Goal: Transaction & Acquisition: Purchase product/service

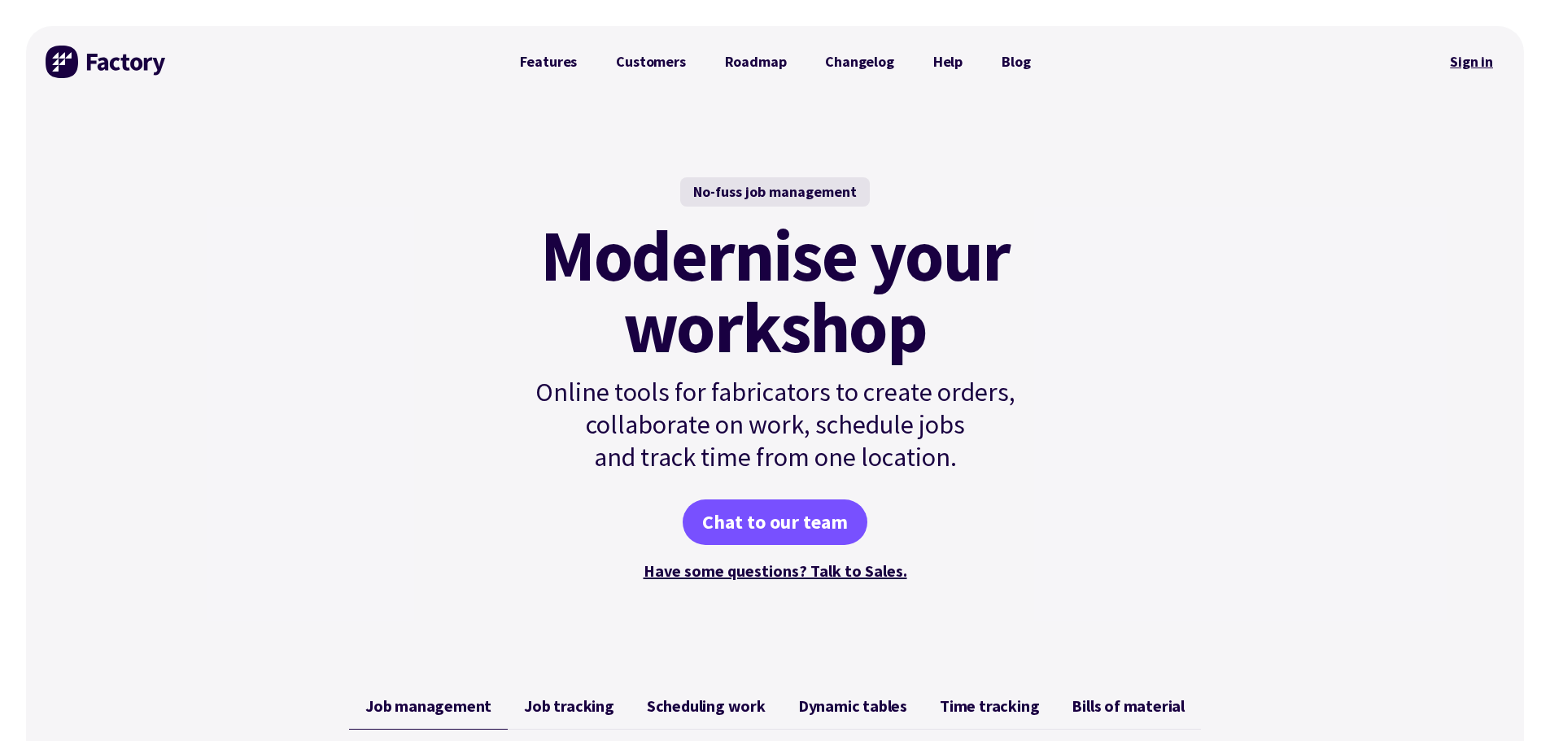
click at [1465, 59] on link "Sign in" at bounding box center [1471, 61] width 66 height 37
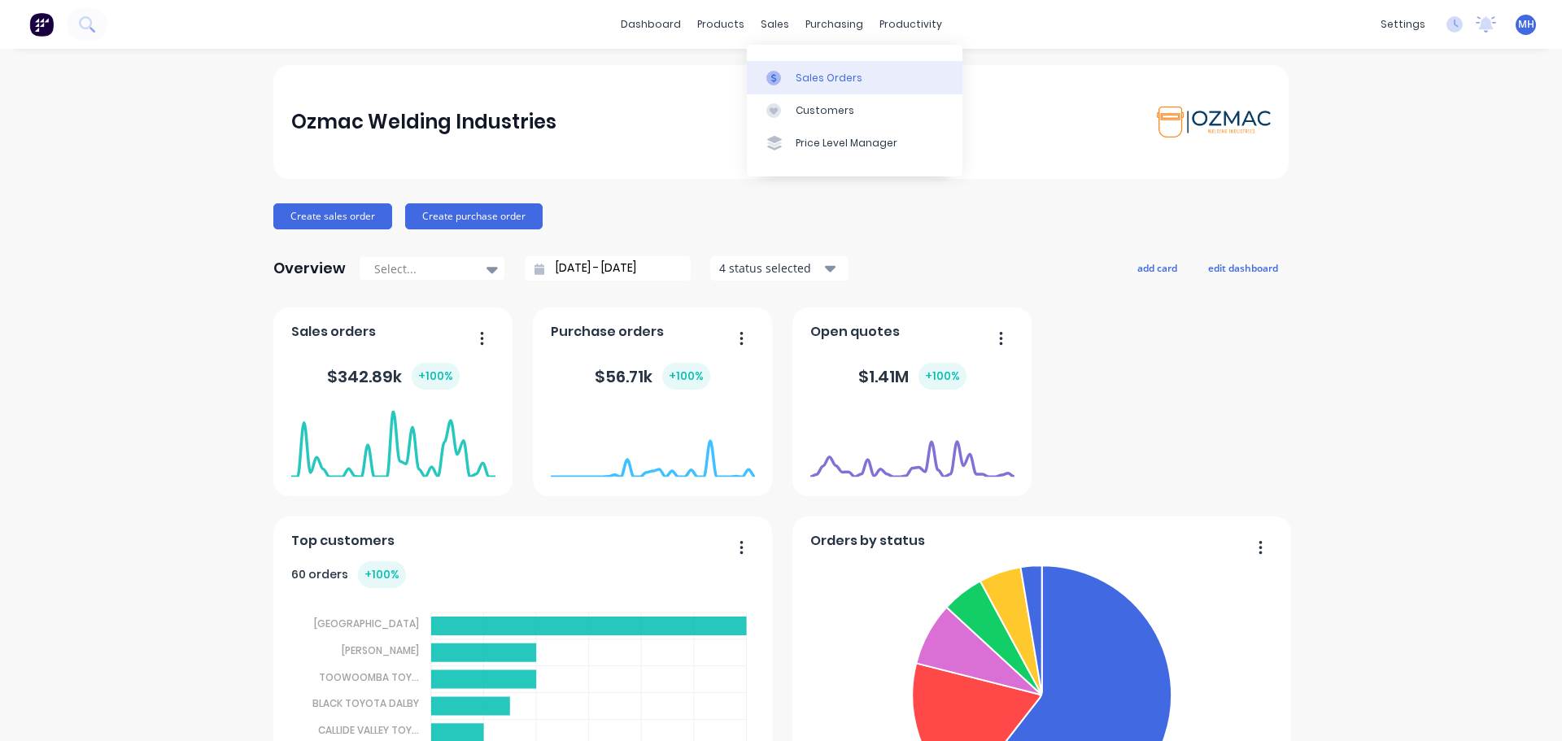
click at [809, 79] on div "Sales Orders" at bounding box center [829, 78] width 67 height 15
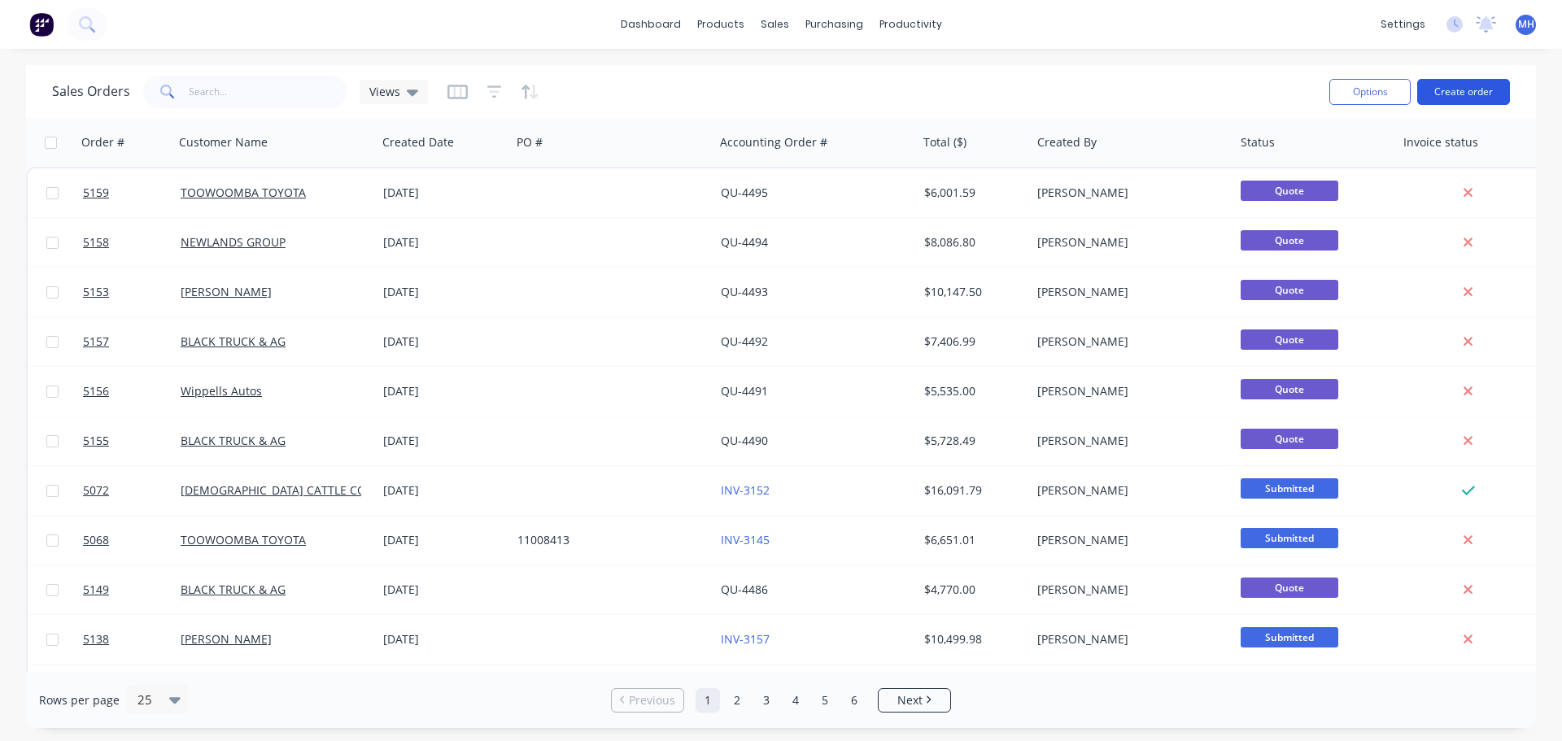
click at [1478, 91] on button "Create order" at bounding box center [1463, 92] width 93 height 26
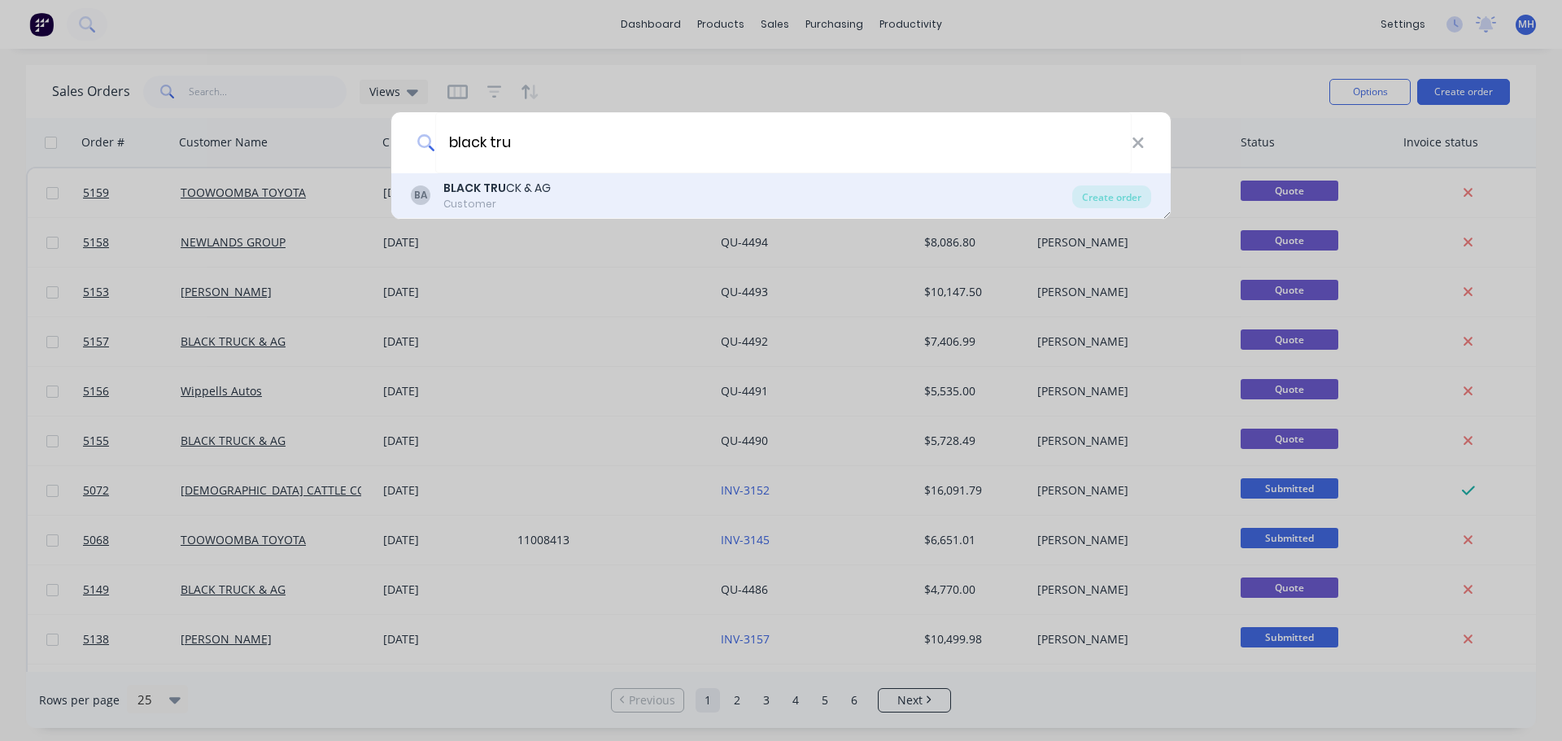
type input "black tru"
click at [559, 180] on div "BA BLACK TRU CK & AG Customer" at bounding box center [741, 196] width 661 height 32
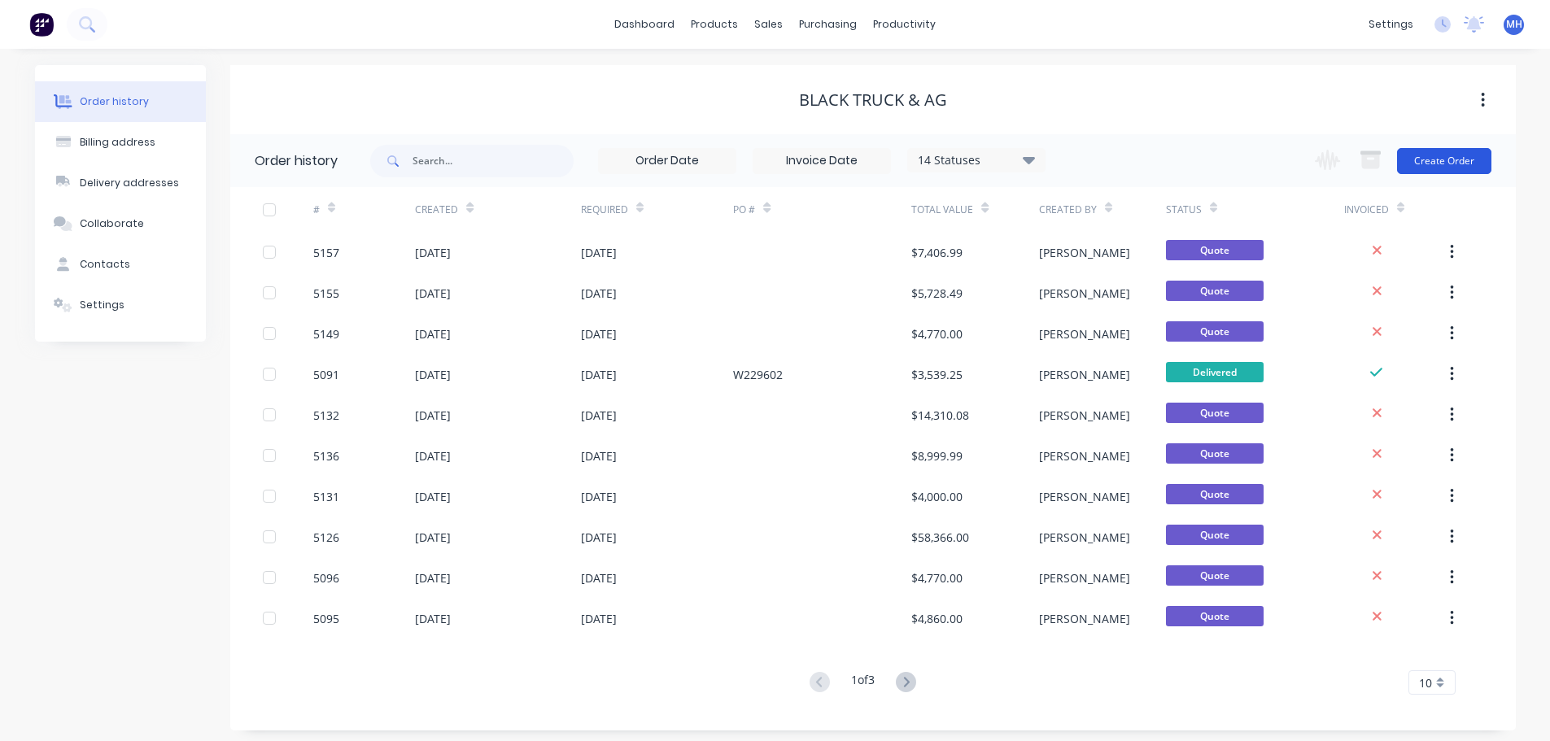
click at [1450, 152] on button "Create Order" at bounding box center [1444, 161] width 94 height 26
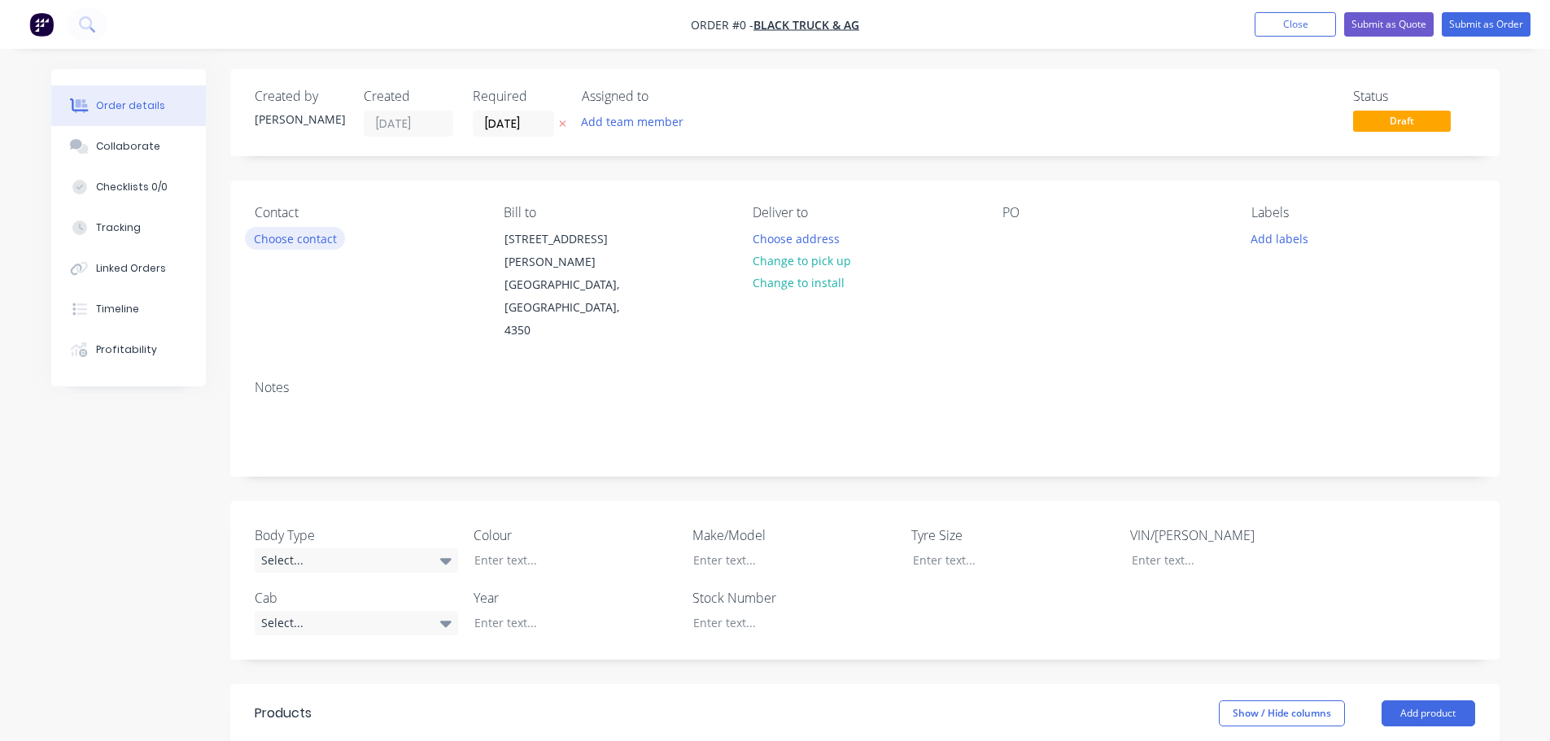
click at [282, 240] on button "Choose contact" at bounding box center [295, 238] width 100 height 22
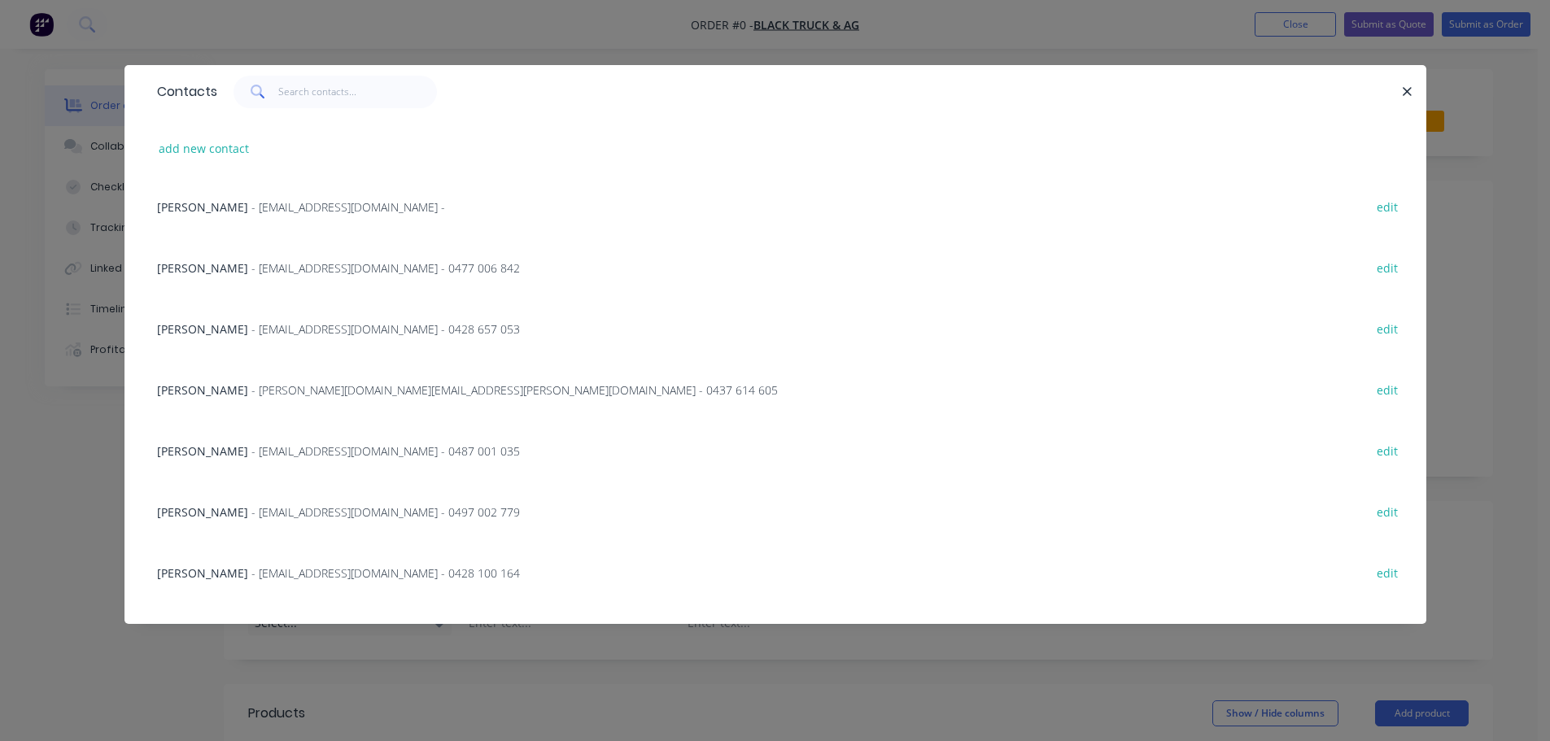
scroll to position [409, 0]
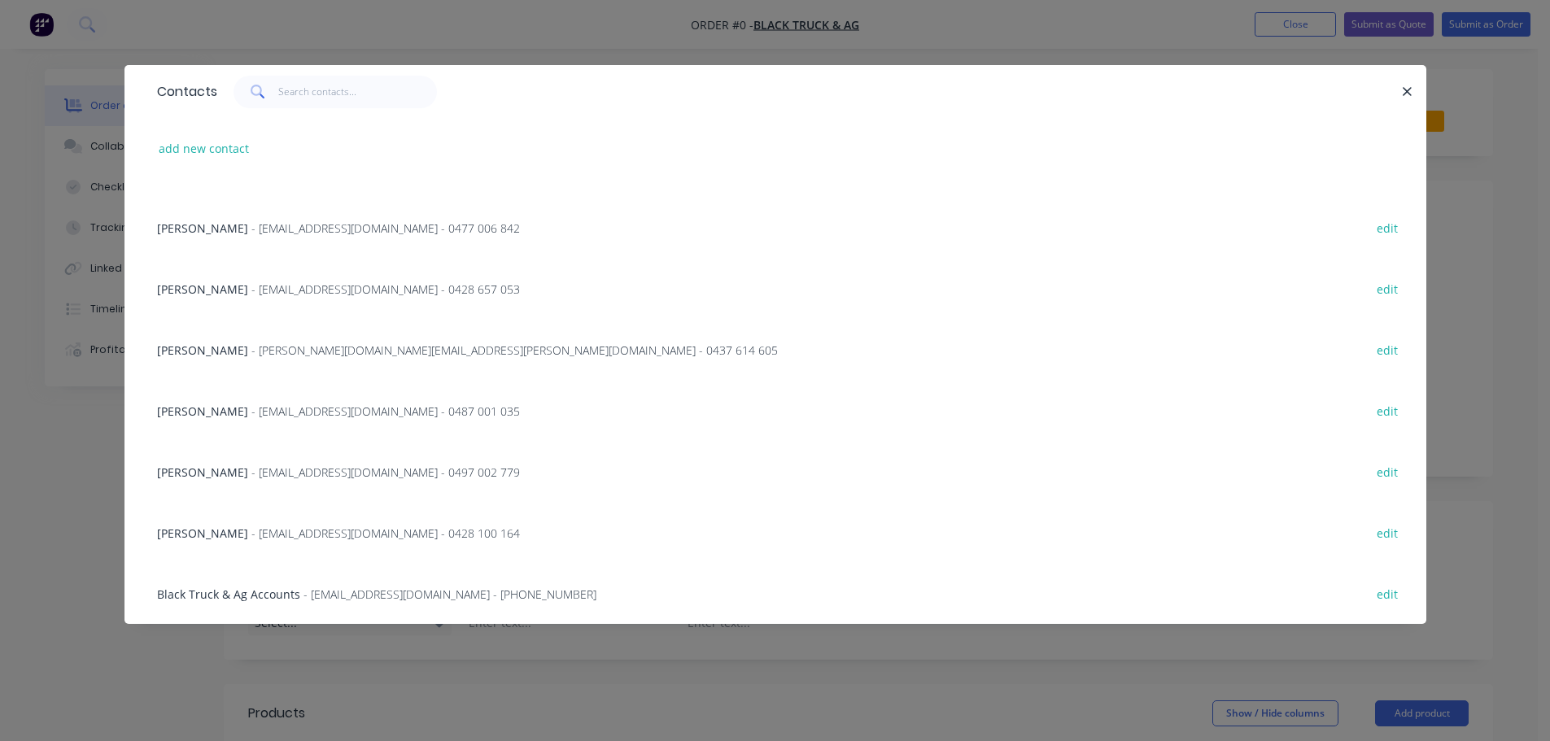
click at [267, 530] on span "- tbrown@blacktruckandag.com.au - 0428 100 164" at bounding box center [385, 532] width 268 height 15
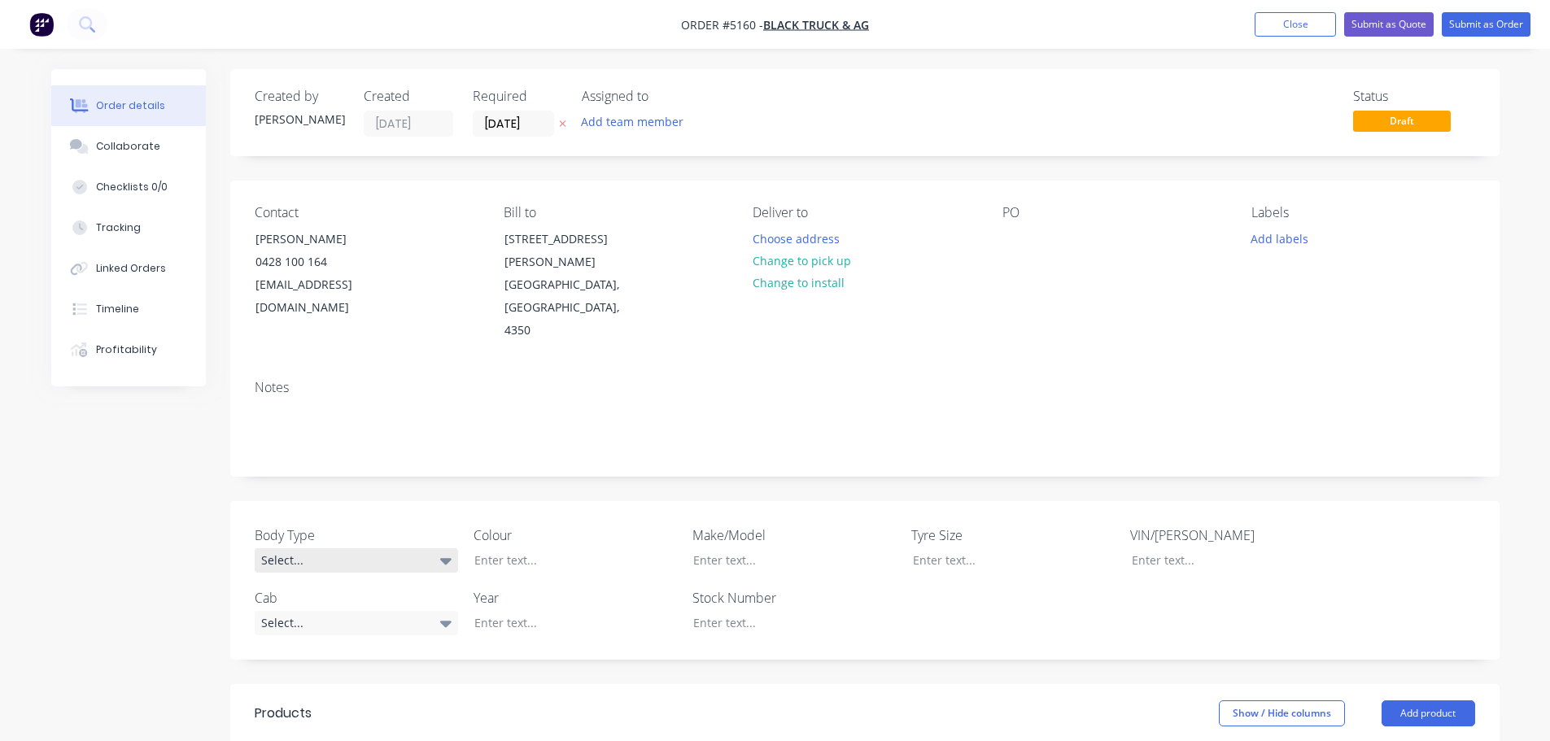
click at [344, 548] on div "Select..." at bounding box center [356, 560] width 203 height 24
click at [343, 578] on button "Cab Chassis" at bounding box center [377, 581] width 244 height 33
click at [351, 610] on div "Select..." at bounding box center [356, 622] width 203 height 24
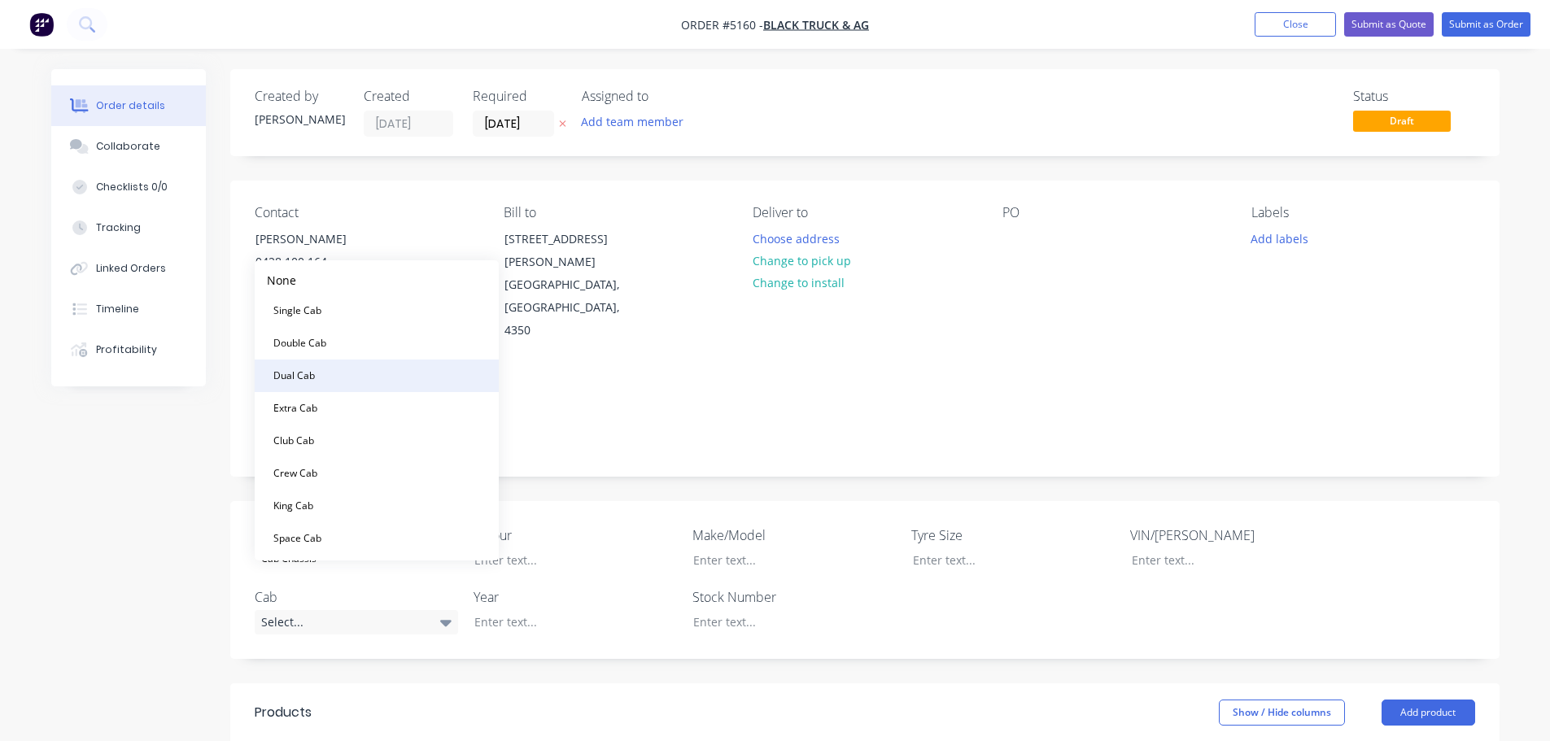
click at [367, 373] on button "Dual Cab" at bounding box center [377, 376] width 244 height 33
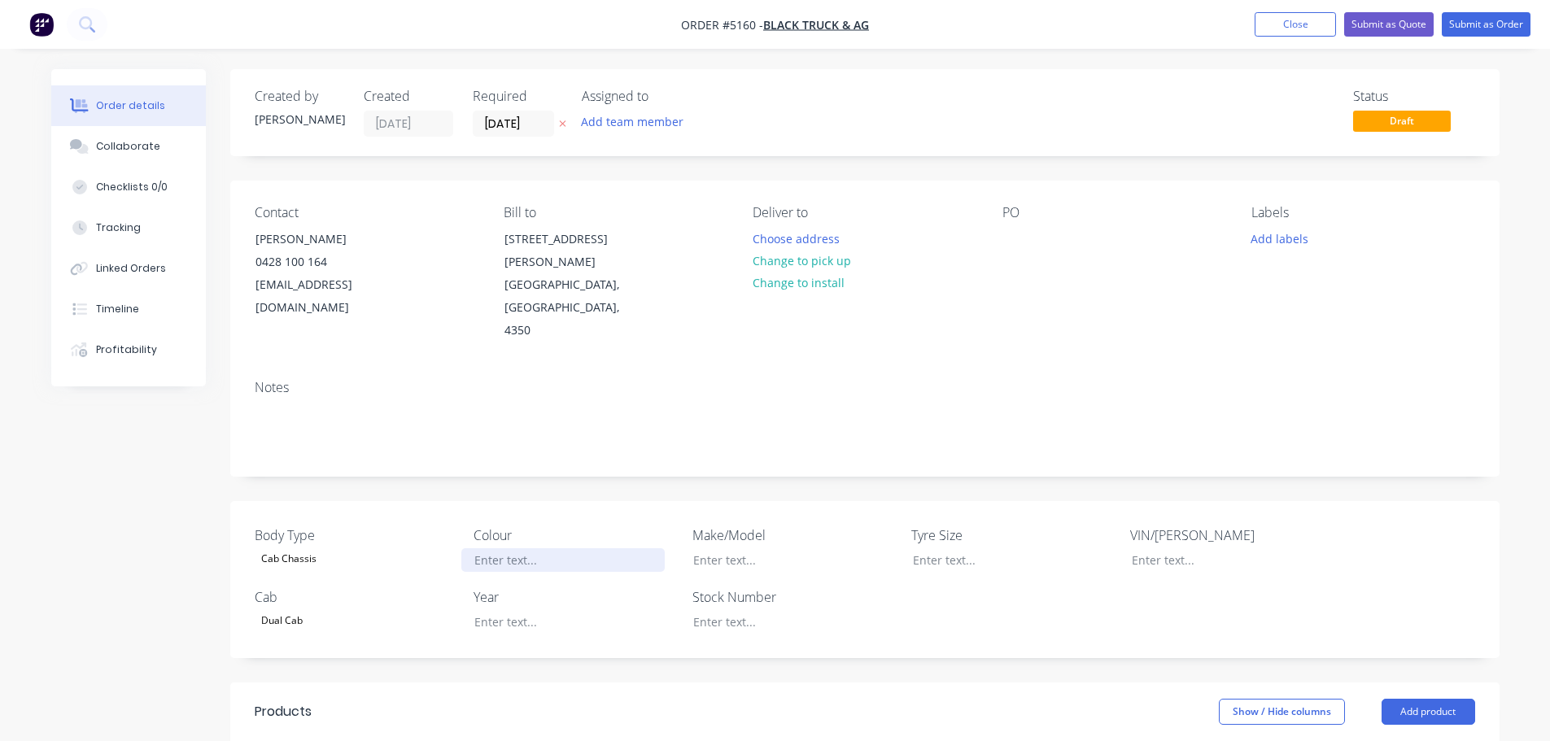
click at [514, 548] on div at bounding box center [562, 560] width 203 height 24
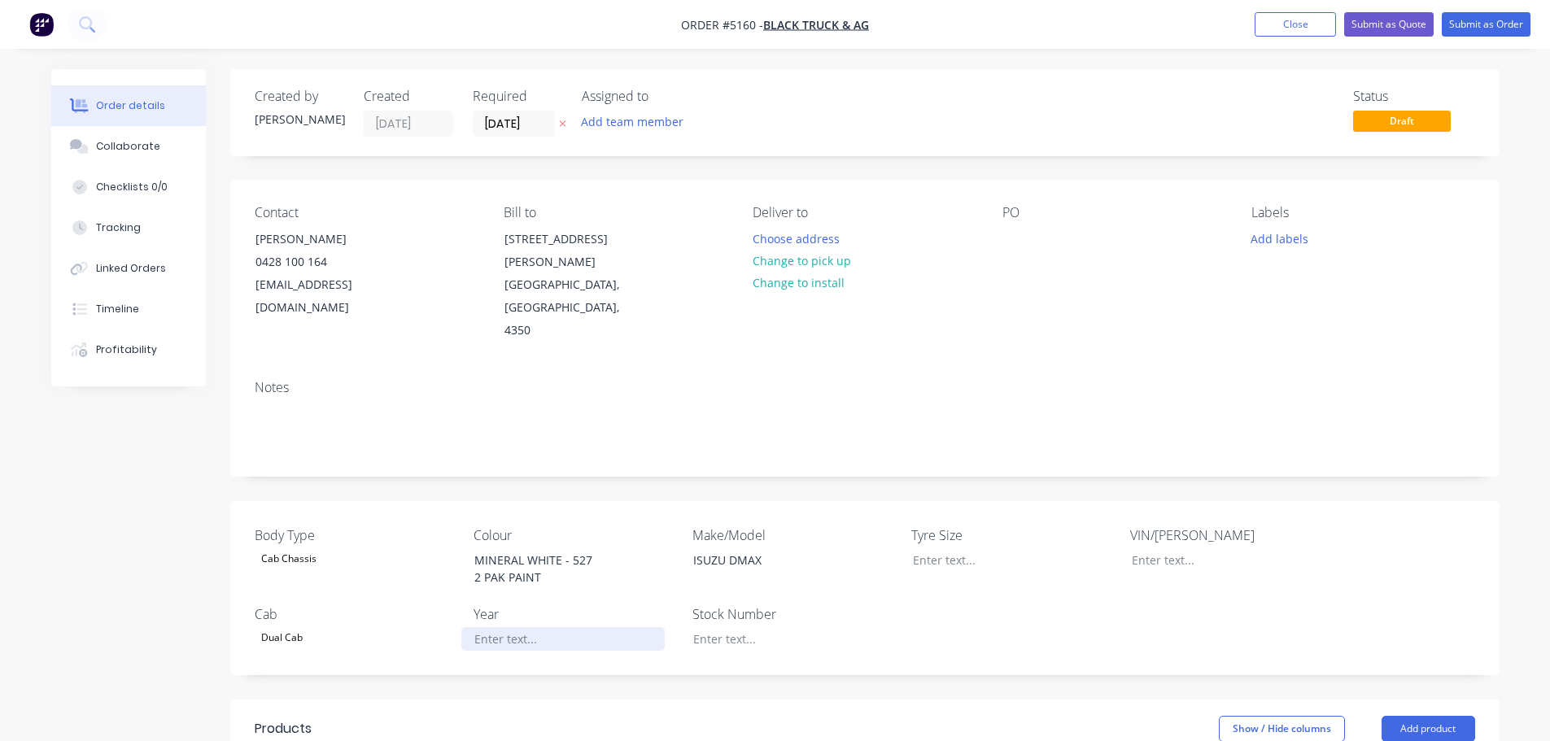
click at [519, 627] on div at bounding box center [562, 639] width 203 height 24
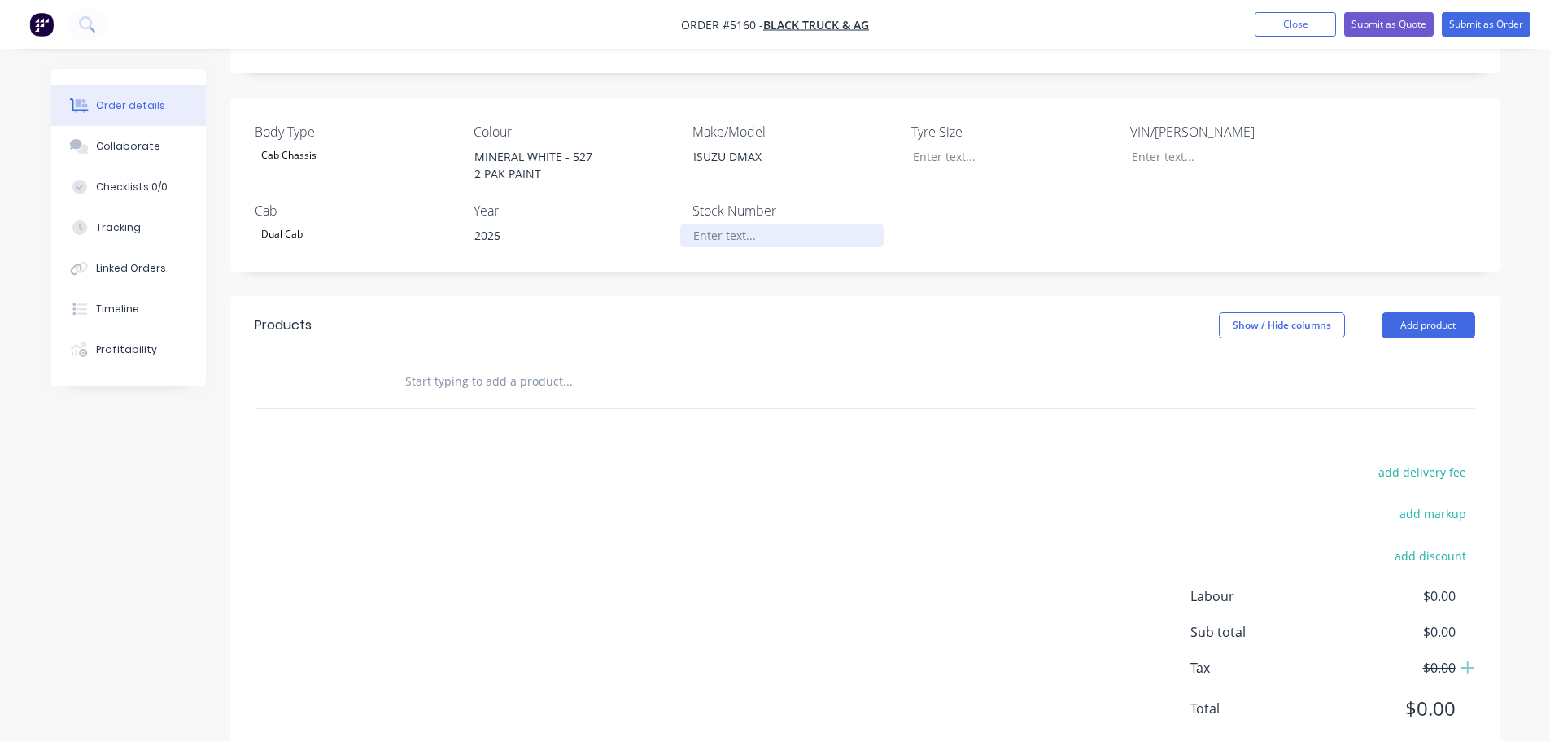
scroll to position [405, 0]
click at [1423, 311] on button "Add product" at bounding box center [1428, 324] width 94 height 26
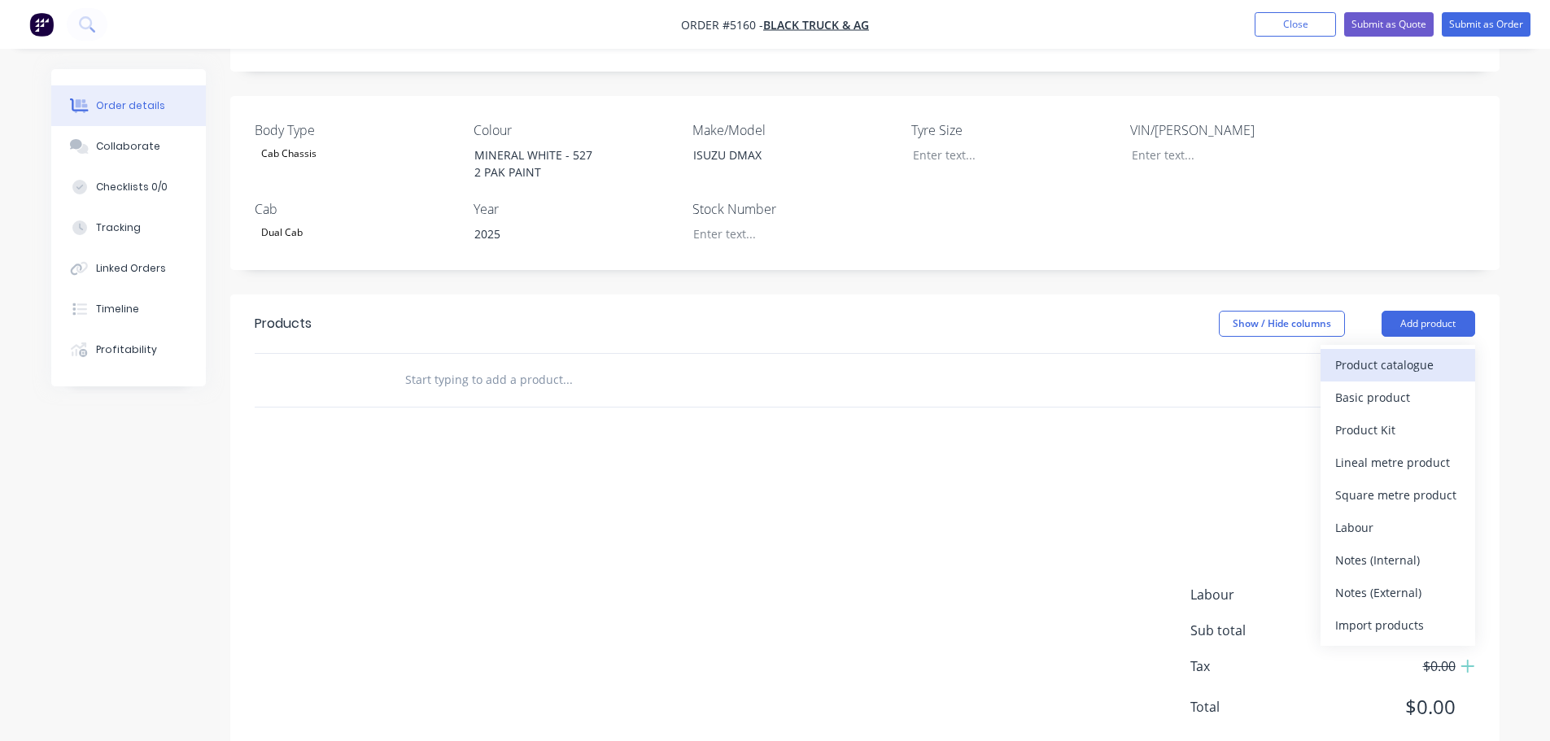
click at [1428, 353] on div "Product catalogue" at bounding box center [1397, 365] width 125 height 24
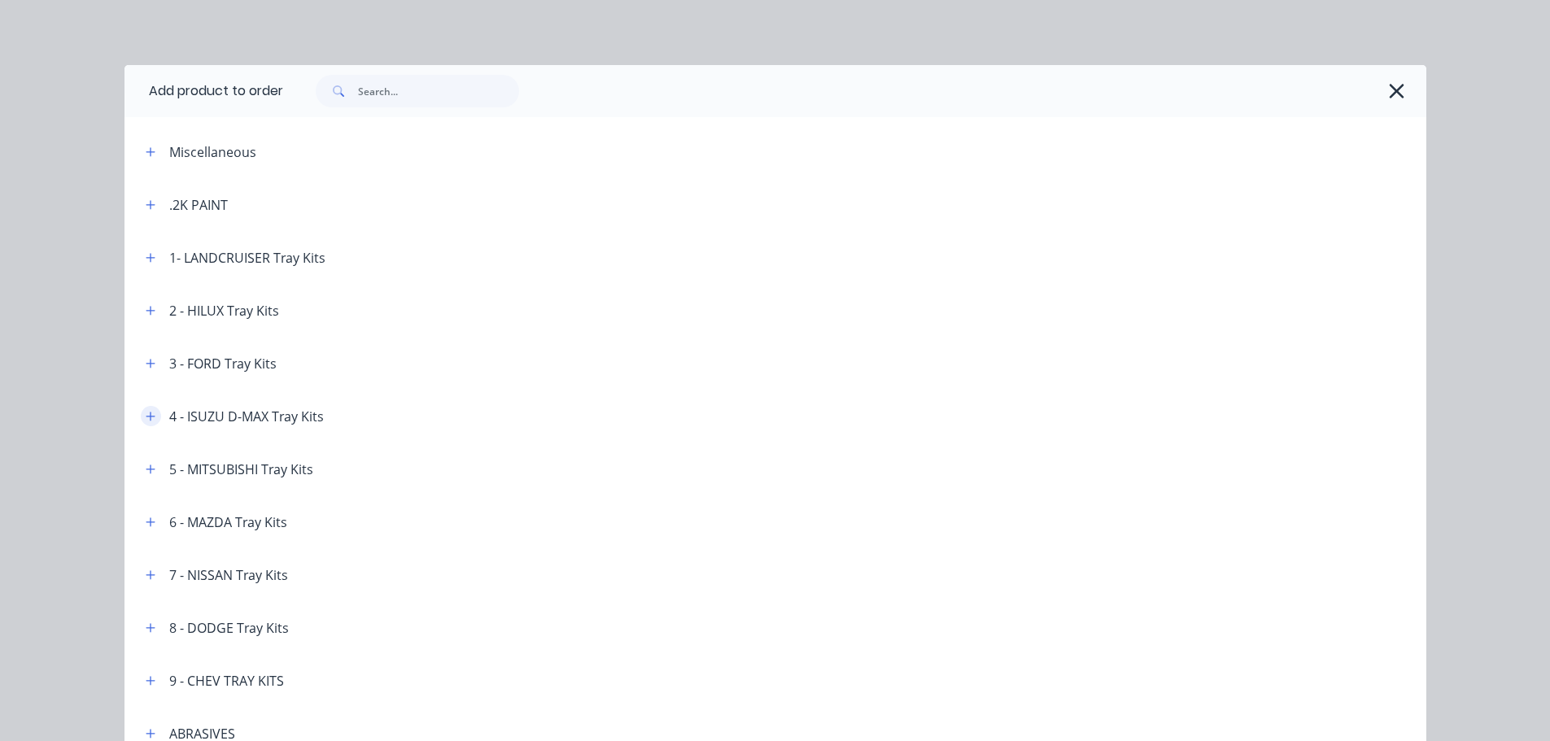
click at [146, 416] on icon "button" at bounding box center [150, 416] width 9 height 9
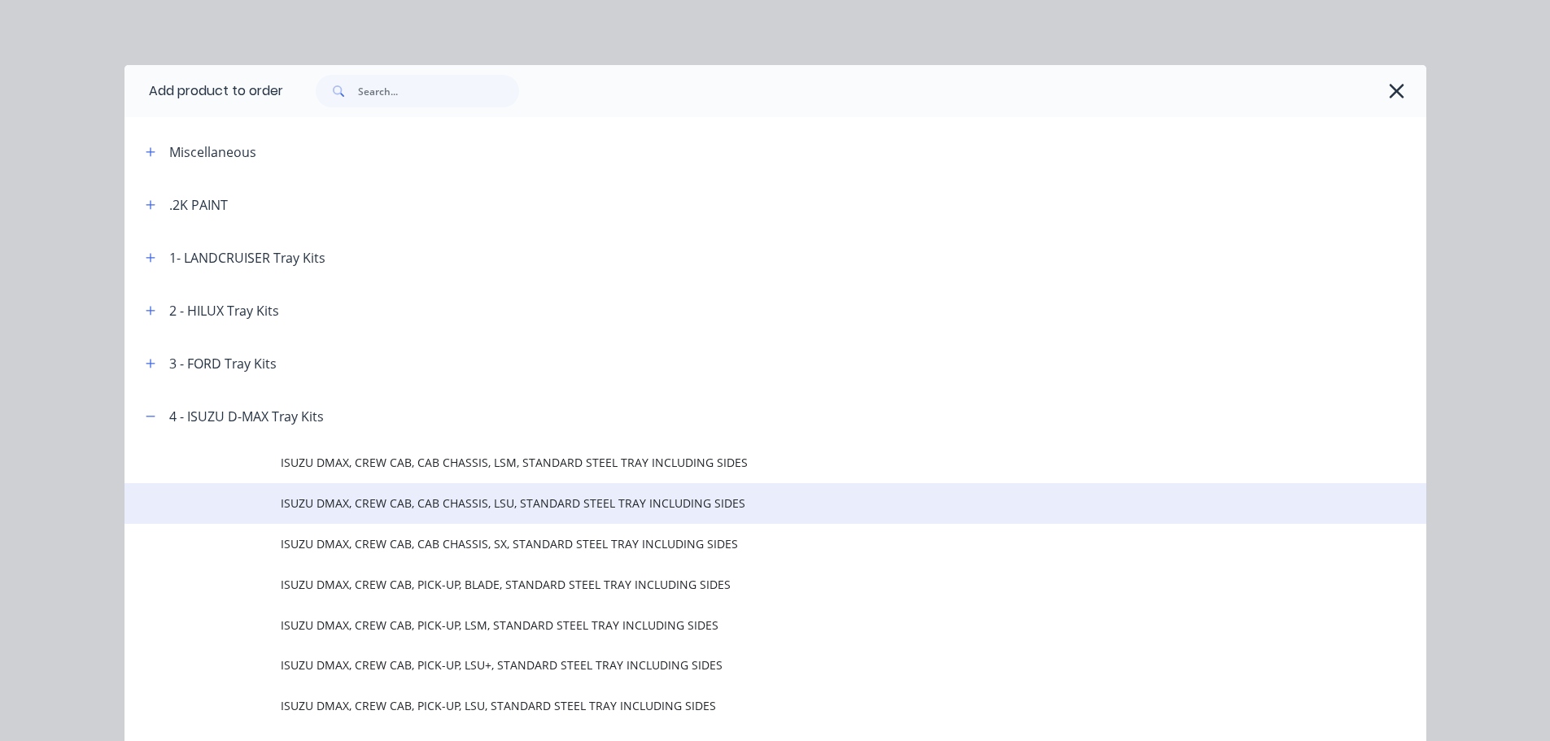
click at [456, 506] on span "ISUZU DMAX, CREW CAB, CAB CHASSIS, LSU, STANDARD STEEL TRAY INCLUDING SIDES" at bounding box center [739, 503] width 916 height 17
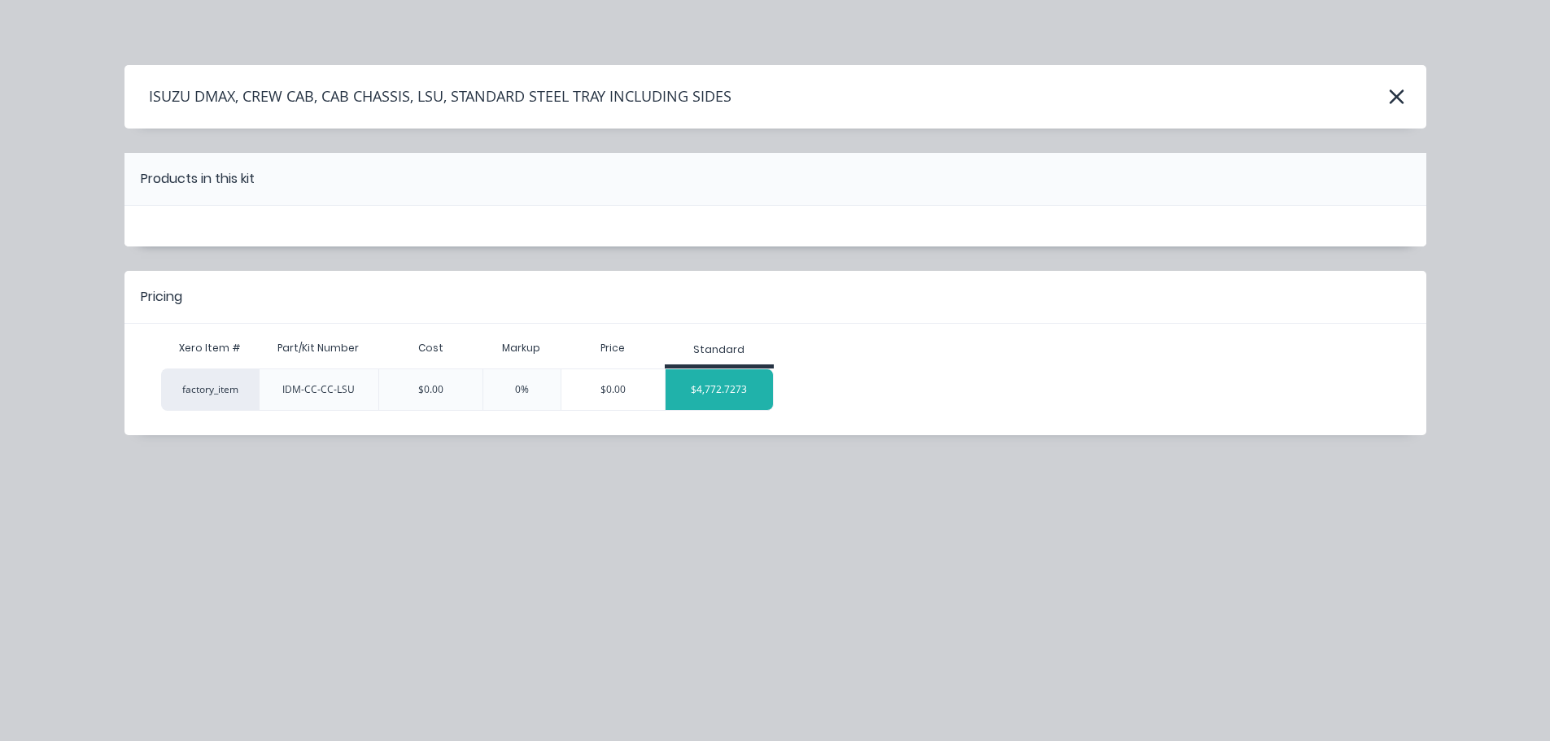
click at [724, 394] on div "$4,772.7273" at bounding box center [719, 389] width 108 height 41
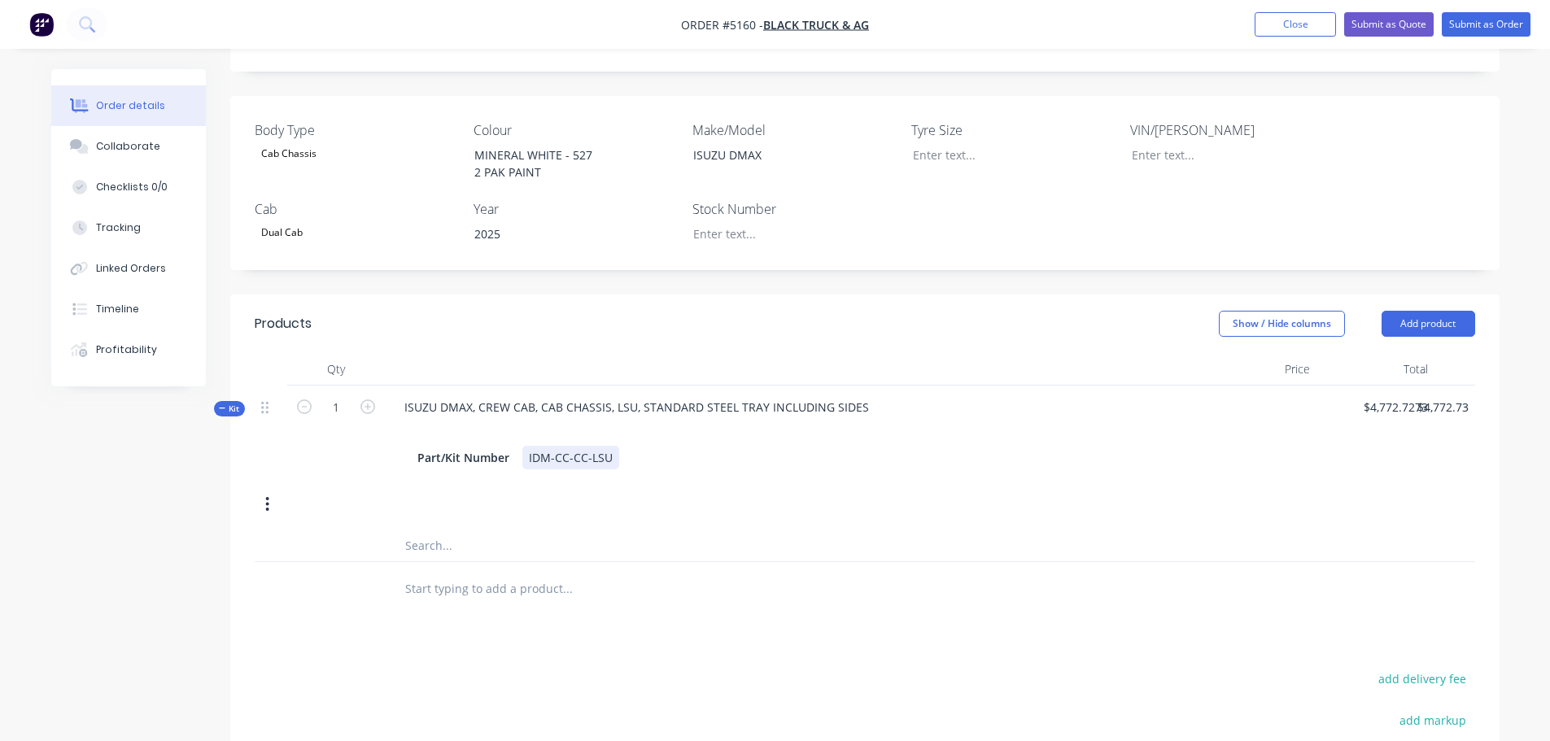
click at [613, 446] on div "IDM-CC-CC-LSU" at bounding box center [570, 458] width 97 height 24
click at [490, 606] on input "text" at bounding box center [566, 622] width 325 height 33
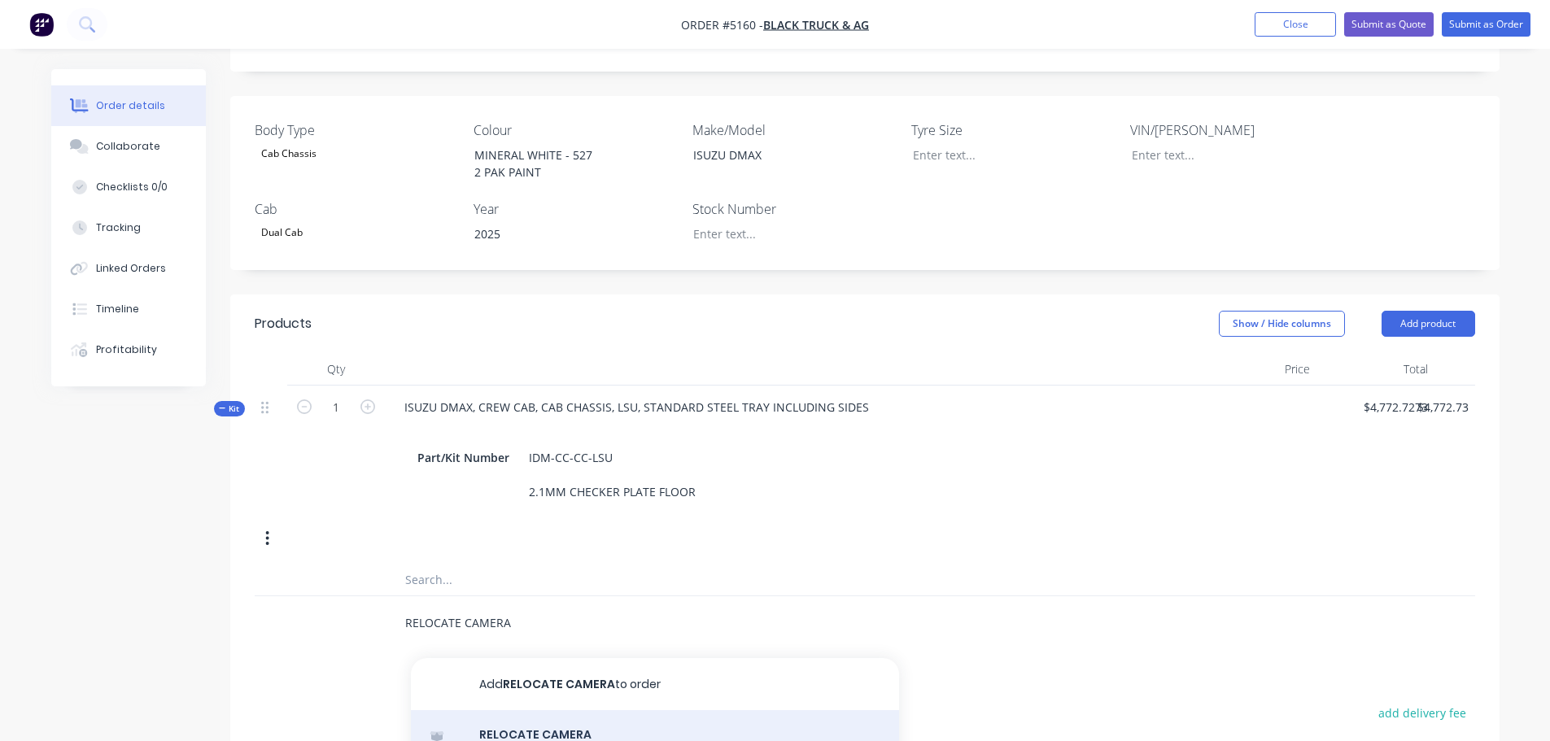
type input "RELOCATE CAMERA"
click at [533, 710] on div "RELOCATE CAMERA Product Kit" at bounding box center [655, 744] width 488 height 68
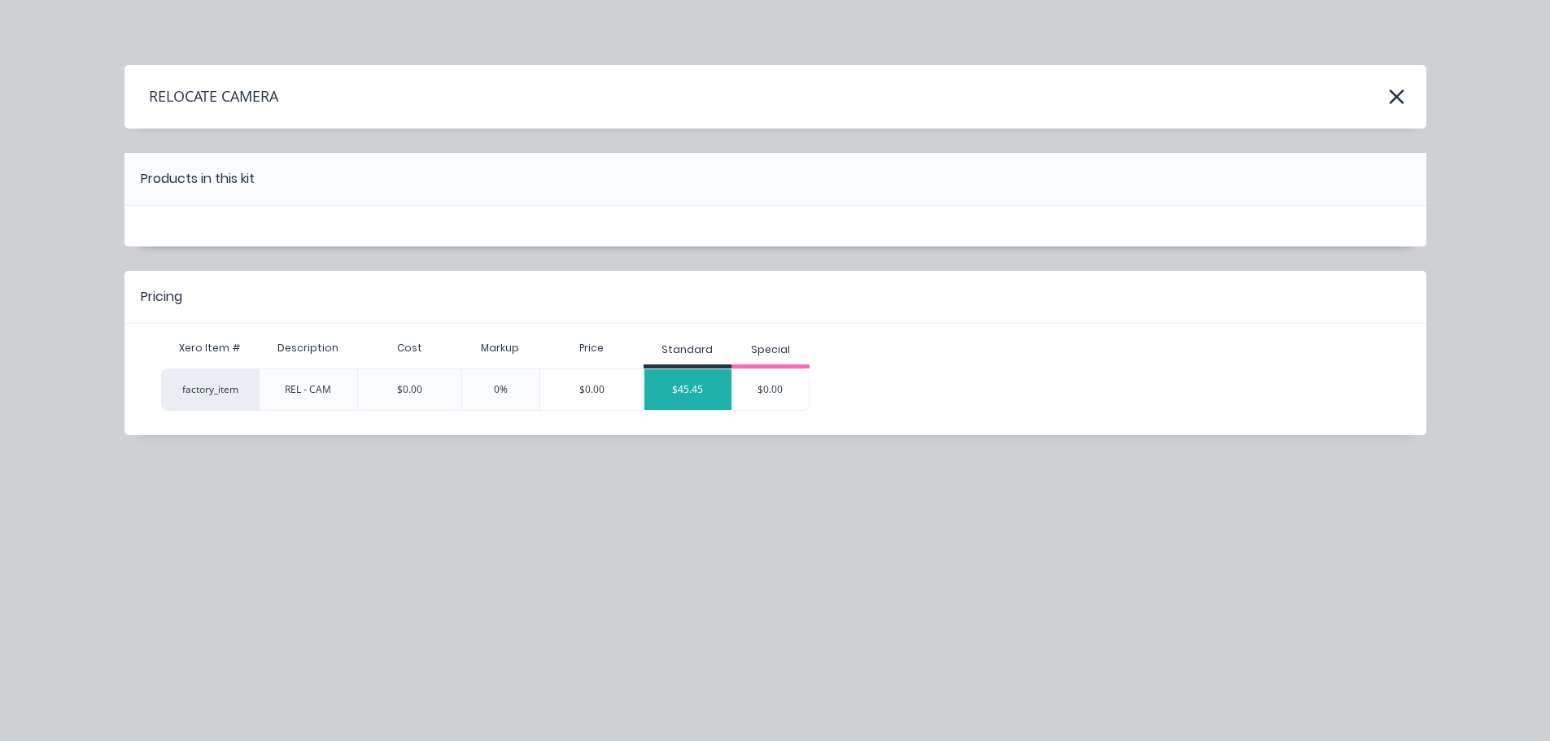
click at [684, 384] on div "$45.45" at bounding box center [688, 389] width 88 height 41
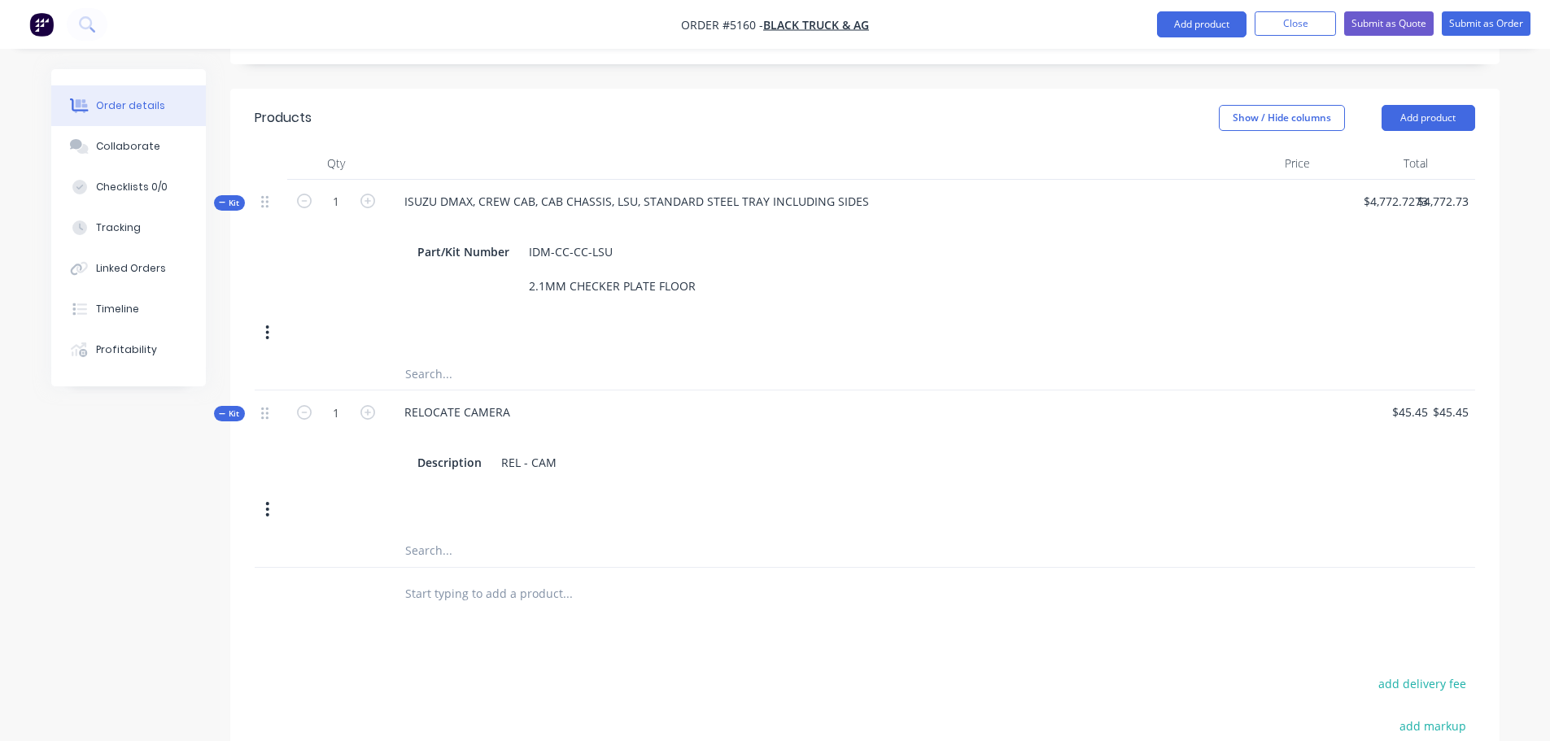
scroll to position [824, 0]
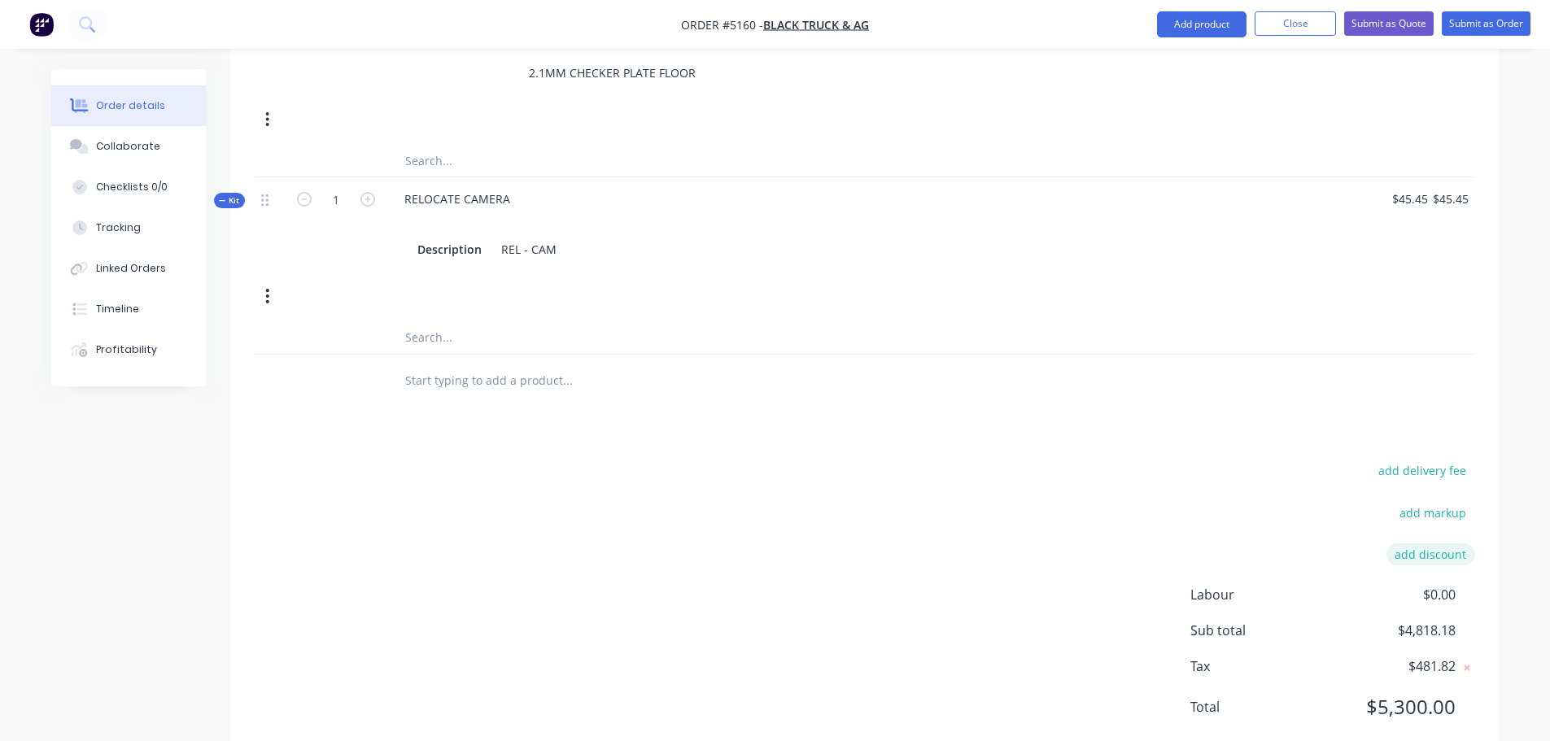
click at [1435, 543] on button "add discount" at bounding box center [1430, 554] width 89 height 22
type input "DEALER DISCOUNT"
drag, startPoint x: 1401, startPoint y: 509, endPoint x: 1513, endPoint y: 504, distance: 112.4
click at [1513, 504] on div "Order details Collaborate Checklists 0/0 Tracking Linked Orders Timeline Profit…" at bounding box center [775, 17] width 1480 height 1537
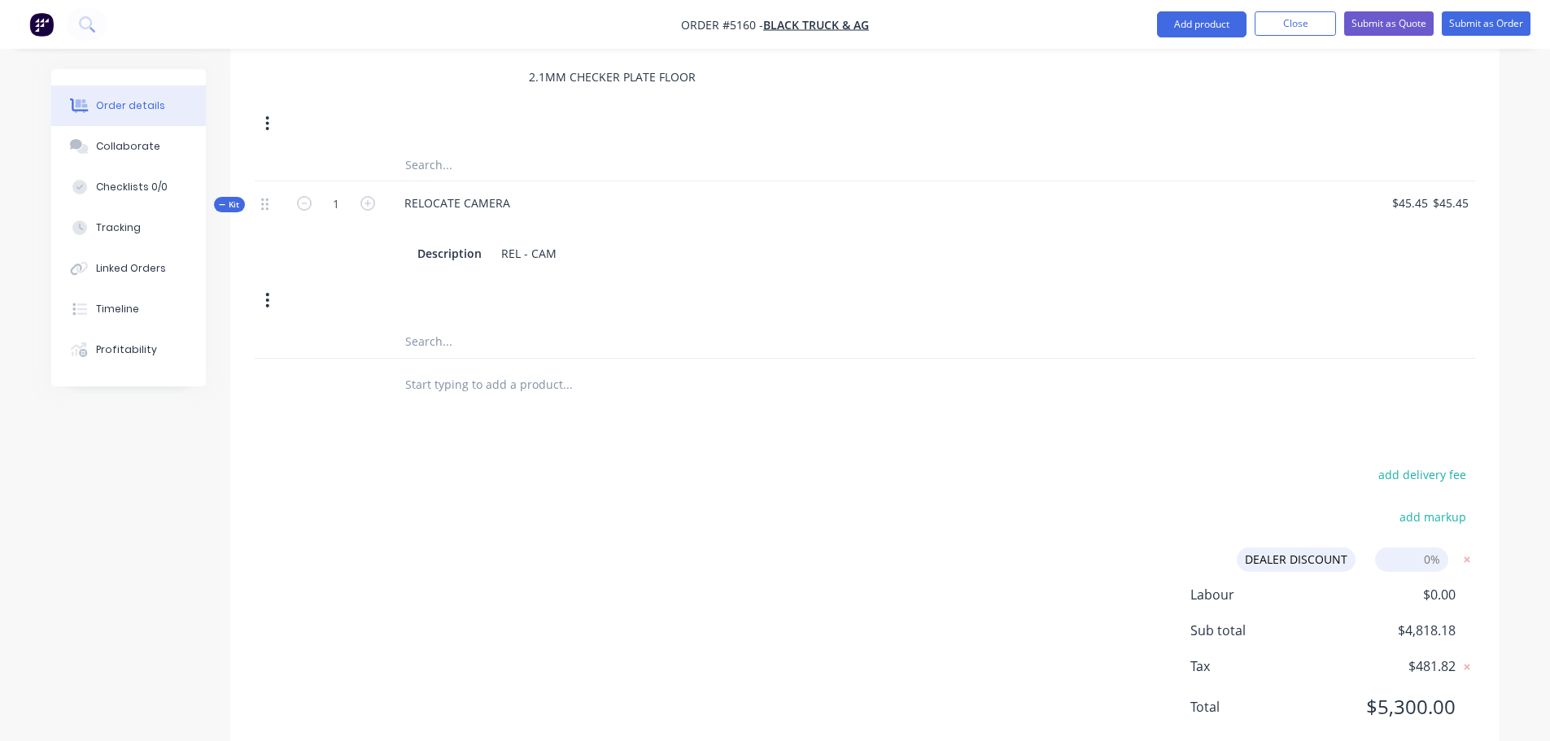
type input "10%"
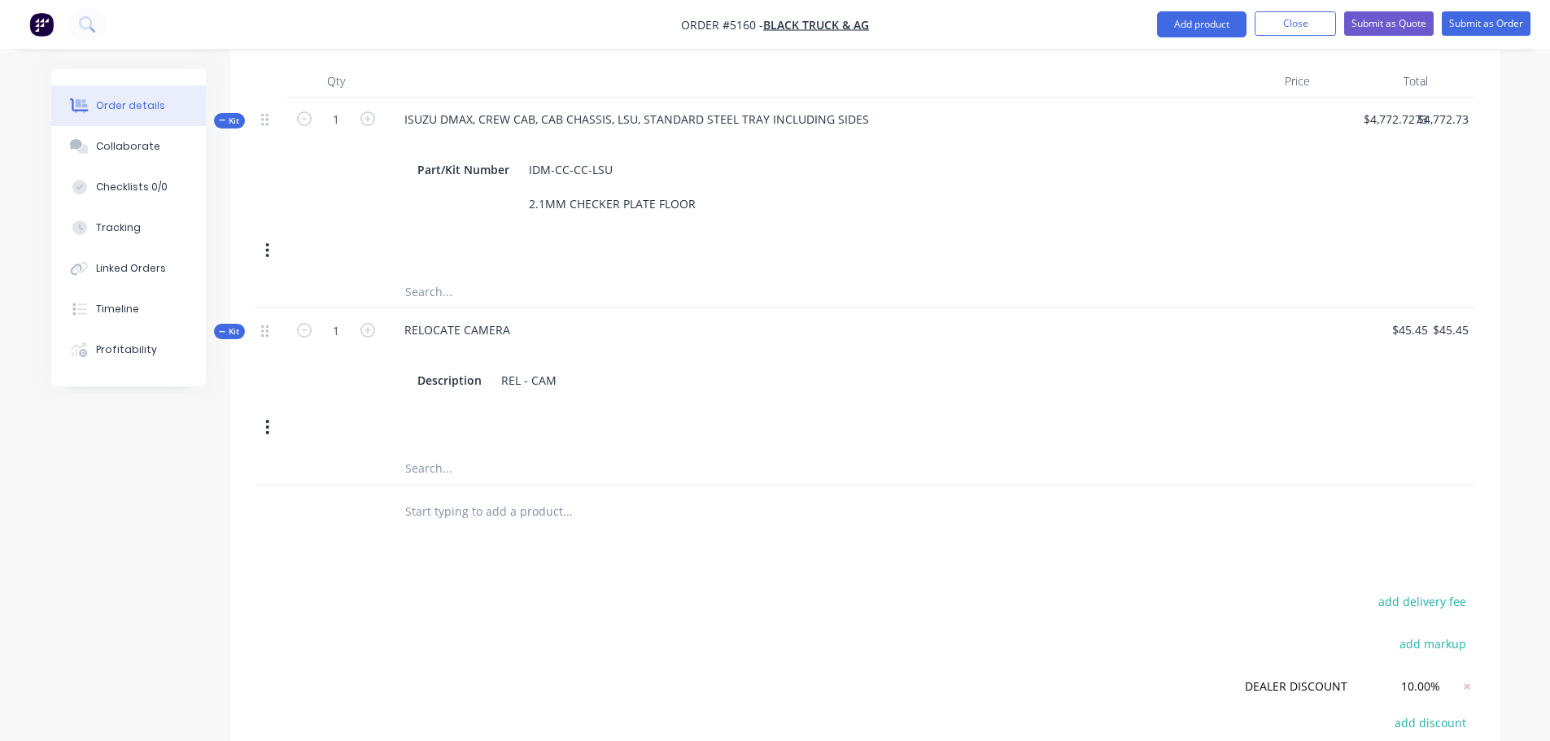
scroll to position [211, 0]
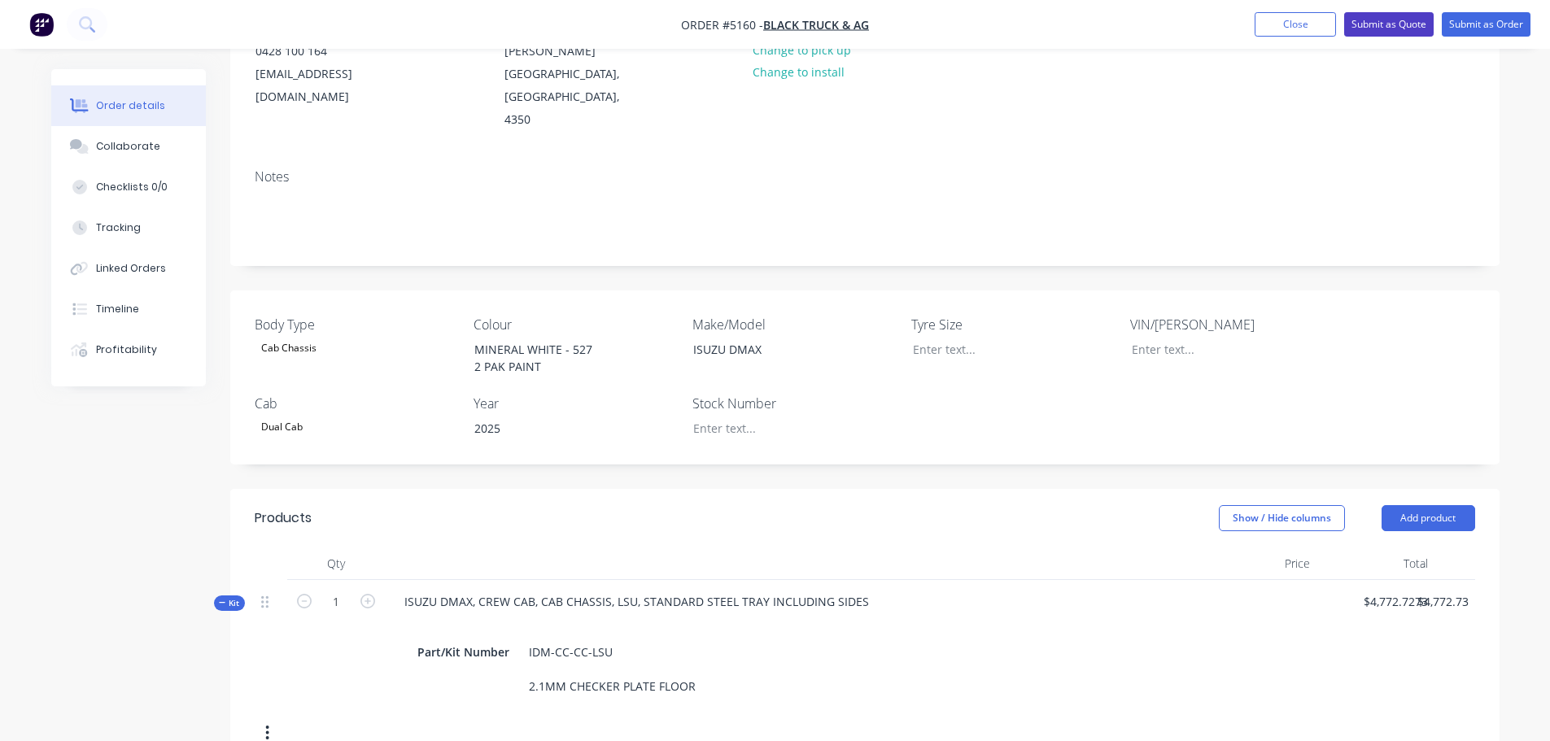
click at [1385, 25] on button "Submit as Quote" at bounding box center [1388, 24] width 89 height 24
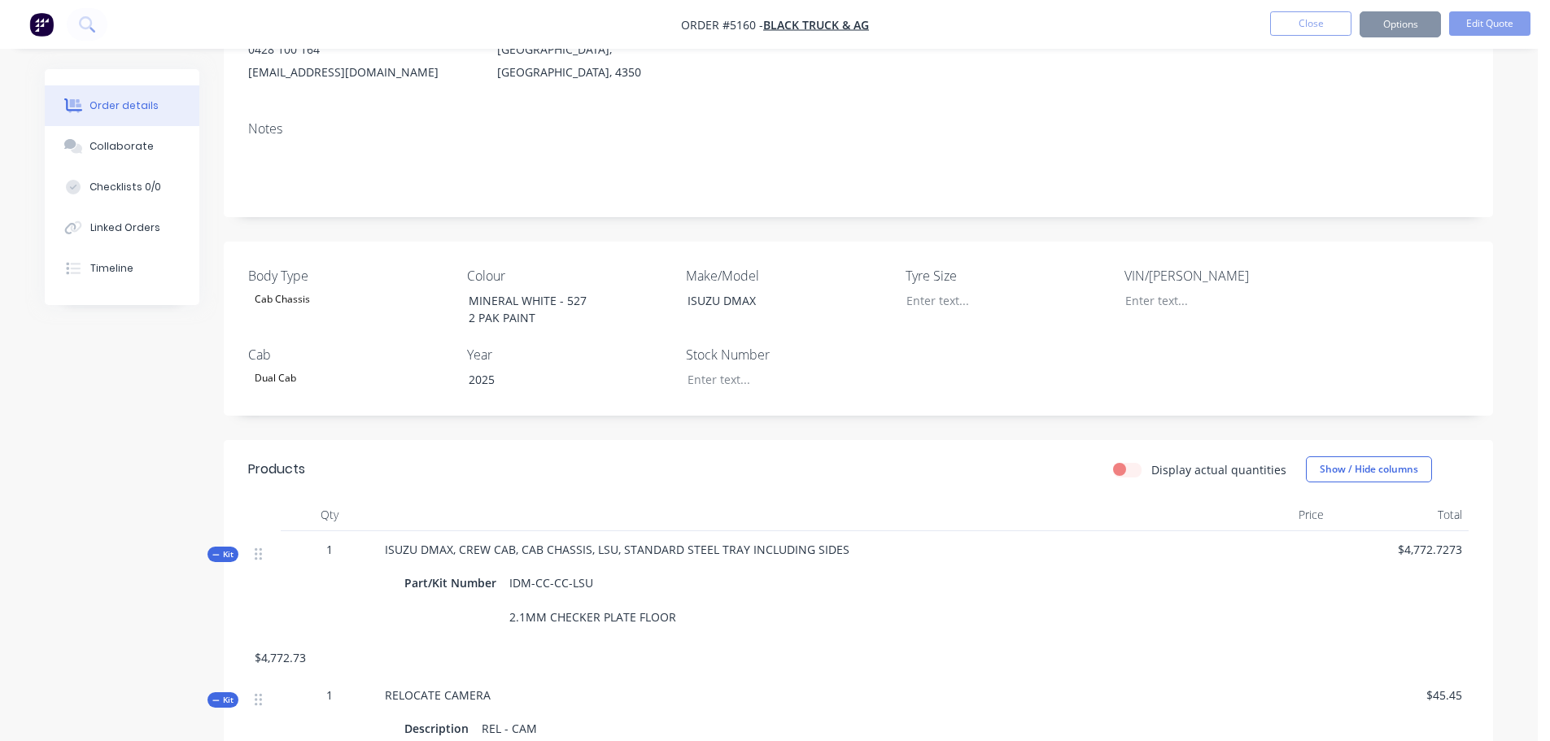
scroll to position [0, 0]
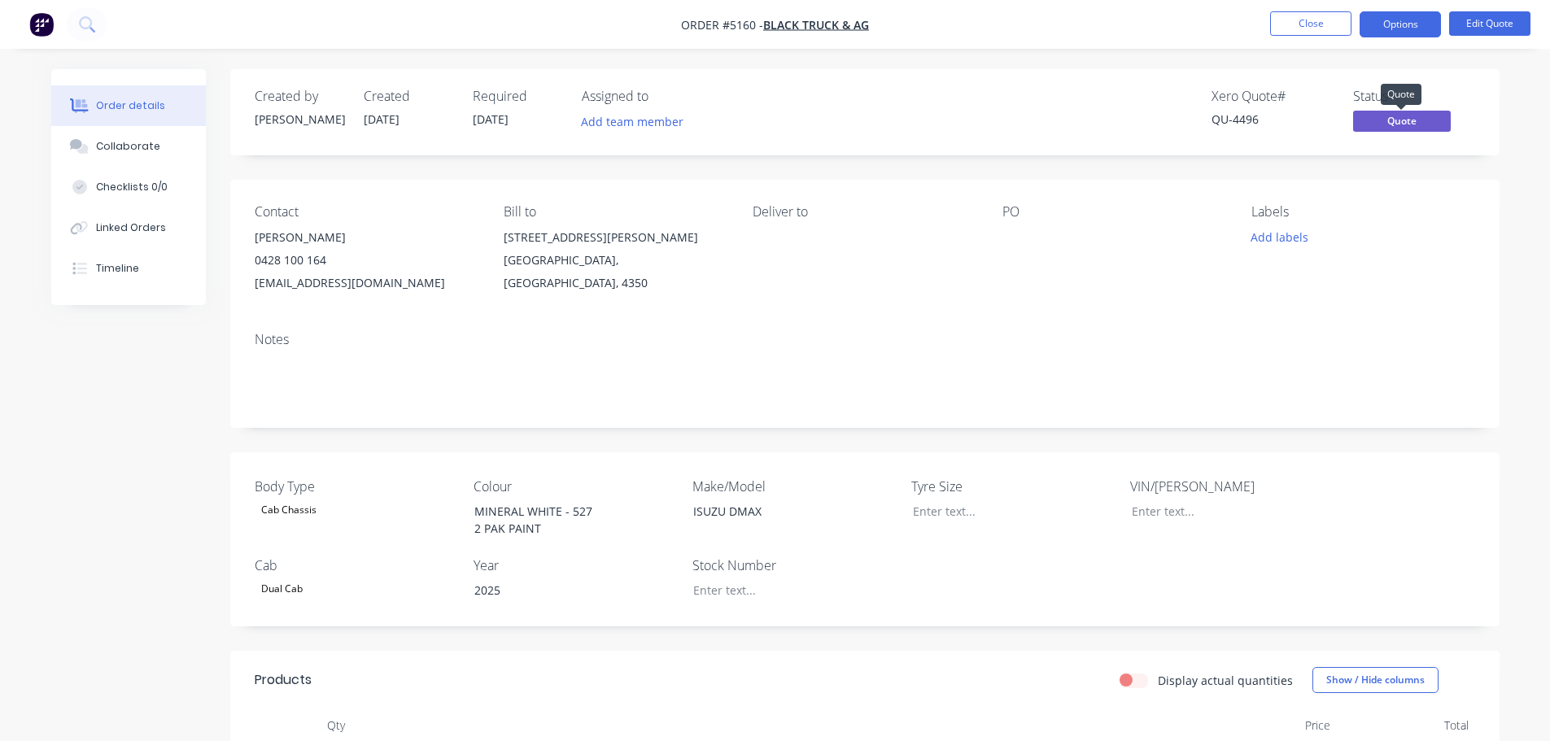
click at [1388, 126] on span "Quote" at bounding box center [1402, 121] width 98 height 20
click at [1395, 22] on button "Options" at bounding box center [1399, 24] width 81 height 26
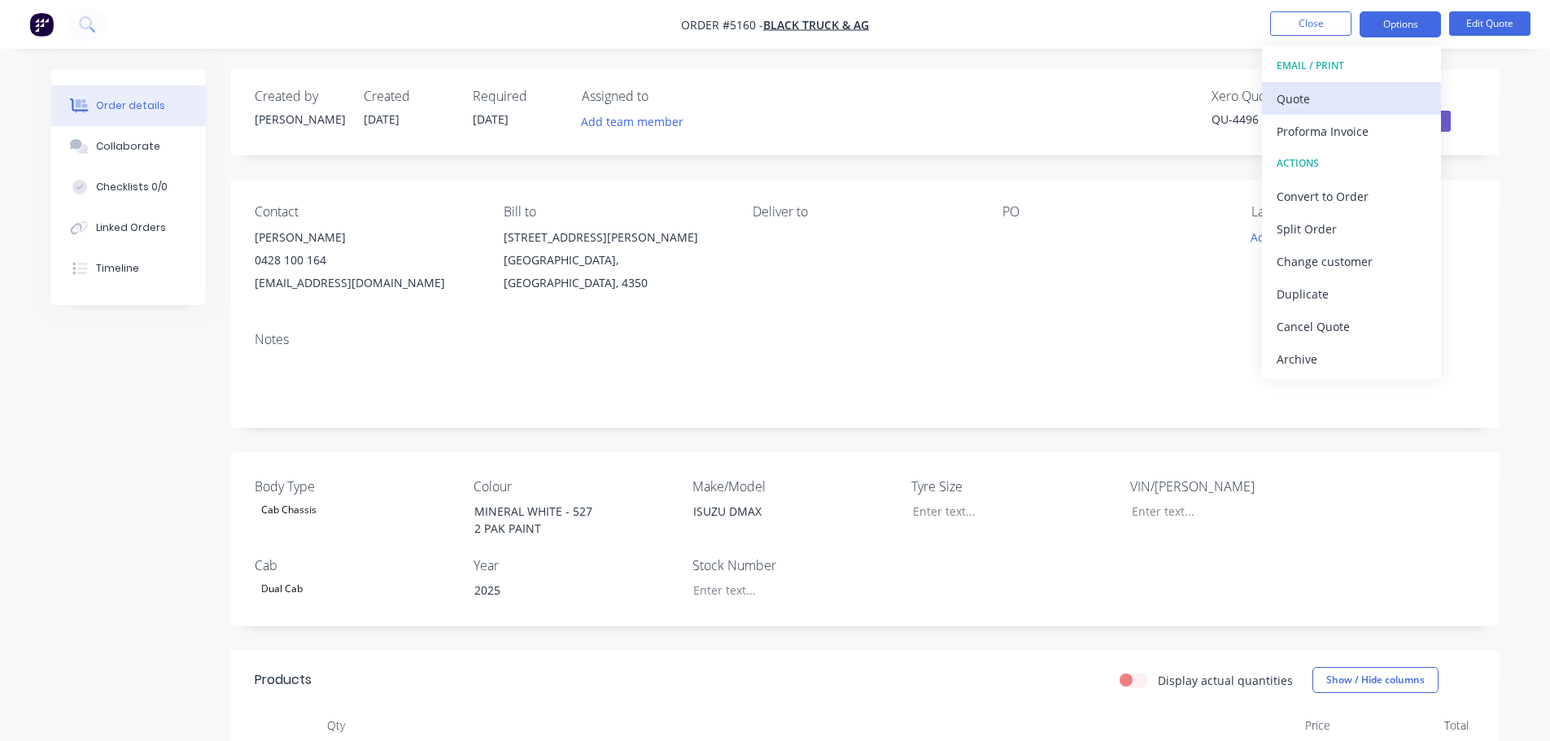
click at [1352, 98] on div "Quote" at bounding box center [1351, 99] width 150 height 24
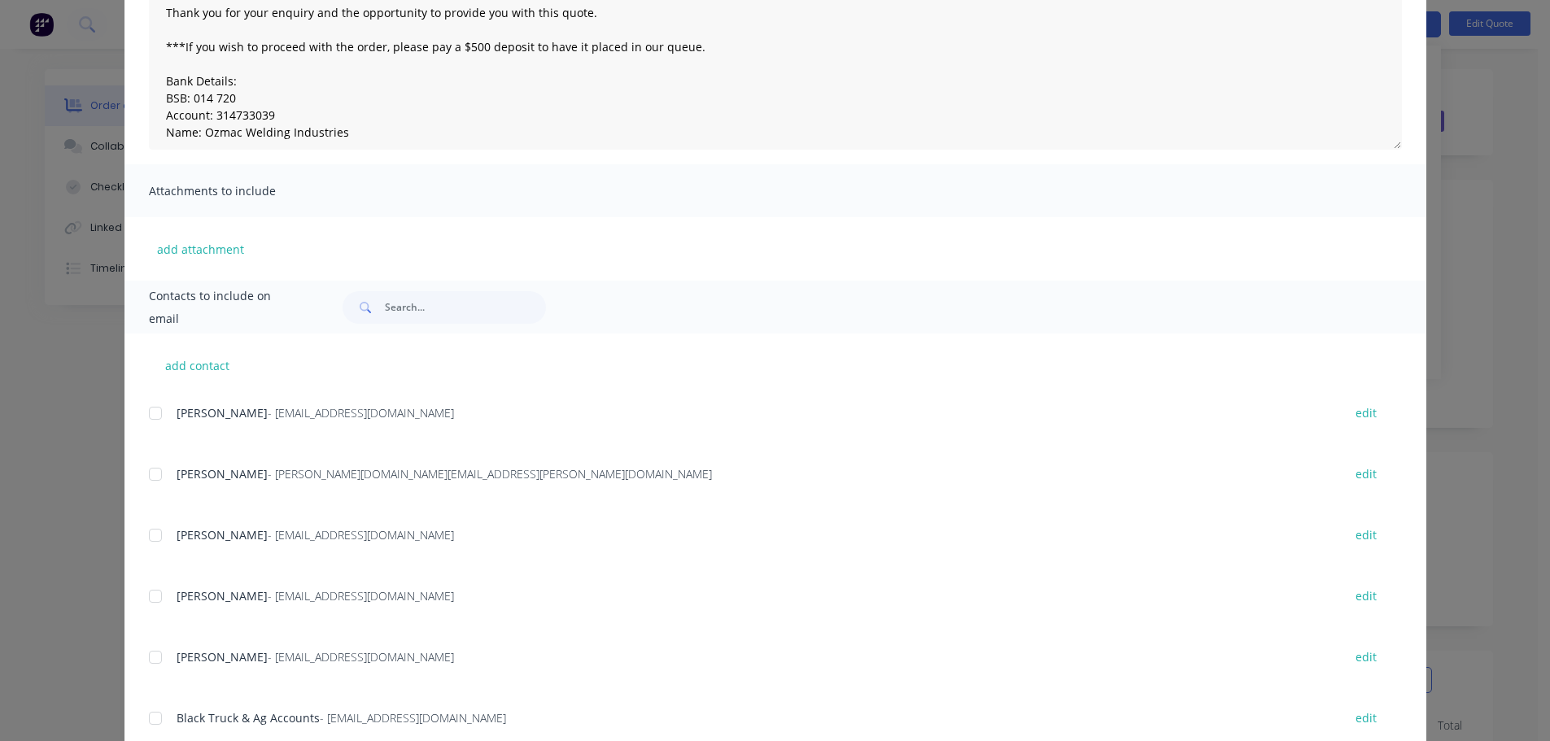
scroll to position [248, 0]
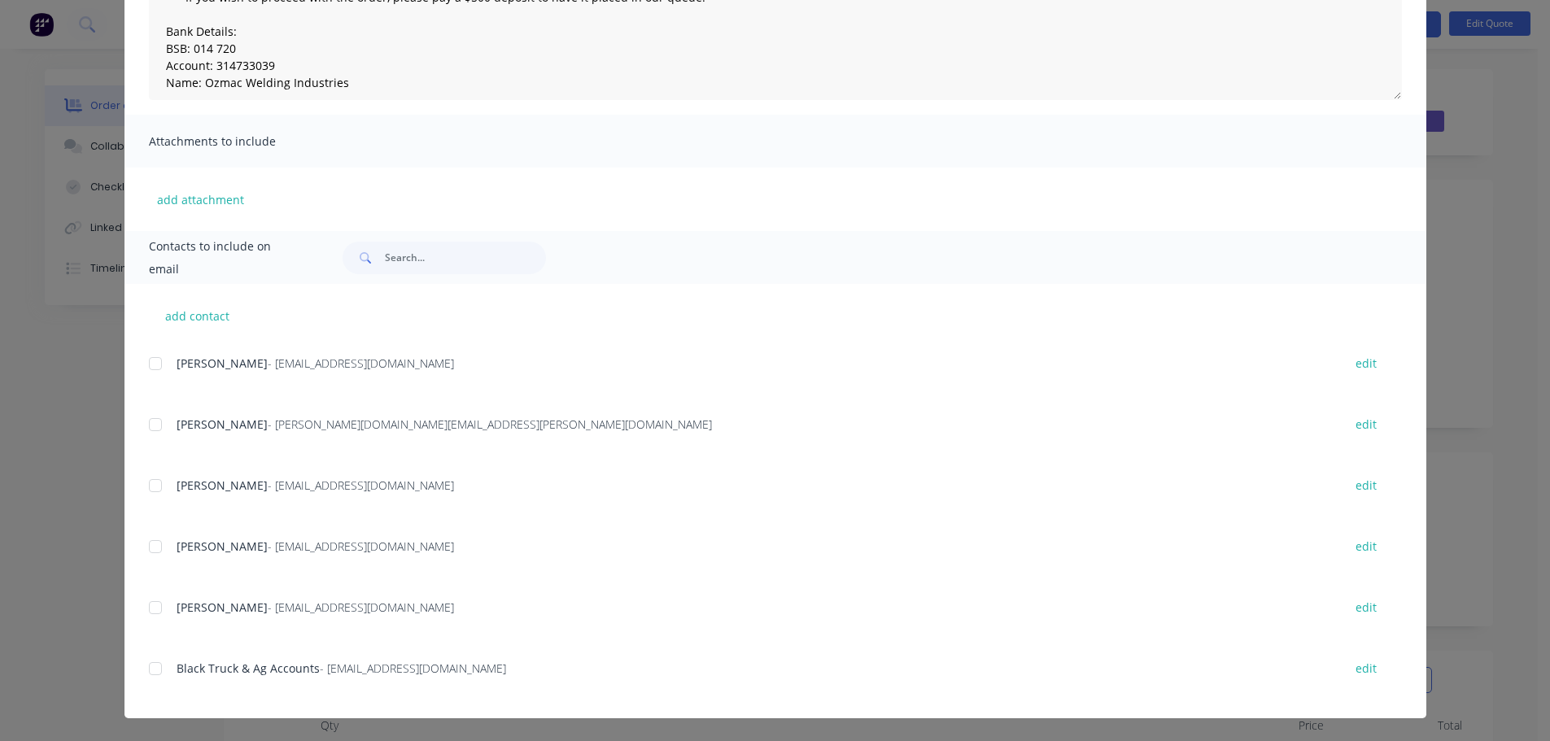
click at [146, 608] on div at bounding box center [155, 607] width 33 height 33
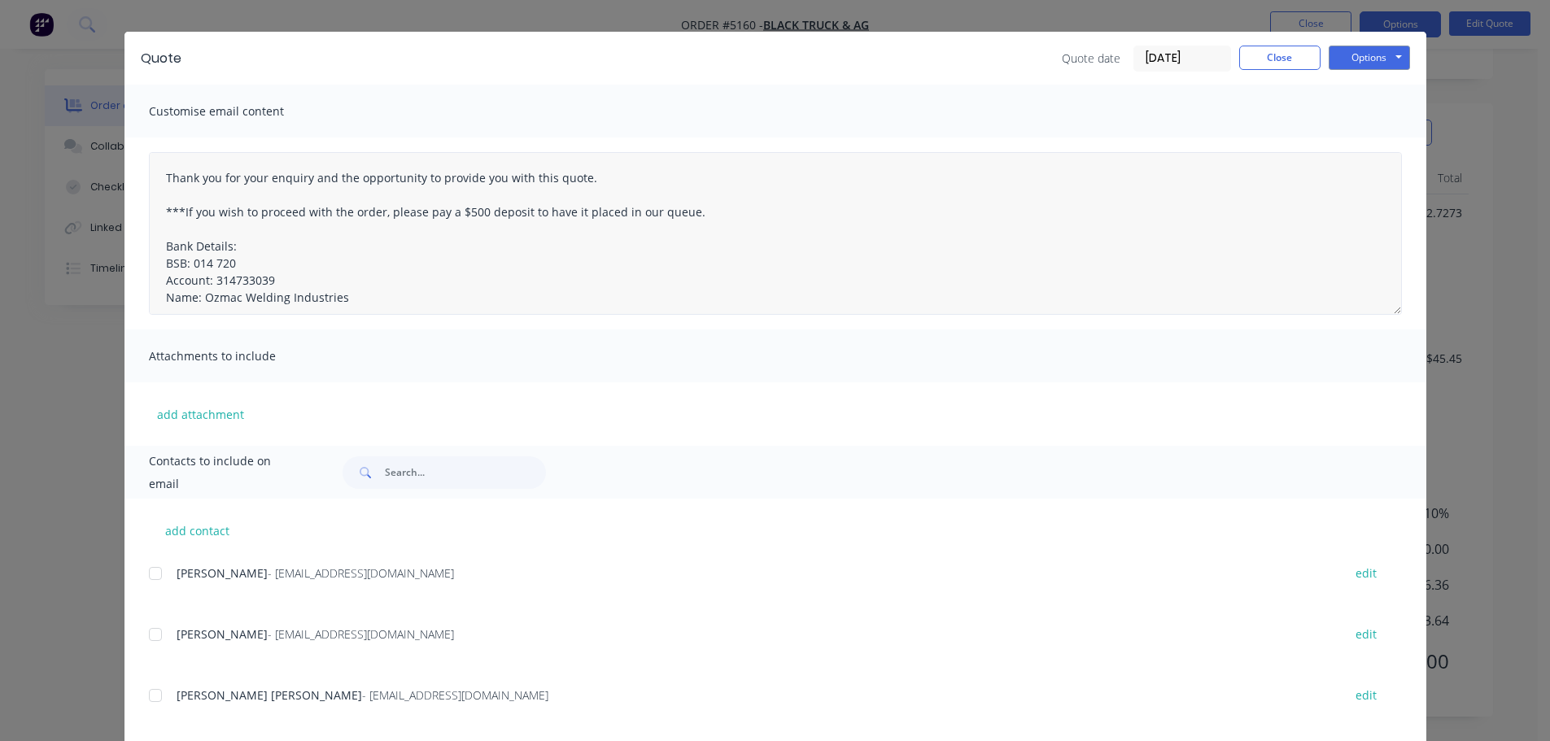
scroll to position [0, 0]
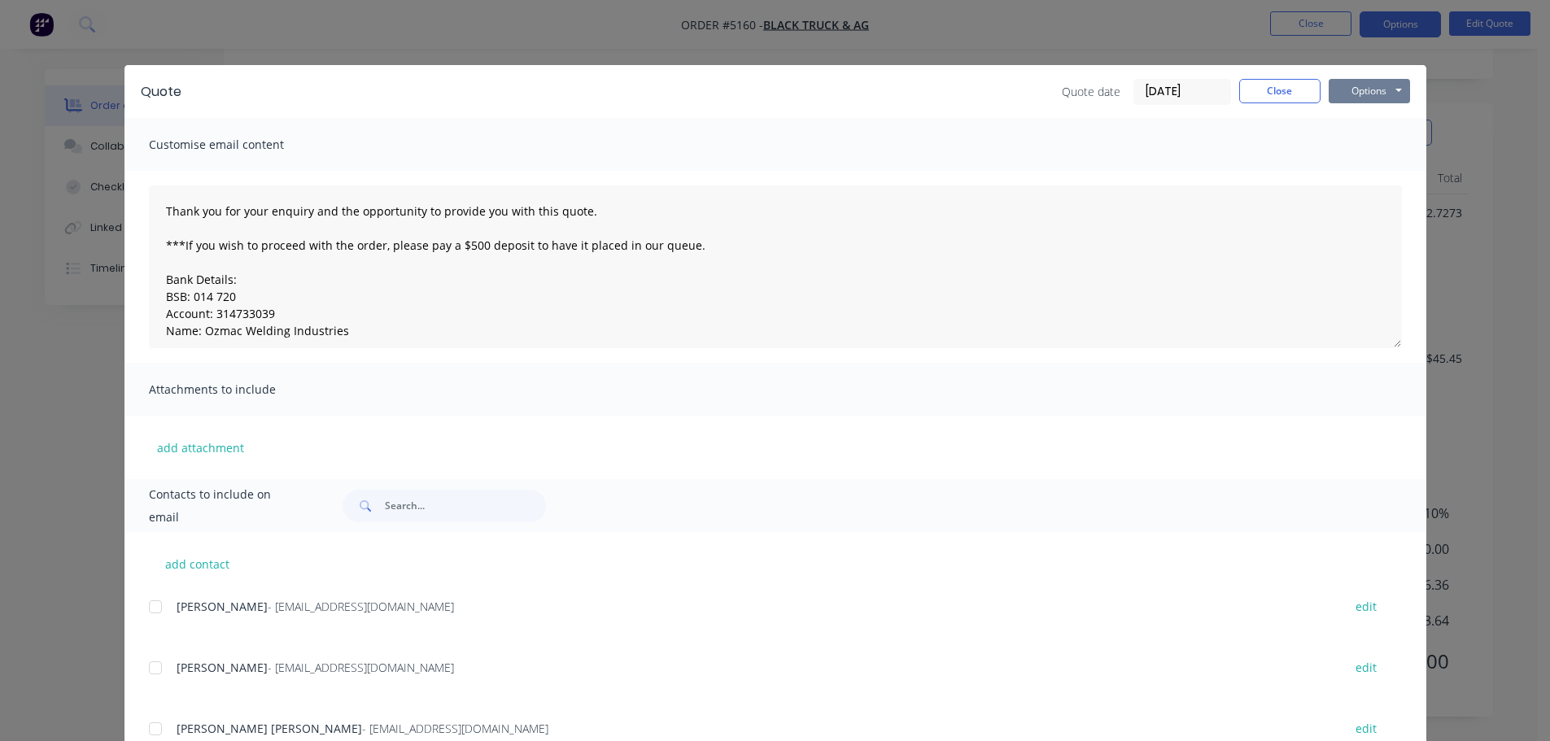
click at [1364, 93] on button "Options" at bounding box center [1368, 91] width 81 height 24
click at [1357, 169] on button "Email" at bounding box center [1380, 173] width 104 height 27
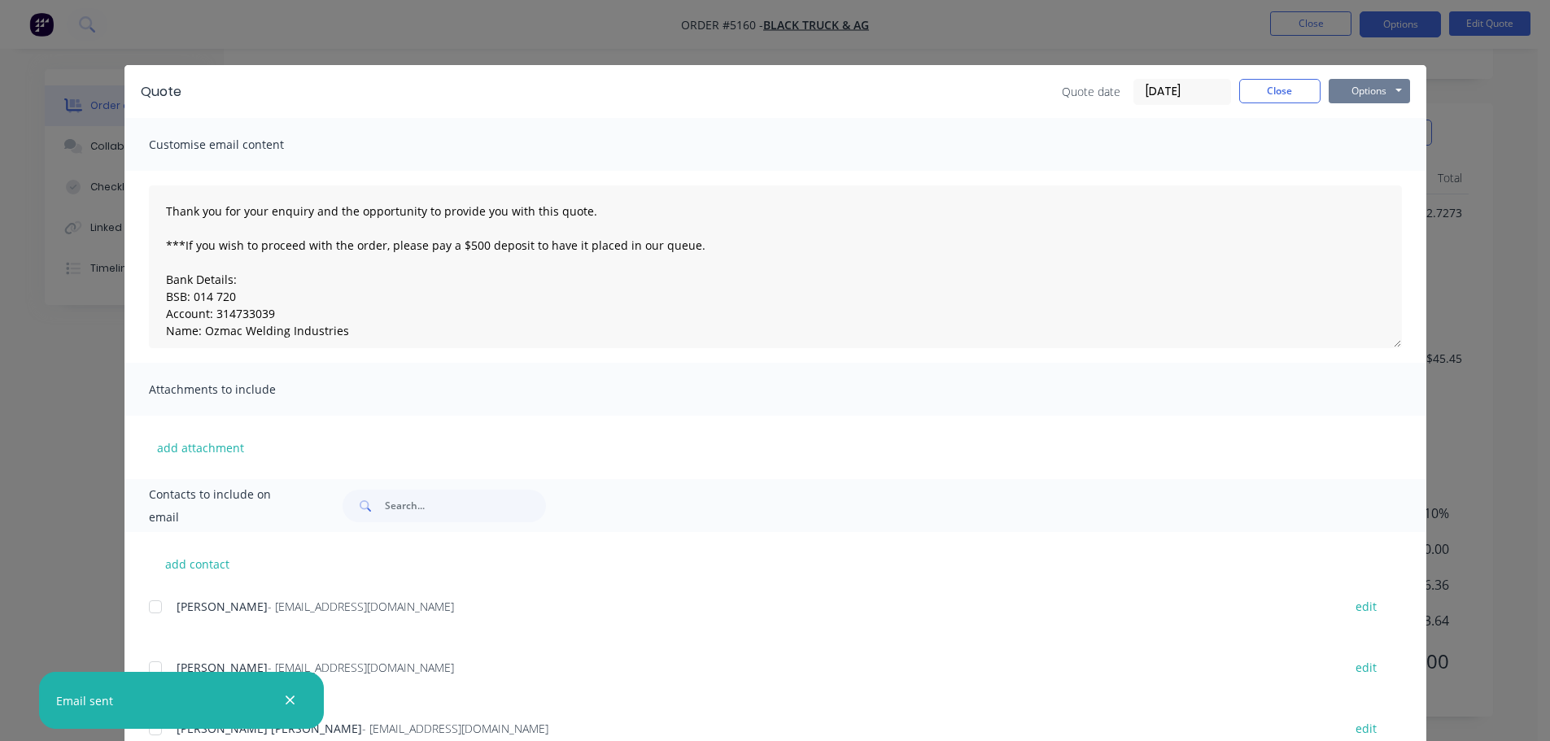
click at [1352, 94] on button "Options" at bounding box center [1368, 91] width 81 height 24
click at [1352, 142] on button "Print" at bounding box center [1380, 146] width 104 height 27
click at [1270, 86] on button "Close" at bounding box center [1279, 91] width 81 height 24
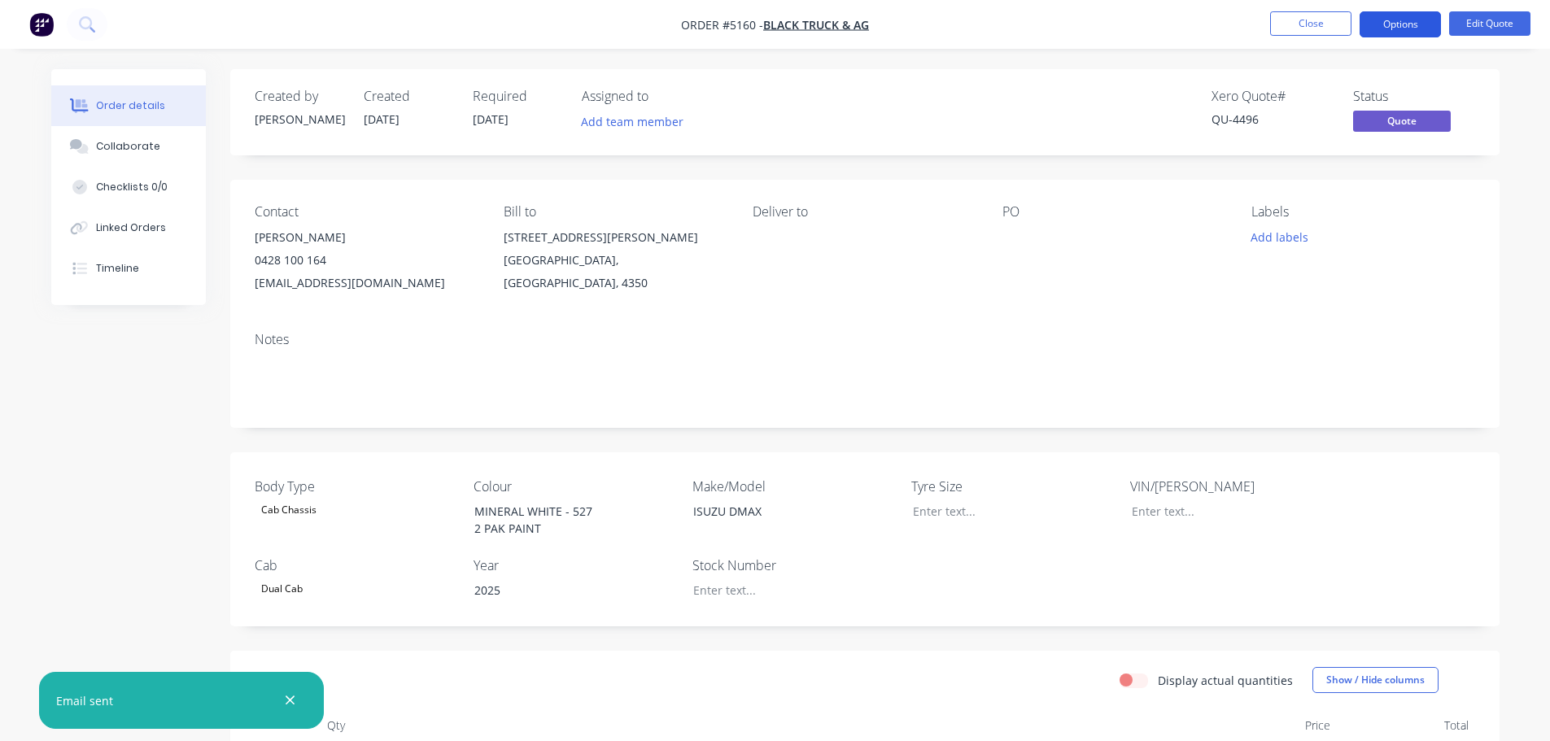
click at [1400, 28] on button "Options" at bounding box center [1399, 24] width 81 height 26
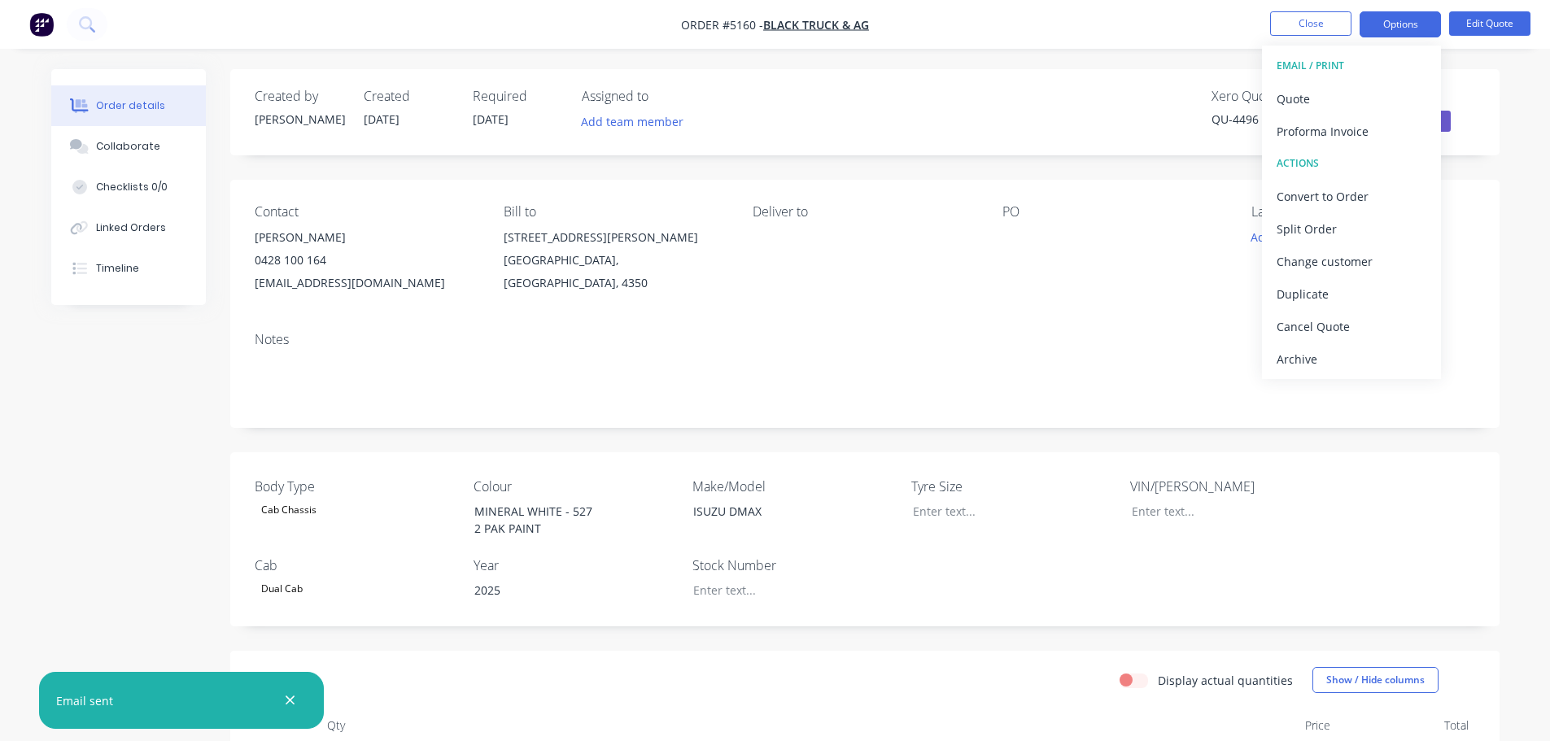
click at [1157, 289] on div "PO" at bounding box center [1113, 249] width 223 height 90
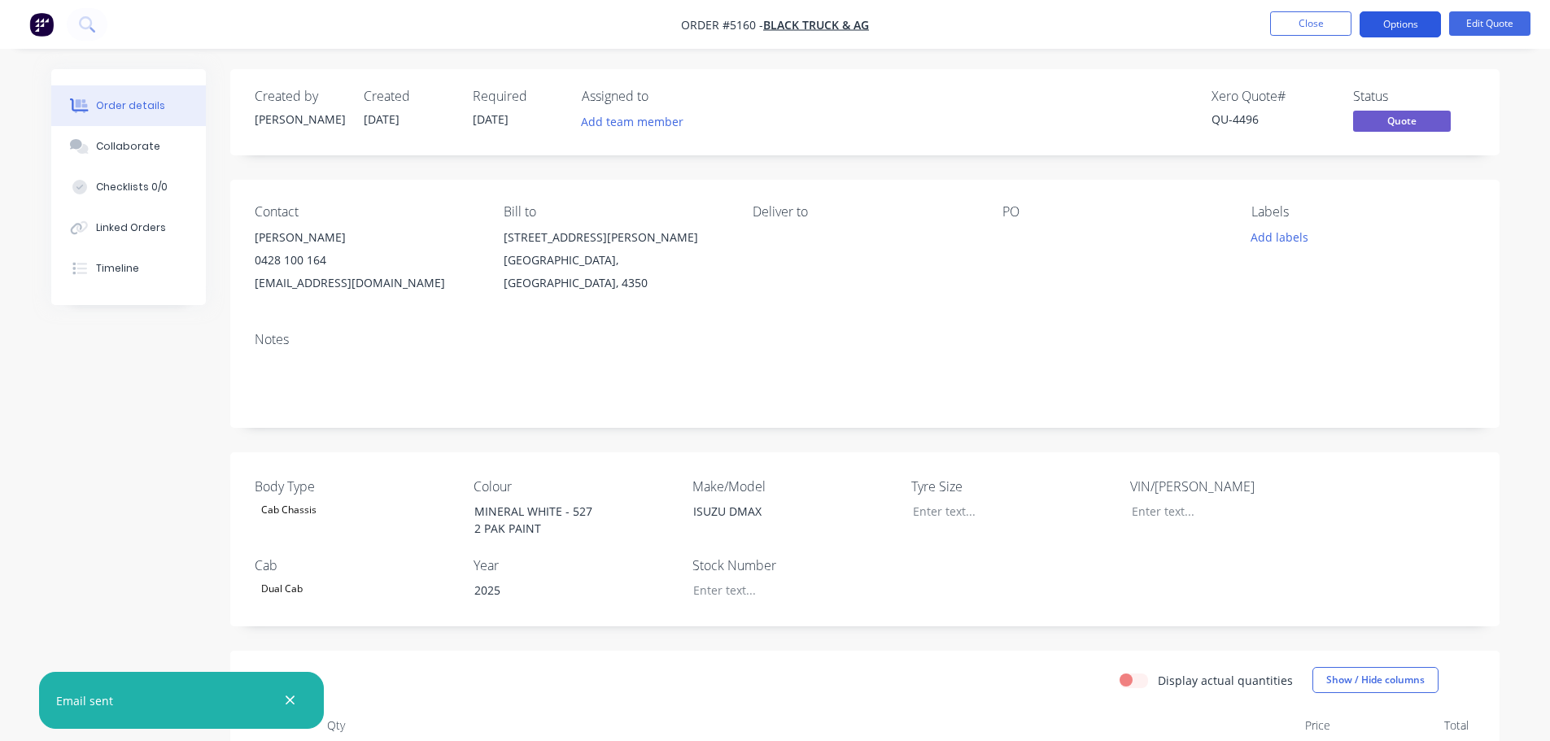
click at [1399, 27] on button "Options" at bounding box center [1399, 24] width 81 height 26
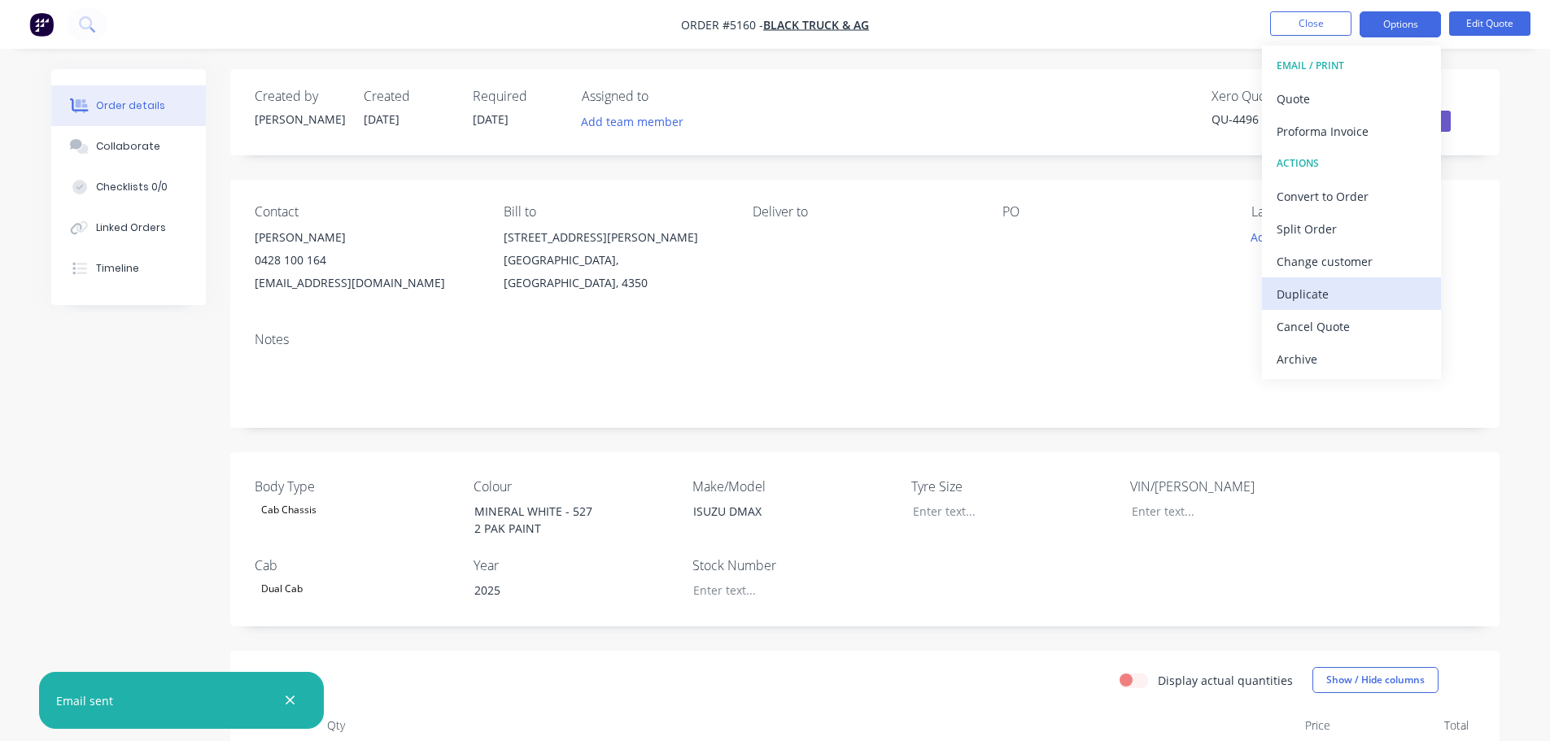
click at [1340, 296] on div "Duplicate" at bounding box center [1351, 294] width 150 height 24
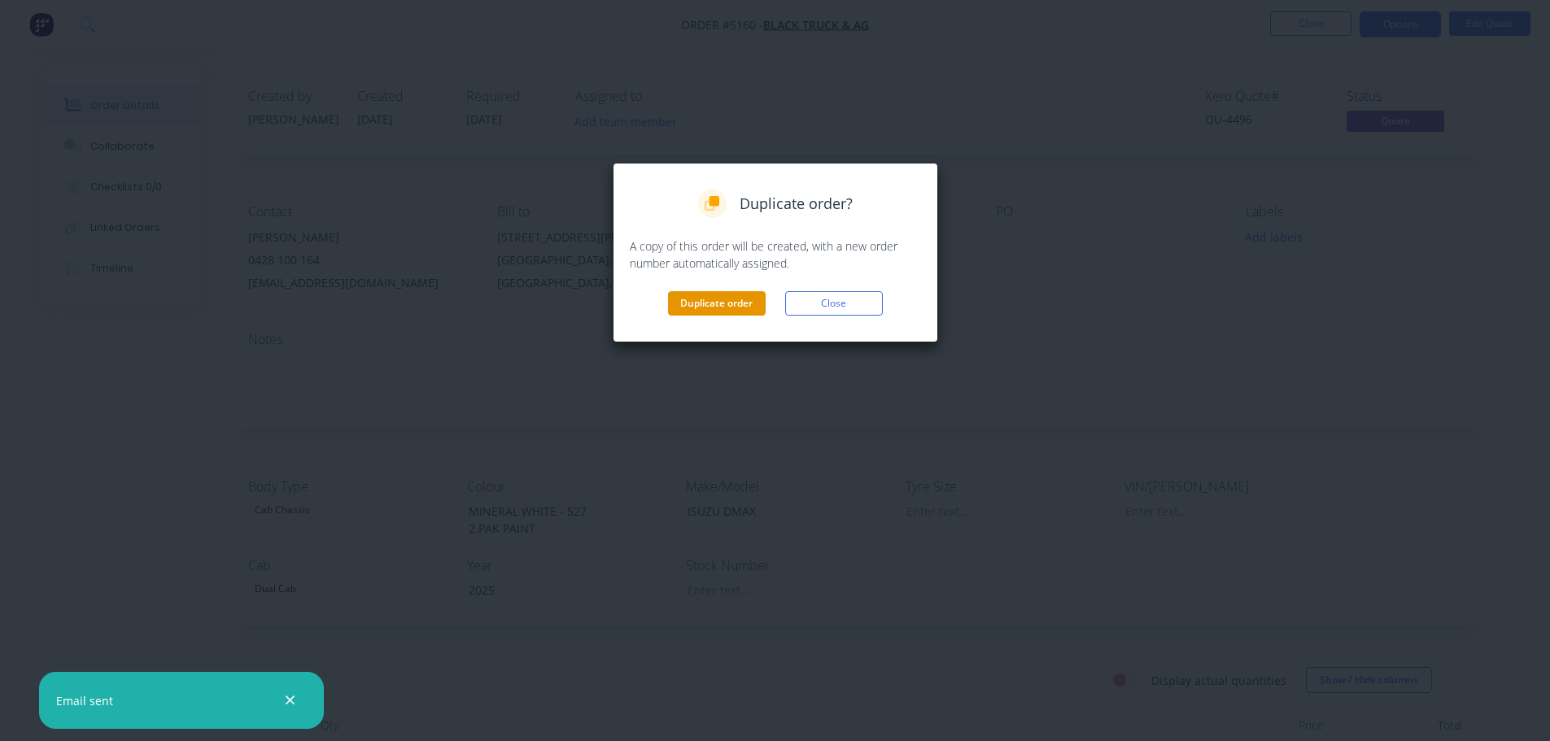
click at [727, 304] on button "Duplicate order" at bounding box center [717, 303] width 98 height 24
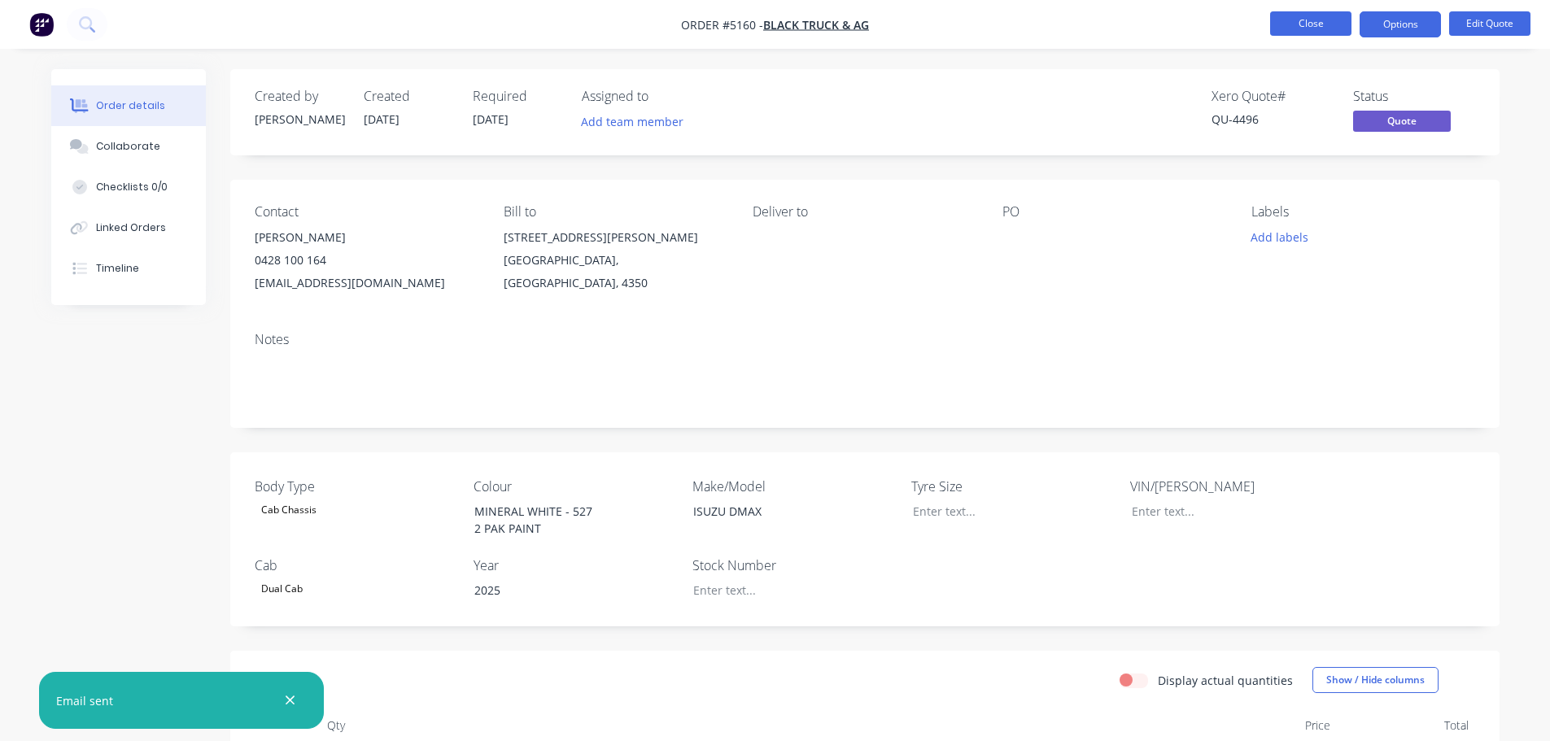
click at [1323, 26] on button "Close" at bounding box center [1310, 23] width 81 height 24
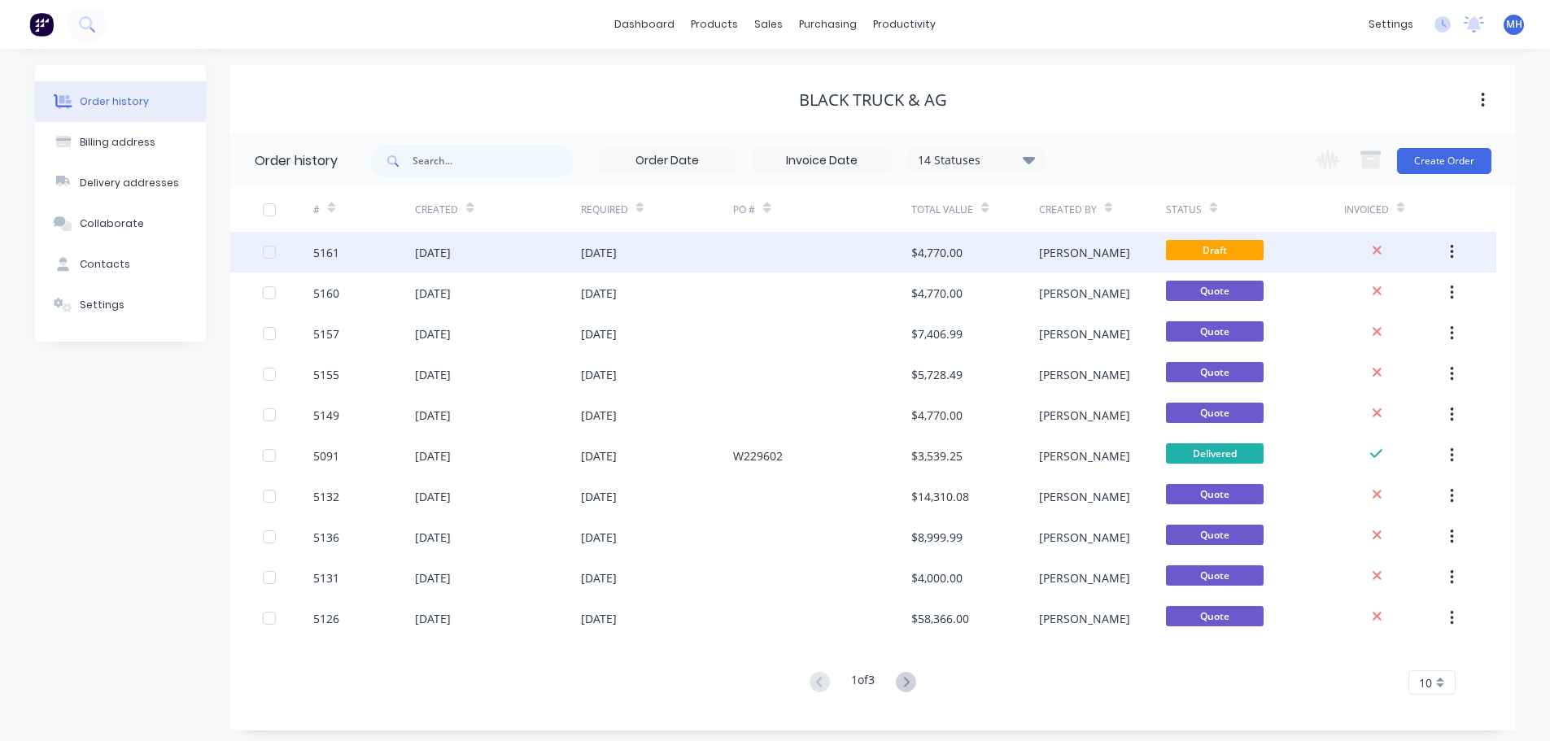
click at [591, 255] on div "10 Sep 2025" at bounding box center [599, 252] width 36 height 17
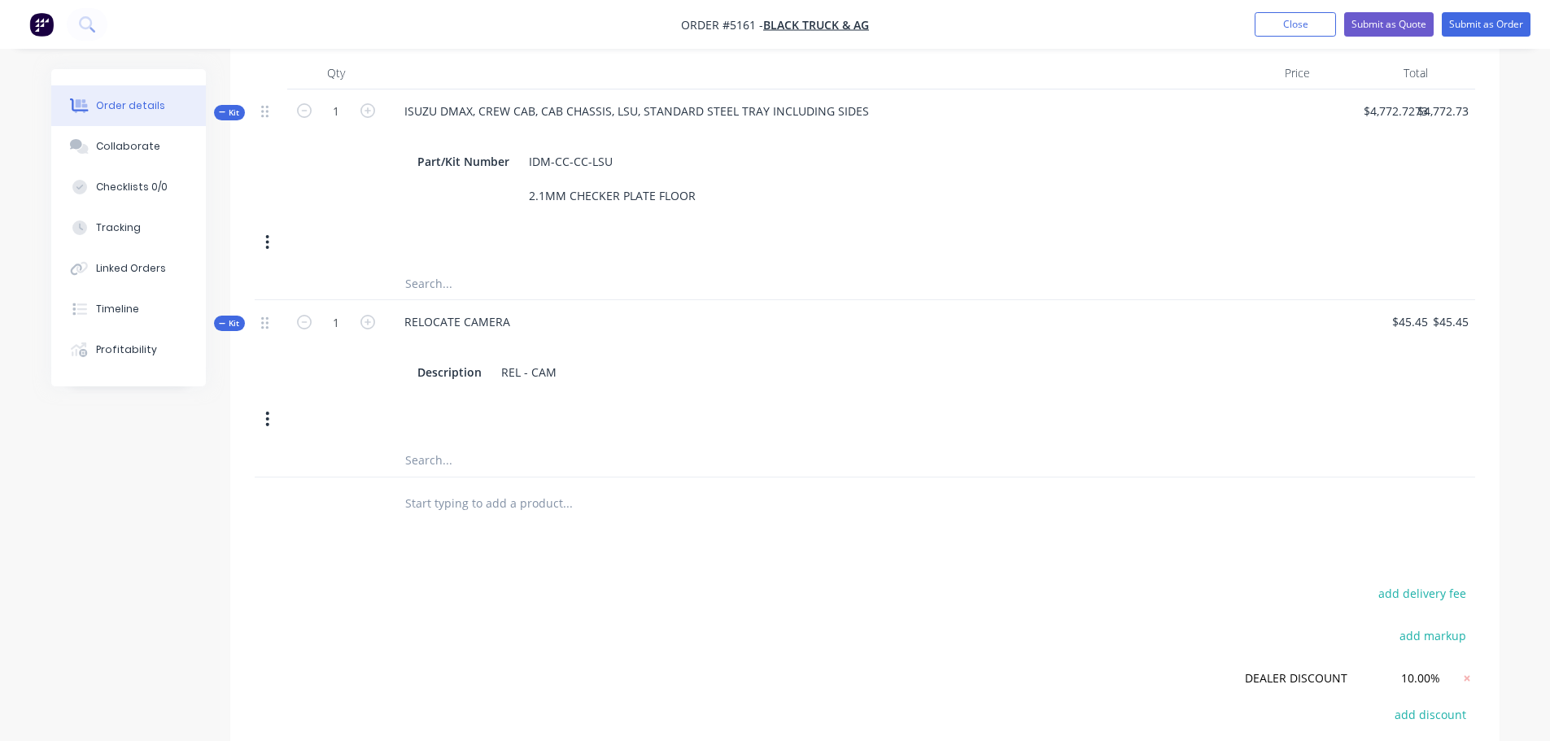
scroll to position [536, 0]
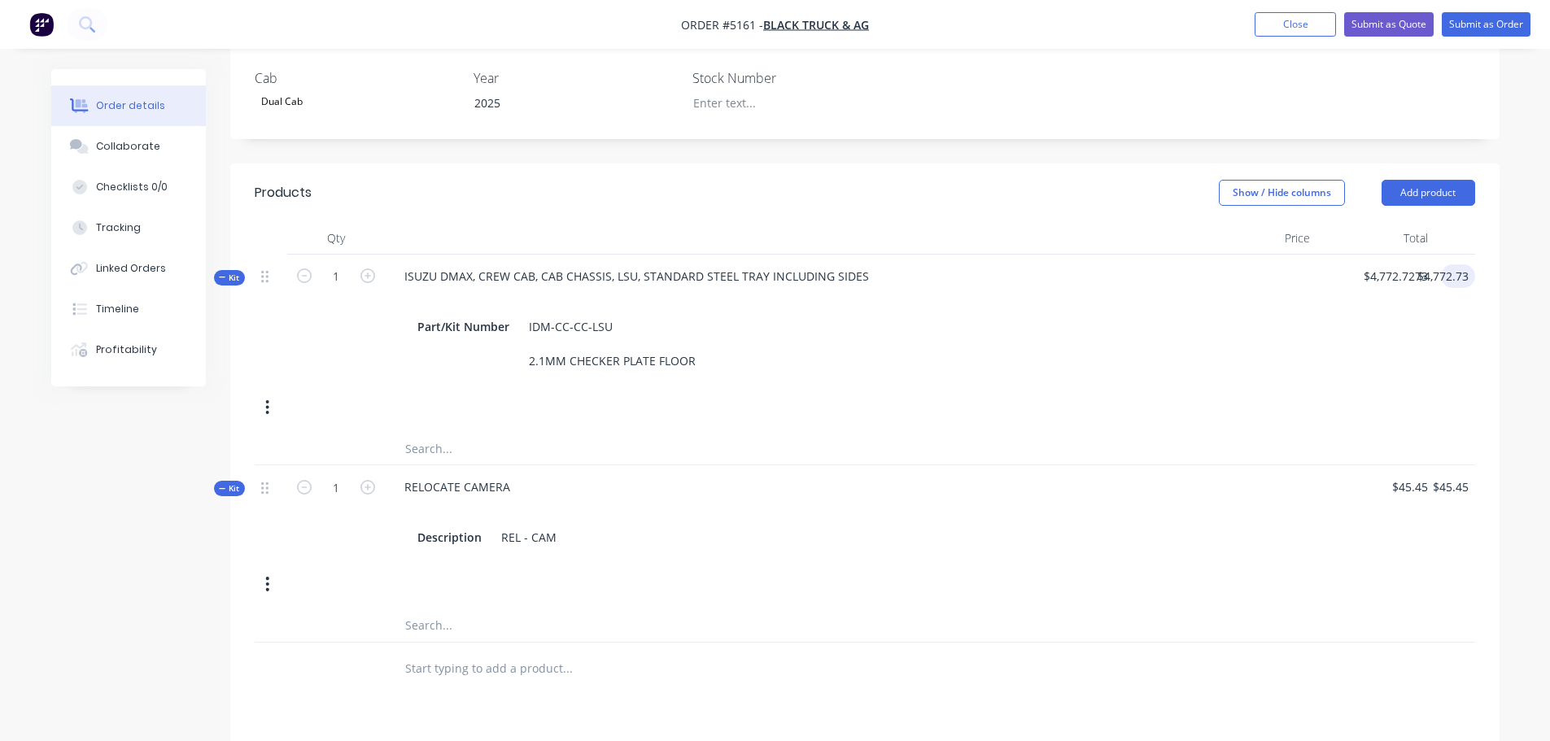
type input "4772.73"
click at [1464, 264] on input "4772.73" at bounding box center [1444, 276] width 59 height 24
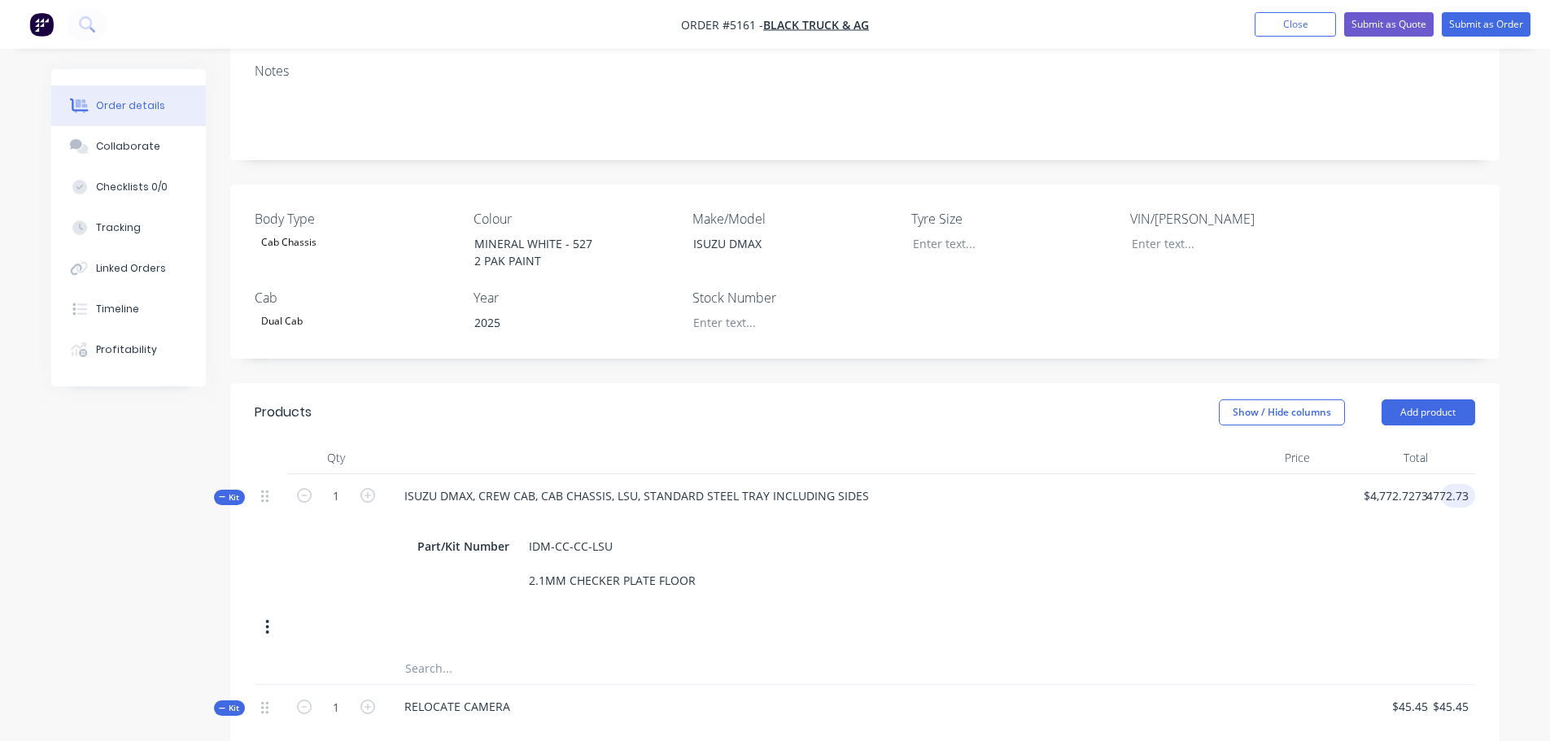
scroll to position [325, 0]
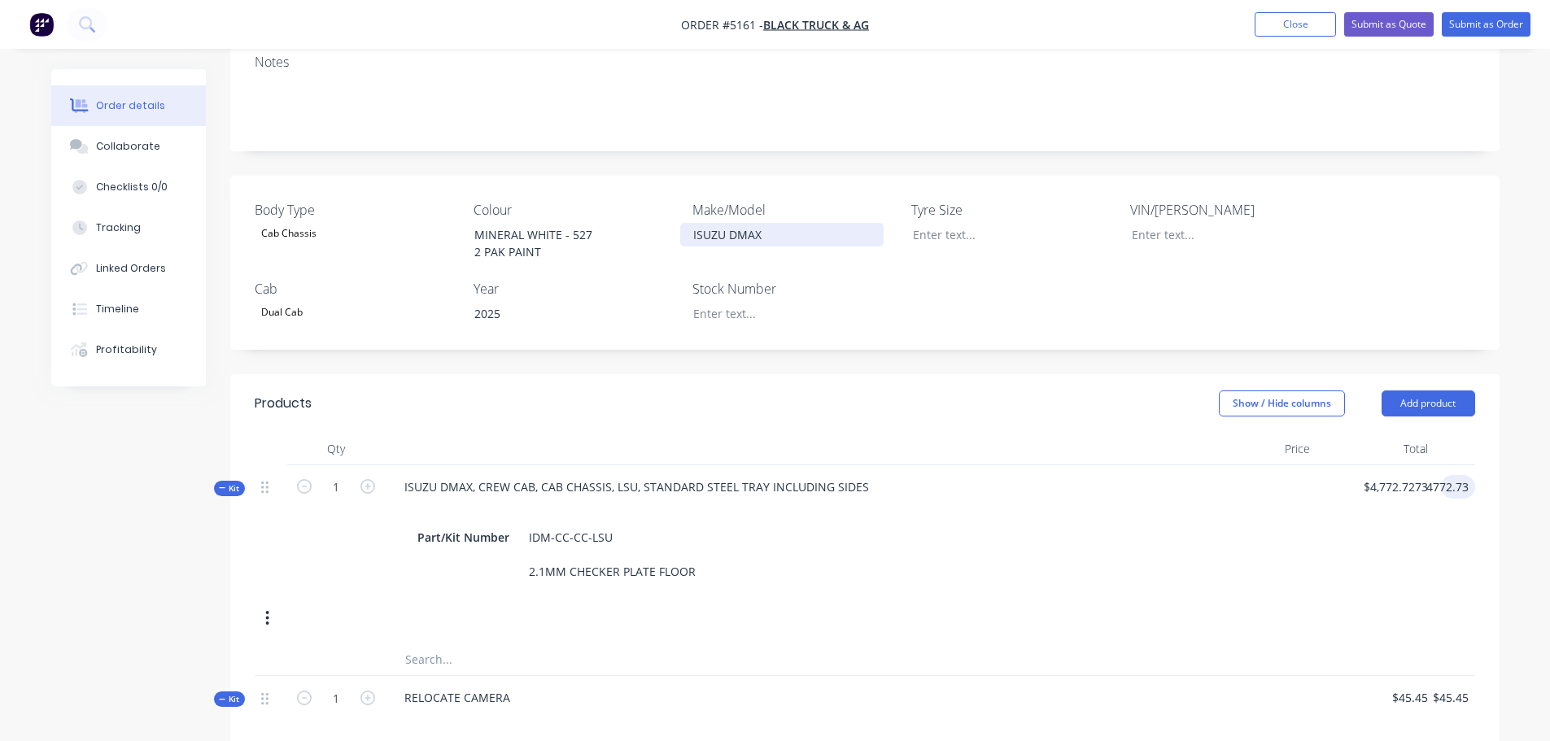
type input "$4,772.73"
click at [770, 223] on div "ISUZU DMAX" at bounding box center [781, 235] width 203 height 24
click at [317, 302] on div "Dual Cab" at bounding box center [356, 312] width 203 height 21
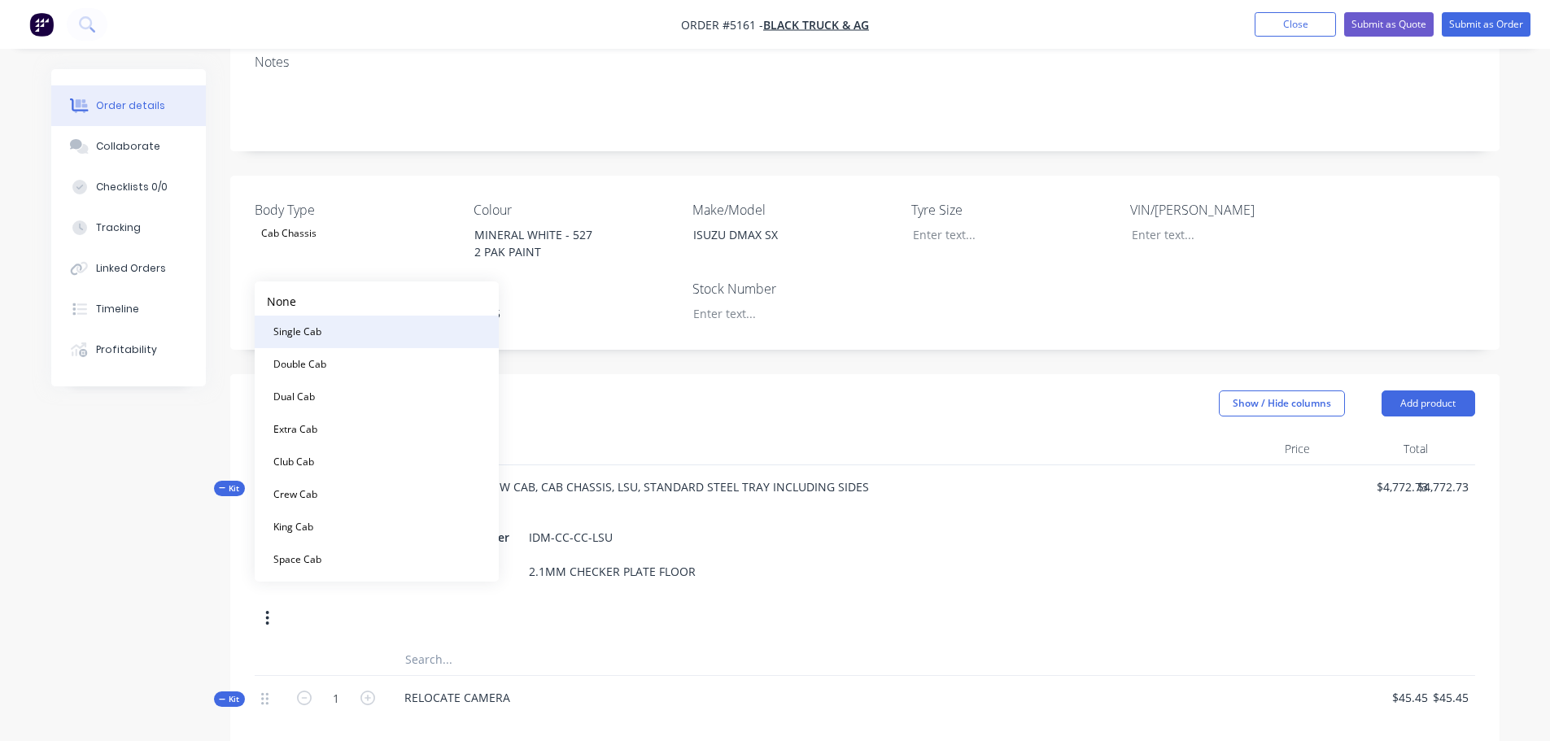
click at [320, 336] on div "Single Cab" at bounding box center [297, 331] width 61 height 21
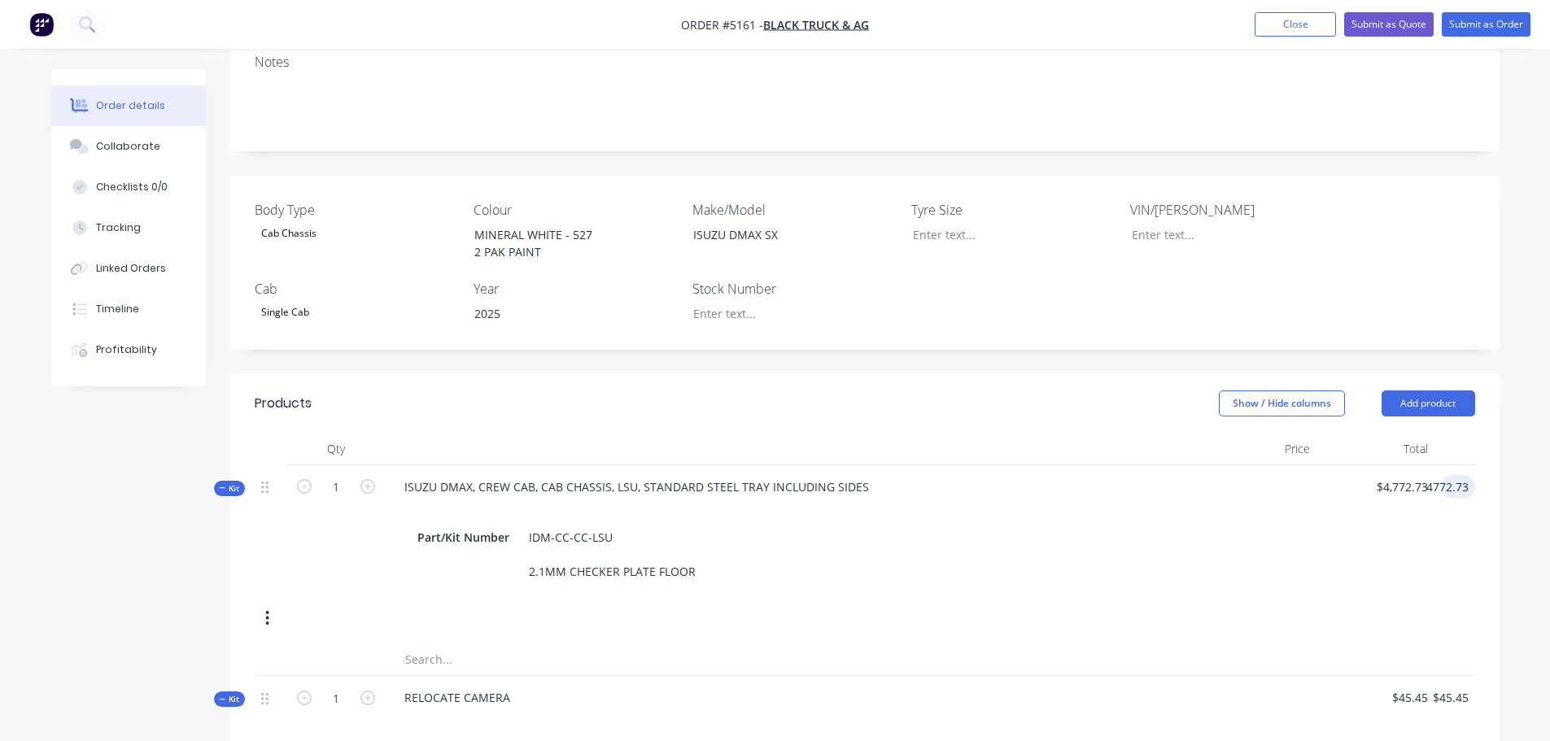
click at [1466, 475] on input "4772.73" at bounding box center [1444, 487] width 59 height 24
click at [1435, 469] on div "$4,772.73 4772.73" at bounding box center [1454, 529] width 41 height 129
click at [268, 475] on div at bounding box center [271, 486] width 20 height 22
click at [1469, 475] on input "4772.73" at bounding box center [1449, 487] width 50 height 24
click at [1460, 475] on input "4772.73" at bounding box center [1449, 487] width 50 height 24
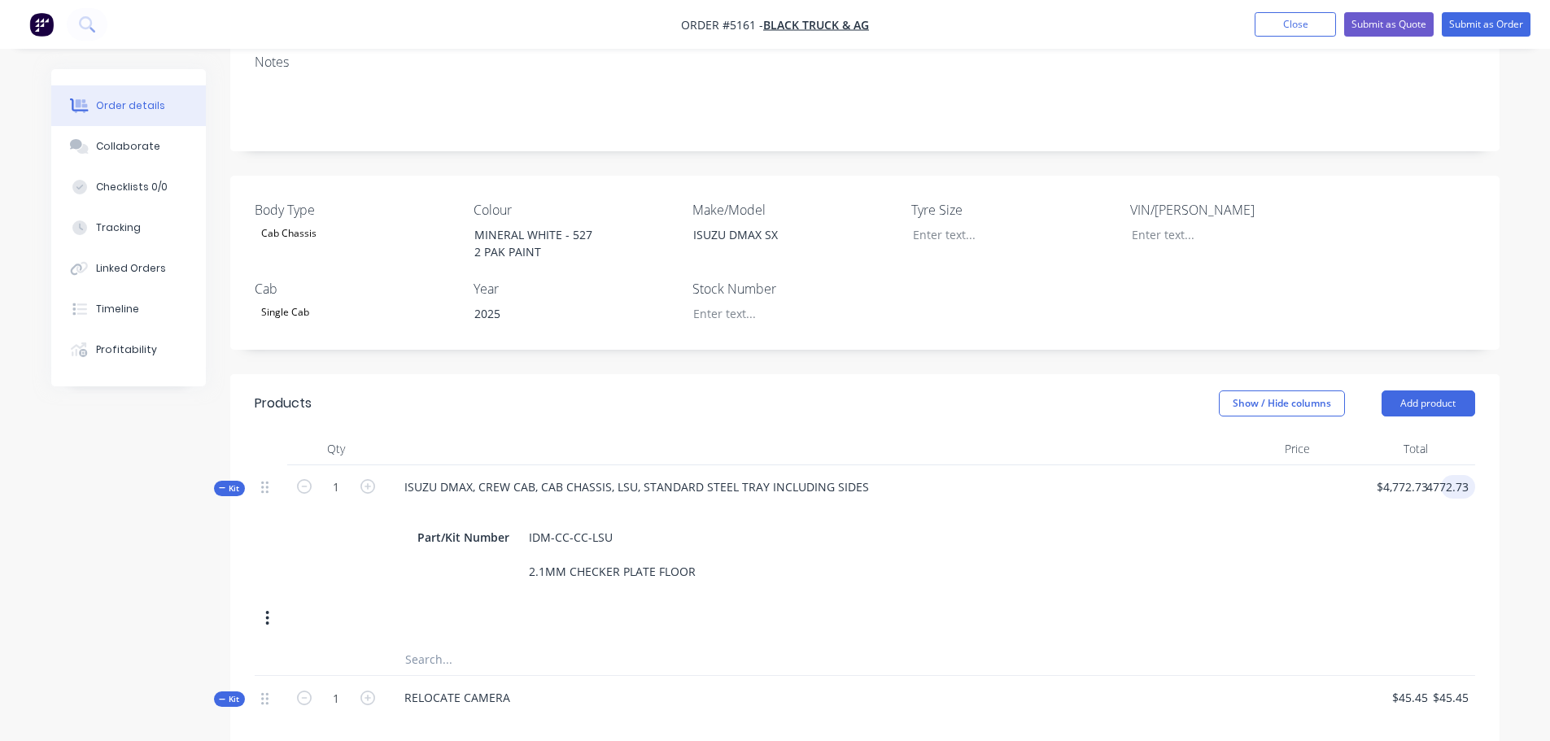
click at [269, 475] on div at bounding box center [271, 486] width 20 height 22
click at [230, 482] on span "Kit" at bounding box center [229, 488] width 21 height 12
click at [237, 482] on span "Kit" at bounding box center [229, 488] width 21 height 12
click at [238, 482] on span "Kit" at bounding box center [229, 488] width 21 height 12
click at [272, 475] on div at bounding box center [271, 486] width 20 height 22
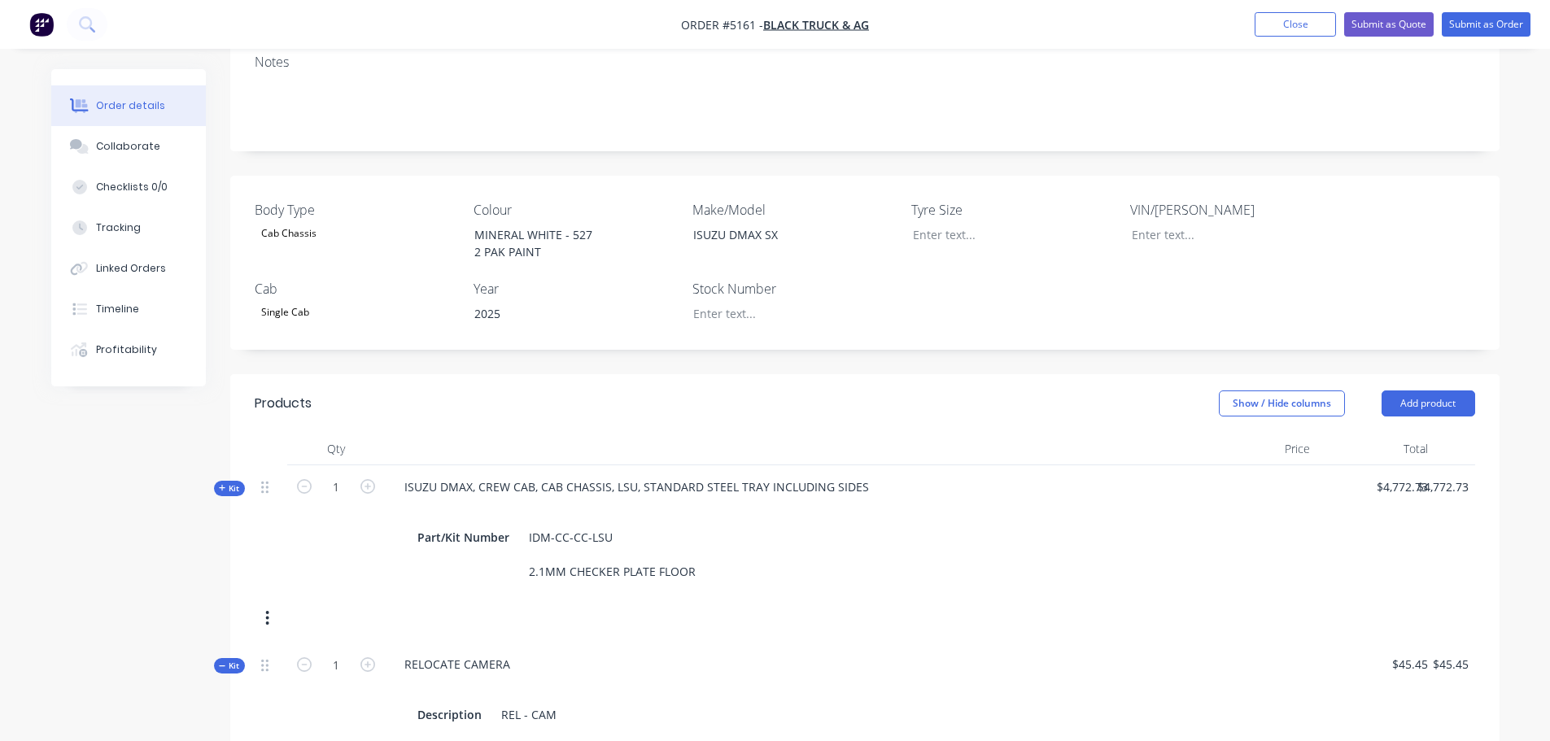
click at [270, 604] on button "button" at bounding box center [267, 618] width 38 height 29
click at [1192, 530] on div "ISUZU DMAX, CREW CAB, CAB CHASSIS, LSU, STANDARD STEEL TRAY INCLUDING SIDES Par…" at bounding box center [791, 529] width 813 height 129
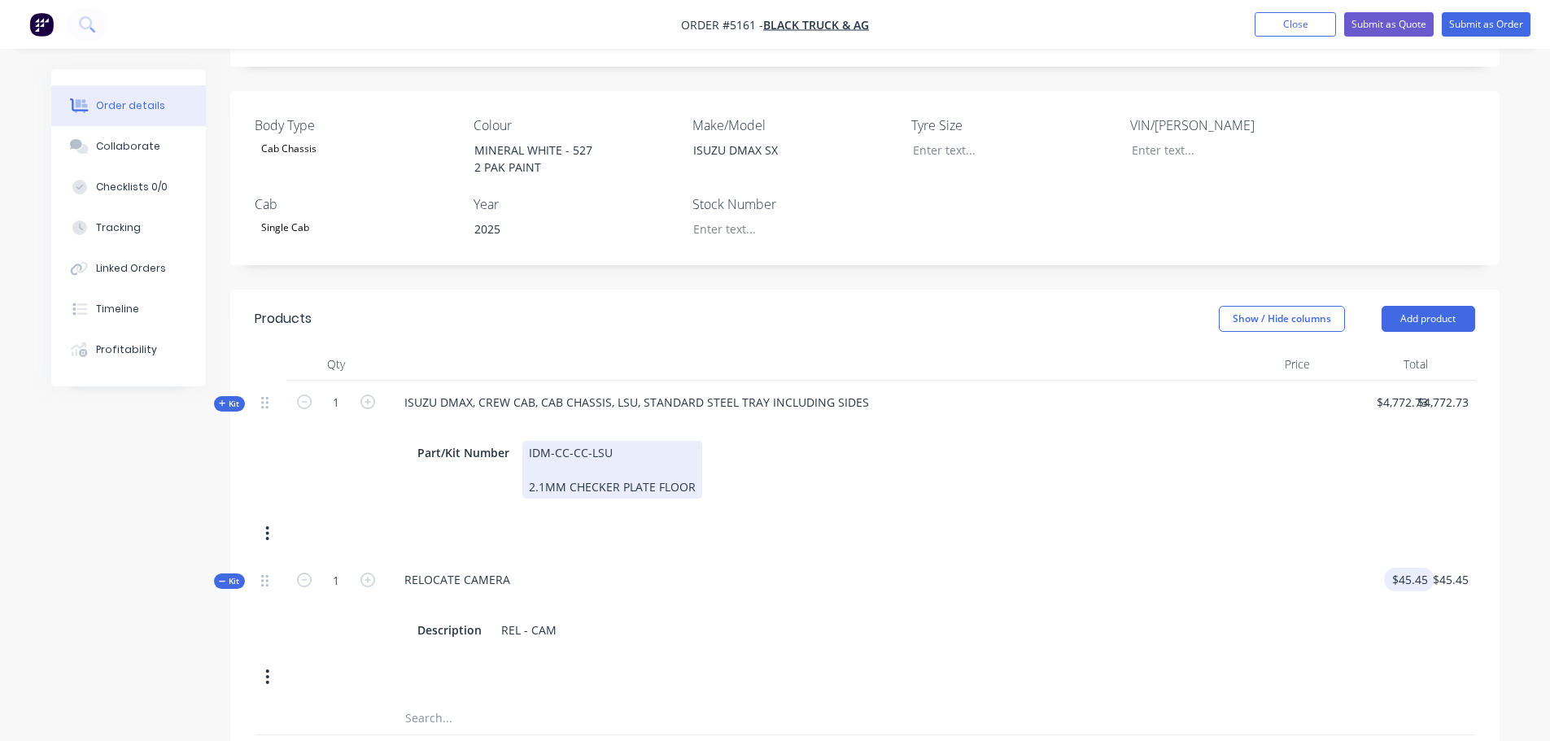
scroll to position [488, 0]
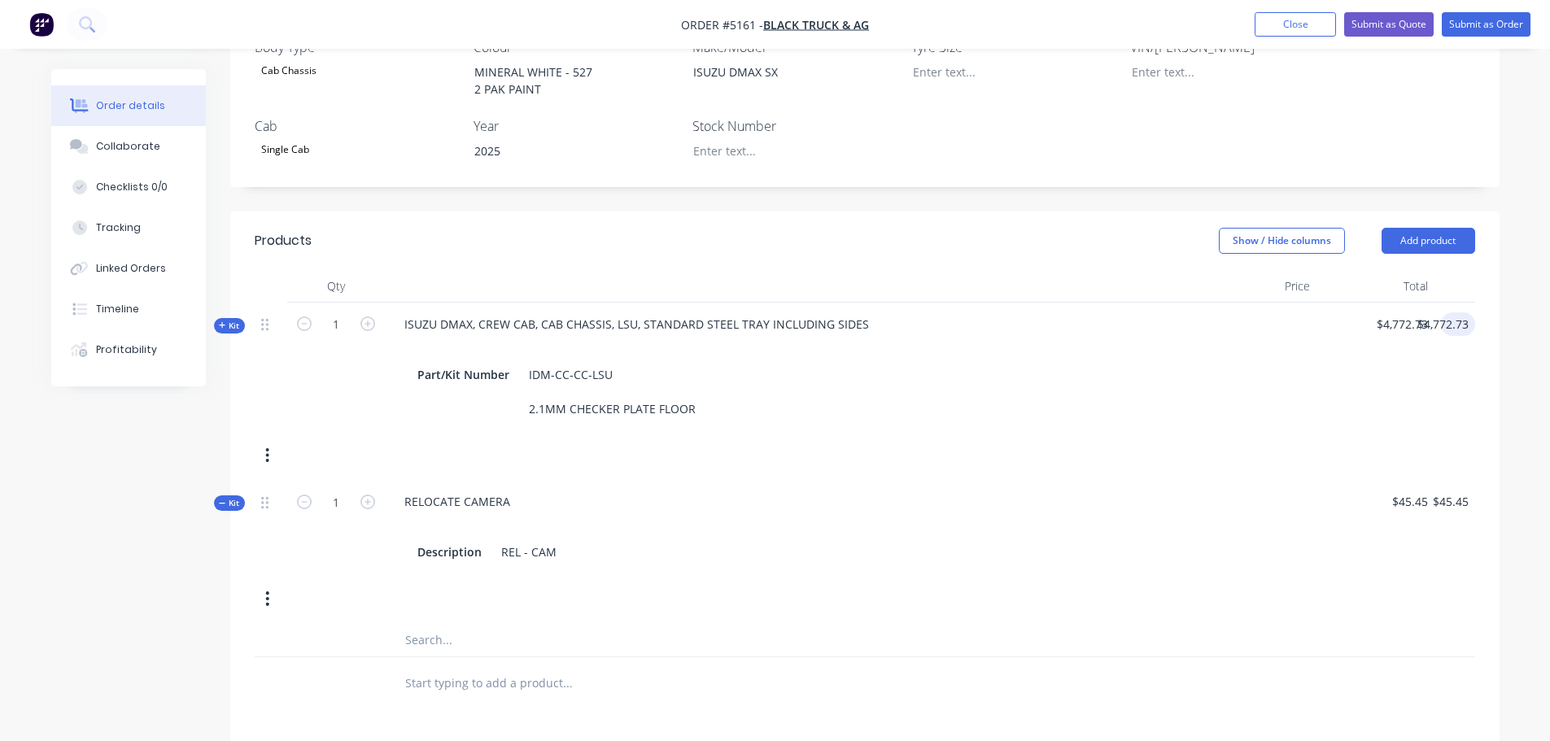
type input "4772.73"
click at [1415, 303] on div "Kit 1 ISUZU DMAX, CREW CAB, CAB CHASSIS, LSU, STANDARD STEEL TRAY INCLUDING SID…" at bounding box center [865, 392] width 1220 height 178
type input "4772.73"
type input "$4,772.73"
click at [1405, 312] on input "4772.73" at bounding box center [1409, 324] width 50 height 24
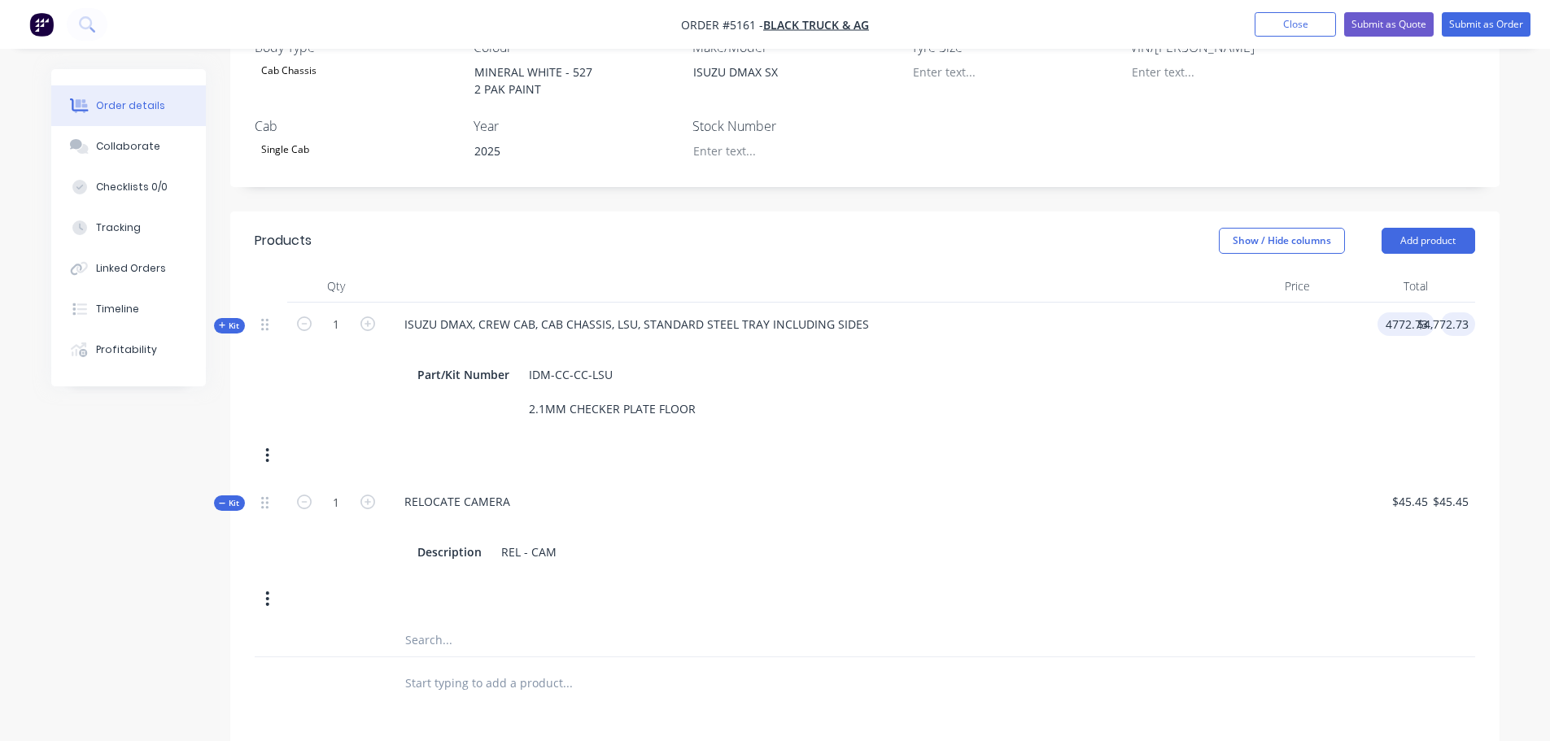
type input "$4,772.73"
click at [1445, 312] on input "4772.73" at bounding box center [1444, 324] width 59 height 24
click at [261, 317] on icon at bounding box center [264, 324] width 7 height 15
type input "$4,772.73"
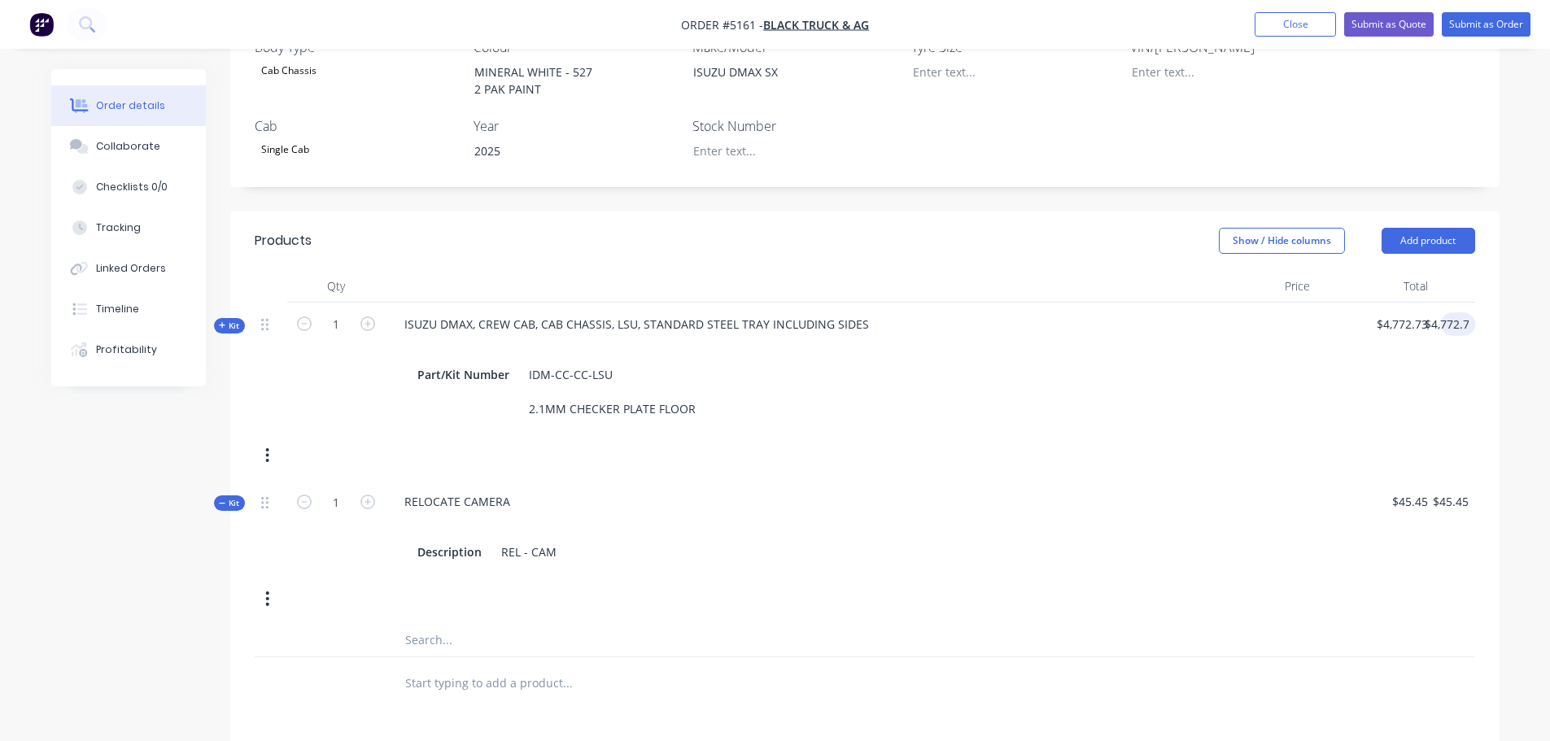
click at [262, 441] on button "button" at bounding box center [267, 455] width 38 height 29
click at [214, 617] on div "Delete" at bounding box center [209, 629] width 125 height 24
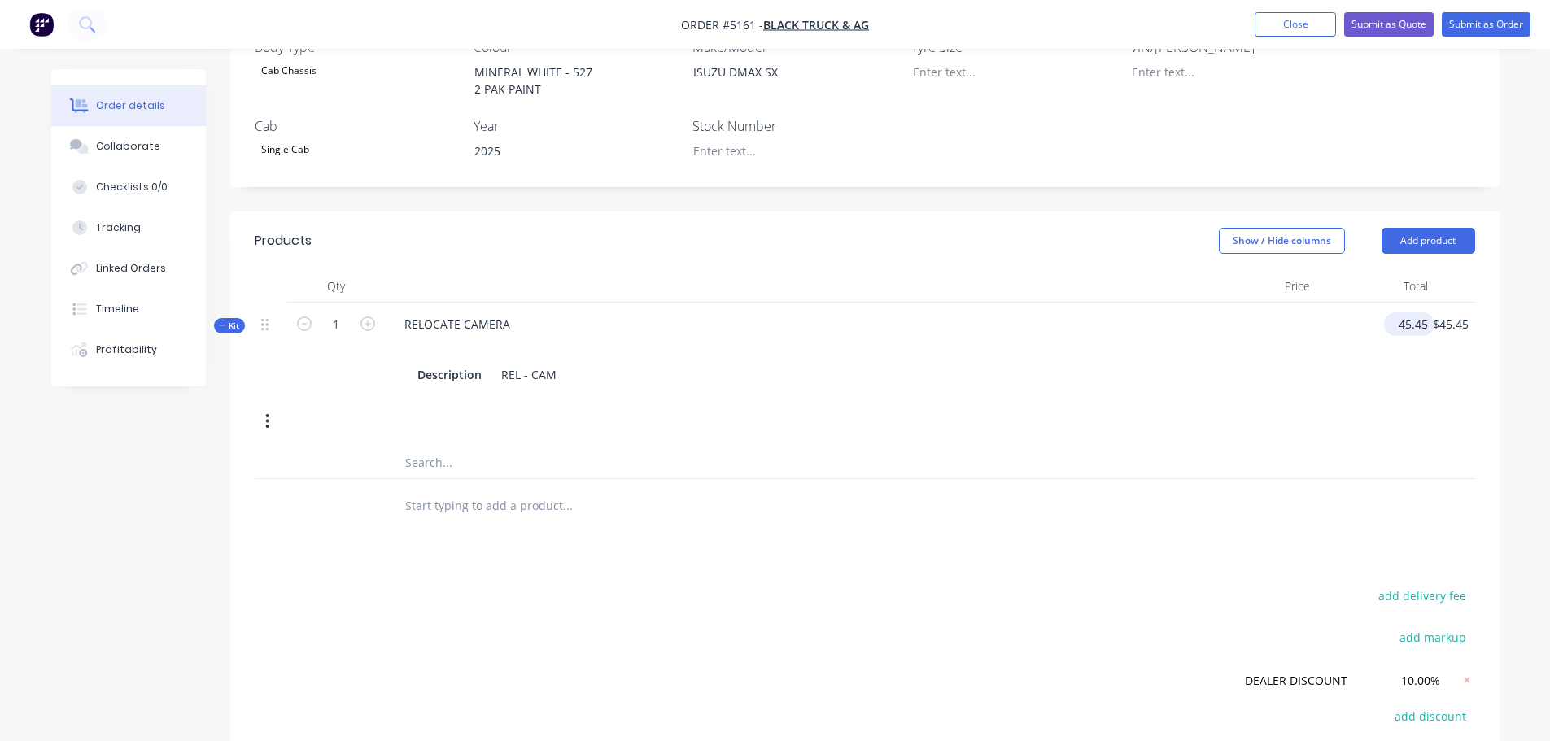
click at [1403, 312] on div "45.45 $45.45" at bounding box center [1412, 324] width 44 height 24
type input "$45.45"
click at [1431, 228] on button "Add product" at bounding box center [1428, 241] width 94 height 26
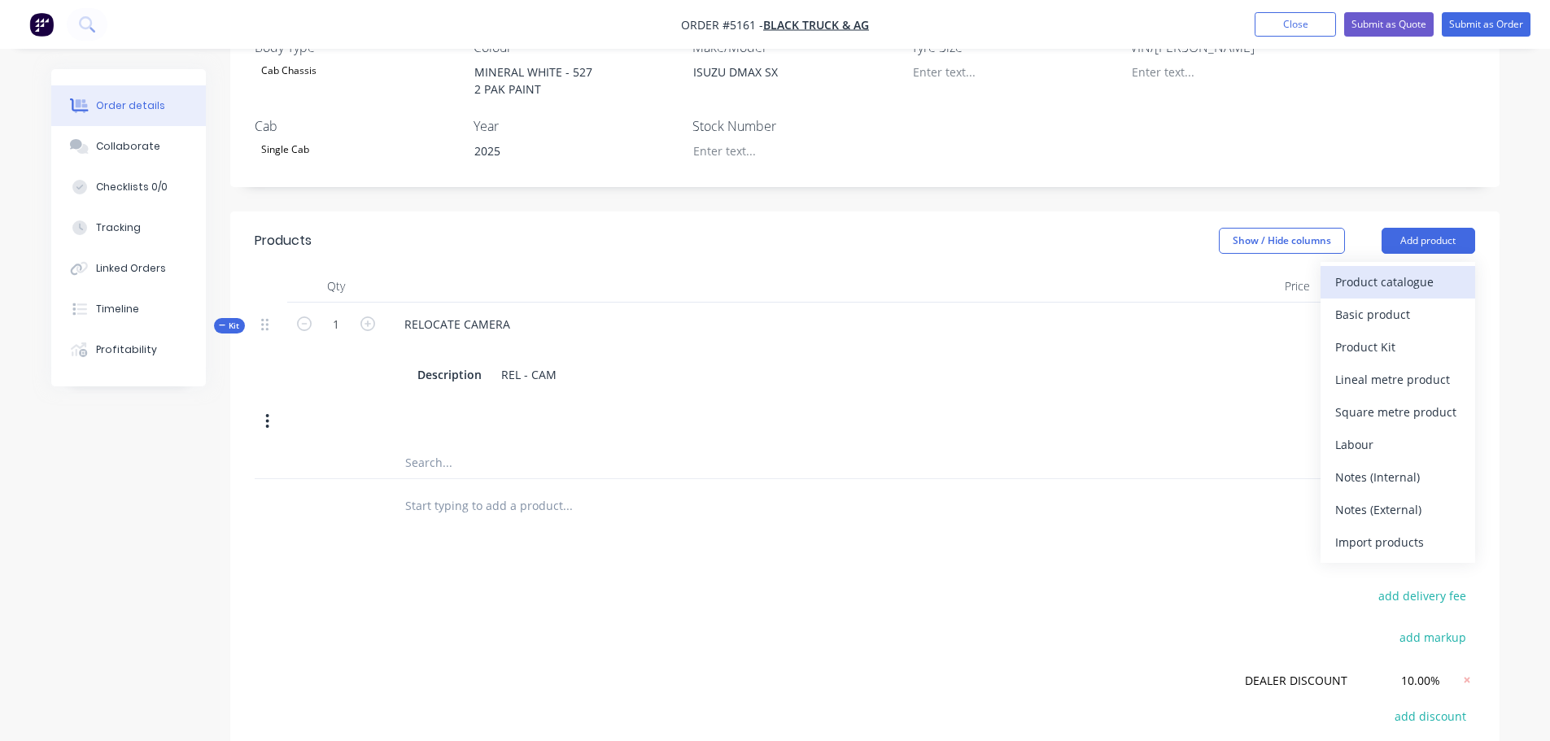
click at [1397, 270] on div "Product catalogue" at bounding box center [1397, 282] width 125 height 24
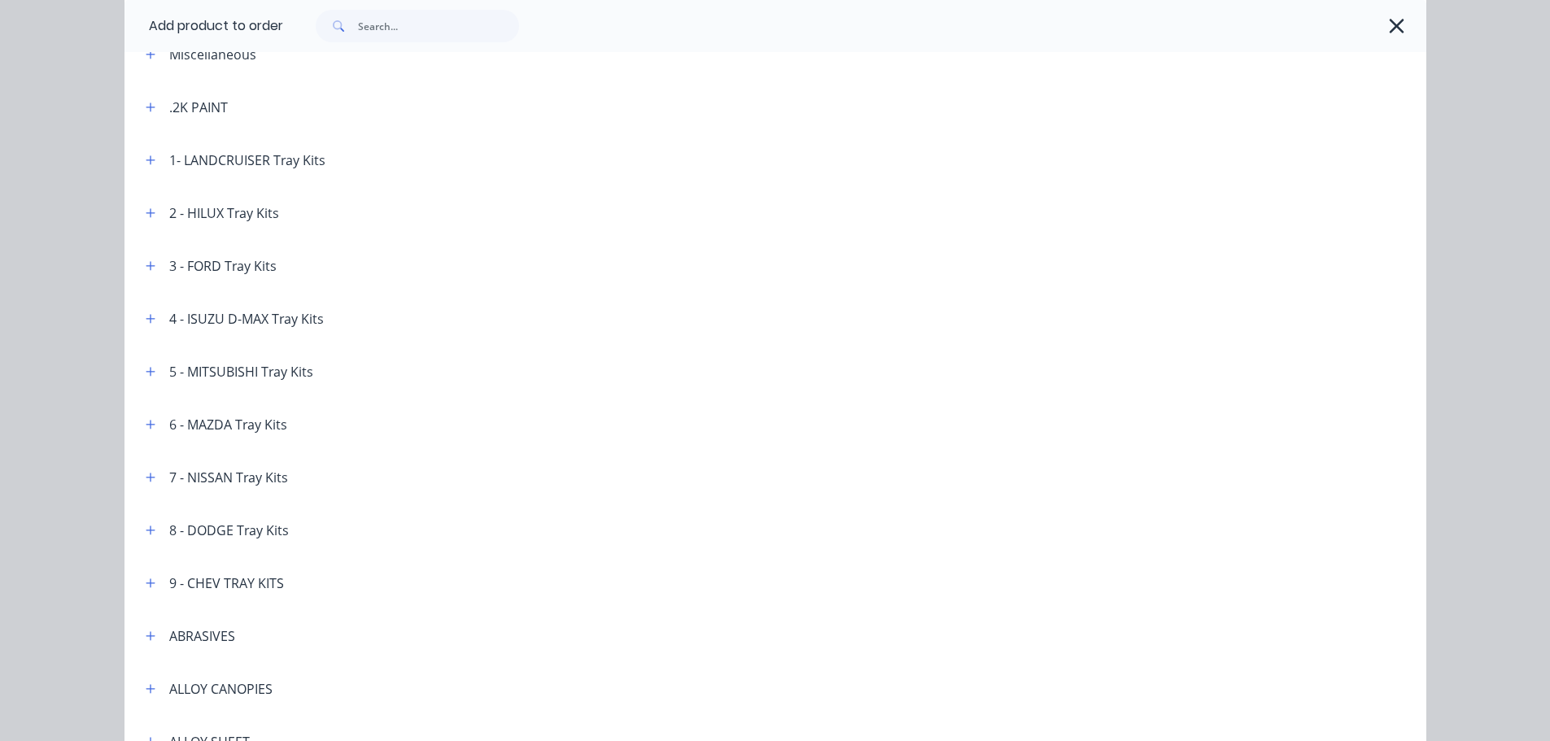
scroll to position [163, 0]
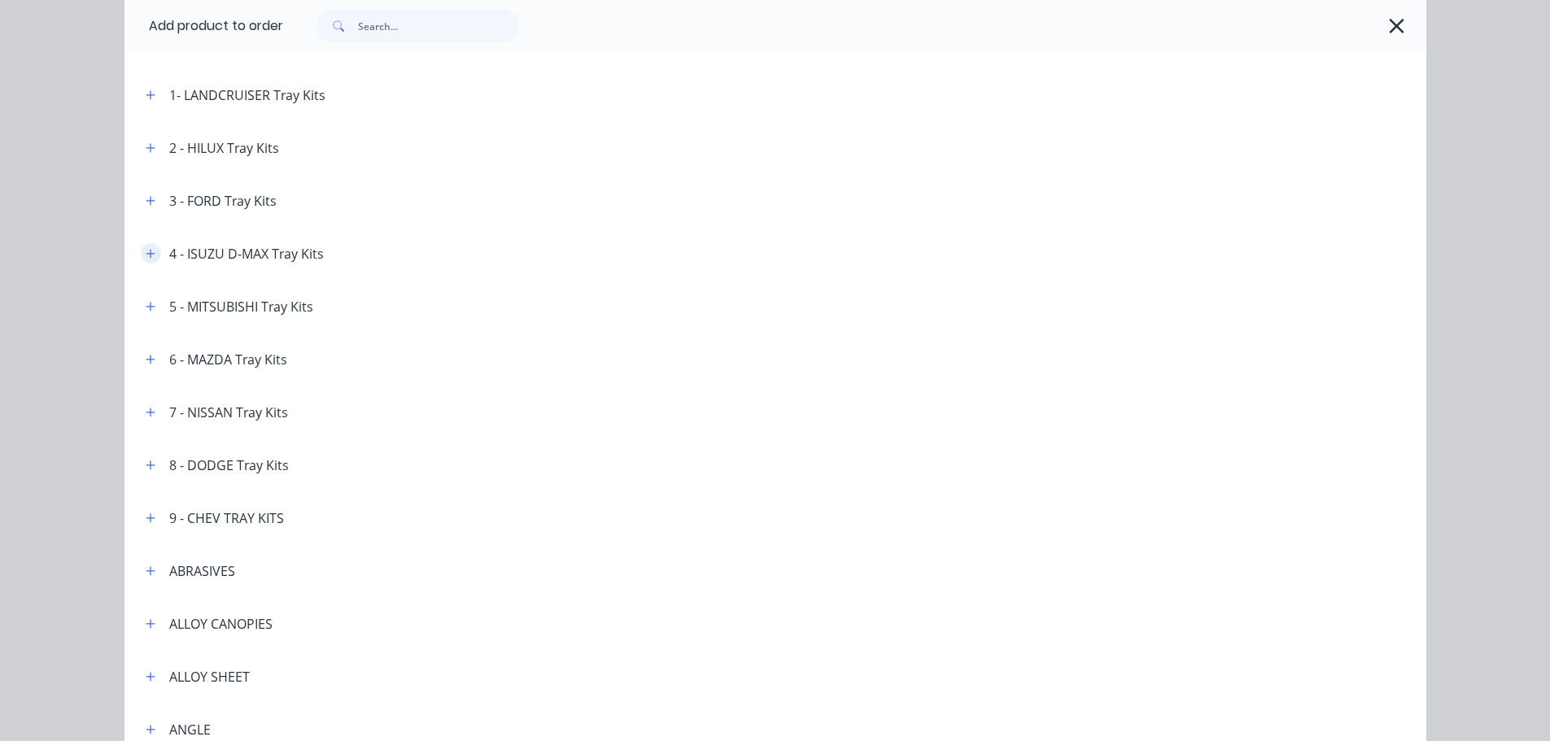
click at [146, 254] on icon "button" at bounding box center [150, 253] width 9 height 9
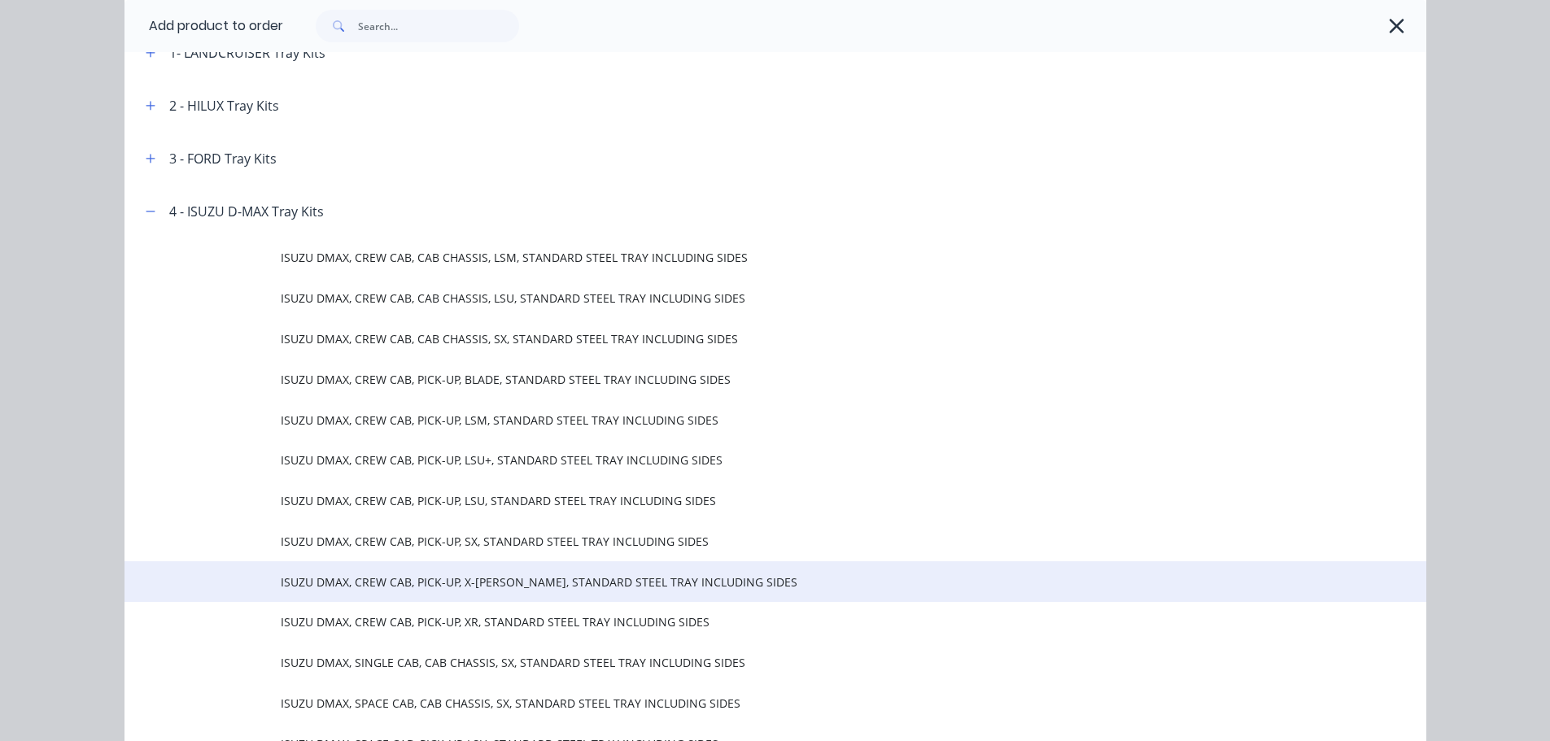
scroll to position [244, 0]
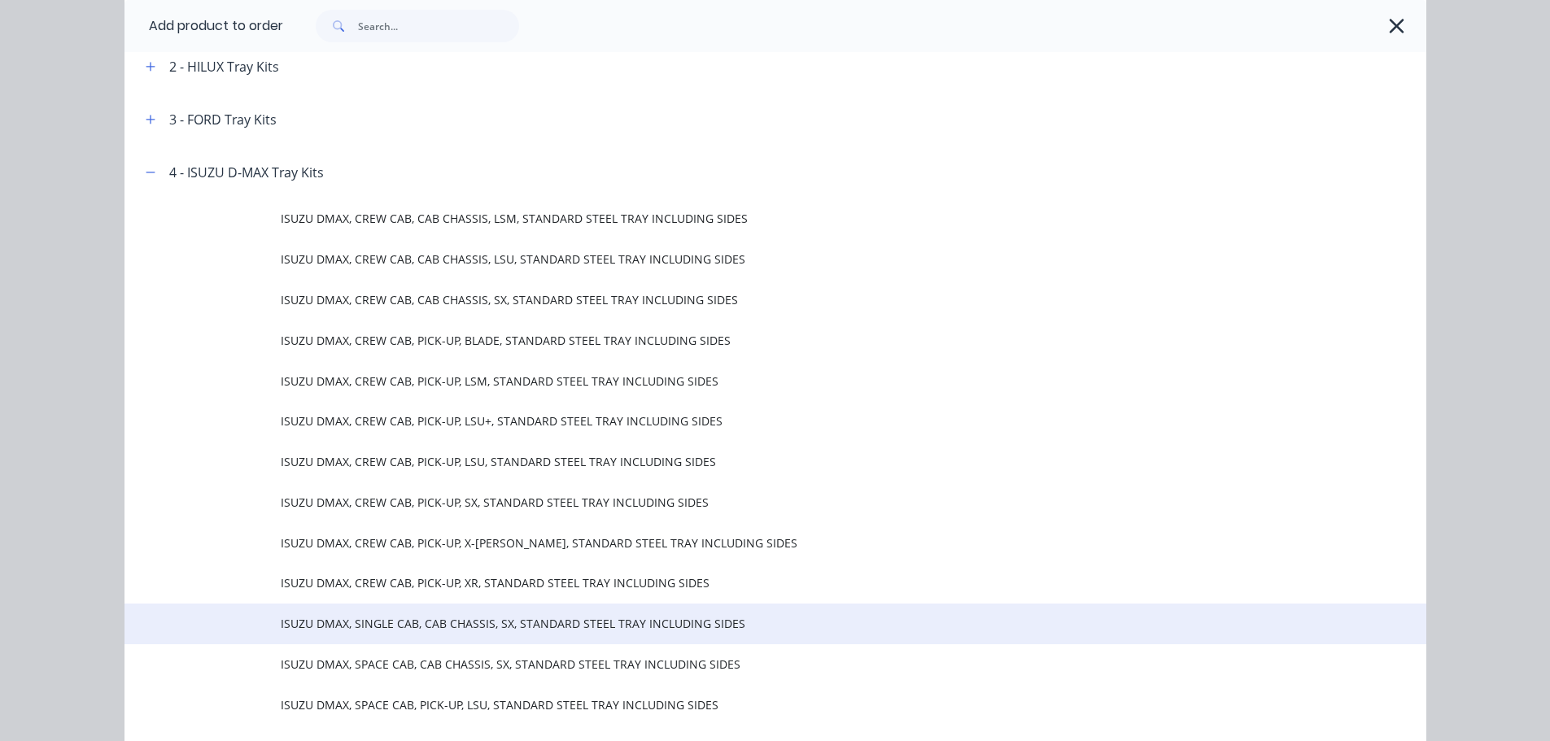
click at [484, 624] on span "ISUZU DMAX, SINGLE CAB, CAB CHASSIS, SX, STANDARD STEEL TRAY INCLUDING SIDES" at bounding box center [739, 623] width 916 height 17
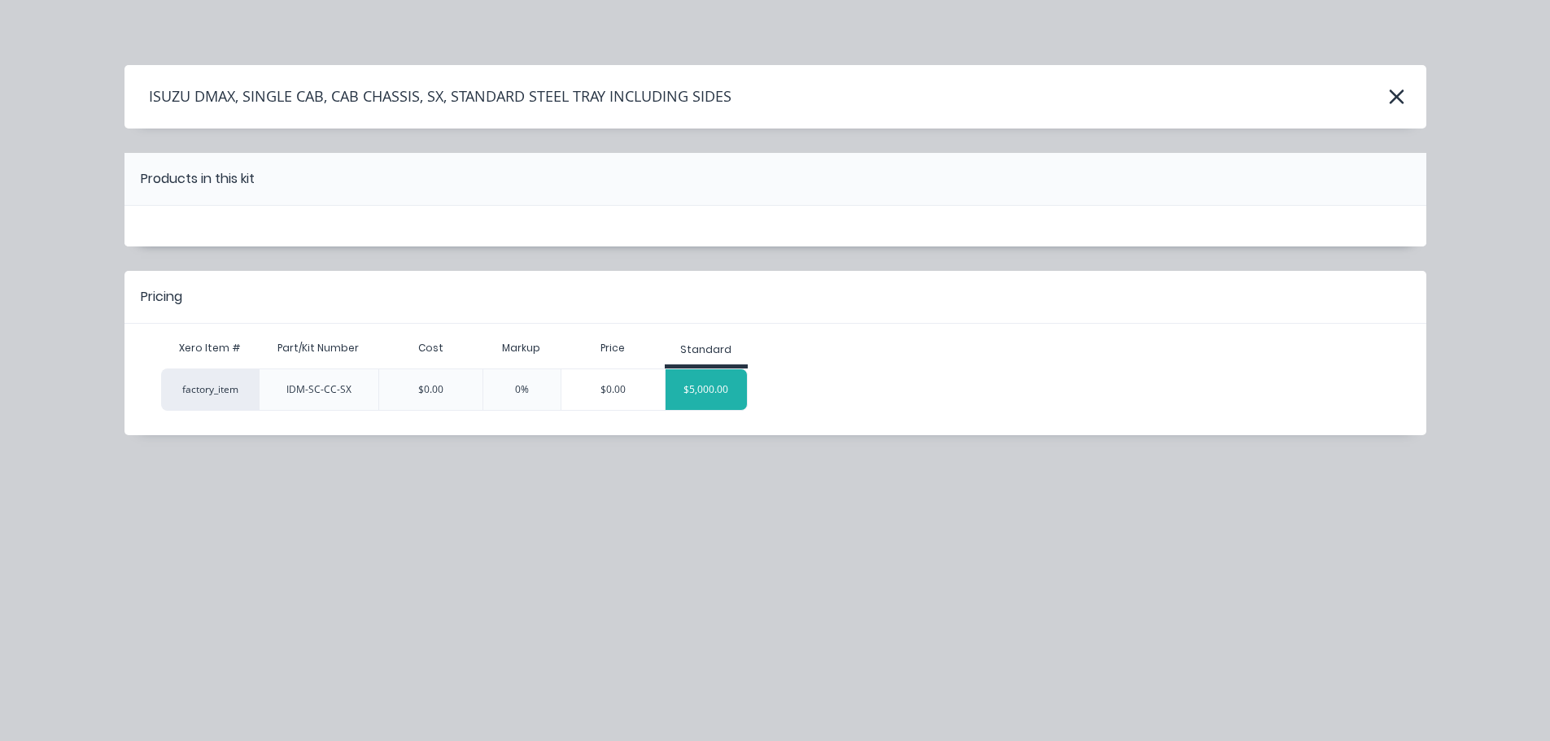
click at [715, 399] on div "$5,000.00" at bounding box center [705, 389] width 81 height 41
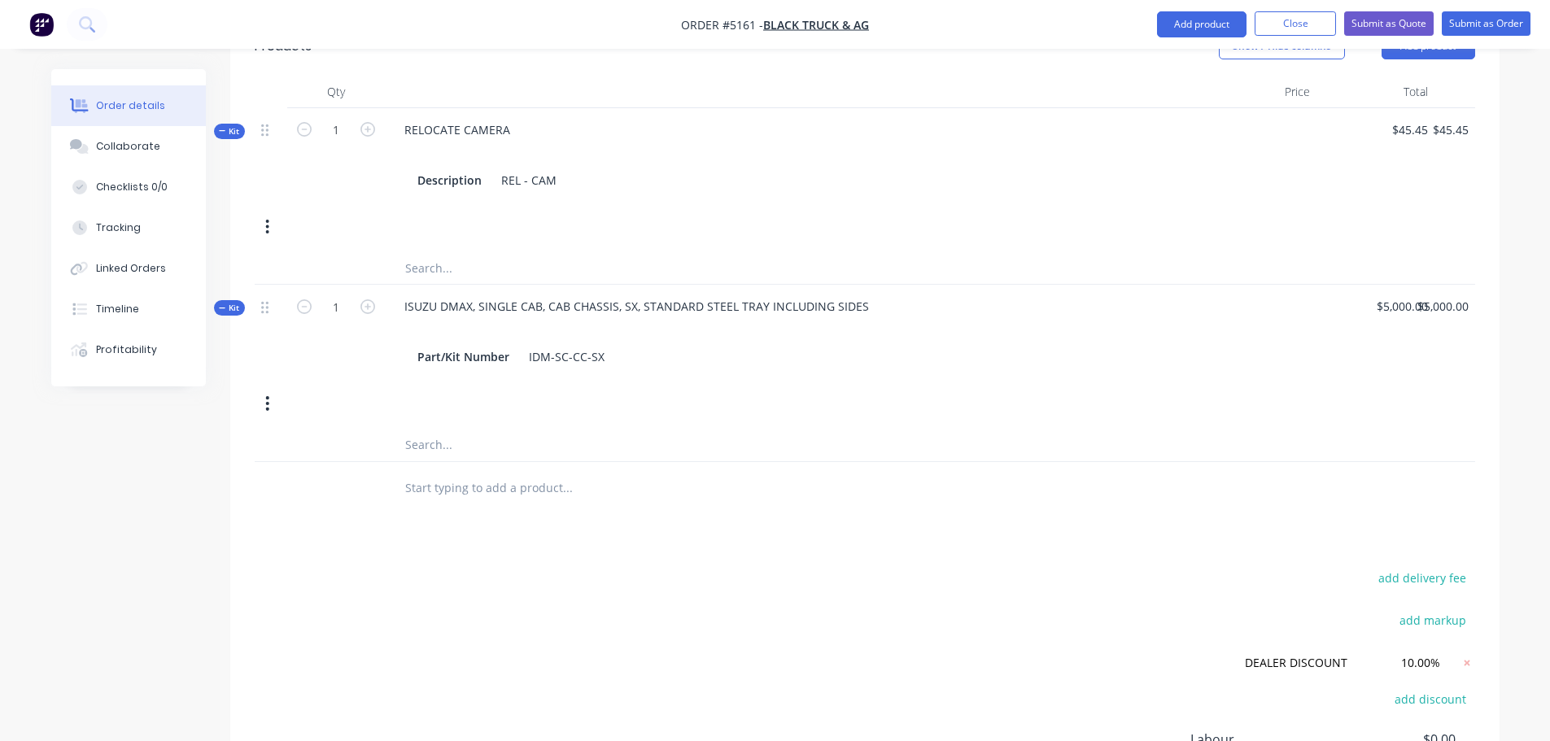
scroll to position [421, 0]
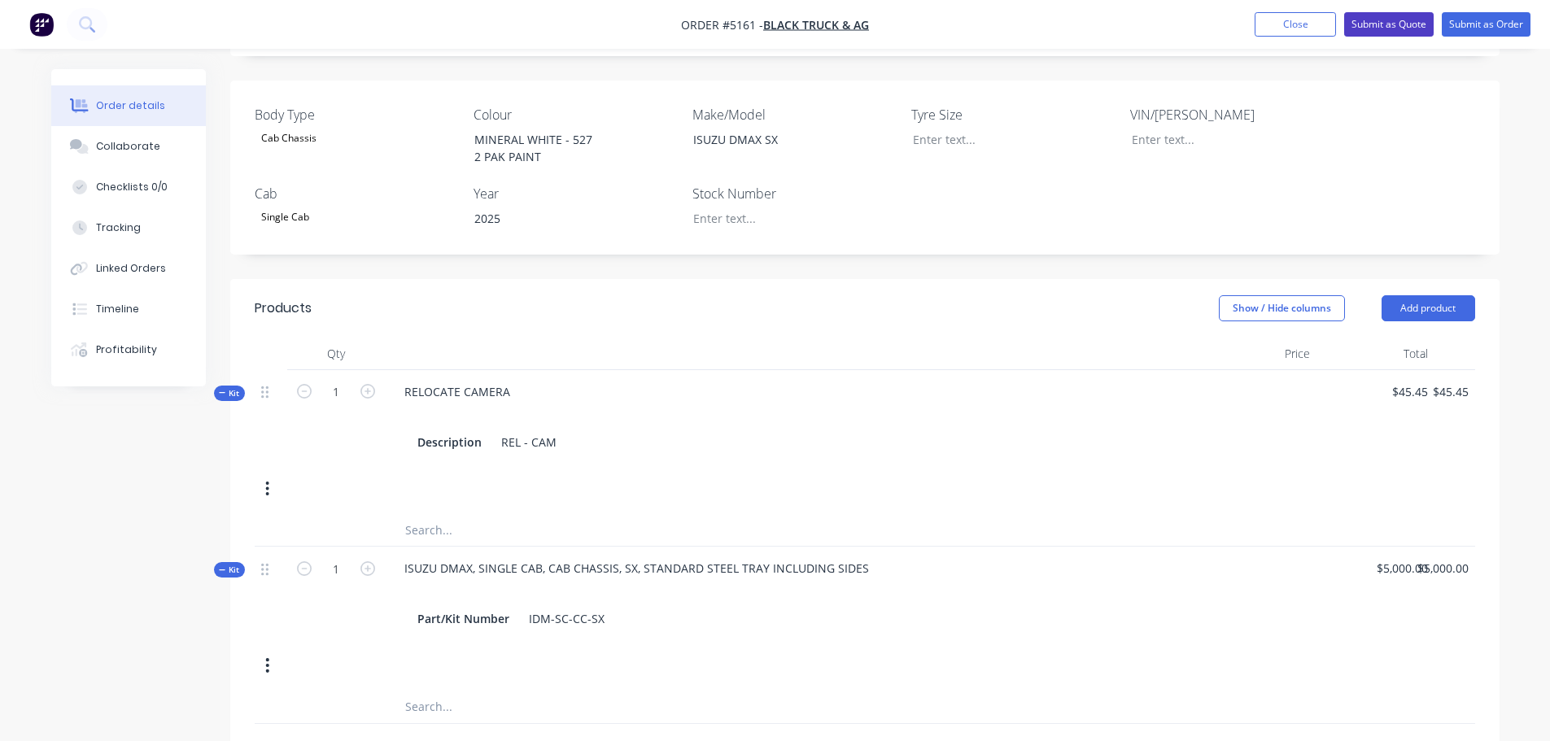
click at [1380, 22] on button "Submit as Quote" at bounding box center [1388, 24] width 89 height 24
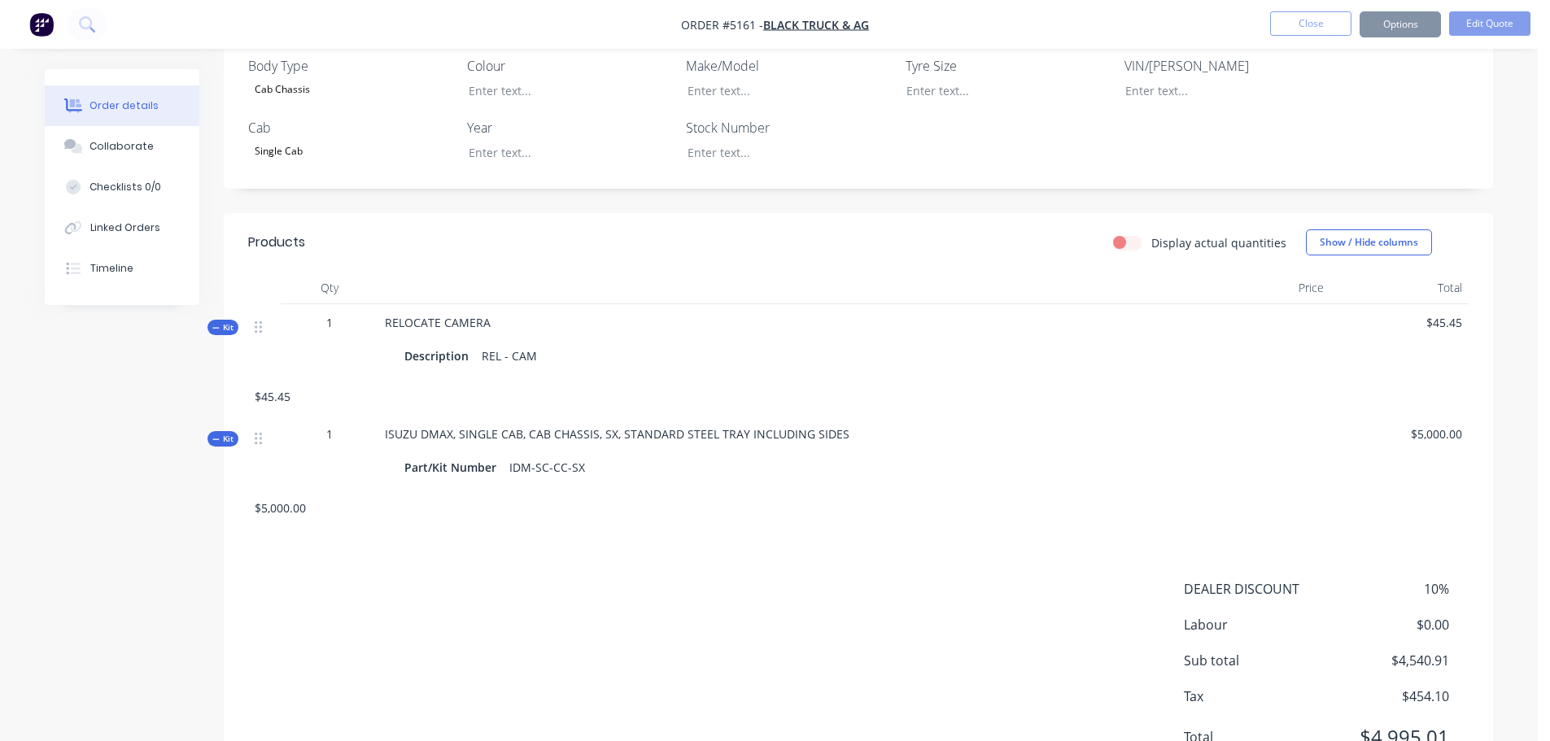
scroll to position [0, 0]
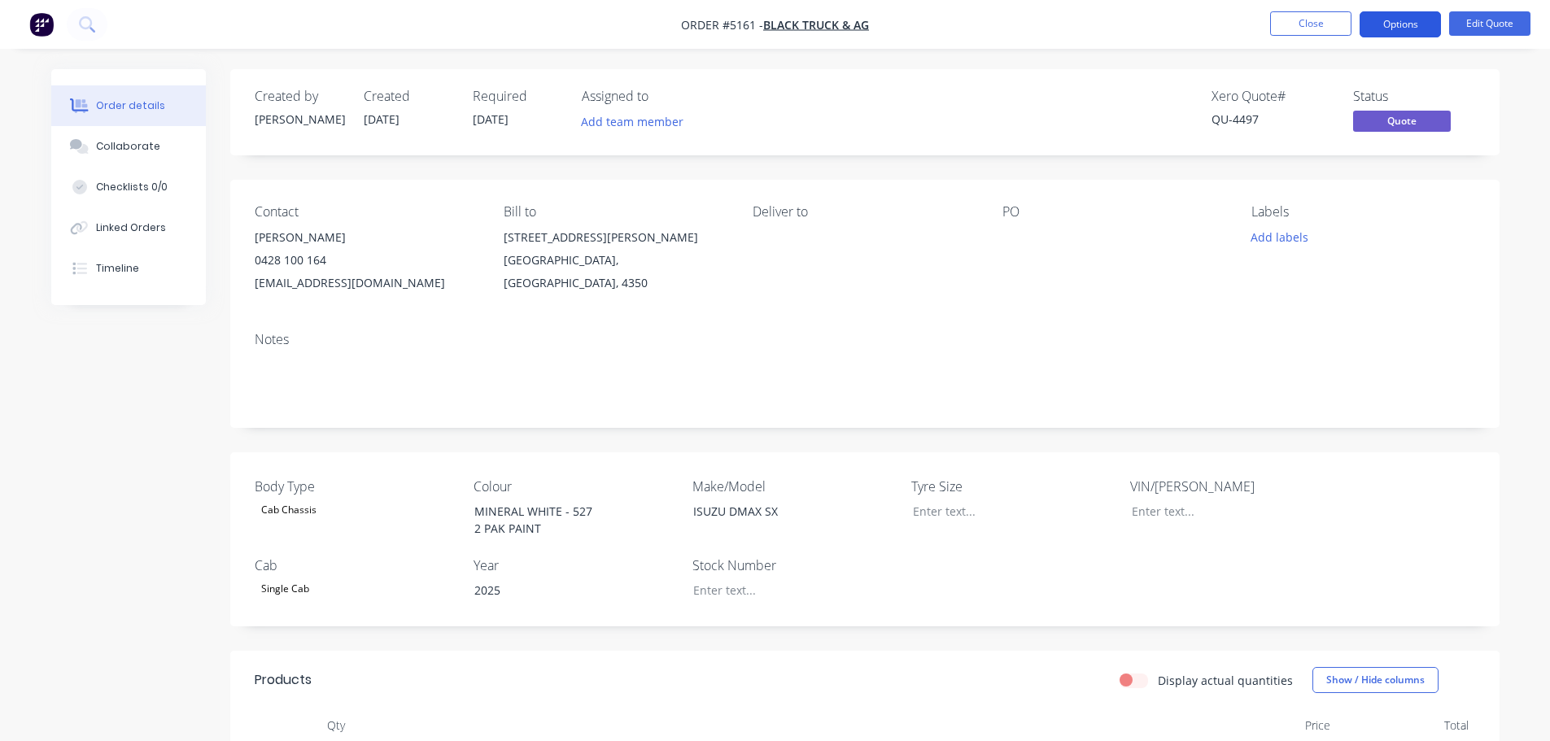
click at [1385, 29] on button "Options" at bounding box center [1399, 24] width 81 height 26
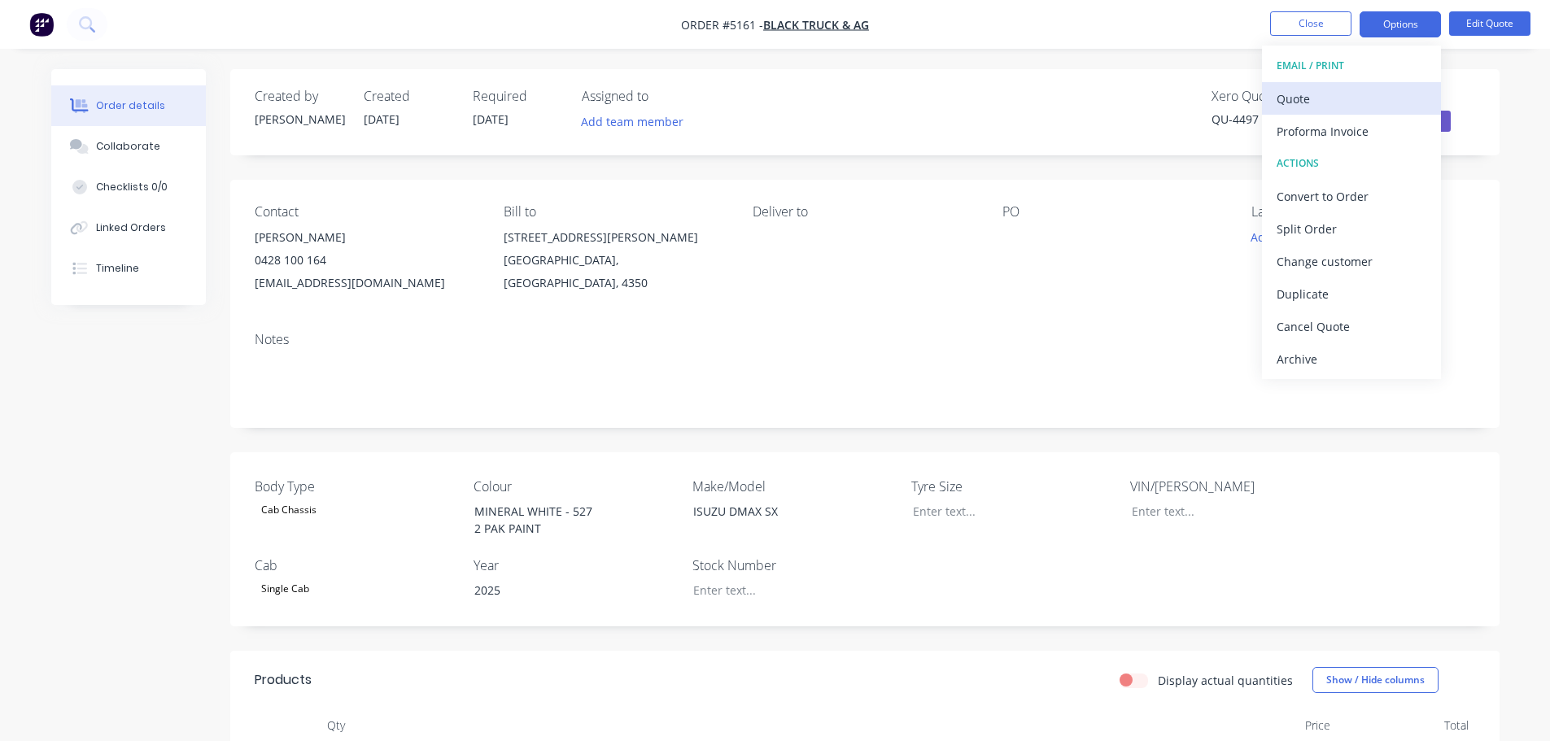
click at [1320, 104] on div "Quote" at bounding box center [1351, 99] width 150 height 24
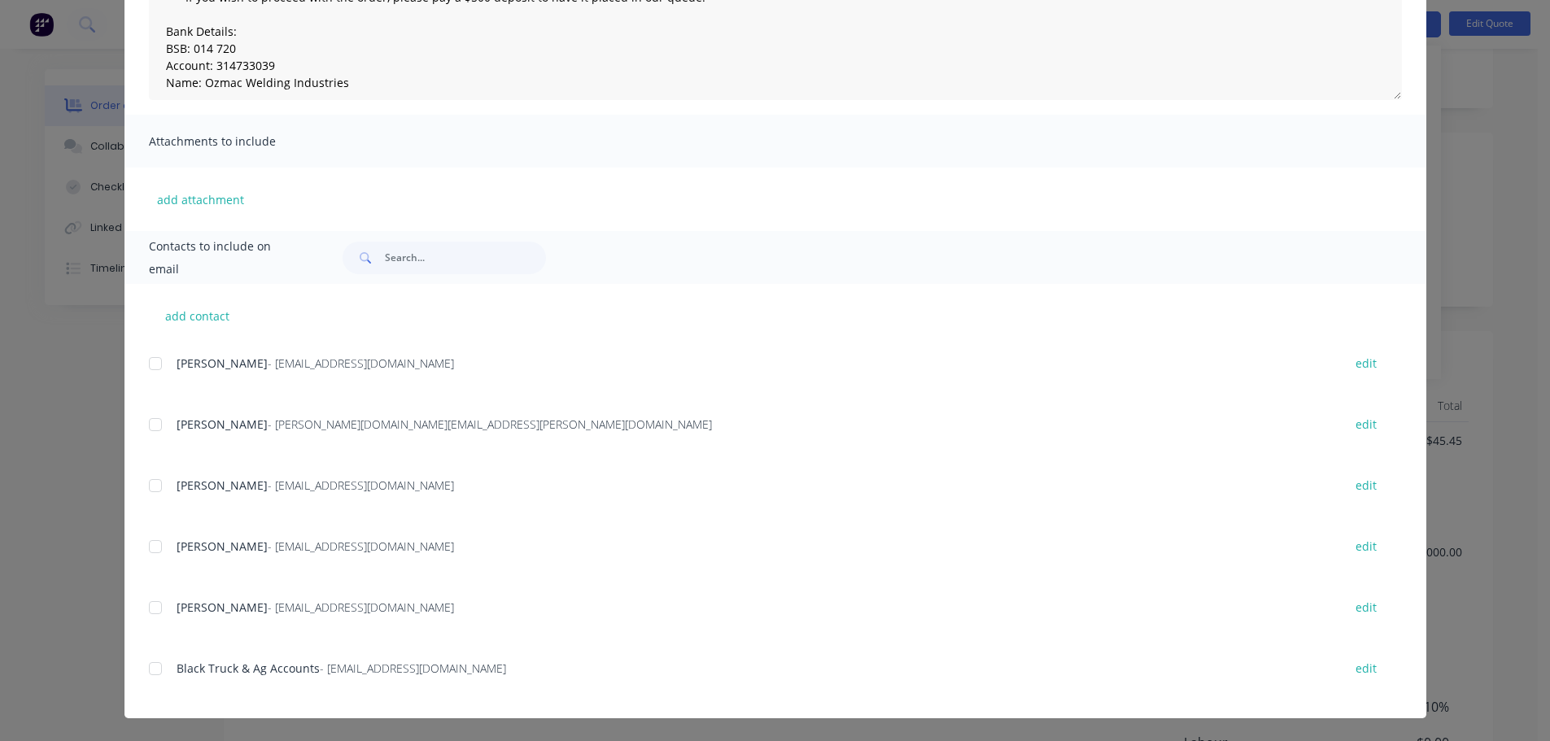
scroll to position [325, 0]
click at [148, 614] on div at bounding box center [155, 607] width 33 height 33
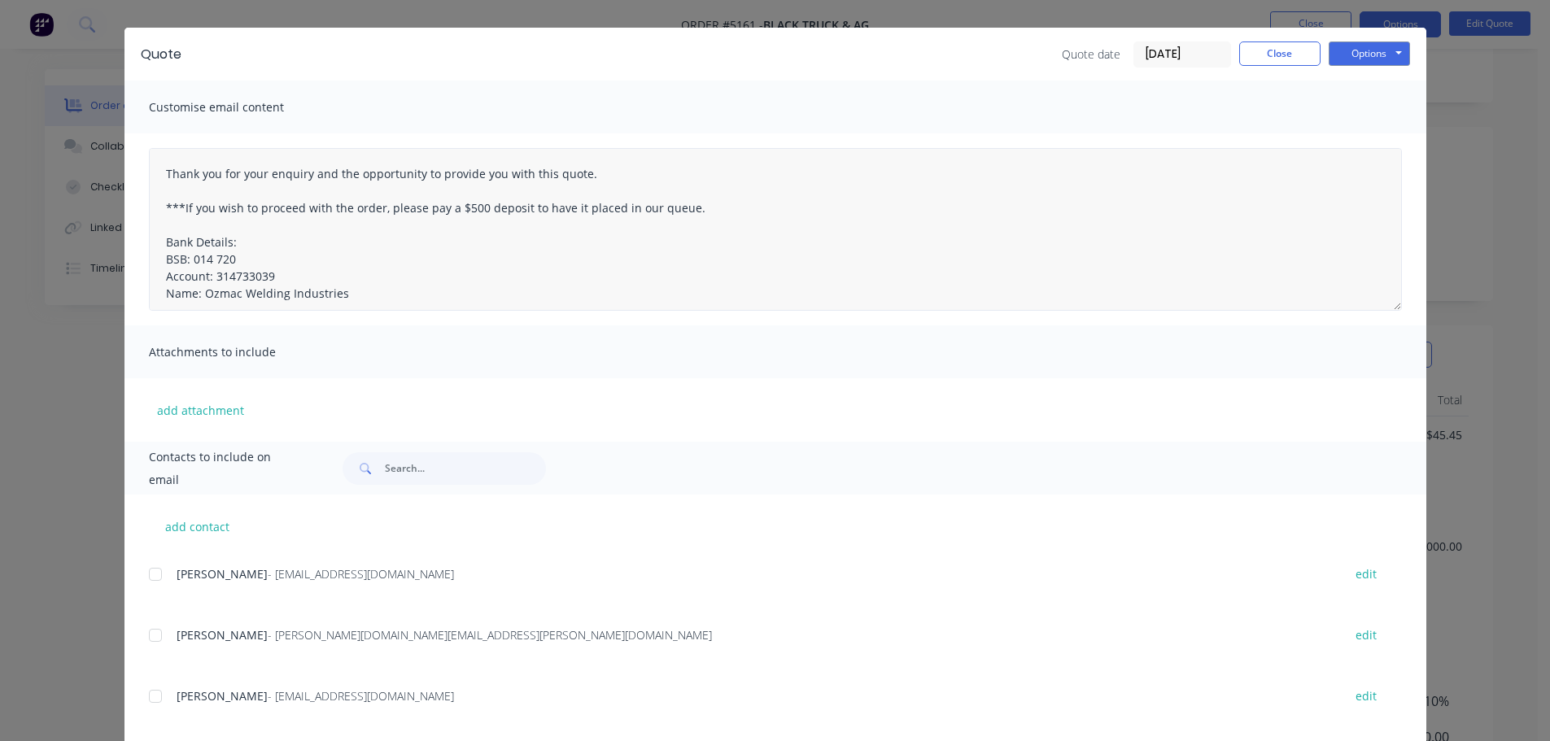
scroll to position [4, 0]
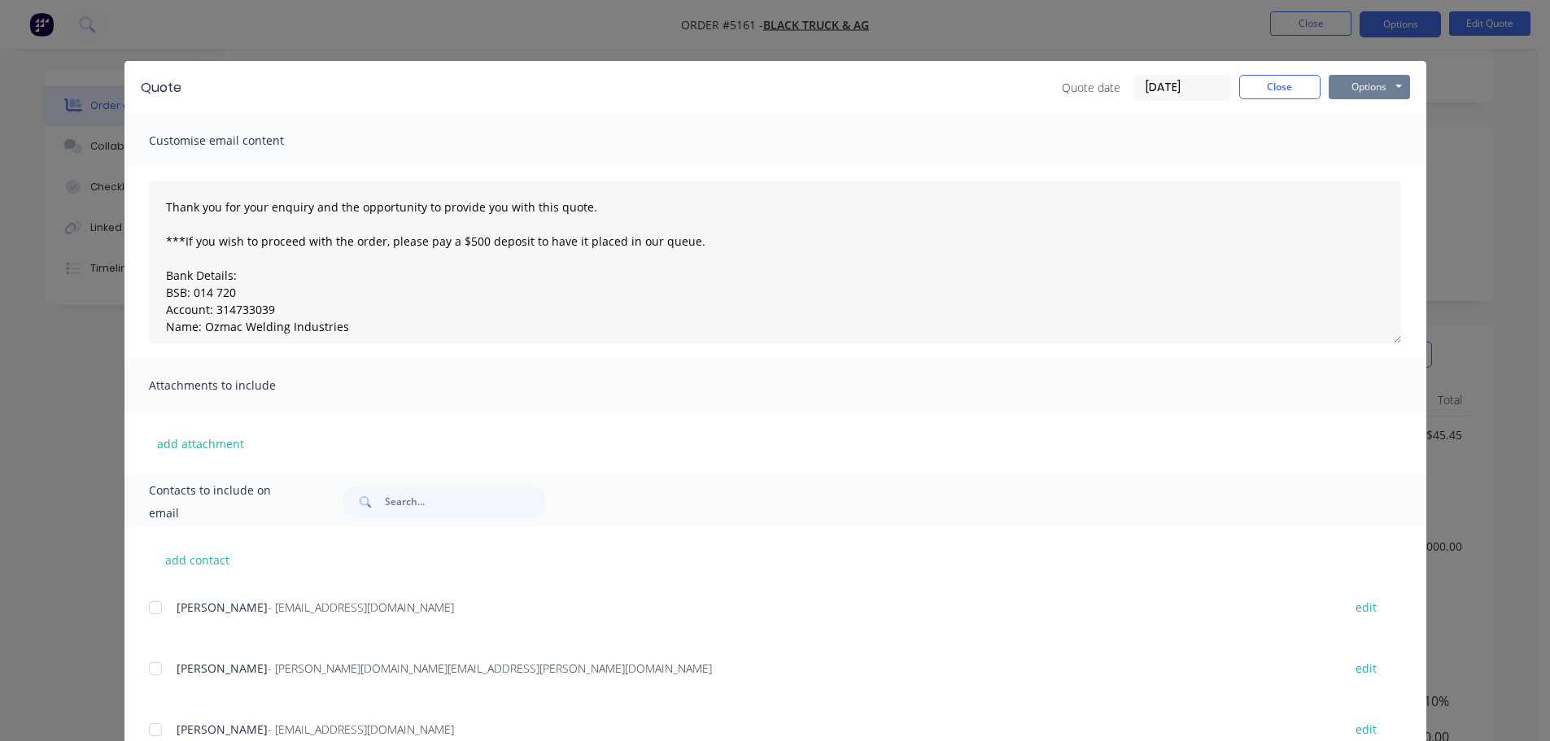
click at [1353, 89] on button "Options" at bounding box center [1368, 87] width 81 height 24
click at [1355, 163] on button "Email" at bounding box center [1380, 169] width 104 height 27
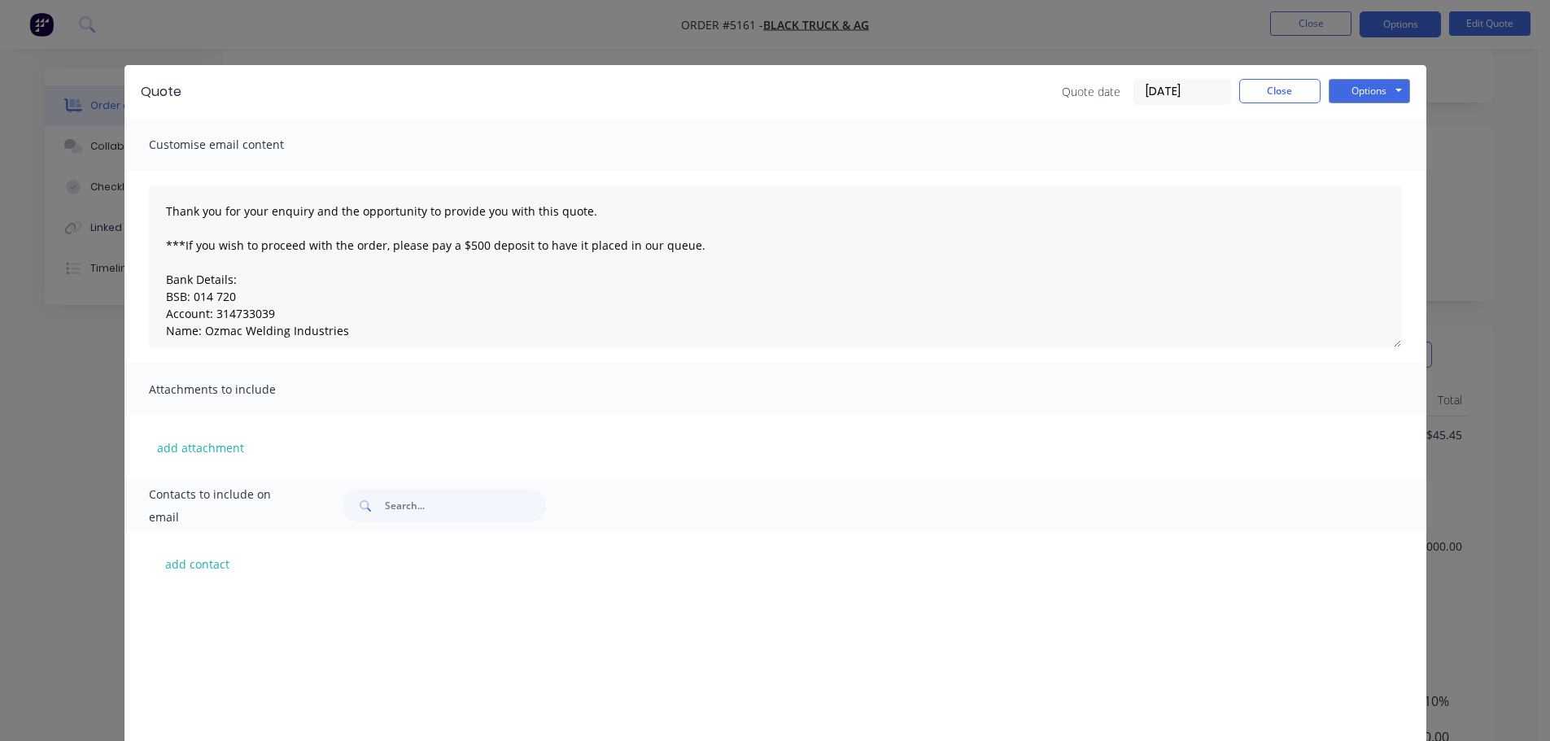
scroll to position [483, 0]
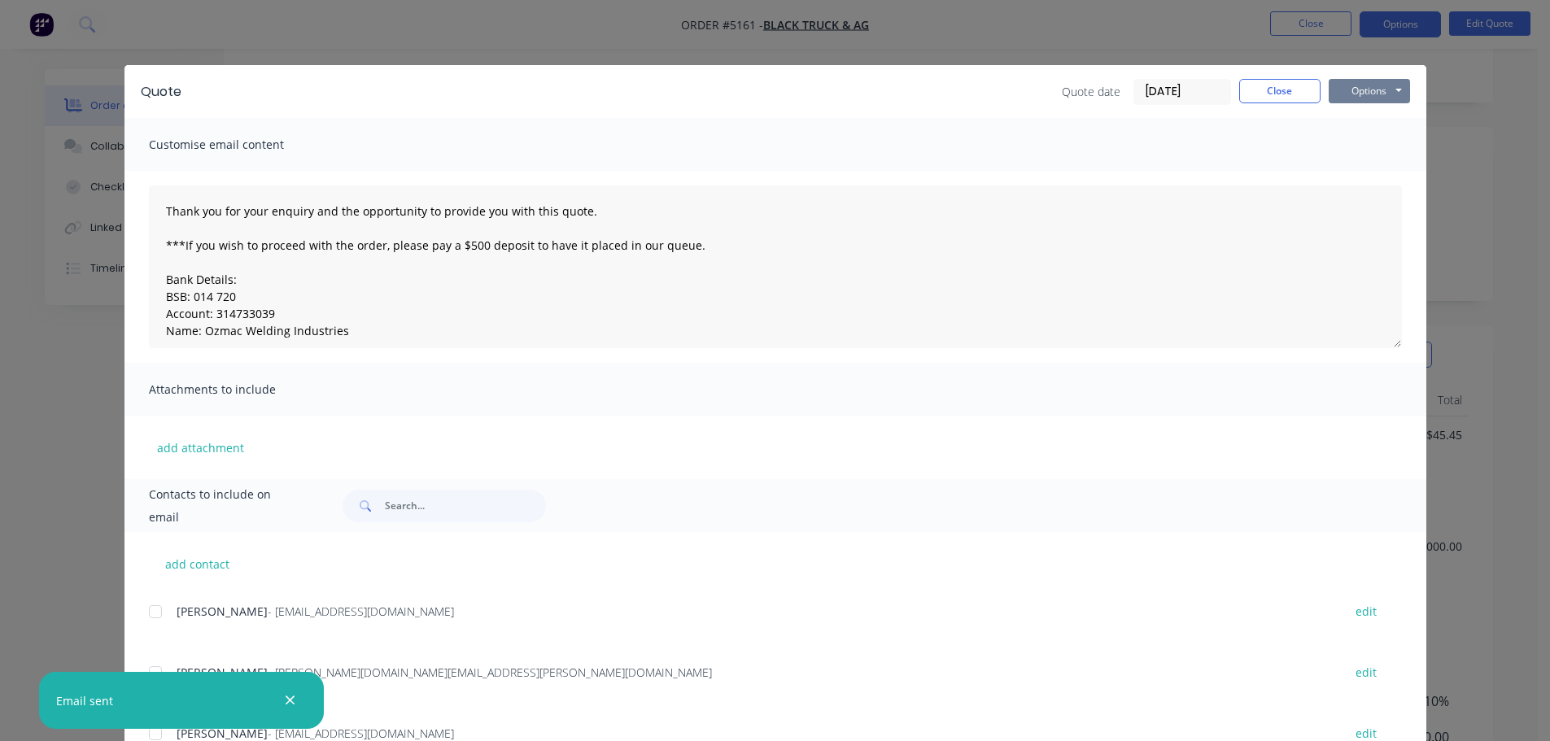
click at [1360, 84] on button "Options" at bounding box center [1368, 91] width 81 height 24
click at [1367, 136] on button "Print" at bounding box center [1380, 146] width 104 height 27
click at [1281, 93] on button "Close" at bounding box center [1279, 91] width 81 height 24
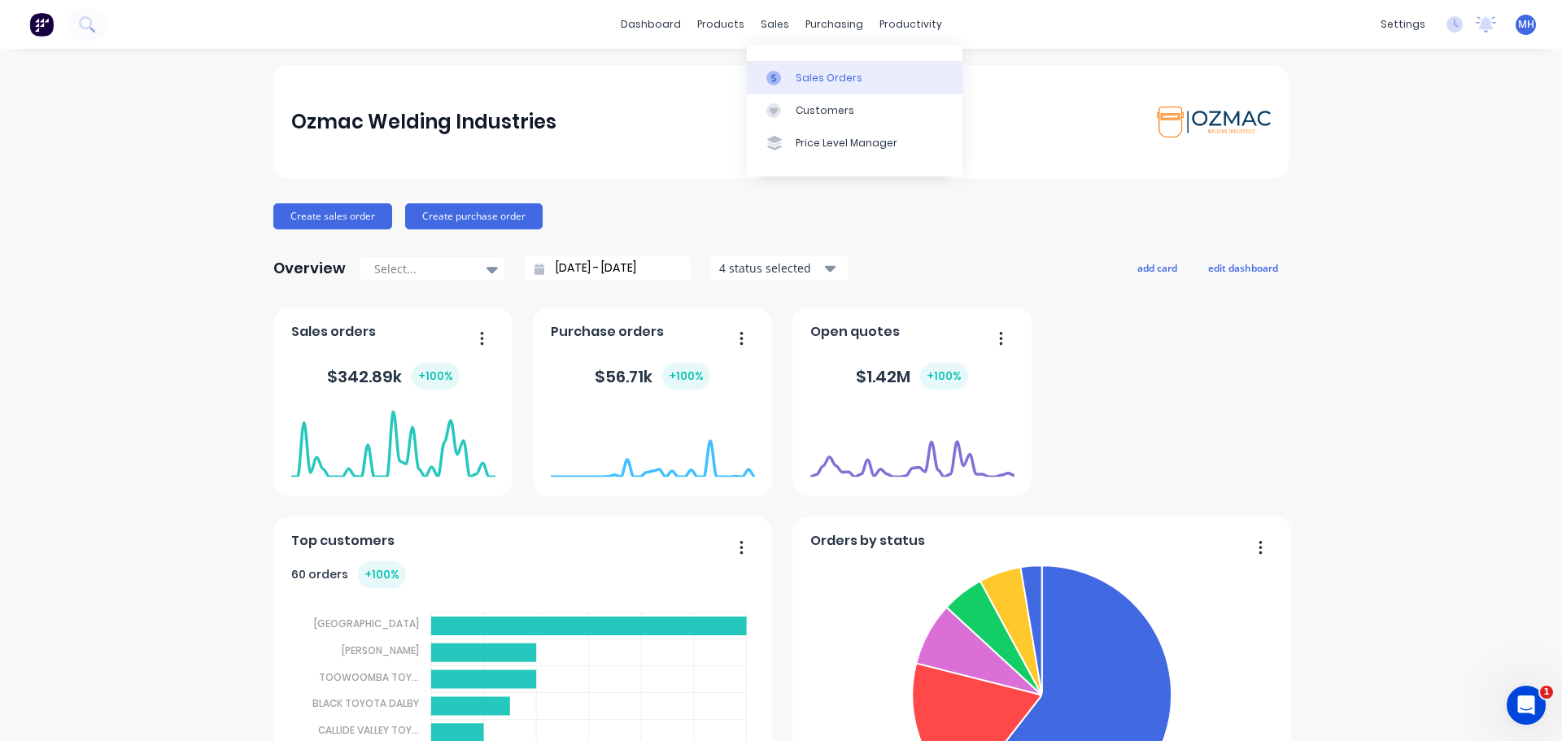
click at [796, 72] on div "Sales Orders" at bounding box center [829, 78] width 67 height 15
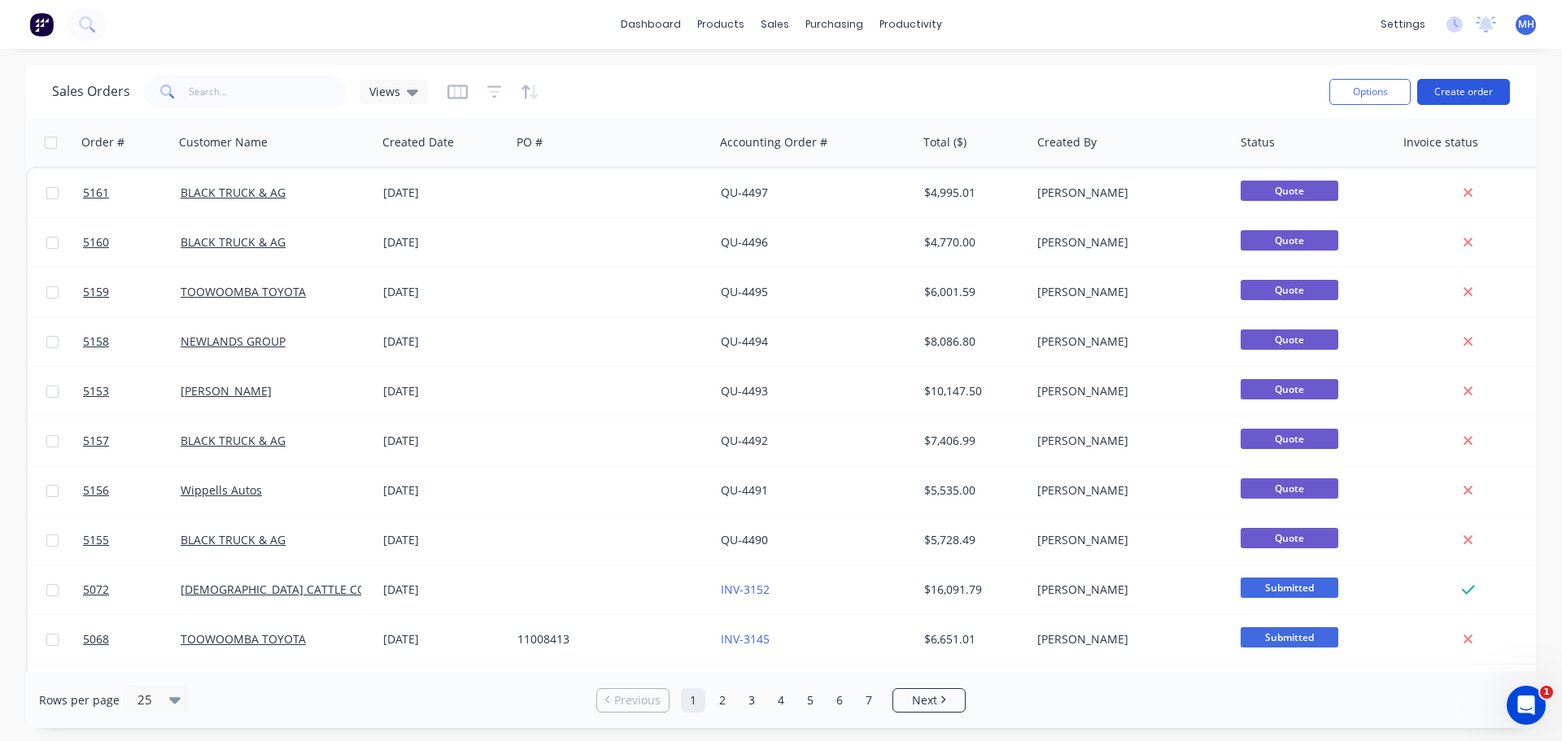
click at [1474, 94] on button "Create order" at bounding box center [1463, 92] width 93 height 26
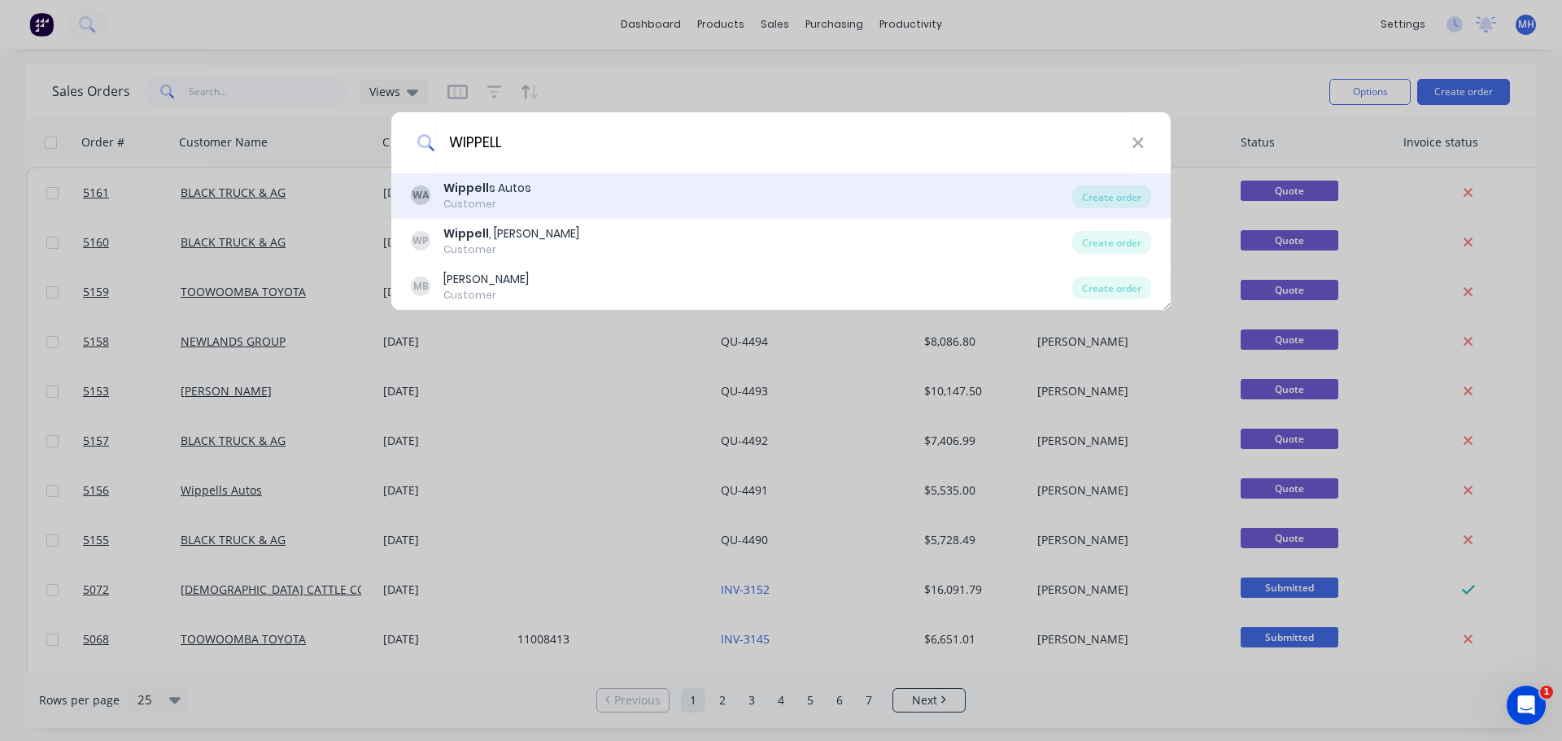
type input "WIPPELL"
click at [571, 199] on div "WA Wippell s Autos Customer" at bounding box center [741, 196] width 661 height 32
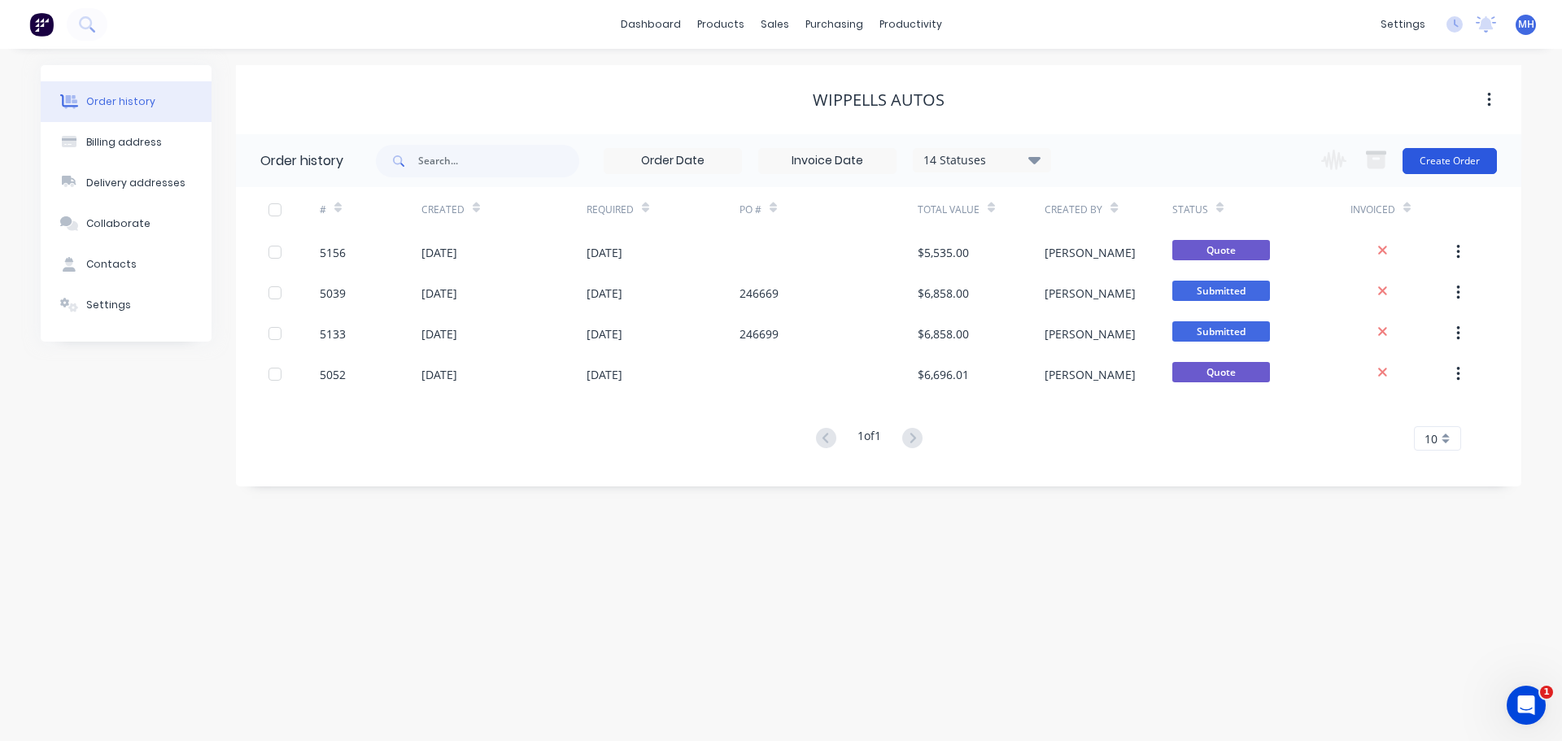
click at [1454, 160] on button "Create Order" at bounding box center [1449, 161] width 94 height 26
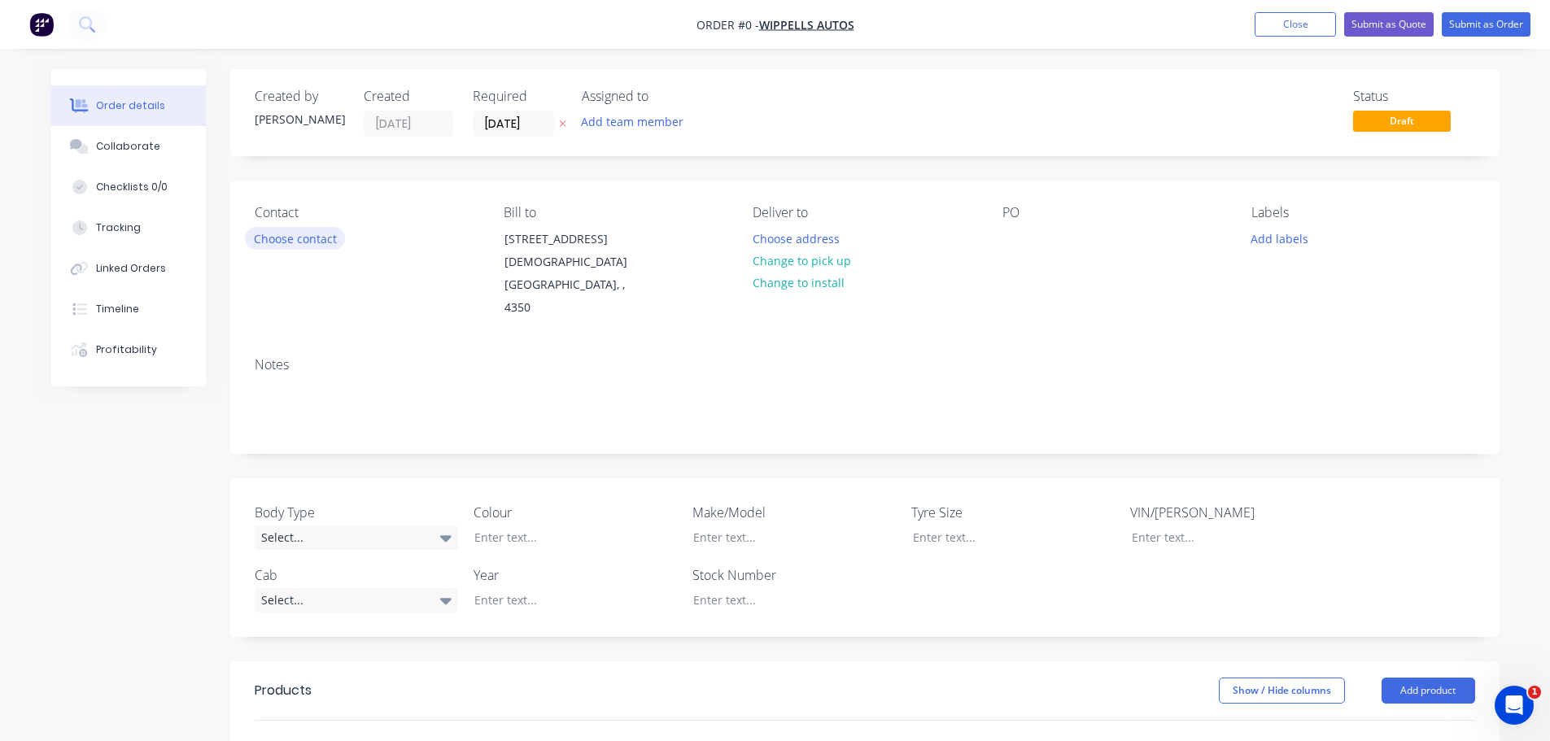
click at [310, 243] on button "Choose contact" at bounding box center [295, 238] width 100 height 22
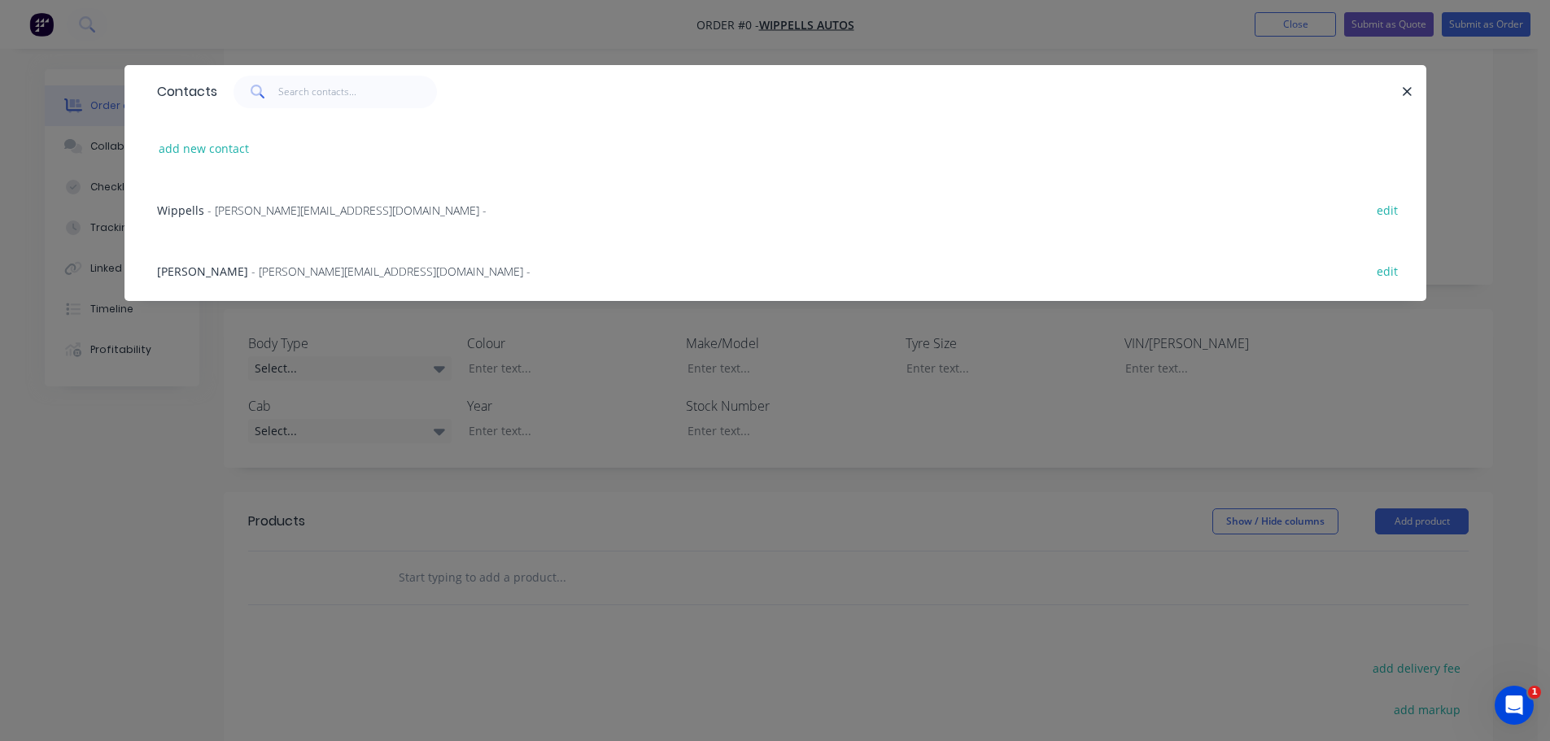
scroll to position [244, 0]
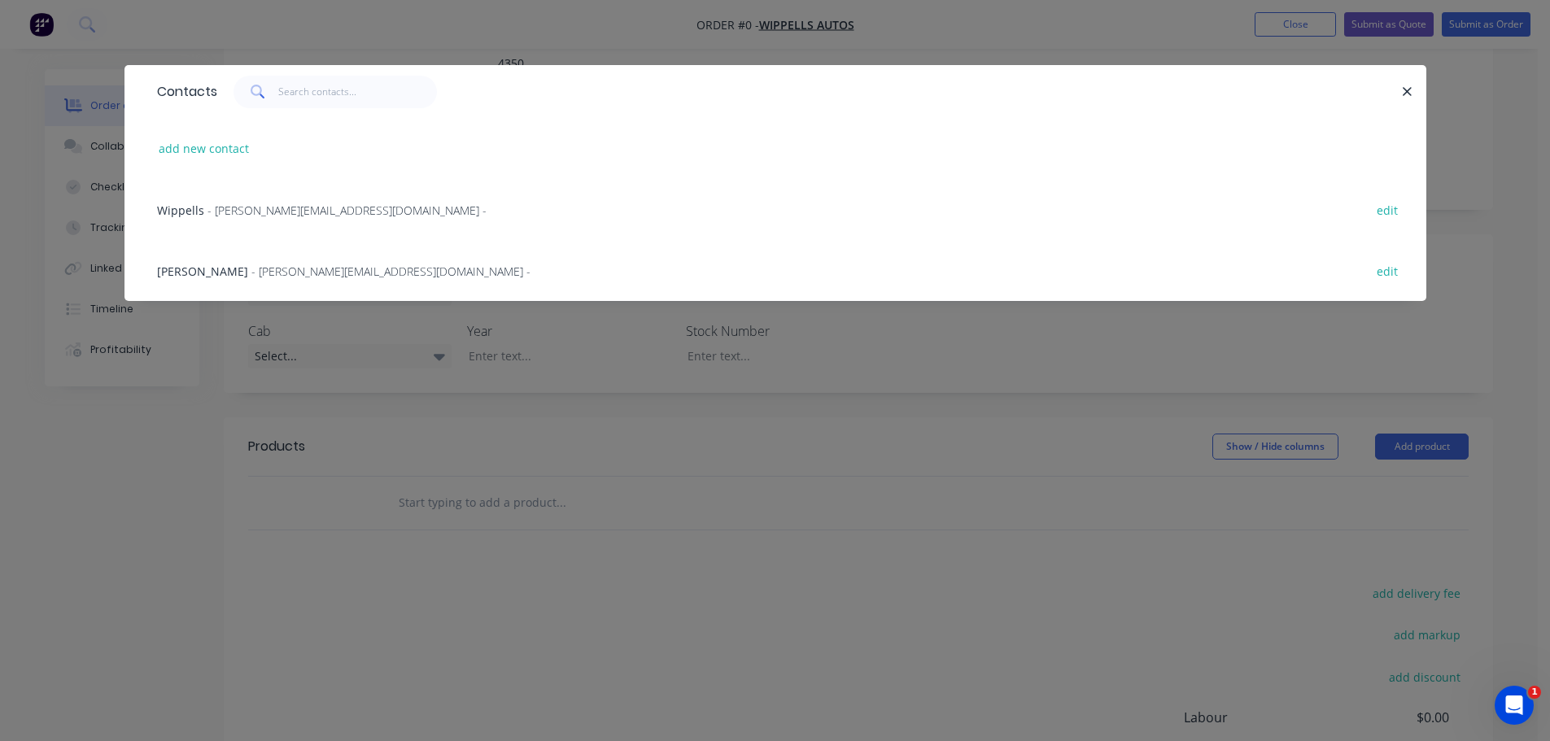
click at [198, 210] on span "Wippells" at bounding box center [180, 210] width 47 height 15
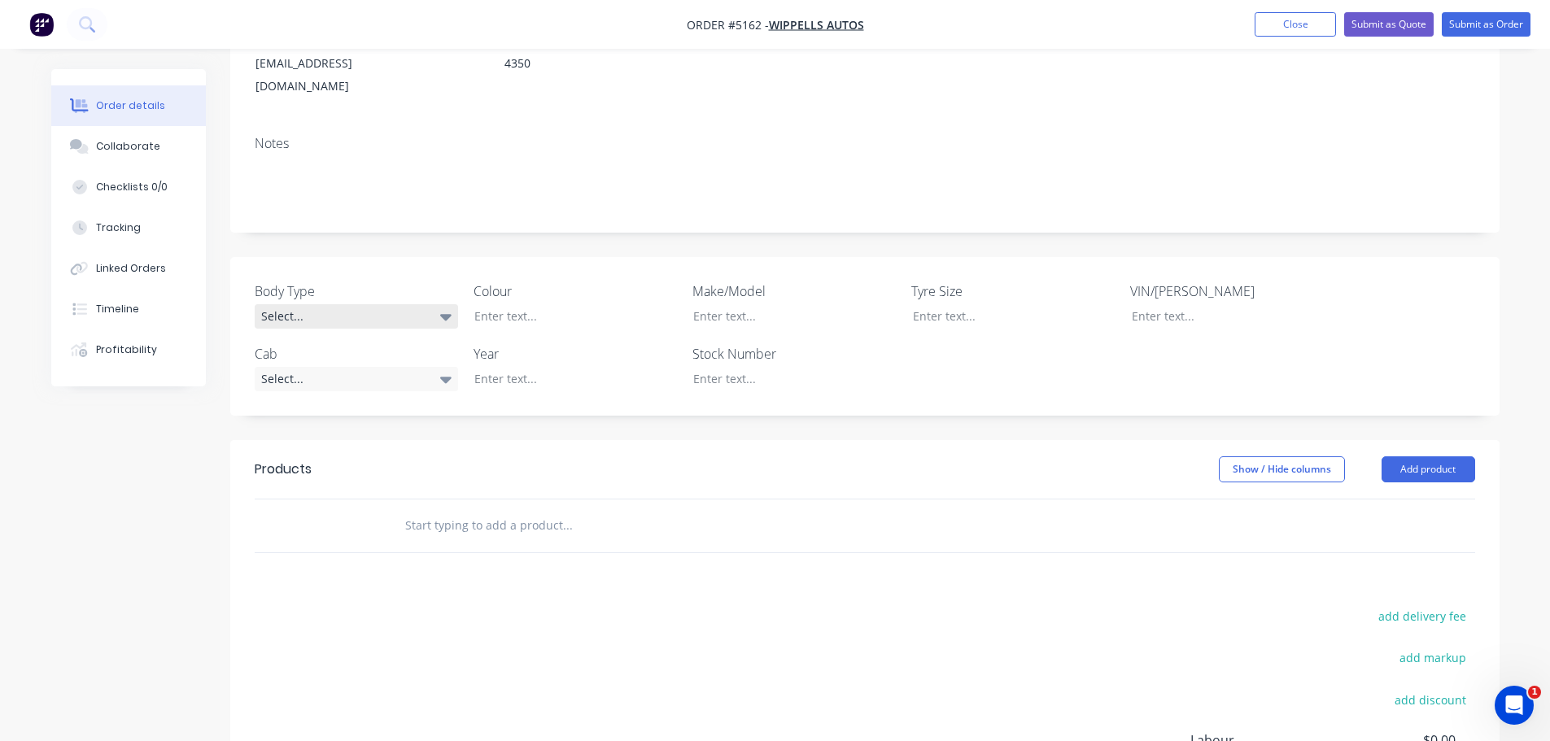
click at [358, 304] on div "Select..." at bounding box center [356, 316] width 203 height 24
click at [351, 369] on button "Pick Up" at bounding box center [377, 370] width 244 height 33
click at [541, 304] on div at bounding box center [562, 316] width 203 height 24
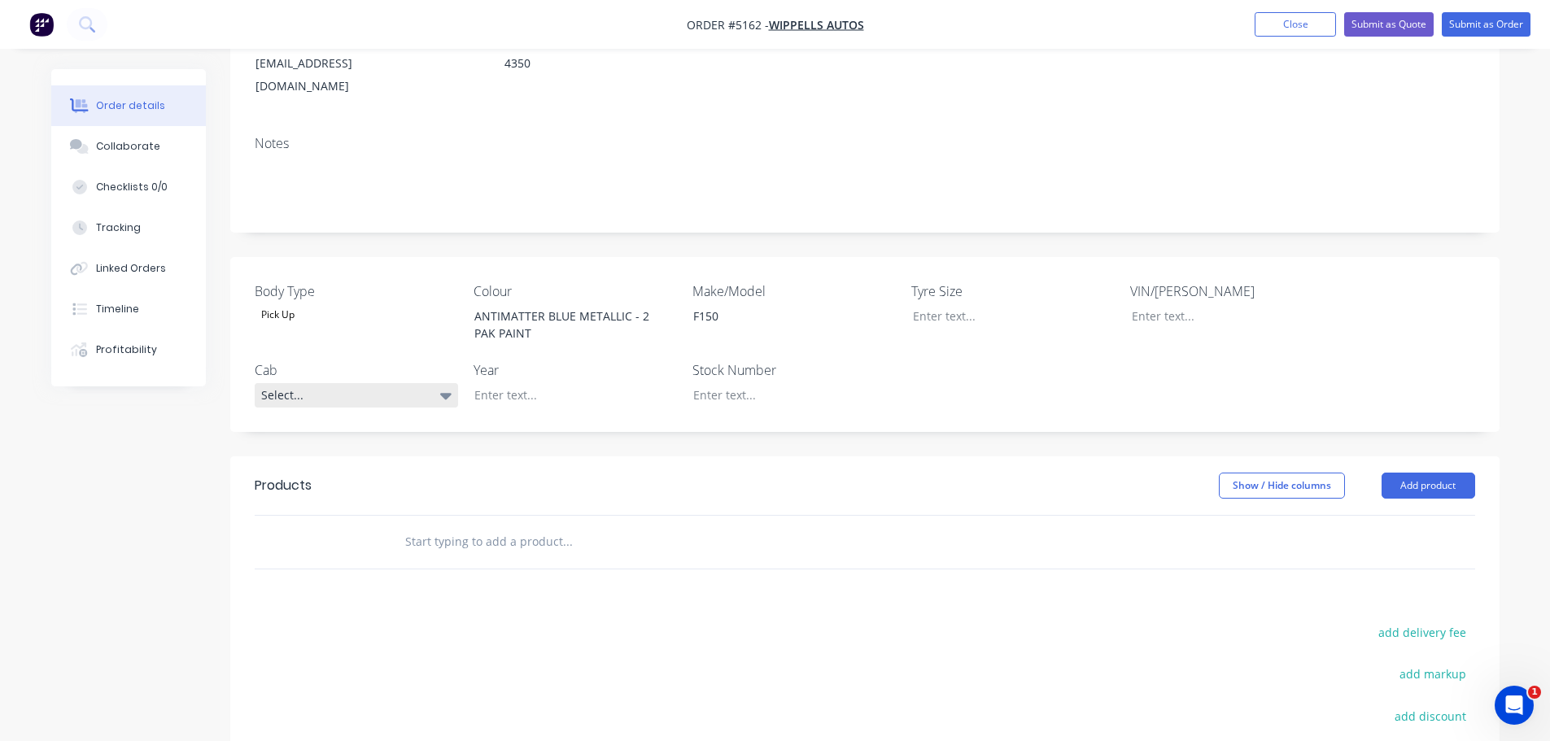
click at [377, 383] on div "Select..." at bounding box center [356, 395] width 203 height 24
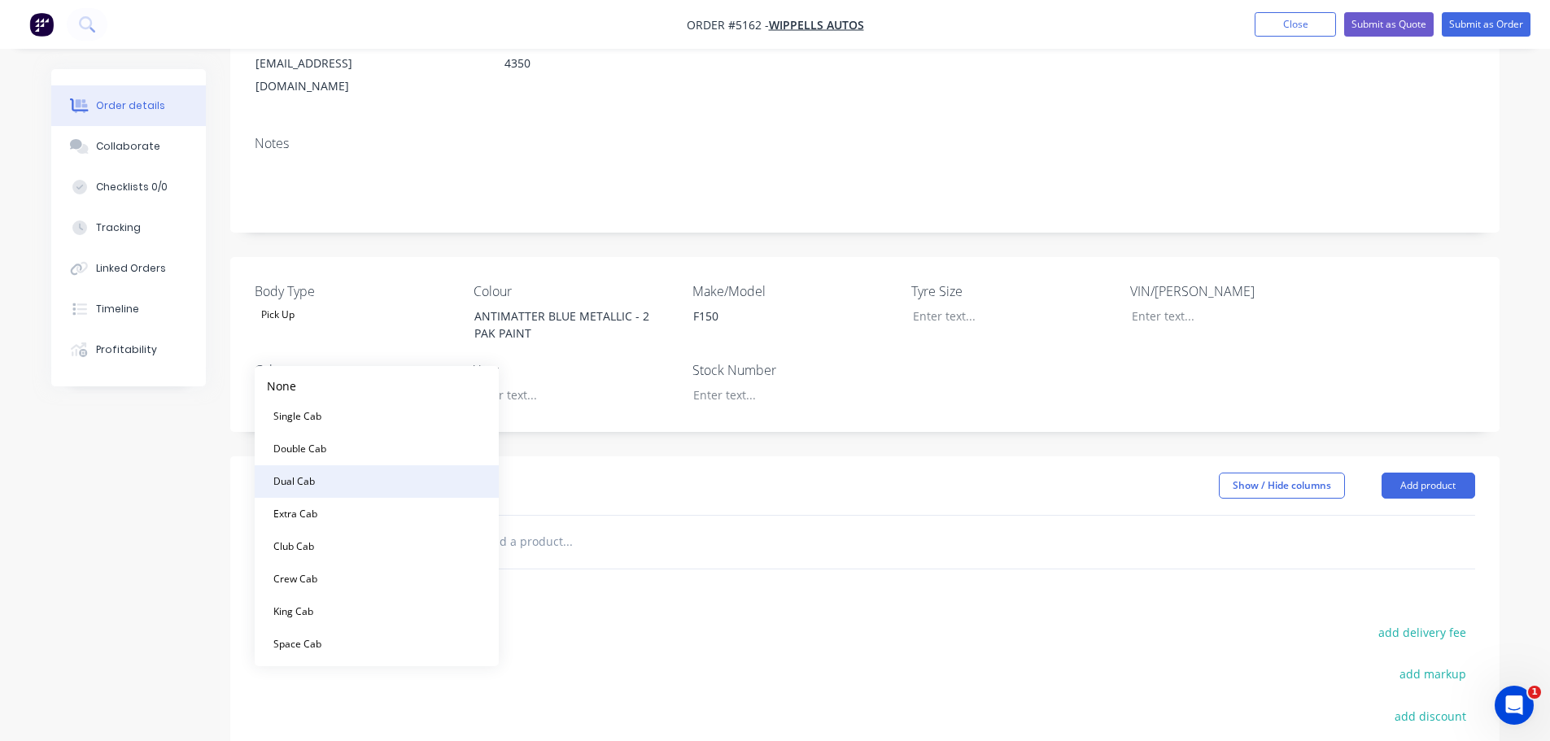
click at [369, 487] on button "Dual Cab" at bounding box center [377, 481] width 244 height 33
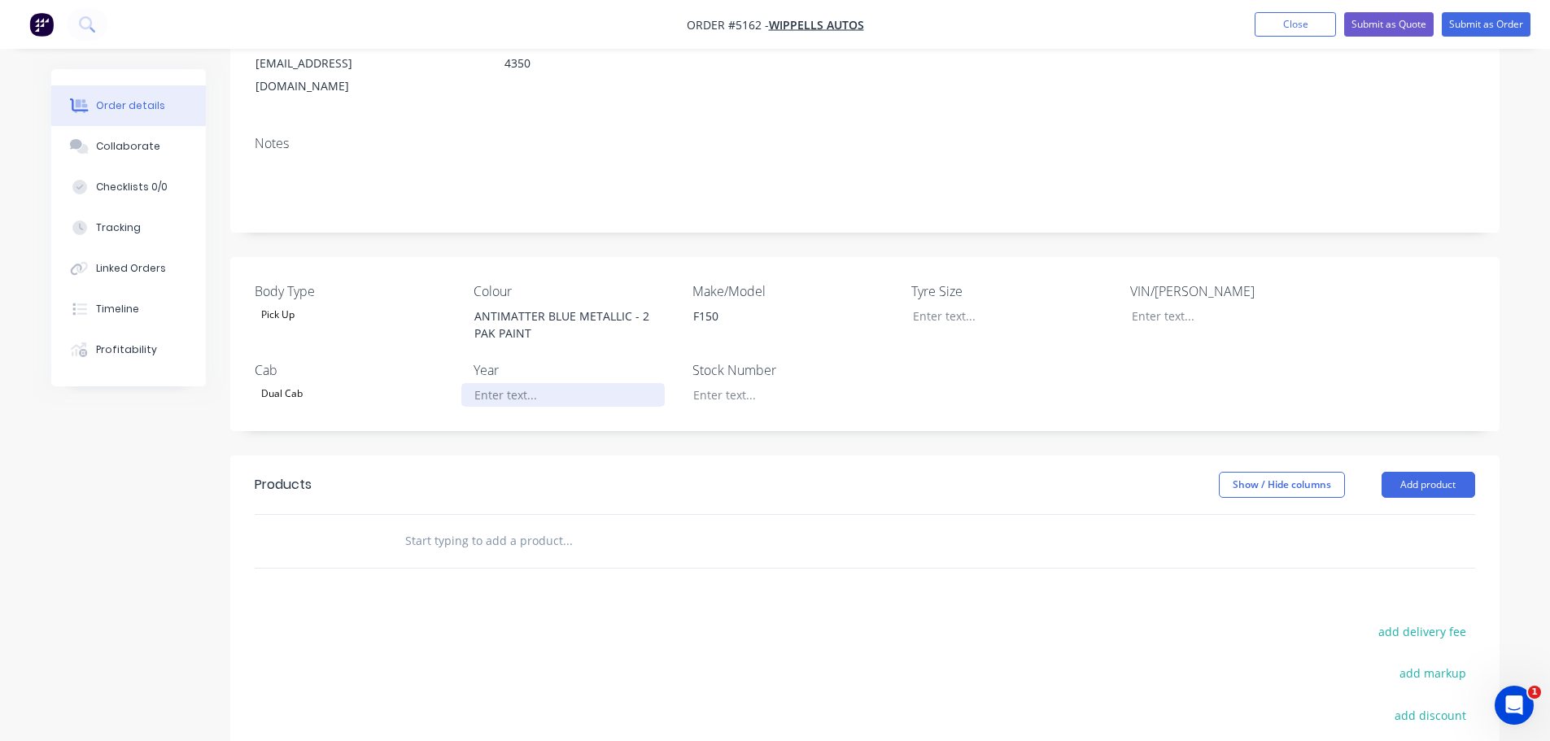
click at [526, 383] on div at bounding box center [562, 395] width 203 height 24
click at [761, 383] on div at bounding box center [781, 395] width 203 height 24
click at [1432, 472] on button "Add product" at bounding box center [1428, 485] width 94 height 26
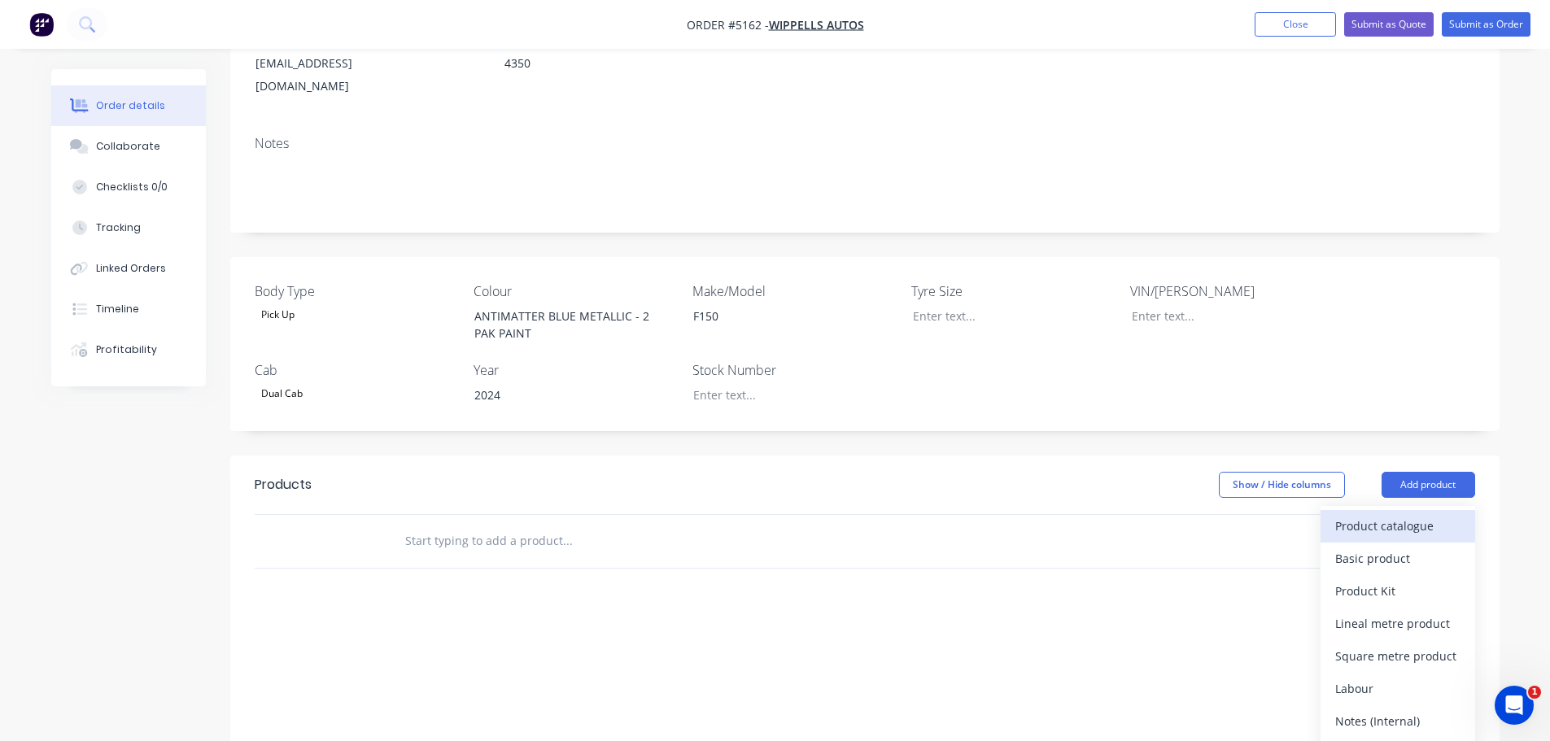
click at [1419, 514] on div "Product catalogue" at bounding box center [1397, 526] width 125 height 24
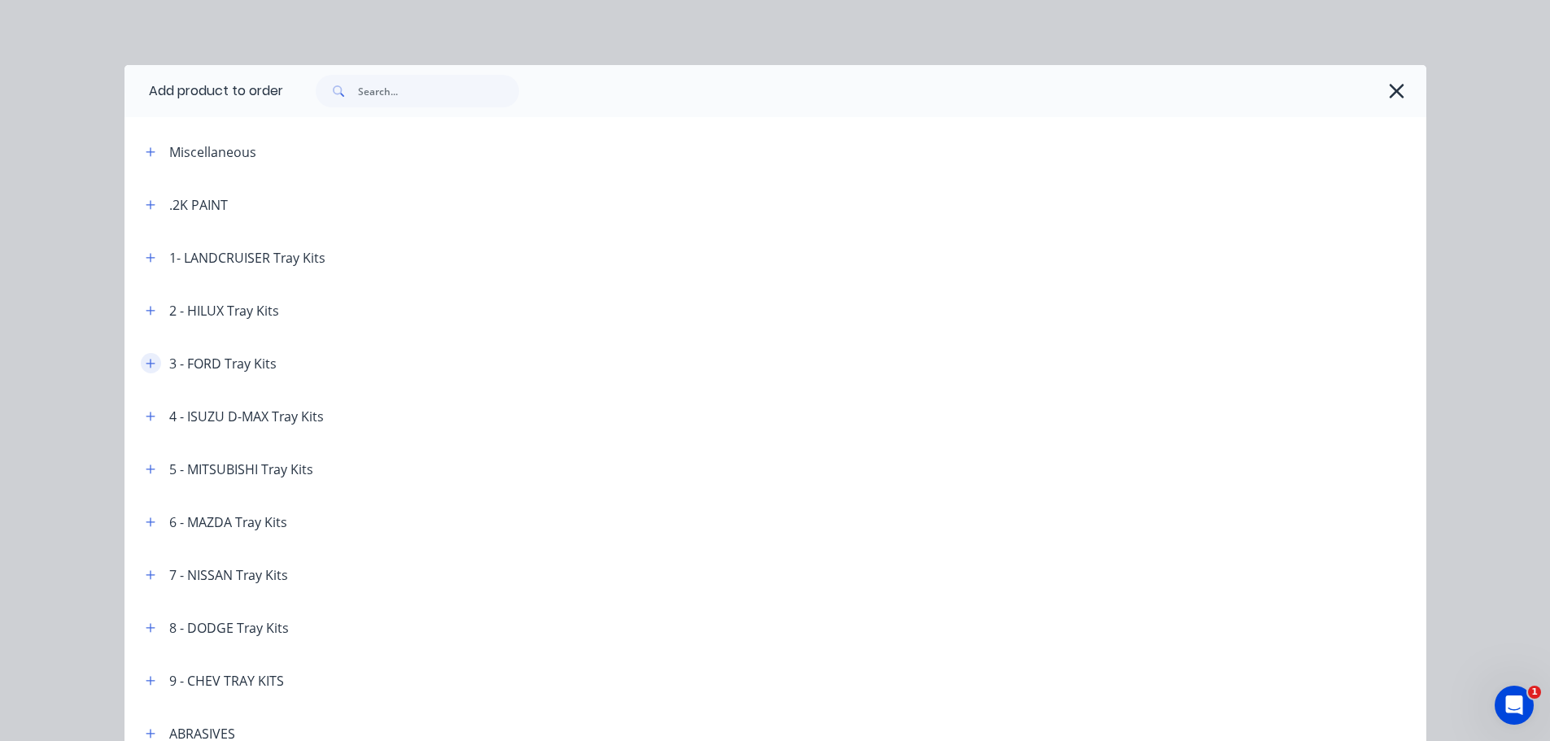
click at [146, 367] on icon "button" at bounding box center [151, 363] width 10 height 11
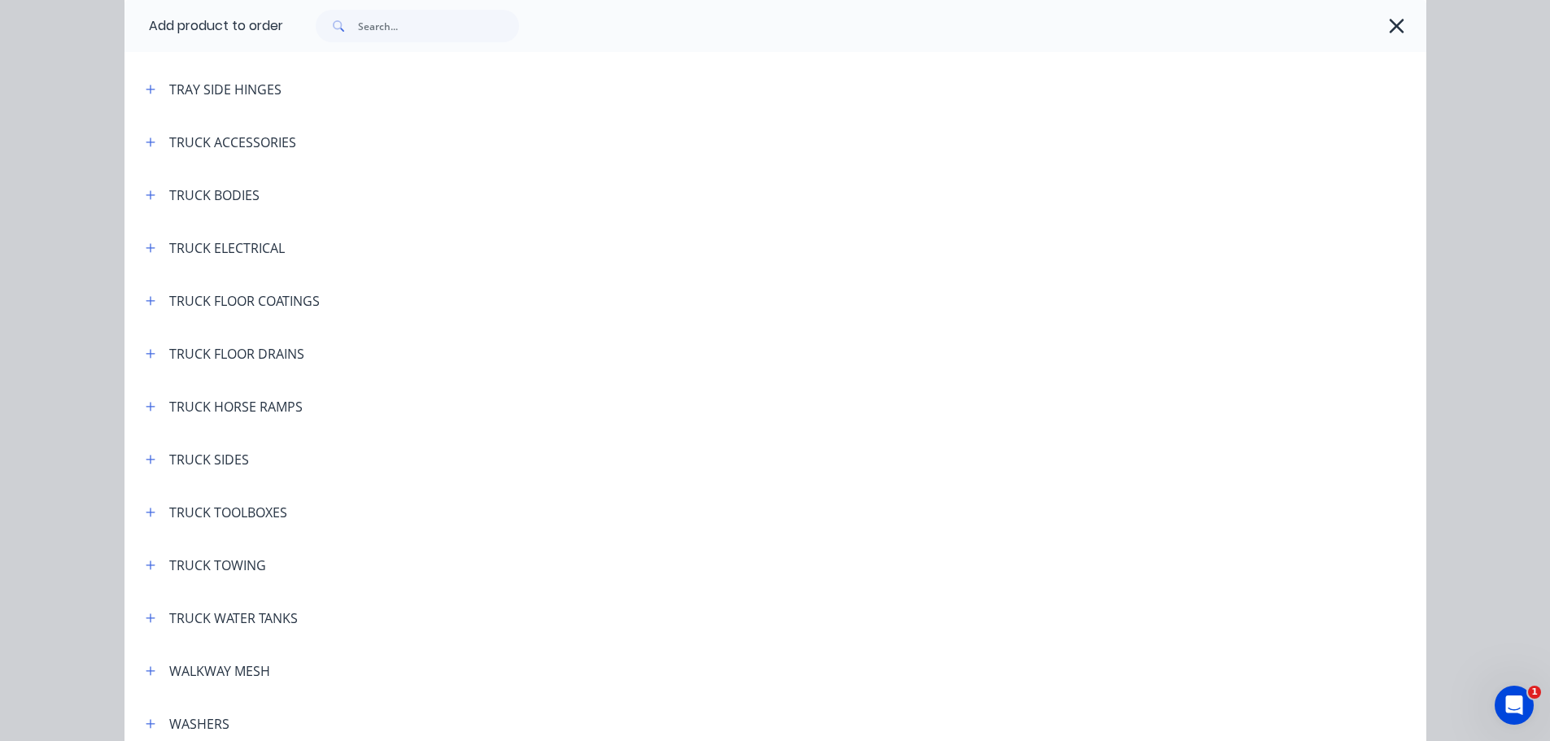
scroll to position [6263, 0]
click at [146, 189] on icon "button" at bounding box center [150, 189] width 9 height 9
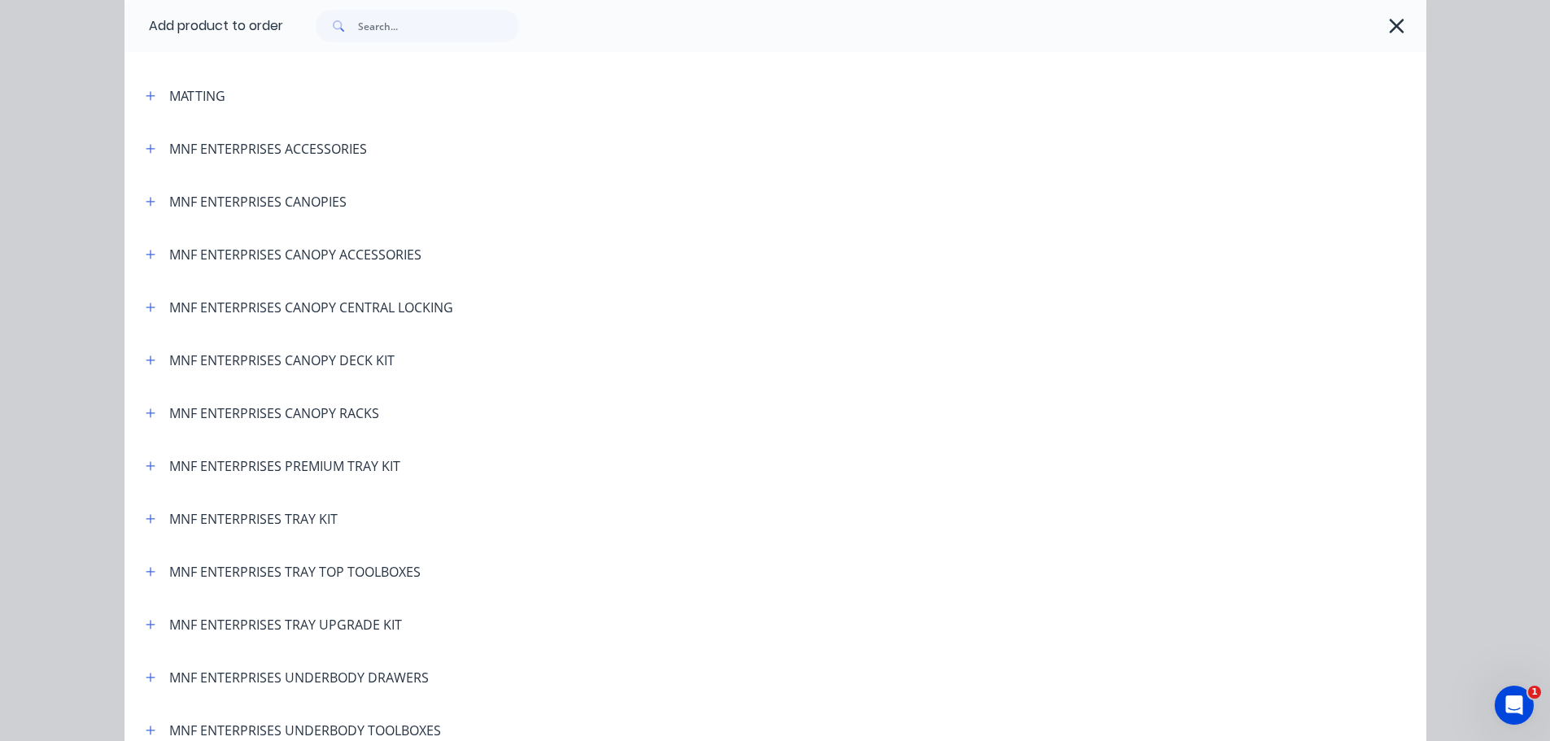
scroll to position [3162, 0]
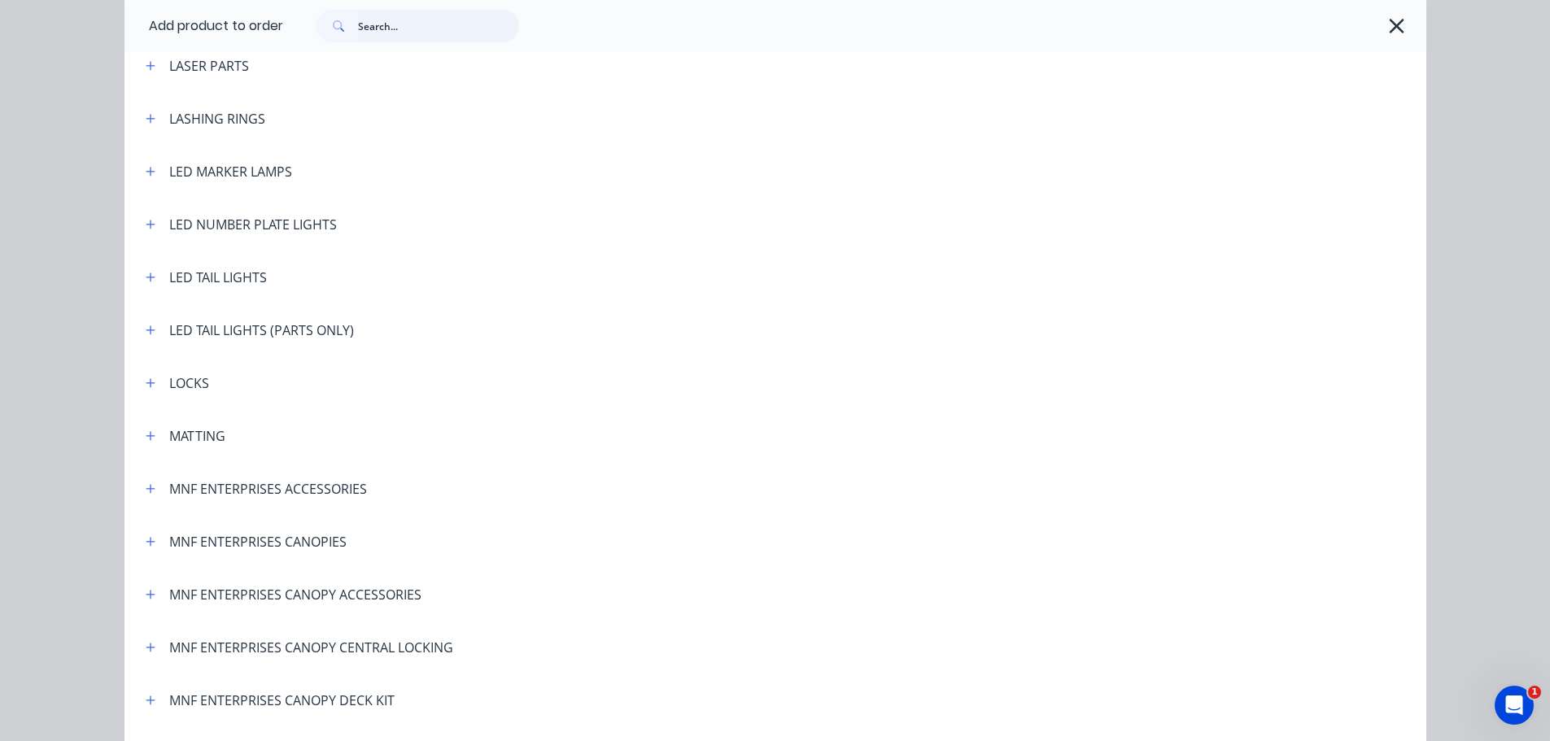
click at [385, 28] on input "text" at bounding box center [438, 26] width 161 height 33
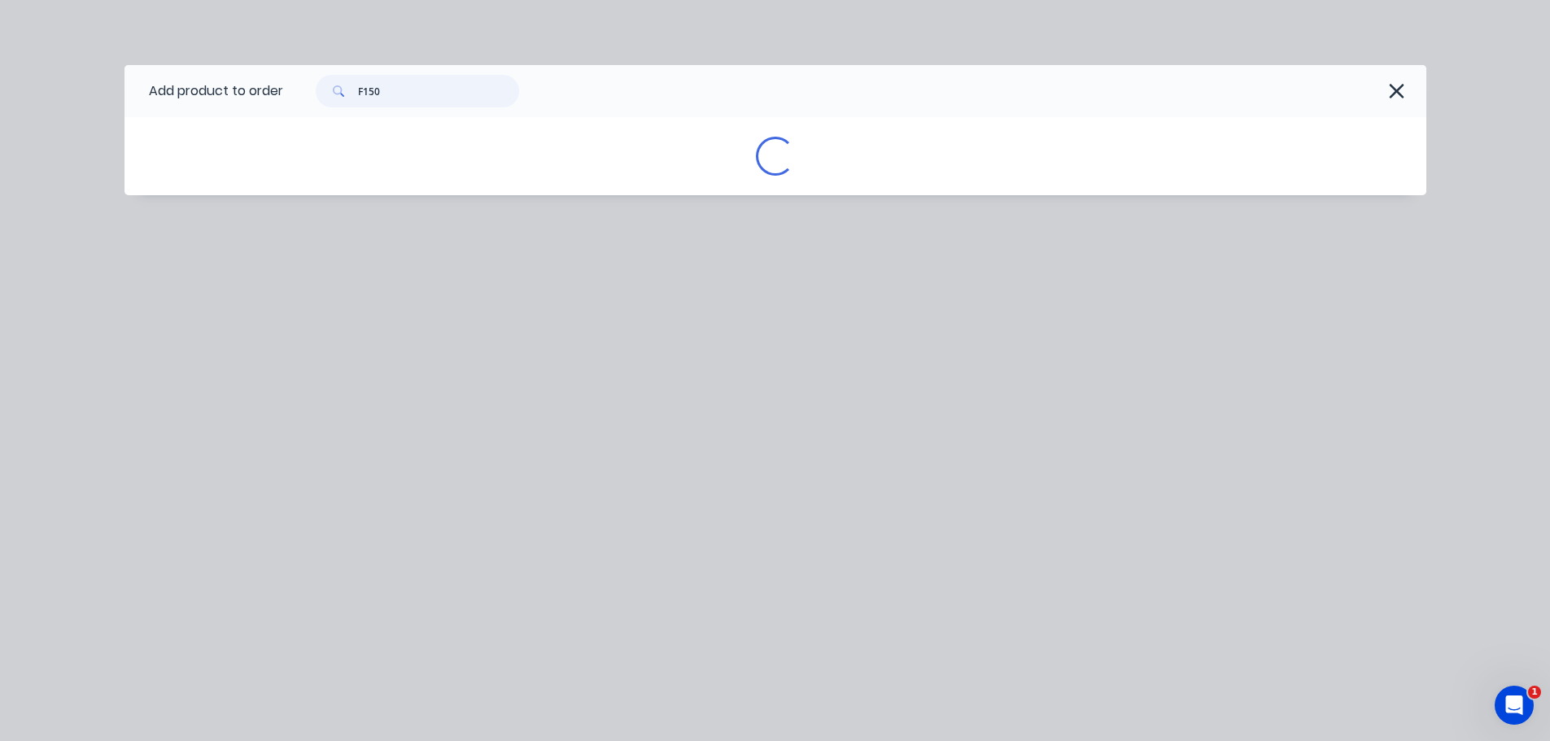
scroll to position [0, 0]
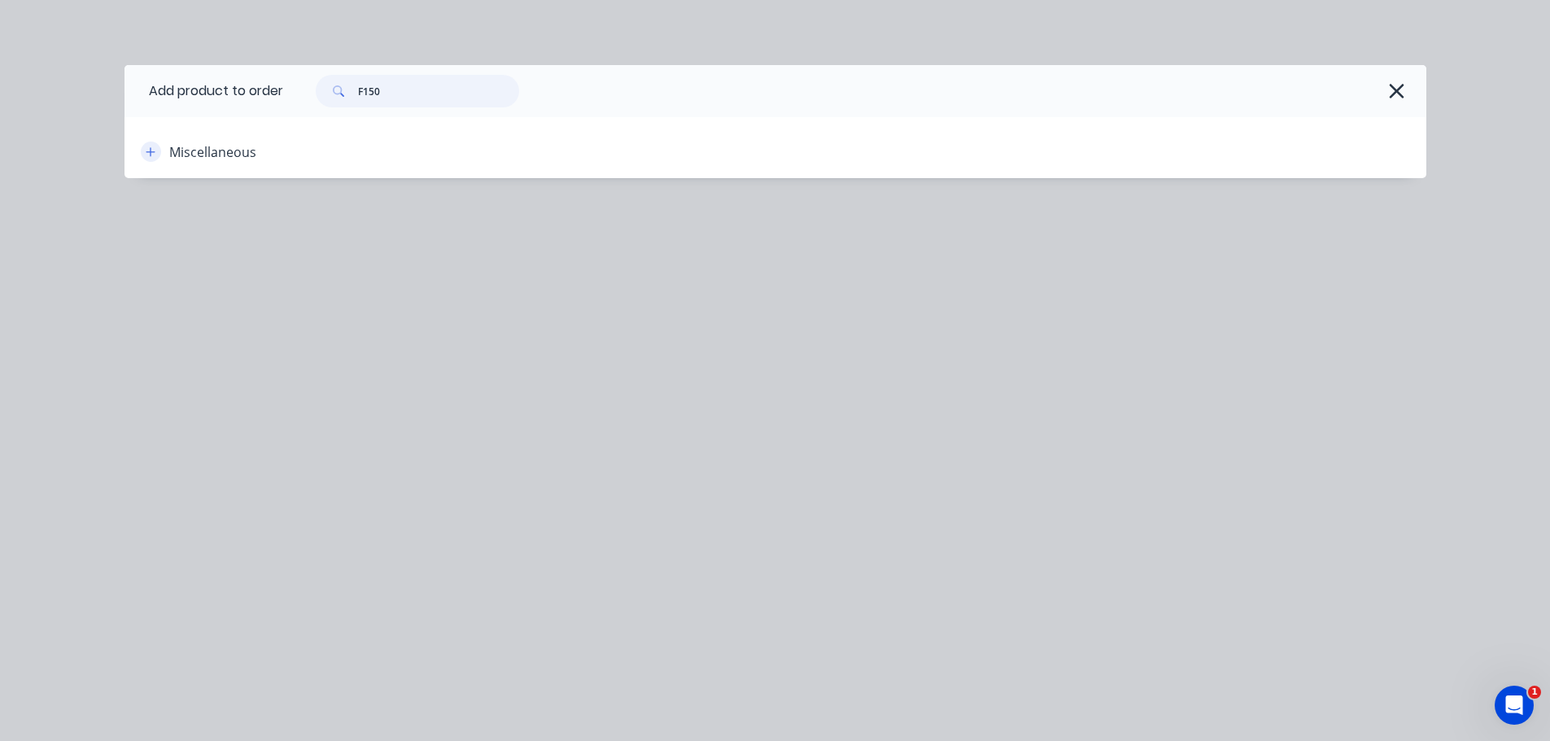
type input "F150"
click at [151, 158] on button "button" at bounding box center [151, 152] width 20 height 20
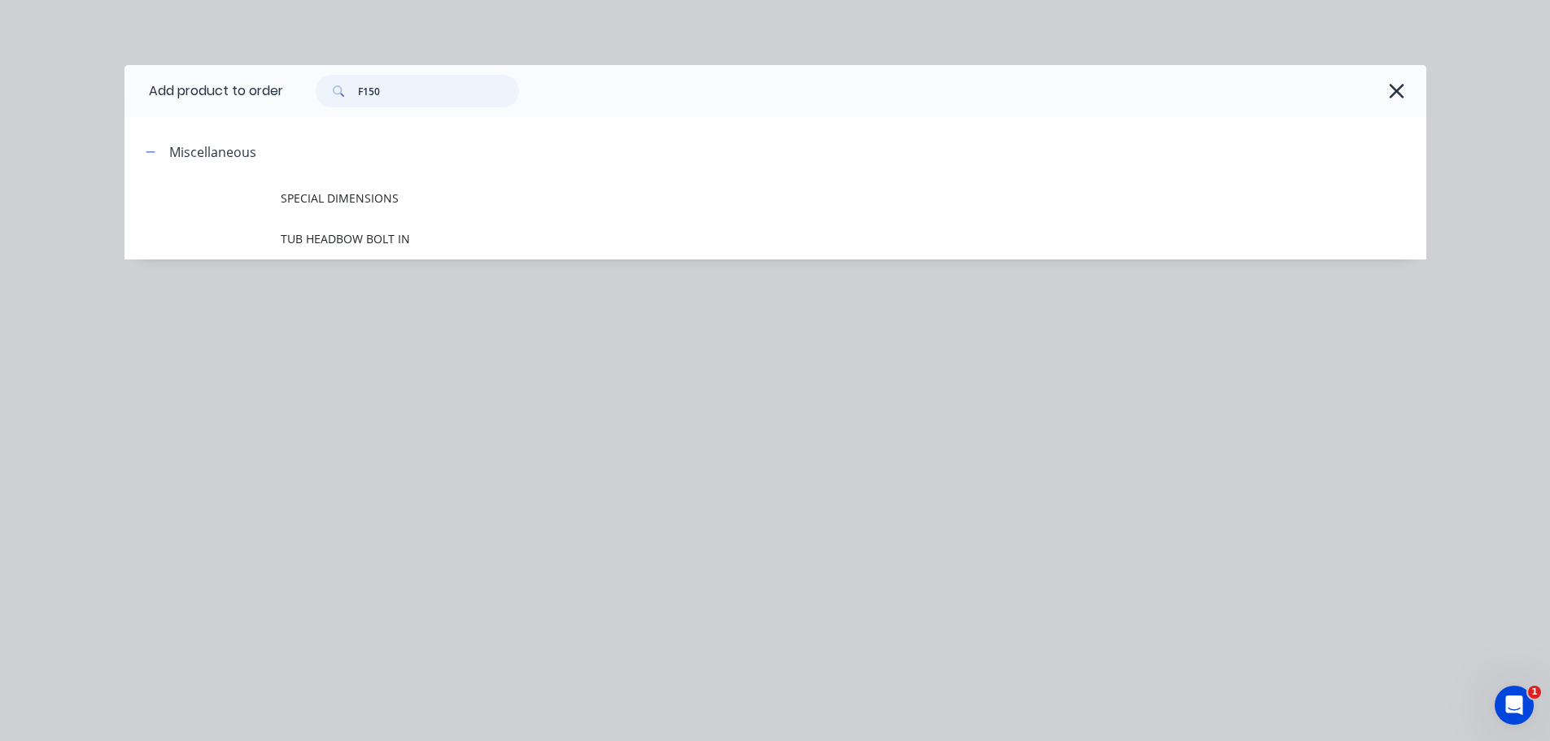
drag, startPoint x: 400, startPoint y: 89, endPoint x: 317, endPoint y: 98, distance: 83.4
click at [317, 98] on div "F150" at bounding box center [417, 91] width 203 height 33
click at [1396, 86] on icon "button" at bounding box center [1396, 91] width 17 height 23
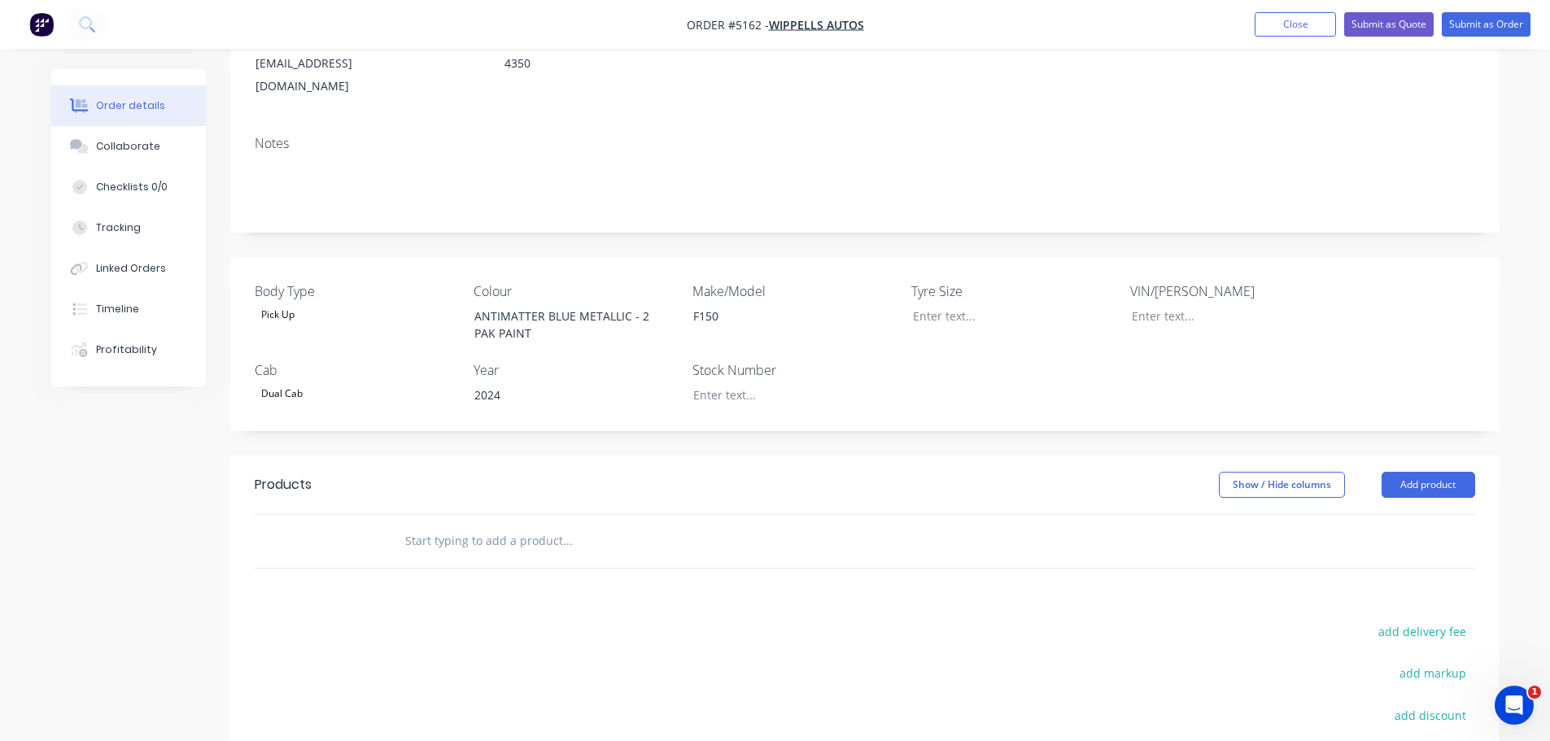
click at [446, 525] on input "text" at bounding box center [566, 541] width 325 height 33
type input "s"
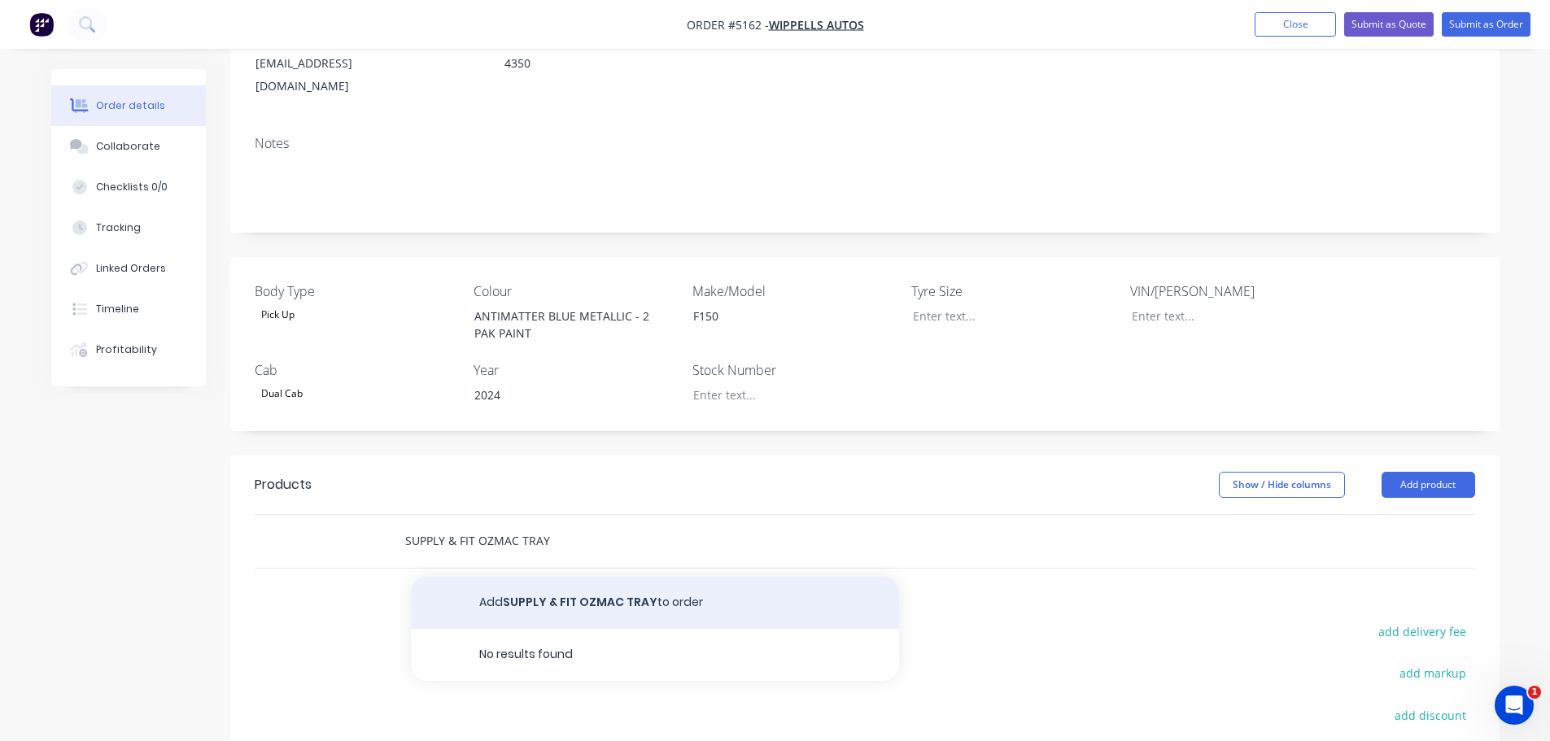
type input "SUPPLY & FIT OZMAC TRAY"
click at [565, 577] on button "Add SUPPLY & FIT OZMAC TRAY to order" at bounding box center [655, 603] width 488 height 52
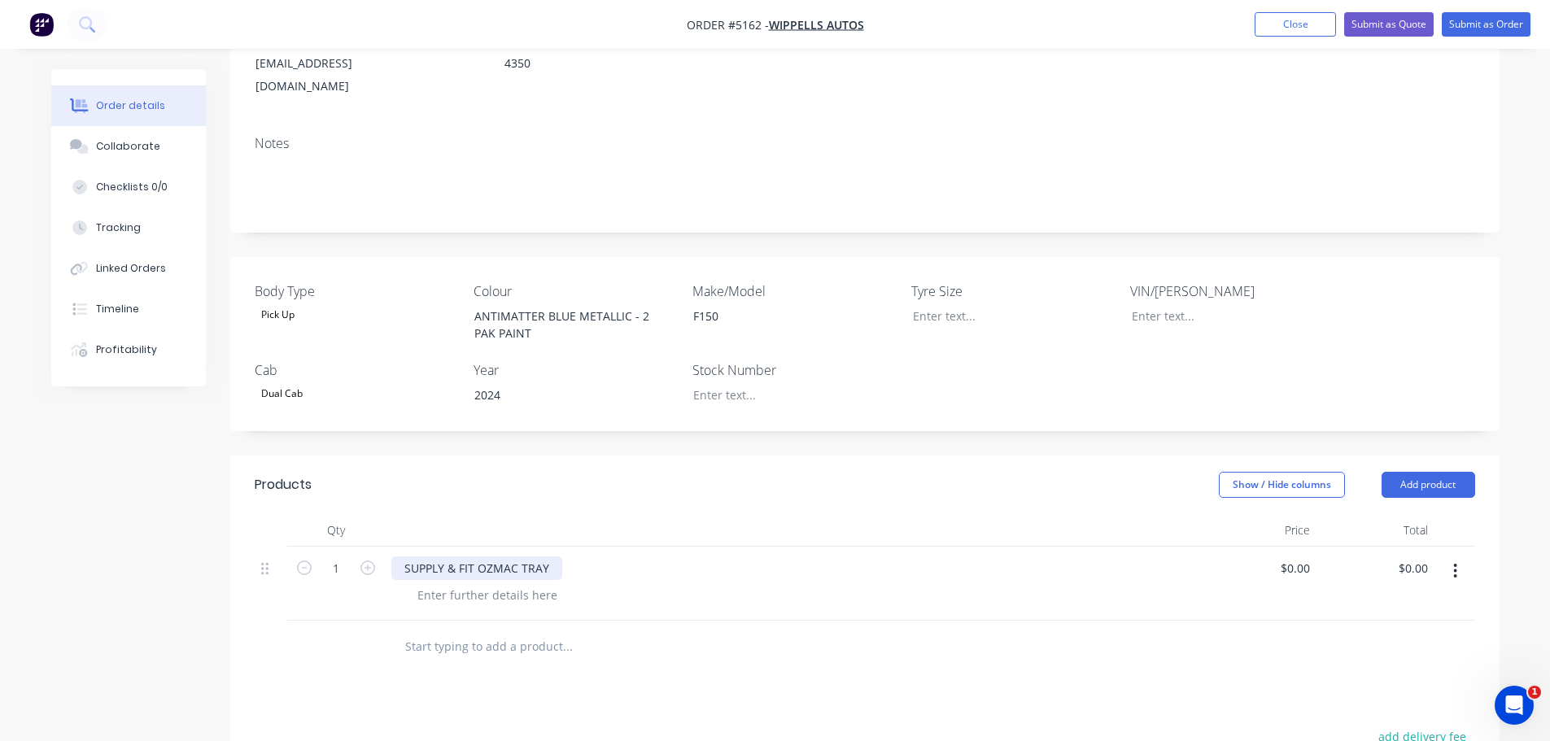
click at [552, 556] on div "SUPPLY & FIT OZMAC TRAY" at bounding box center [476, 568] width 171 height 24
click at [1279, 547] on div "0 $0.00" at bounding box center [1257, 601] width 118 height 108
type input "$7,318.18"
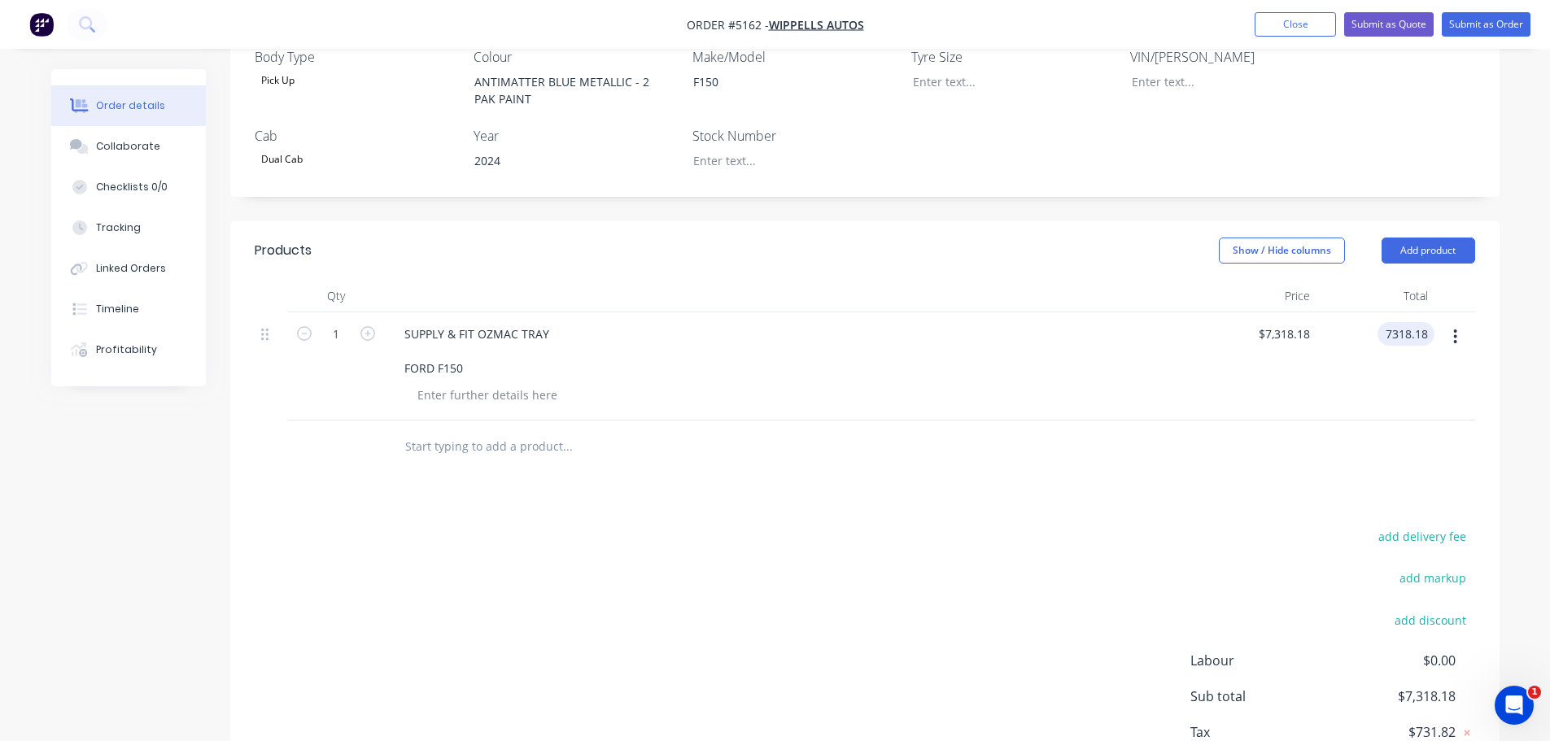
scroll to position [488, 0]
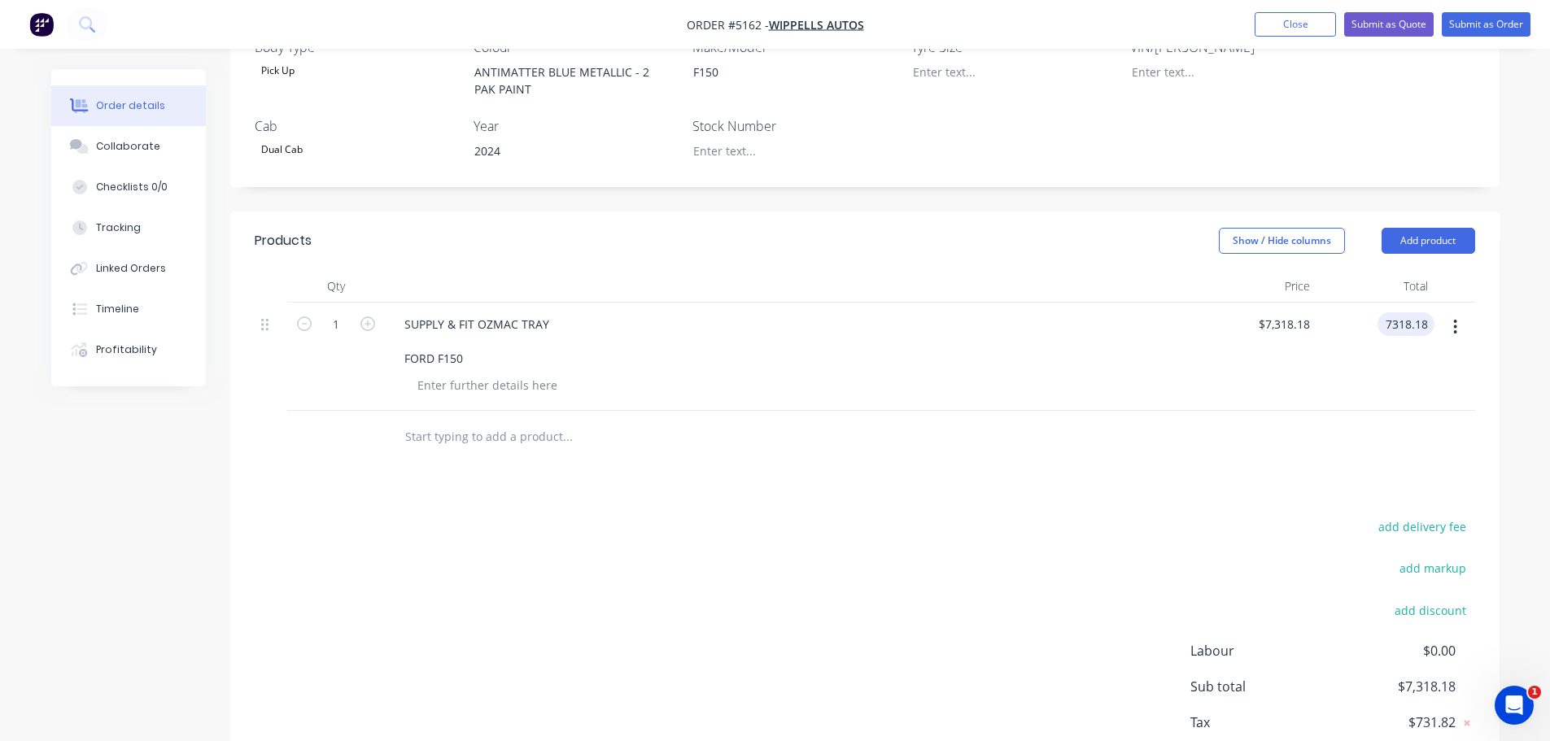
type input "$7,318.18"
click at [456, 421] on input "text" at bounding box center [566, 437] width 325 height 33
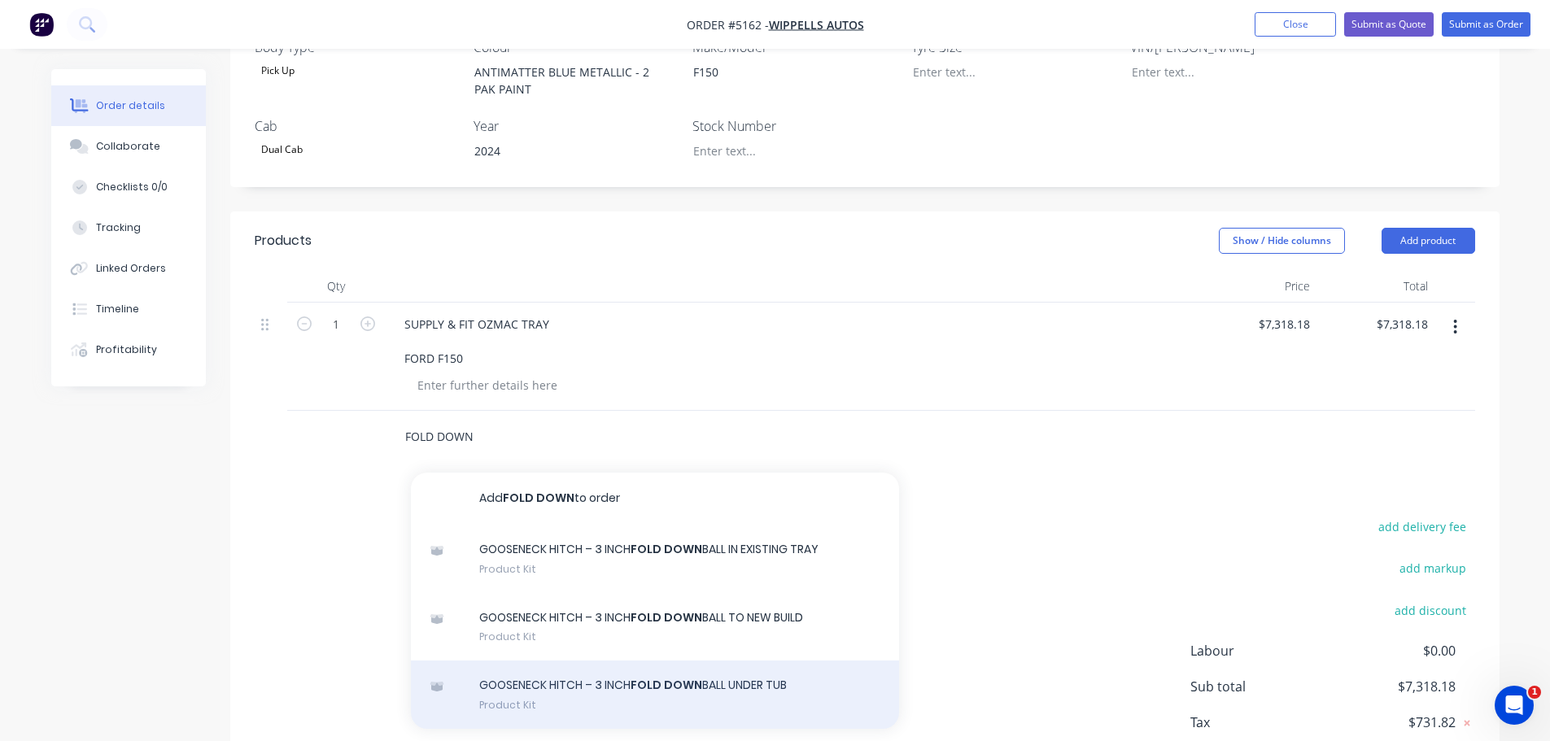
type input "FOLD DOWN"
click at [551, 660] on div "GOOSENECK HITCH – 3 INCH FOLD DOWN BALL UNDER TUB Product Kit" at bounding box center [655, 694] width 488 height 68
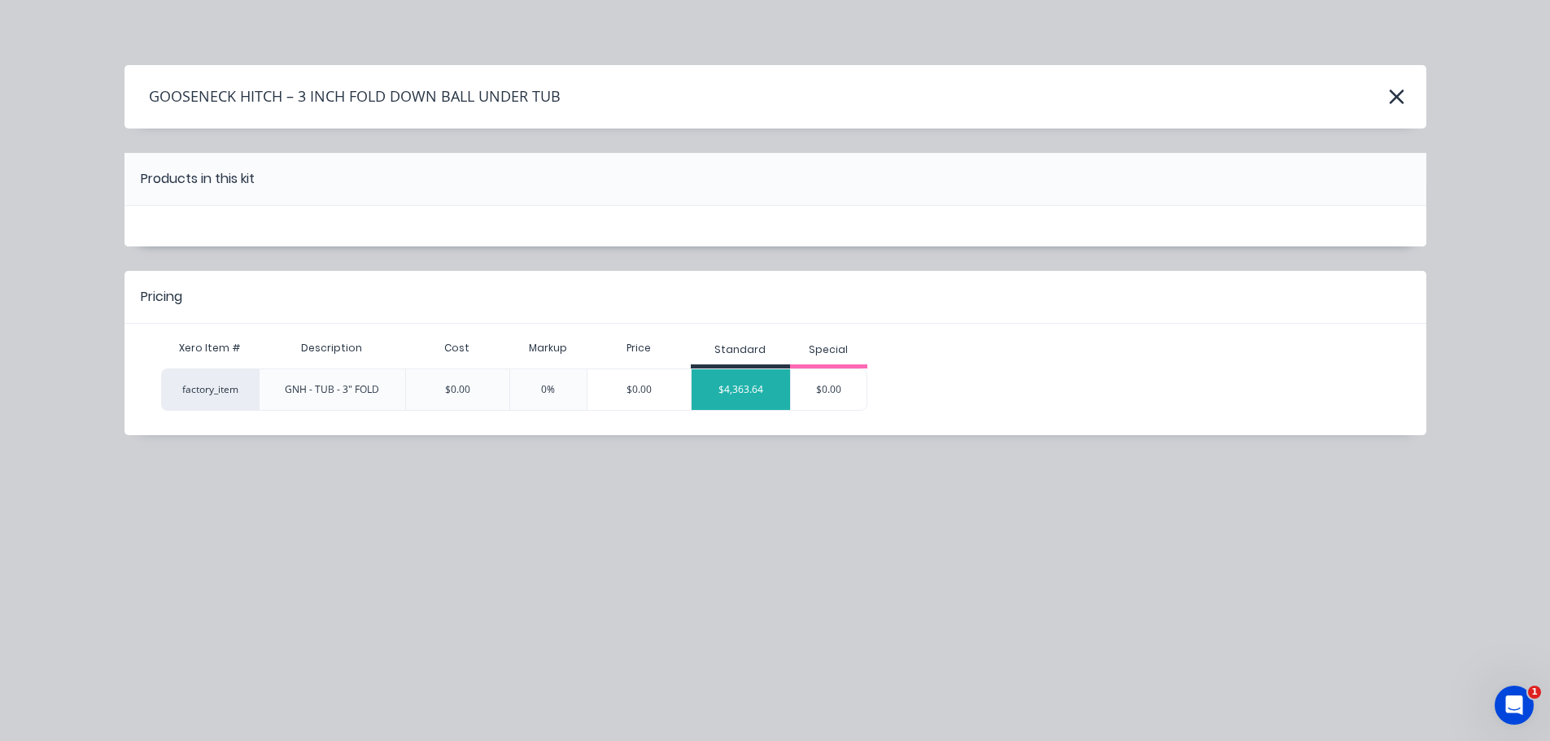
click at [750, 390] on div "$4,363.64" at bounding box center [740, 389] width 98 height 41
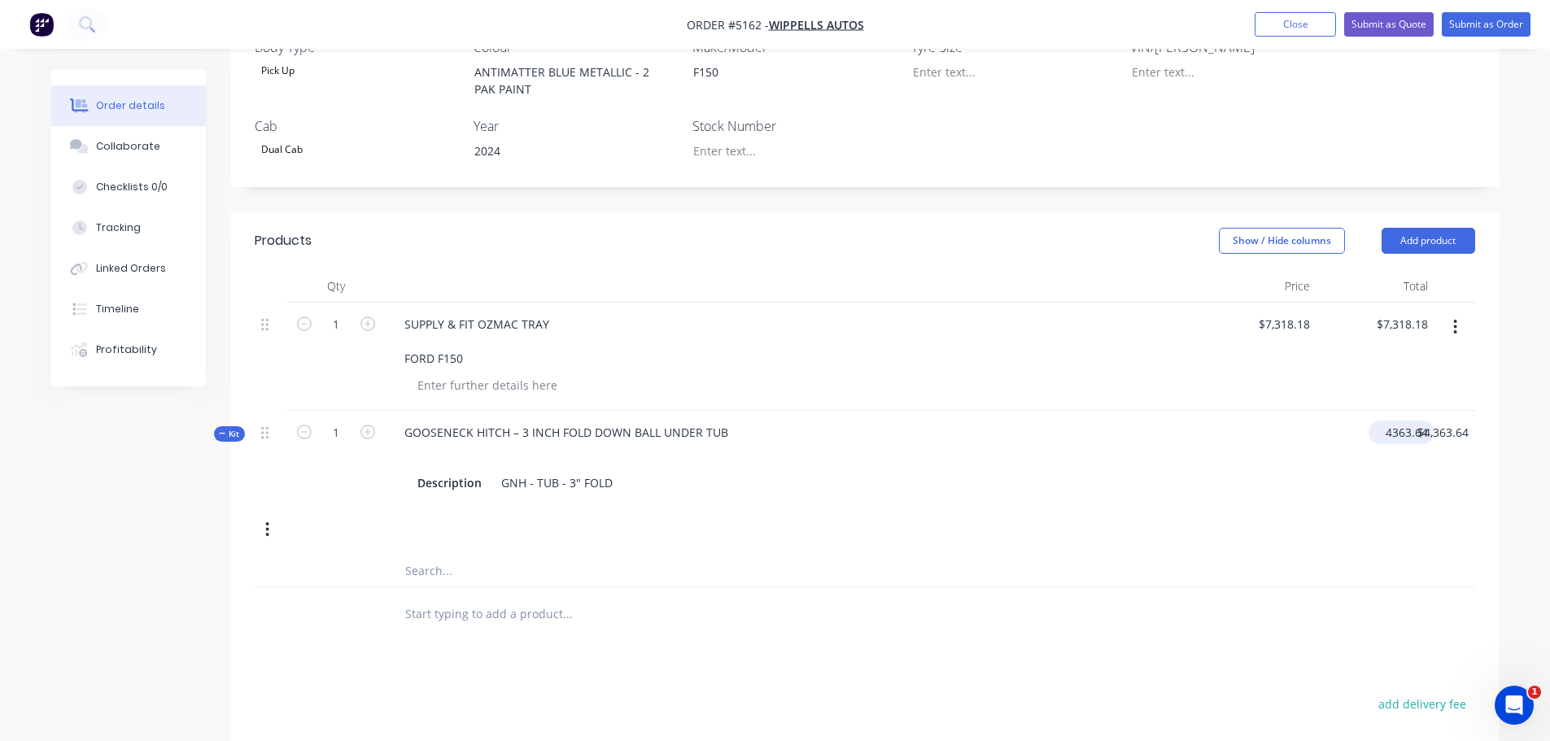
click at [1387, 421] on input "4363.64" at bounding box center [1404, 433] width 59 height 24
type input "$2,454.55"
click at [456, 597] on input "text" at bounding box center [566, 613] width 325 height 33
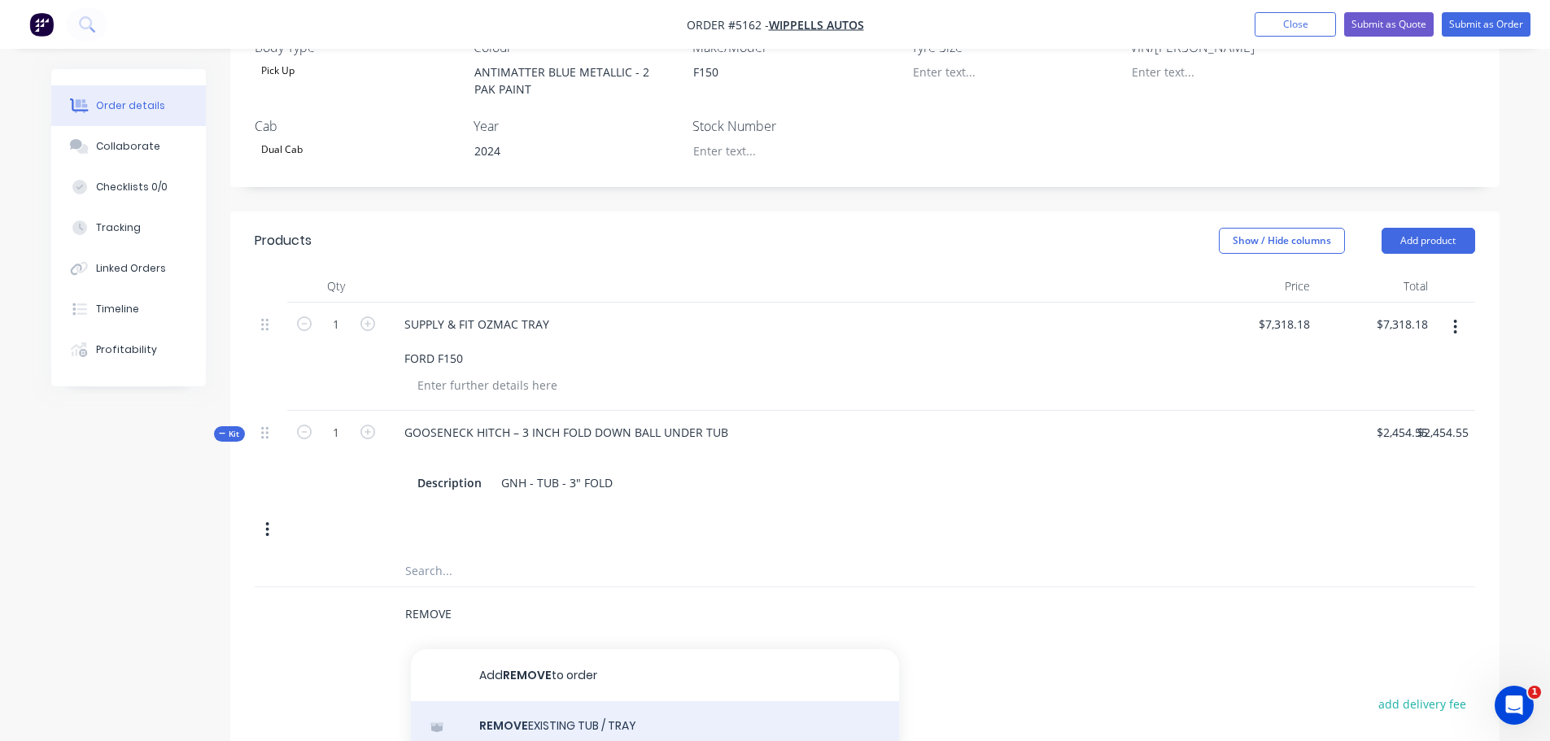
type input "REMOVE"
click at [533, 701] on div "REMOVE EXISTING TUB / TRAY Product Kit" at bounding box center [655, 735] width 488 height 68
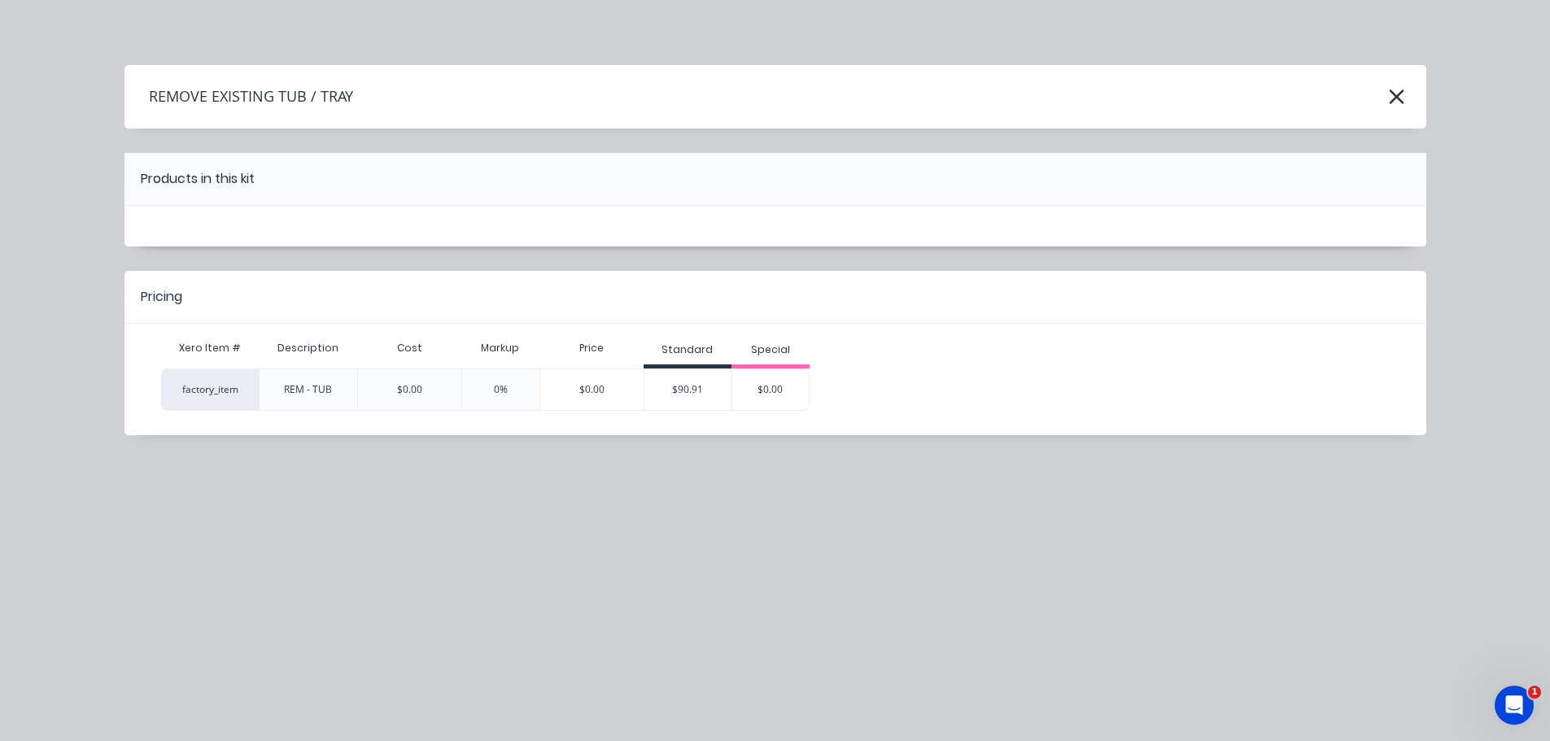
click at [698, 391] on div "$90.91" at bounding box center [688, 389] width 88 height 41
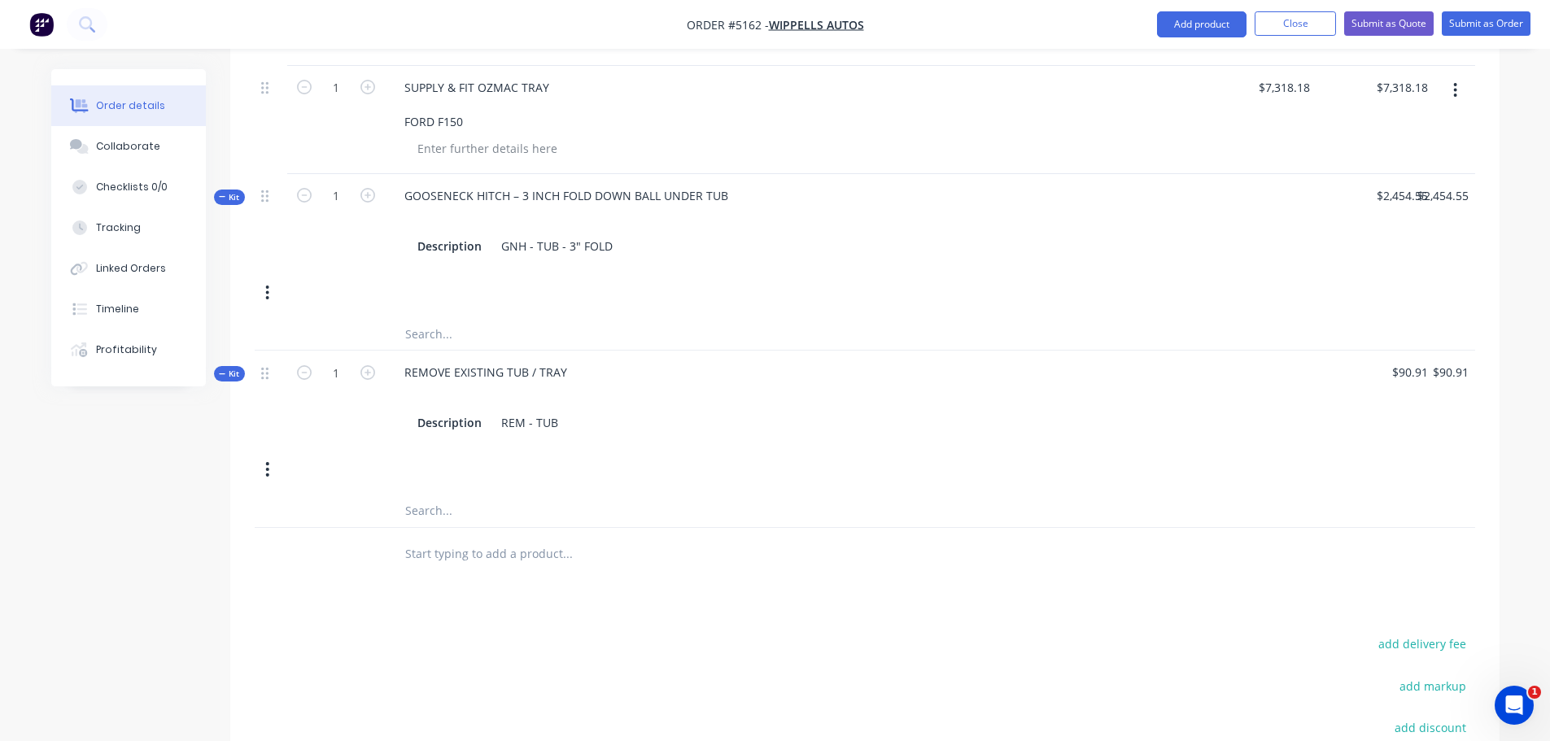
scroll to position [732, 0]
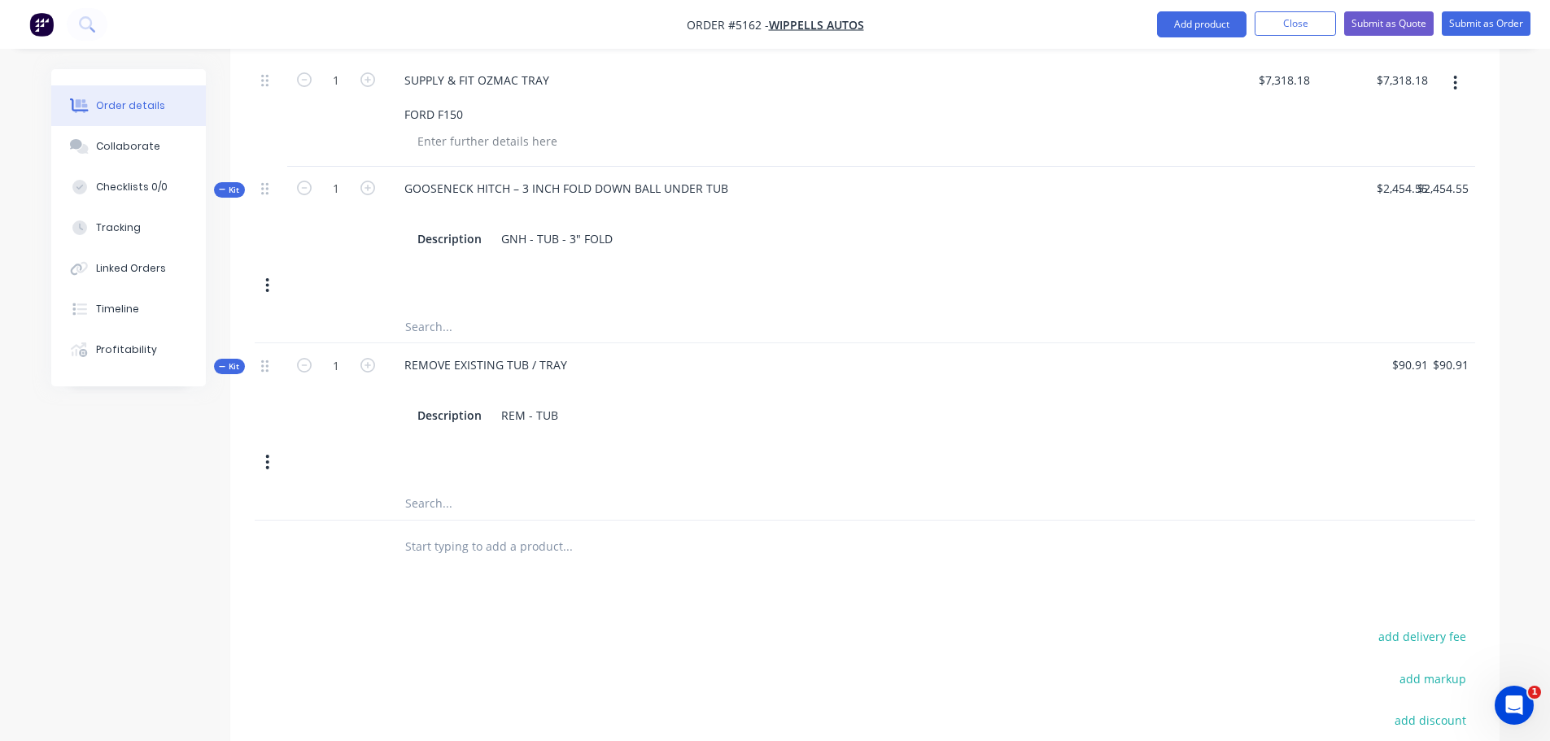
click at [445, 530] on input "text" at bounding box center [566, 546] width 325 height 33
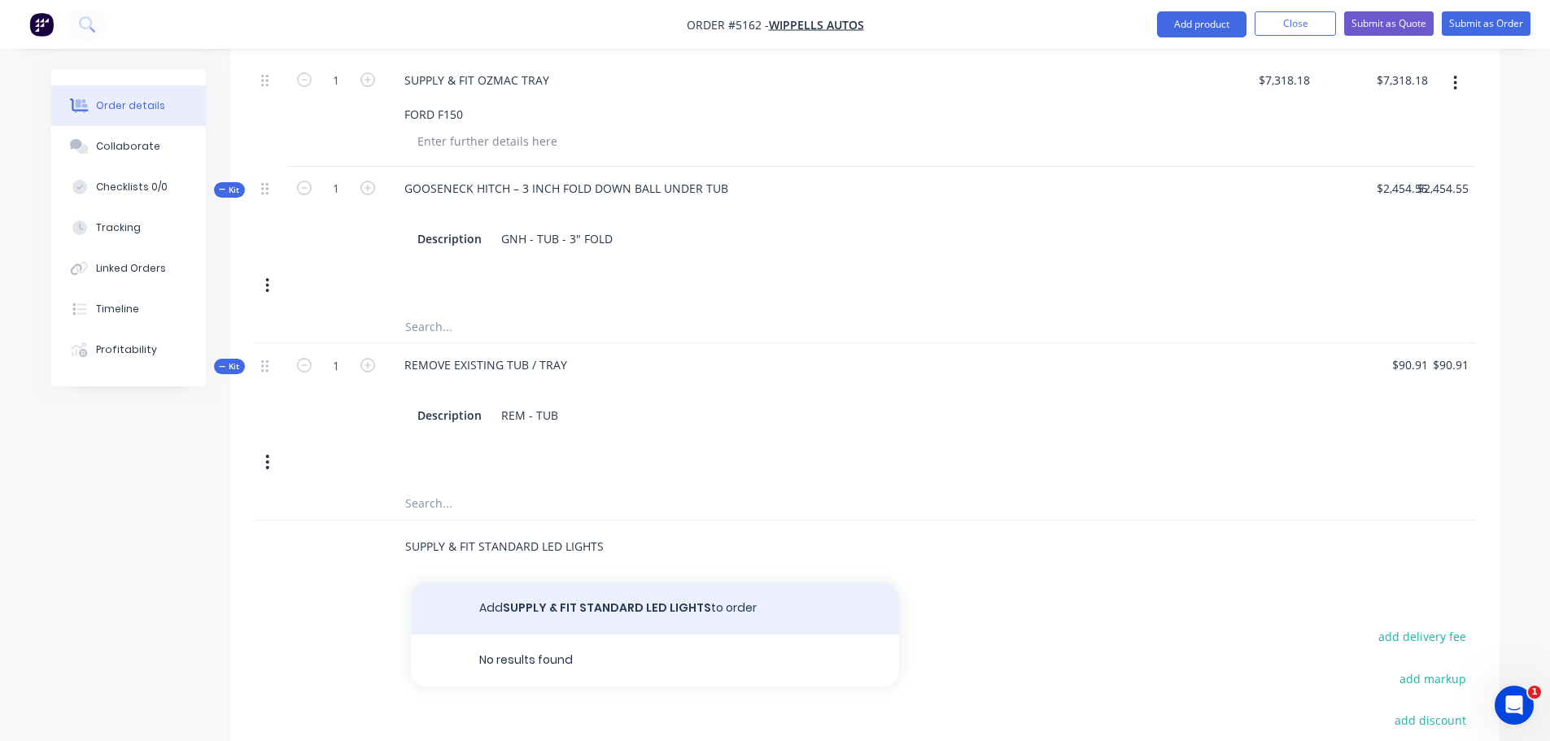
type input "SUPPLY & FIT STANDARD LED LIGHTS"
click at [595, 582] on button "Add SUPPLY & FIT STANDARD LED LIGHTS to order" at bounding box center [655, 608] width 488 height 52
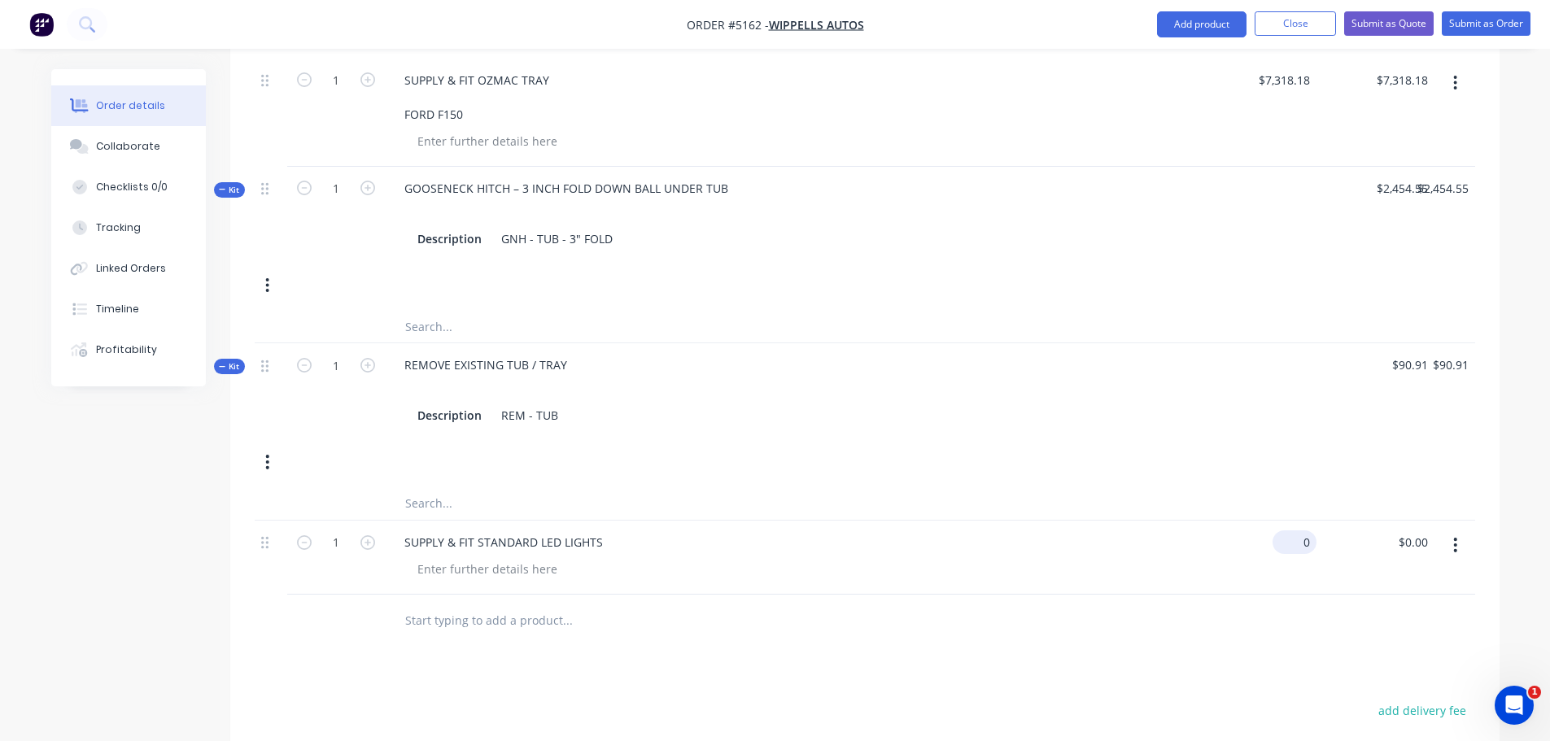
click at [1289, 521] on div "0 $0.00" at bounding box center [1257, 558] width 118 height 74
type input "$272.73"
click at [442, 604] on input "text" at bounding box center [566, 620] width 325 height 33
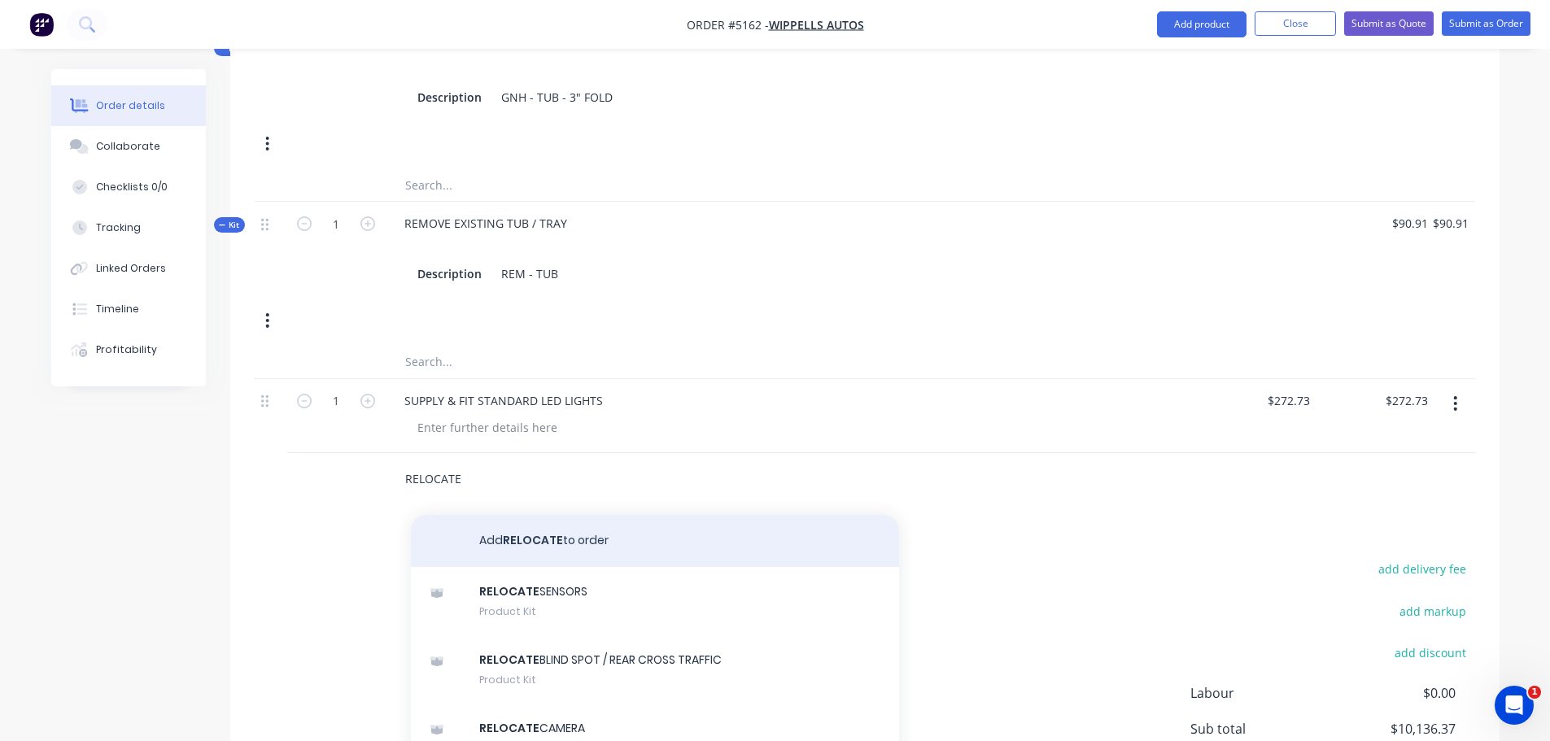
scroll to position [895, 0]
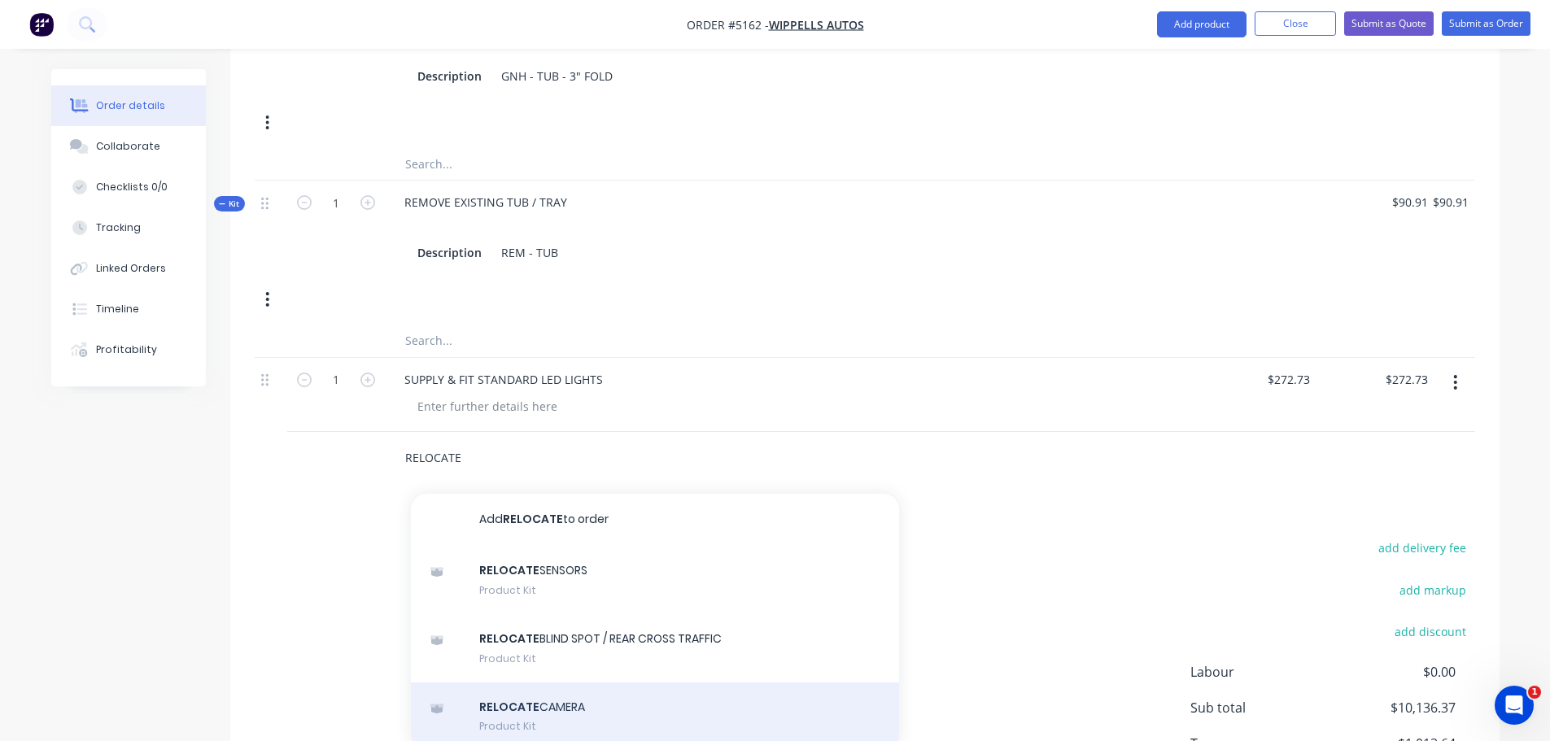
type input "RELOCATE"
click at [540, 682] on div "RELOCATE CAMERA Product Kit" at bounding box center [655, 716] width 488 height 68
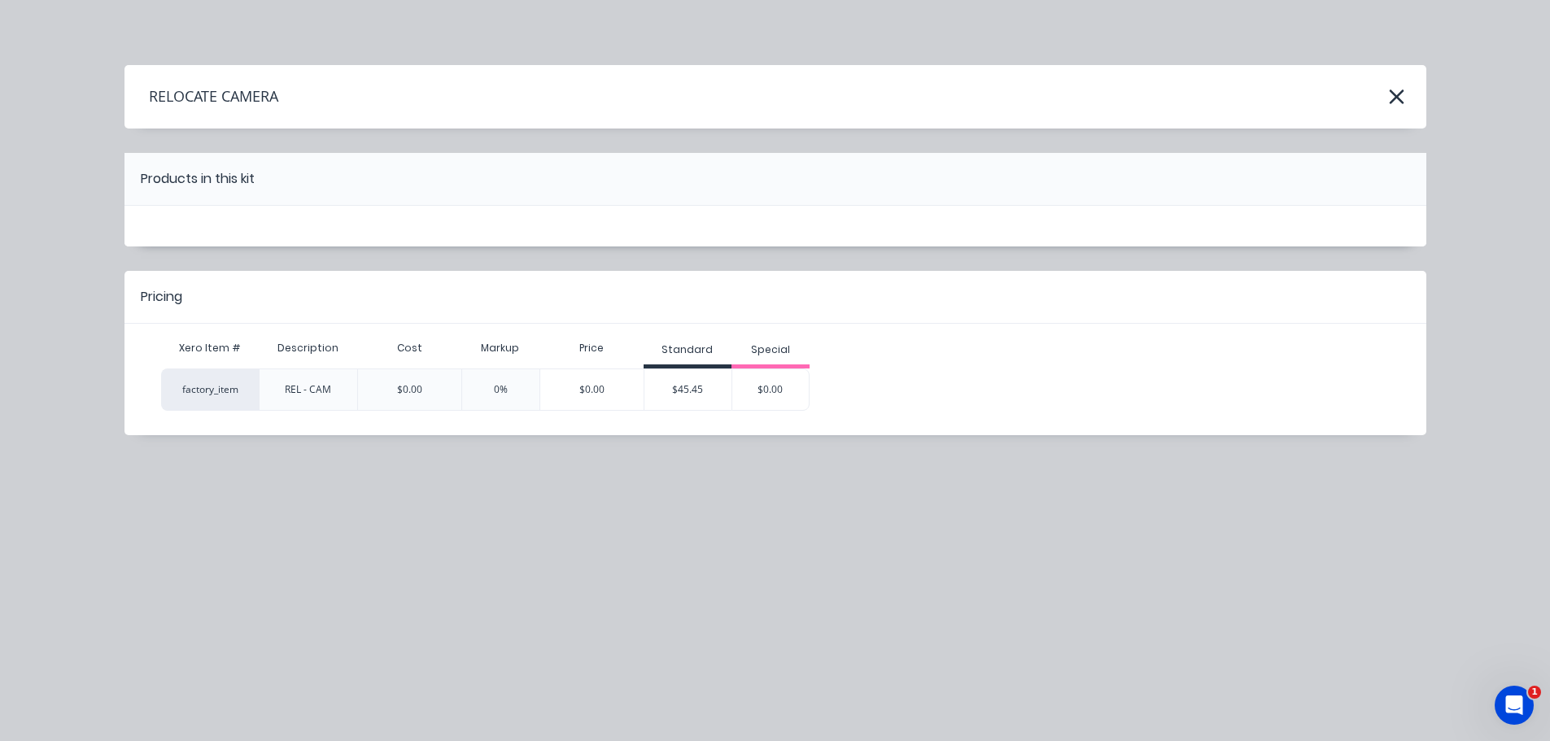
click at [704, 381] on div "$45.45" at bounding box center [688, 389] width 88 height 41
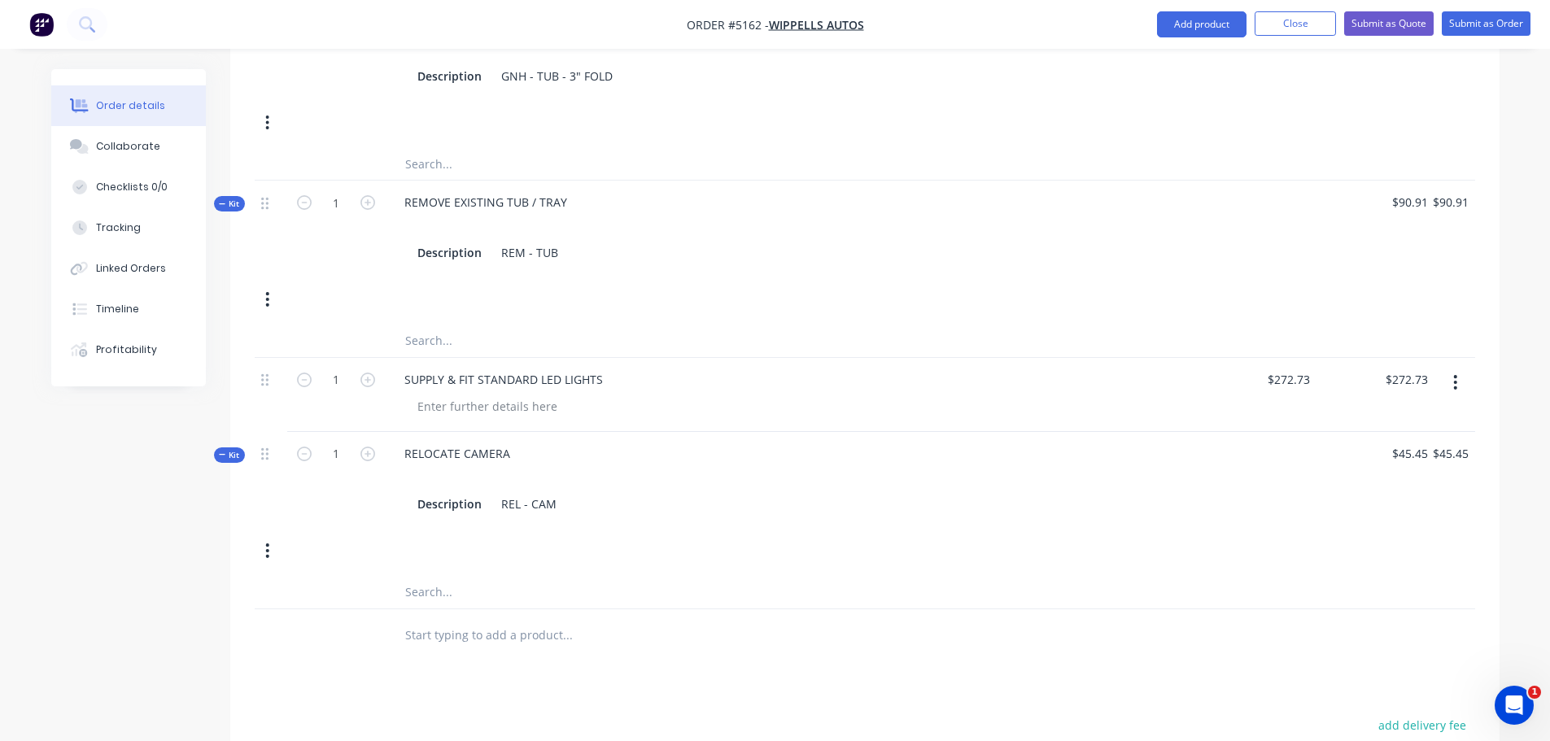
click at [443, 619] on input "text" at bounding box center [566, 635] width 325 height 33
type input "RELOCATE SENSORS"
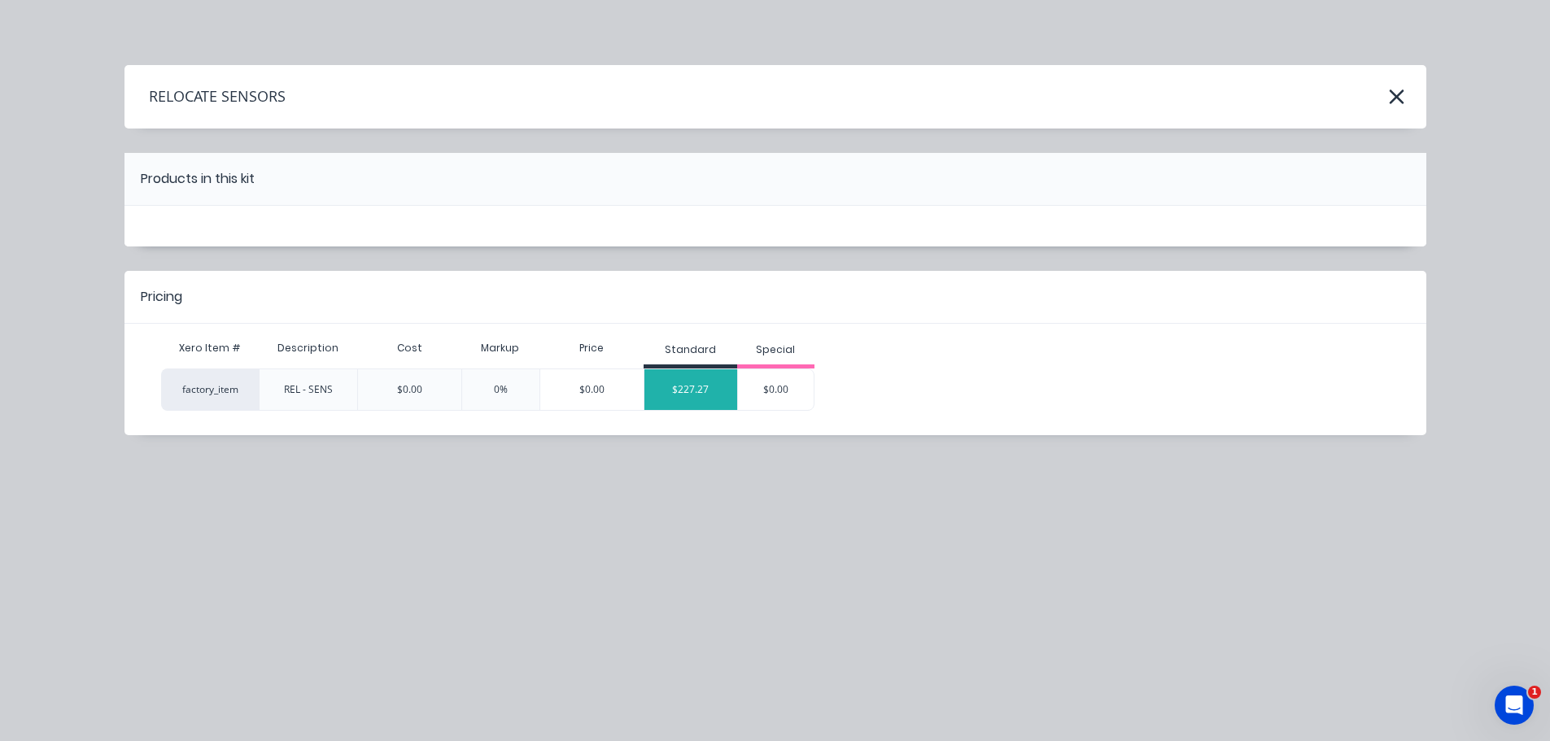
click at [708, 391] on div "$227.27" at bounding box center [690, 389] width 93 height 41
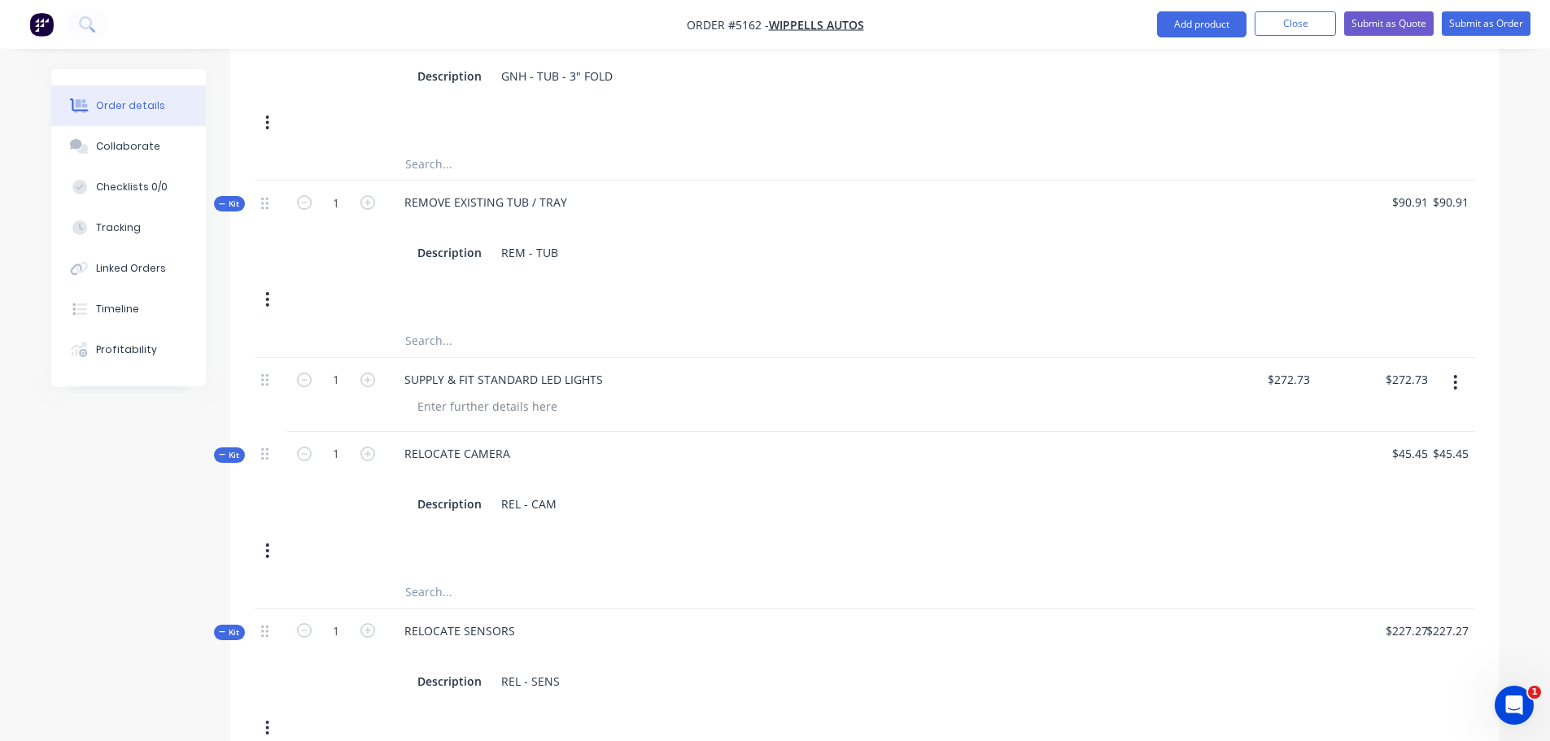
click at [532, 609] on div "RELOCATE SENSORS Description REL - SENS" at bounding box center [791, 656] width 813 height 94
click at [518, 619] on div "RELOCATE SENSORS" at bounding box center [459, 631] width 137 height 24
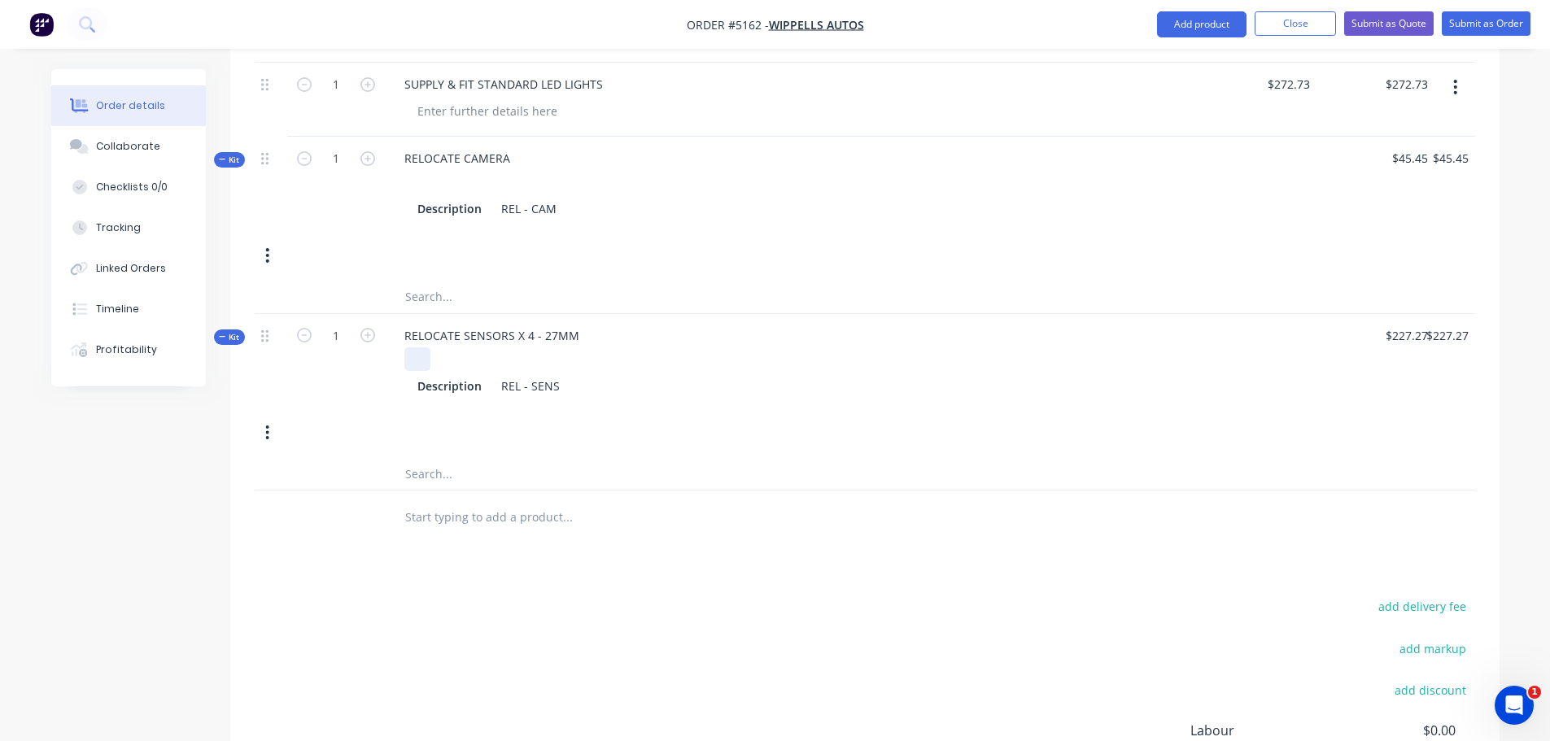
scroll to position [1220, 0]
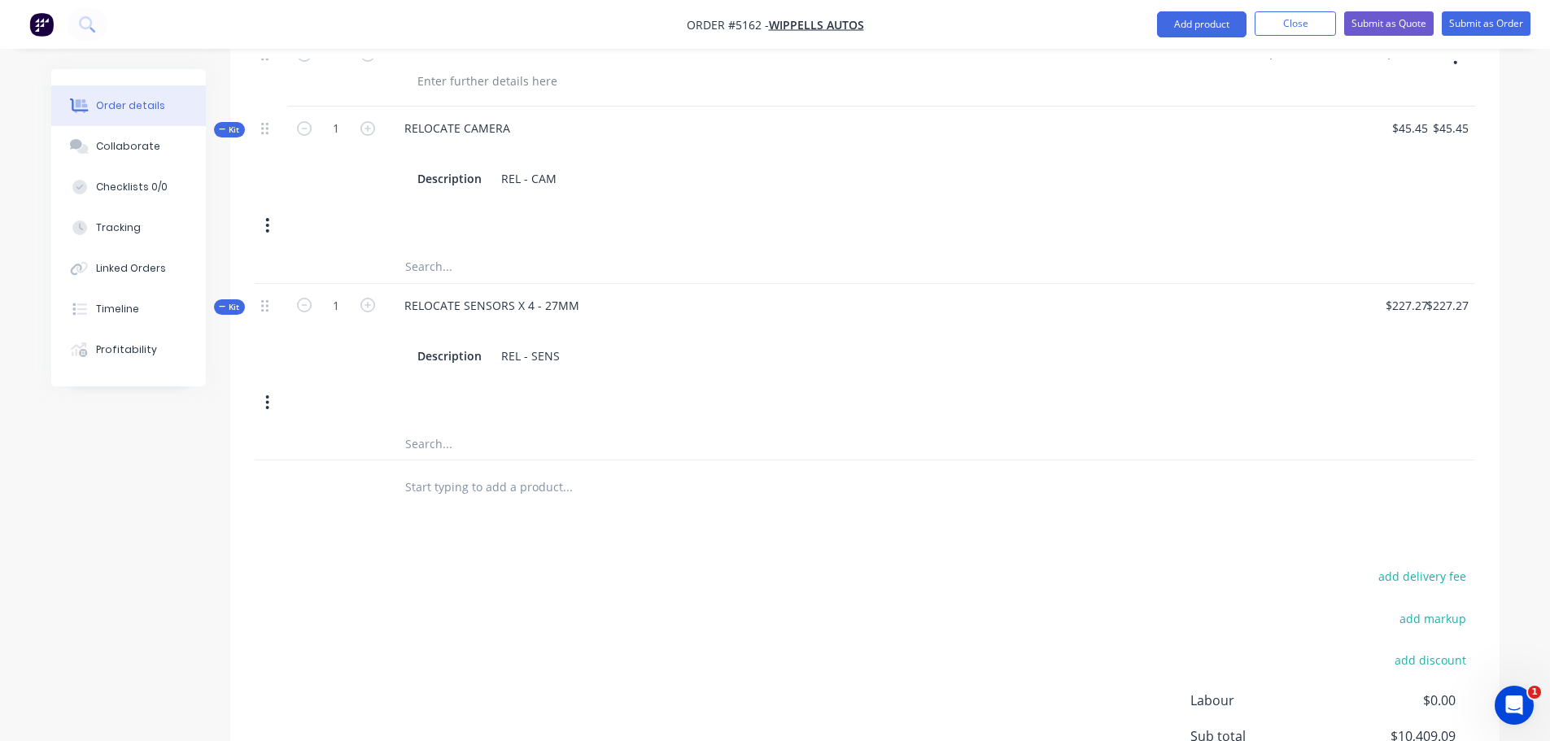
click at [451, 470] on input "text" at bounding box center [566, 486] width 325 height 33
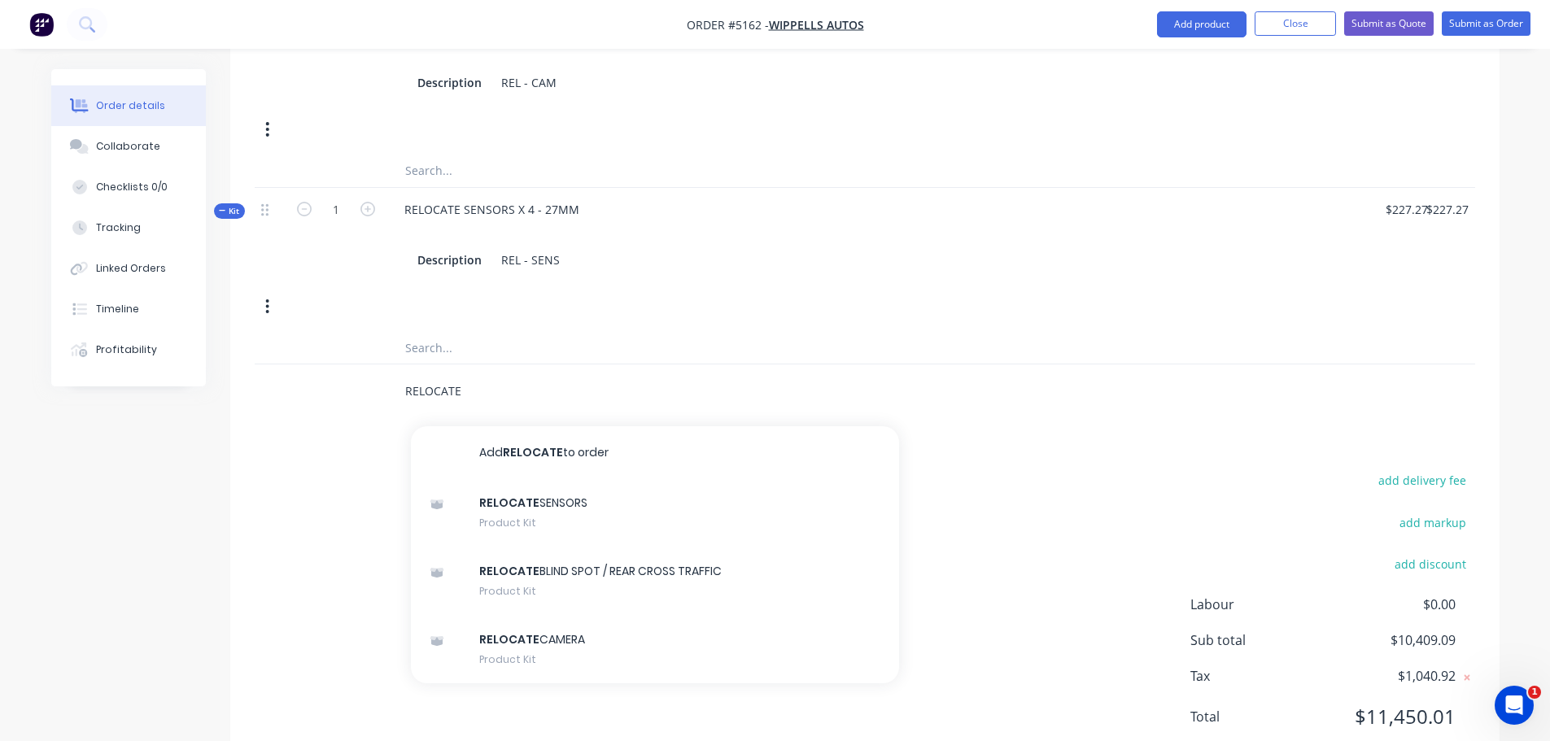
scroll to position [1326, 0]
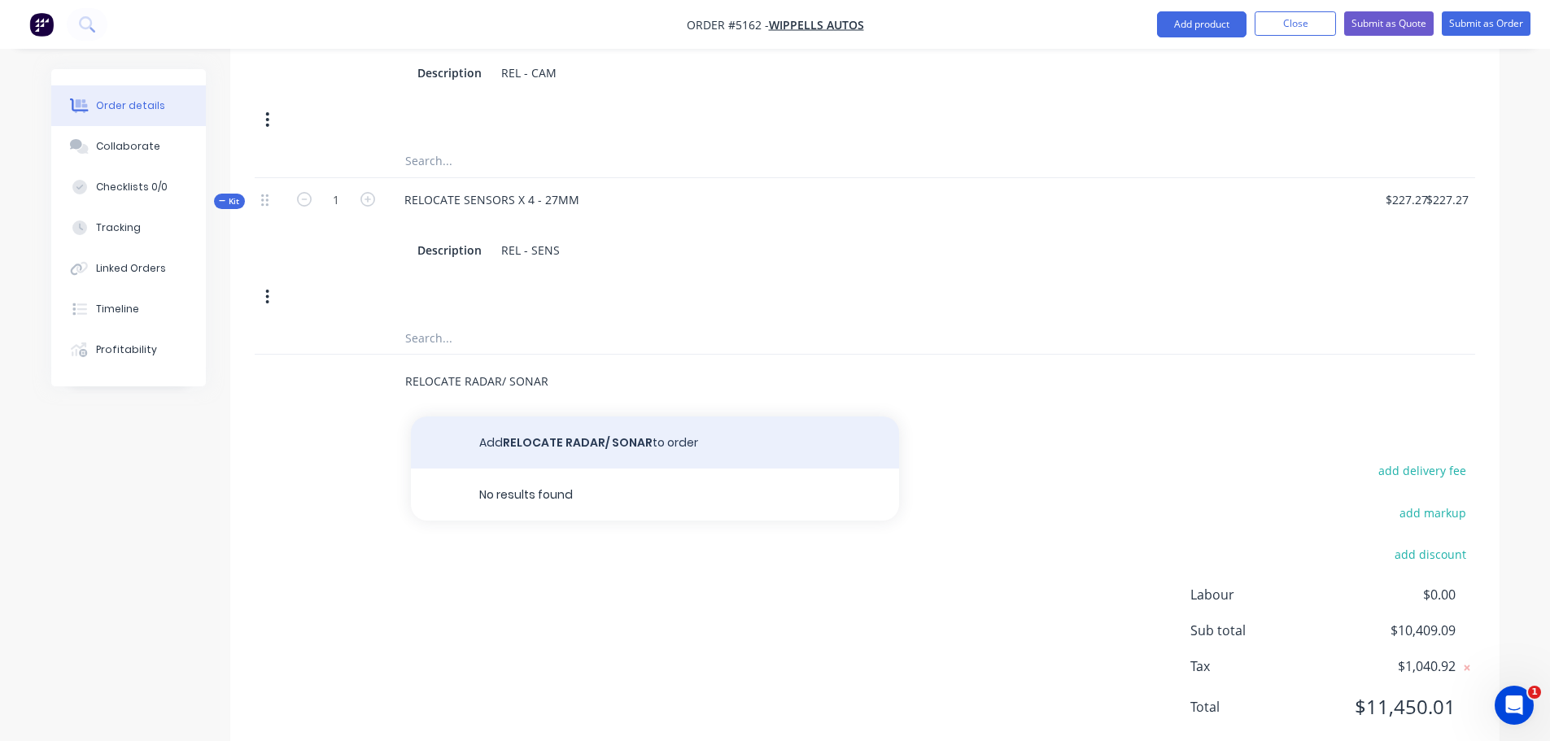
type input "RELOCATE RADAR/ SONAR"
click at [605, 416] on button "Add RELOCATE RADAR/ SONAR to order" at bounding box center [655, 442] width 488 height 52
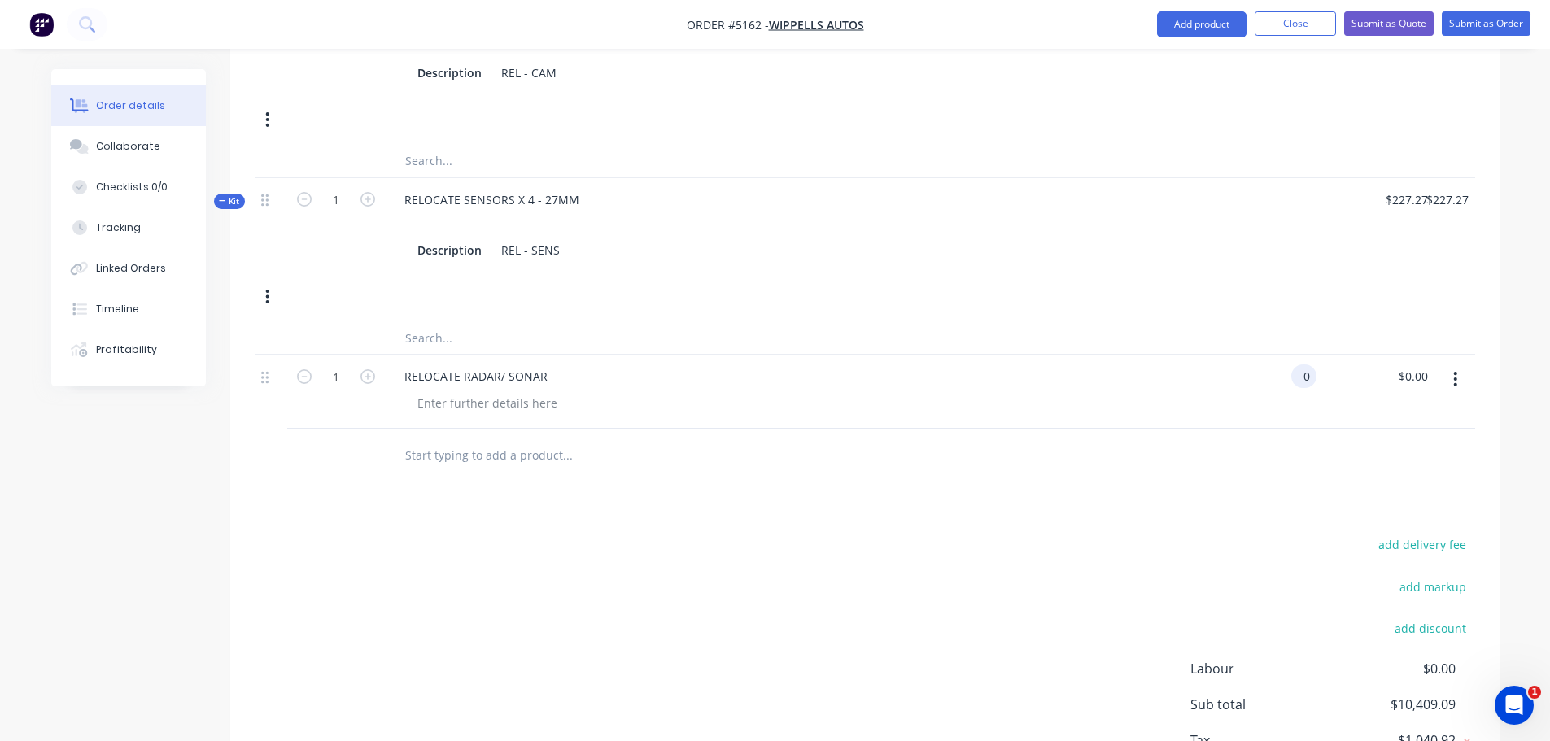
click at [1298, 364] on input "0" at bounding box center [1306, 376] width 19 height 24
type input "$227.27"
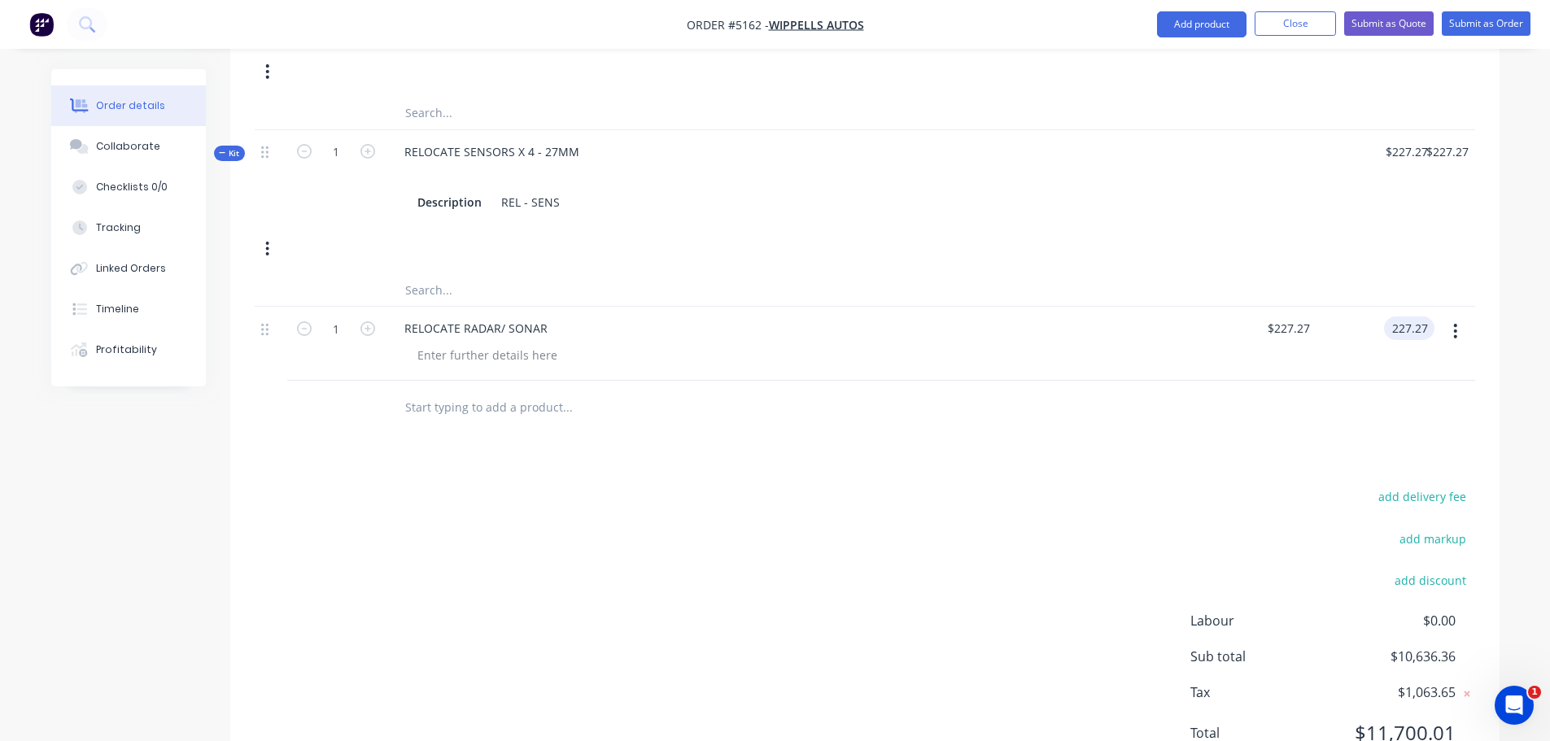
scroll to position [1400, 0]
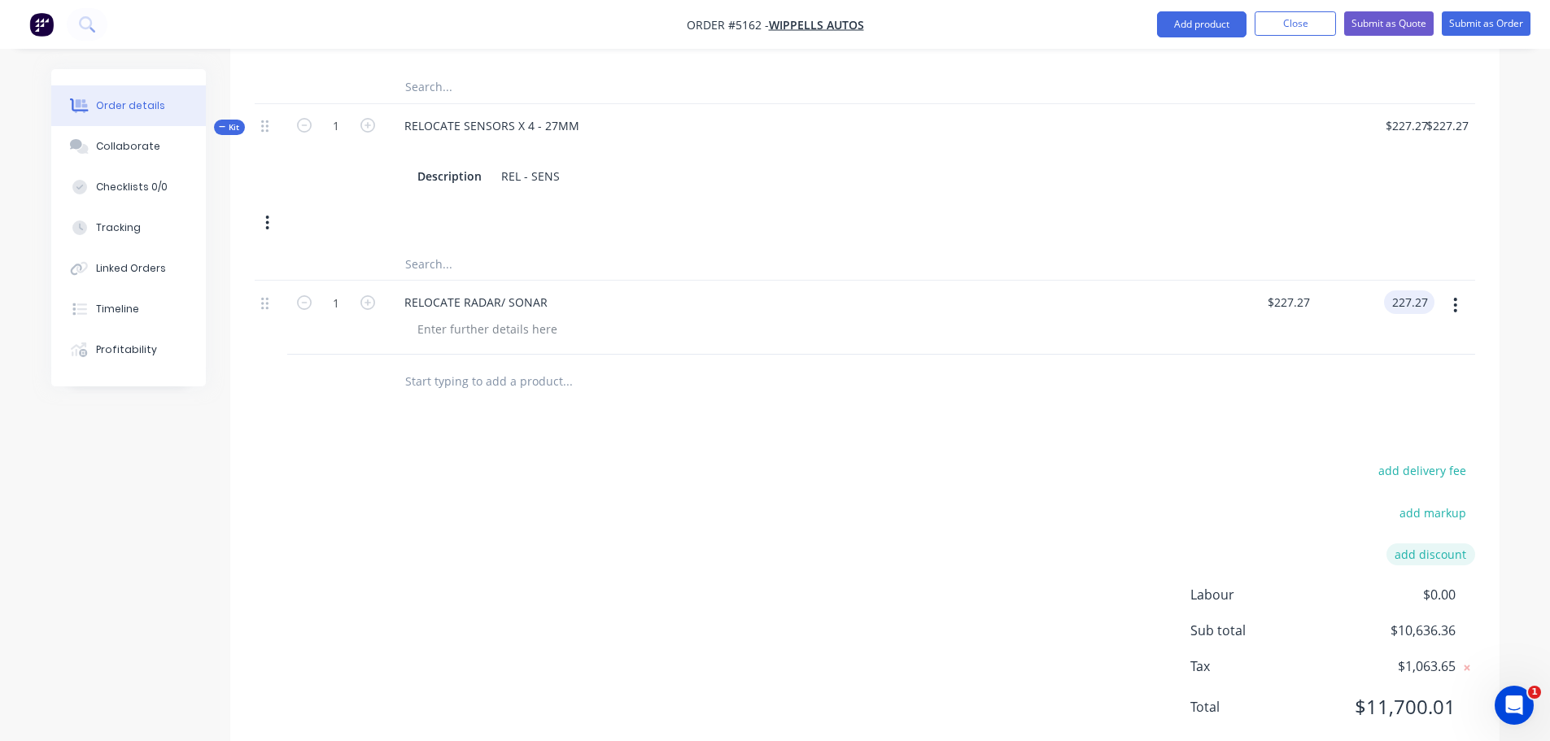
type input "$227.27"
click at [1419, 543] on button "add discount" at bounding box center [1430, 554] width 89 height 22
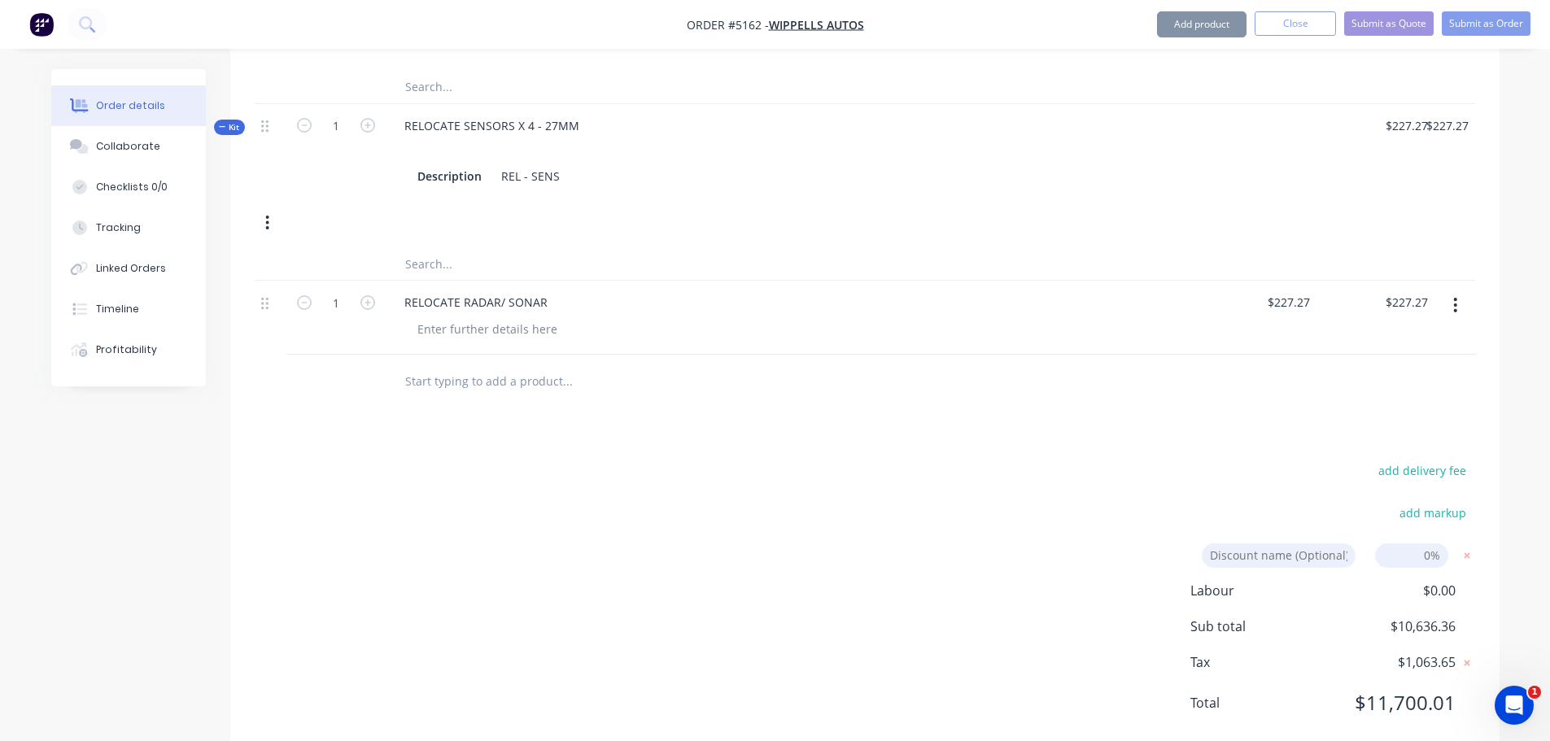
scroll to position [1396, 0]
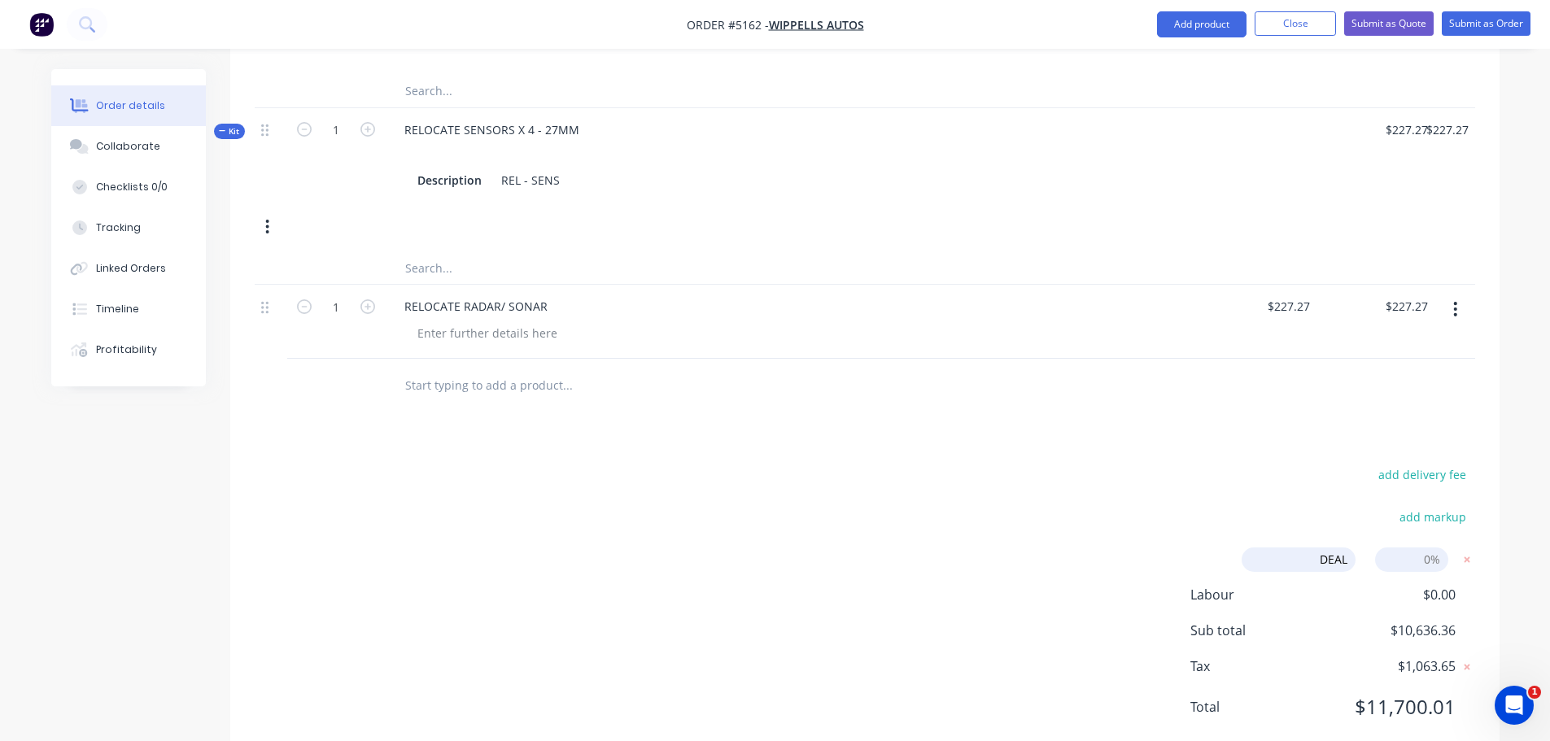
type input "DEALER DISCOUNT"
click at [1401, 547] on input at bounding box center [1411, 559] width 73 height 24
type input "10%"
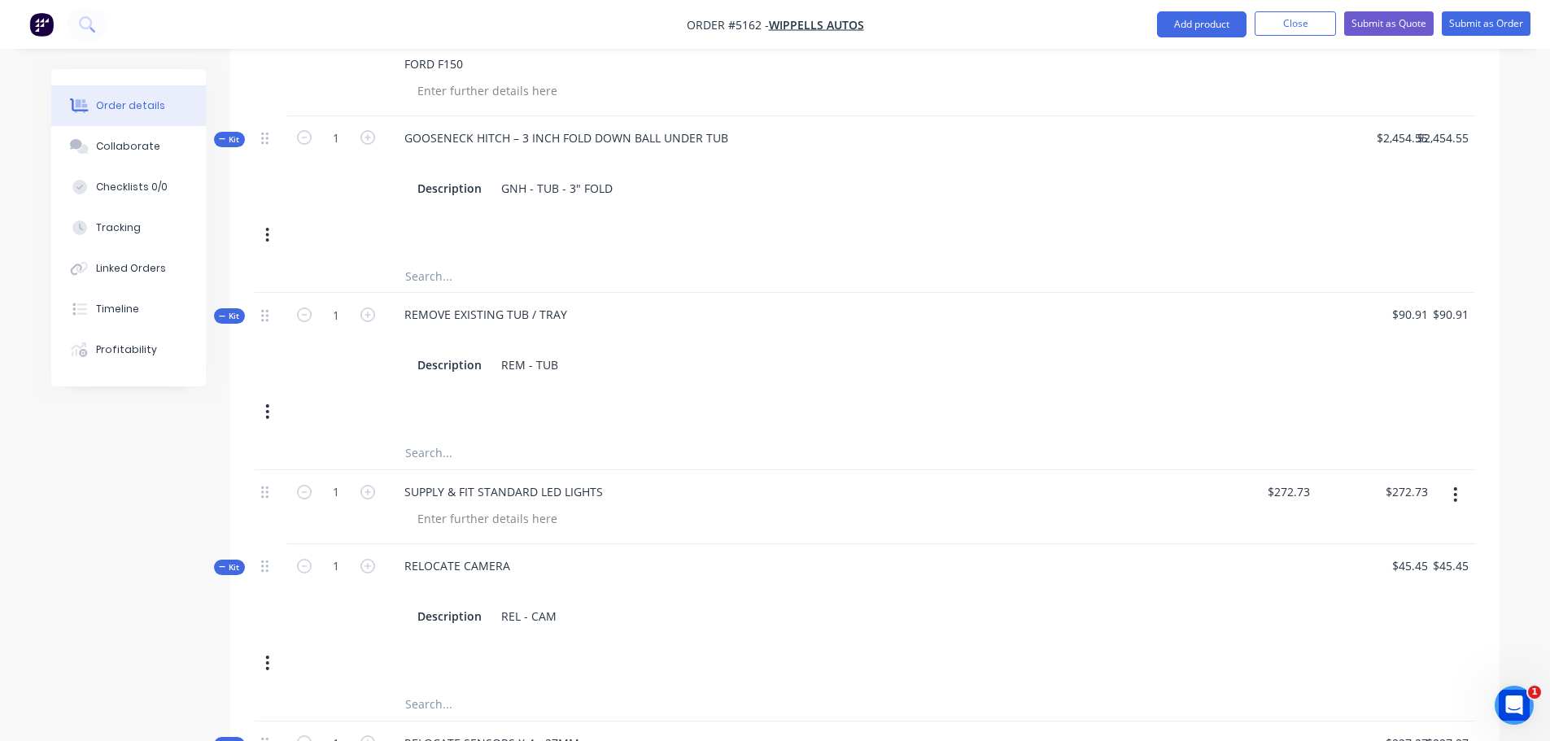
scroll to position [624, 0]
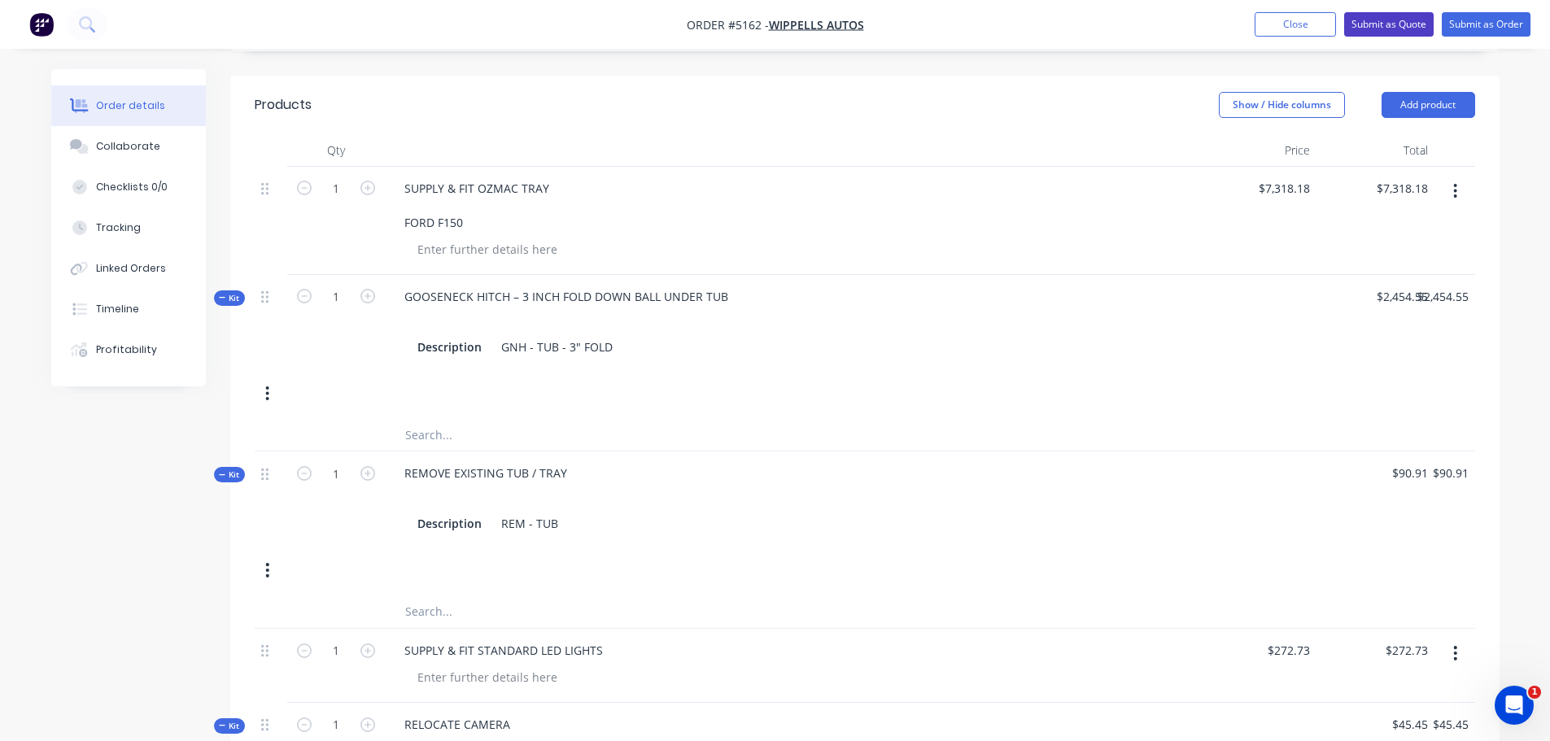
click at [1384, 24] on button "Submit as Quote" at bounding box center [1388, 24] width 89 height 24
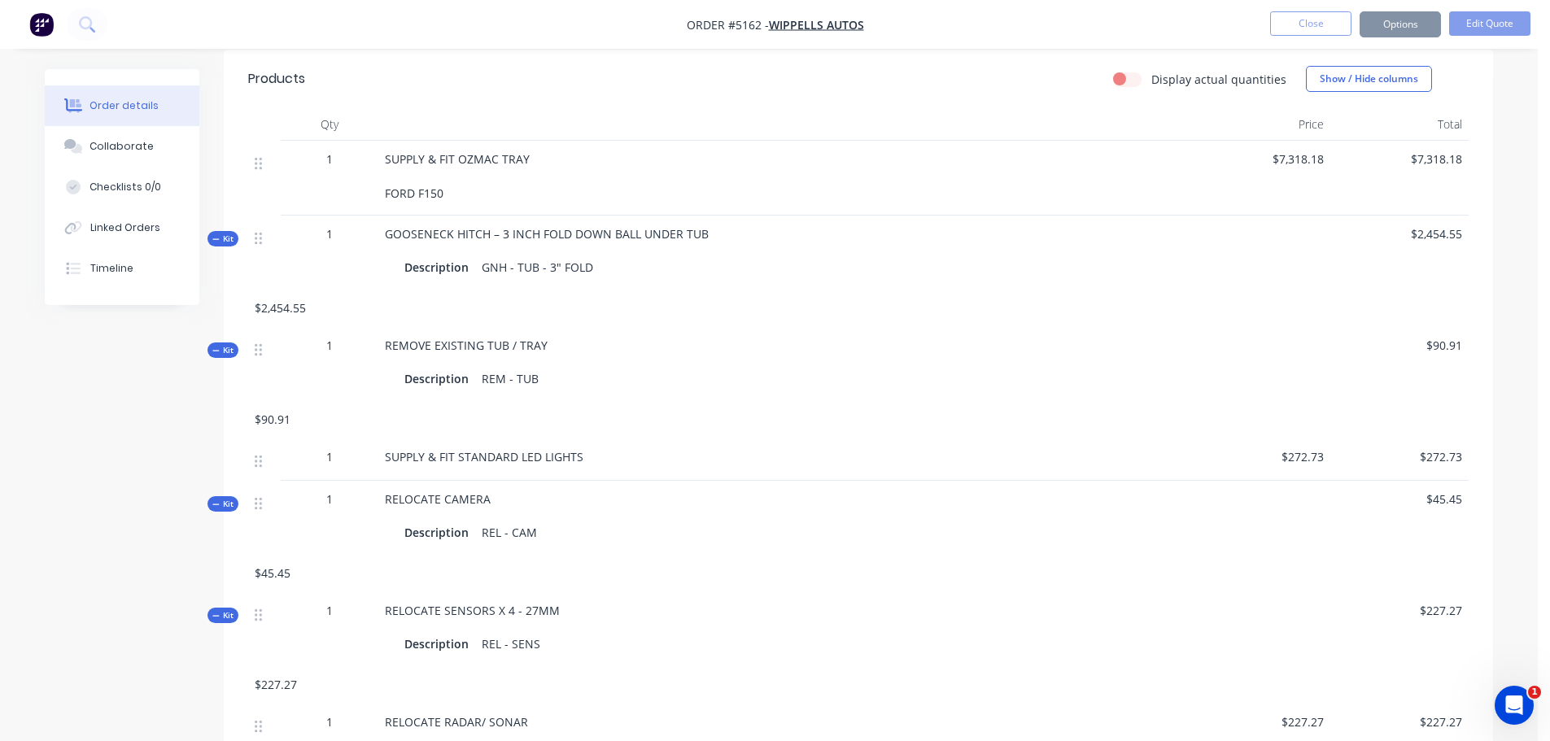
scroll to position [0, 0]
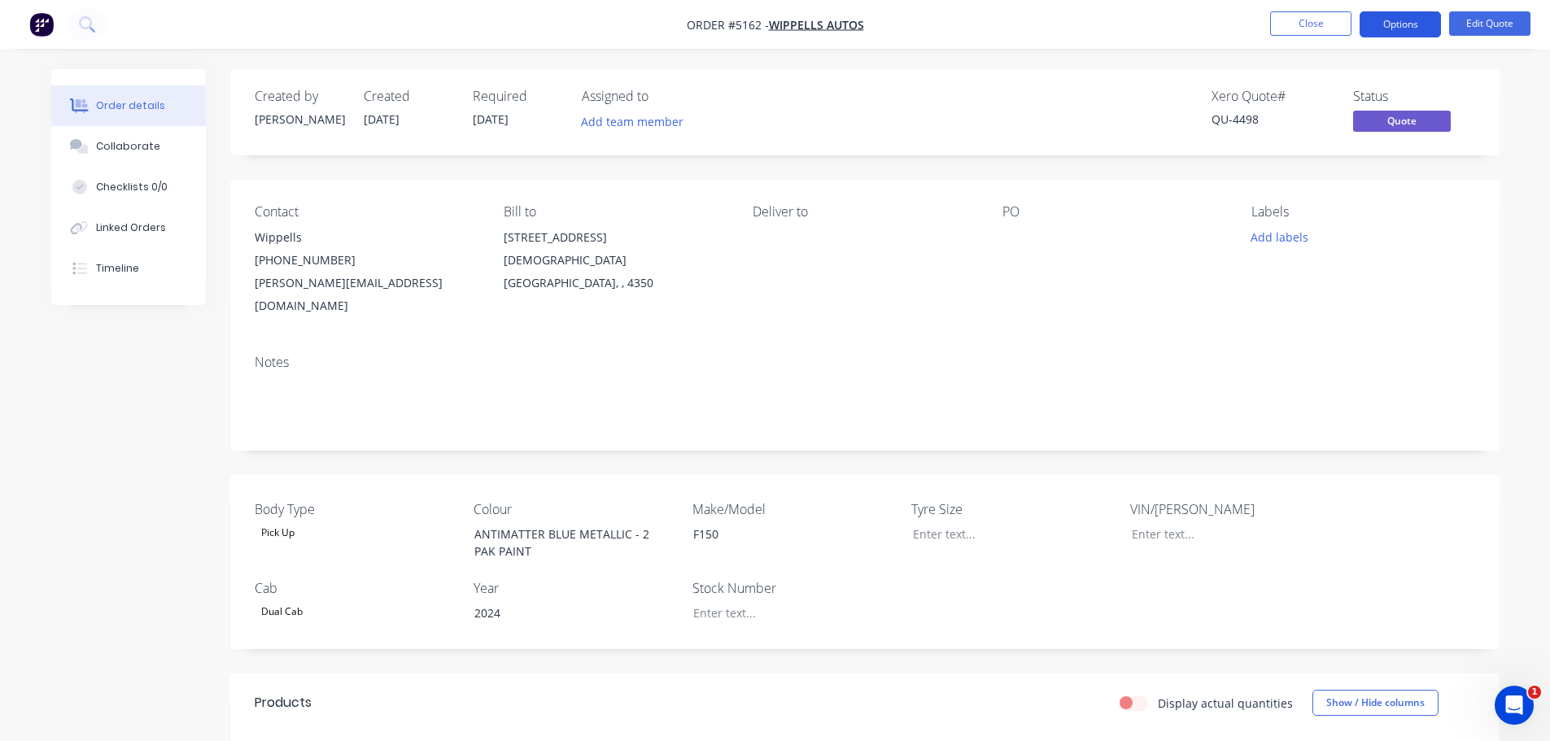
click at [1404, 32] on button "Options" at bounding box center [1399, 24] width 81 height 26
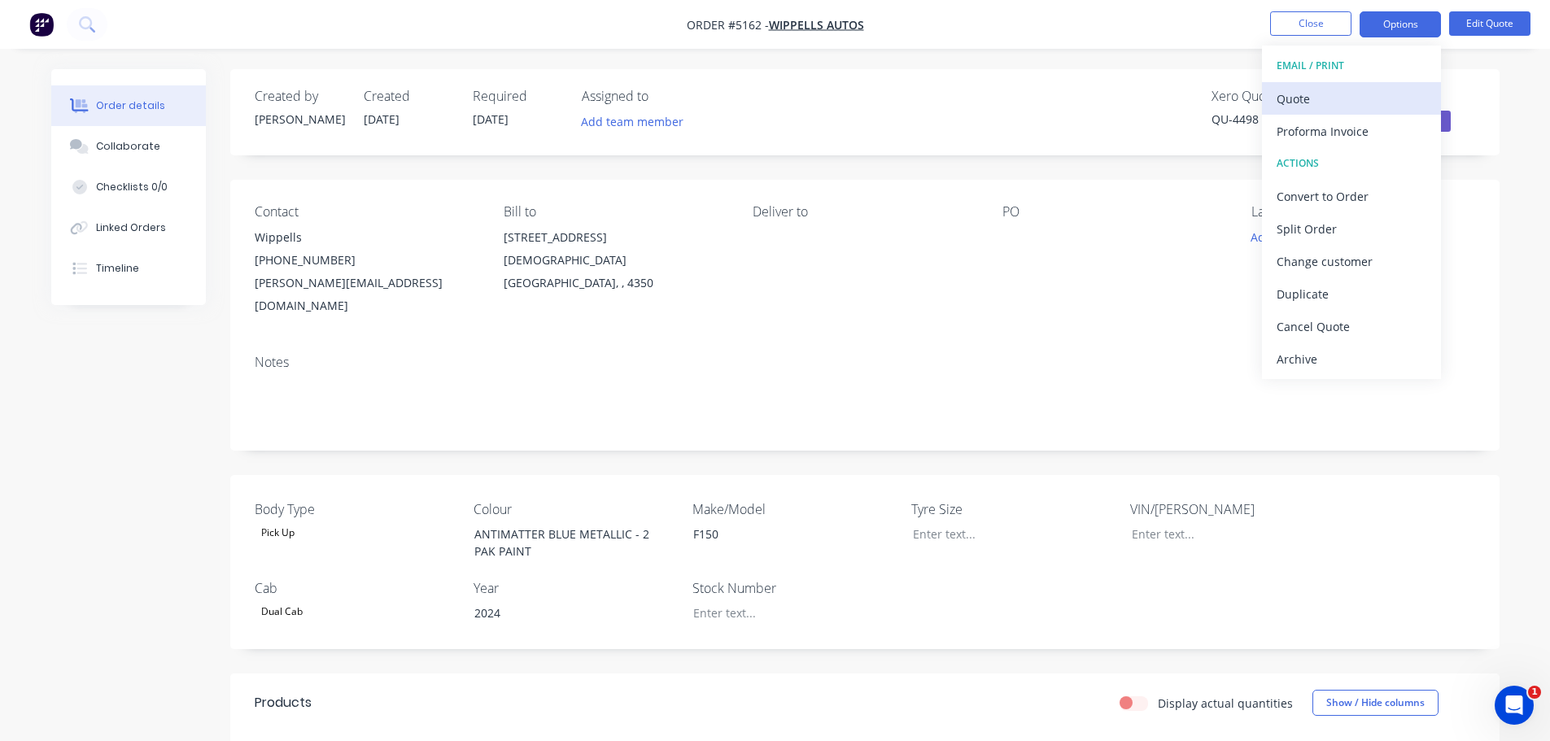
click at [1349, 106] on div "Quote" at bounding box center [1351, 99] width 150 height 24
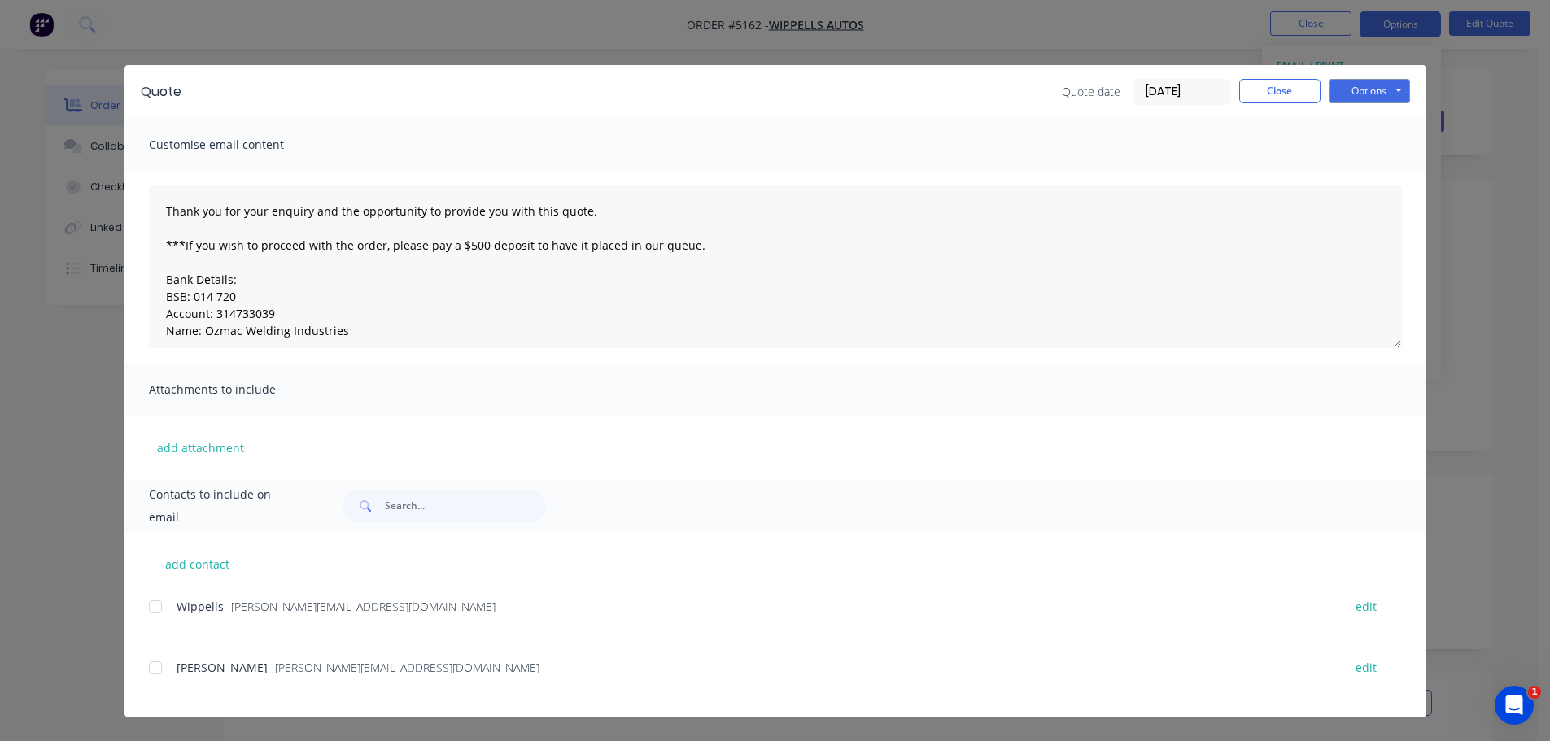
click at [162, 608] on div at bounding box center [155, 607] width 33 height 33
click at [1367, 92] on button "Options" at bounding box center [1368, 91] width 81 height 24
click at [1371, 168] on button "Email" at bounding box center [1380, 173] width 104 height 27
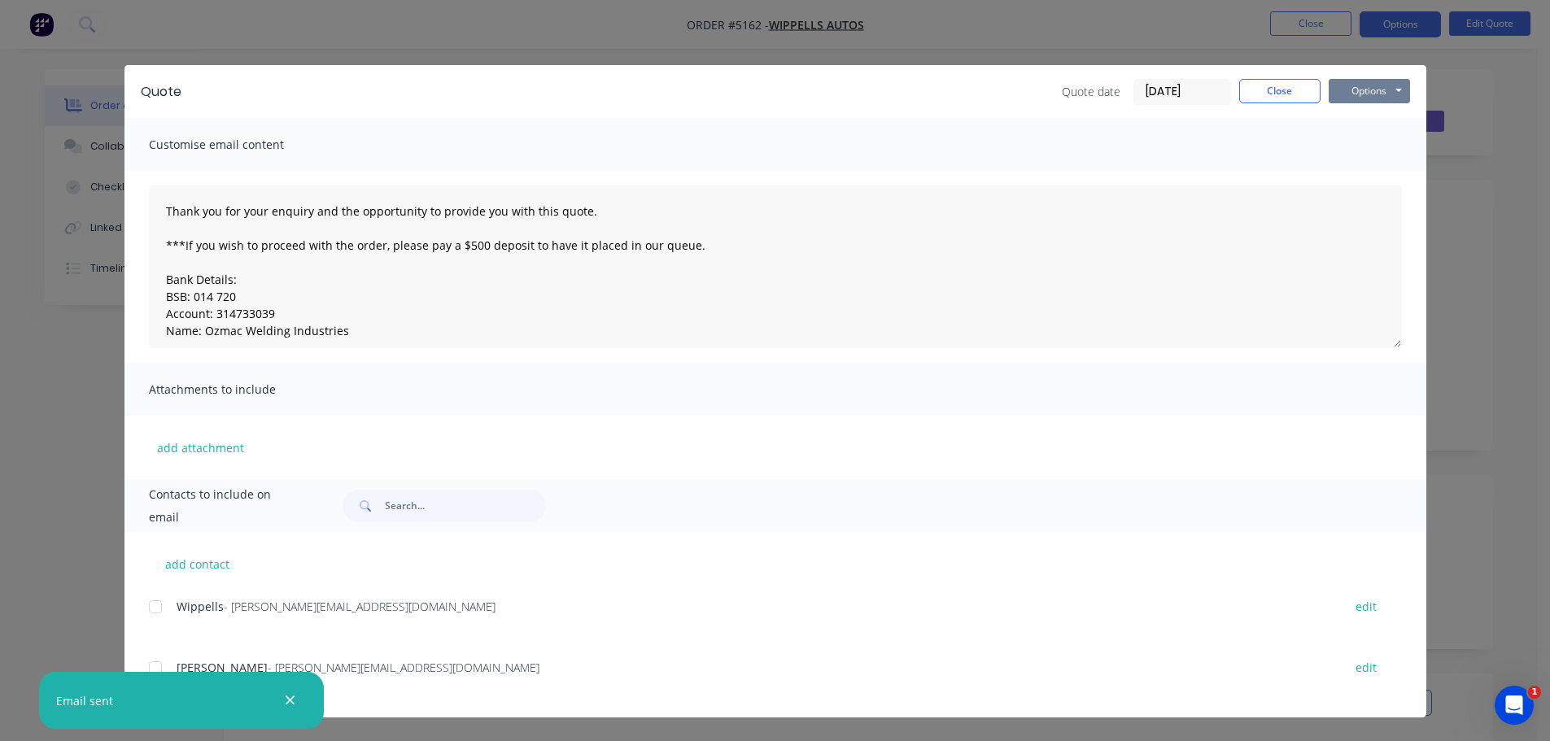
click at [1372, 91] on button "Options" at bounding box center [1368, 91] width 81 height 24
click at [1370, 147] on button "Print" at bounding box center [1380, 146] width 104 height 27
click at [1272, 92] on button "Close" at bounding box center [1279, 91] width 81 height 24
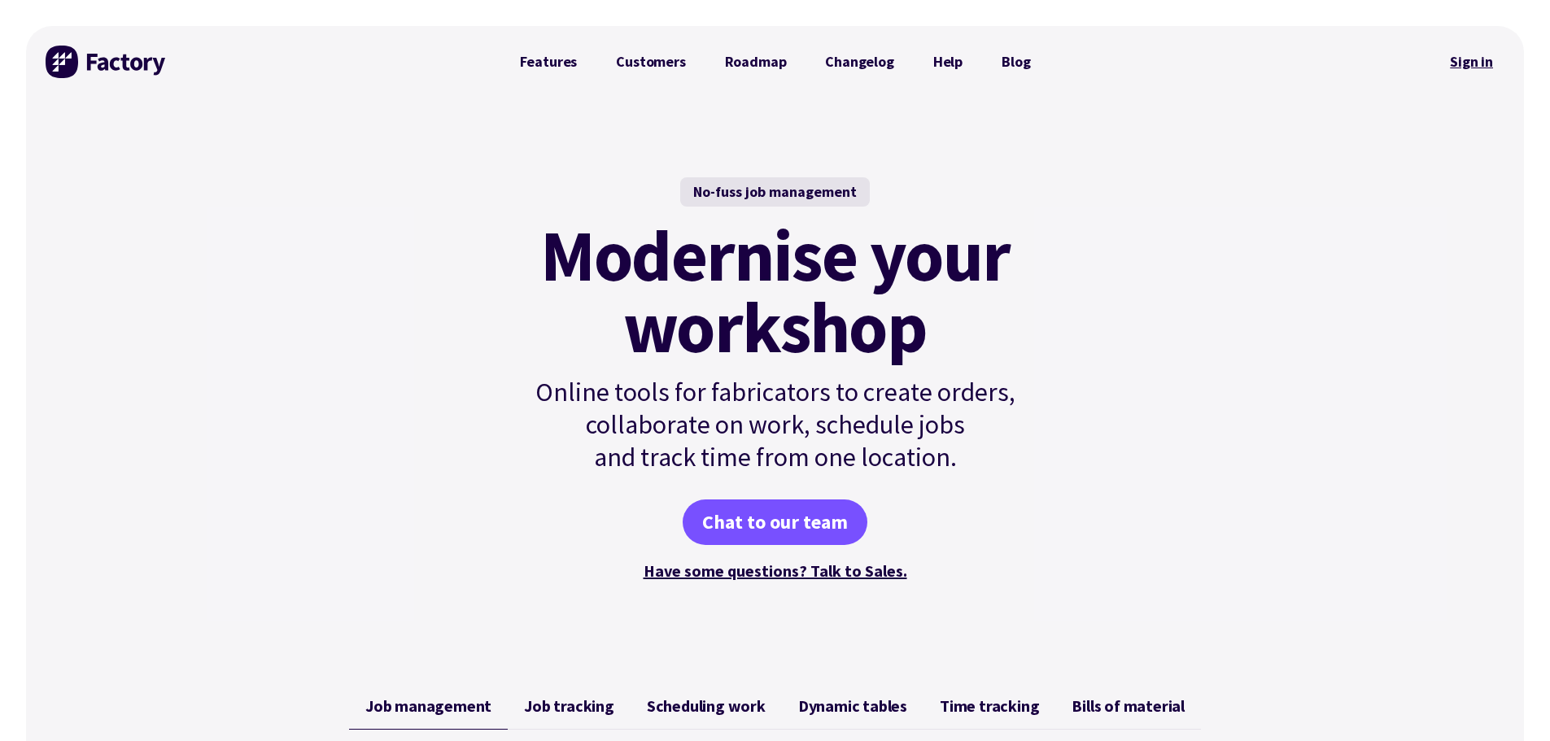
click at [1476, 58] on link "Sign in" at bounding box center [1471, 61] width 66 height 37
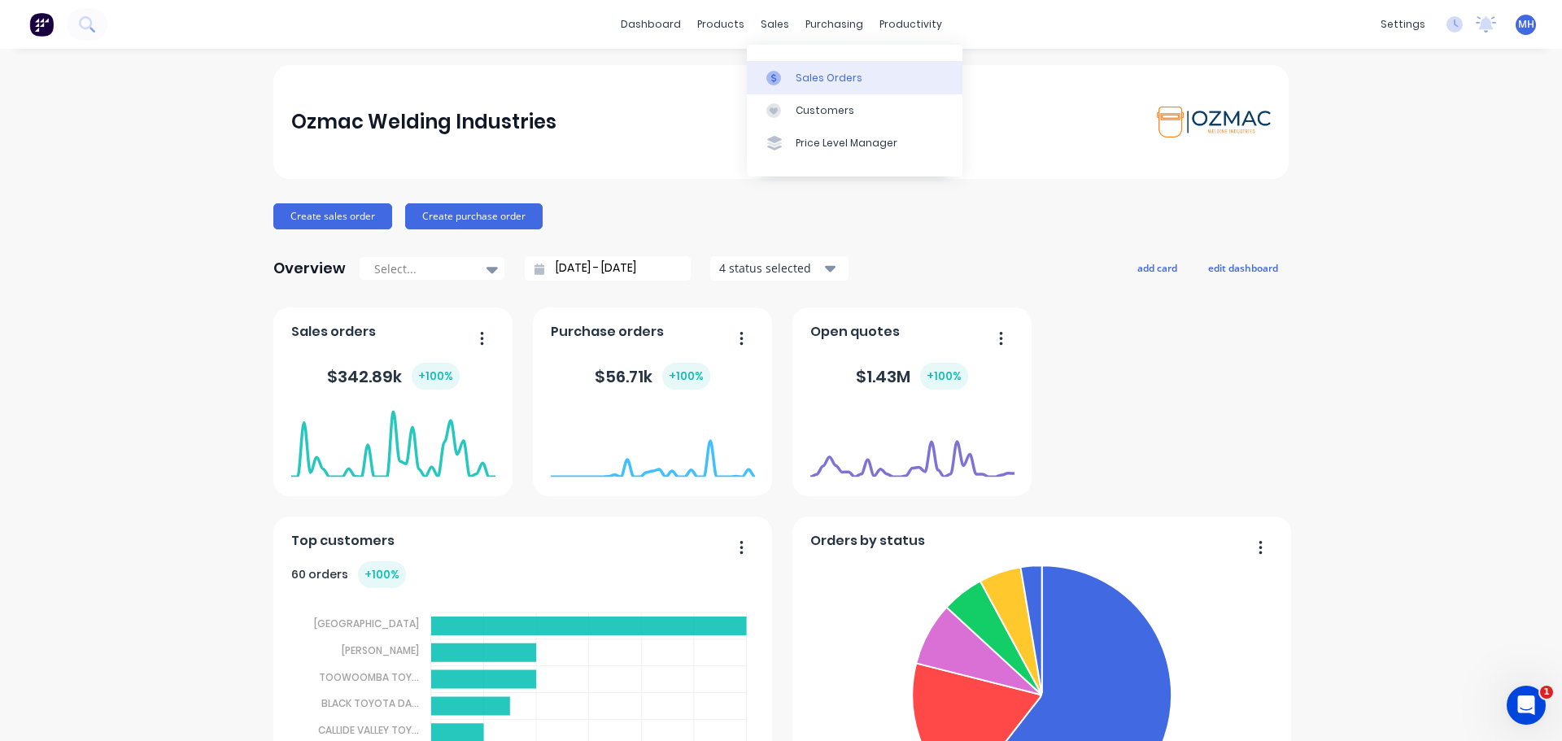
click at [794, 81] on link "Sales Orders" at bounding box center [855, 77] width 216 height 33
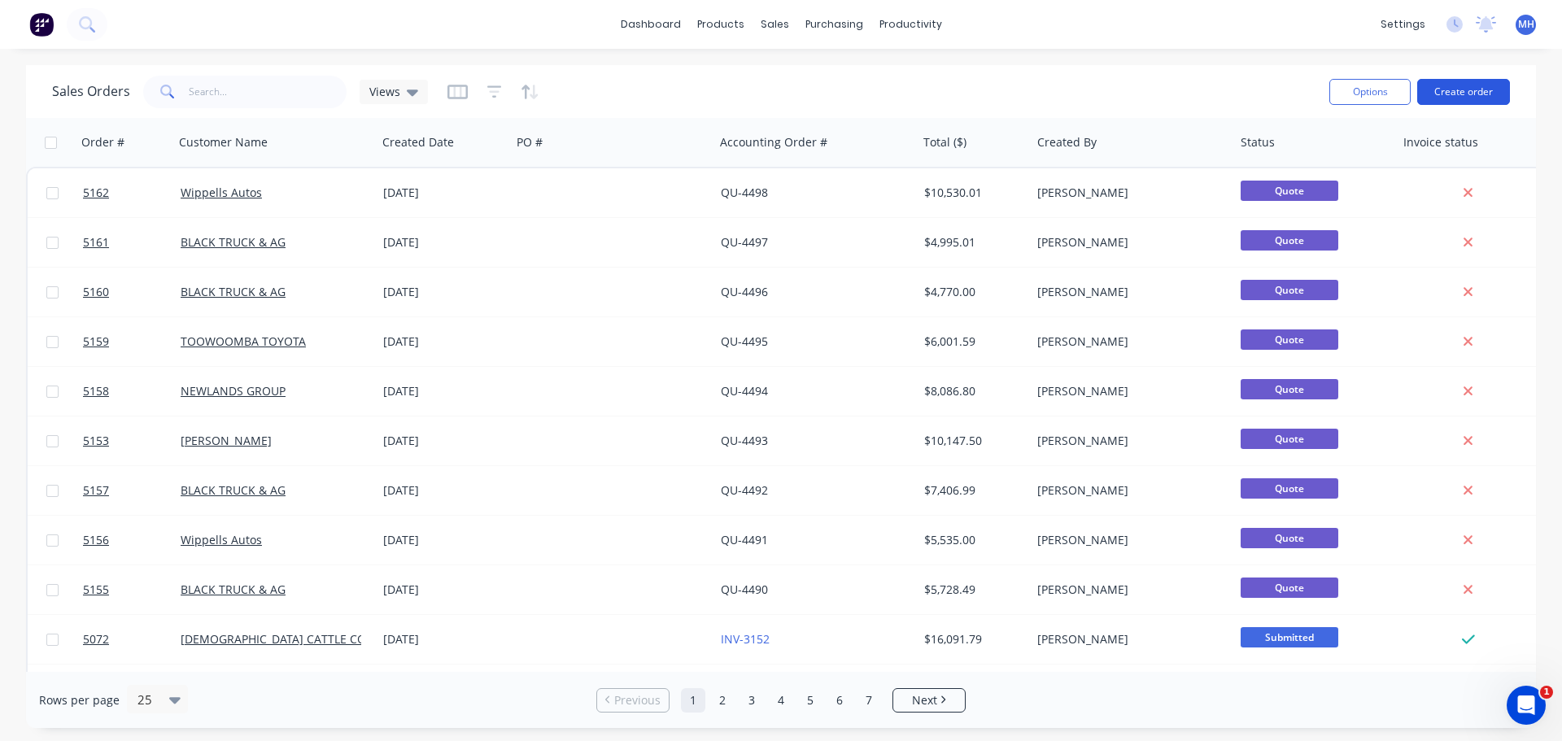
click at [1486, 86] on button "Create order" at bounding box center [1463, 92] width 93 height 26
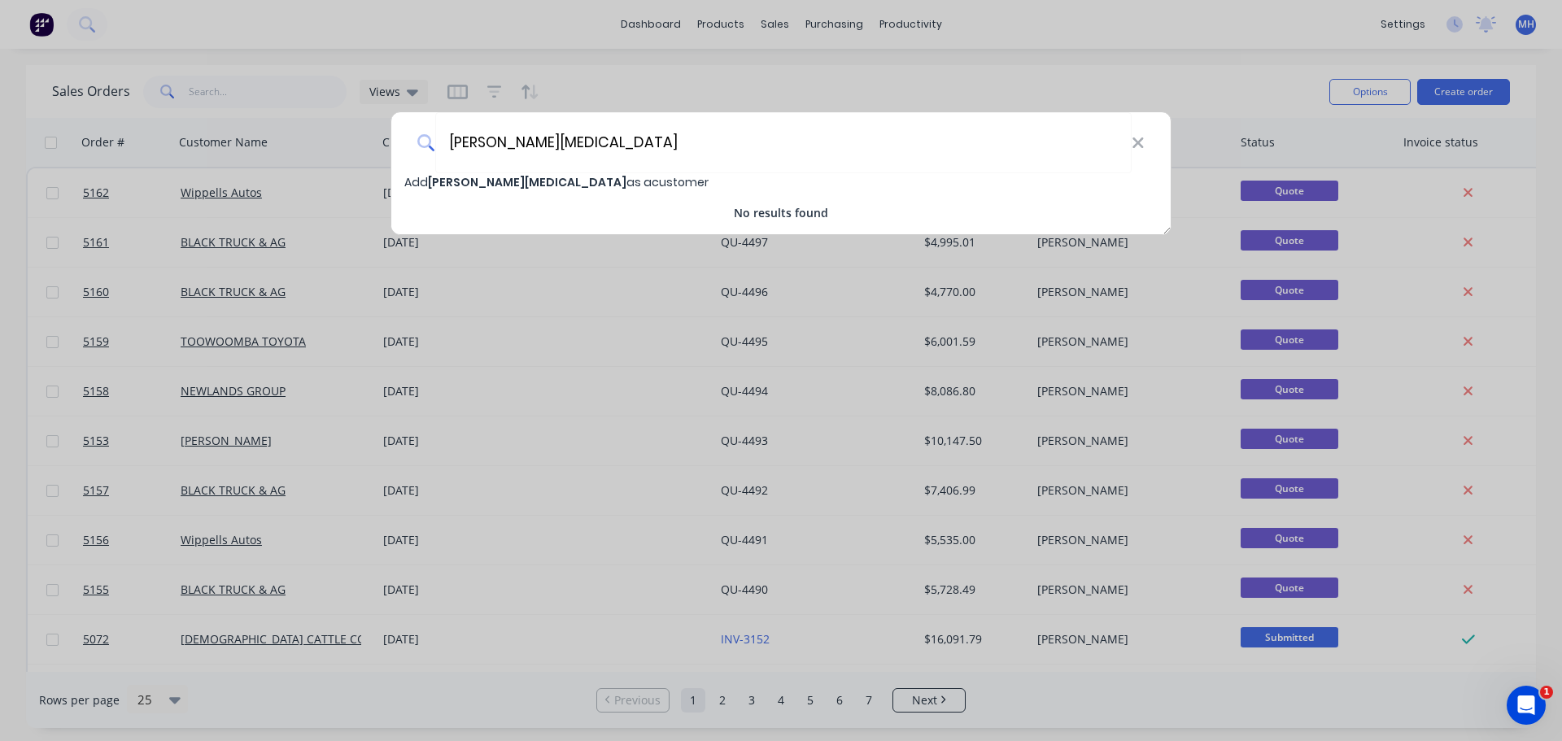
type input "[PERSON_NAME][MEDICAL_DATA]"
click at [544, 177] on span "Add Kyelan Muse as a customer" at bounding box center [556, 182] width 304 height 16
select select "AU"
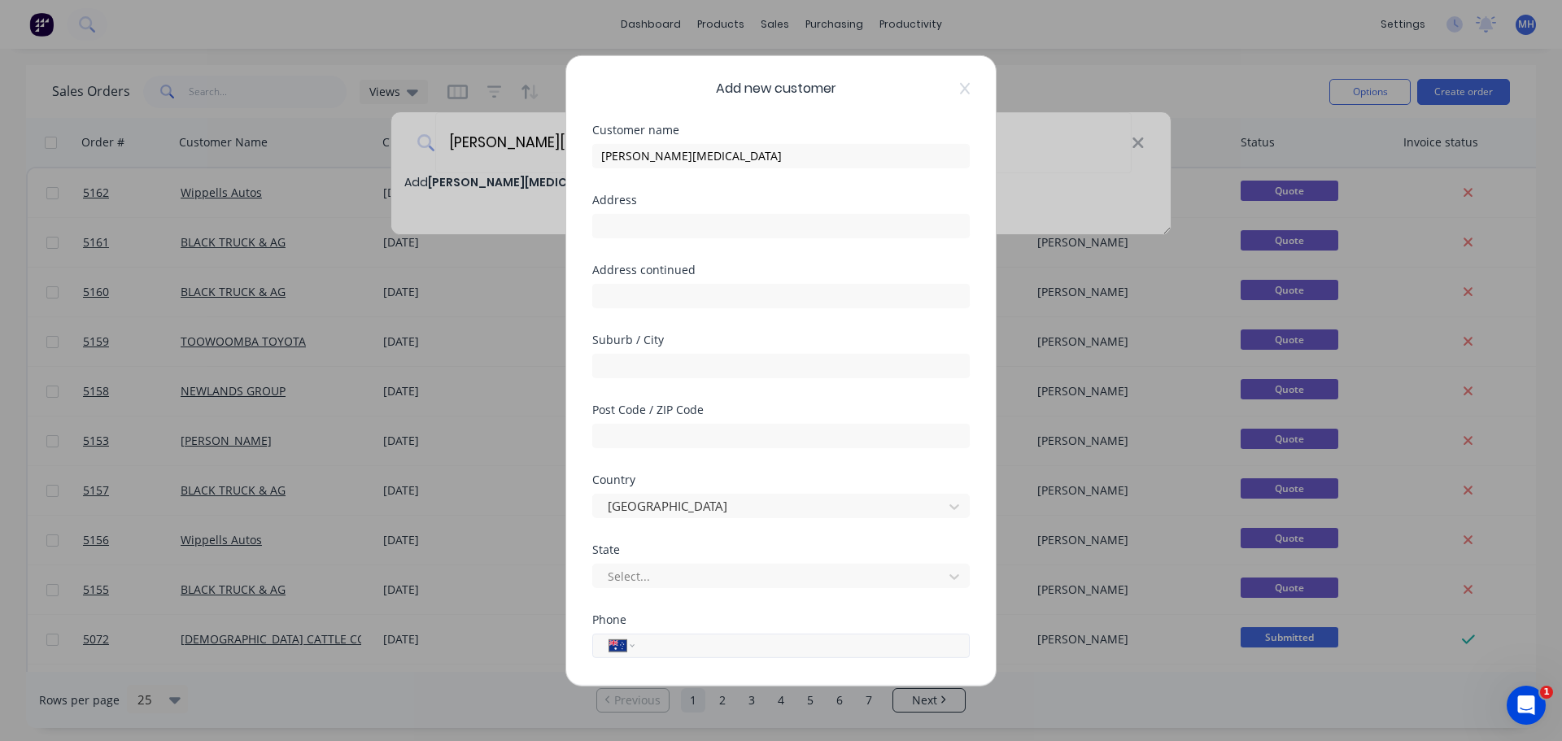
click at [674, 648] on input "tel" at bounding box center [799, 645] width 307 height 19
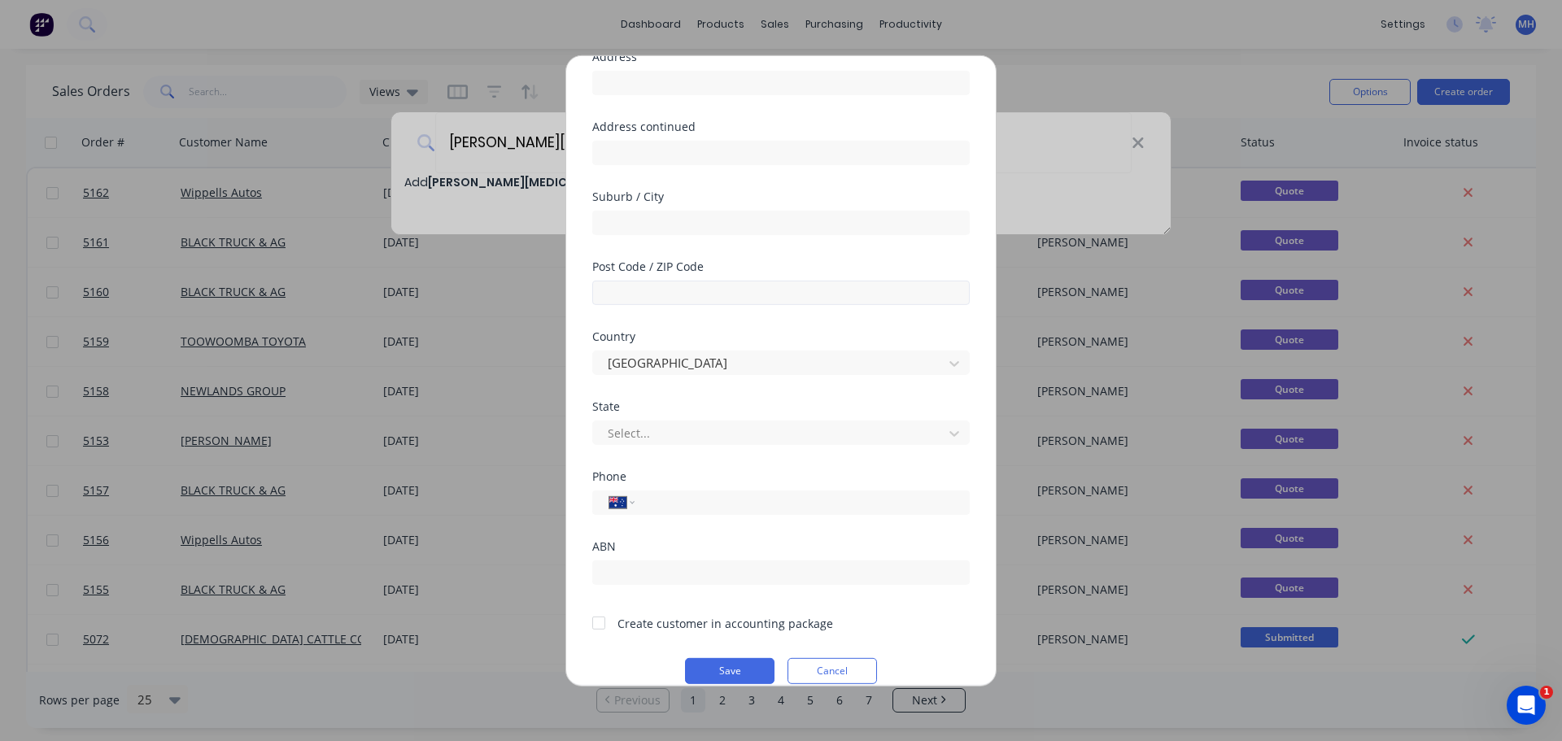
scroll to position [164, 0]
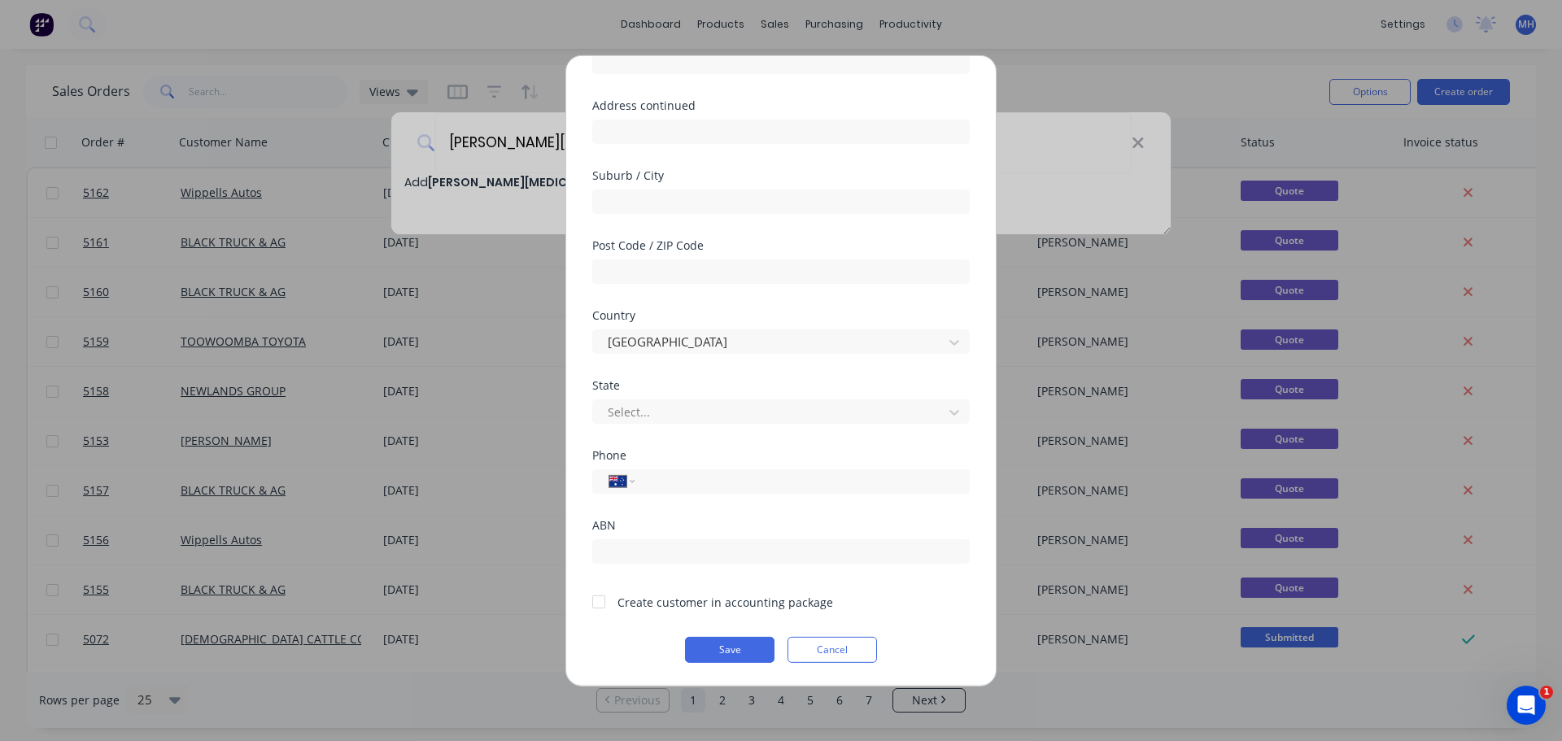
click at [599, 605] on div at bounding box center [598, 602] width 33 height 33
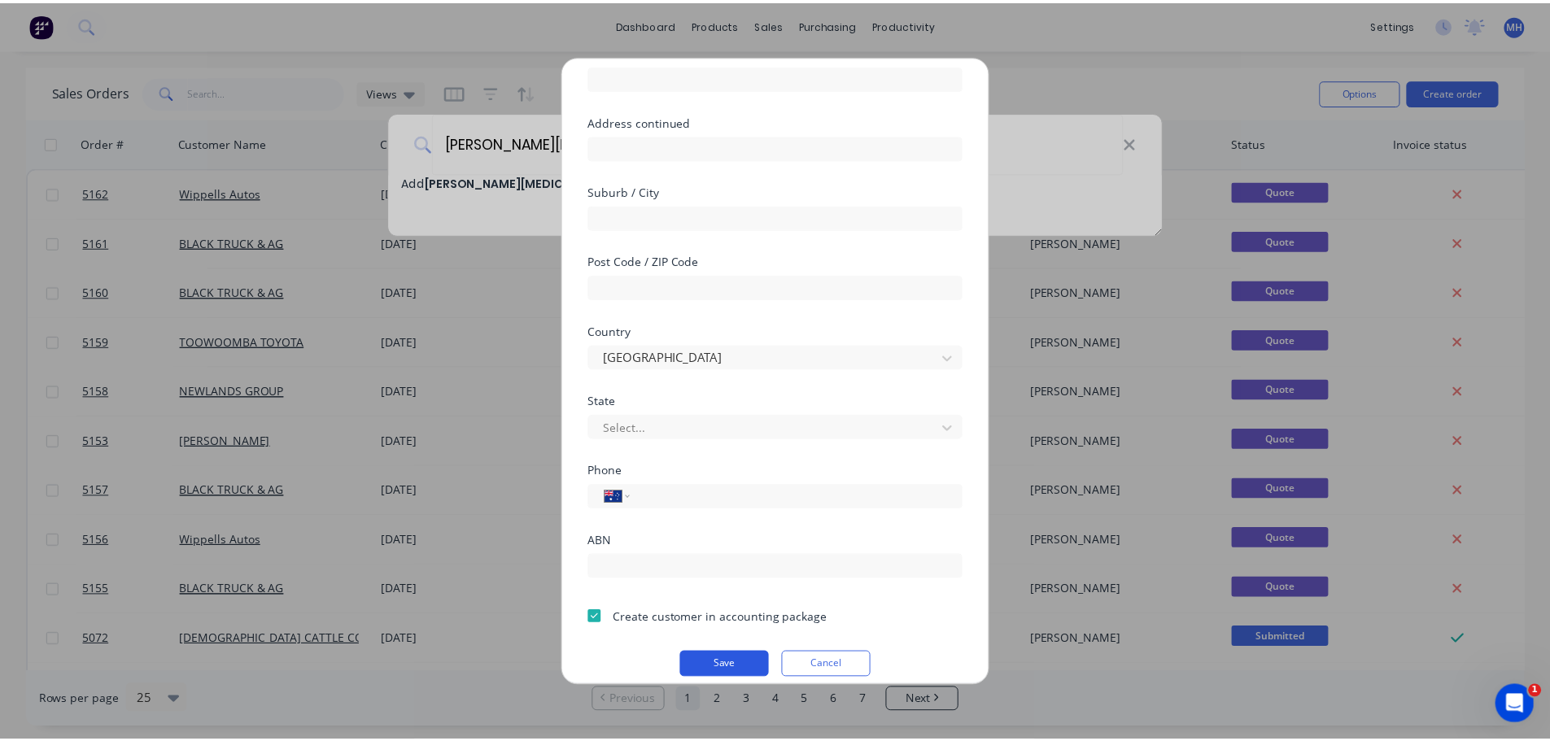
scroll to position [163, 0]
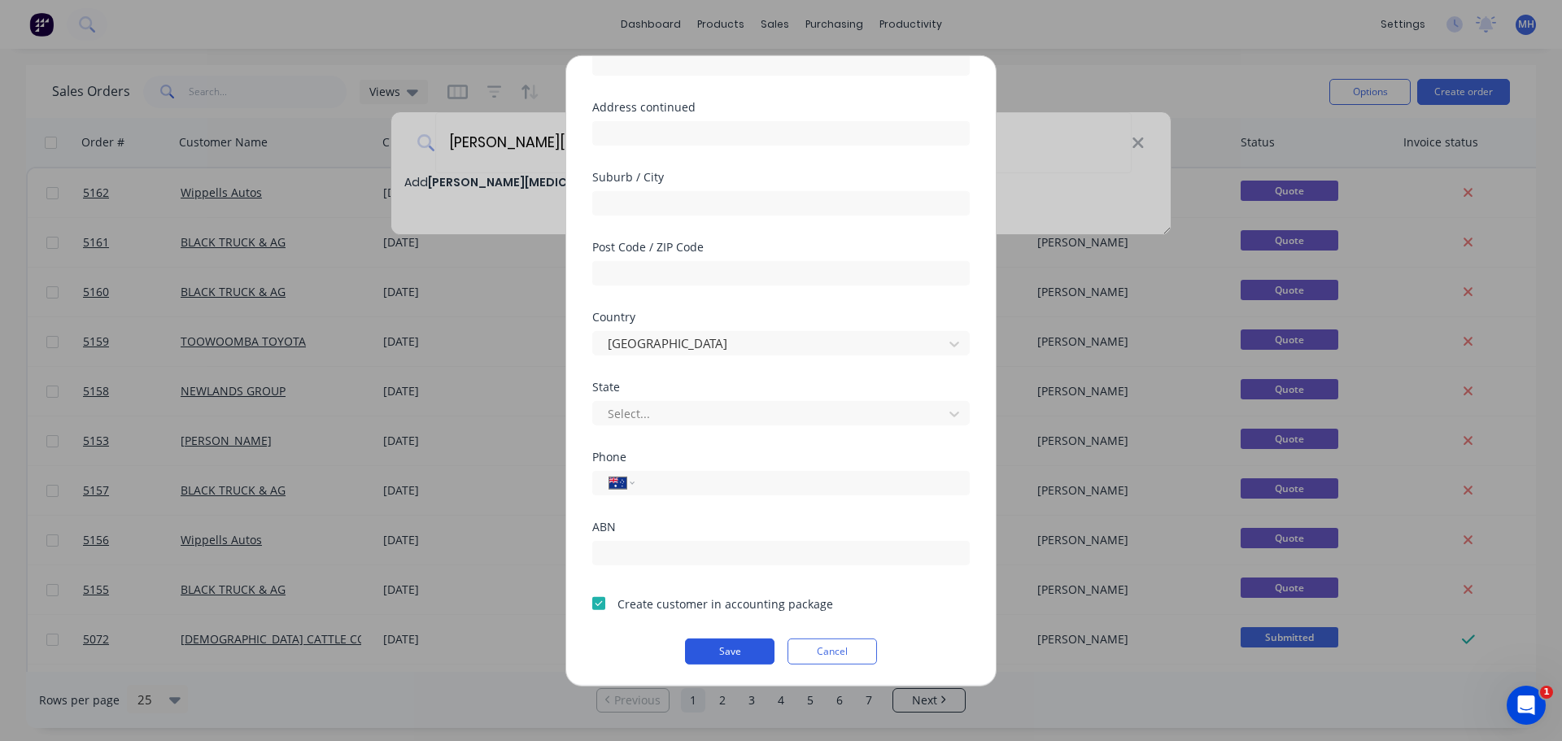
click at [753, 647] on button "Save" at bounding box center [729, 651] width 89 height 26
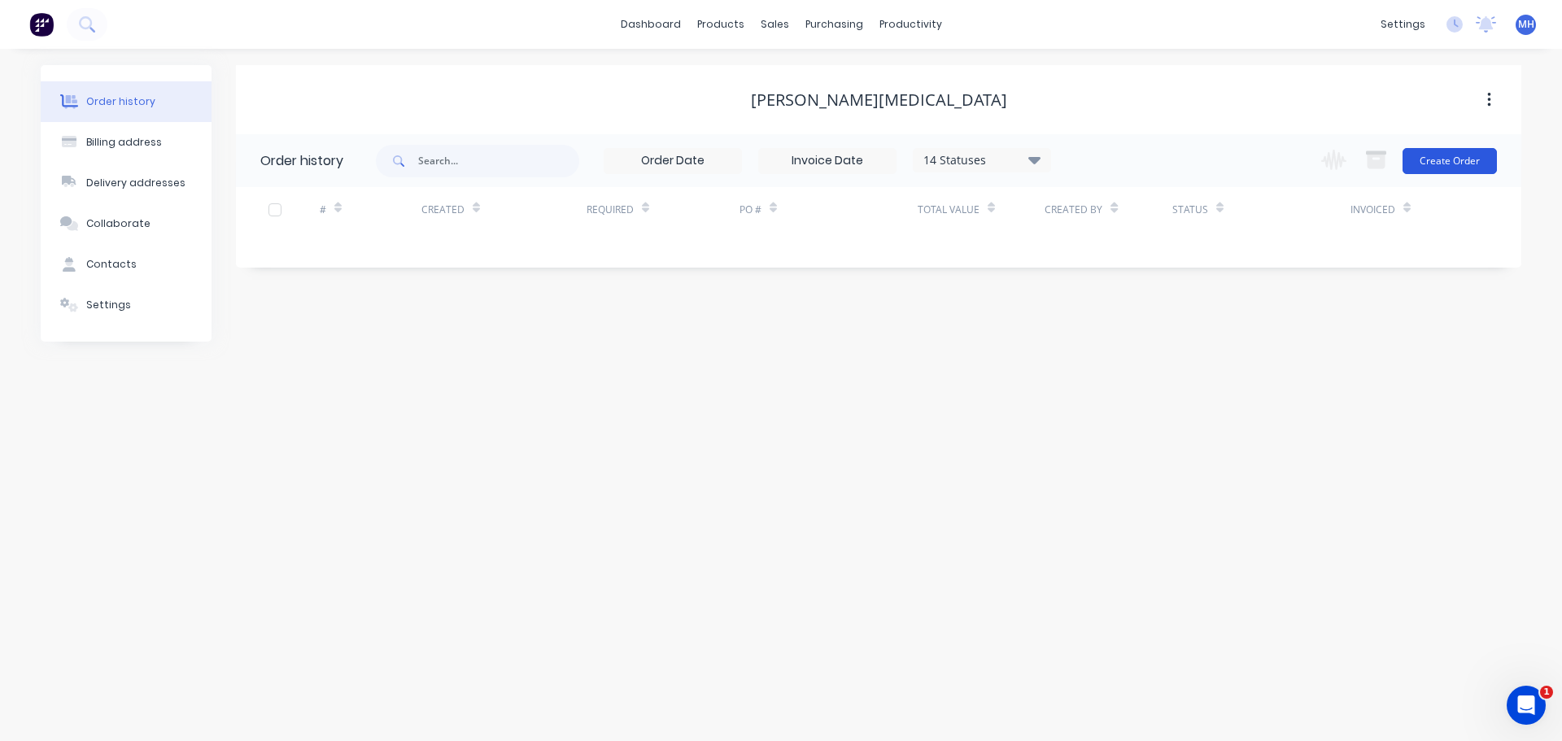
click at [1465, 162] on button "Create Order" at bounding box center [1449, 161] width 94 height 26
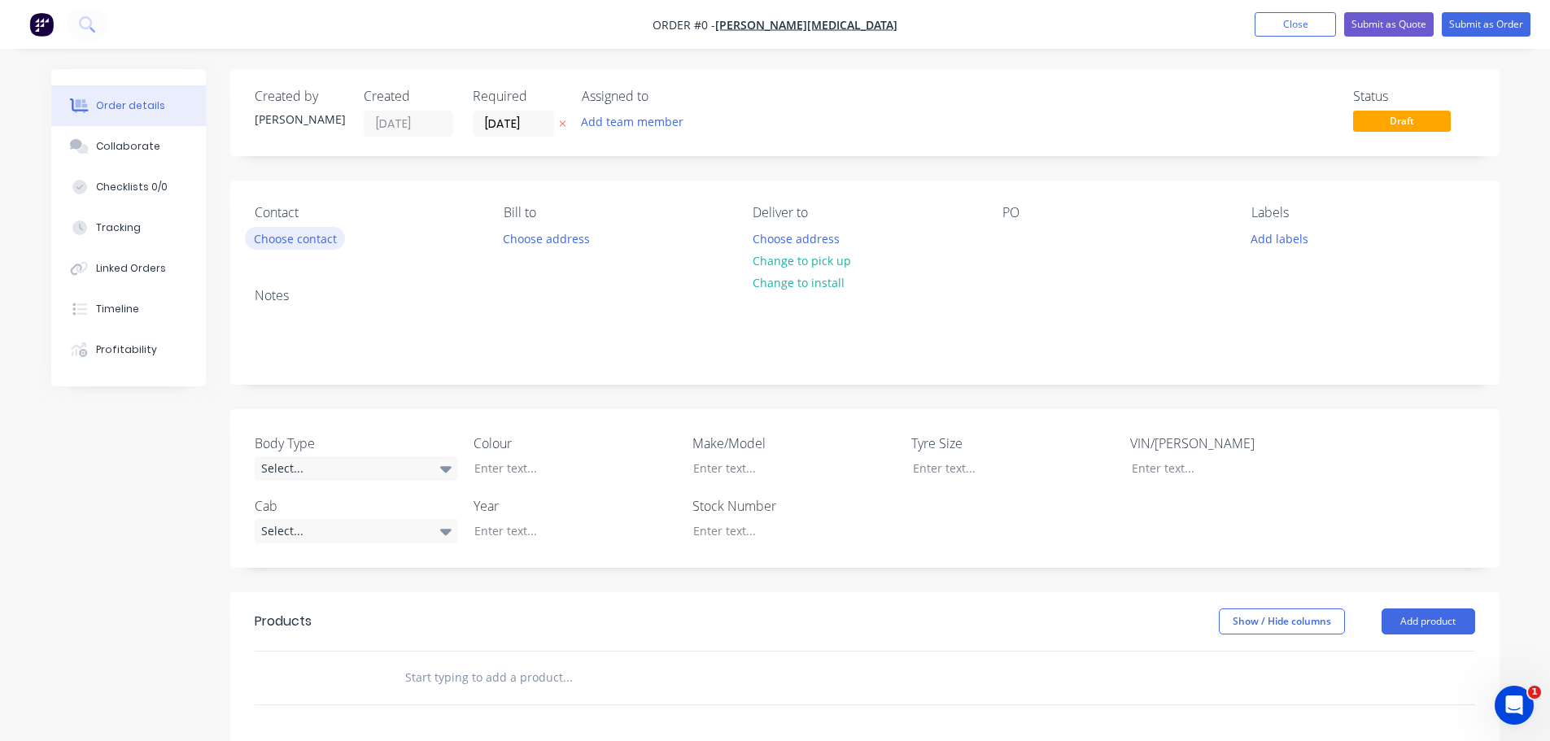
click at [319, 241] on button "Choose contact" at bounding box center [295, 238] width 100 height 22
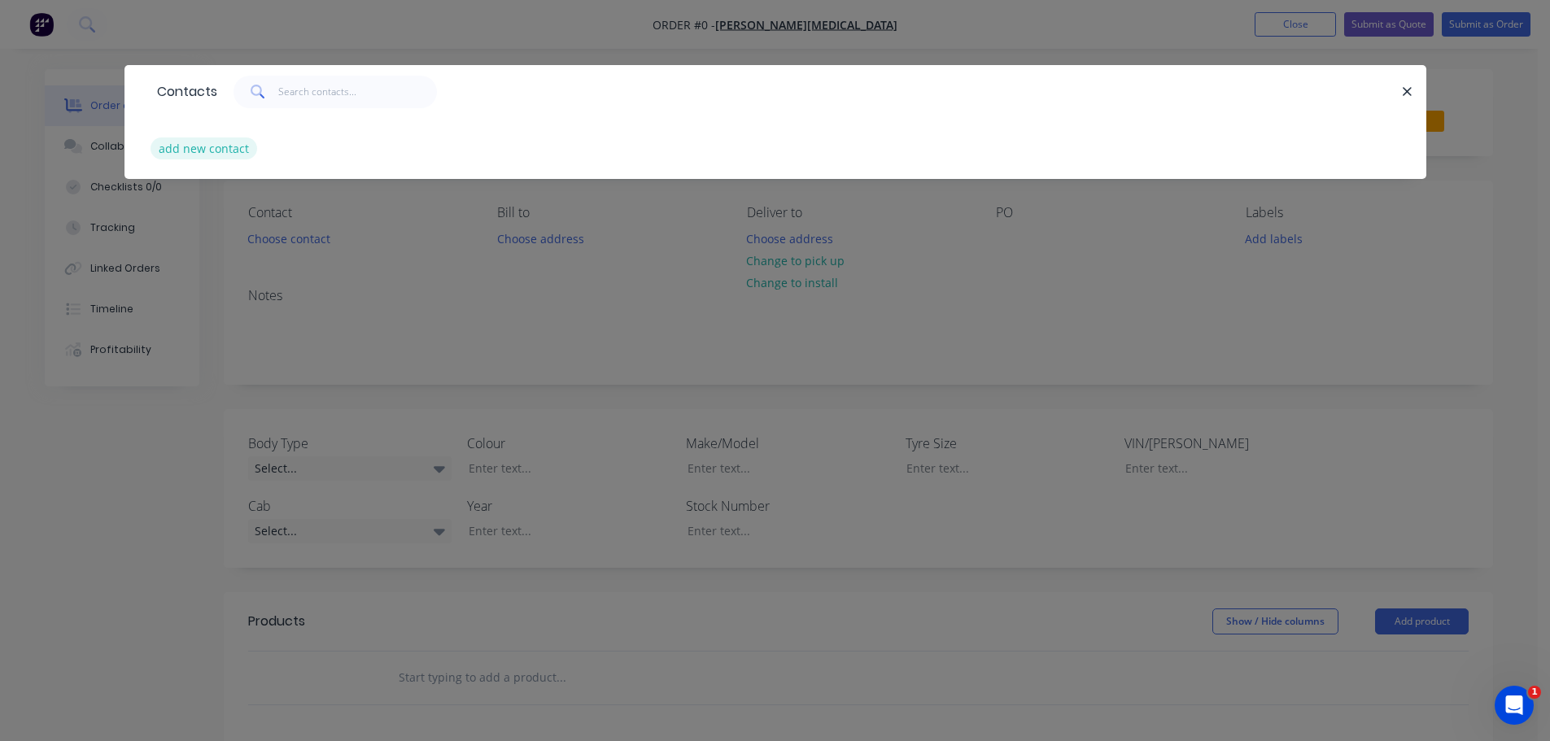
click at [205, 147] on button "add new contact" at bounding box center [203, 148] width 107 height 22
select select "AU"
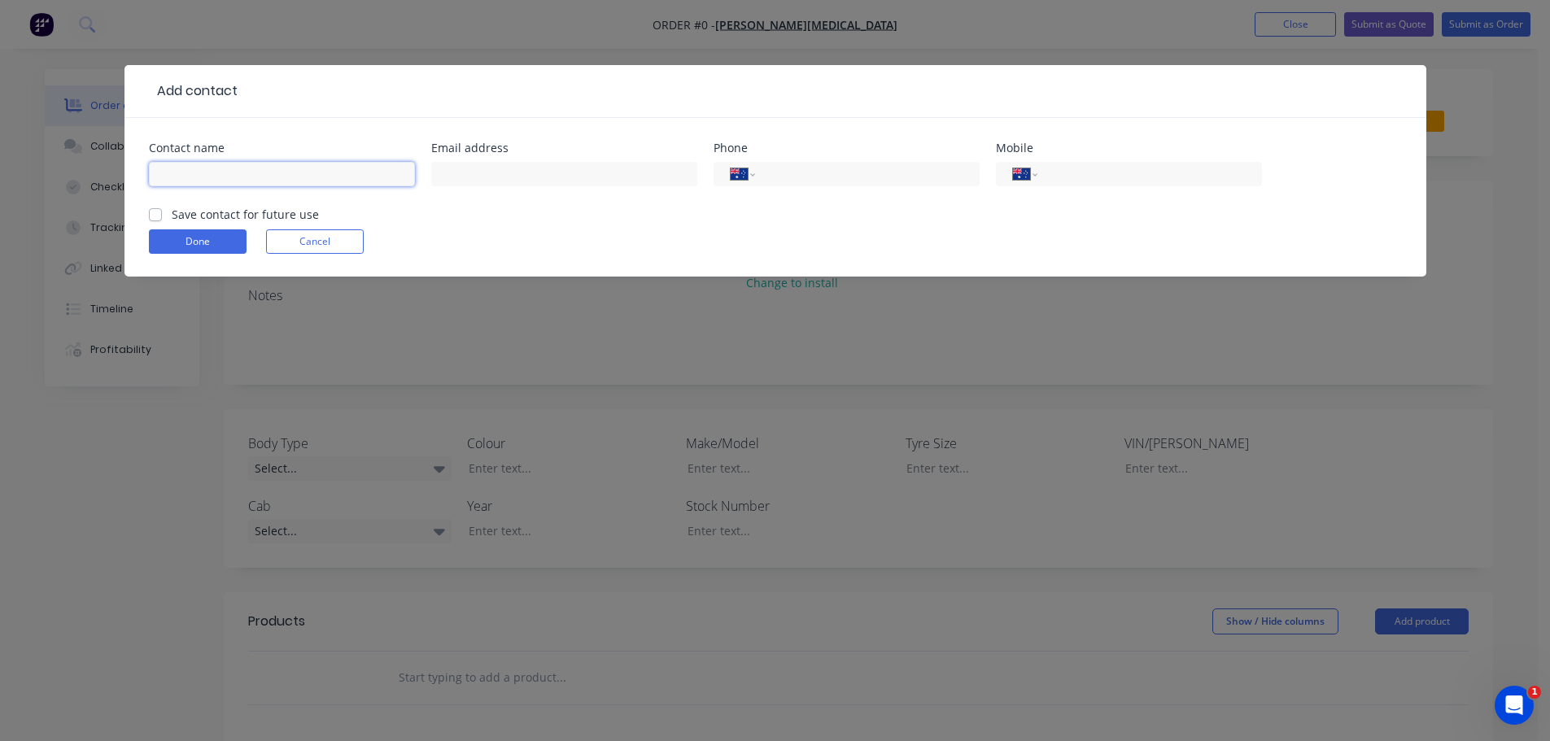
click at [312, 171] on input "text" at bounding box center [282, 174] width 266 height 24
type input "[PERSON_NAME][MEDICAL_DATA]"
type input "kyelanmuse8@gmail.com"
click at [172, 216] on label "Save contact for future use" at bounding box center [245, 214] width 147 height 17
click at [155, 216] on input "Save contact for future use" at bounding box center [155, 213] width 13 height 15
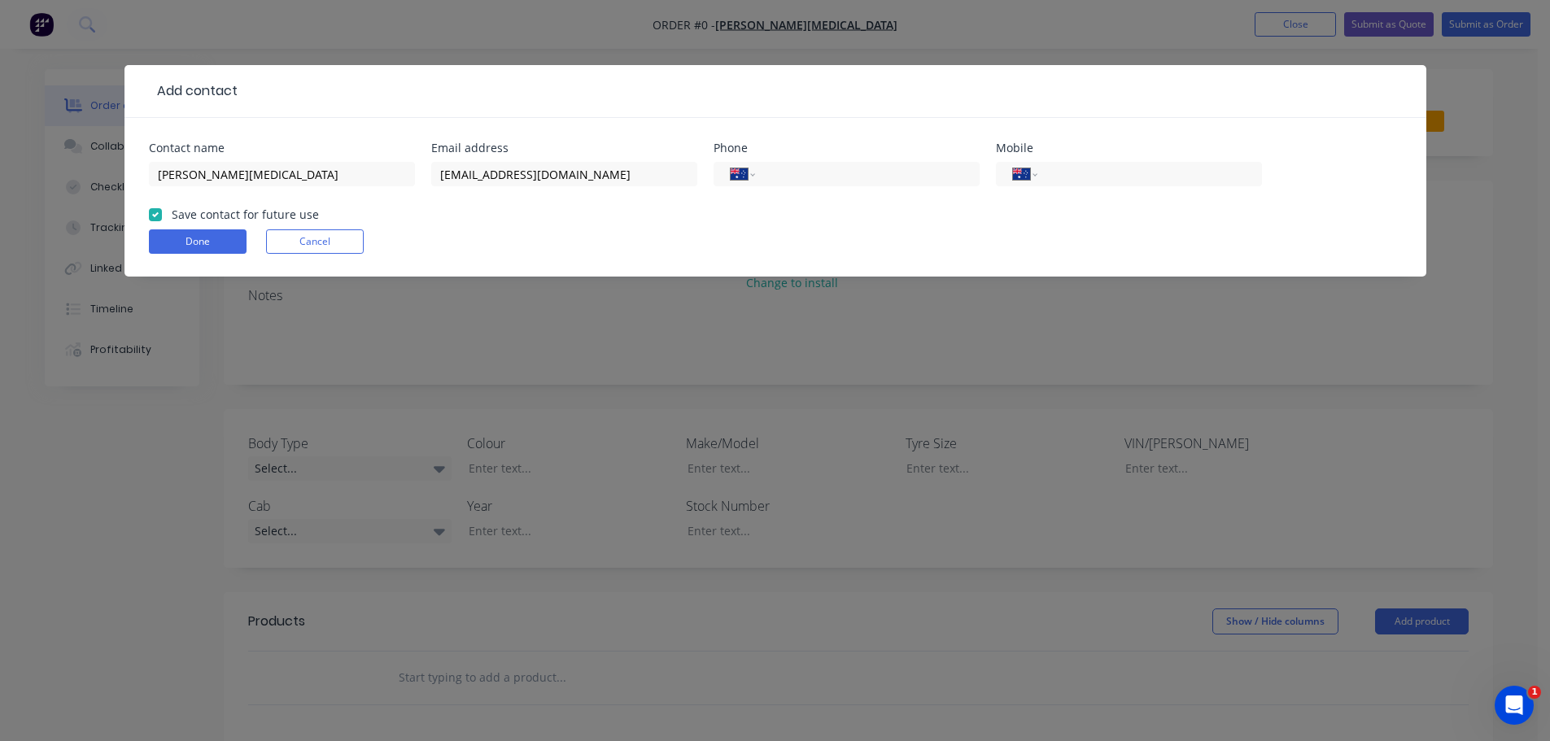
checkbox input "true"
click at [220, 240] on button "Done" at bounding box center [198, 241] width 98 height 24
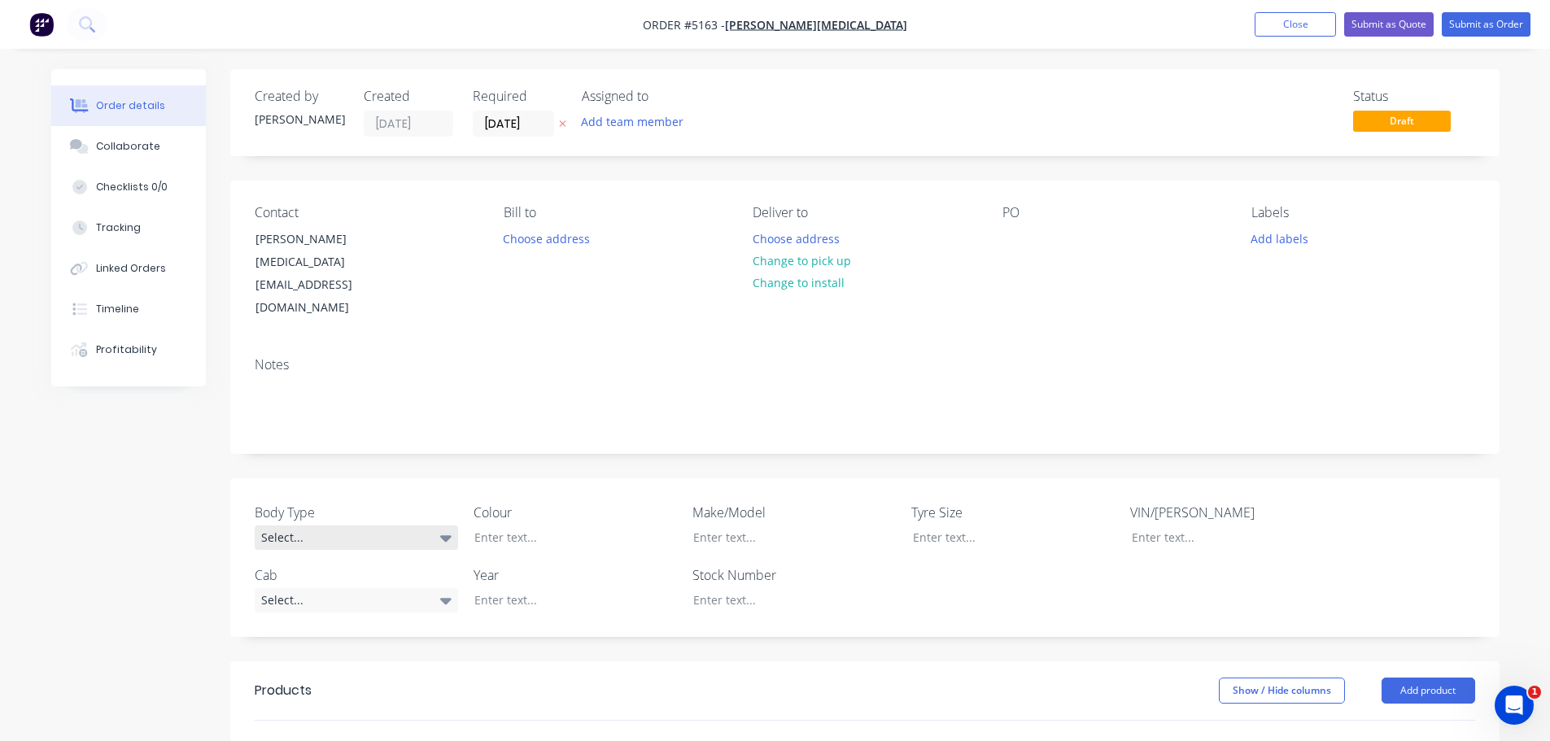
click at [313, 525] on div "Select..." at bounding box center [356, 537] width 203 height 24
click at [319, 607] on button "Pick Up" at bounding box center [377, 596] width 244 height 33
click at [558, 525] on div at bounding box center [562, 537] width 203 height 24
click at [294, 587] on div "Select..." at bounding box center [356, 599] width 203 height 24
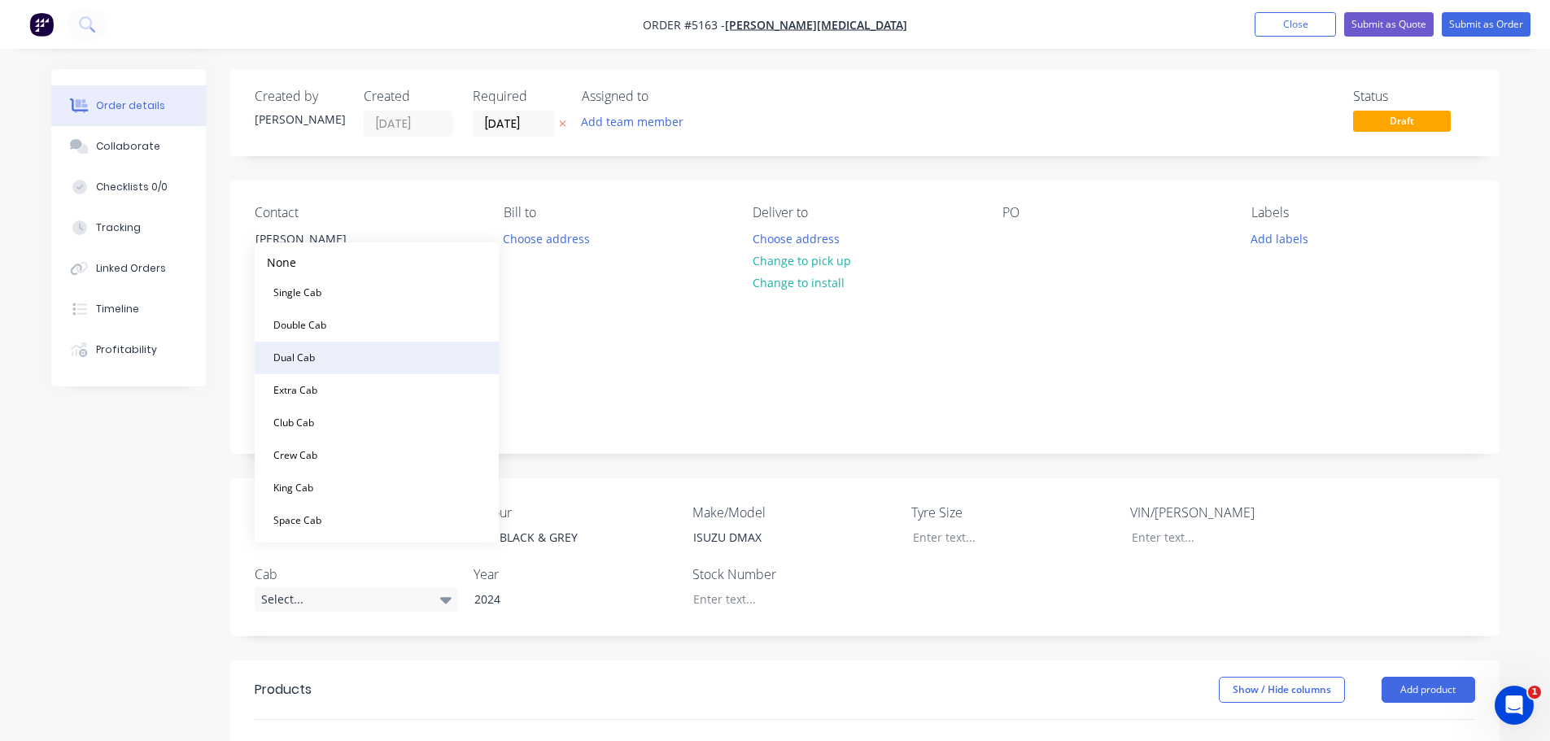
click at [337, 368] on button "Dual Cab" at bounding box center [377, 358] width 244 height 33
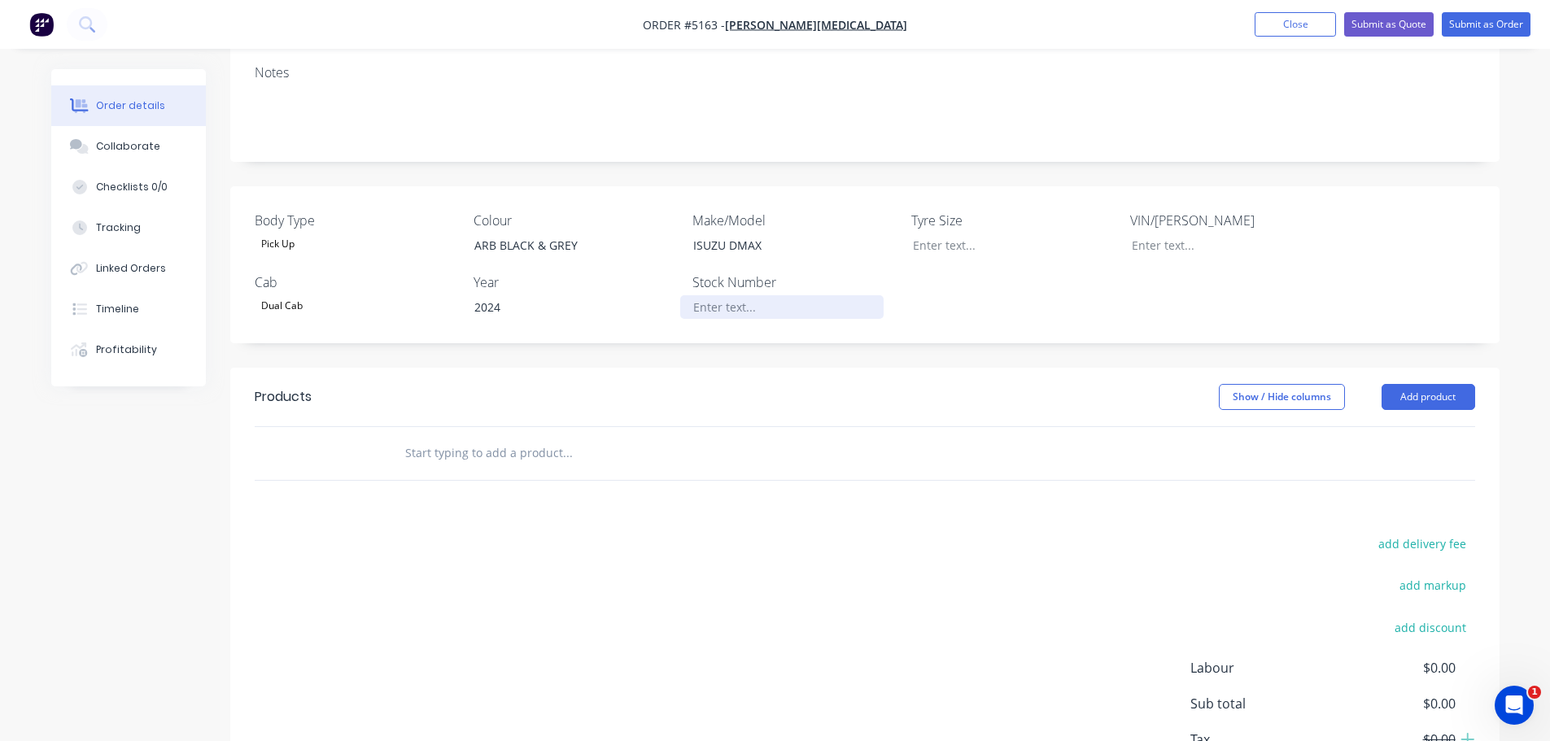
scroll to position [325, 0]
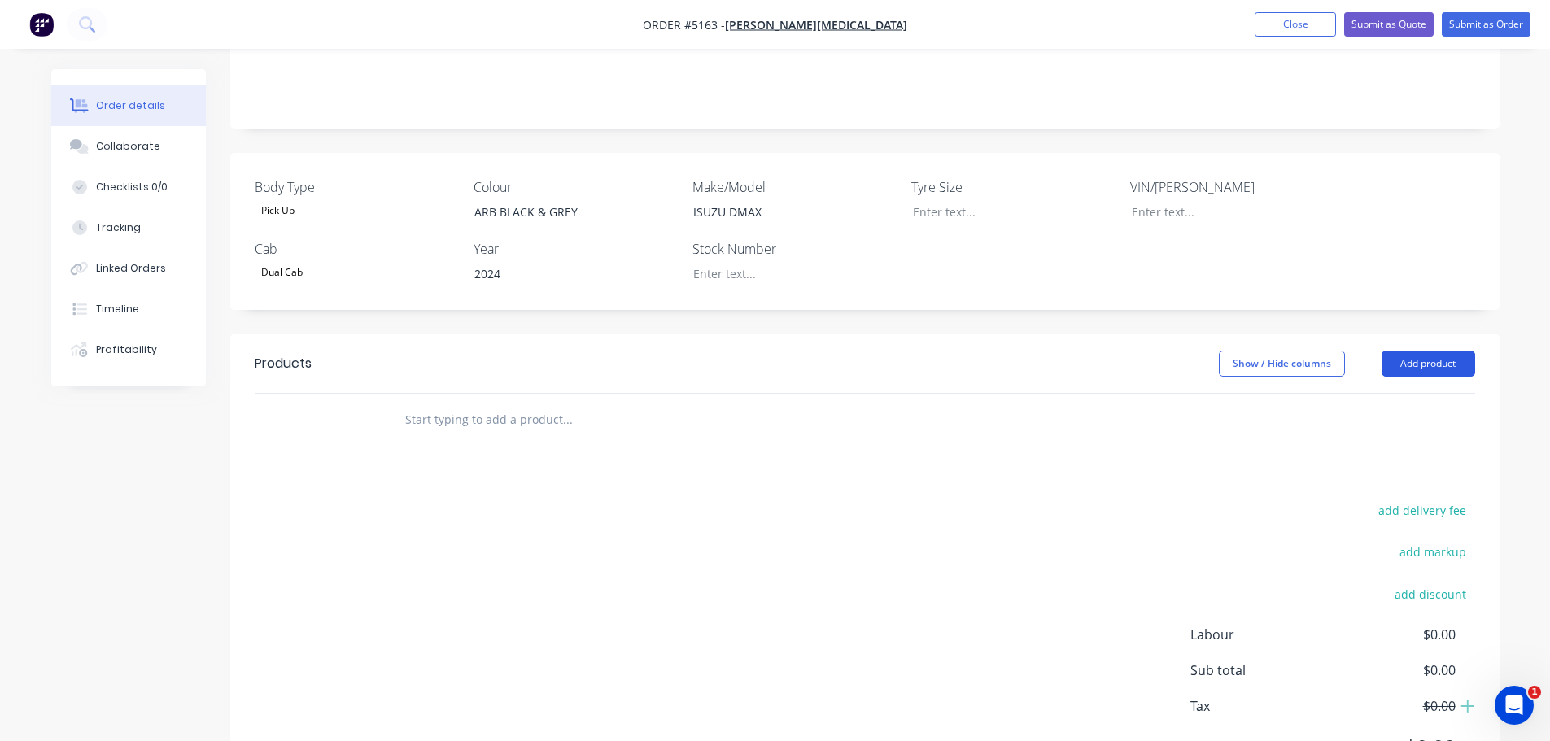
click at [1458, 351] on button "Add product" at bounding box center [1428, 364] width 94 height 26
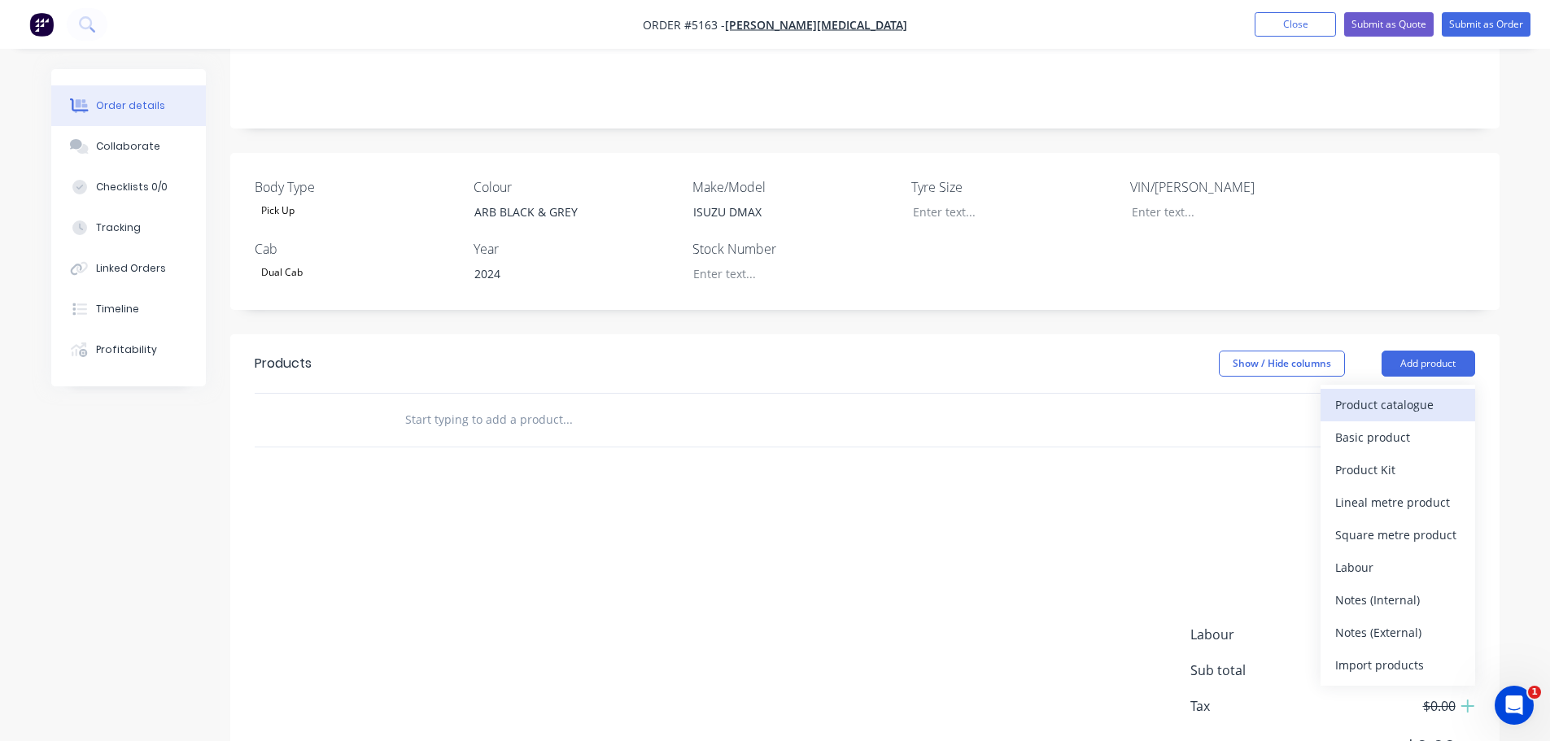
click at [1407, 393] on div "Product catalogue" at bounding box center [1397, 405] width 125 height 24
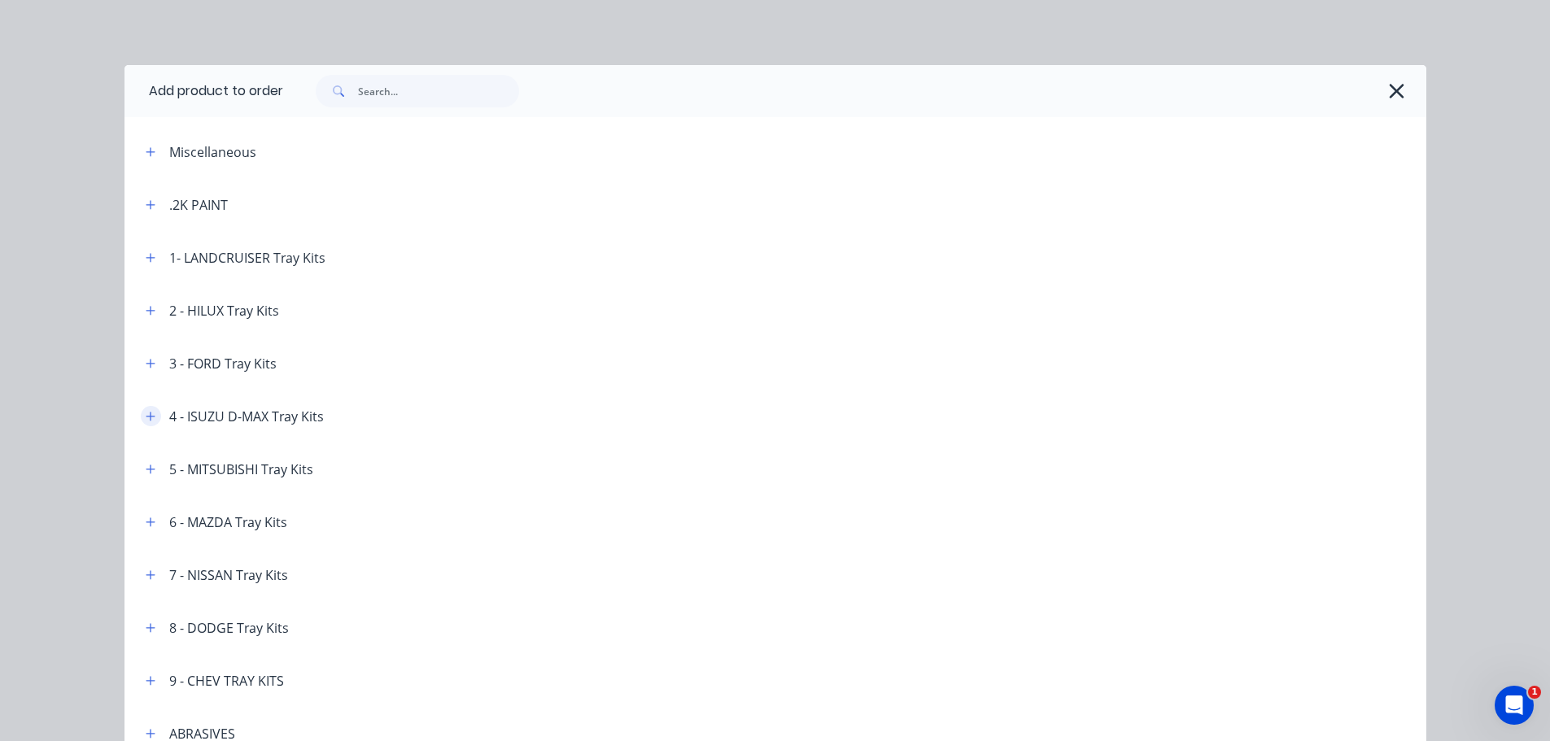
click at [146, 413] on icon "button" at bounding box center [150, 416] width 9 height 9
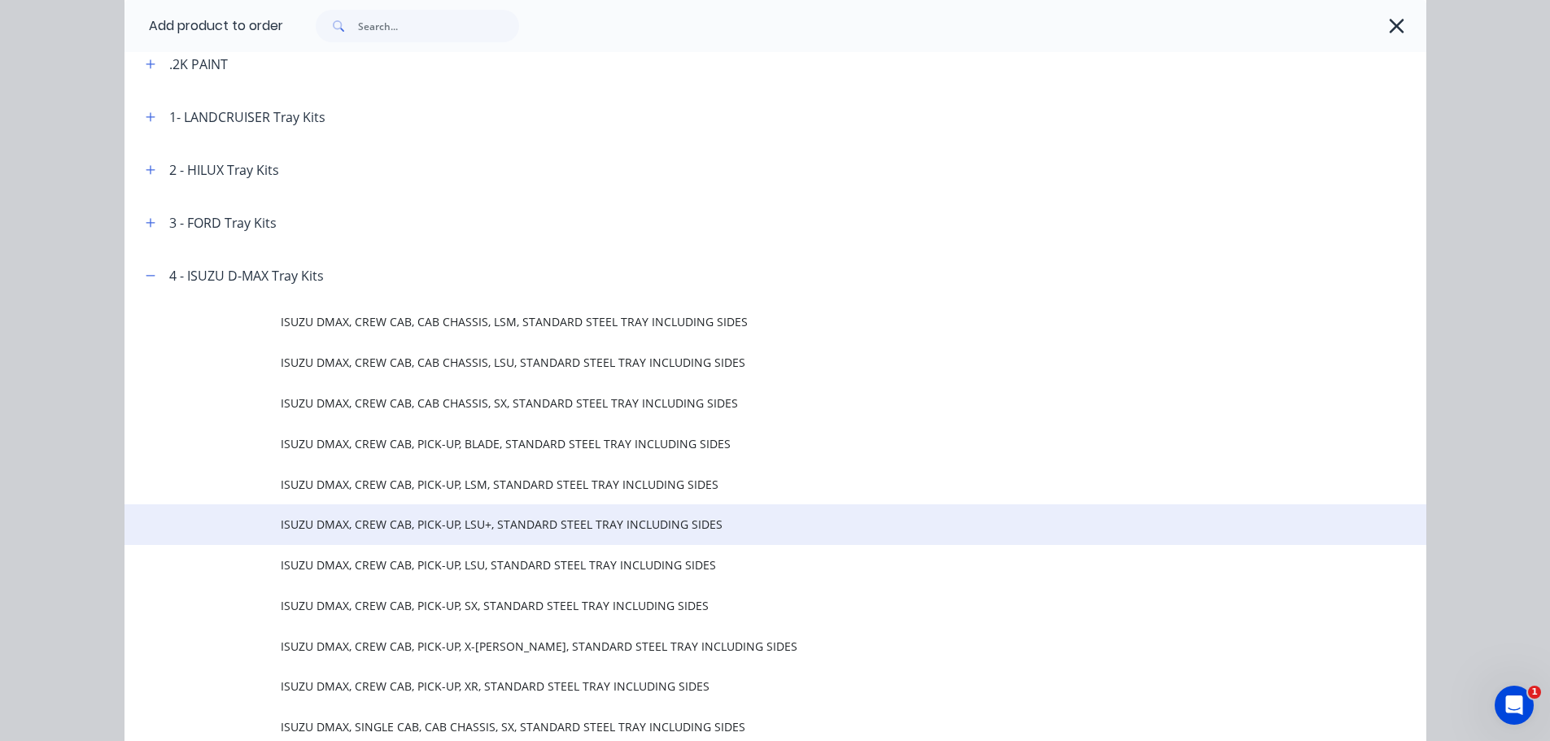
scroll to position [163, 0]
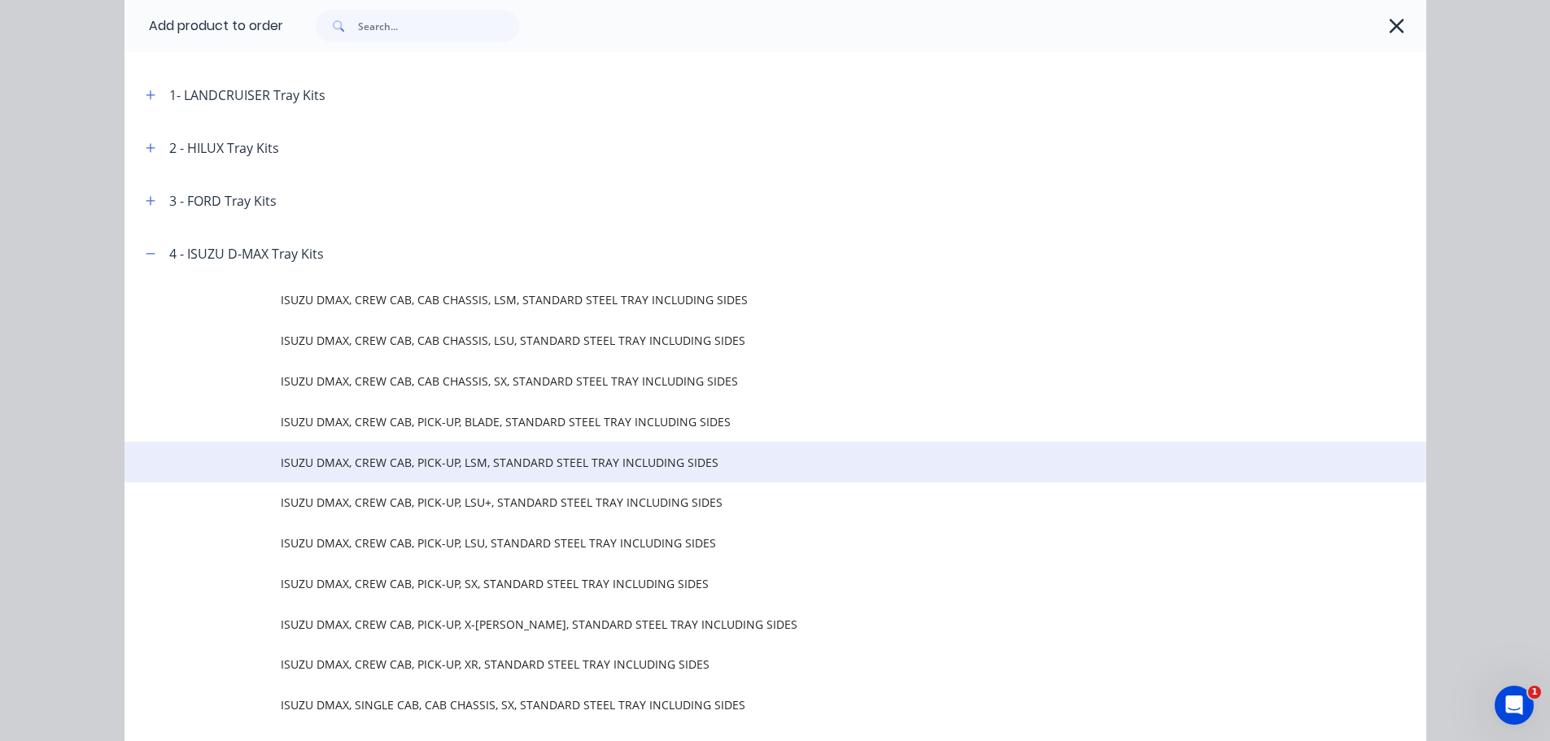
click at [429, 475] on td "ISUZU DMAX, CREW CAB, PICK-UP, LSM, STANDARD STEEL TRAY INCLUDING SIDES" at bounding box center [853, 462] width 1145 height 41
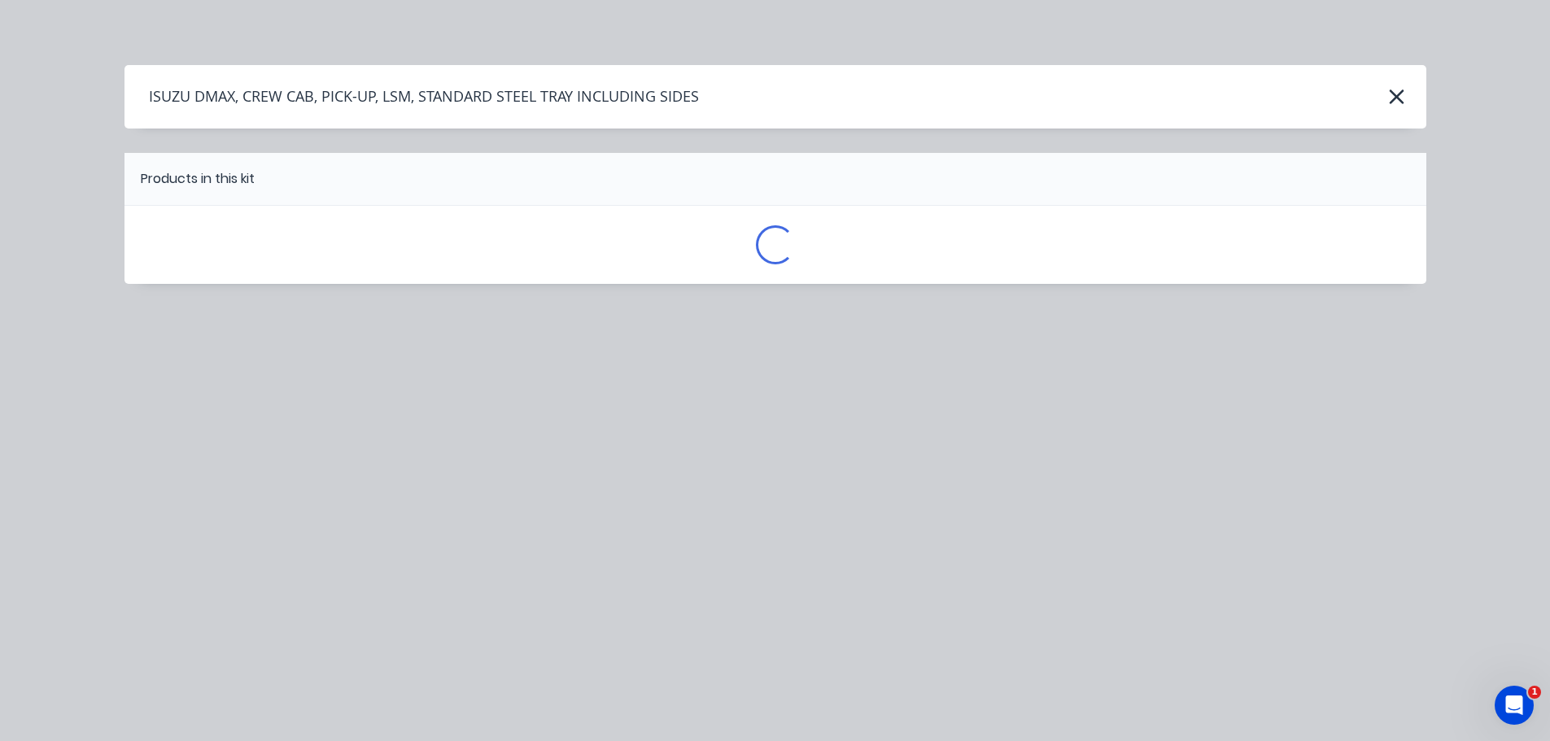
scroll to position [0, 0]
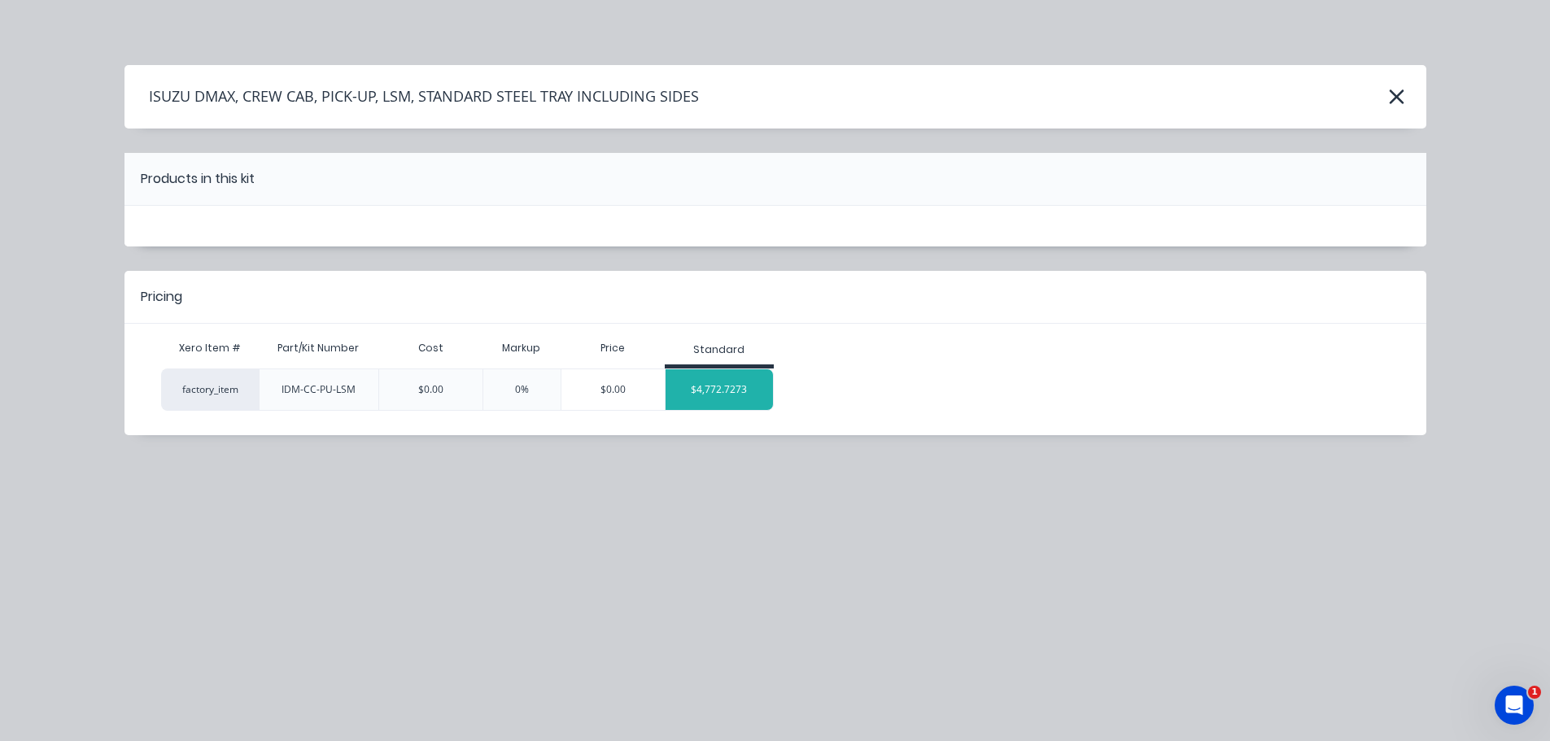
click at [744, 380] on div "$4,772.7273" at bounding box center [719, 389] width 108 height 41
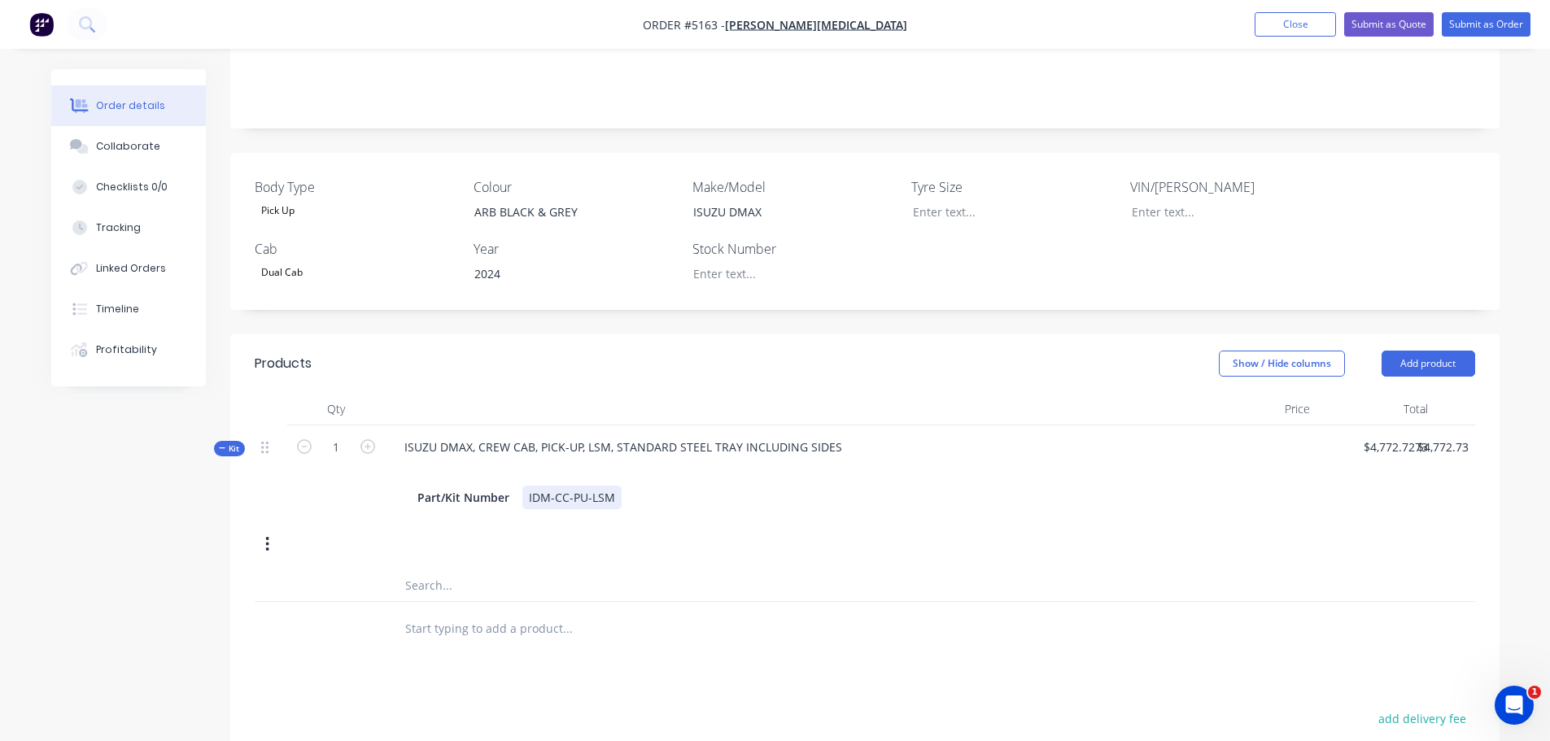
click at [612, 486] on div "IDM-CC-PU-LSM" at bounding box center [571, 498] width 99 height 24
click at [615, 486] on div "IDM-CC-PU-LSM" at bounding box center [571, 498] width 99 height 24
type input "$5,318.18"
click at [483, 646] on input "text" at bounding box center [566, 662] width 325 height 33
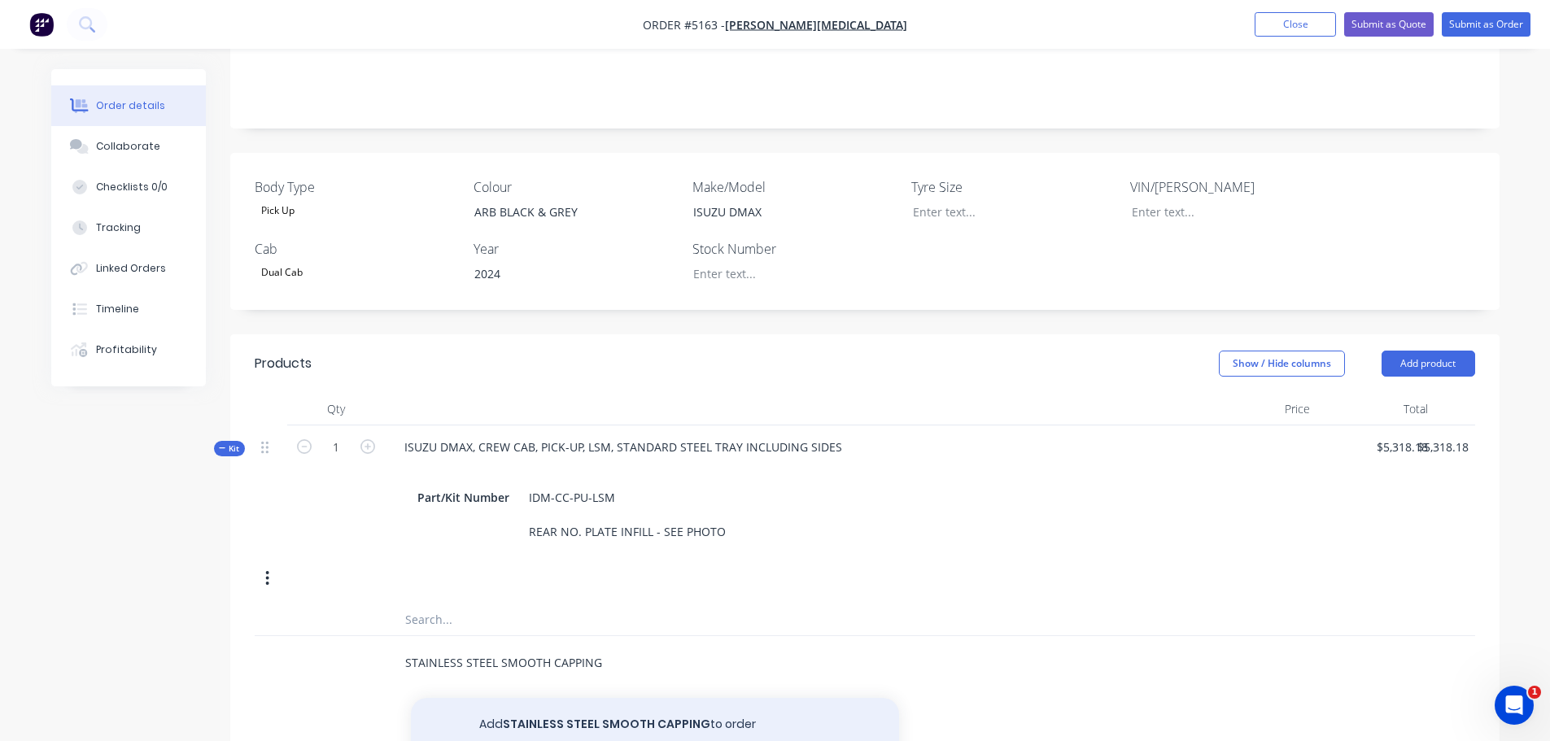
type input "STAINLESS STEEL SMOOTH CAPPING"
click at [605, 698] on button "Add STAINLESS STEEL SMOOTH CAPPING to order" at bounding box center [655, 724] width 488 height 52
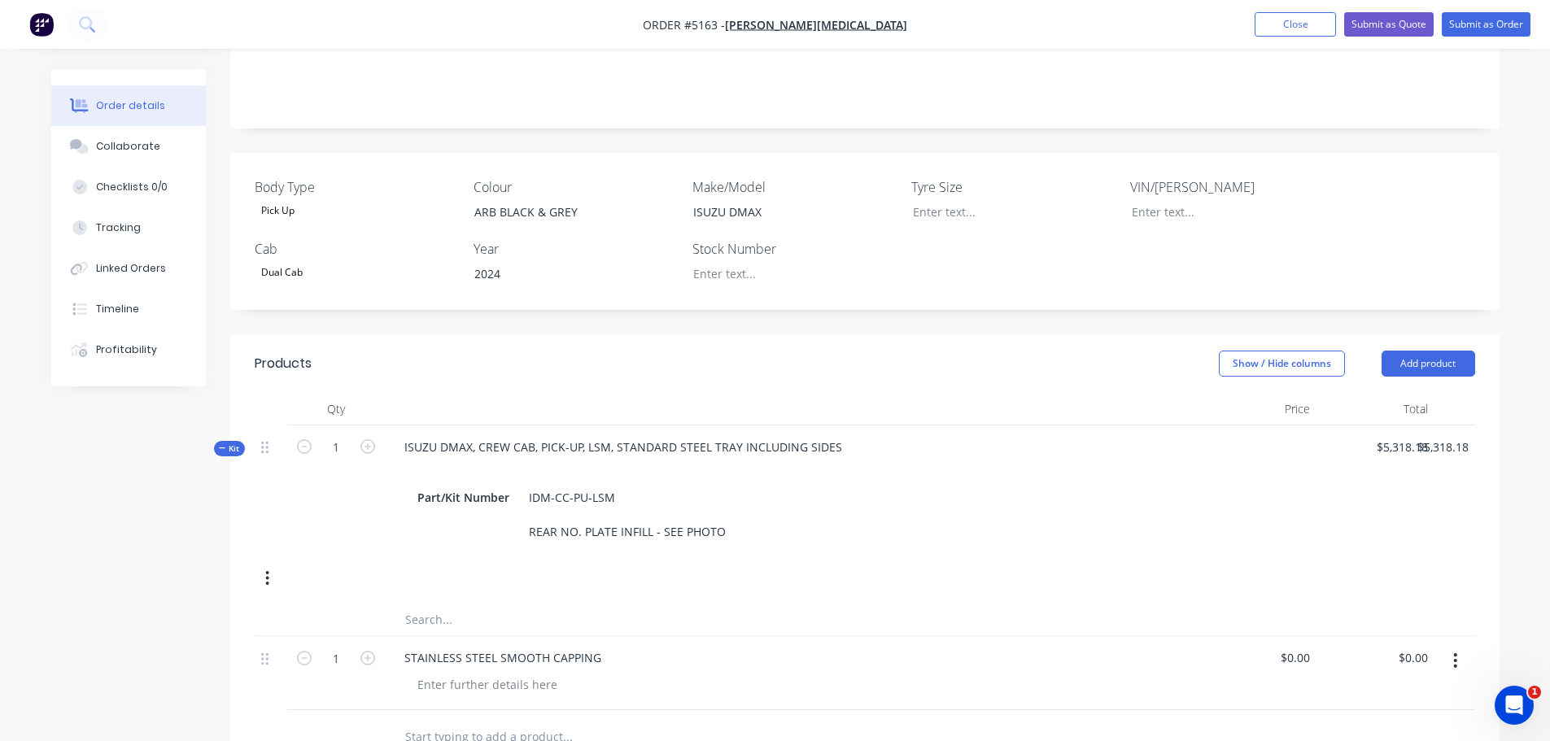
click at [1317, 636] on div "$0.00 $0.00" at bounding box center [1375, 673] width 118 height 74
click at [1296, 646] on div "0 $0.00" at bounding box center [1294, 658] width 44 height 24
type input "$200.00"
click at [458, 720] on input "text" at bounding box center [566, 736] width 325 height 33
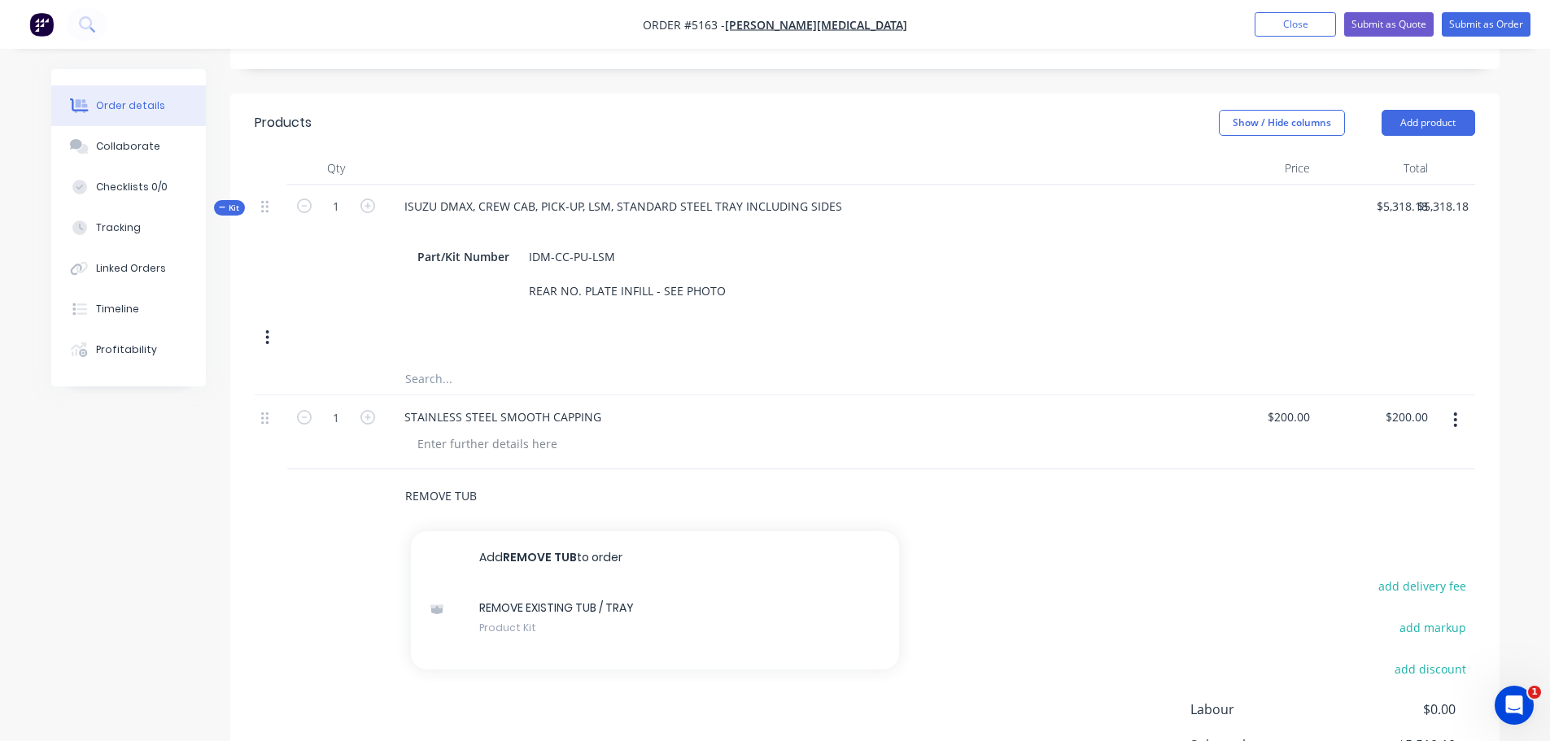
scroll to position [569, 0]
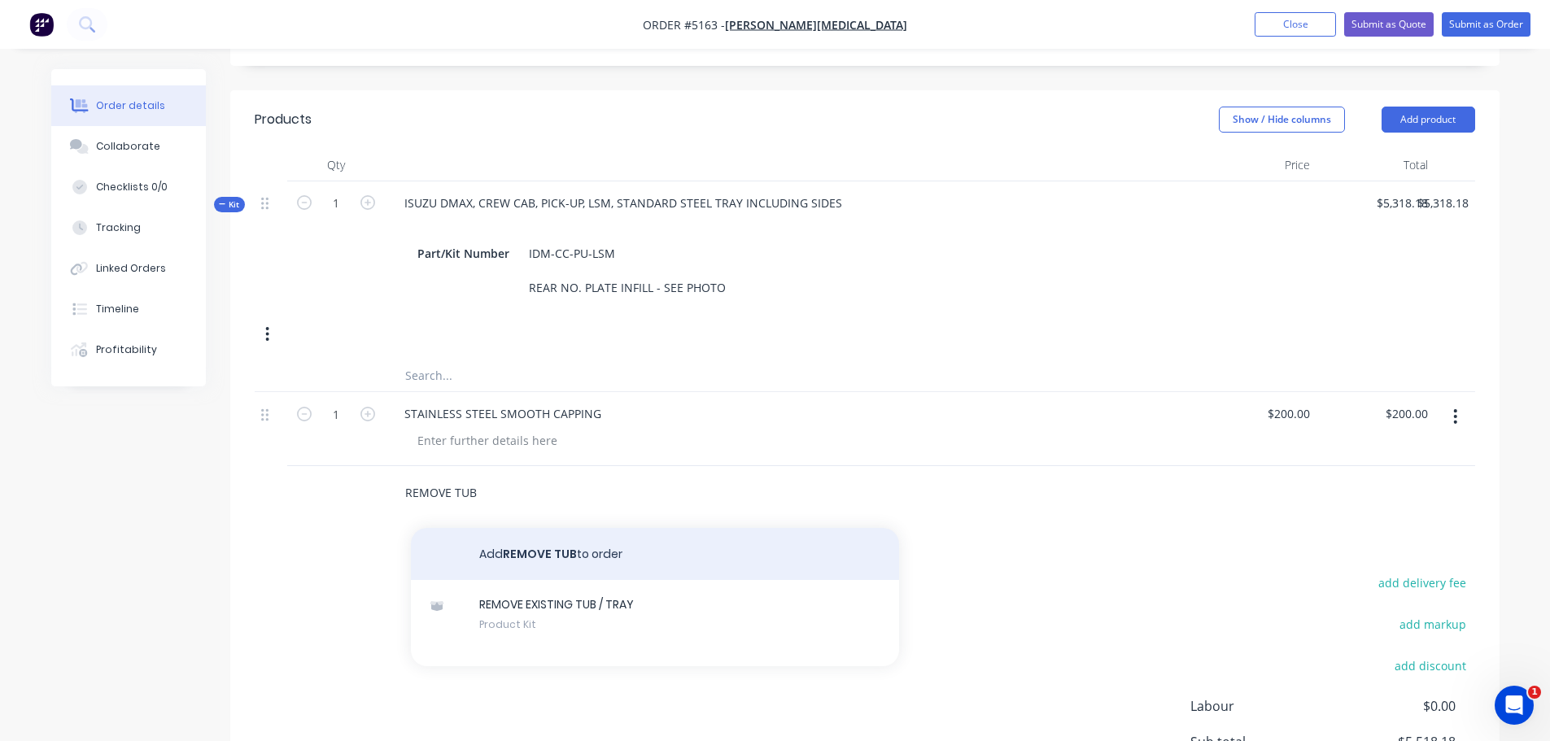
type input "REMOVE TUB"
click at [591, 528] on button "Add REMOVE TUB to order" at bounding box center [655, 554] width 488 height 52
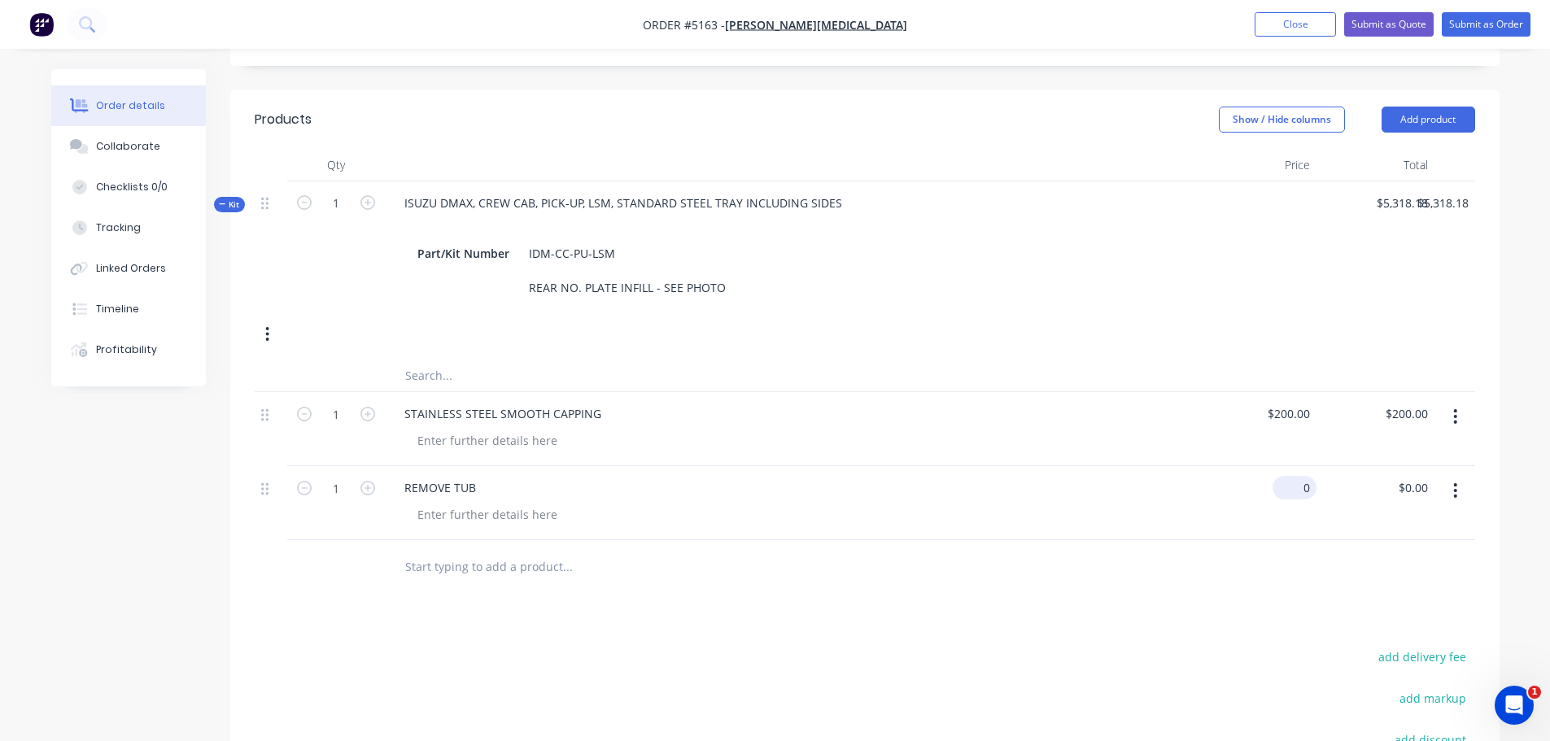
click at [1294, 476] on div "0 $0.00" at bounding box center [1294, 488] width 44 height 24
type input "$90.91"
click at [430, 550] on input "text" at bounding box center [566, 566] width 325 height 33
type input "SUPPLY & FIT STANDARD LED LIGHTS"
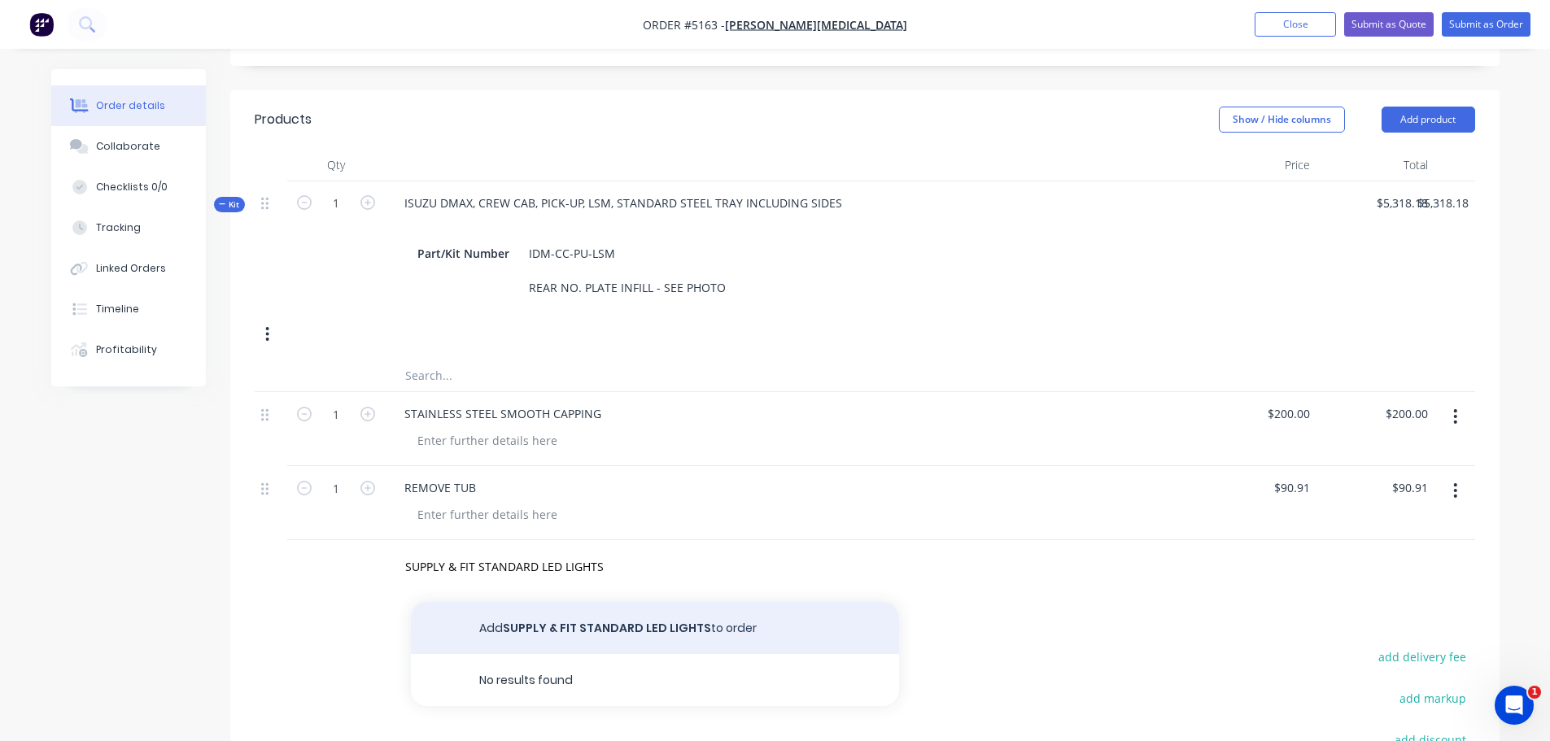
click at [599, 602] on button "Add SUPPLY & FIT STANDARD LED LIGHTS to order" at bounding box center [655, 628] width 488 height 52
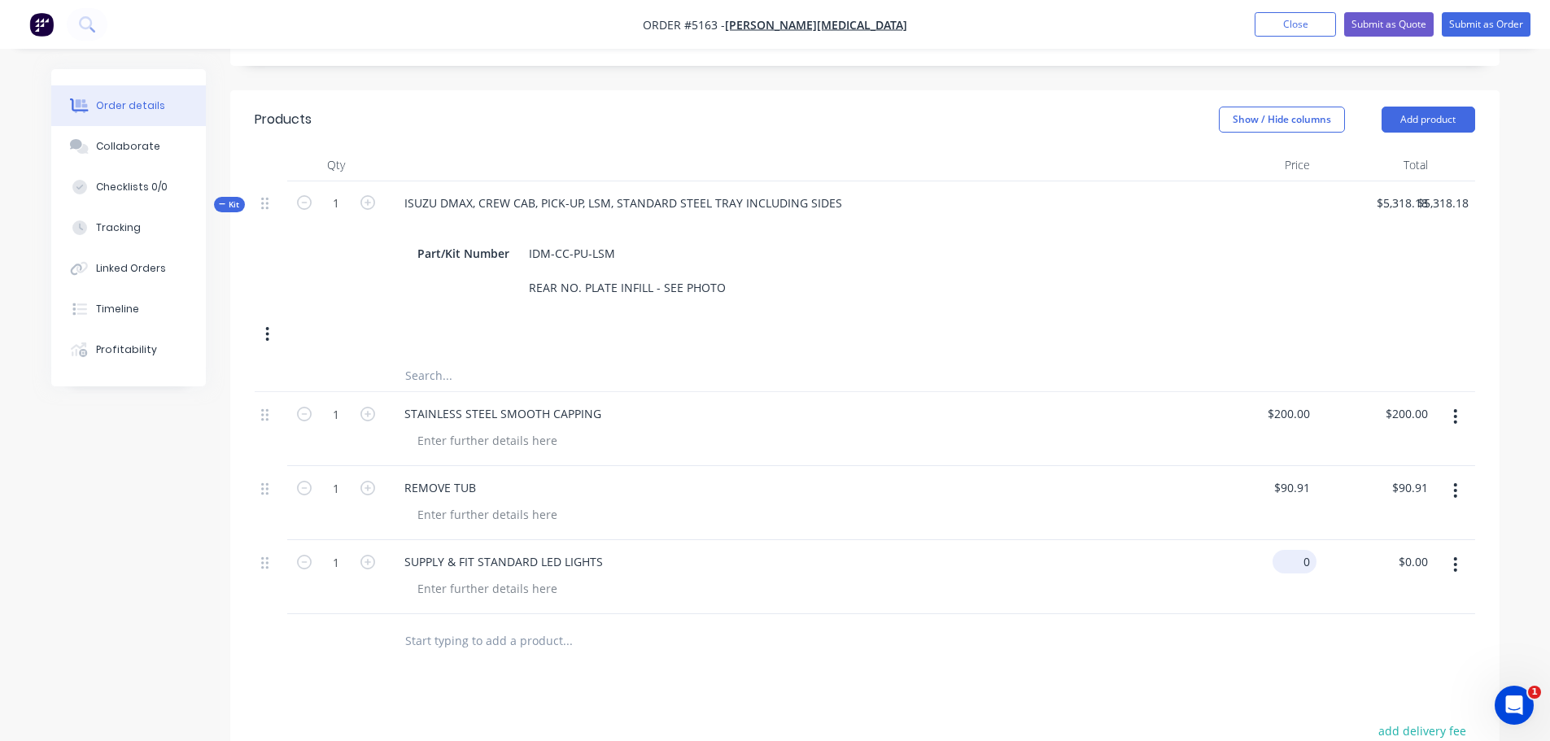
click at [1282, 540] on div "0 $0.00" at bounding box center [1257, 577] width 118 height 74
type input "$636.36"
click at [460, 624] on input "text" at bounding box center [566, 640] width 325 height 33
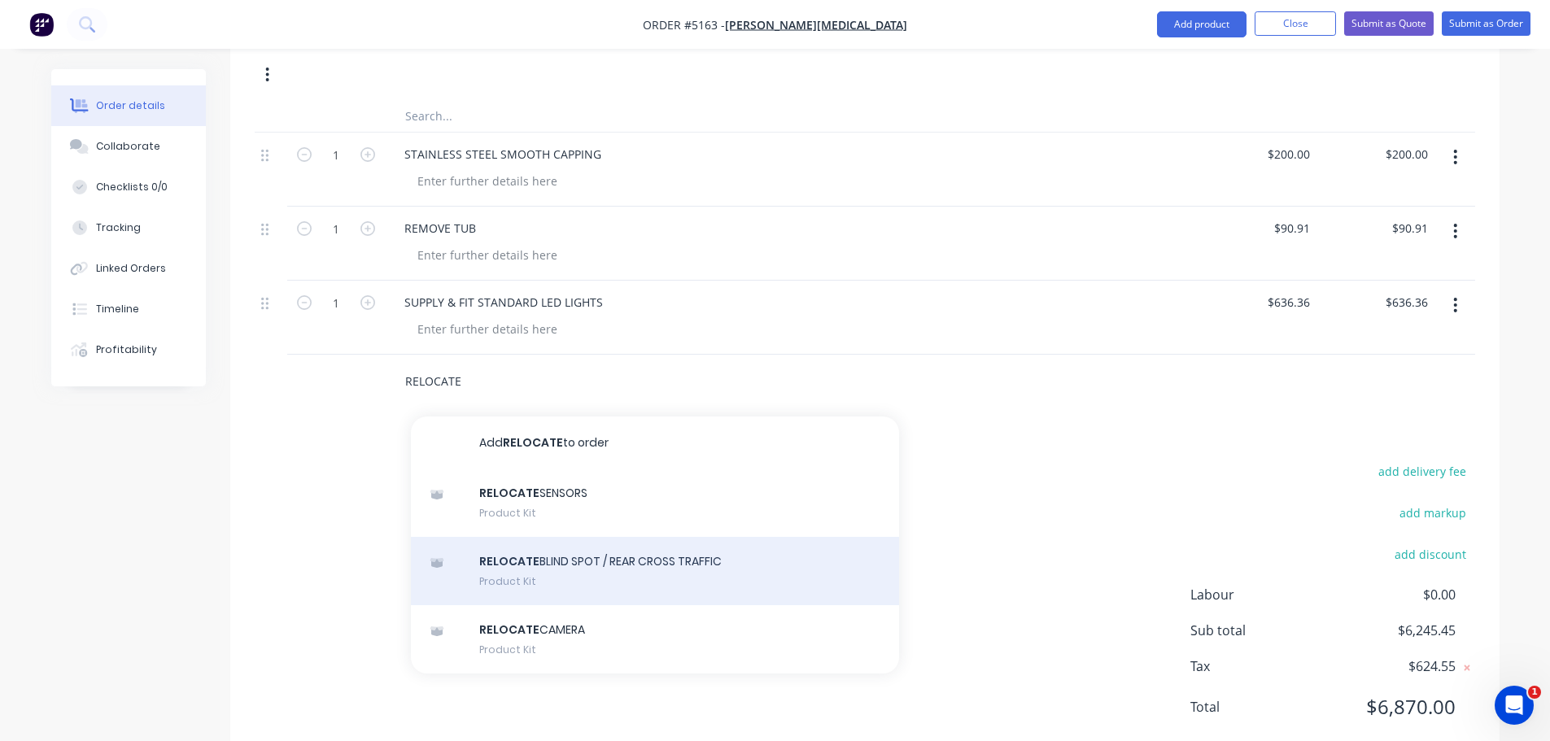
scroll to position [834, 0]
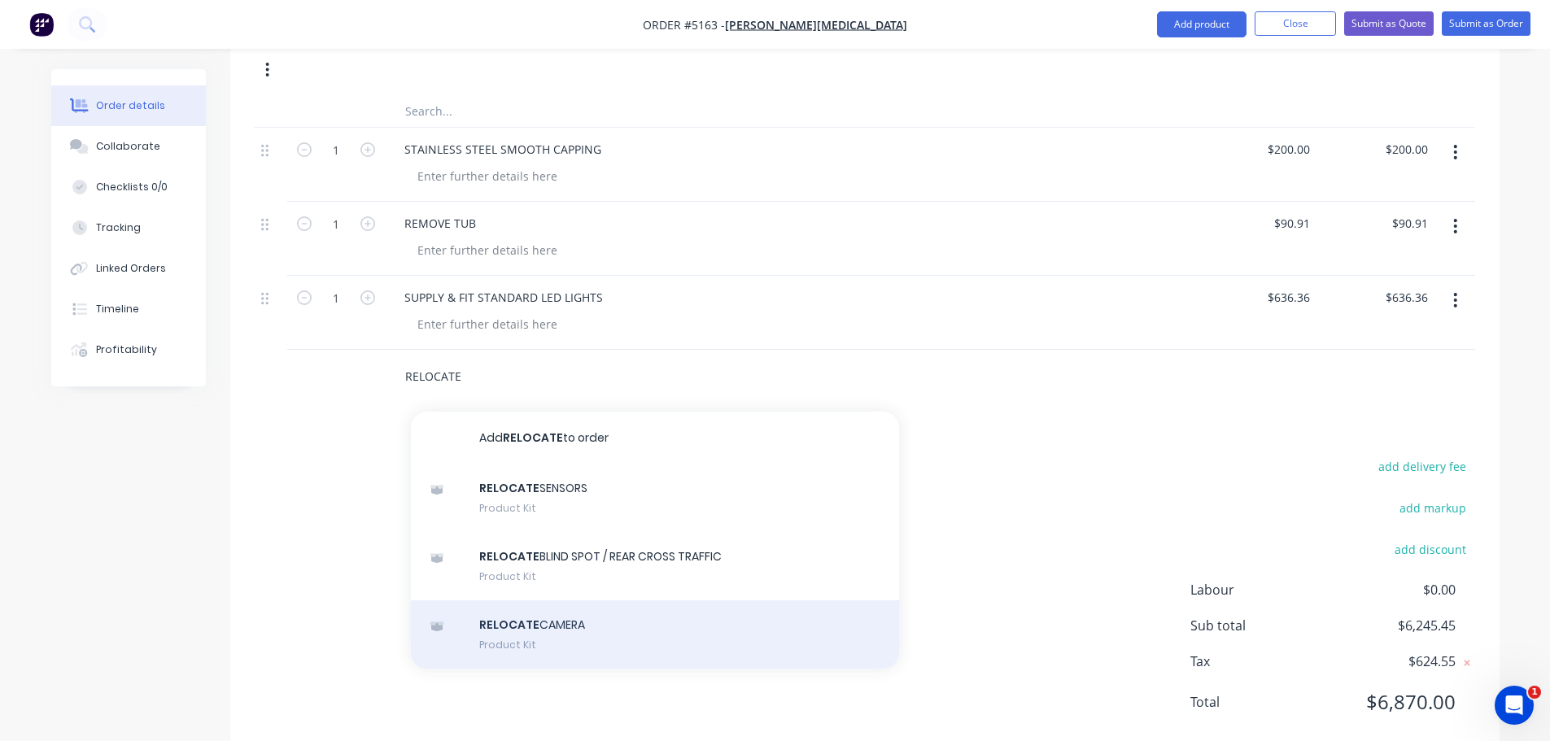
type input "RELOCATE"
click at [571, 602] on div "RELOCATE CAMERA Product Kit" at bounding box center [655, 634] width 488 height 68
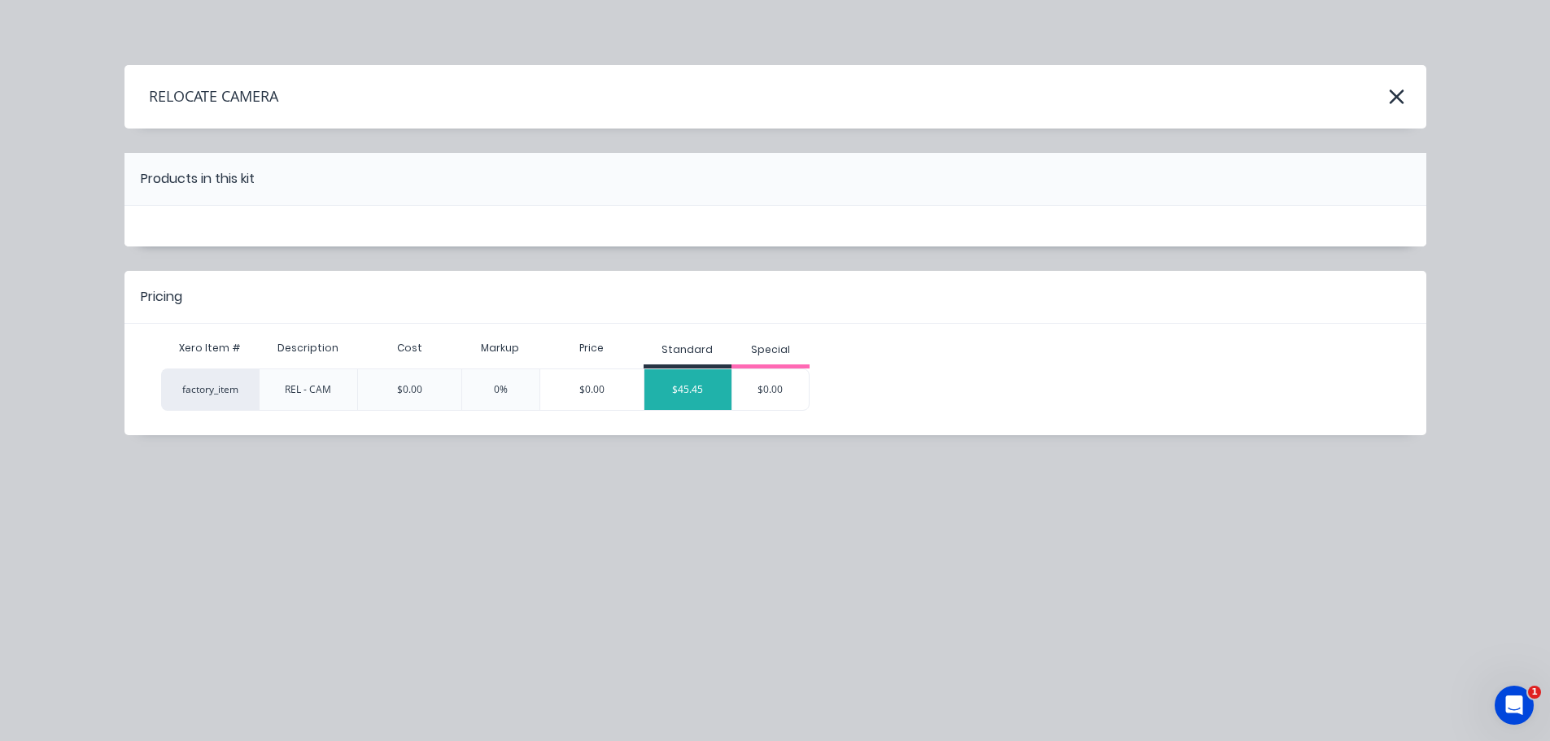
click at [704, 389] on div "$45.45" at bounding box center [688, 389] width 88 height 41
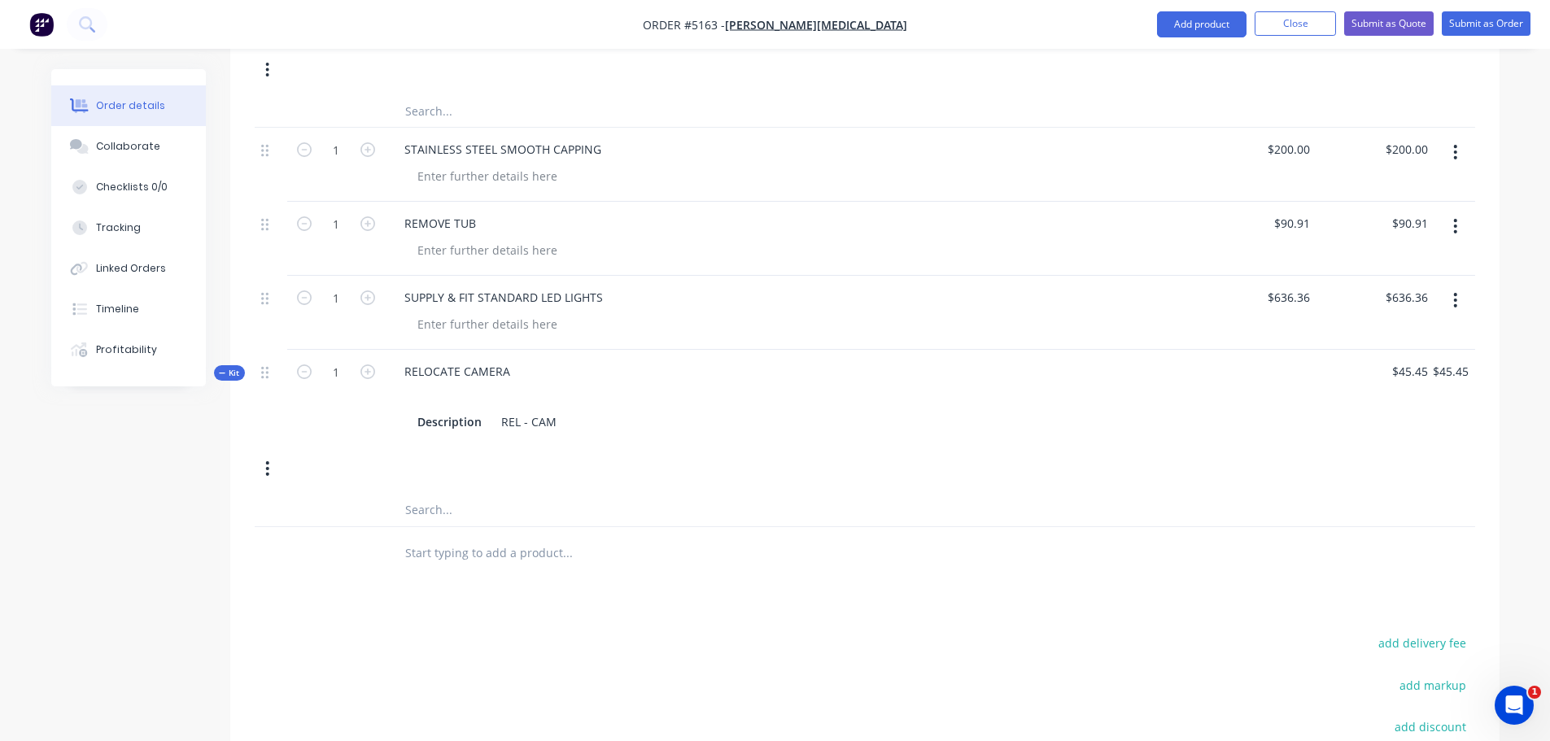
click at [443, 537] on input "text" at bounding box center [566, 553] width 325 height 33
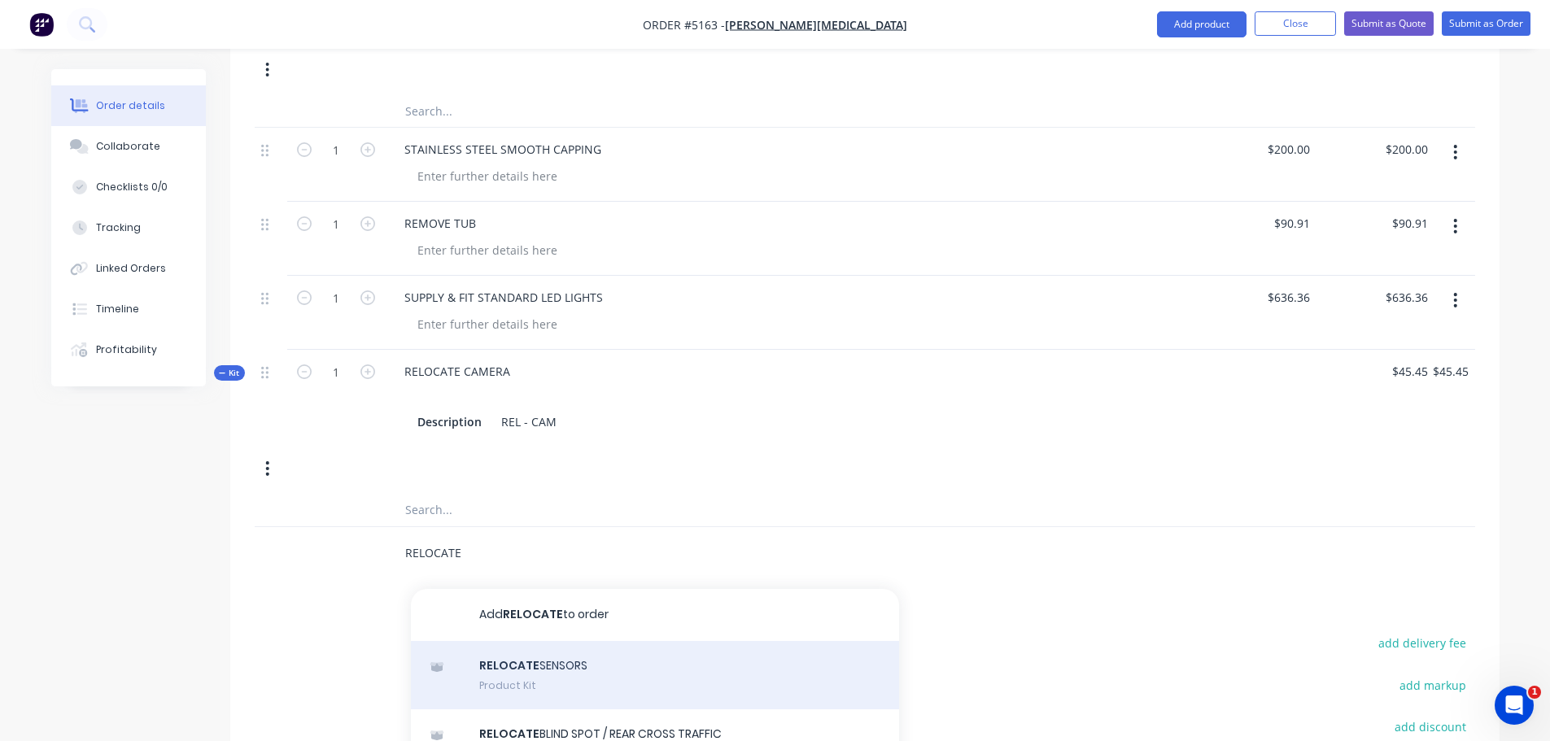
type input "RELOCATE"
click at [601, 647] on div "RELOCATE SENSORS Product Kit" at bounding box center [655, 675] width 488 height 68
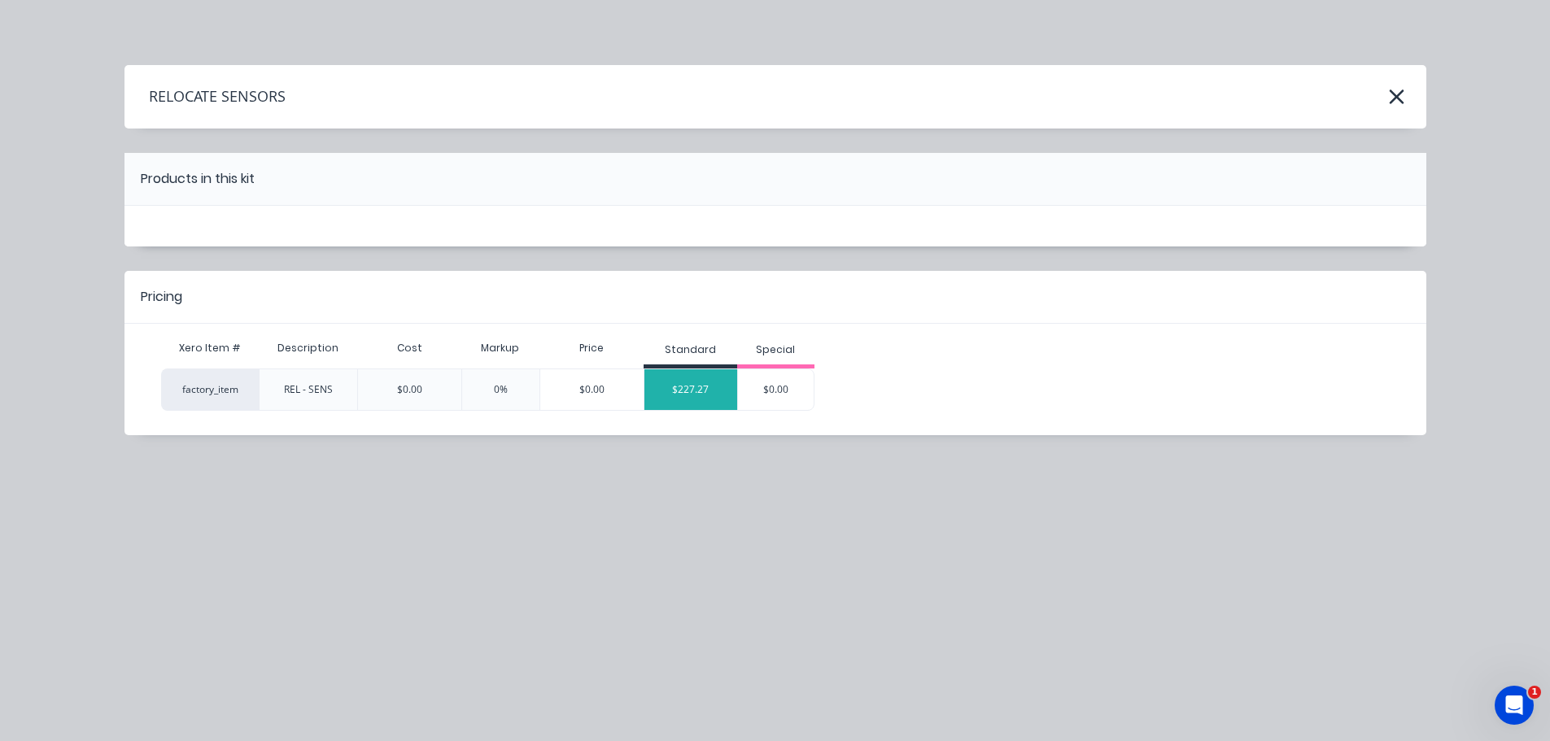
click at [670, 382] on div "$227.27" at bounding box center [690, 389] width 93 height 41
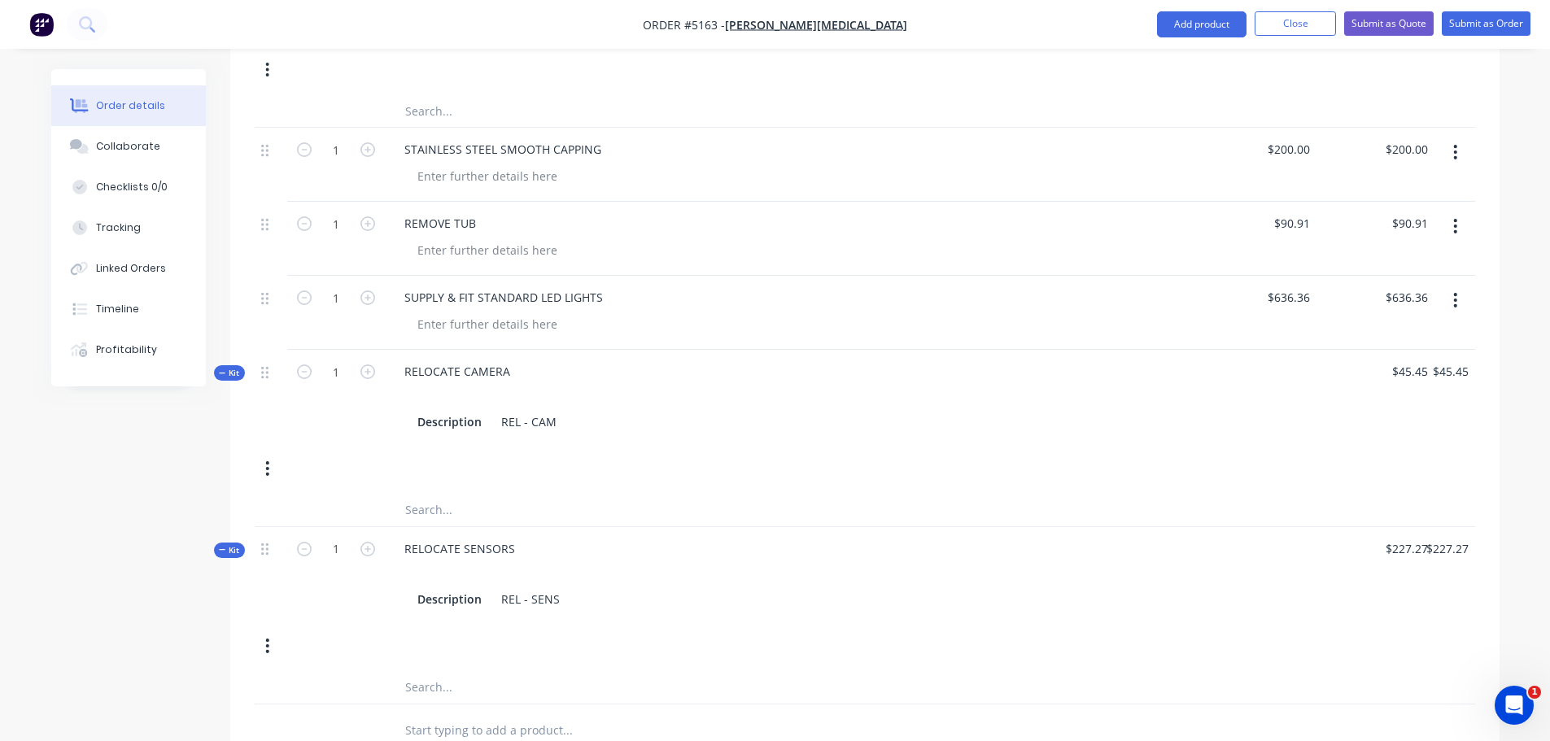
click at [536, 527] on div "RELOCATE SENSORS Description REL - SENS" at bounding box center [791, 574] width 813 height 94
click at [518, 537] on div "RELOCATE SENSORS" at bounding box center [459, 549] width 137 height 24
click at [439, 714] on input "text" at bounding box center [566, 730] width 325 height 33
type input "RELOCATE RADAR/ SONAR"
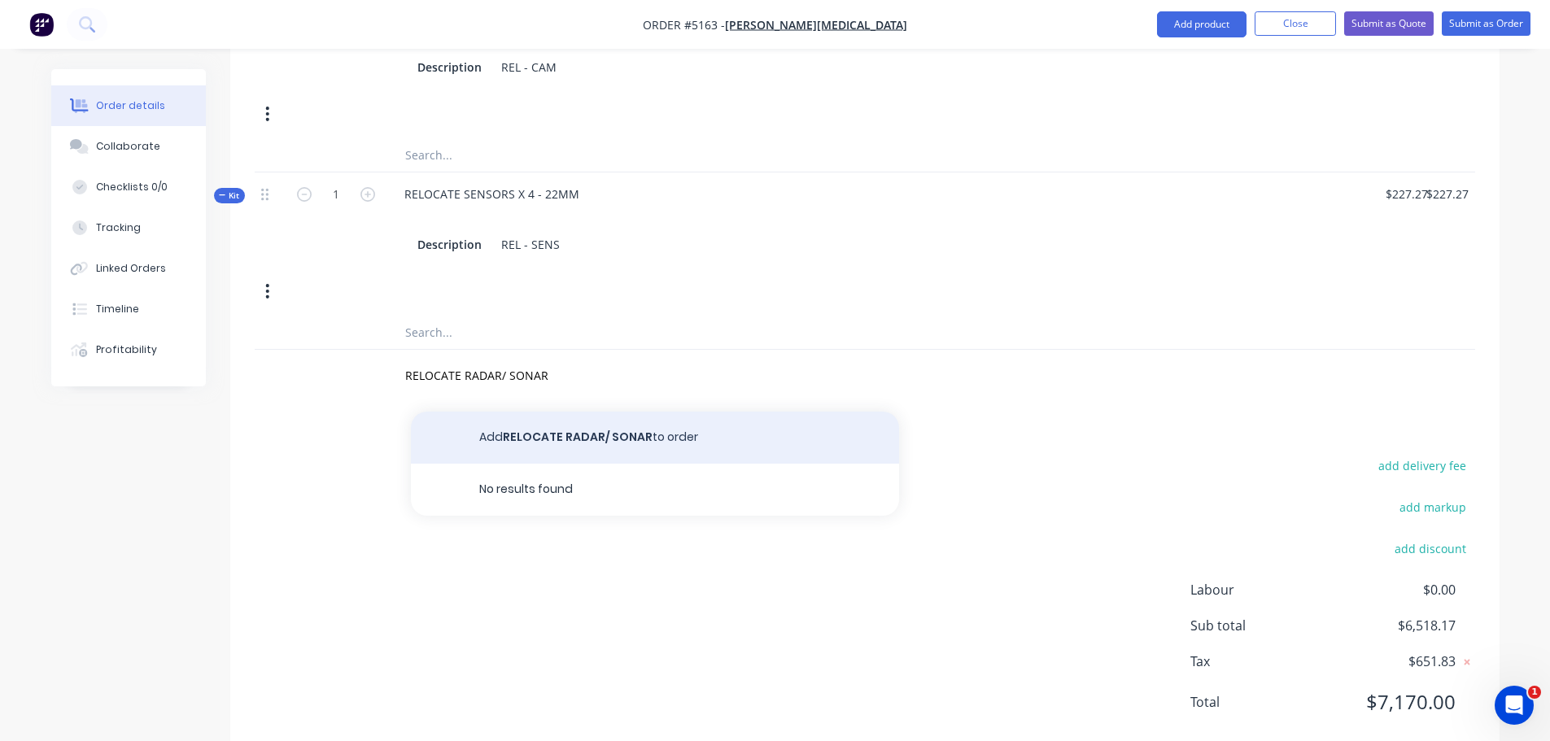
click at [678, 412] on button "Add RELOCATE RADAR/ SONAR to order" at bounding box center [655, 438] width 488 height 52
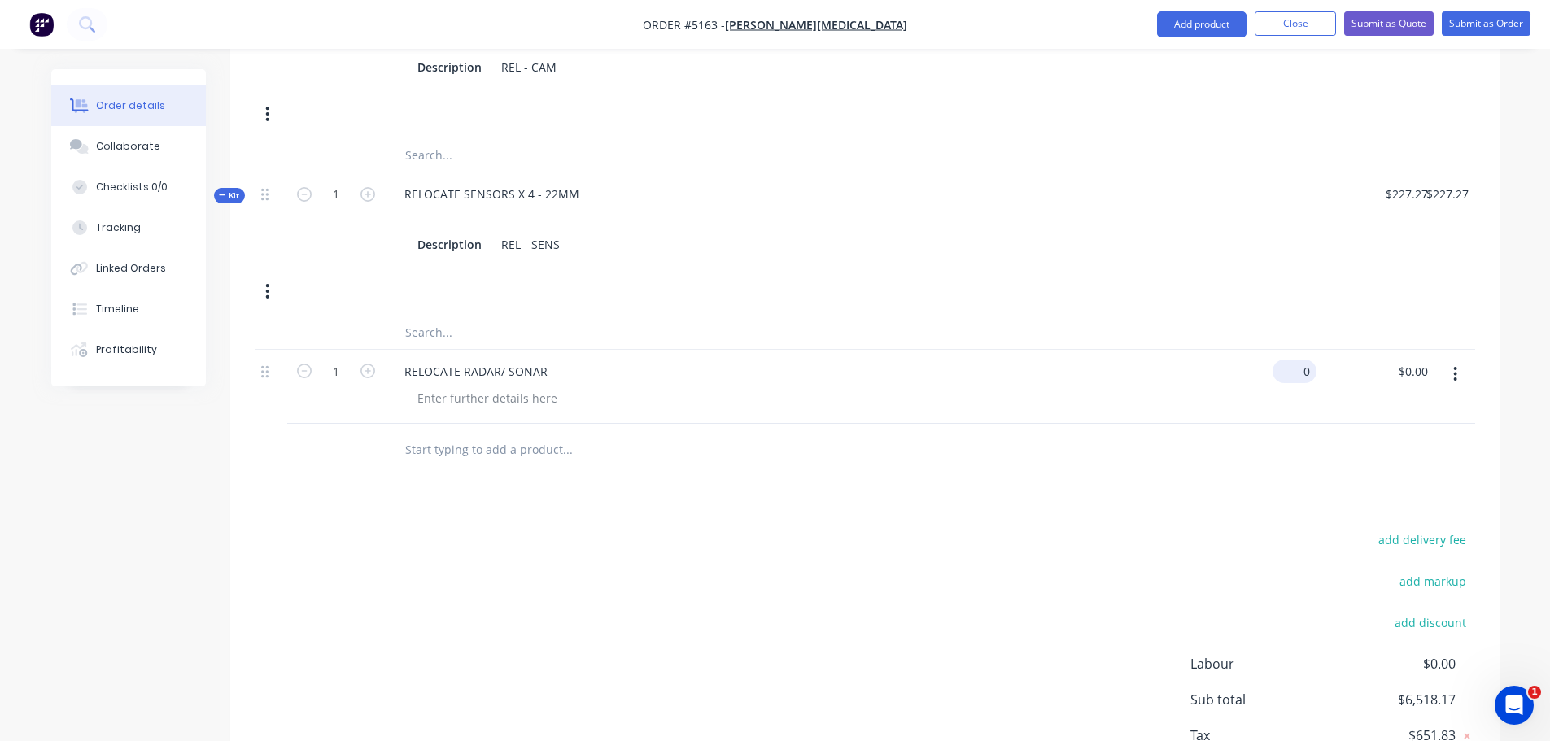
click at [1290, 350] on div "0 $0.00" at bounding box center [1257, 387] width 118 height 74
type input "$227.27"
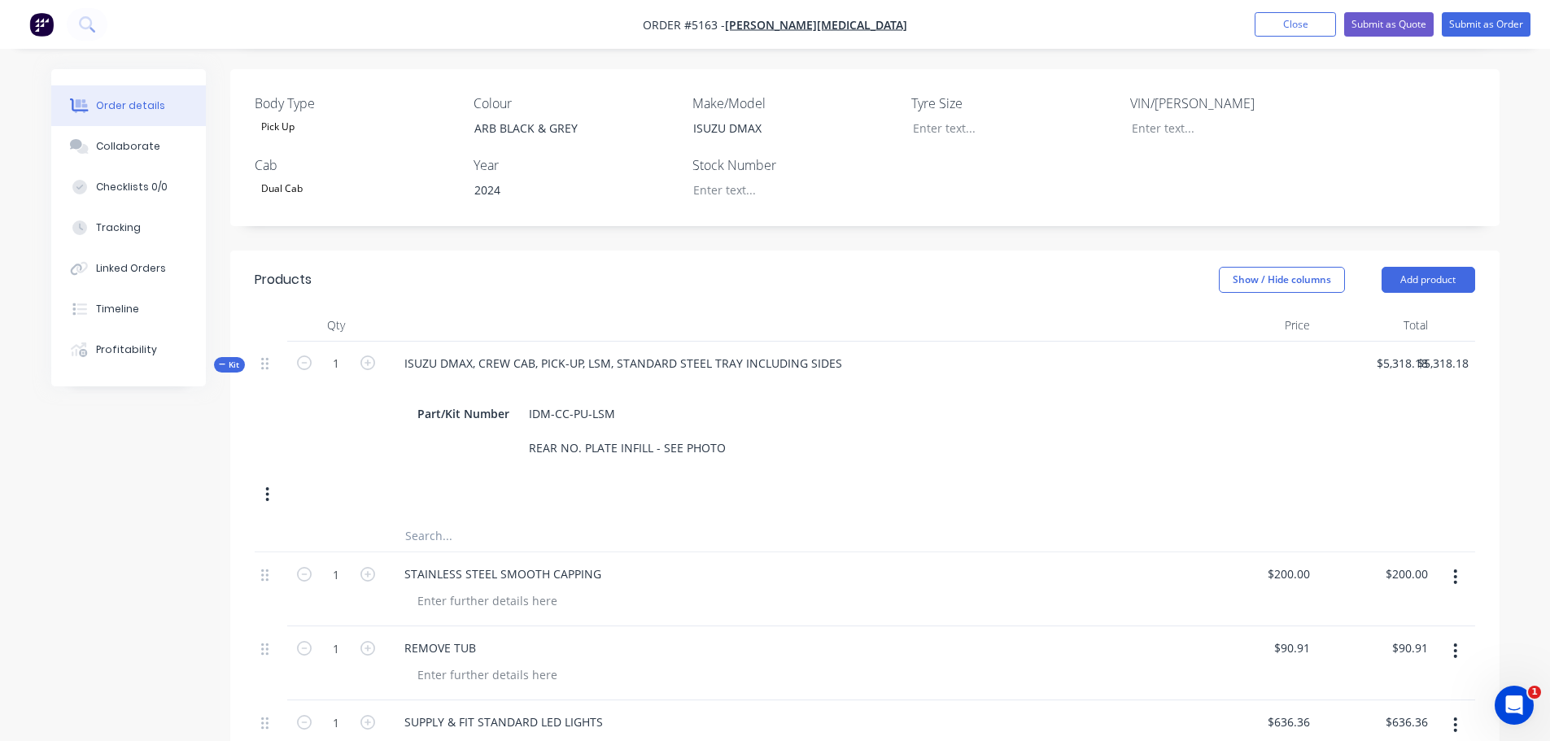
scroll to position [368, 0]
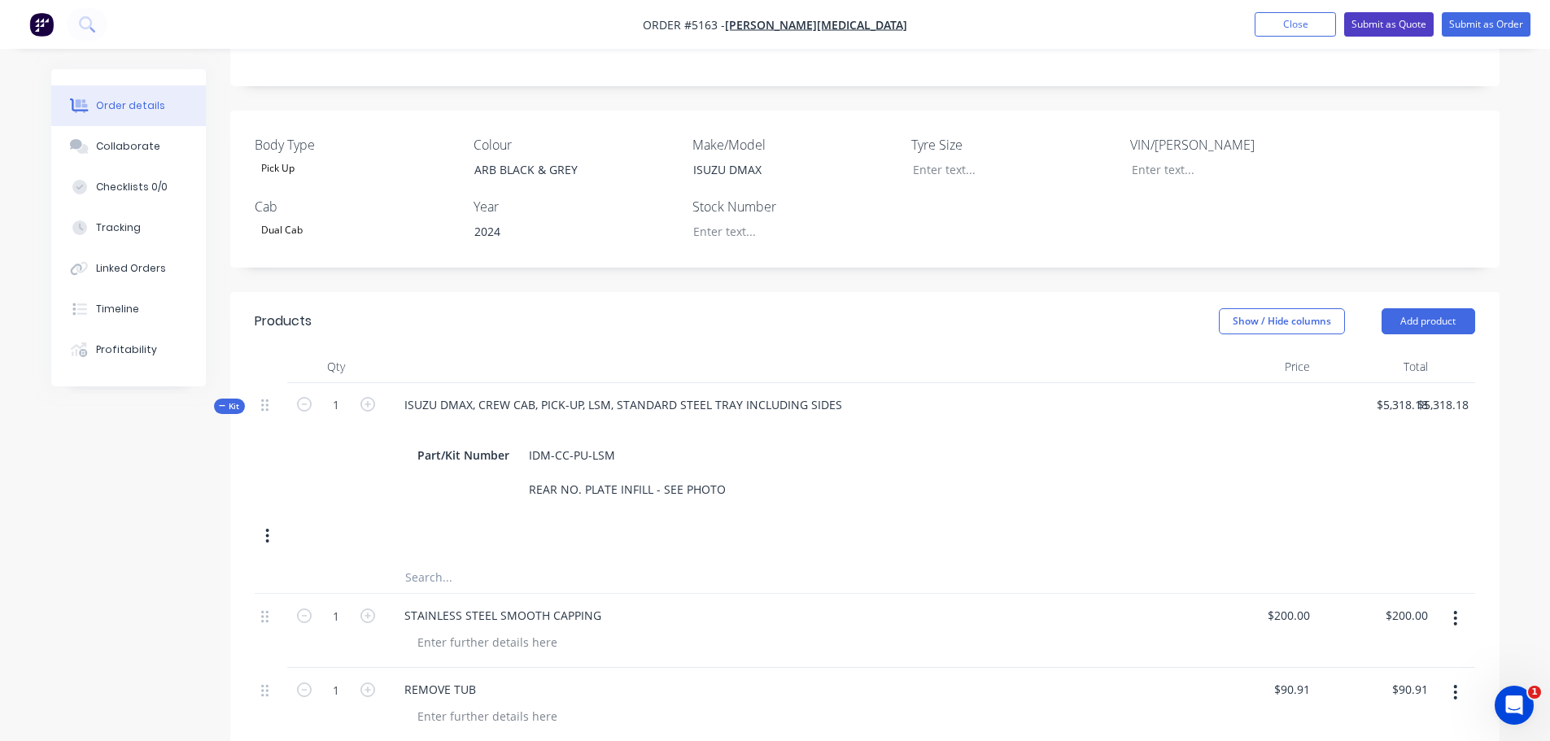
type input "$227.27"
click at [1367, 26] on button "Submit as Quote" at bounding box center [1388, 24] width 89 height 24
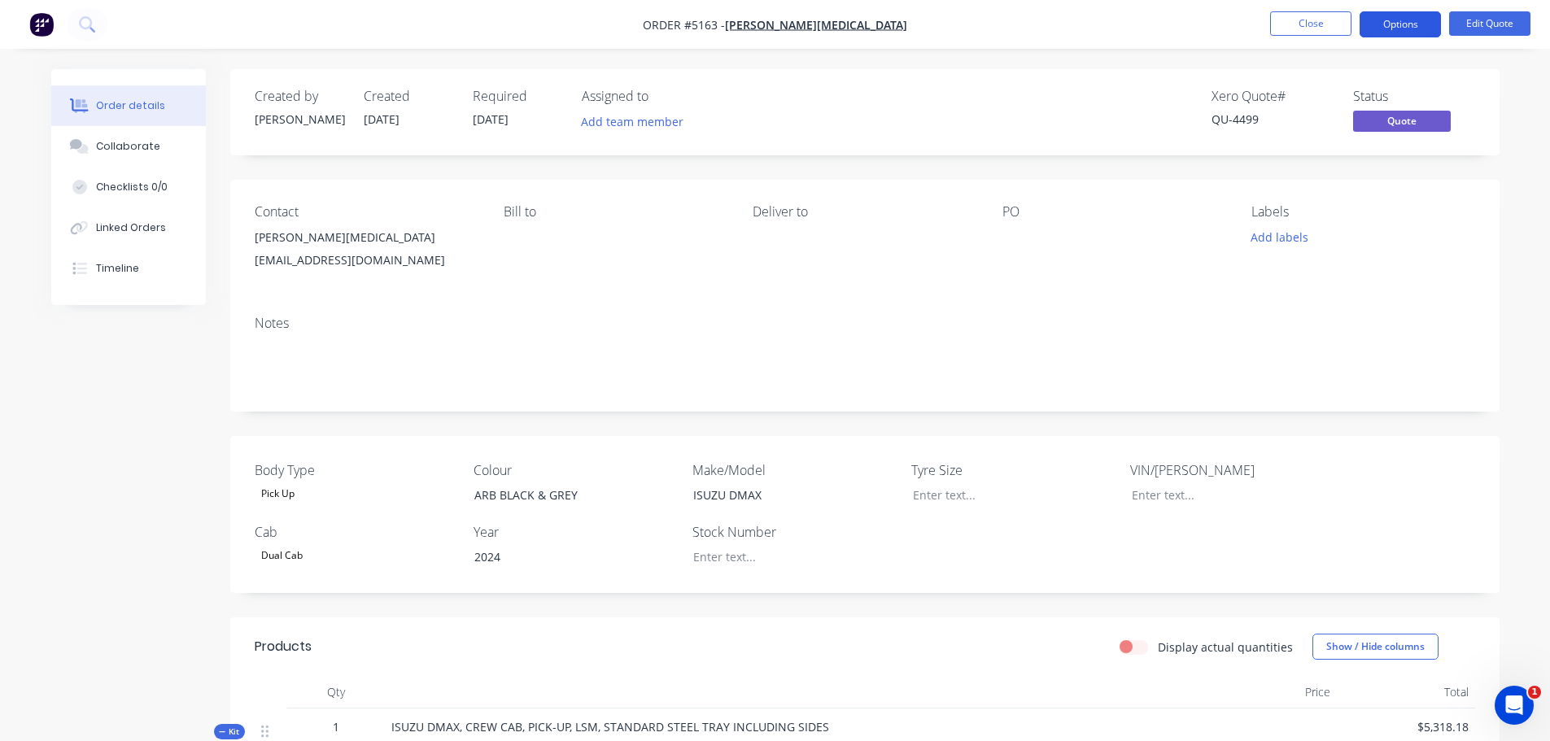
click at [1416, 24] on button "Options" at bounding box center [1399, 24] width 81 height 26
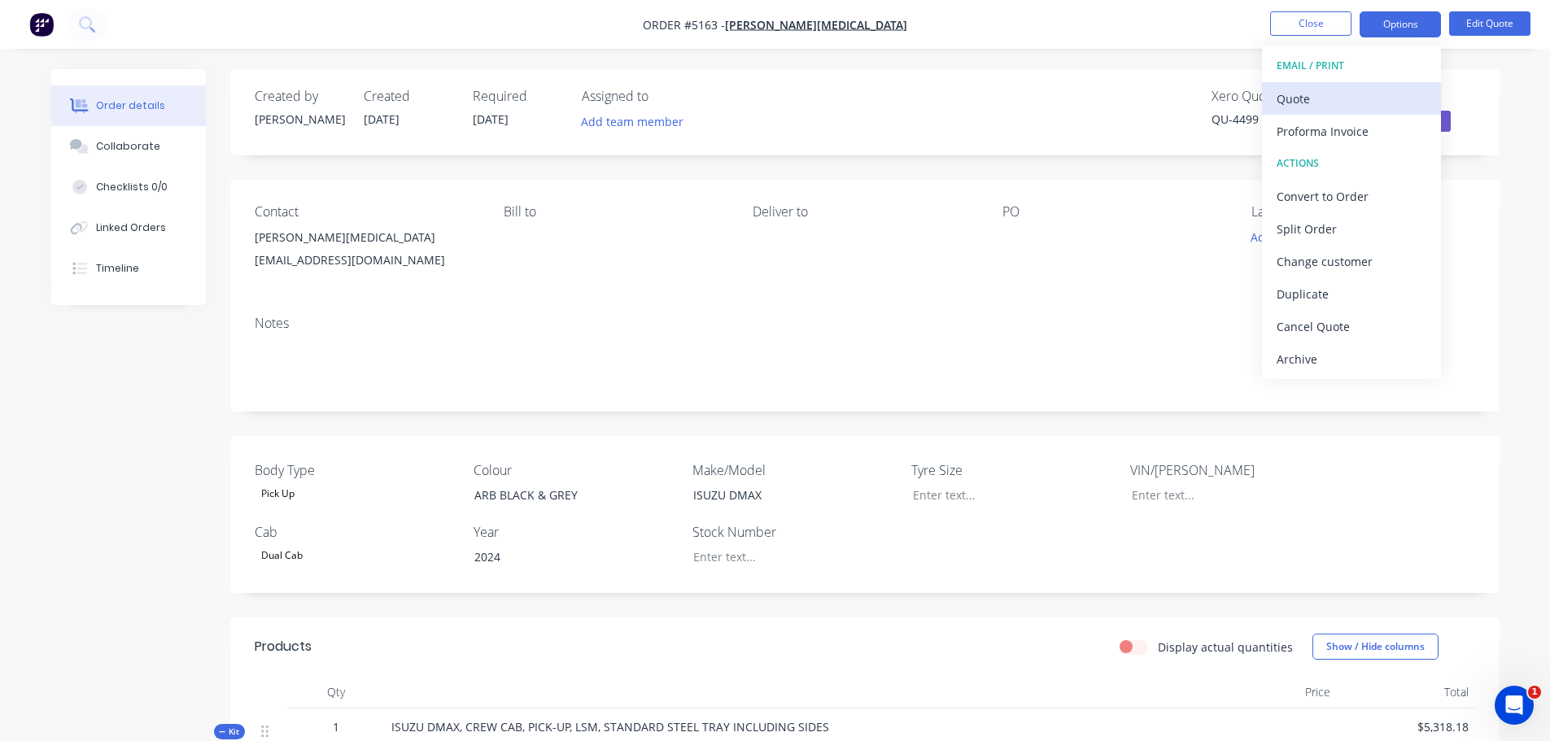
click at [1341, 105] on div "Quote" at bounding box center [1351, 99] width 150 height 24
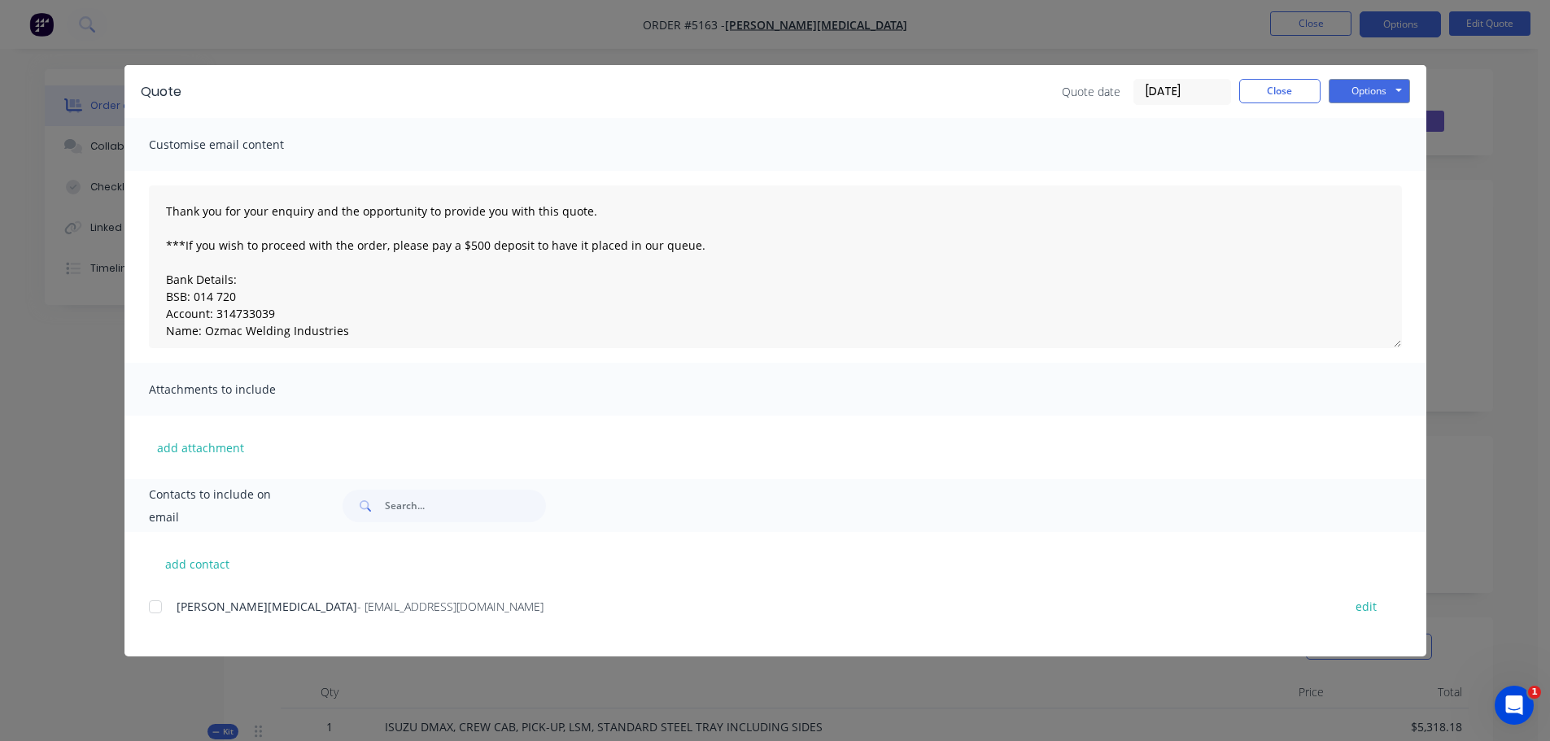
click at [156, 604] on div at bounding box center [155, 607] width 33 height 33
click at [1367, 97] on button "Options" at bounding box center [1368, 91] width 81 height 24
click at [1370, 170] on button "Email" at bounding box center [1380, 173] width 104 height 27
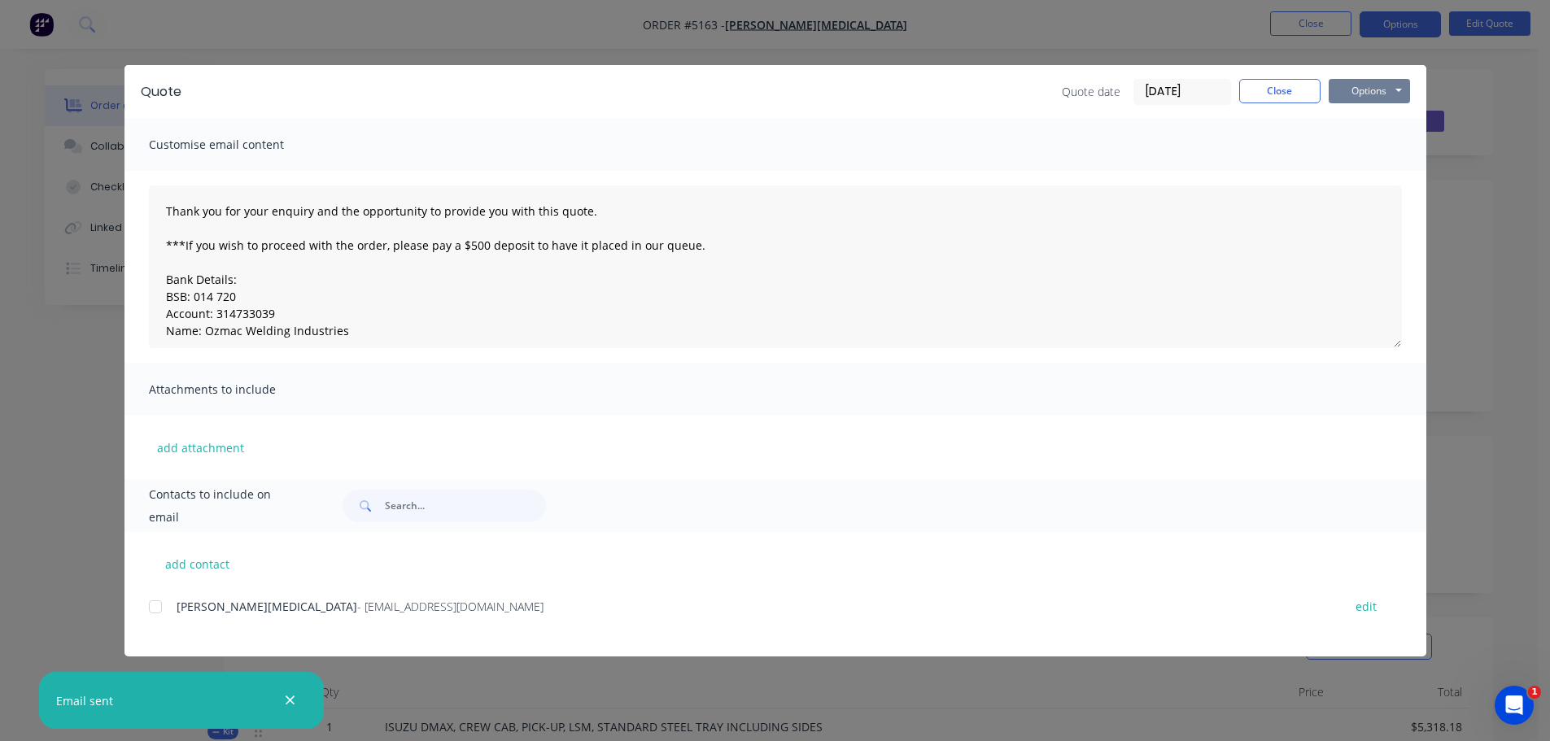
click at [1362, 95] on button "Options" at bounding box center [1368, 91] width 81 height 24
click at [1353, 141] on button "Print" at bounding box center [1380, 146] width 104 height 27
click at [1288, 80] on button "Close" at bounding box center [1279, 91] width 81 height 24
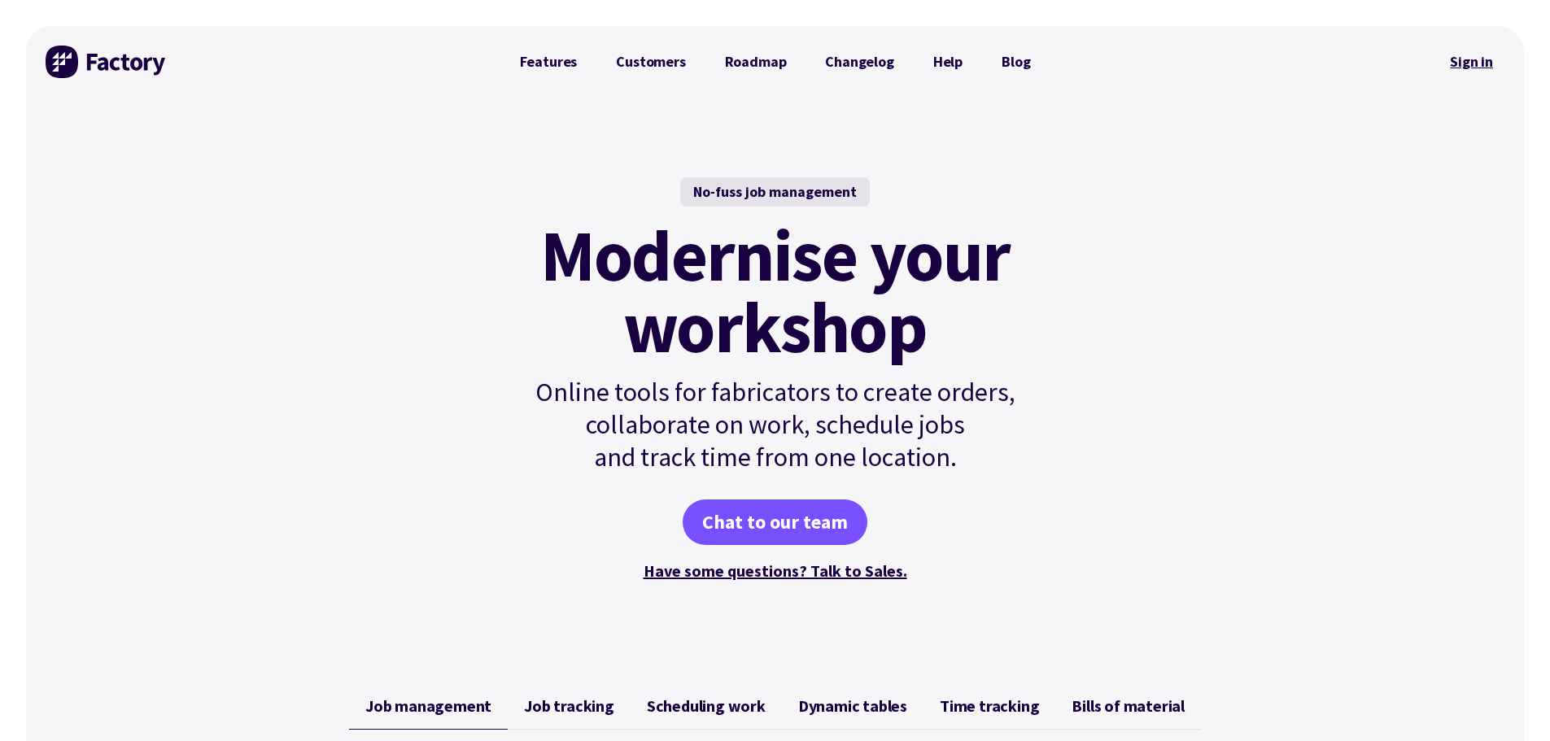
click at [1489, 61] on link "Sign in" at bounding box center [1471, 61] width 66 height 37
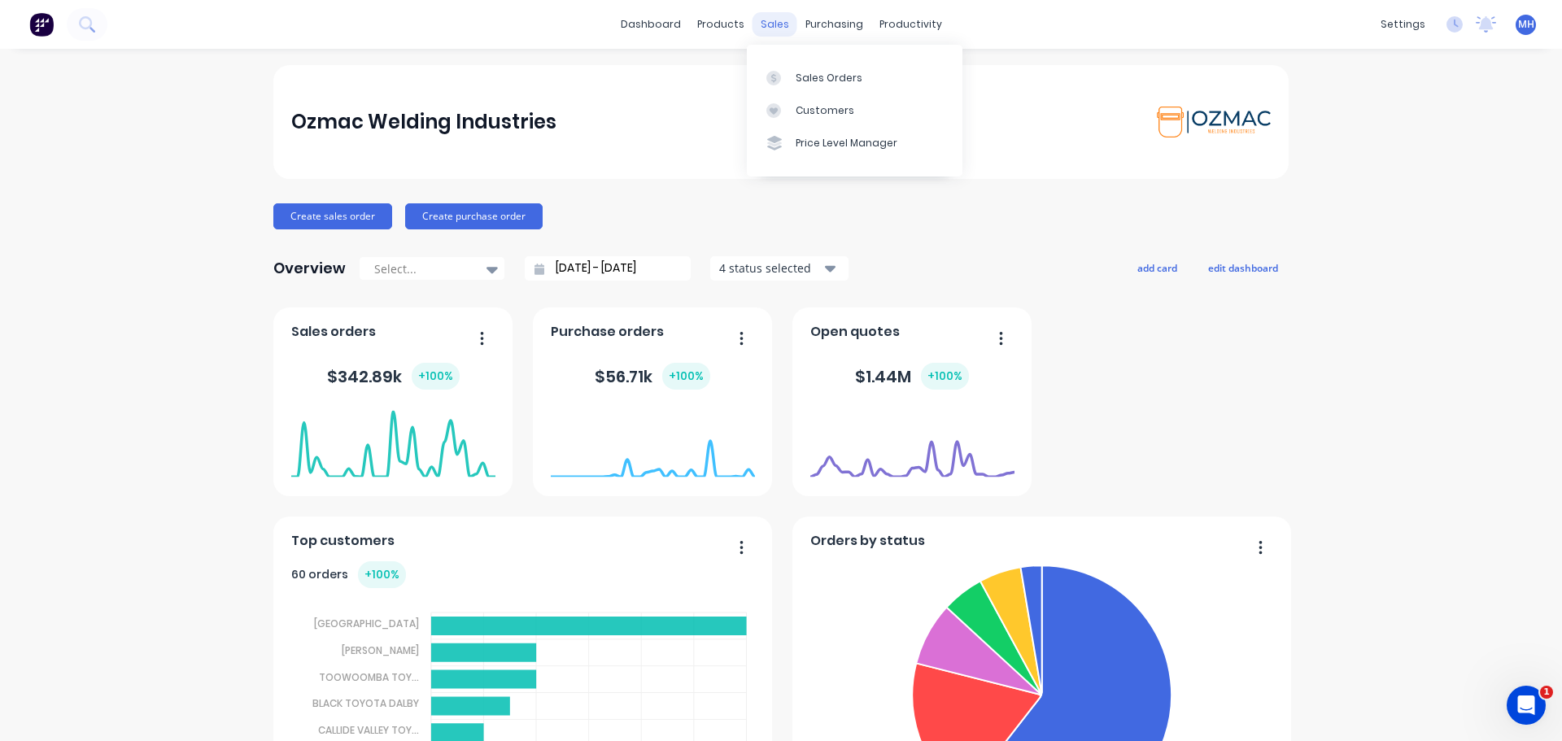
click at [782, 27] on div "sales" at bounding box center [774, 24] width 45 height 24
click at [800, 76] on div "Sales Orders" at bounding box center [829, 78] width 67 height 15
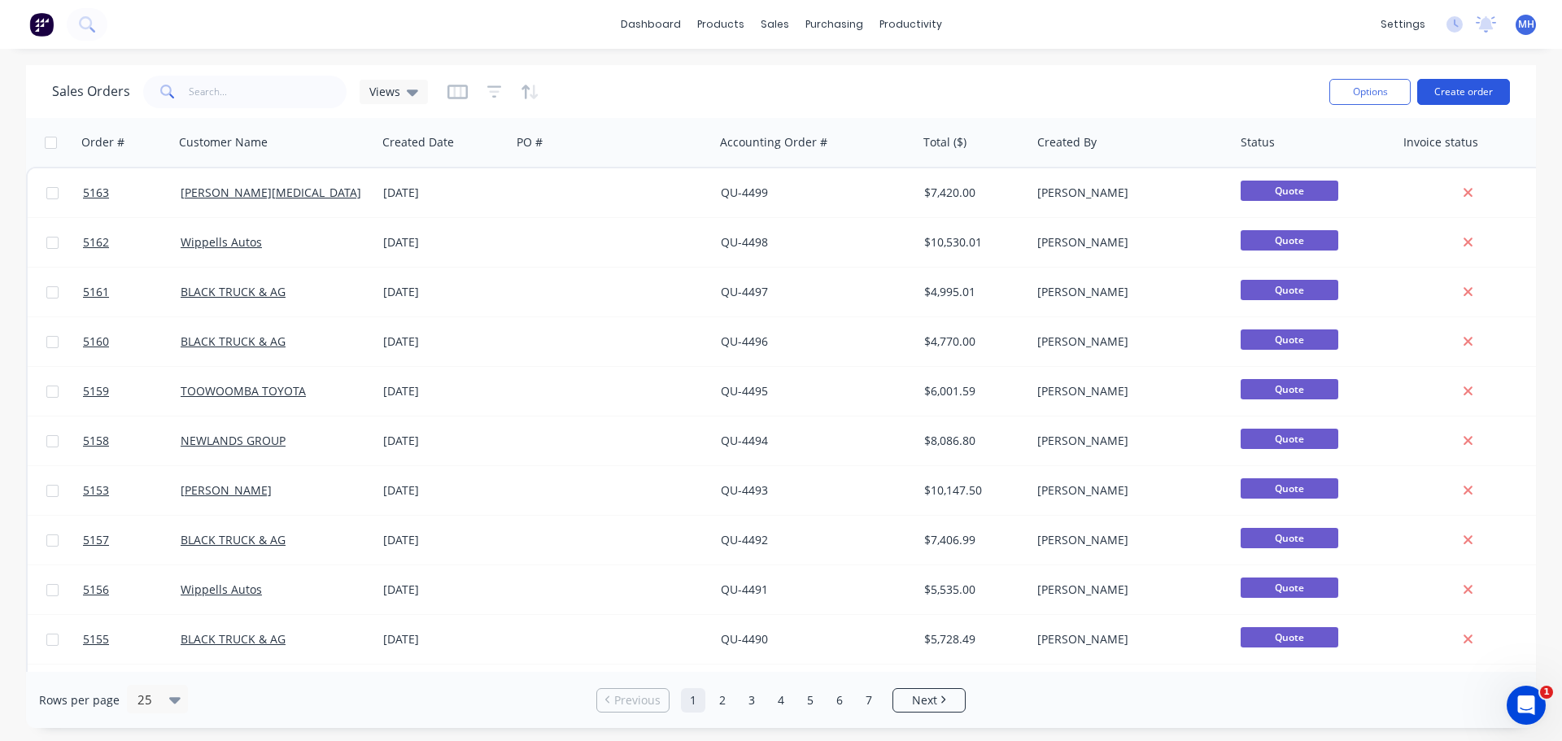
click at [1462, 90] on button "Create order" at bounding box center [1463, 92] width 93 height 26
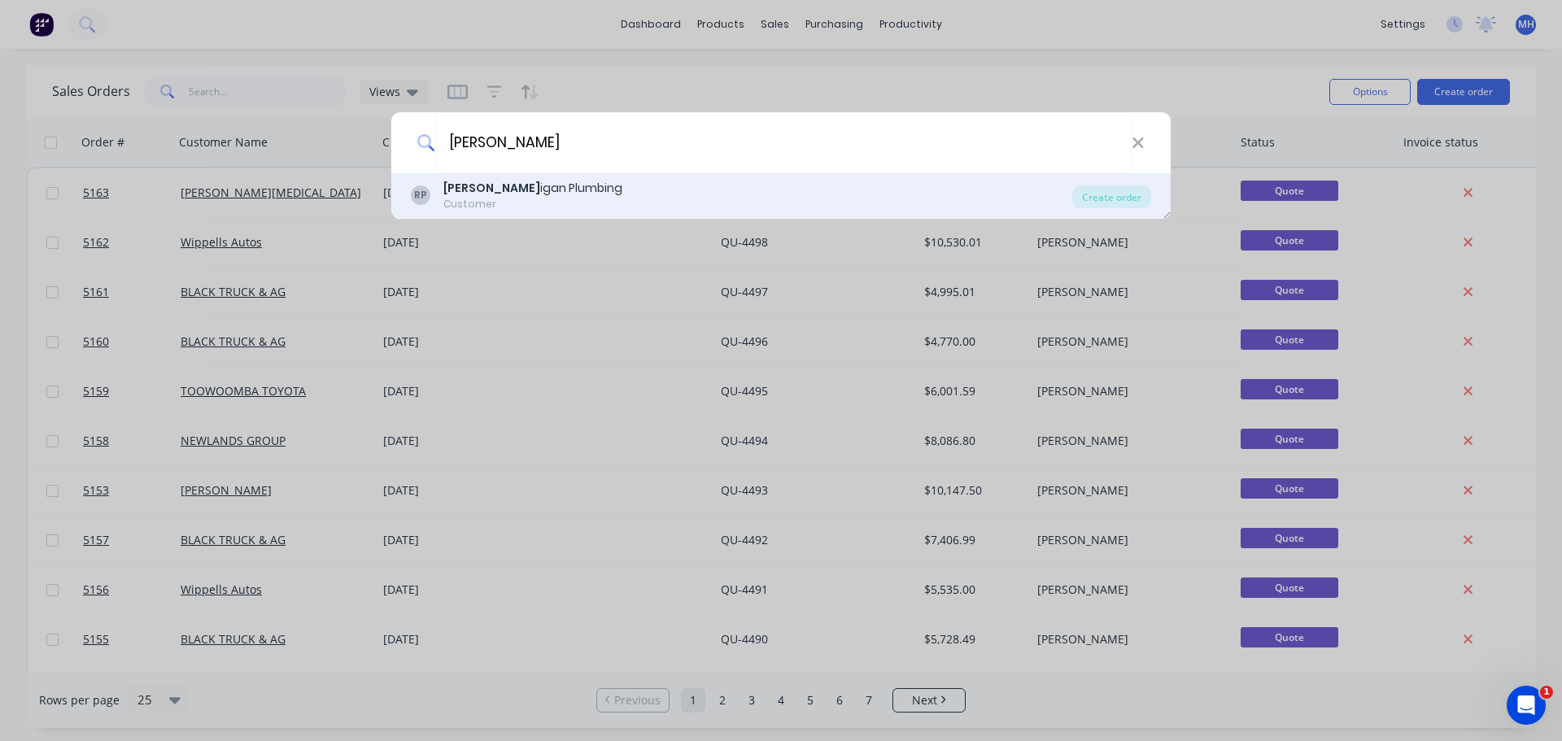
type input "[PERSON_NAME]"
click at [551, 190] on div "[PERSON_NAME] igan Plumbing" at bounding box center [532, 188] width 179 height 17
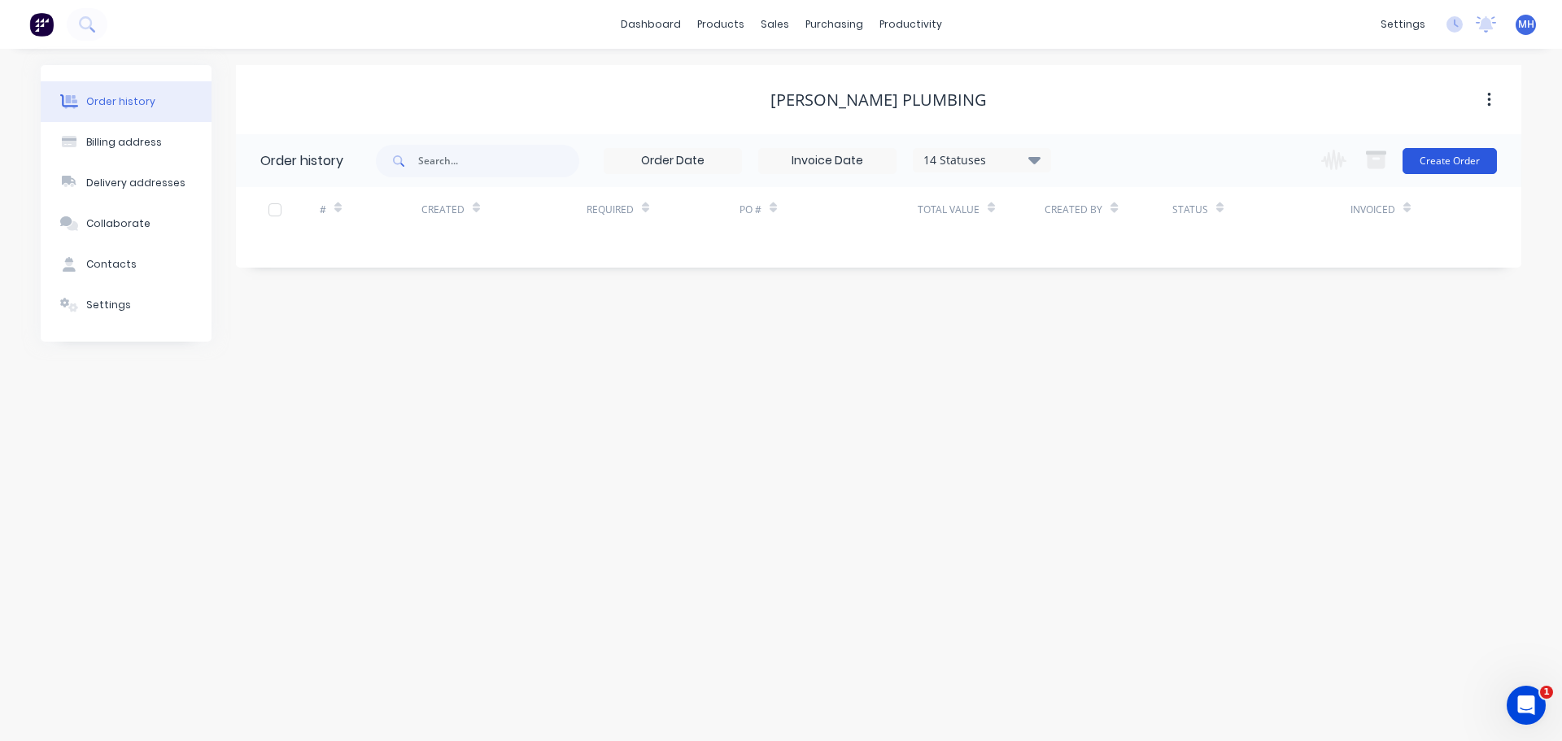
click at [1466, 157] on button "Create Order" at bounding box center [1449, 161] width 94 height 26
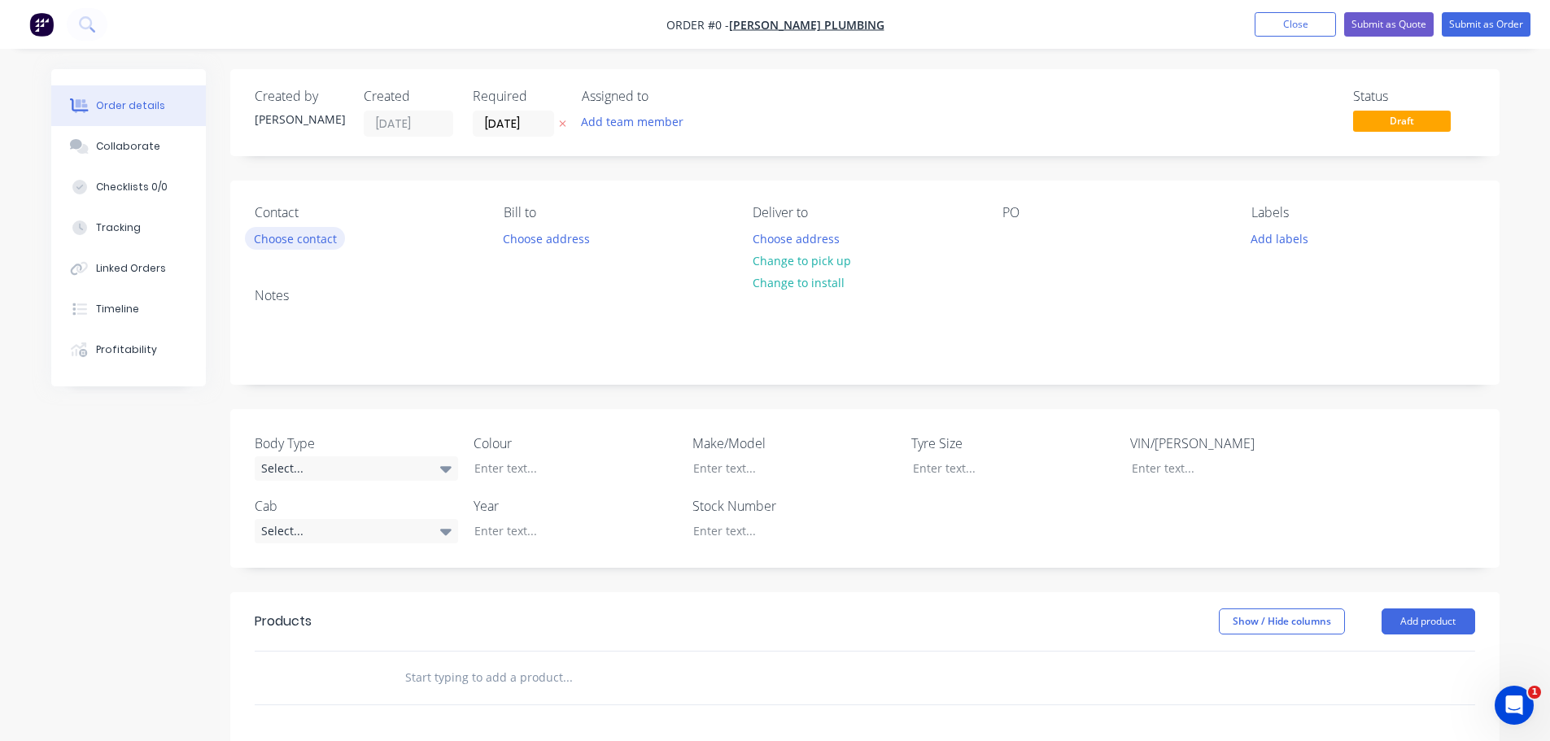
click at [310, 238] on button "Choose contact" at bounding box center [295, 238] width 100 height 22
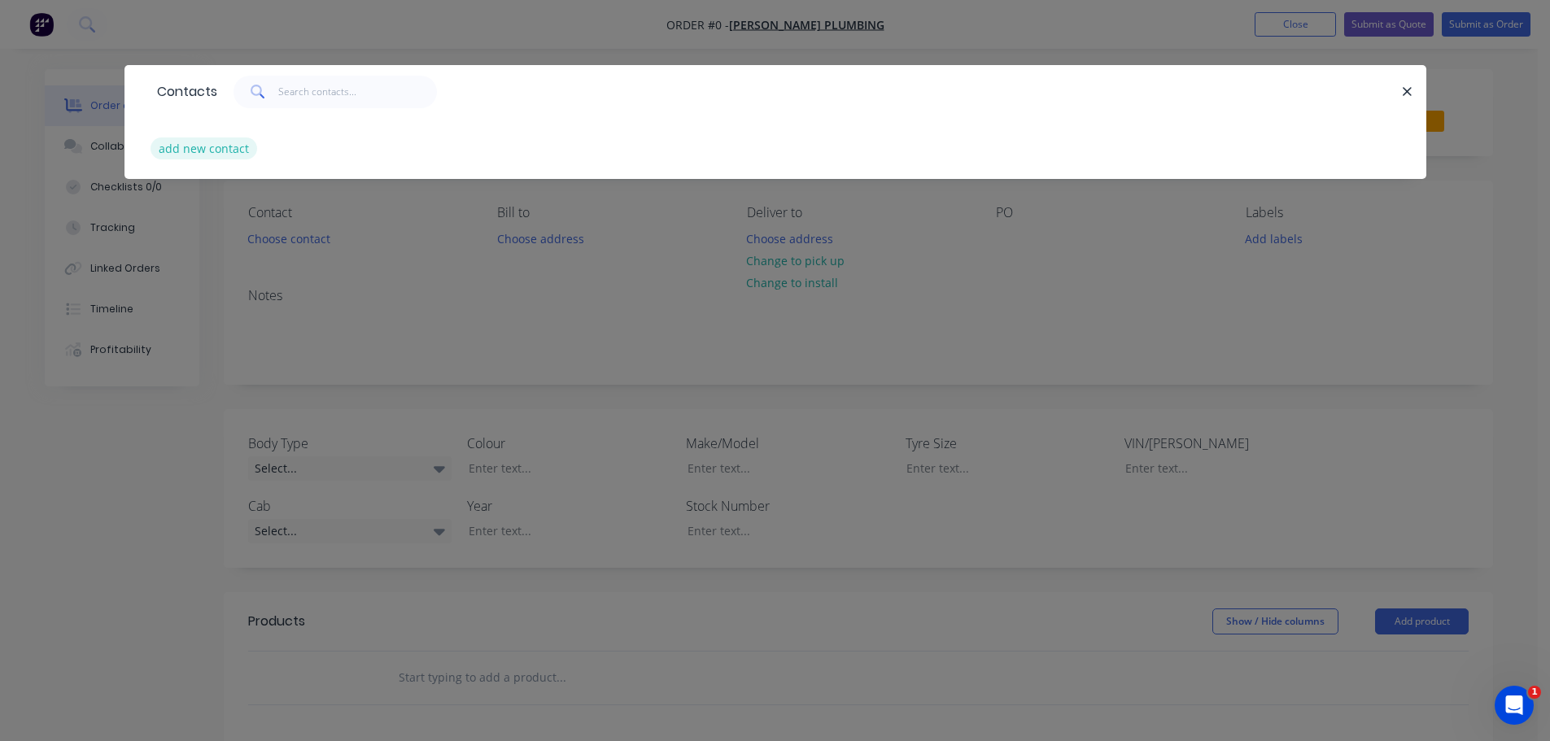
click at [216, 146] on button "add new contact" at bounding box center [203, 148] width 107 height 22
select select "AU"
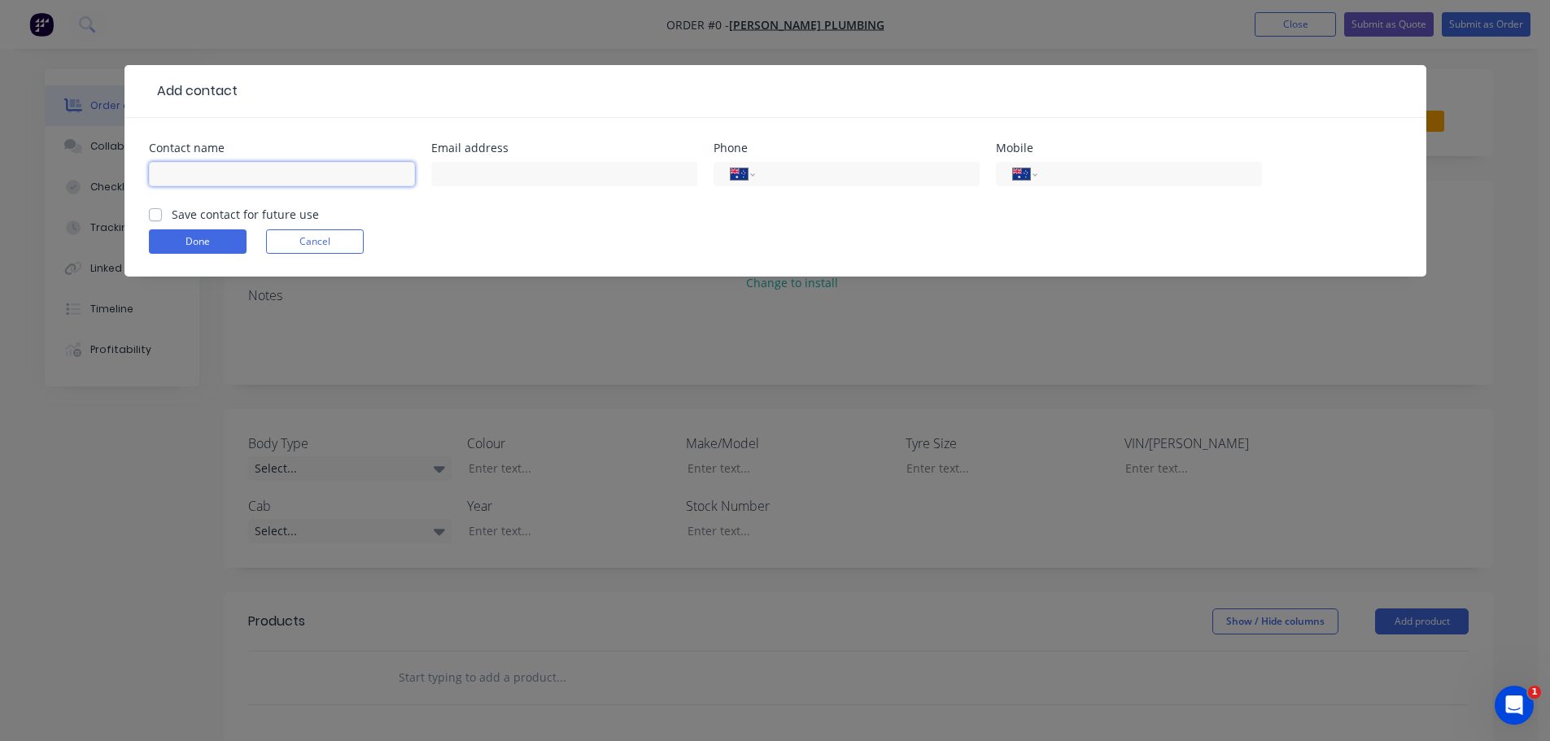
click at [309, 181] on input "text" at bounding box center [282, 174] width 266 height 24
type input "[PERSON_NAME]"
paste input "[PERSON_NAME][EMAIL_ADDRESS][DOMAIN_NAME]"
type input "[PERSON_NAME][EMAIL_ADDRESS][DOMAIN_NAME]"
click at [1069, 173] on input "tel" at bounding box center [1145, 174] width 195 height 19
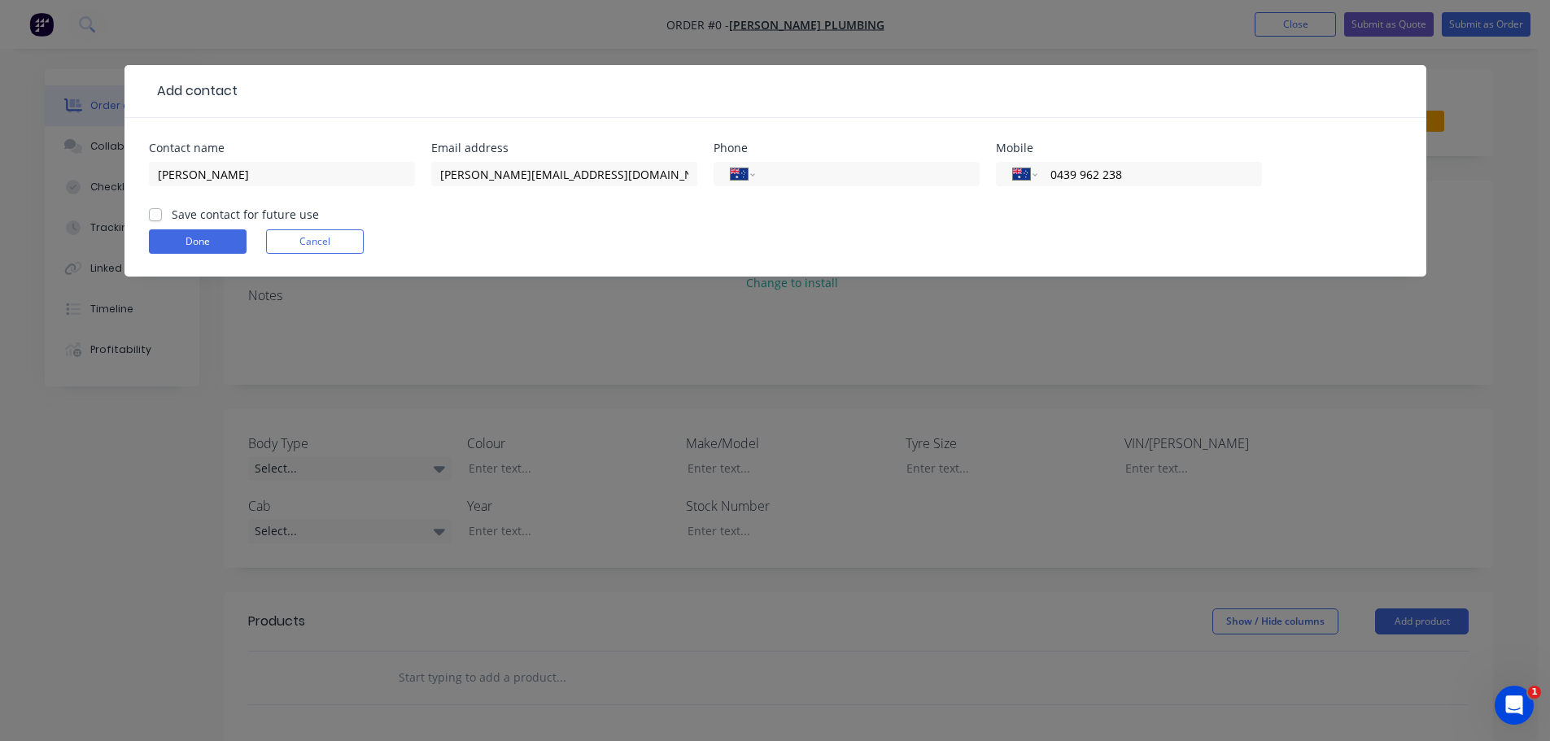
type input "0439 962 238"
click at [172, 218] on label "Save contact for future use" at bounding box center [245, 214] width 147 height 17
click at [151, 218] on input "Save contact for future use" at bounding box center [155, 213] width 13 height 15
checkbox input "true"
click at [184, 242] on button "Done" at bounding box center [198, 241] width 98 height 24
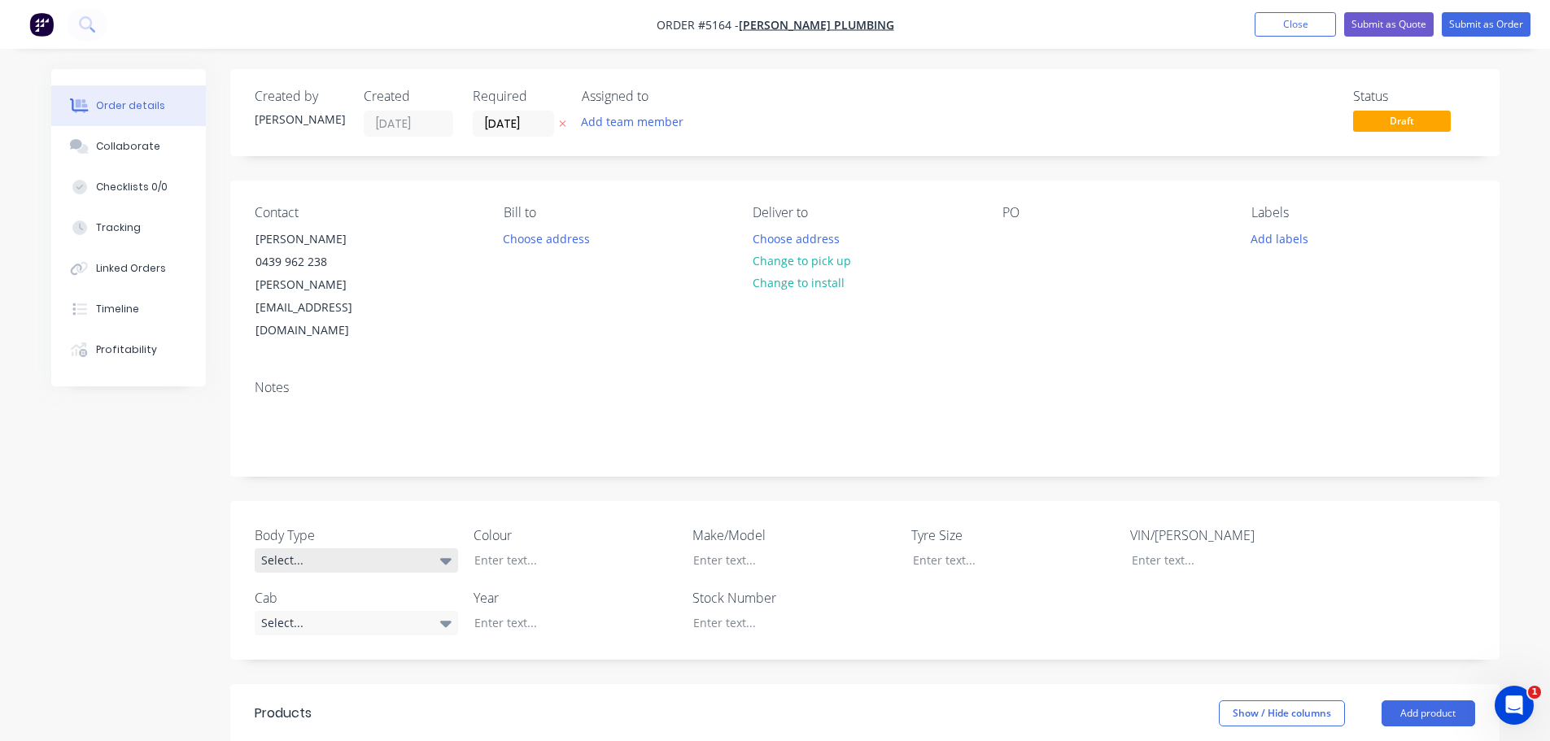
click at [337, 548] on div "Select..." at bounding box center [356, 560] width 203 height 24
click at [333, 615] on button "Pick Up" at bounding box center [377, 614] width 244 height 33
click at [348, 610] on div "Select..." at bounding box center [356, 622] width 203 height 24
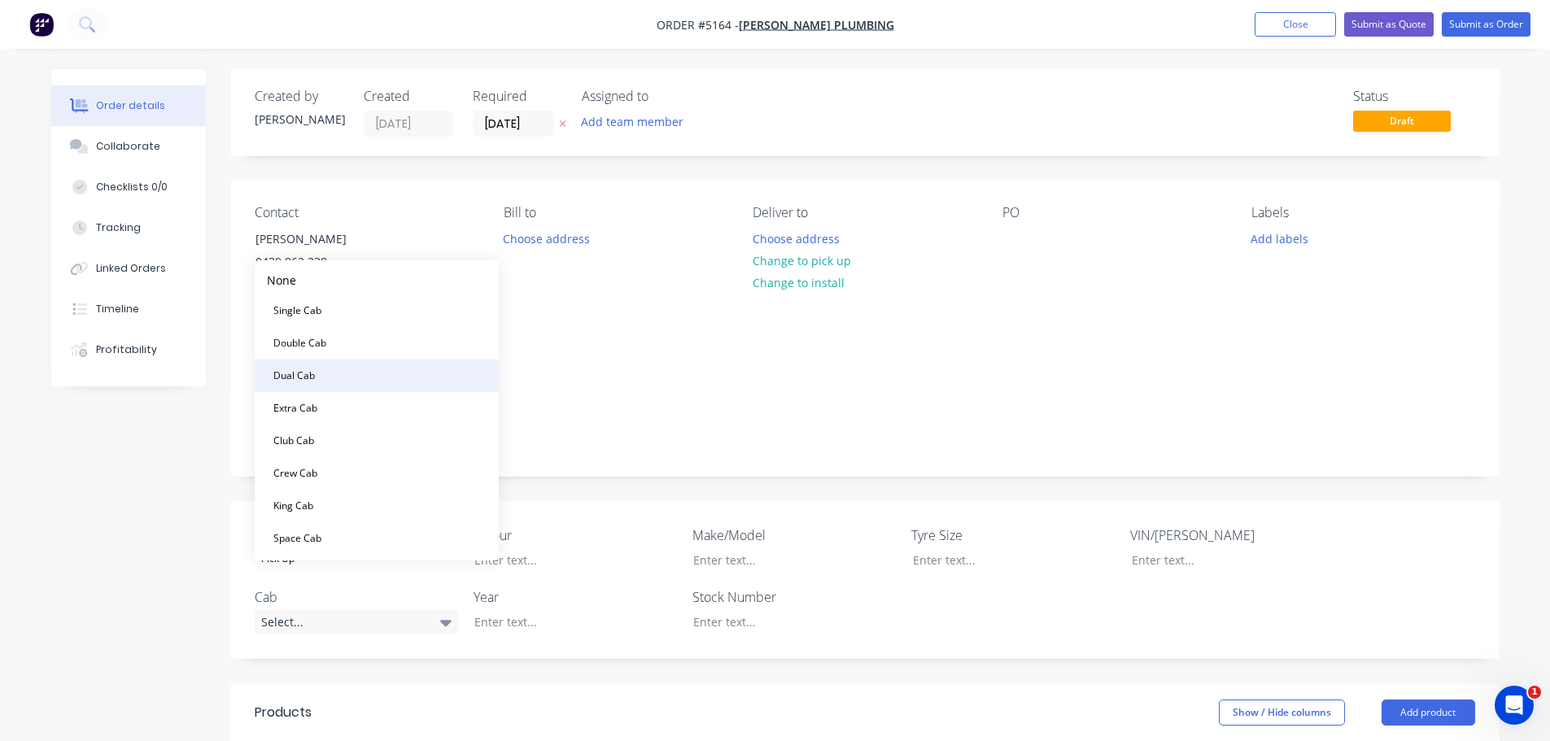
click at [359, 380] on button "Dual Cab" at bounding box center [377, 376] width 244 height 33
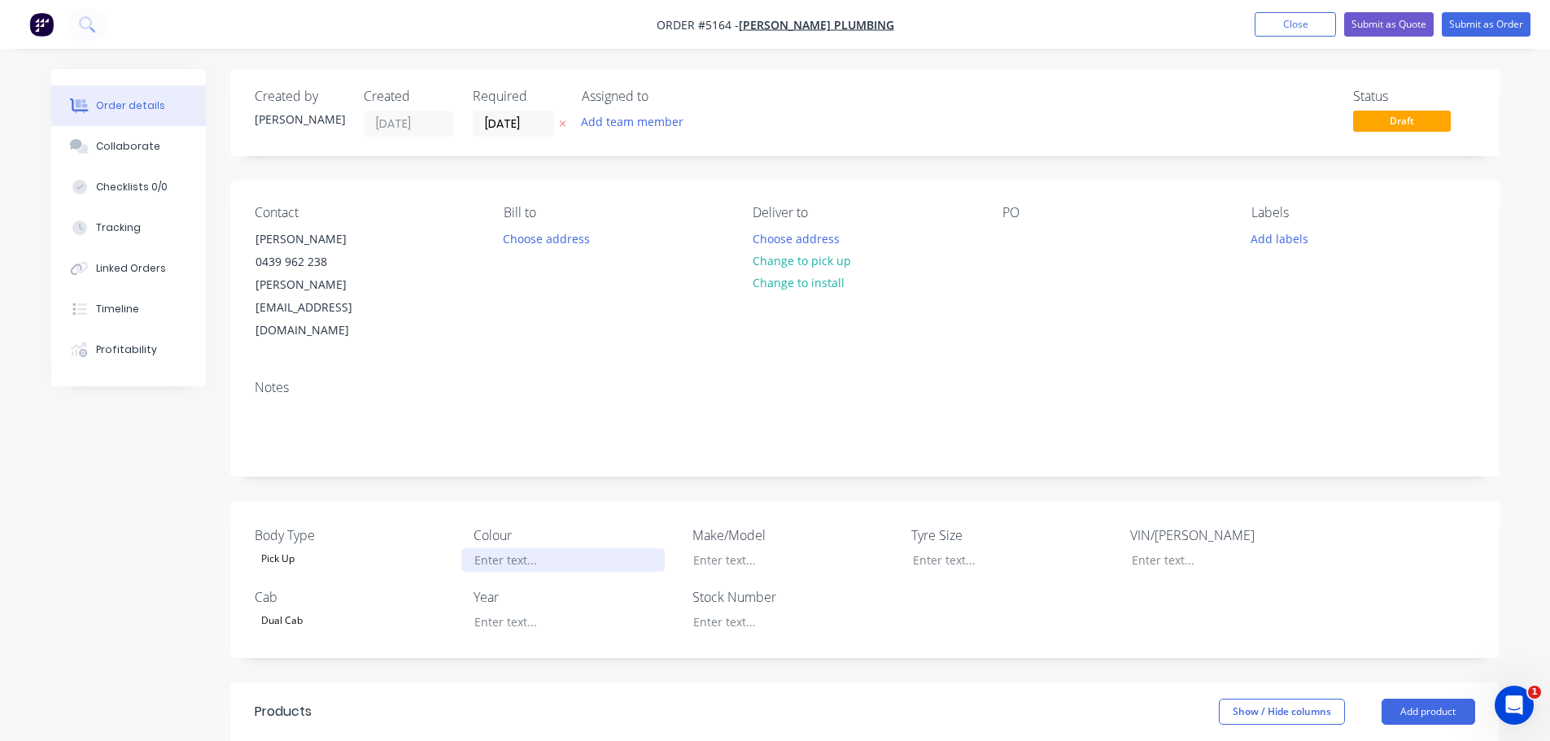
click at [517, 548] on div at bounding box center [562, 560] width 203 height 24
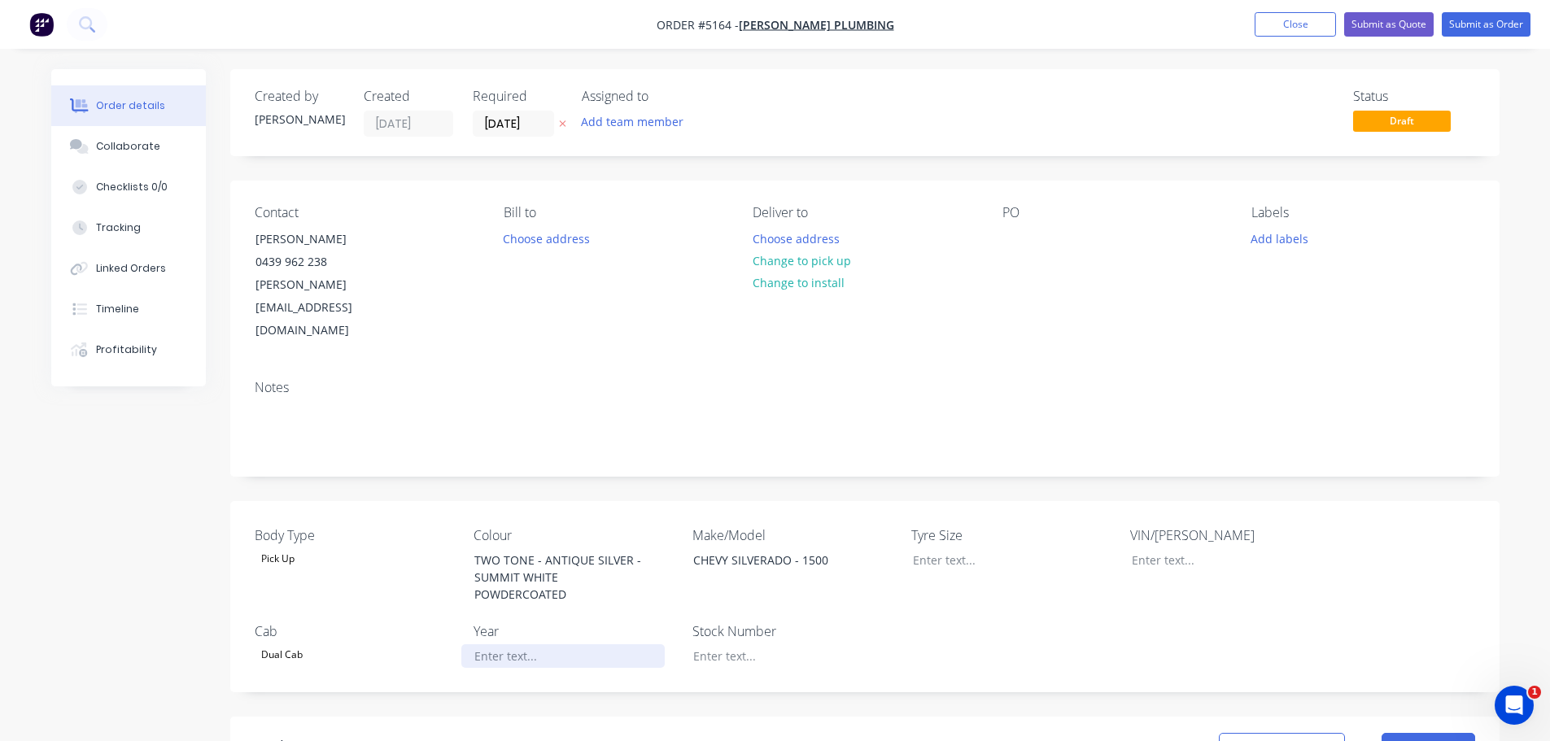
click at [520, 644] on div at bounding box center [562, 656] width 203 height 24
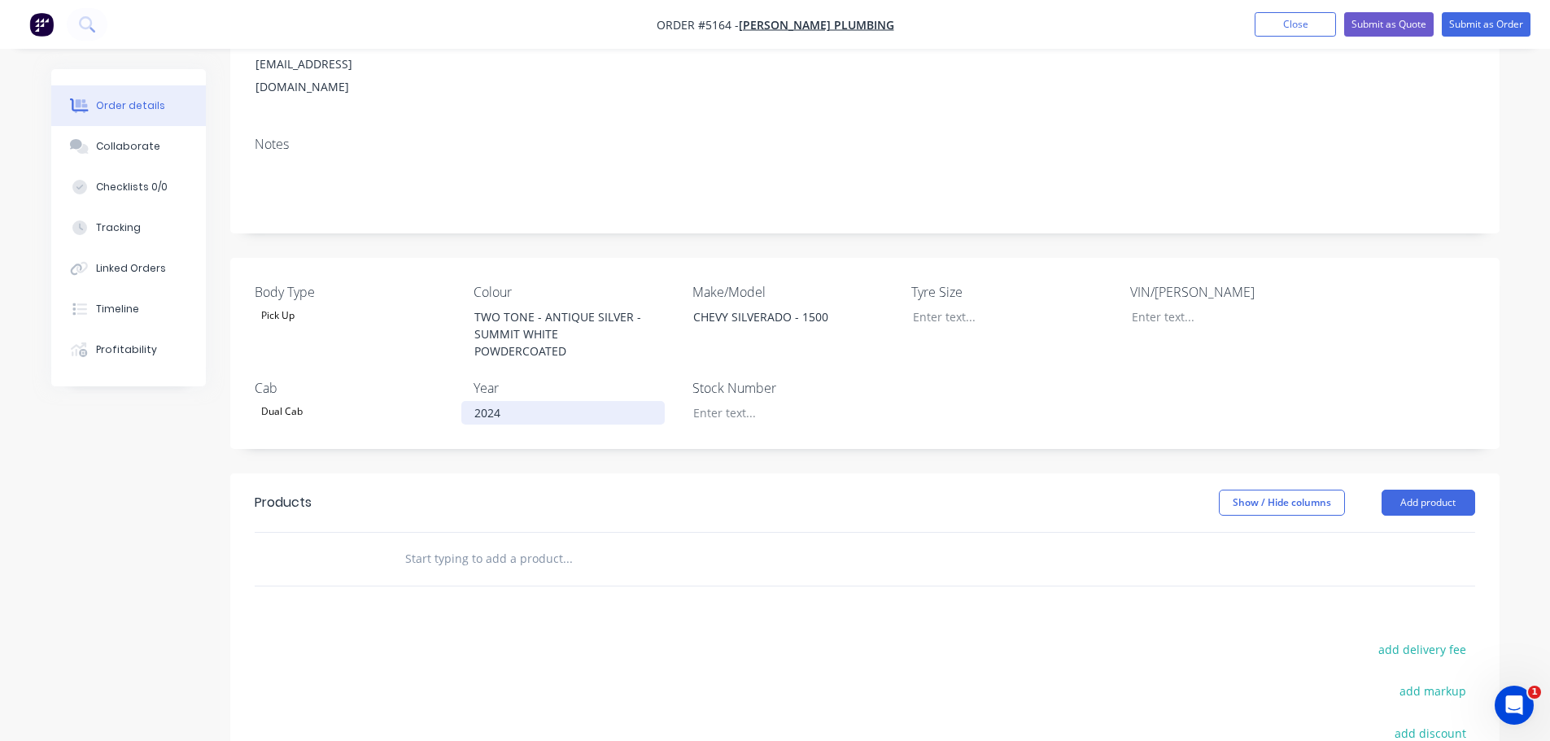
scroll to position [244, 0]
click at [712, 400] on div at bounding box center [781, 412] width 203 height 24
click at [925, 304] on div at bounding box center [1001, 316] width 203 height 24
click at [1435, 489] on button "Add product" at bounding box center [1428, 502] width 94 height 26
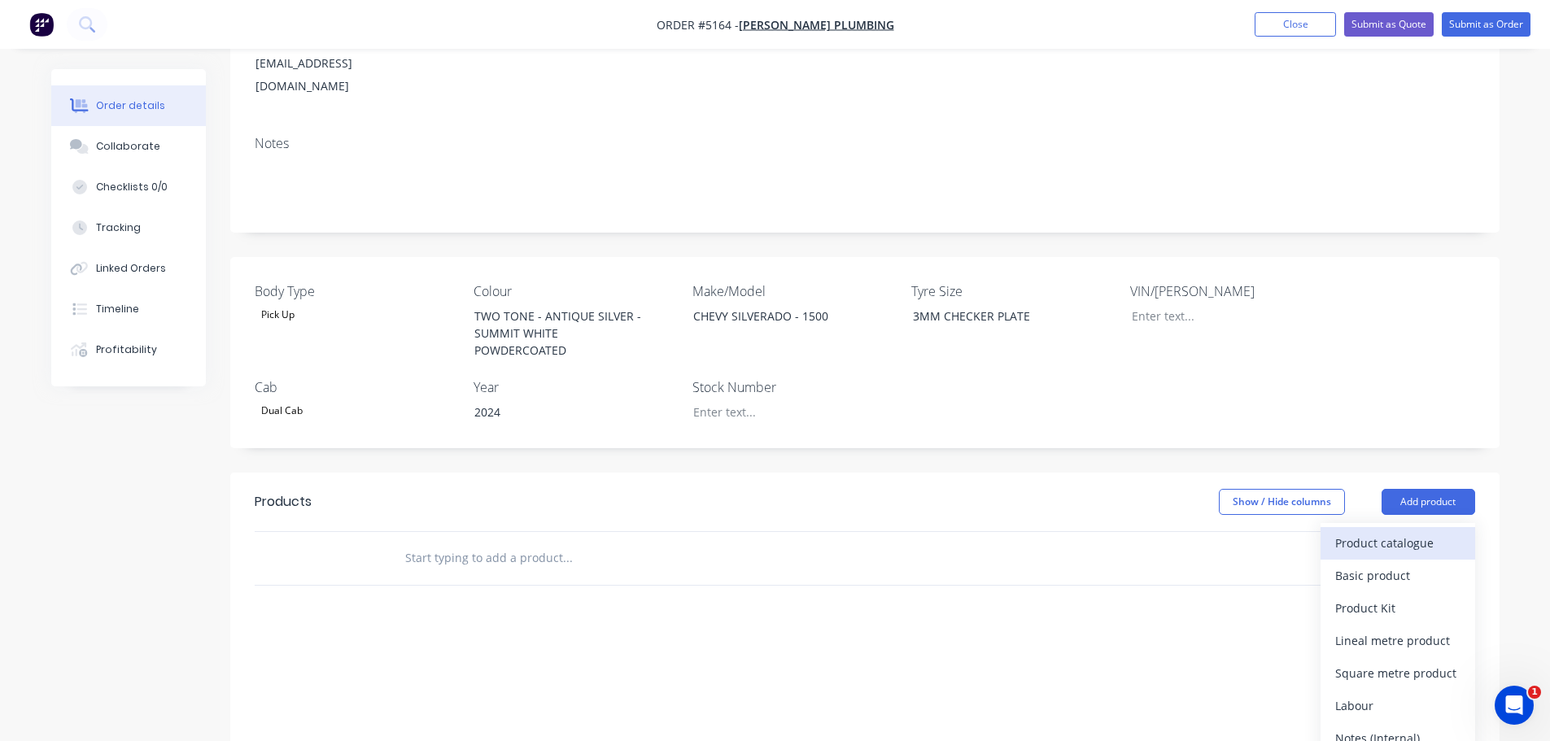
click at [1409, 531] on div "Product catalogue" at bounding box center [1397, 543] width 125 height 24
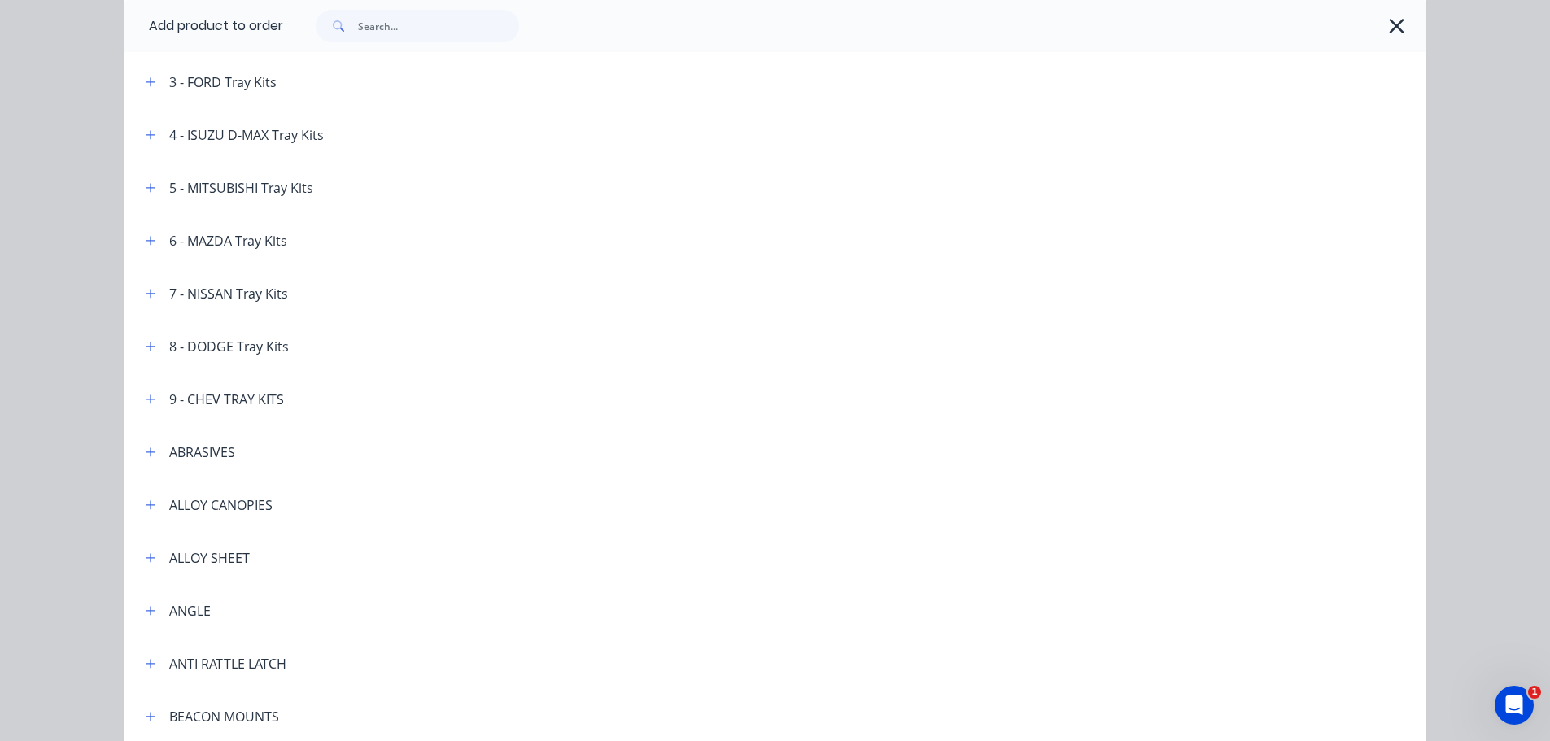
scroll to position [325, 0]
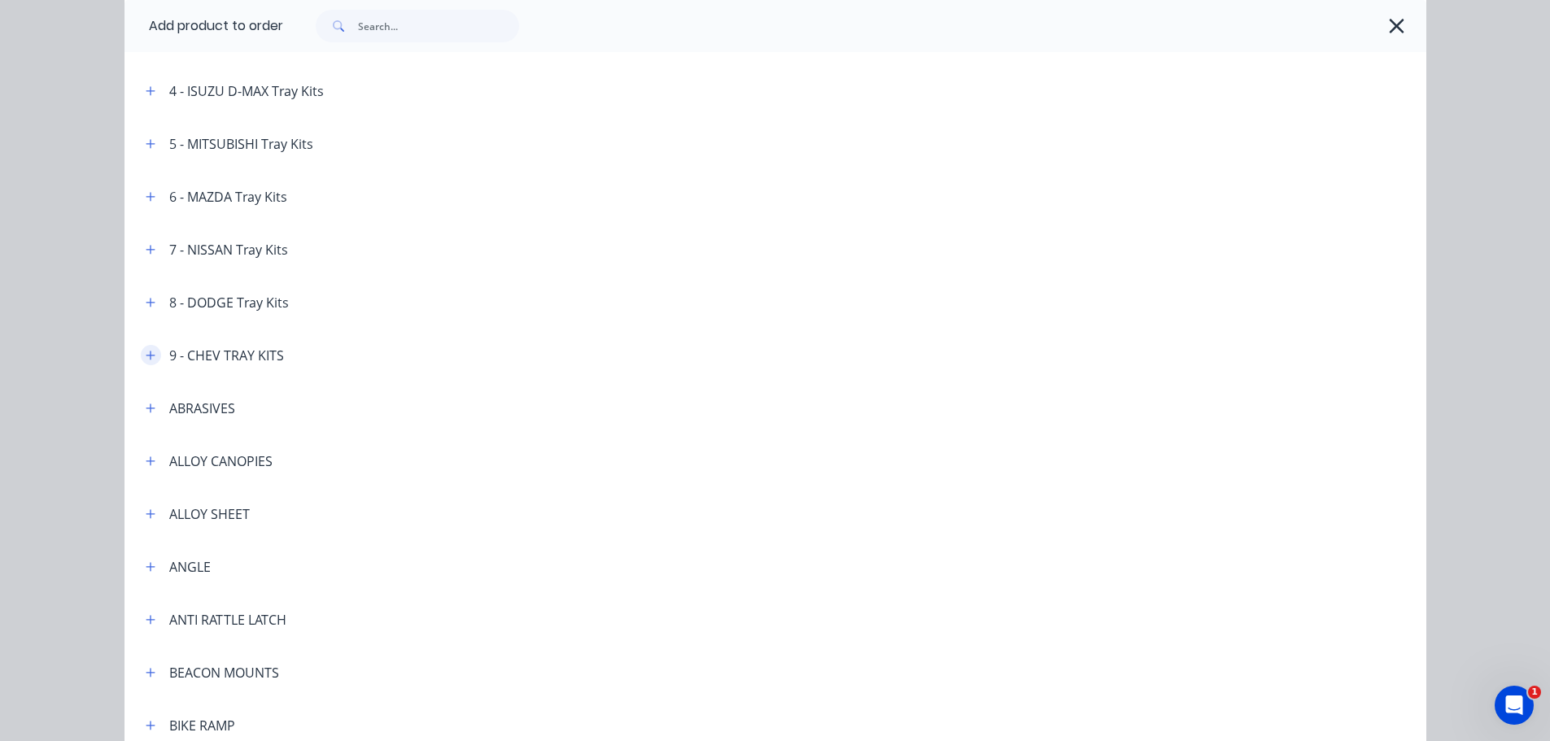
click at [146, 354] on icon "button" at bounding box center [151, 355] width 10 height 11
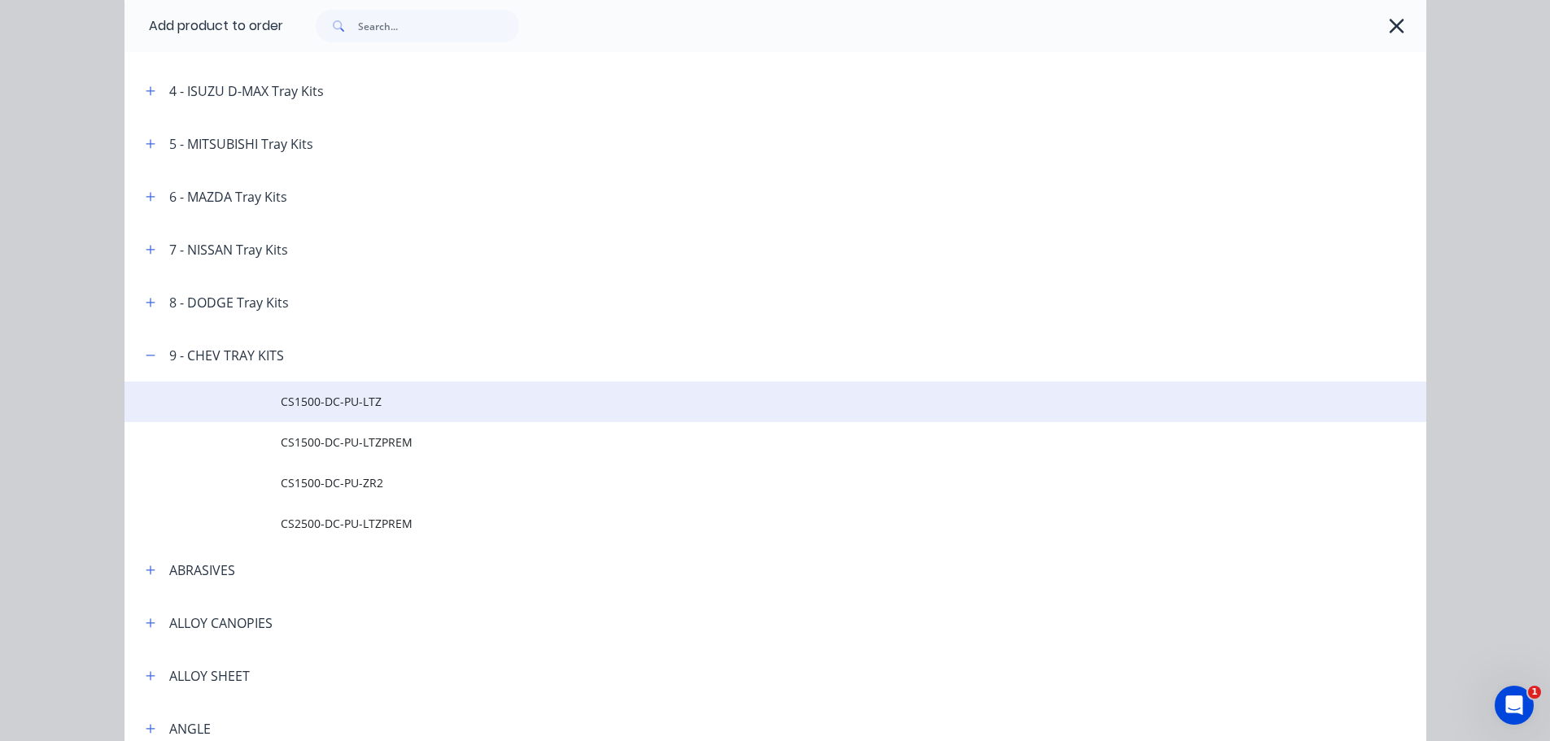
click at [378, 408] on span "CS1500-DC-PU-LTZ" at bounding box center [739, 401] width 916 height 17
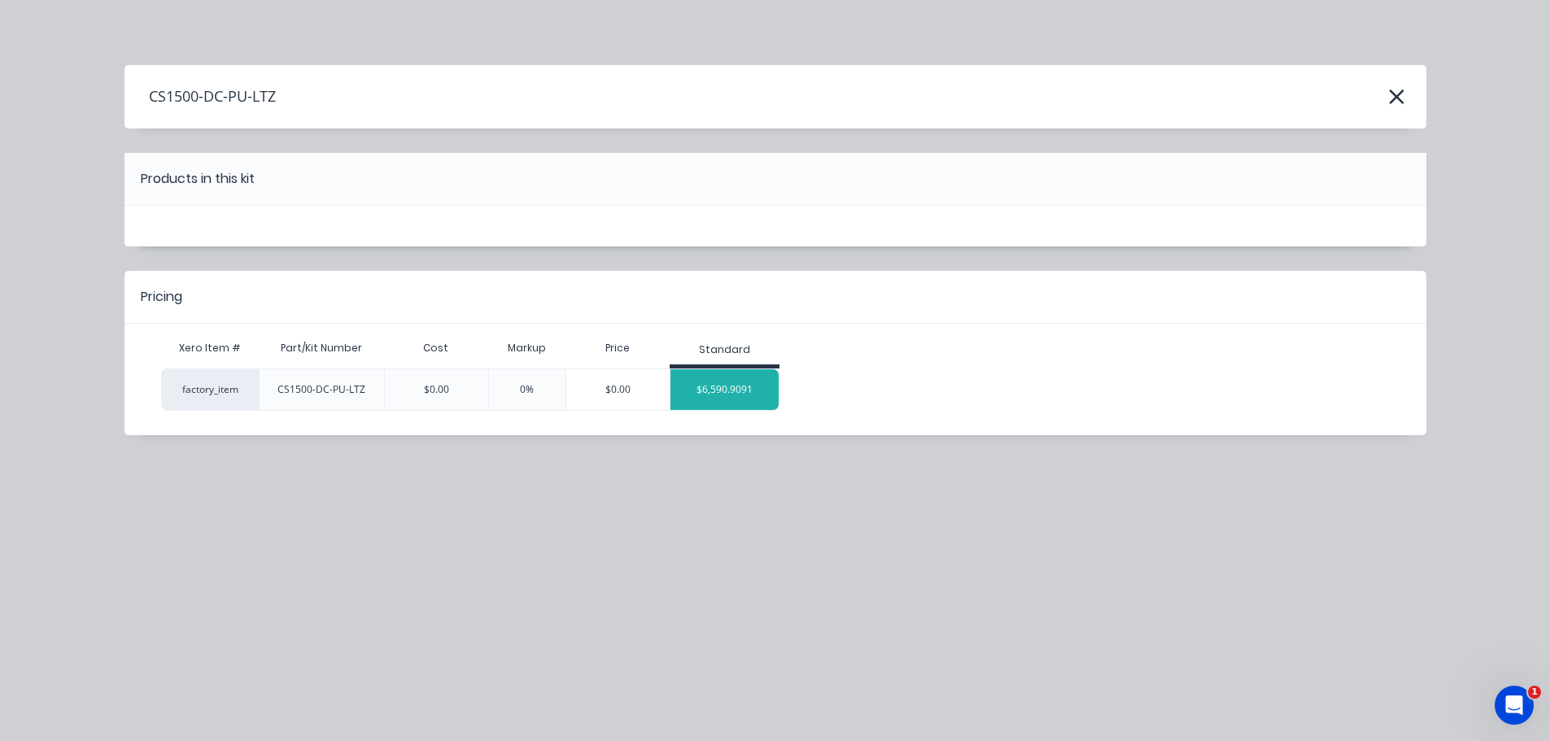
click at [748, 394] on div "$6,590.9091" at bounding box center [724, 389] width 108 height 41
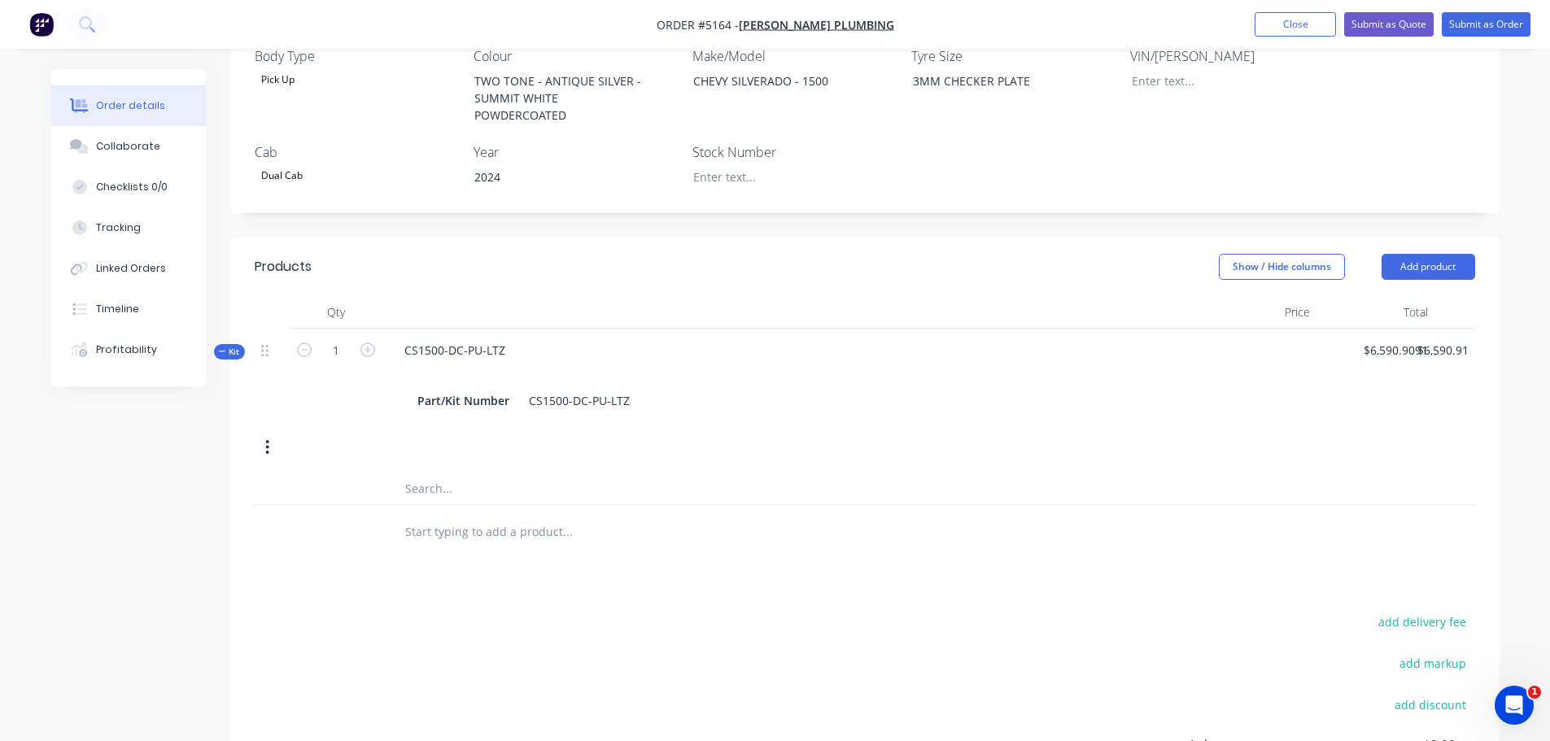
scroll to position [488, 0]
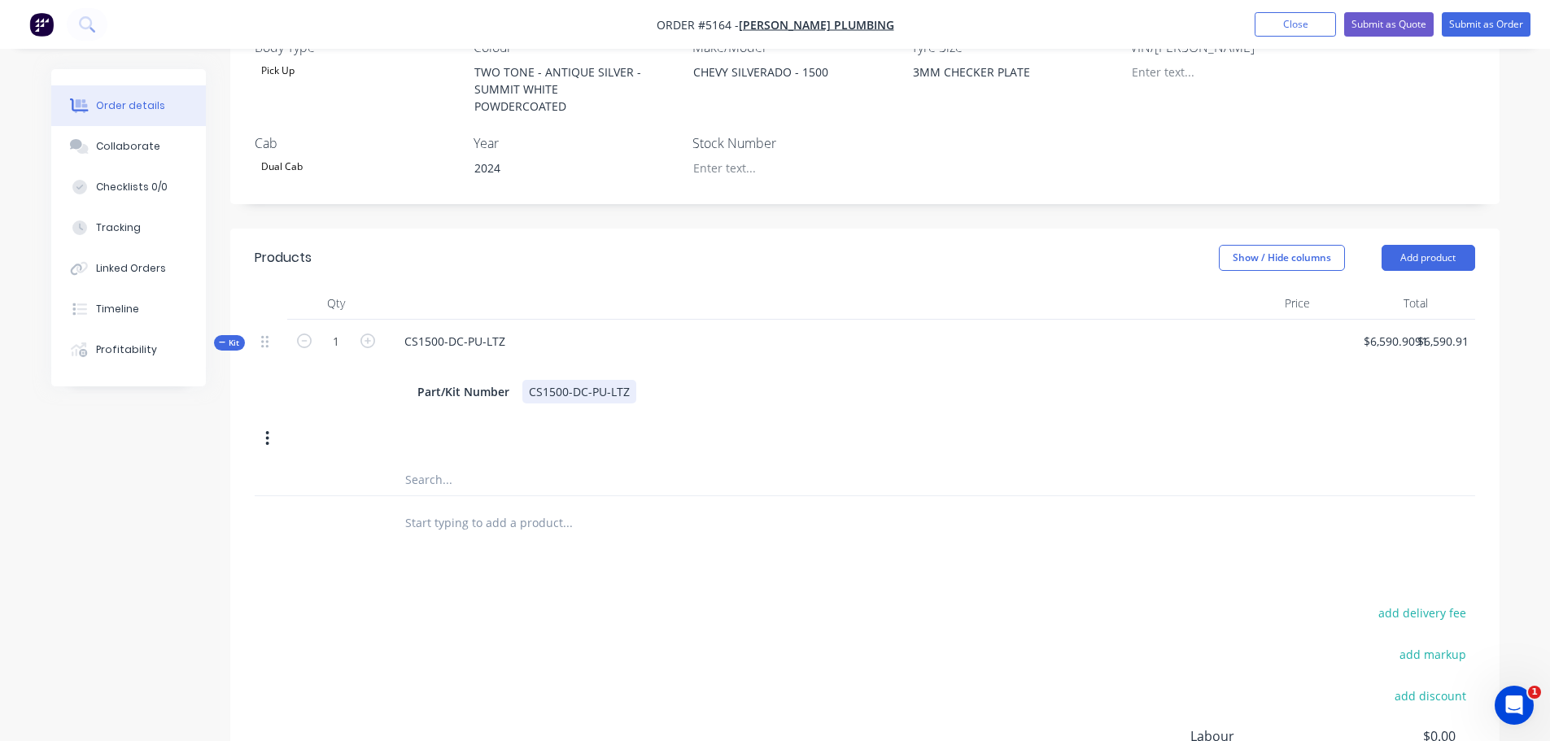
click at [584, 380] on div "CS1500-DC-PU-LTZ" at bounding box center [579, 392] width 114 height 24
click at [629, 380] on div "CS1500-DC-PU-LTZ" at bounding box center [579, 392] width 114 height 24
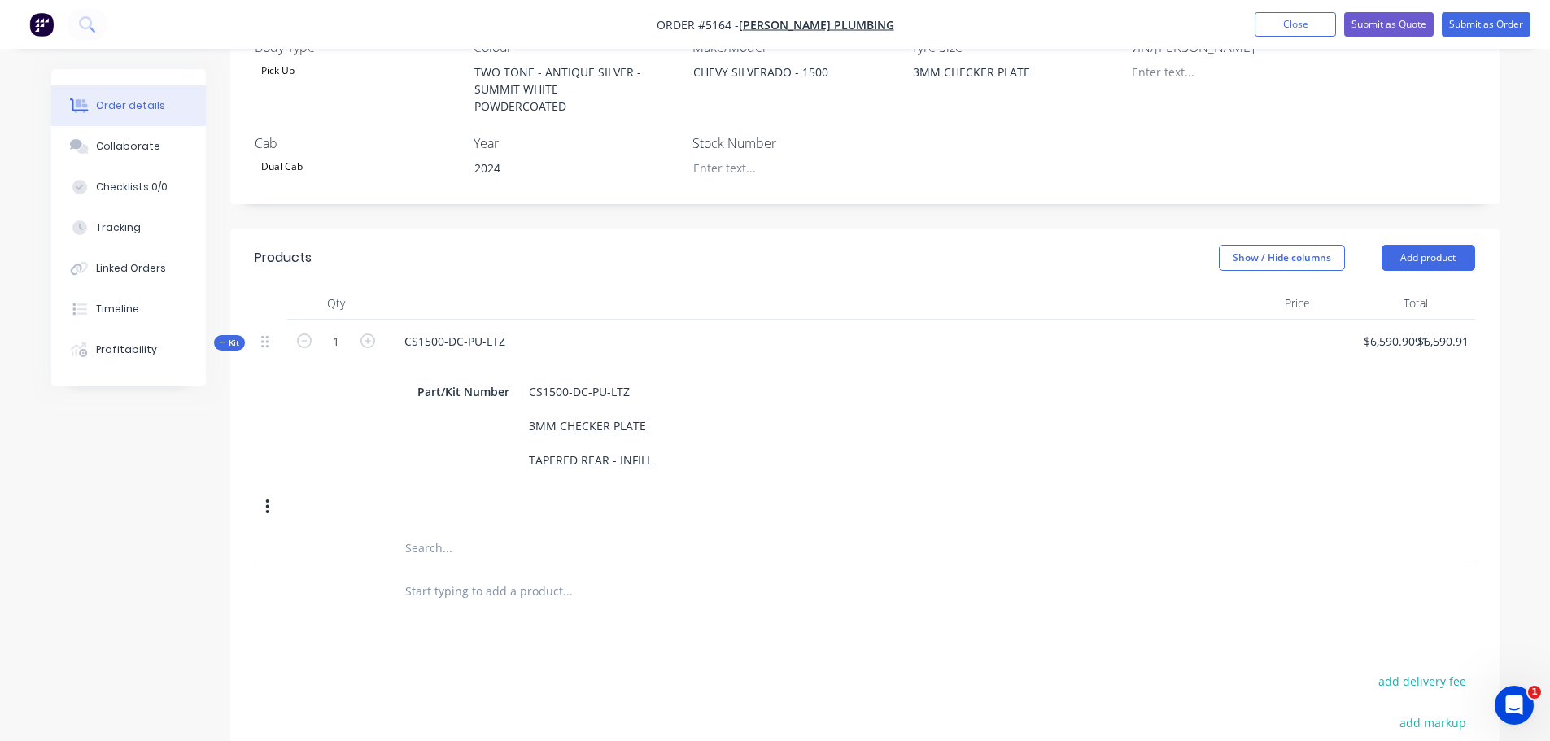
click at [765, 574] on div at bounding box center [635, 590] width 488 height 33
click at [467, 574] on input "text" at bounding box center [566, 590] width 325 height 33
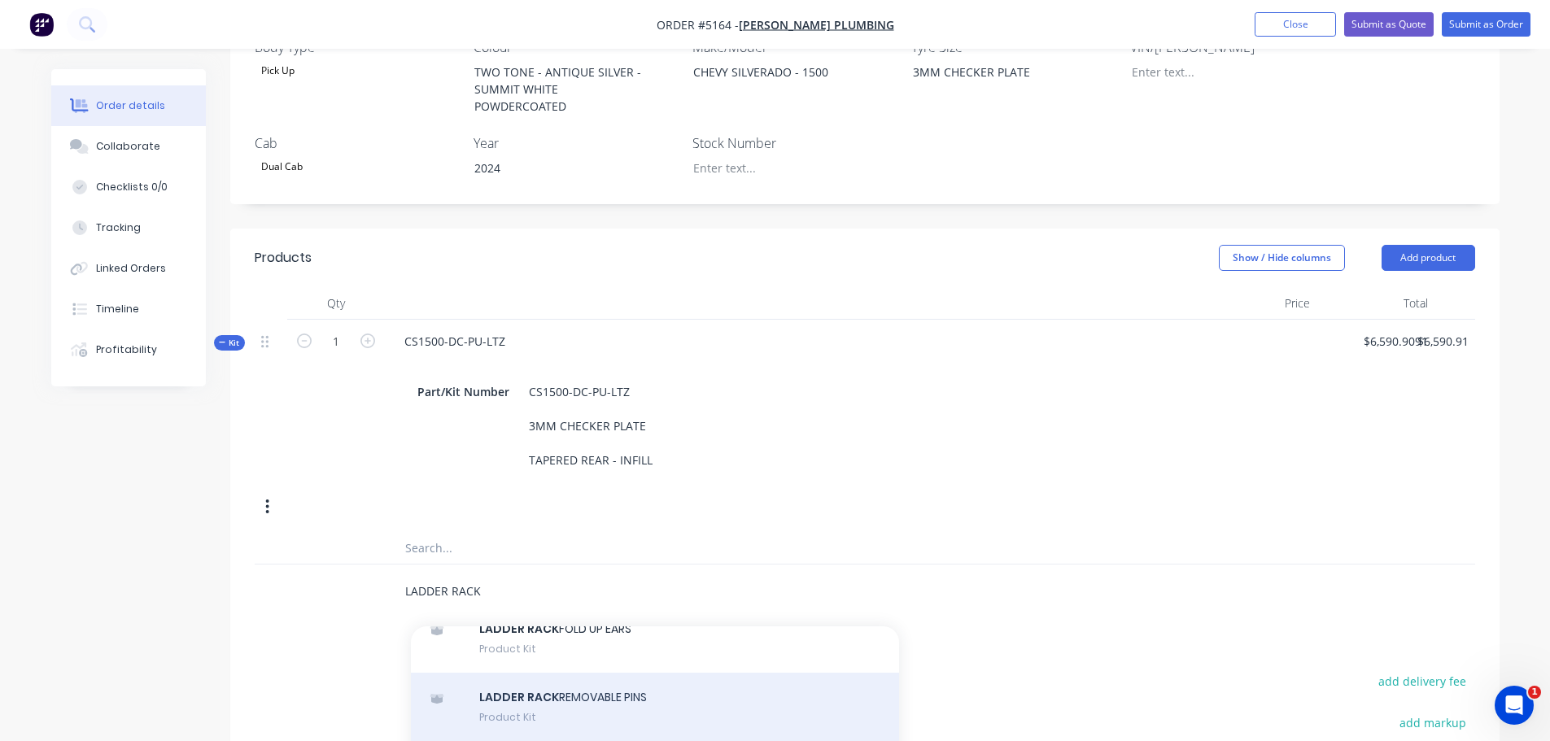
scroll to position [1708, 0]
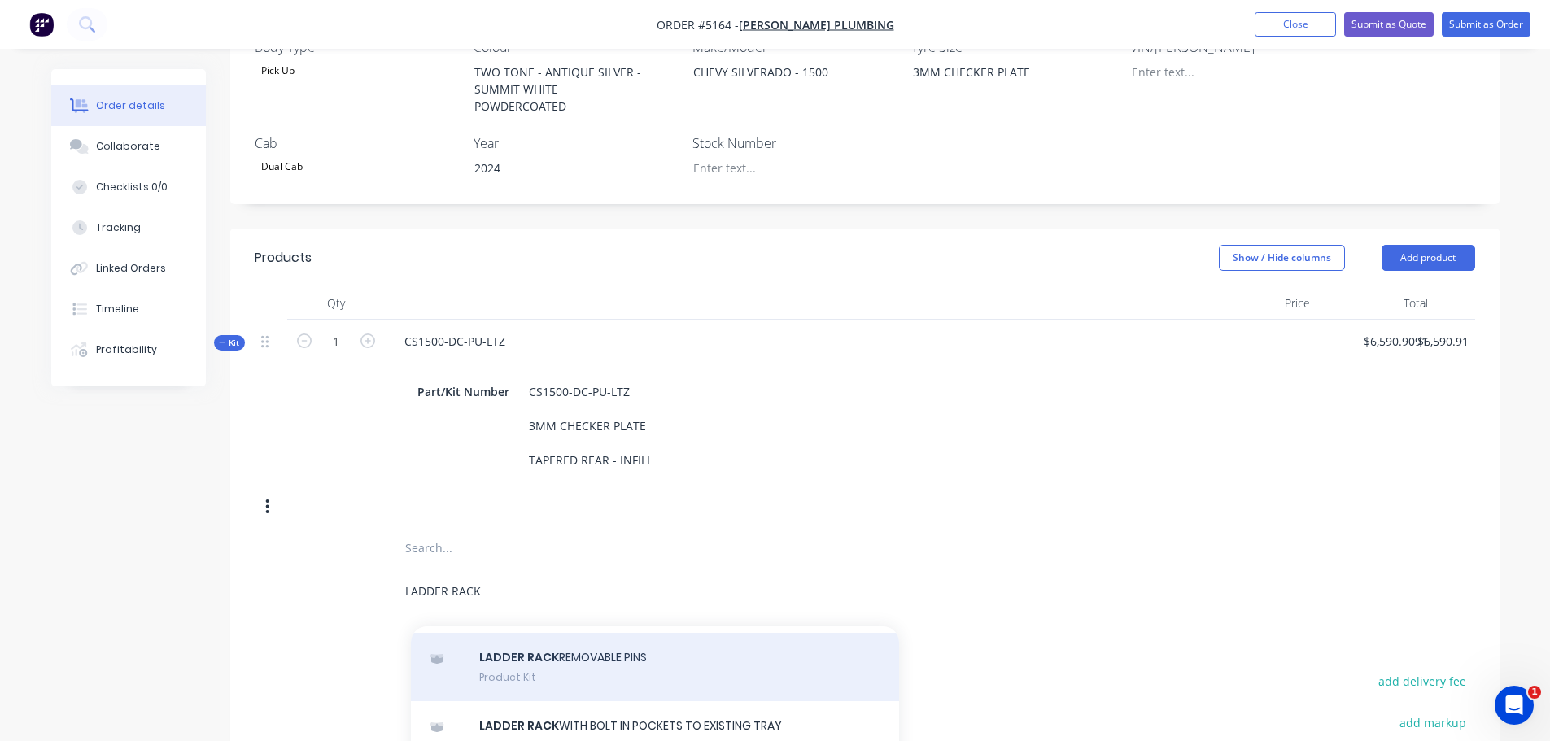
type input "LADDER RACK"
click at [583, 648] on div "LADDER RACK REMOVABLE PINS Product Kit" at bounding box center [655, 667] width 488 height 68
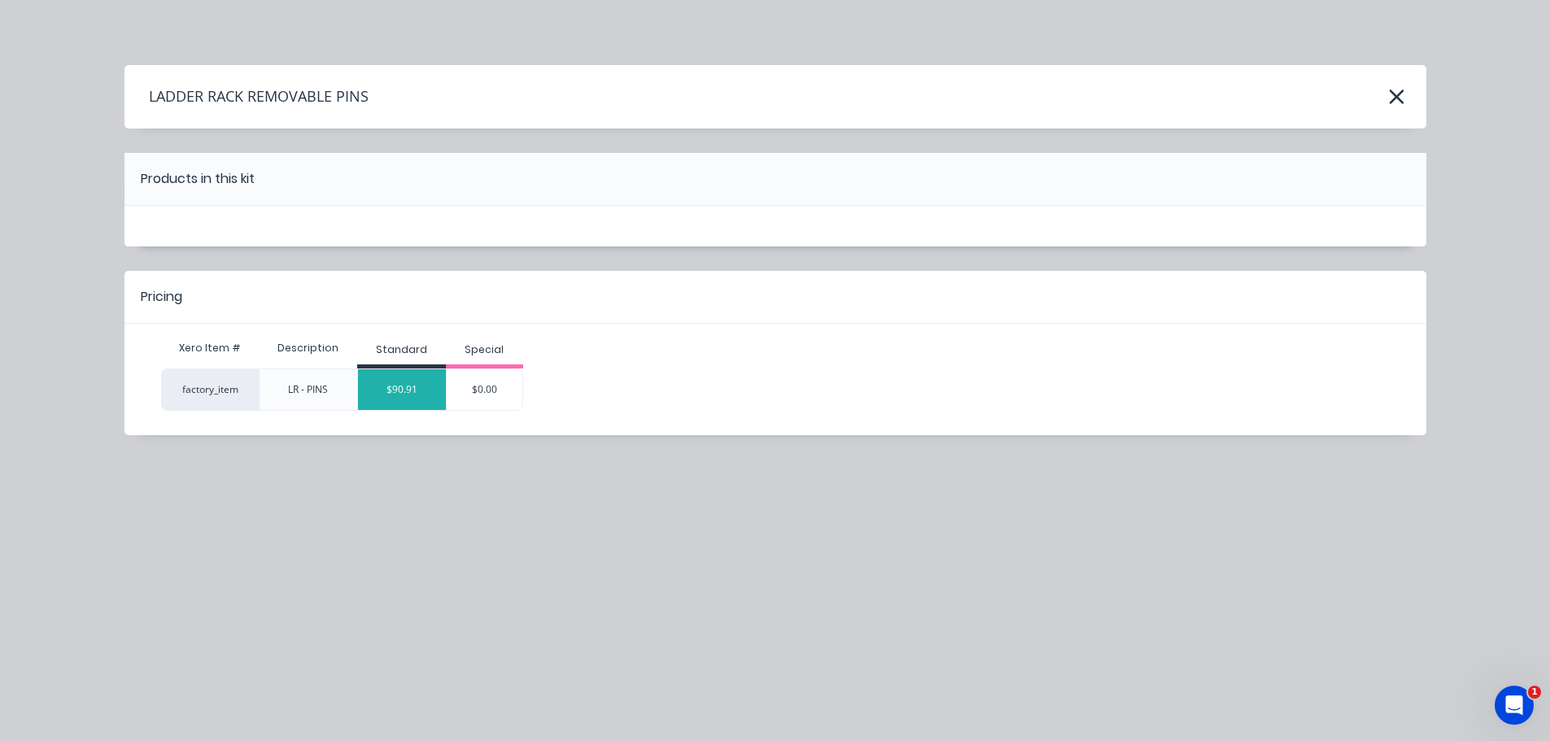
click at [406, 398] on div "$90.91" at bounding box center [402, 389] width 88 height 41
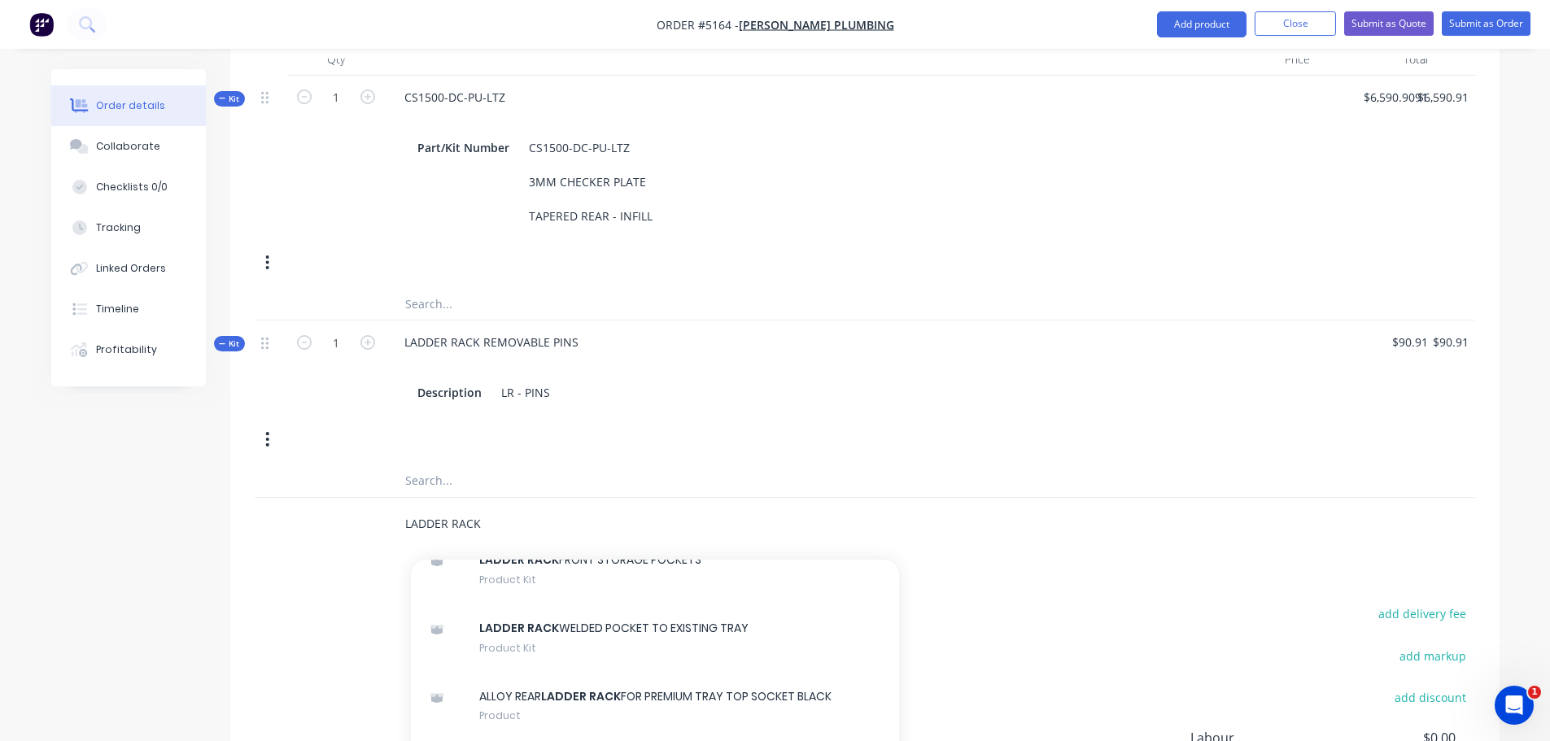
scroll to position [1301, 0]
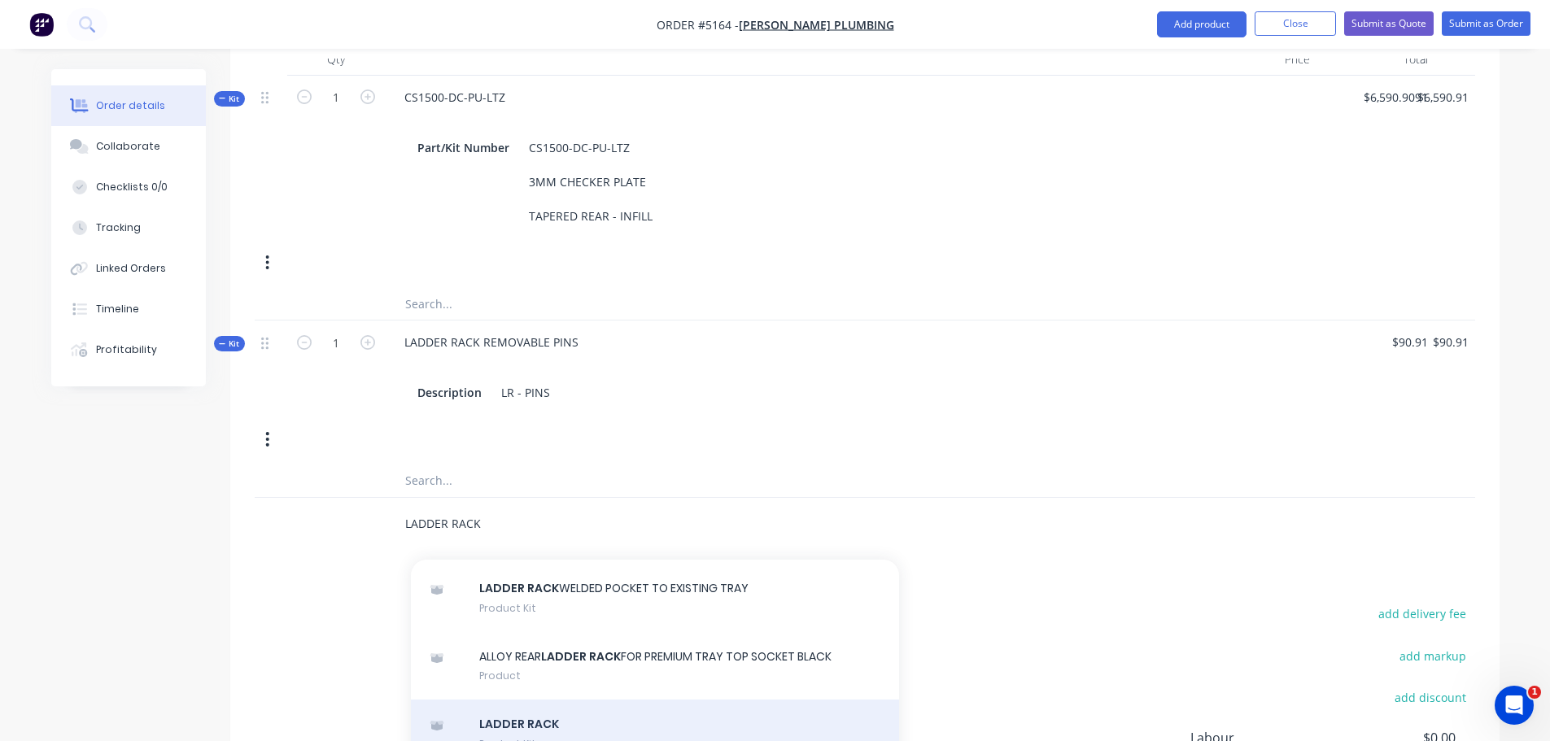
type input "LADDER RACK"
click at [522, 702] on div "LADDER RACK Product Kit" at bounding box center [655, 734] width 488 height 68
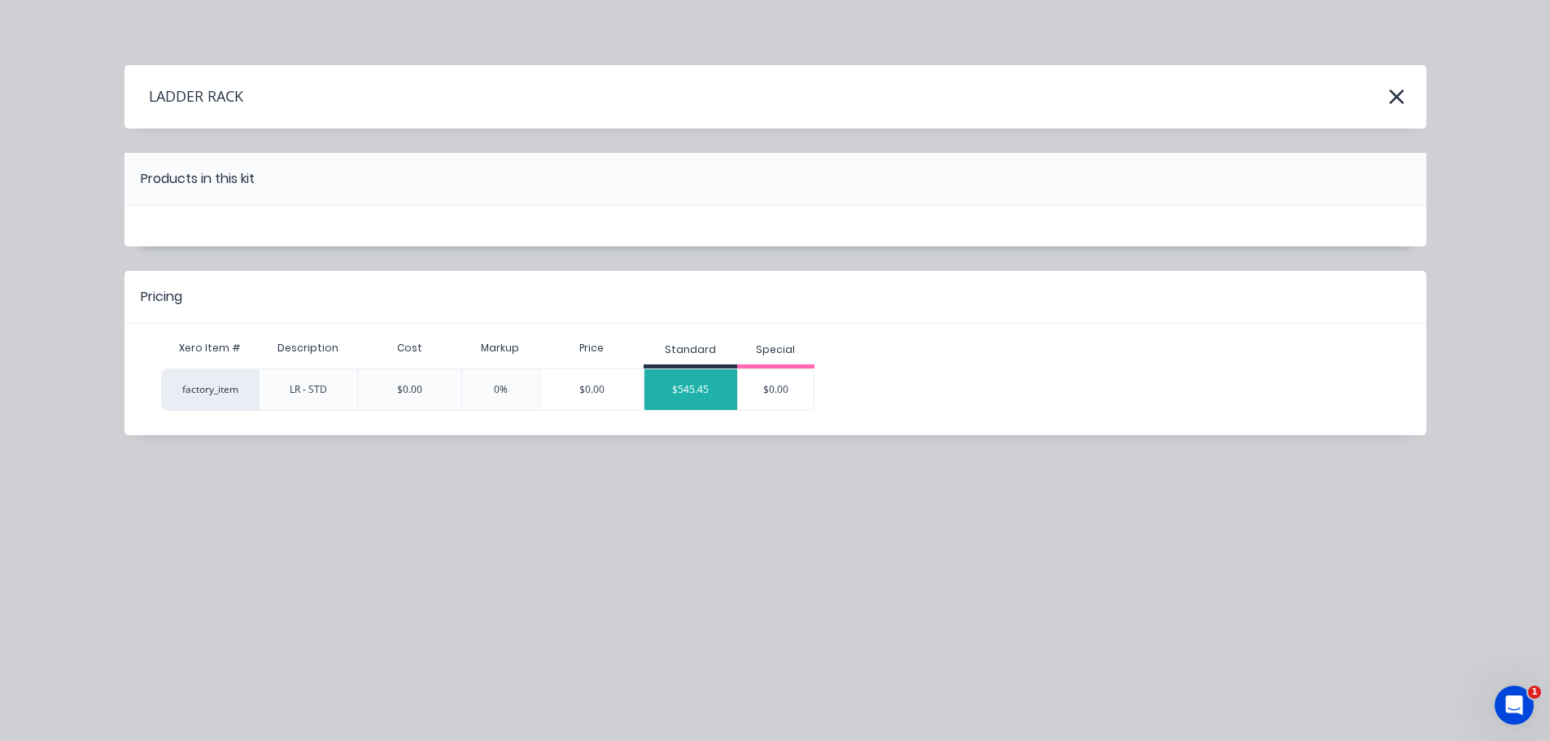
click at [706, 379] on div "$545.45" at bounding box center [690, 389] width 93 height 41
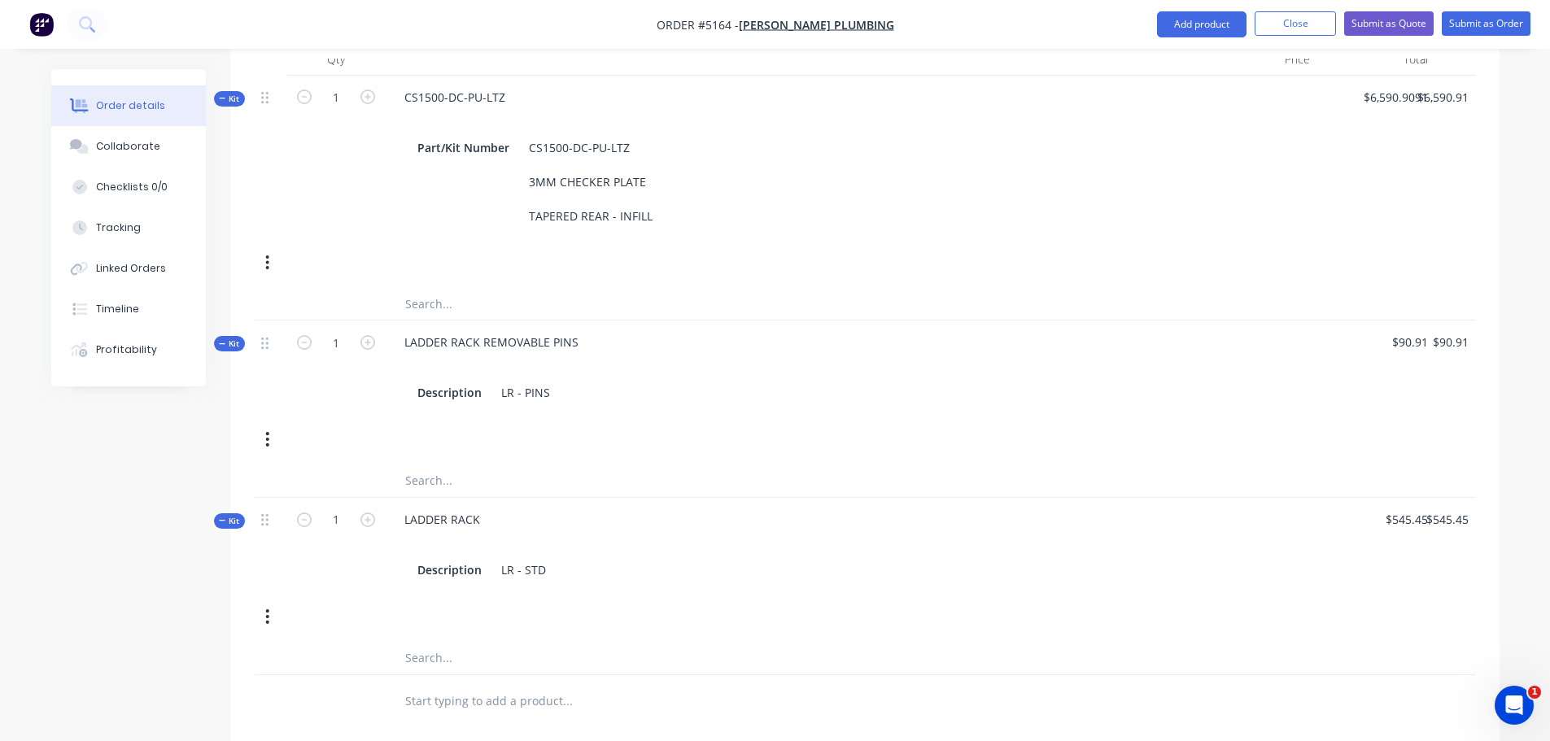
click at [473, 685] on input "text" at bounding box center [566, 701] width 325 height 33
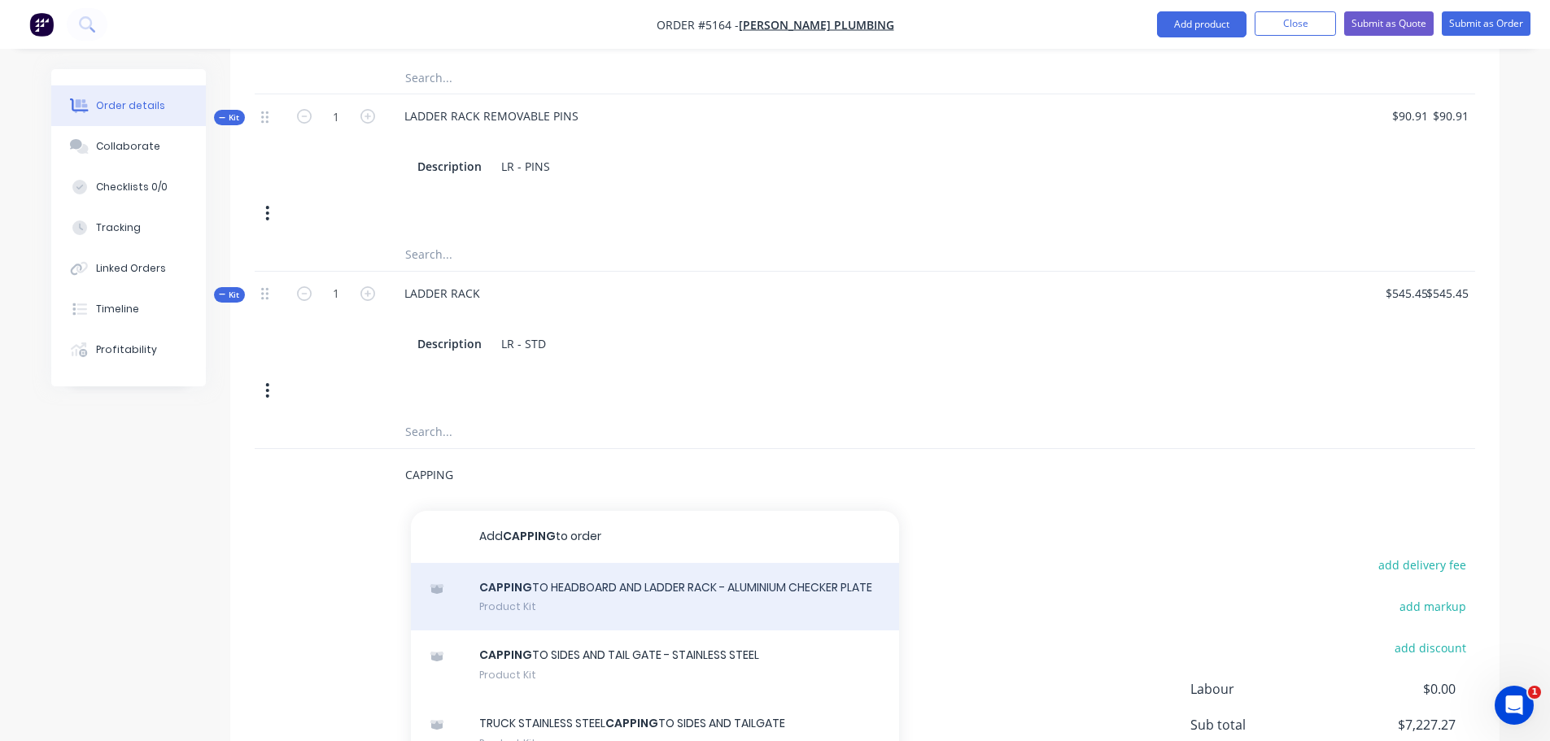
scroll to position [976, 0]
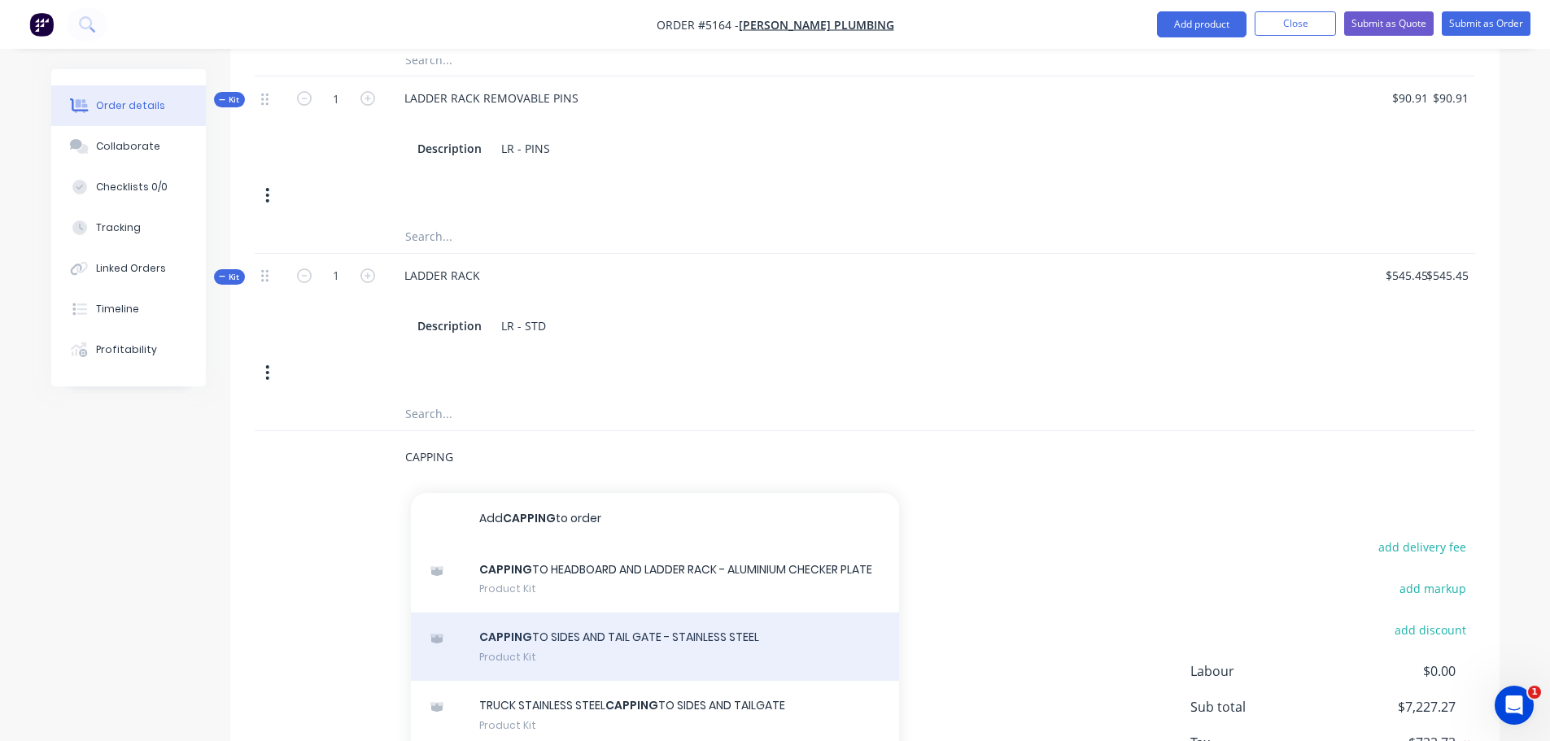
type input "CAPPING"
click at [573, 631] on div "CAPPING TO SIDES AND TAIL GATE - STAINLESS STEEL Product Kit" at bounding box center [655, 646] width 488 height 68
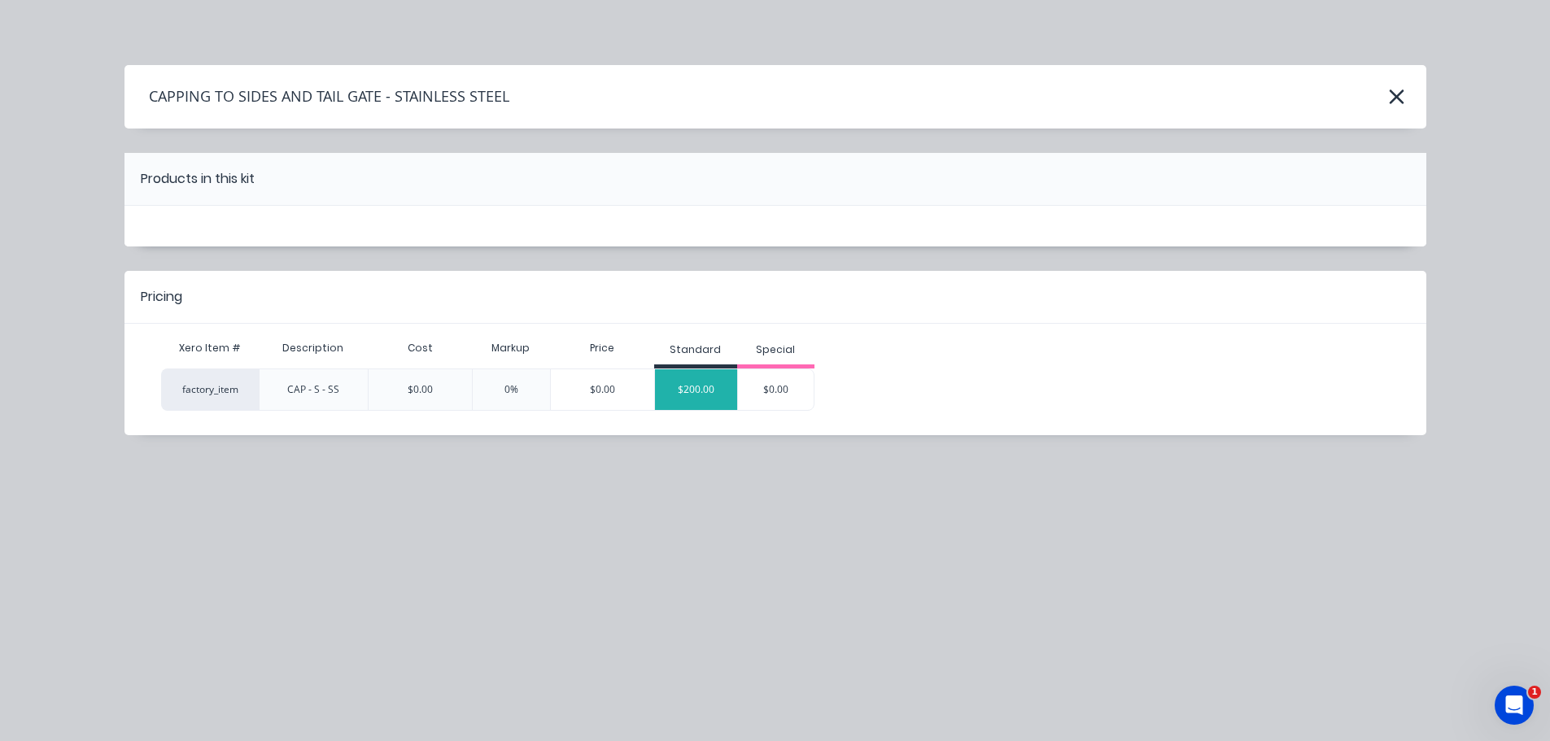
click at [699, 391] on div "$200.00" at bounding box center [696, 389] width 82 height 41
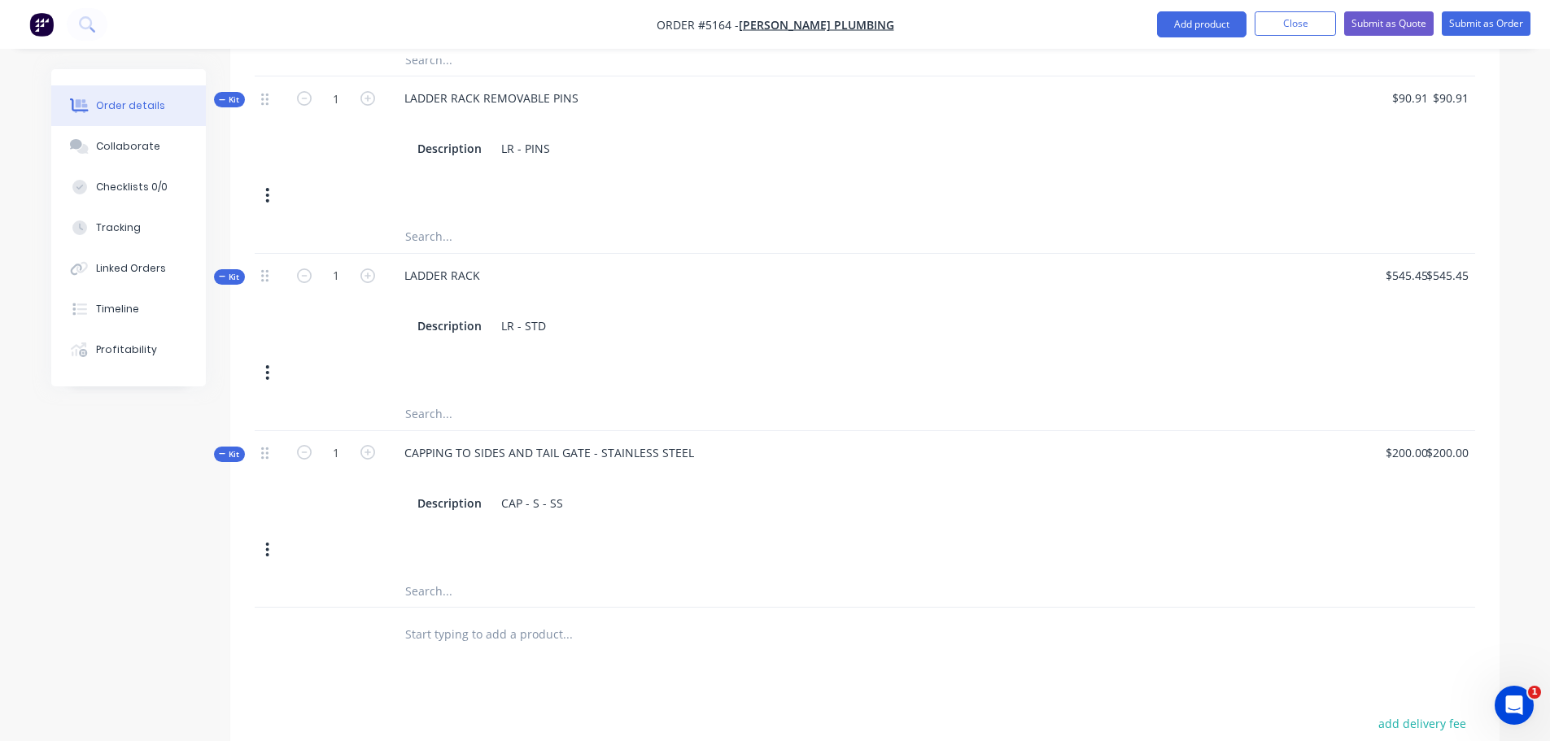
click at [447, 617] on input "text" at bounding box center [566, 633] width 325 height 33
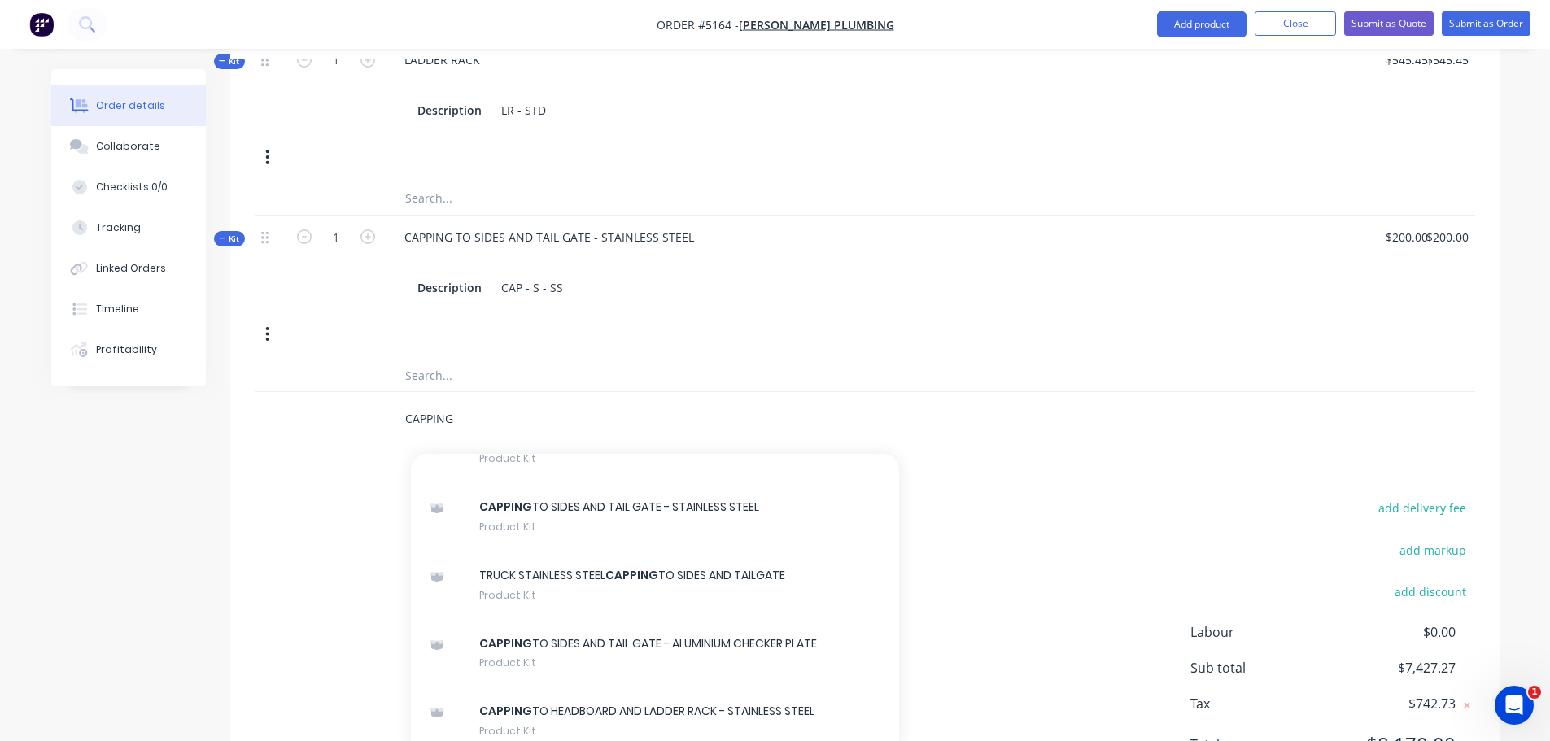
scroll to position [1220, 0]
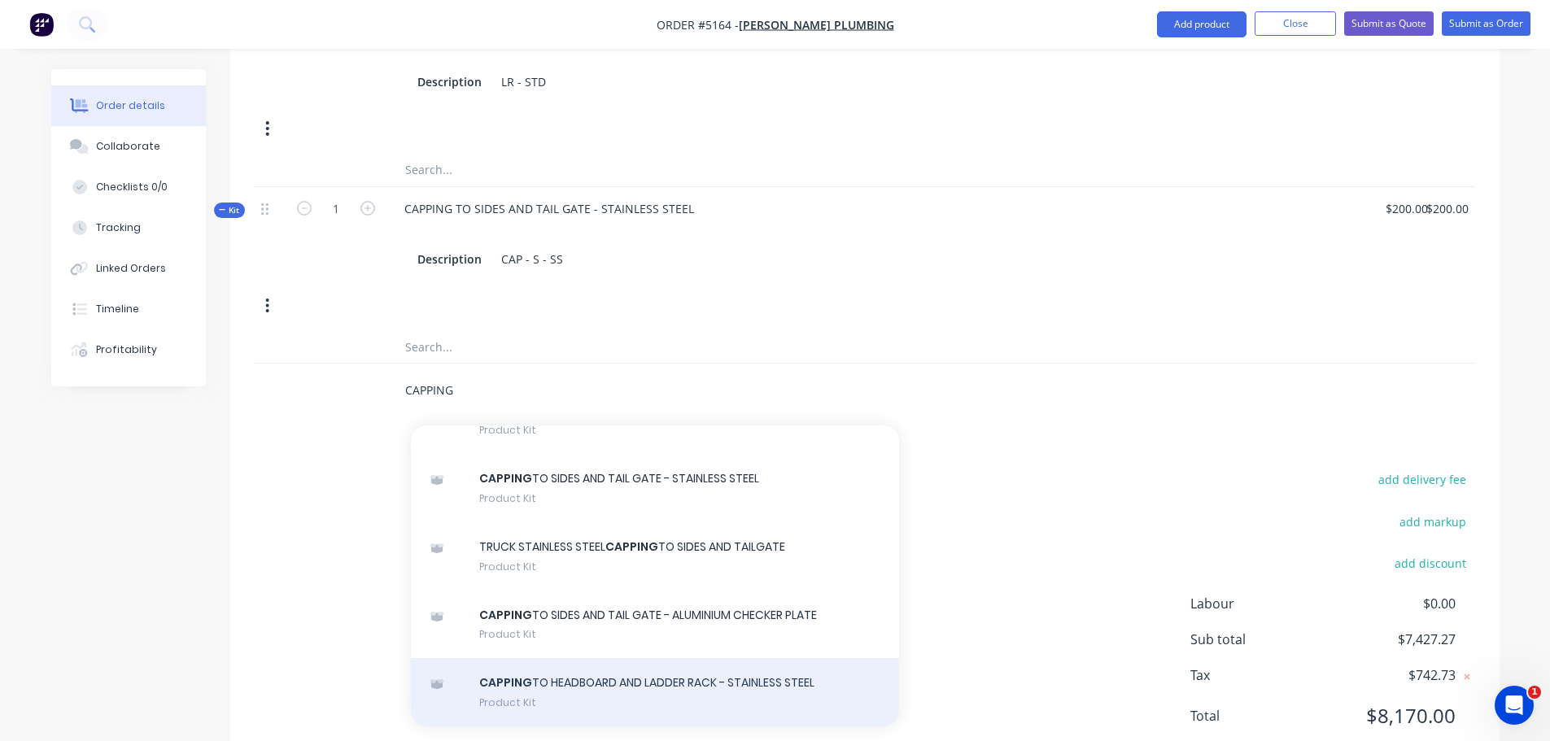
type input "CAPPING"
click at [584, 658] on div "CAPPING TO HEADBOARD AND LADDER RACK - STAINLESS STEEL Product Kit" at bounding box center [655, 692] width 488 height 68
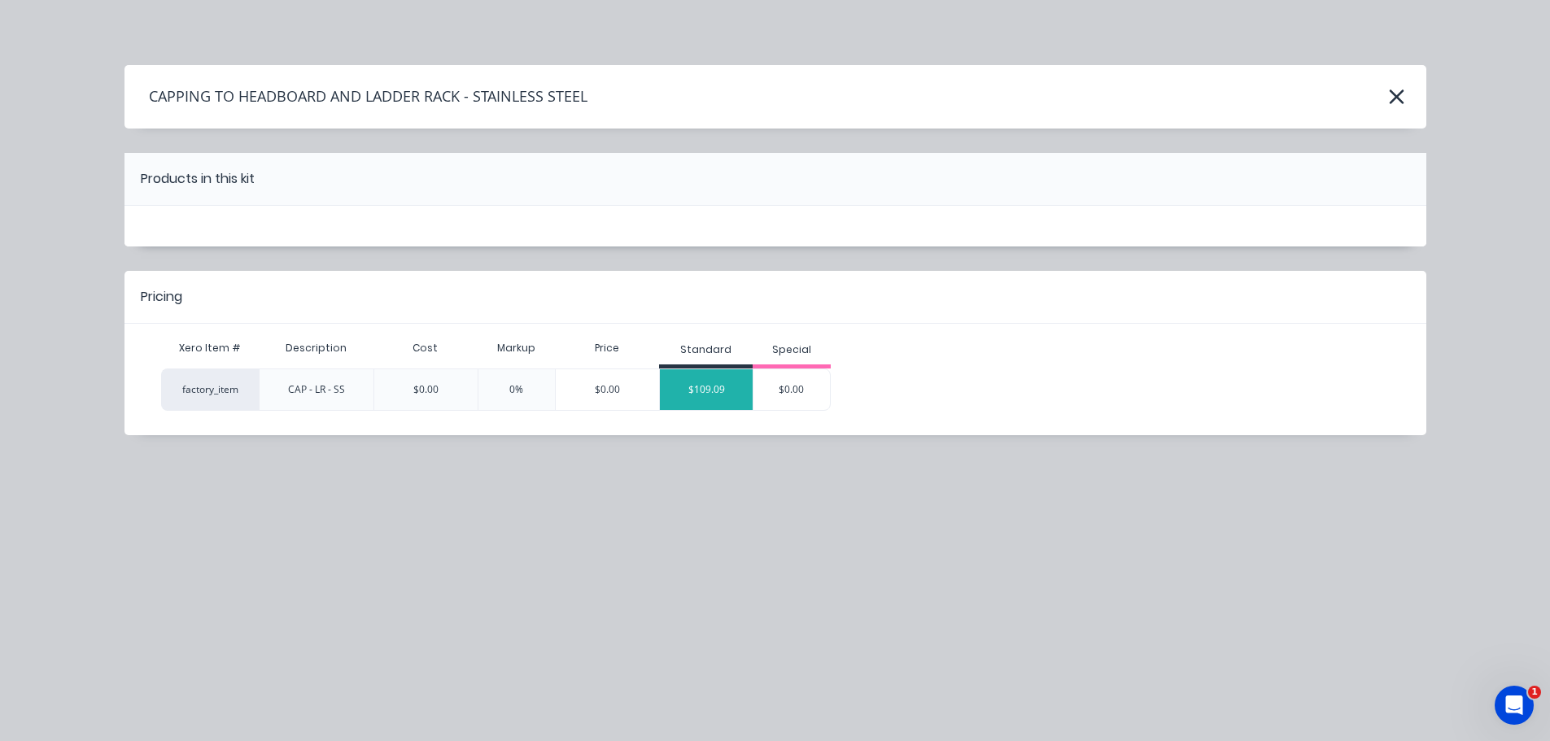
click at [694, 387] on div "$109.09" at bounding box center [706, 389] width 93 height 41
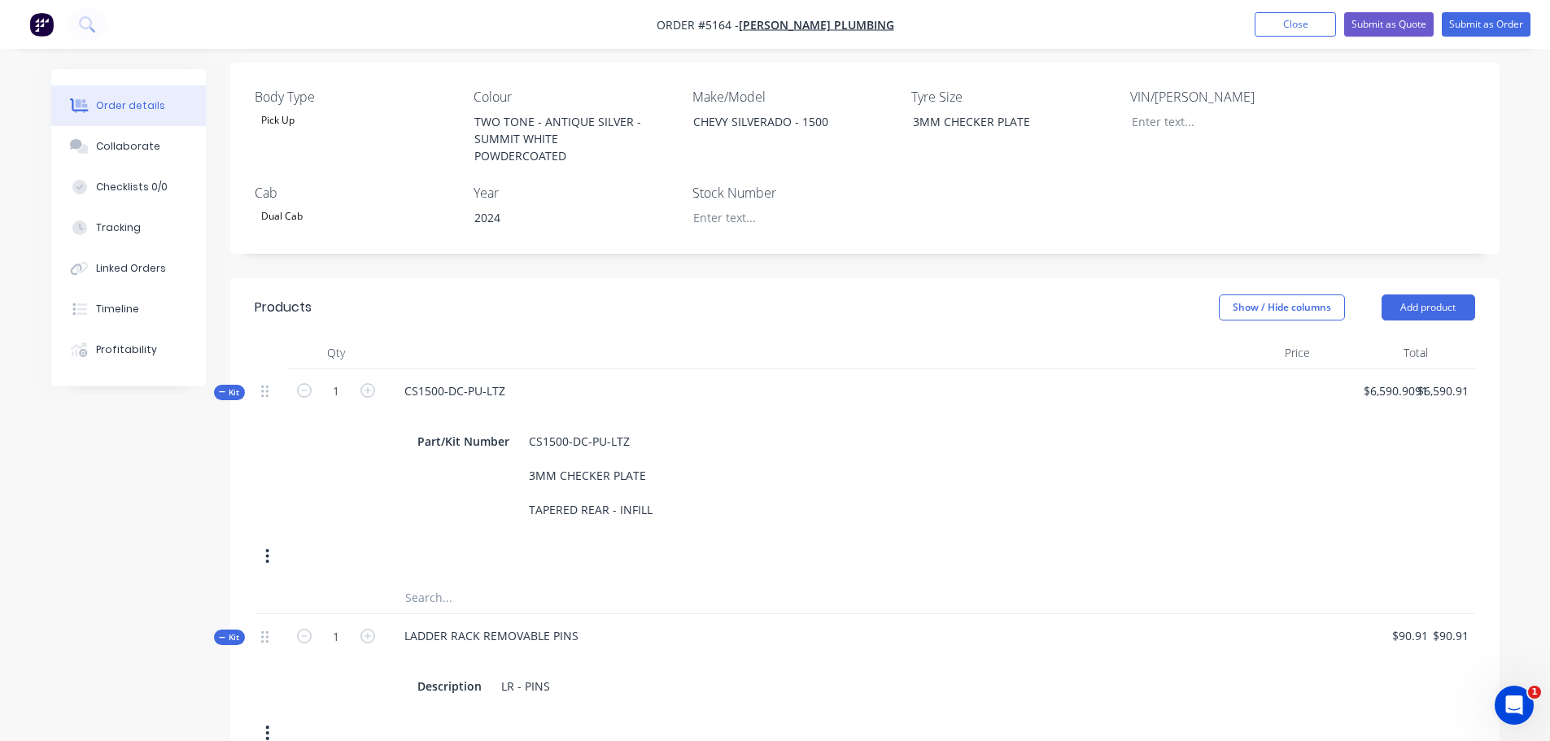
scroll to position [325, 0]
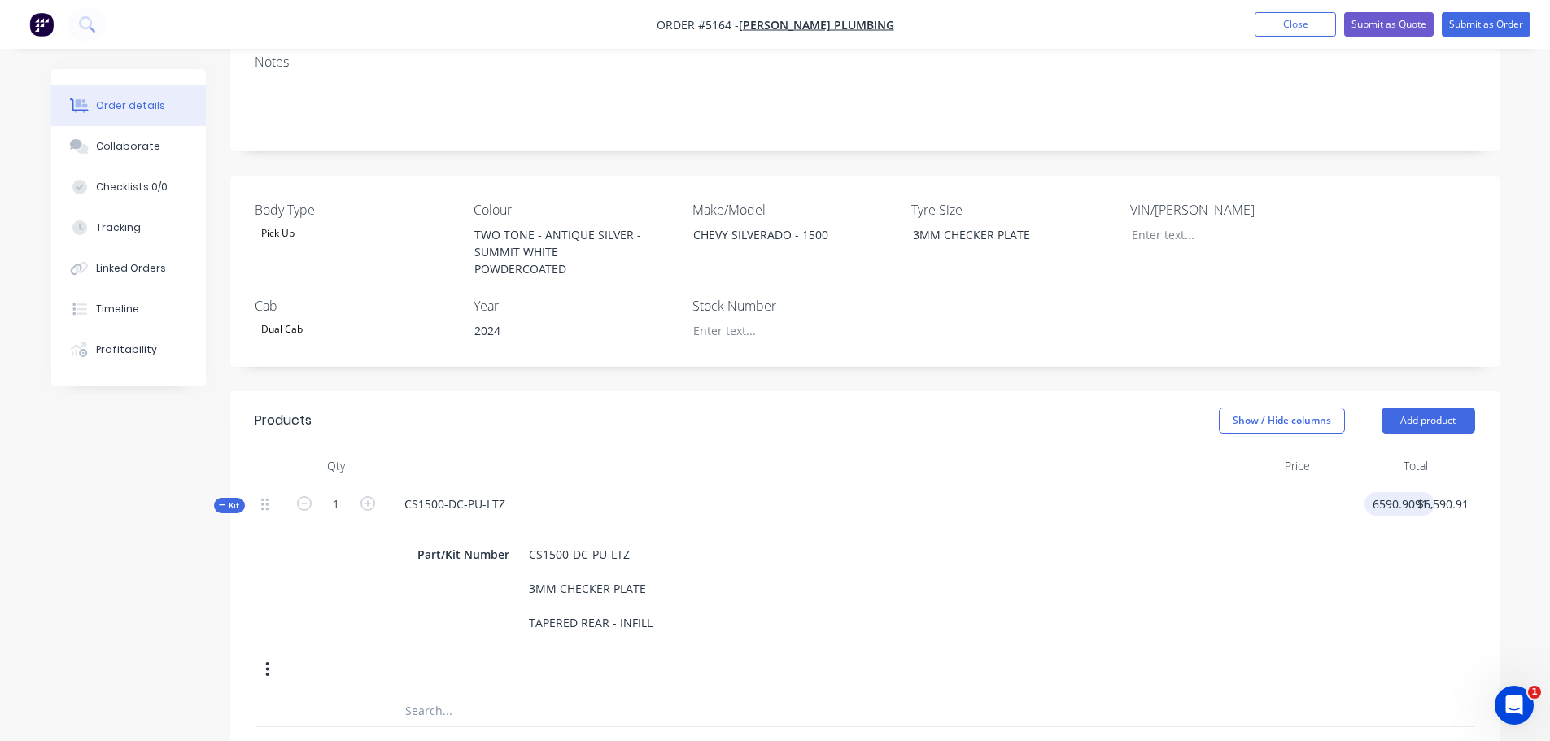
click at [1365, 492] on div "6590.9091 6590.9091" at bounding box center [1399, 504] width 70 height 24
type input "$7,590.91"
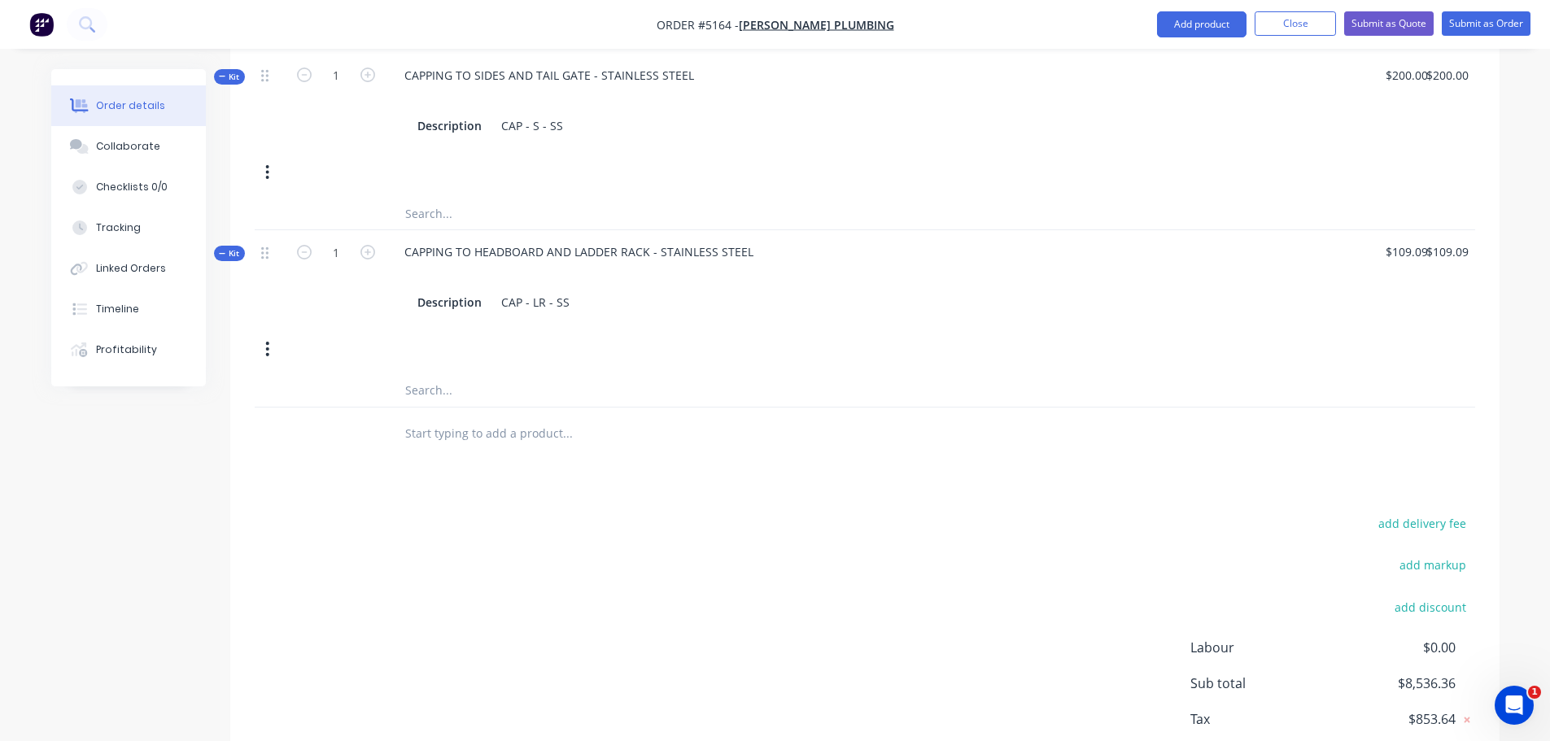
scroll to position [1406, 0]
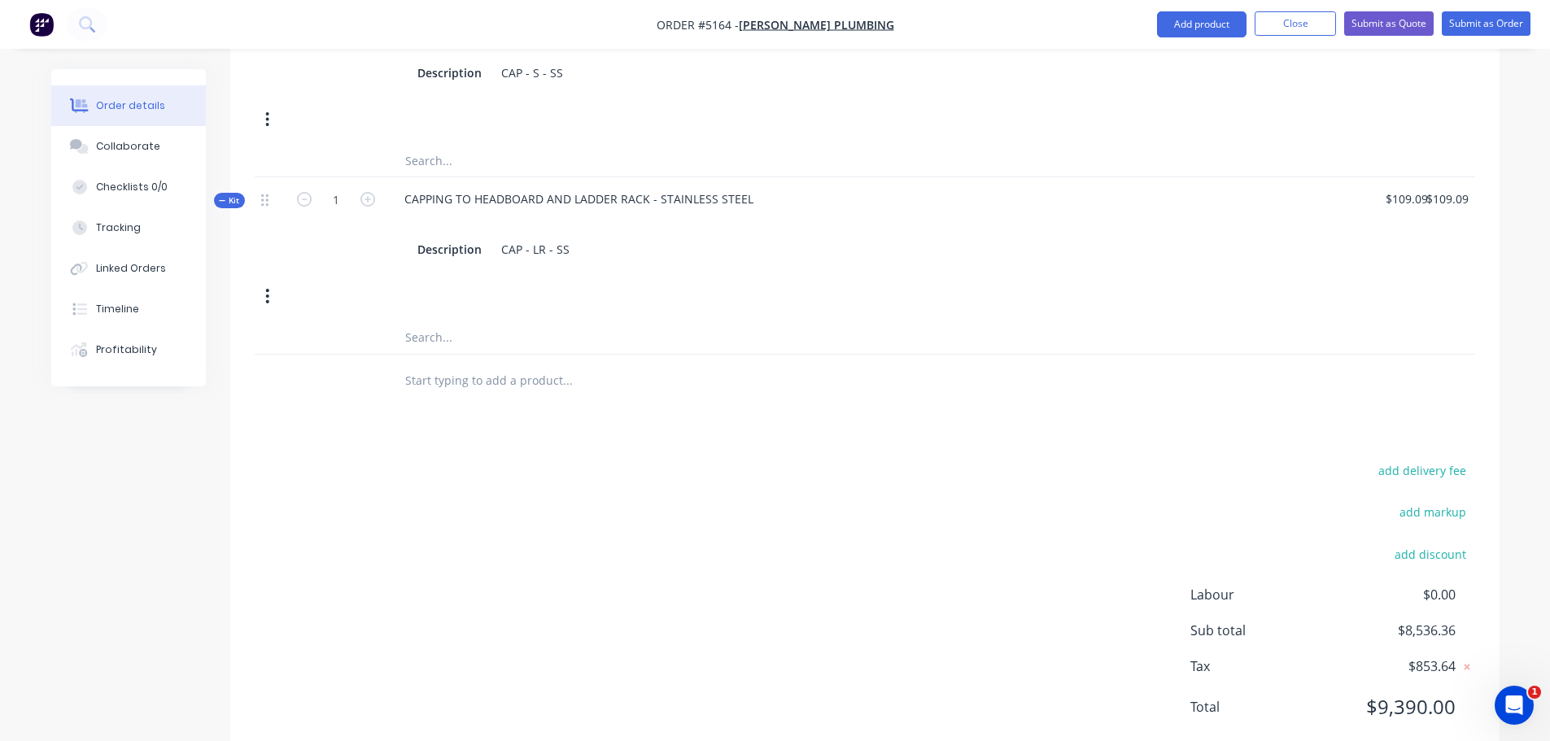
type input "$7,590.91"
click at [472, 364] on input "text" at bounding box center [566, 380] width 325 height 33
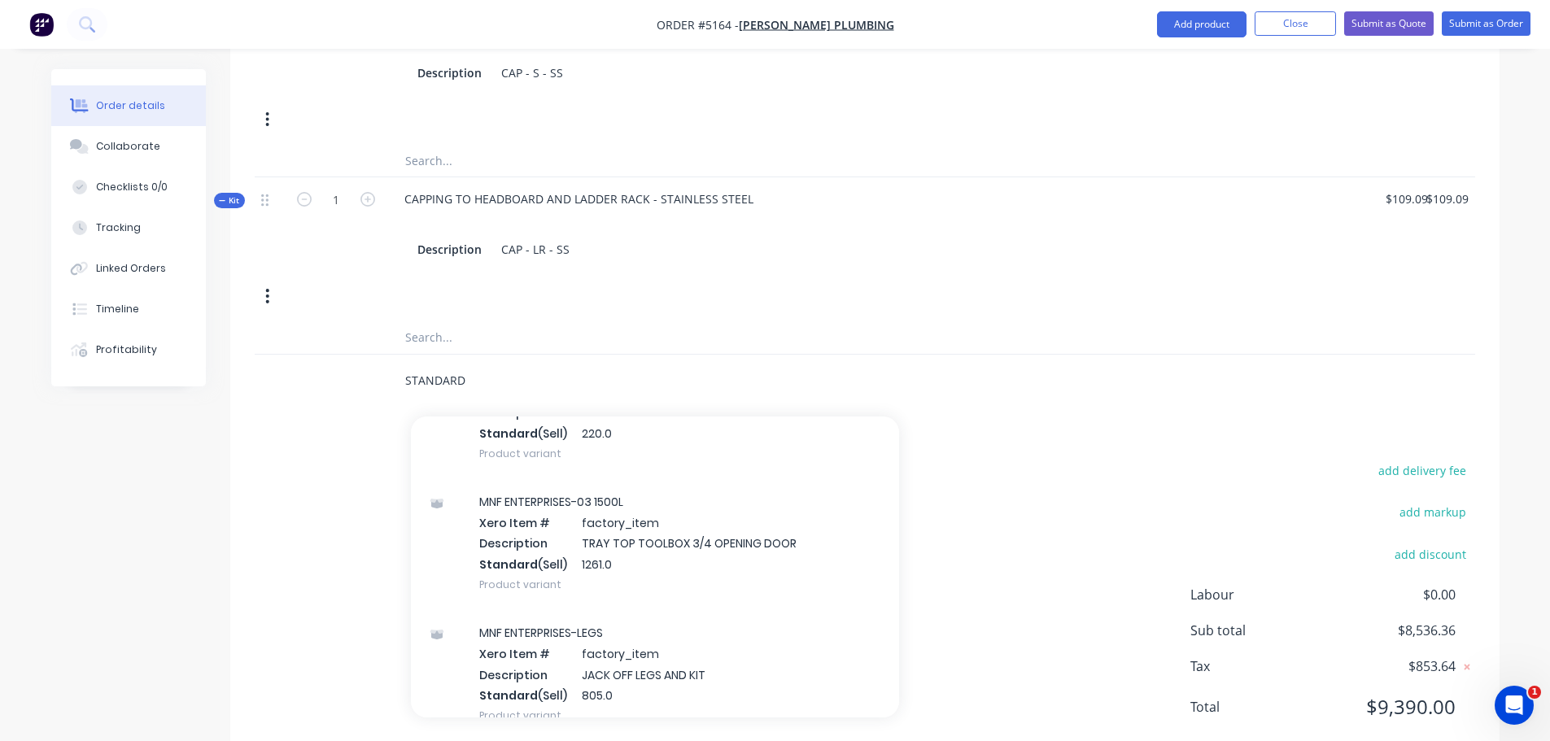
scroll to position [5043, 0]
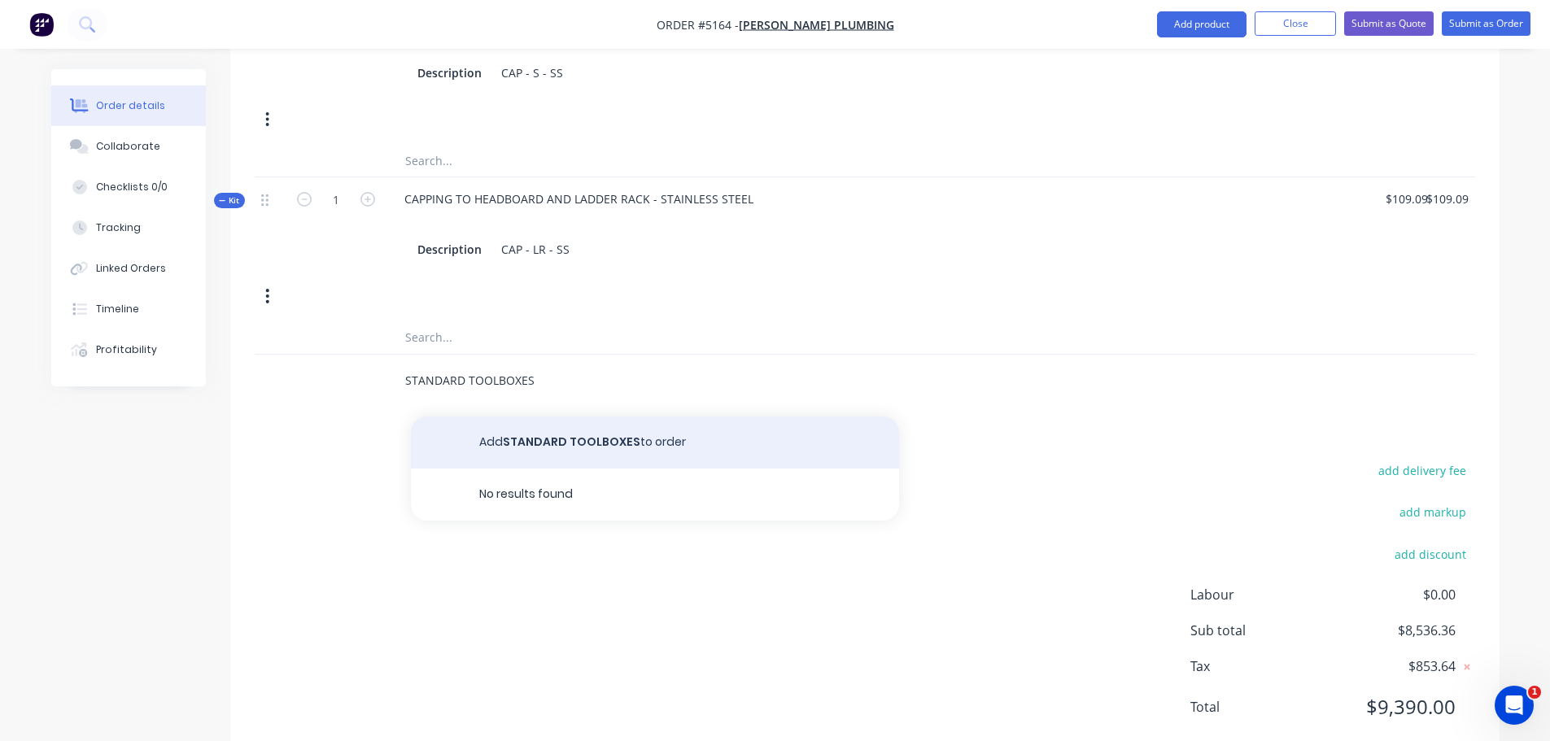
type input "STANDARD TOOLBOXES"
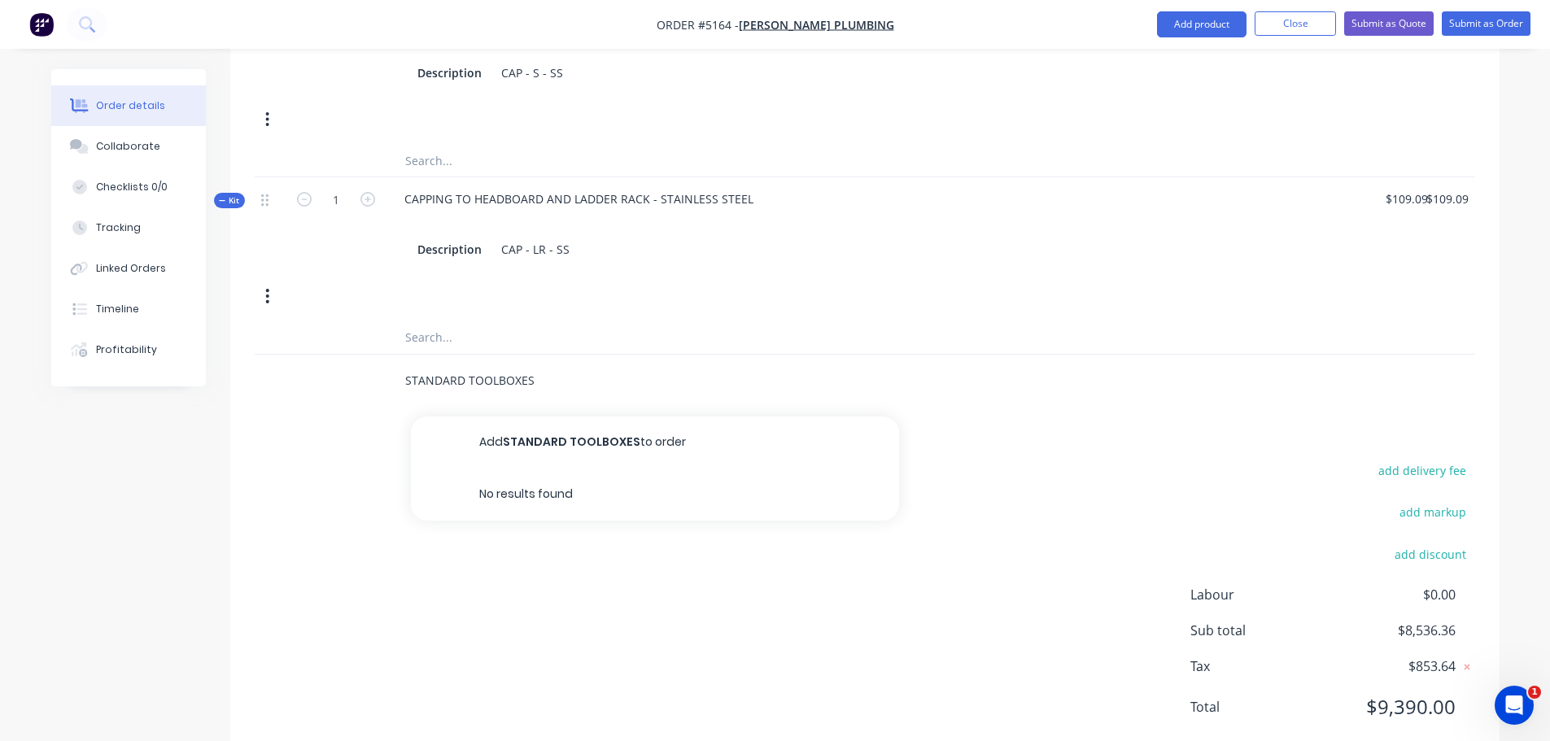
click at [512, 416] on button "Add STANDARD TOOLBOXES to order" at bounding box center [655, 442] width 488 height 52
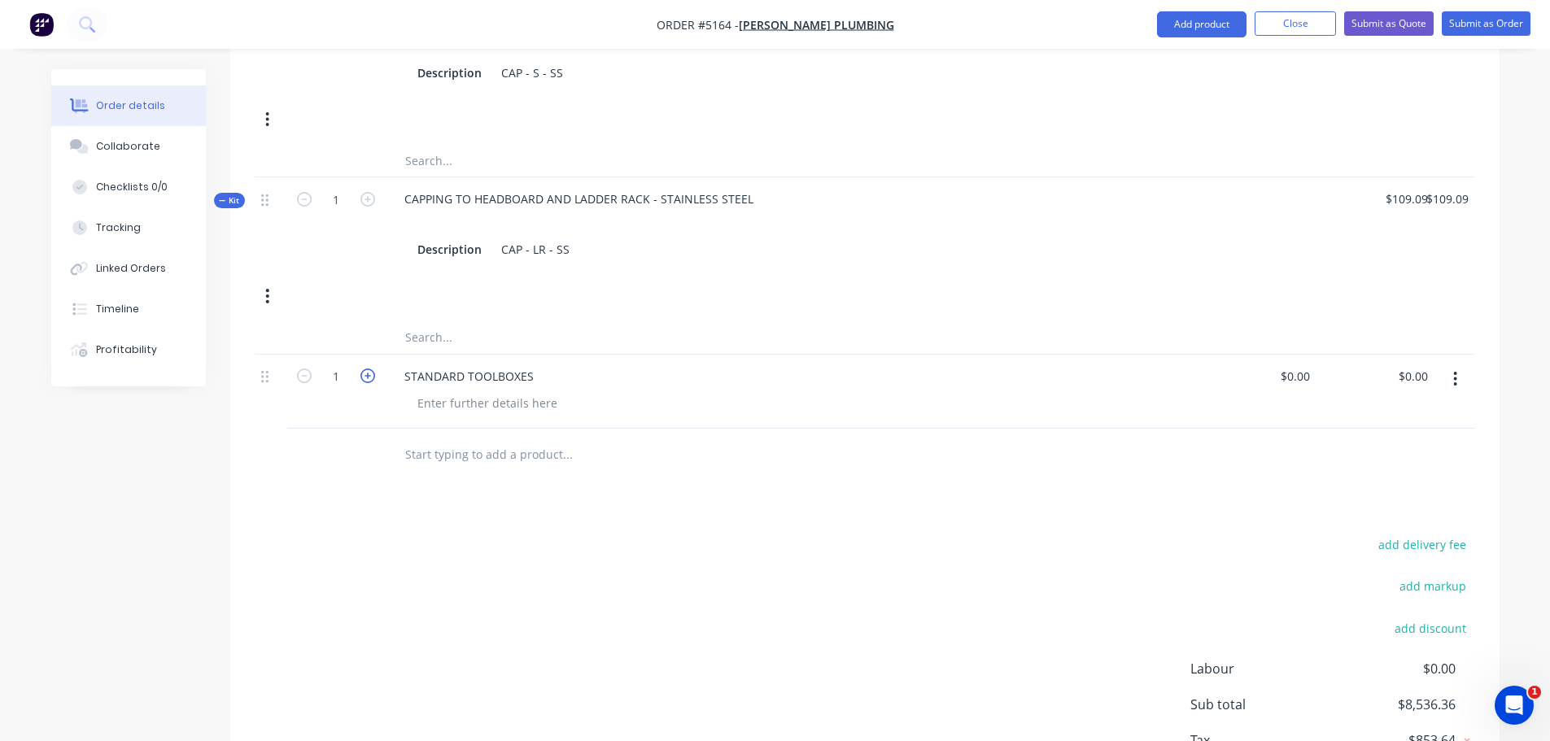
click at [363, 368] on icon "button" at bounding box center [367, 375] width 15 height 15
type input "2"
click at [540, 364] on div "STANDARD TOOLBOXES" at bounding box center [468, 376] width 155 height 24
click at [429, 438] on input "text" at bounding box center [566, 454] width 325 height 33
type input "R"
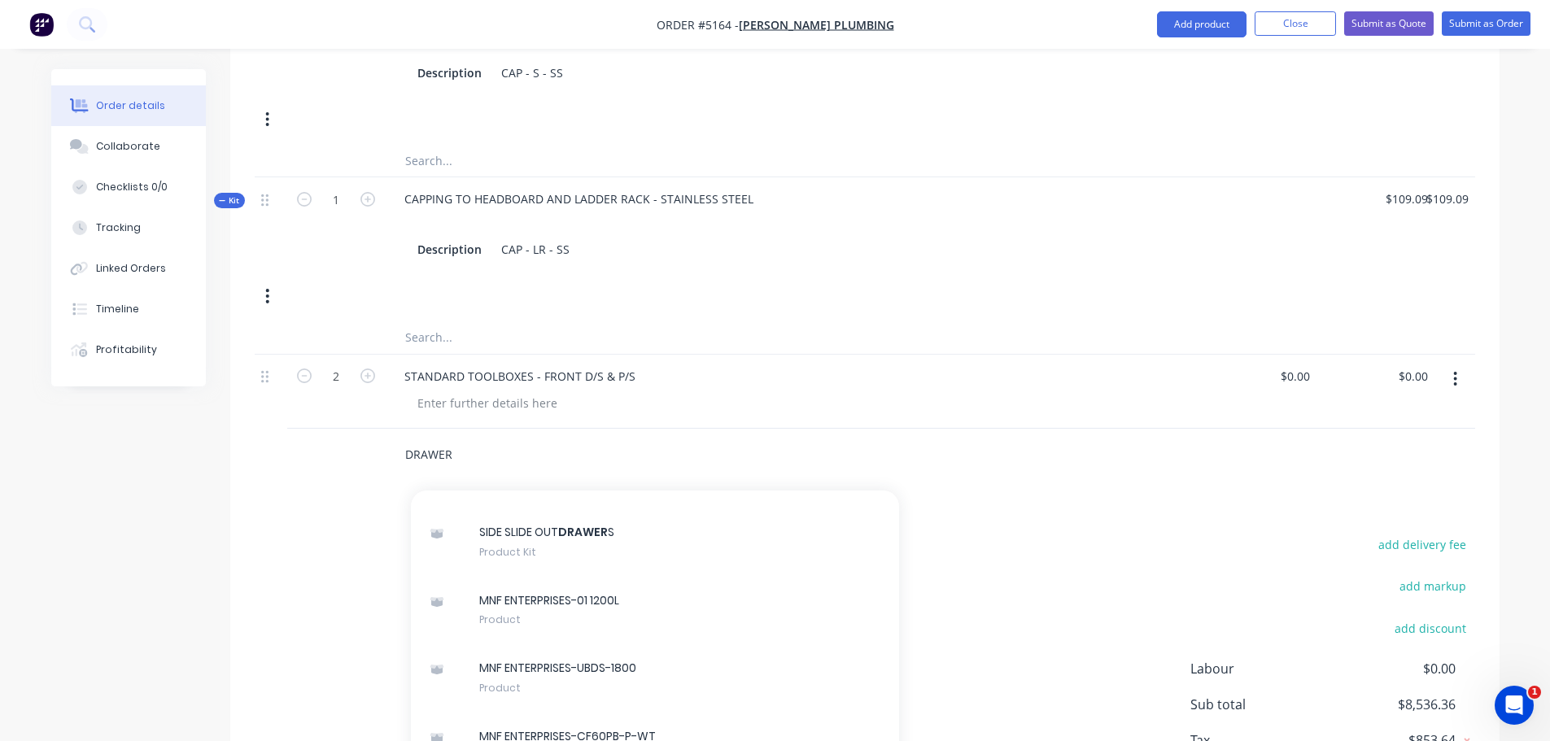
scroll to position [1301, 0]
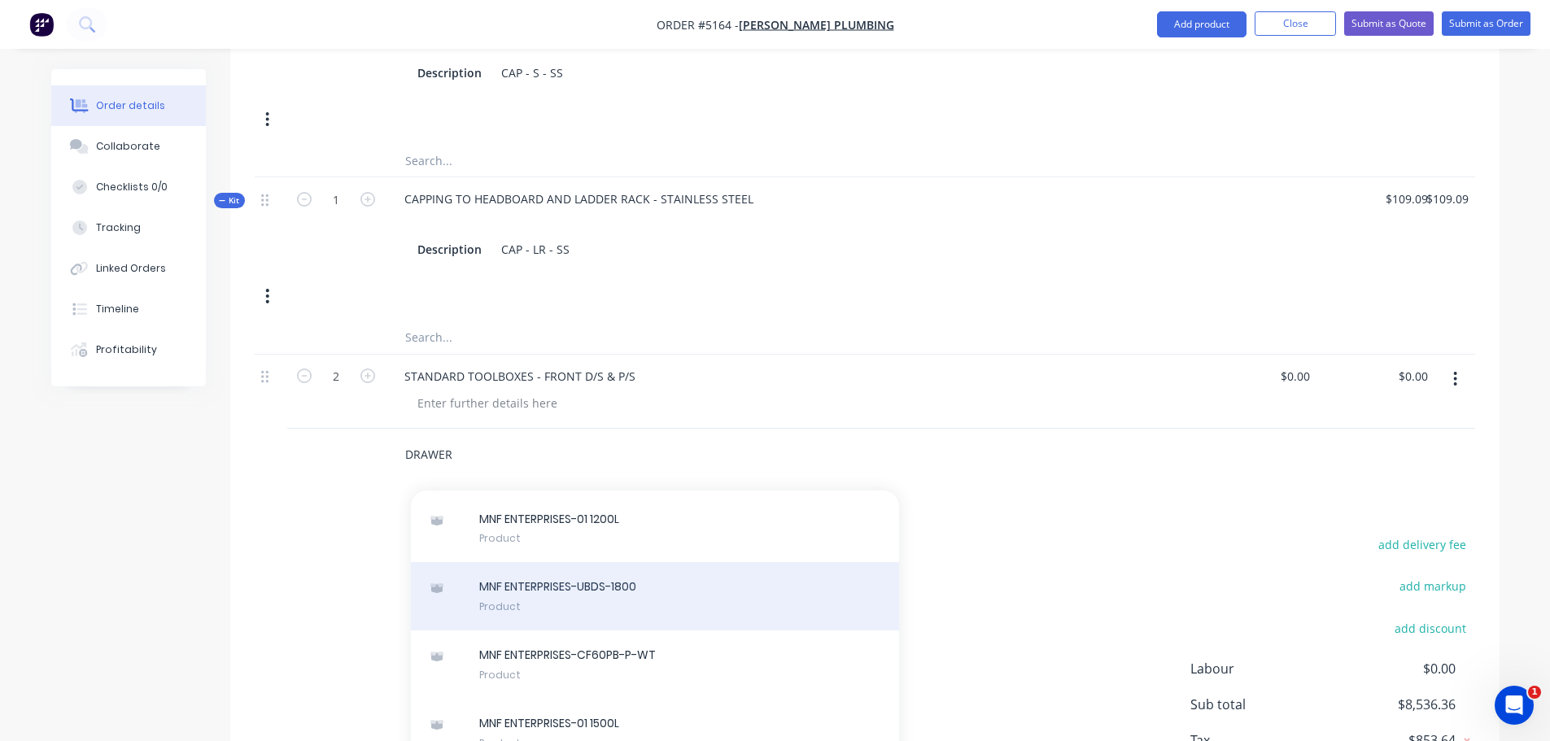
type input "DRAWER"
click at [531, 565] on div "MNF ENTERPRISES-UBDS-1800 Product" at bounding box center [655, 596] width 488 height 68
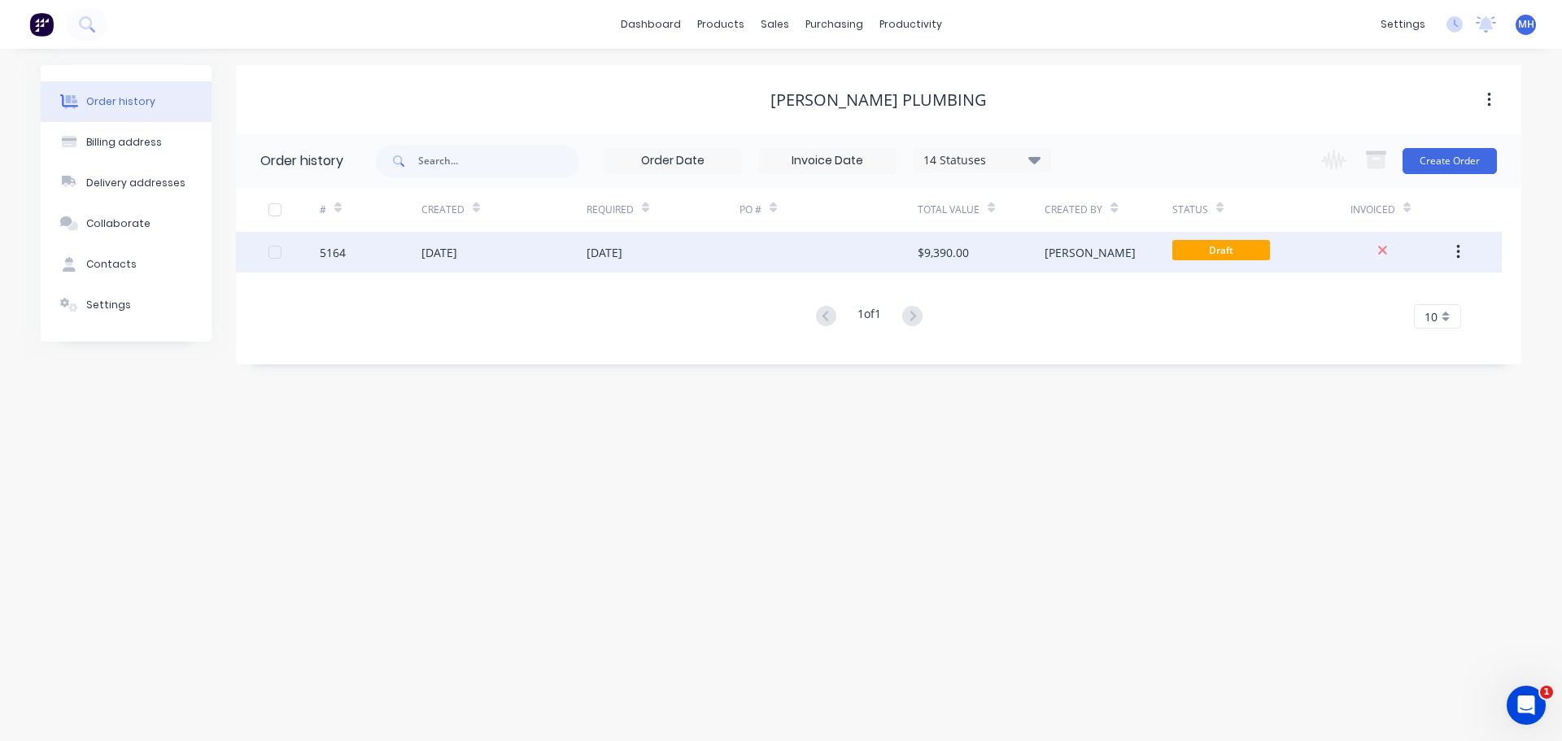
click at [457, 254] on div "10 Sep 2025" at bounding box center [439, 252] width 36 height 17
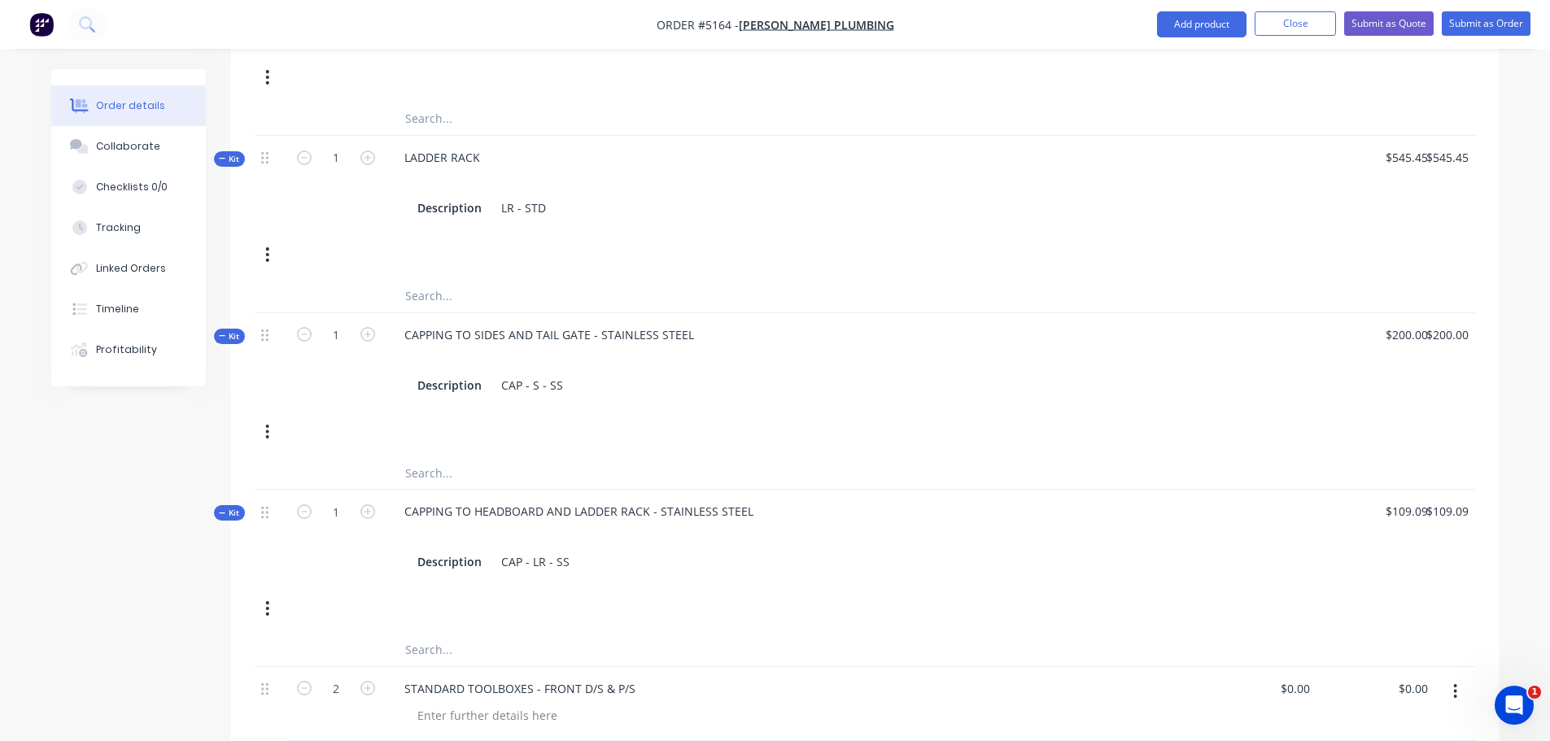
scroll to position [1301, 0]
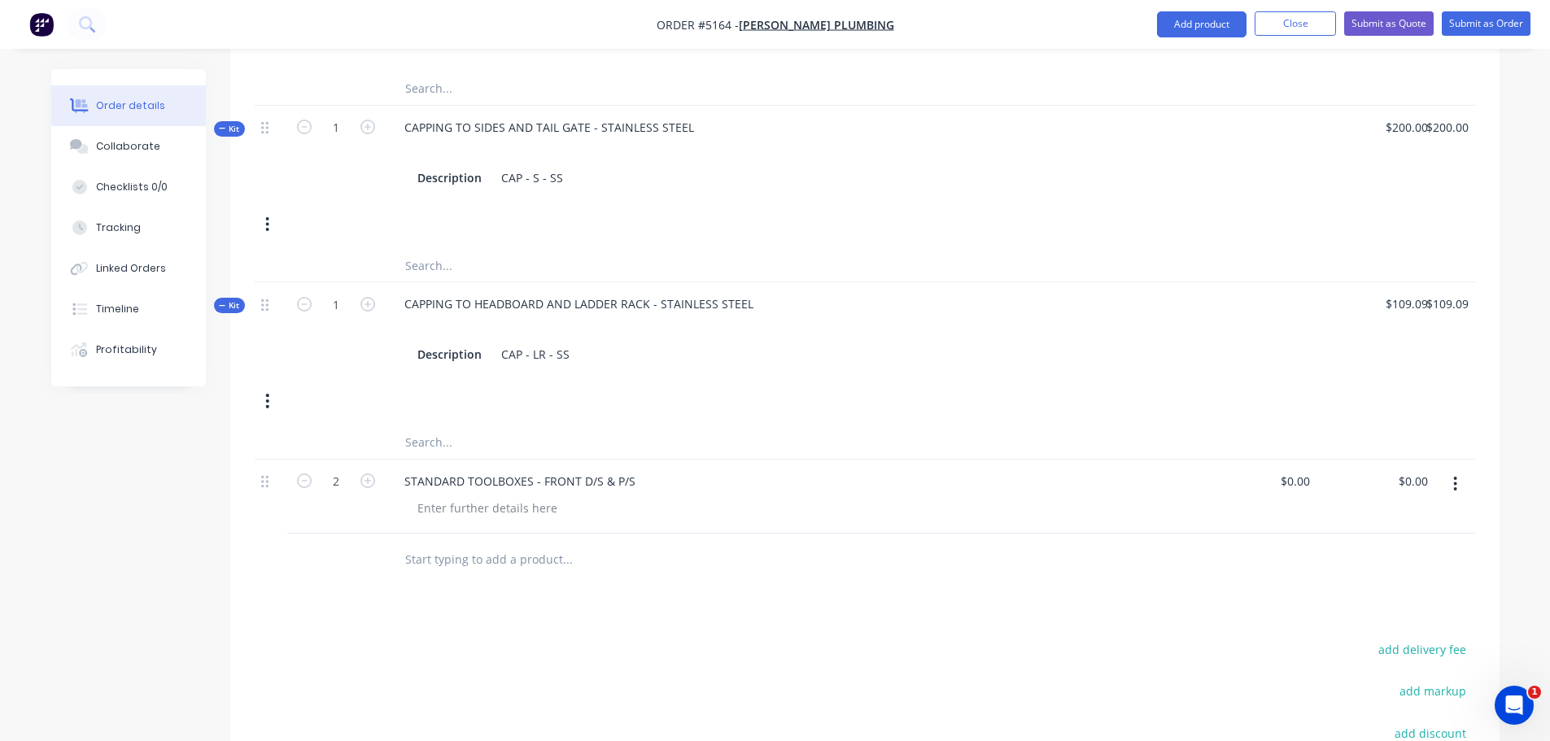
click at [479, 543] on input "text" at bounding box center [566, 559] width 325 height 33
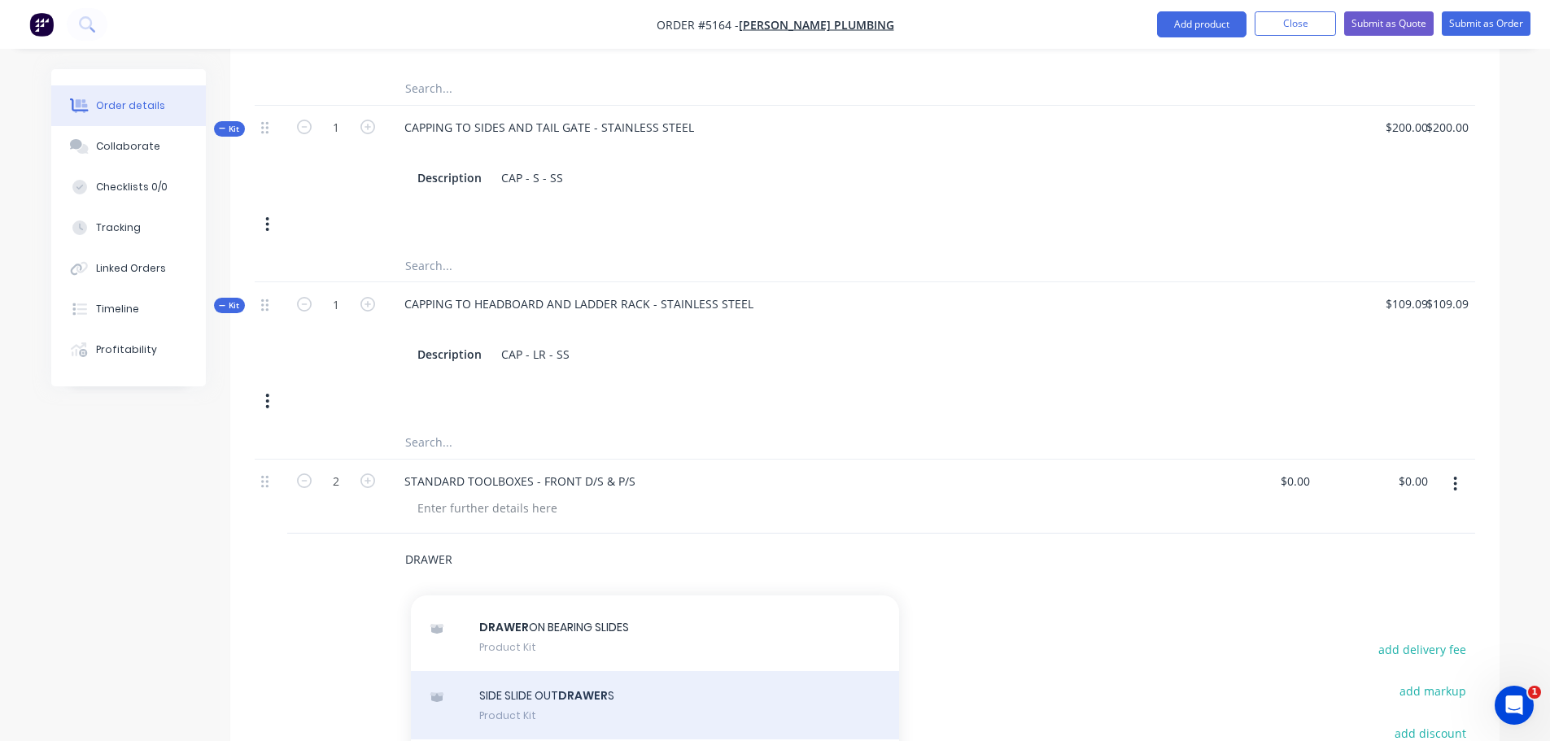
scroll to position [1139, 0]
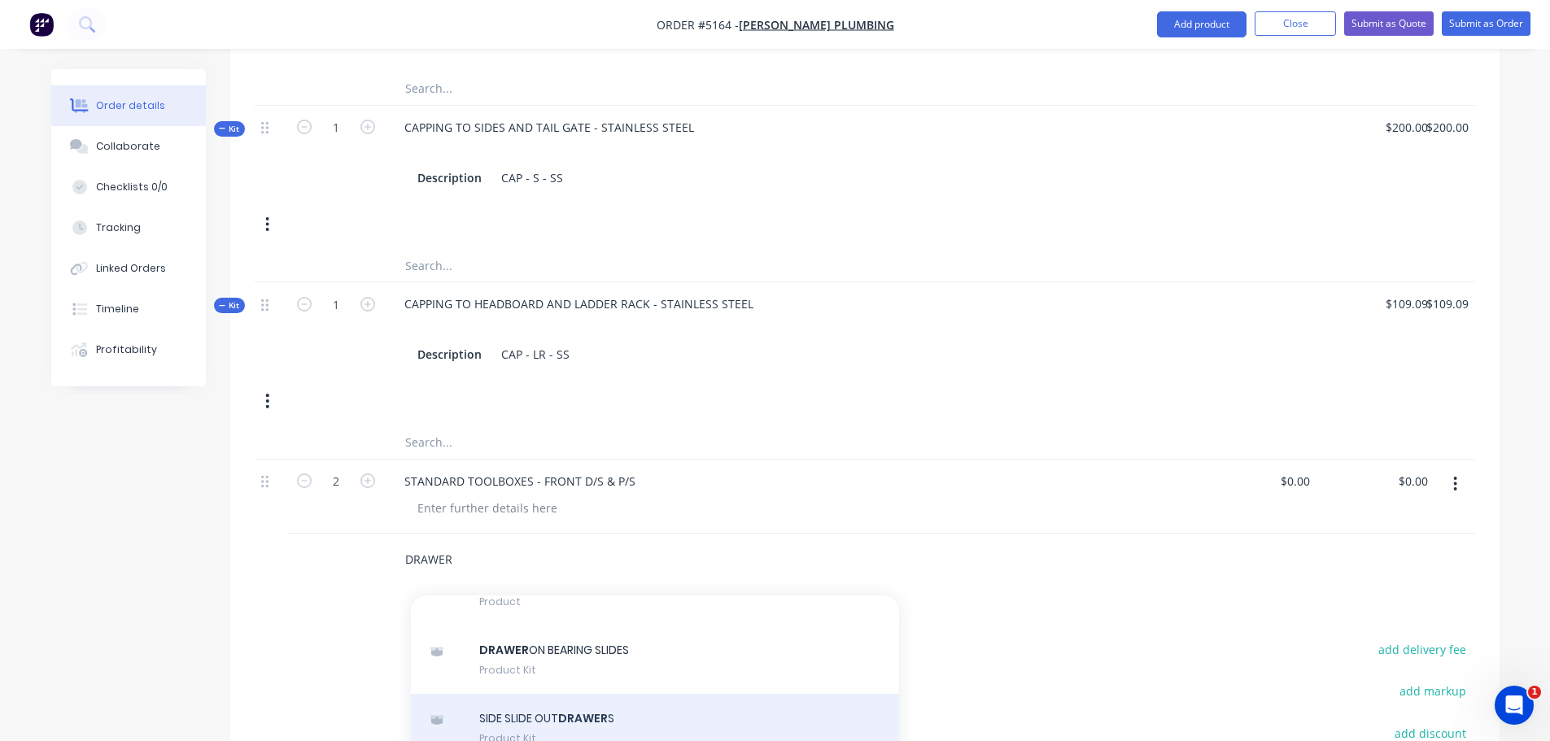
type input "DRAWER"
click at [500, 694] on div "SIDE SLIDE OUT DRAWER S Product Kit" at bounding box center [655, 728] width 488 height 68
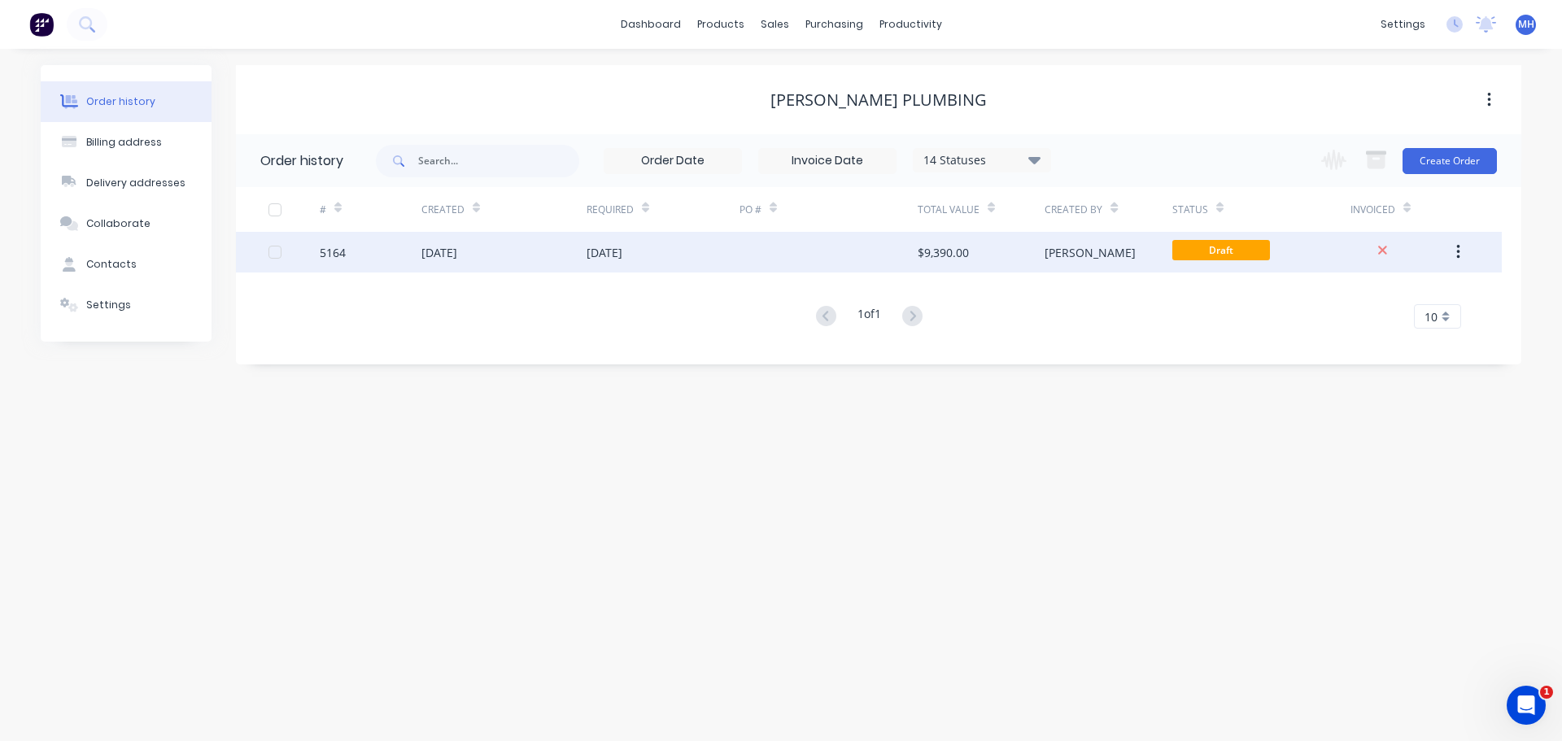
click at [544, 252] on div "10 Sep 2025" at bounding box center [503, 252] width 165 height 41
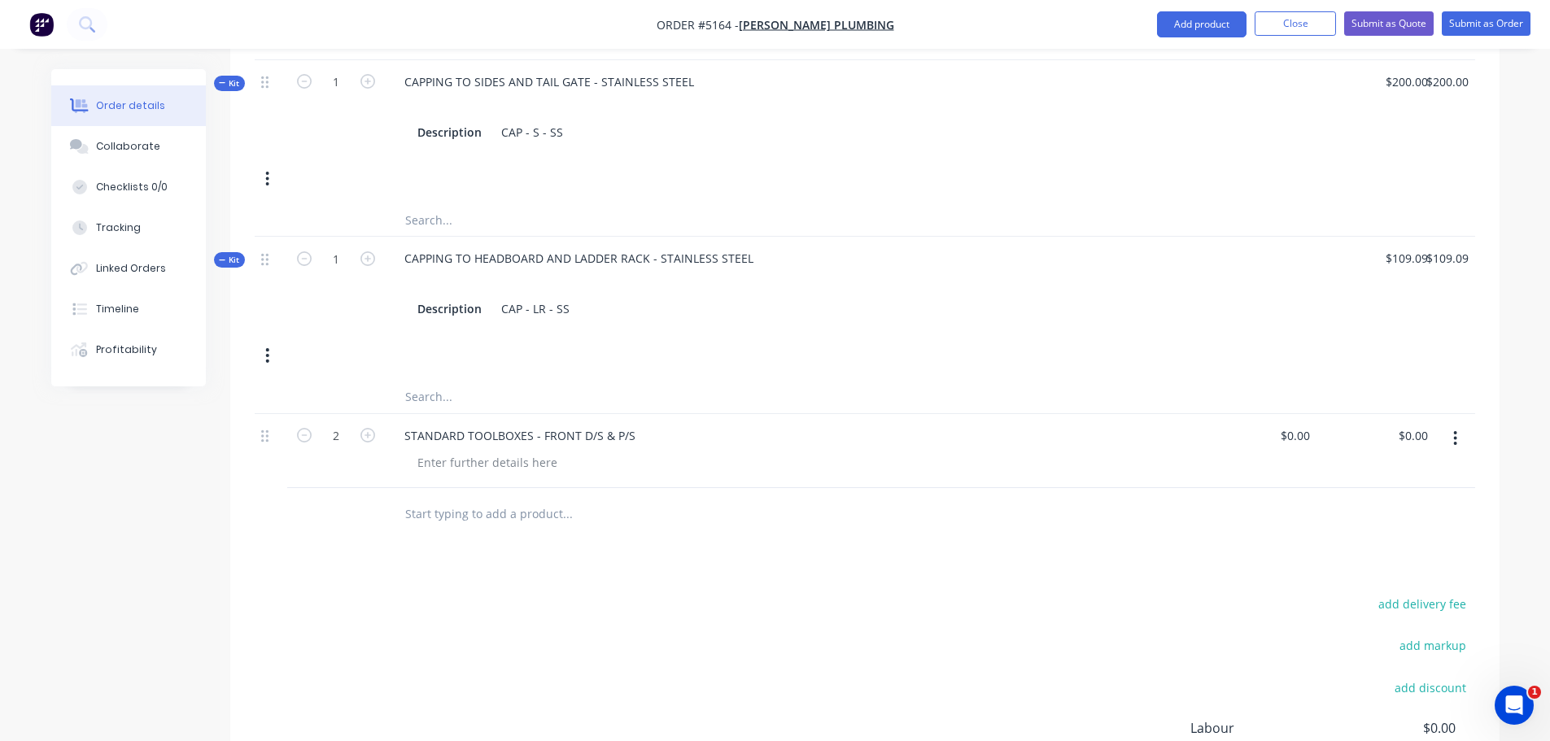
scroll to position [1480, 0]
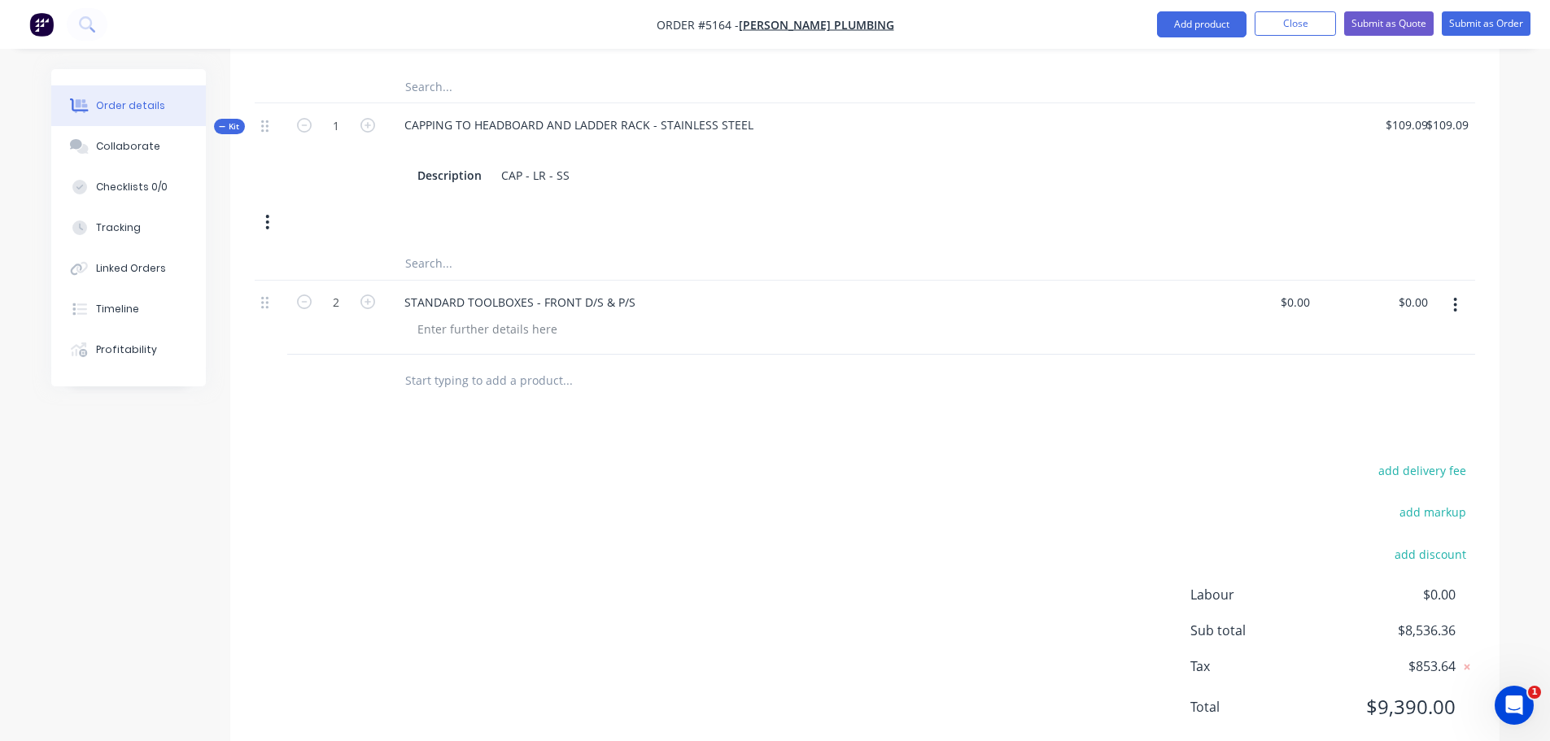
click at [440, 364] on input "text" at bounding box center [566, 380] width 325 height 33
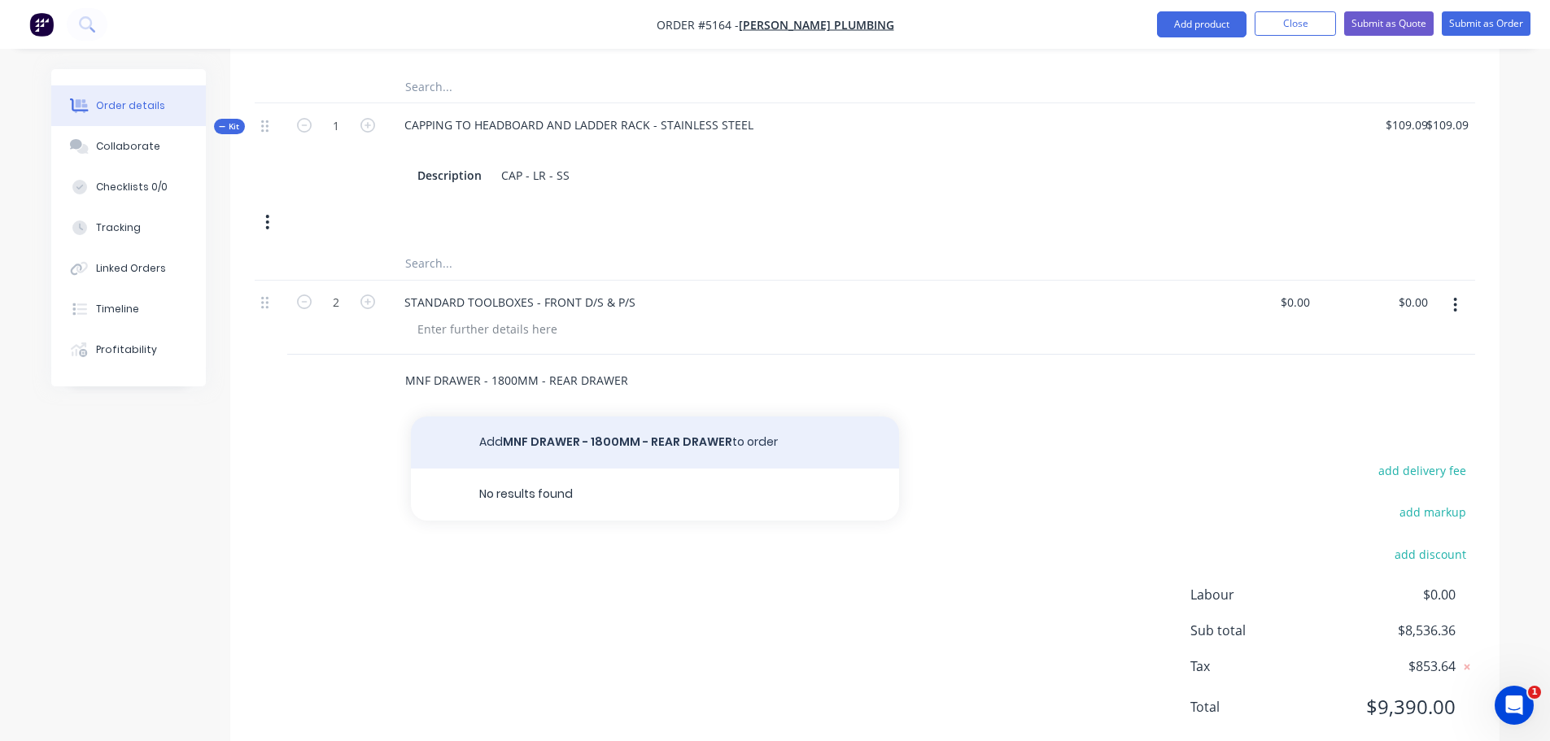
type input "MNF DRAWER - 1800MM - REAR DRAWER"
click at [603, 416] on button "Add MNF DRAWER - 1800MM - REAR DRAWER to order" at bounding box center [655, 442] width 488 height 52
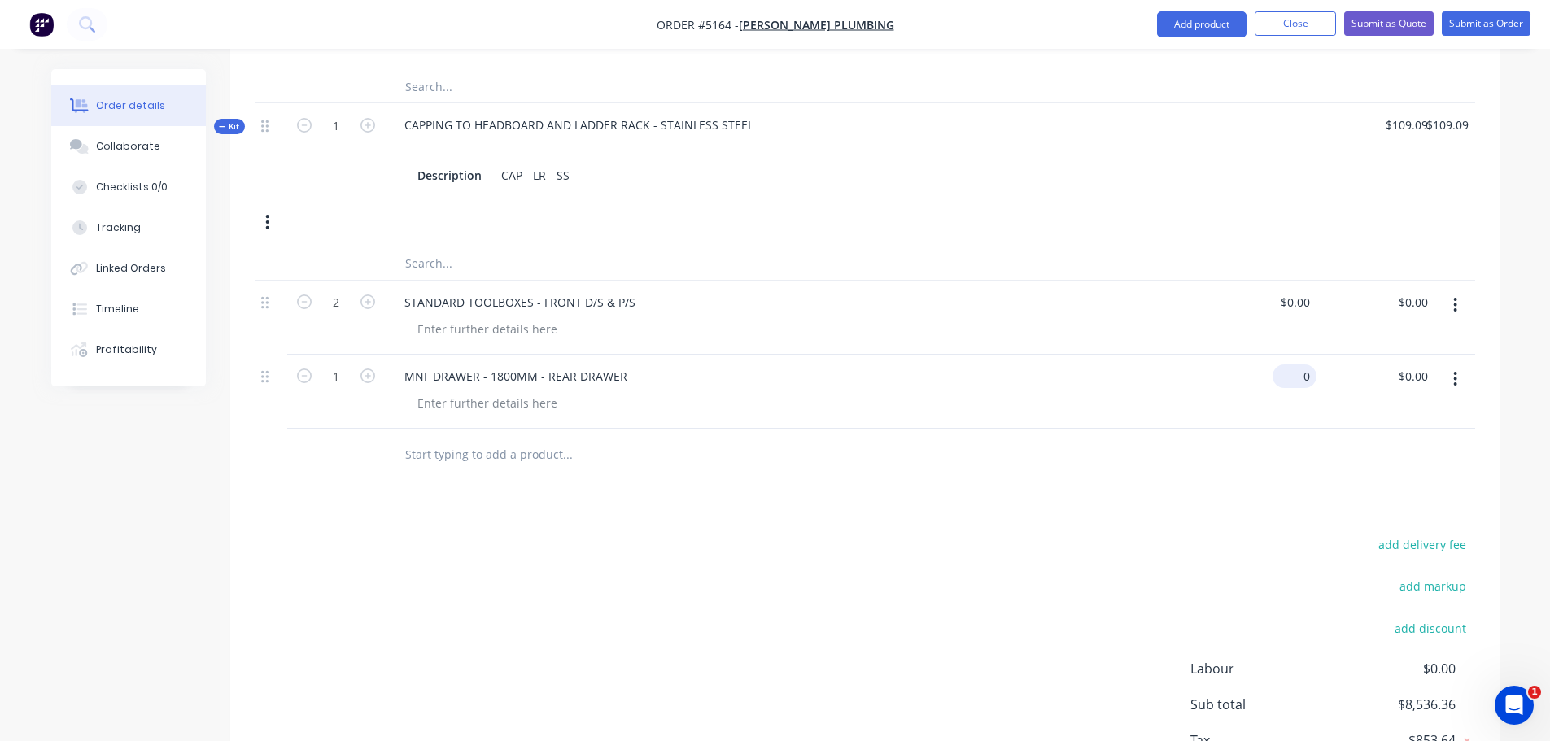
click at [1292, 364] on div "0 $0.00" at bounding box center [1294, 376] width 44 height 24
type input "$2,000.00"
click at [433, 438] on input "text" at bounding box center [566, 454] width 325 height 33
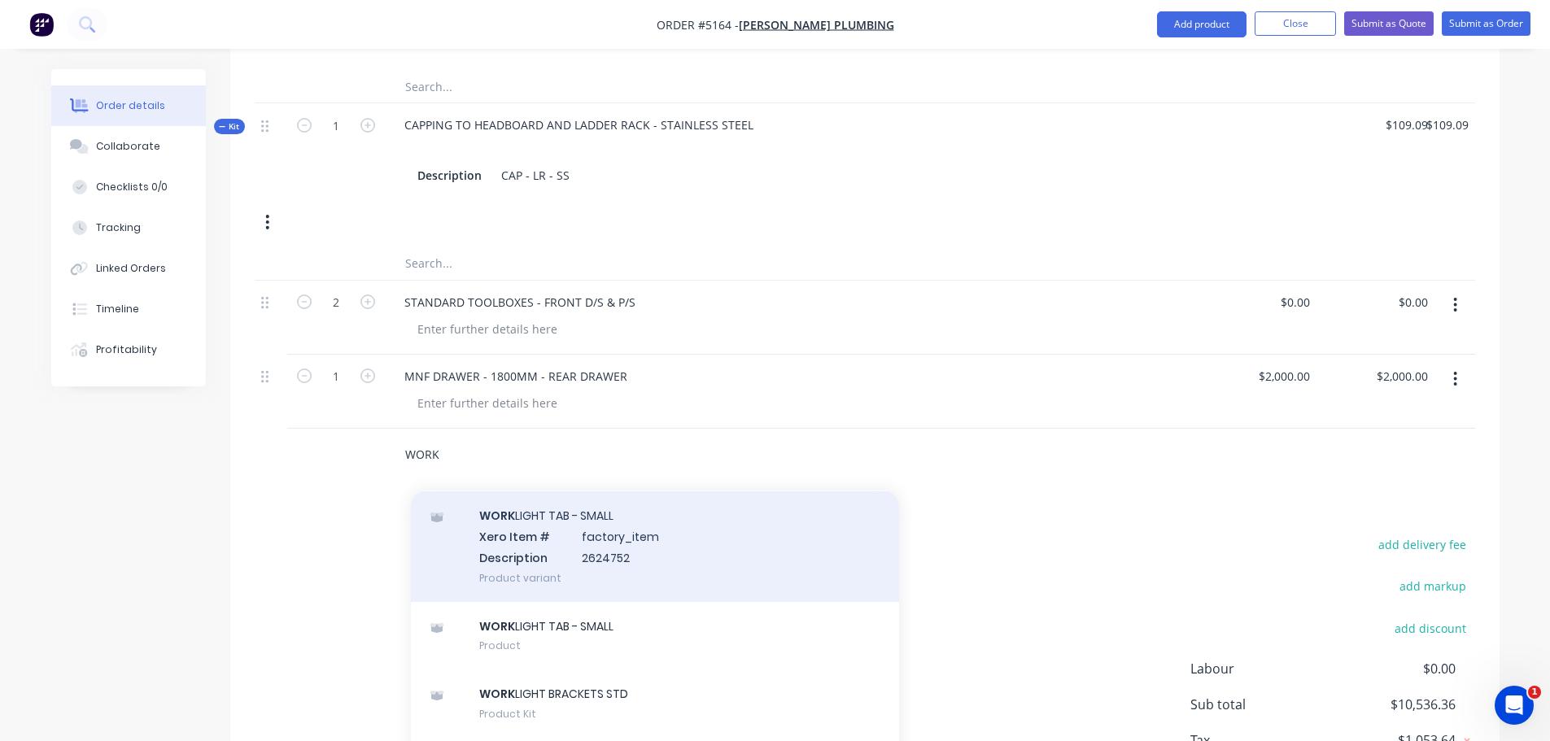
scroll to position [163, 0]
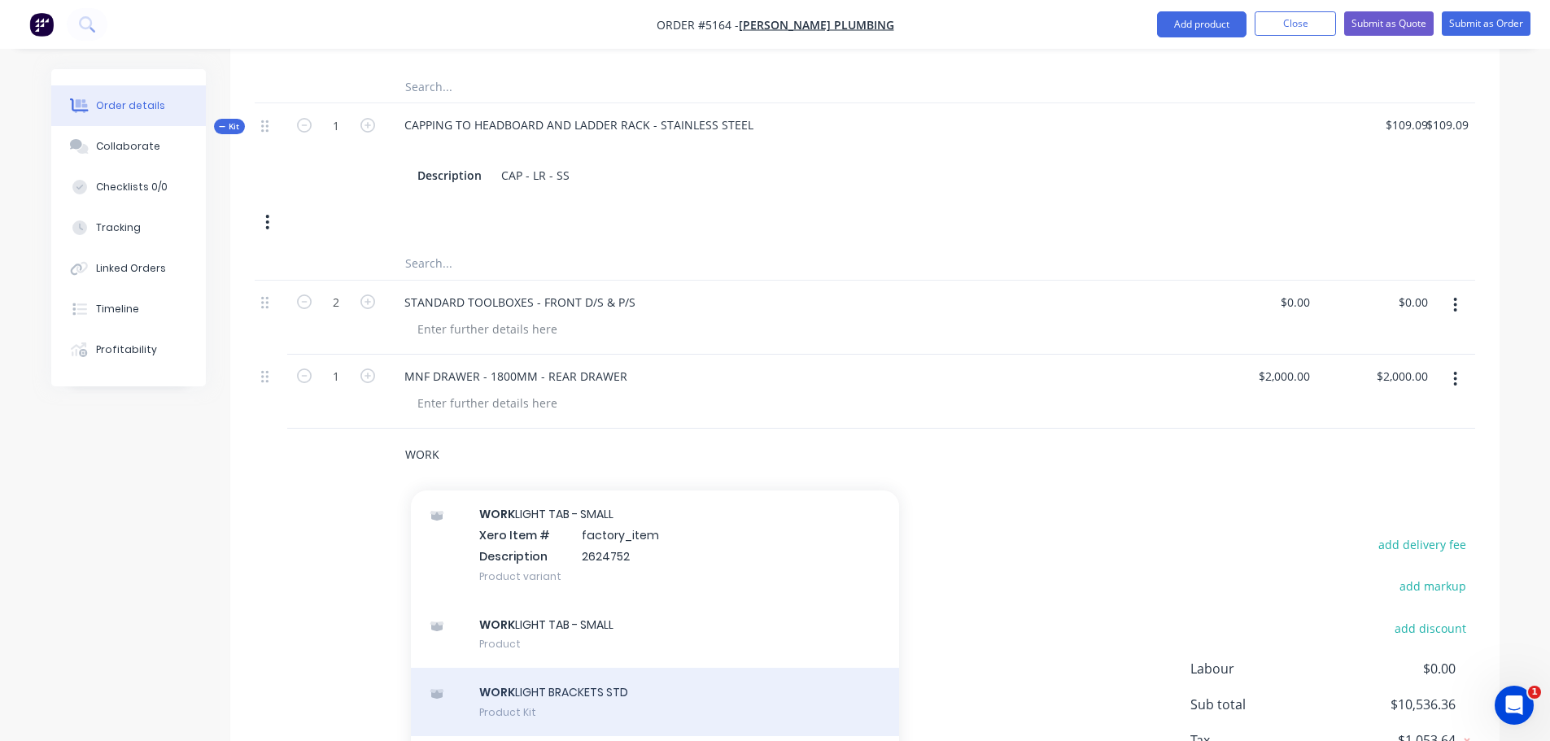
type input "WORK"
click at [562, 668] on div "WORK LIGHT BRACKETS STD Product Kit" at bounding box center [655, 702] width 488 height 68
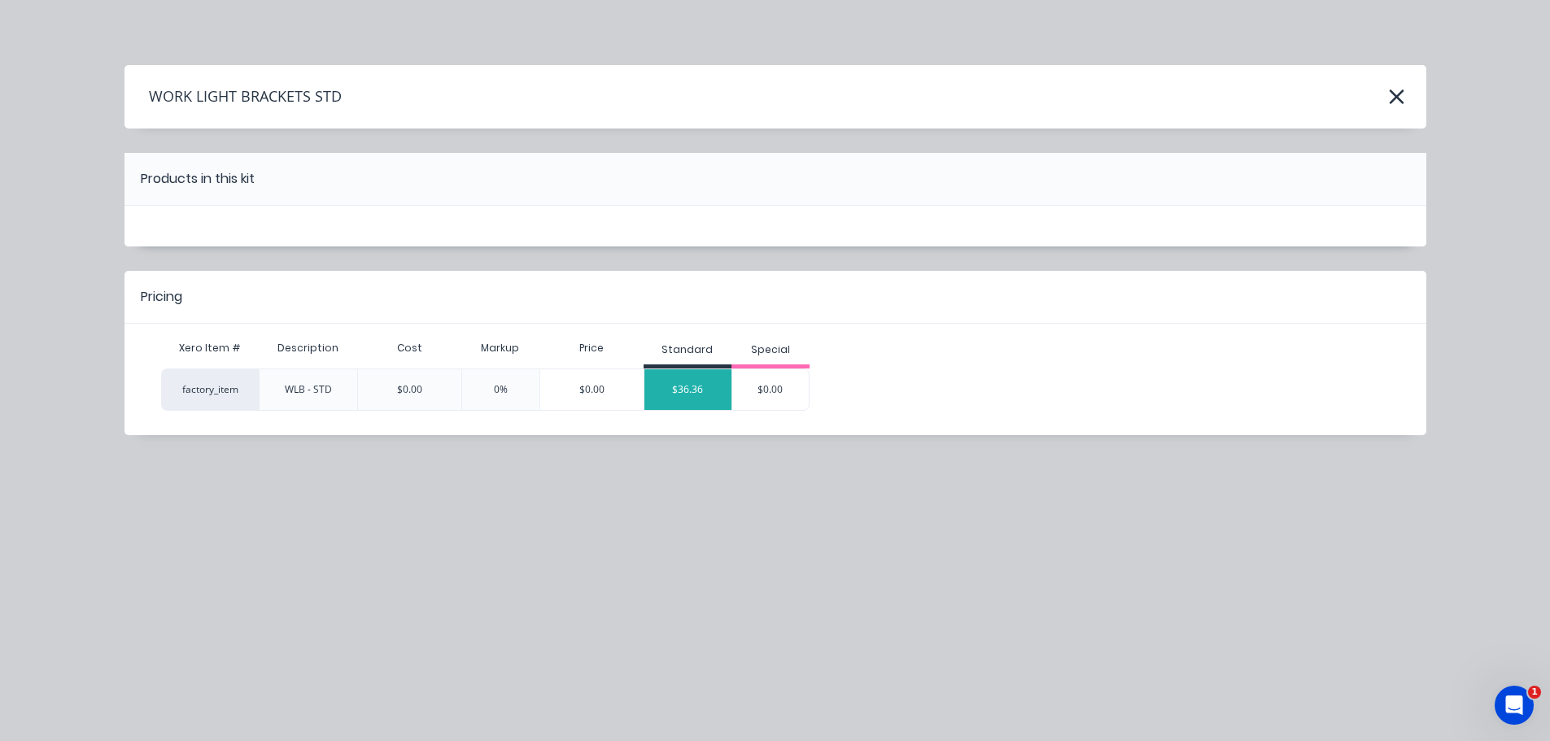
click at [696, 396] on div "$36.36" at bounding box center [688, 389] width 88 height 41
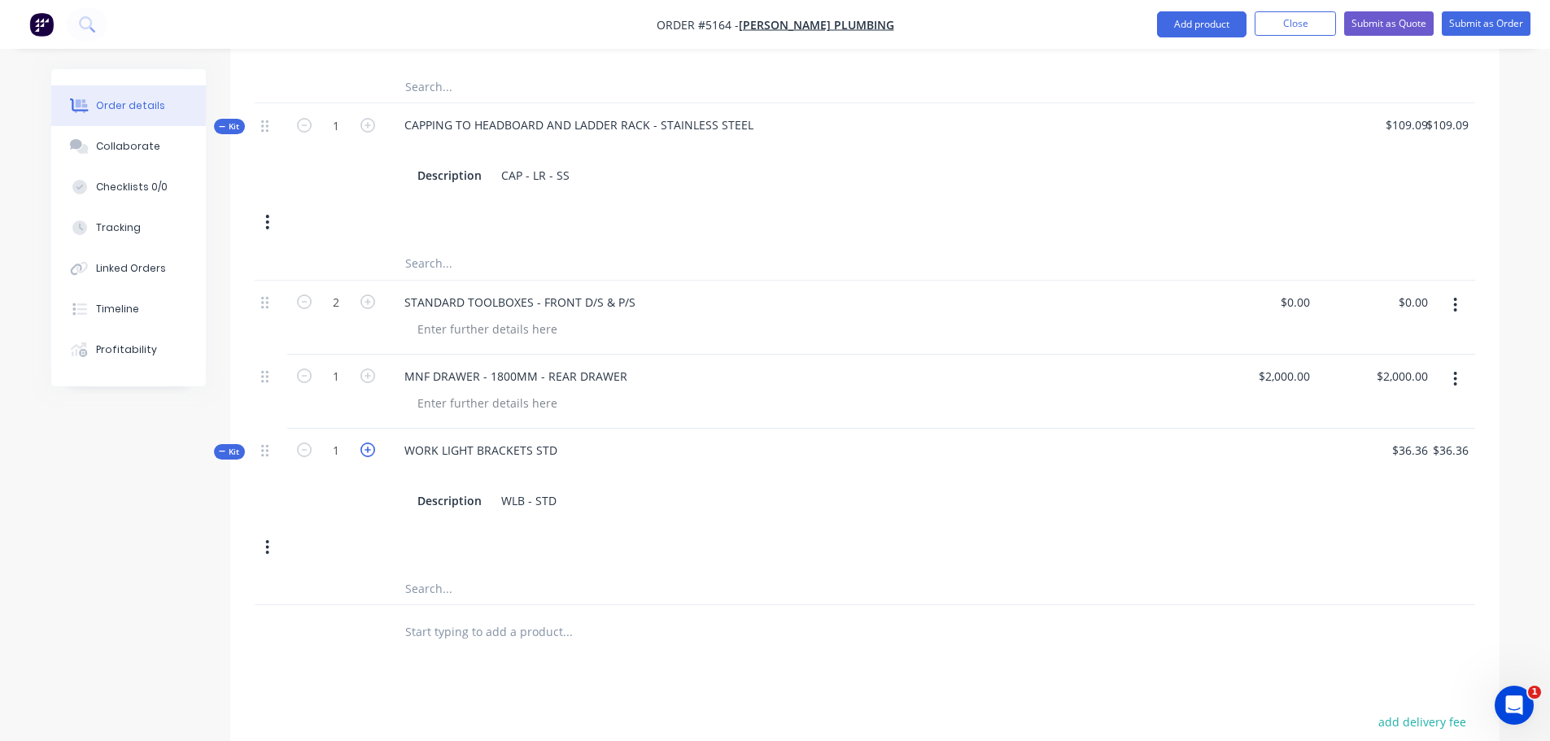
click at [367, 442] on icon "button" at bounding box center [367, 449] width 15 height 15
type input "2"
type input "$0.00"
click at [555, 489] on div "WLB - STD" at bounding box center [529, 501] width 68 height 24
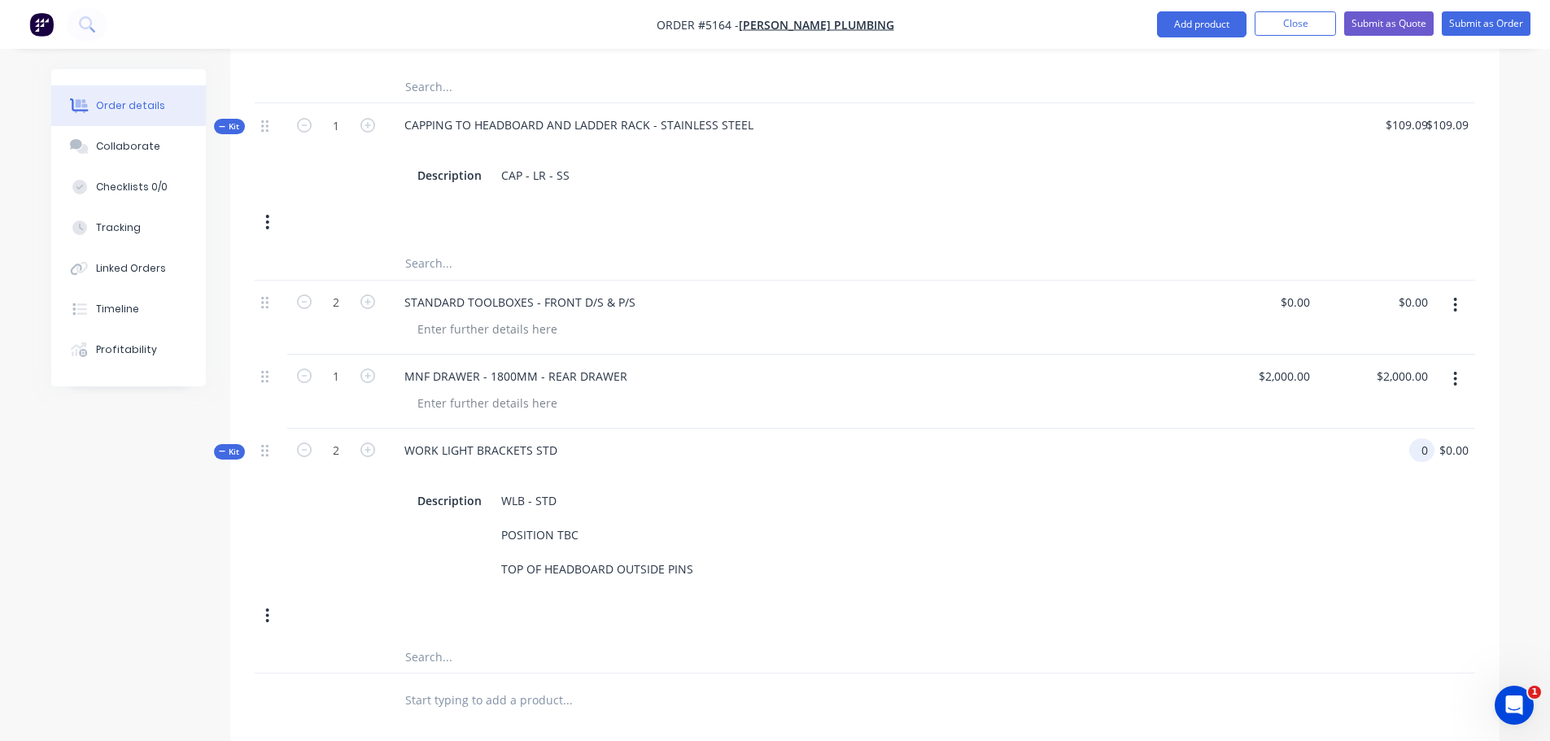
click at [1406, 429] on div "0 0" at bounding box center [1375, 510] width 118 height 163
type input "$109.09"
type input "$218.18"
click at [461, 683] on input "text" at bounding box center [566, 699] width 325 height 33
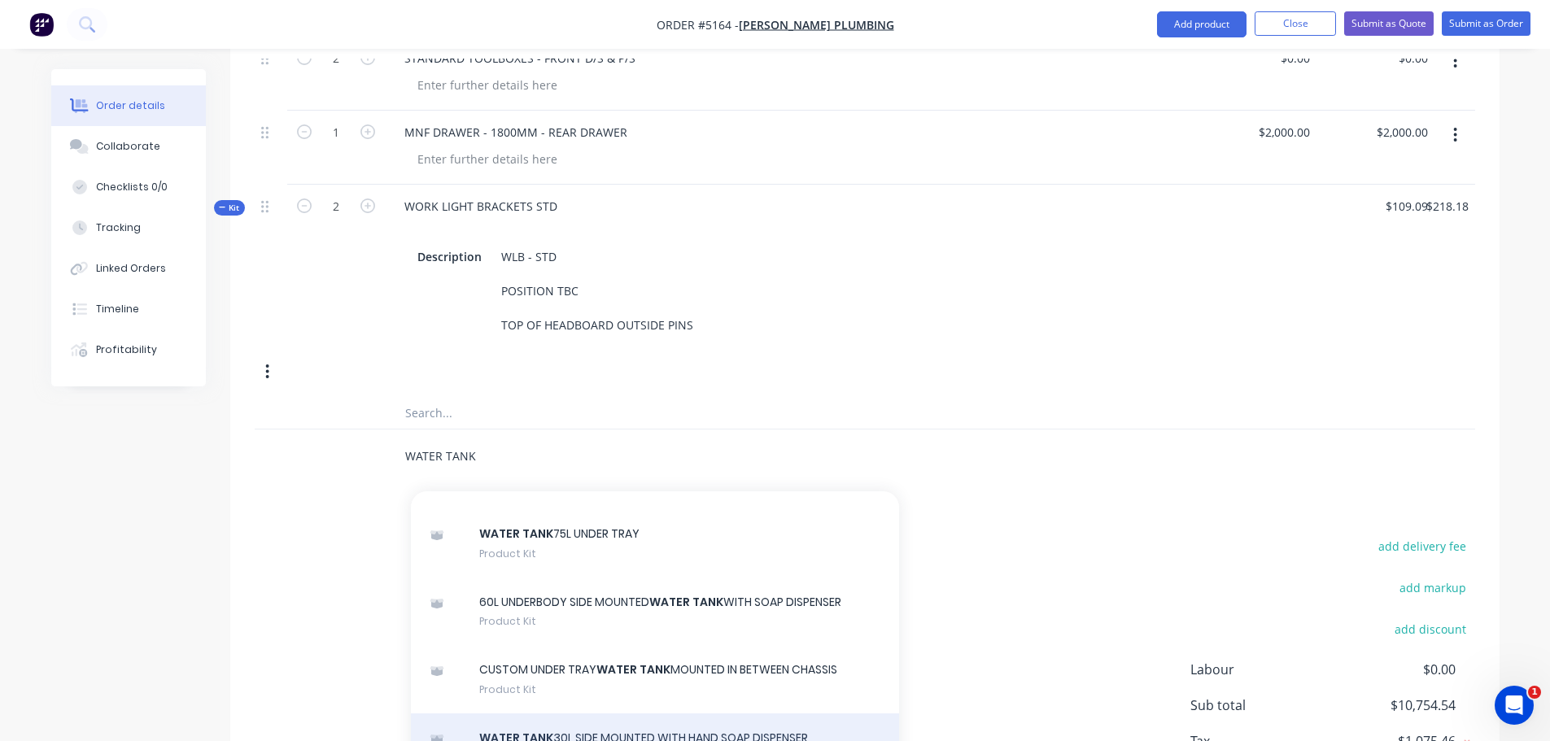
scroll to position [651, 0]
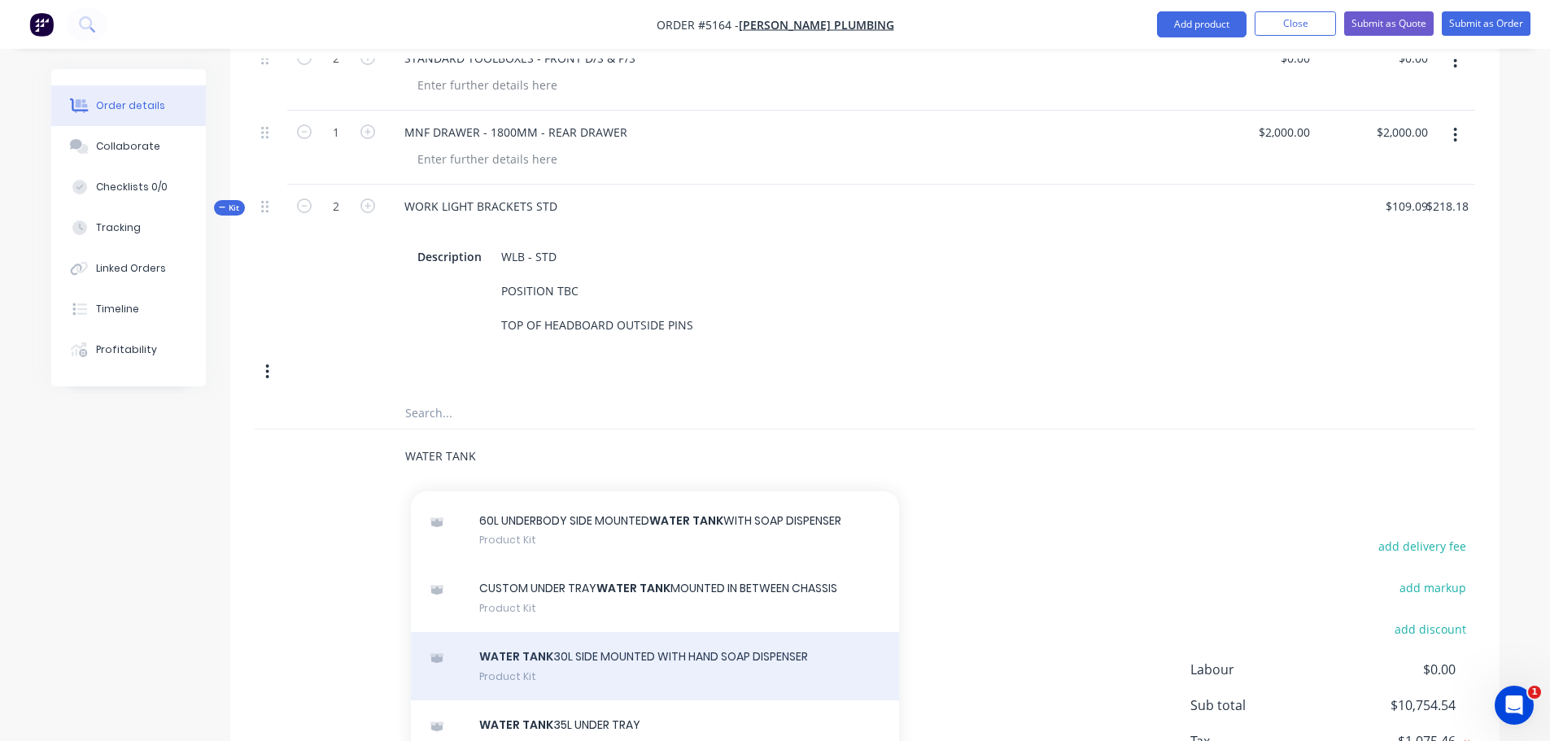
type input "WATER TANK"
click at [673, 634] on div "WATER TANK 30L SIDE MOUNTED WITH HAND SOAP DISPENSER Product Kit" at bounding box center [655, 666] width 488 height 68
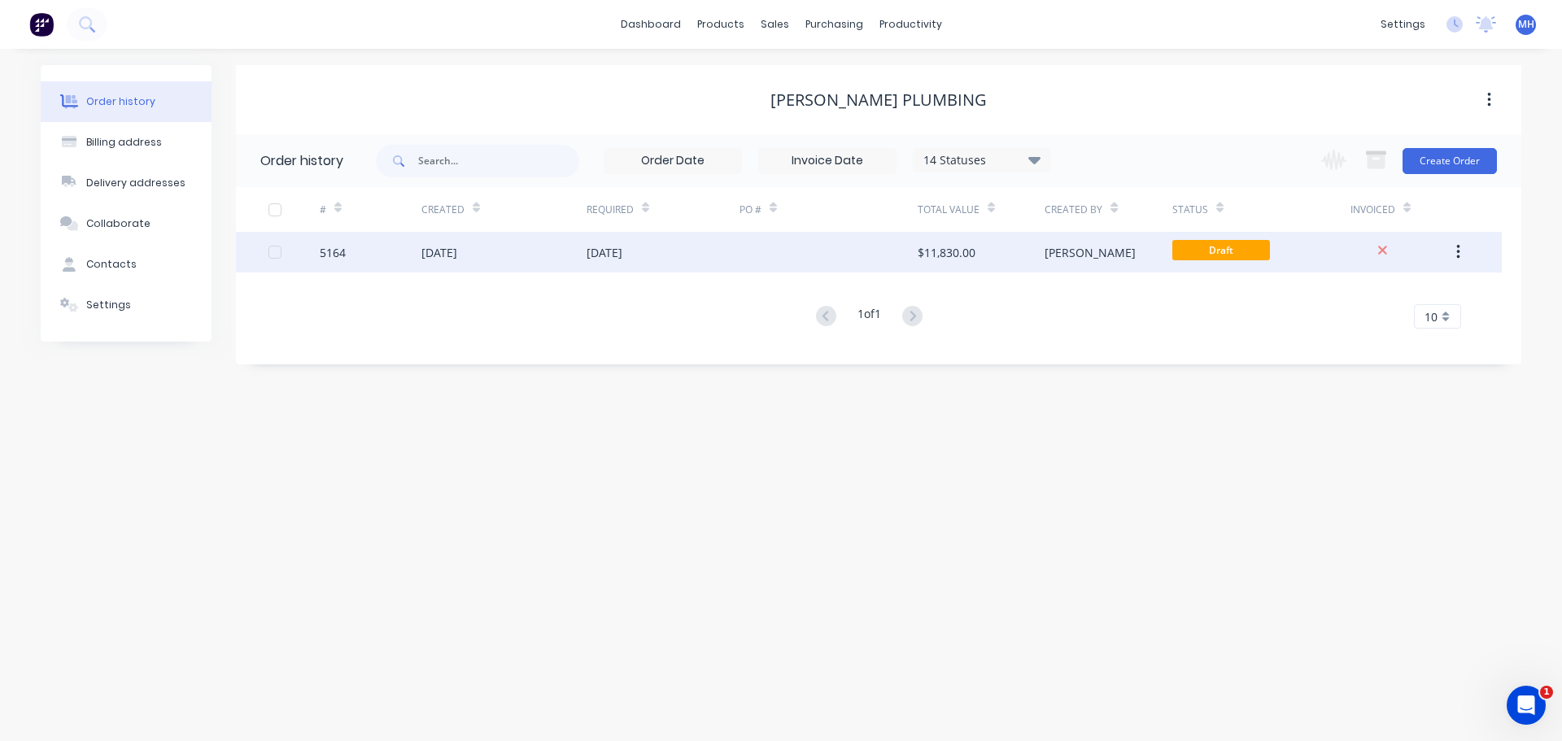
click at [574, 249] on div "[DATE]" at bounding box center [503, 252] width 165 height 41
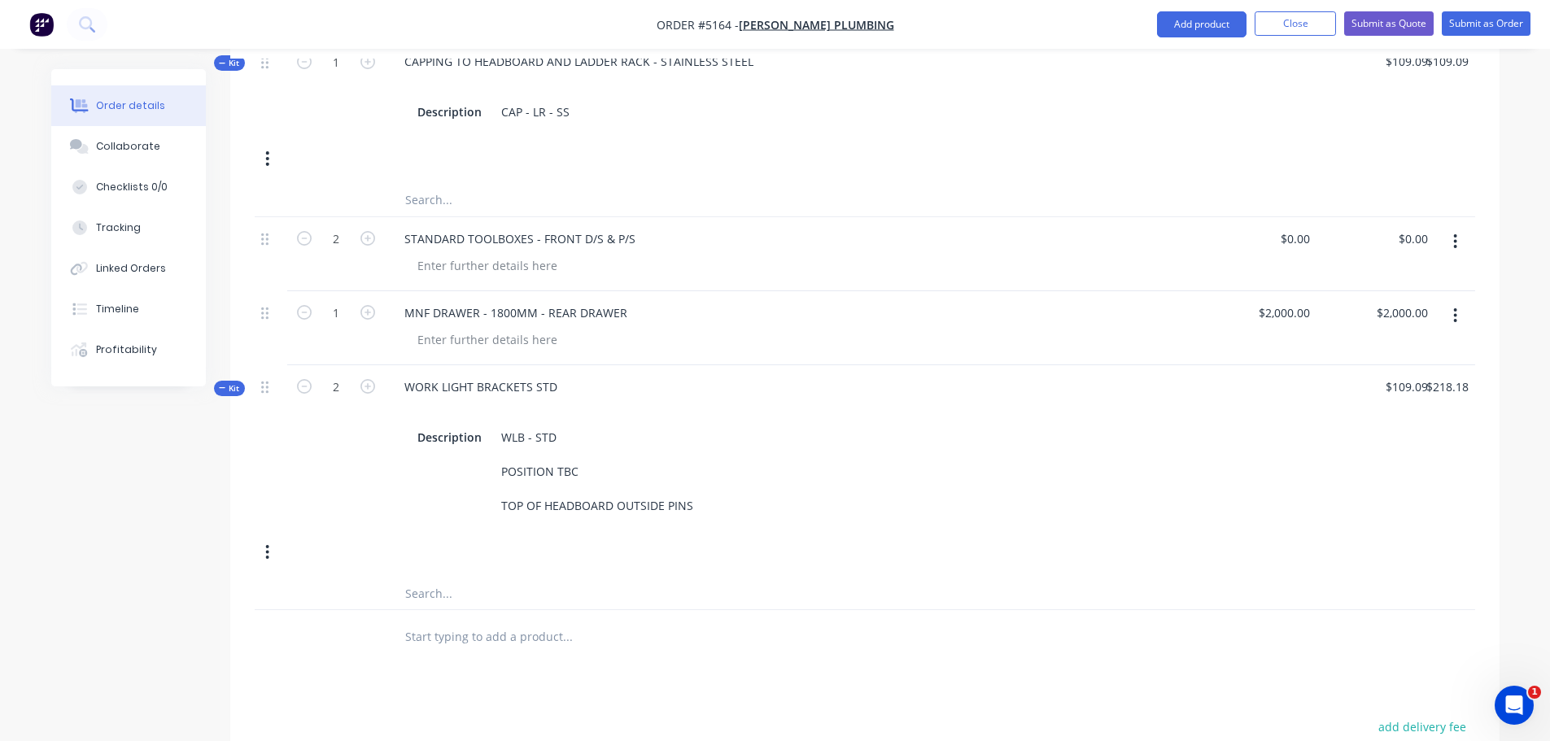
scroll to position [1708, 0]
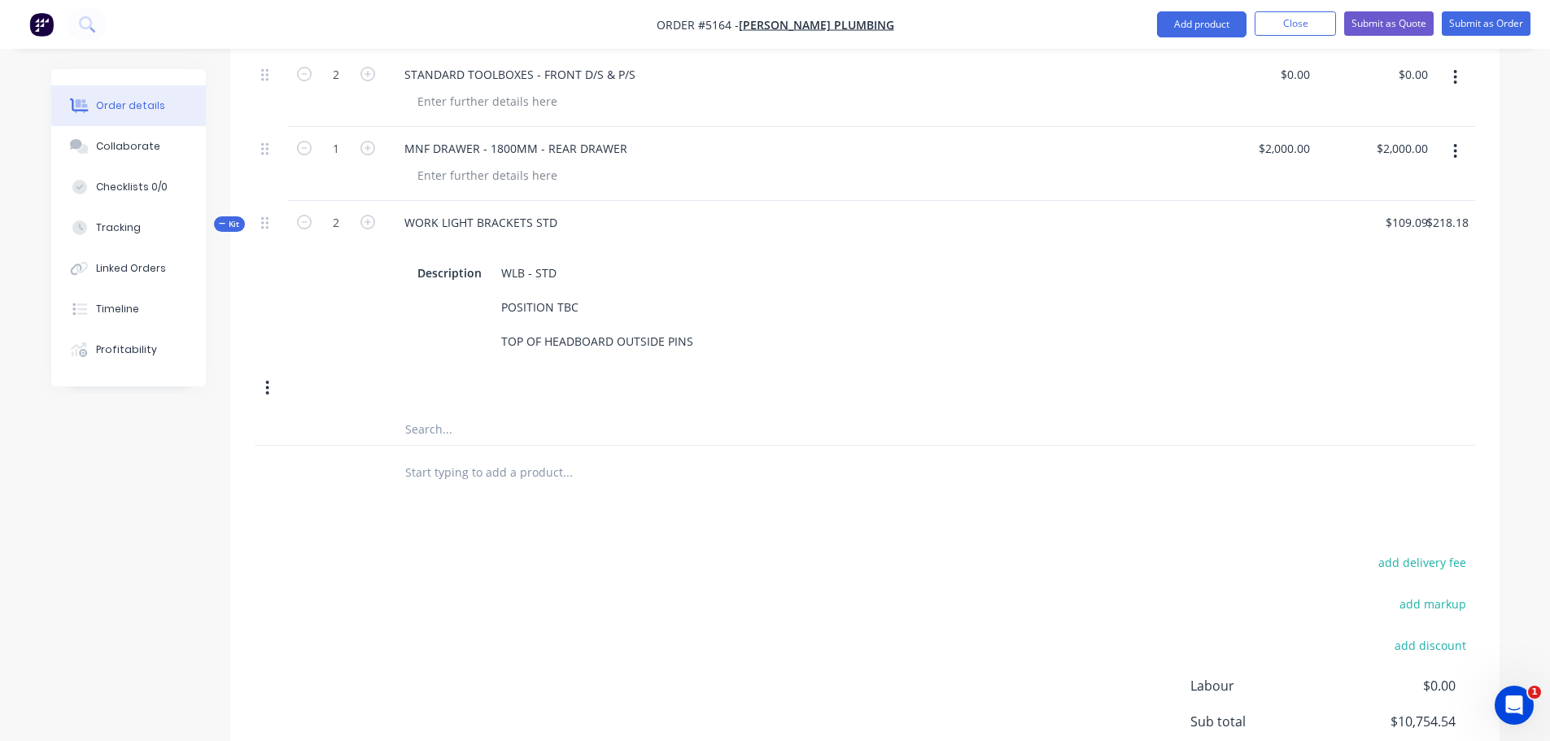
click at [450, 456] on input "text" at bounding box center [566, 472] width 325 height 33
type input "T"
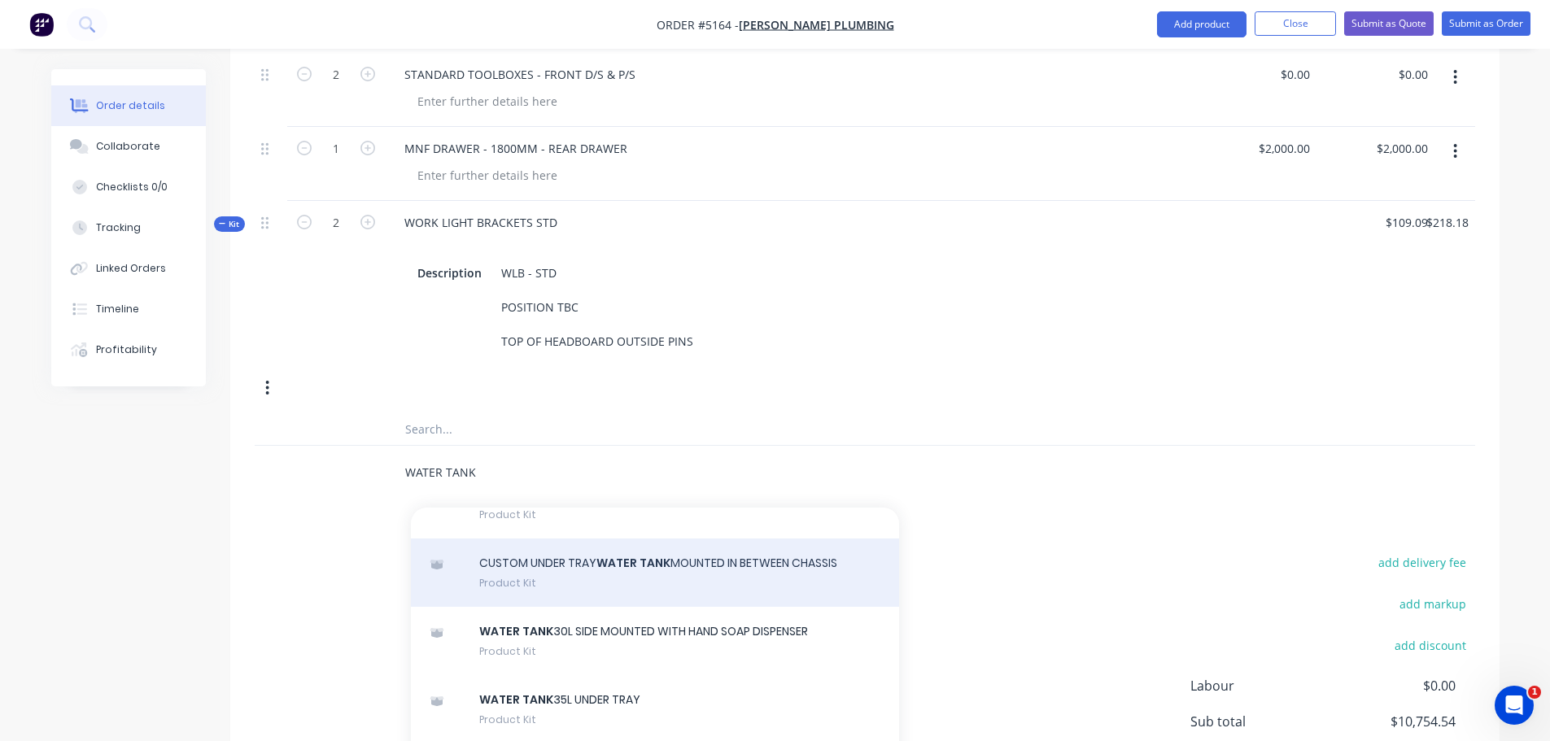
scroll to position [732, 0]
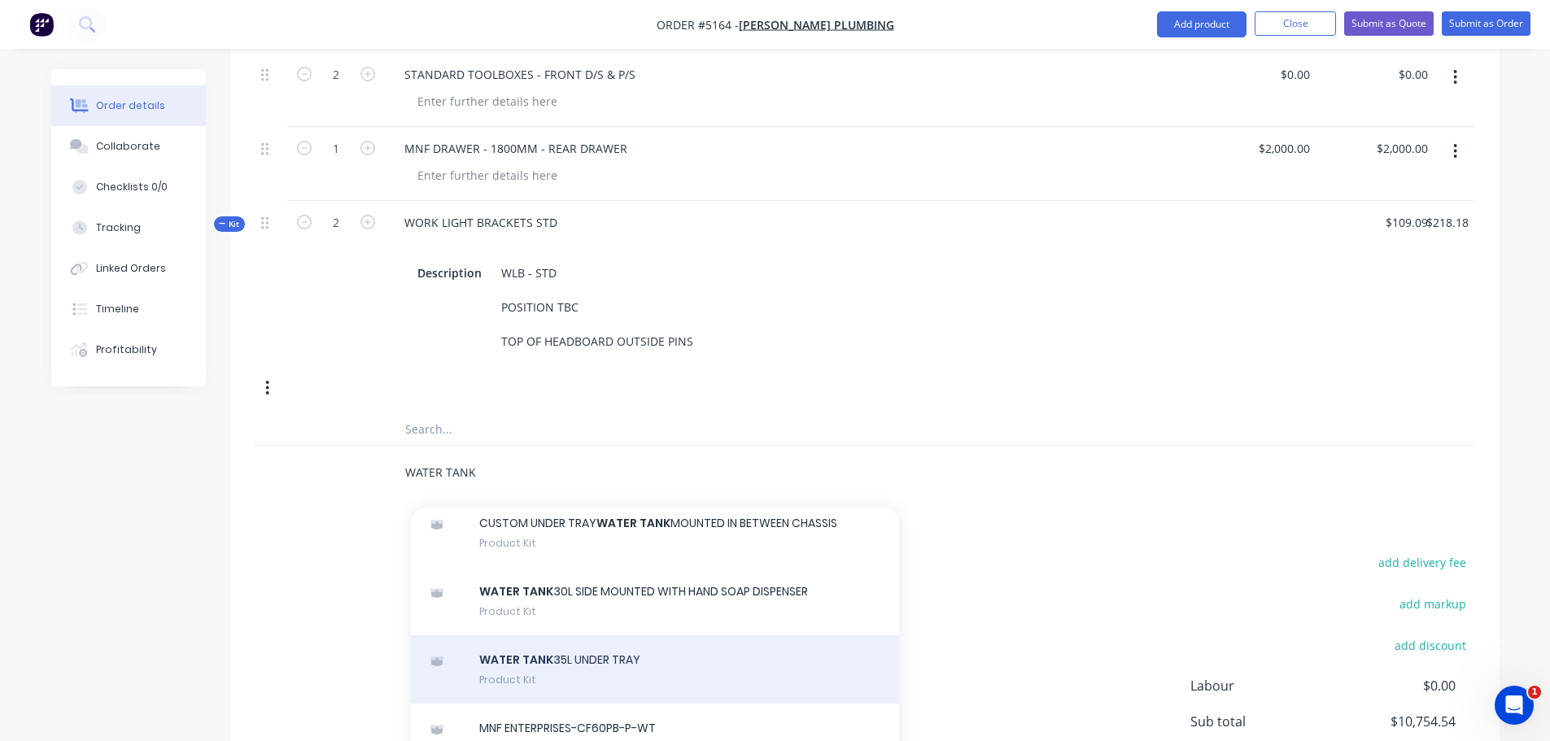
type input "WATER TANK"
click at [606, 635] on div "WATER TANK 35L UNDER TRAY Product Kit" at bounding box center [655, 669] width 488 height 68
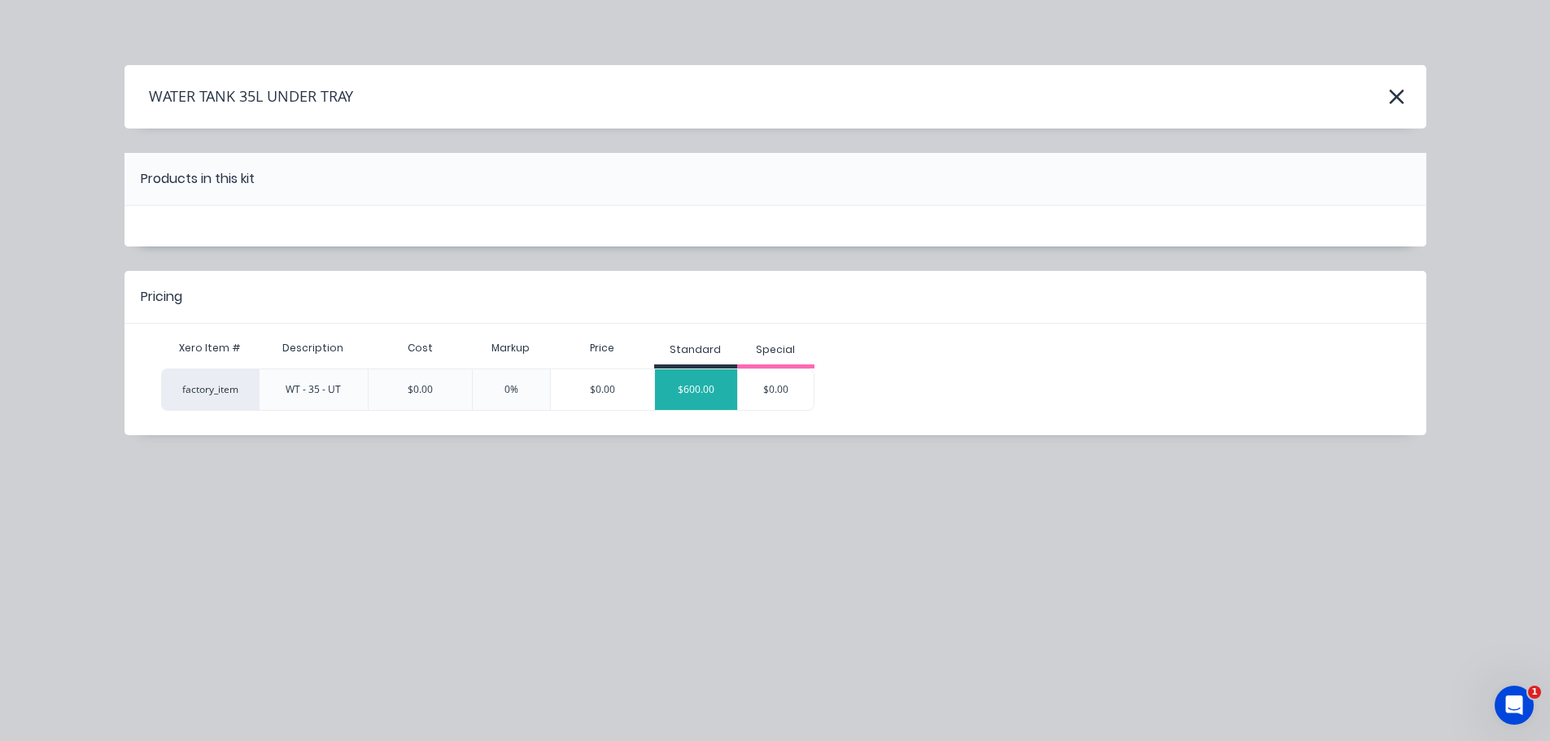
click at [672, 393] on div "$600.00" at bounding box center [696, 389] width 82 height 41
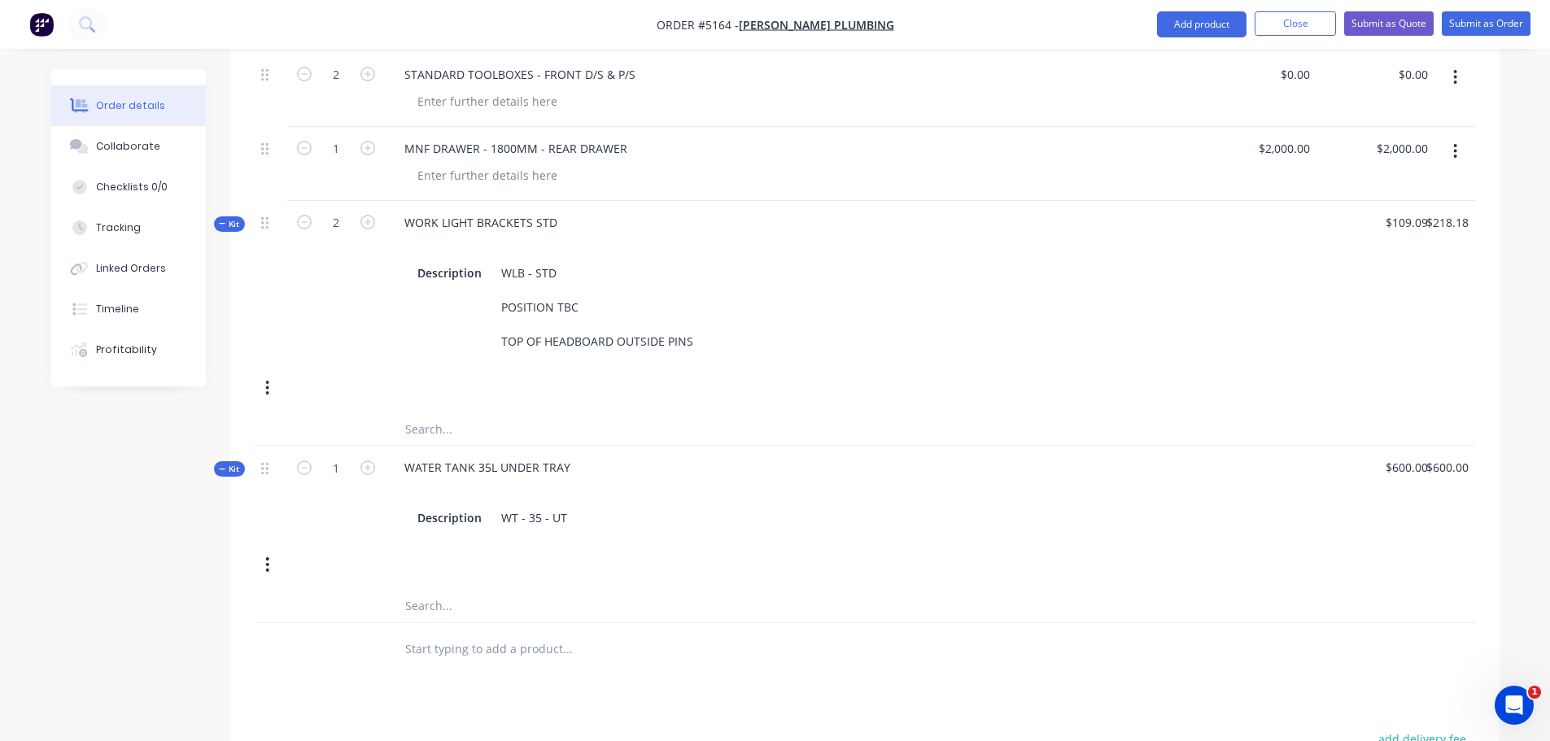
click at [447, 633] on input "text" at bounding box center [566, 649] width 325 height 33
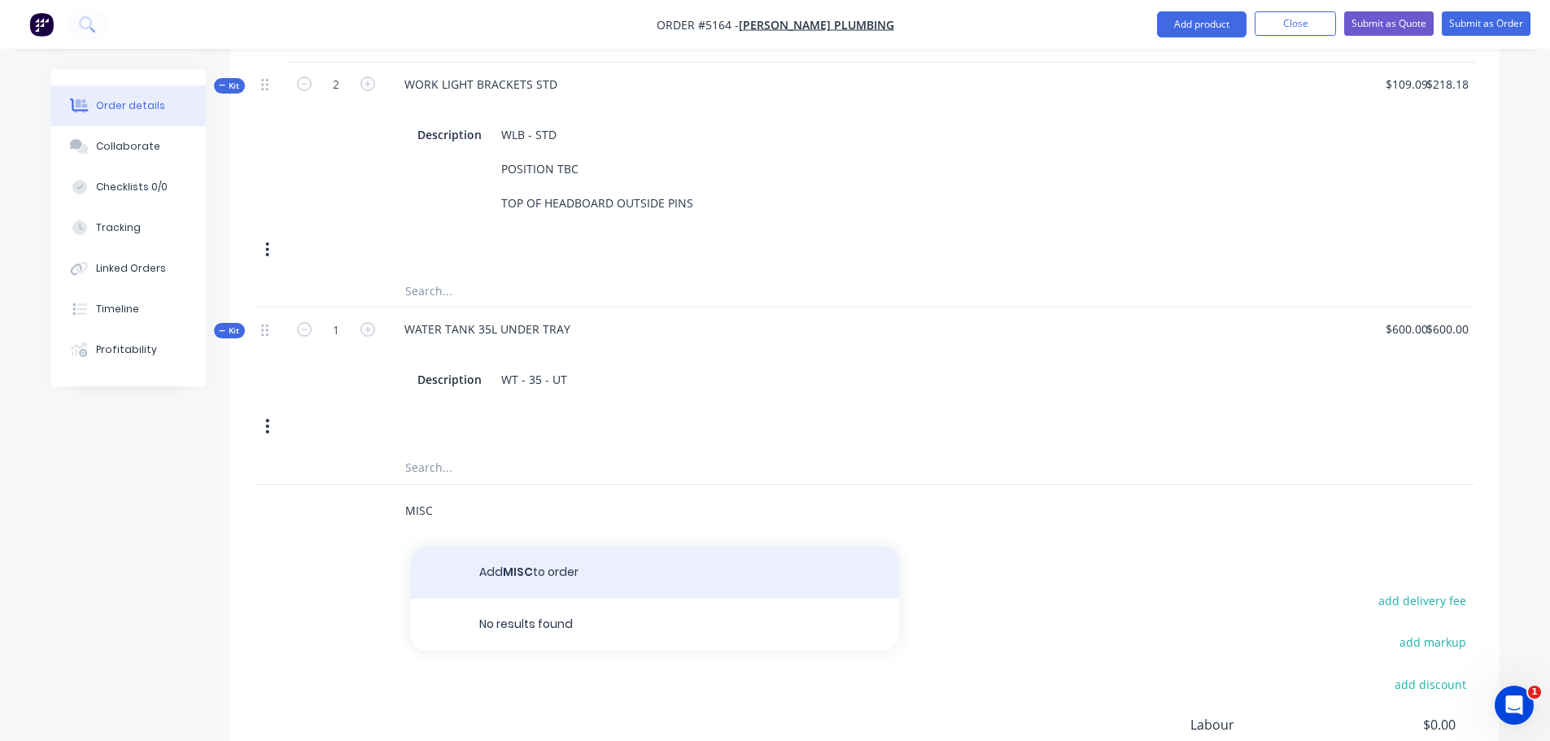
scroll to position [1952, 0]
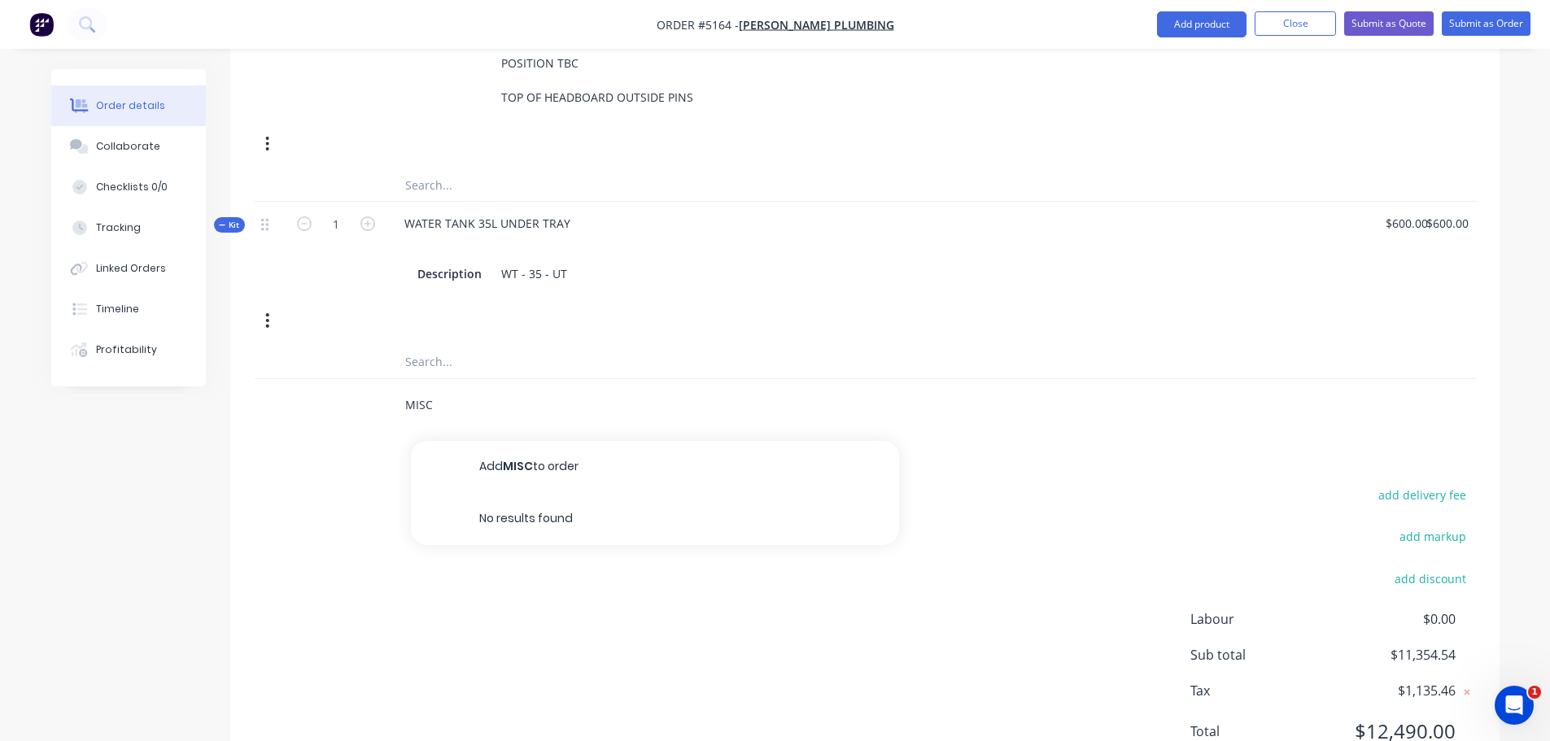
drag, startPoint x: 447, startPoint y: 364, endPoint x: 374, endPoint y: 360, distance: 73.3
click at [374, 379] on div "MISC Add MISC to order No results found" at bounding box center [865, 405] width 1220 height 53
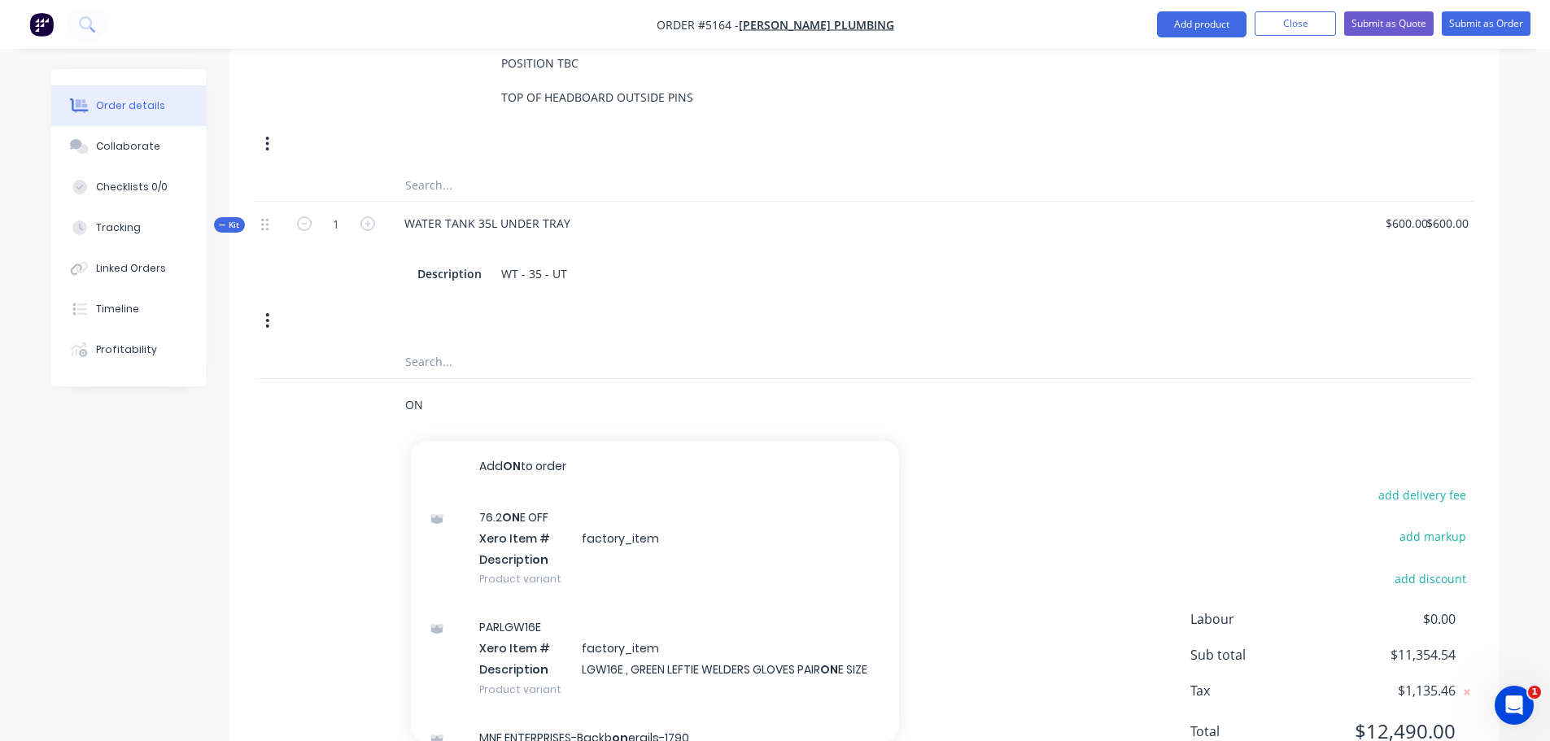
type input "O"
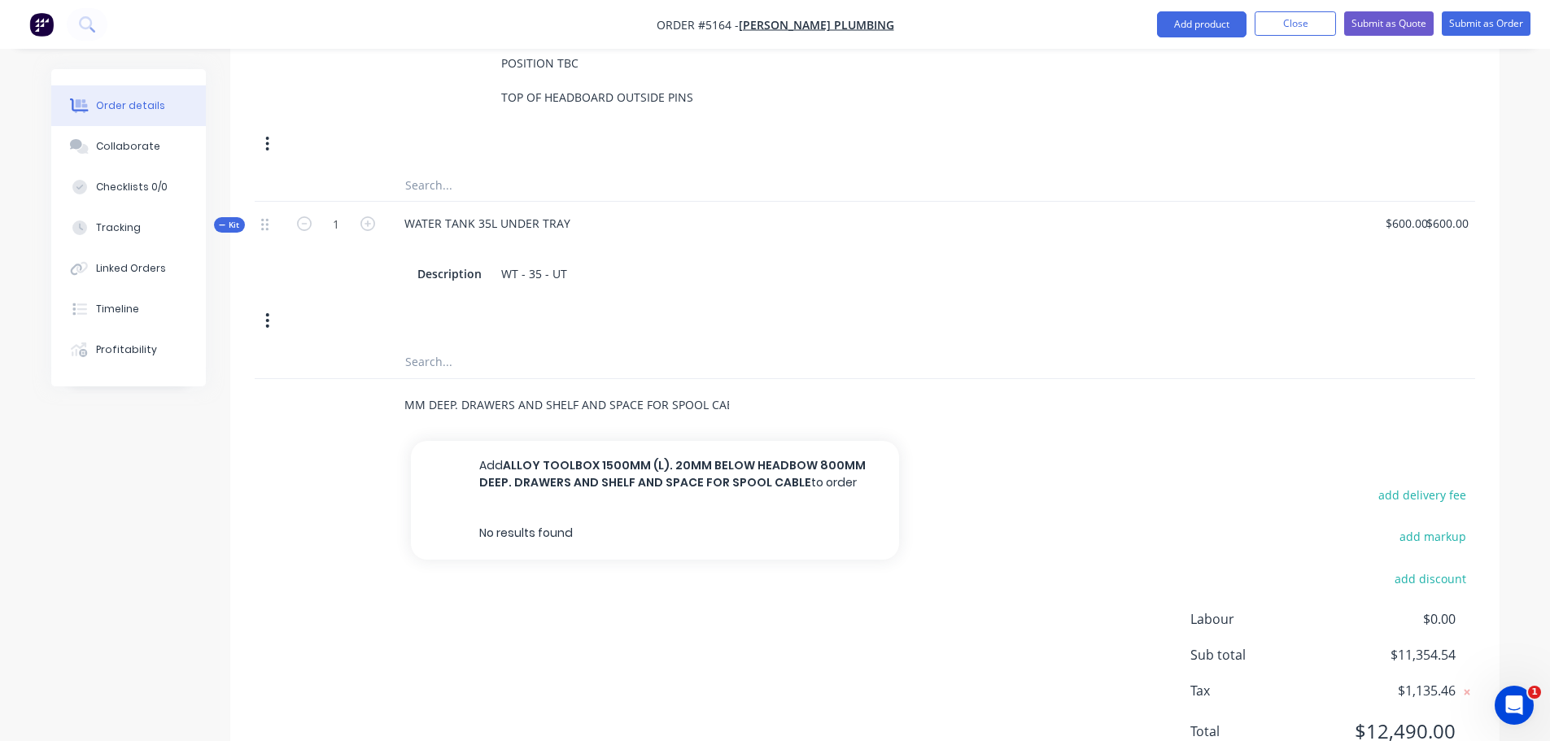
scroll to position [0, 333]
type input "ALLOY TOOLBOX 1500MM (L). 20MM BELOW HEADBOW 800MM DEEP. DRAWERS AND SHELF AND …"
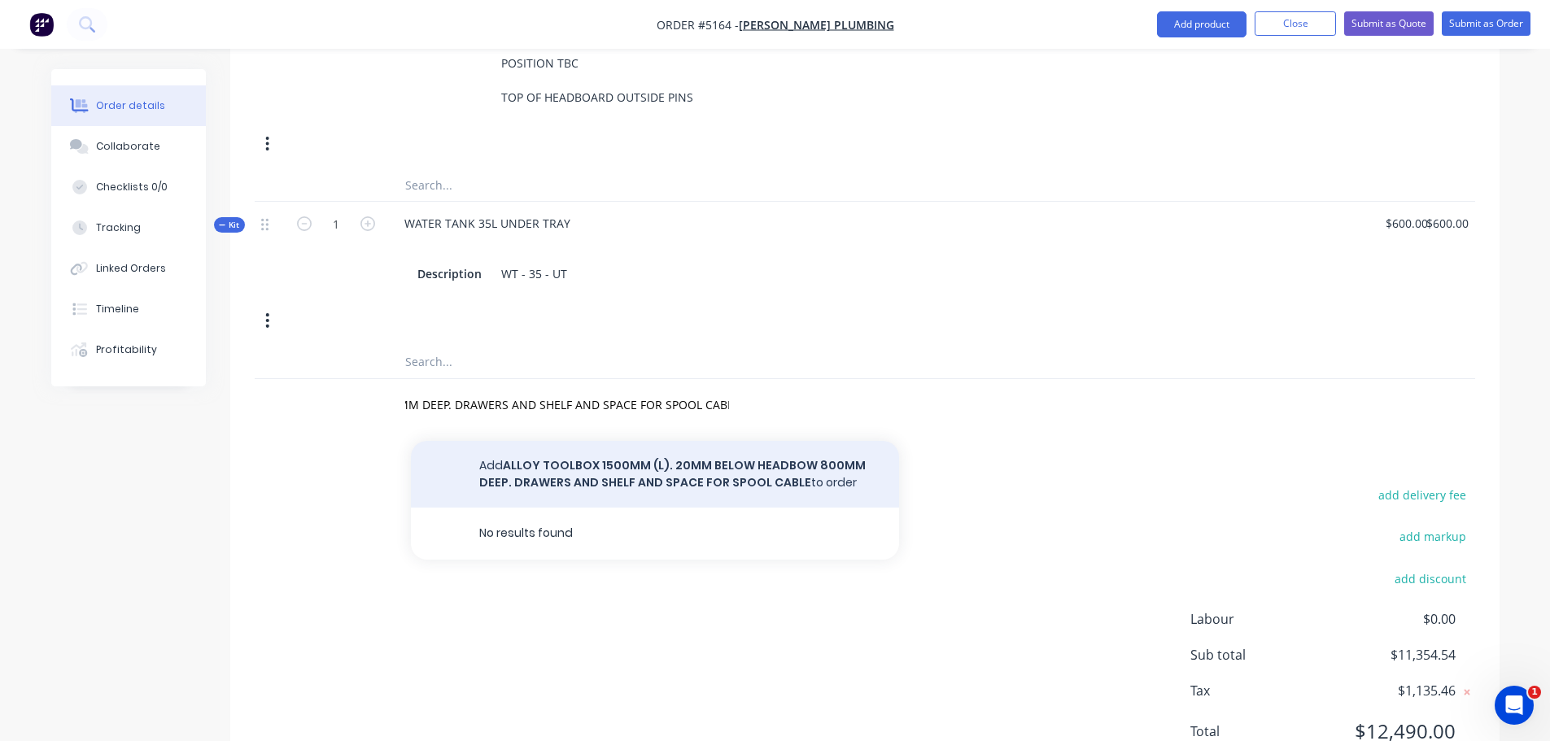
click at [573, 441] on button "Add ALLOY TOOLBOX 1500MM (L). 20MM BELOW HEADBOW 800MM DEEP. DRAWERS AND SHELF …" at bounding box center [655, 474] width 488 height 67
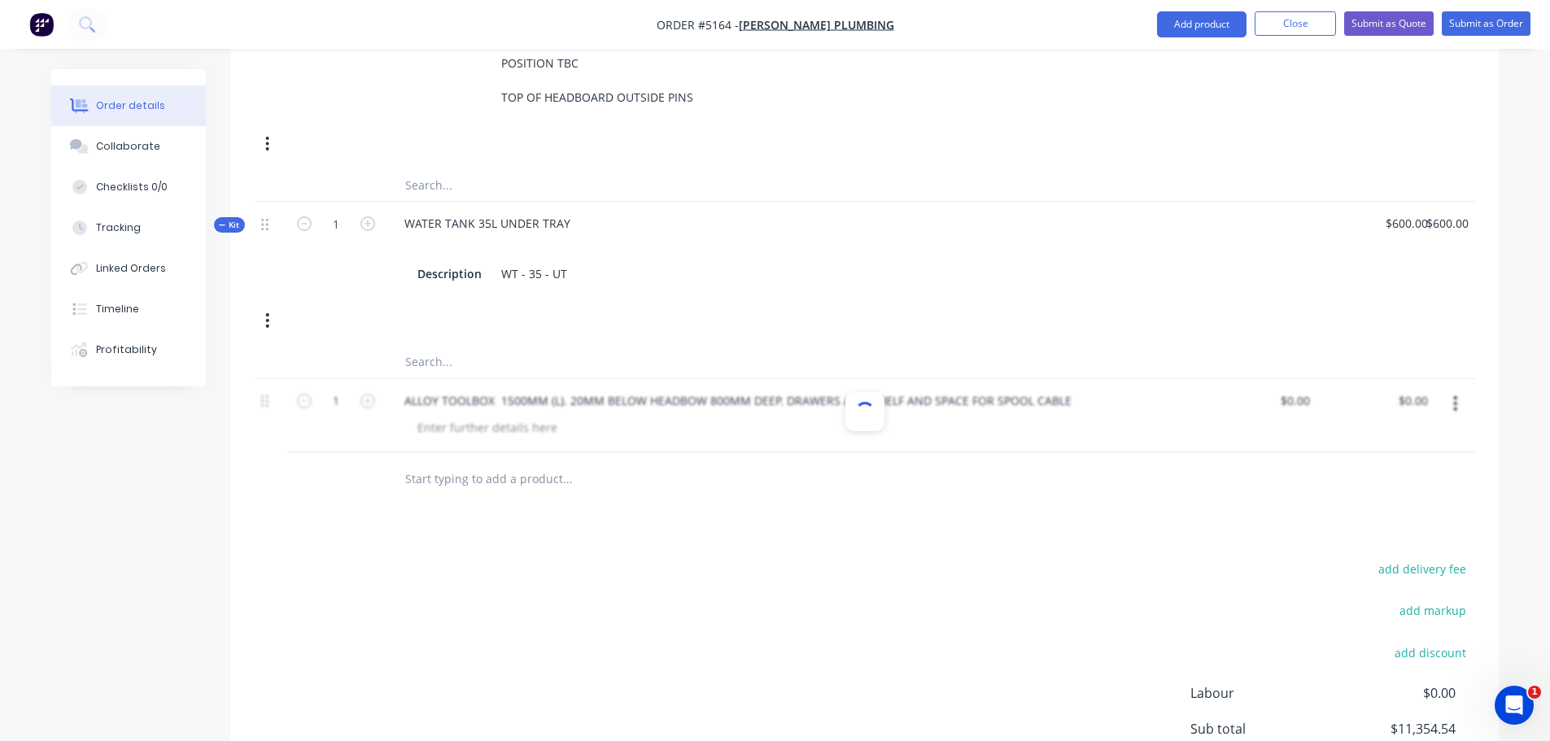
scroll to position [0, 0]
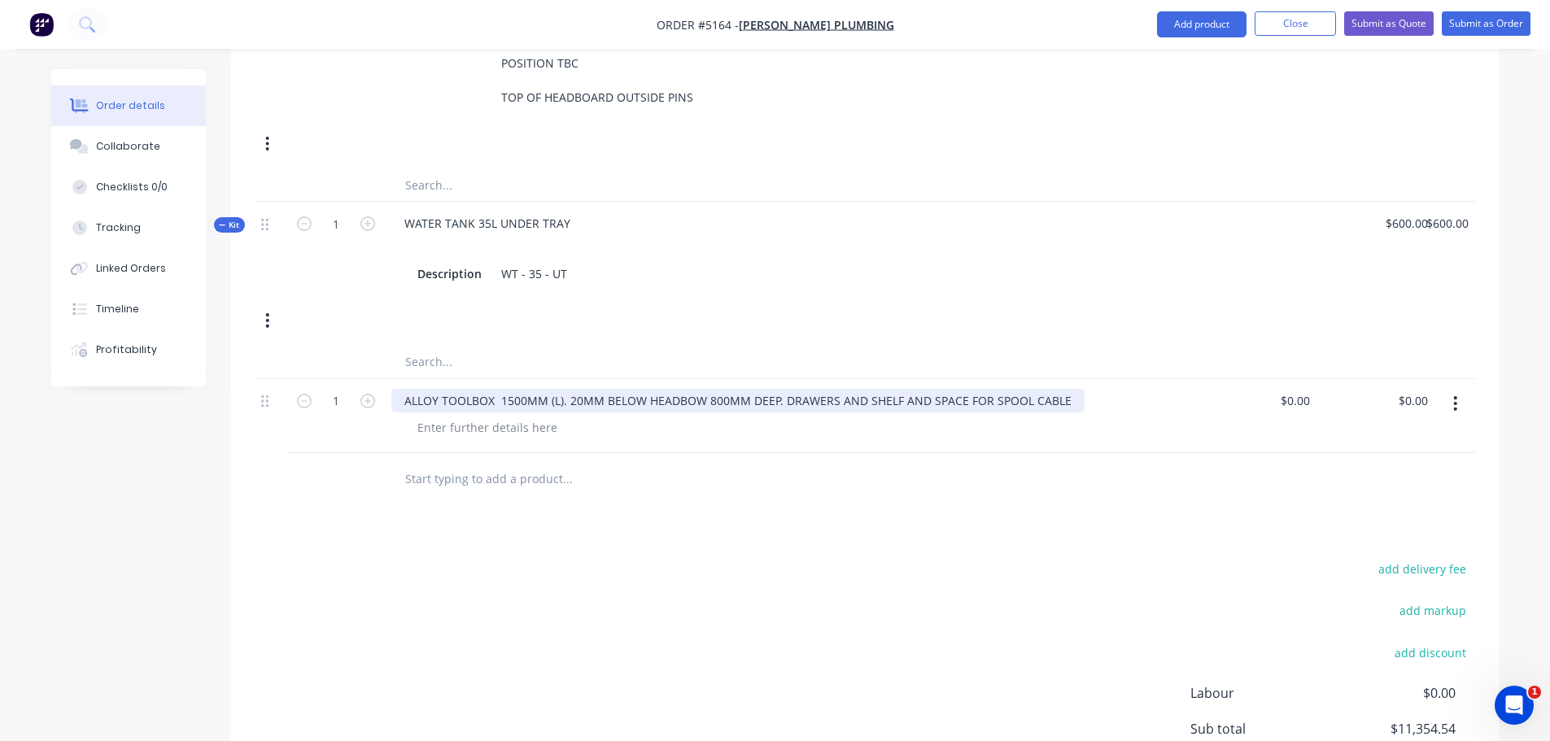
click at [1068, 389] on div "ALLOY TOOLBOX 1500MM (L). 20MM BELOW HEADBOW 800MM DEEP. DRAWERS AND SHELF AND …" at bounding box center [737, 401] width 693 height 24
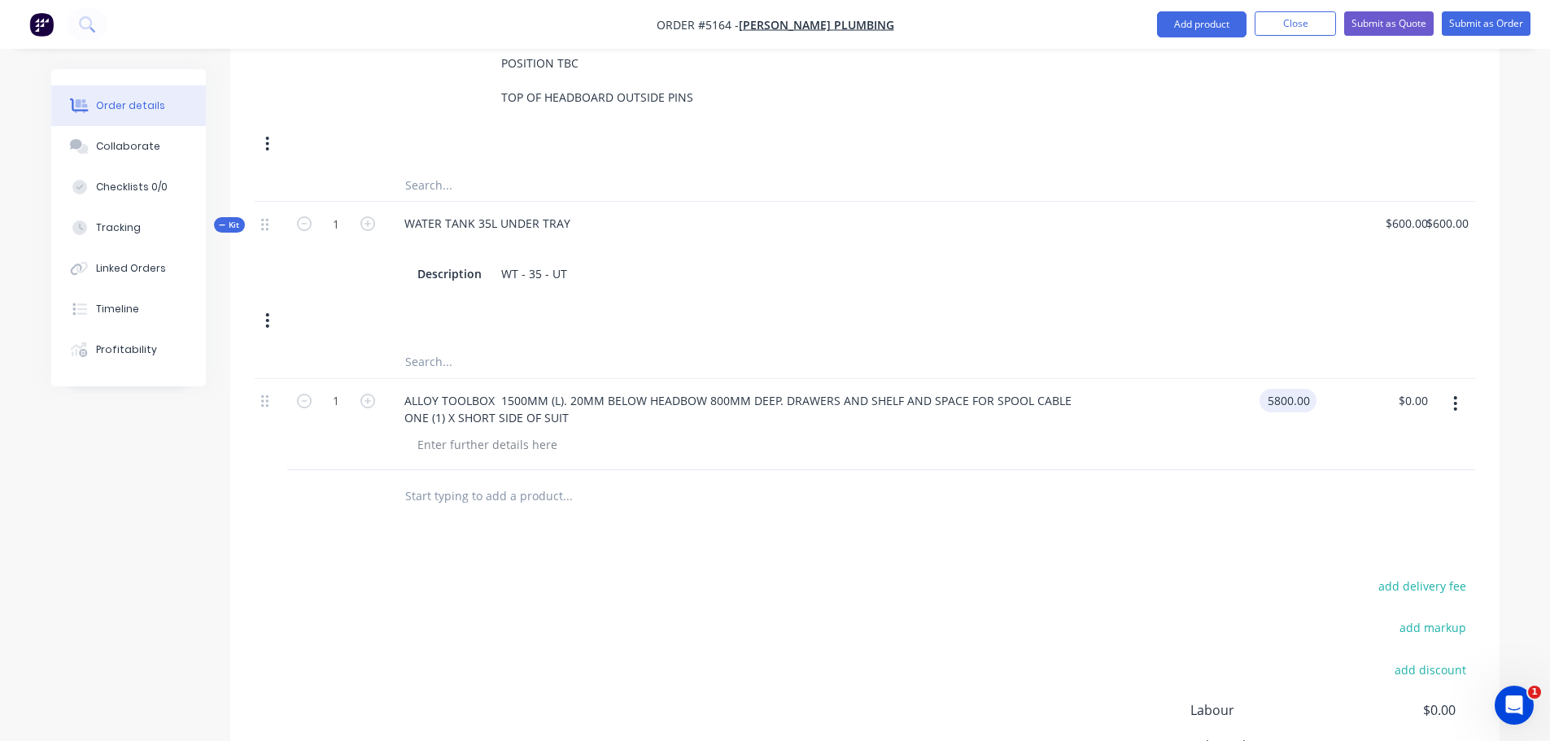
type input "$5,800.00"
click at [464, 470] on div at bounding box center [678, 496] width 586 height 53
click at [471, 480] on input "text" at bounding box center [566, 496] width 325 height 33
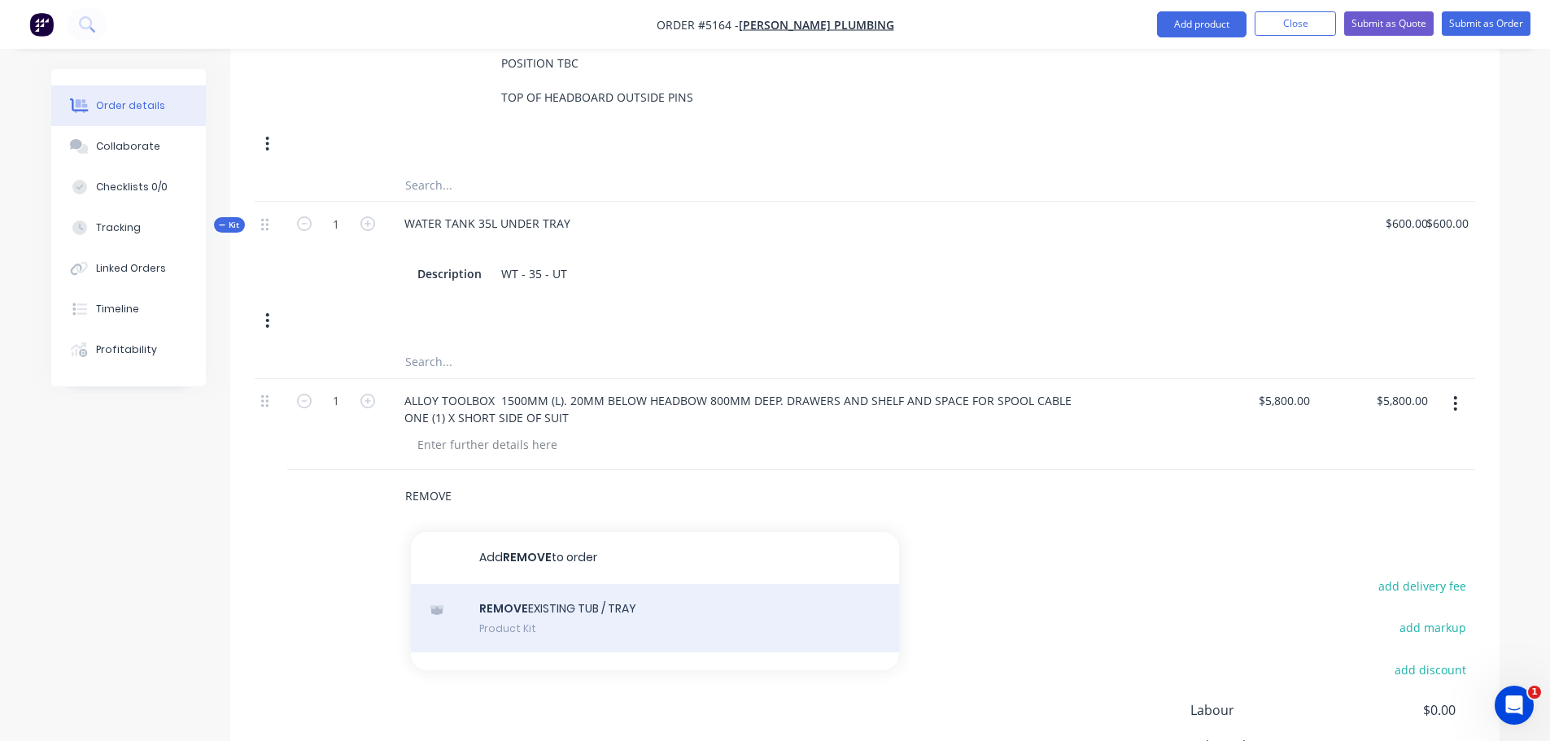
type input "REMOVE"
click at [533, 584] on div "REMOVE EXISTING TUB / TRAY Product Kit" at bounding box center [655, 618] width 488 height 68
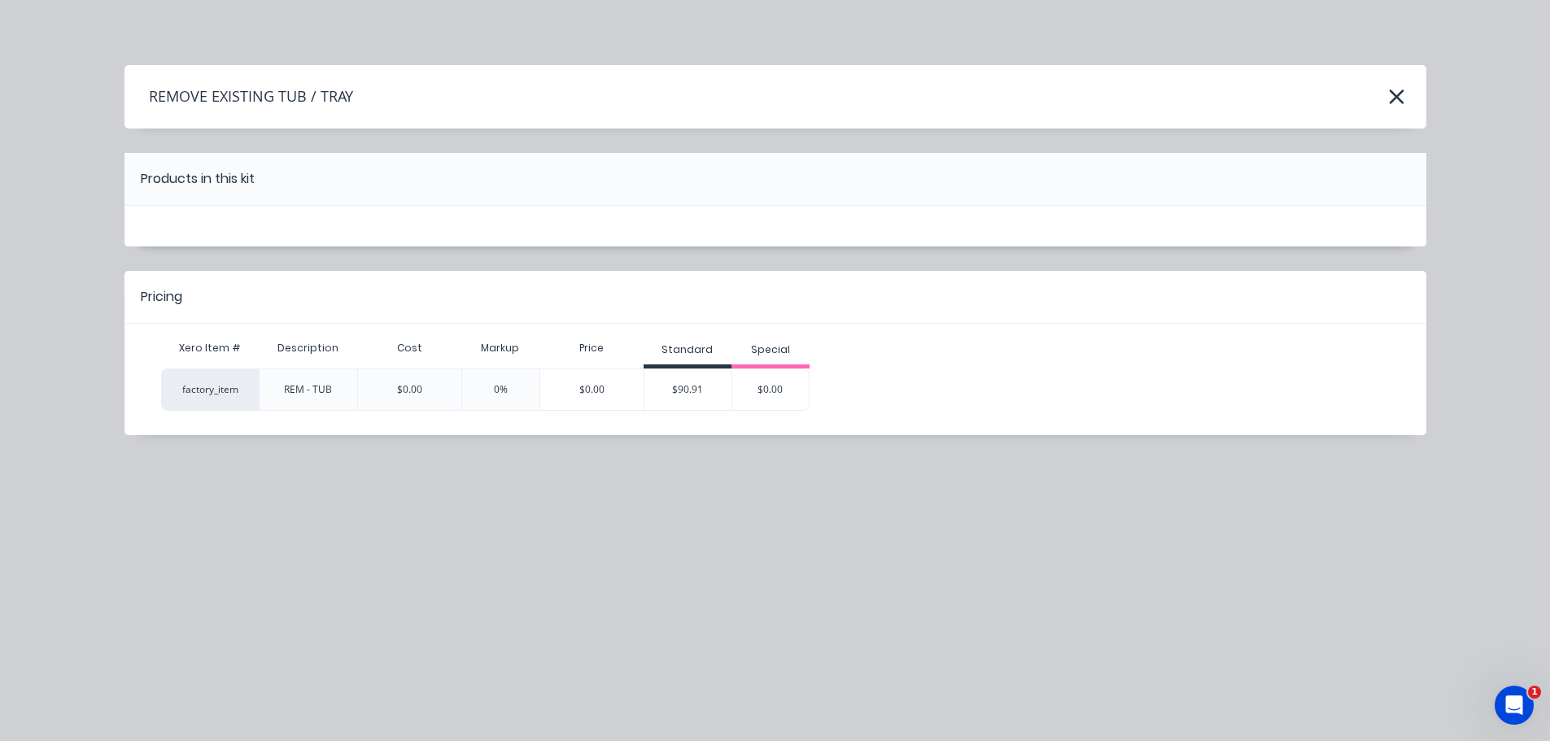
click at [714, 383] on div "$90.91" at bounding box center [688, 389] width 88 height 41
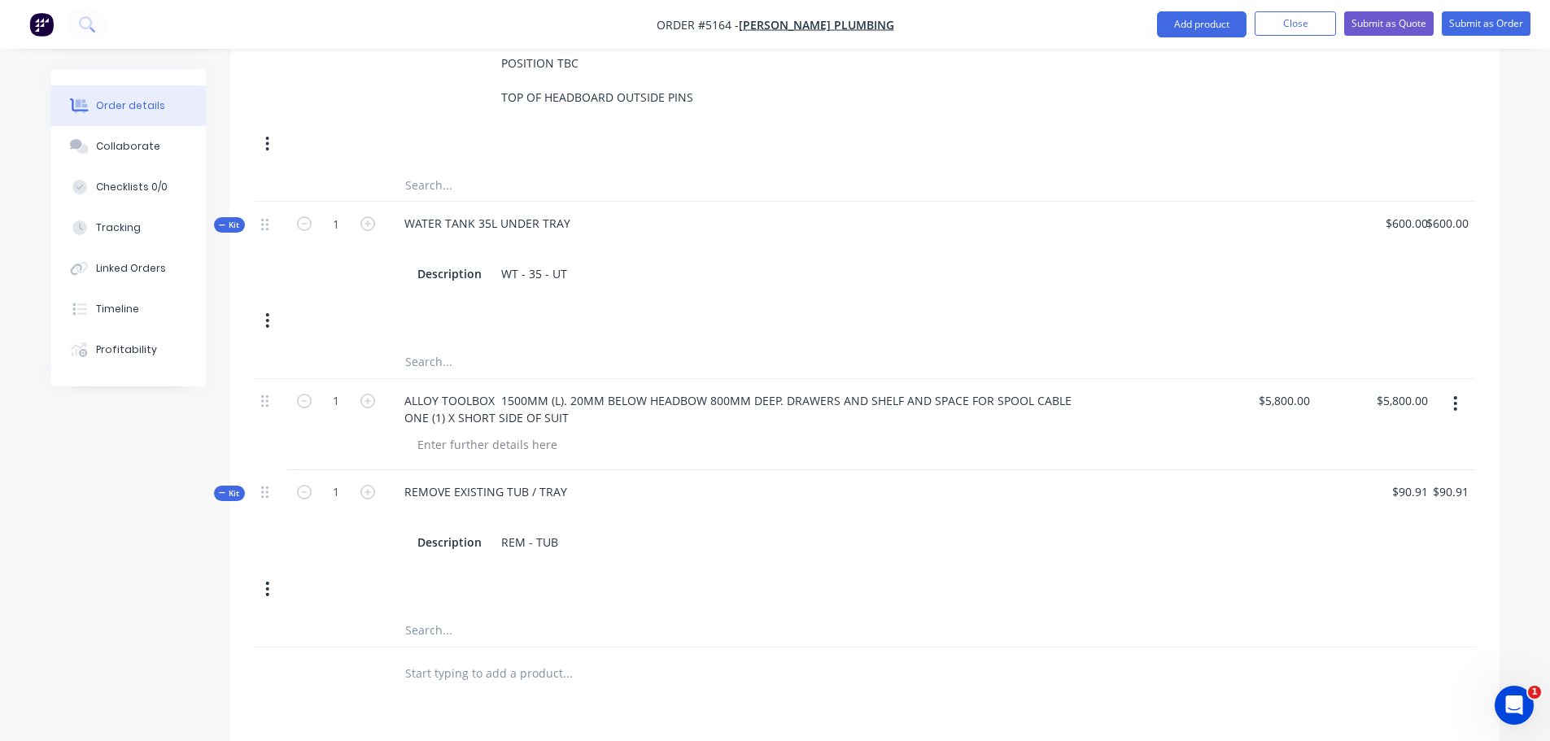
click at [517, 657] on input "text" at bounding box center [566, 673] width 325 height 33
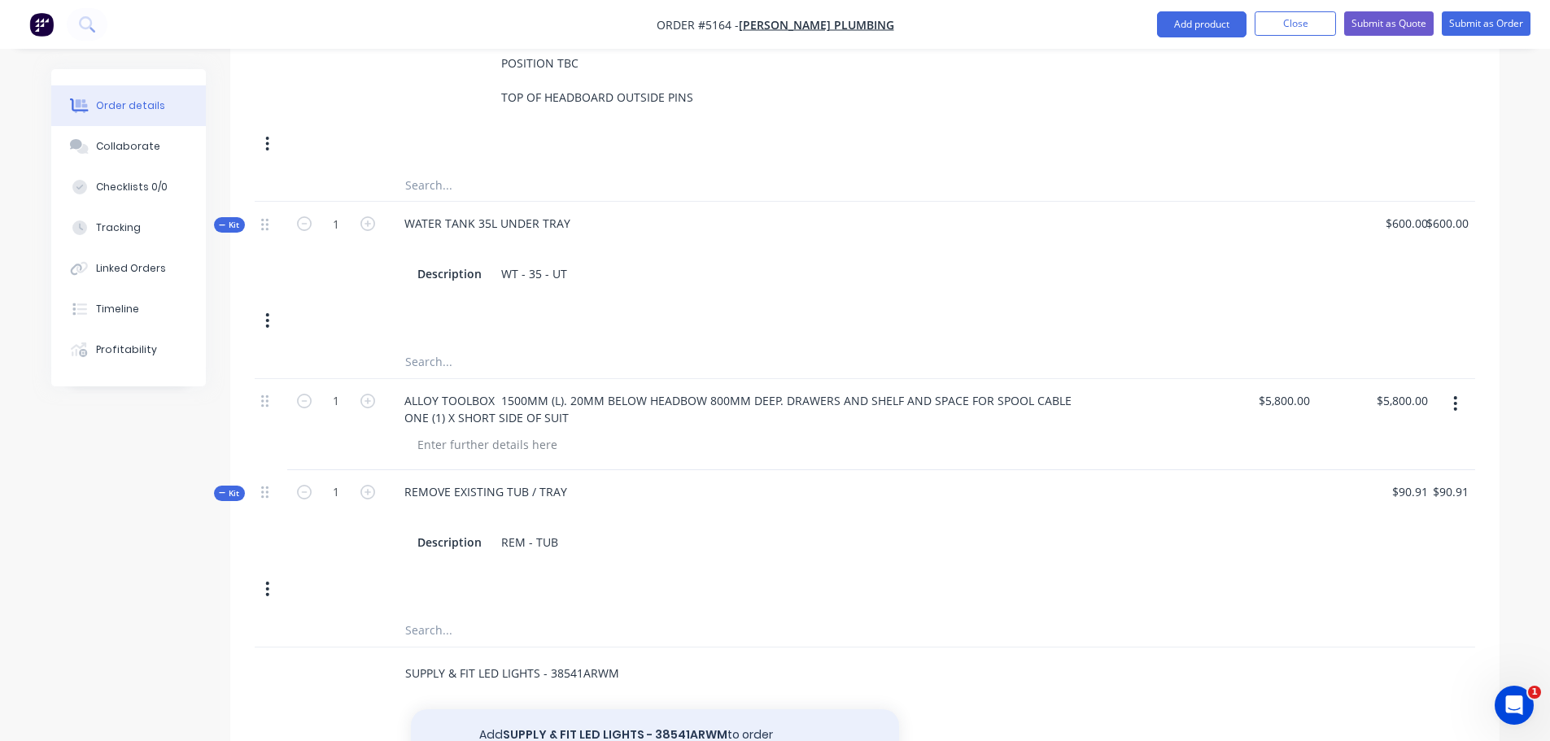
type input "SUPPLY & FIT LED LIGHTS - 38541ARWM"
click at [547, 709] on button "Add SUPPLY & FIT LED LIGHTS - 38541ARWM to order" at bounding box center [655, 735] width 488 height 52
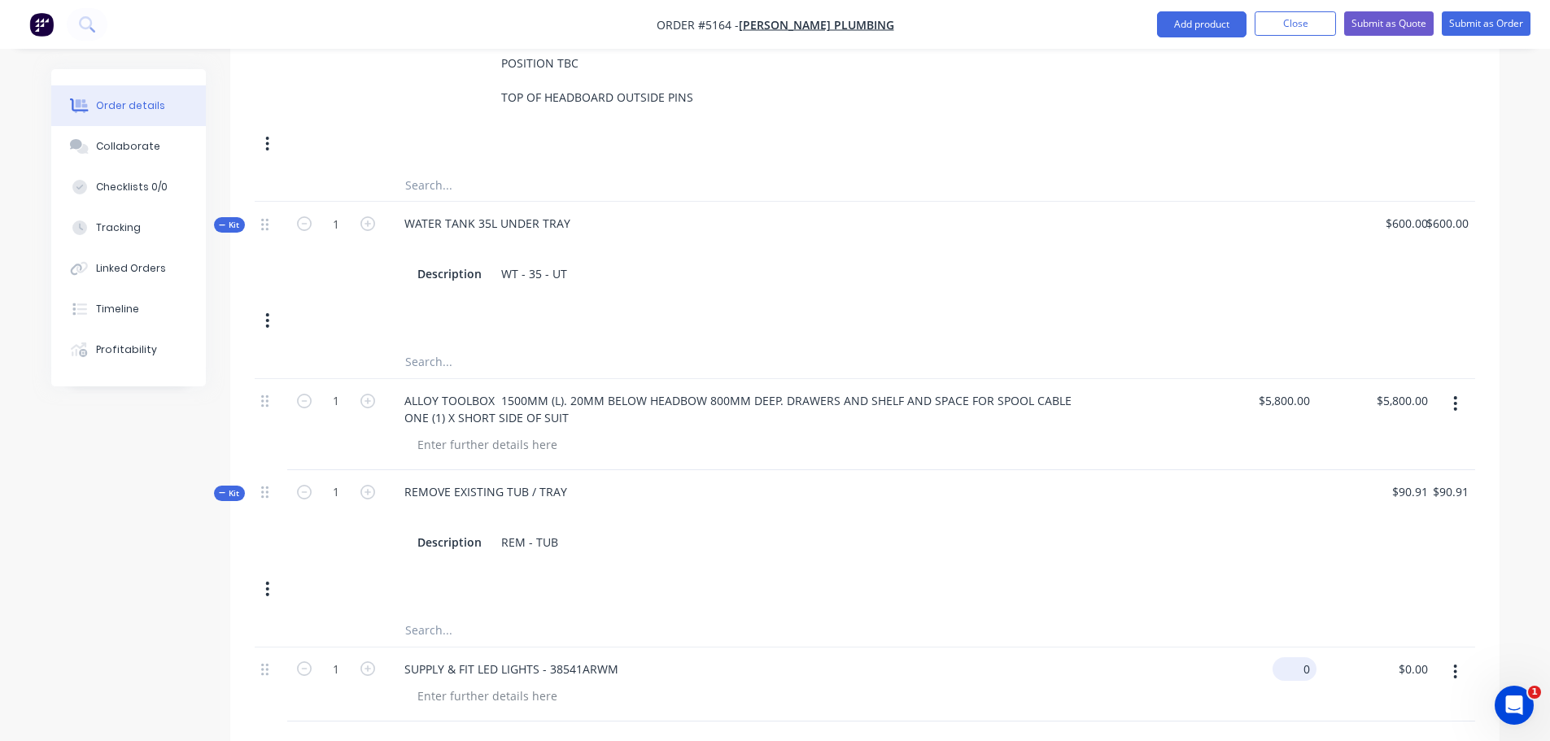
click at [1296, 657] on div "0 $0.00" at bounding box center [1294, 669] width 44 height 24
type input "636.36"
type input "0.00"
type input "$636.36"
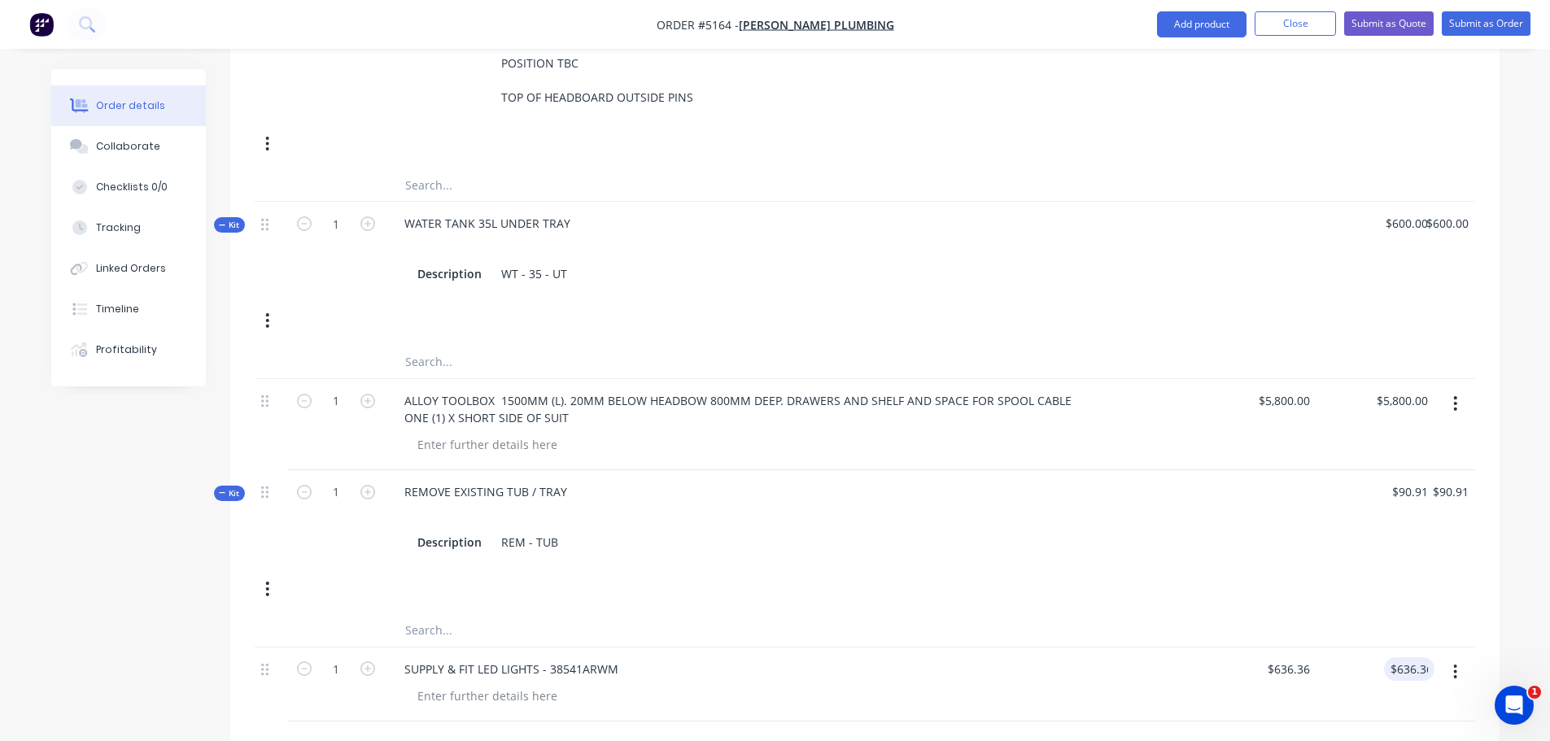
click at [482, 731] on input "text" at bounding box center [566, 747] width 325 height 33
drag, startPoint x: 501, startPoint y: 703, endPoint x: 381, endPoint y: 693, distance: 120.8
click at [399, 731] on div "relocate camera Add relocate camera to order RELOCATE CAMERA Product Kit" at bounding box center [635, 747] width 488 height 33
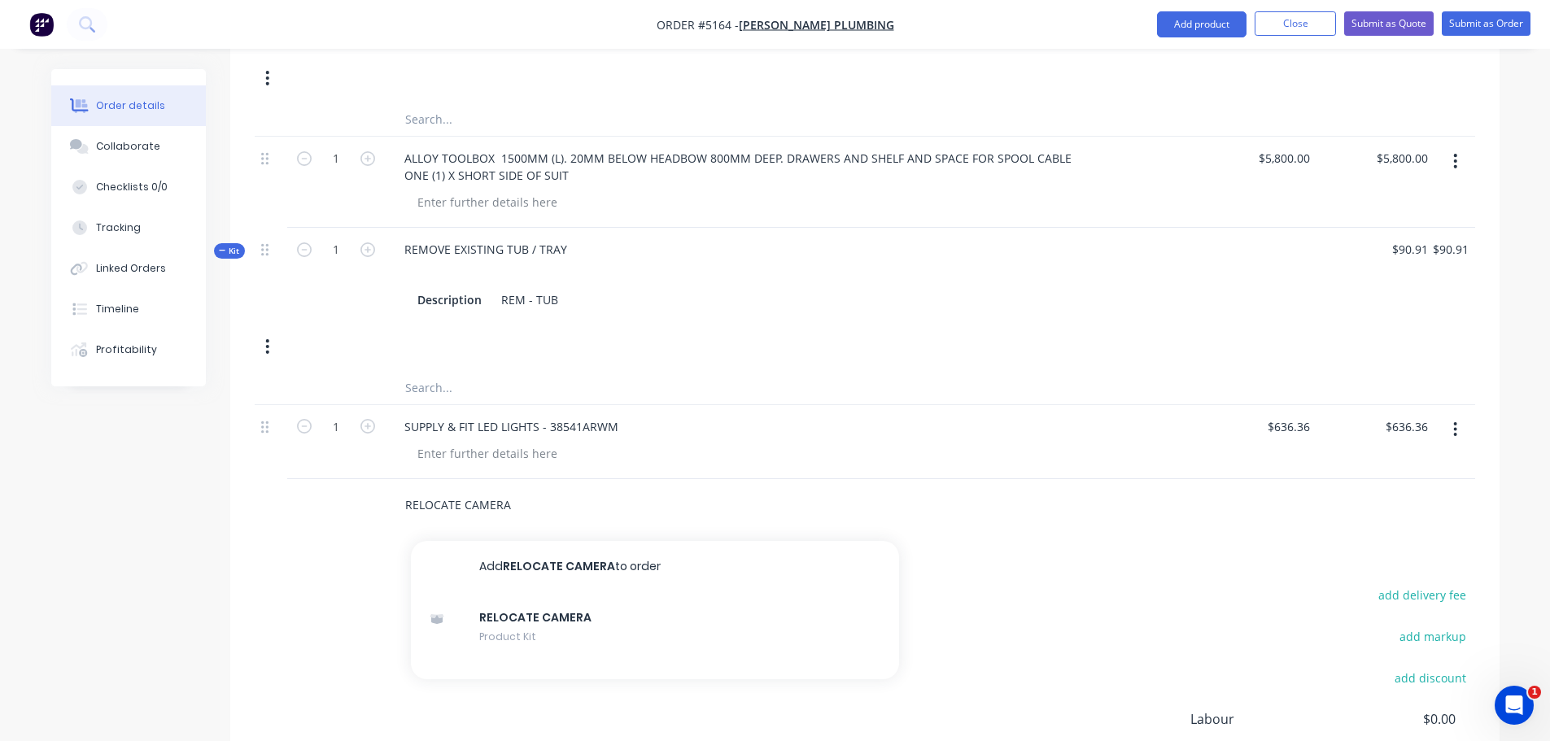
scroll to position [2196, 0]
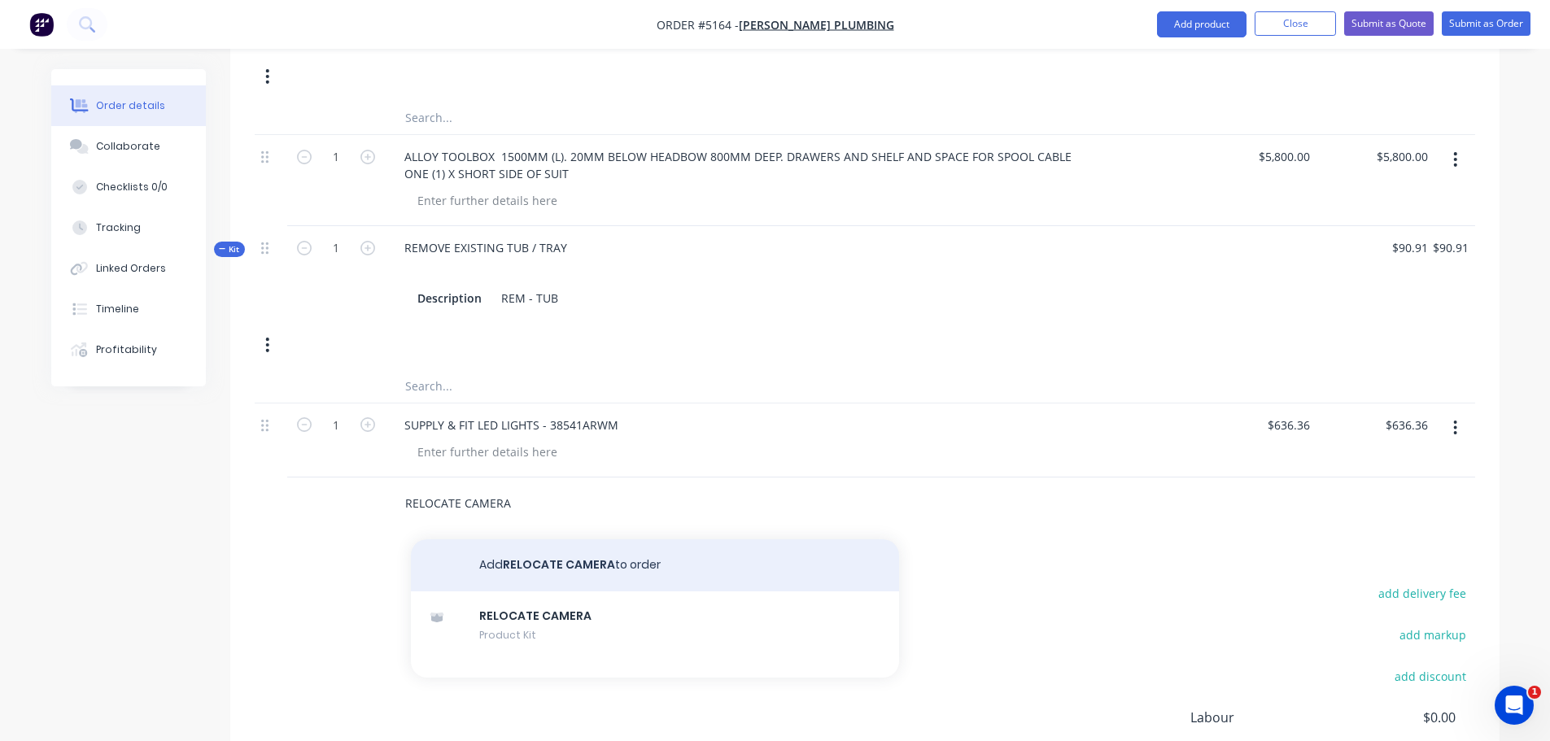
type input "RELOCATE CAMERA"
click at [602, 539] on button "Add RELOCATE CAMERA to order" at bounding box center [655, 565] width 488 height 52
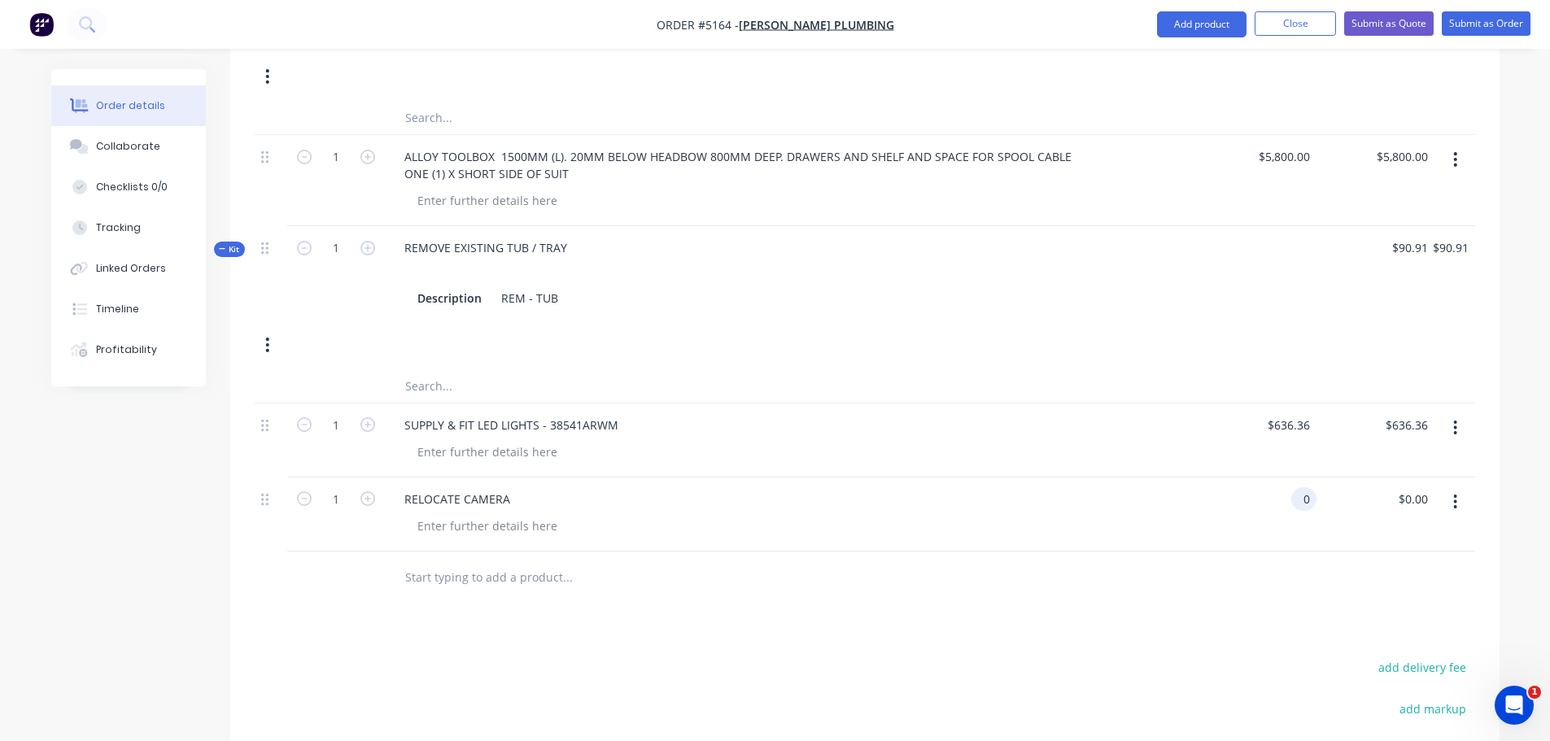
click at [1303, 487] on input "0" at bounding box center [1306, 499] width 19 height 24
type input "$45.45"
click at [468, 561] on input "text" at bounding box center [566, 577] width 325 height 33
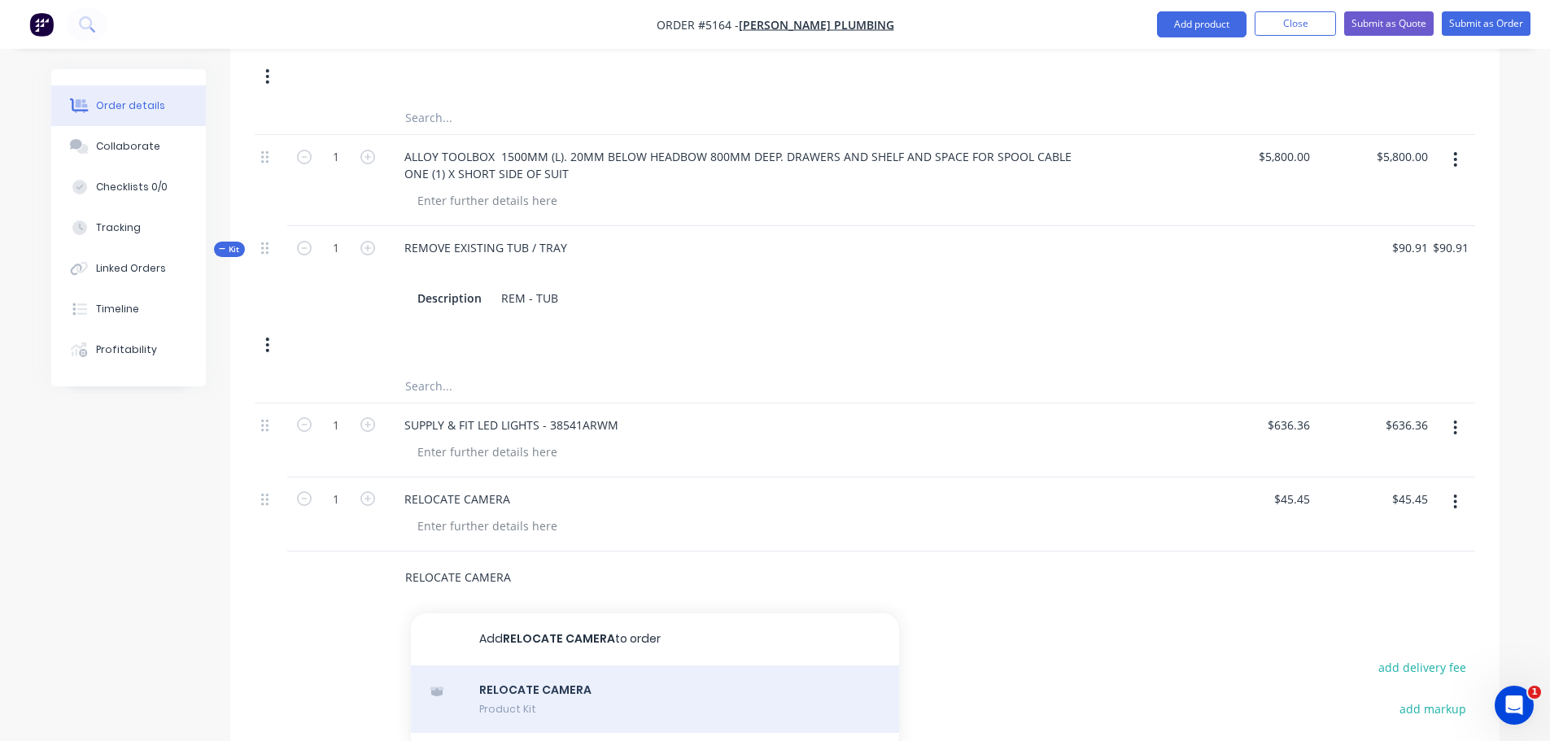
type input "RELOCATE CAMERA"
click at [547, 665] on div "RELOCATE CAMERA Product Kit" at bounding box center [655, 699] width 488 height 68
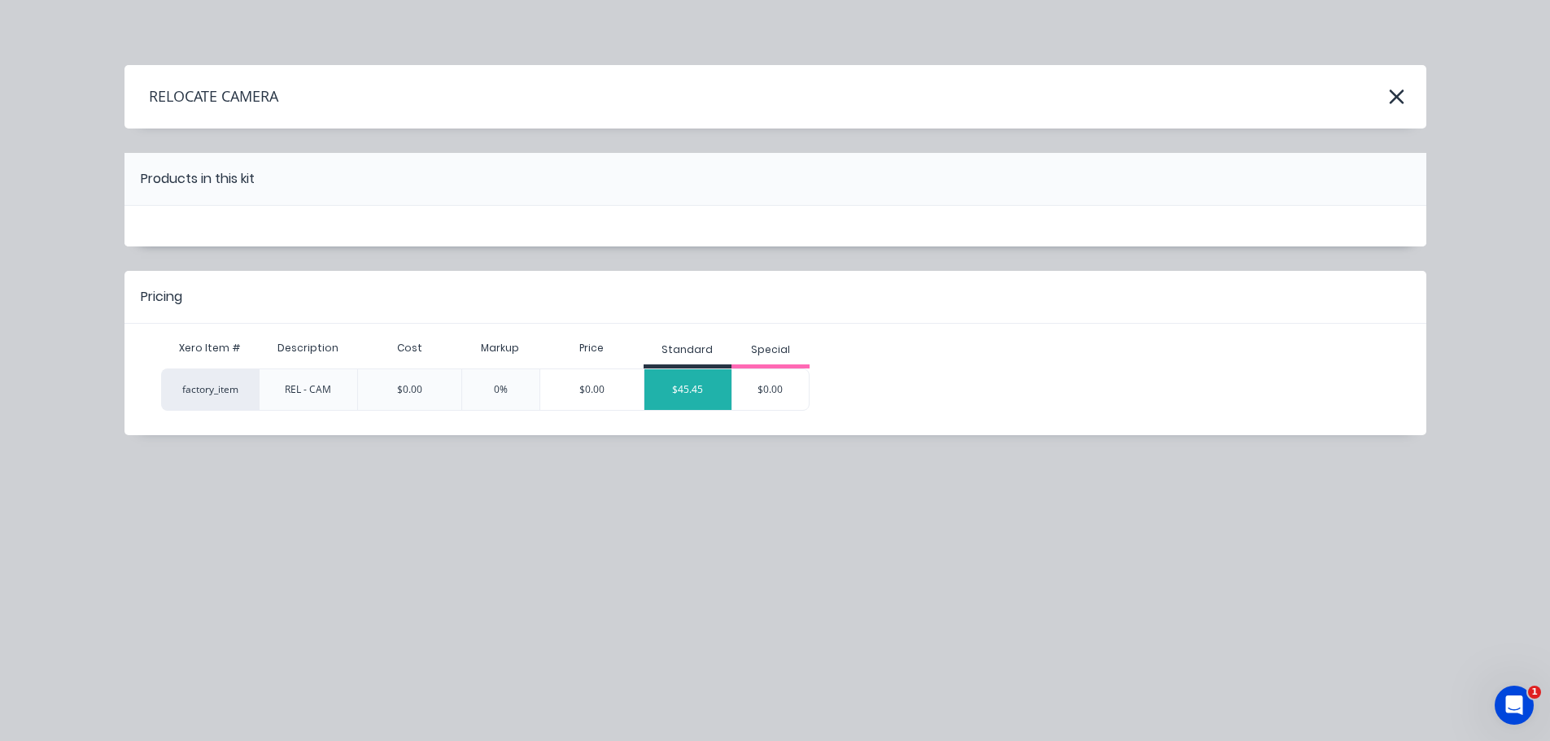
click at [691, 386] on div "$45.45" at bounding box center [688, 389] width 88 height 41
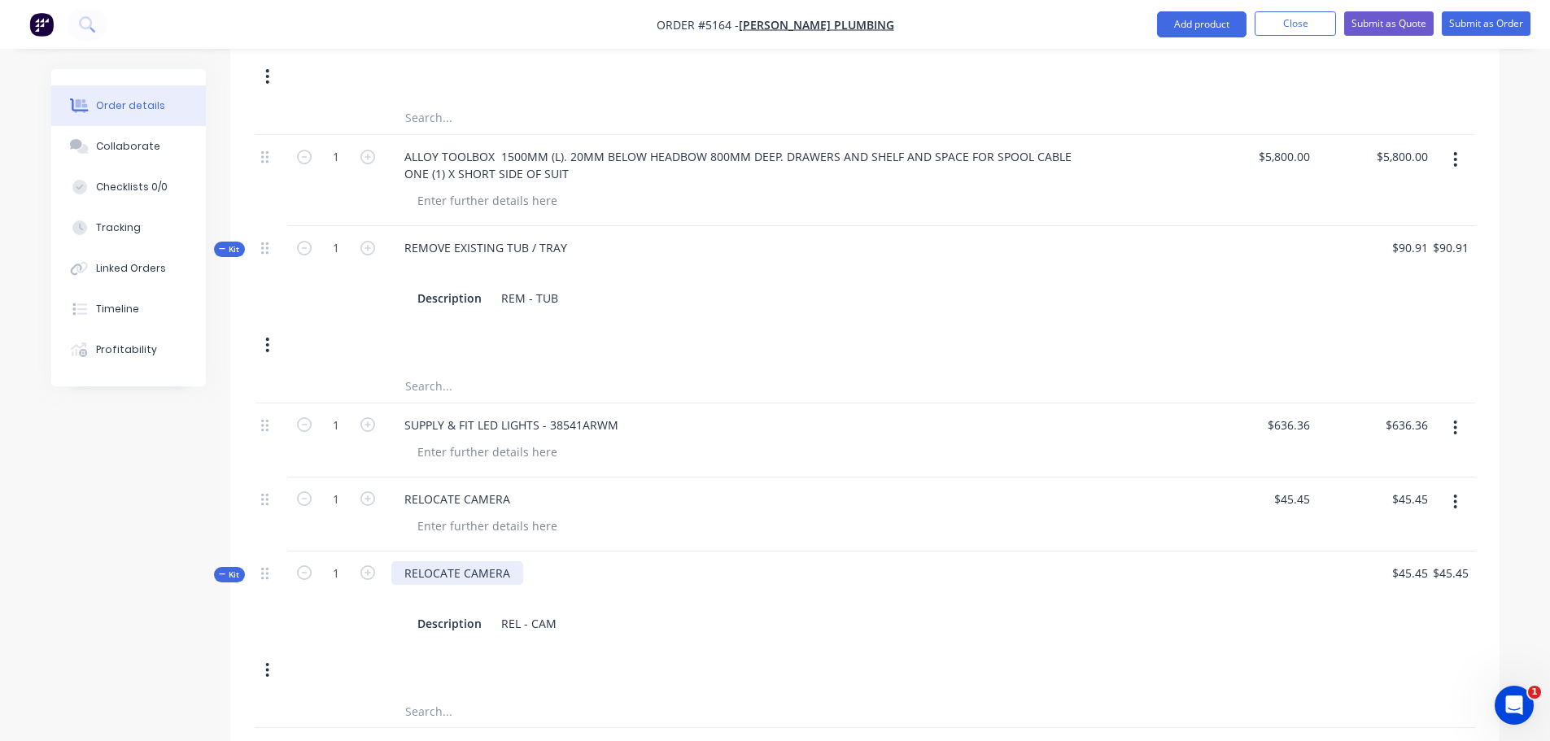
click at [495, 561] on div "RELOCATE CAMERA" at bounding box center [457, 573] width 132 height 24
click at [264, 656] on button "button" at bounding box center [267, 670] width 38 height 29
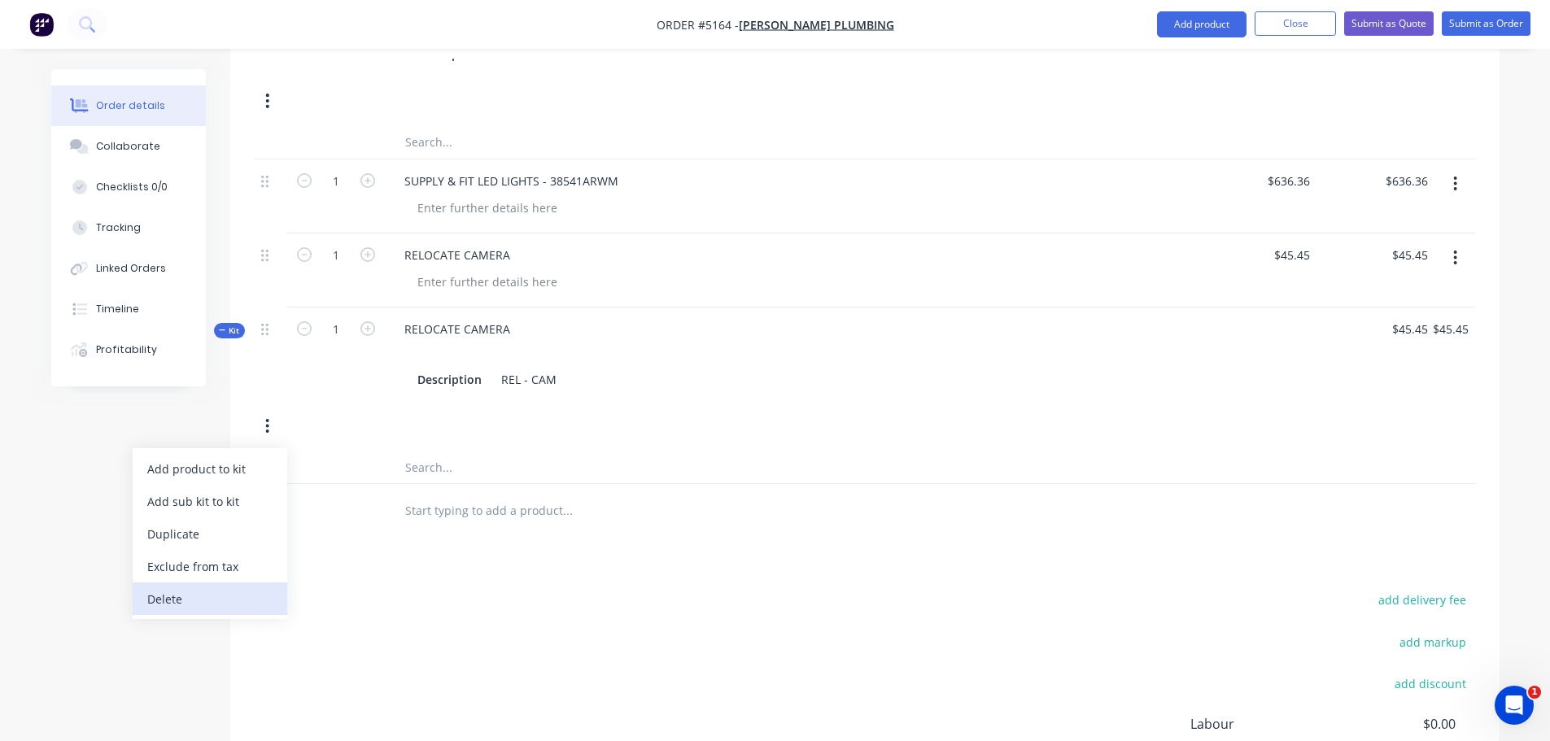
click at [212, 587] on div "Delete" at bounding box center [209, 599] width 125 height 24
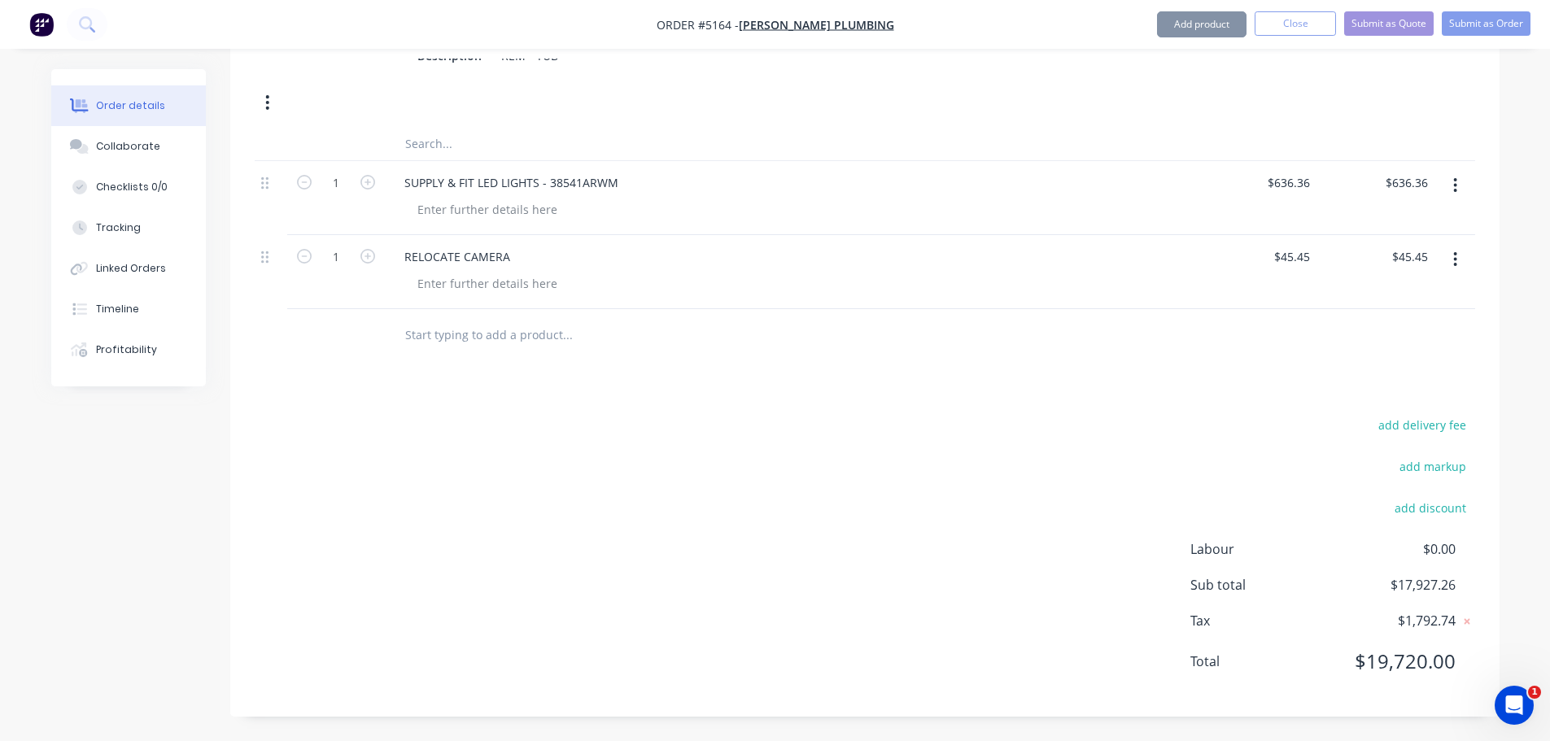
scroll to position [2393, 0]
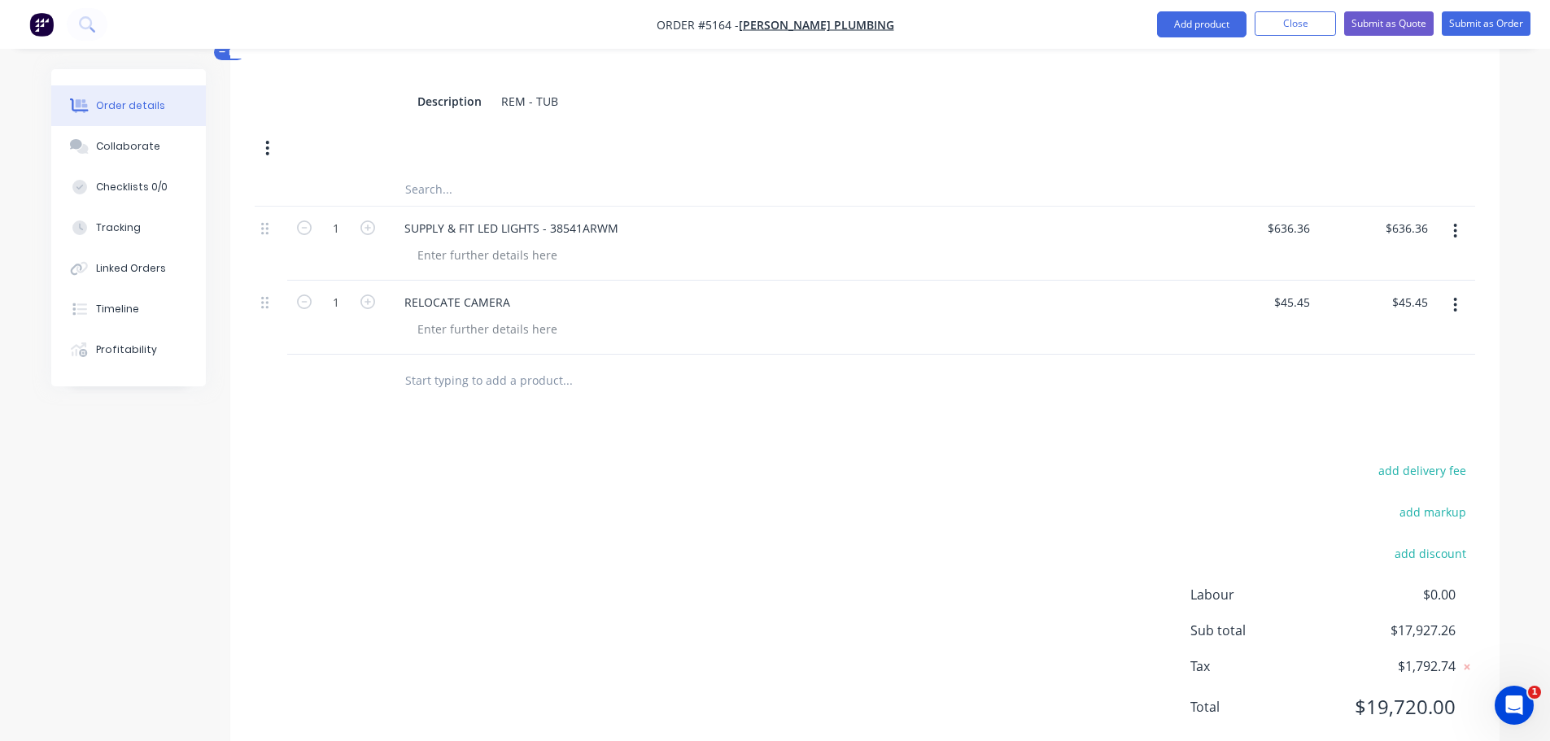
click at [462, 364] on input "text" at bounding box center [566, 380] width 325 height 33
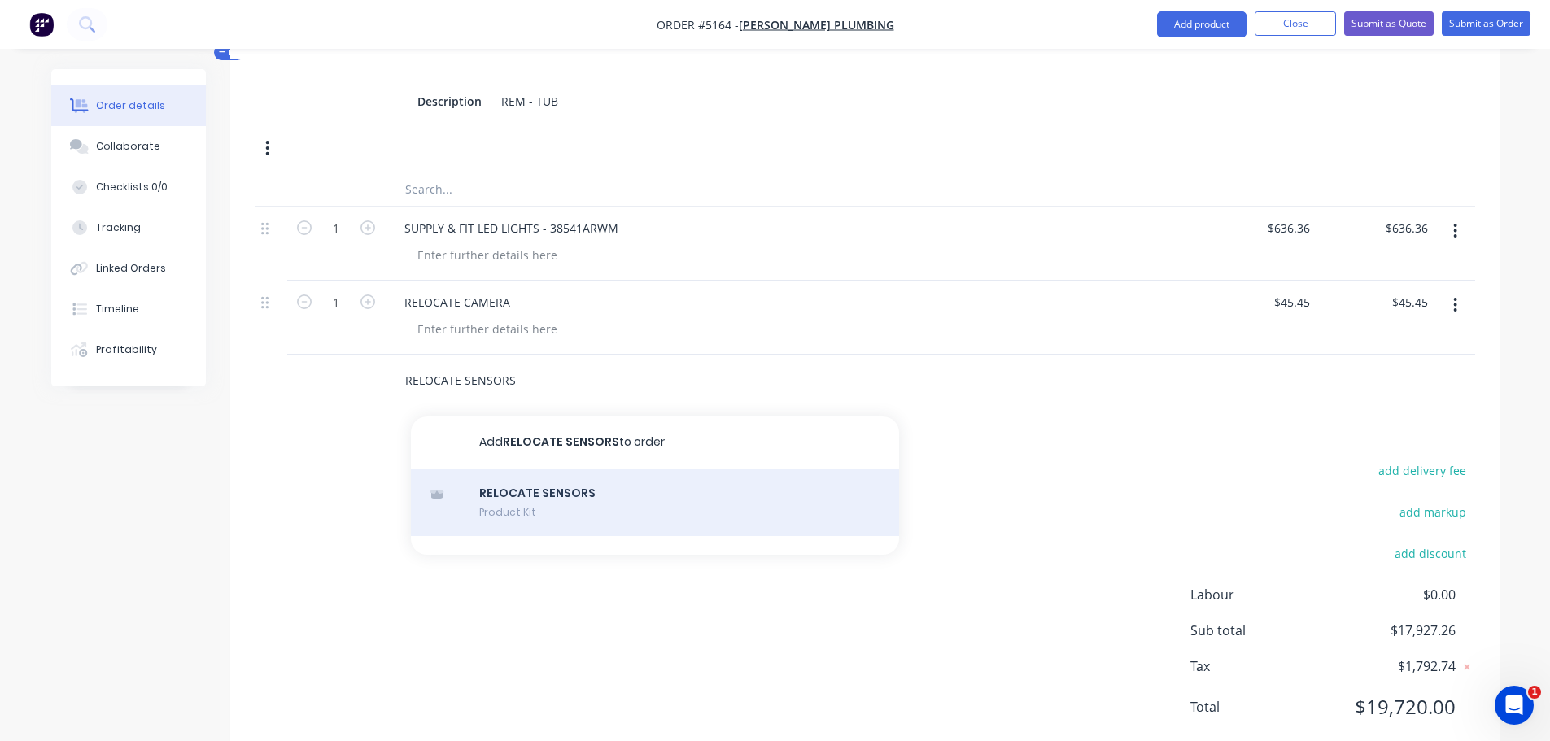
type input "RELOCATE SENSORS"
click at [561, 469] on div "RELOCATE SENSORS Product Kit" at bounding box center [655, 503] width 488 height 68
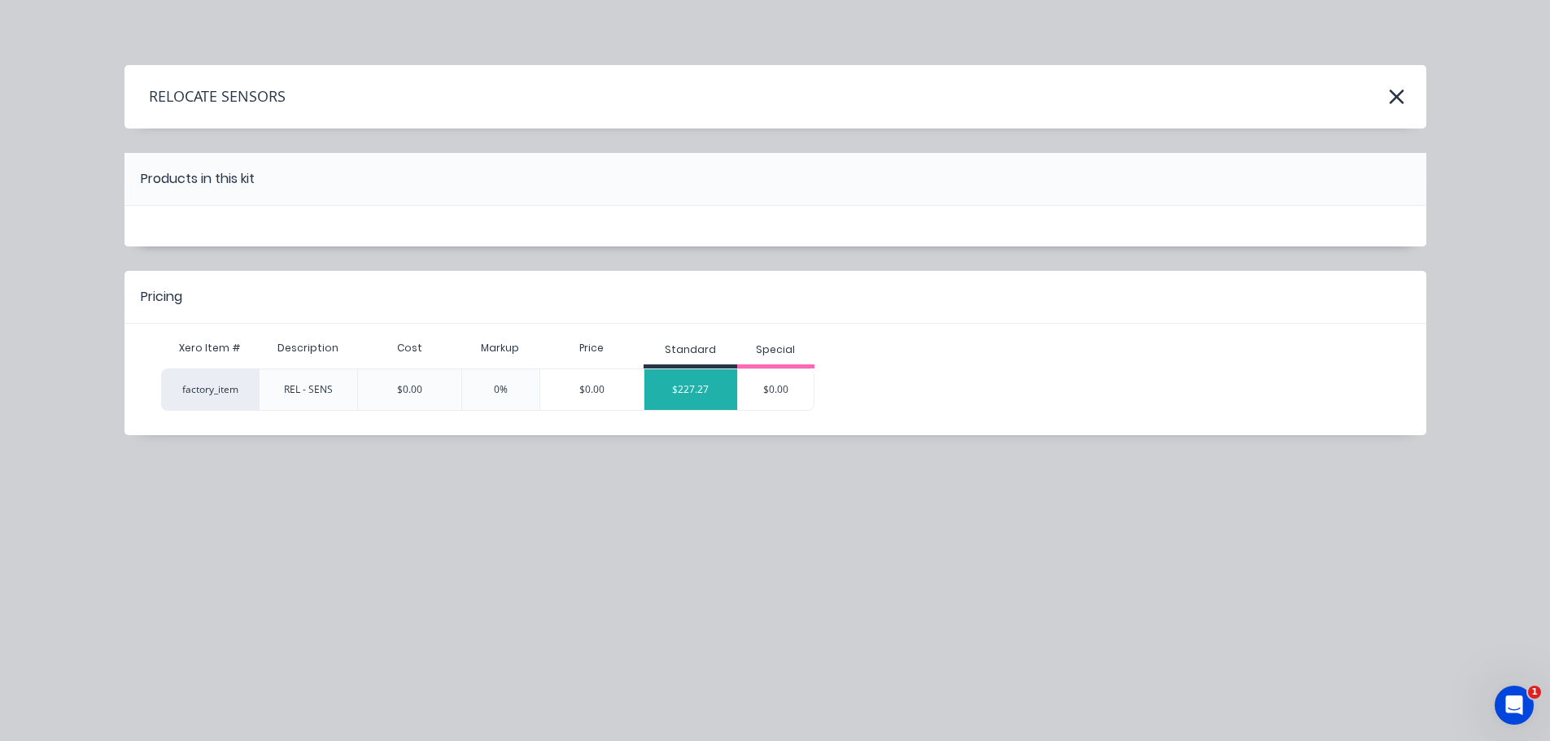
click at [704, 380] on div "$227.27" at bounding box center [690, 389] width 93 height 41
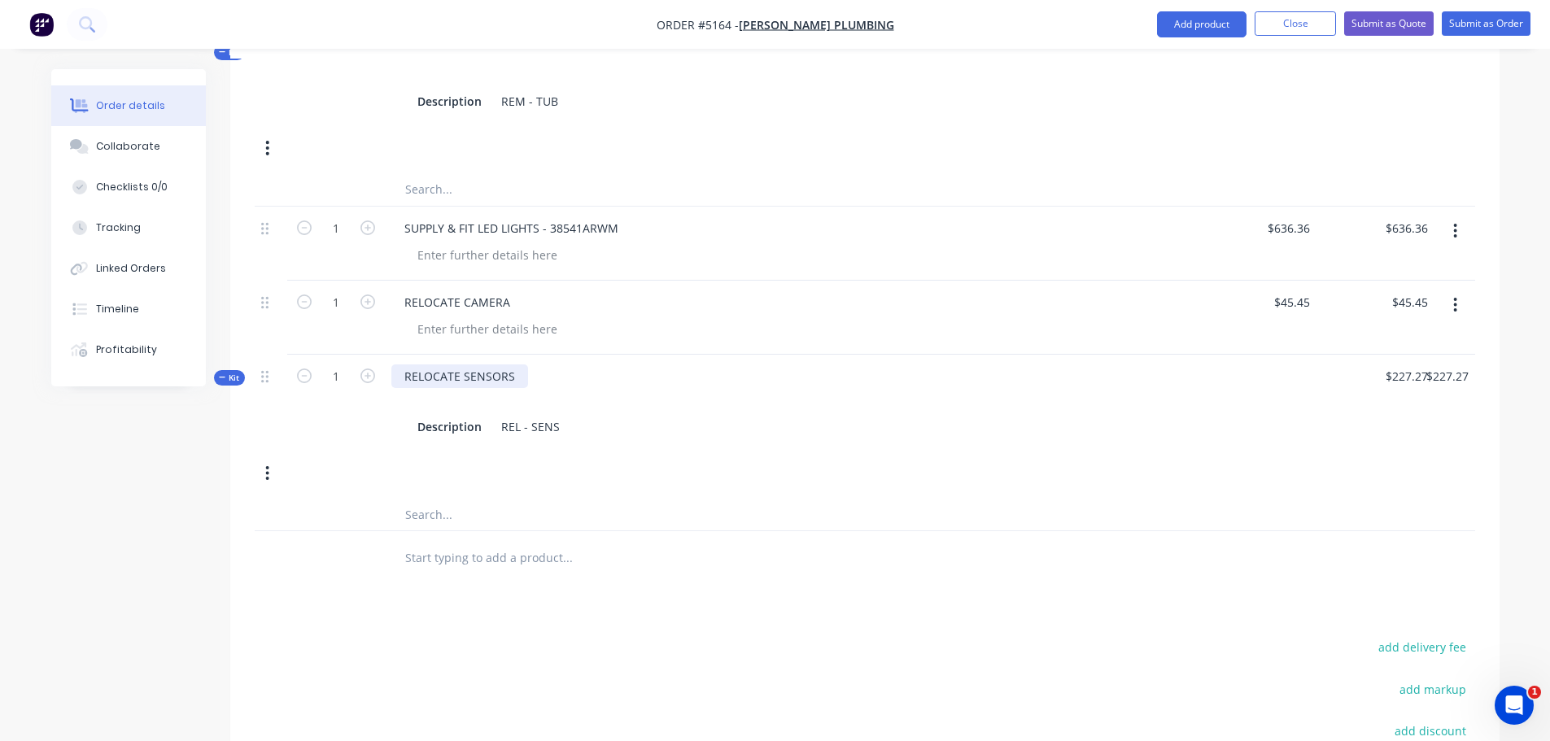
click at [521, 364] on div "RELOCATE SENSORS" at bounding box center [459, 376] width 137 height 24
click at [459, 541] on input "text" at bounding box center [566, 557] width 325 height 33
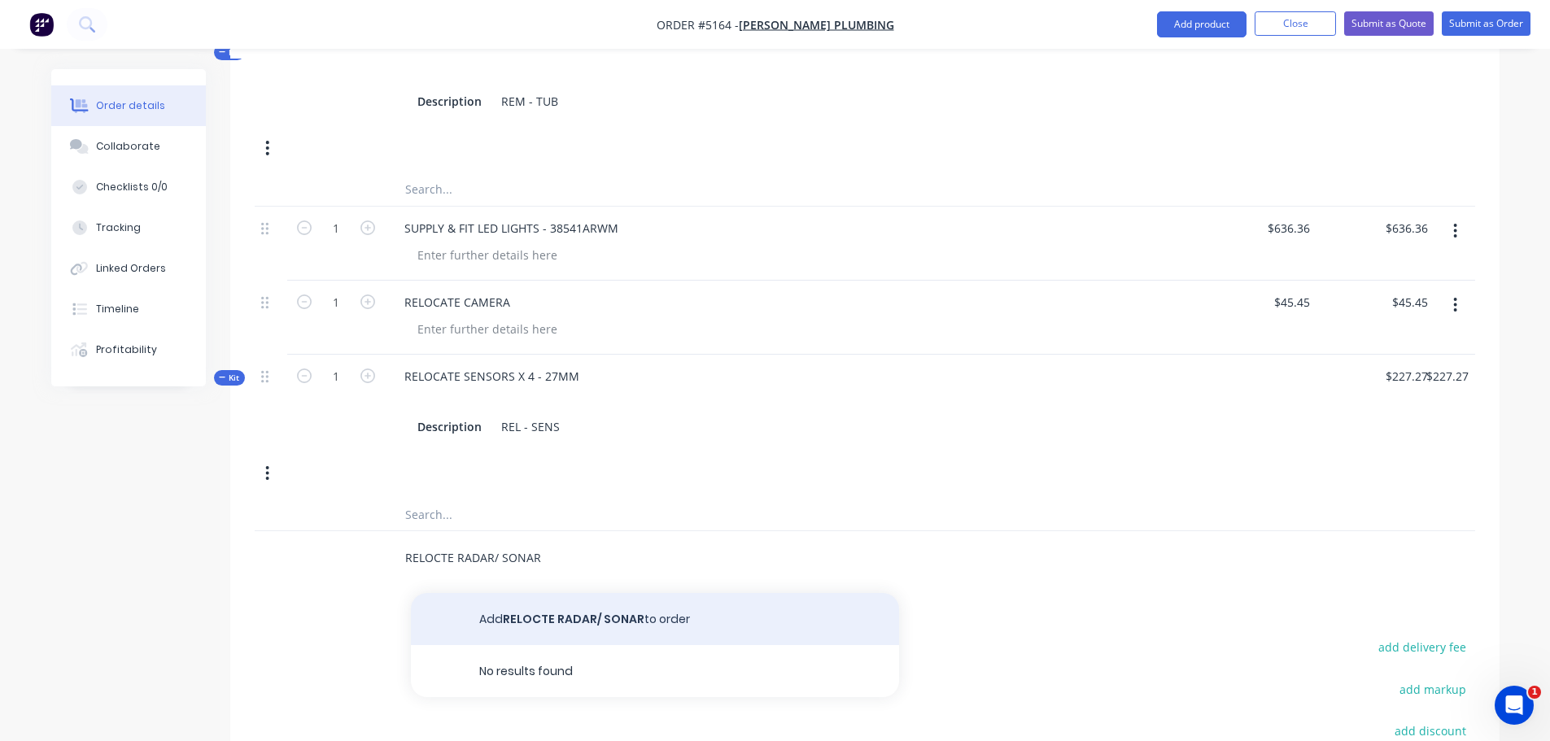
type input "RELOCTE RADAR/ SONAR"
click at [517, 593] on button "Add RELOCTE RADAR/ SONAR to order" at bounding box center [655, 619] width 488 height 52
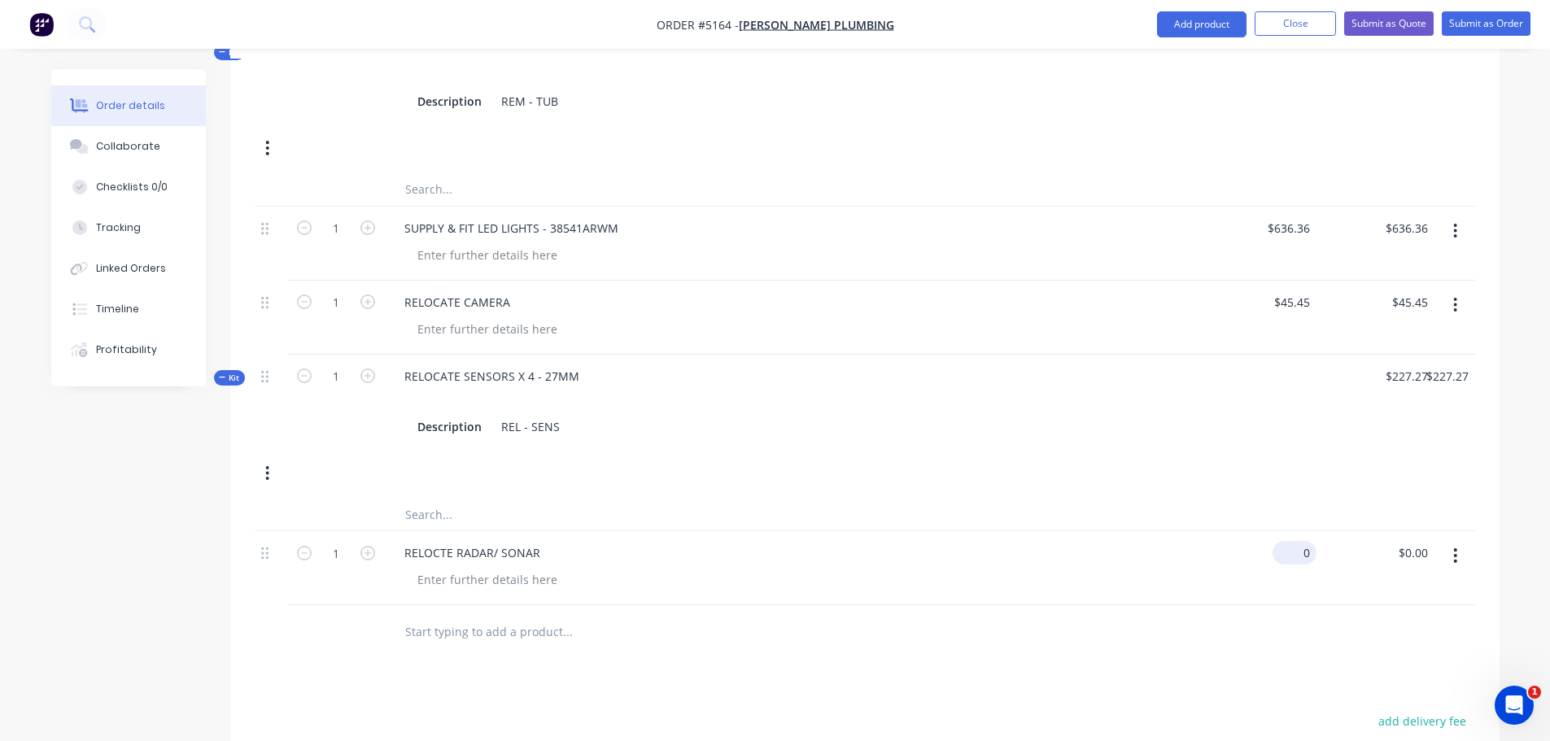
click at [1291, 541] on div "0 $0.00" at bounding box center [1294, 553] width 44 height 24
type input "$227.27"
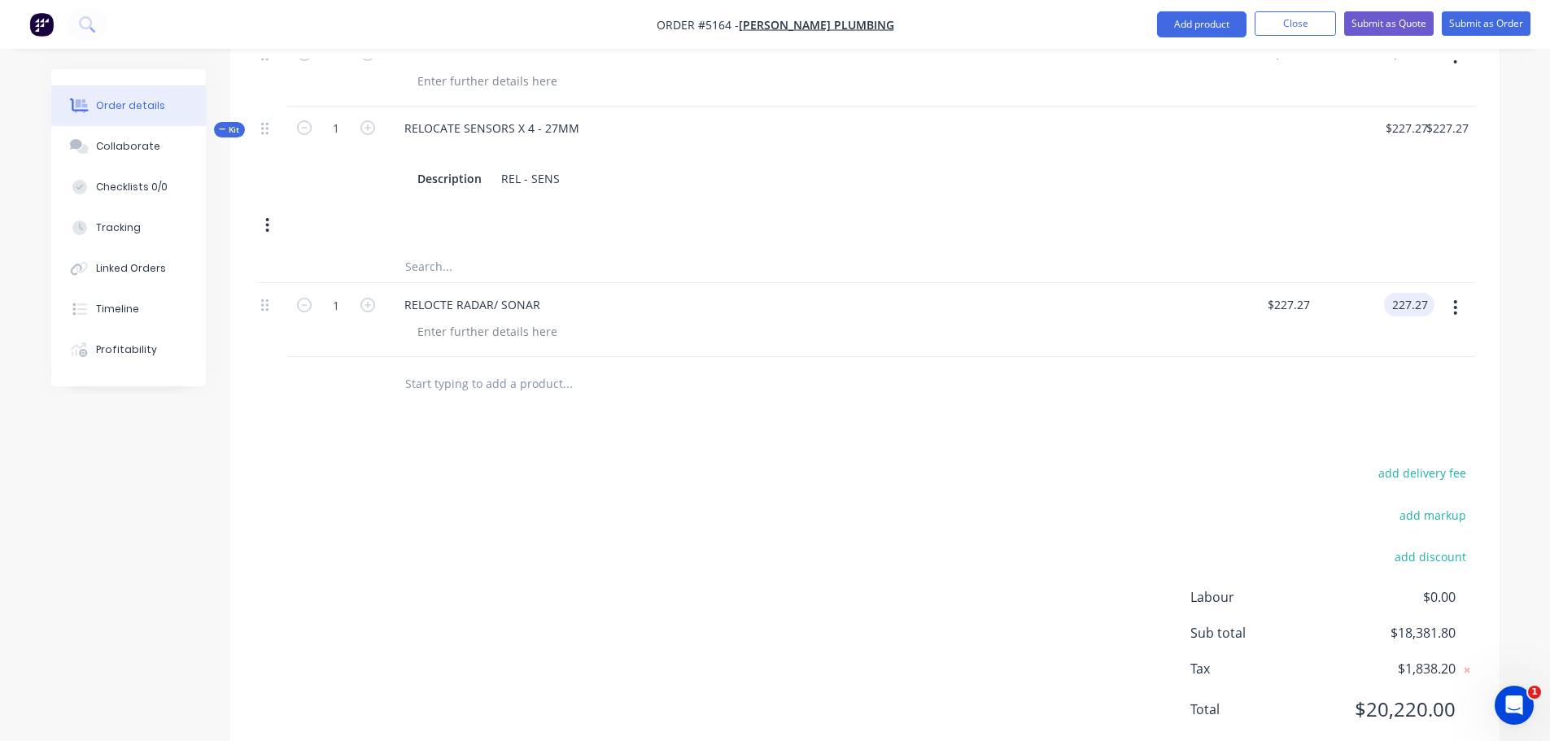
scroll to position [2644, 0]
type input "$227.27"
click at [426, 290] on div "RELOCTE RADAR/ SONAR" at bounding box center [472, 302] width 162 height 24
click at [440, 290] on div "RELOCTE RADAR/ SONAR" at bounding box center [472, 302] width 162 height 24
click at [1426, 543] on button "add discount" at bounding box center [1430, 554] width 89 height 22
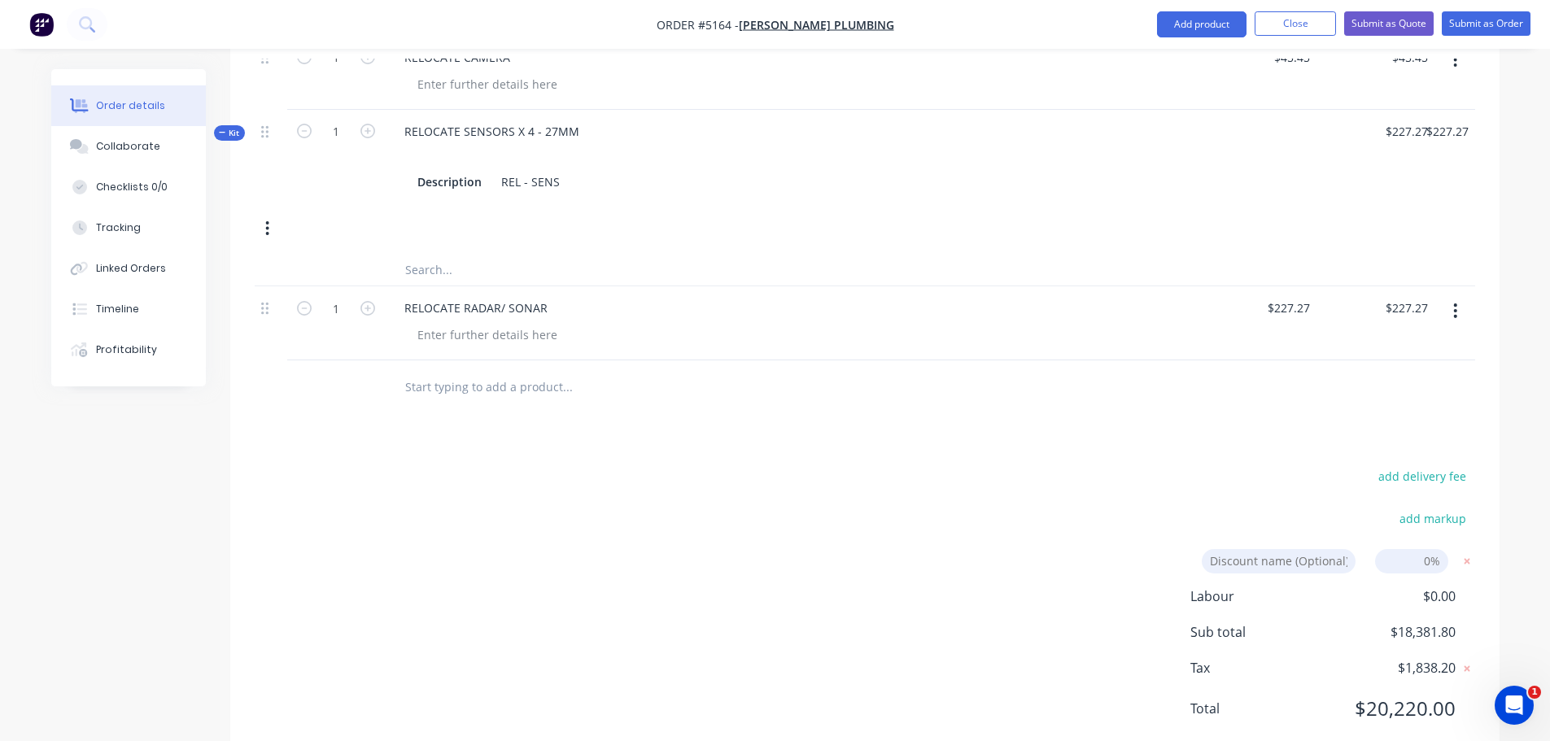
scroll to position [2639, 0]
click at [470, 464] on div "add delivery fee add markup Discount name (Optional) 0% Labour $0.00 Sub total …" at bounding box center [865, 601] width 1220 height 274
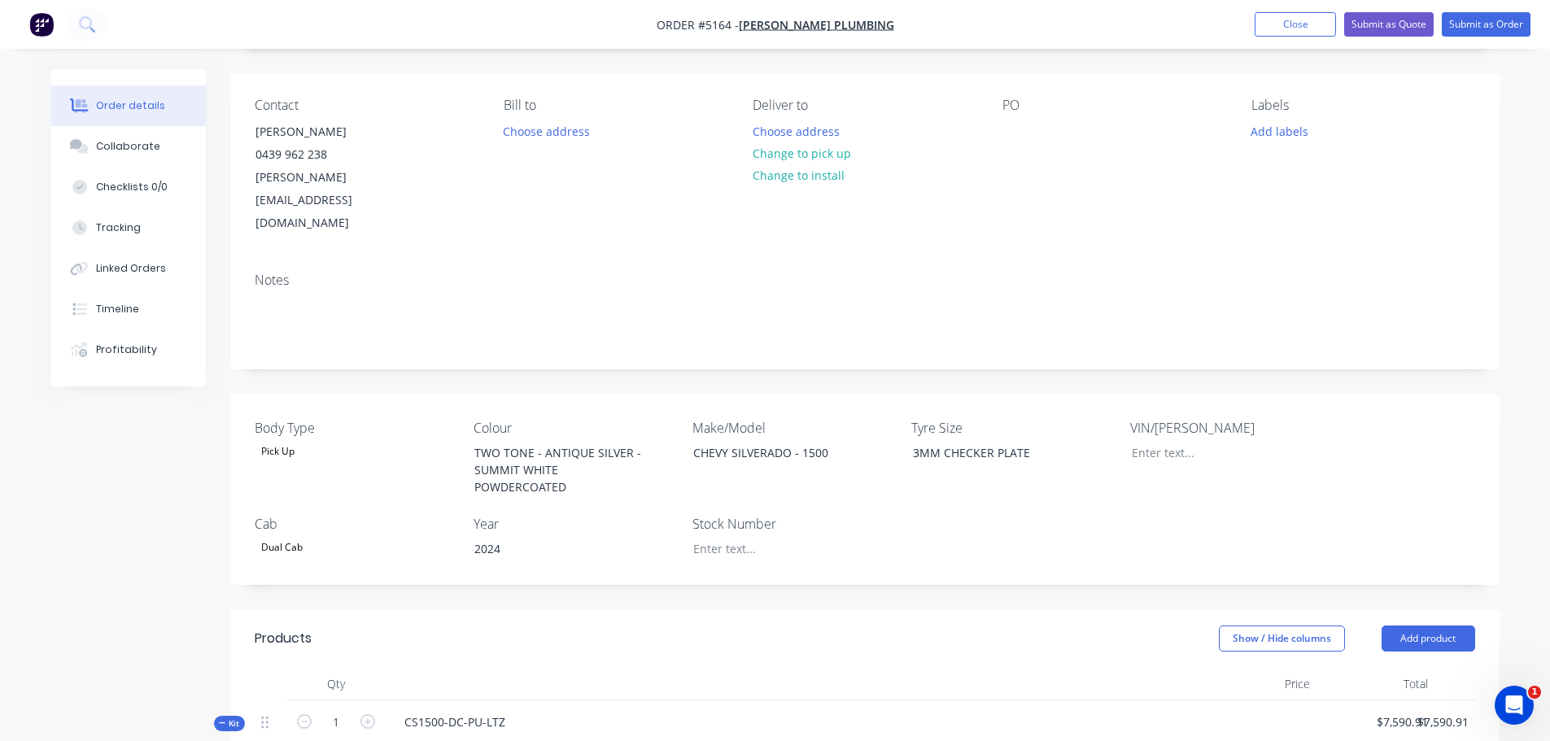
scroll to position [0, 0]
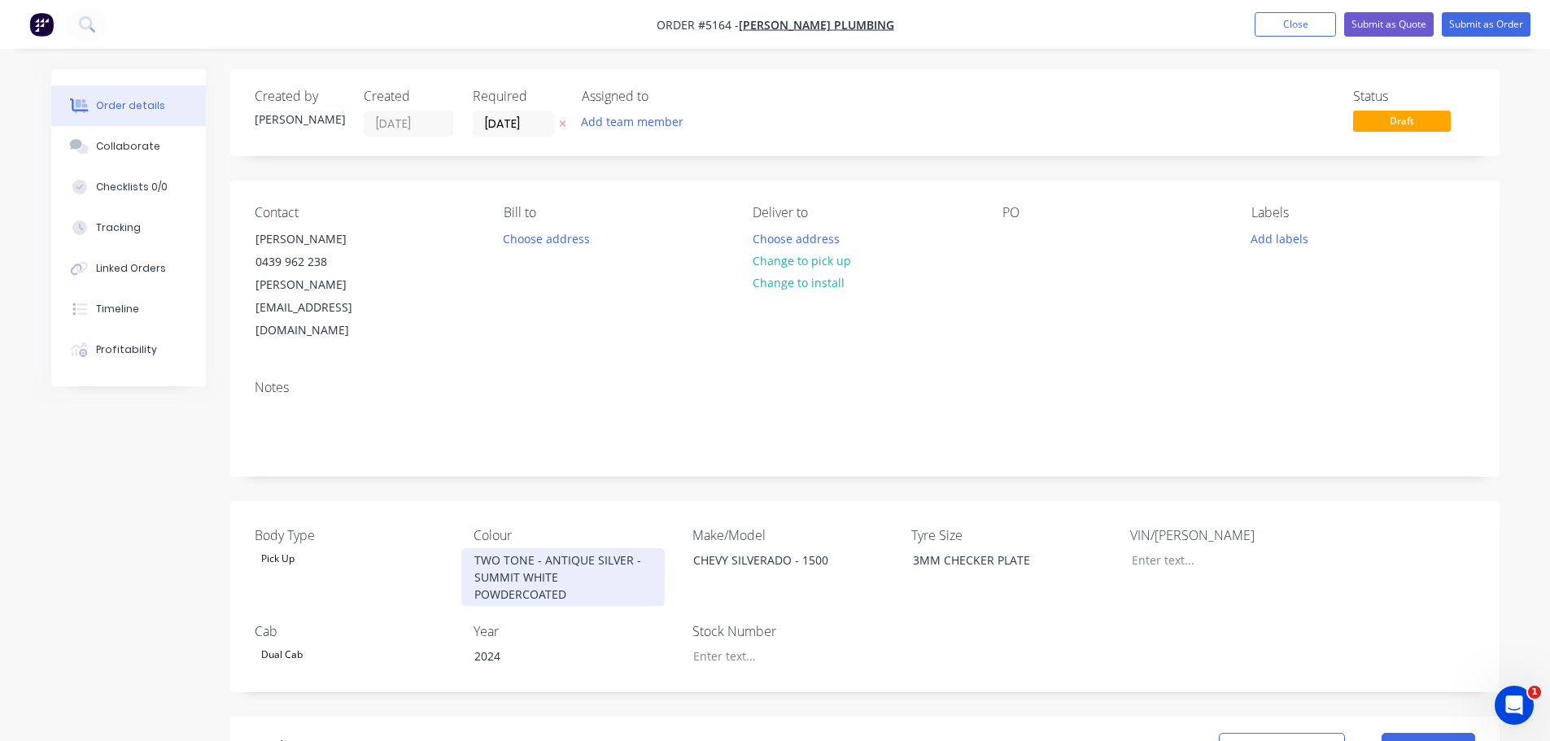
click at [599, 548] on div "TWO TONE - ANTIQUE SILVER - SUMMIT WHITE POWDERCOATED" at bounding box center [562, 577] width 203 height 58
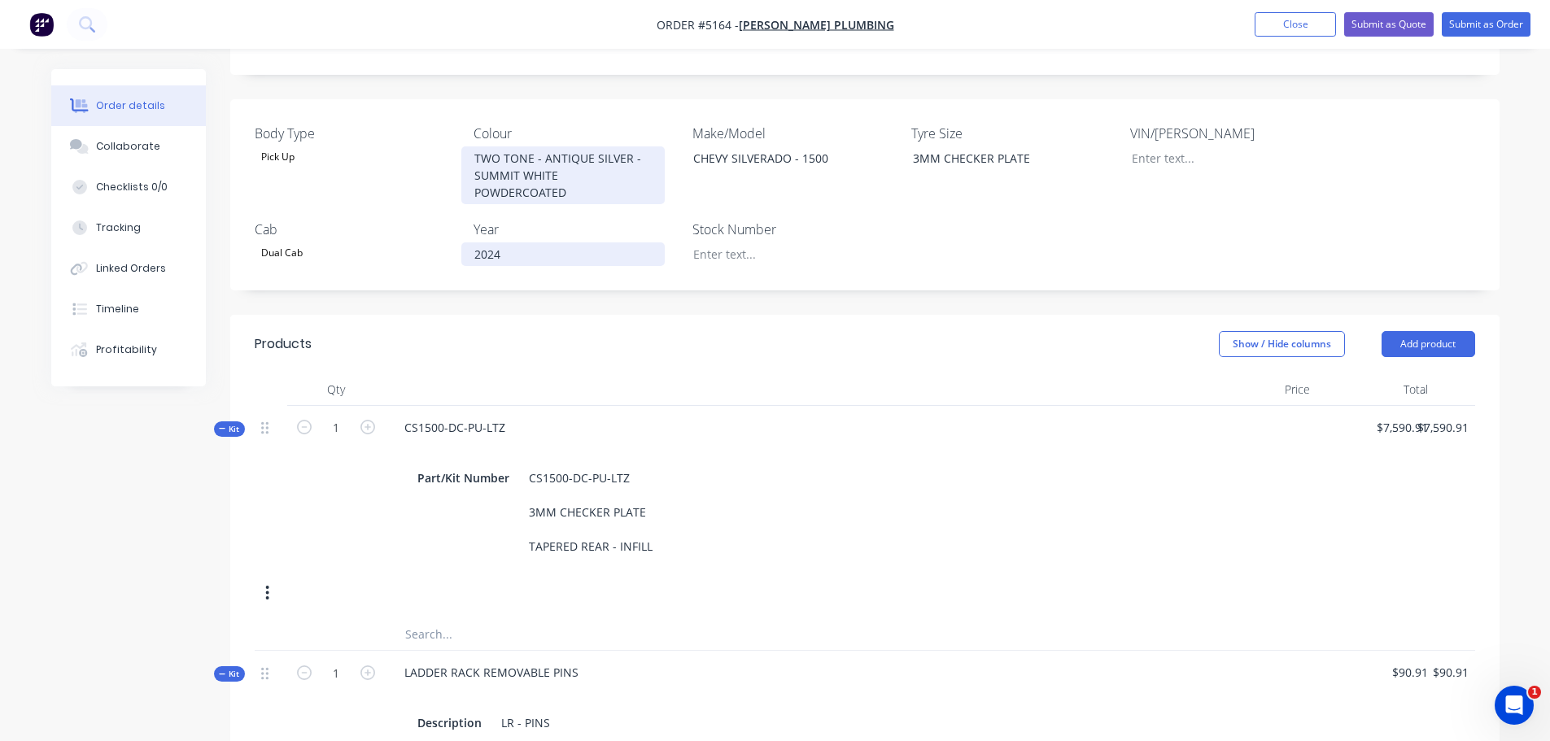
scroll to position [407, 0]
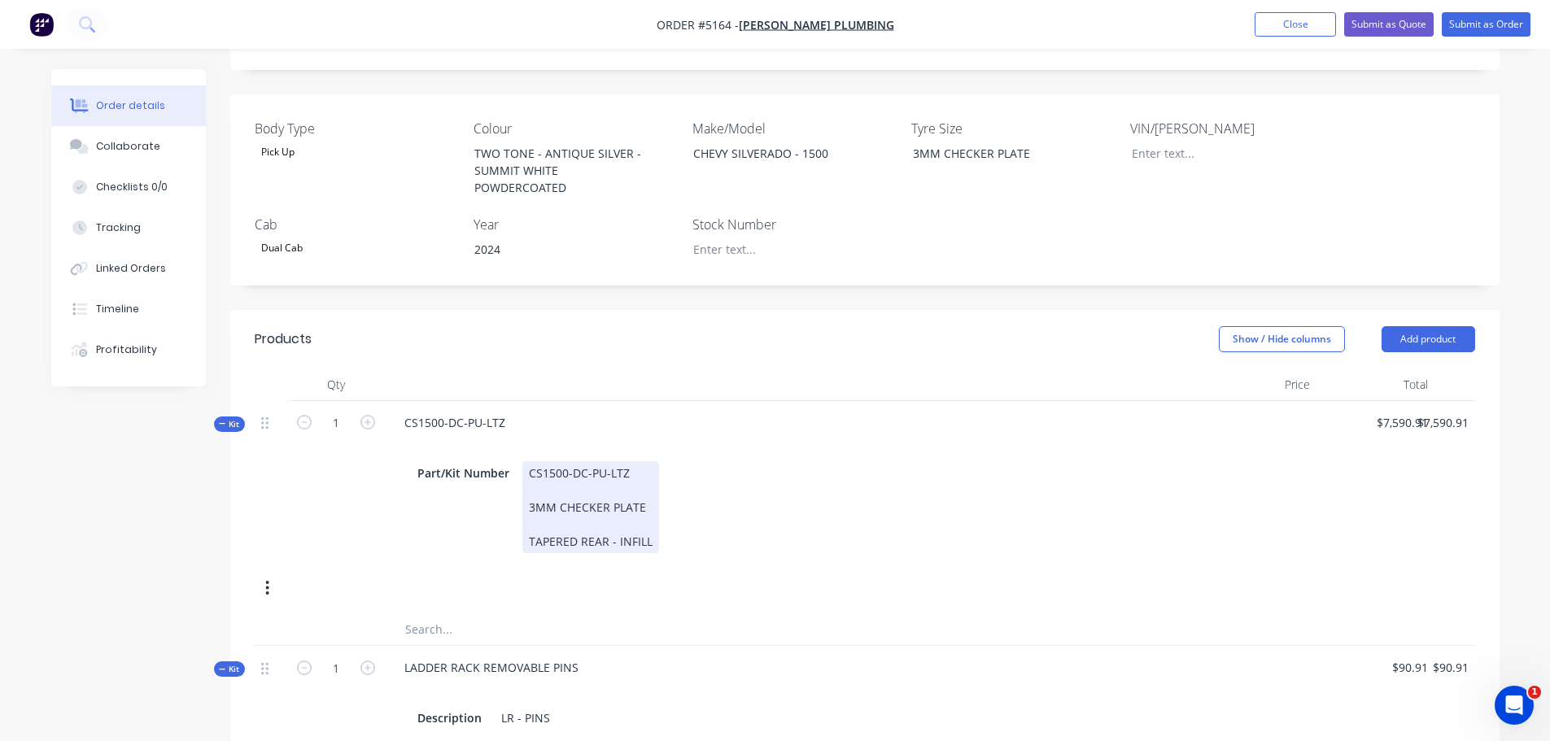
click at [654, 499] on div "CS1500-DC-PU-LTZ 3MM CHECKER PLATE TAPERED REAR - INFILL" at bounding box center [590, 507] width 137 height 92
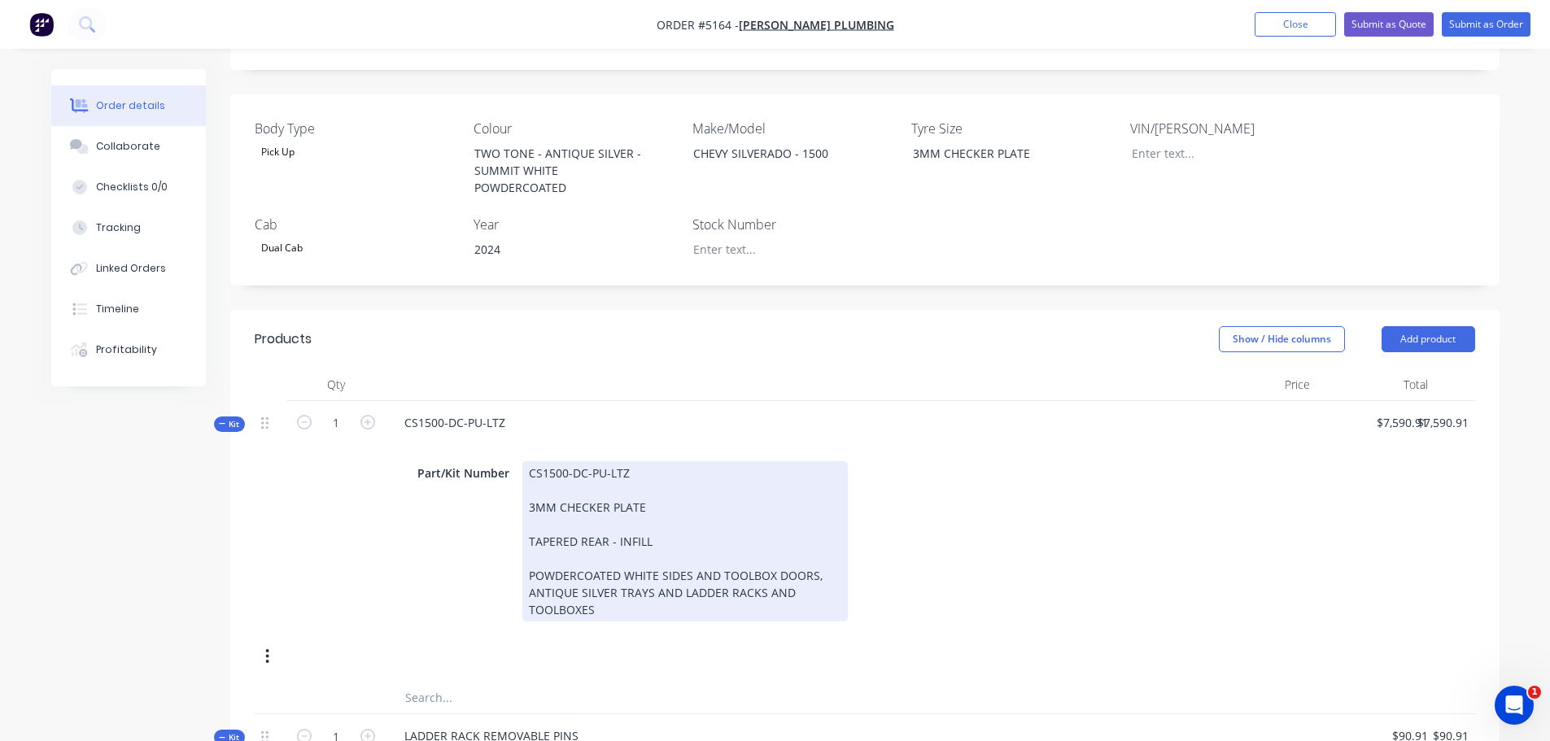
click at [672, 530] on div "CS1500-DC-PU-LTZ 3MM CHECKER PLATE TAPERED REAR - INFILL POWDERCOATED WHITE SID…" at bounding box center [684, 541] width 325 height 160
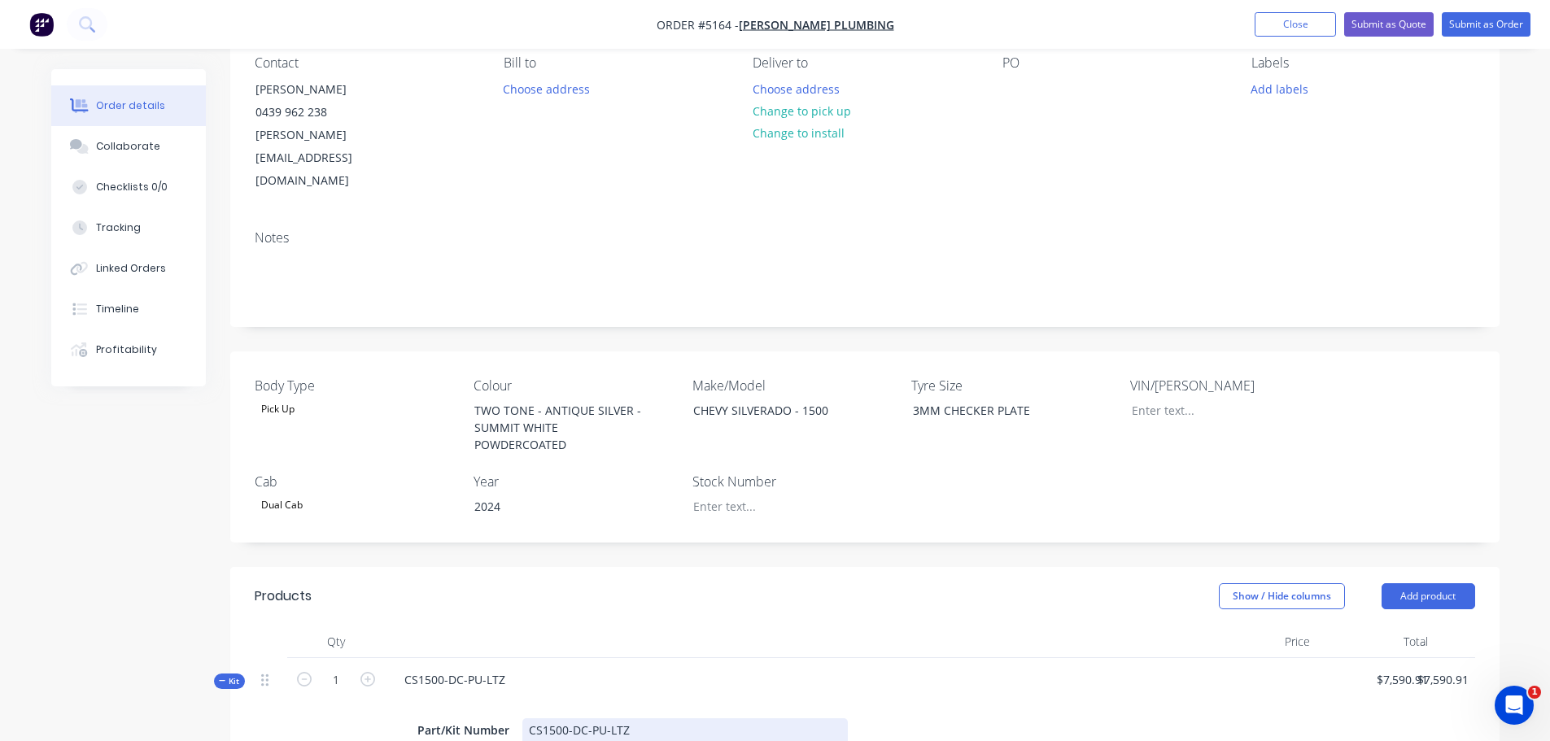
scroll to position [0, 0]
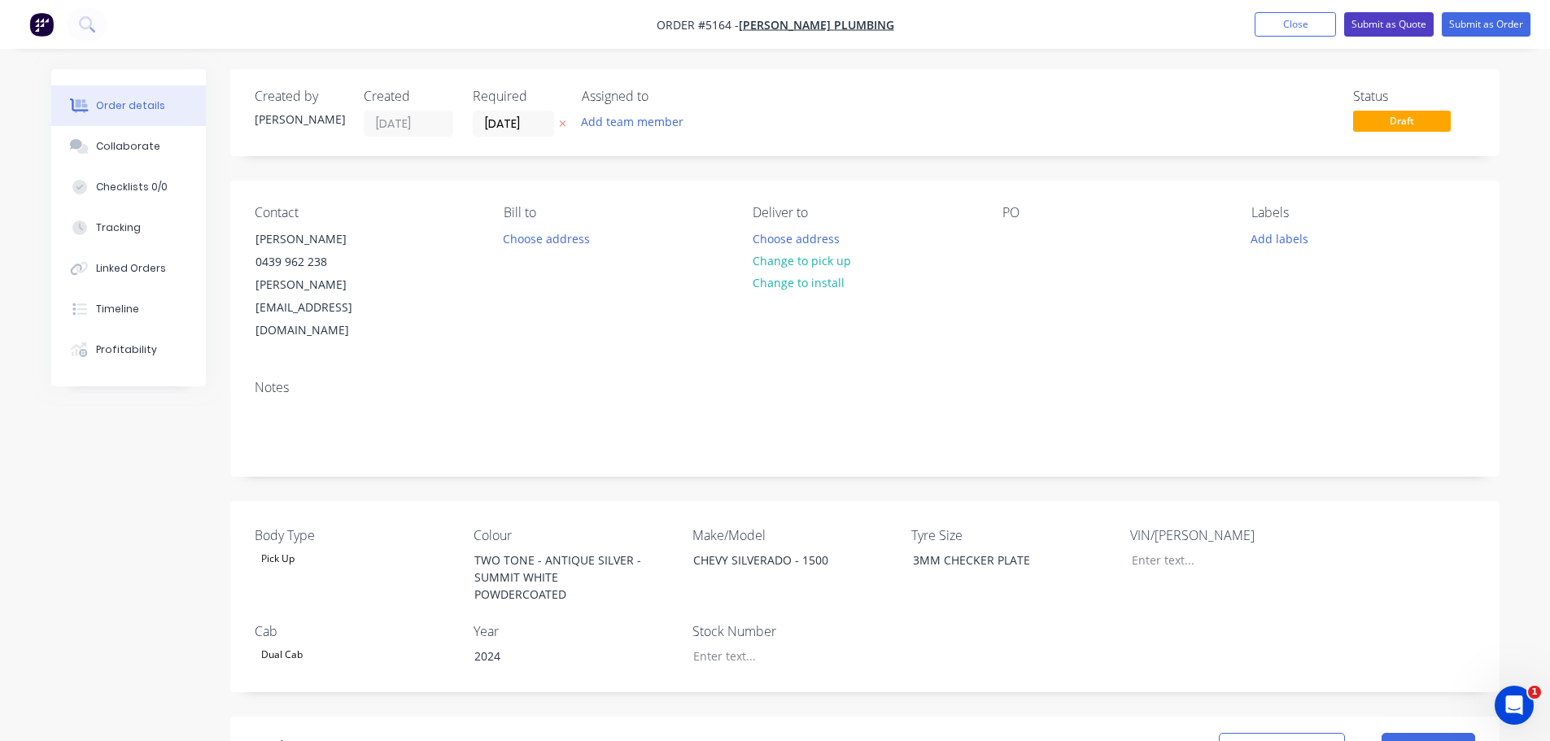
click at [1394, 24] on button "Submit as Quote" at bounding box center [1388, 24] width 89 height 24
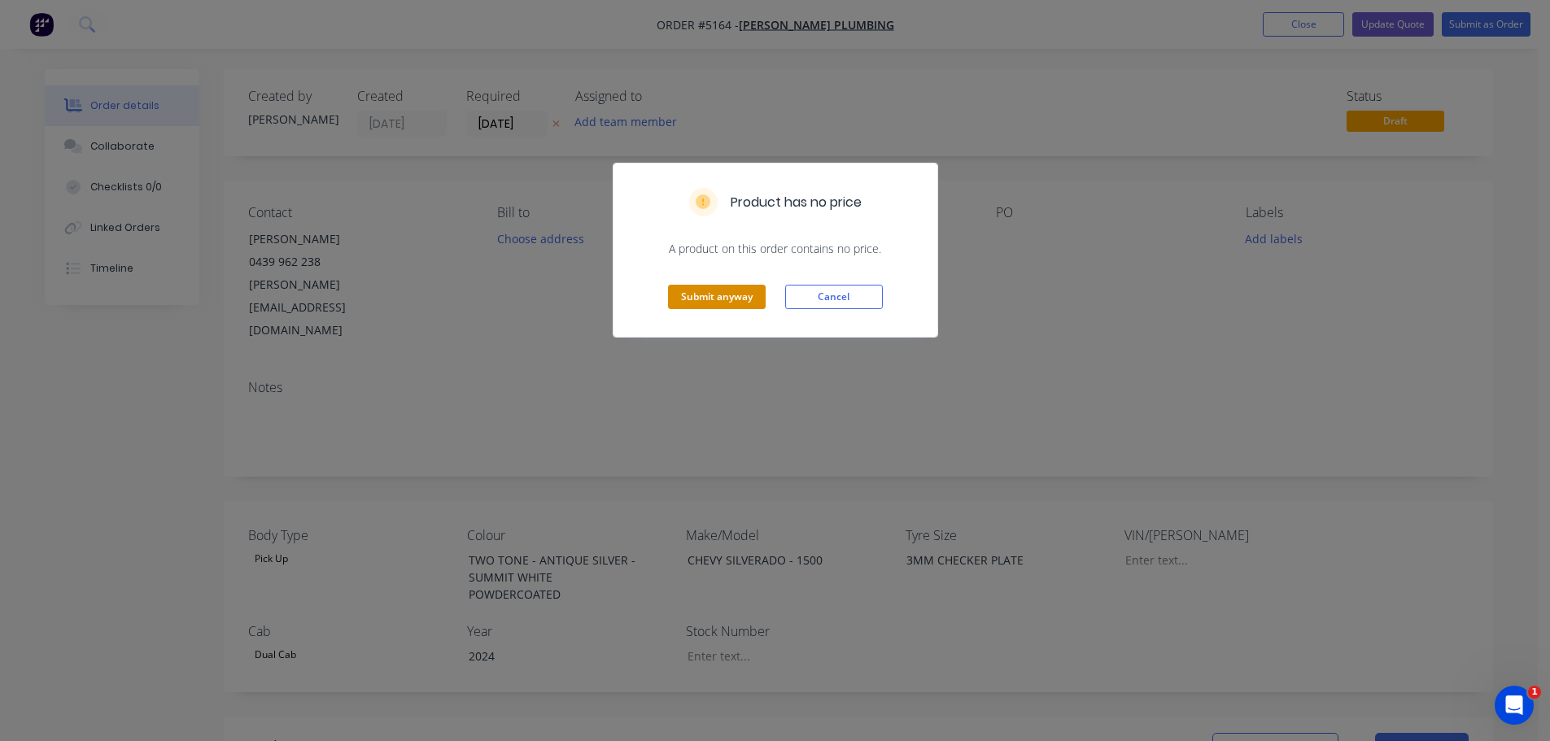
click at [727, 294] on button "Submit anyway" at bounding box center [717, 297] width 98 height 24
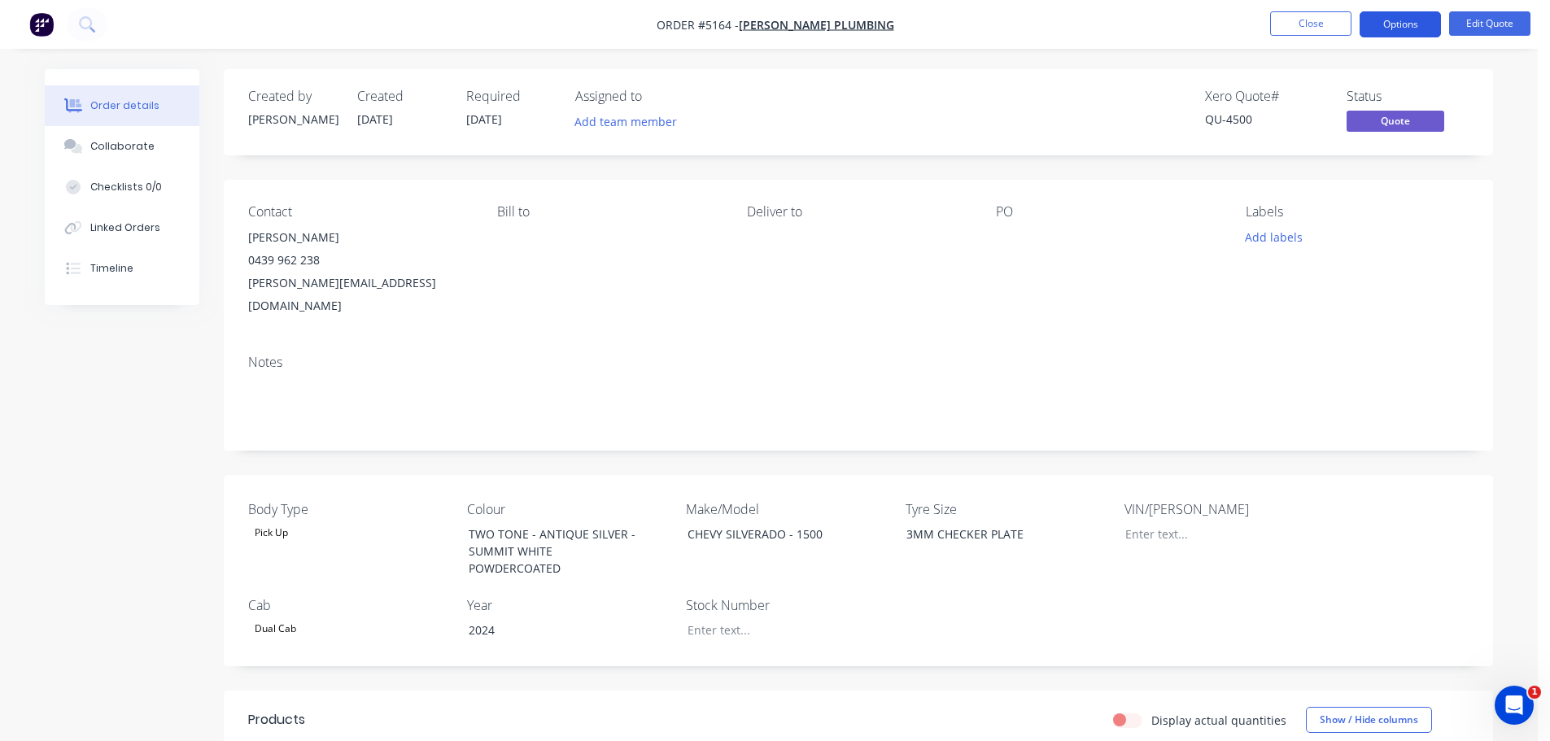
click at [1388, 20] on button "Options" at bounding box center [1399, 24] width 81 height 26
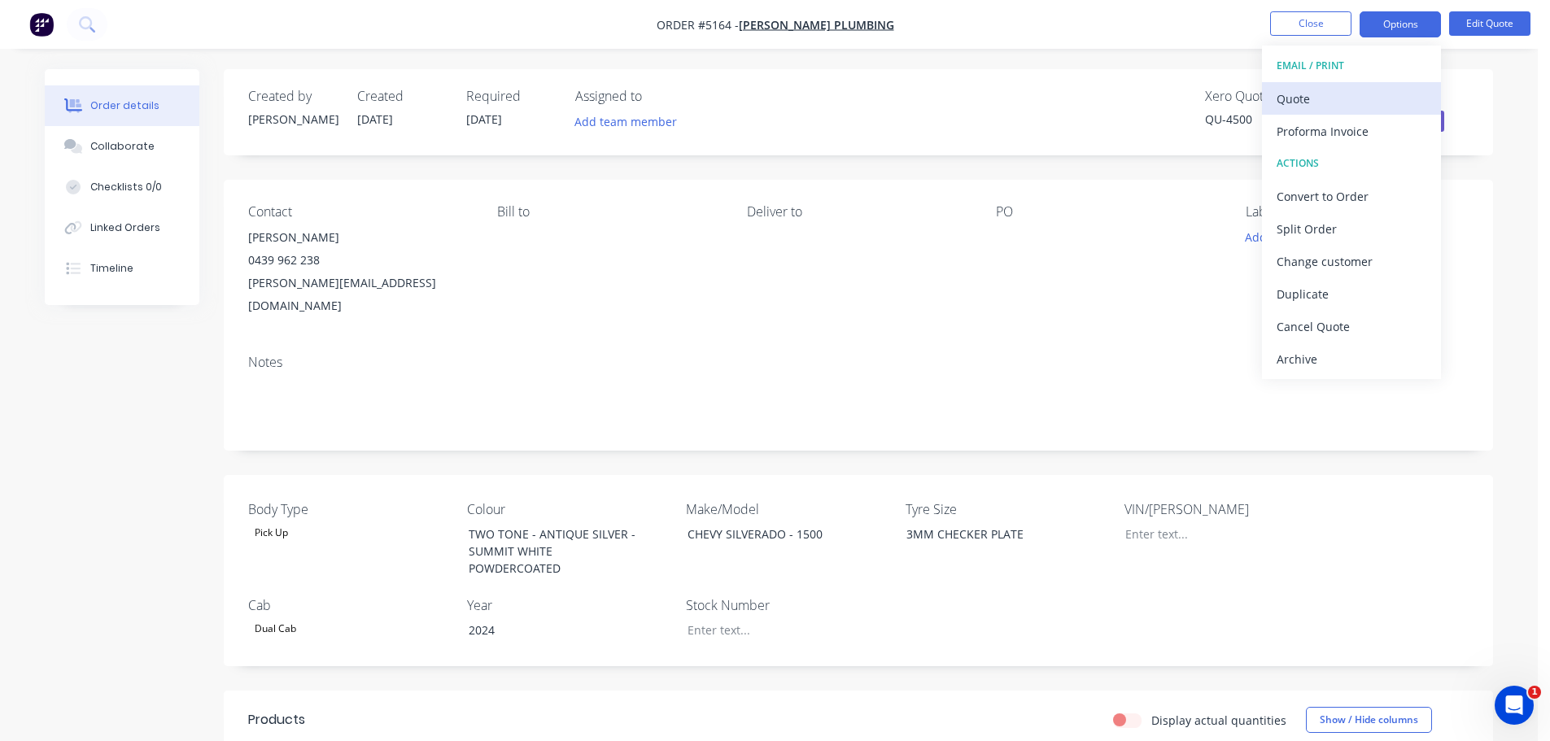
click at [1363, 96] on div "Quote" at bounding box center [1351, 99] width 150 height 24
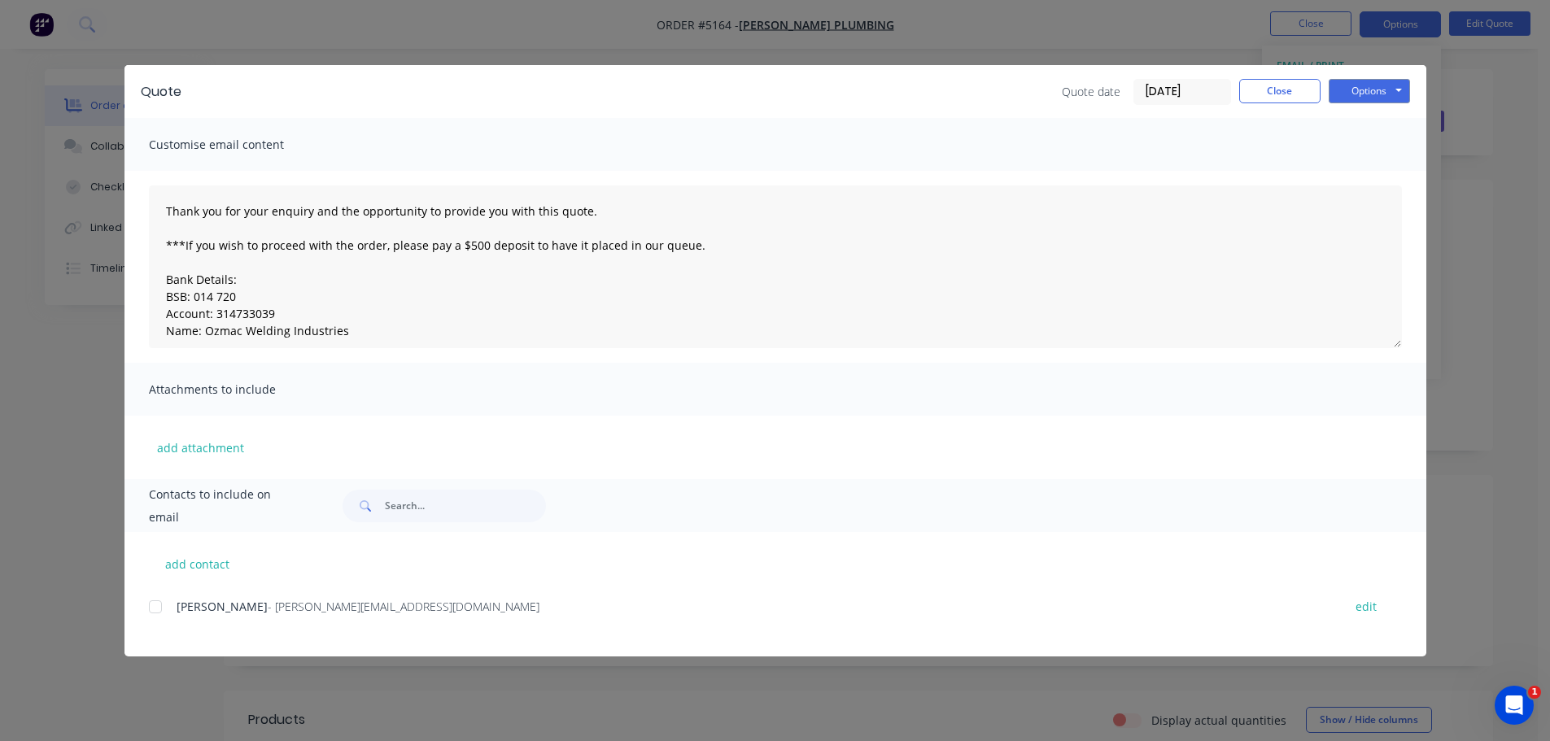
click at [161, 611] on div at bounding box center [155, 607] width 33 height 33
click at [1369, 95] on button "Options" at bounding box center [1368, 91] width 81 height 24
click at [1368, 171] on button "Email" at bounding box center [1380, 173] width 104 height 27
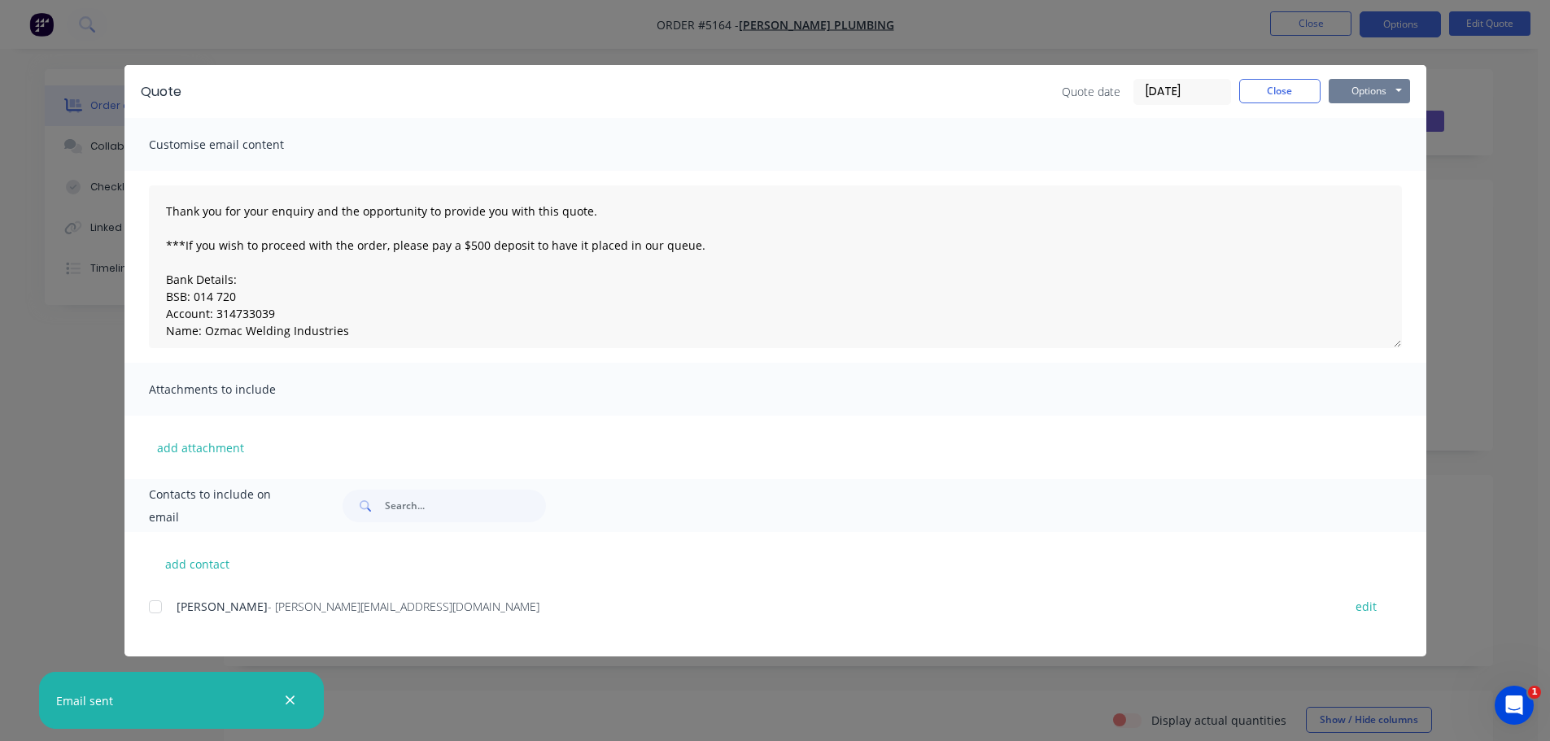
click at [1369, 93] on button "Options" at bounding box center [1368, 91] width 81 height 24
click at [1371, 142] on button "Print" at bounding box center [1380, 146] width 104 height 27
click at [1272, 94] on button "Close" at bounding box center [1279, 91] width 81 height 24
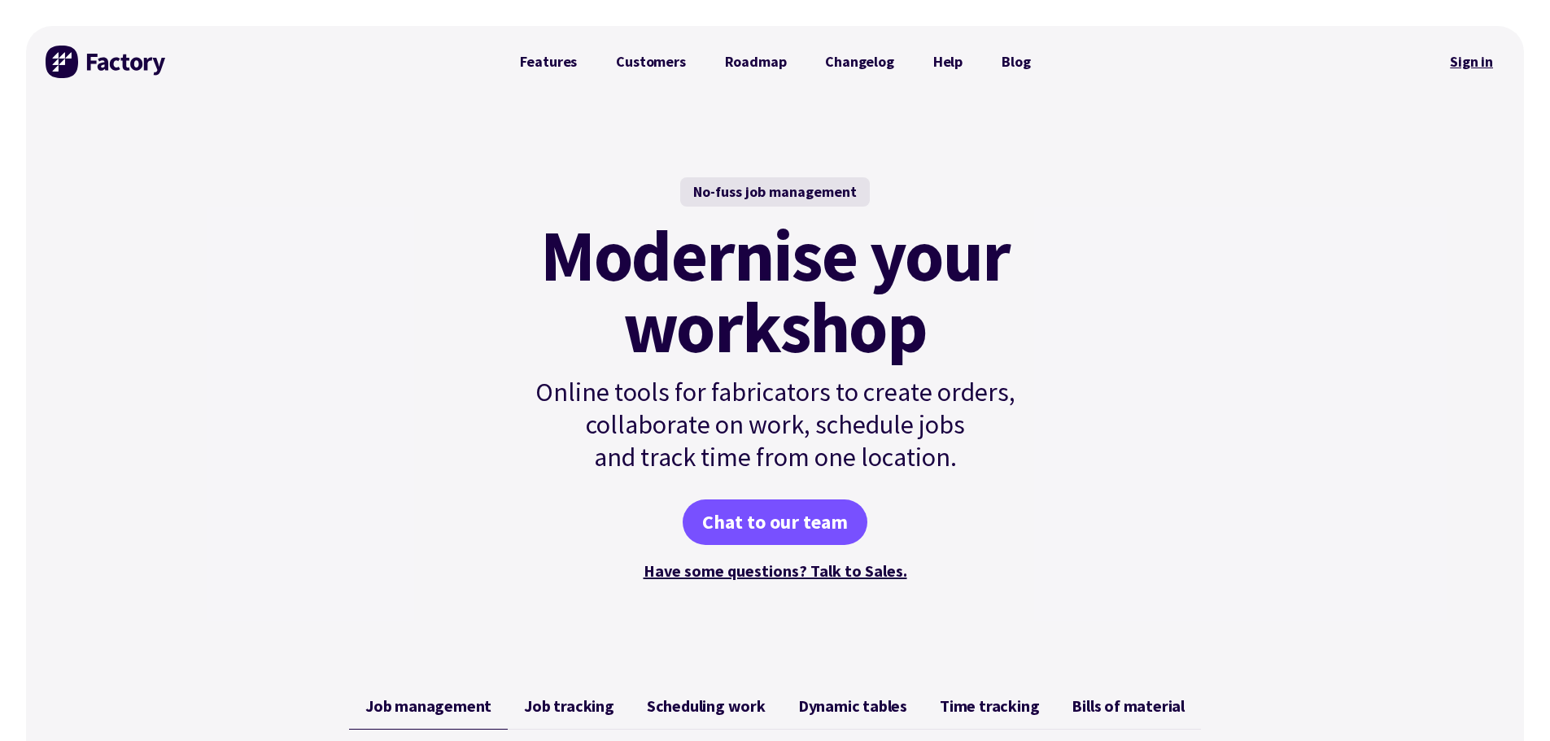
click at [1472, 63] on link "Sign in" at bounding box center [1471, 61] width 66 height 37
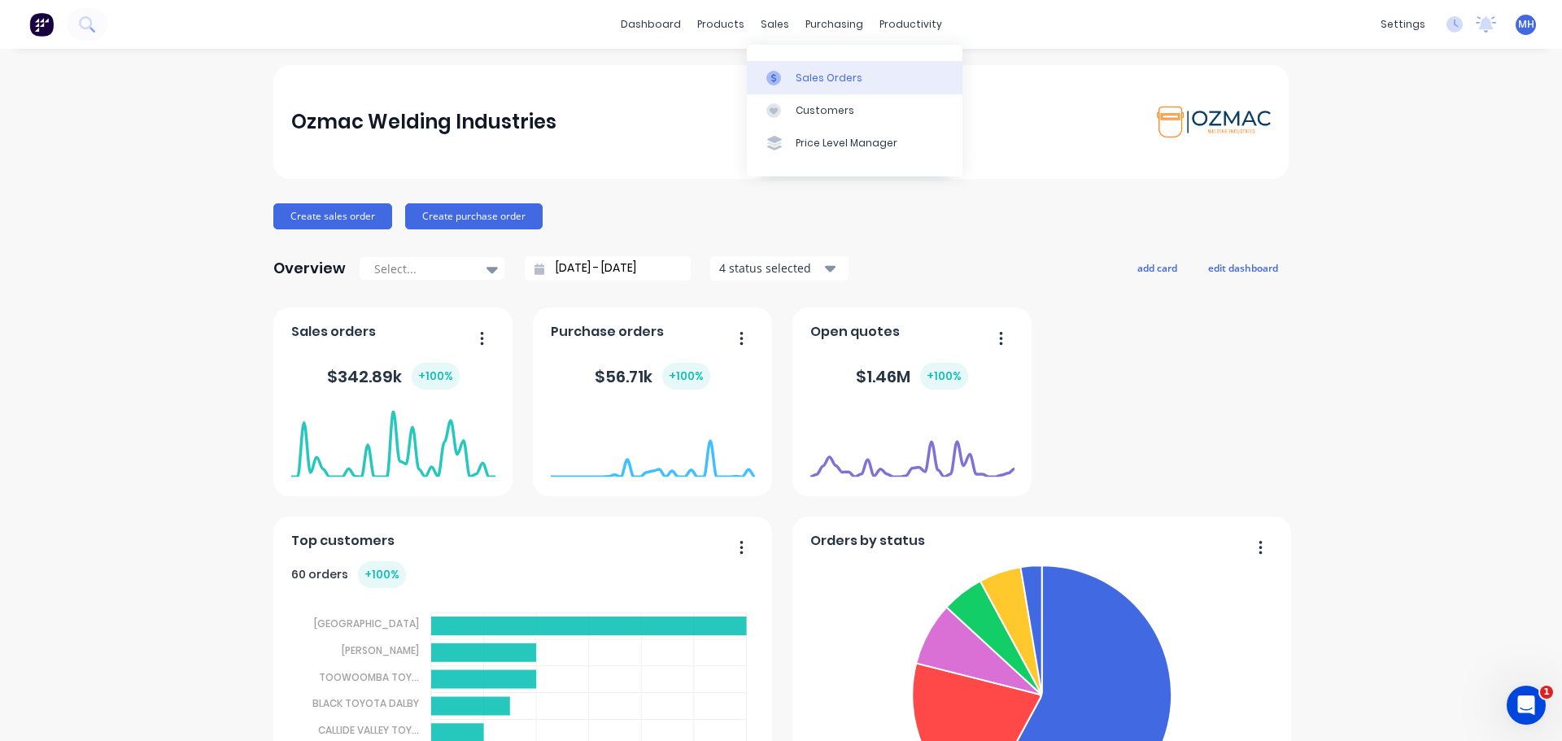
click at [800, 78] on div "Sales Orders" at bounding box center [829, 78] width 67 height 15
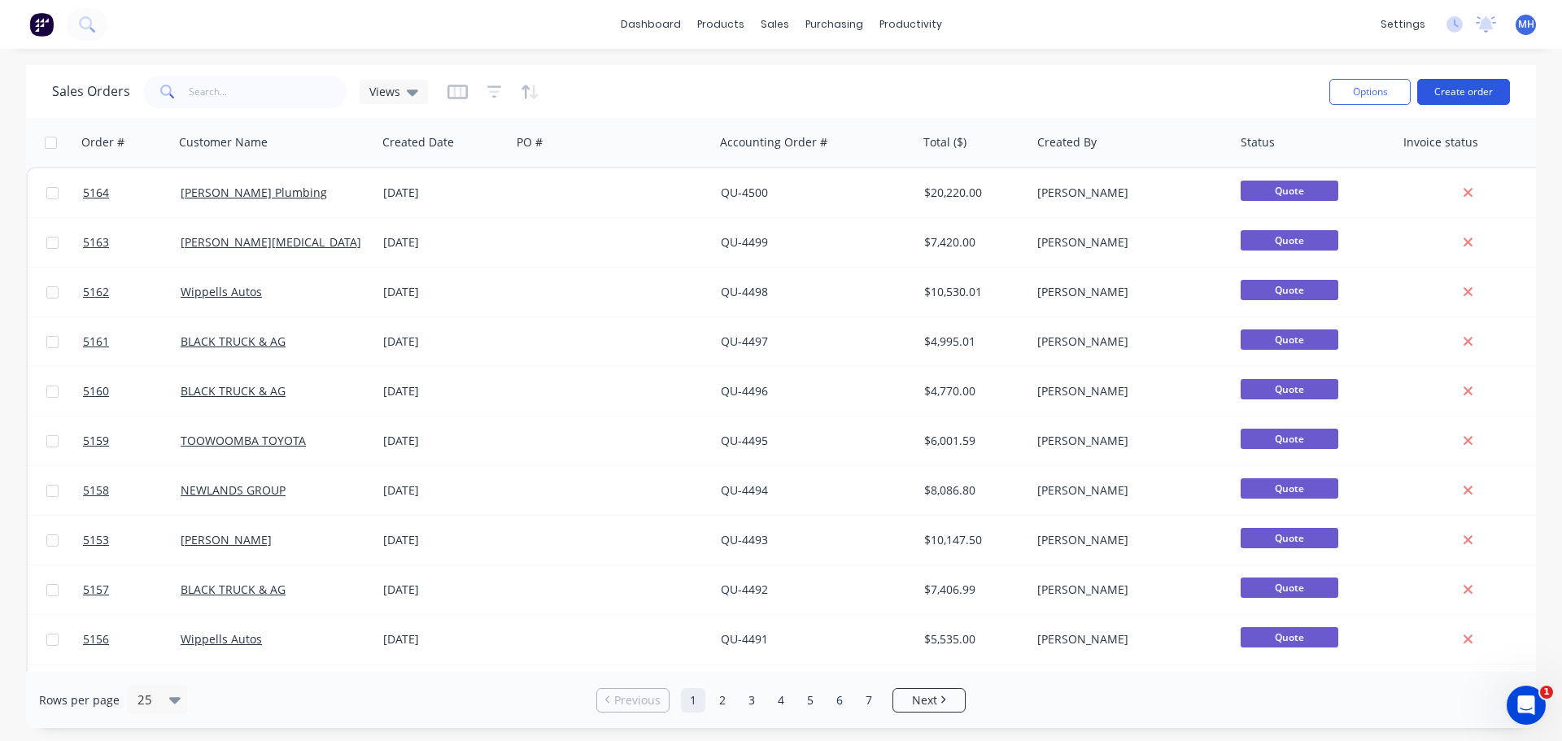
click at [1487, 94] on button "Create order" at bounding box center [1463, 92] width 93 height 26
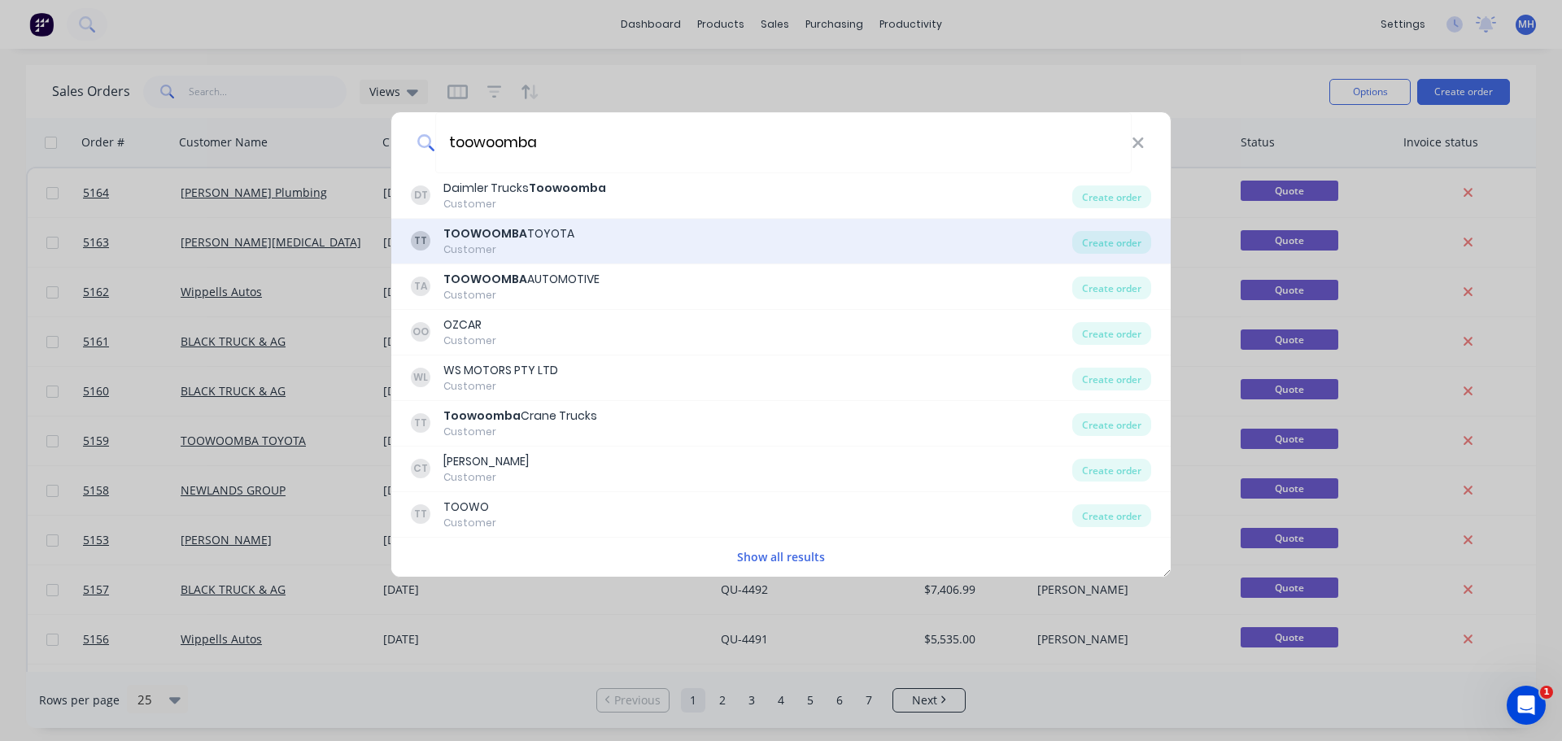
type input "toowoomba"
click at [617, 230] on div "TT TOOWOOMBA TOYOTA Customer" at bounding box center [741, 241] width 661 height 32
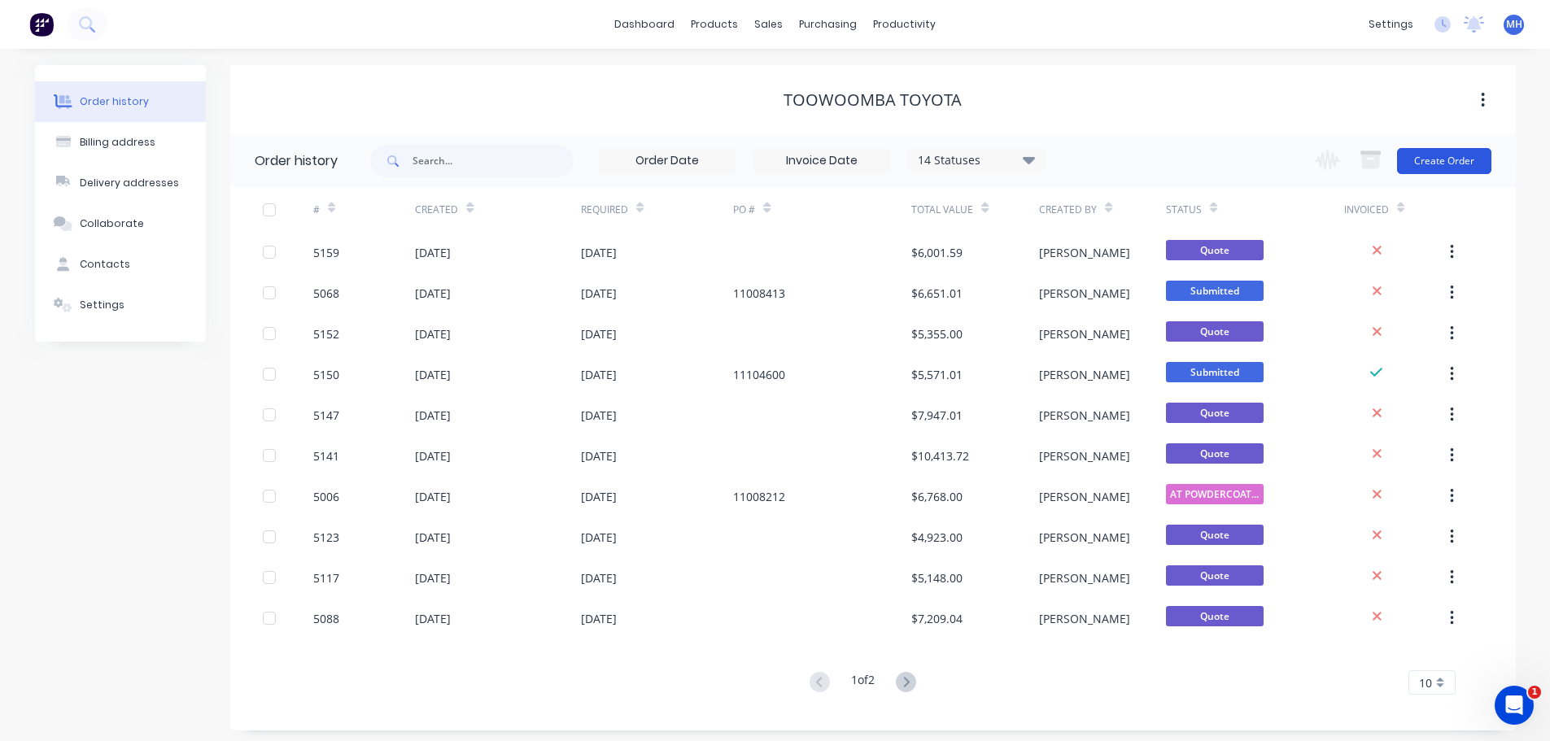
click at [1456, 161] on button "Create Order" at bounding box center [1444, 161] width 94 height 26
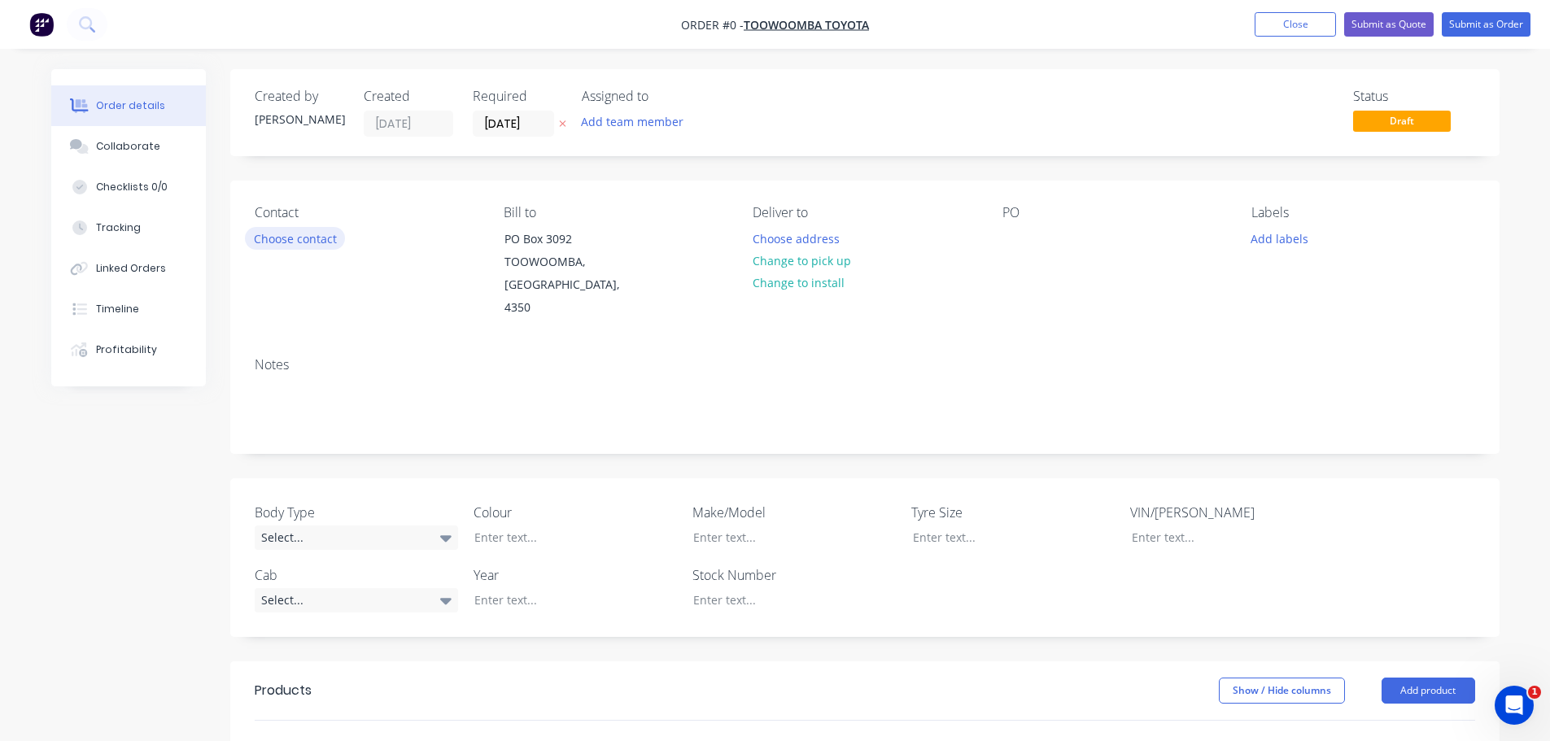
click at [270, 238] on button "Choose contact" at bounding box center [295, 238] width 100 height 22
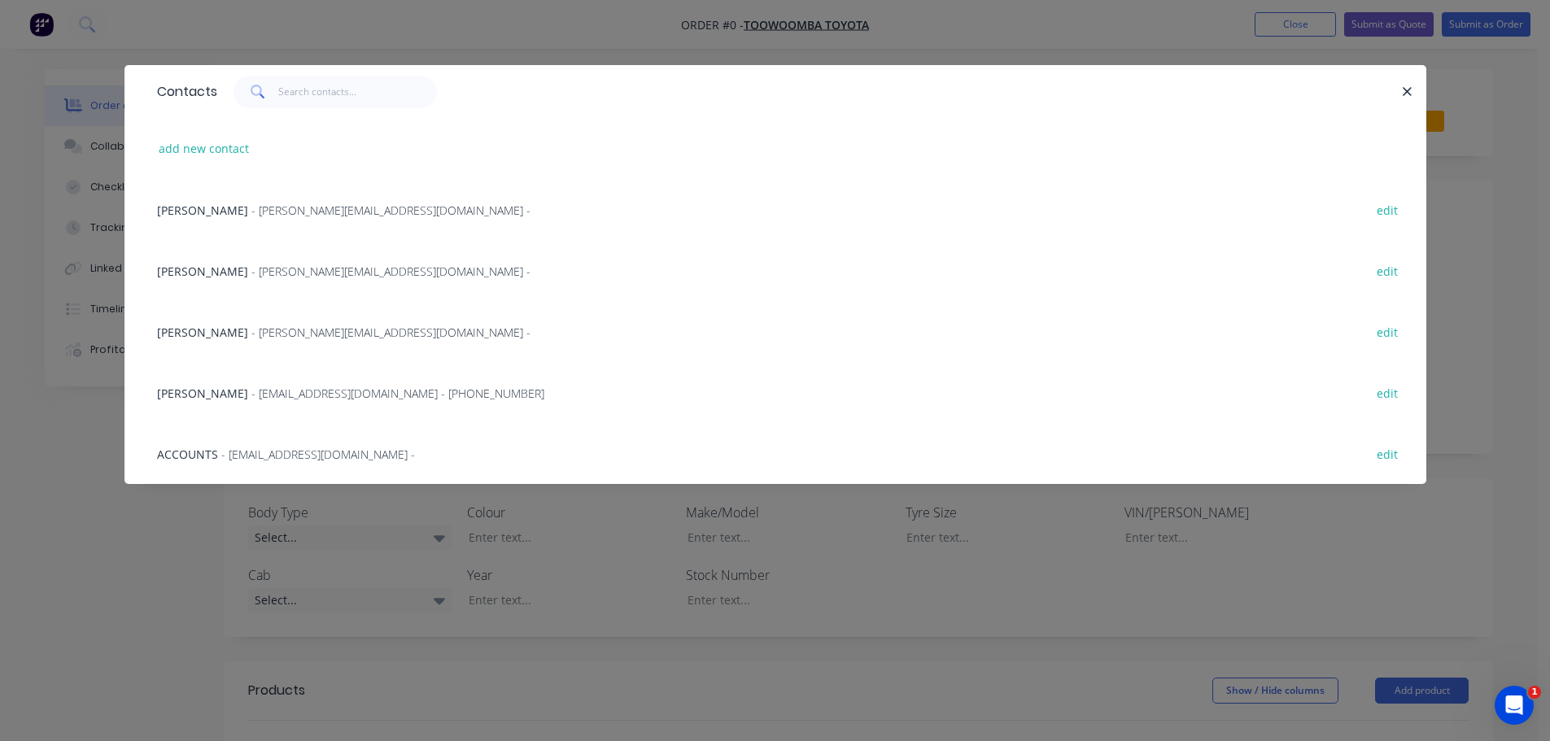
click at [168, 269] on span "[PERSON_NAME]" at bounding box center [202, 271] width 91 height 15
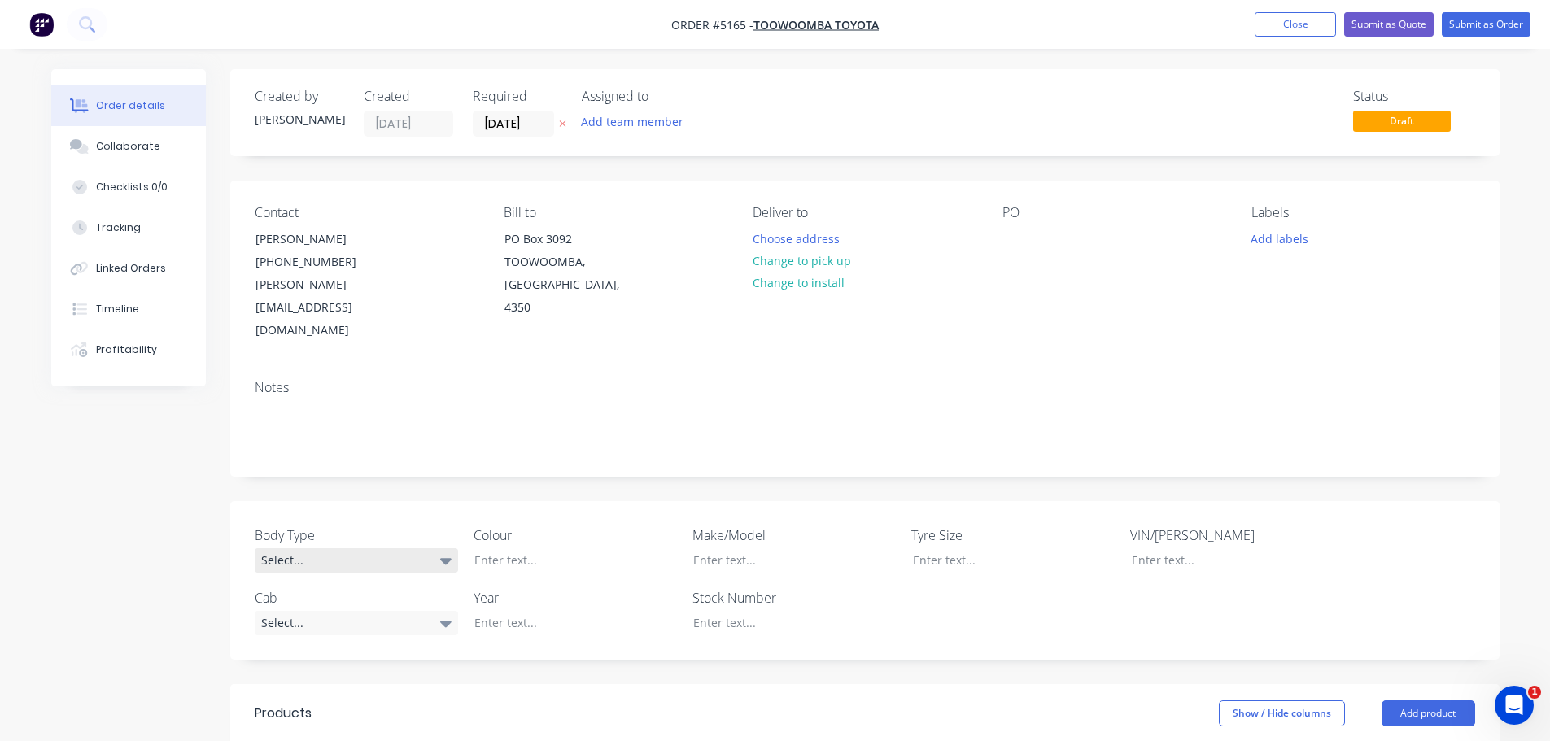
click at [358, 548] on div "Select..." at bounding box center [356, 560] width 203 height 24
click at [381, 586] on button "Cab Chassis" at bounding box center [377, 581] width 244 height 33
click at [382, 610] on div "Select..." at bounding box center [356, 622] width 203 height 24
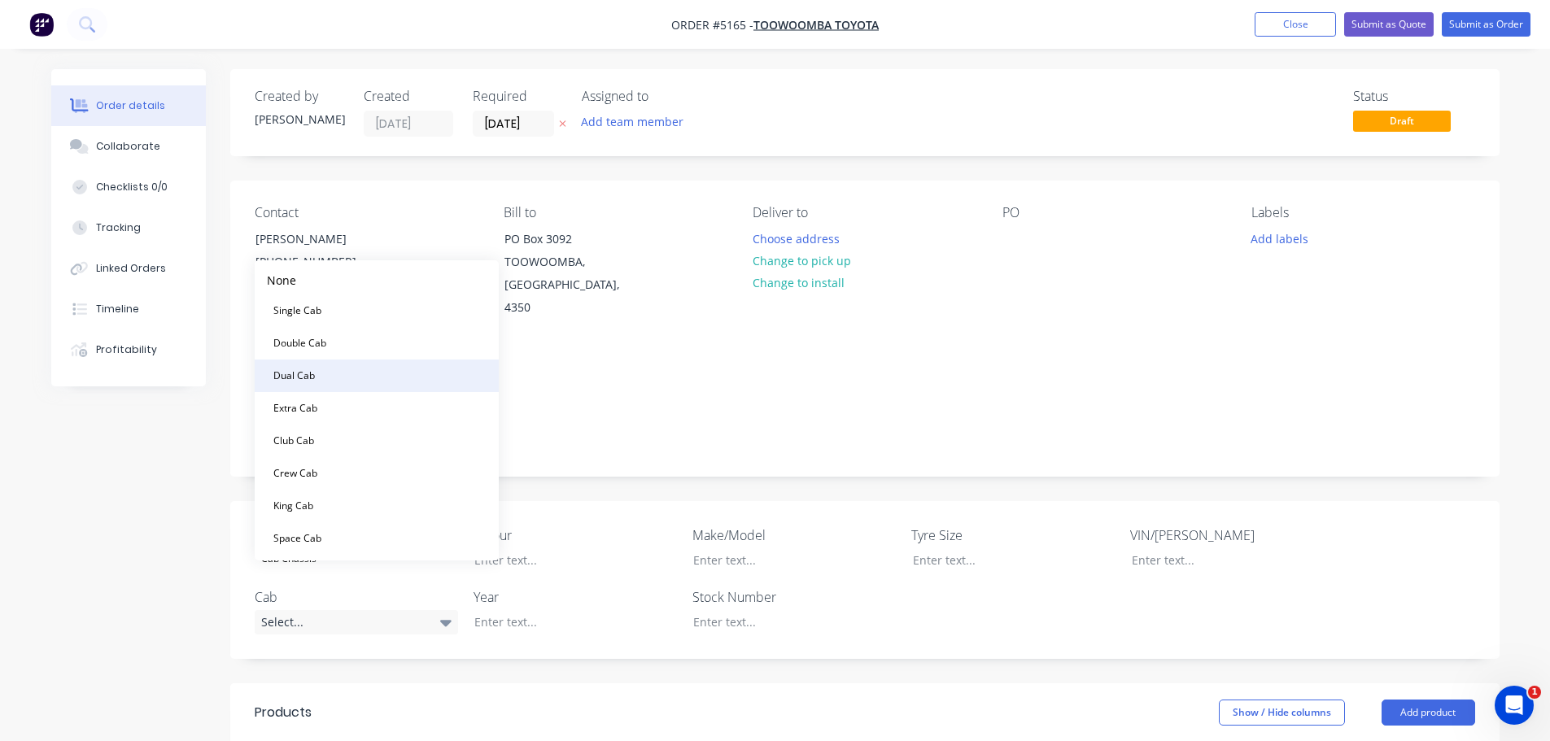
click at [387, 386] on button "Dual Cab" at bounding box center [377, 376] width 244 height 33
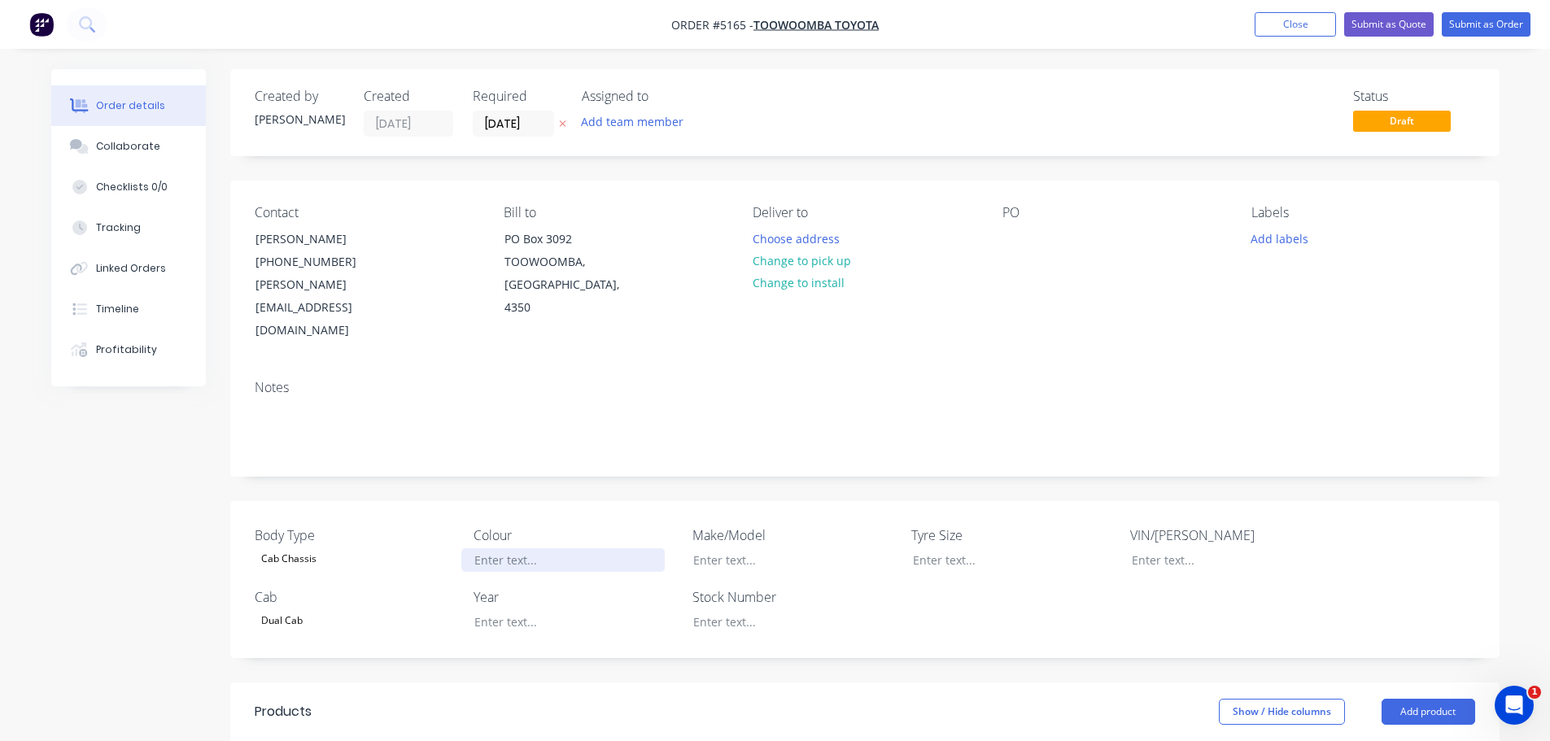
click at [517, 548] on div at bounding box center [562, 560] width 203 height 24
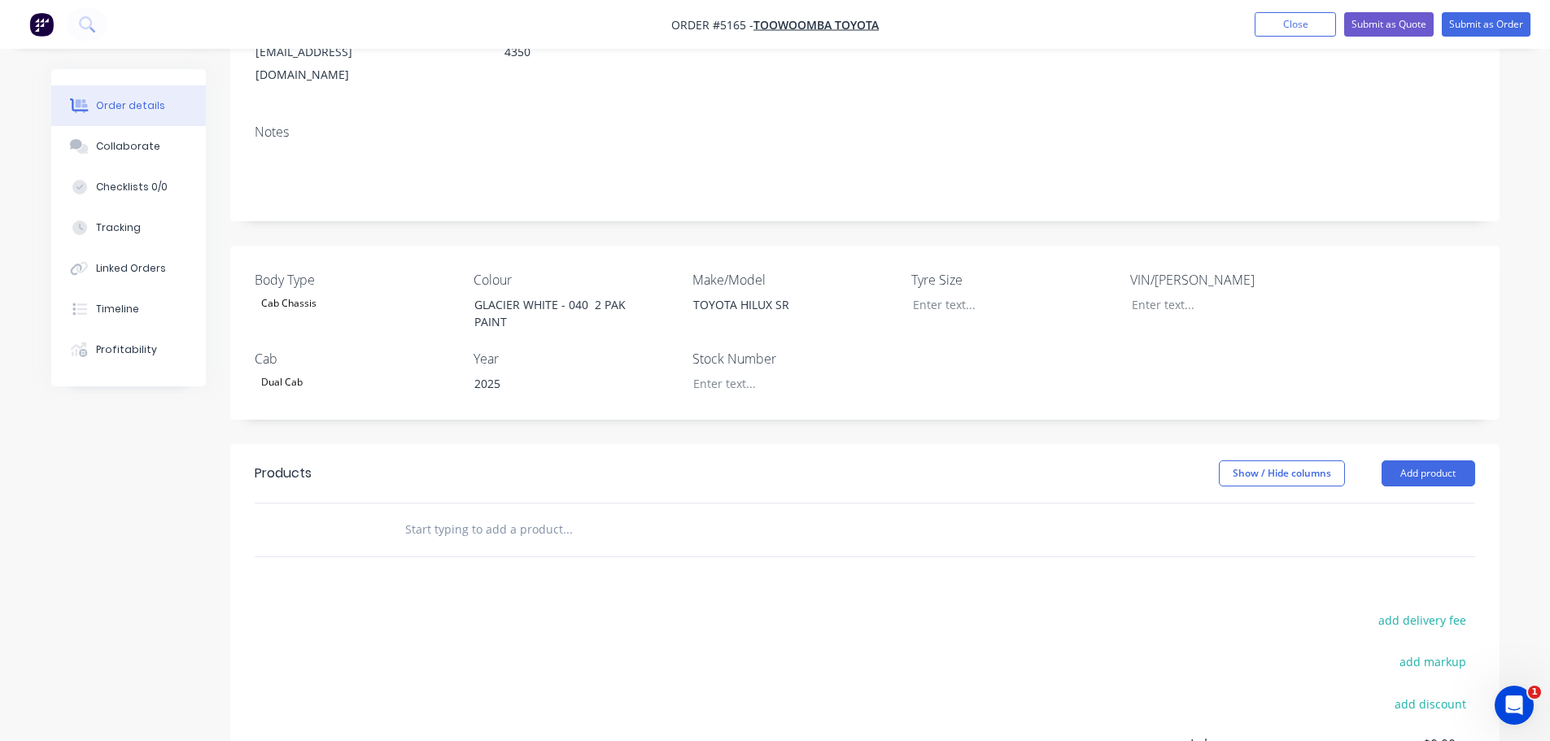
scroll to position [405, 0]
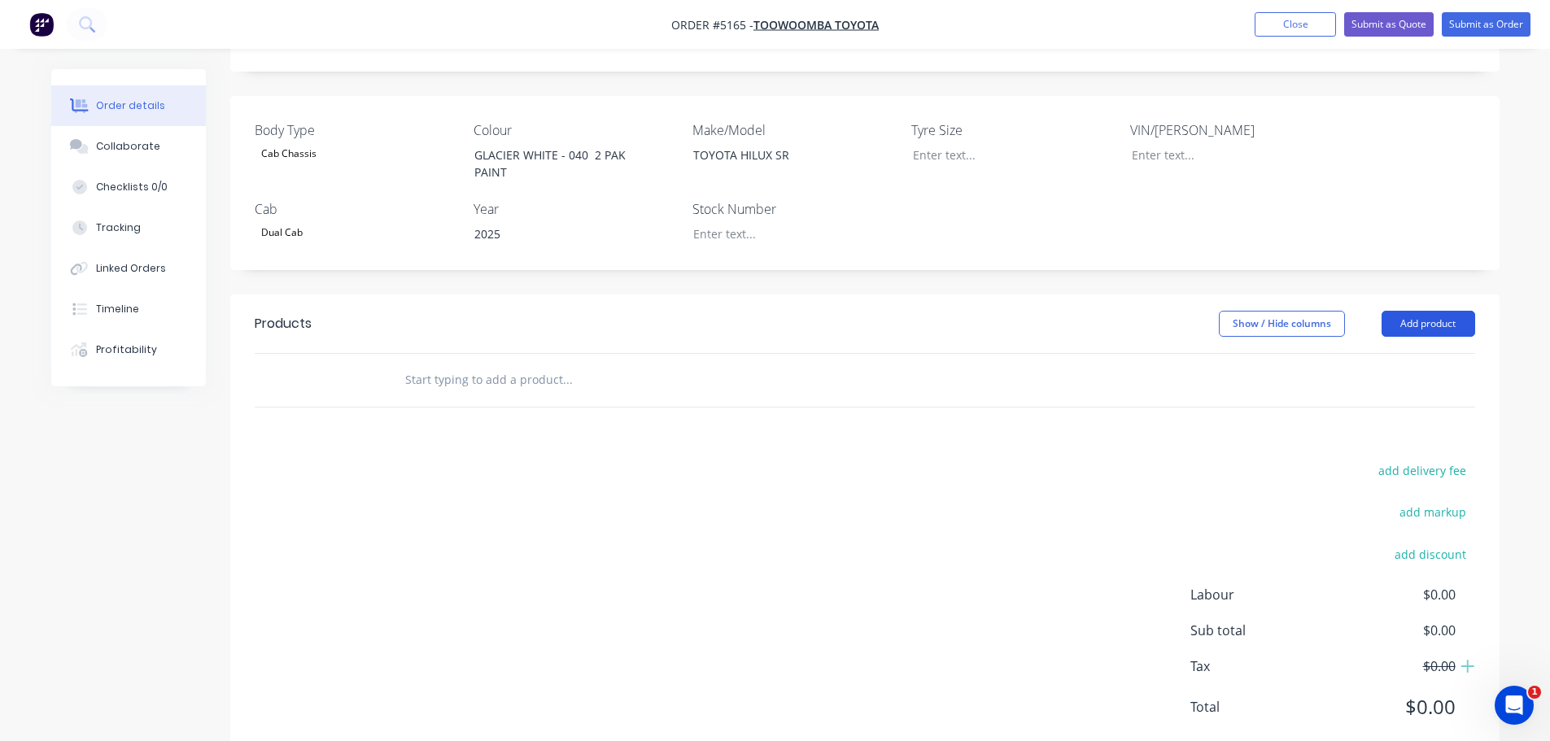
click at [1424, 311] on button "Add product" at bounding box center [1428, 324] width 94 height 26
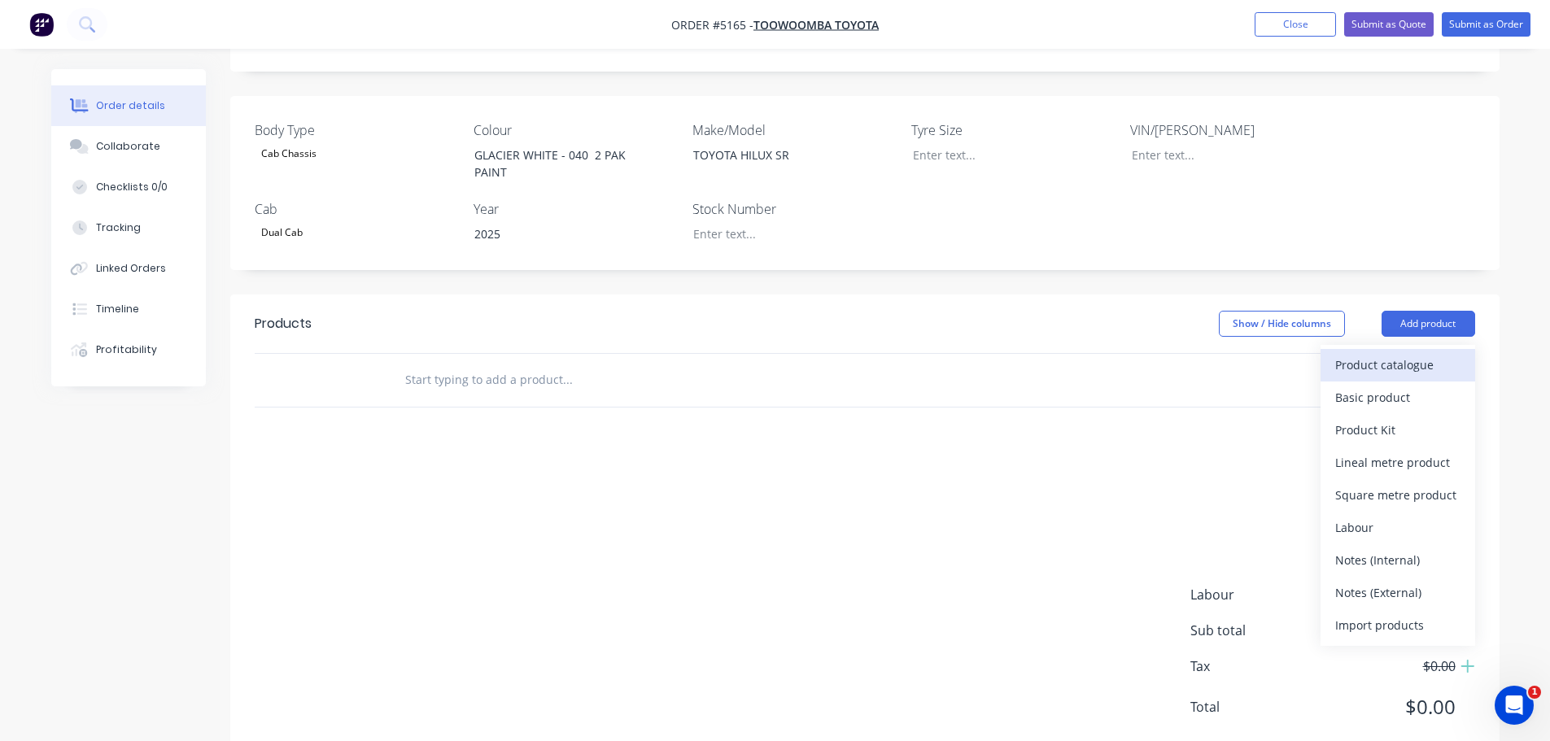
click at [1392, 353] on div "Product catalogue" at bounding box center [1397, 365] width 125 height 24
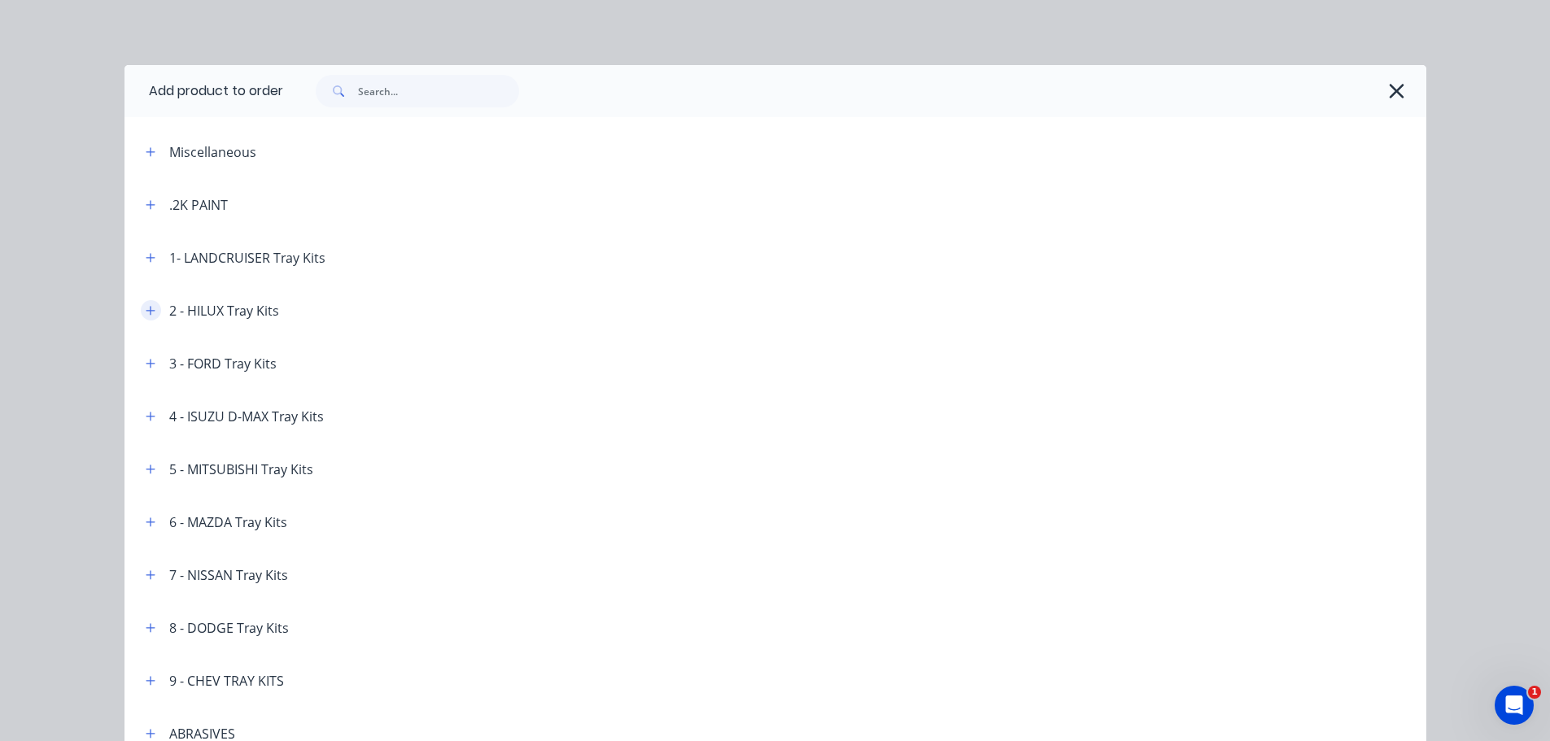
click at [146, 311] on icon "button" at bounding box center [150, 310] width 9 height 9
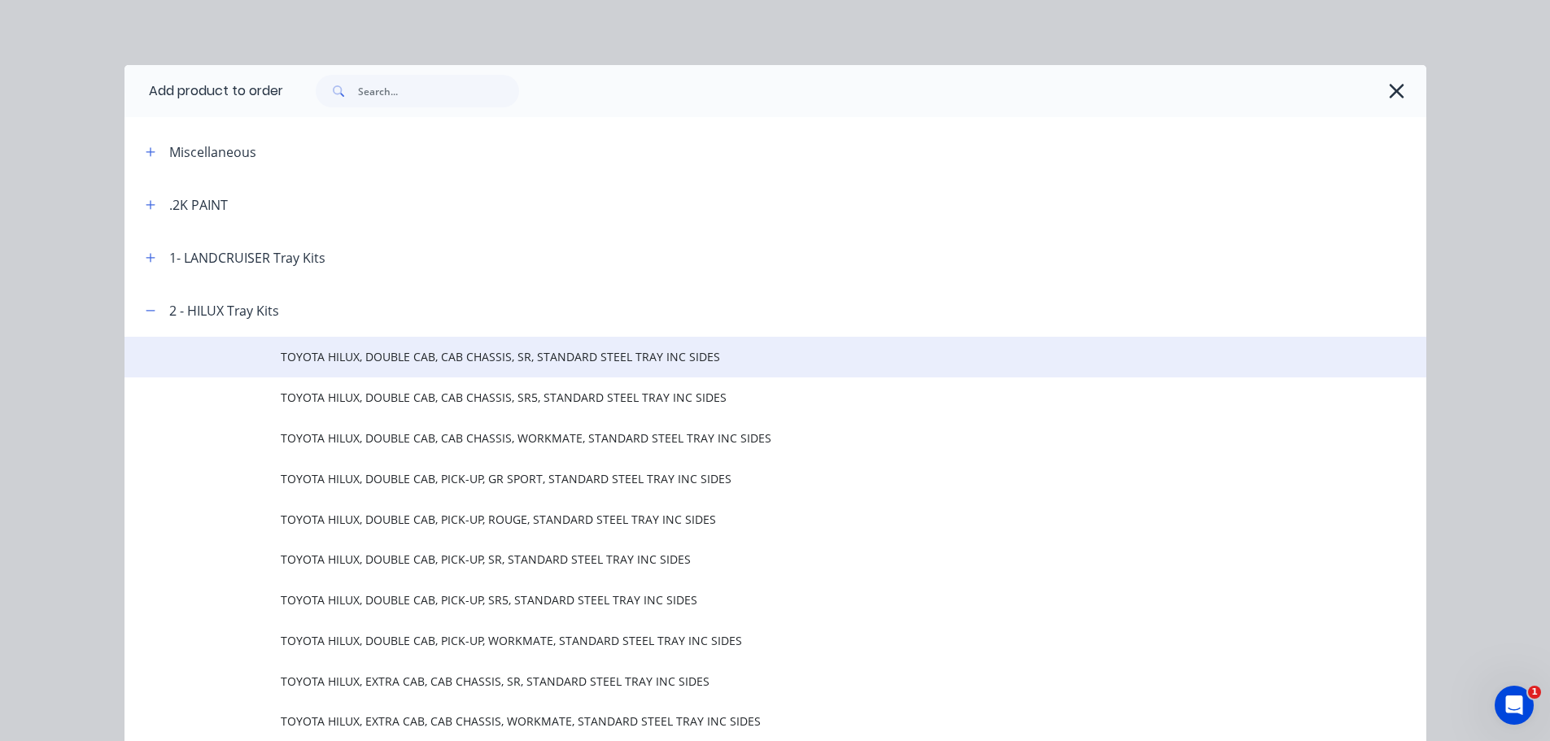
click at [329, 361] on span "TOYOTA HILUX, DOUBLE CAB, CAB CHASSIS, SR, STANDARD STEEL TRAY INC SIDES" at bounding box center [739, 356] width 916 height 17
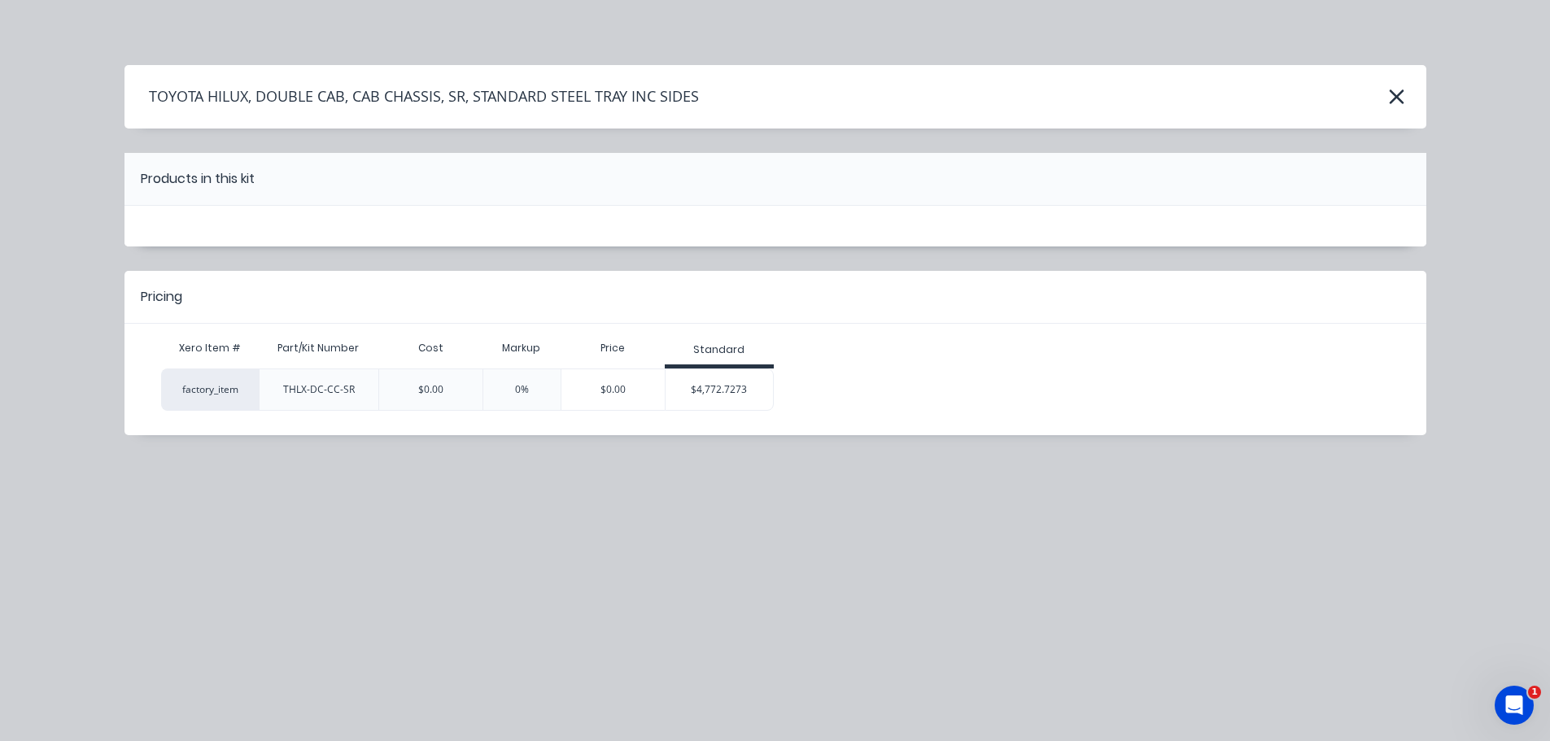
click at [739, 380] on div "$4,772.7273" at bounding box center [719, 389] width 108 height 41
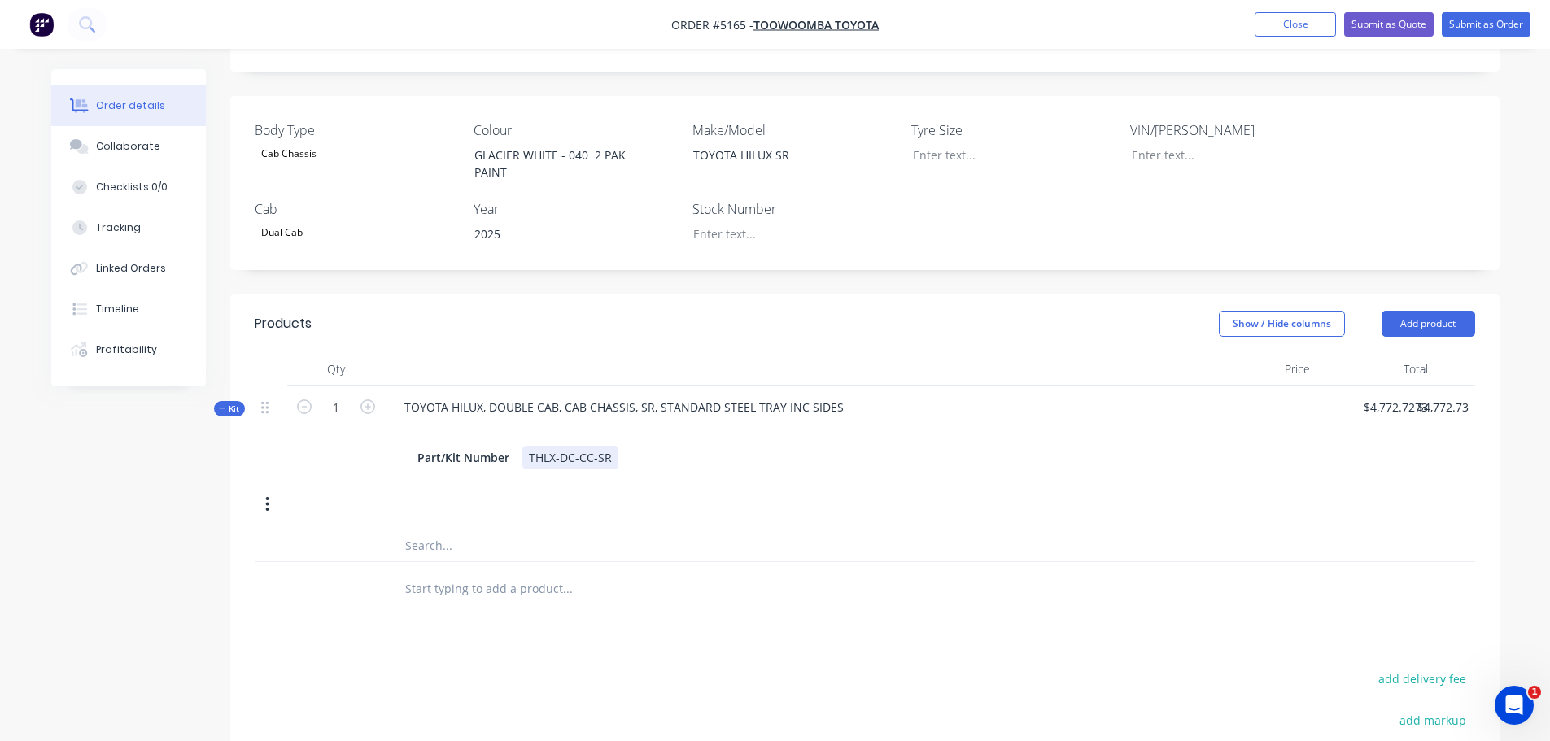
click at [611, 446] on div "THLX-DC-CC-SR" at bounding box center [570, 458] width 96 height 24
click at [531, 606] on input "text" at bounding box center [566, 622] width 325 height 33
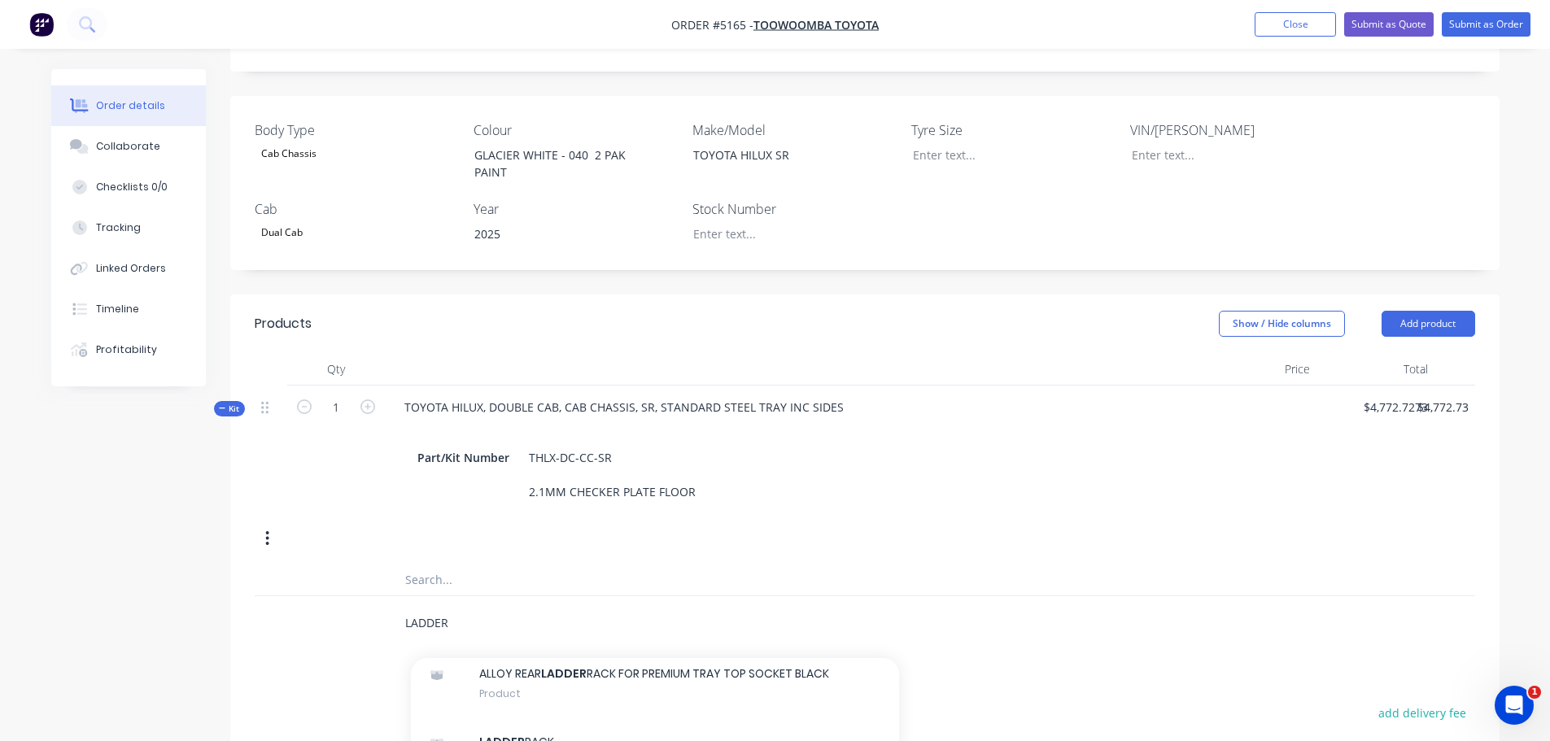
scroll to position [1464, 0]
type input "LADDER"
click at [614, 650] on div "LADDER RACK Product Kit" at bounding box center [655, 670] width 488 height 68
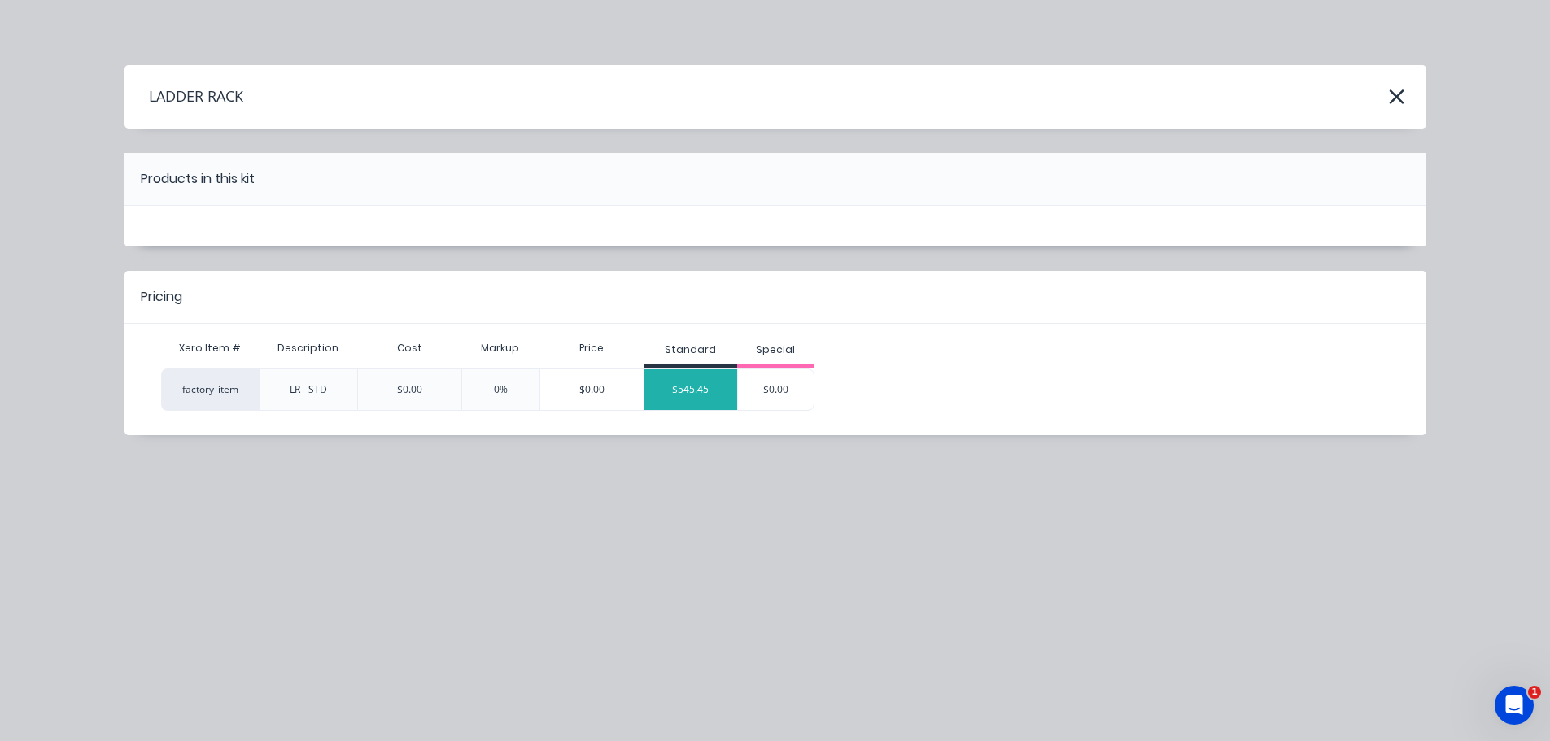
click at [695, 395] on div "$545.45" at bounding box center [690, 389] width 93 height 41
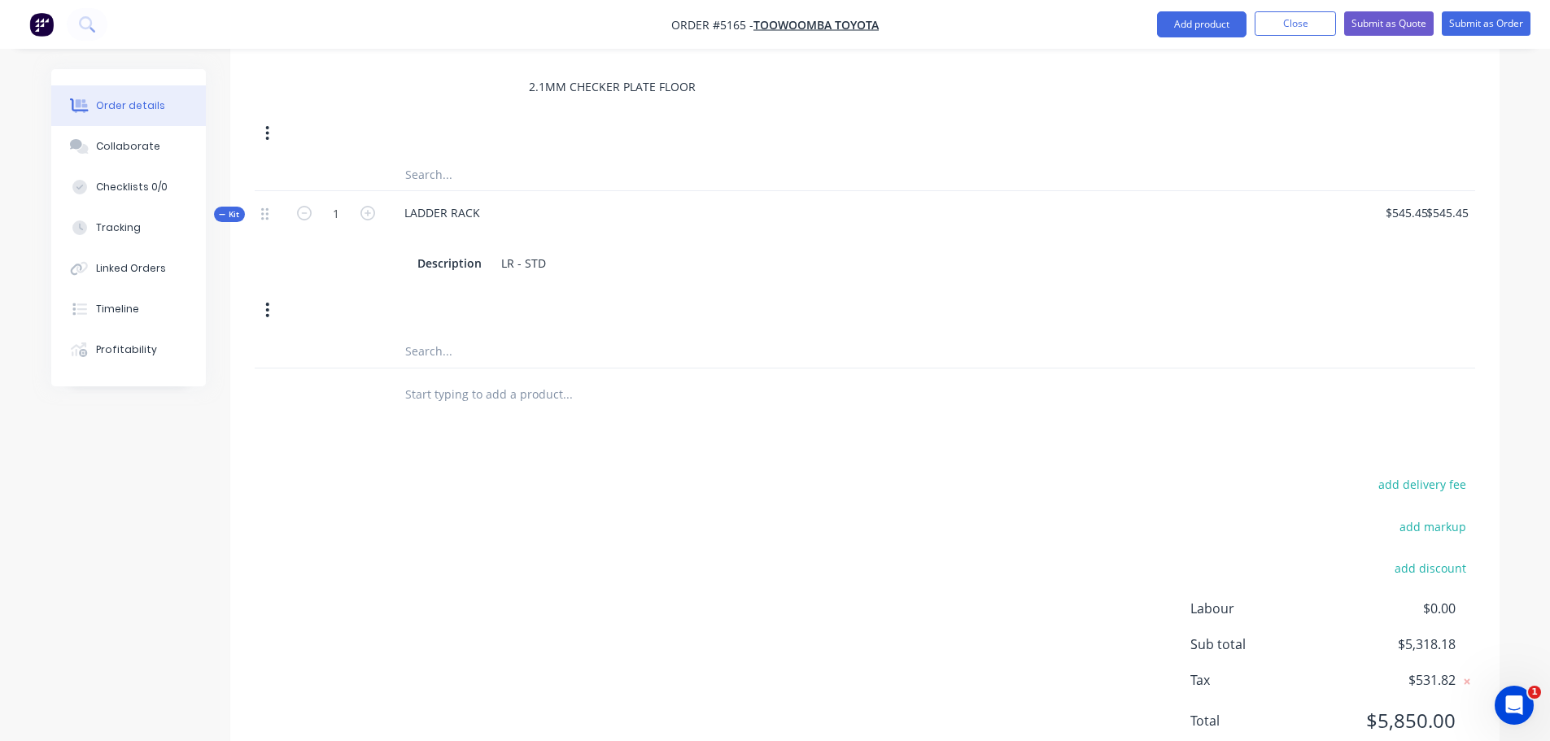
scroll to position [812, 0]
click at [458, 377] on input "text" at bounding box center [566, 393] width 325 height 33
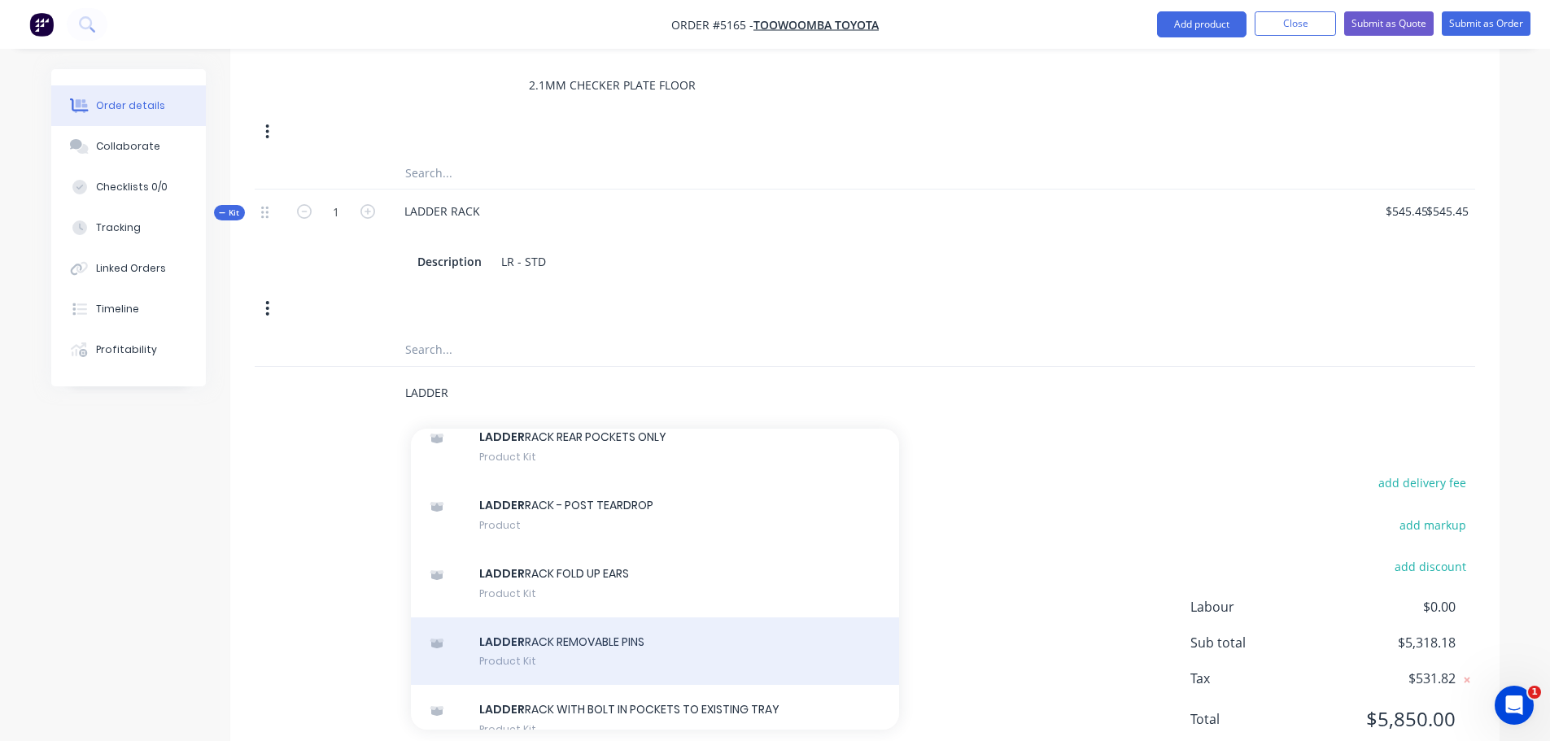
scroll to position [1545, 0]
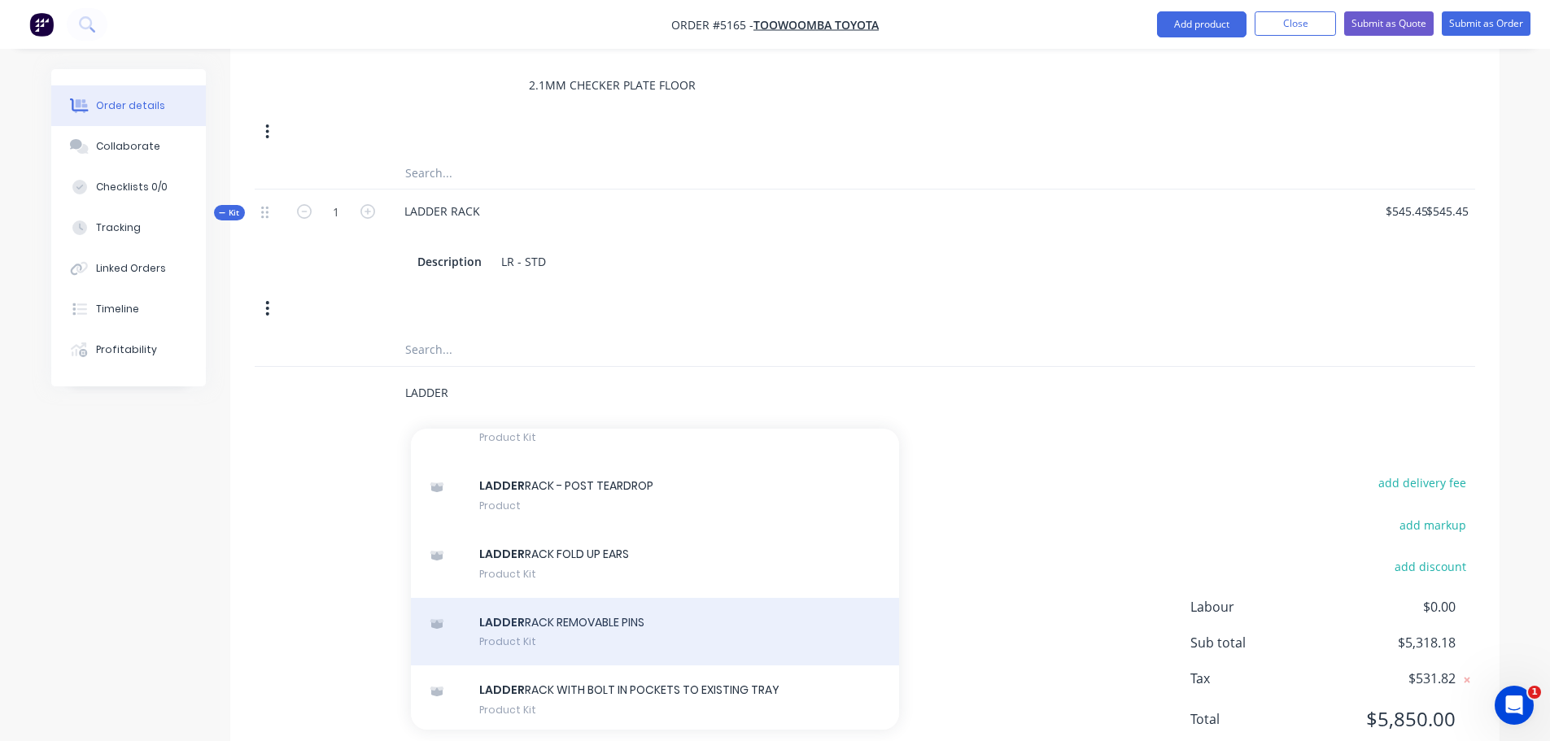
type input "LADDER"
click at [562, 613] on div "LADDER RACK REMOVABLE PINS Product Kit" at bounding box center [655, 632] width 488 height 68
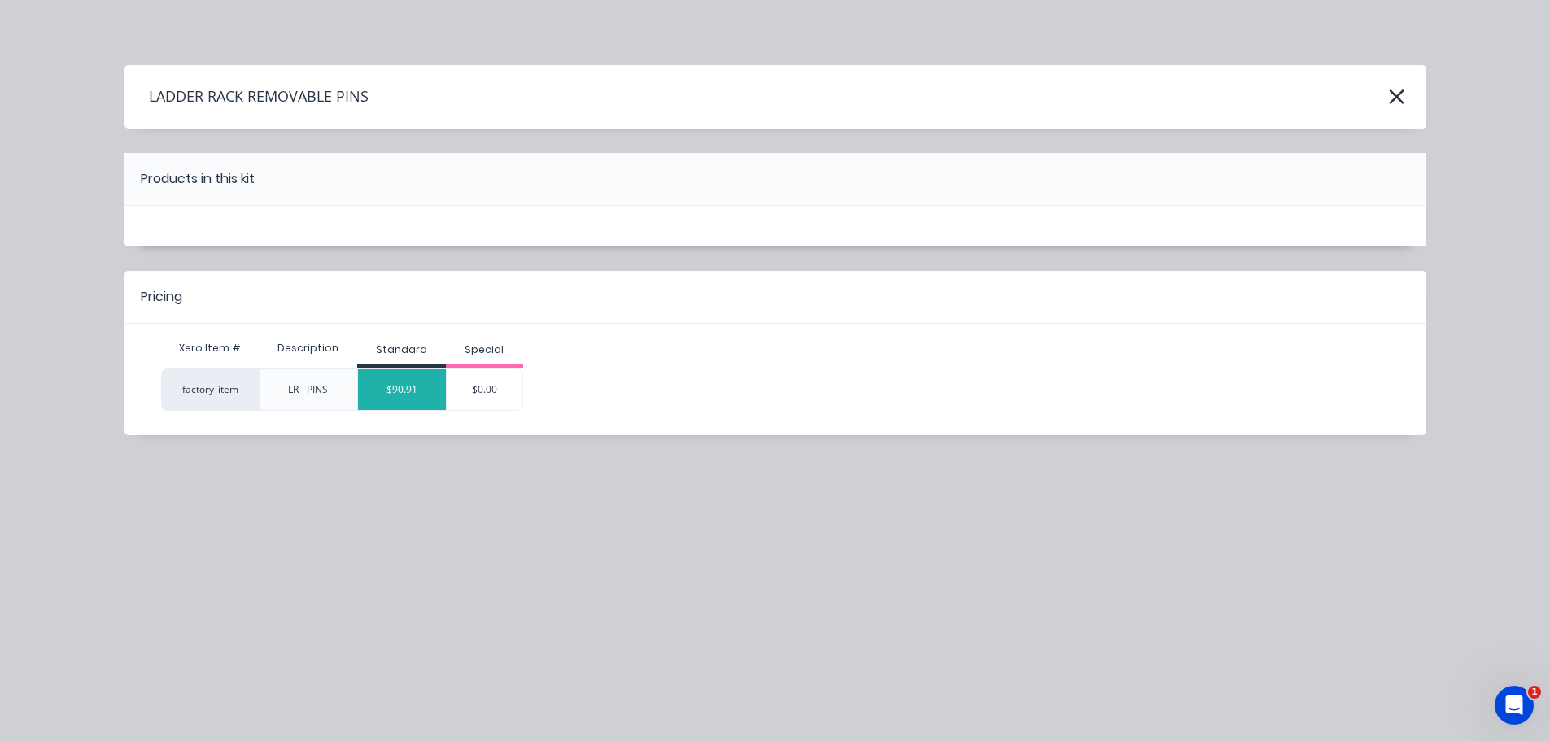
click at [401, 394] on div "$90.91" at bounding box center [402, 389] width 88 height 41
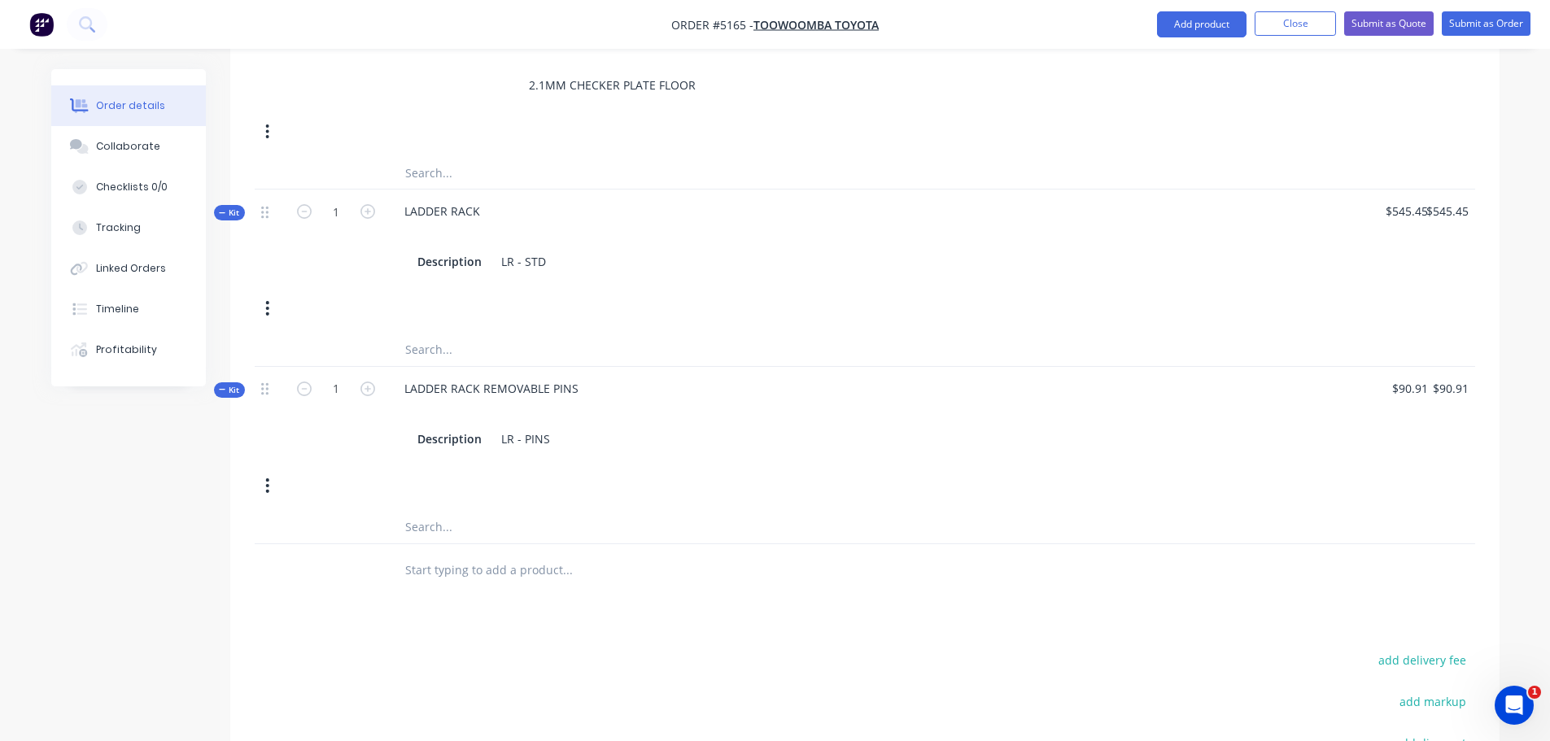
click at [472, 554] on input "text" at bounding box center [566, 570] width 325 height 33
click at [456, 554] on input "text" at bounding box center [566, 570] width 325 height 33
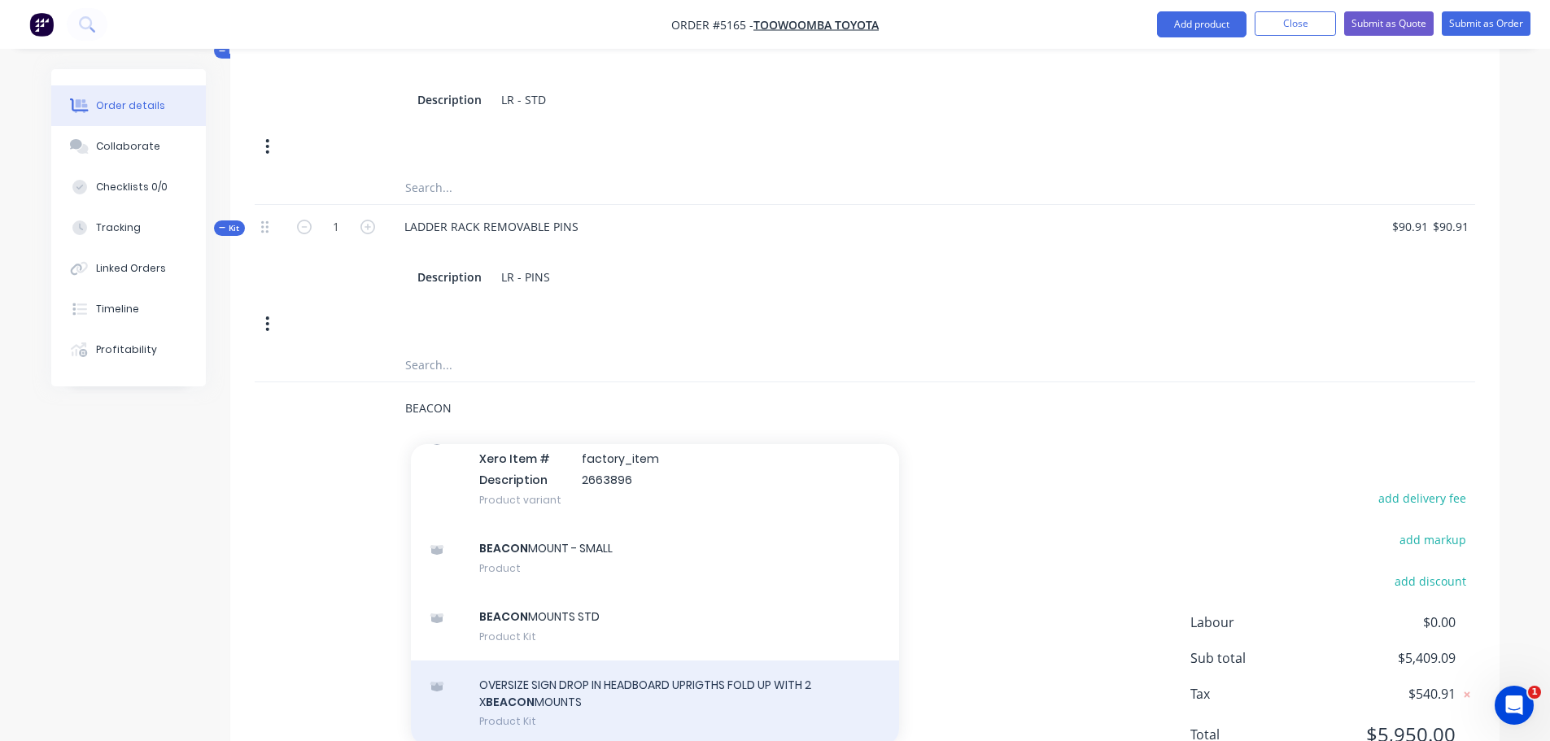
scroll to position [974, 0]
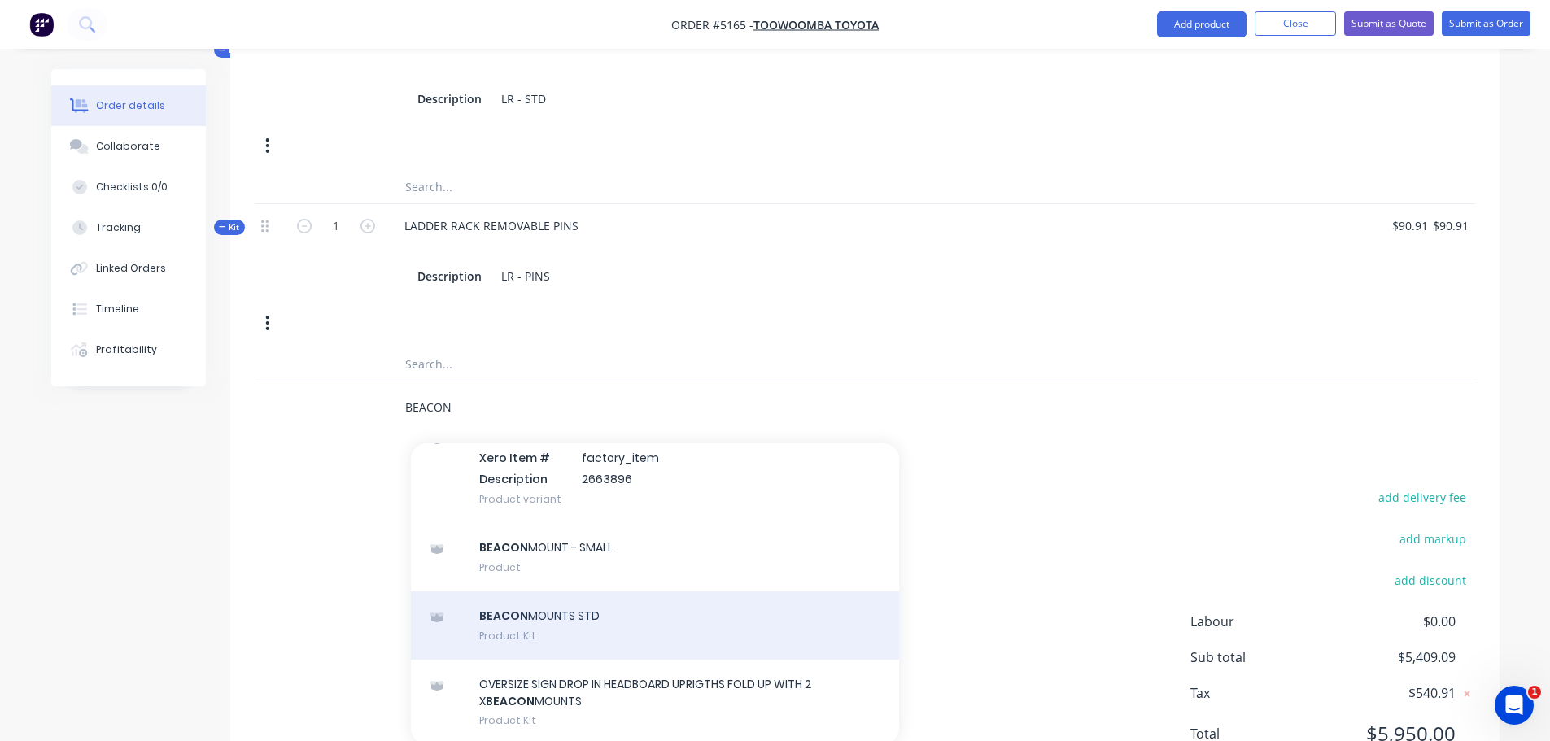
type input "BEACON"
click at [538, 591] on div "BEACON MOUNTS STD Product Kit" at bounding box center [655, 625] width 488 height 68
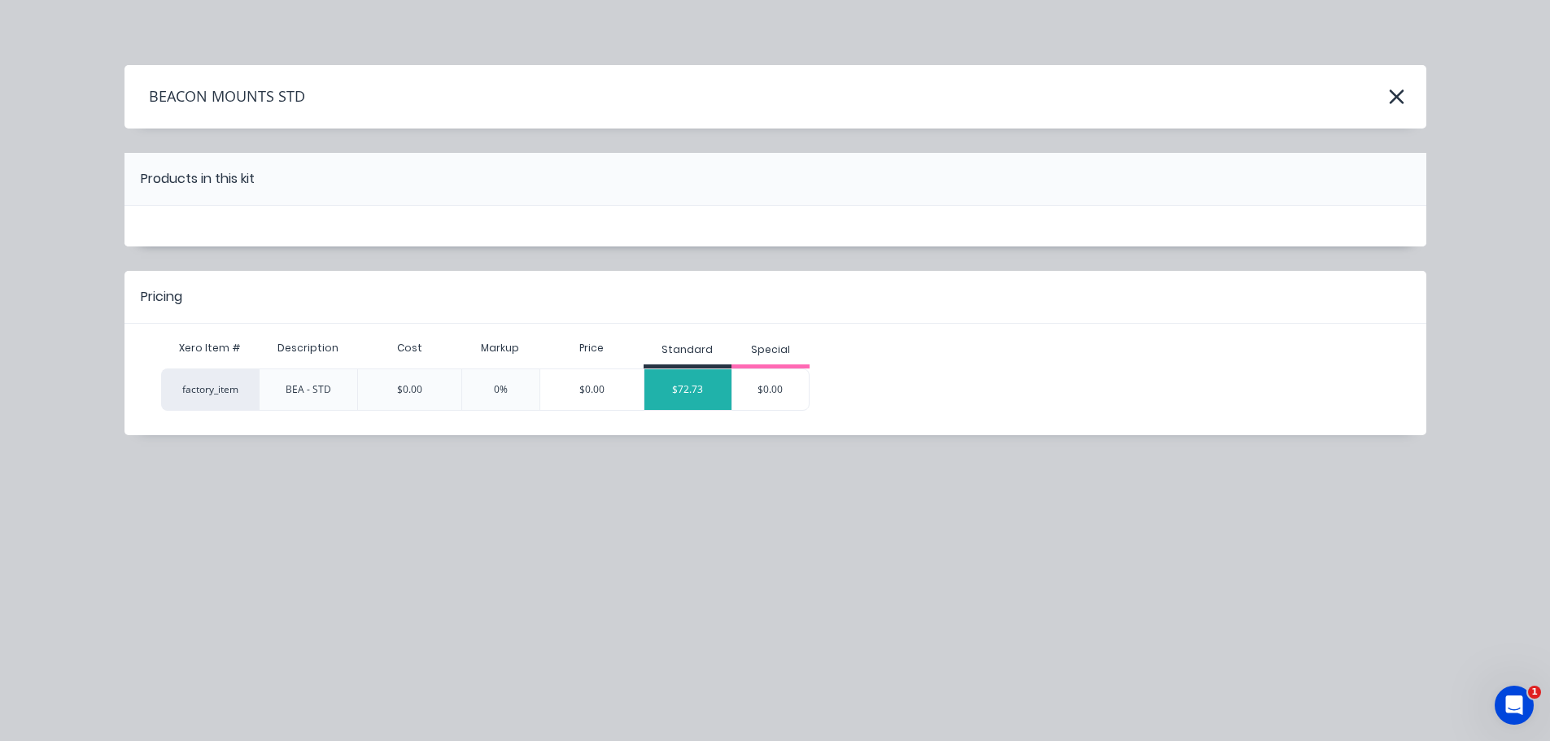
click at [679, 385] on div "$72.73" at bounding box center [688, 389] width 88 height 41
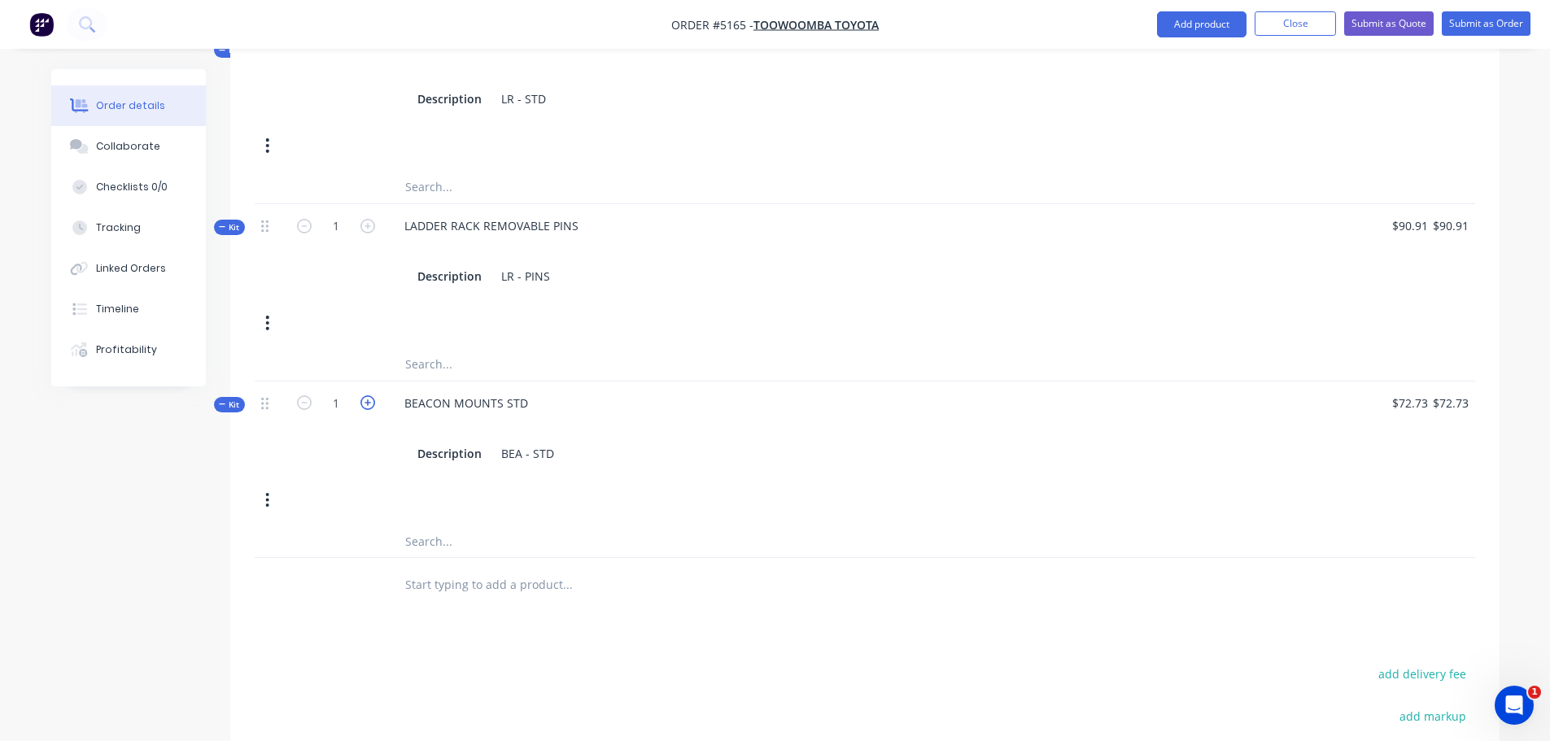
click at [362, 395] on icon "button" at bounding box center [367, 402] width 15 height 15
type input "2"
type input "$0.00"
click at [1406, 381] on div "0 $0.00" at bounding box center [1375, 428] width 118 height 94
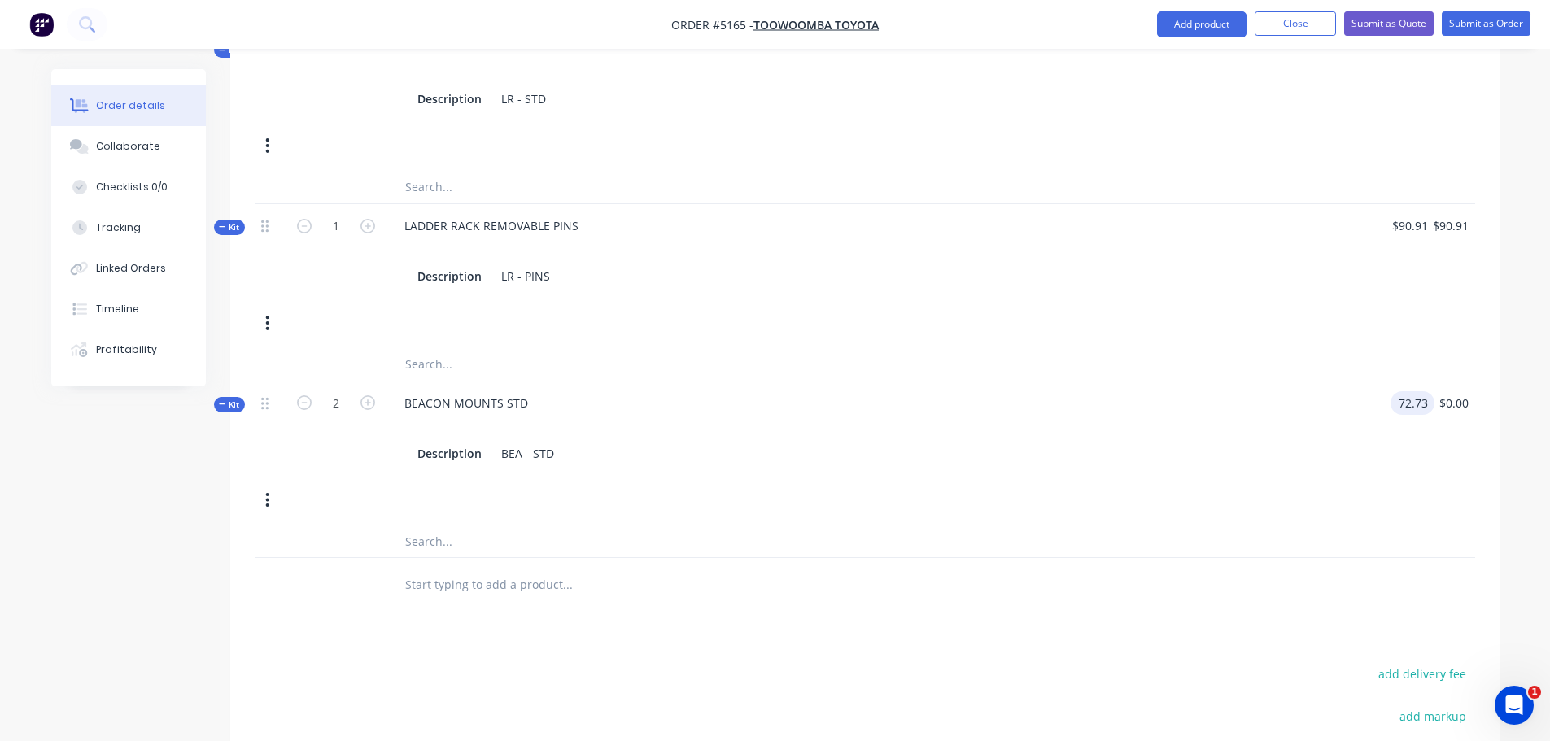
type input "$72.73"
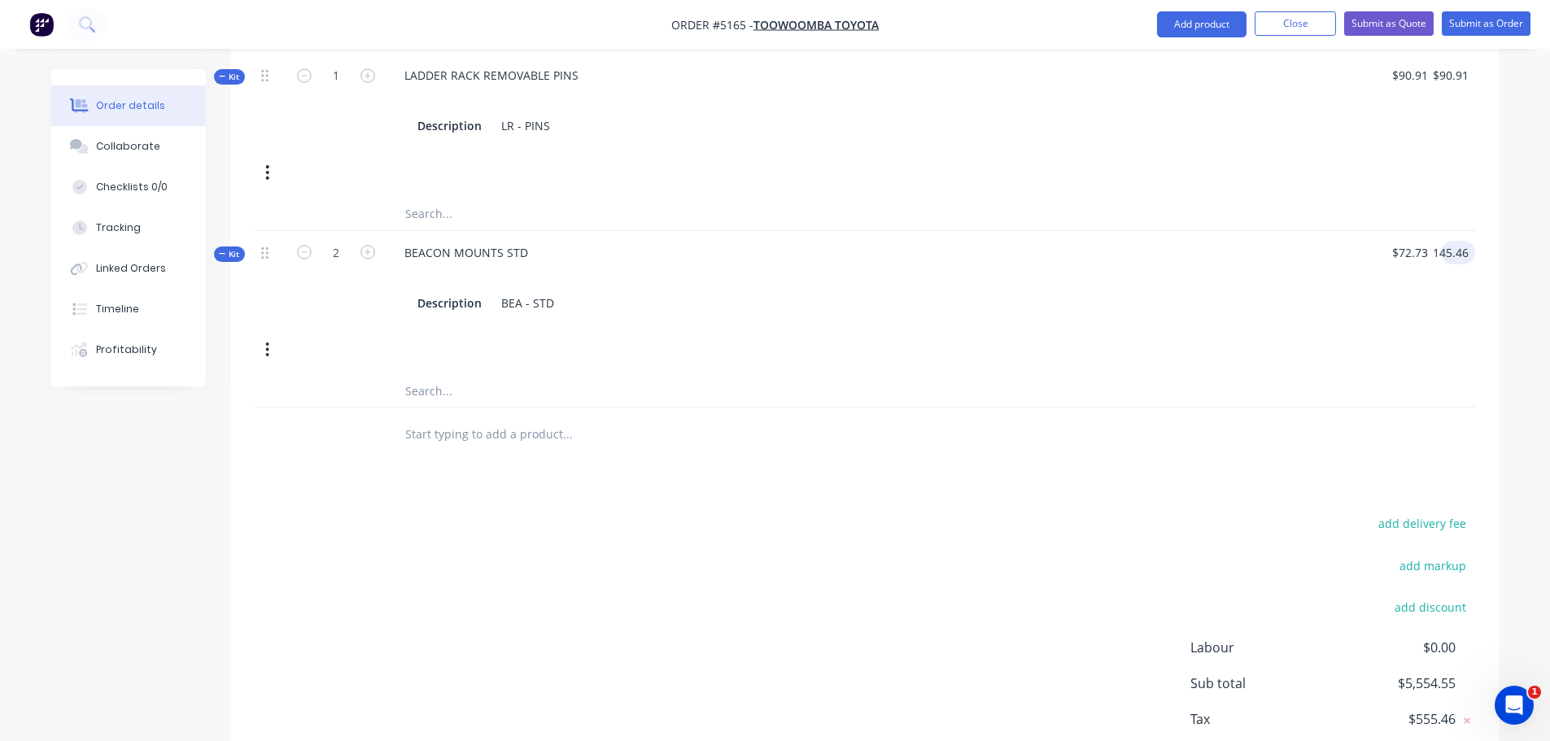
scroll to position [1178, 0]
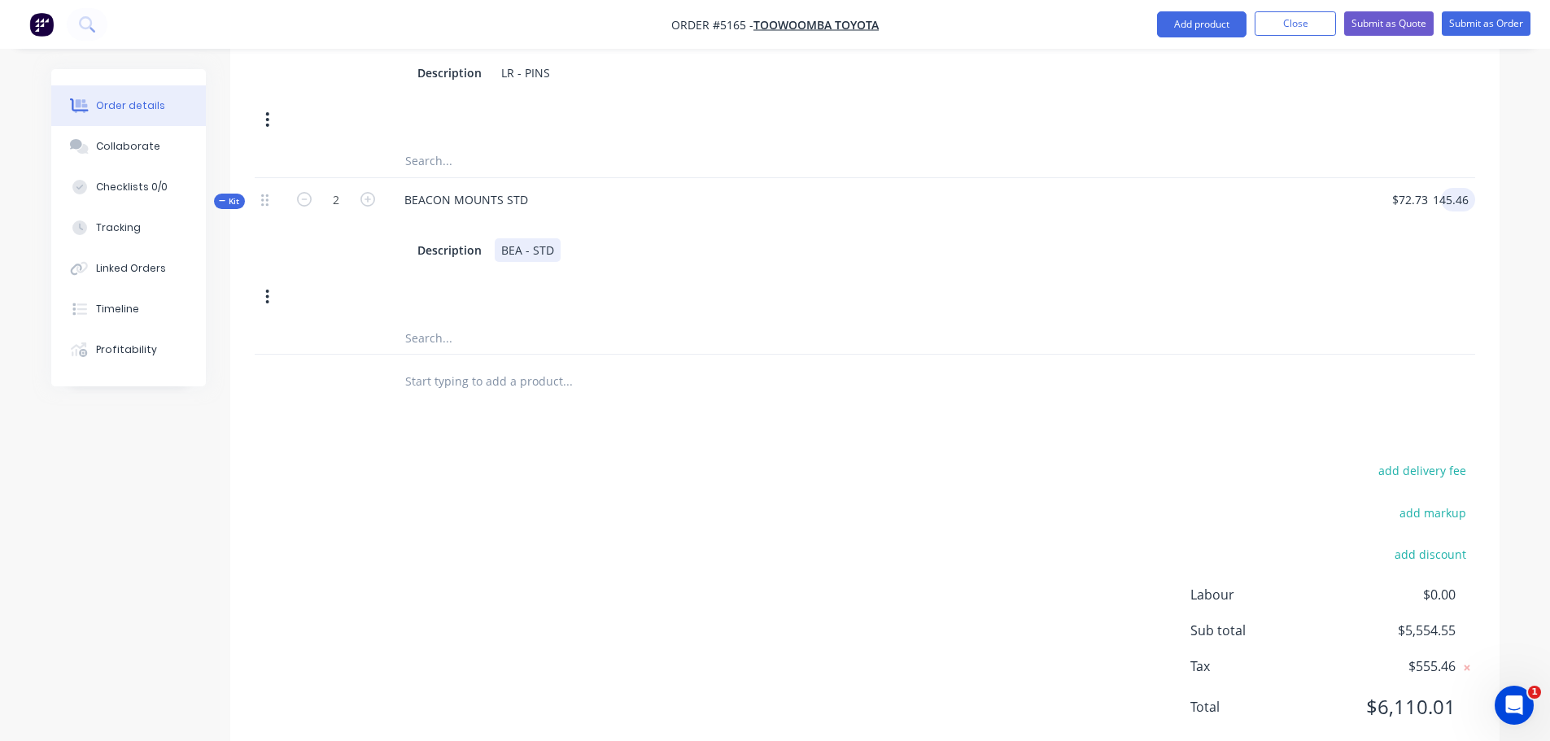
type input "$145.46"
click at [552, 238] on div "BEA - STD" at bounding box center [528, 250] width 66 height 24
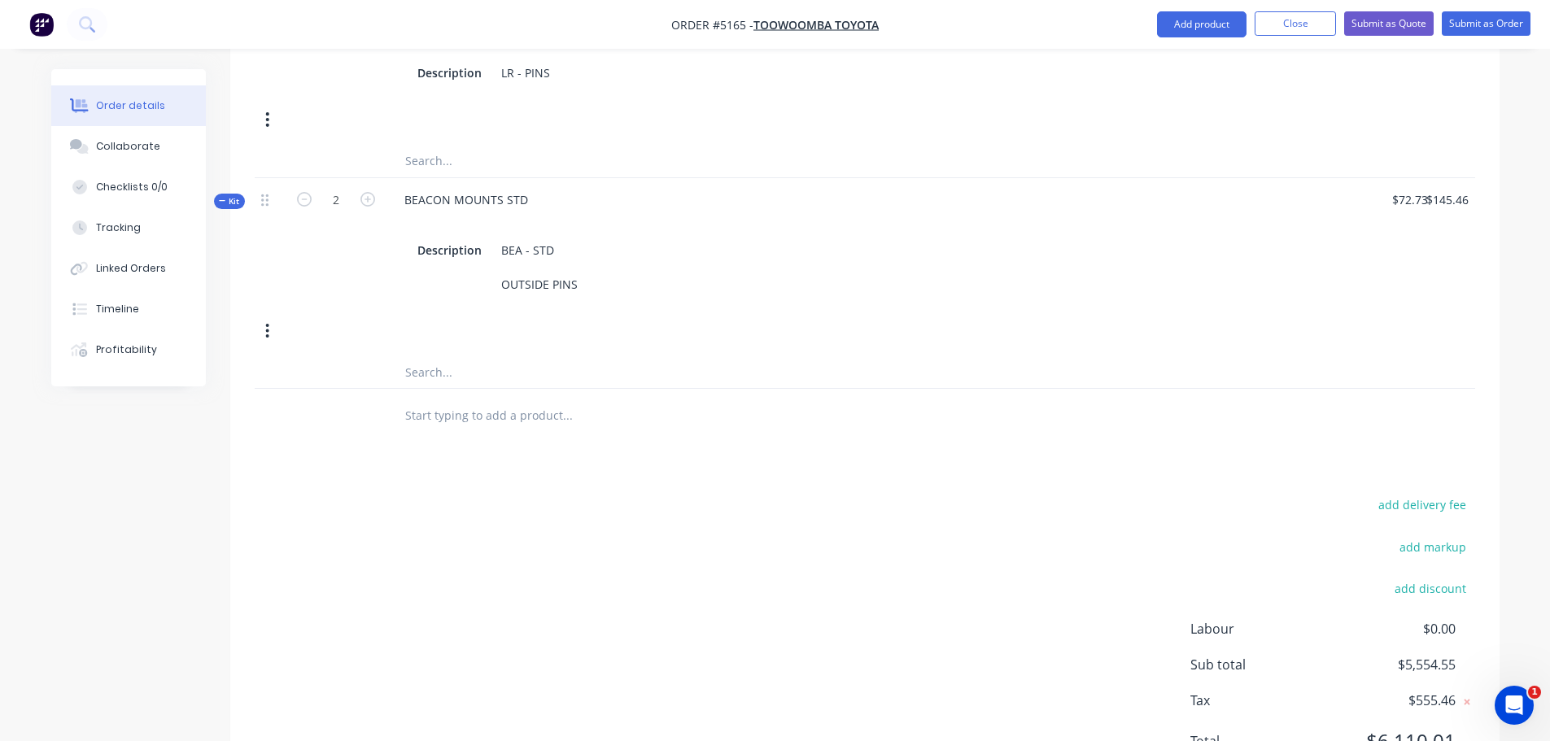
click at [541, 399] on input "text" at bounding box center [566, 415] width 325 height 33
type input "SHORT SIDE TO TOOLBOXES. BOLT ON POST"
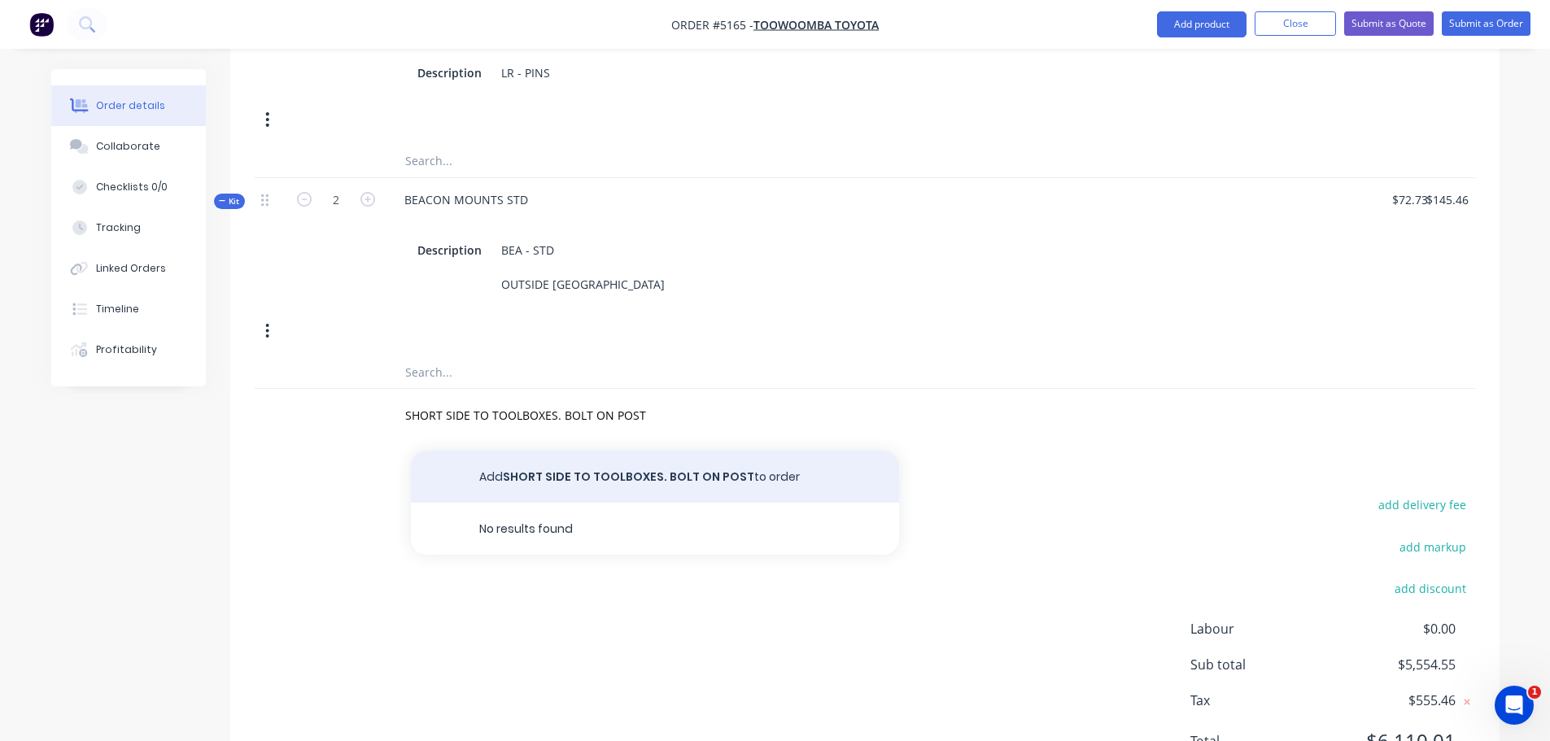
click at [598, 451] on button "Add SHORT SIDE TO TOOLBOXES. BOLT ON POST to order" at bounding box center [655, 477] width 488 height 52
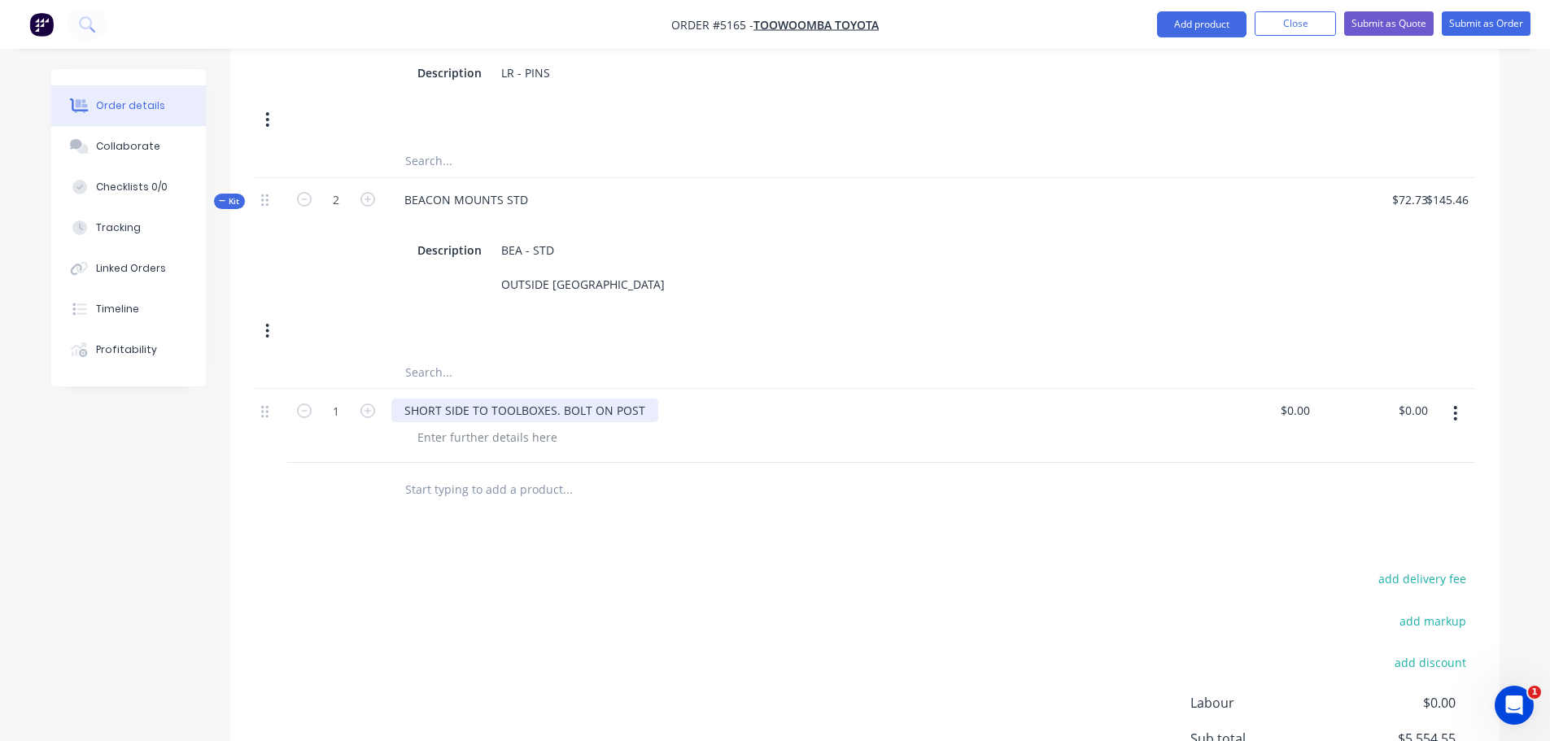
click at [639, 399] on div "SHORT SIDE TO TOOLBOXES. BOLT ON POST" at bounding box center [524, 411] width 267 height 24
click at [480, 425] on div at bounding box center [487, 437] width 166 height 24
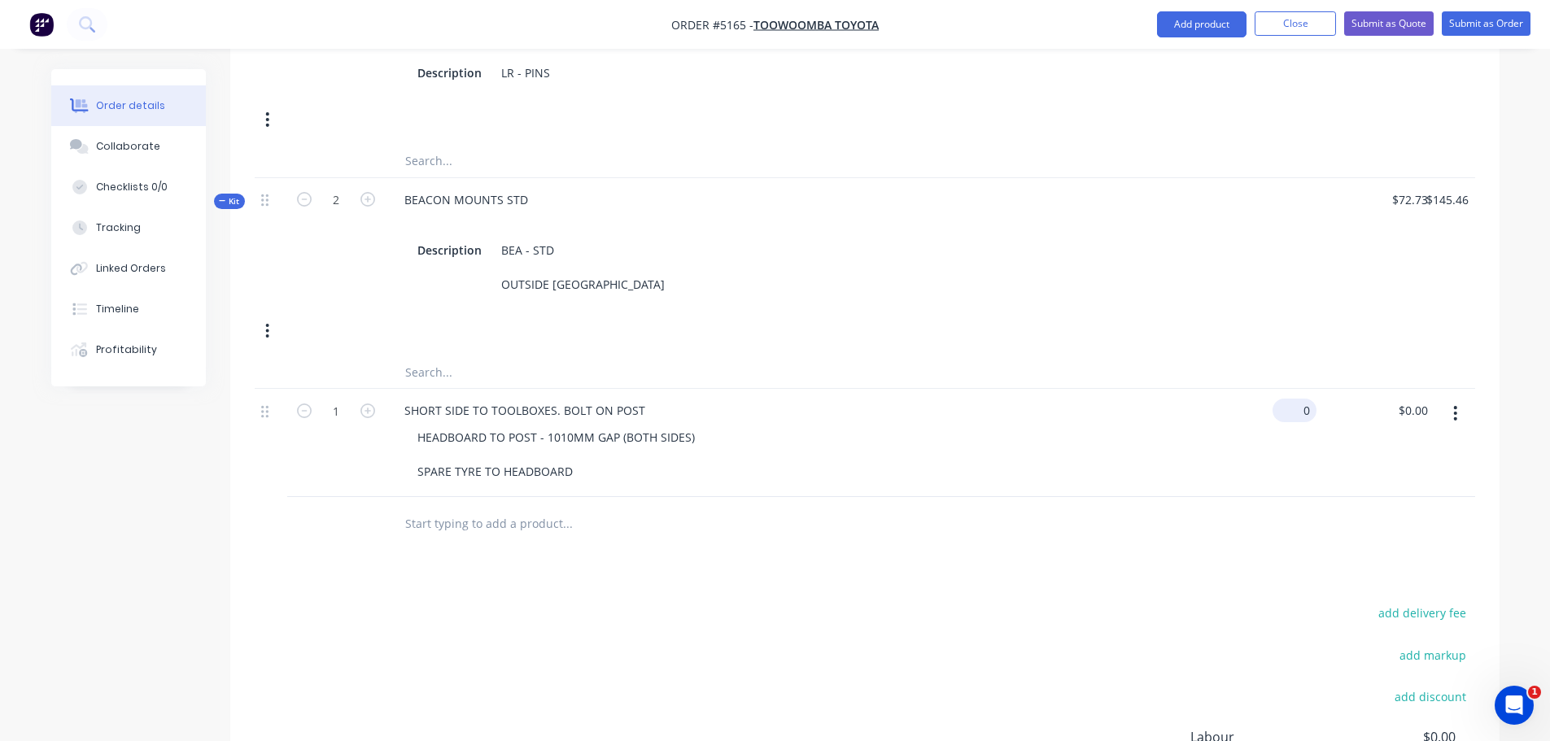
click at [1301, 399] on input "0" at bounding box center [1297, 411] width 37 height 24
type input "$244.82"
click at [404, 399] on div "SHORT SIDE TO TOOLBOXES. BOLT ON POST" at bounding box center [524, 411] width 267 height 24
click at [399, 399] on div "SHORT SIDE TO TOOLBOXES. BOLT ON POST" at bounding box center [524, 411] width 267 height 24
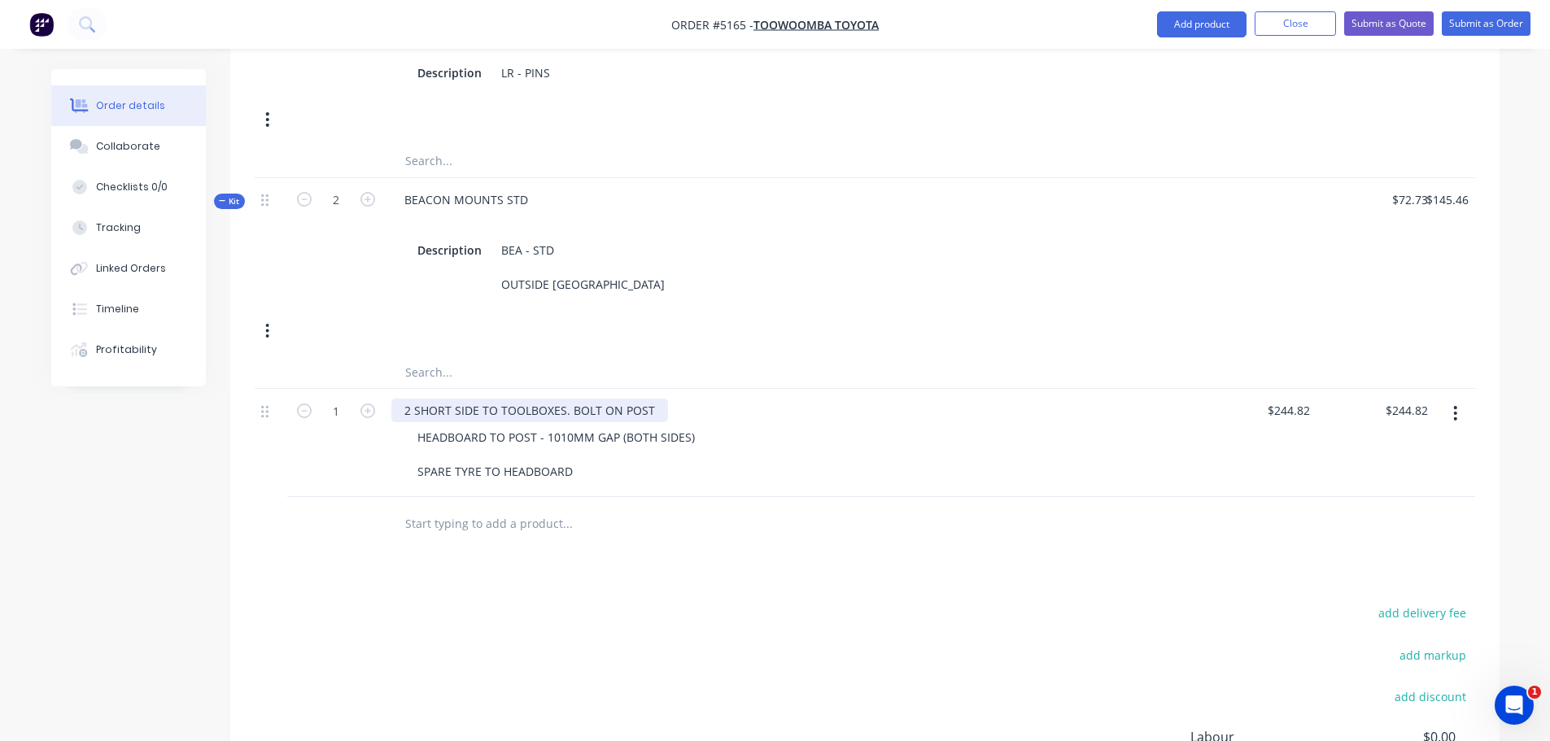
click at [478, 399] on div "2 SHORT SIDE TO TOOLBOXES. BOLT ON POST" at bounding box center [529, 411] width 277 height 24
click at [413, 399] on div "2 SHORT SIDES TO TOOLBOXES. BOLT ON POST" at bounding box center [532, 411] width 283 height 24
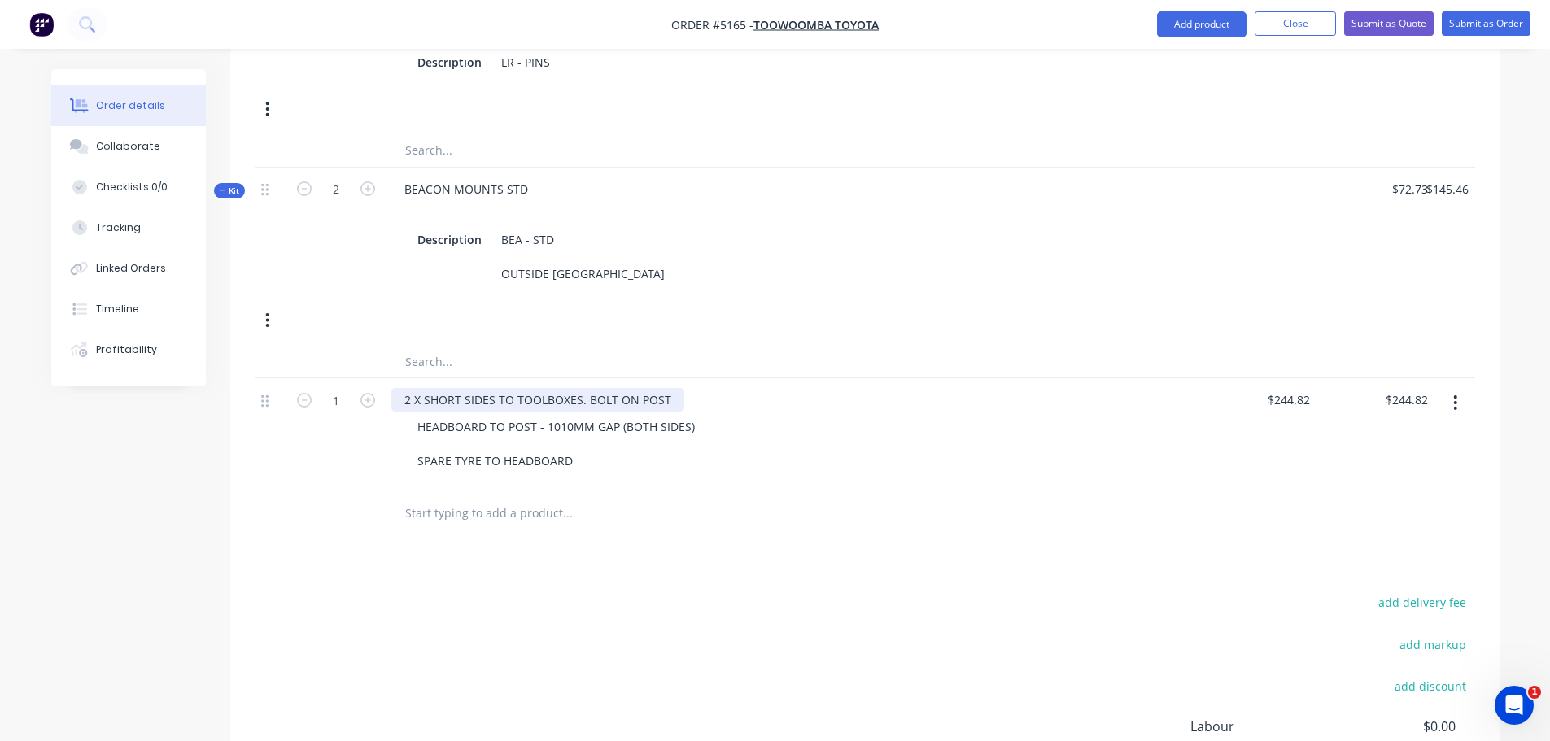
scroll to position [1320, 0]
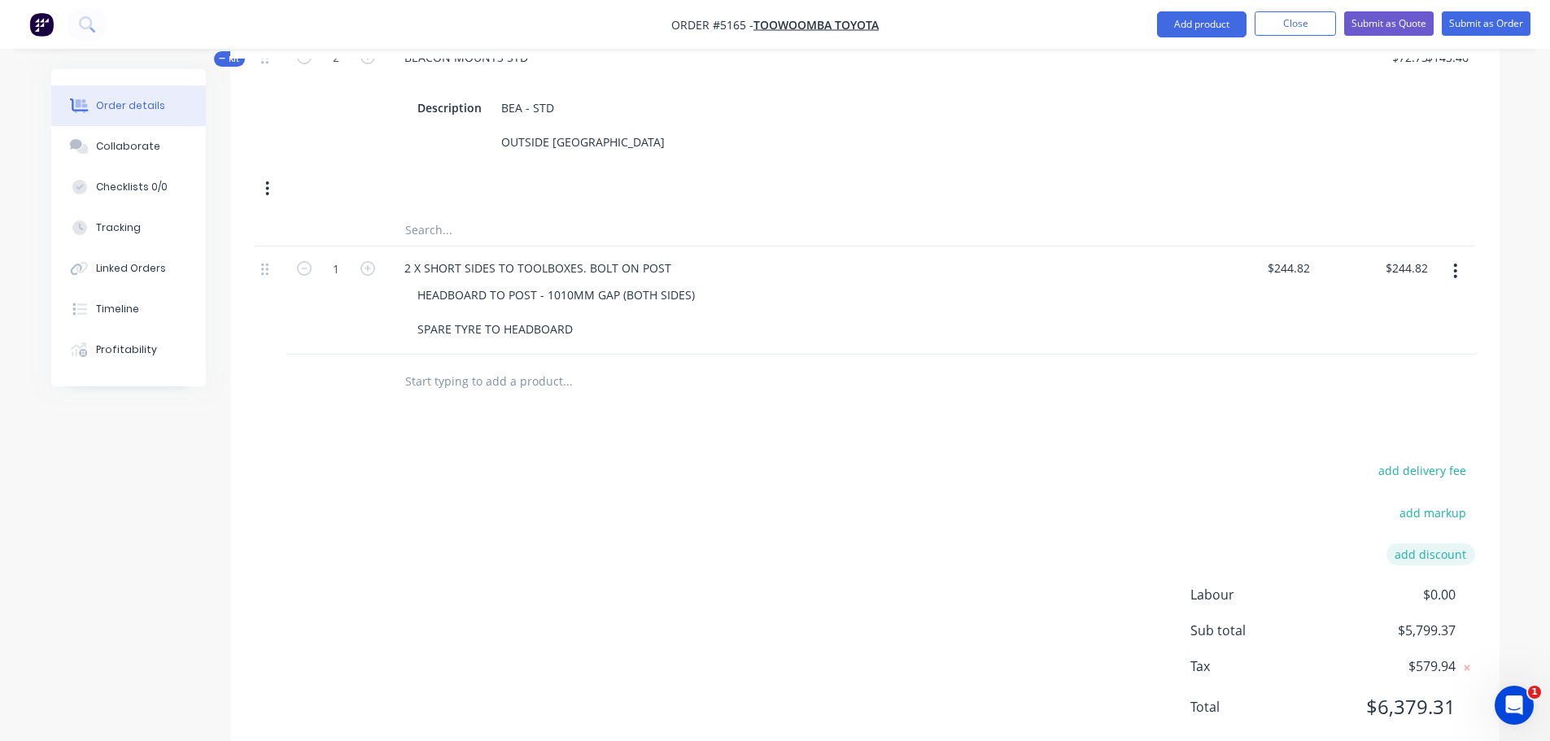
click at [1428, 543] on button "add discount" at bounding box center [1430, 554] width 89 height 22
type input "DEALER DISCOUNT"
drag, startPoint x: 1405, startPoint y: 515, endPoint x: 1447, endPoint y: 509, distance: 42.7
click at [1447, 547] on input at bounding box center [1411, 559] width 73 height 24
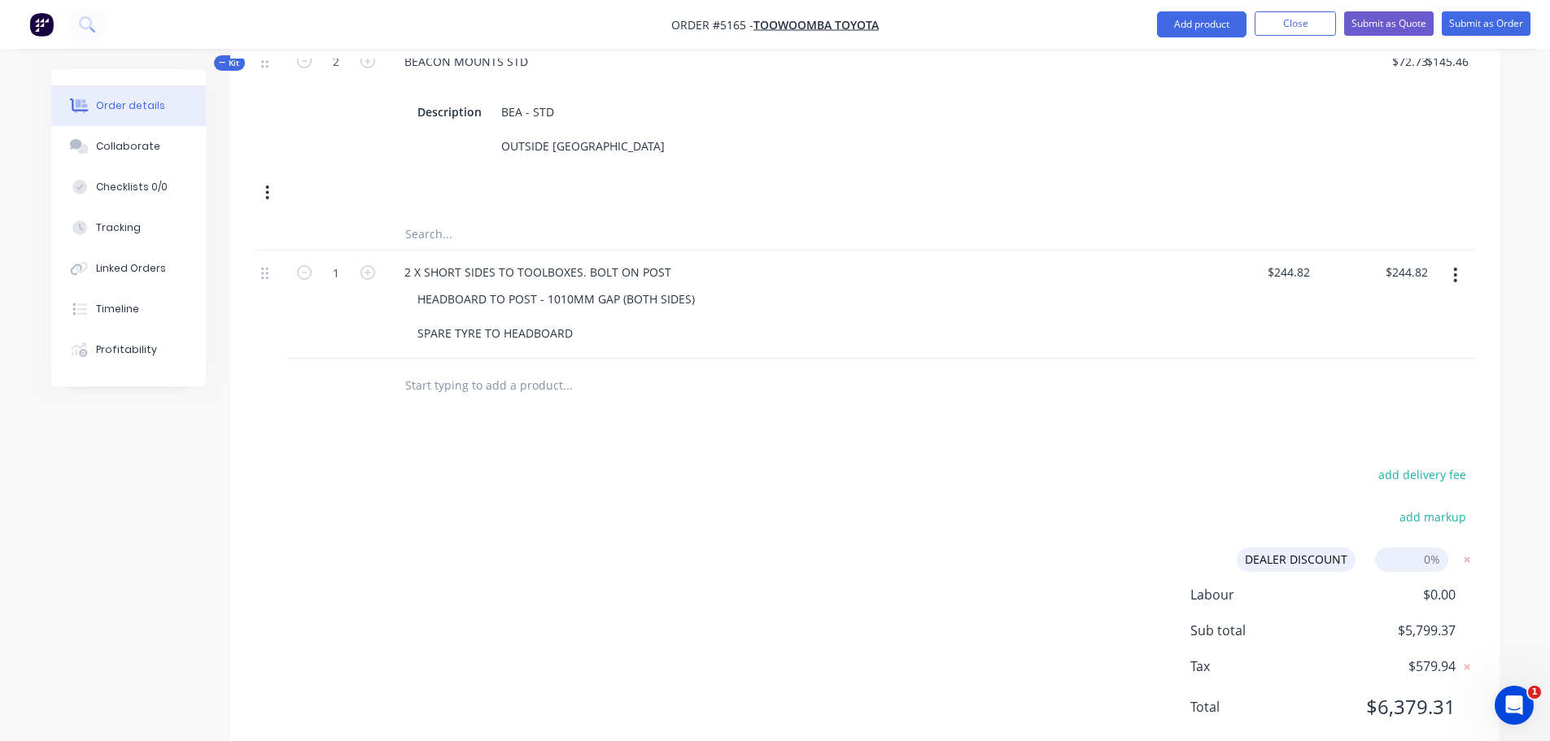
type input "10%"
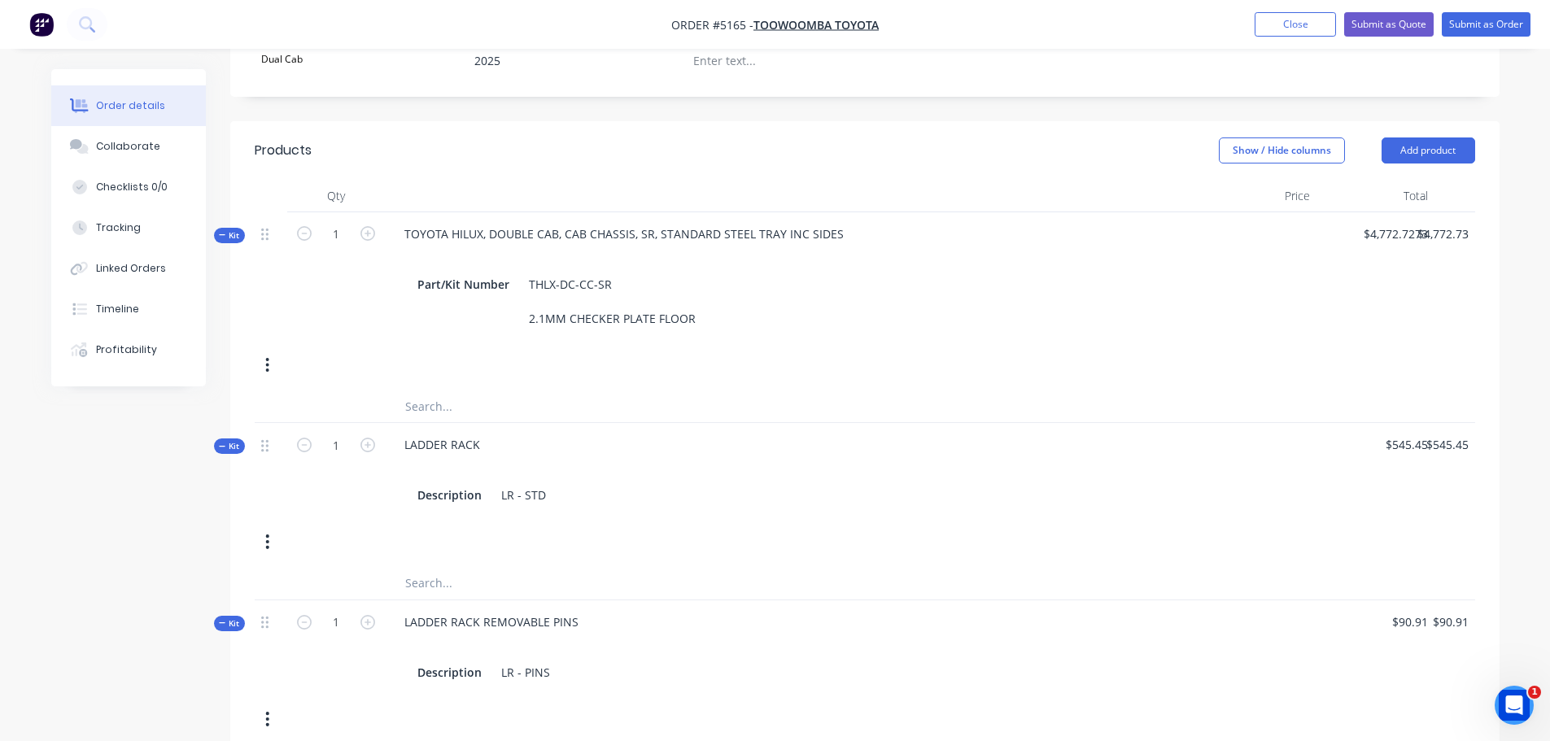
scroll to position [340, 0]
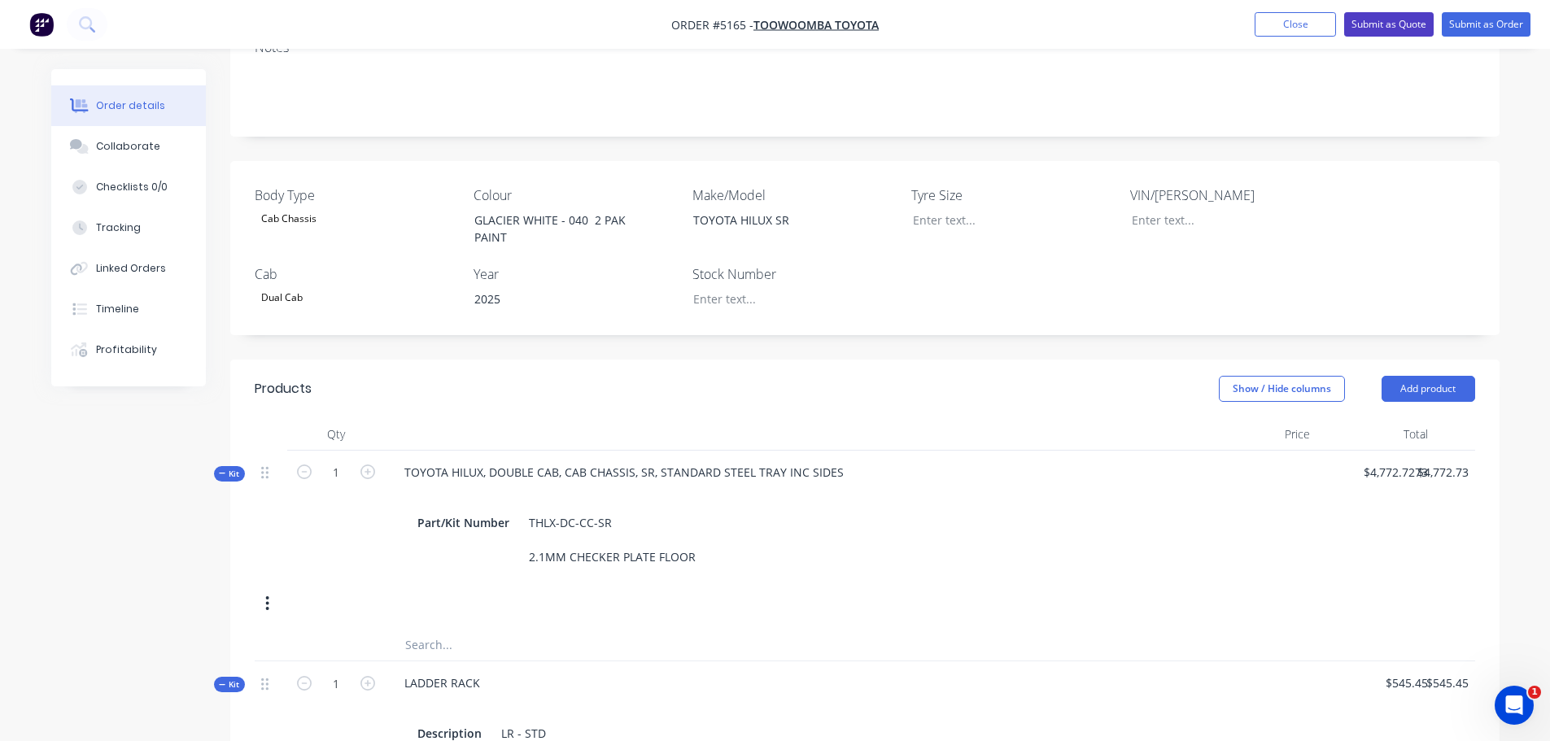
click at [1373, 28] on button "Submit as Quote" at bounding box center [1388, 24] width 89 height 24
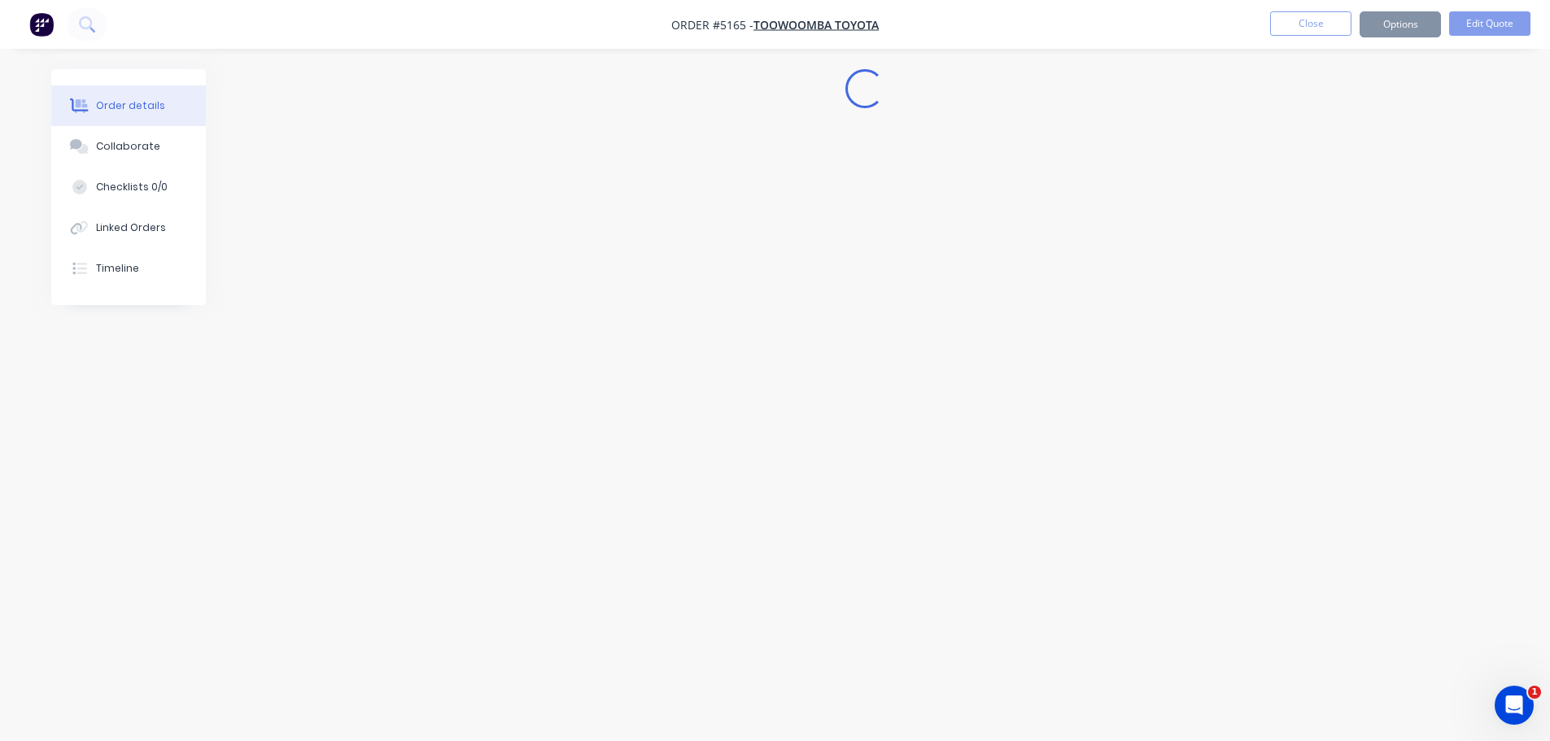
scroll to position [0, 0]
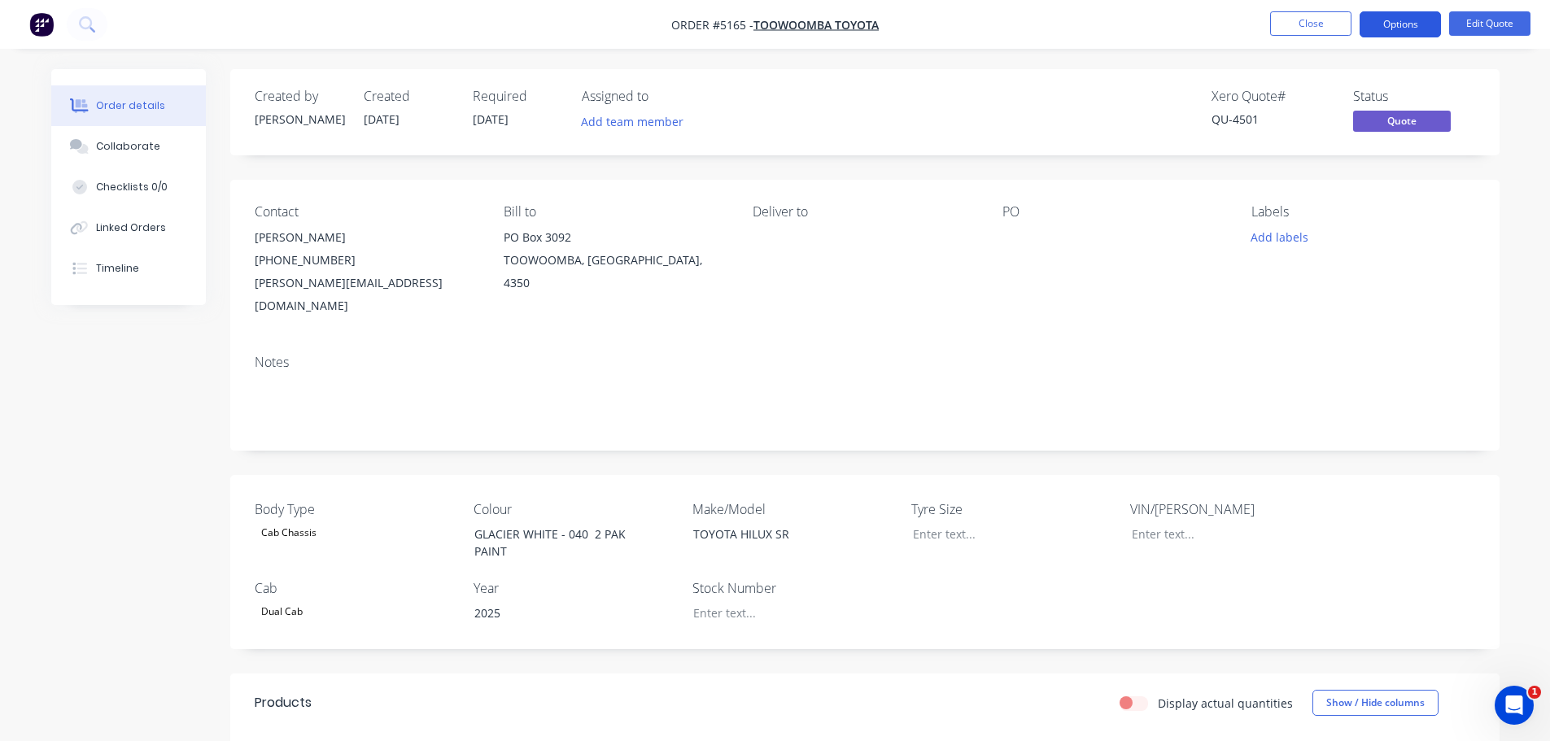
click at [1393, 16] on button "Options" at bounding box center [1399, 24] width 81 height 26
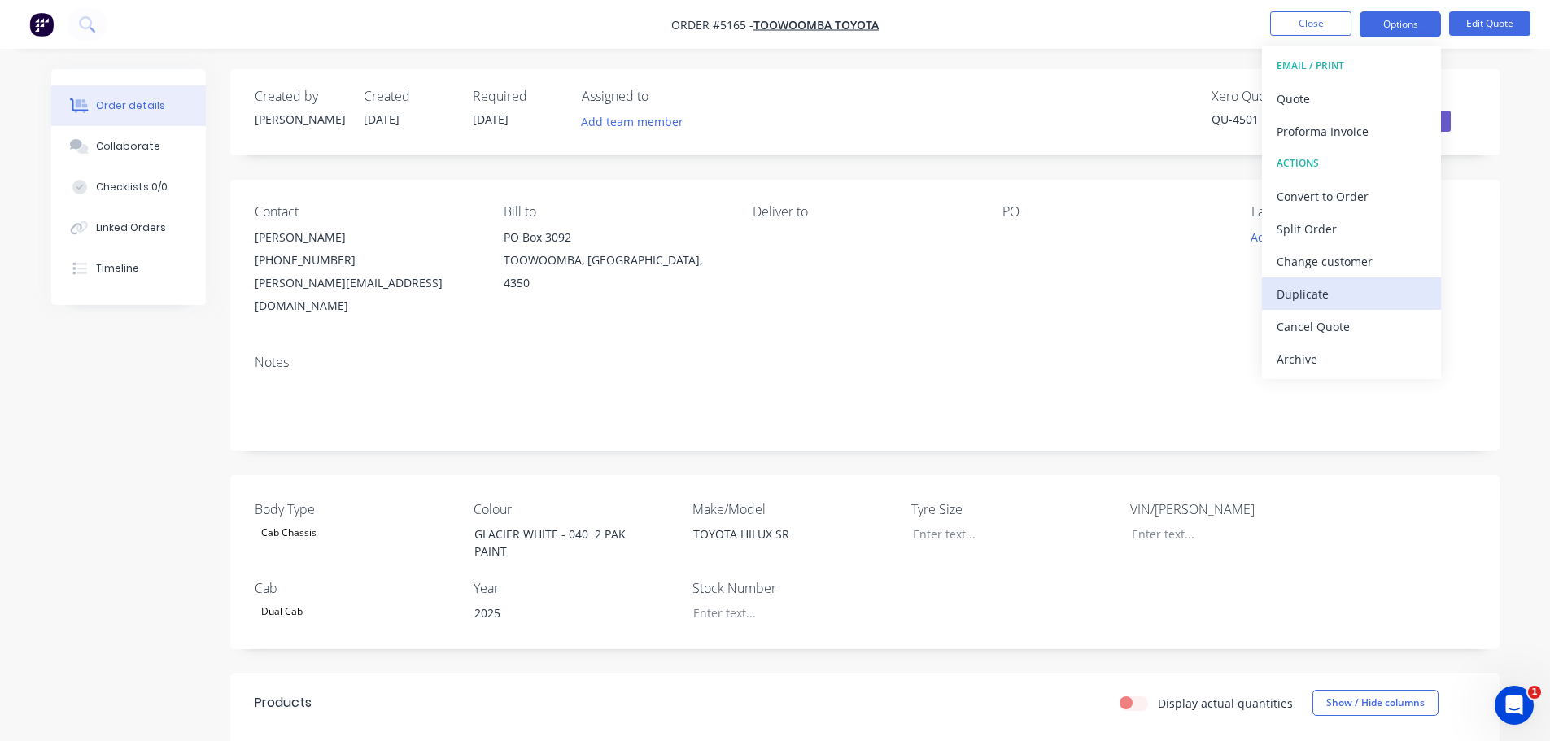
click at [1353, 296] on div "Duplicate" at bounding box center [1351, 294] width 150 height 24
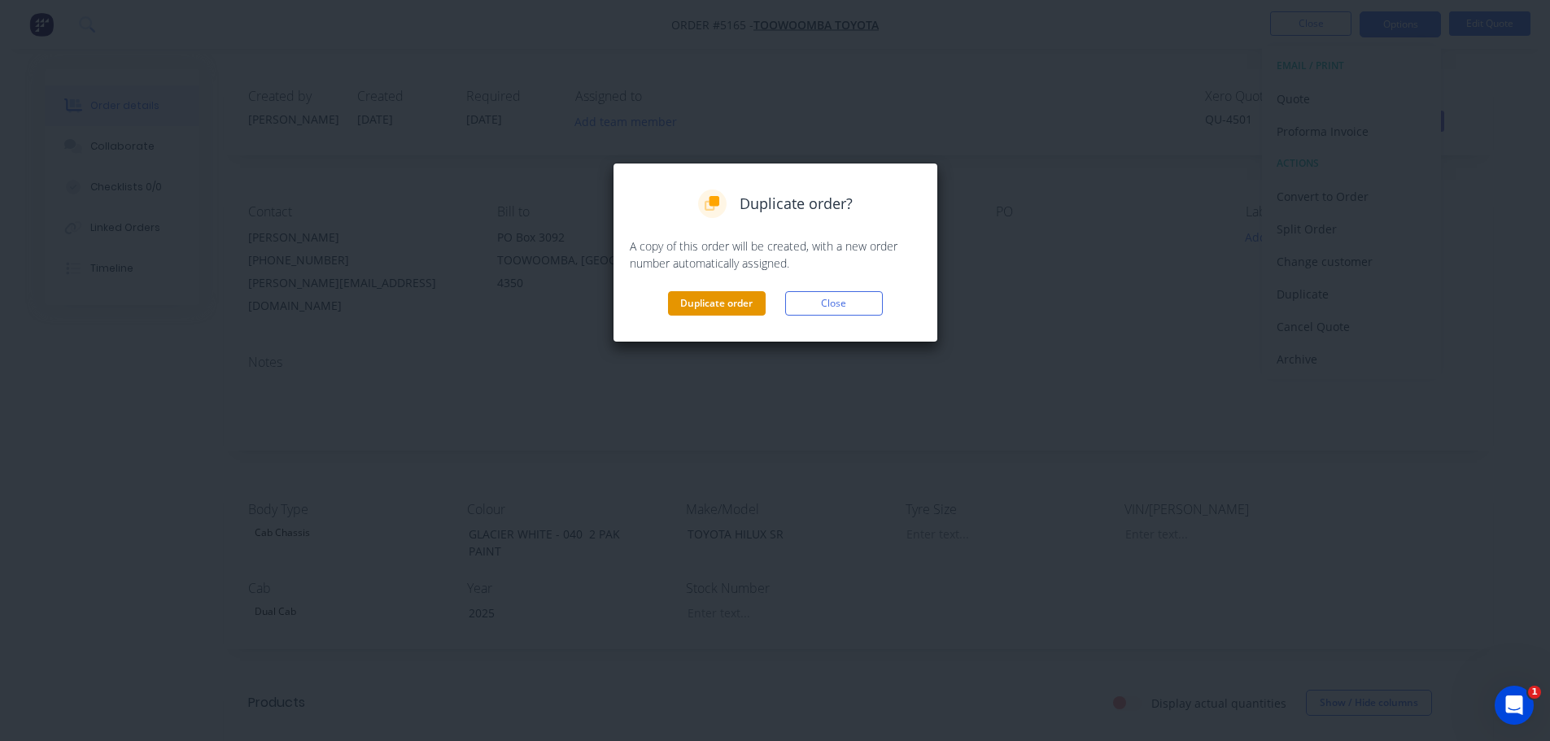
click at [703, 302] on button "Duplicate order" at bounding box center [717, 303] width 98 height 24
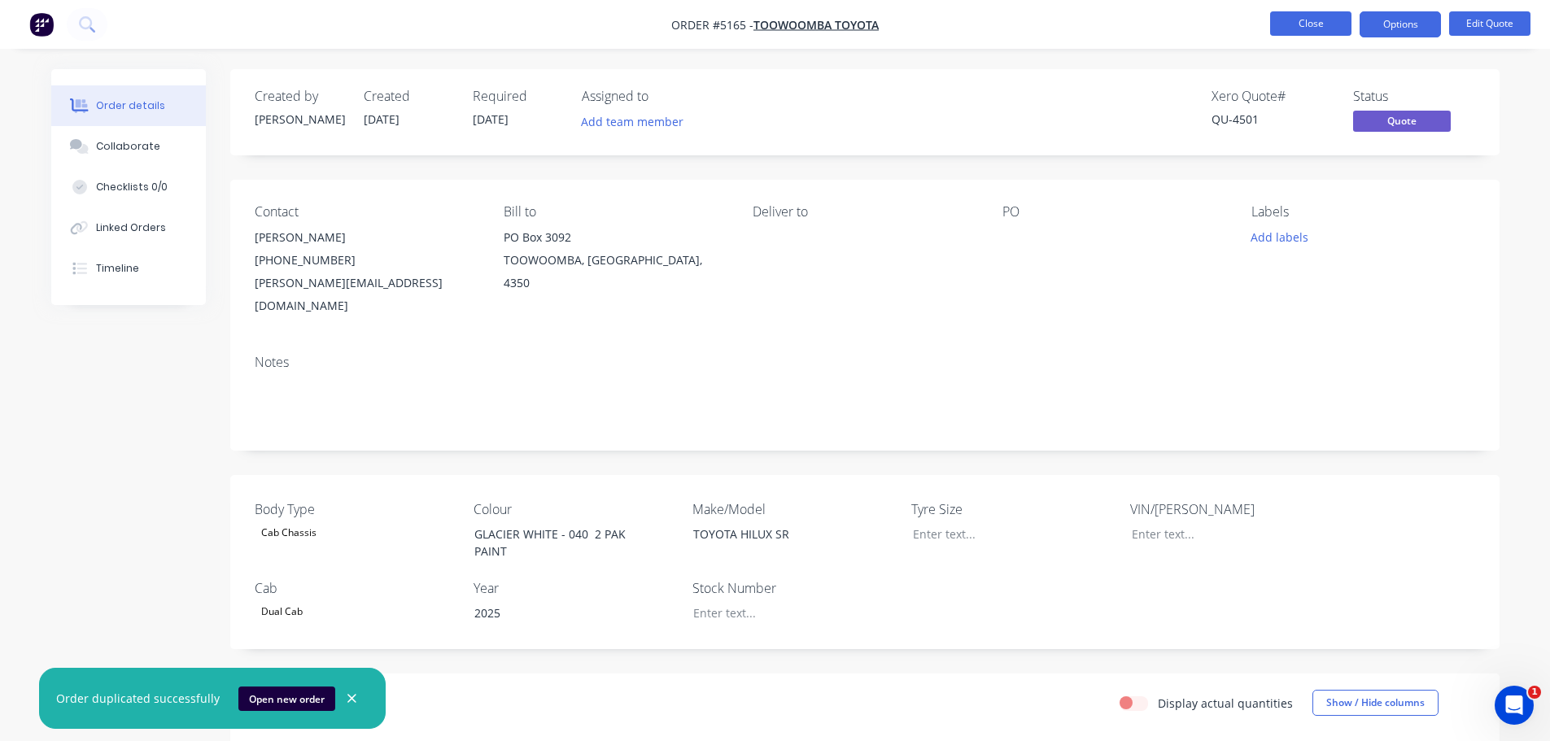
click at [1291, 20] on button "Close" at bounding box center [1310, 23] width 81 height 24
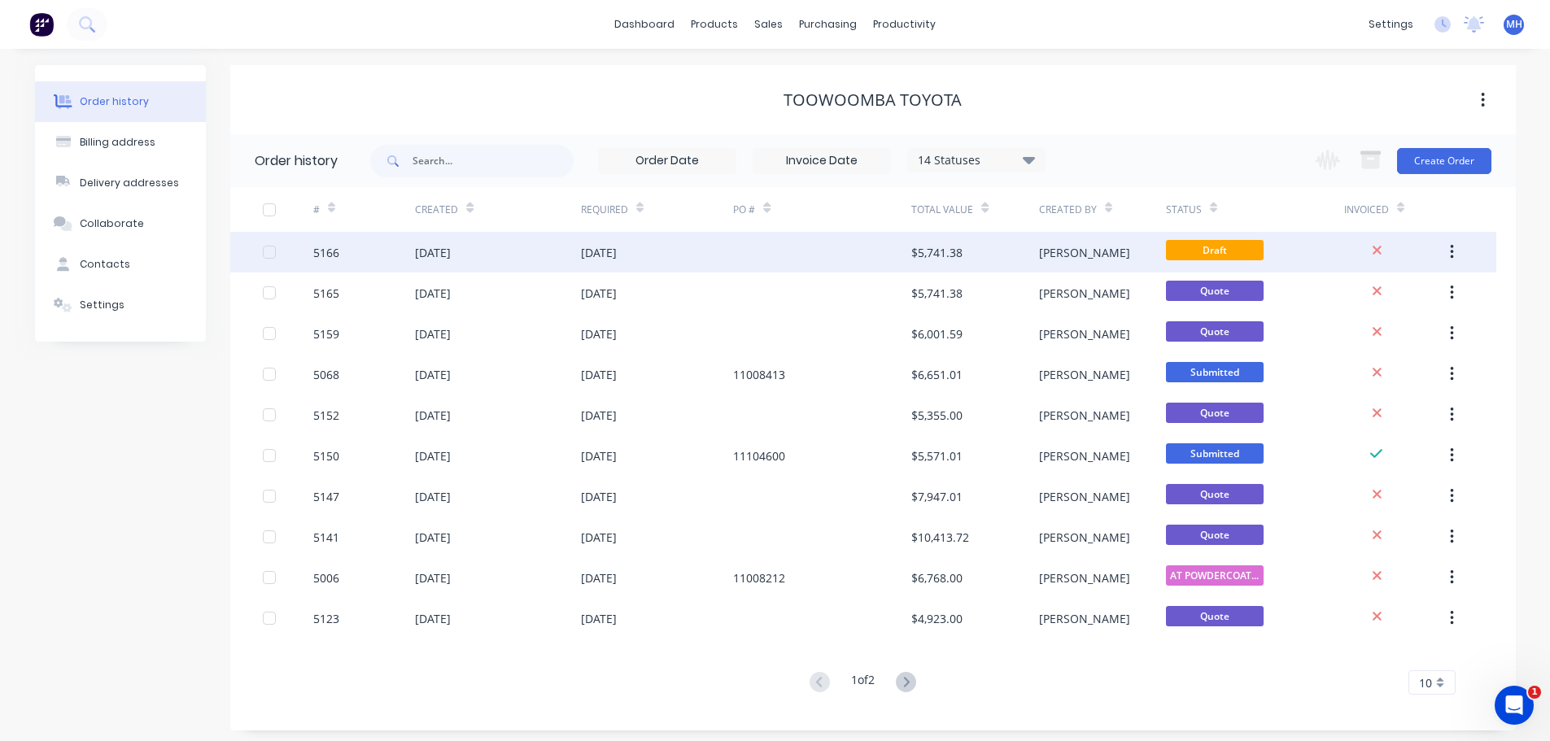
click at [614, 252] on div "[DATE]" at bounding box center [599, 252] width 36 height 17
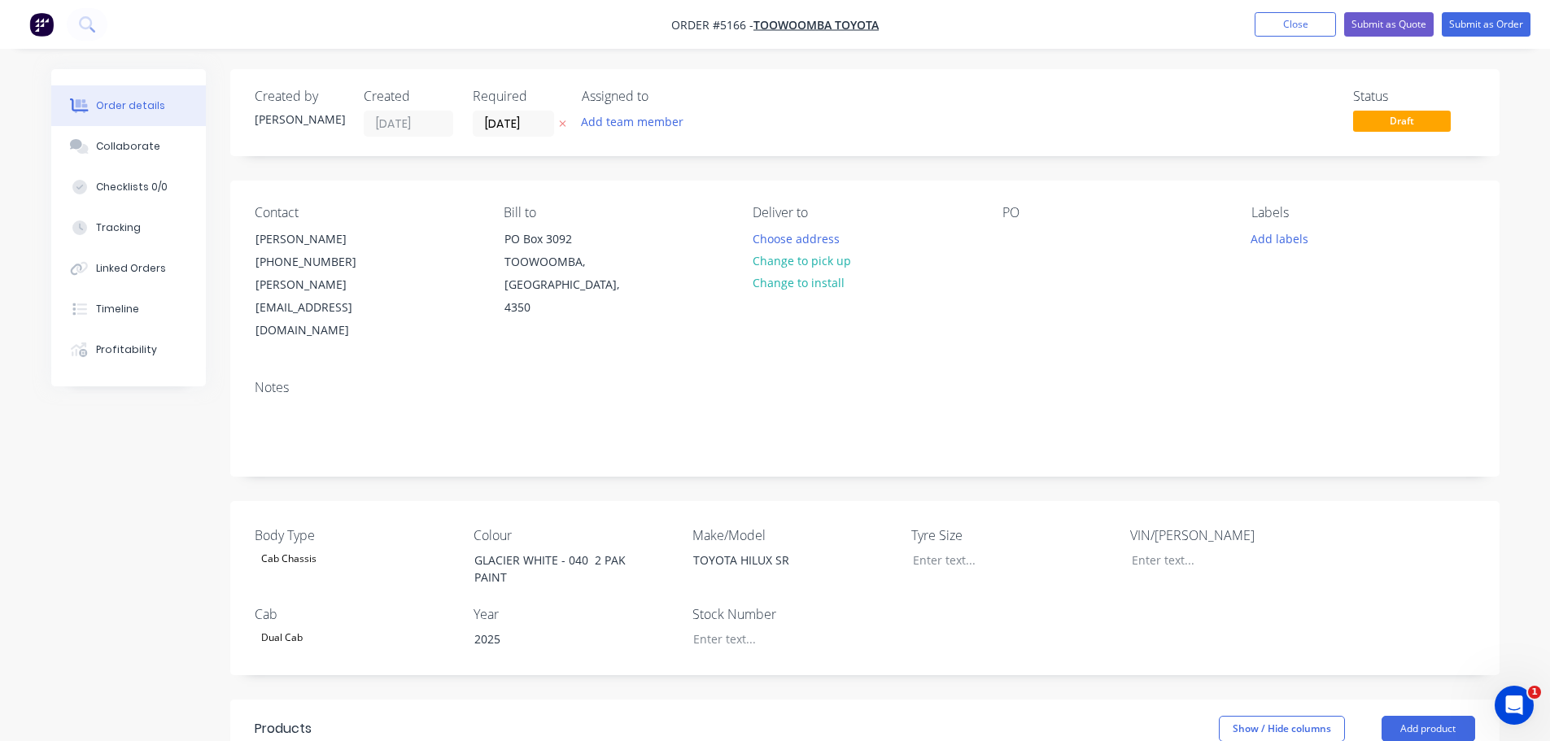
click at [264, 627] on div "Dual Cab" at bounding box center [282, 637] width 54 height 21
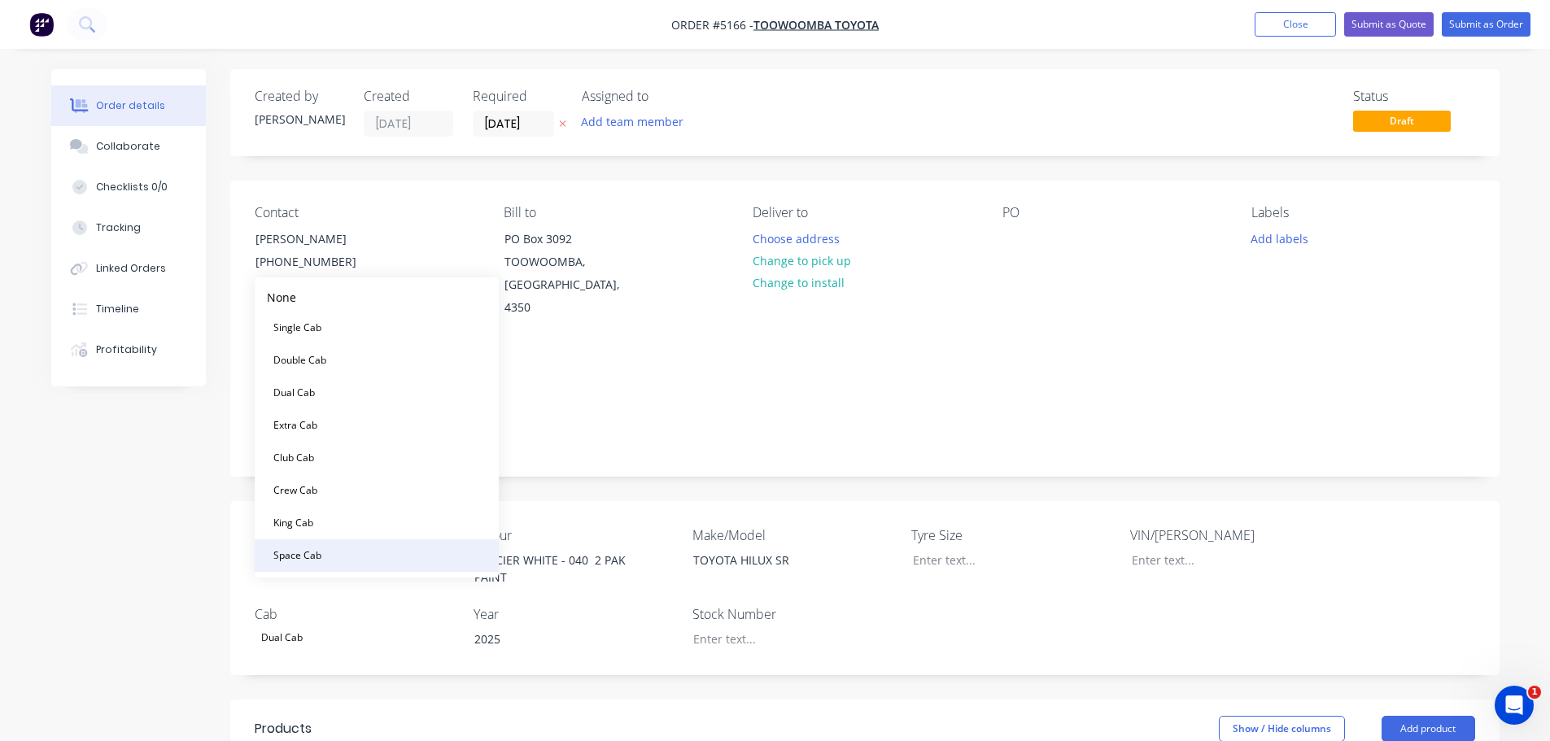
click at [298, 561] on div "Space Cab" at bounding box center [297, 555] width 61 height 21
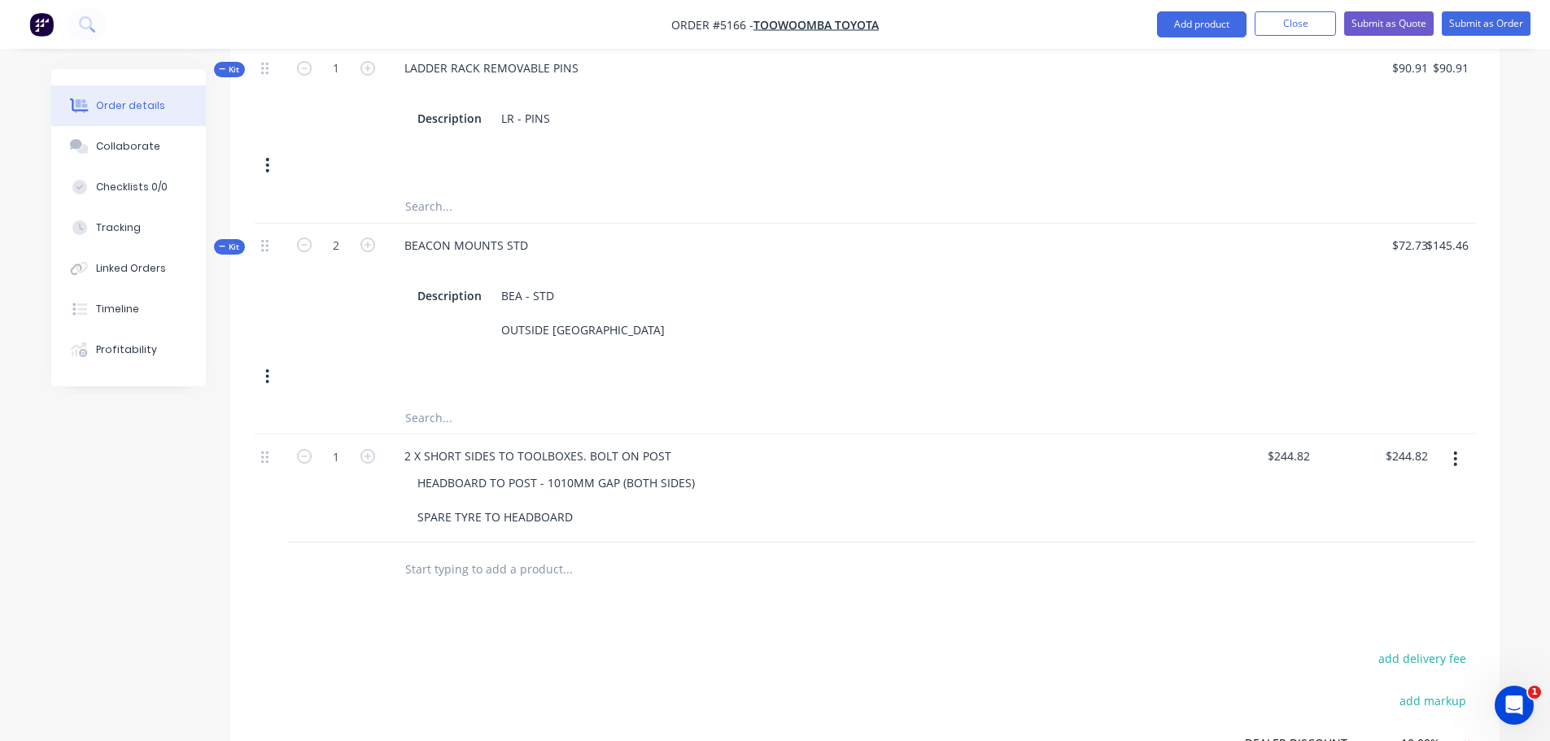
scroll to position [1114, 0]
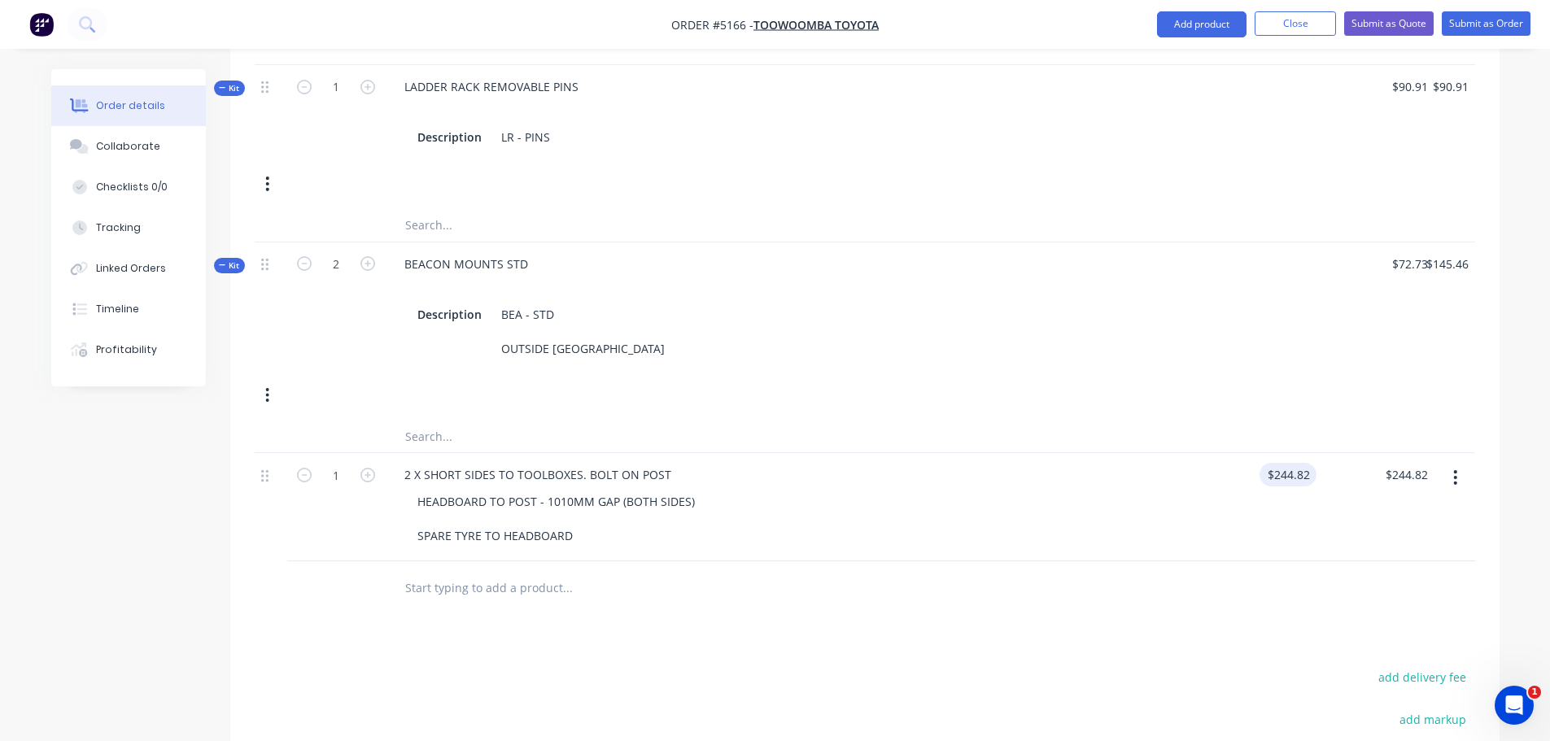
type input "244.82"
click at [1274, 463] on input "244.82" at bounding box center [1291, 475] width 50 height 24
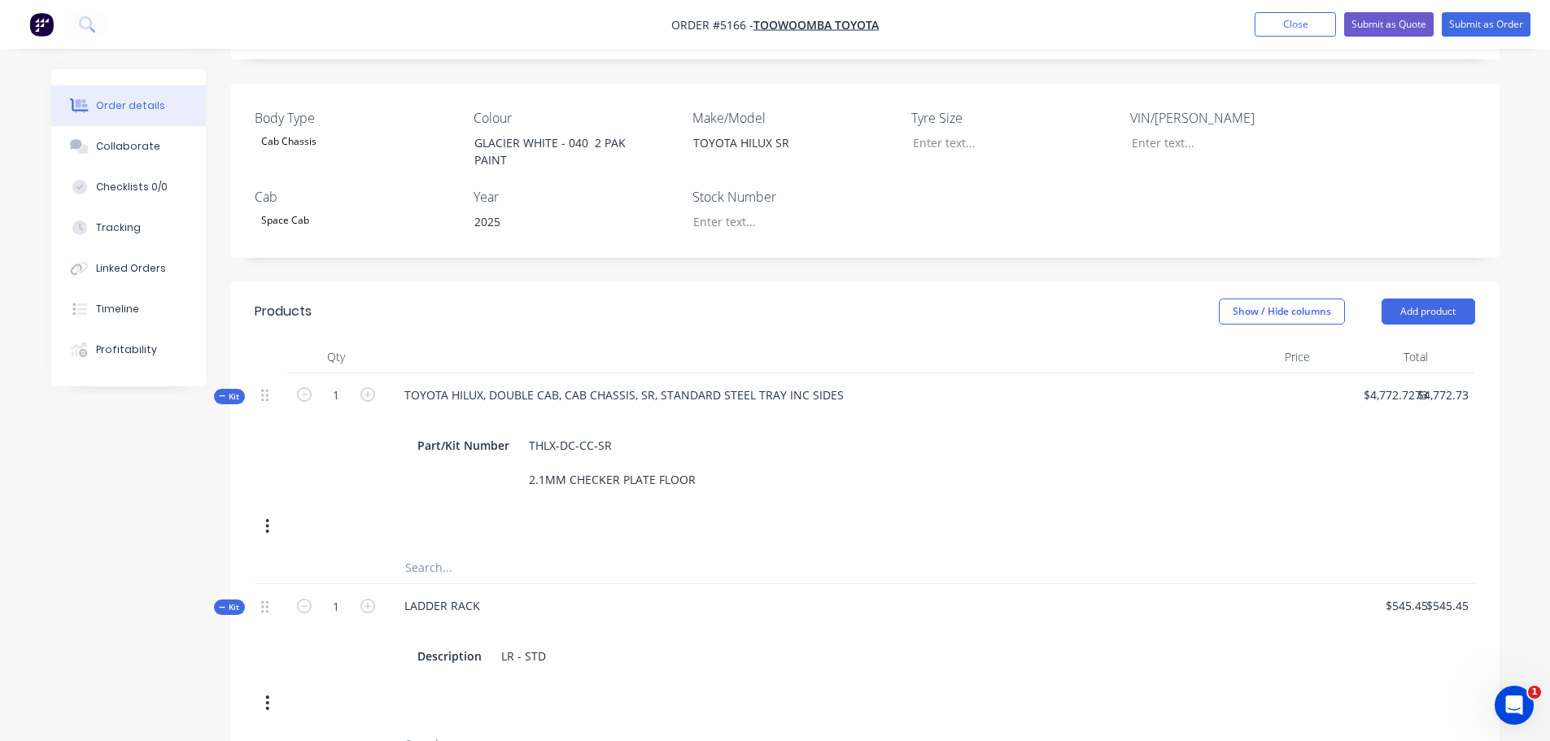
scroll to position [381, 0]
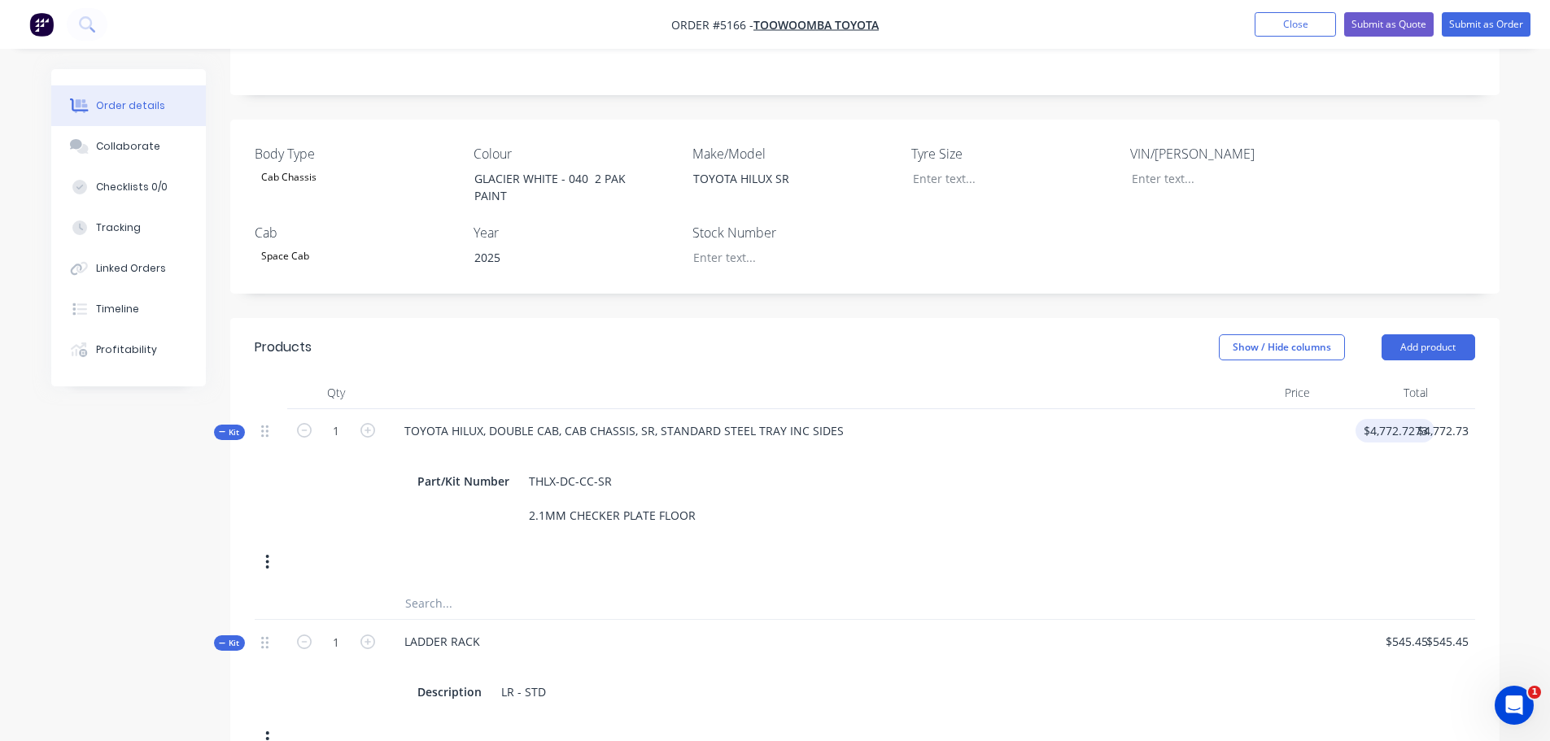
type input "4772.7273"
type input "$244.82"
click at [1397, 419] on input "4772.7273" at bounding box center [1398, 431] width 72 height 24
type input "$4,772.7273"
click at [271, 547] on button "button" at bounding box center [267, 561] width 38 height 29
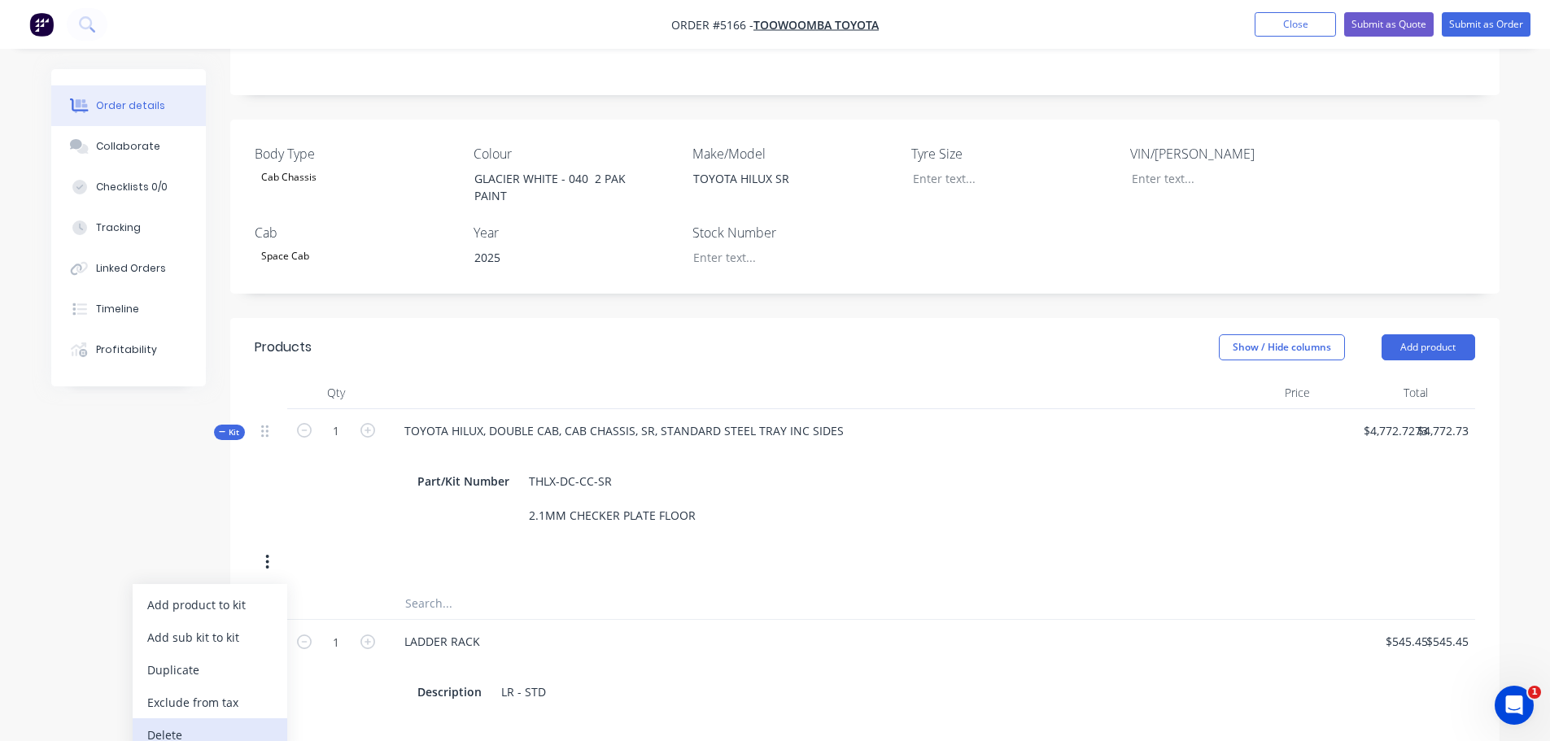
click at [196, 723] on div "Delete" at bounding box center [209, 735] width 125 height 24
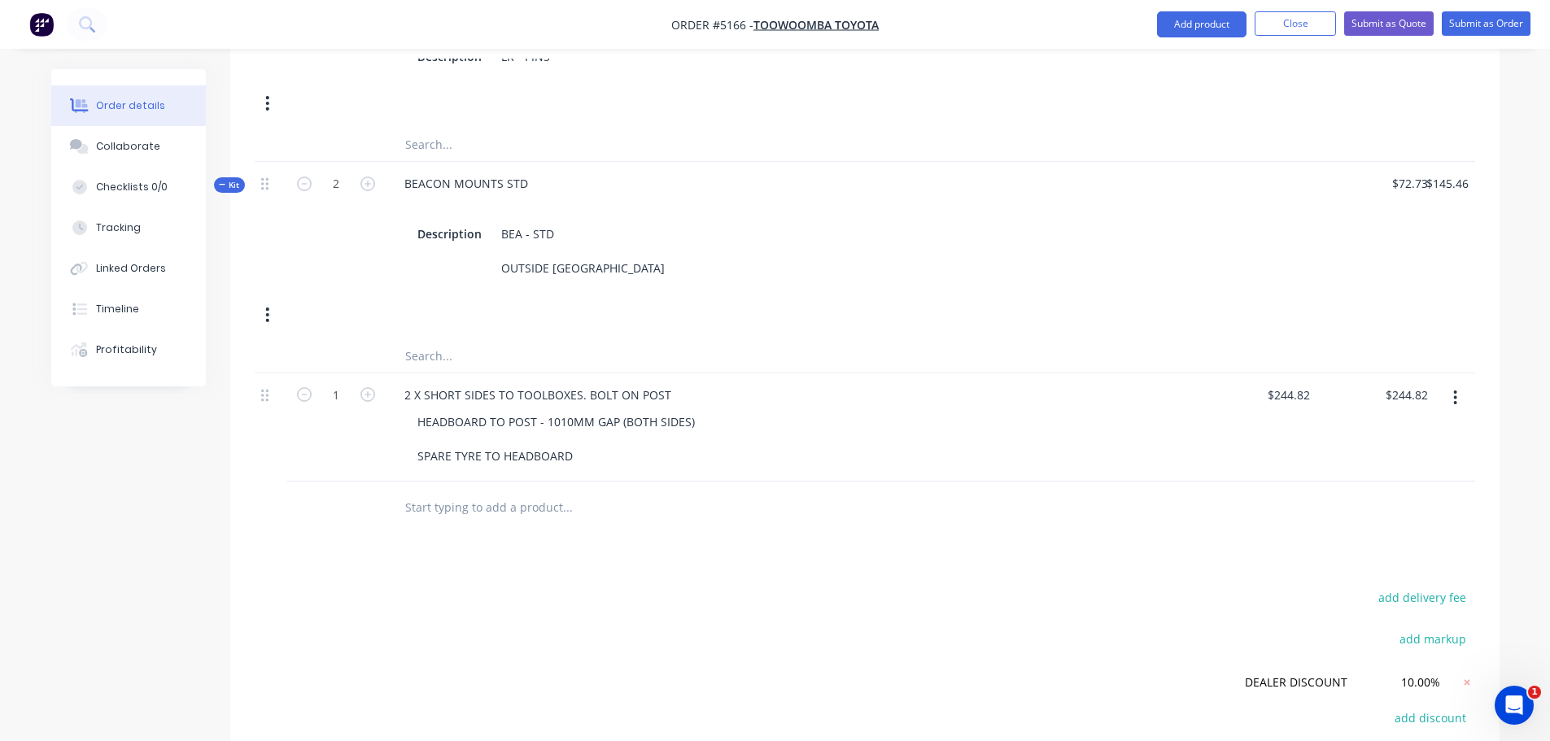
scroll to position [1147, 0]
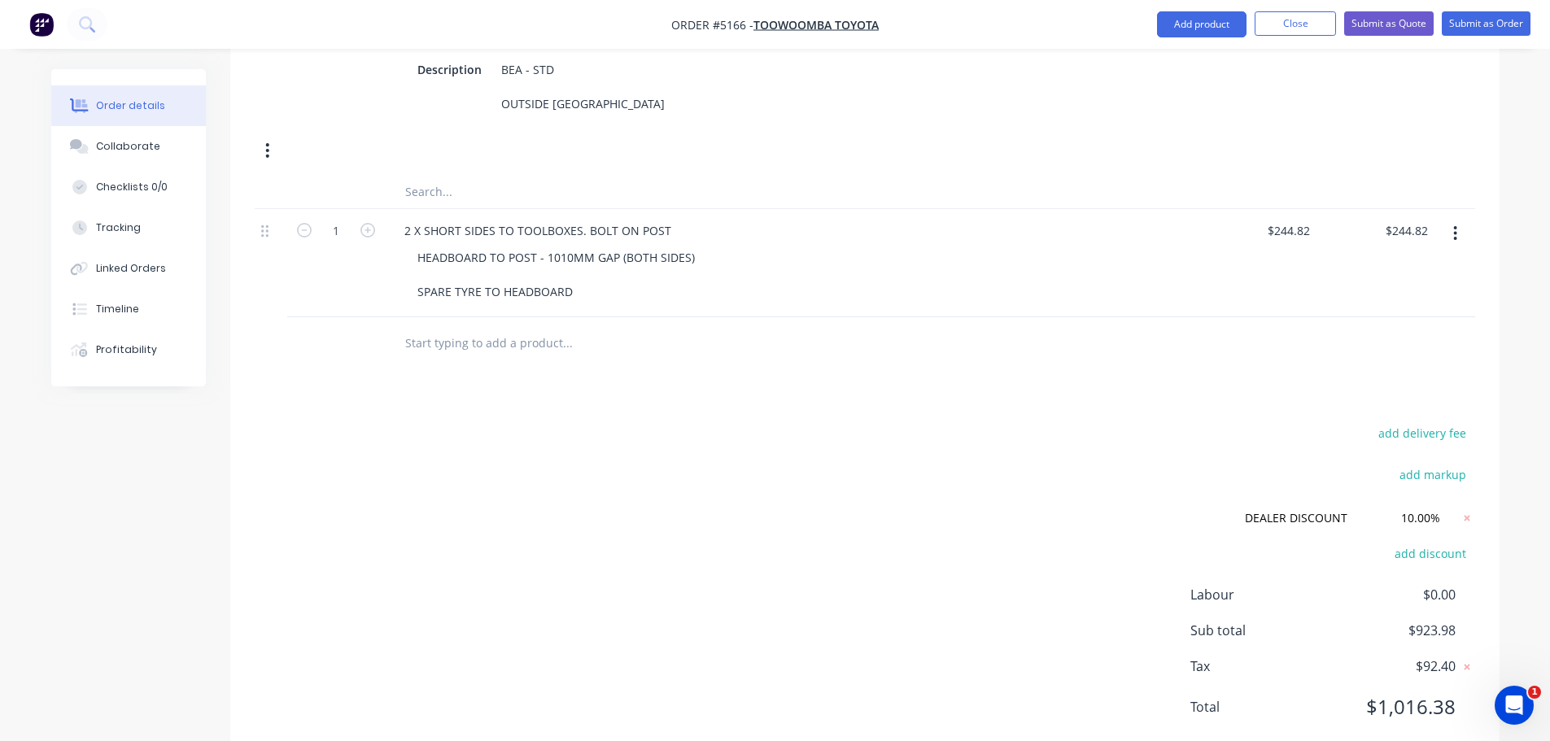
click at [467, 327] on input "text" at bounding box center [566, 343] width 325 height 33
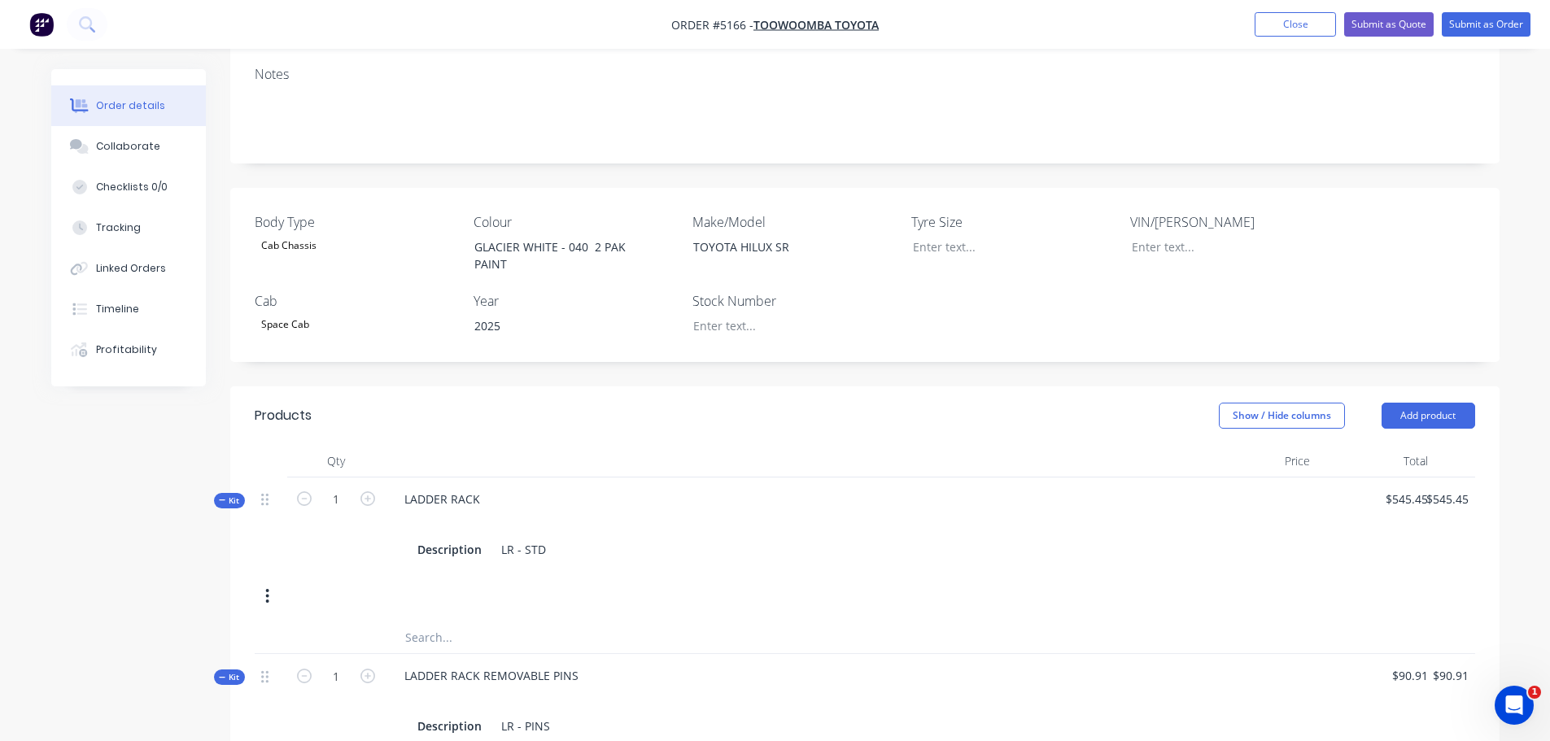
scroll to position [171, 0]
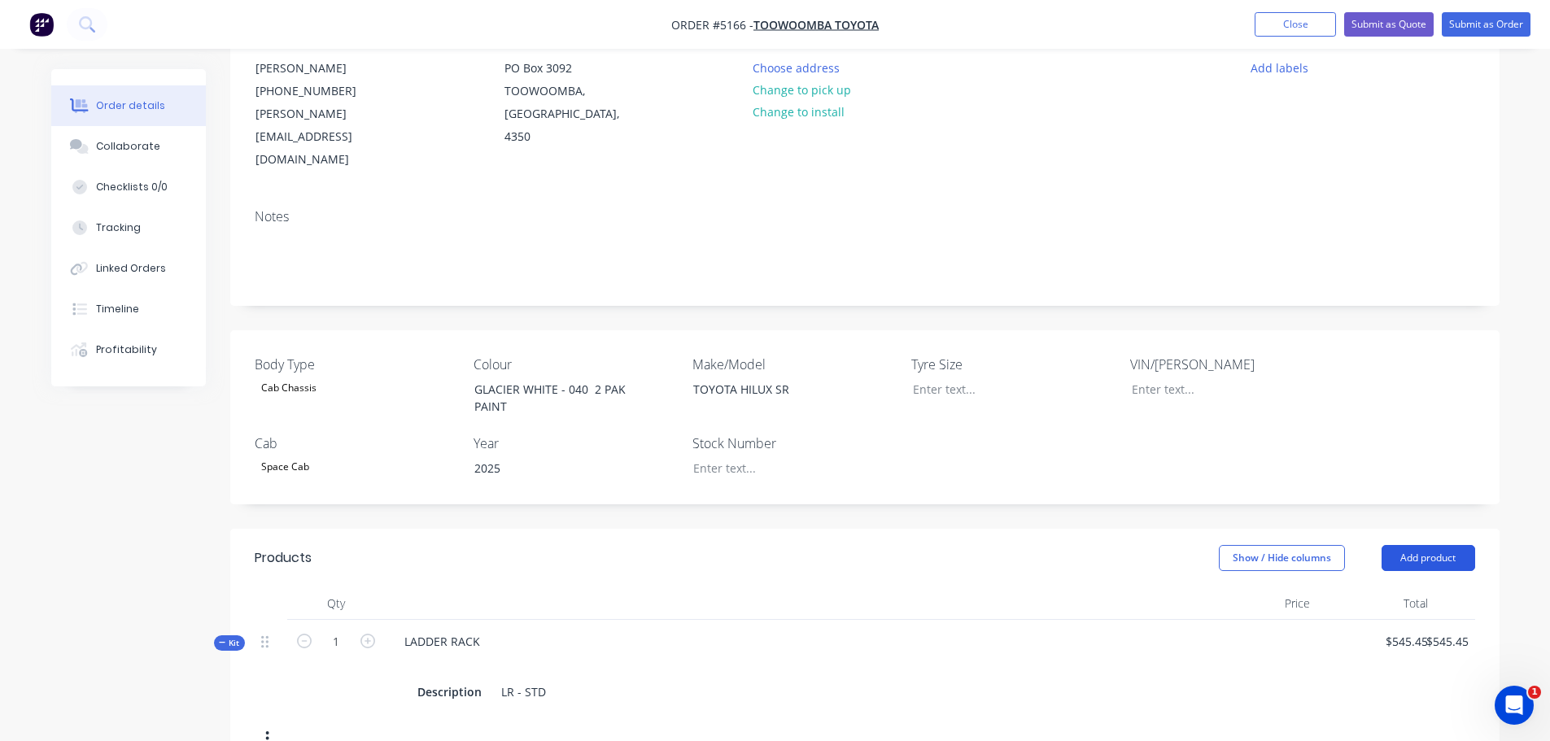
click at [1424, 545] on button "Add product" at bounding box center [1428, 558] width 94 height 26
click at [1410, 587] on div "Product catalogue" at bounding box center [1397, 599] width 125 height 24
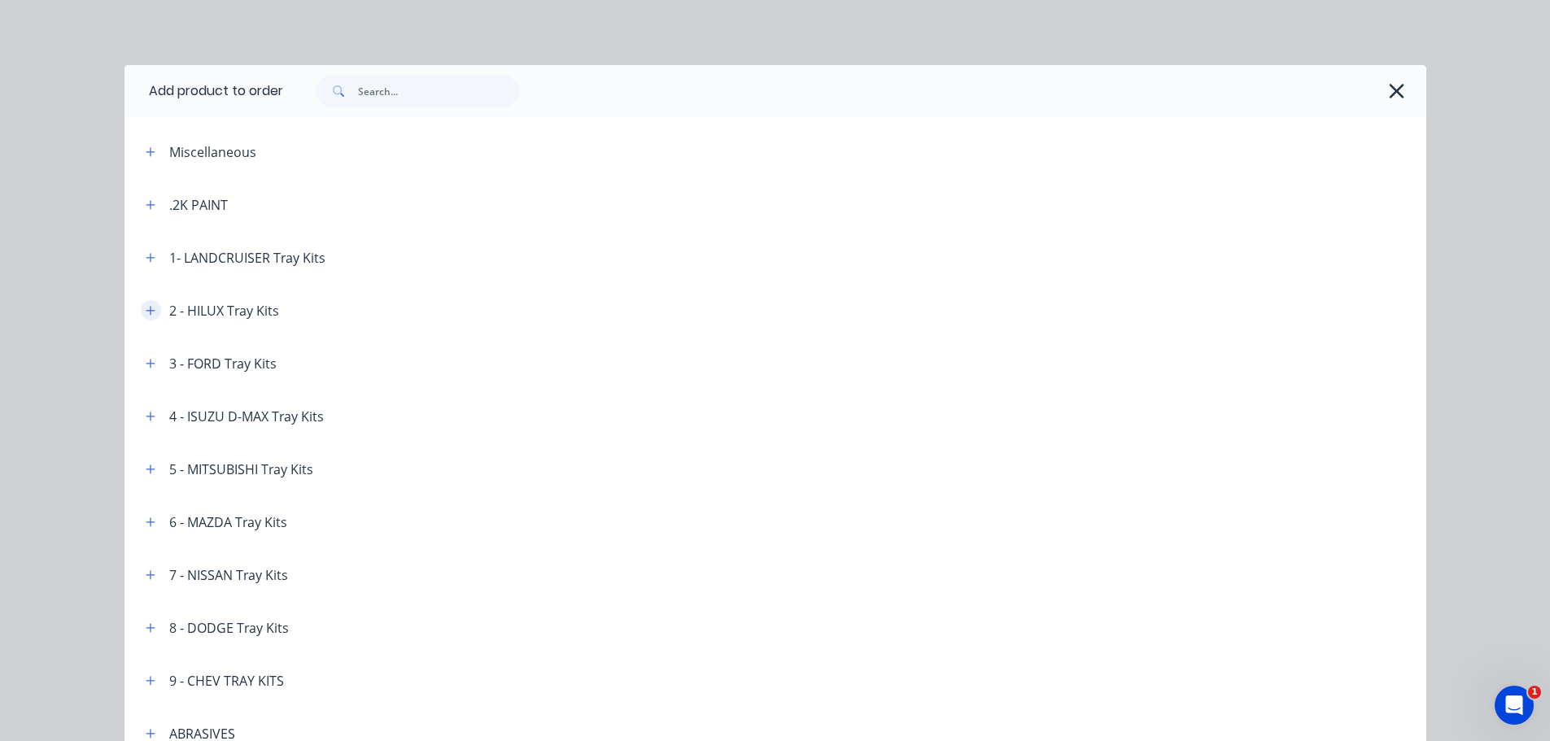
click at [146, 312] on icon "button" at bounding box center [151, 310] width 10 height 11
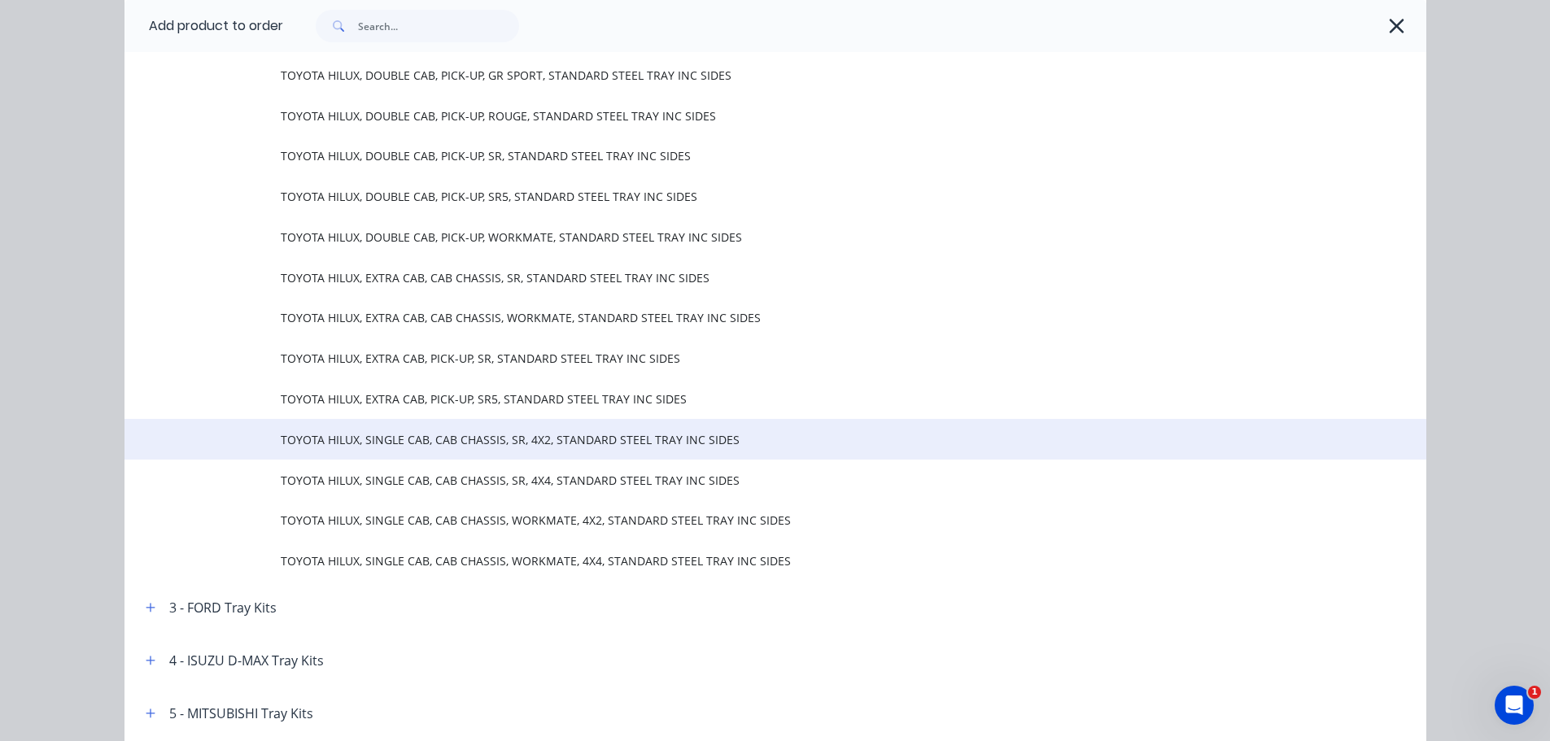
scroll to position [407, 0]
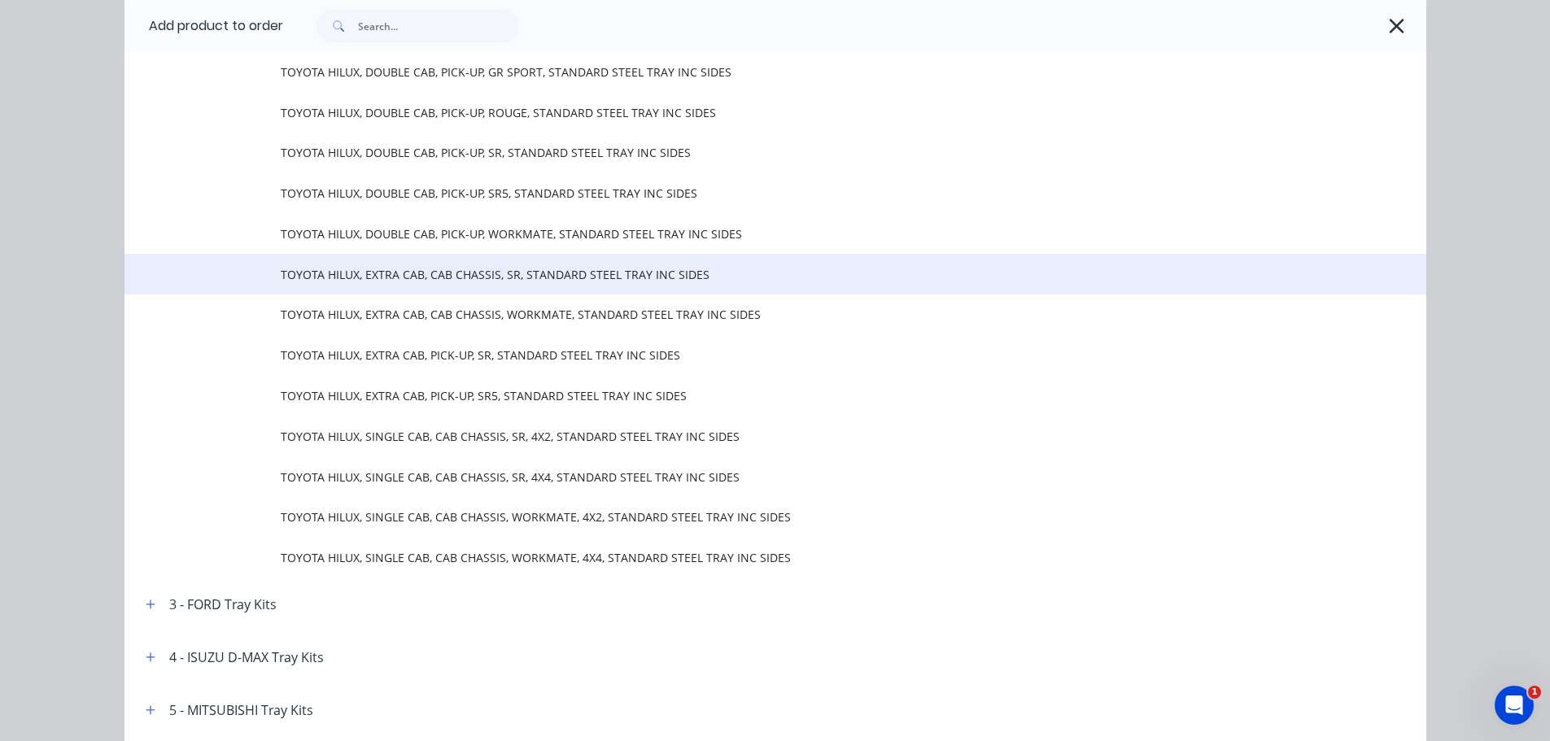
click at [424, 272] on span "TOYOTA HILUX, EXTRA CAB, CAB CHASSIS, SR, STANDARD STEEL TRAY INC SIDES" at bounding box center [739, 274] width 916 height 17
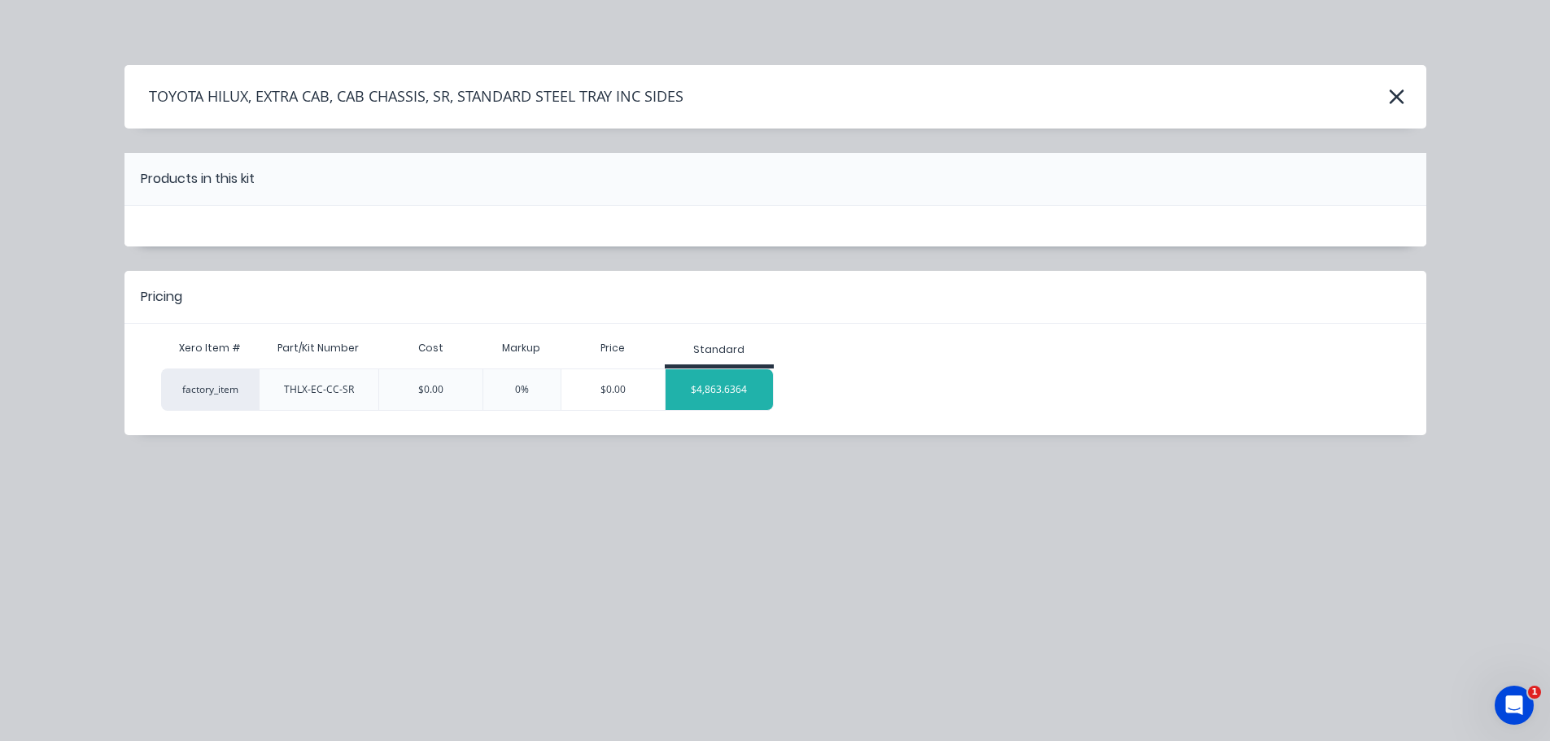
click at [708, 394] on div "$4,863.6364" at bounding box center [719, 389] width 108 height 41
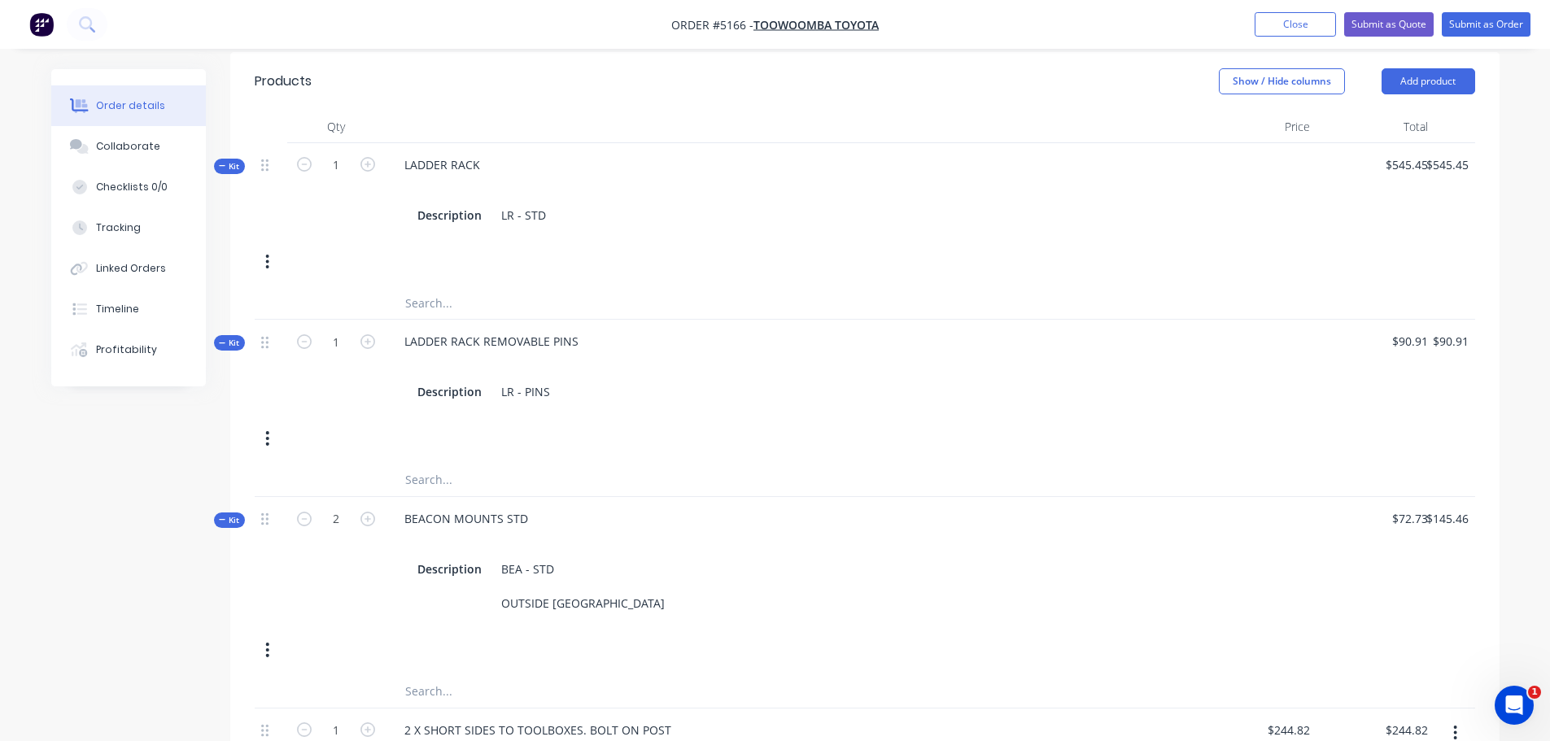
scroll to position [429, 0]
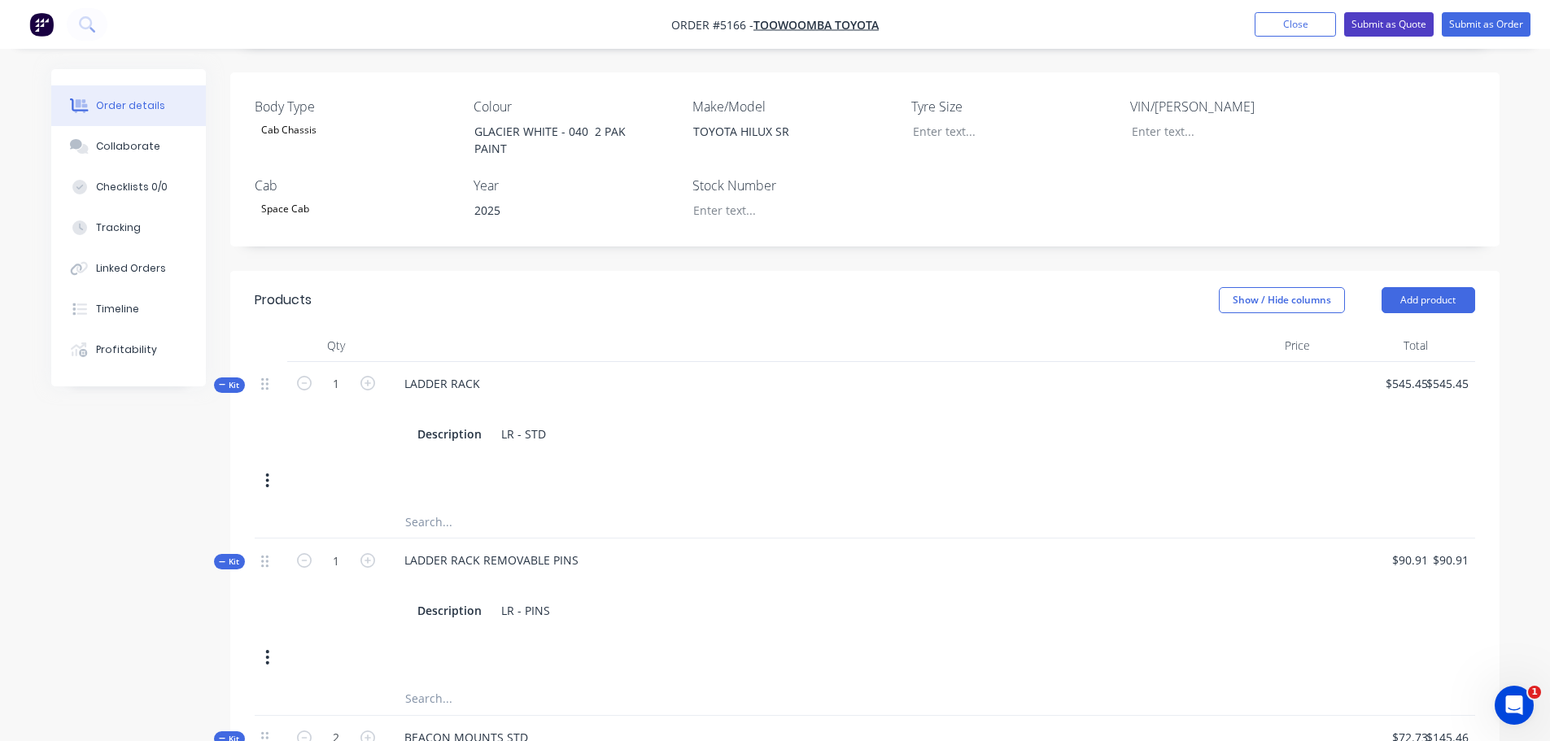
click at [1379, 23] on button "Submit as Quote" at bounding box center [1388, 24] width 89 height 24
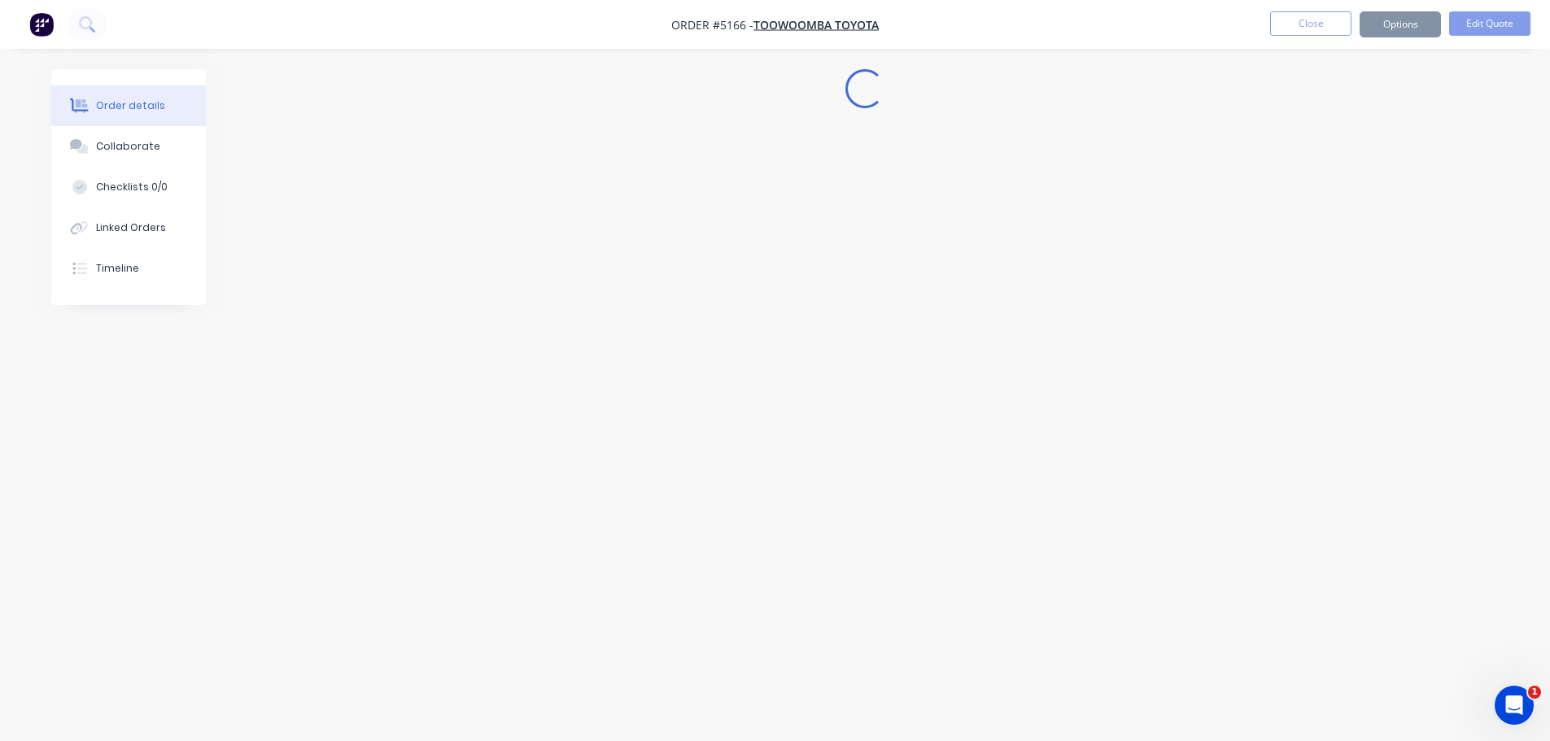
scroll to position [0, 0]
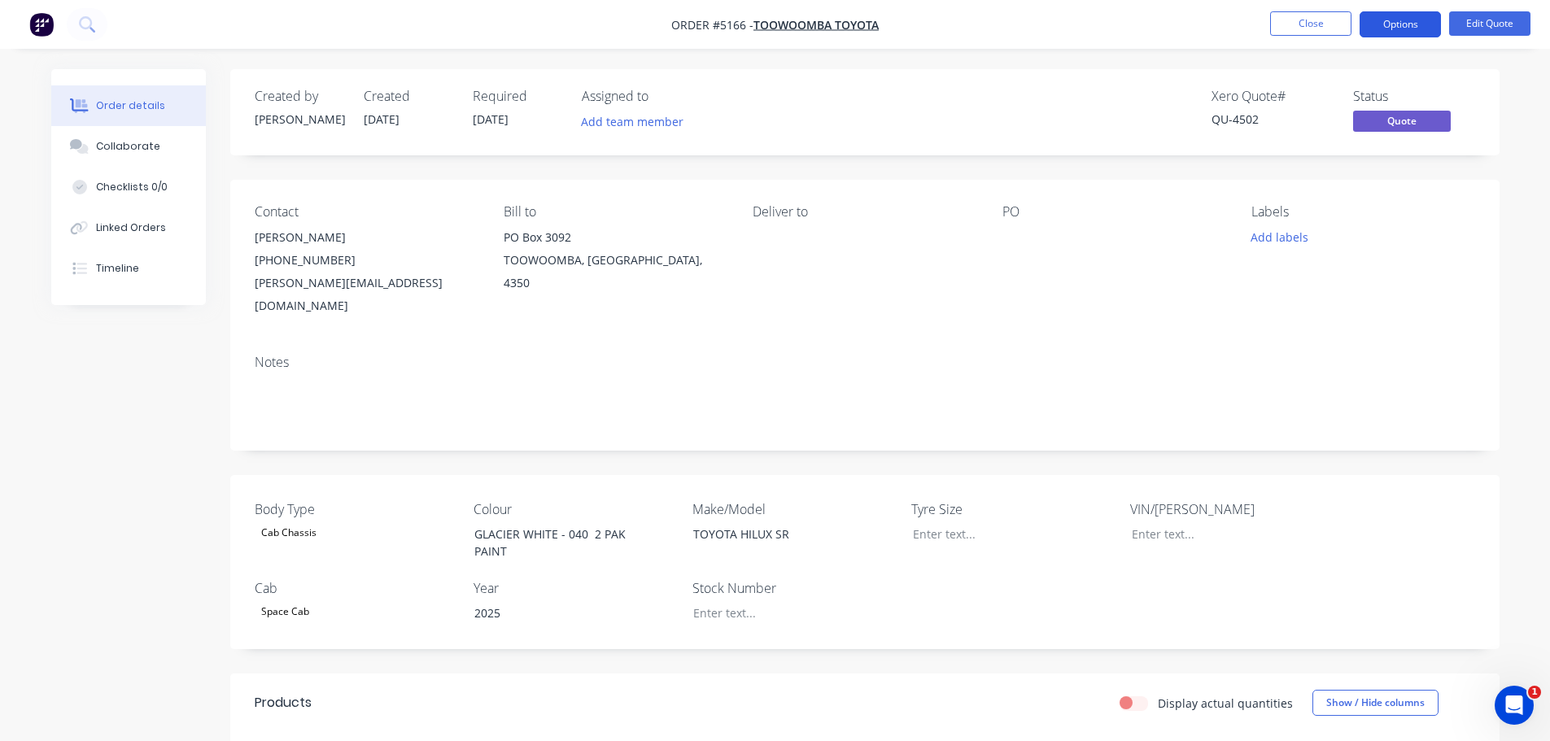
click at [1371, 20] on button "Options" at bounding box center [1399, 24] width 81 height 26
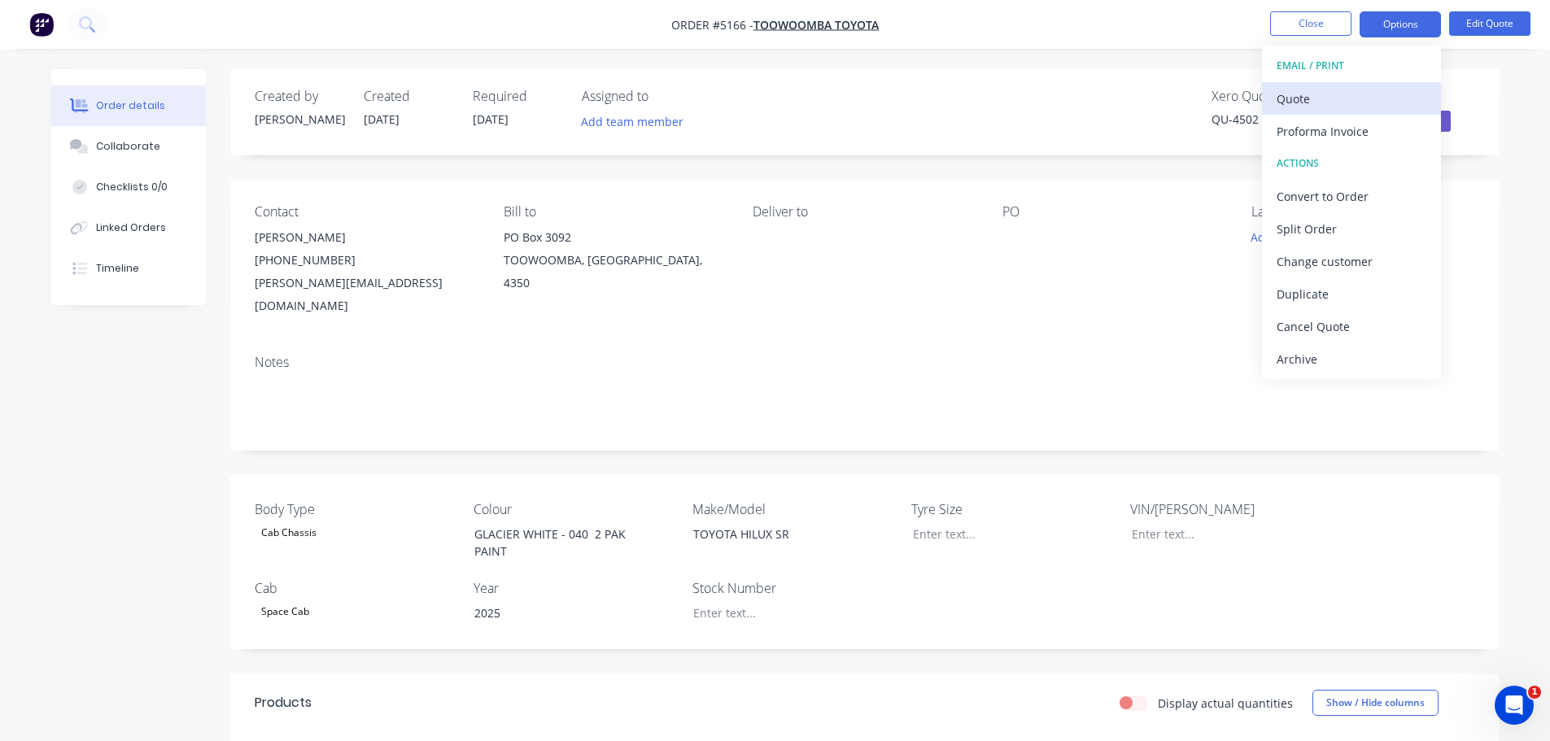
click at [1292, 105] on div "Quote" at bounding box center [1351, 99] width 150 height 24
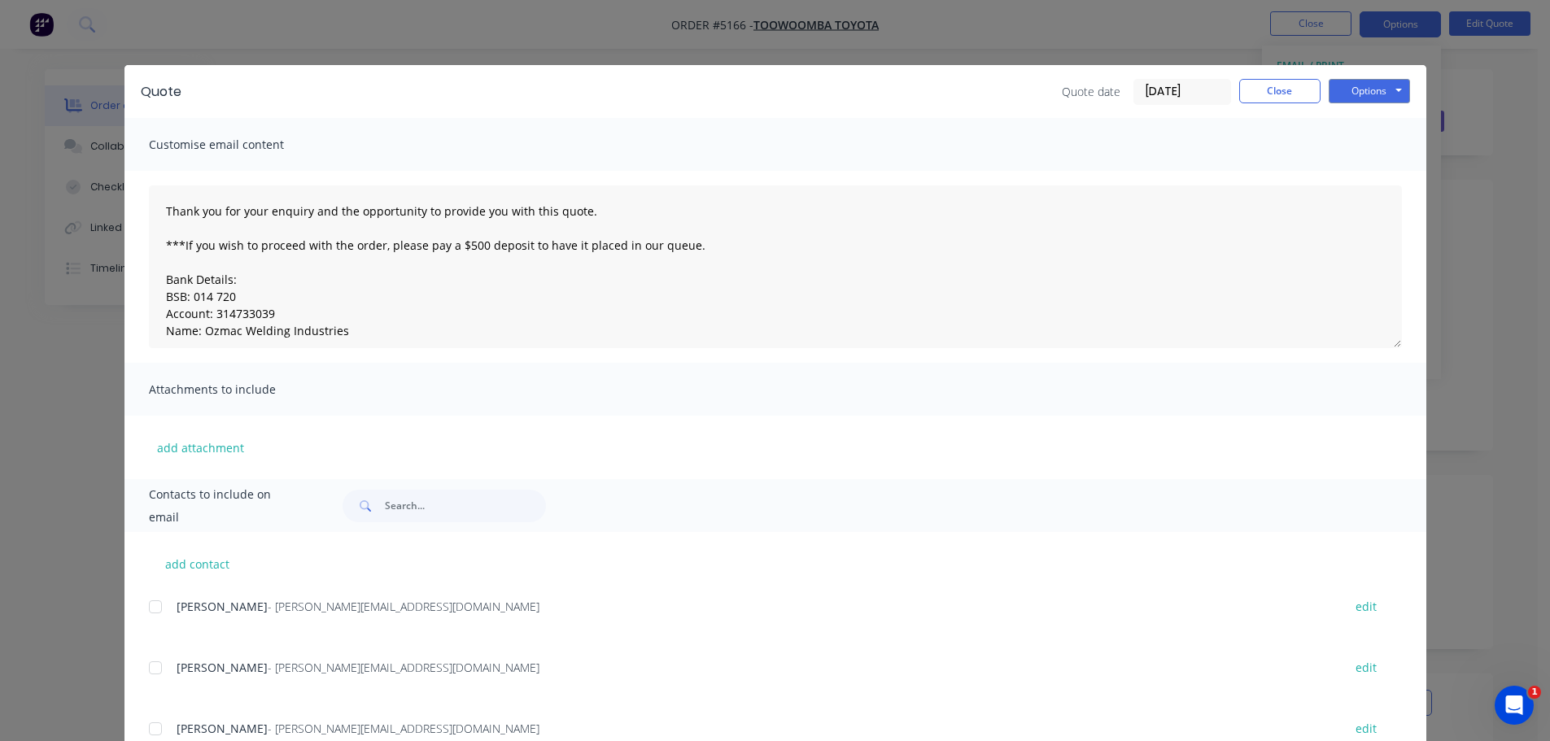
click at [149, 671] on div at bounding box center [155, 668] width 33 height 33
click at [1354, 96] on button "Options" at bounding box center [1368, 91] width 81 height 24
click at [1362, 166] on button "Email" at bounding box center [1380, 173] width 104 height 27
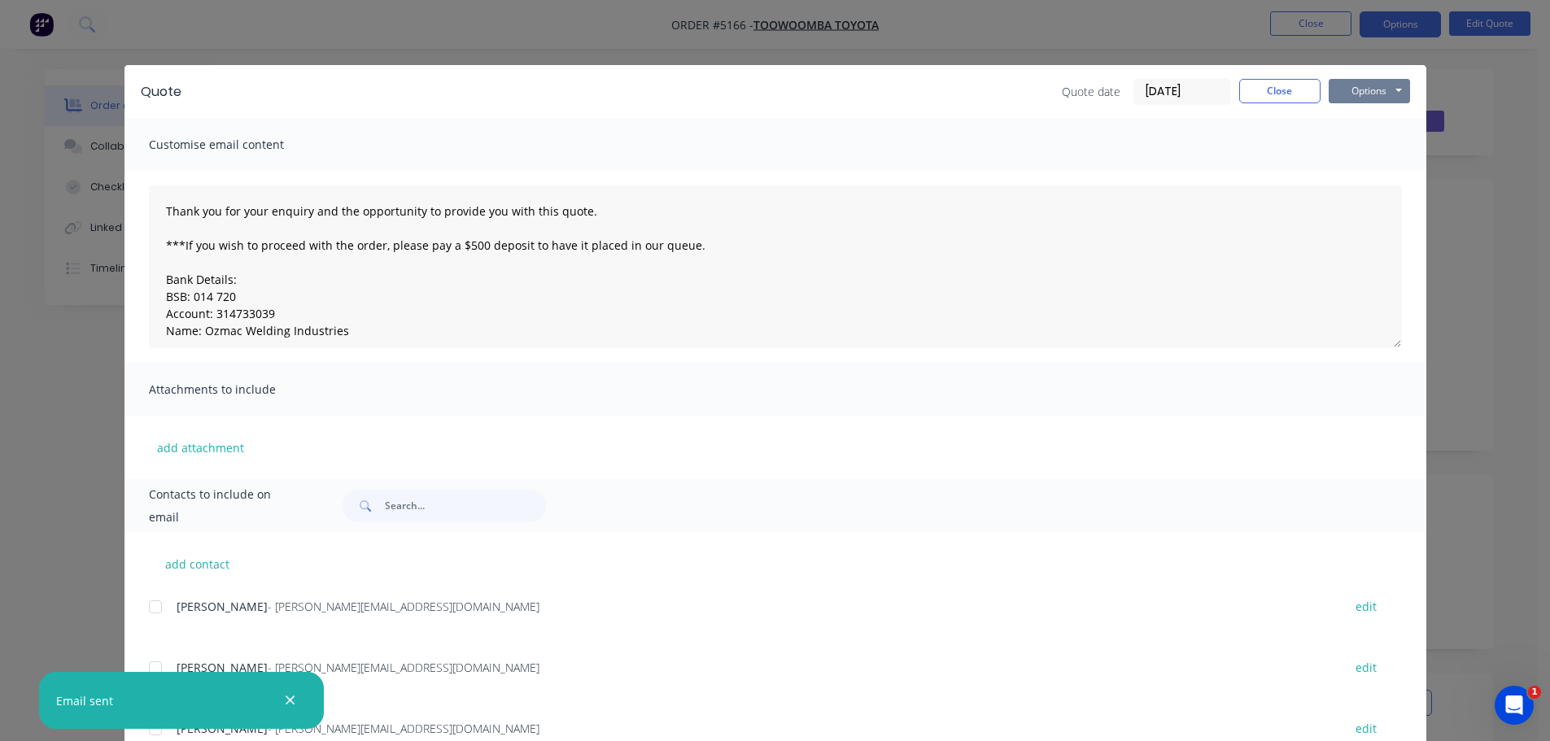
click at [1349, 89] on button "Options" at bounding box center [1368, 91] width 81 height 24
click at [1357, 138] on button "Print" at bounding box center [1380, 146] width 104 height 27
click at [1253, 89] on button "Close" at bounding box center [1279, 91] width 81 height 24
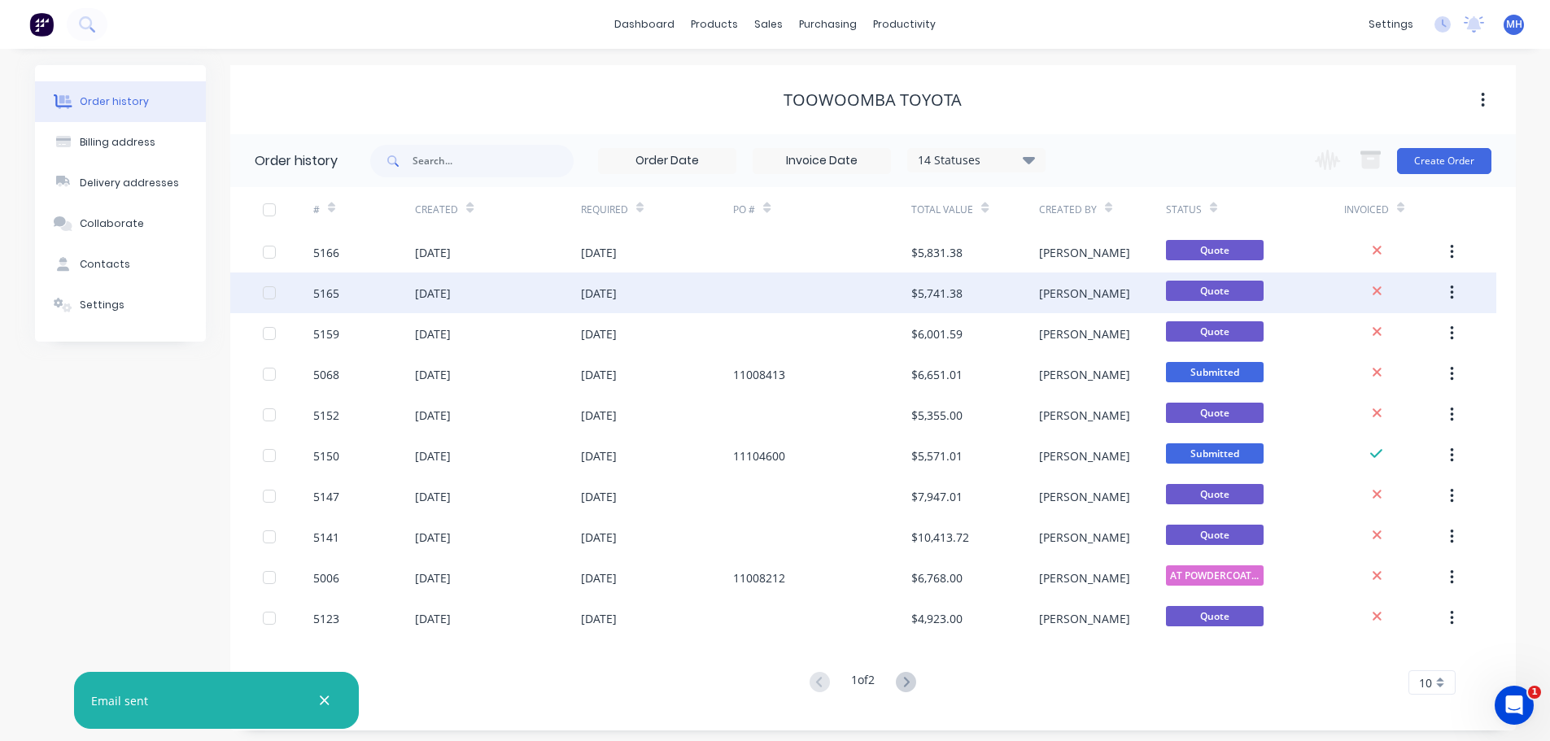
click at [615, 295] on div "[DATE]" at bounding box center [599, 293] width 36 height 17
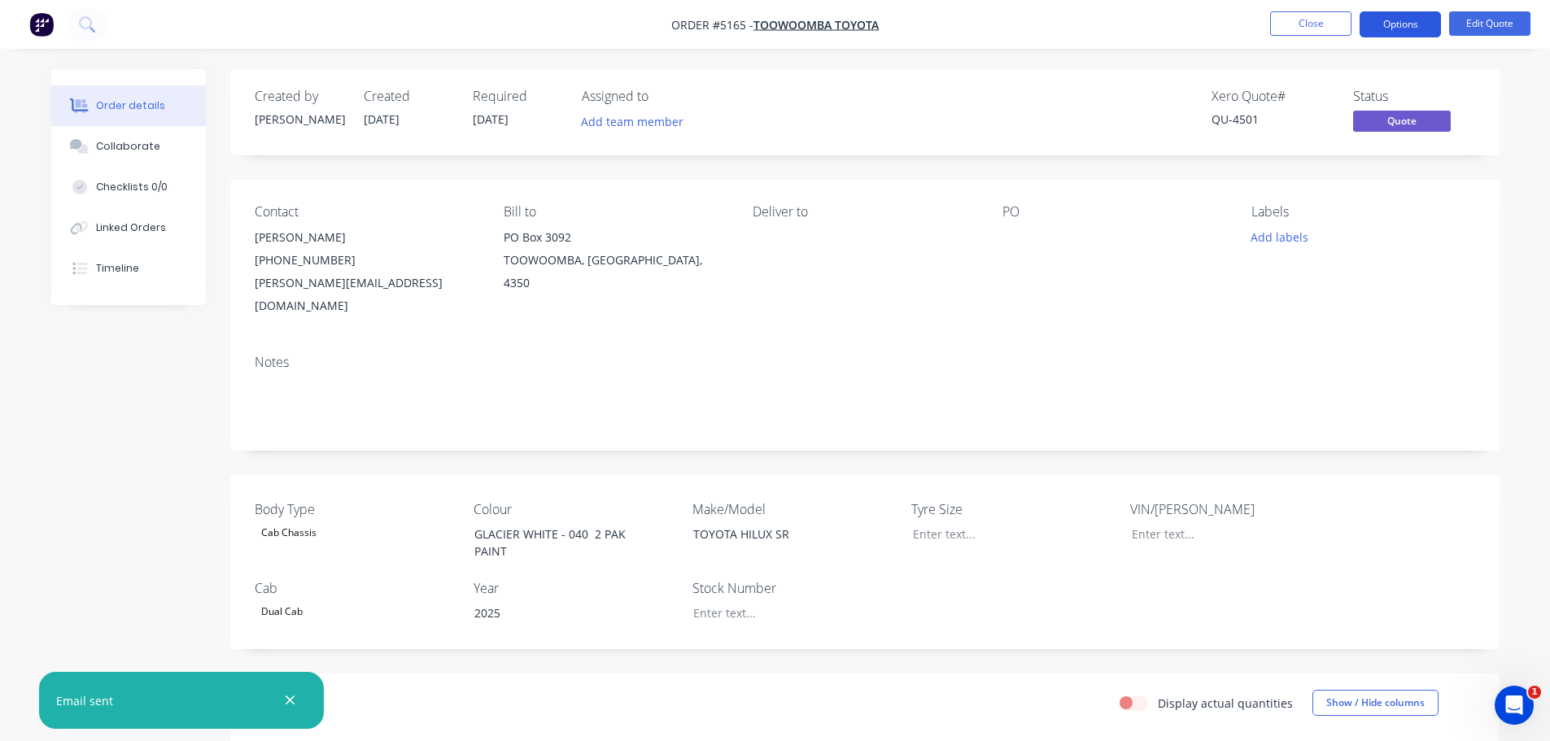
click at [1382, 15] on button "Options" at bounding box center [1399, 24] width 81 height 26
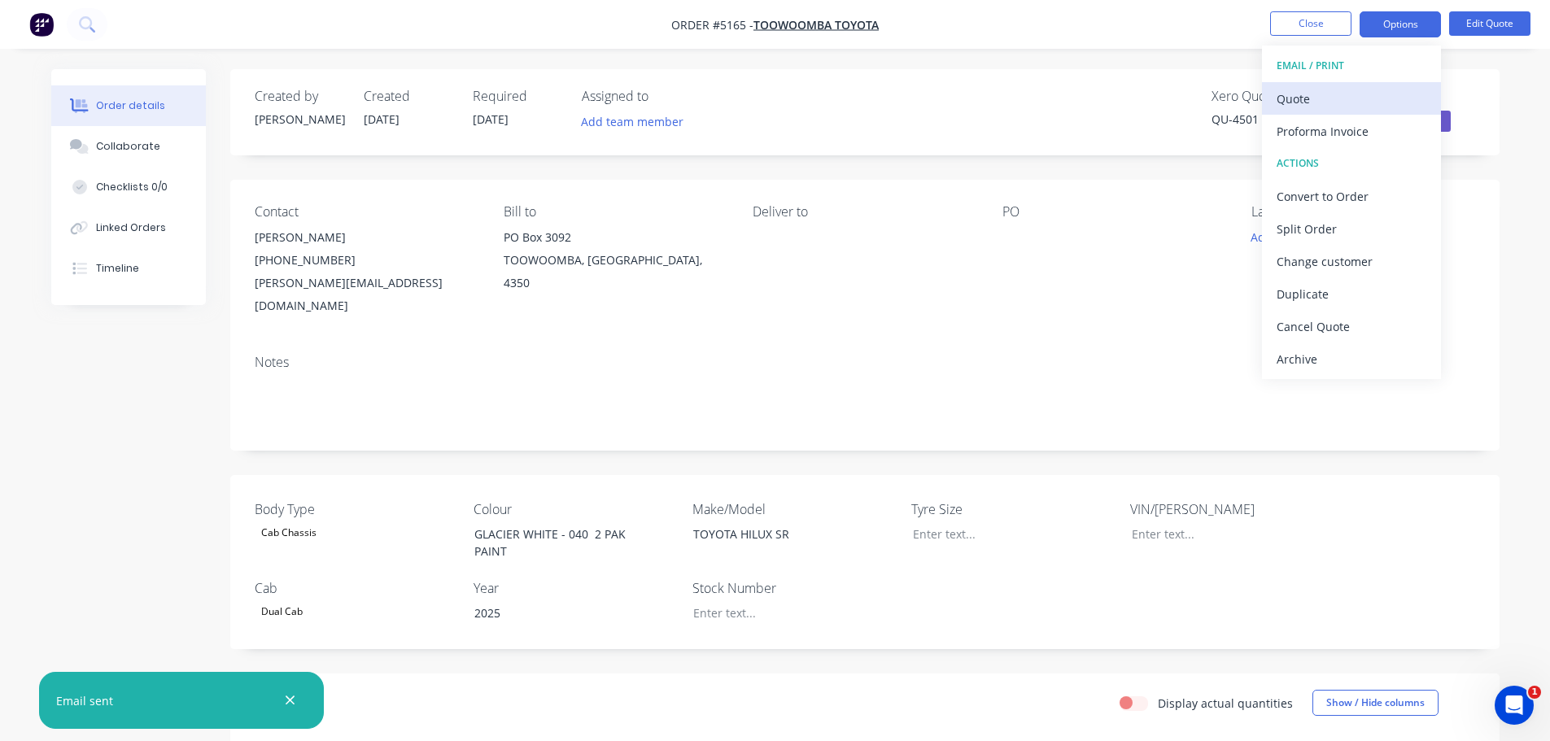
click at [1351, 107] on div "Quote" at bounding box center [1351, 99] width 150 height 24
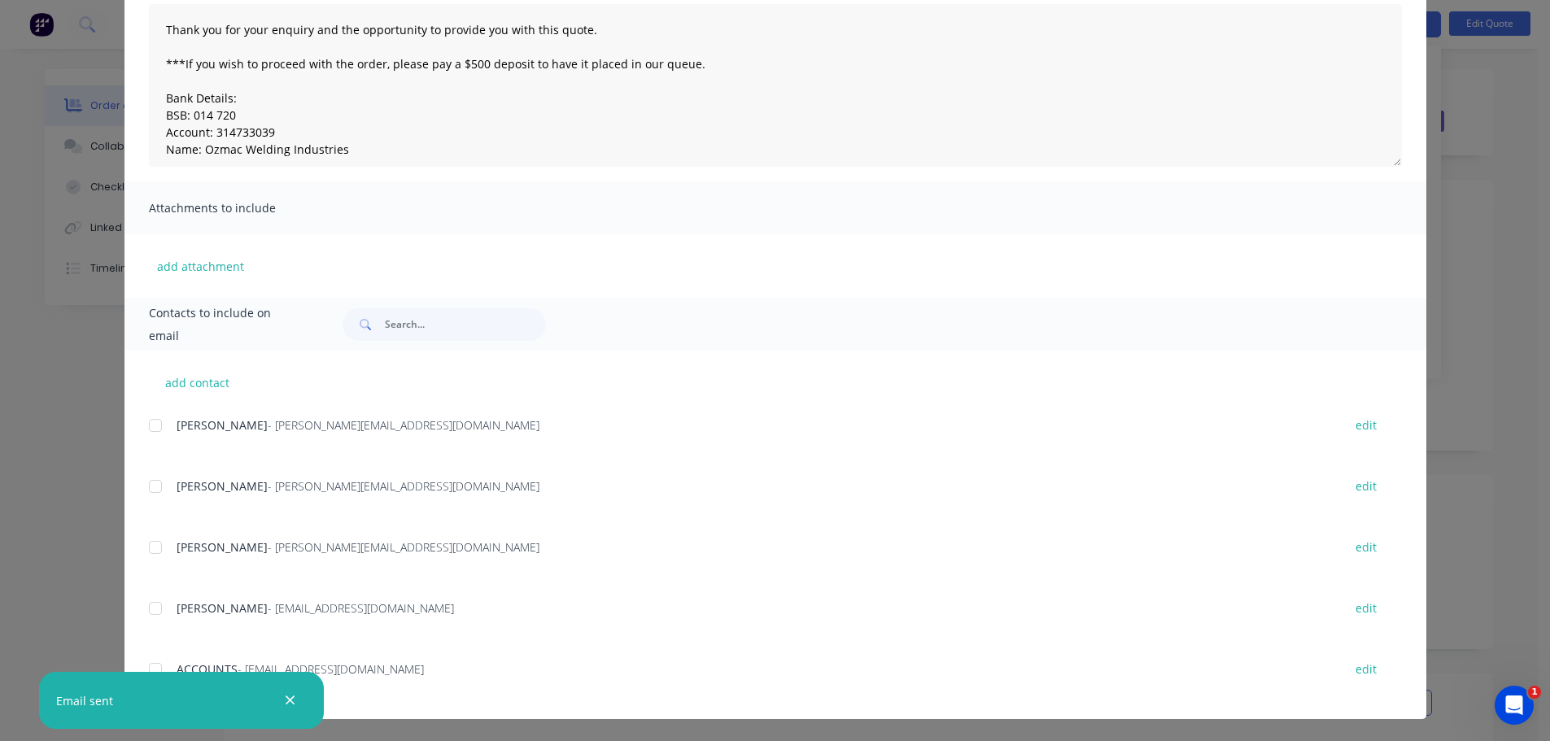
scroll to position [182, 0]
click at [150, 488] on div at bounding box center [155, 485] width 33 height 33
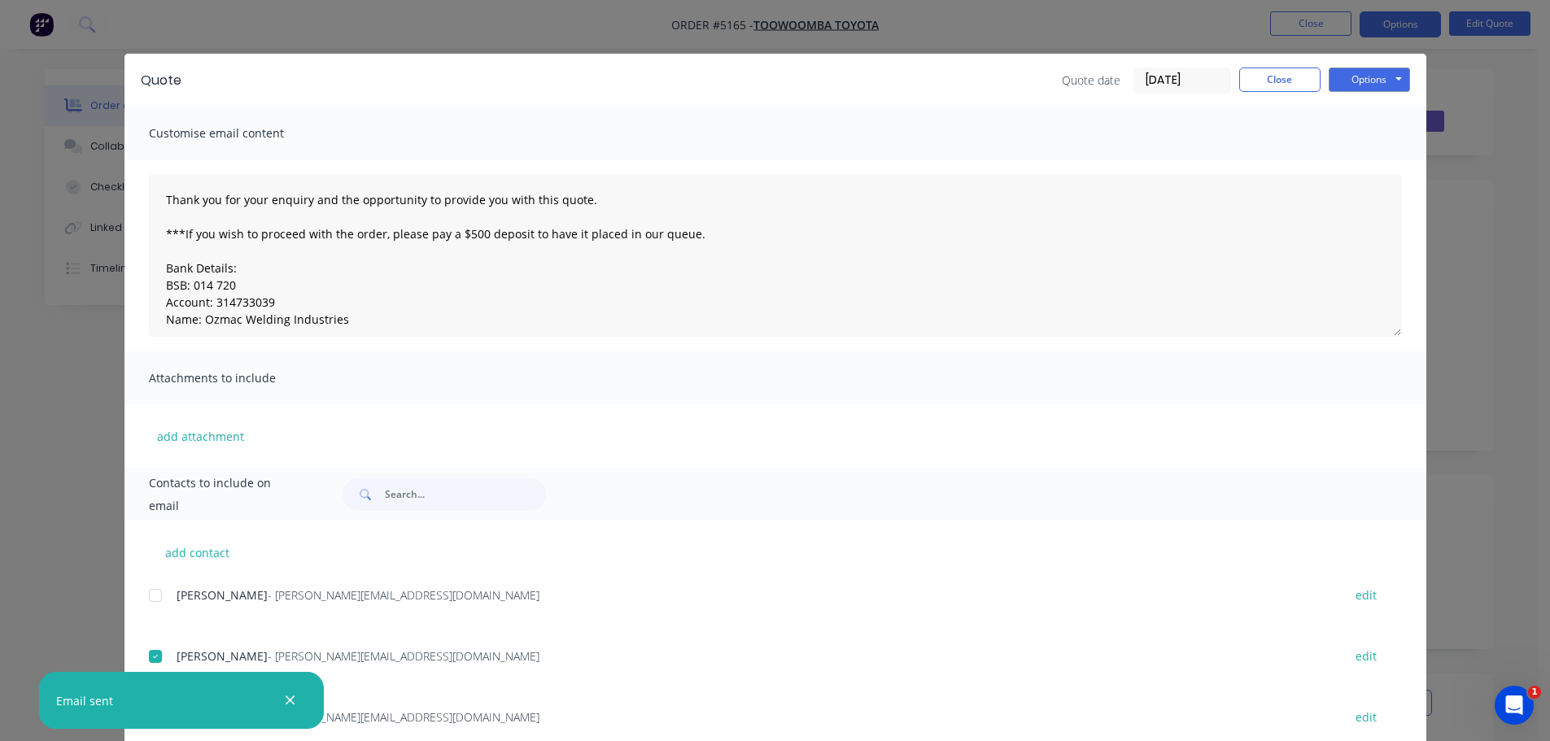
scroll to position [0, 0]
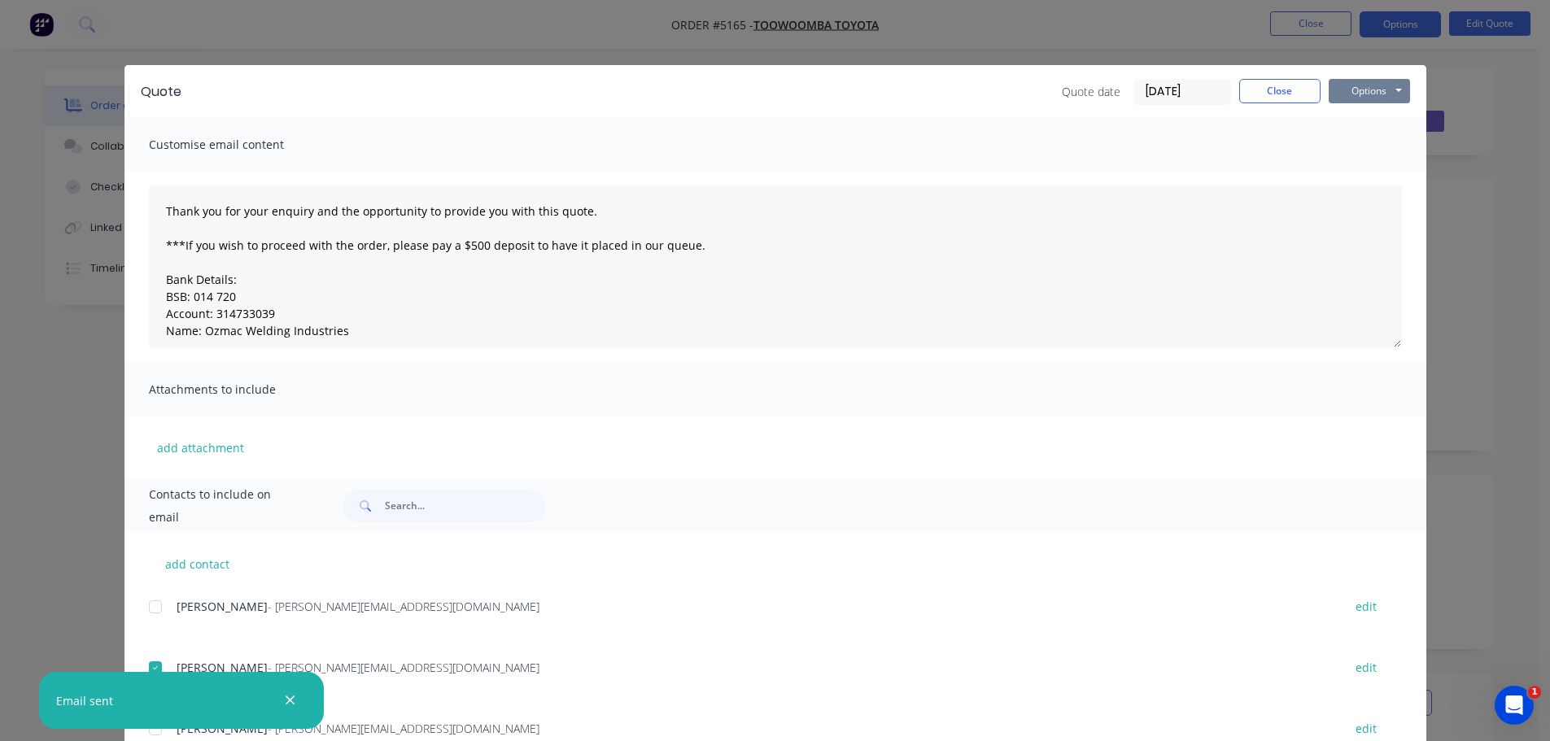
click at [1366, 87] on button "Options" at bounding box center [1368, 91] width 81 height 24
click at [1360, 176] on button "Email" at bounding box center [1380, 173] width 104 height 27
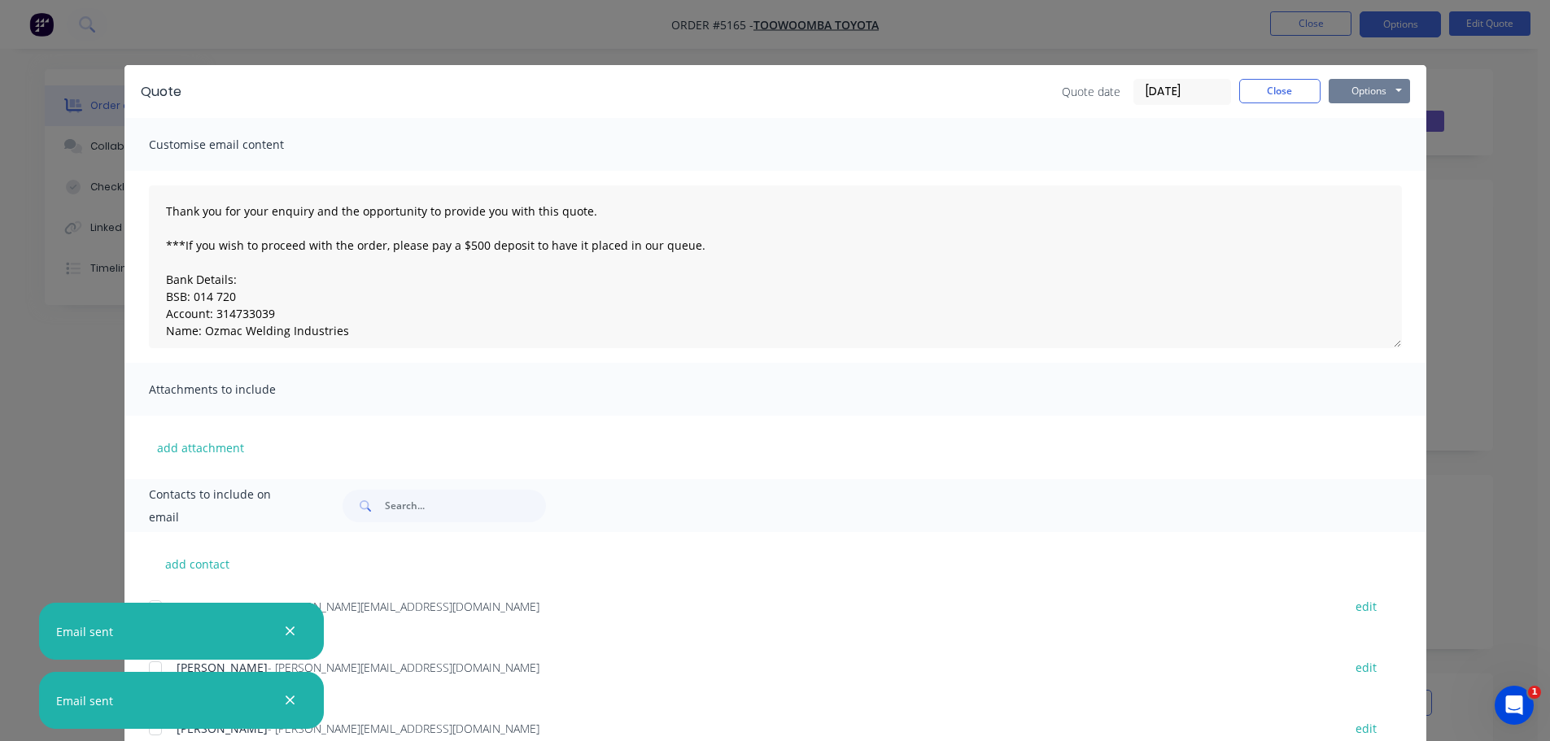
click at [1352, 93] on button "Options" at bounding box center [1368, 91] width 81 height 24
click at [1358, 143] on button "Print" at bounding box center [1380, 146] width 104 height 27
click at [1262, 91] on button "Close" at bounding box center [1279, 91] width 81 height 24
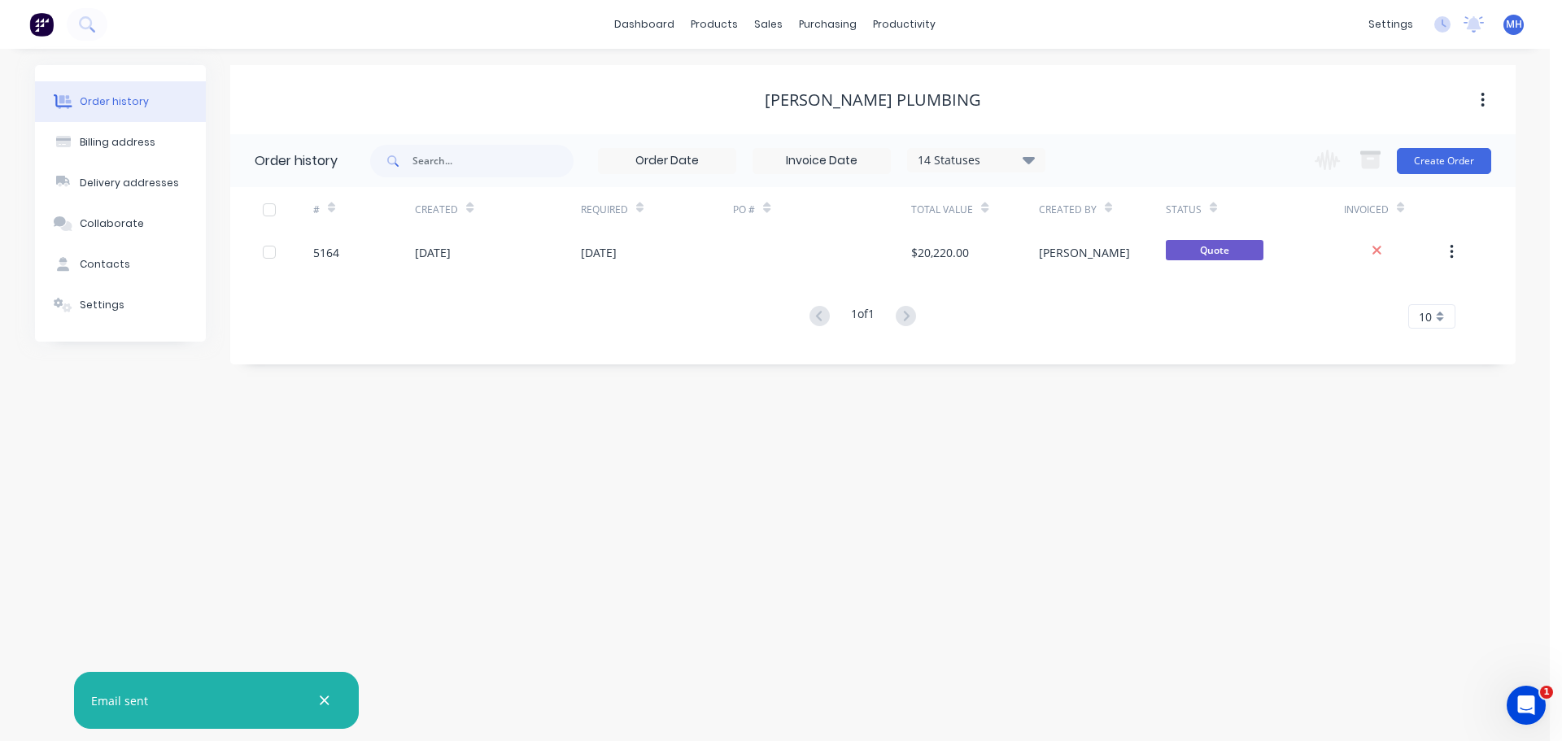
click at [146, 107] on button "Order history" at bounding box center [120, 101] width 171 height 41
click at [780, 28] on div "sales" at bounding box center [768, 24] width 45 height 24
click at [799, 79] on div "Sales Orders" at bounding box center [829, 78] width 67 height 15
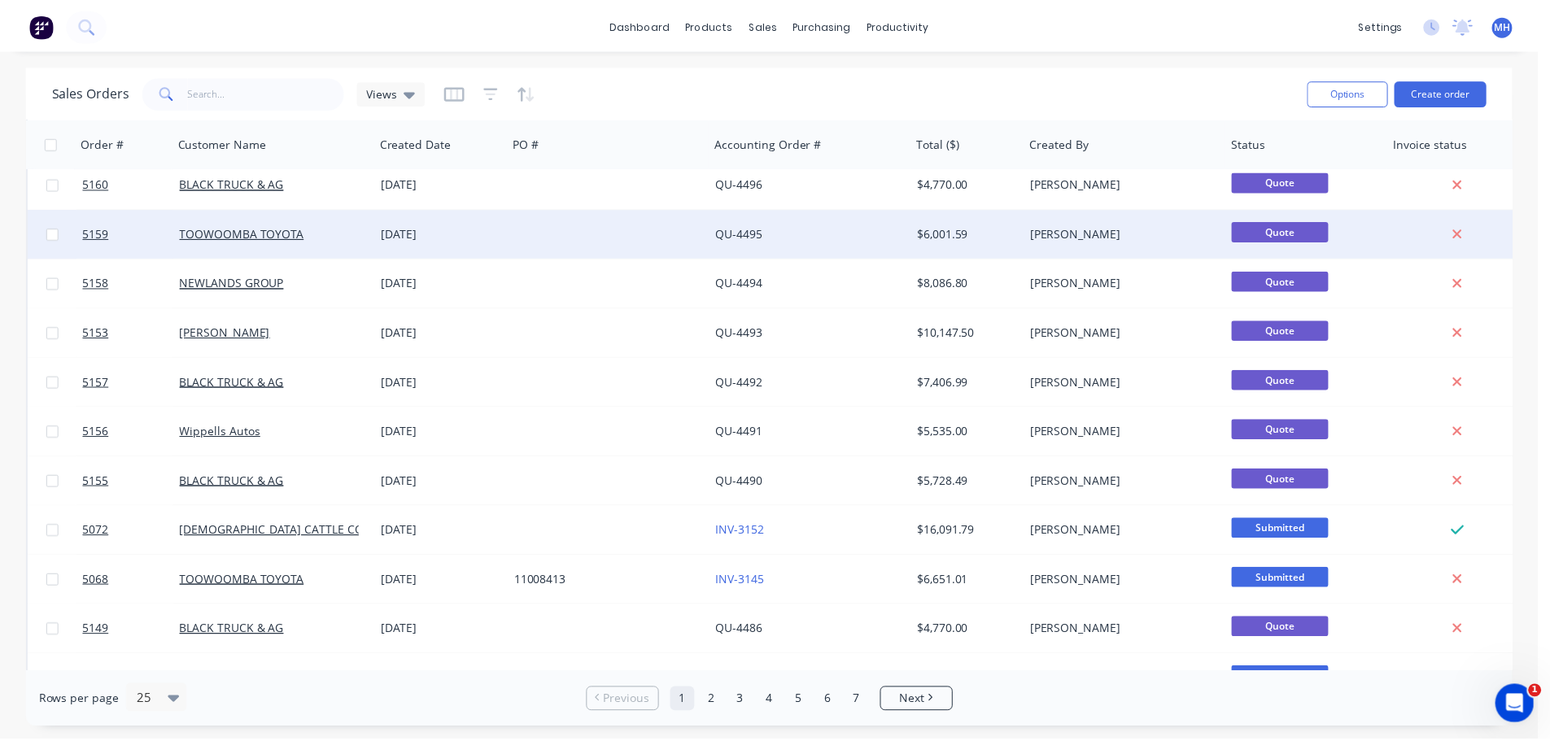
scroll to position [488, 0]
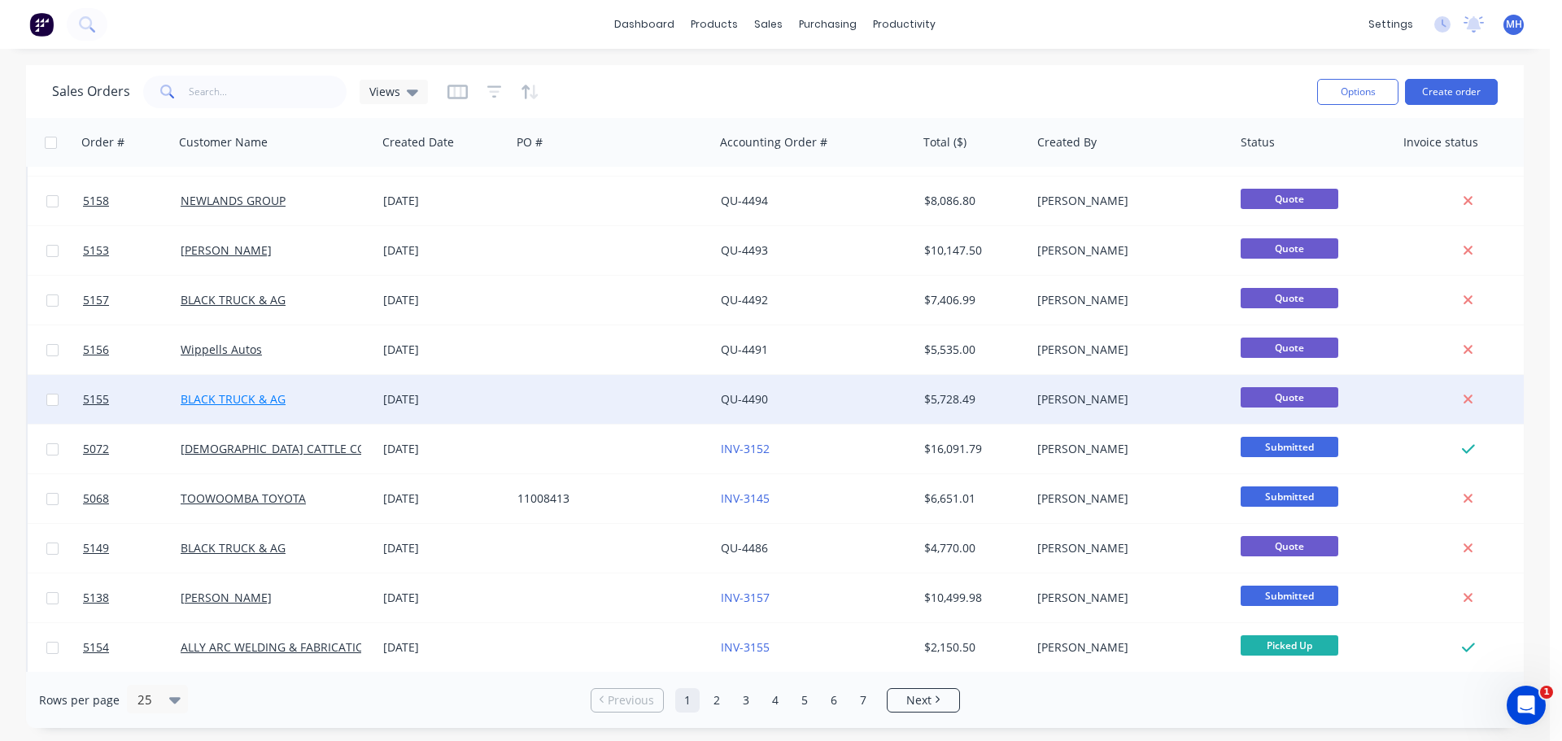
click at [260, 400] on link "BLACK TRUCK & AG" at bounding box center [233, 398] width 105 height 15
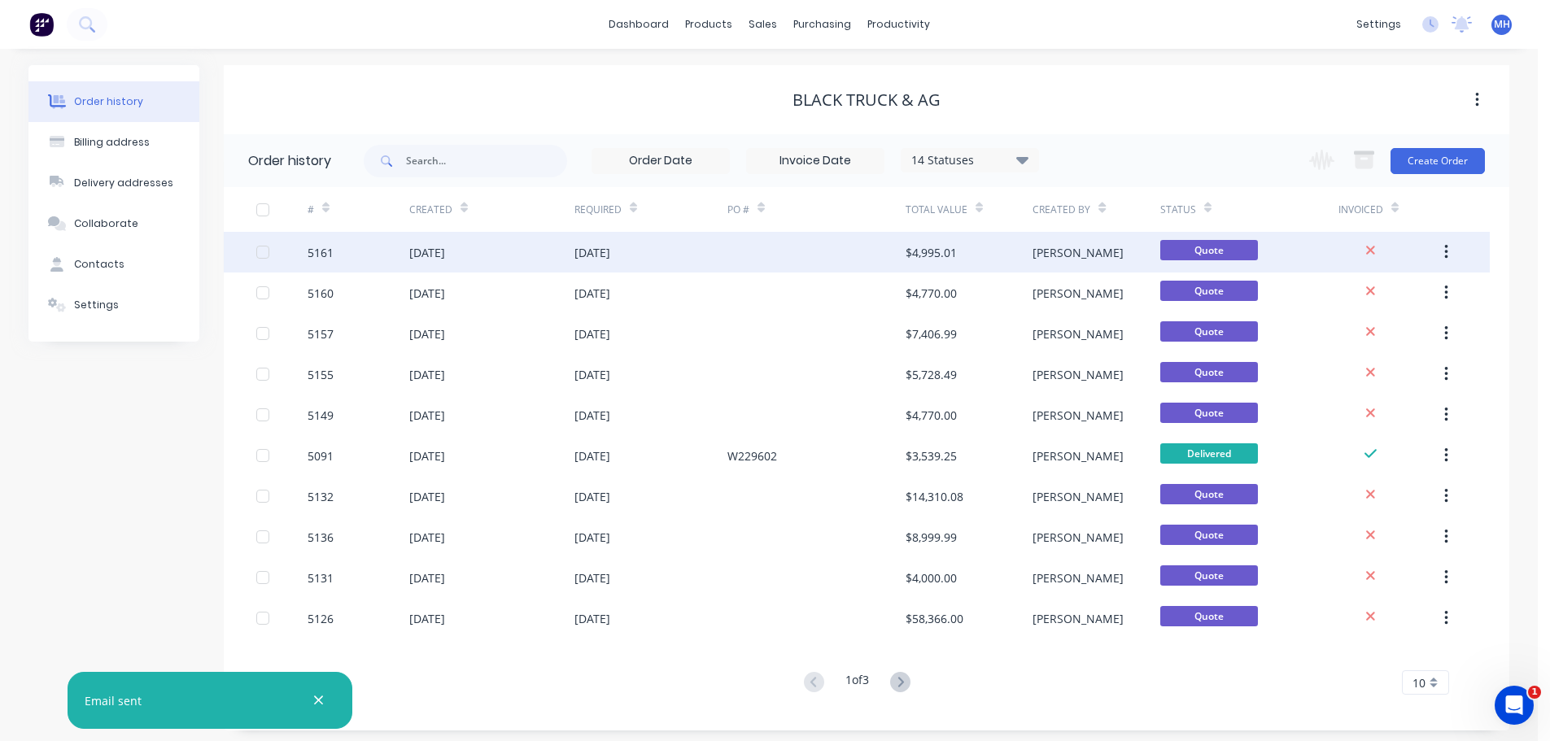
click at [553, 252] on div "[DATE]" at bounding box center [491, 252] width 165 height 41
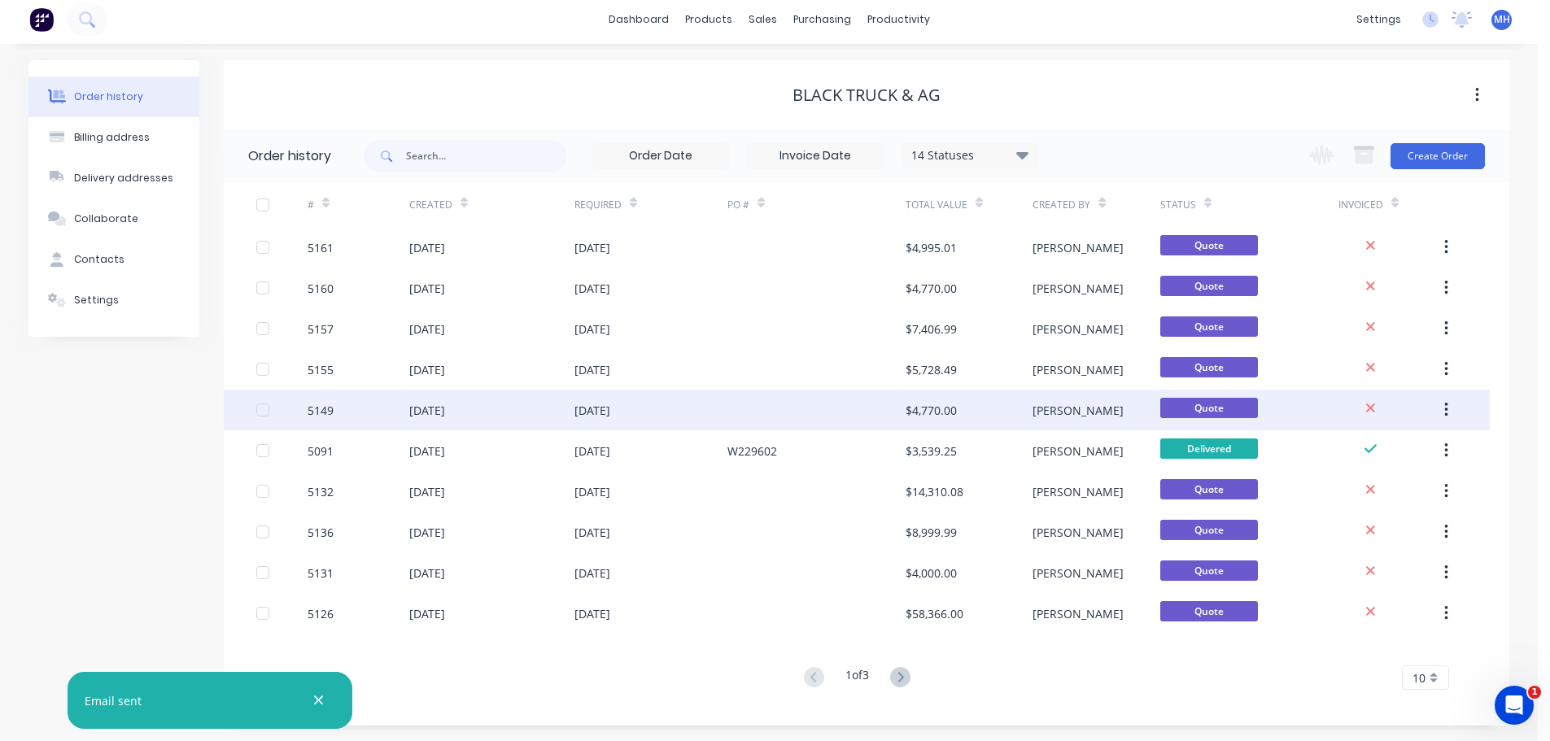
scroll to position [6, 0]
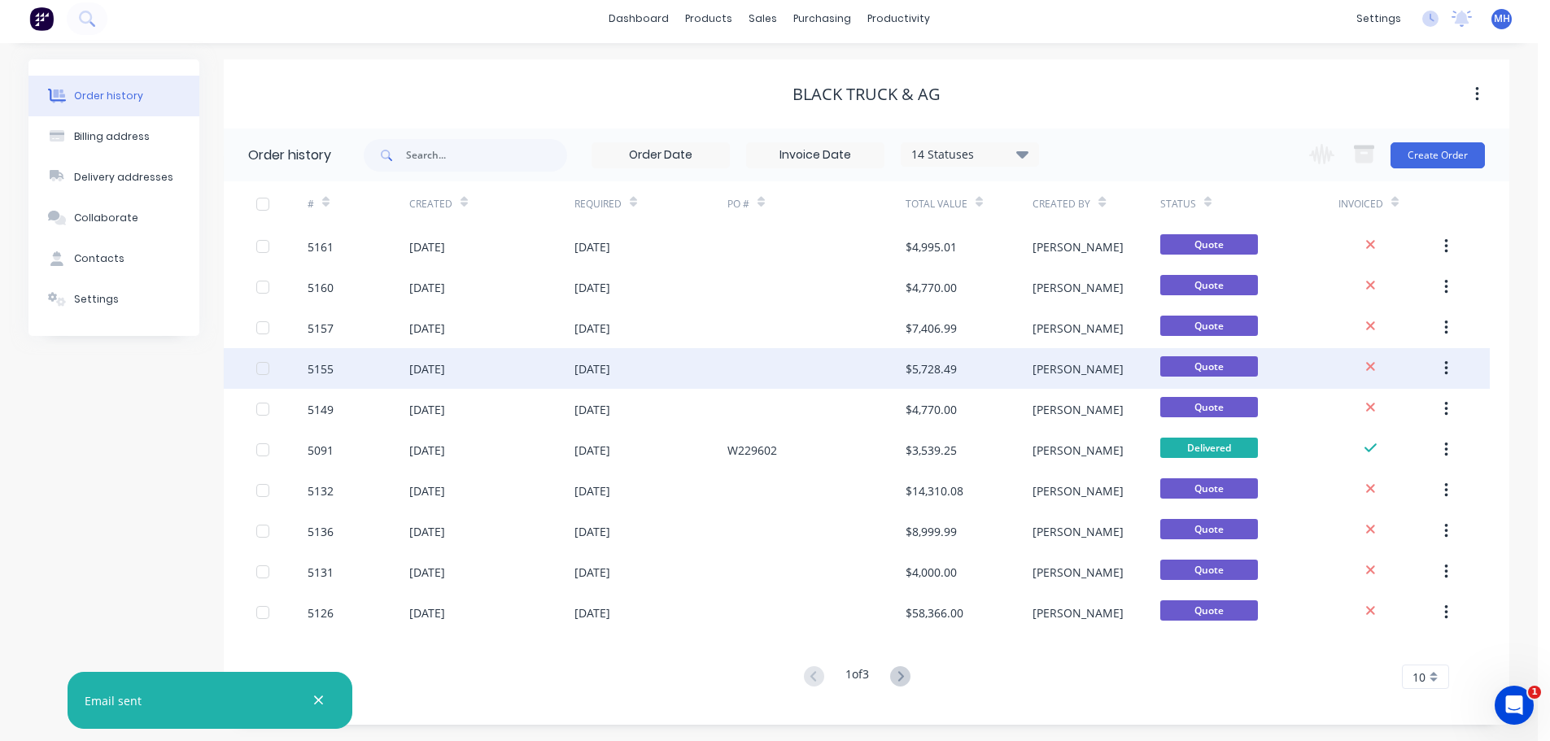
click at [652, 373] on div "[DATE]" at bounding box center [650, 368] width 153 height 41
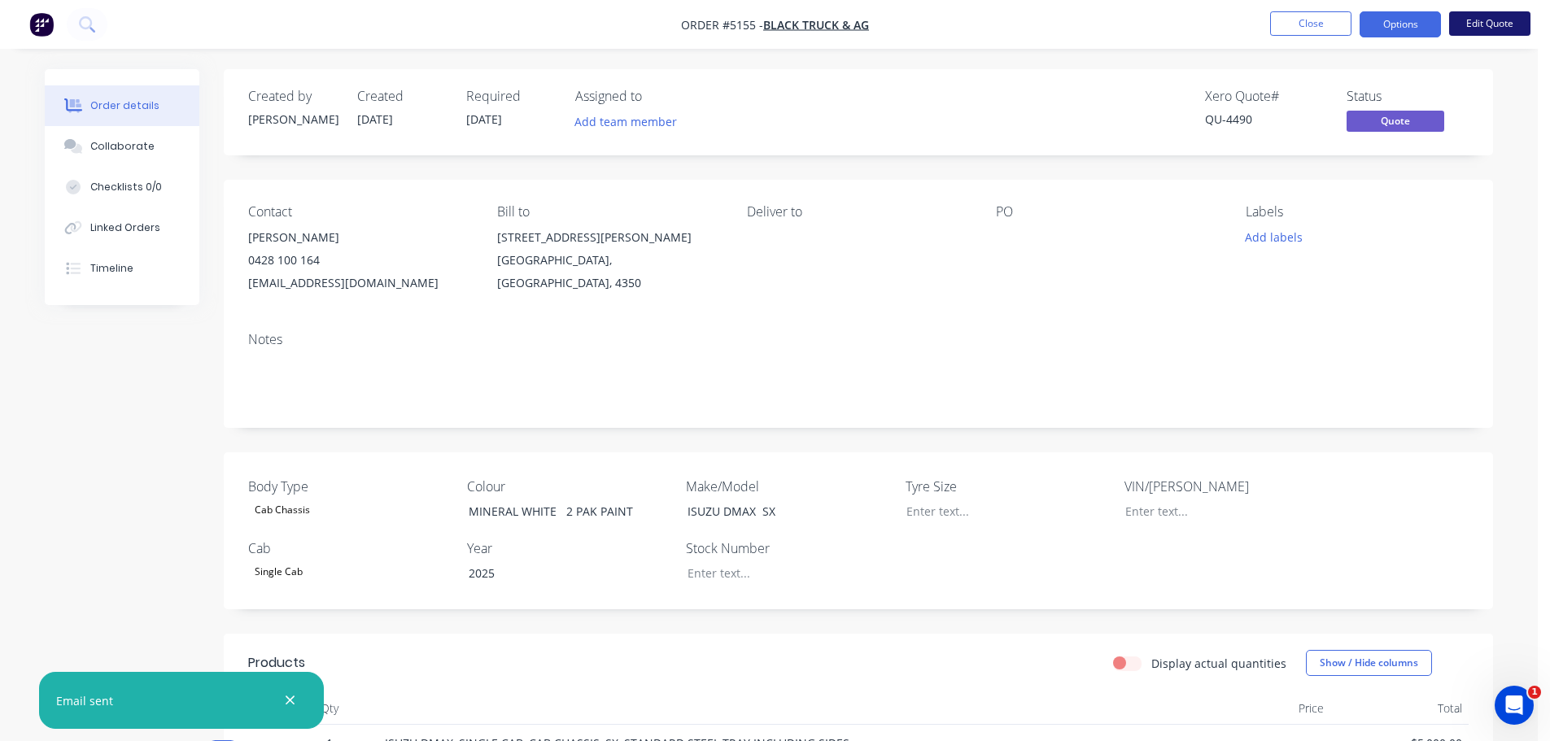
click at [1495, 28] on button "Edit Quote" at bounding box center [1489, 23] width 81 height 24
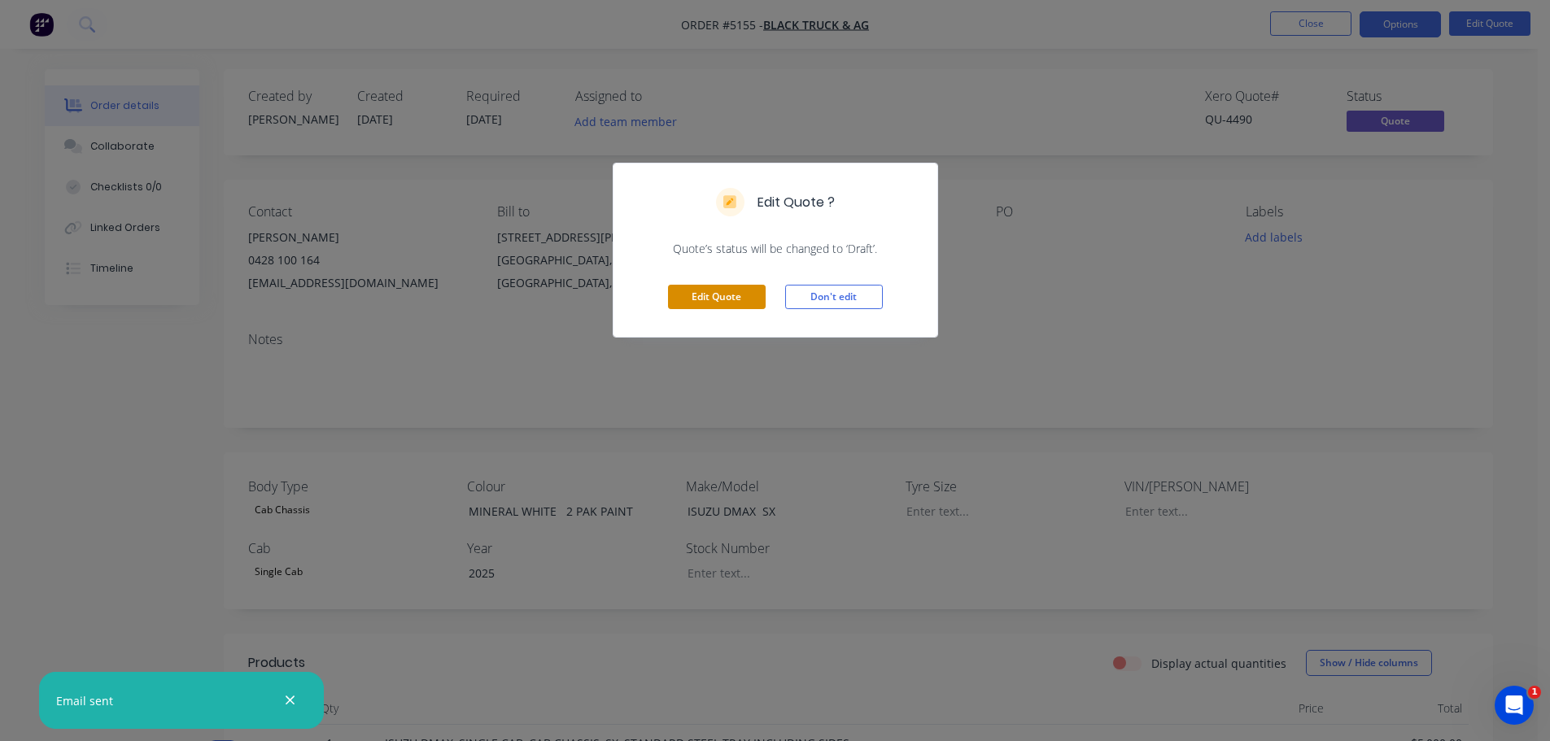
click at [750, 300] on button "Edit Quote" at bounding box center [717, 297] width 98 height 24
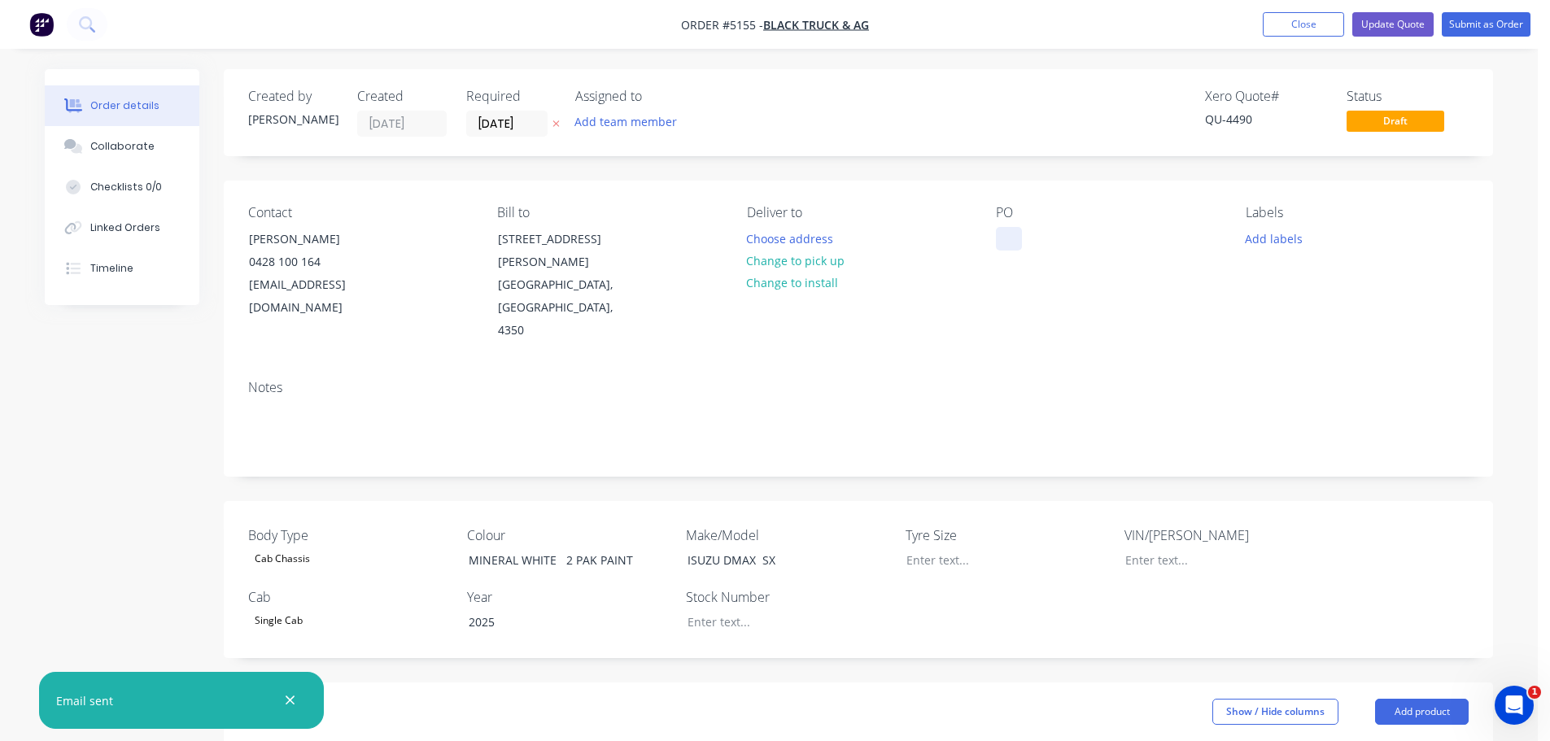
click at [1007, 241] on div at bounding box center [1009, 239] width 26 height 24
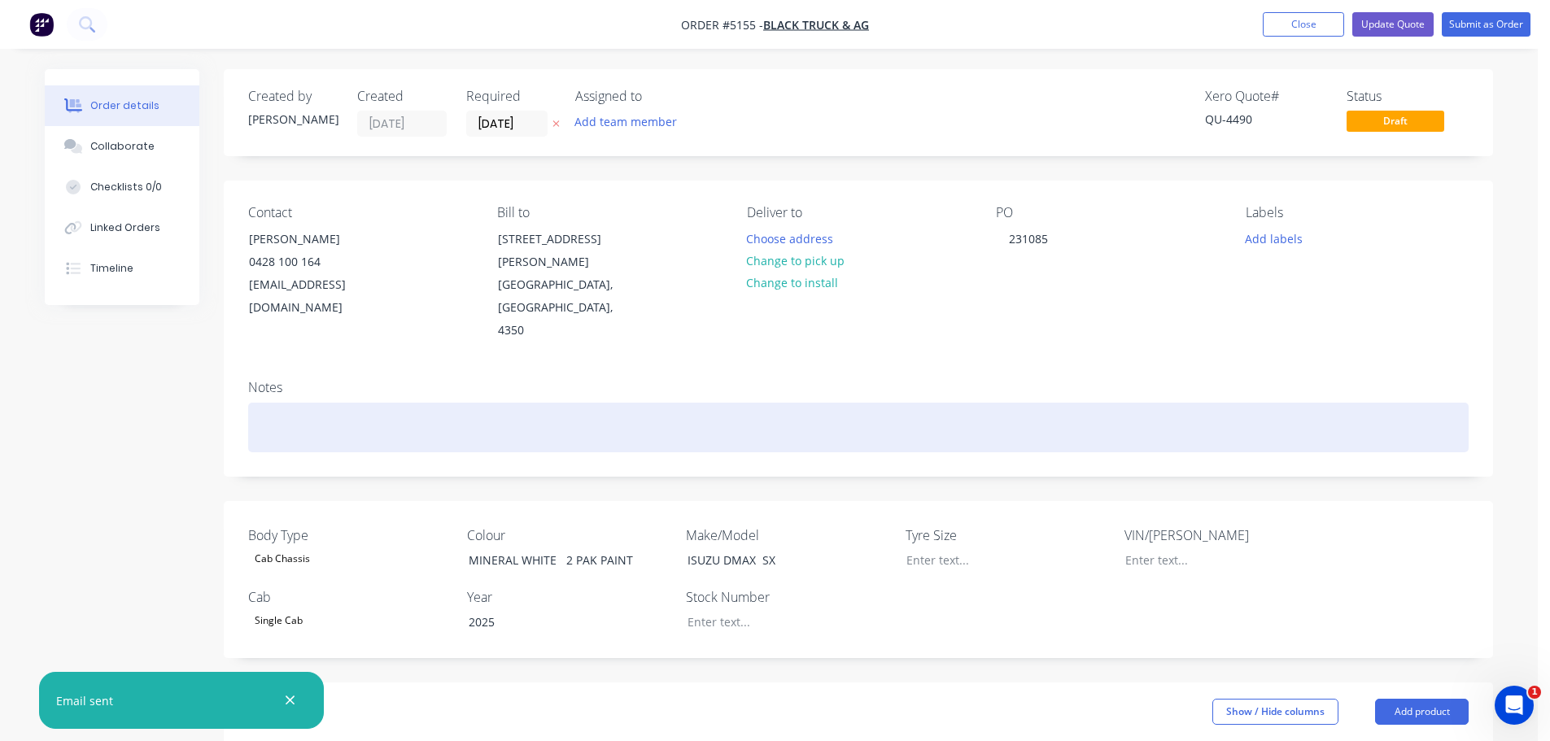
click at [801, 403] on div at bounding box center [858, 428] width 1220 height 50
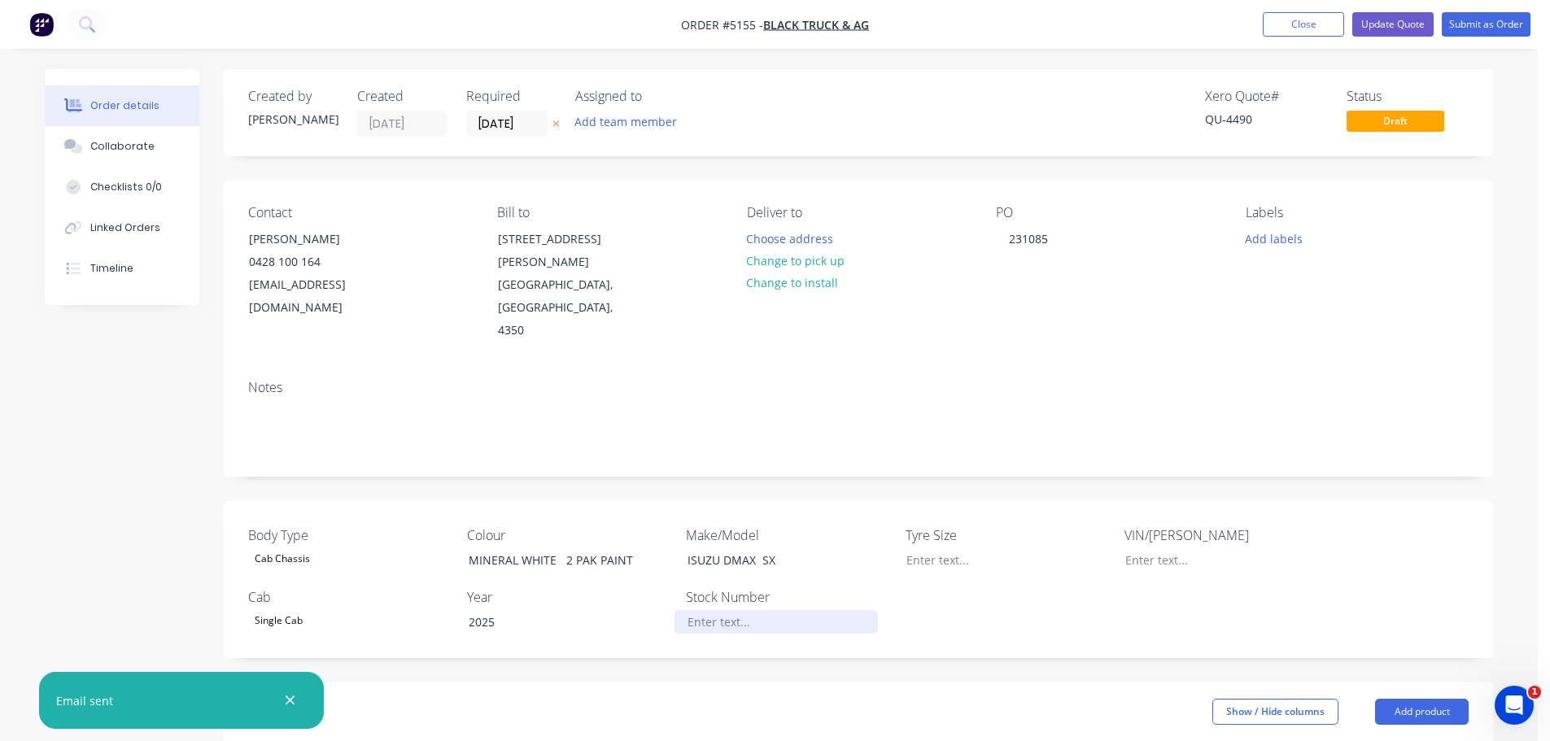
click at [708, 610] on div at bounding box center [775, 622] width 203 height 24
click at [1469, 21] on button "Submit as Order" at bounding box center [1485, 24] width 89 height 24
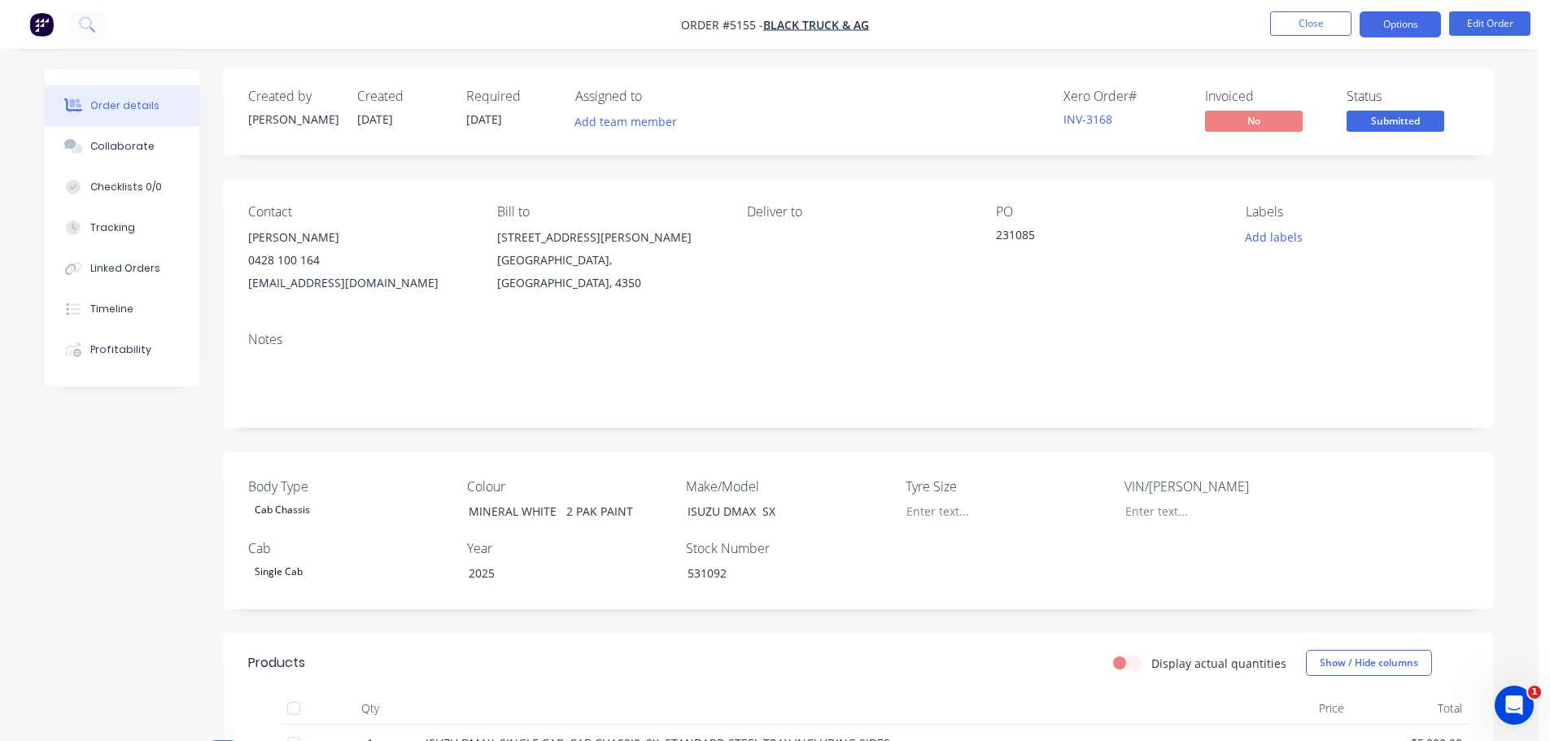
click at [1413, 28] on button "Options" at bounding box center [1399, 24] width 81 height 26
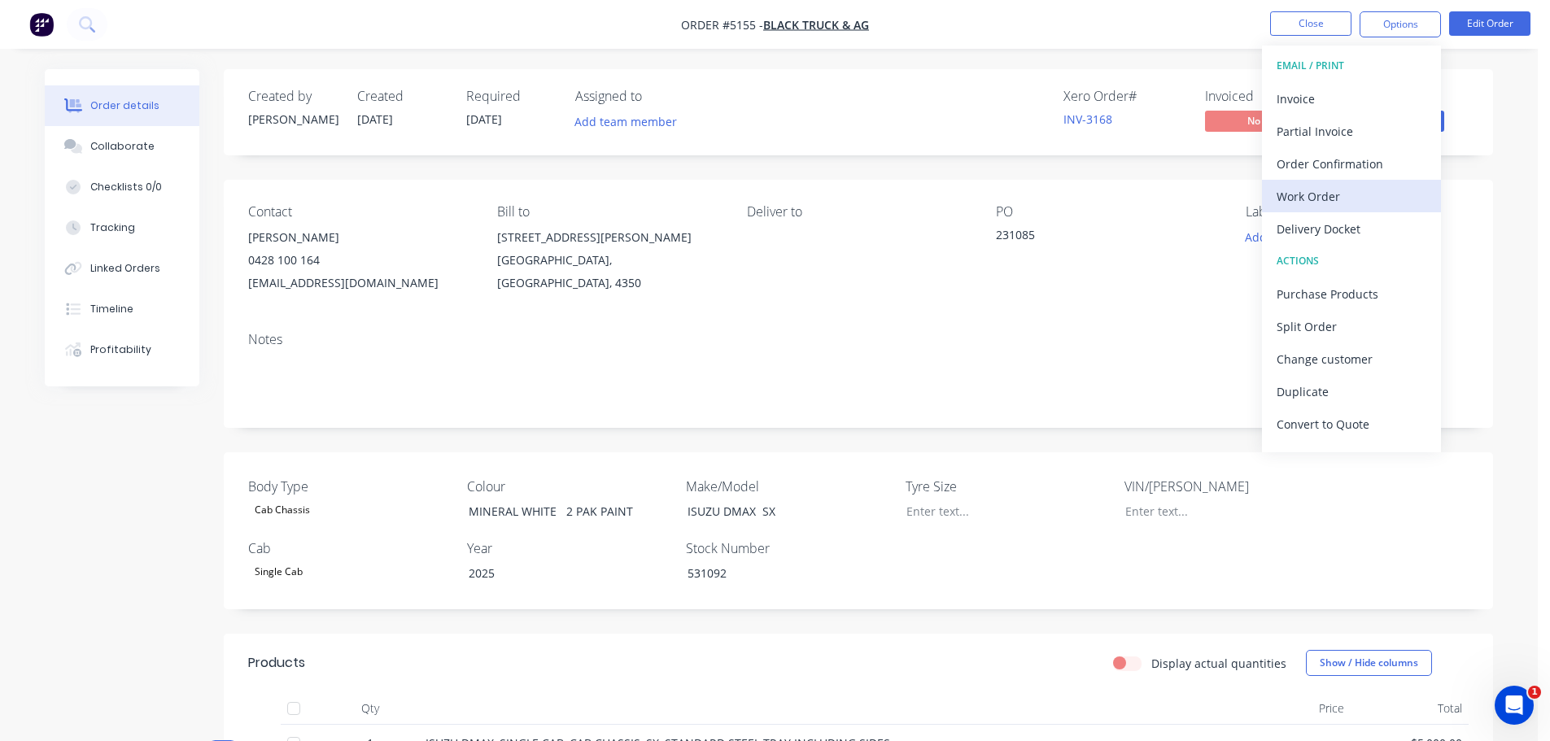
click at [1333, 196] on div "Work Order" at bounding box center [1351, 197] width 150 height 24
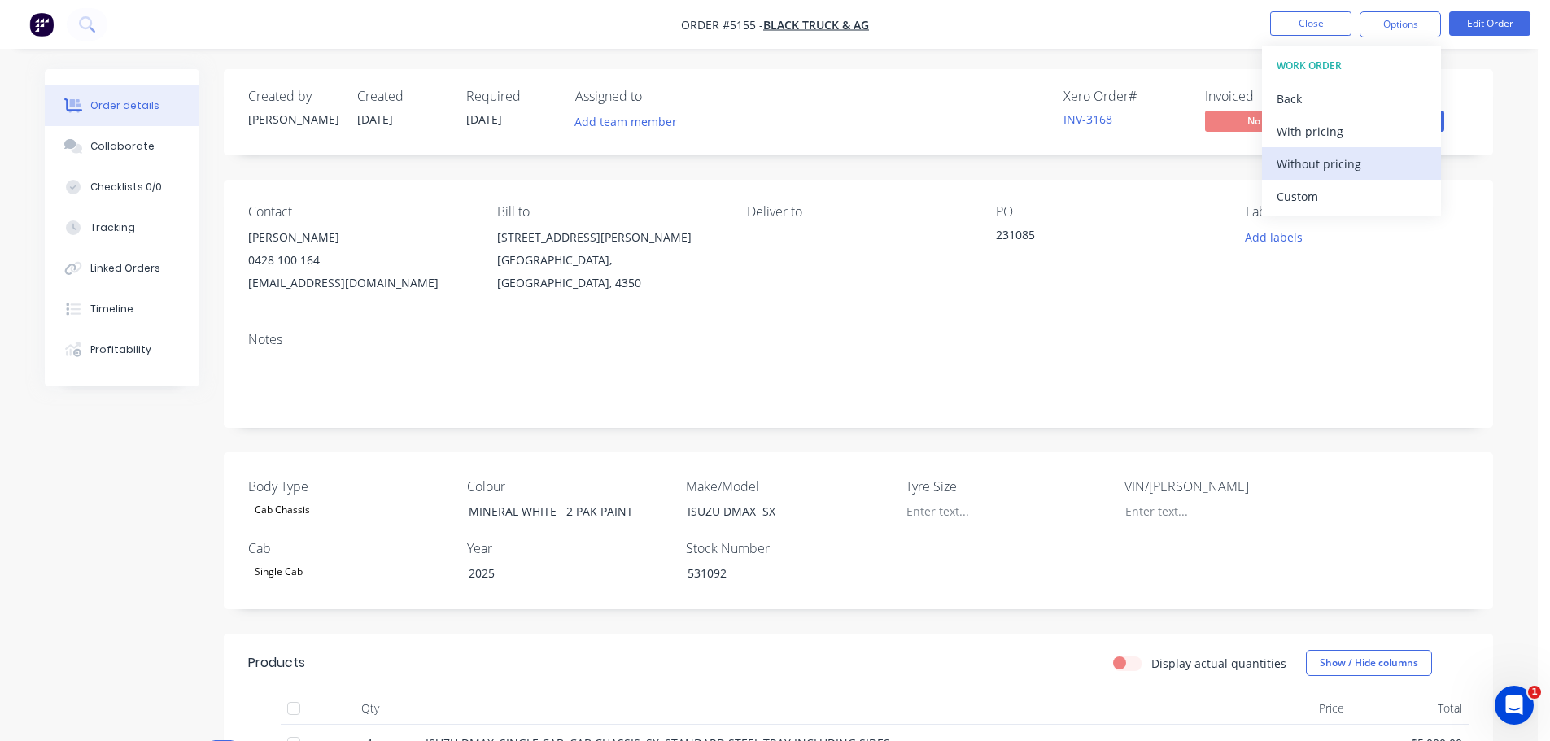
click at [1327, 164] on div "Without pricing" at bounding box center [1351, 164] width 150 height 24
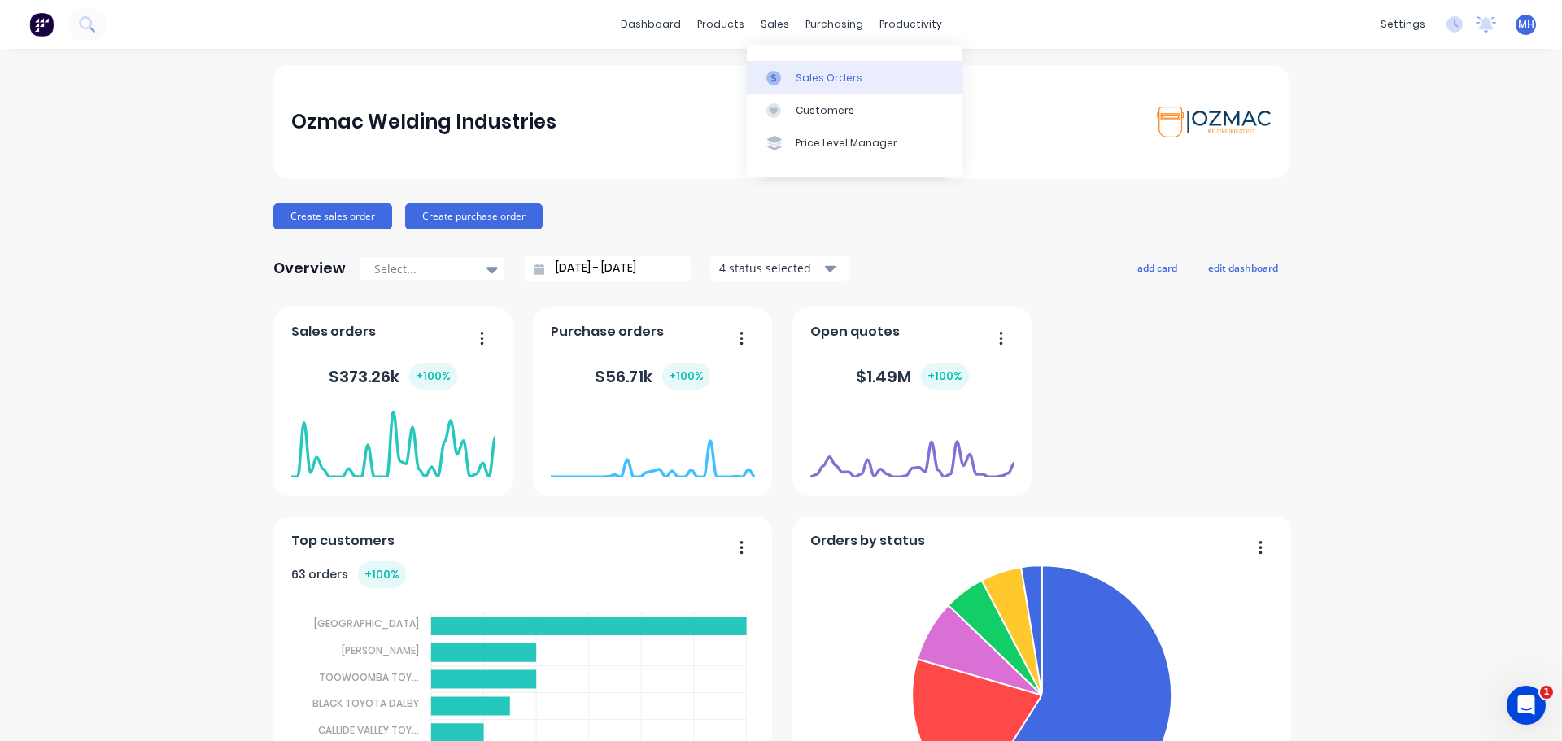
click at [800, 80] on div "Sales Orders" at bounding box center [829, 78] width 67 height 15
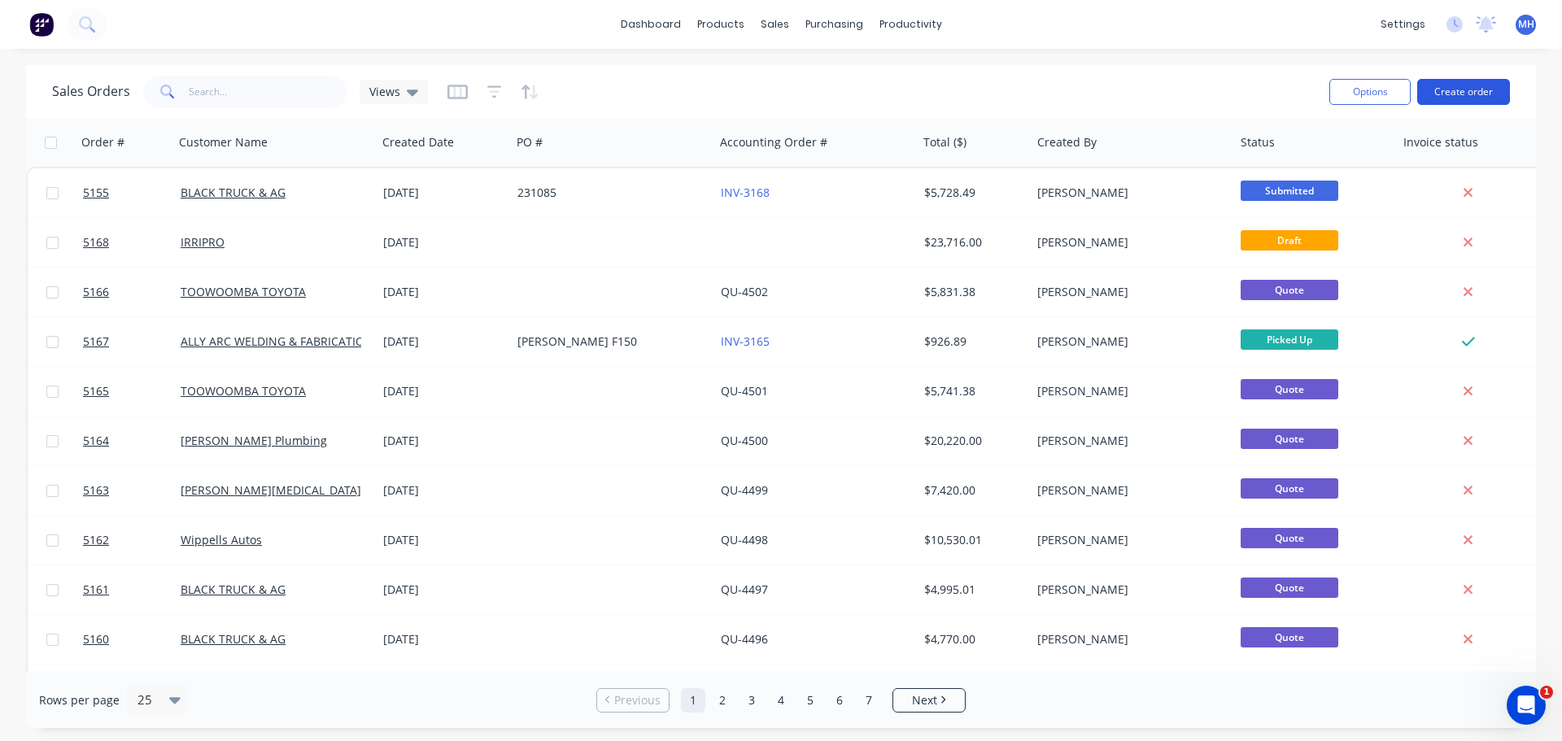
click at [1484, 93] on button "Create order" at bounding box center [1463, 92] width 93 height 26
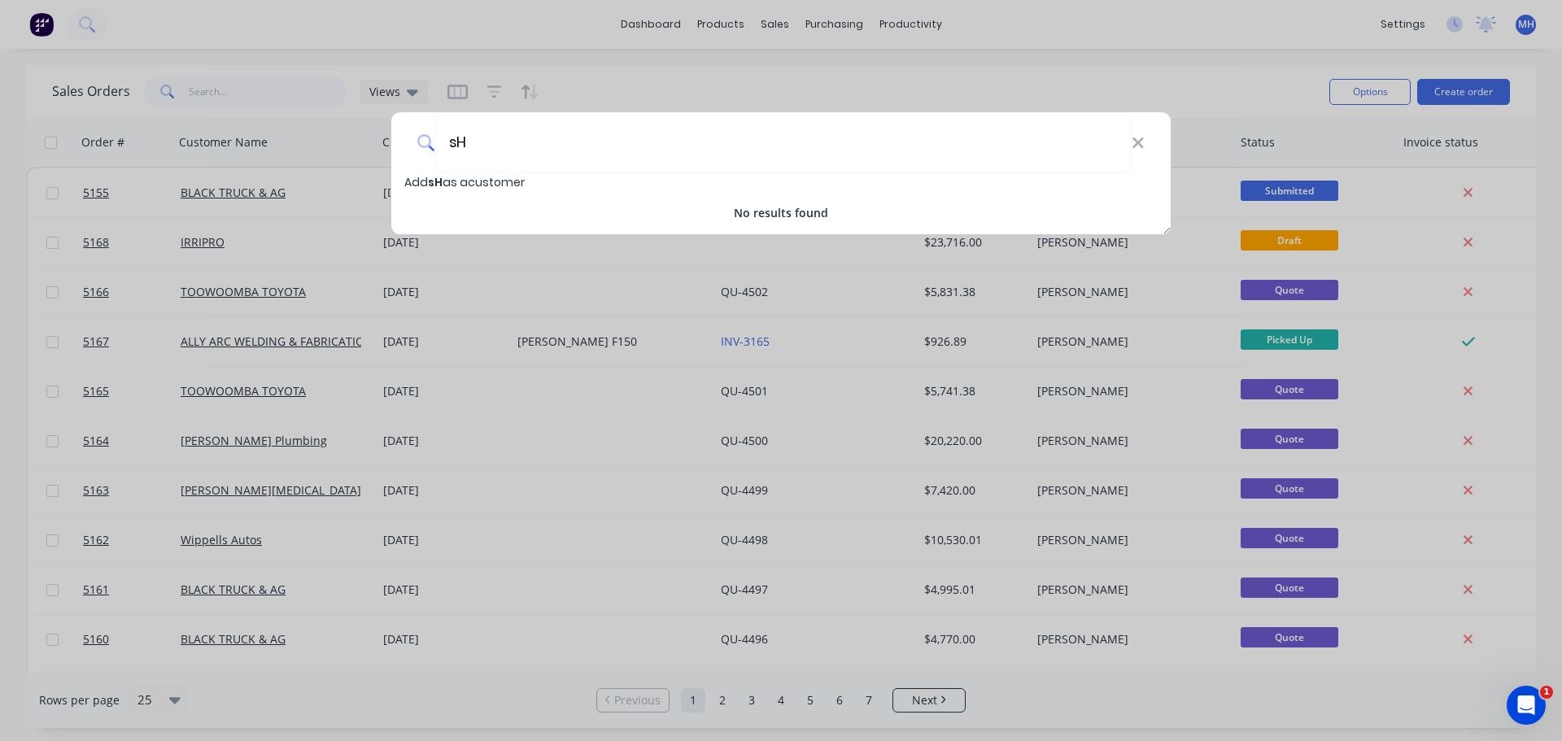
type input "s"
type input "[PERSON_NAME] & [PERSON_NAME]"
click at [521, 184] on span "[PERSON_NAME] & [PERSON_NAME]" at bounding box center [531, 182] width 207 height 16
select select "AU"
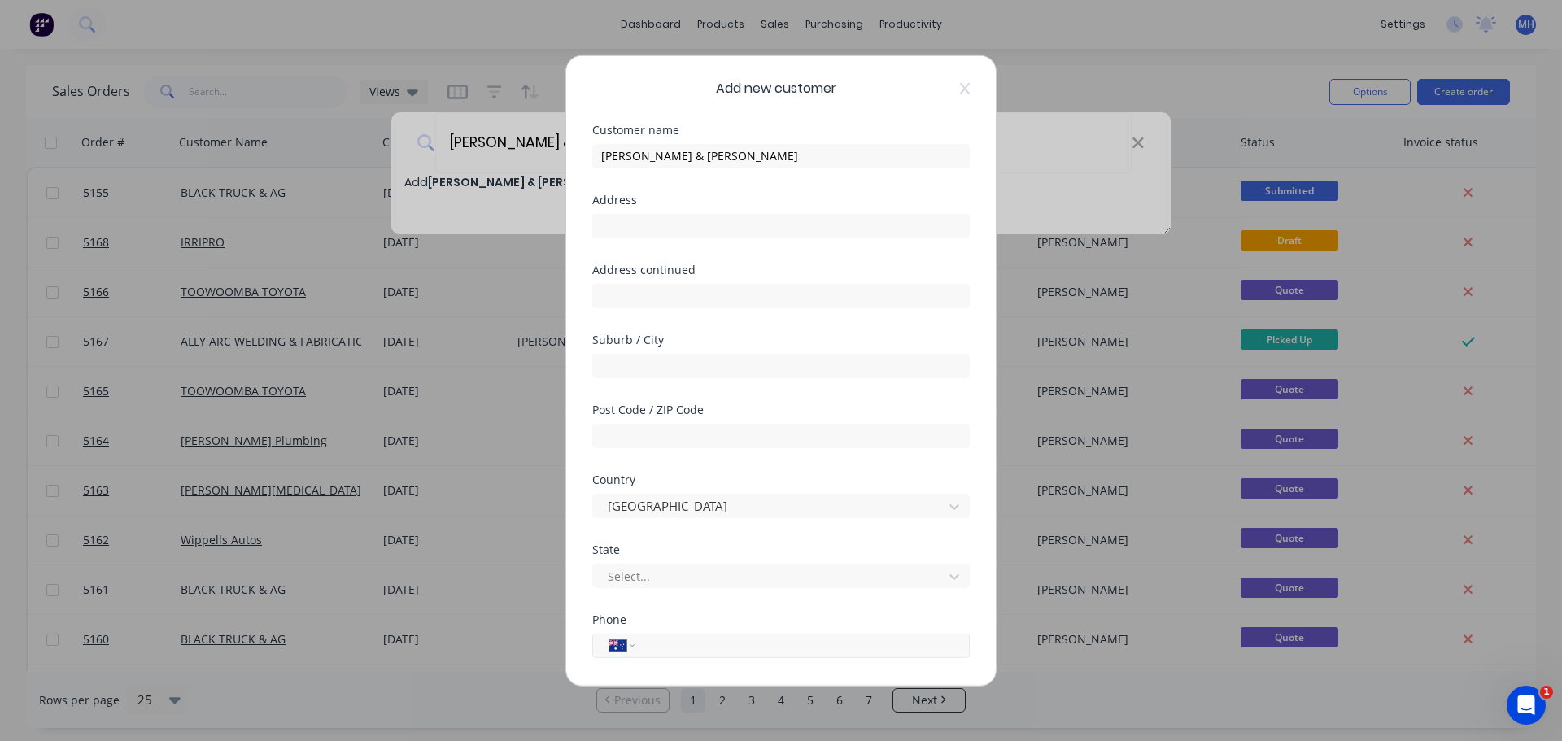
click at [656, 647] on input "tel" at bounding box center [799, 645] width 307 height 19
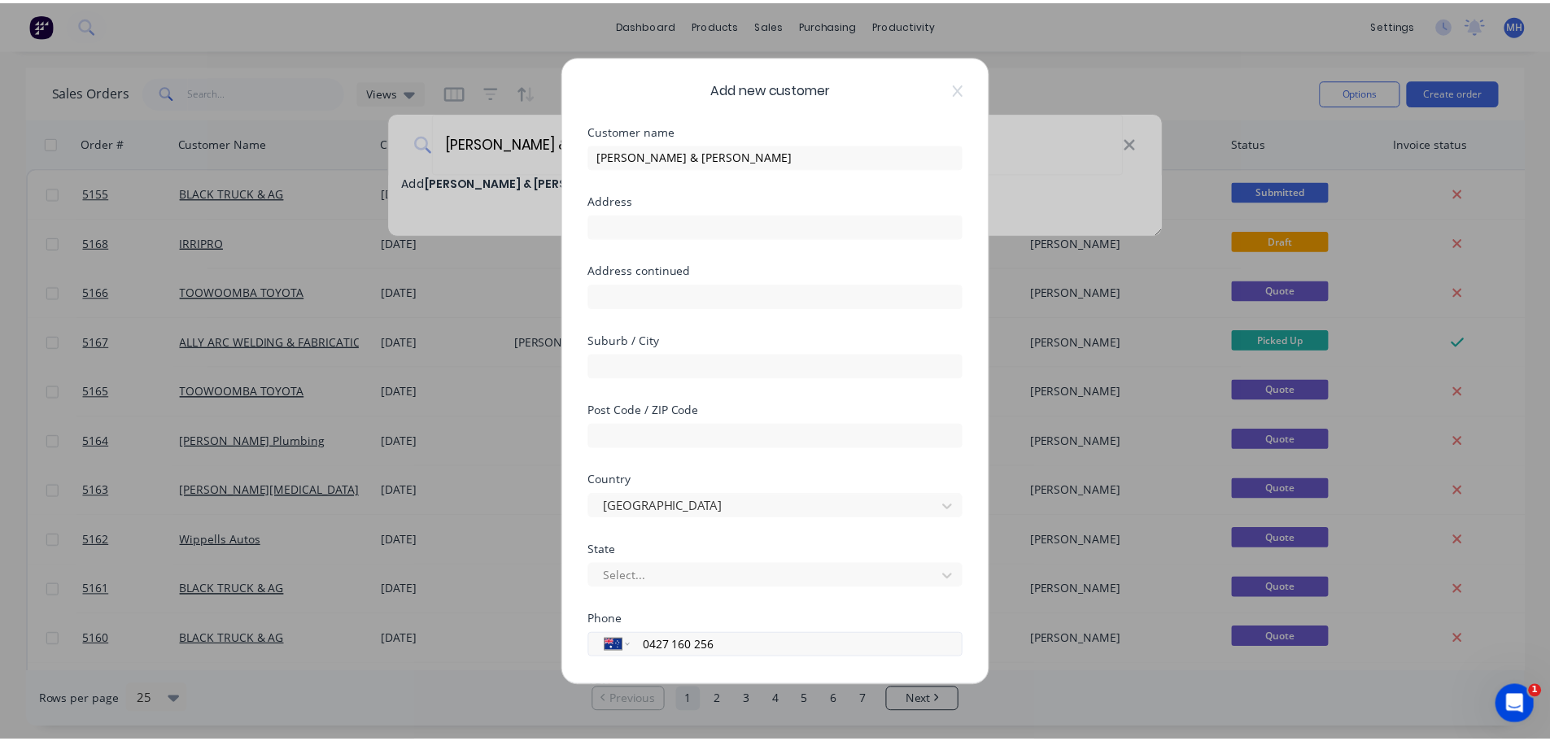
scroll to position [164, 0]
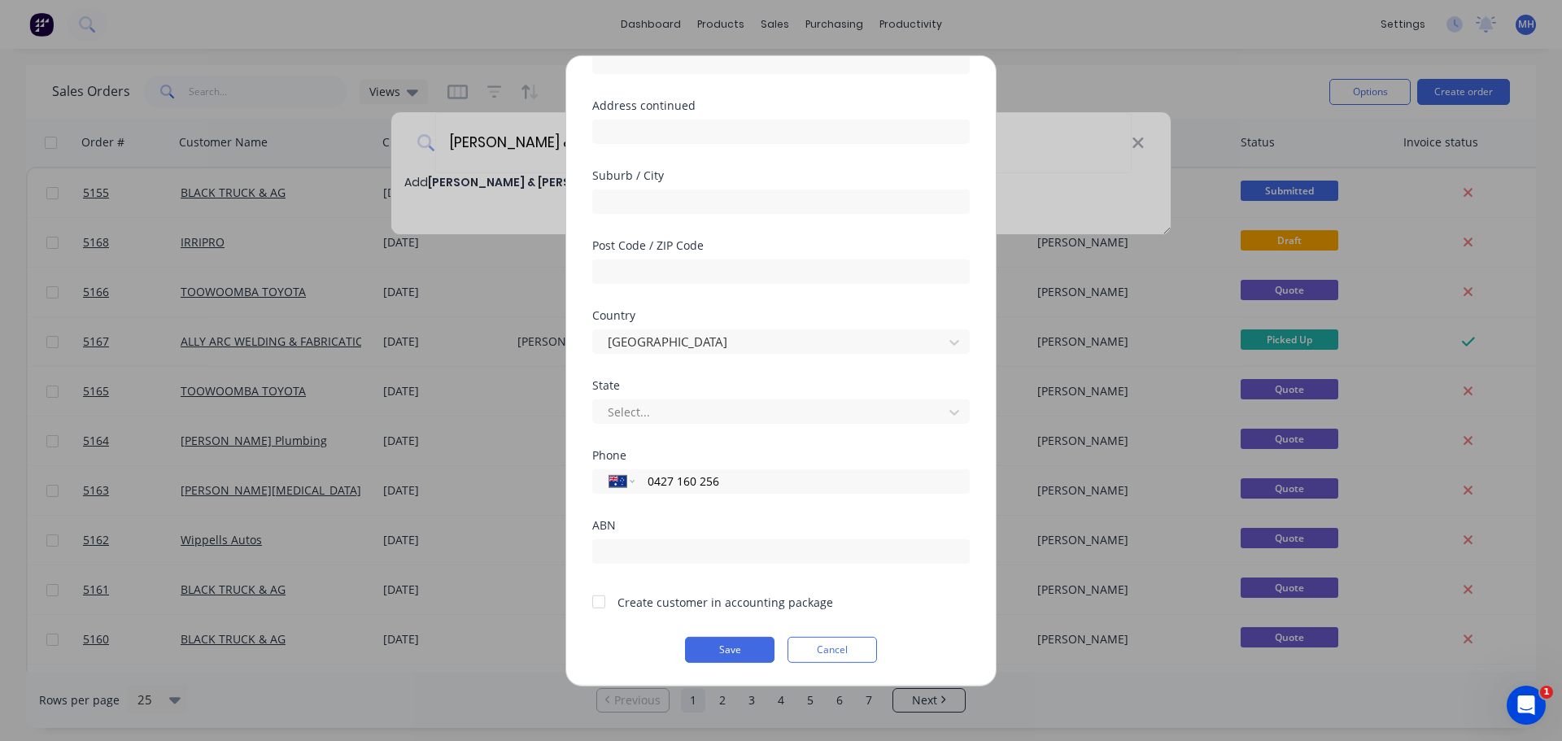
type input "0427 160 256"
click at [602, 598] on div at bounding box center [598, 602] width 33 height 33
click at [715, 656] on button "Save" at bounding box center [729, 649] width 89 height 26
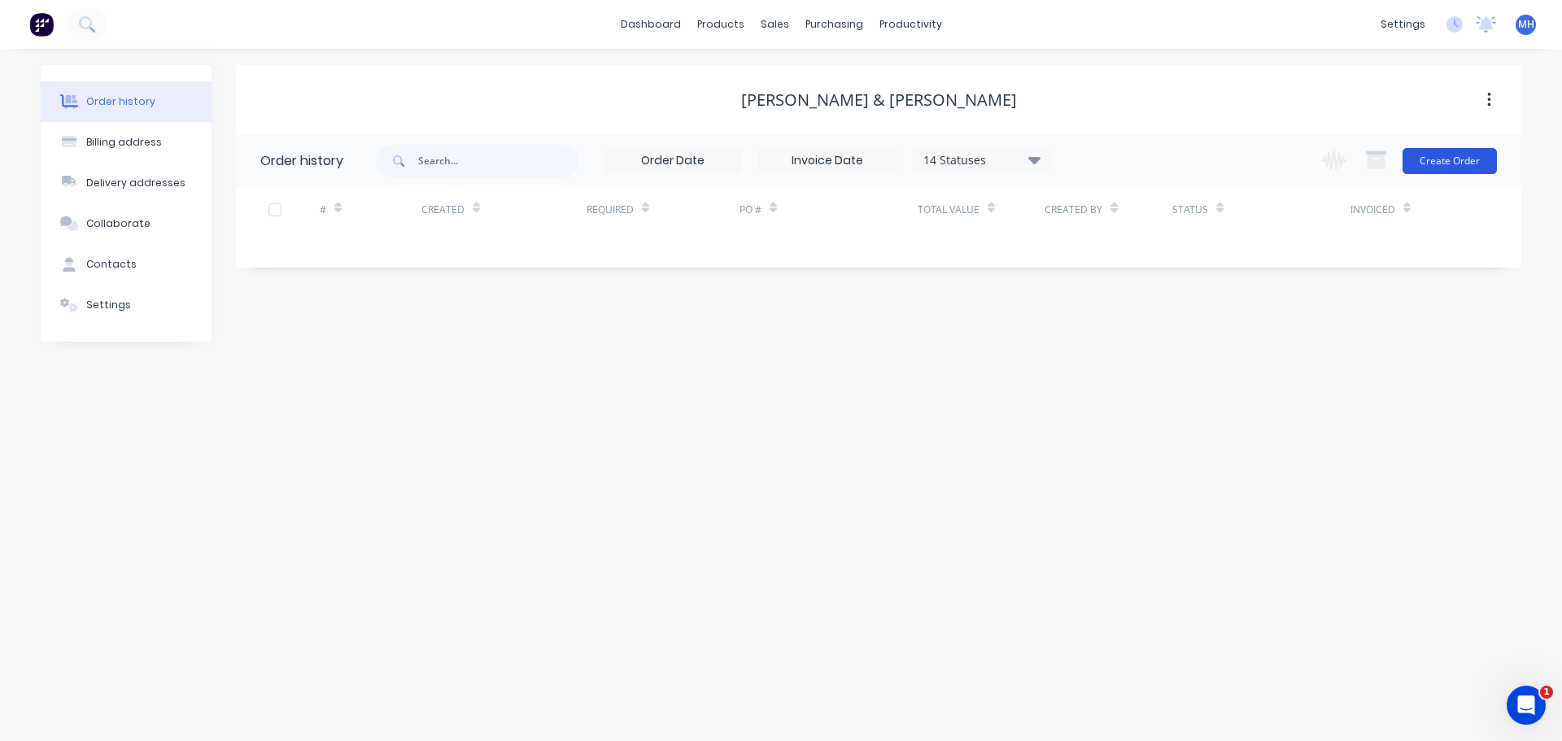
click at [1437, 164] on button "Create Order" at bounding box center [1449, 161] width 94 height 26
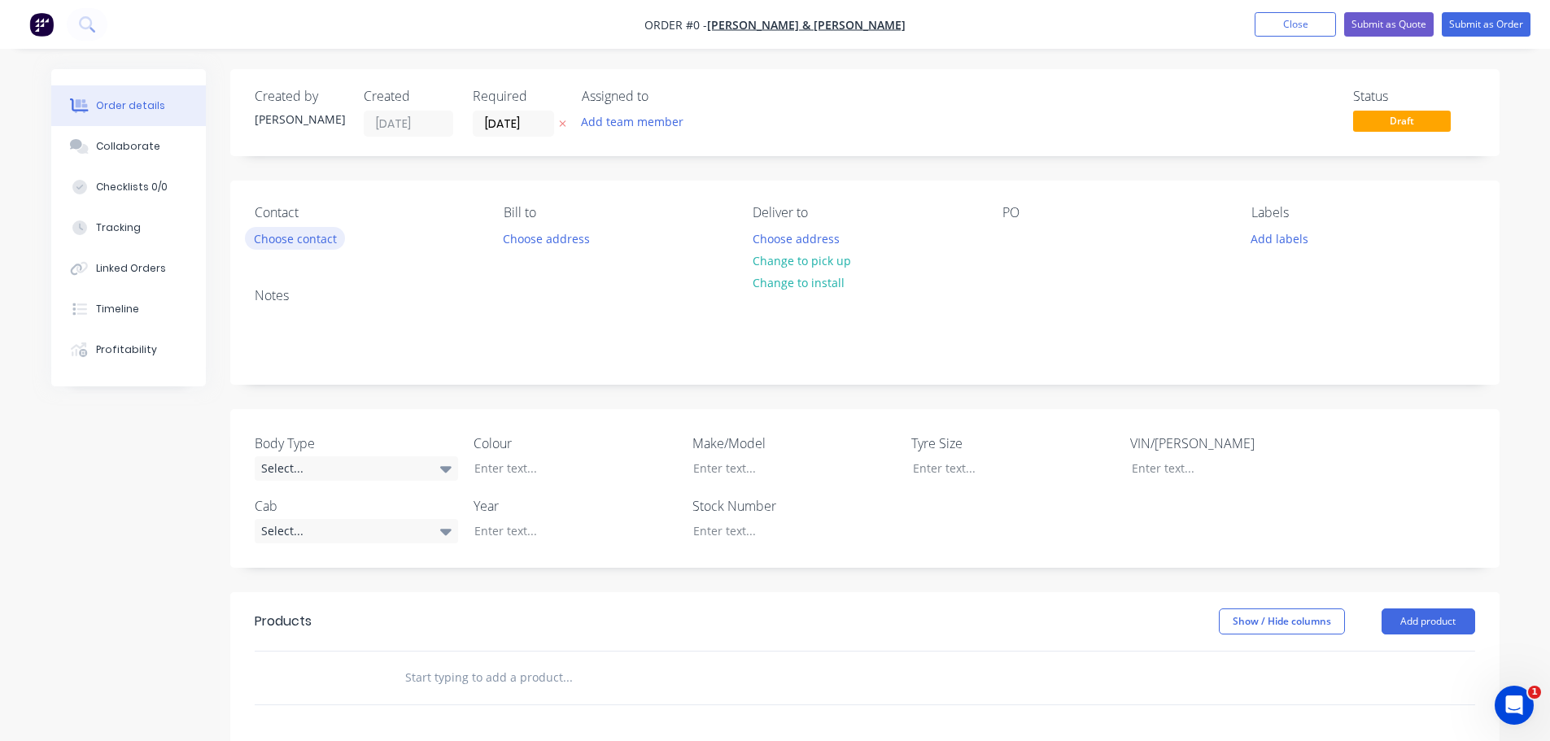
click at [325, 240] on button "Choose contact" at bounding box center [295, 238] width 100 height 22
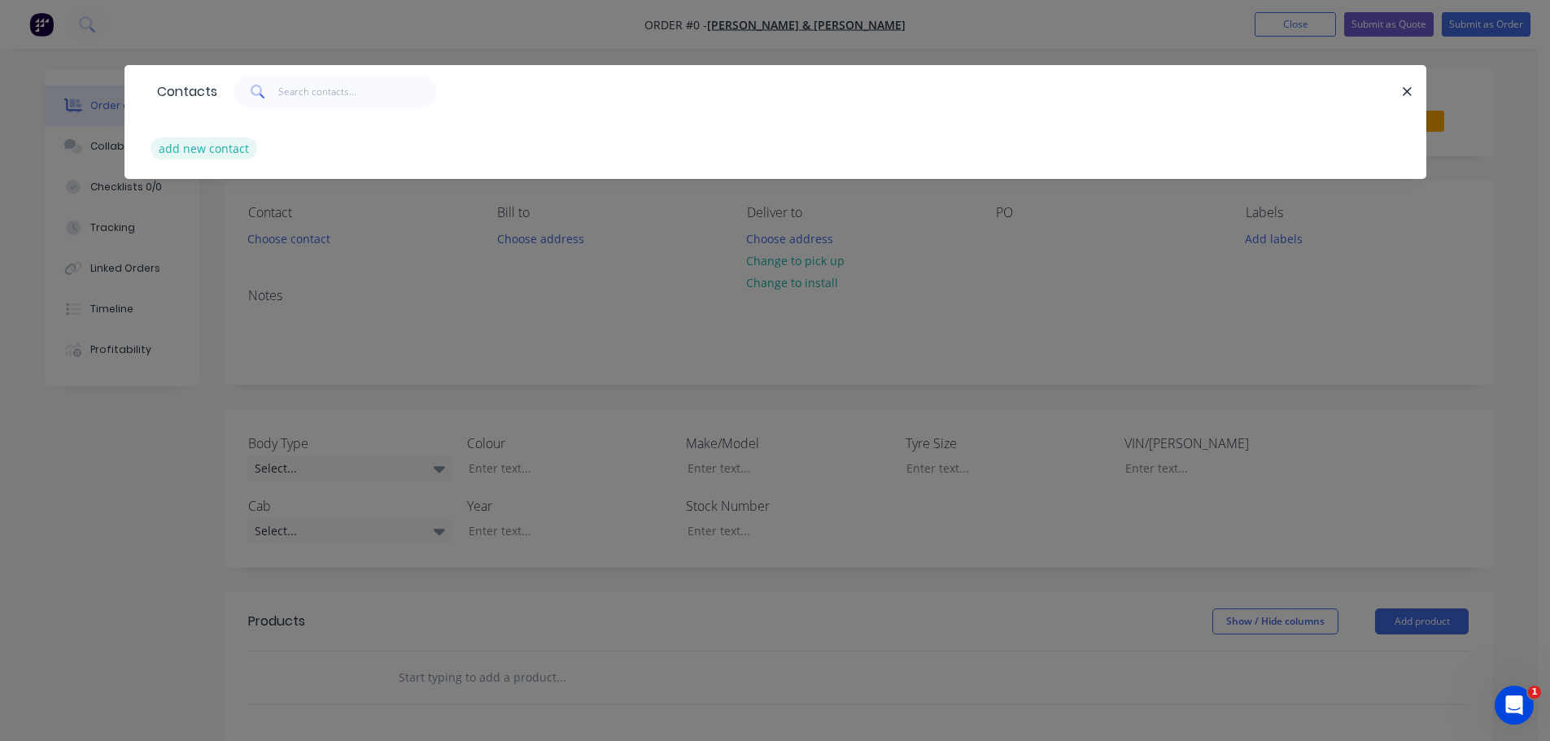
click at [204, 146] on button "add new contact" at bounding box center [203, 148] width 107 height 22
select select "AU"
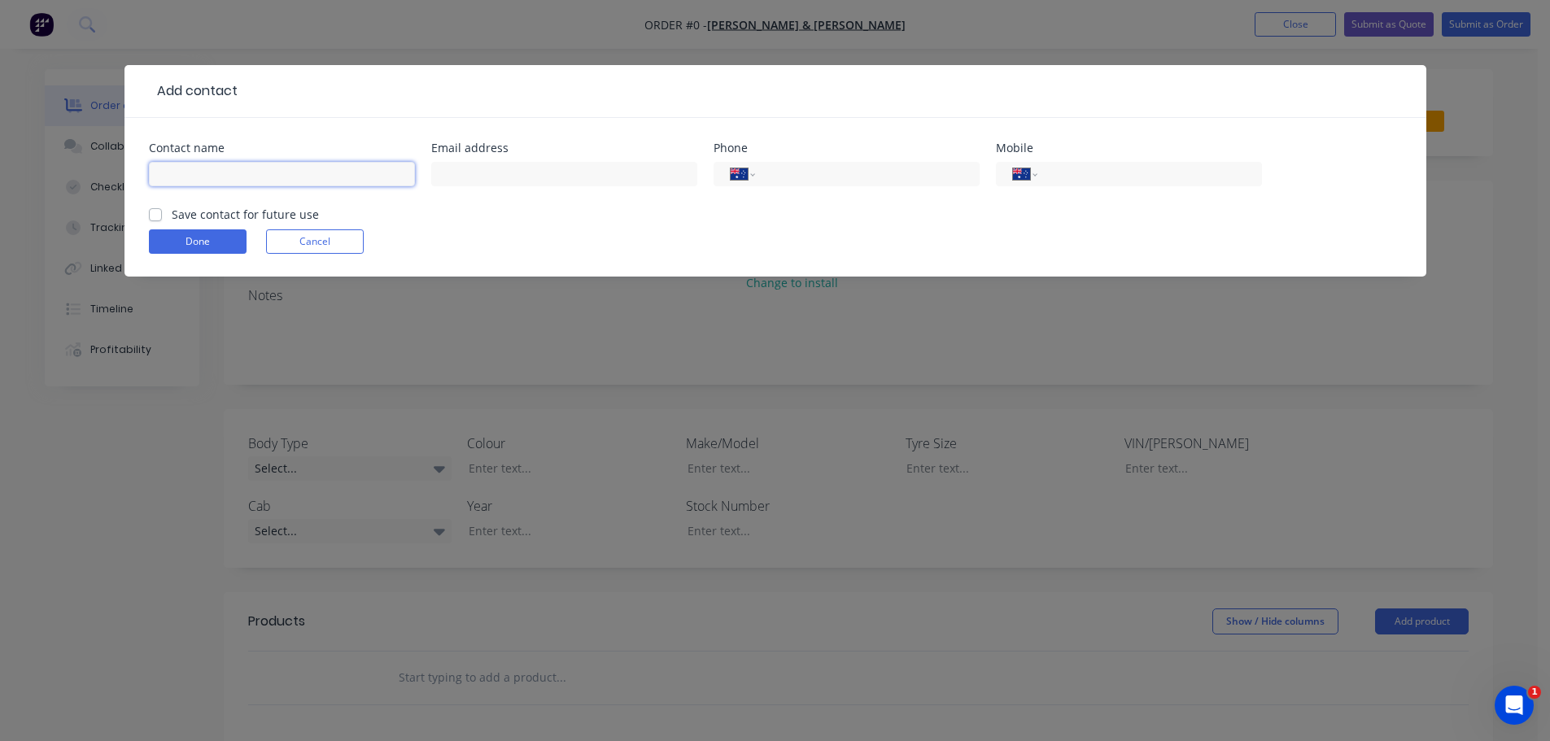
click at [229, 172] on input "text" at bounding box center [282, 174] width 266 height 24
type input "[PERSON_NAME] & [PERSON_NAME]"
click at [172, 217] on label "Save contact for future use" at bounding box center [245, 214] width 147 height 17
click at [155, 217] on input "Save contact for future use" at bounding box center [155, 213] width 13 height 15
checkbox input "true"
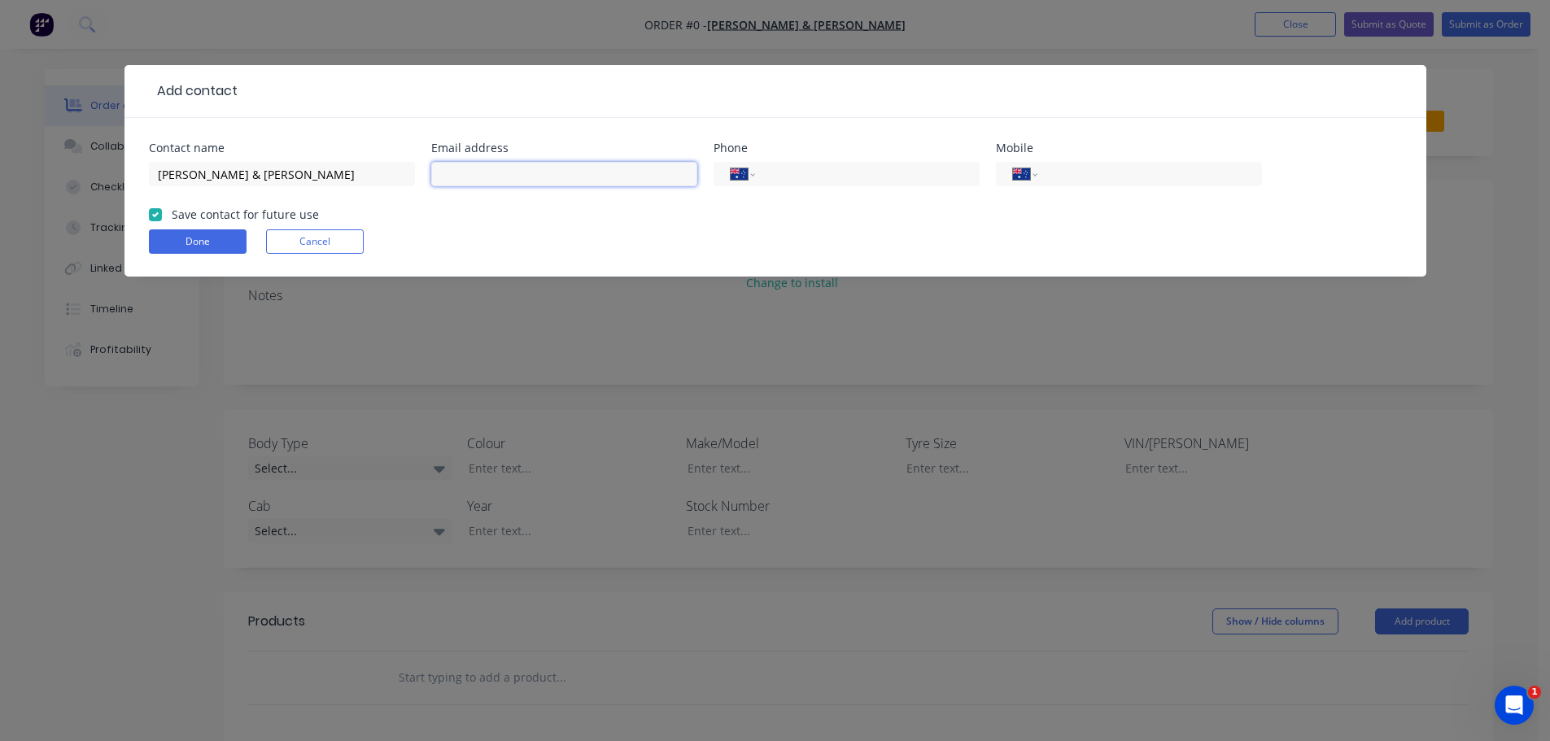
click at [465, 168] on input "text" at bounding box center [564, 174] width 266 height 24
type input "shanemaree@bigpond.com"
click at [1094, 178] on input "tel" at bounding box center [1145, 174] width 195 height 19
type input "0427 160 256"
click at [212, 237] on button "Done" at bounding box center [198, 241] width 98 height 24
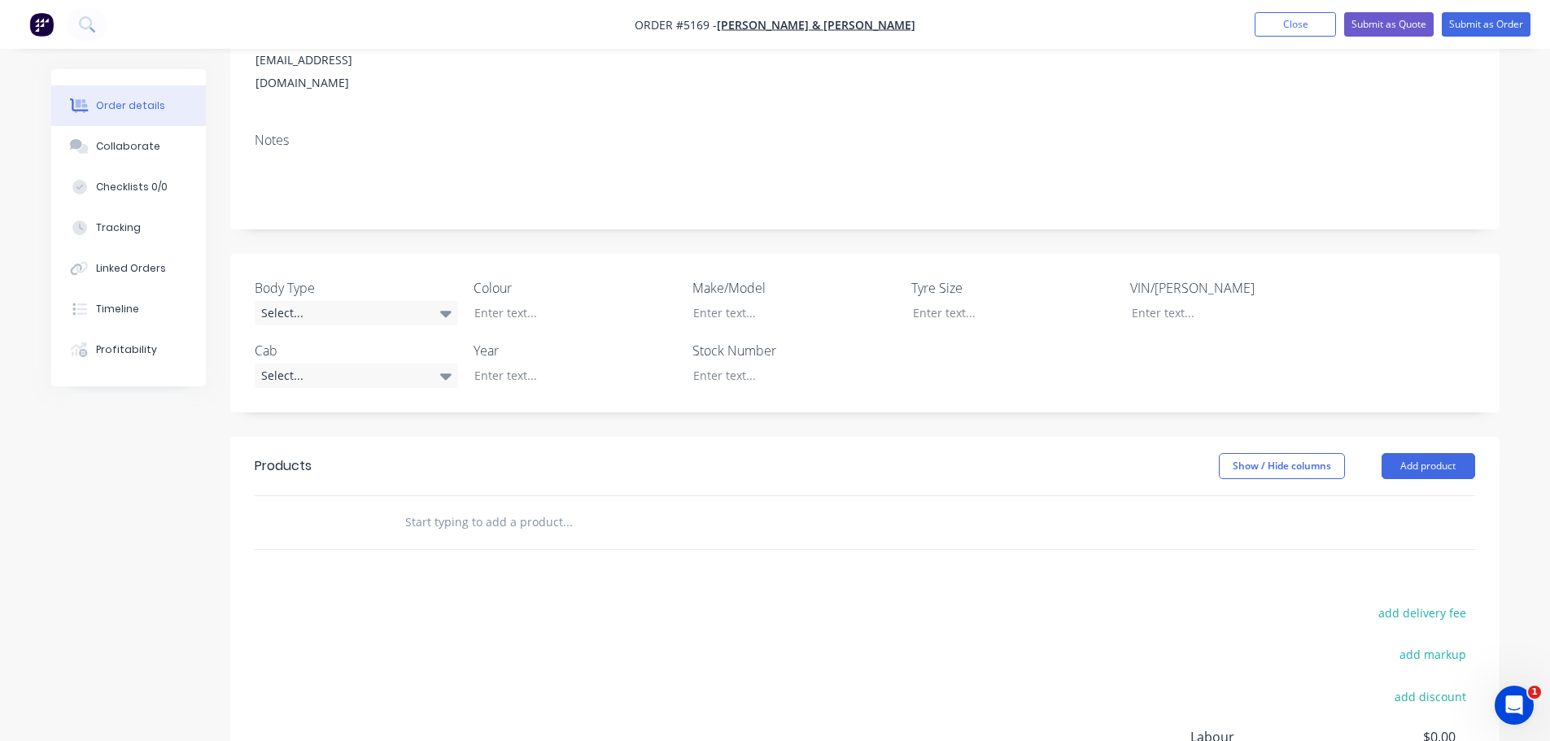
scroll to position [325, 0]
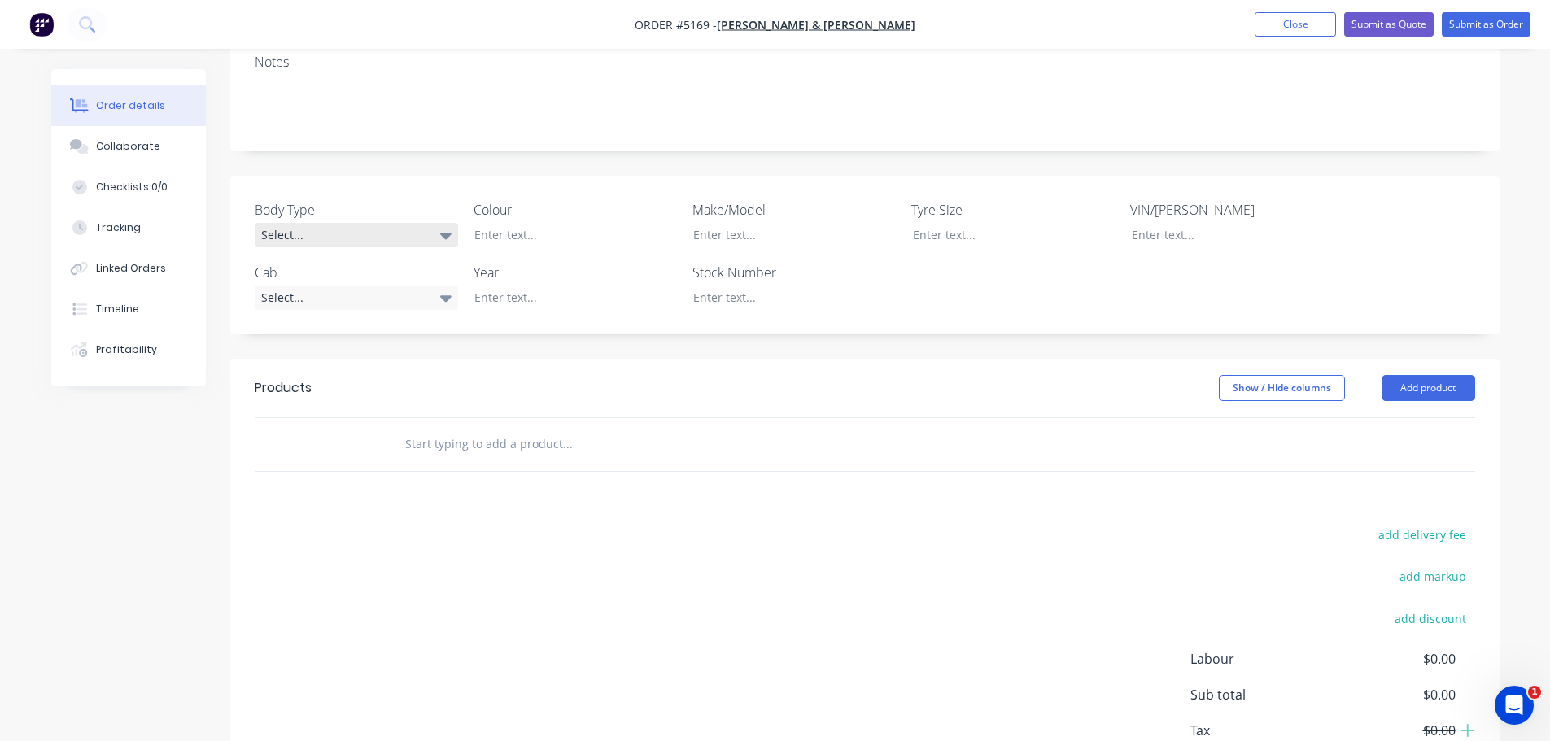
click at [348, 223] on div "Select..." at bounding box center [356, 235] width 203 height 24
click at [353, 261] on button "Cab Chassis" at bounding box center [377, 256] width 244 height 33
click at [370, 285] on div "Select..." at bounding box center [356, 297] width 203 height 24
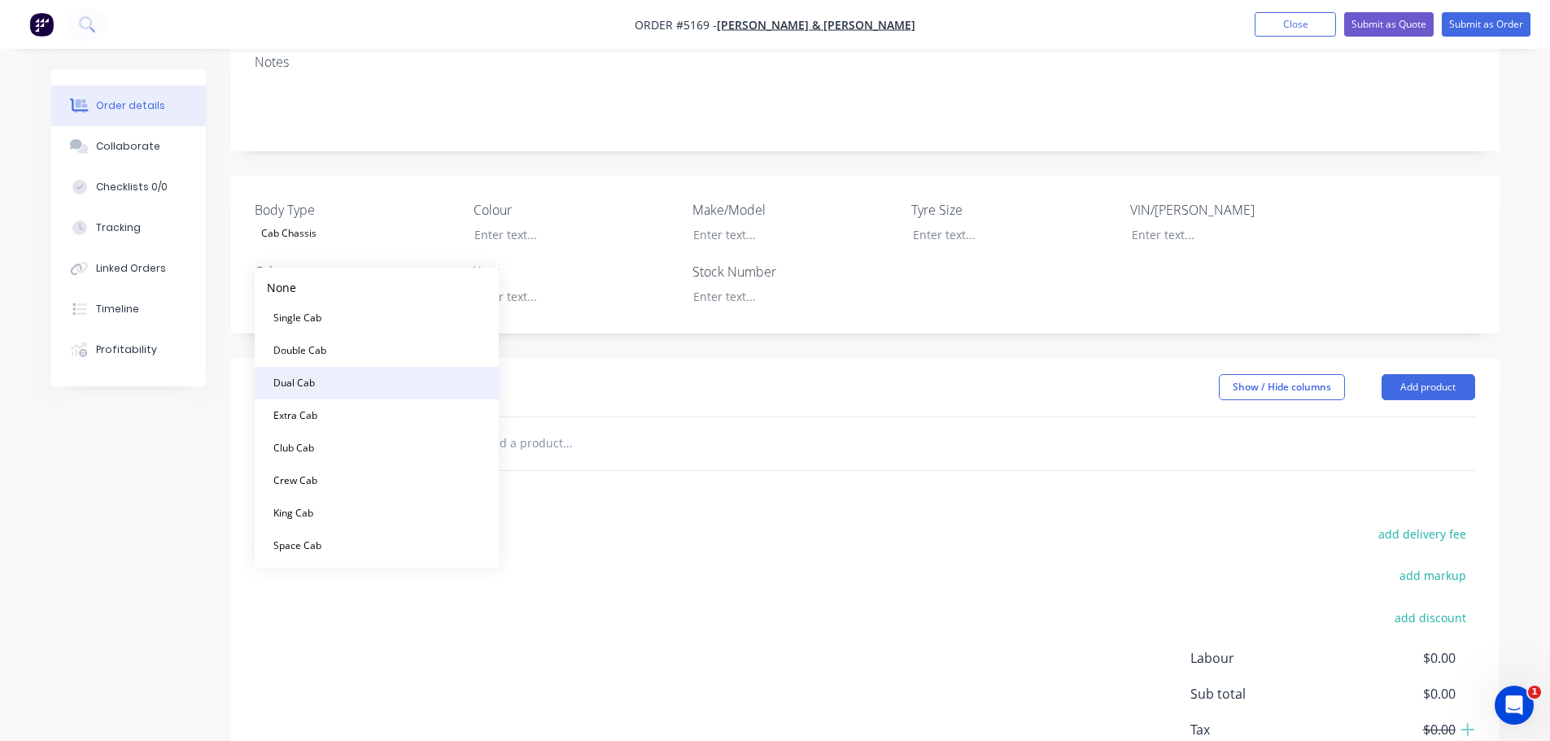
click at [366, 386] on button "Dual Cab" at bounding box center [377, 383] width 244 height 33
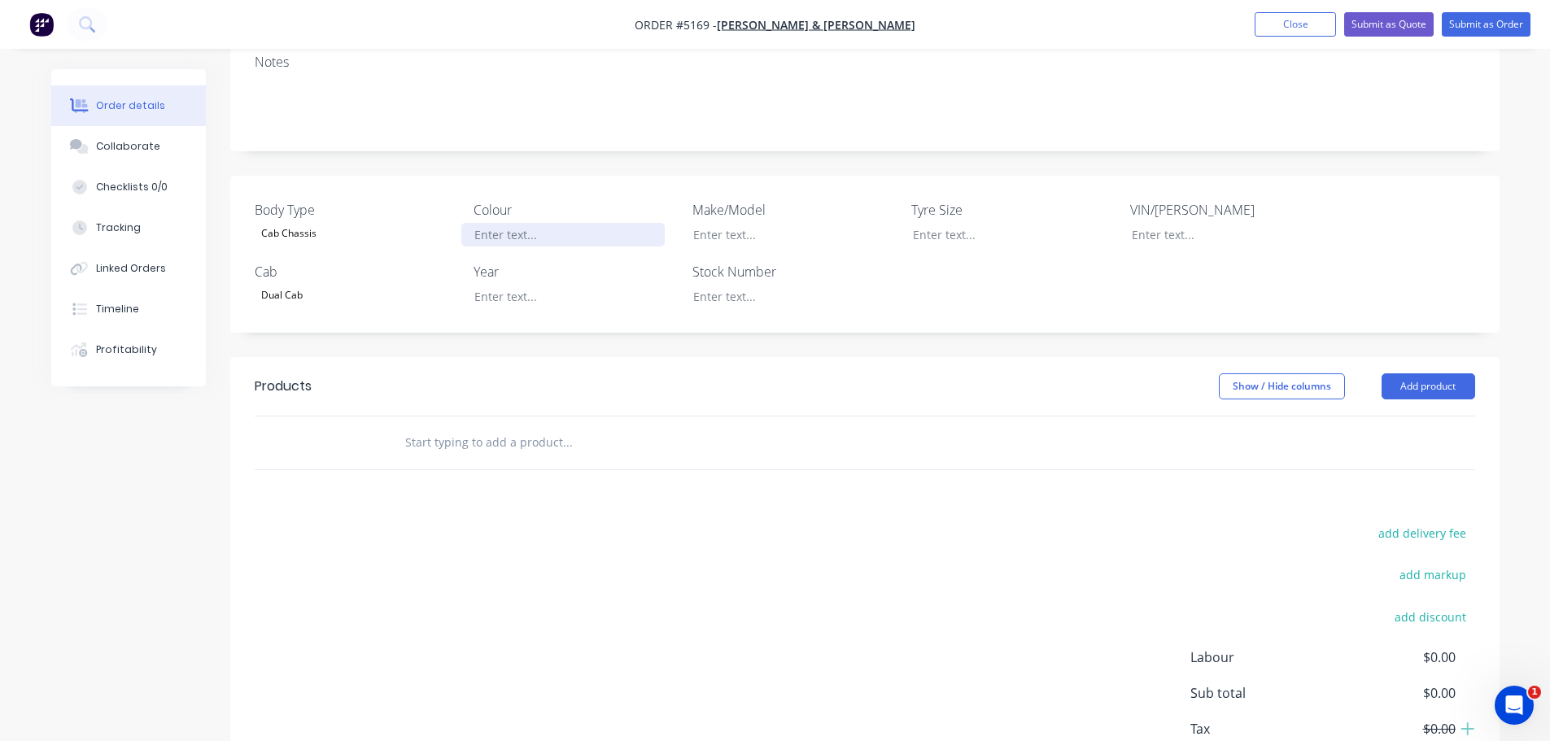
click at [534, 223] on div at bounding box center [562, 235] width 203 height 24
click at [538, 285] on div at bounding box center [562, 297] width 203 height 24
click at [751, 223] on div at bounding box center [781, 235] width 203 height 24
click at [762, 285] on div at bounding box center [781, 297] width 203 height 24
click at [482, 426] on input "text" at bounding box center [566, 442] width 325 height 33
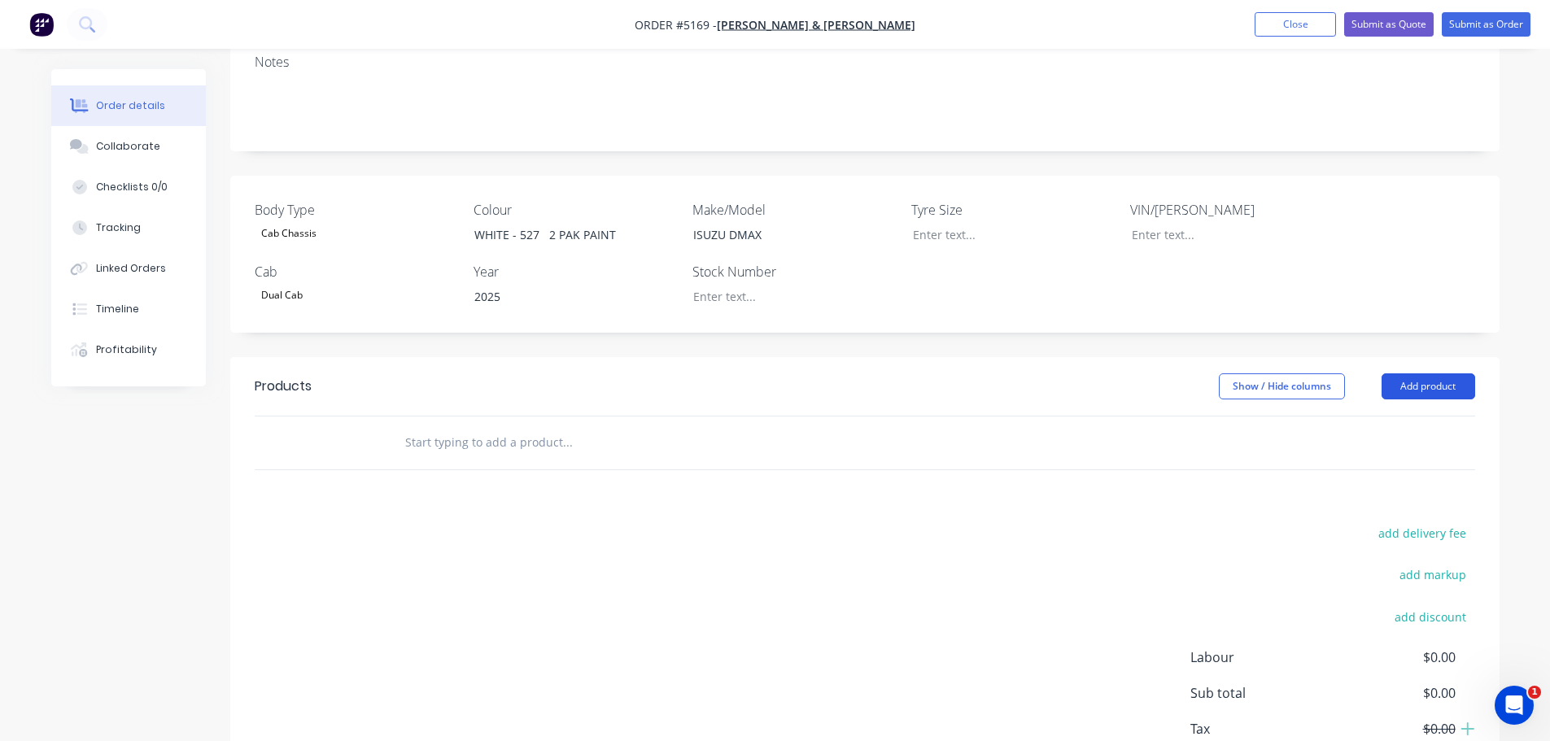
click at [1454, 373] on button "Add product" at bounding box center [1428, 386] width 94 height 26
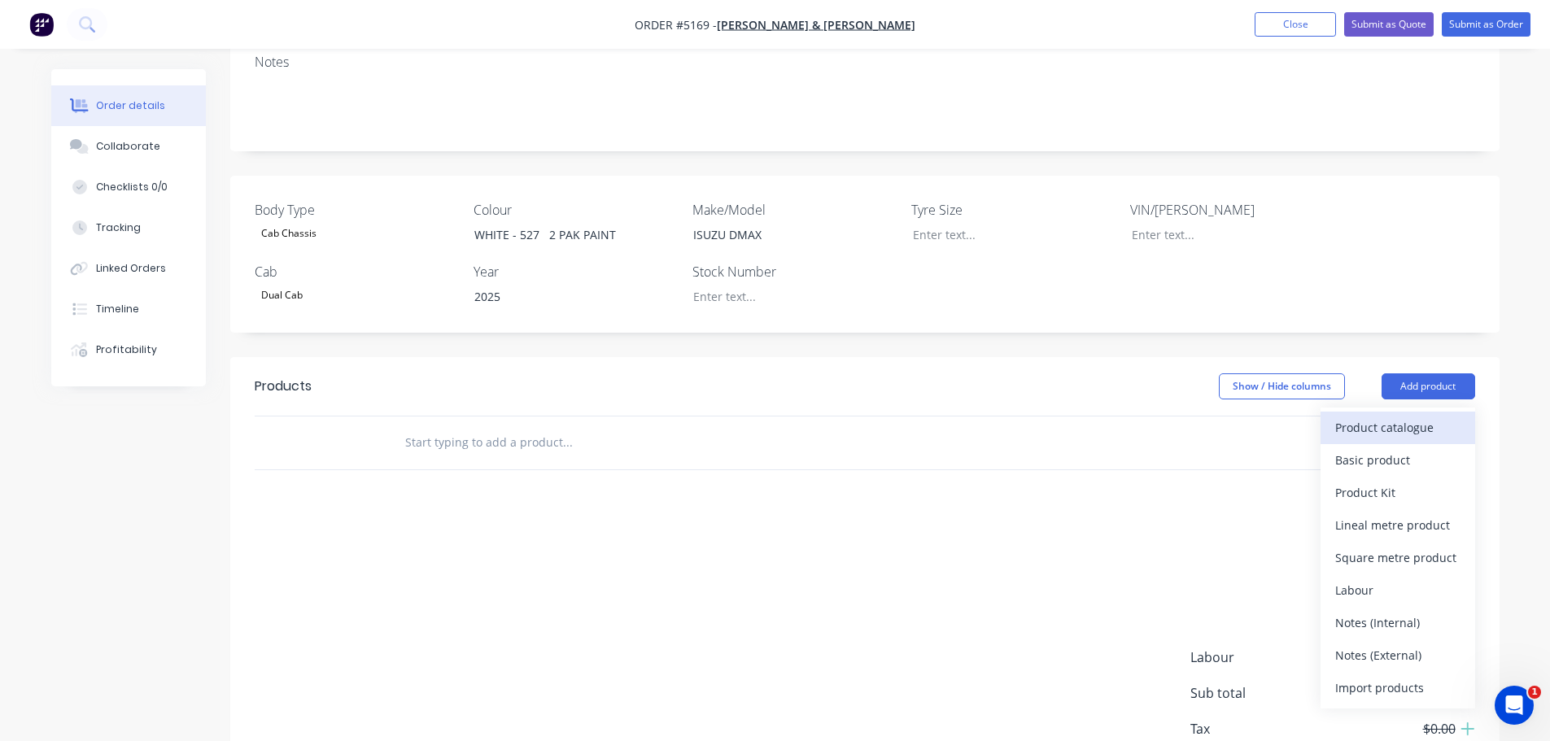
click at [1424, 416] on div "Product catalogue" at bounding box center [1397, 428] width 125 height 24
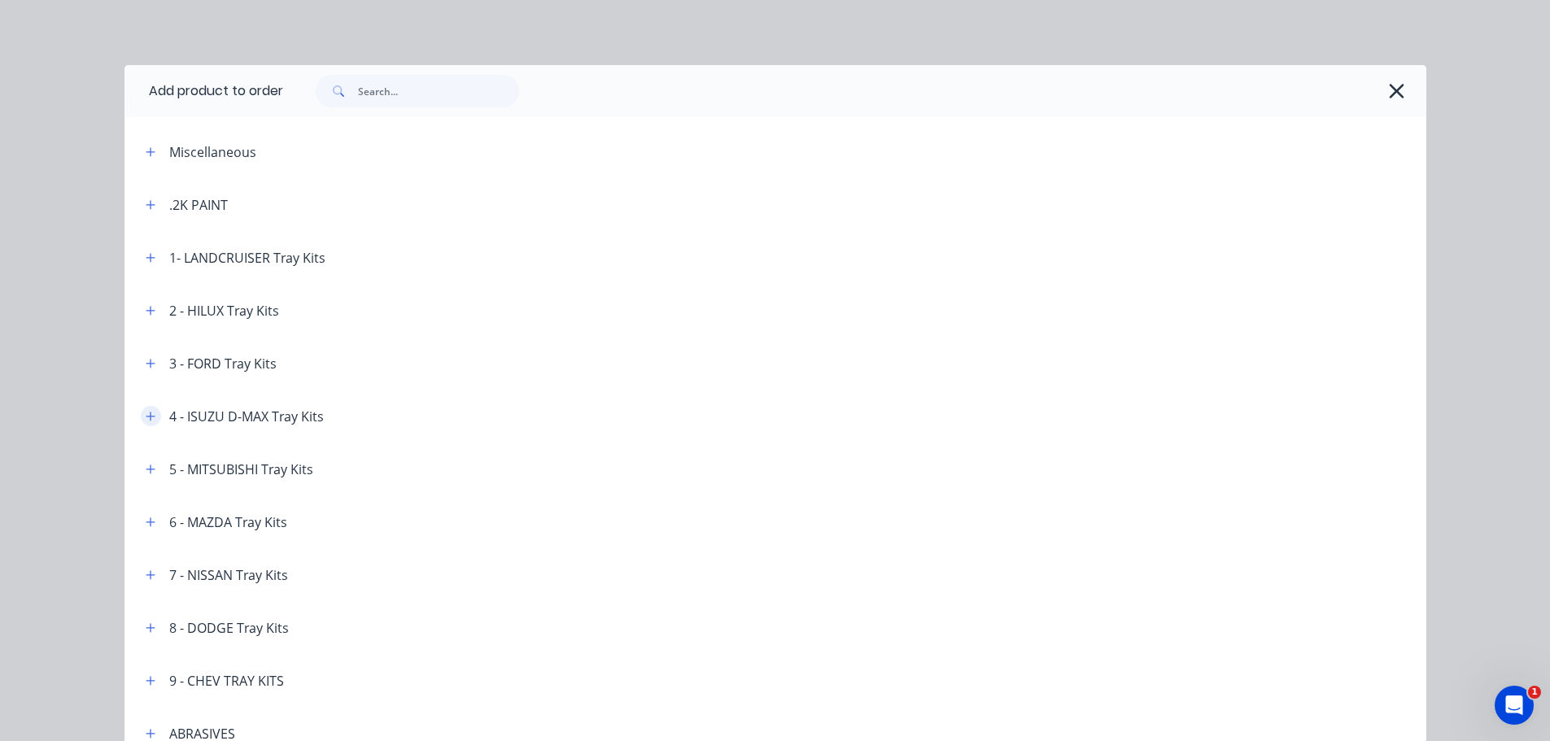
click at [146, 417] on icon "button" at bounding box center [150, 416] width 9 height 9
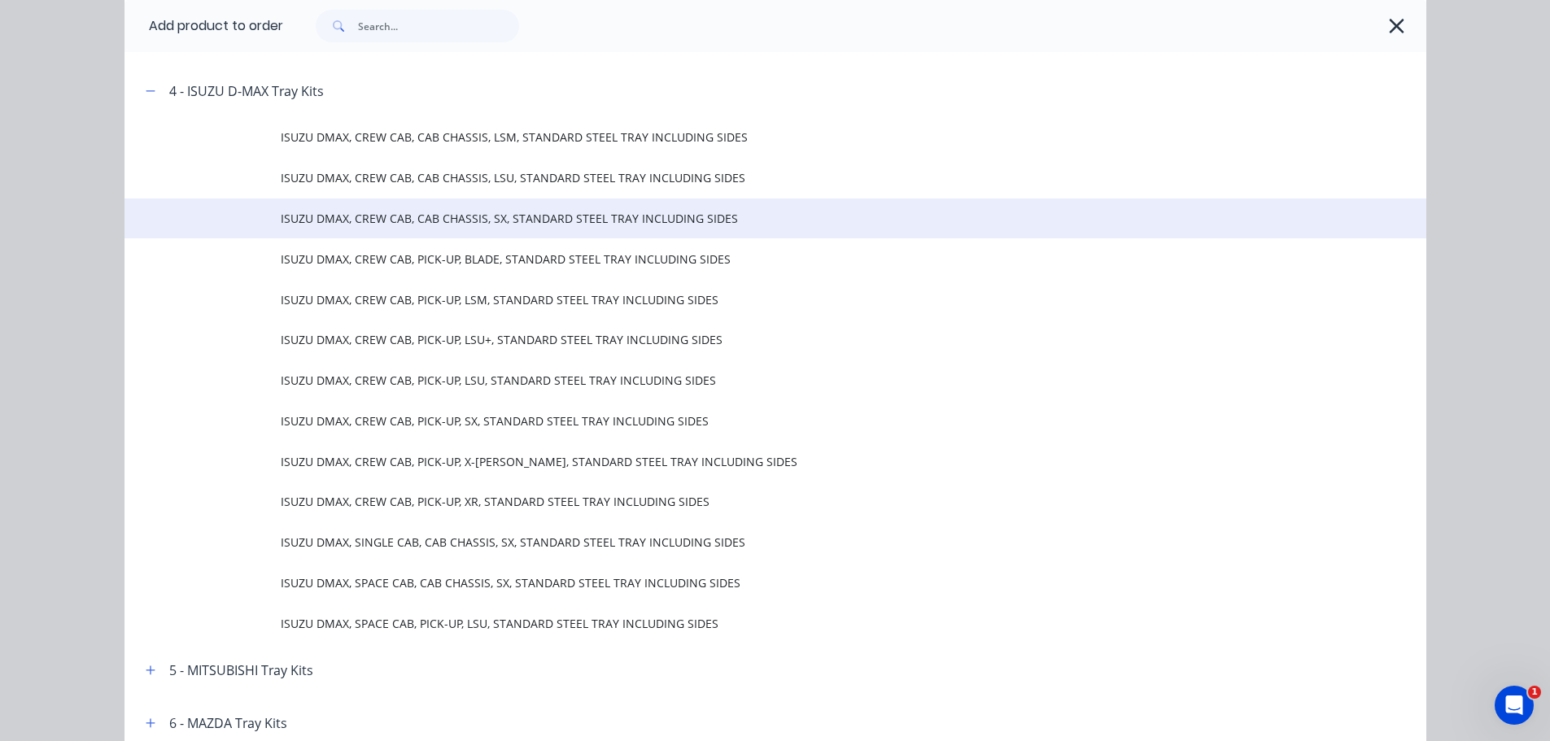
click at [408, 225] on span "ISUZU DMAX, CREW CAB, CAB CHASSIS, SX, STANDARD STEEL TRAY INCLUDING SIDES" at bounding box center [739, 218] width 916 height 17
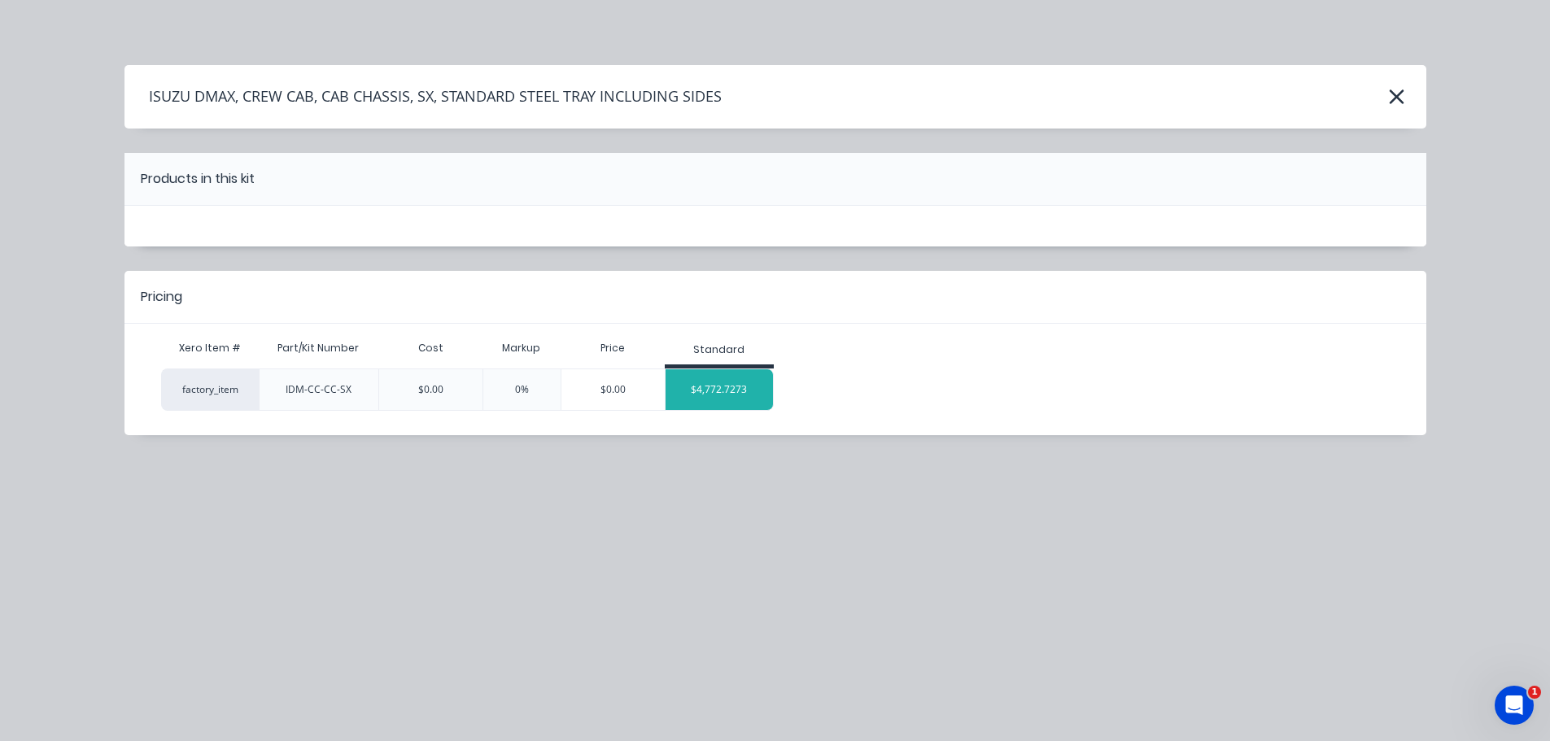
click at [709, 390] on div "$4,772.7273" at bounding box center [719, 389] width 108 height 41
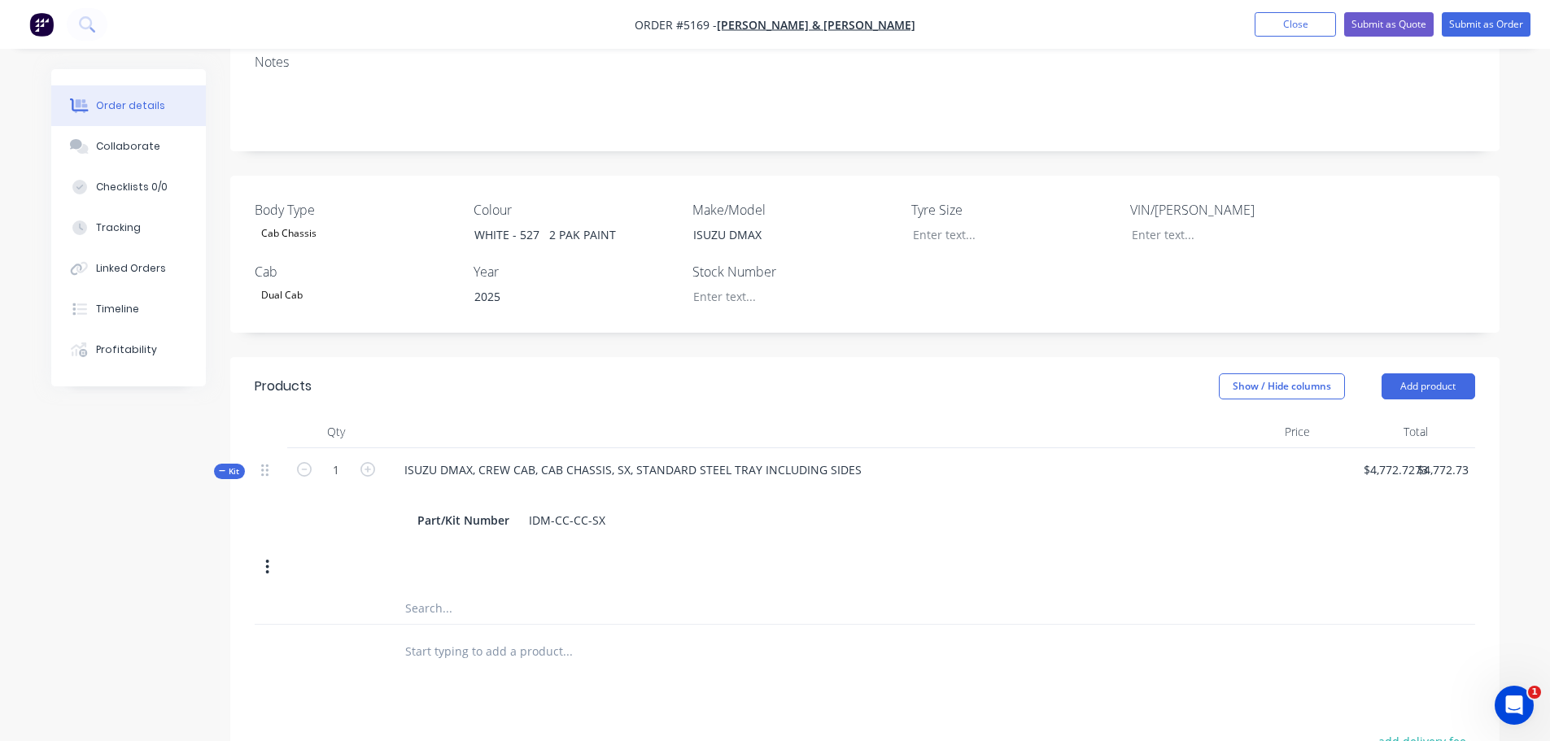
click at [476, 591] on input "text" at bounding box center [566, 607] width 325 height 33
click at [608, 508] on div "Part/Kit Number IDM-CC-CC-SX" at bounding box center [791, 520] width 761 height 24
click at [600, 508] on div "IDM-CC-CC-SX" at bounding box center [566, 520] width 89 height 24
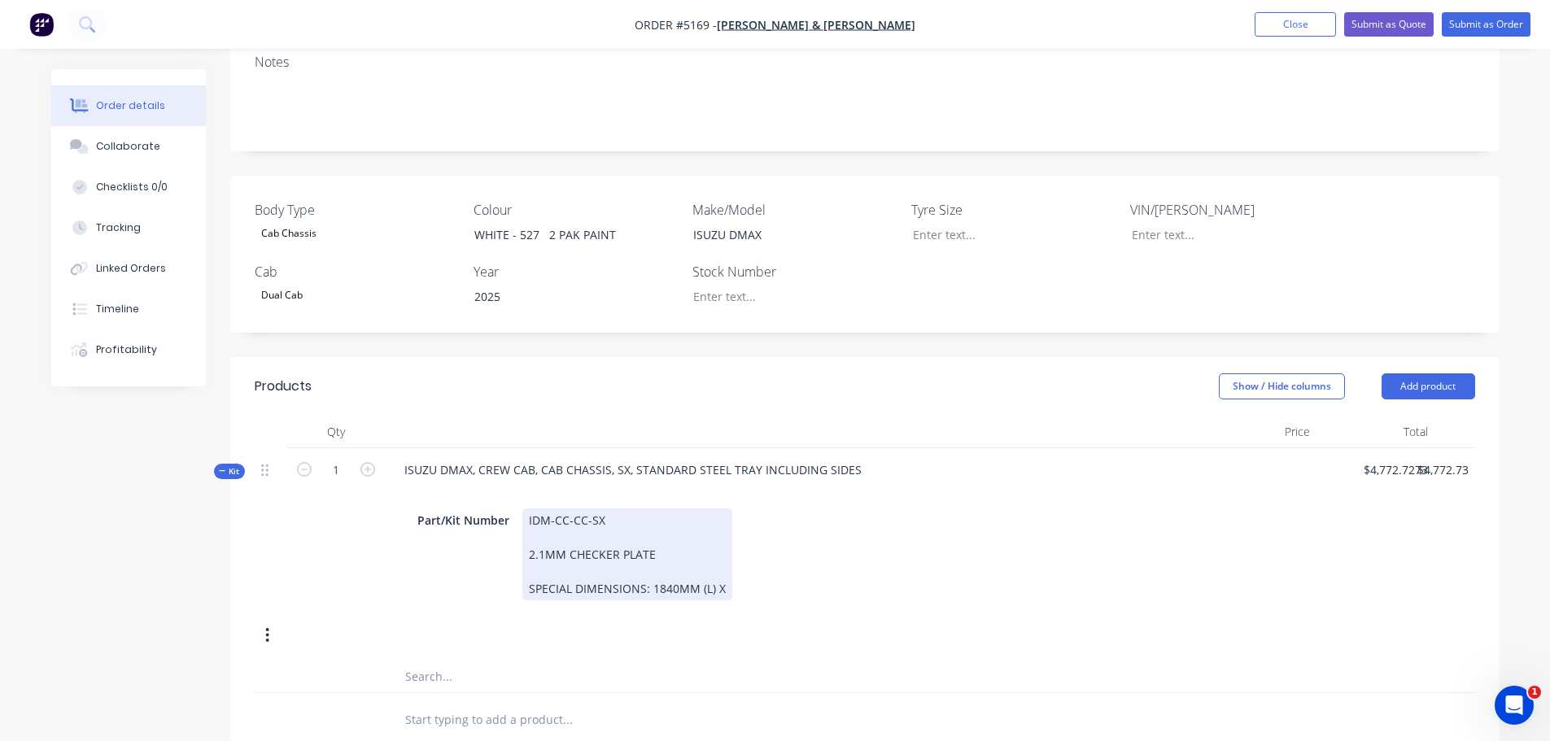
click at [721, 547] on div "IDM-CC-CC-SX 2.1MM CHECKER PLATE SPECIAL DIMENSIONS: 1840MM (L) X" at bounding box center [627, 554] width 210 height 92
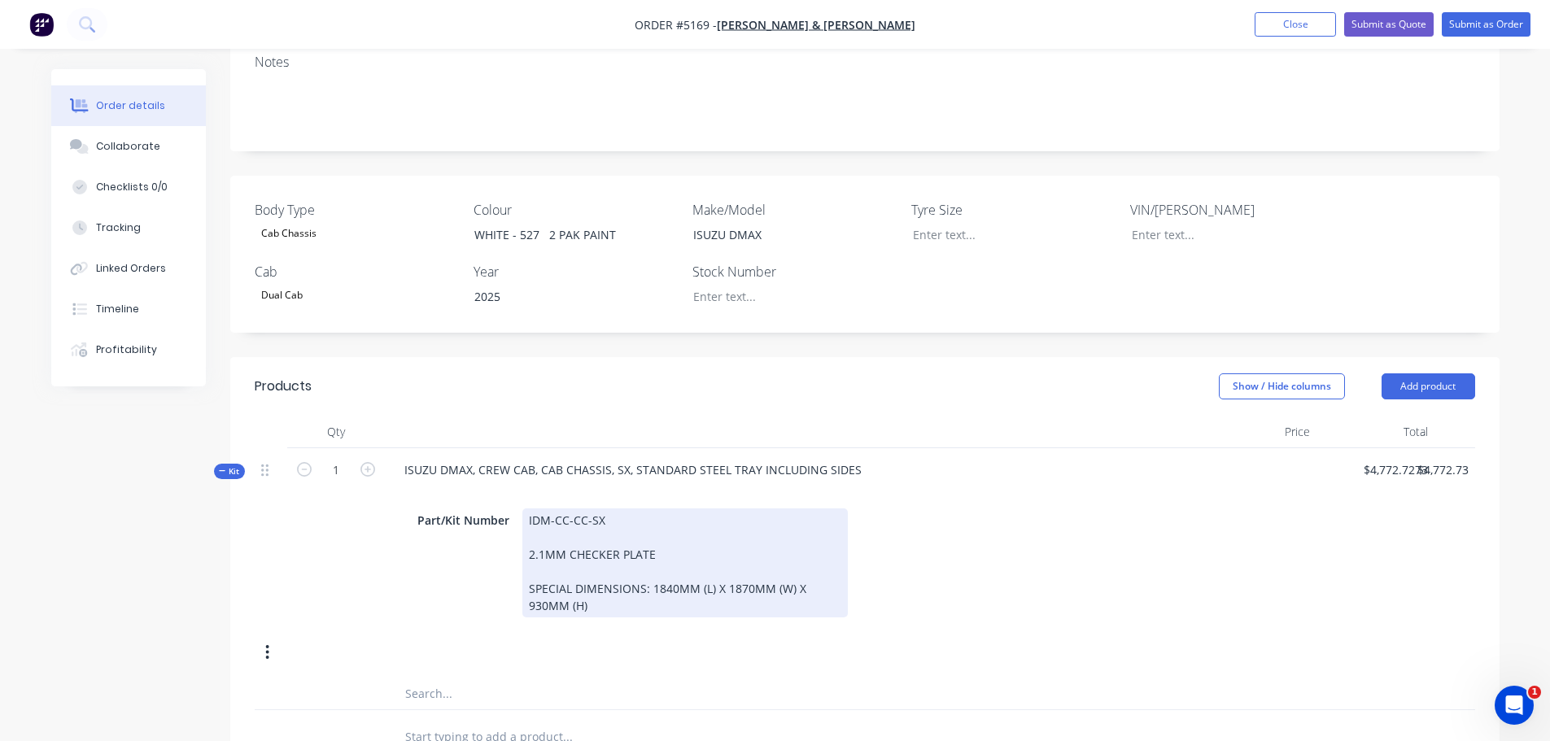
click at [652, 547] on div "IDM-CC-CC-SX 2.1MM CHECKER PLATE SPECIAL DIMENSIONS: 1840MM (L) X 1870MM (W) X …" at bounding box center [684, 562] width 325 height 109
click at [651, 543] on div "IDM-CC-CC-SX 2.1MM CHECKER PLATE SPECIAL DIMENSIONS: 1840MM (L) X 1870MM (W) X …" at bounding box center [684, 562] width 325 height 109
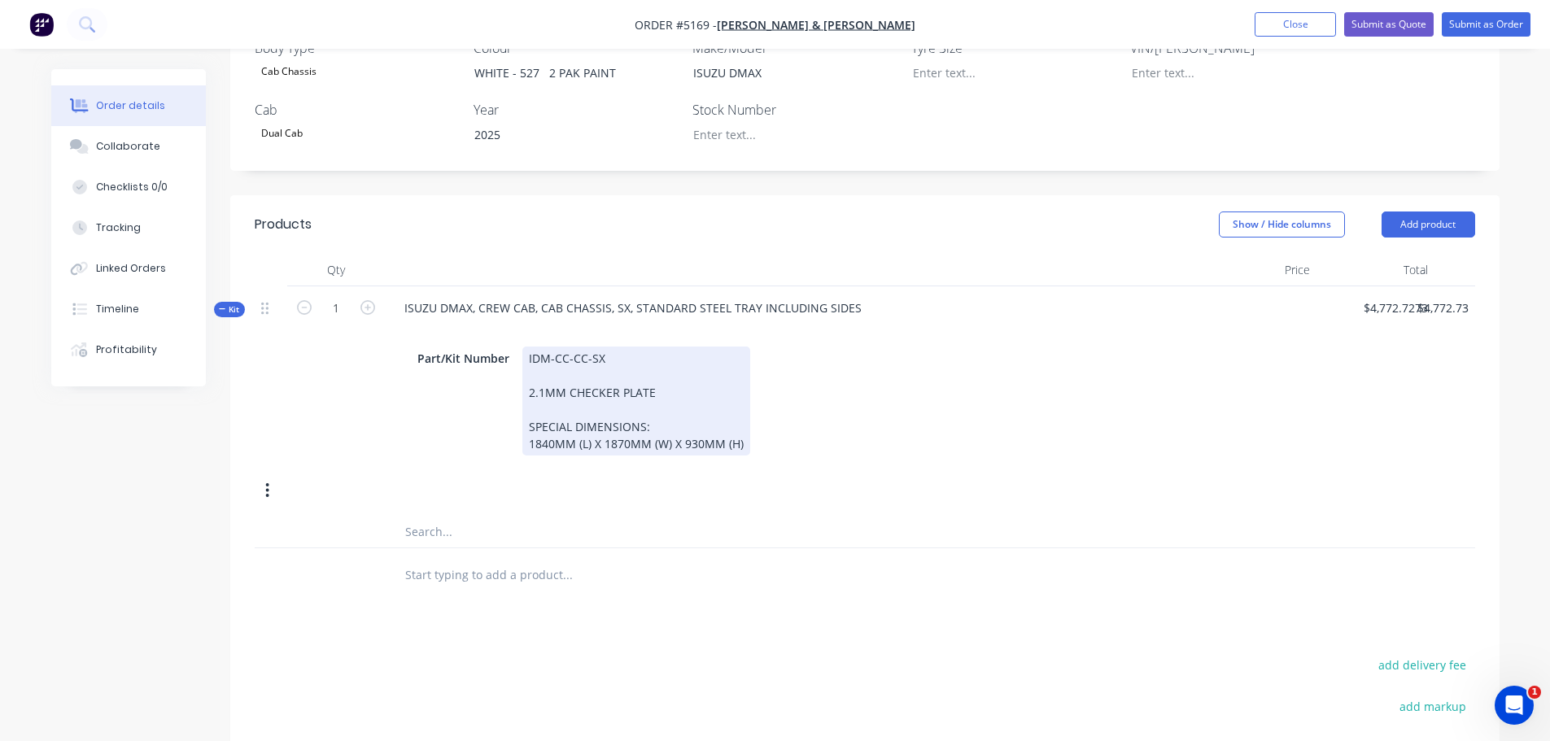
scroll to position [488, 0]
click at [739, 399] on div "IDM-CC-CC-SX 2.1MM CHECKER PLATE SPECIAL DIMENSIONS: 1840MM (L) X 1870MM (W) X …" at bounding box center [636, 400] width 228 height 109
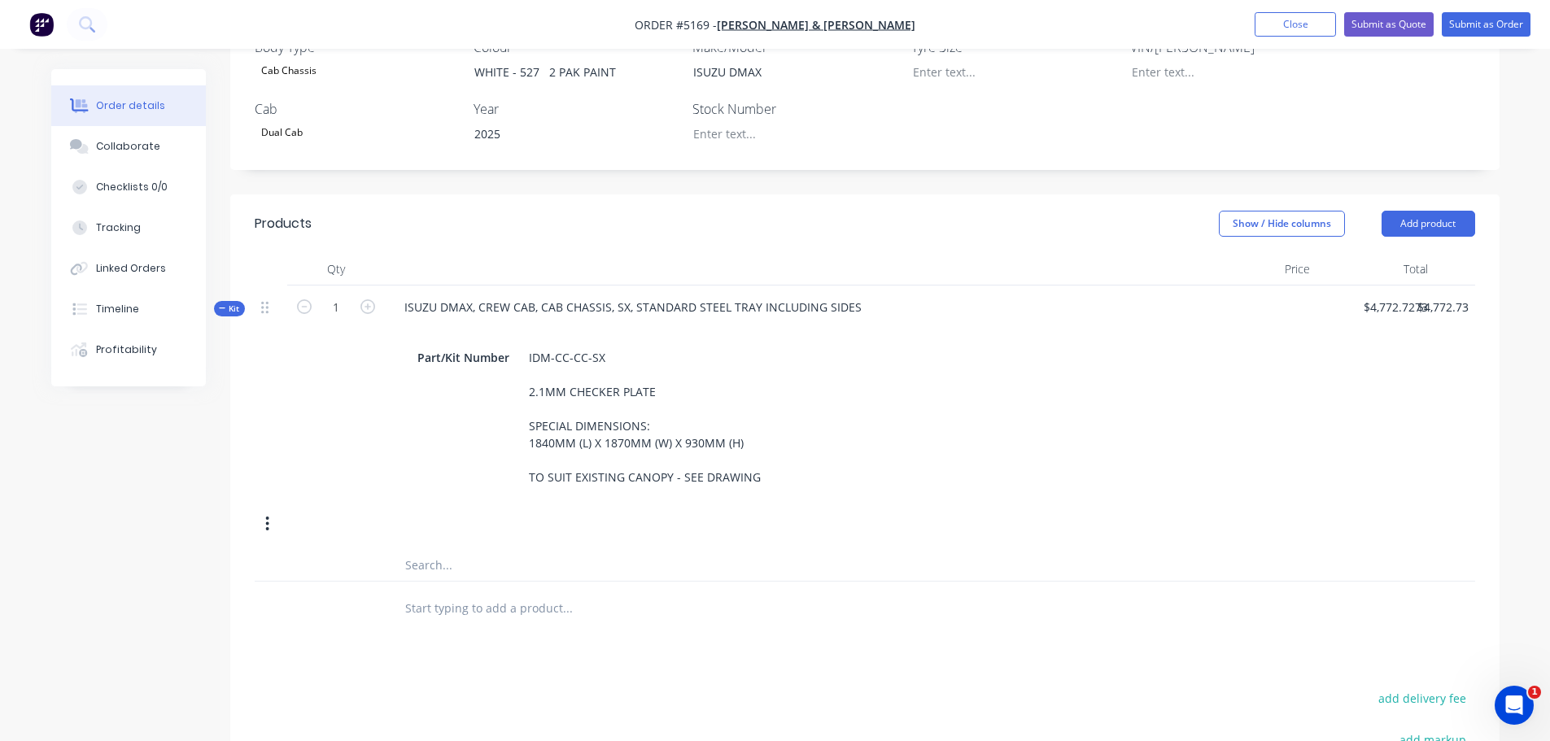
click at [502, 591] on input "text" at bounding box center [566, 607] width 325 height 33
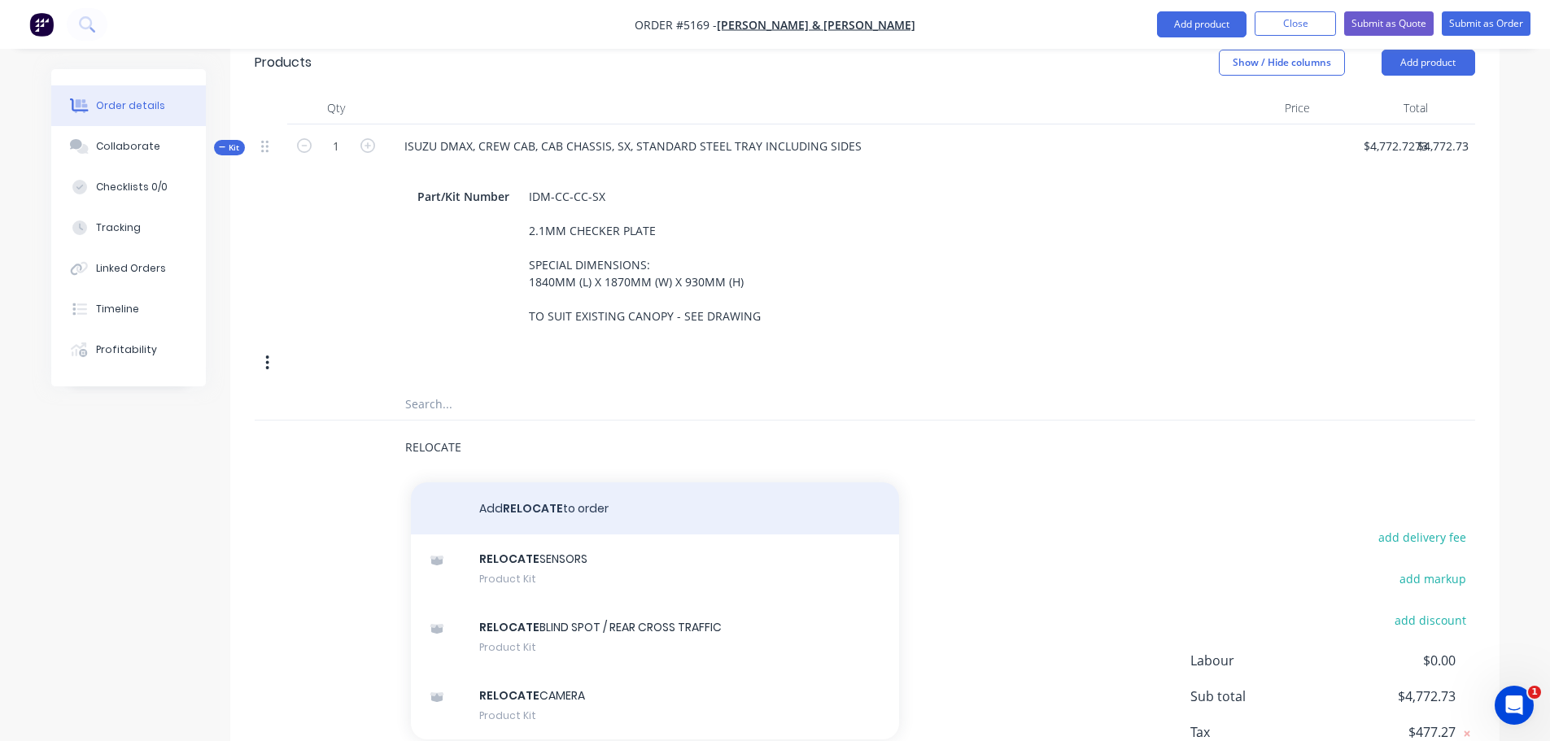
scroll to position [651, 0]
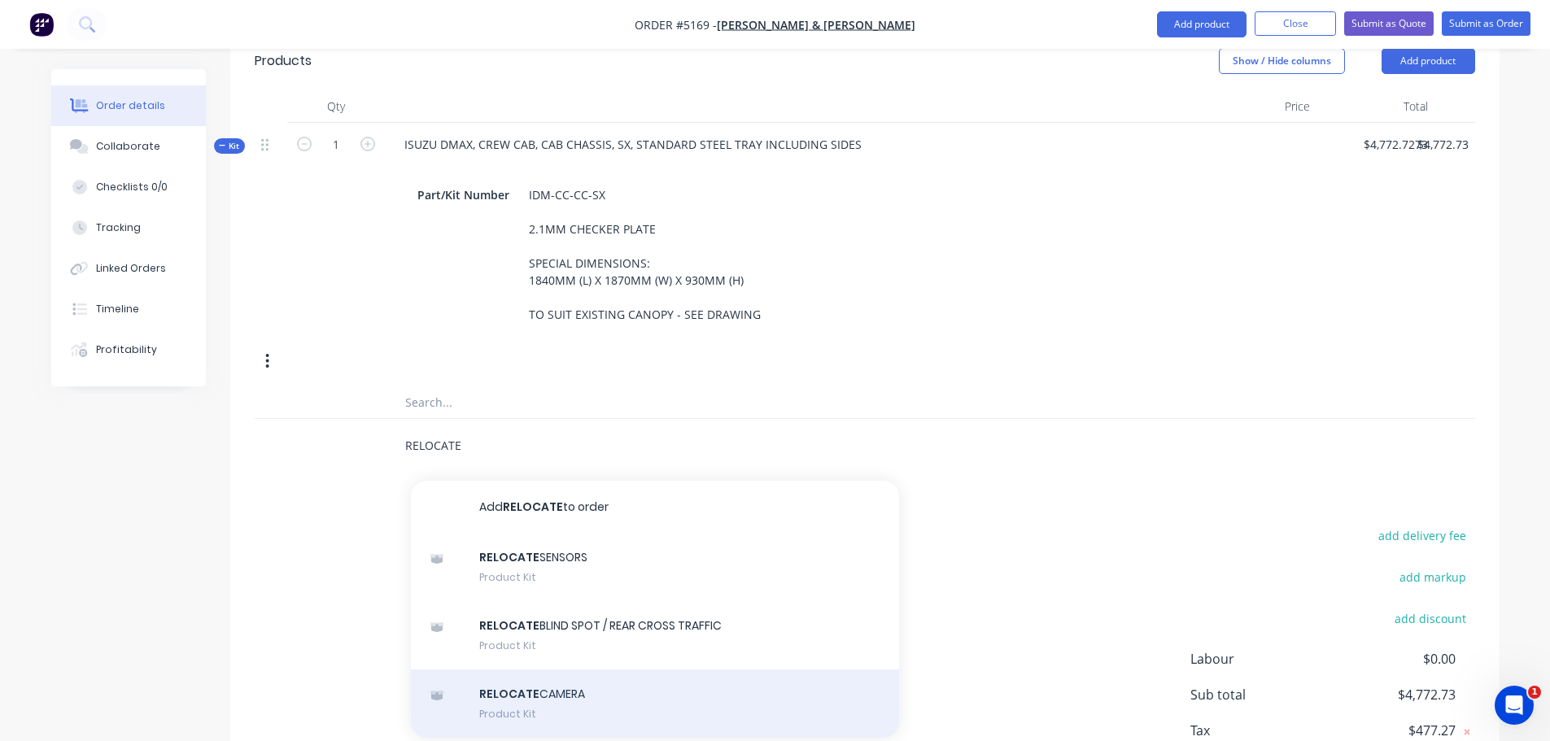
type input "RELOCATE"
click at [547, 669] on div "RELOCATE CAMERA Product Kit" at bounding box center [655, 703] width 488 height 68
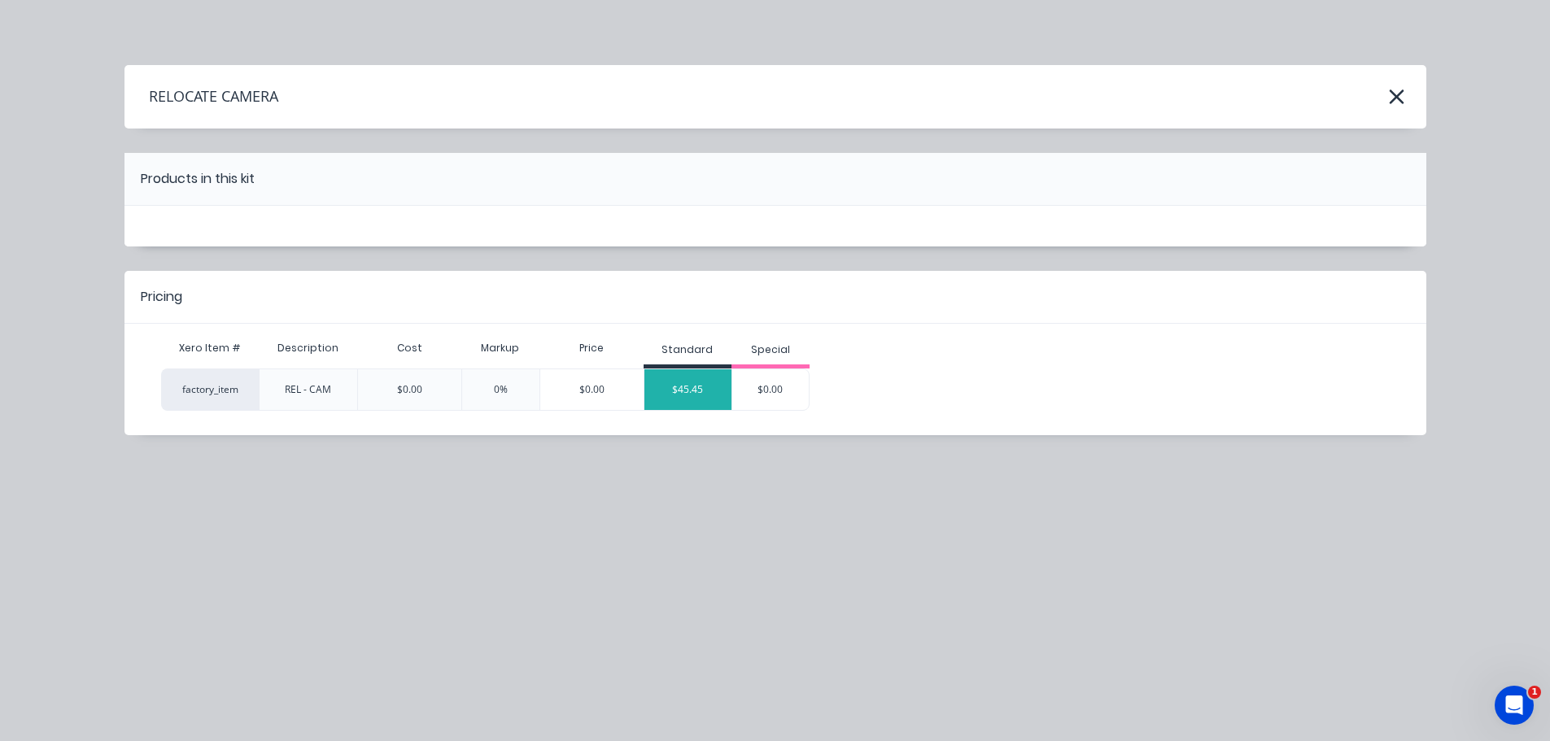
click at [699, 398] on div "$45.45" at bounding box center [688, 389] width 88 height 41
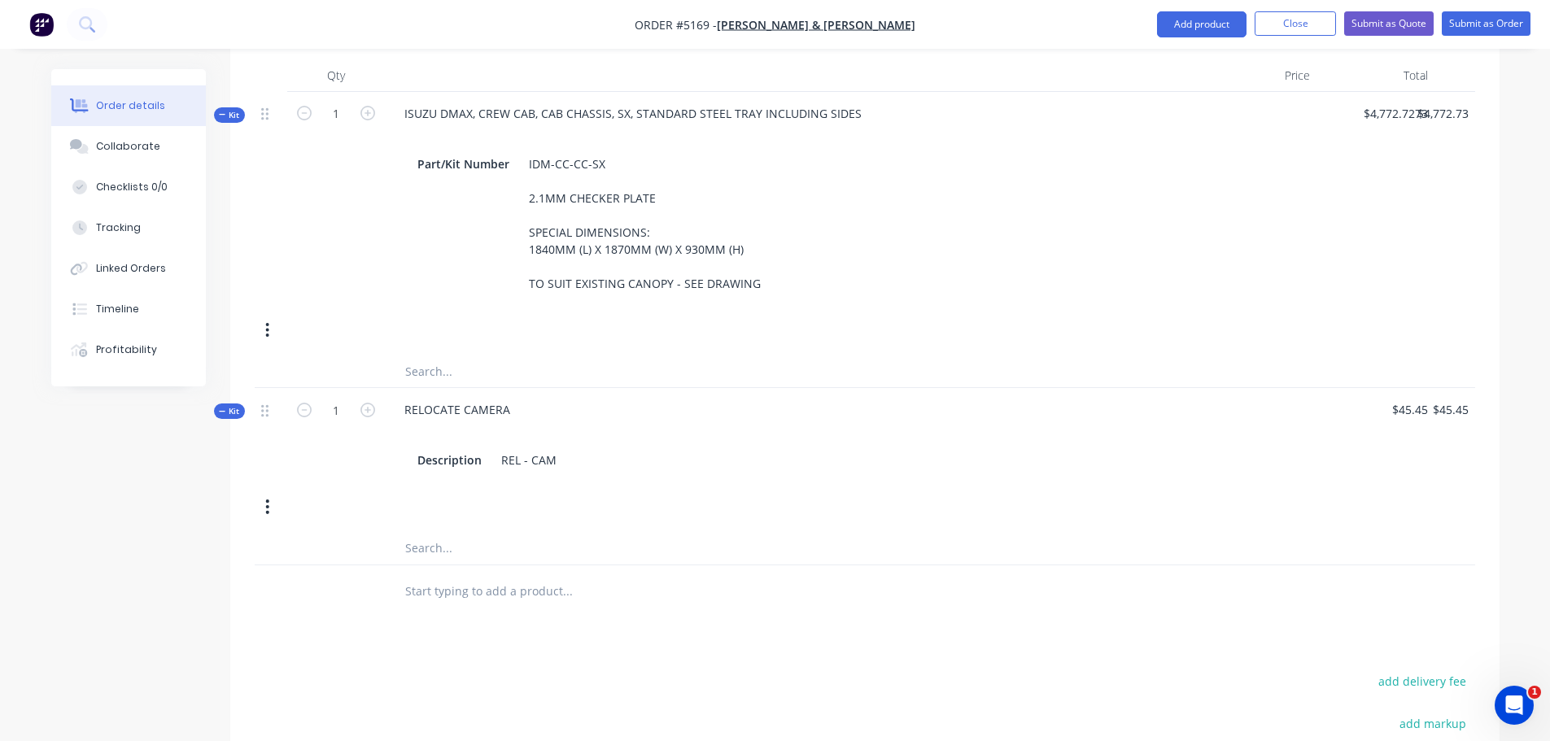
scroll to position [648, 0]
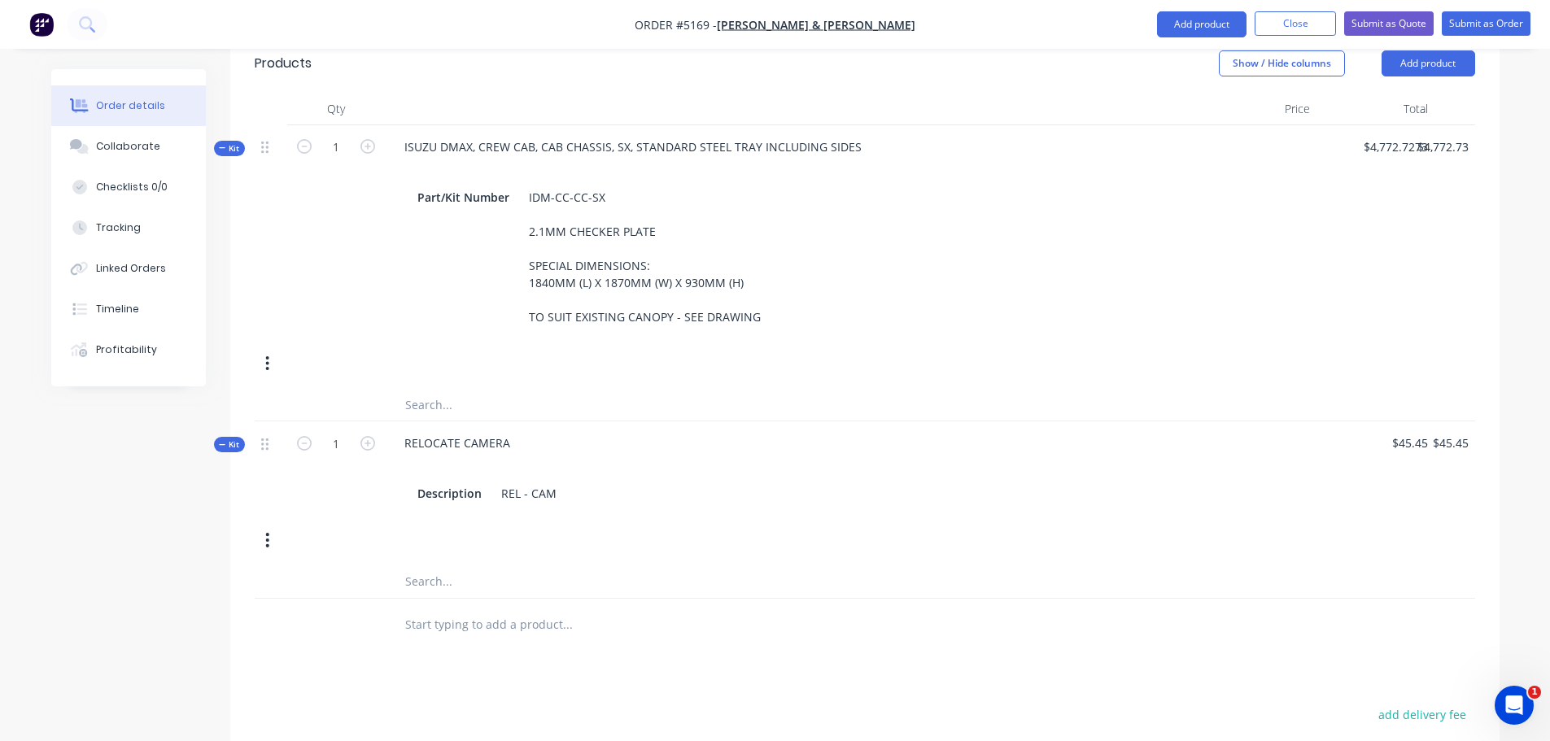
click at [547, 608] on input "text" at bounding box center [566, 624] width 325 height 33
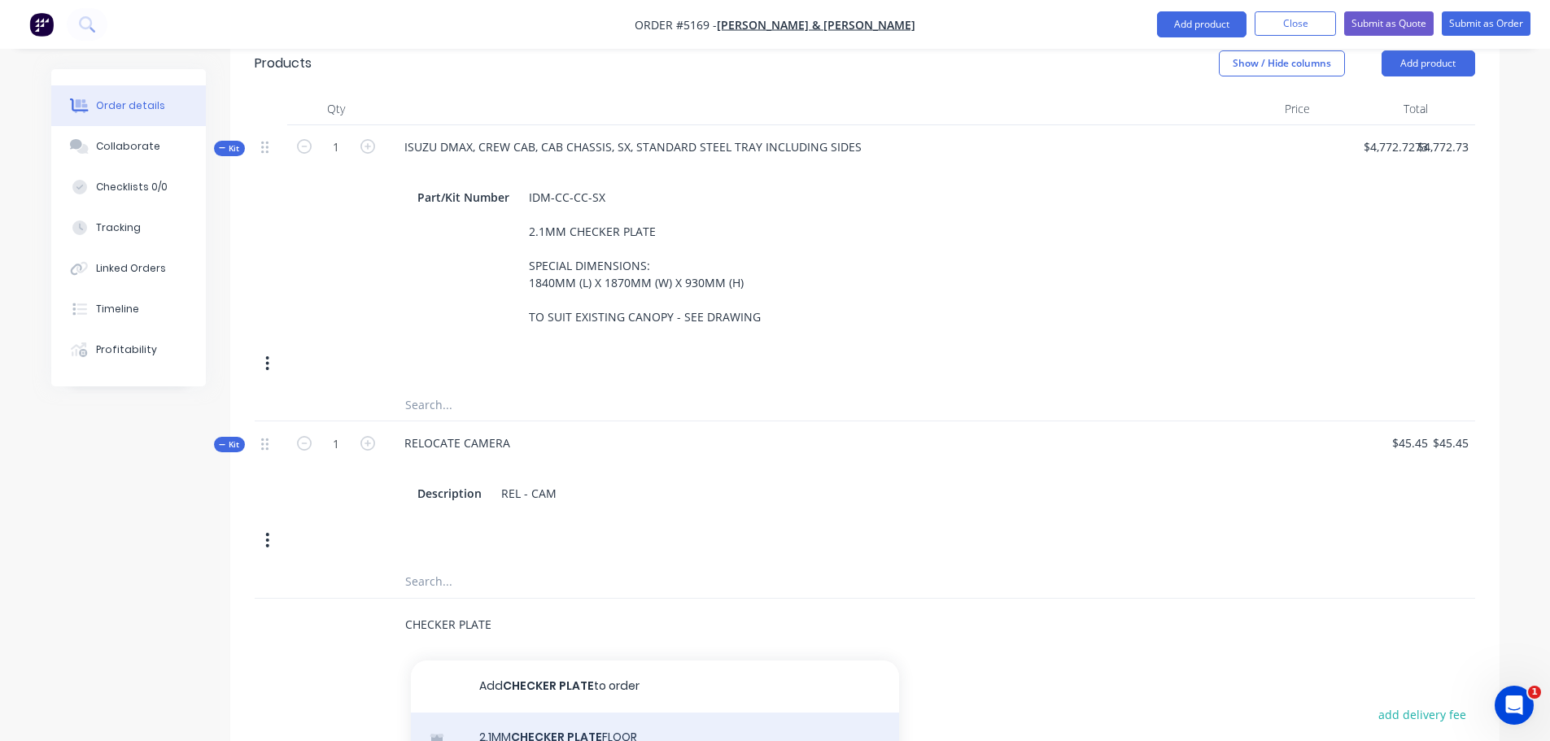
type input "CHECKER PLATE"
click at [606, 713] on div "2.1MM CHECKER PLATE FLOOR Product Kit" at bounding box center [655, 747] width 488 height 68
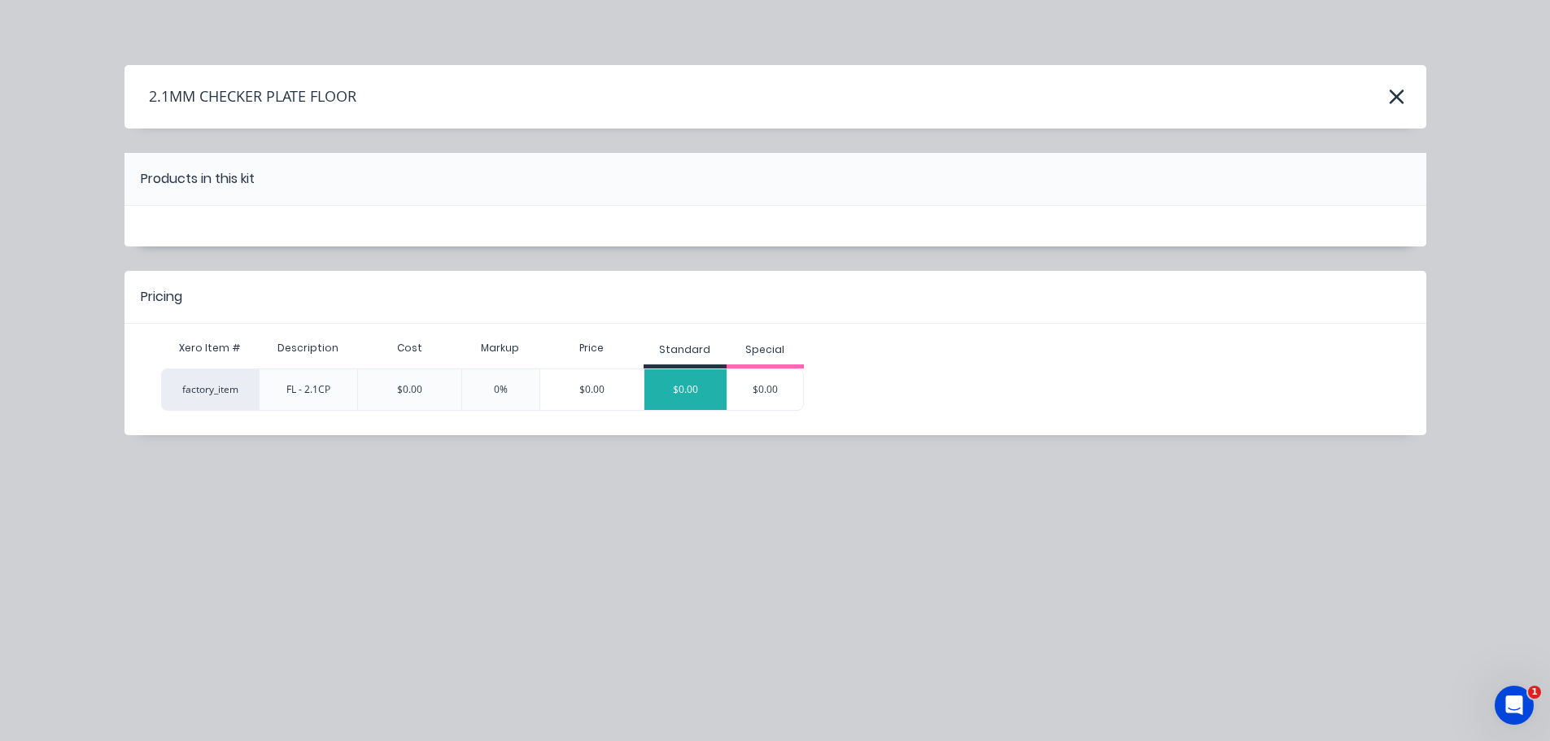
click at [688, 385] on div "$0.00" at bounding box center [685, 389] width 82 height 41
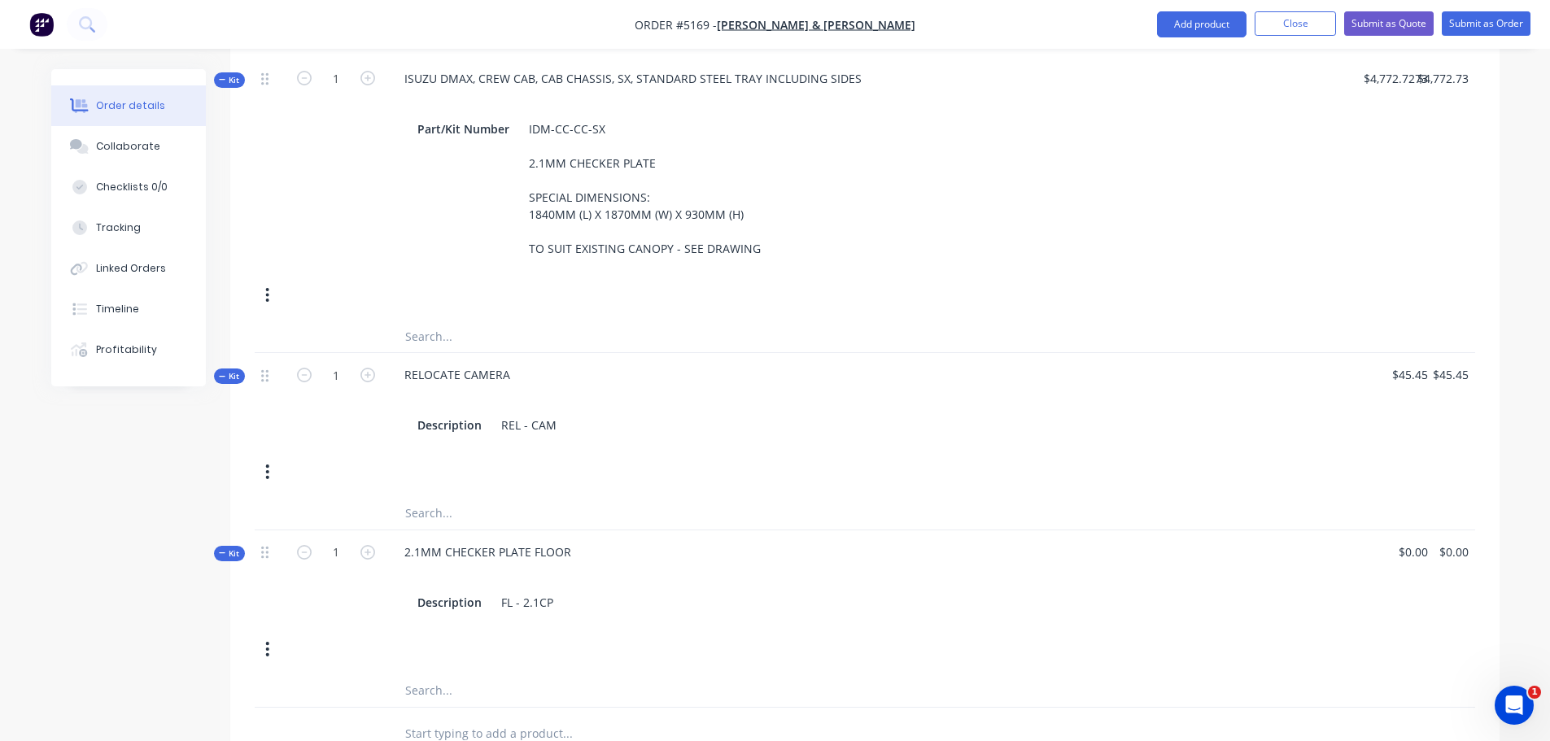
scroll to position [404, 0]
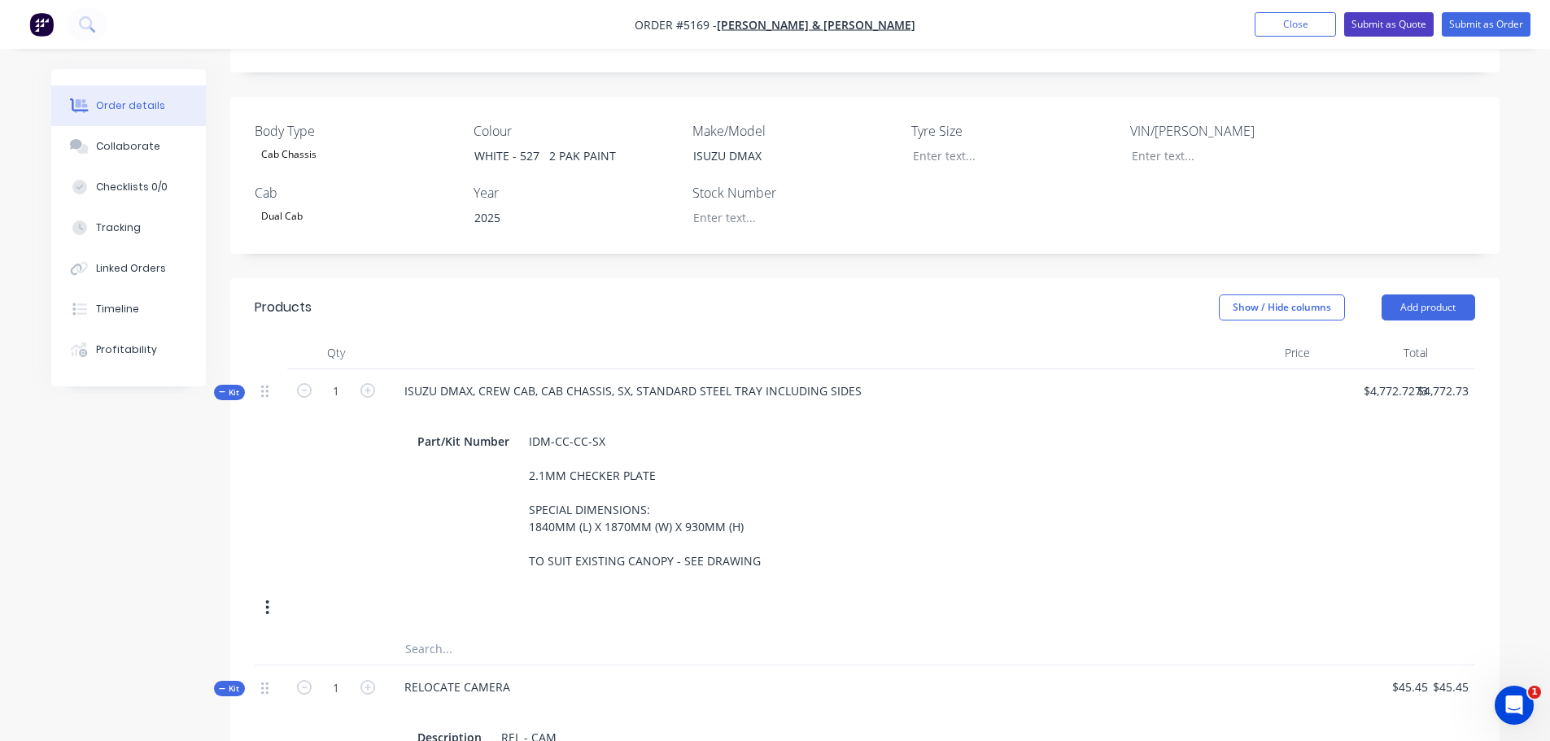
click at [1377, 23] on button "Submit as Quote" at bounding box center [1388, 24] width 89 height 24
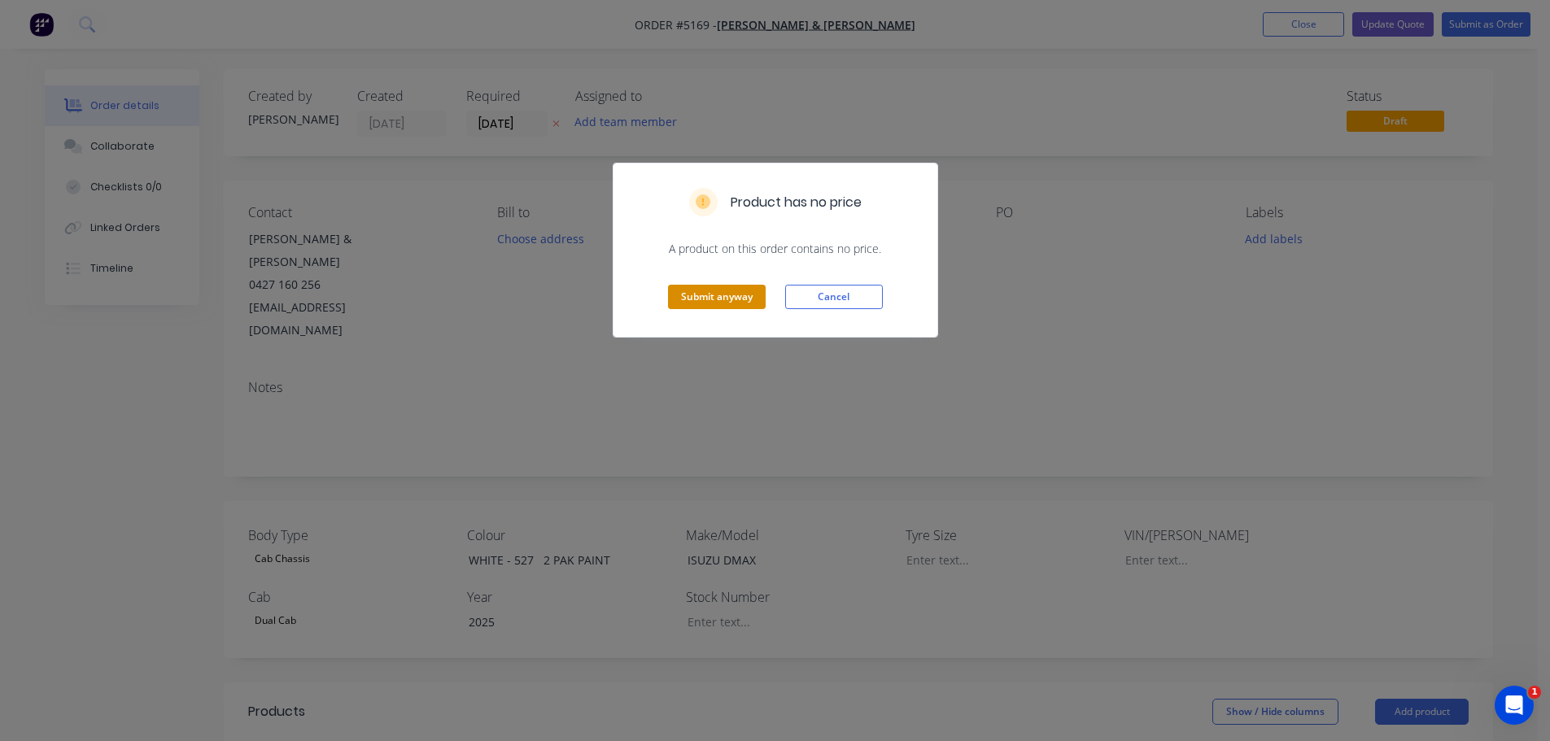
click at [720, 293] on button "Submit anyway" at bounding box center [717, 297] width 98 height 24
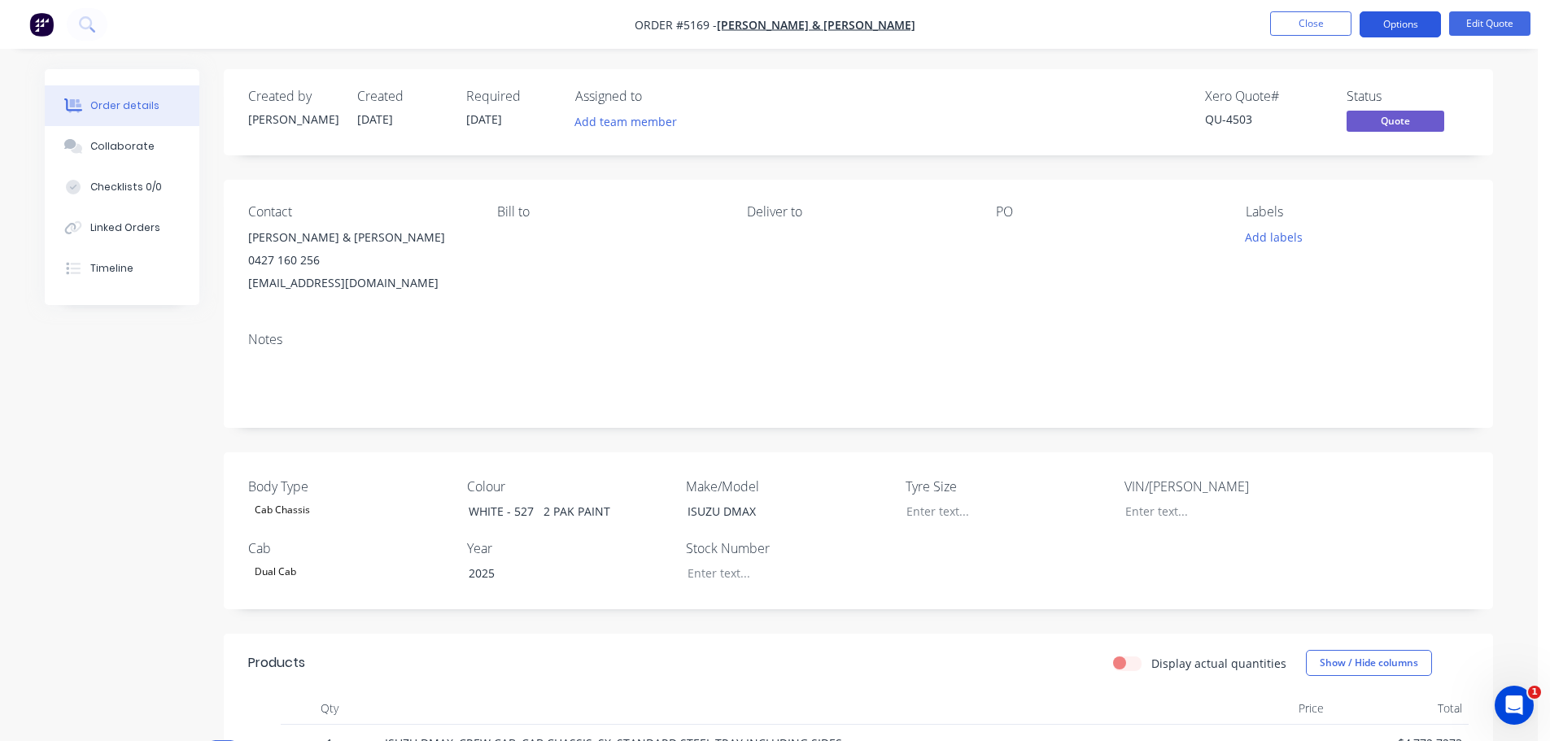
click at [1384, 20] on button "Options" at bounding box center [1399, 24] width 81 height 26
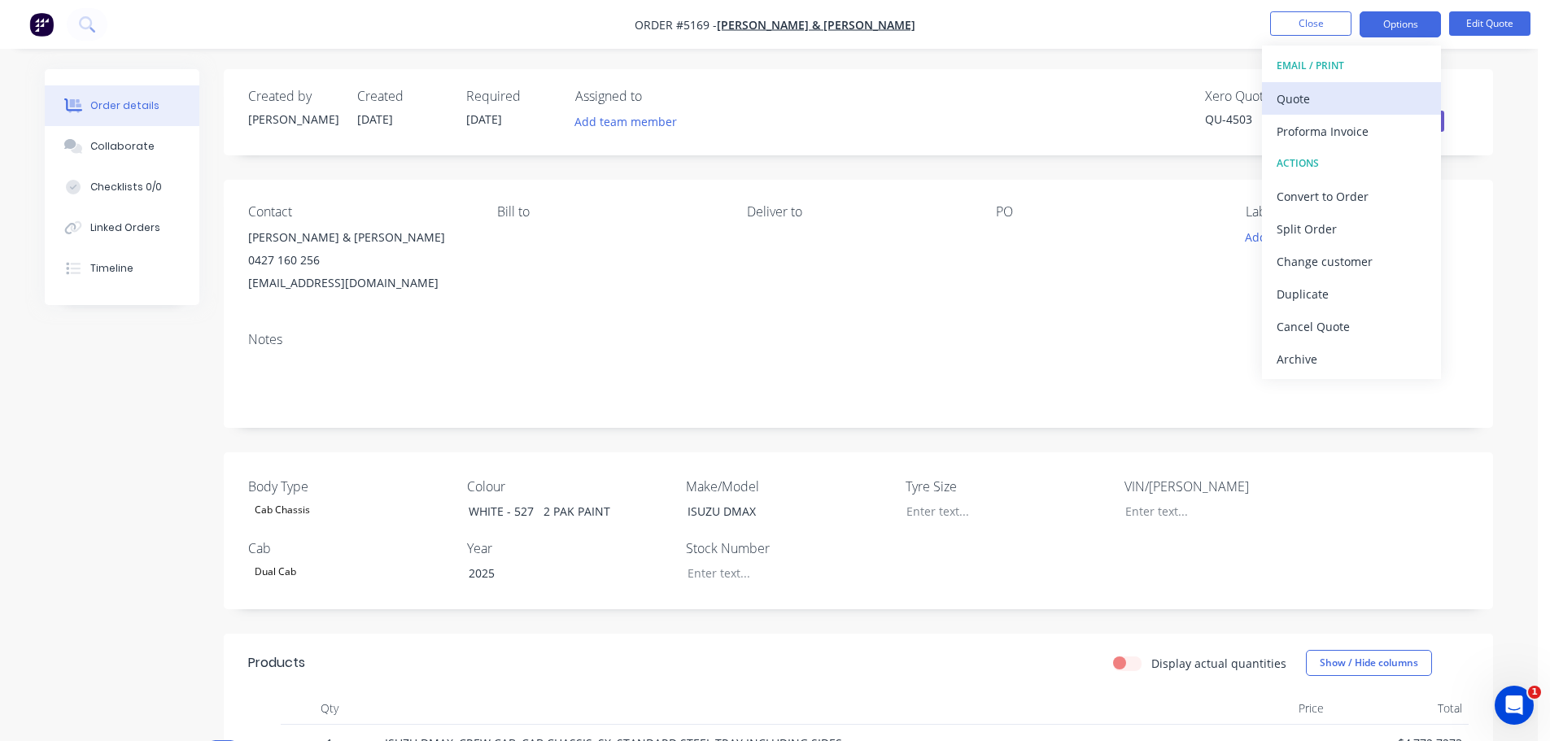
click at [1321, 105] on div "Quote" at bounding box center [1351, 99] width 150 height 24
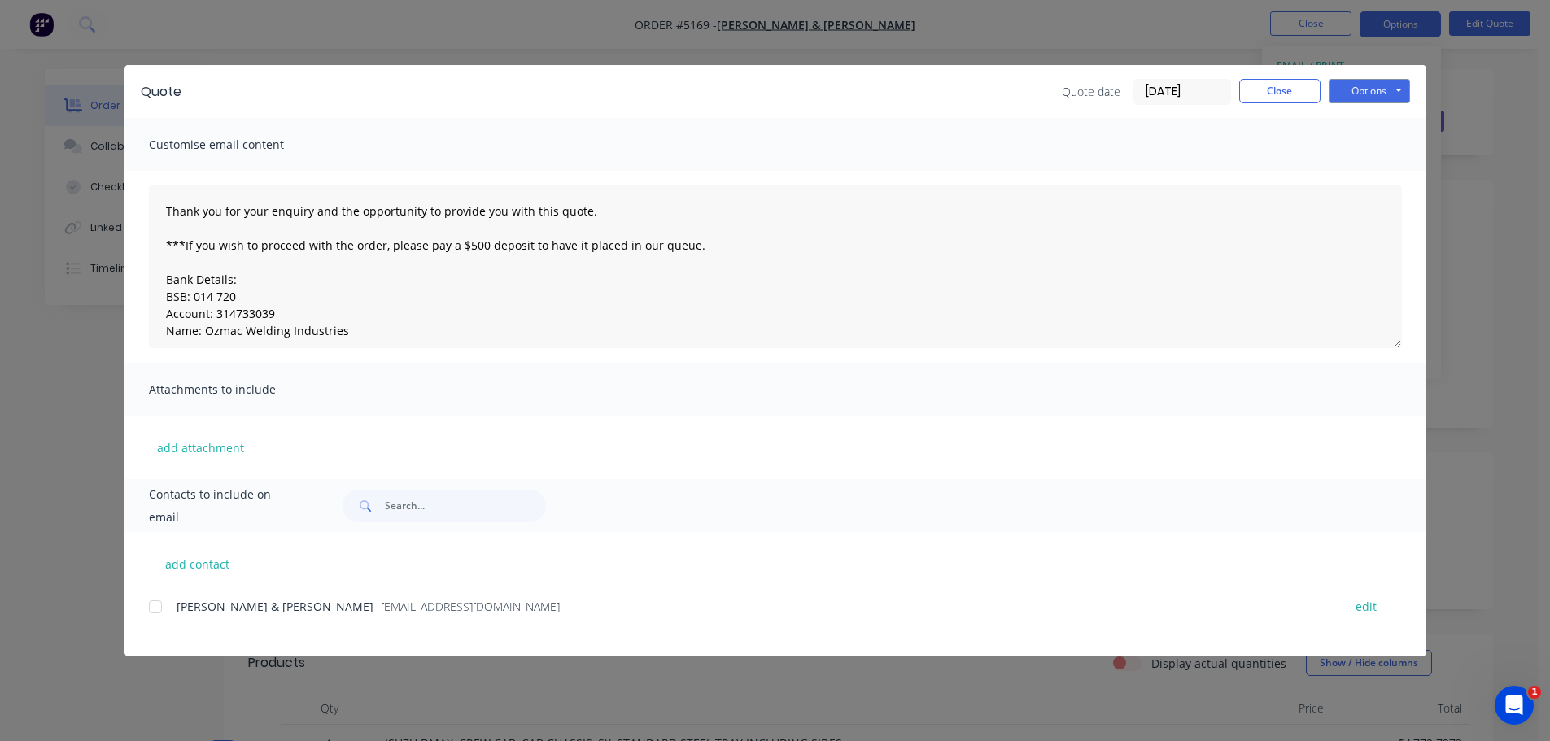
click at [153, 607] on div at bounding box center [155, 607] width 33 height 33
click at [1378, 91] on button "Options" at bounding box center [1368, 91] width 81 height 24
click at [1375, 178] on button "Email" at bounding box center [1380, 173] width 104 height 27
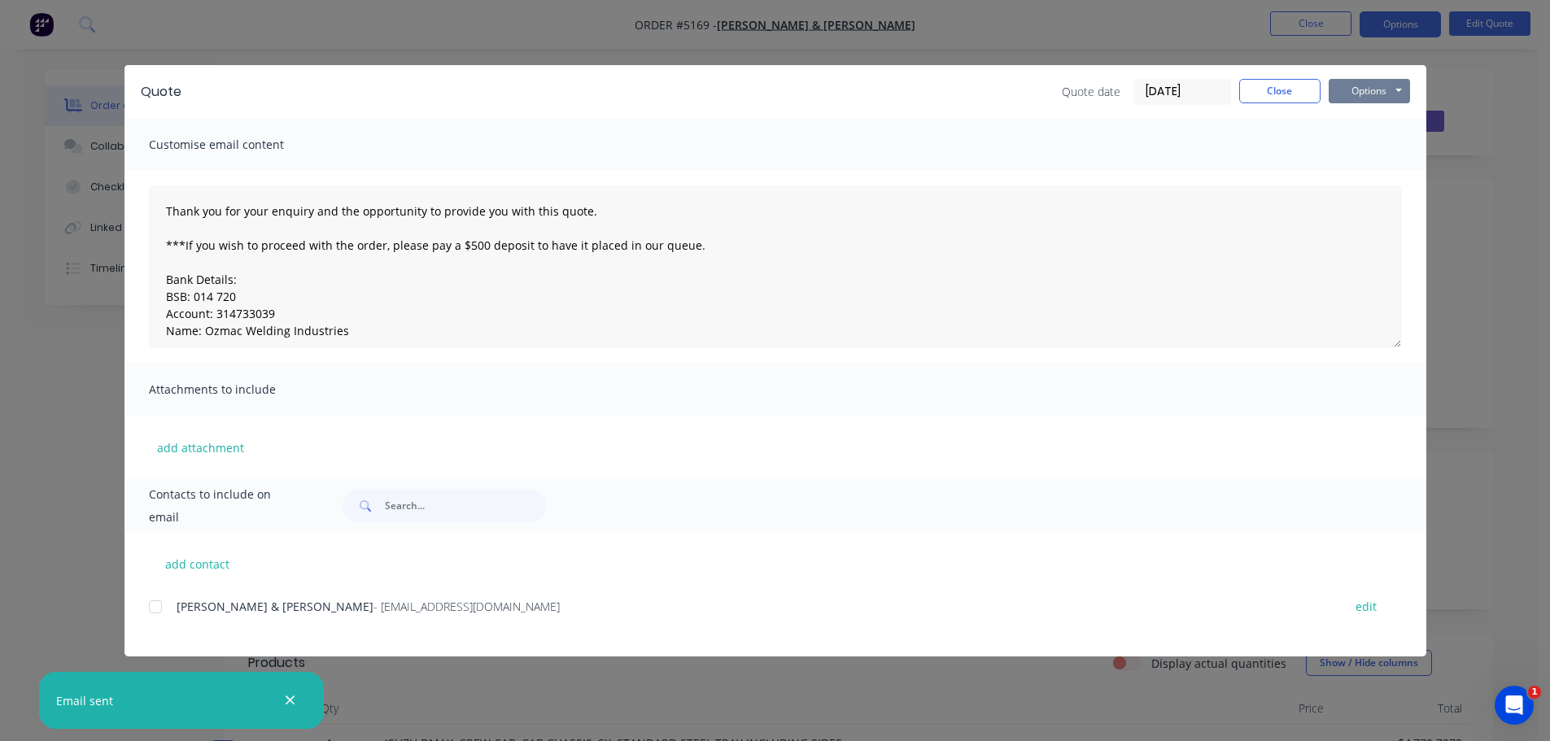
click at [1362, 94] on button "Options" at bounding box center [1368, 91] width 81 height 24
click at [1361, 145] on button "Print" at bounding box center [1380, 146] width 104 height 27
click at [1301, 95] on button "Close" at bounding box center [1279, 91] width 81 height 24
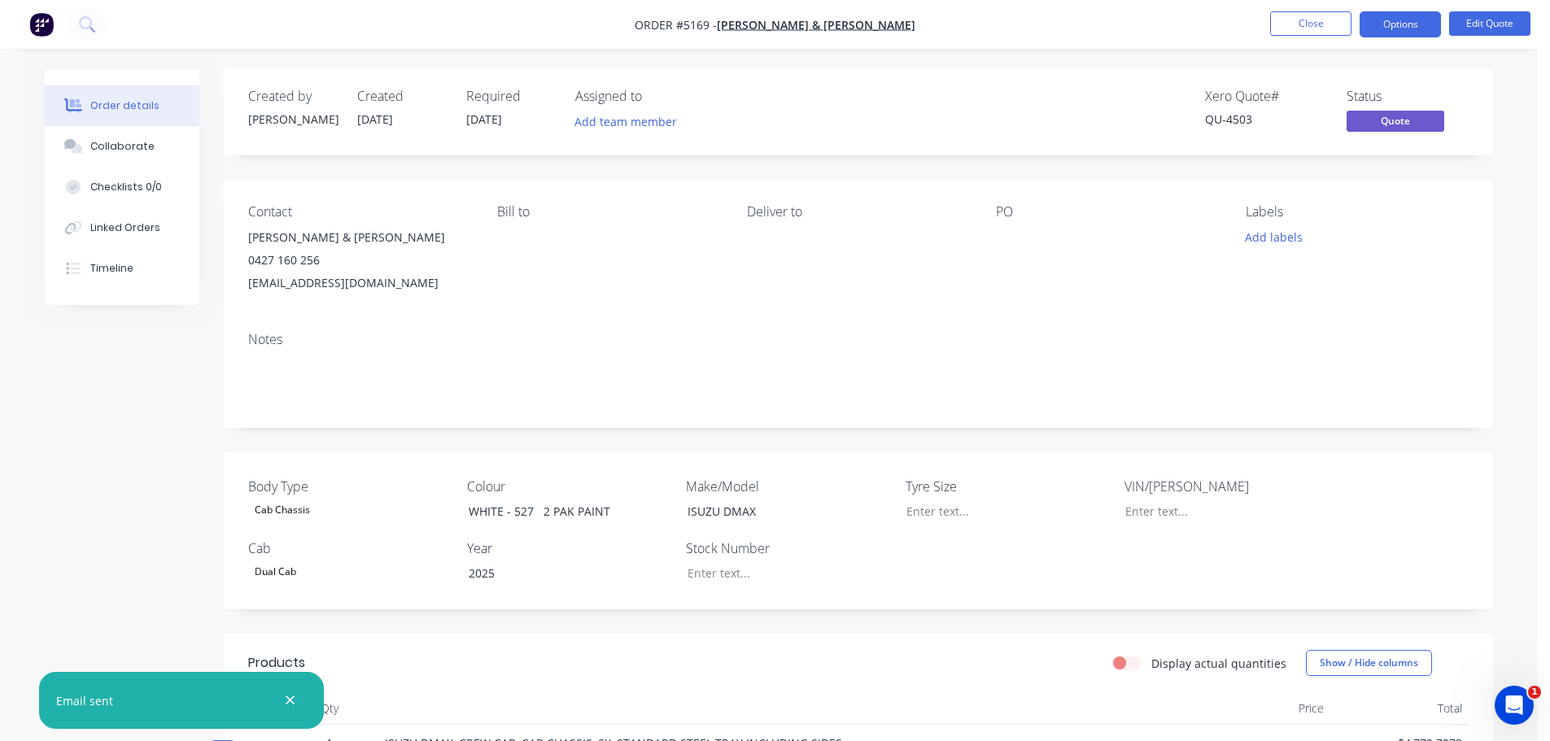
click at [150, 103] on div "Order details" at bounding box center [124, 105] width 69 height 15
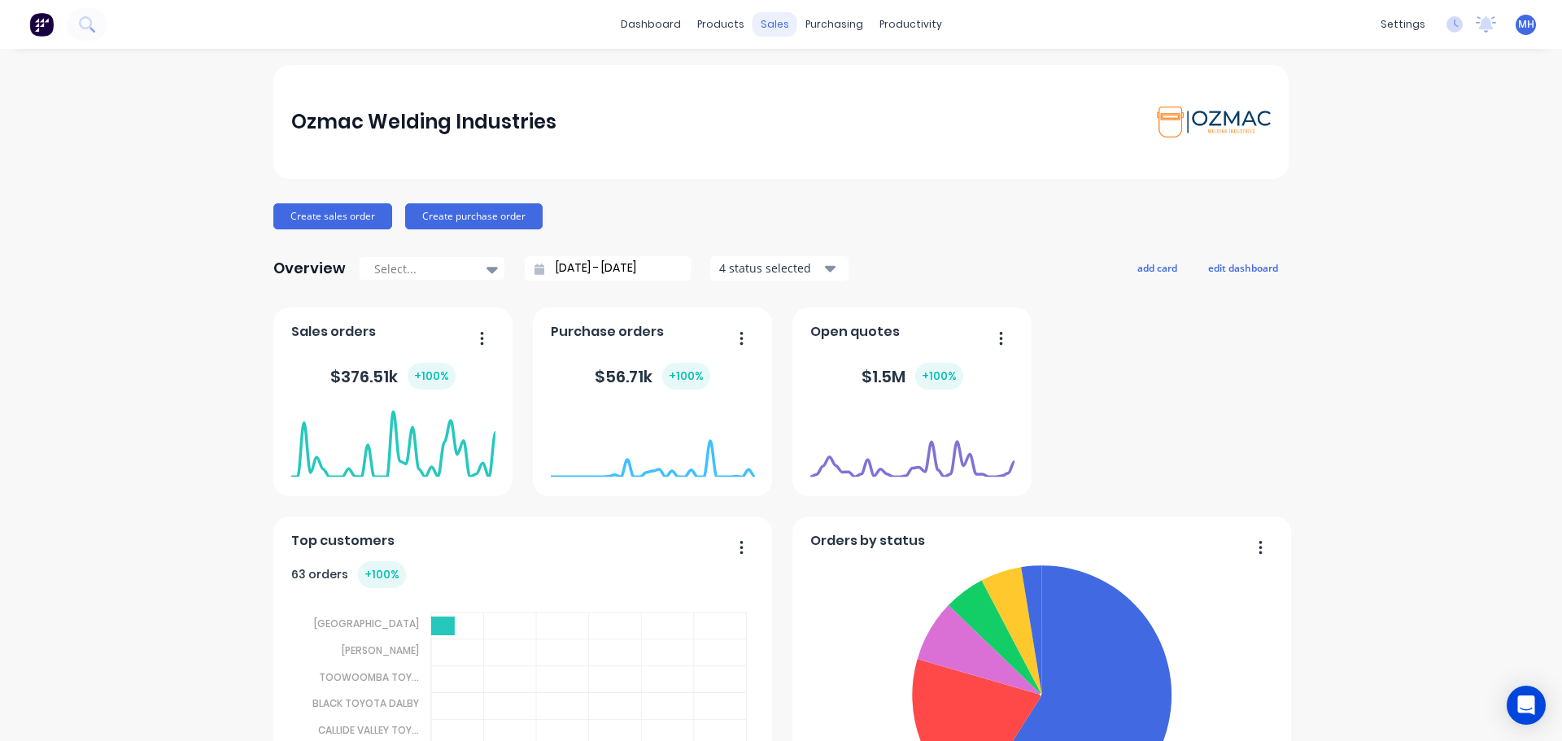
click at [775, 20] on div "sales" at bounding box center [774, 24] width 45 height 24
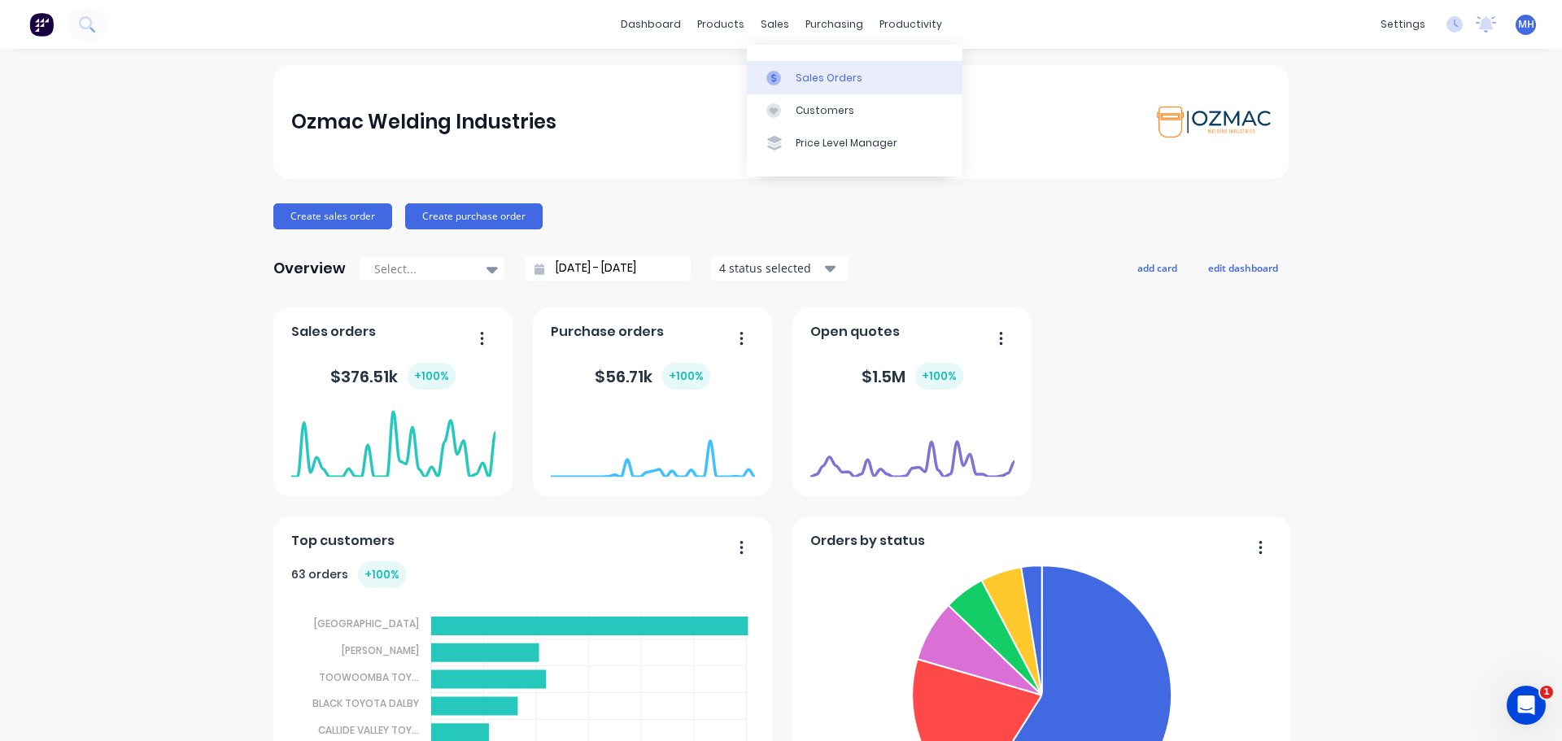
click at [797, 78] on div "Sales Orders" at bounding box center [829, 78] width 67 height 15
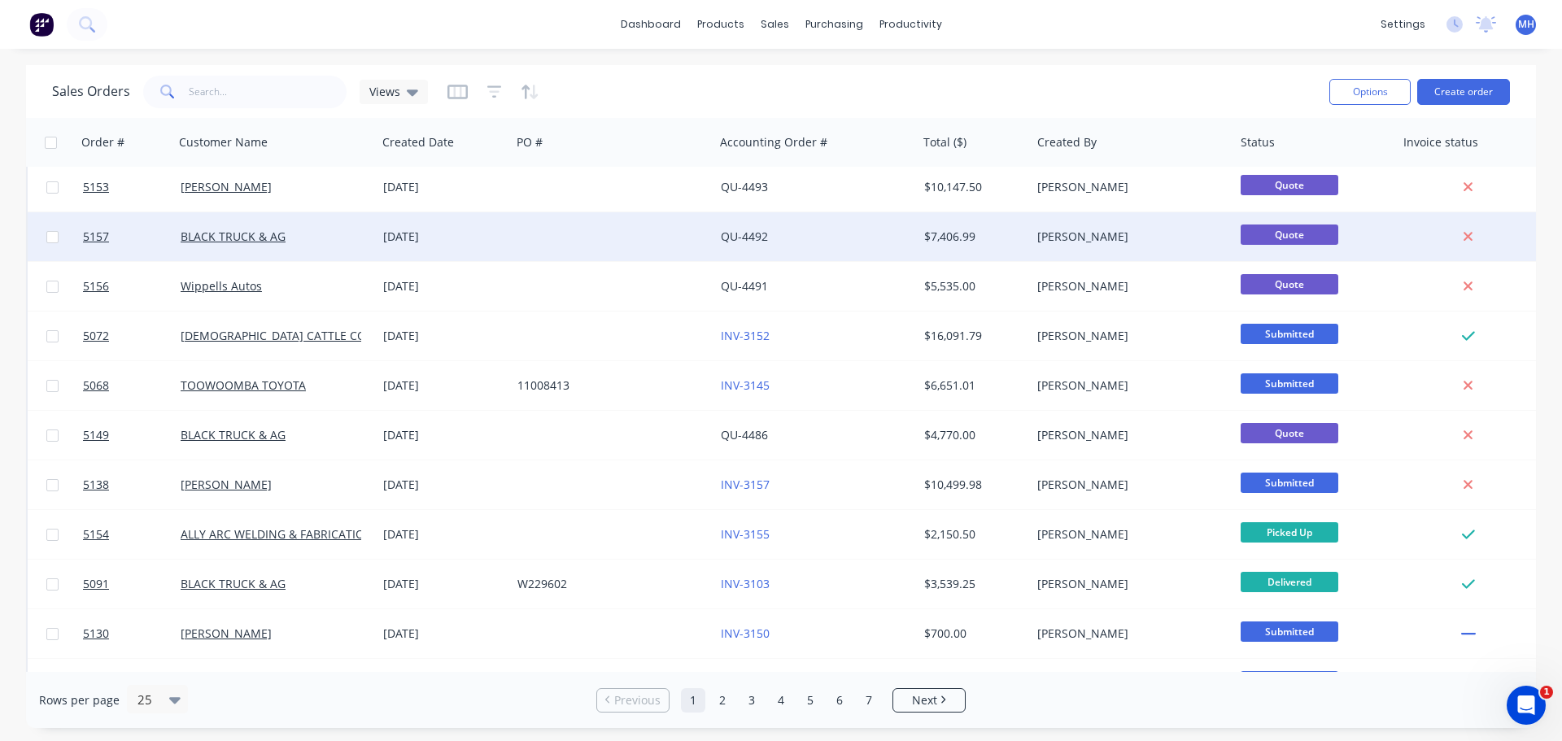
scroll to position [743, 0]
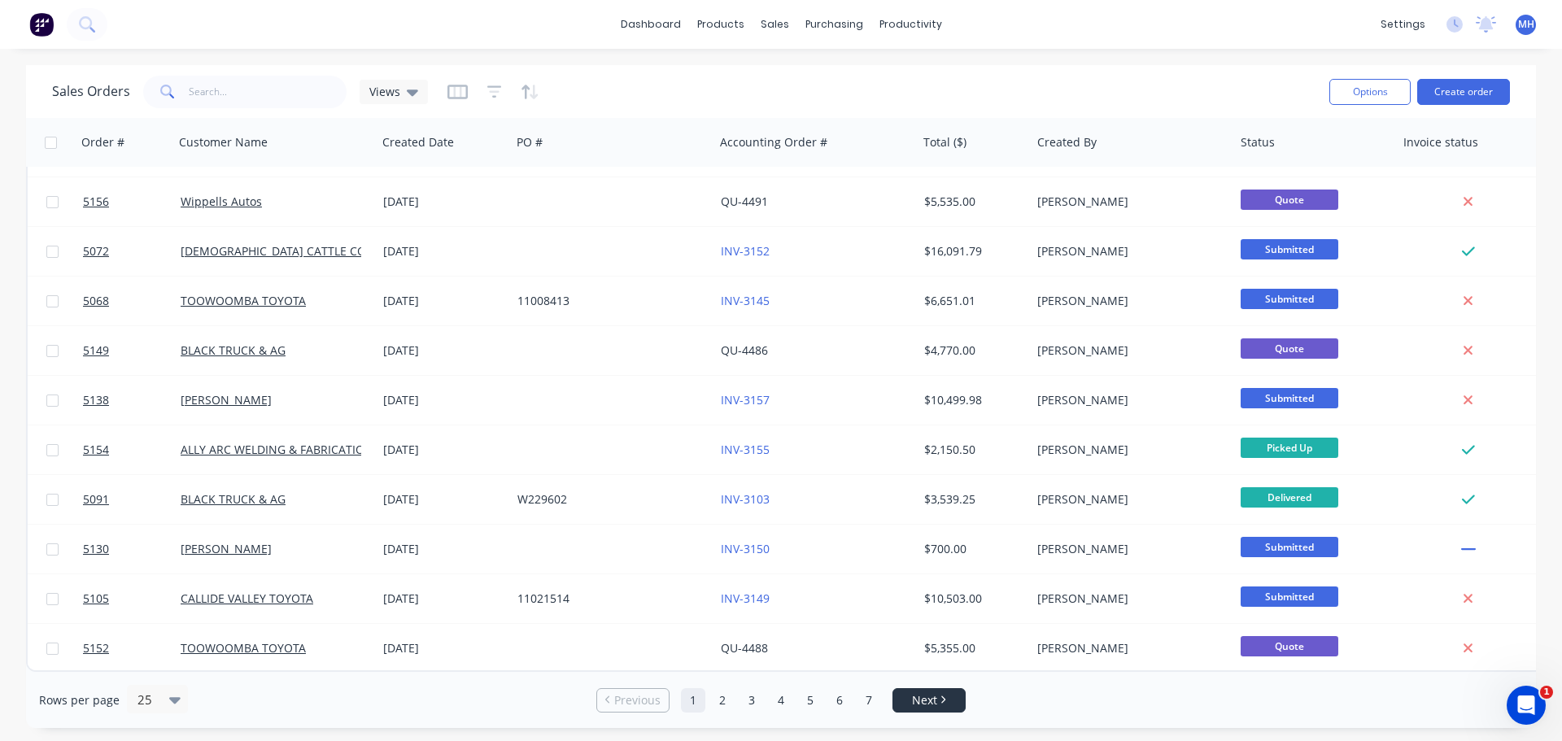
click at [910, 697] on link "Next" at bounding box center [929, 700] width 72 height 16
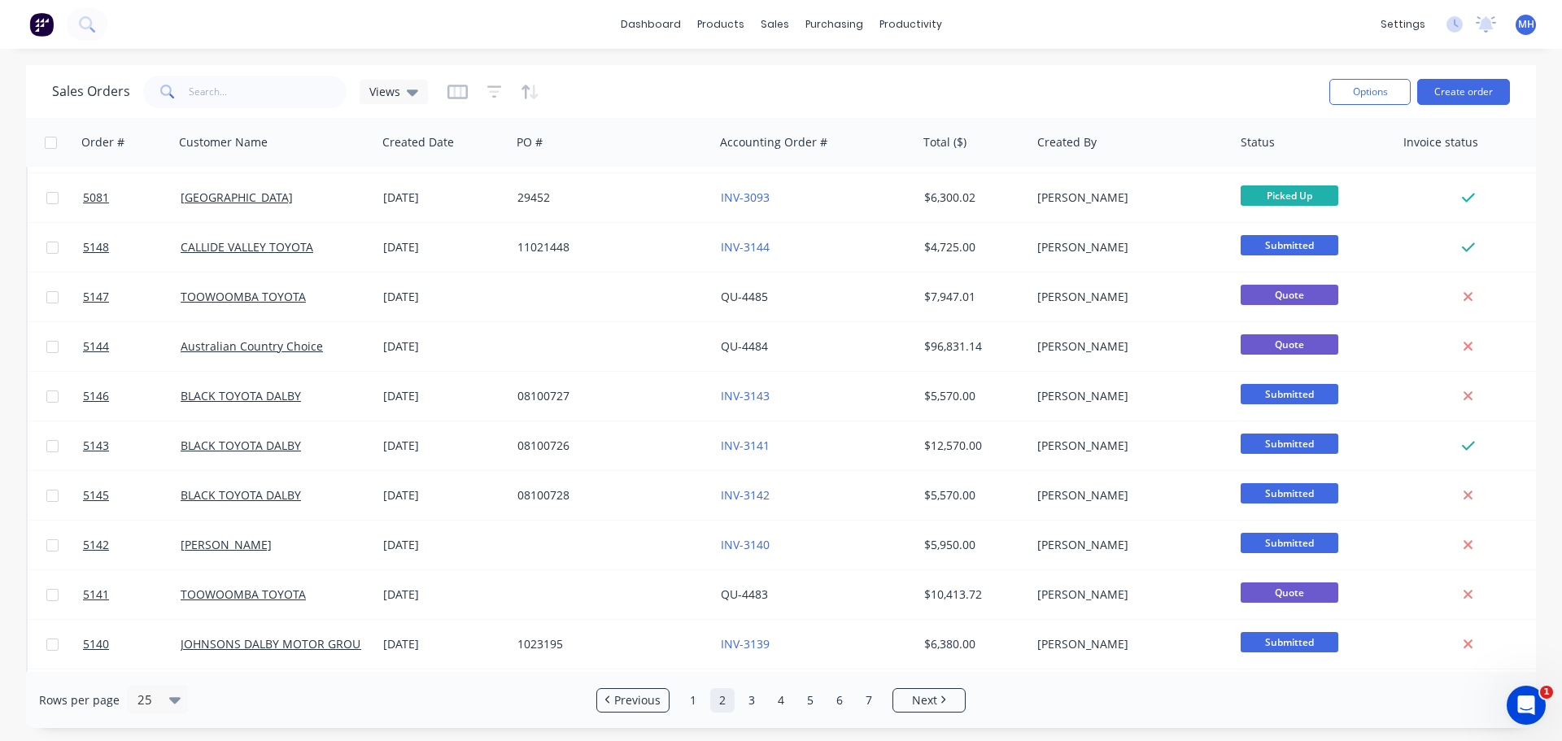
scroll to position [0, 0]
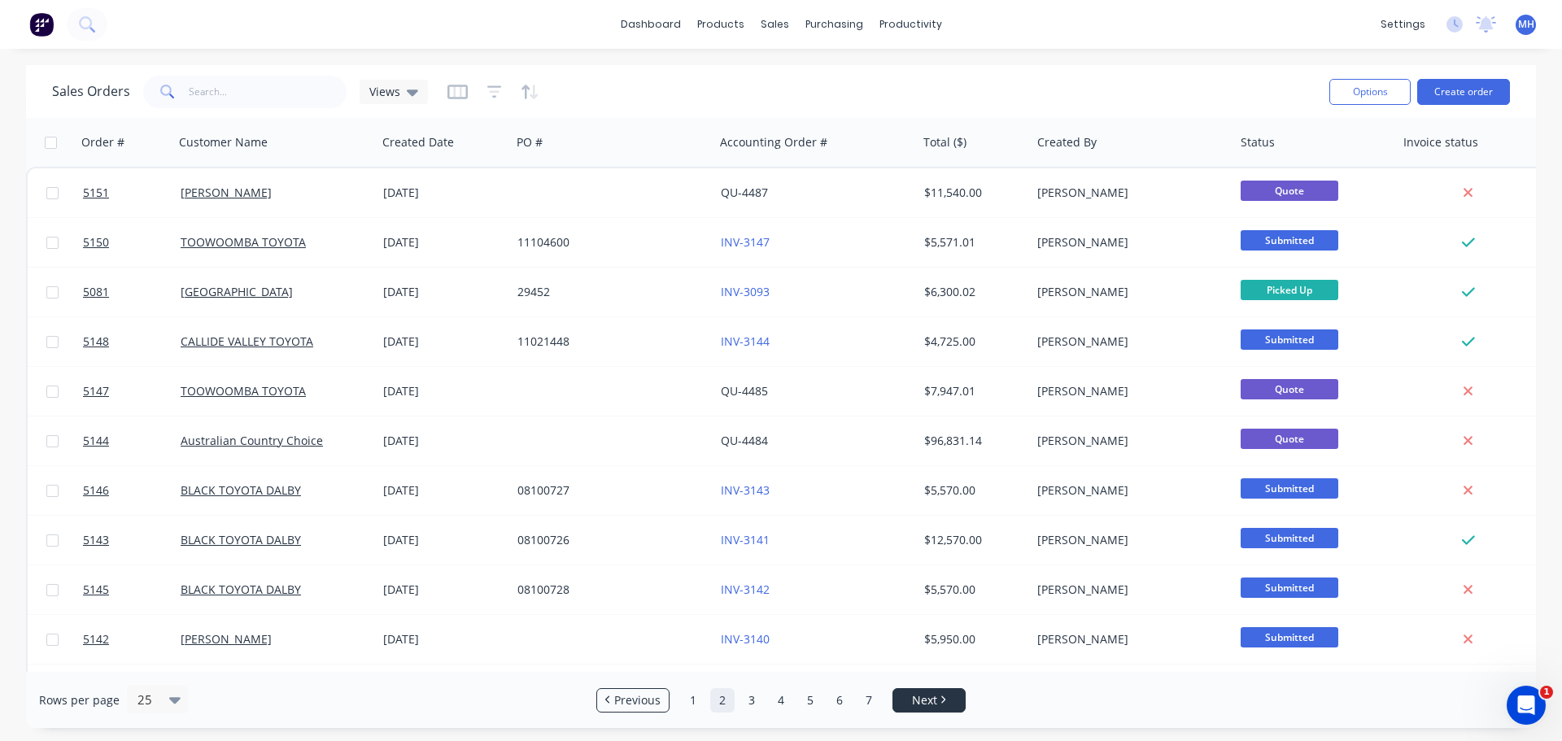
click at [939, 708] on link "Next" at bounding box center [929, 700] width 72 height 16
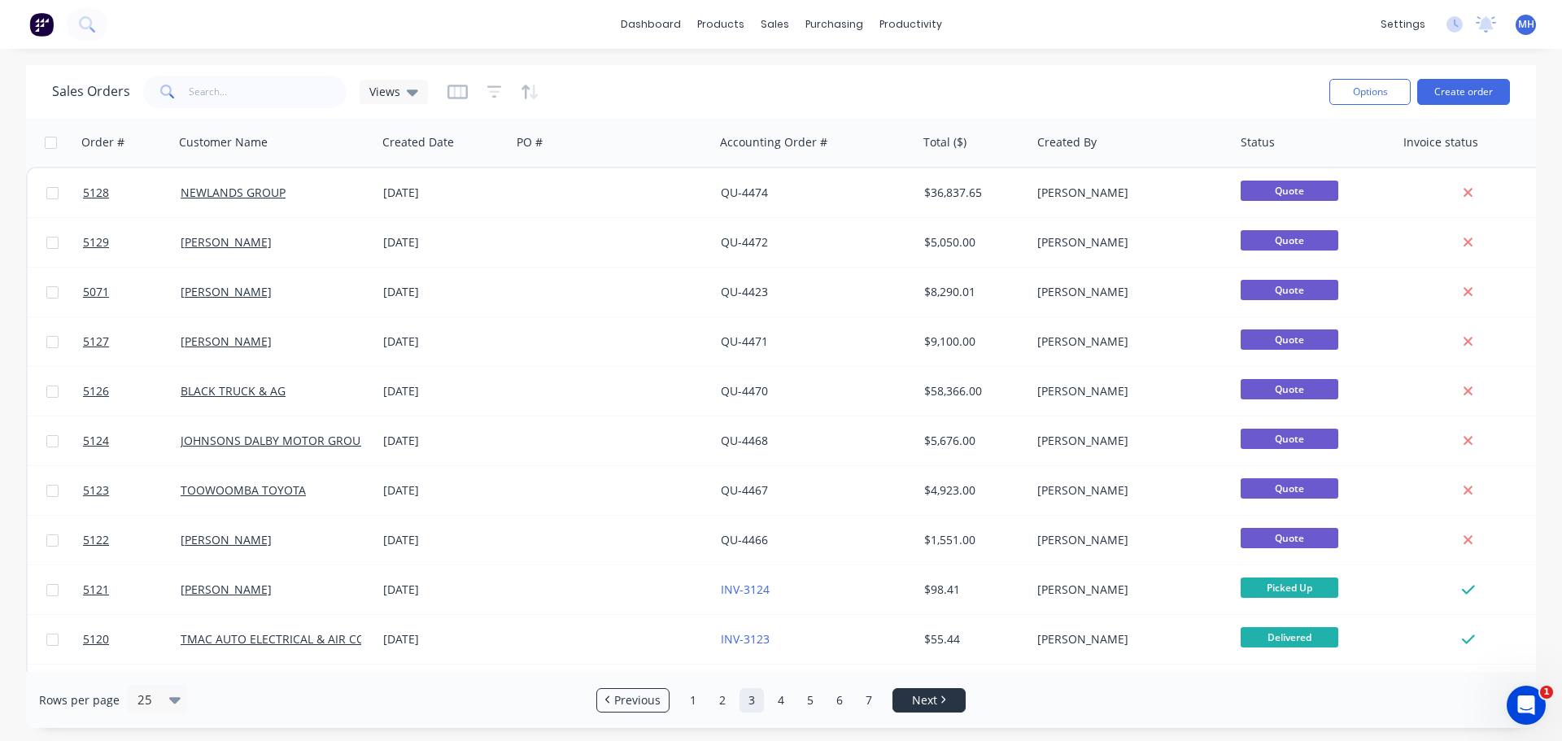
click at [926, 702] on span "Next" at bounding box center [924, 700] width 25 height 16
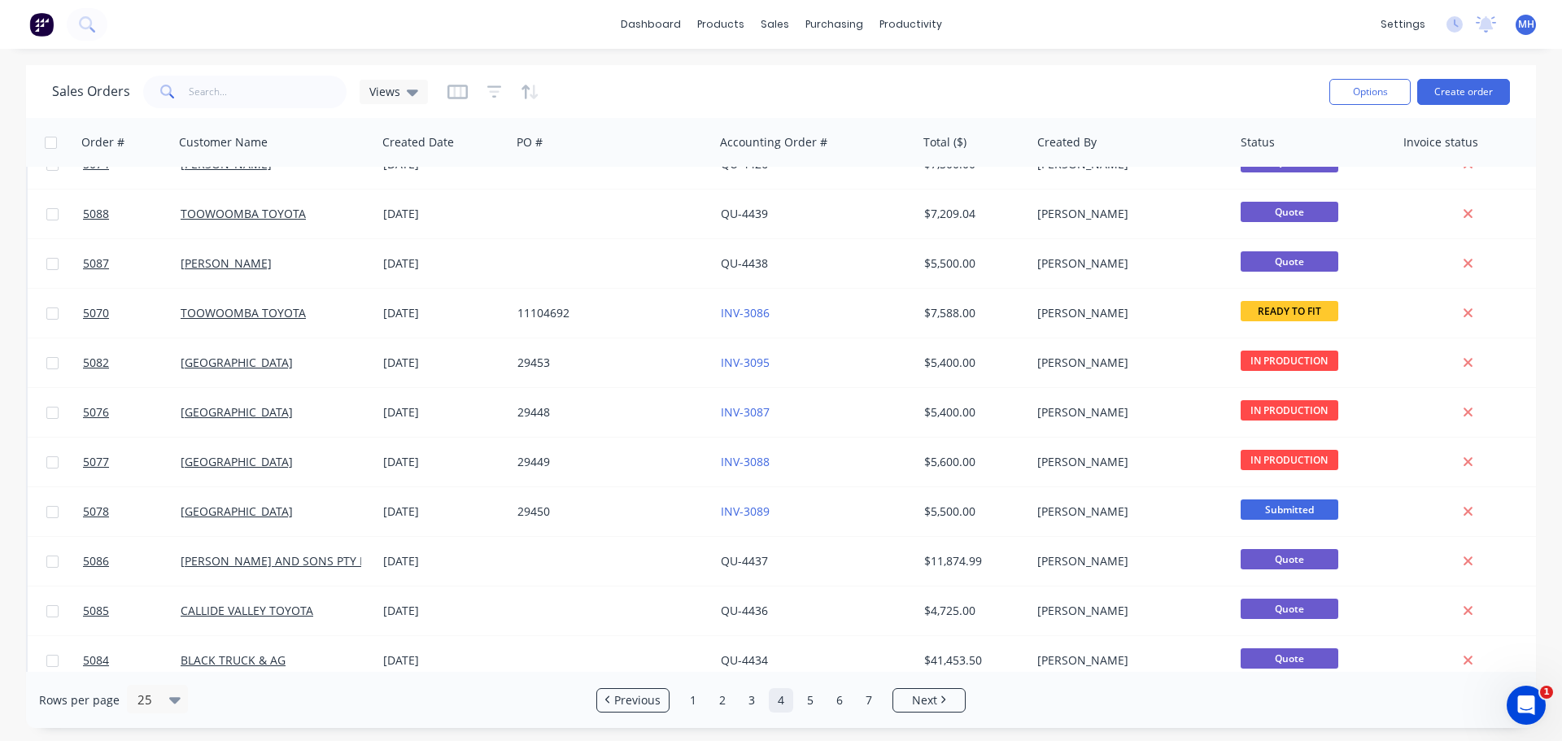
scroll to position [732, 0]
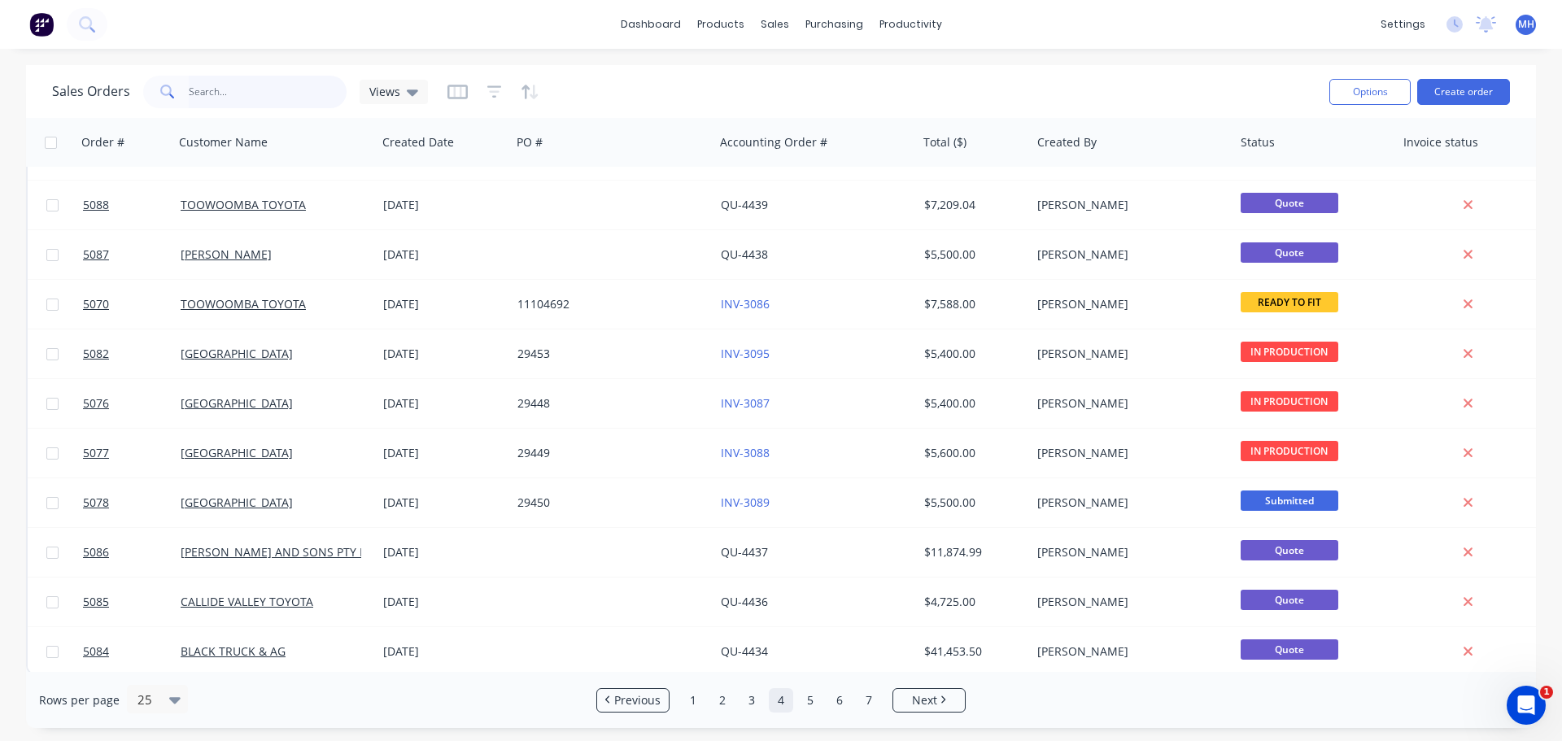
click at [246, 98] on input "text" at bounding box center [268, 92] width 159 height 33
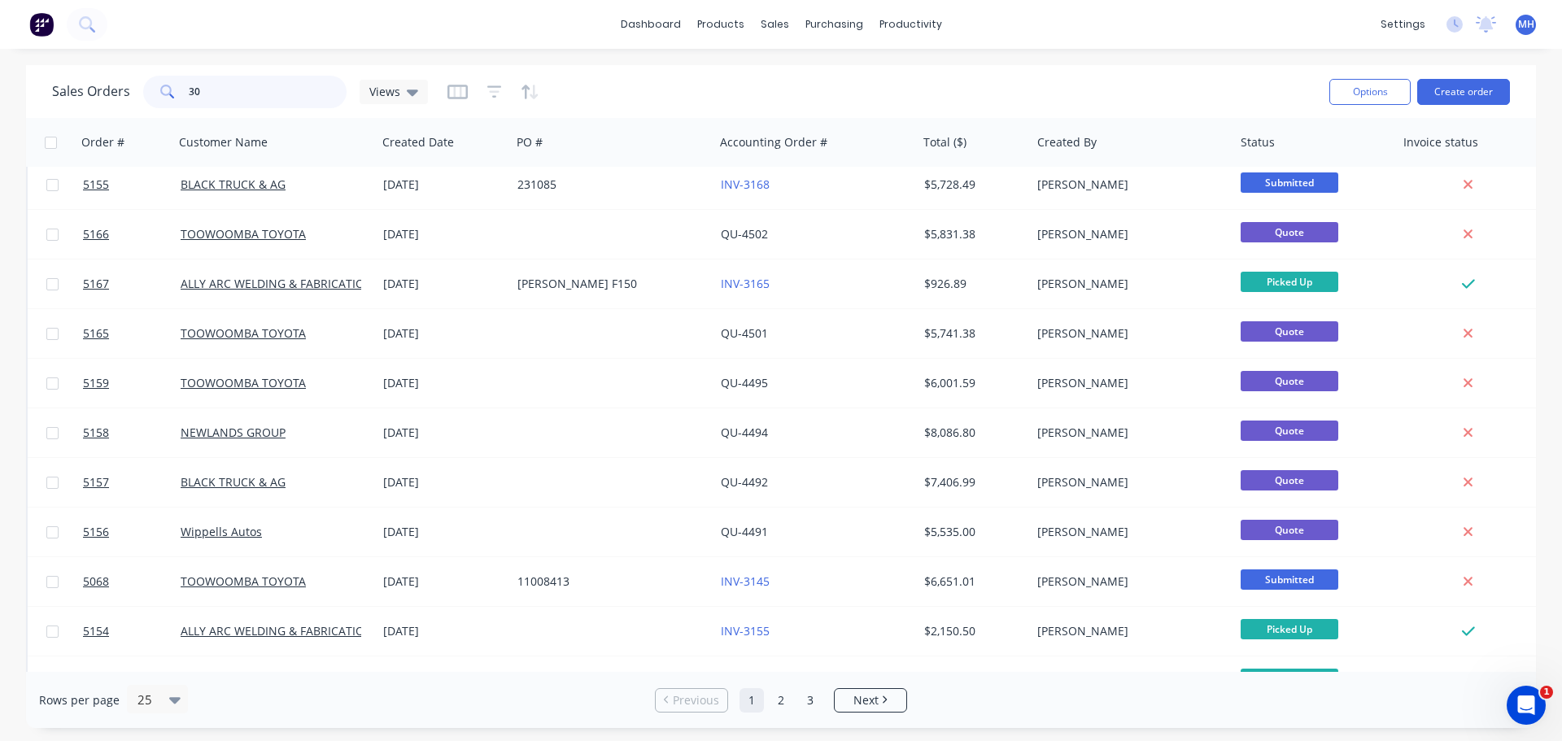
type input "3"
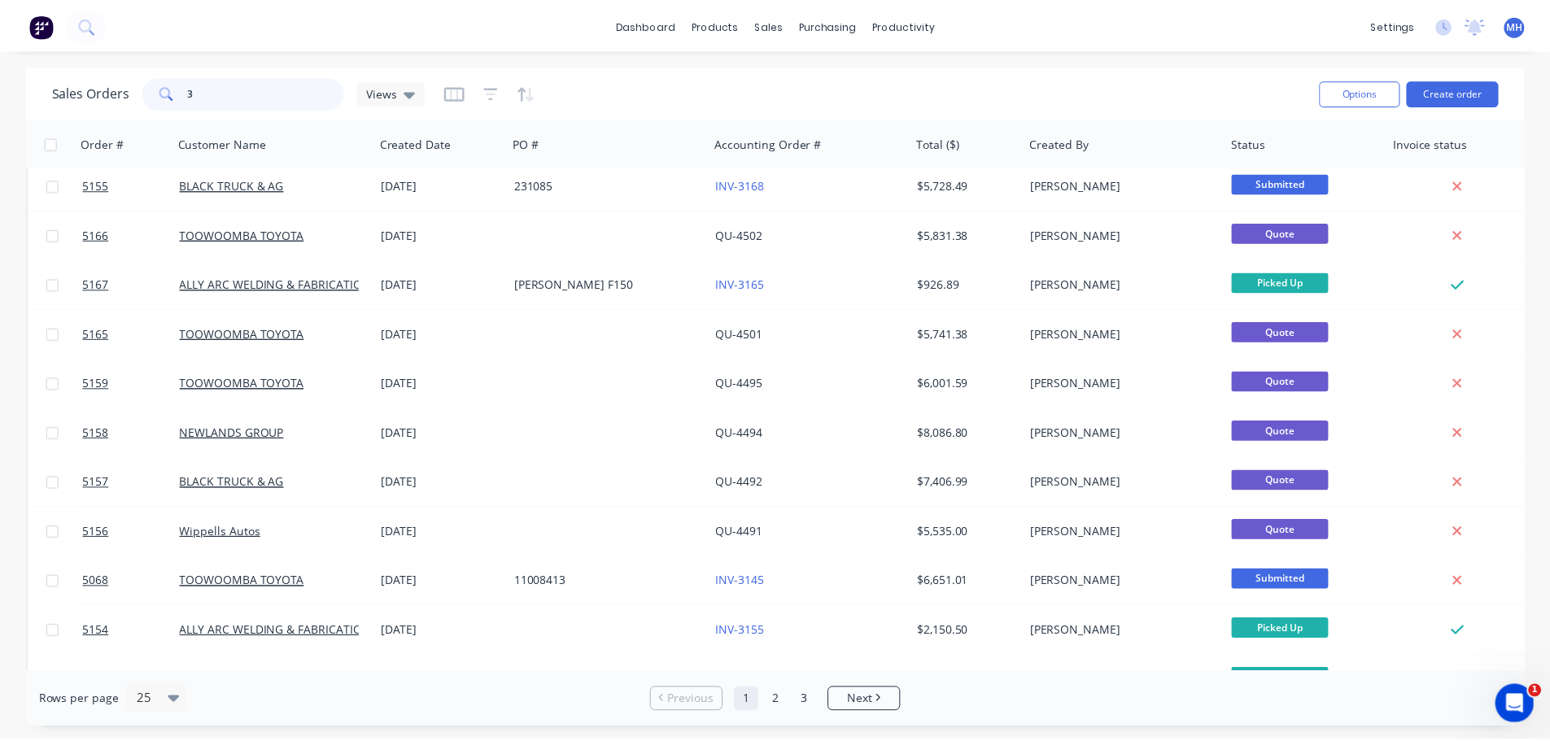
scroll to position [0, 0]
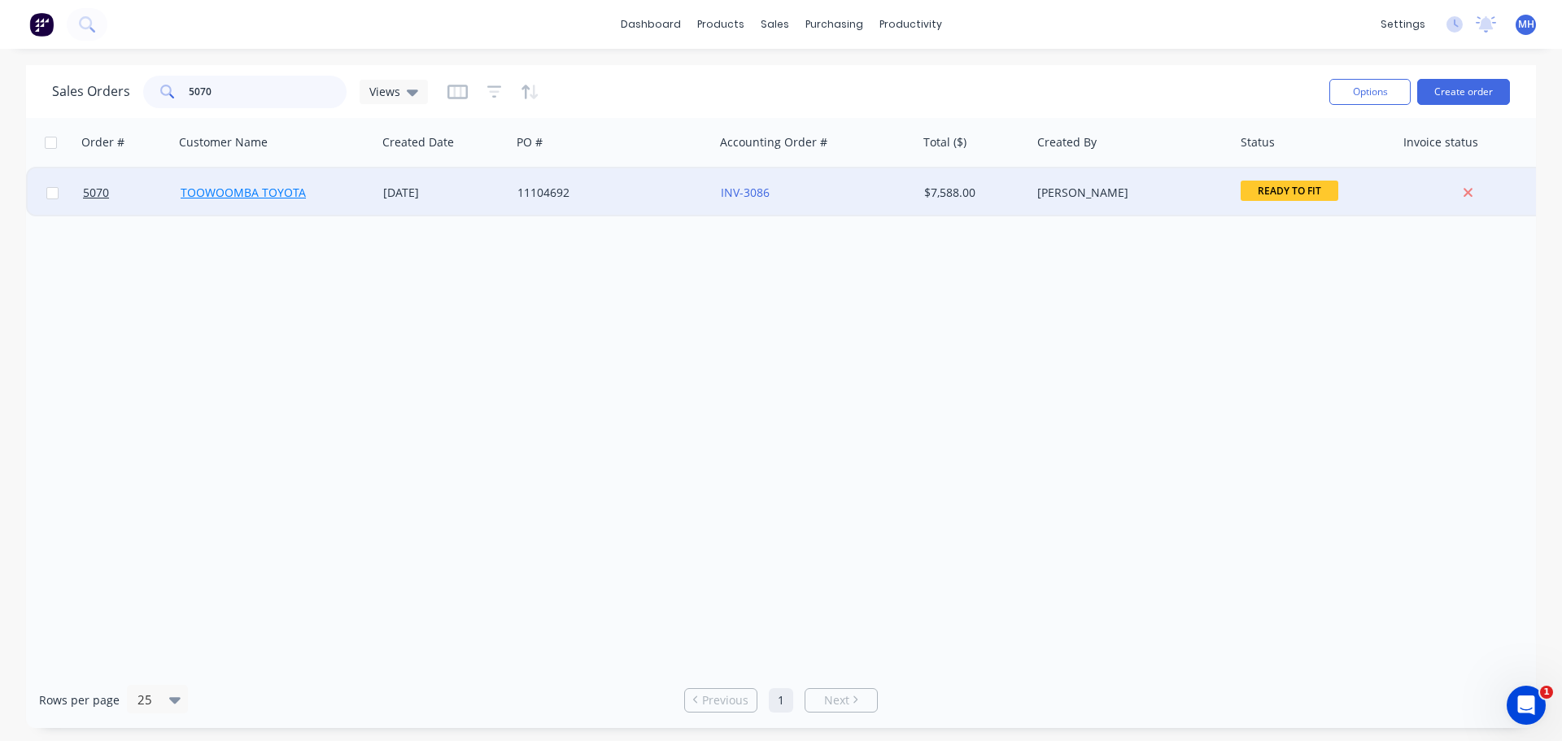
type input "5070"
click at [301, 194] on link "TOOWOOMBA TOYOTA" at bounding box center [243, 192] width 125 height 15
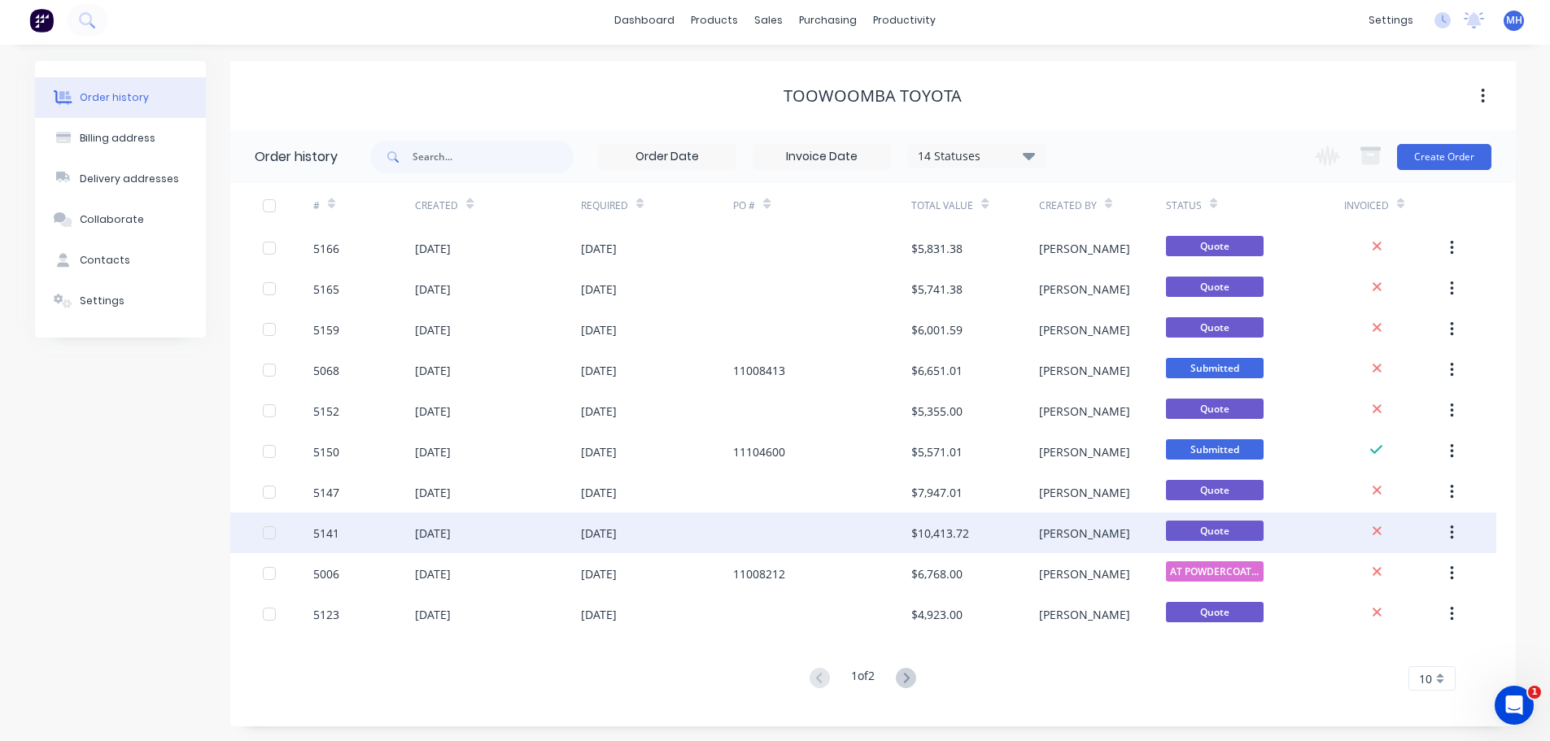
scroll to position [6, 0]
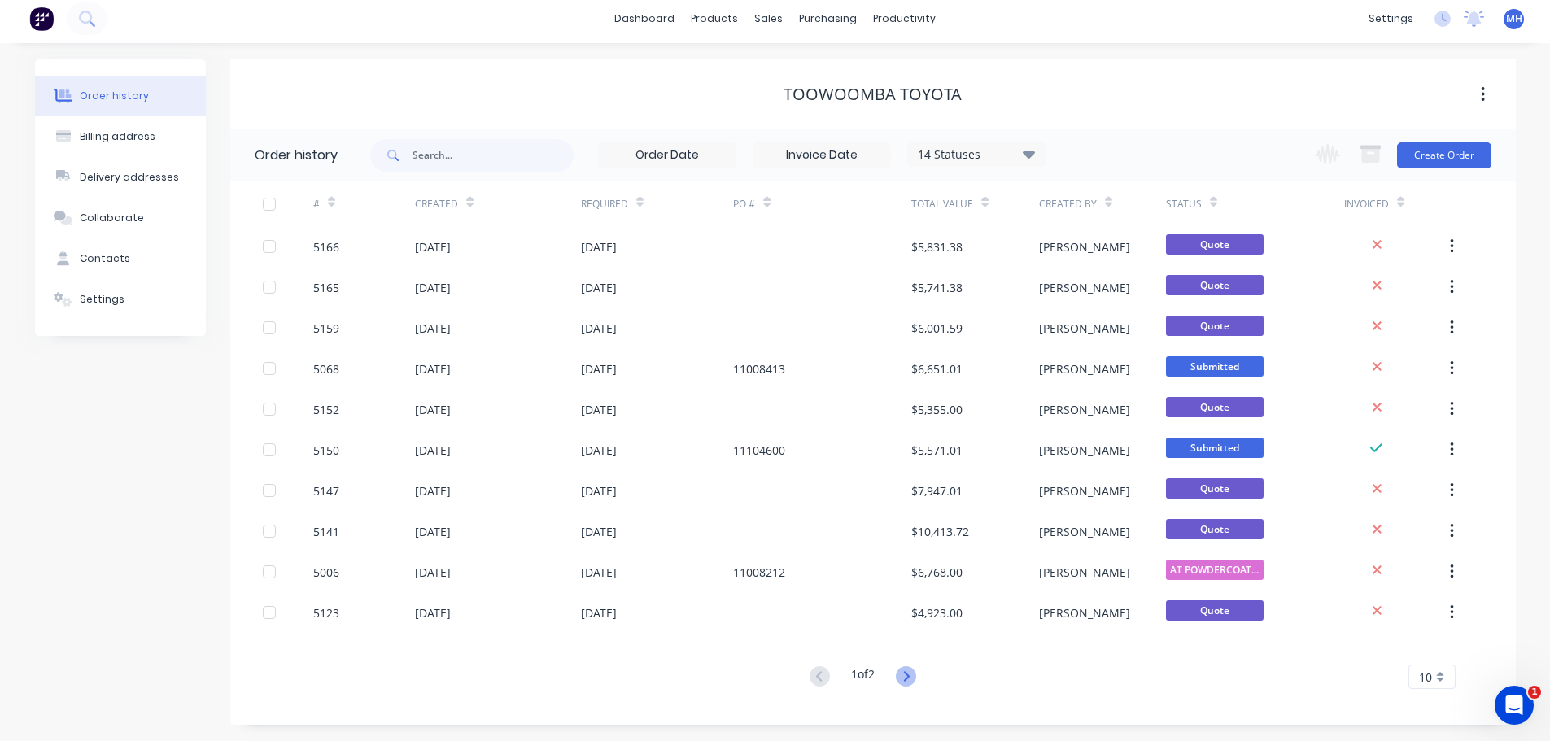
click at [916, 678] on icon at bounding box center [906, 676] width 20 height 20
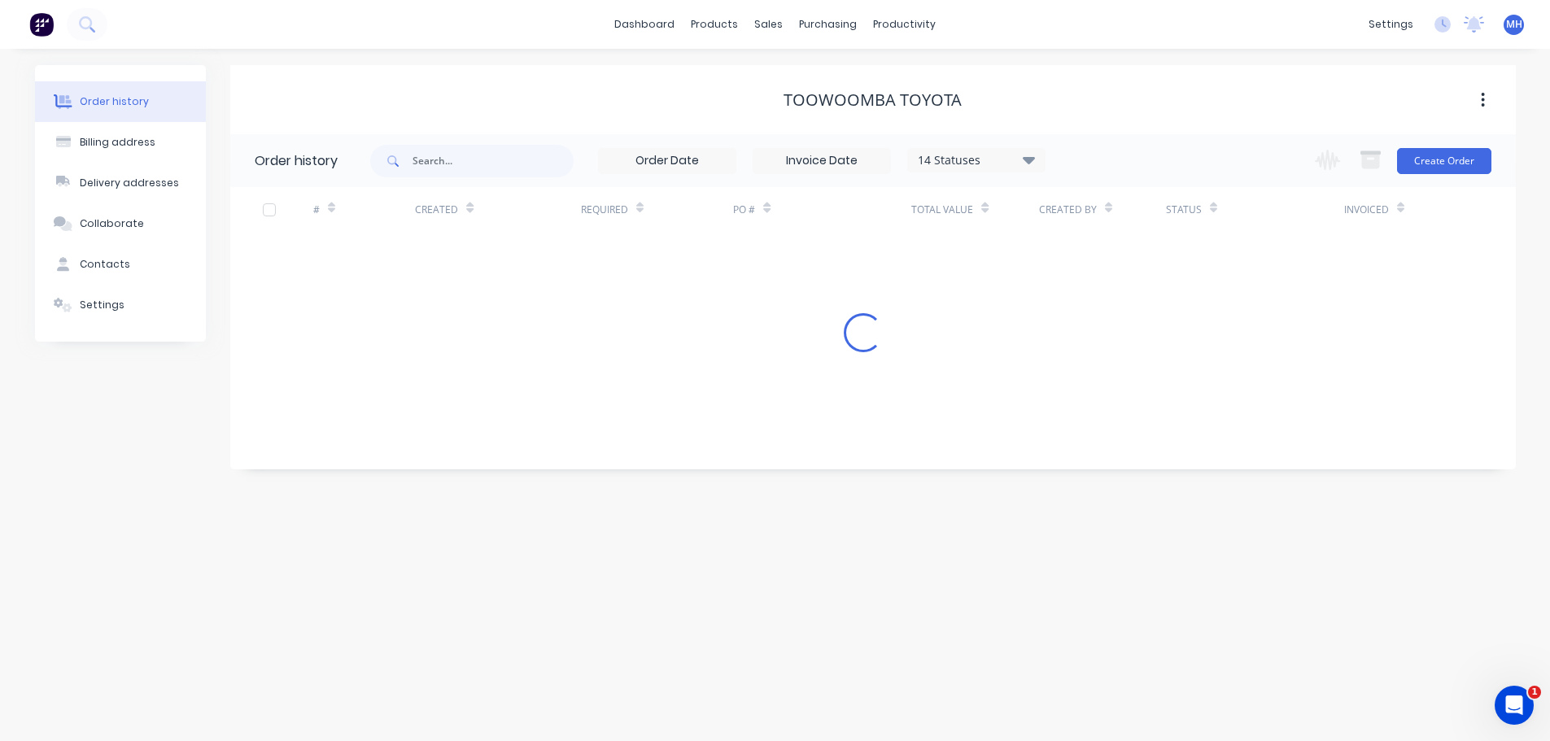
scroll to position [0, 0]
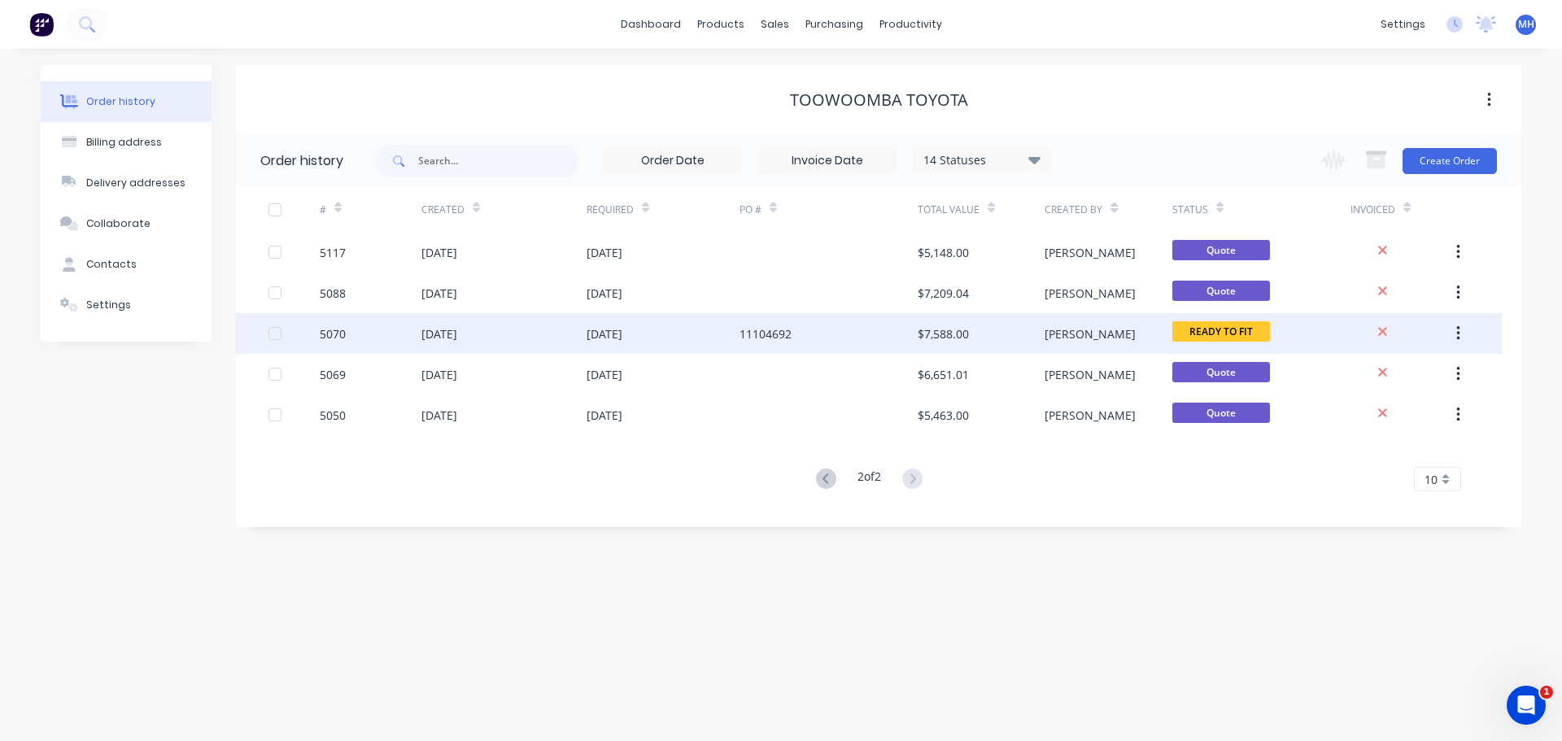
click at [951, 335] on div "$7,588.00" at bounding box center [943, 333] width 51 height 17
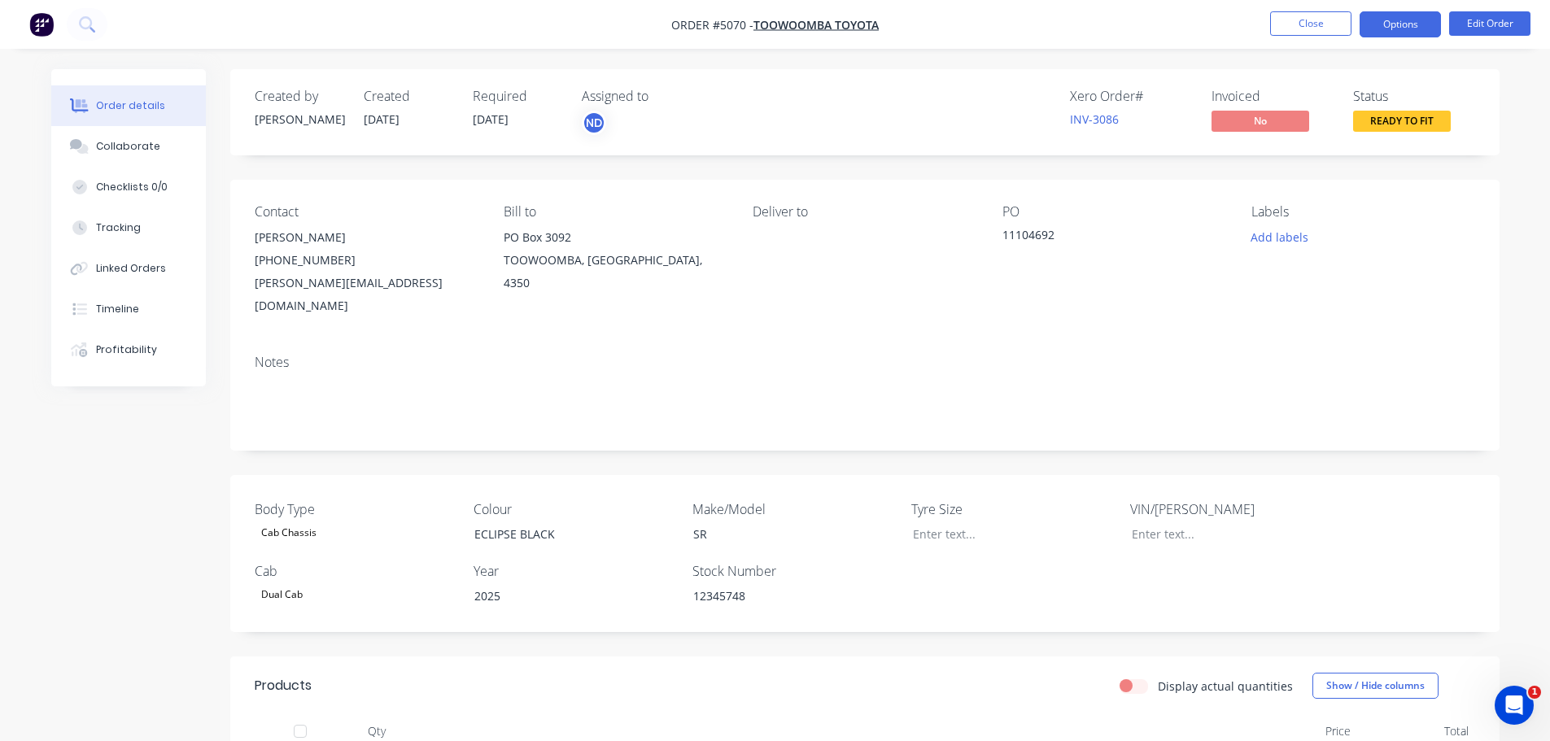
click at [1410, 22] on button "Options" at bounding box center [1399, 24] width 81 height 26
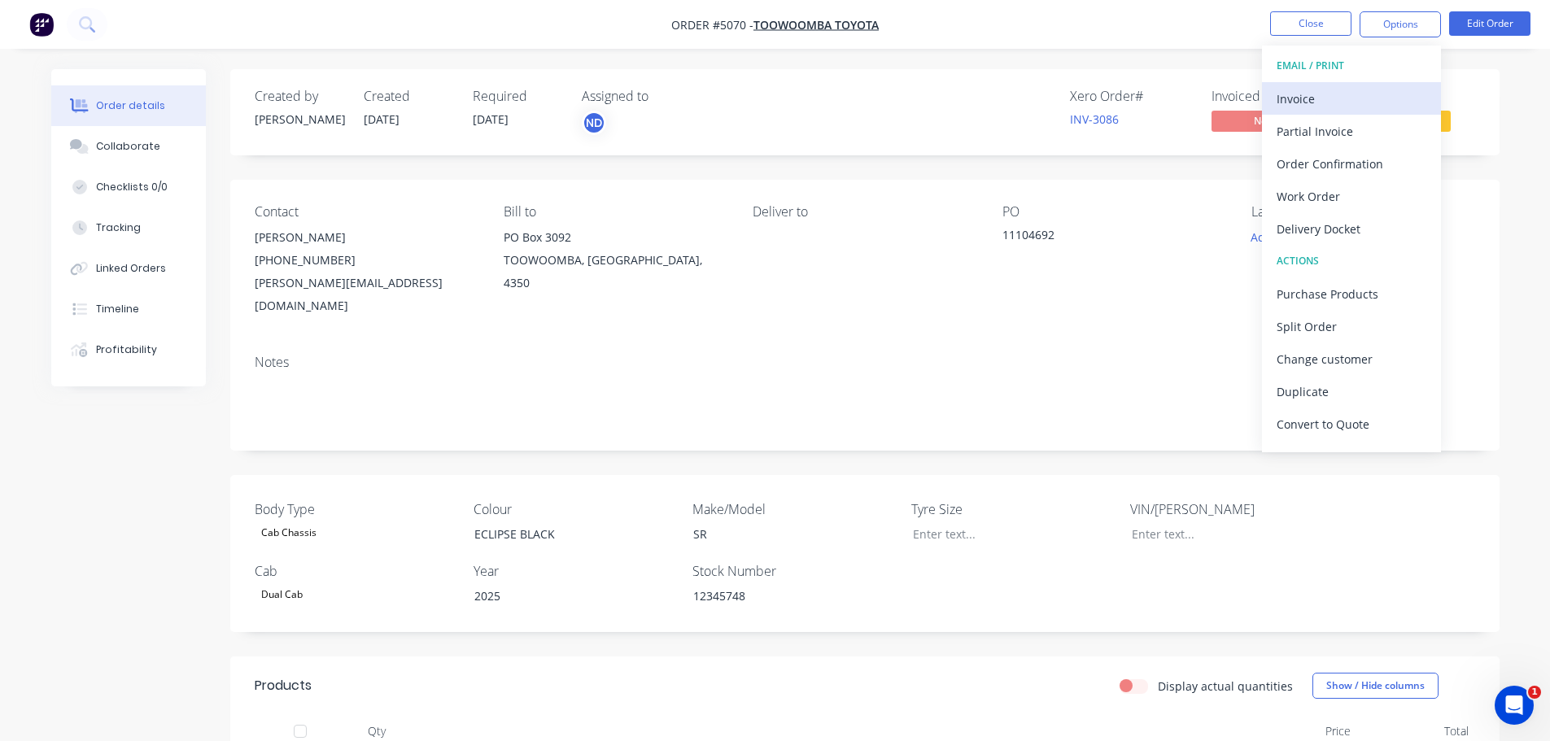
click at [1371, 93] on div "Invoice" at bounding box center [1351, 99] width 150 height 24
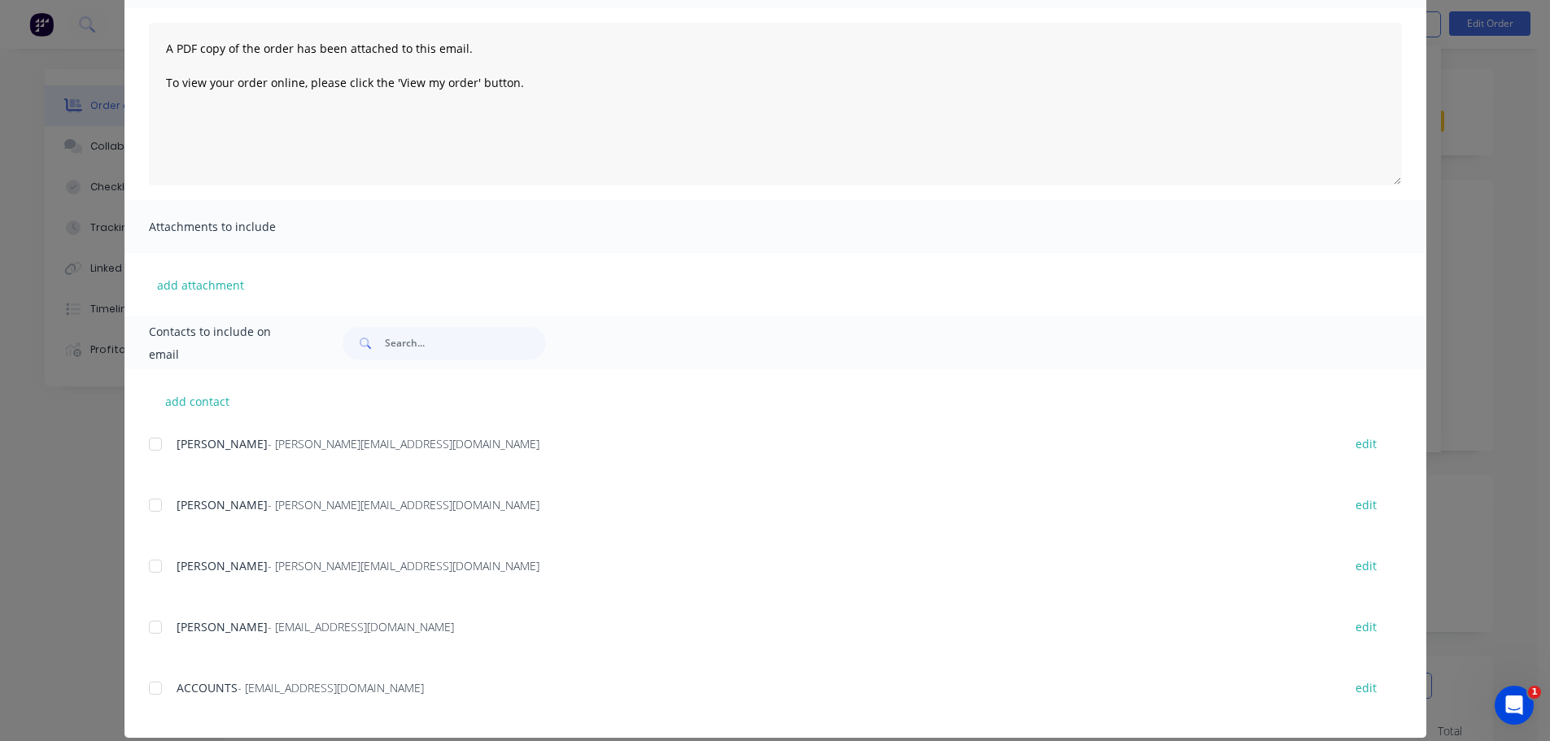
scroll to position [182, 0]
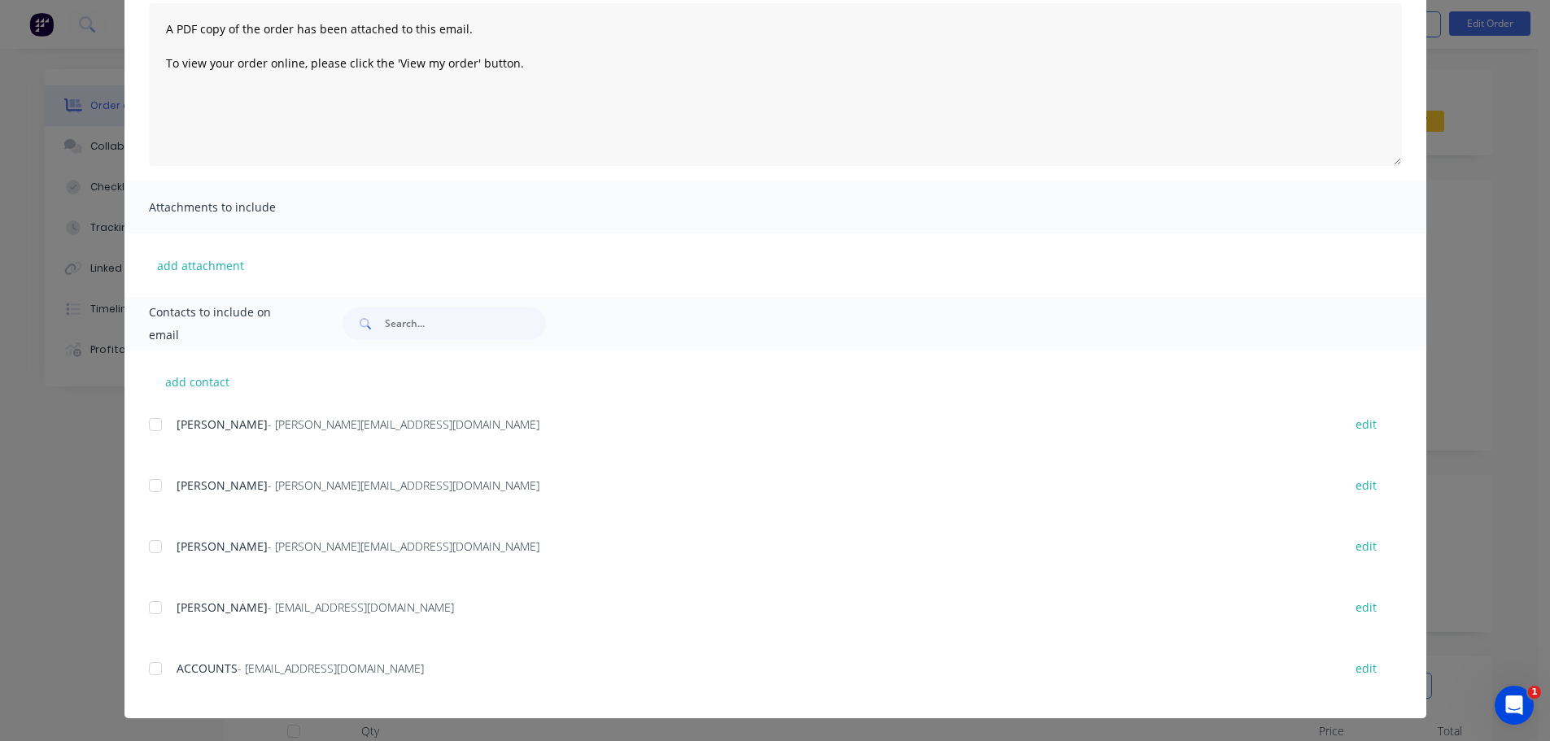
click at [144, 670] on div at bounding box center [155, 668] width 33 height 33
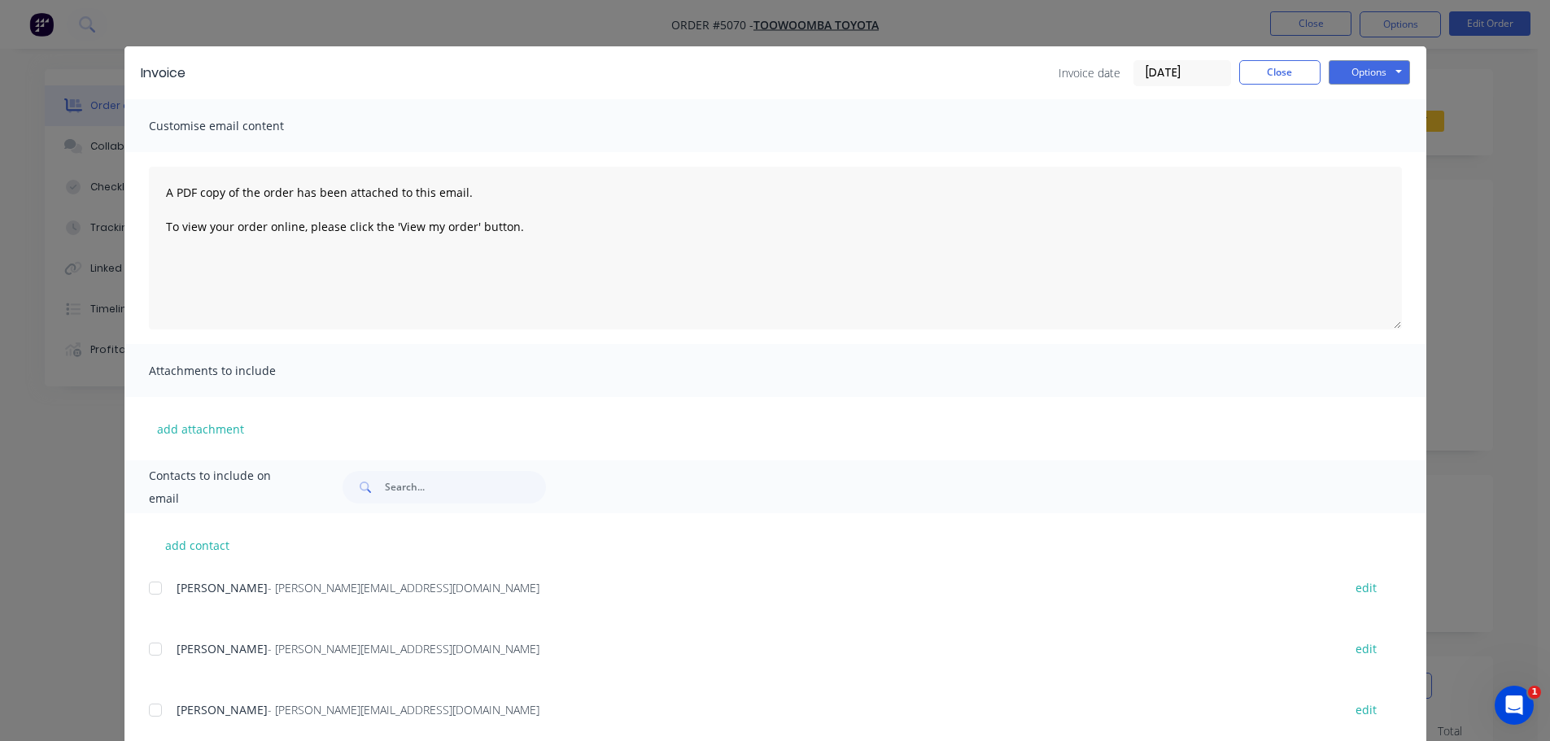
scroll to position [0, 0]
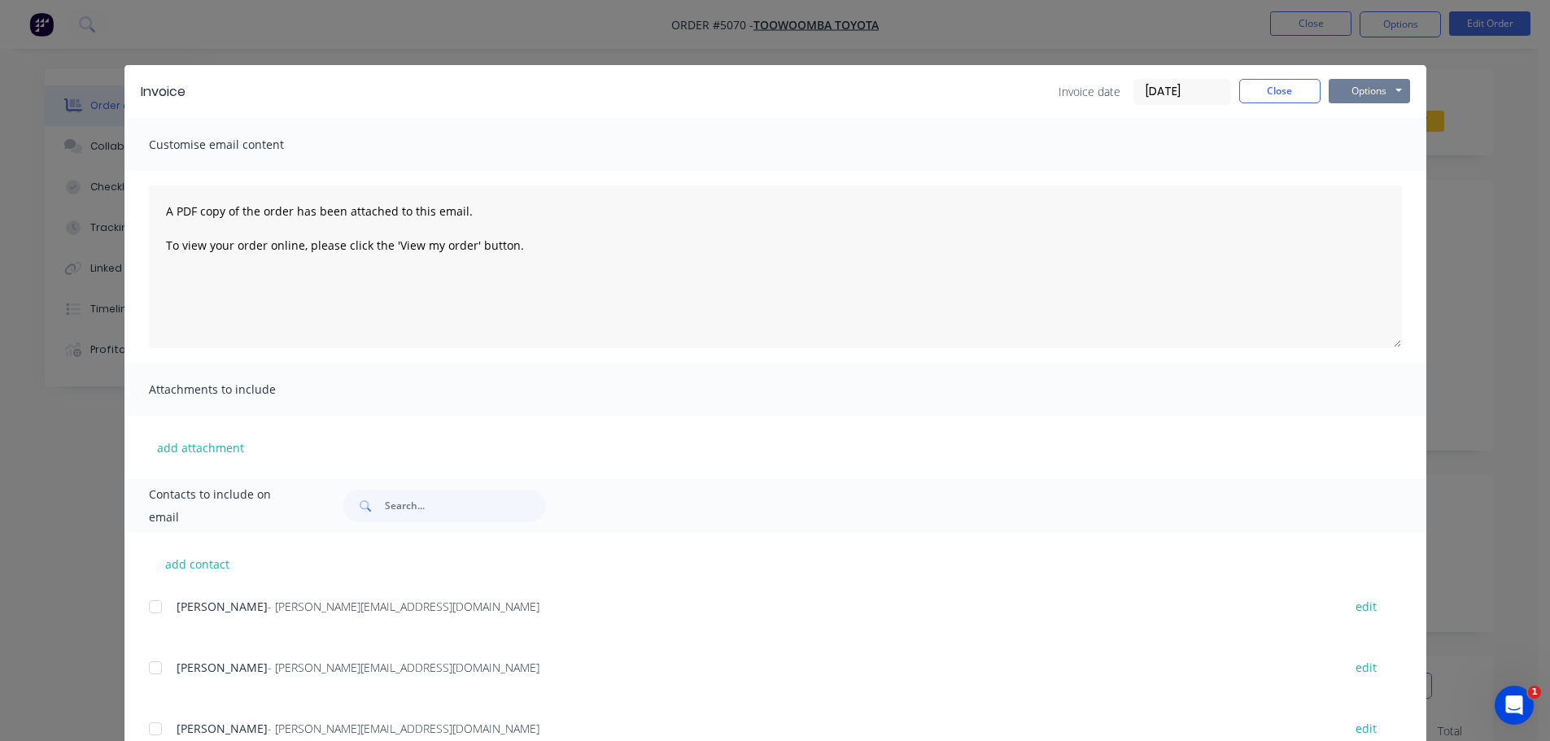
click at [1351, 87] on button "Options" at bounding box center [1368, 91] width 81 height 24
click at [1356, 168] on button "Email" at bounding box center [1380, 173] width 104 height 27
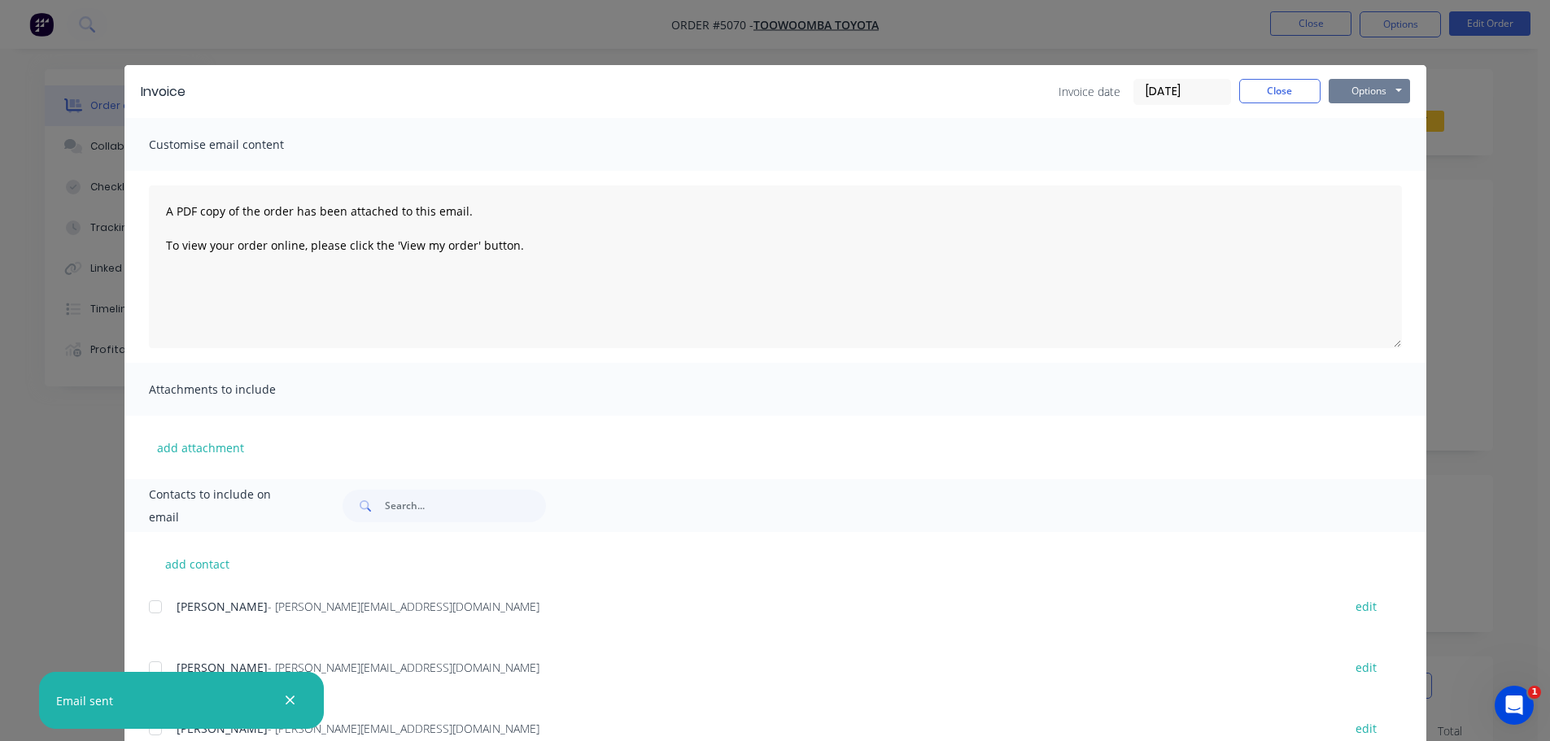
click at [1350, 92] on button "Options" at bounding box center [1368, 91] width 81 height 24
click at [1353, 145] on button "Print" at bounding box center [1380, 146] width 104 height 27
click at [1280, 93] on button "Close" at bounding box center [1279, 91] width 81 height 24
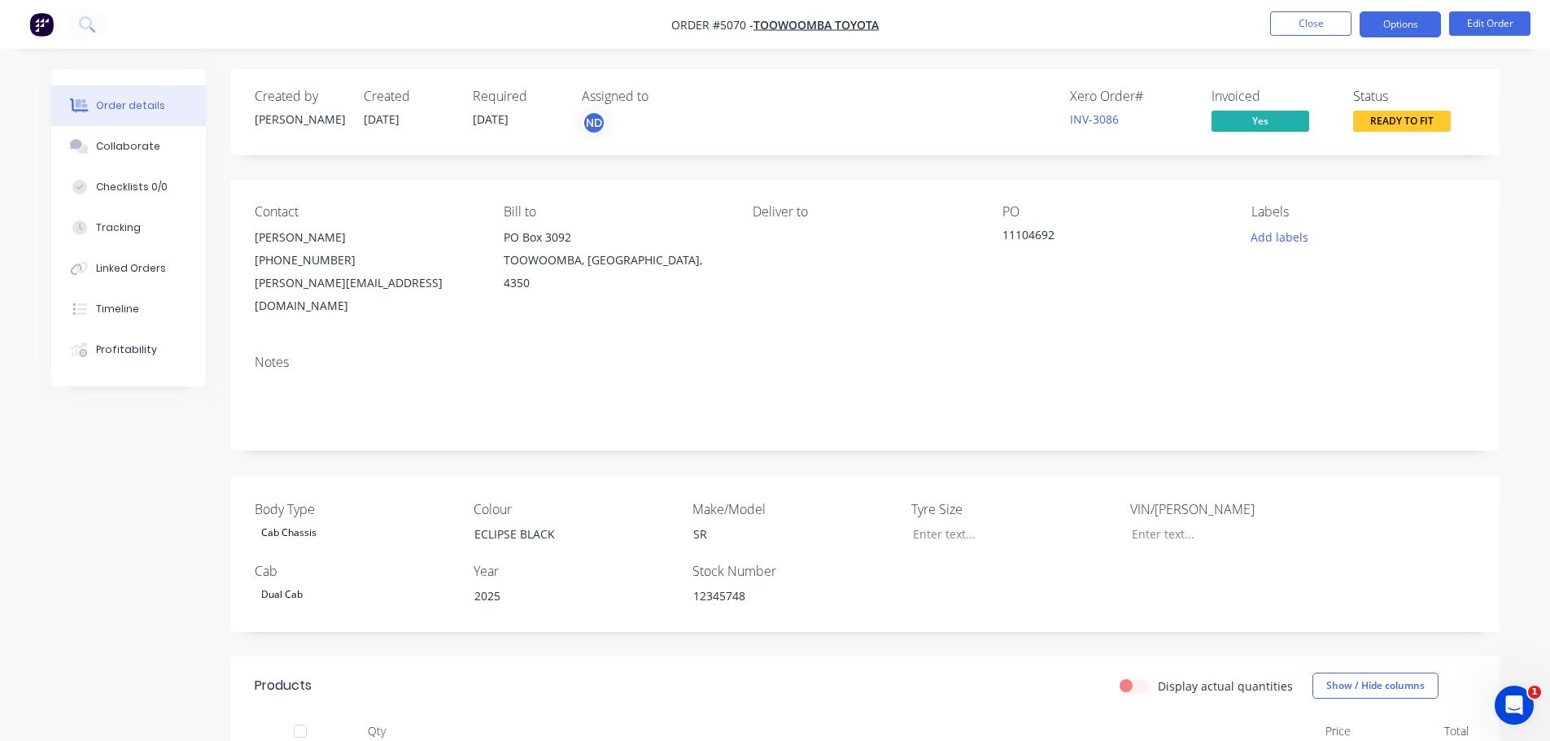
click at [1425, 32] on button "Options" at bounding box center [1399, 24] width 81 height 26
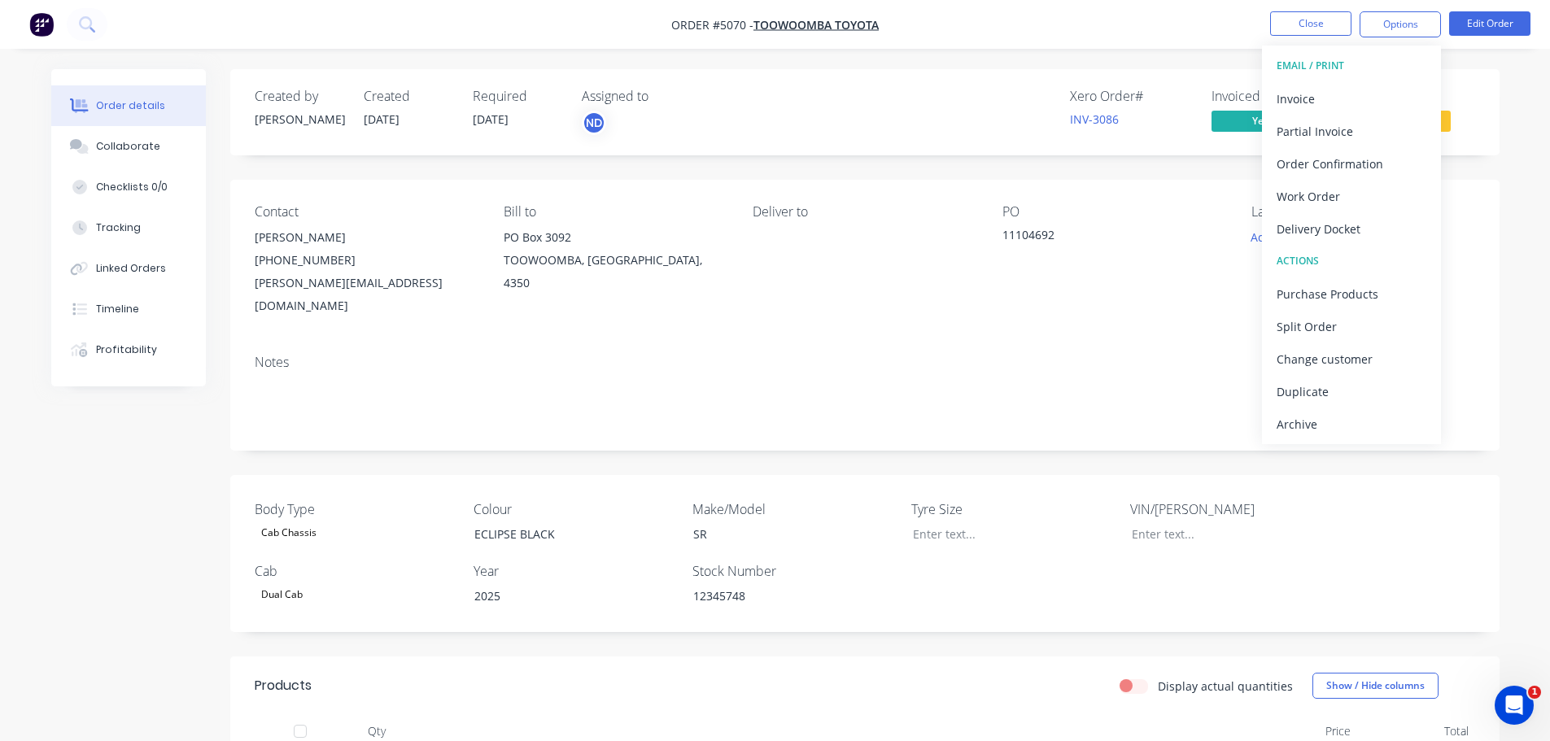
click at [1223, 266] on div "PO 11104692" at bounding box center [1113, 260] width 223 height 113
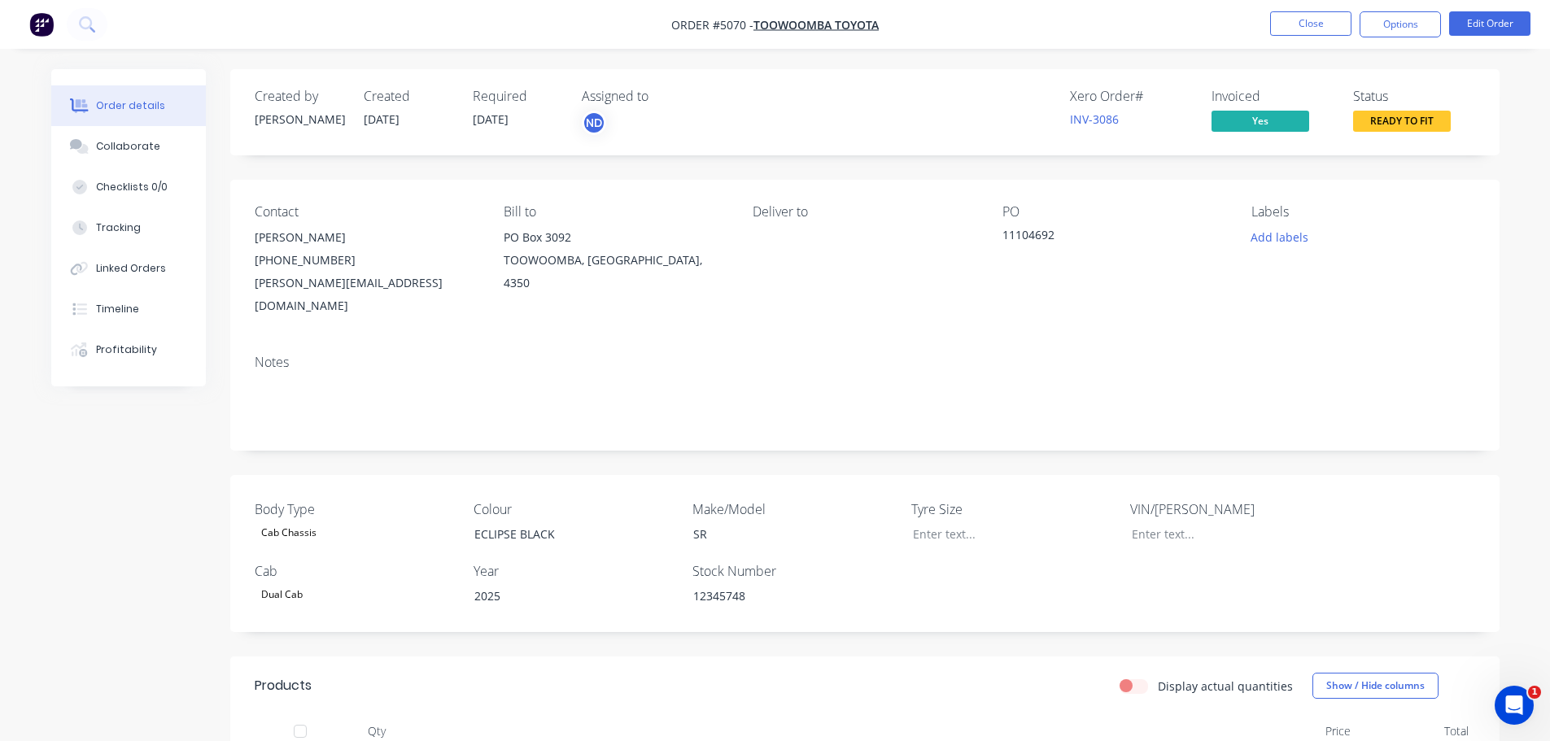
click at [1384, 118] on span "READY TO FIT" at bounding box center [1402, 121] width 98 height 20
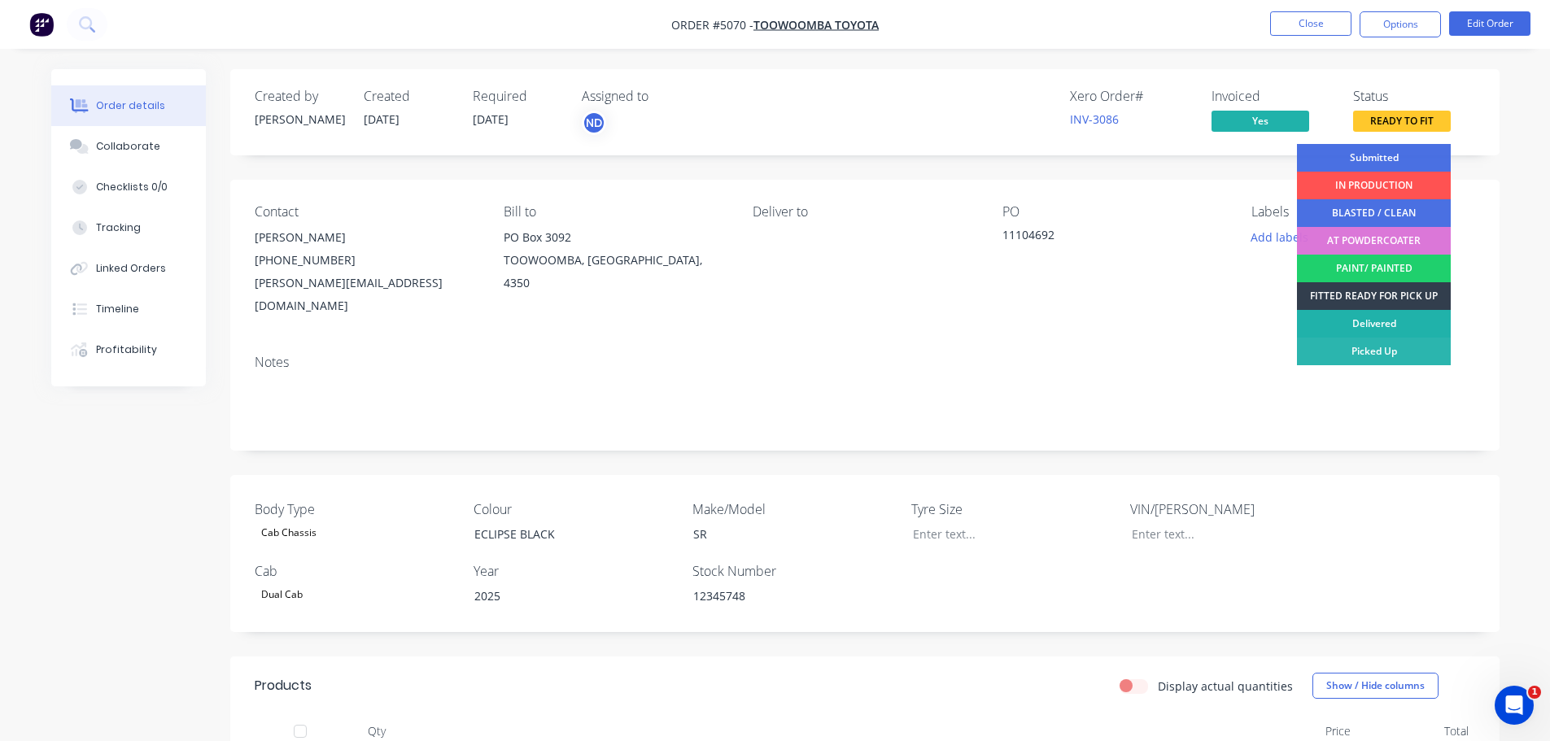
click at [1375, 323] on div "Delivered" at bounding box center [1374, 324] width 154 height 28
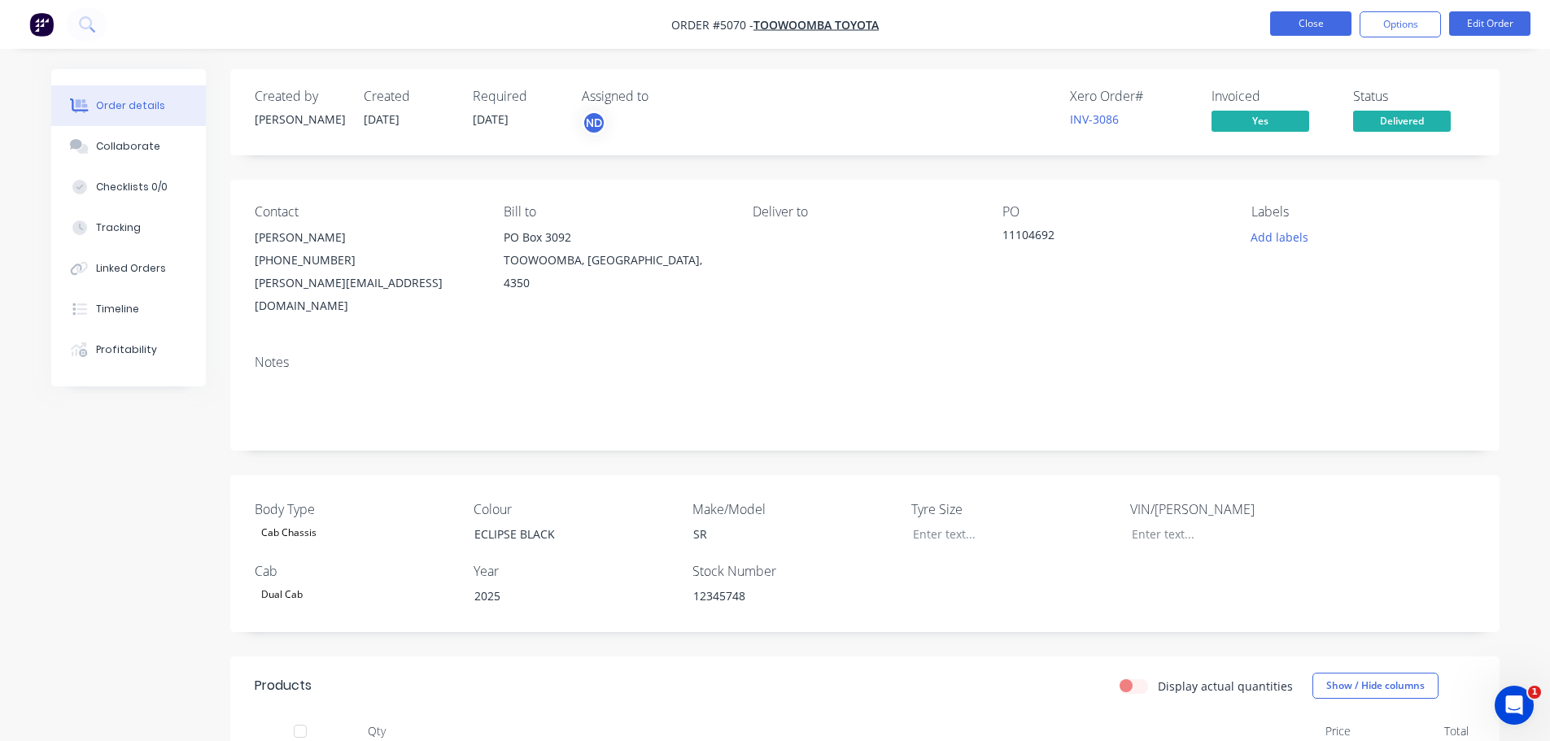
click at [1304, 21] on button "Close" at bounding box center [1310, 23] width 81 height 24
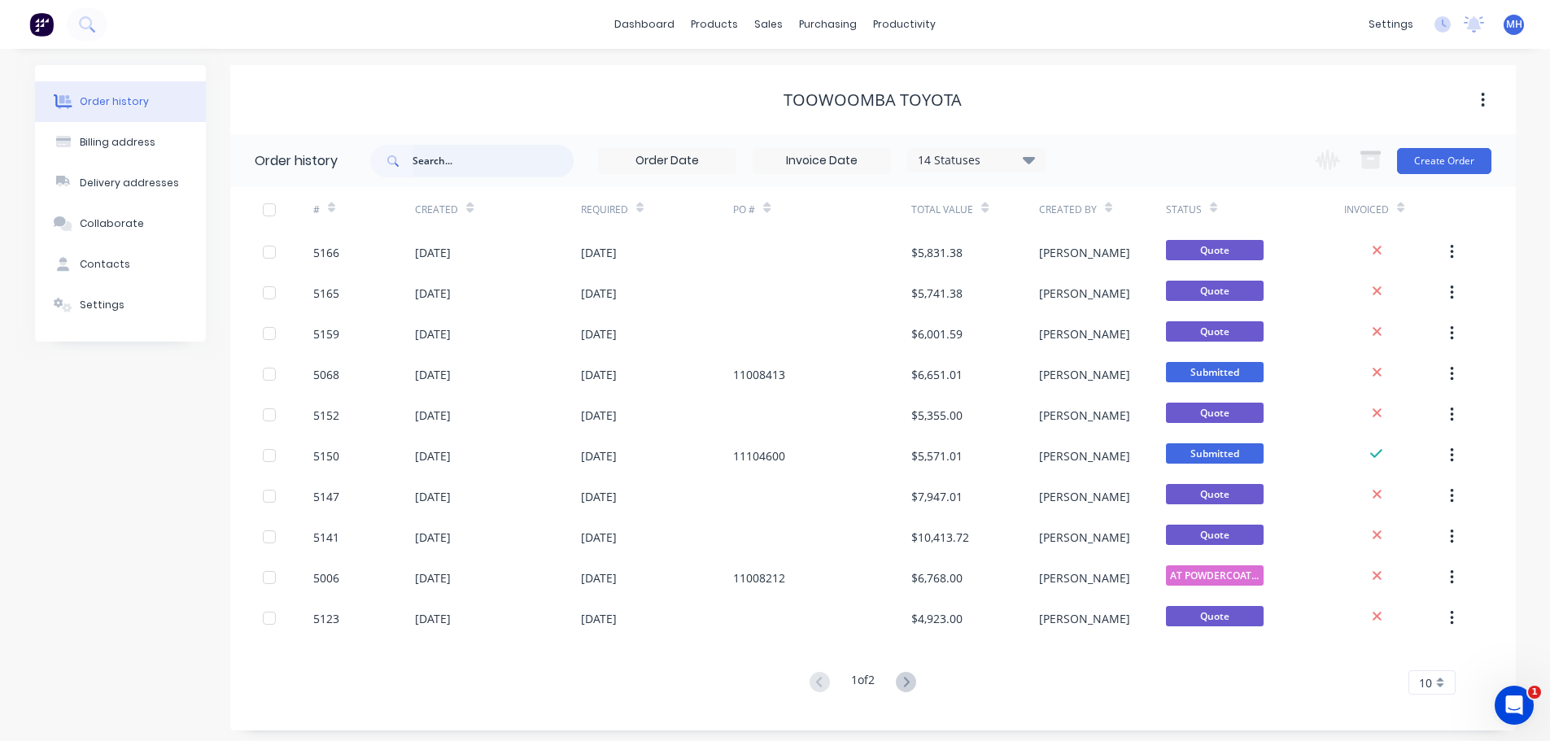
click at [462, 162] on input "text" at bounding box center [492, 161] width 161 height 33
click at [450, 165] on input "text" at bounding box center [492, 161] width 161 height 33
click at [450, 164] on input "text" at bounding box center [492, 161] width 161 height 33
type input "4449"
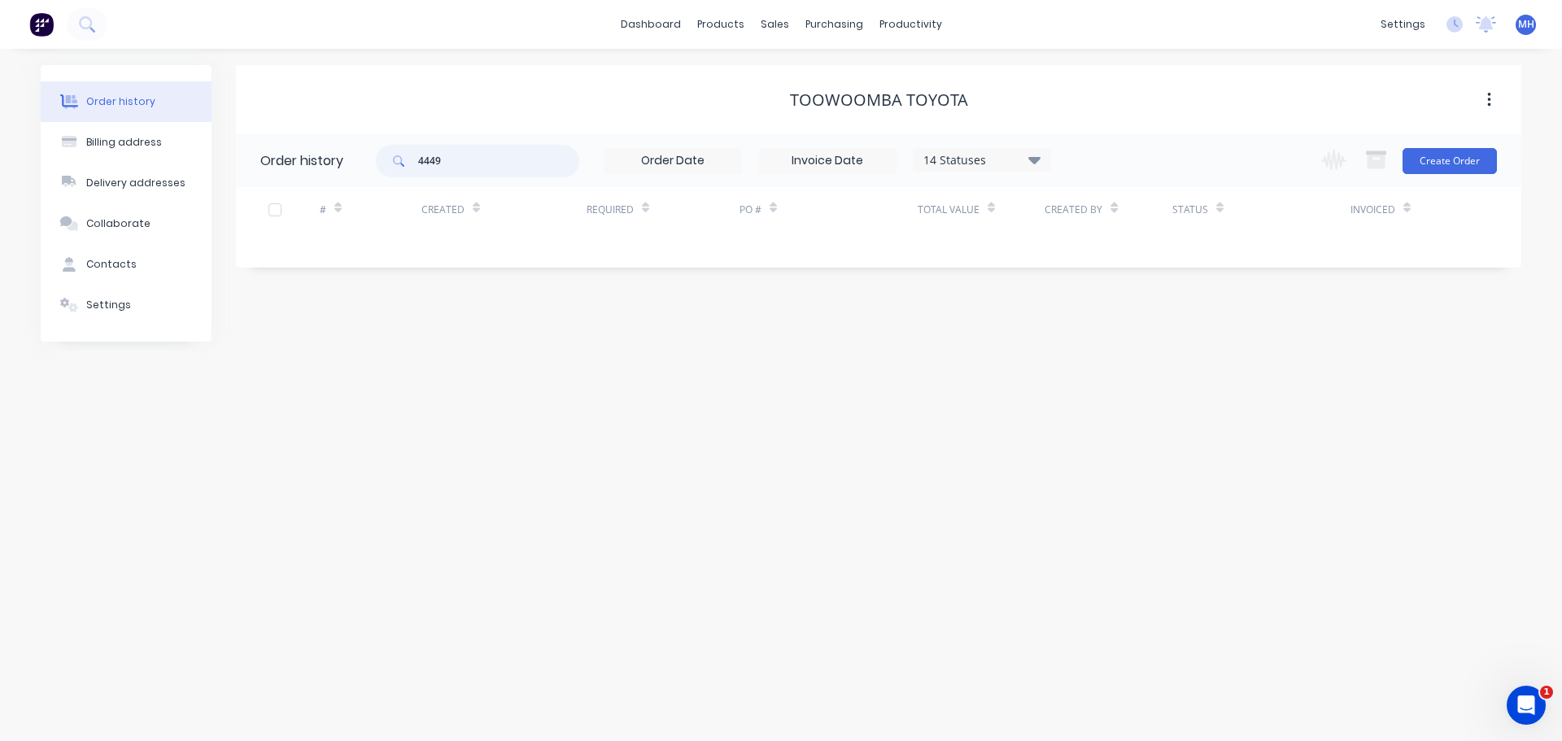
drag, startPoint x: 451, startPoint y: 161, endPoint x: 410, endPoint y: 158, distance: 41.6
click at [410, 158] on div "4449" at bounding box center [477, 161] width 203 height 33
type input "5098"
drag, startPoint x: 470, startPoint y: 163, endPoint x: 396, endPoint y: 161, distance: 74.0
click at [396, 161] on div "5098" at bounding box center [477, 161] width 203 height 33
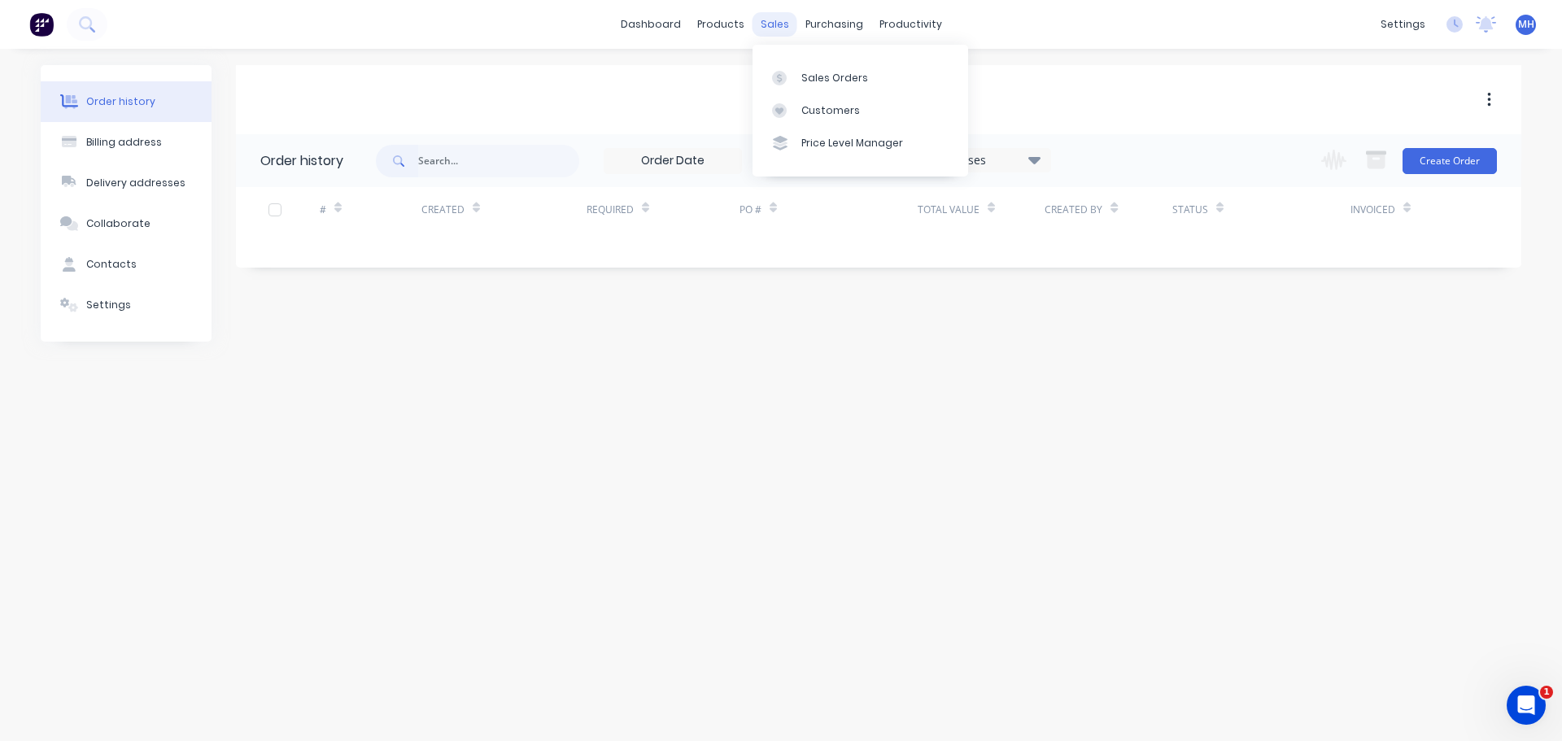
click at [788, 24] on div "sales" at bounding box center [774, 24] width 45 height 24
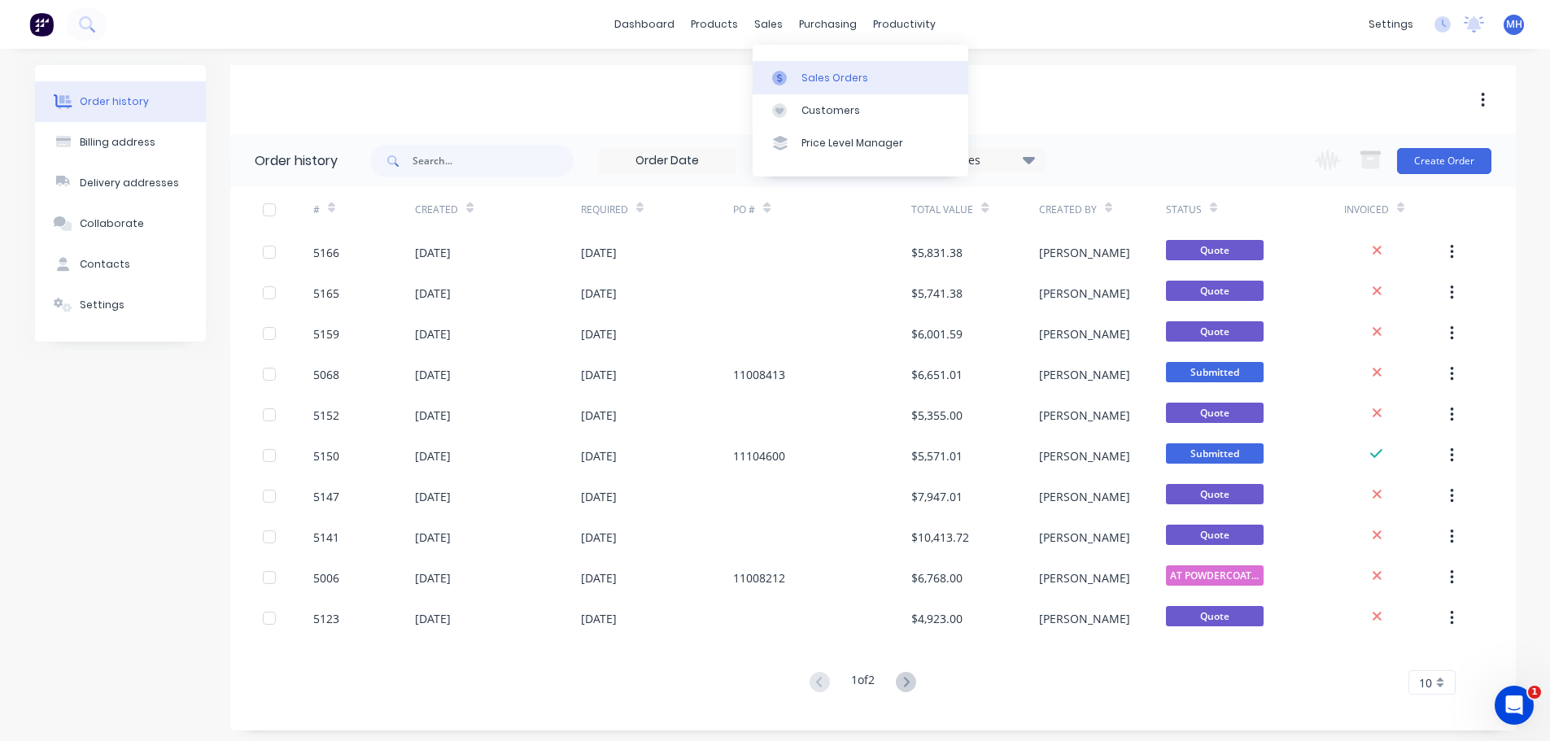
click at [819, 79] on div "Sales Orders" at bounding box center [834, 78] width 67 height 15
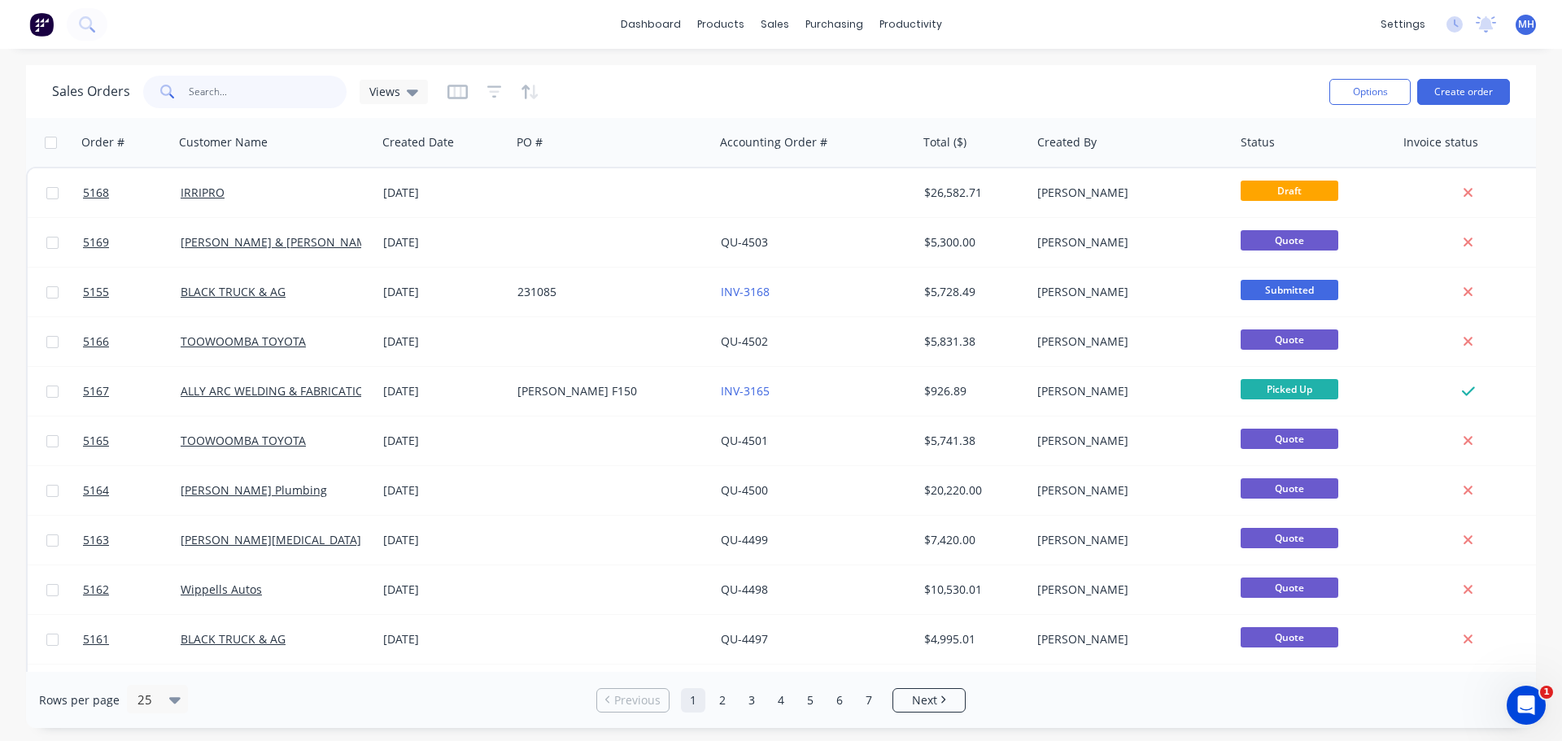
click at [255, 94] on input "text" at bounding box center [268, 92] width 159 height 33
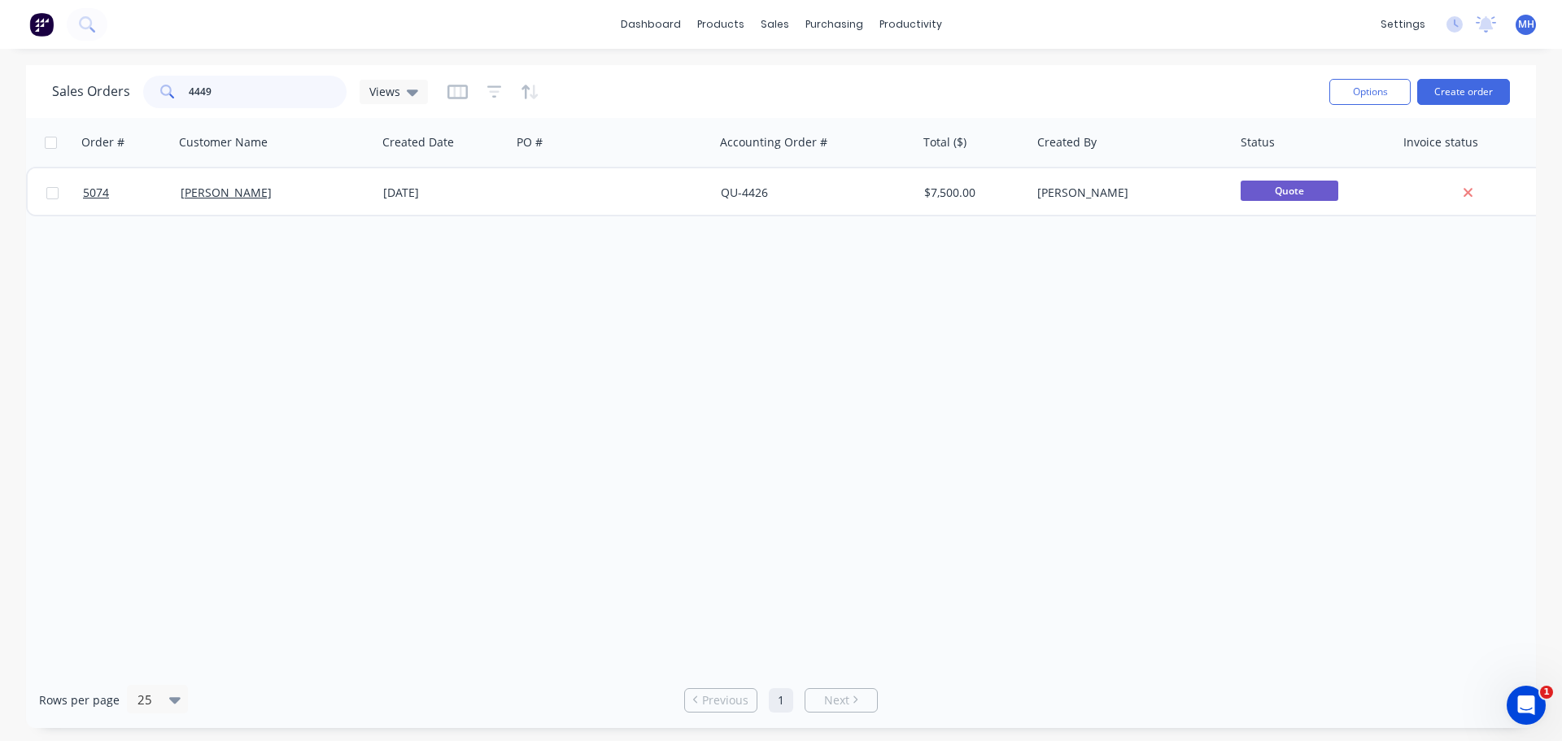
drag, startPoint x: 232, startPoint y: 88, endPoint x: 131, endPoint y: 90, distance: 100.9
click at [131, 90] on div "Sales Orders 4449 Views" at bounding box center [240, 92] width 376 height 33
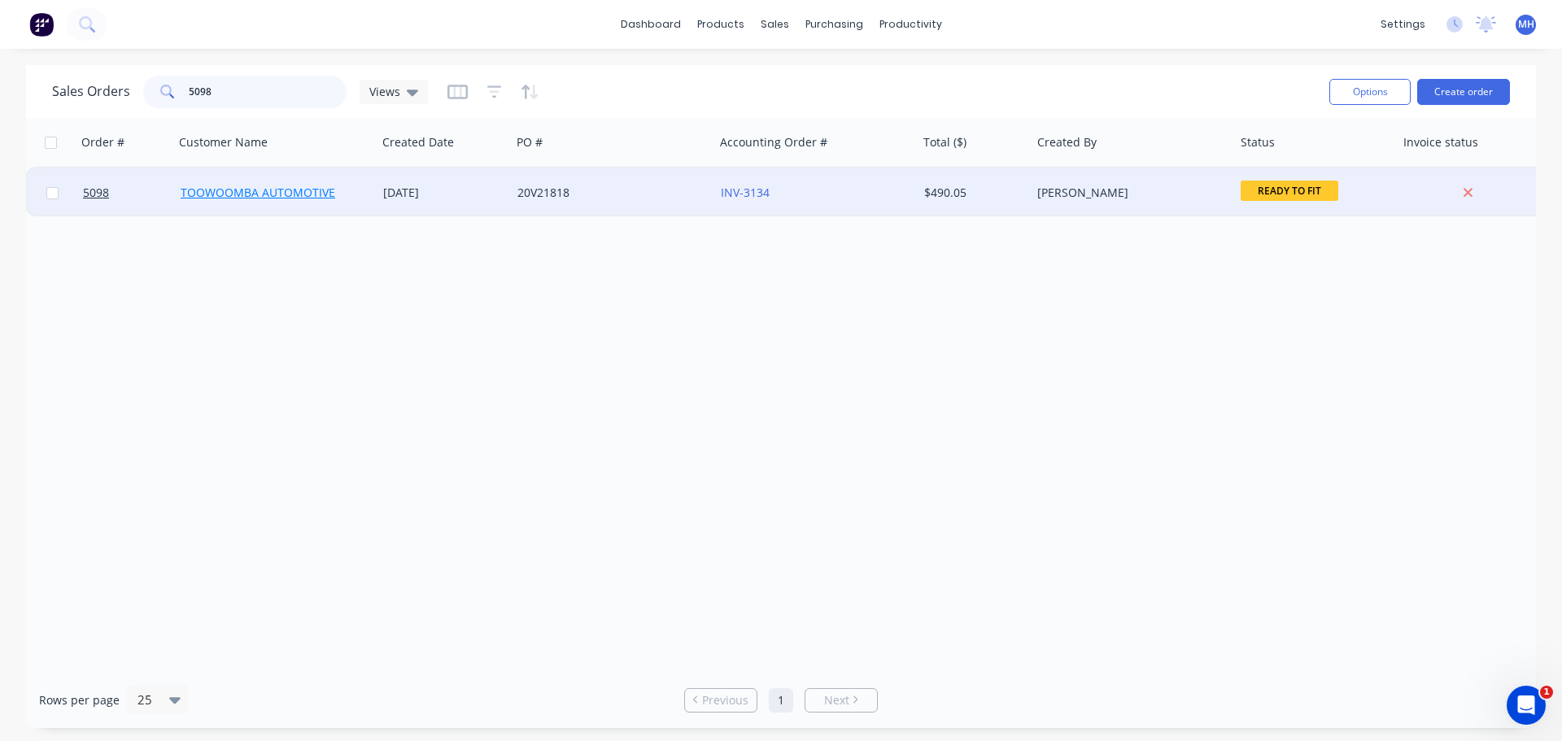
type input "5098"
click at [211, 194] on link "TOOWOOMBA AUTOMOTIVE" at bounding box center [258, 192] width 155 height 15
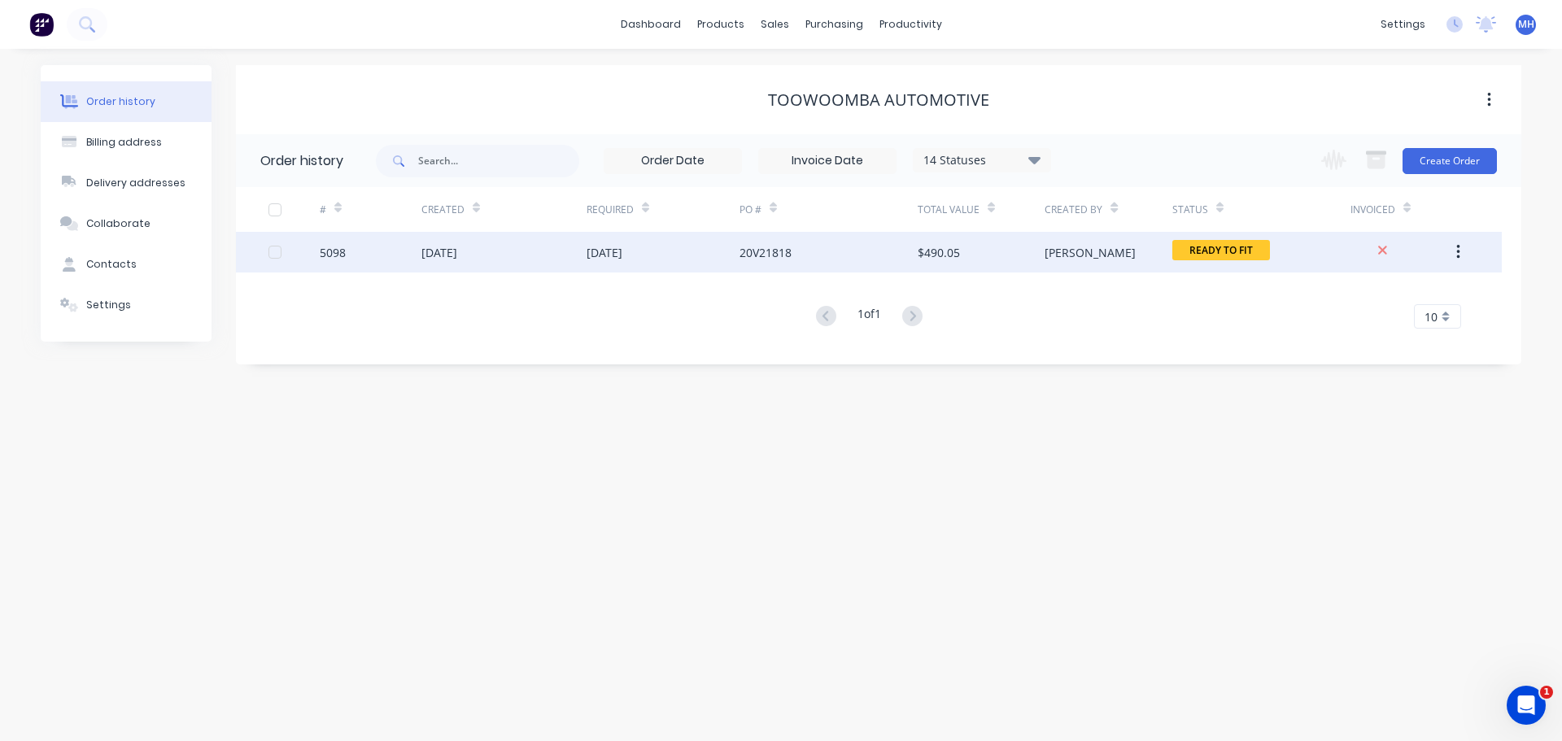
click at [450, 246] on div "02 Sep 2025" at bounding box center [439, 252] width 36 height 17
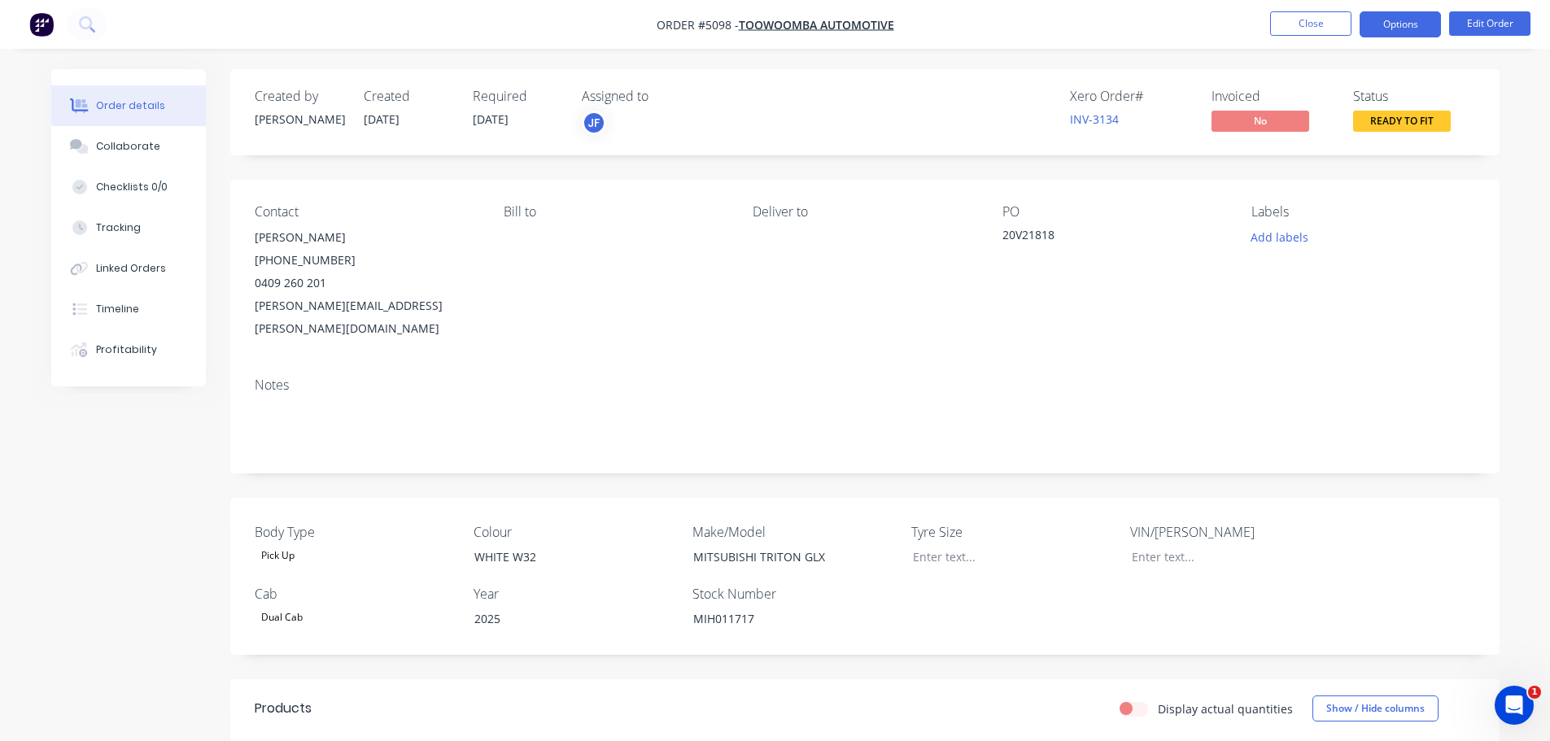
click at [1402, 24] on button "Options" at bounding box center [1399, 24] width 81 height 26
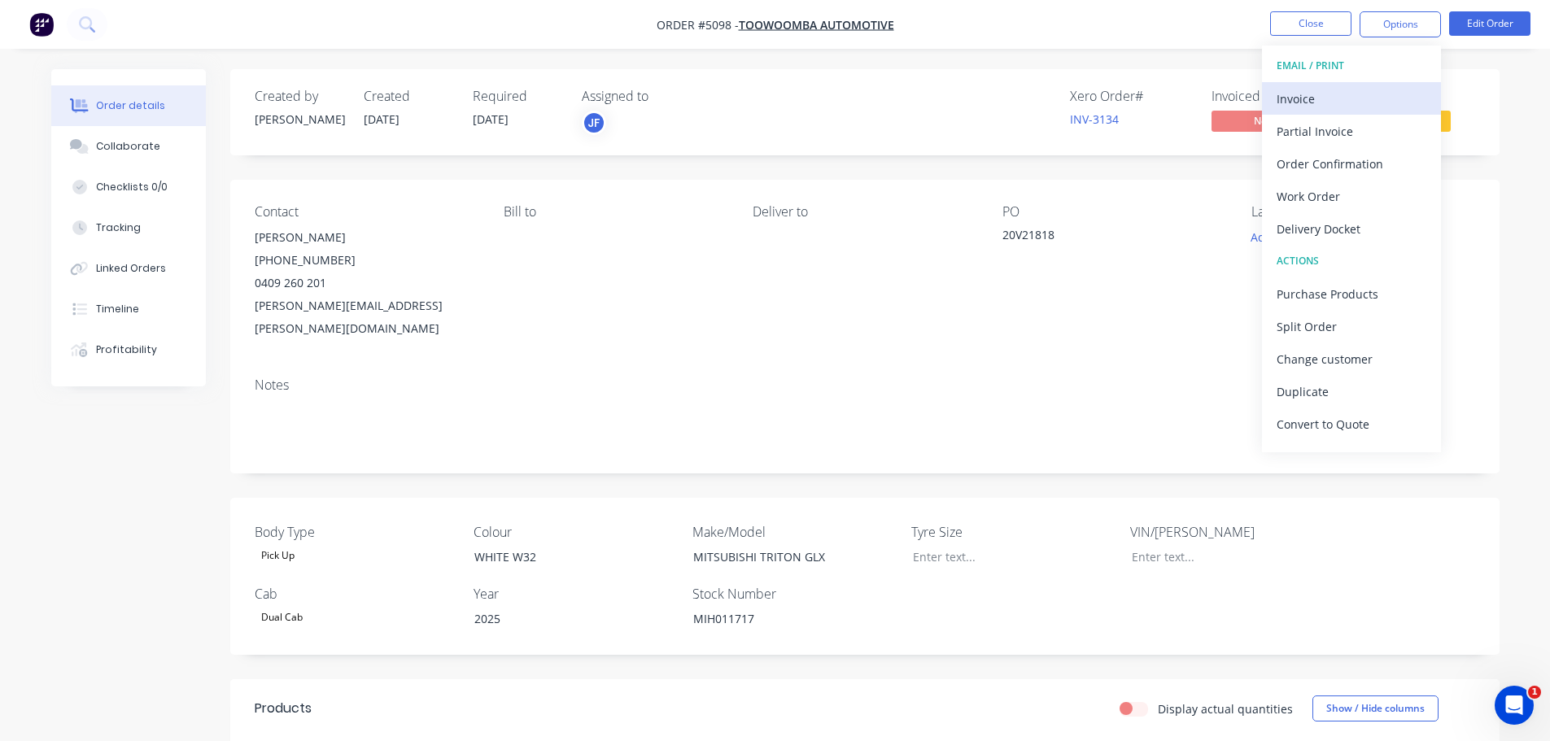
click at [1373, 98] on div "Invoice" at bounding box center [1351, 99] width 150 height 24
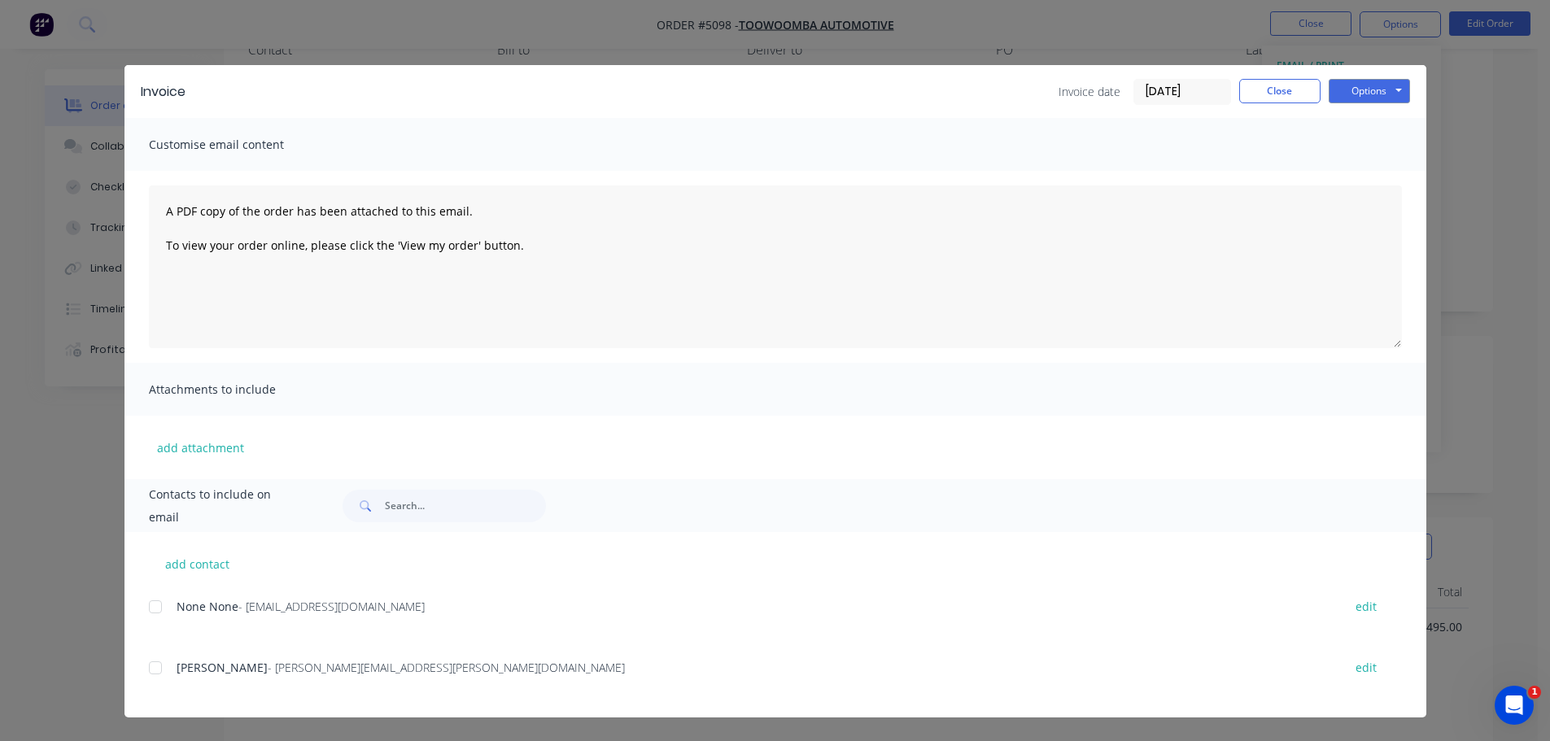
scroll to position [163, 0]
click at [159, 609] on div at bounding box center [155, 607] width 33 height 33
click at [1349, 94] on button "Options" at bounding box center [1368, 91] width 81 height 24
click at [1343, 171] on button "Email" at bounding box center [1380, 173] width 104 height 27
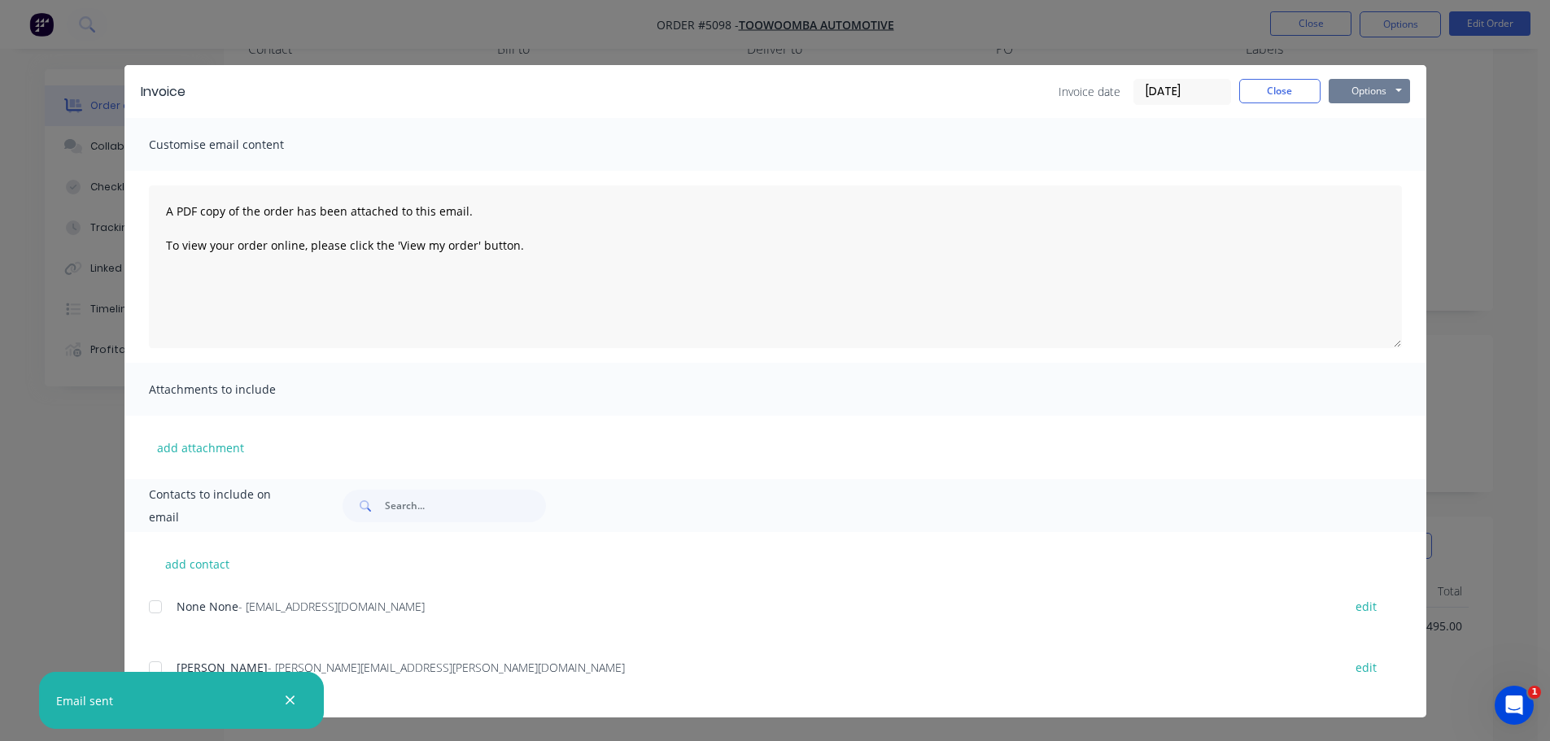
click at [1365, 94] on button "Options" at bounding box center [1368, 91] width 81 height 24
click at [1375, 149] on button "Print" at bounding box center [1380, 146] width 104 height 27
click at [1312, 85] on button "Close" at bounding box center [1279, 91] width 81 height 24
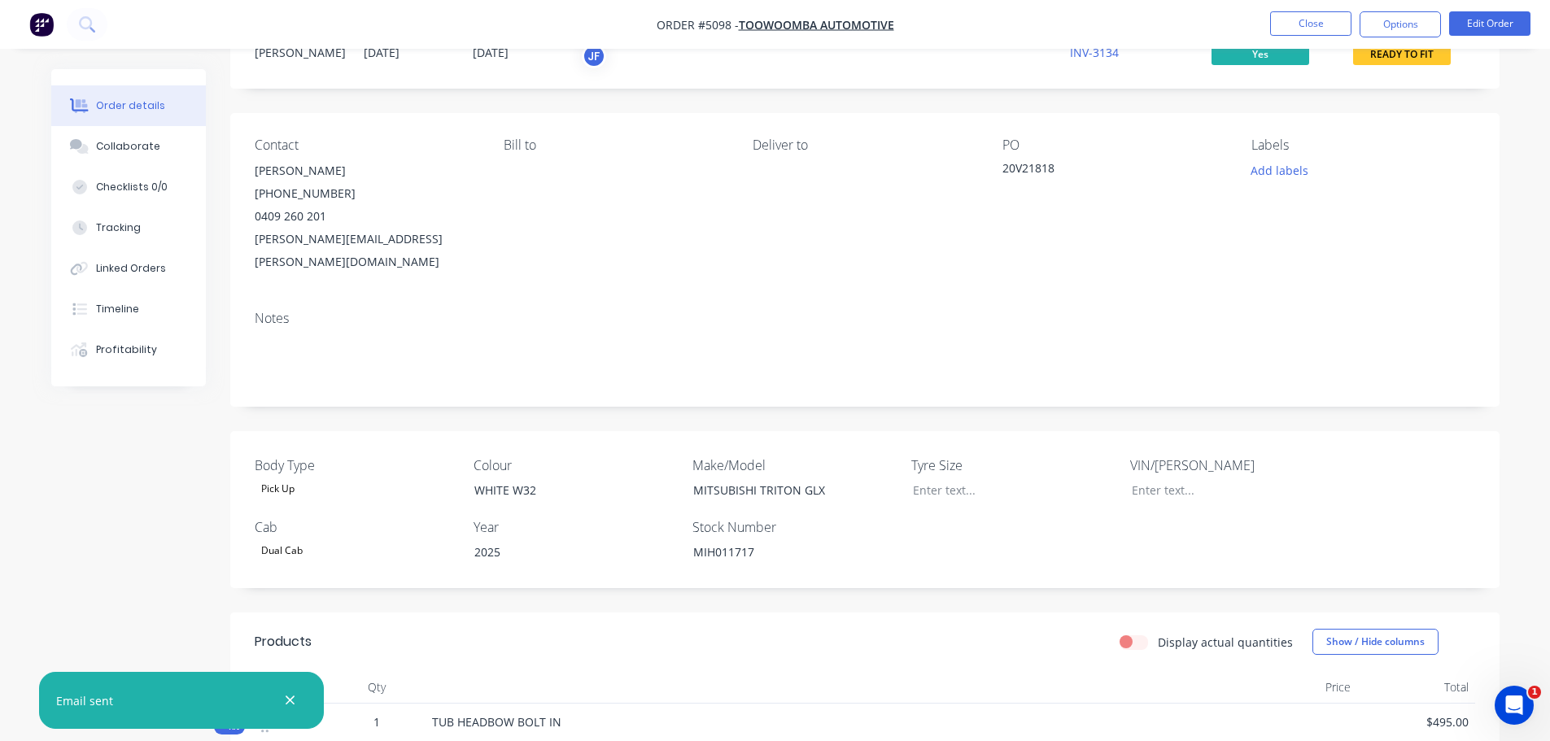
scroll to position [0, 0]
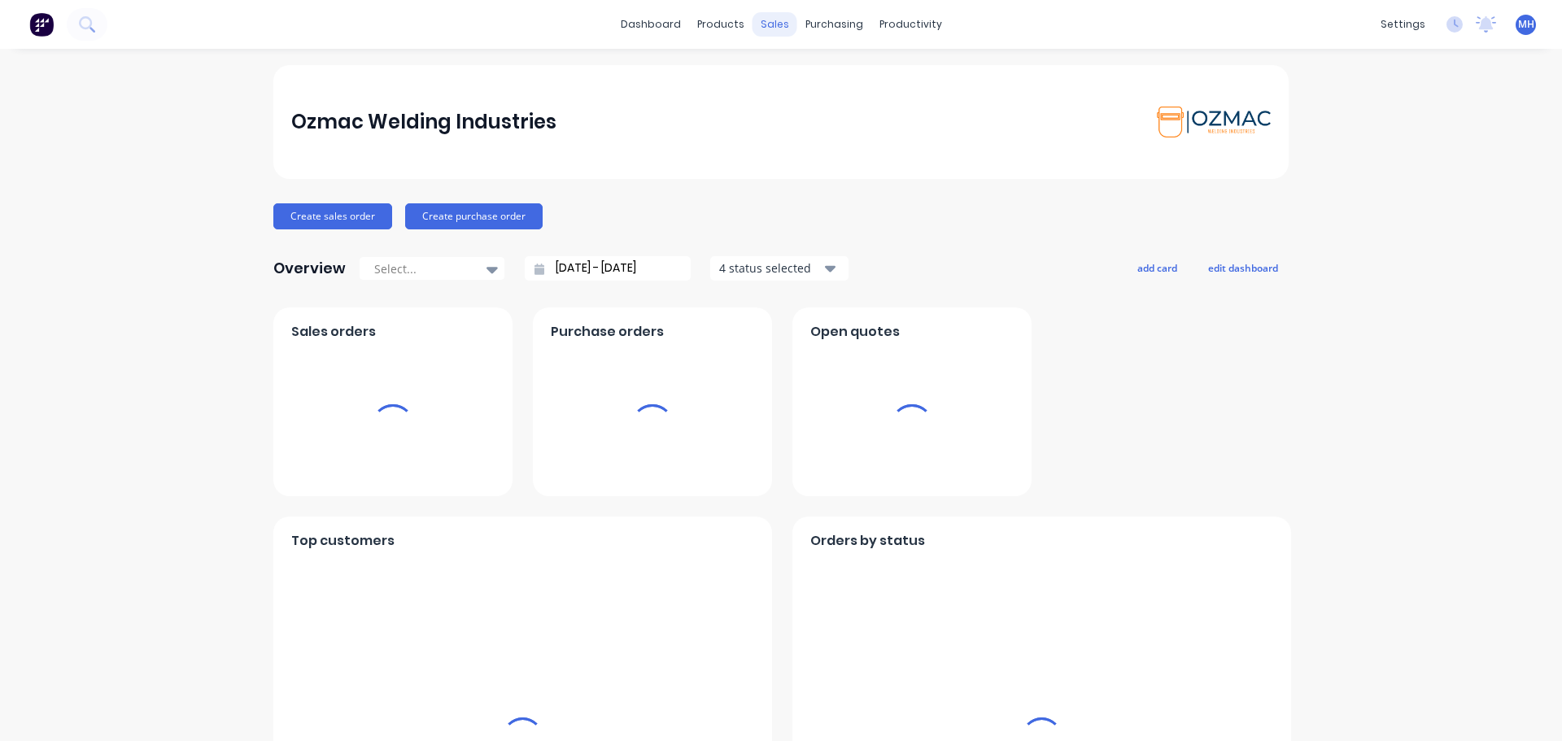
click at [772, 22] on div "sales" at bounding box center [774, 24] width 45 height 24
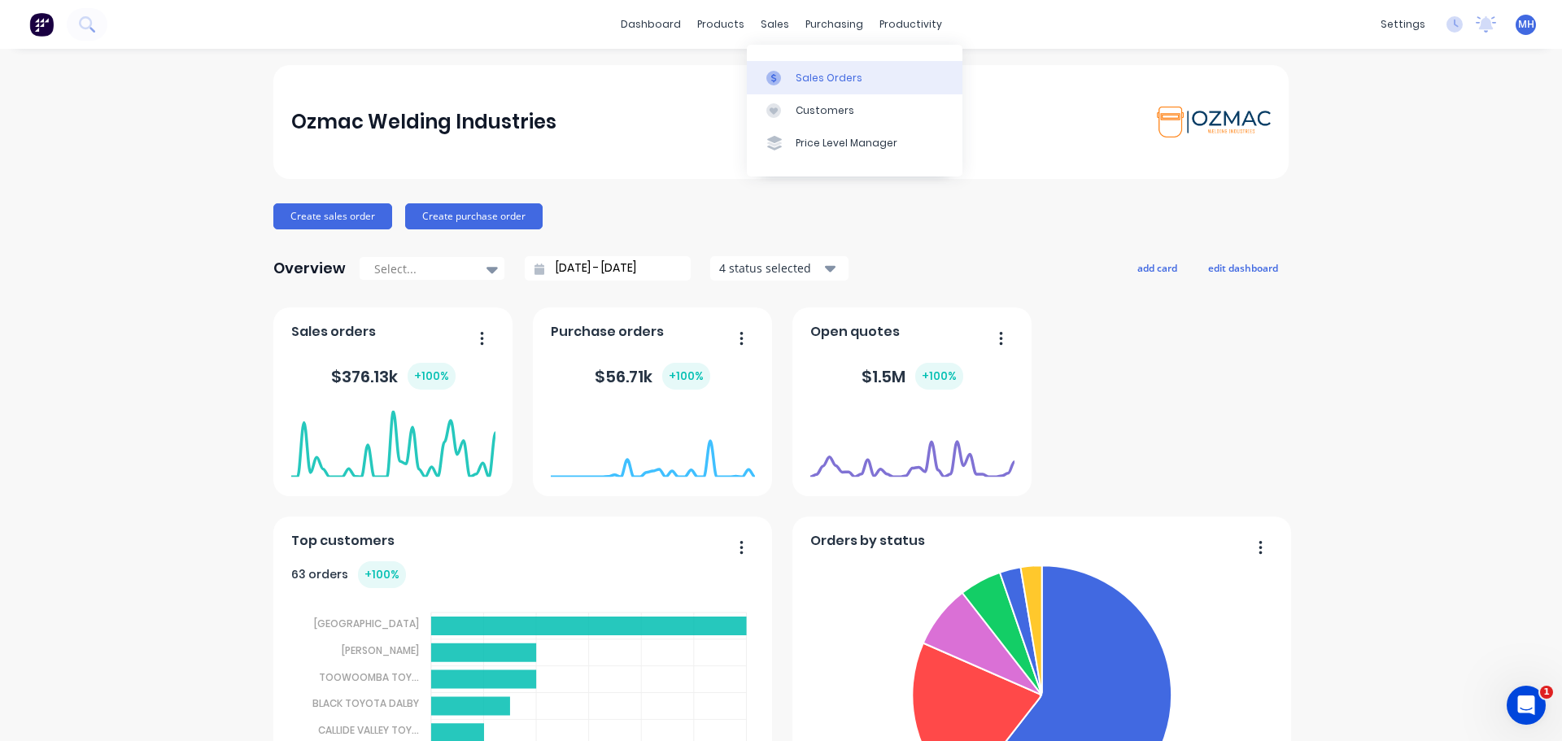
click at [781, 83] on div at bounding box center [778, 78] width 24 height 15
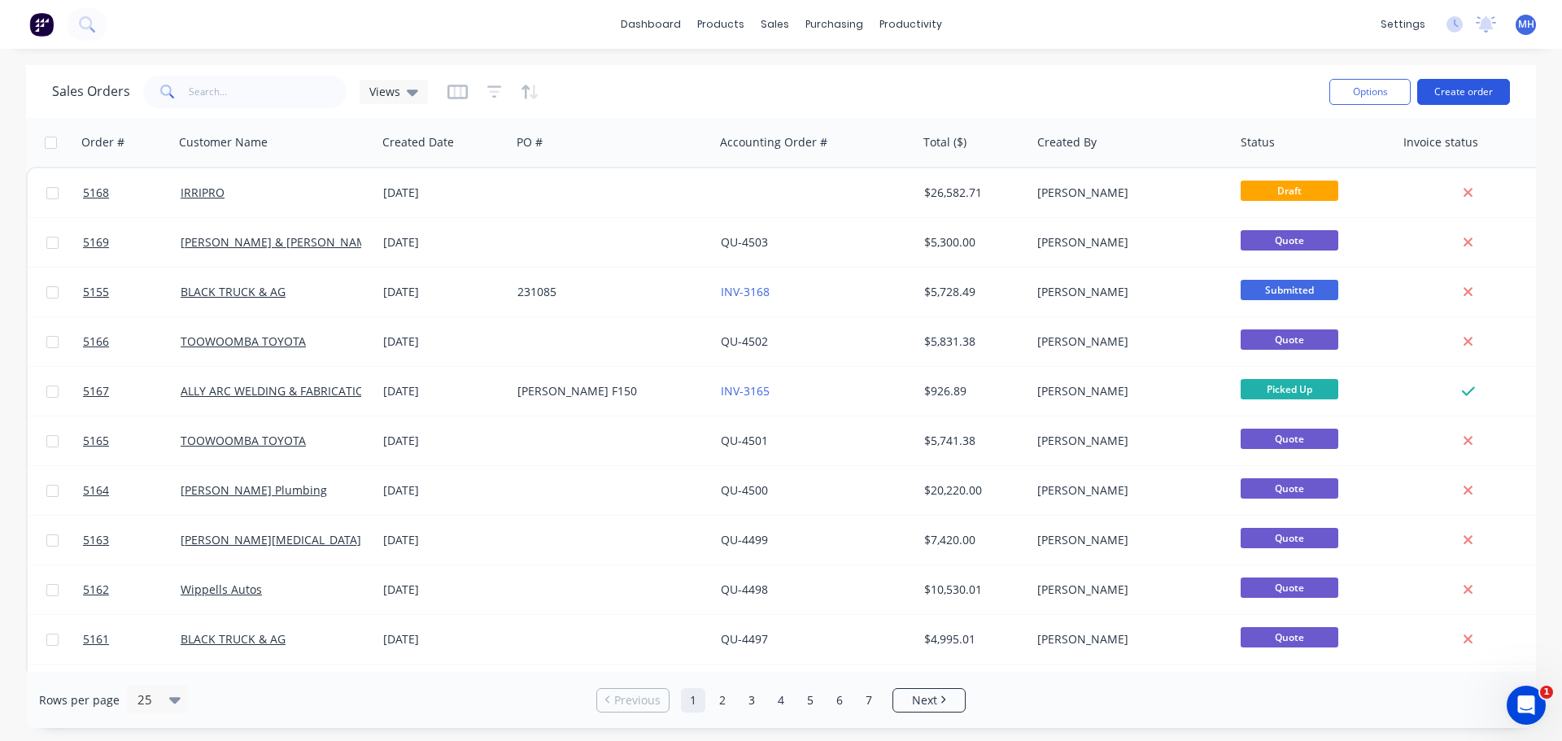
click at [1458, 89] on button "Create order" at bounding box center [1463, 92] width 93 height 26
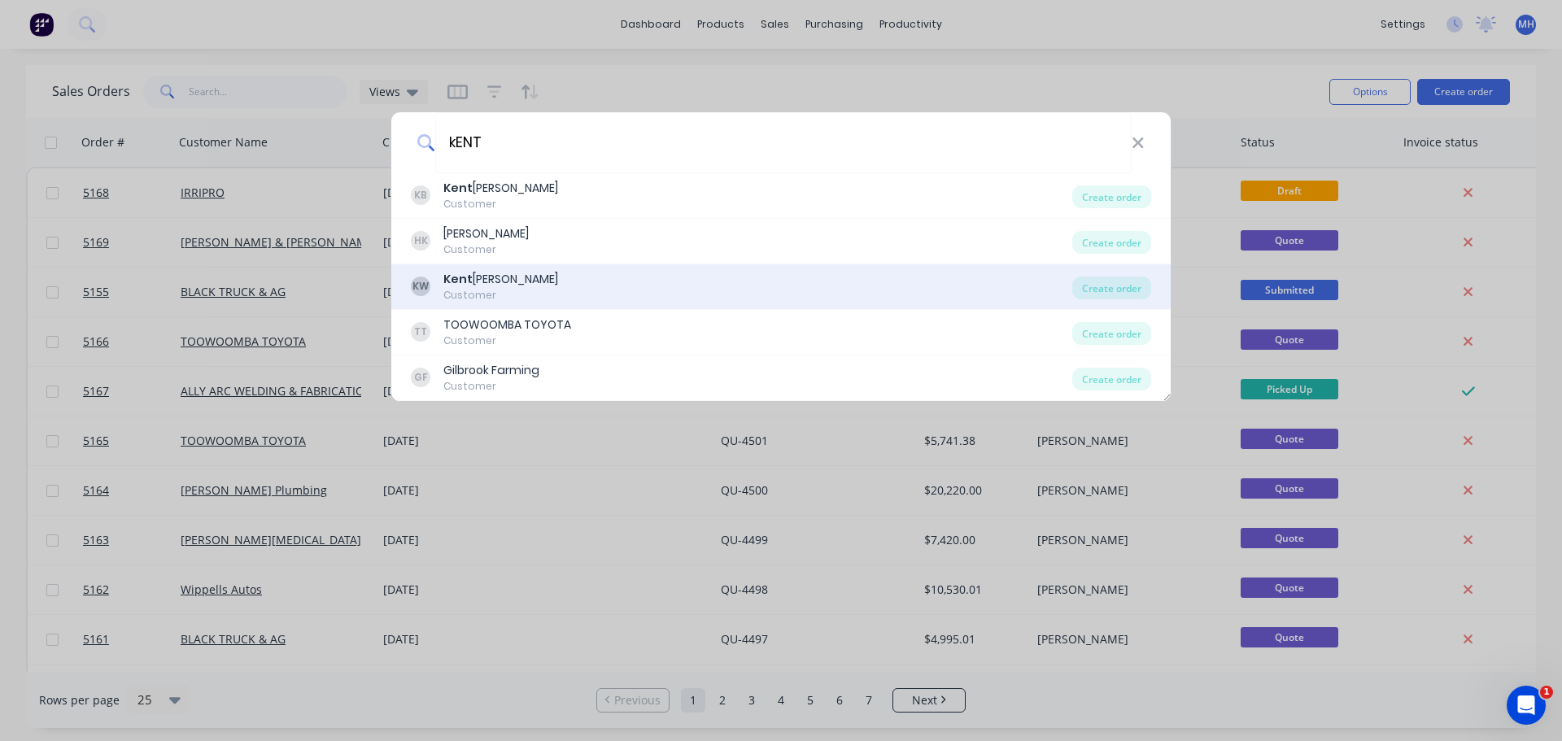
type input "kENT"
click at [492, 281] on div "[PERSON_NAME]" at bounding box center [500, 279] width 115 height 17
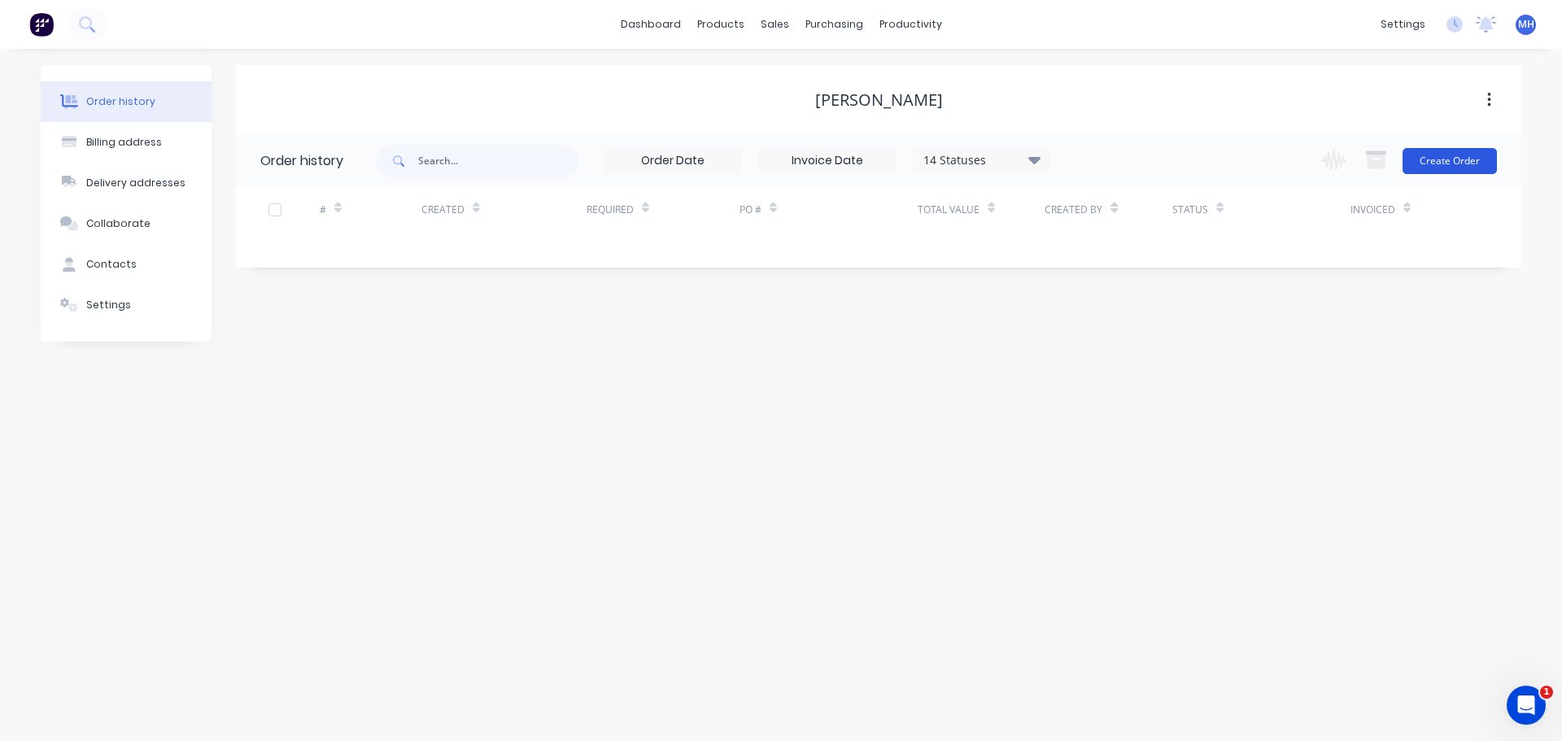
click at [1449, 154] on button "Create Order" at bounding box center [1449, 161] width 94 height 26
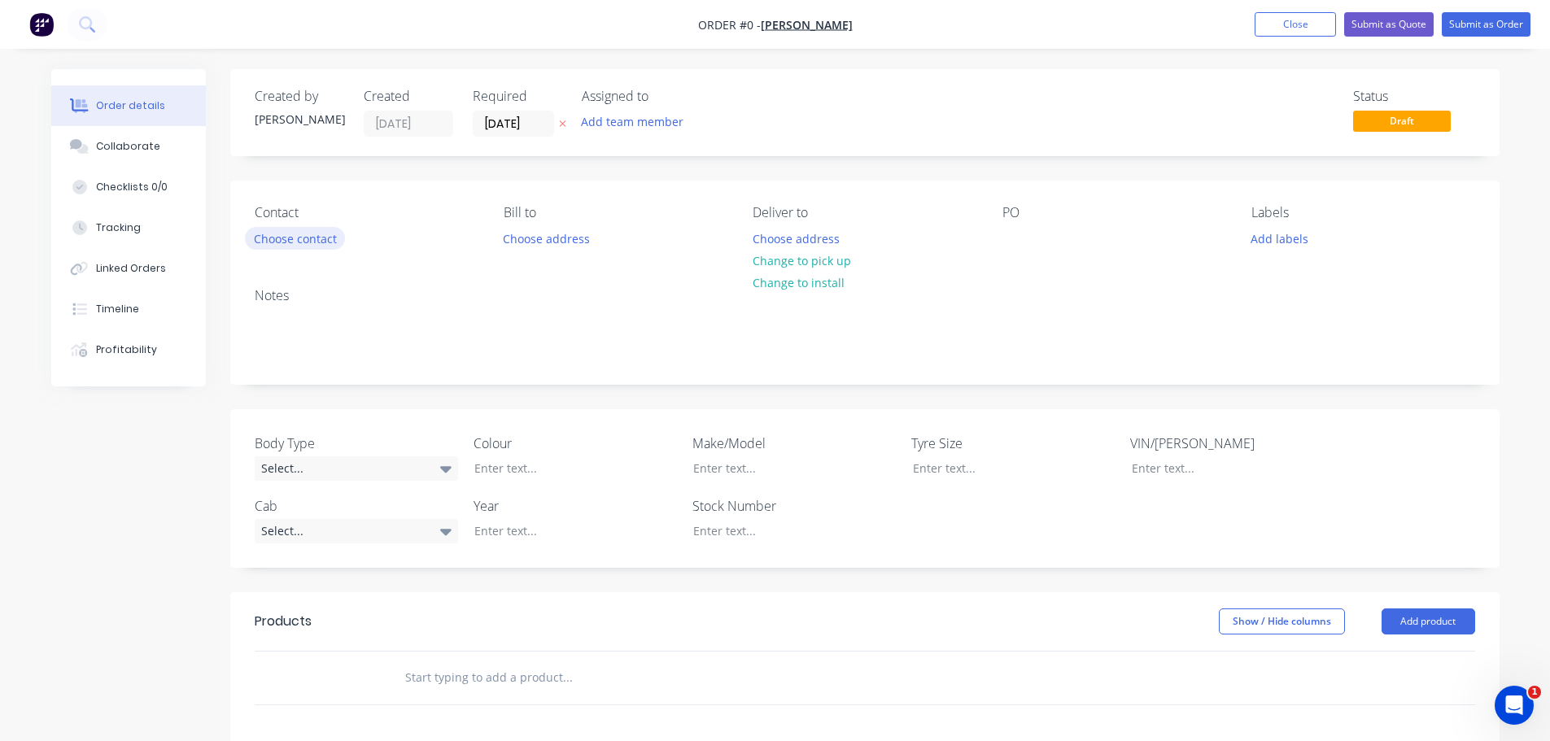
click at [275, 240] on button "Choose contact" at bounding box center [295, 238] width 100 height 22
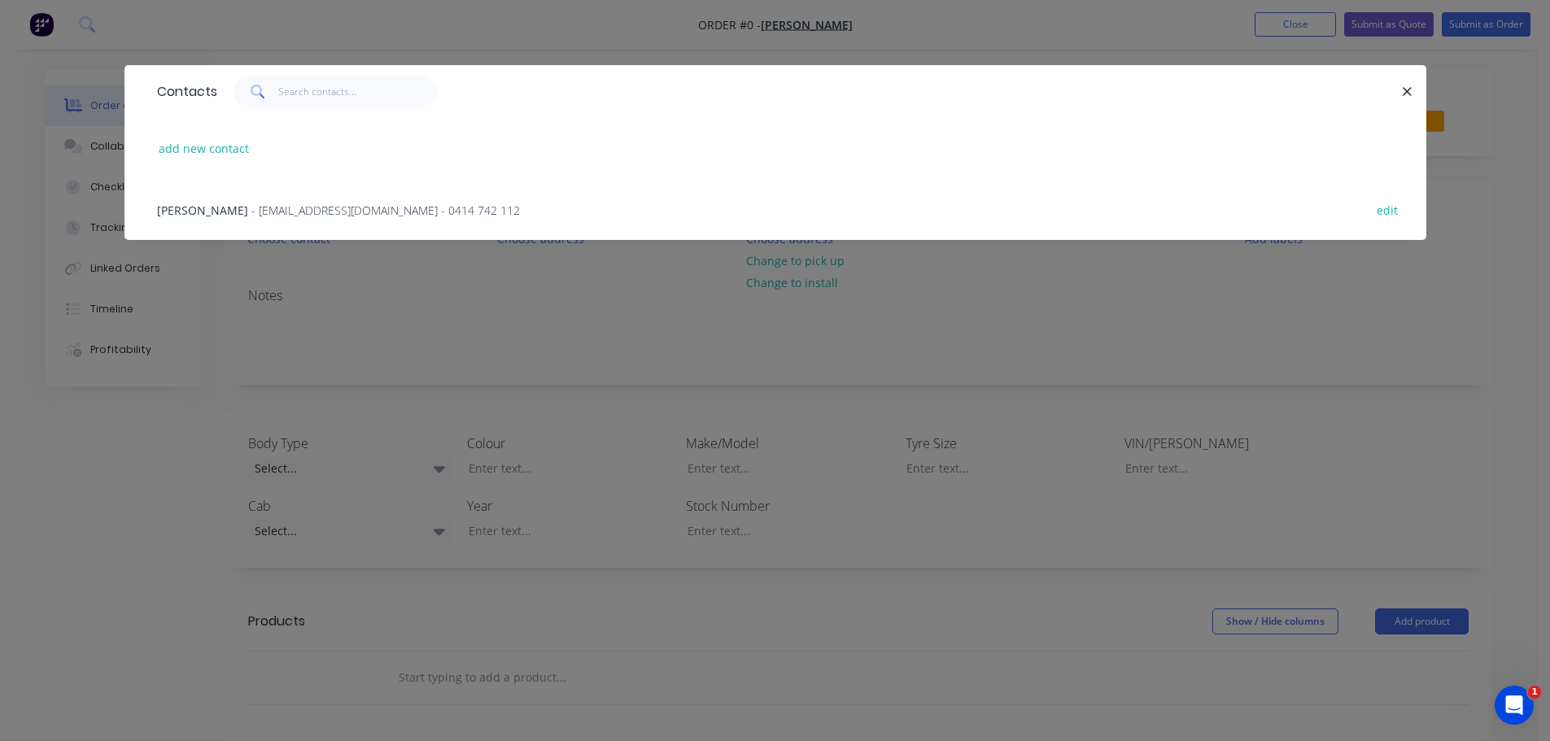
click at [251, 211] on span "- [EMAIL_ADDRESS][DOMAIN_NAME] - 0414 742 112" at bounding box center [385, 210] width 268 height 15
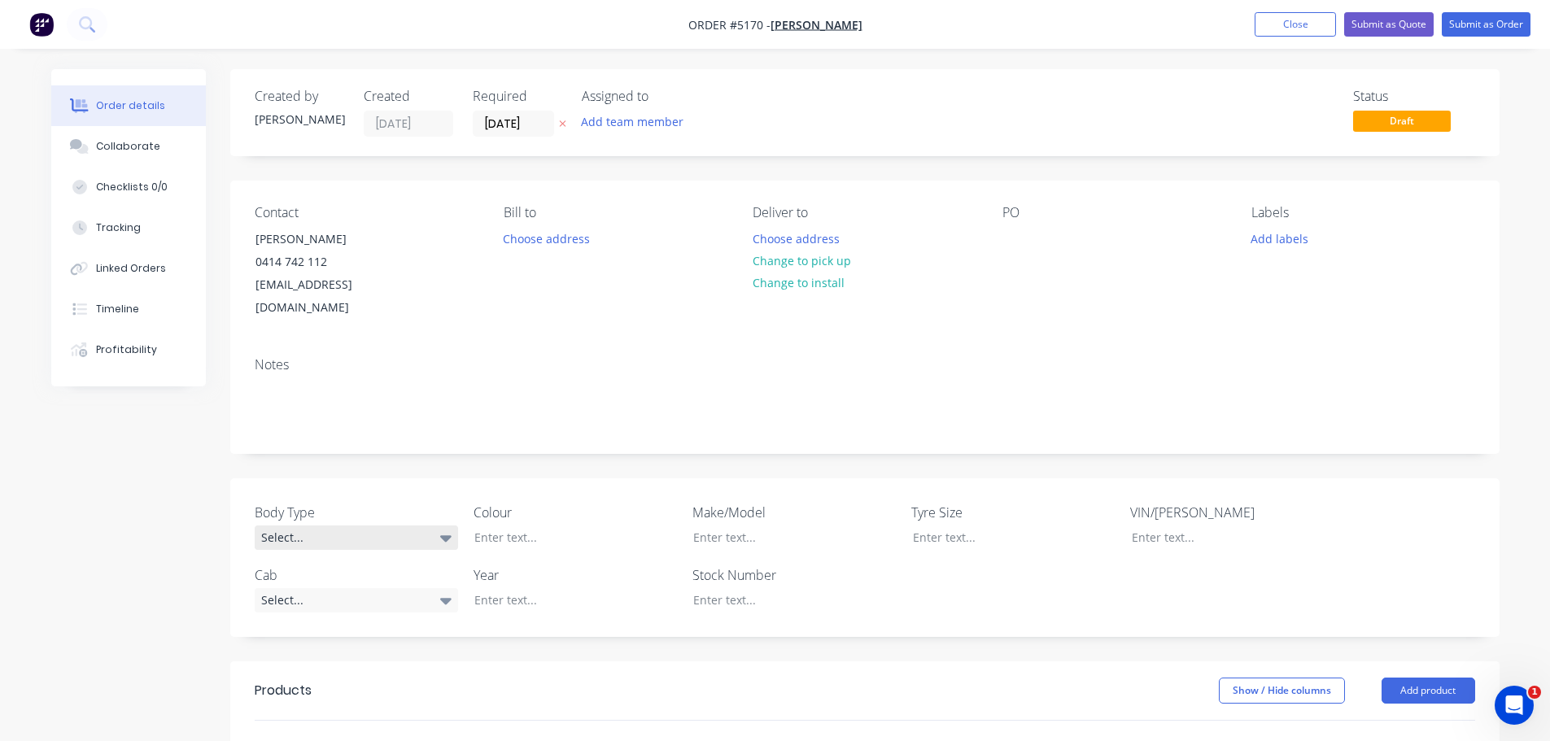
click at [324, 525] on div "Select..." at bounding box center [356, 537] width 203 height 24
click at [337, 615] on button "Pick Up" at bounding box center [377, 614] width 244 height 33
click at [395, 587] on div "Select..." at bounding box center [356, 599] width 203 height 24
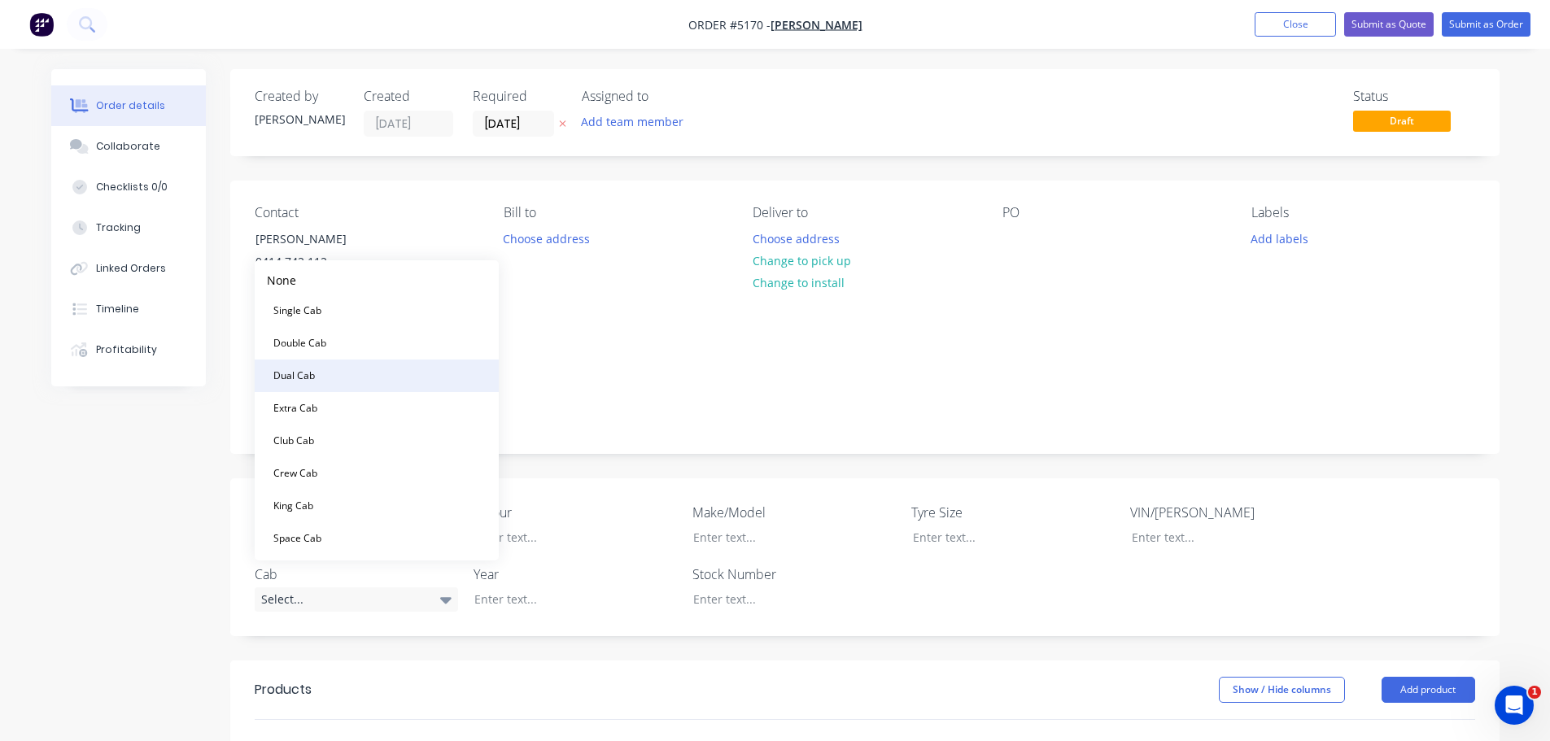
click at [352, 374] on button "Dual Cab" at bounding box center [377, 376] width 244 height 33
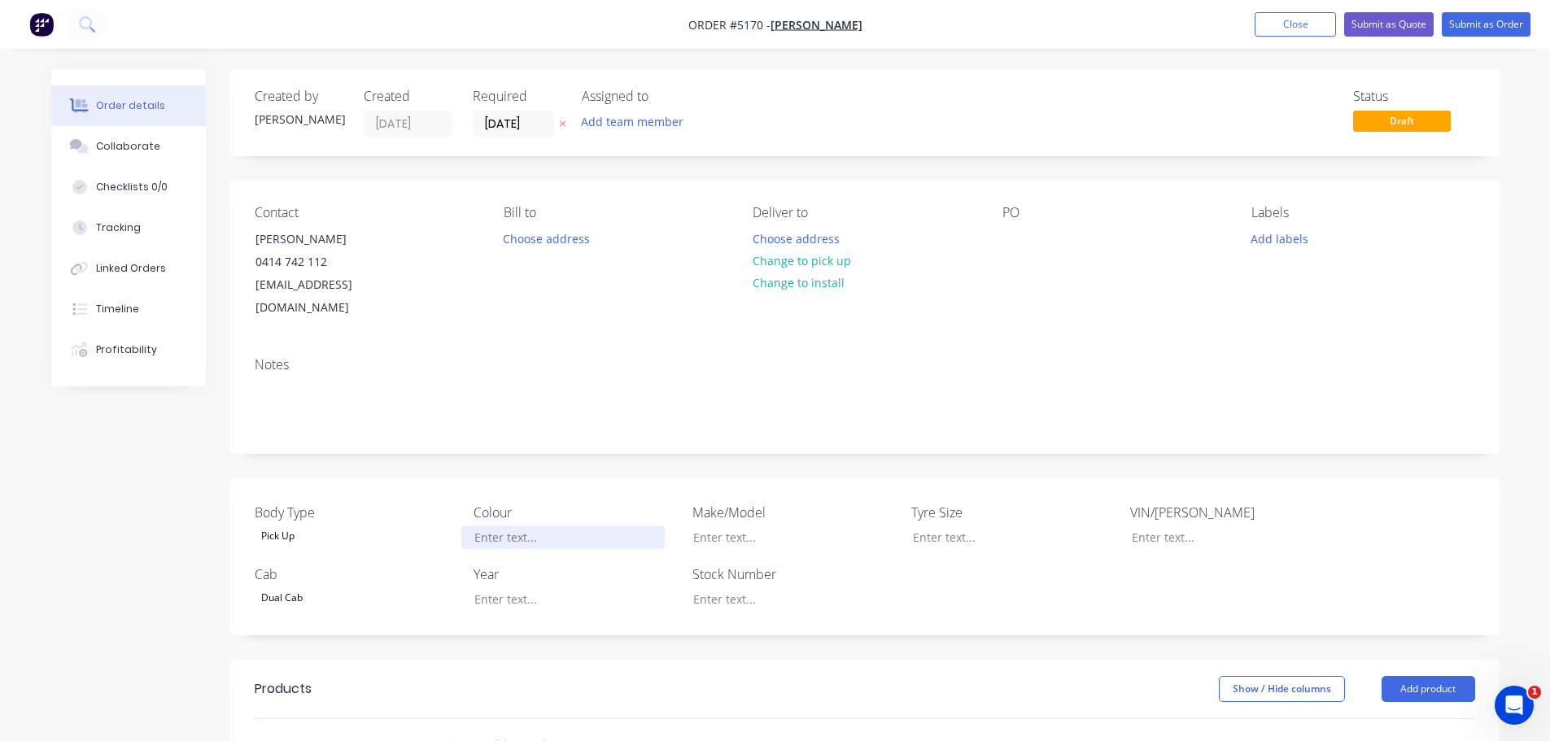
click at [521, 525] on div at bounding box center [562, 537] width 203 height 24
click at [735, 525] on div at bounding box center [781, 537] width 203 height 24
click at [521, 587] on div at bounding box center [562, 599] width 203 height 24
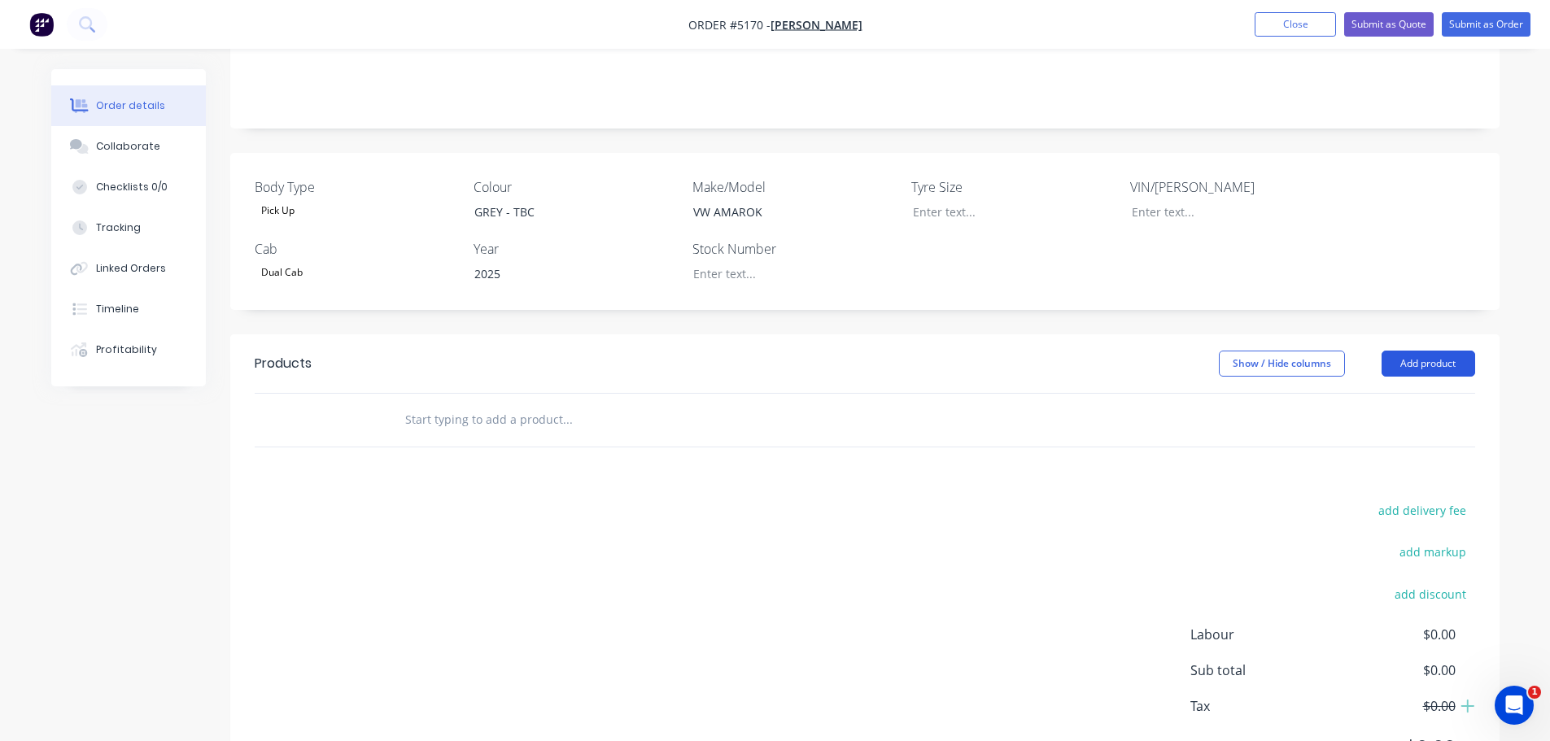
click at [1408, 351] on button "Add product" at bounding box center [1428, 364] width 94 height 26
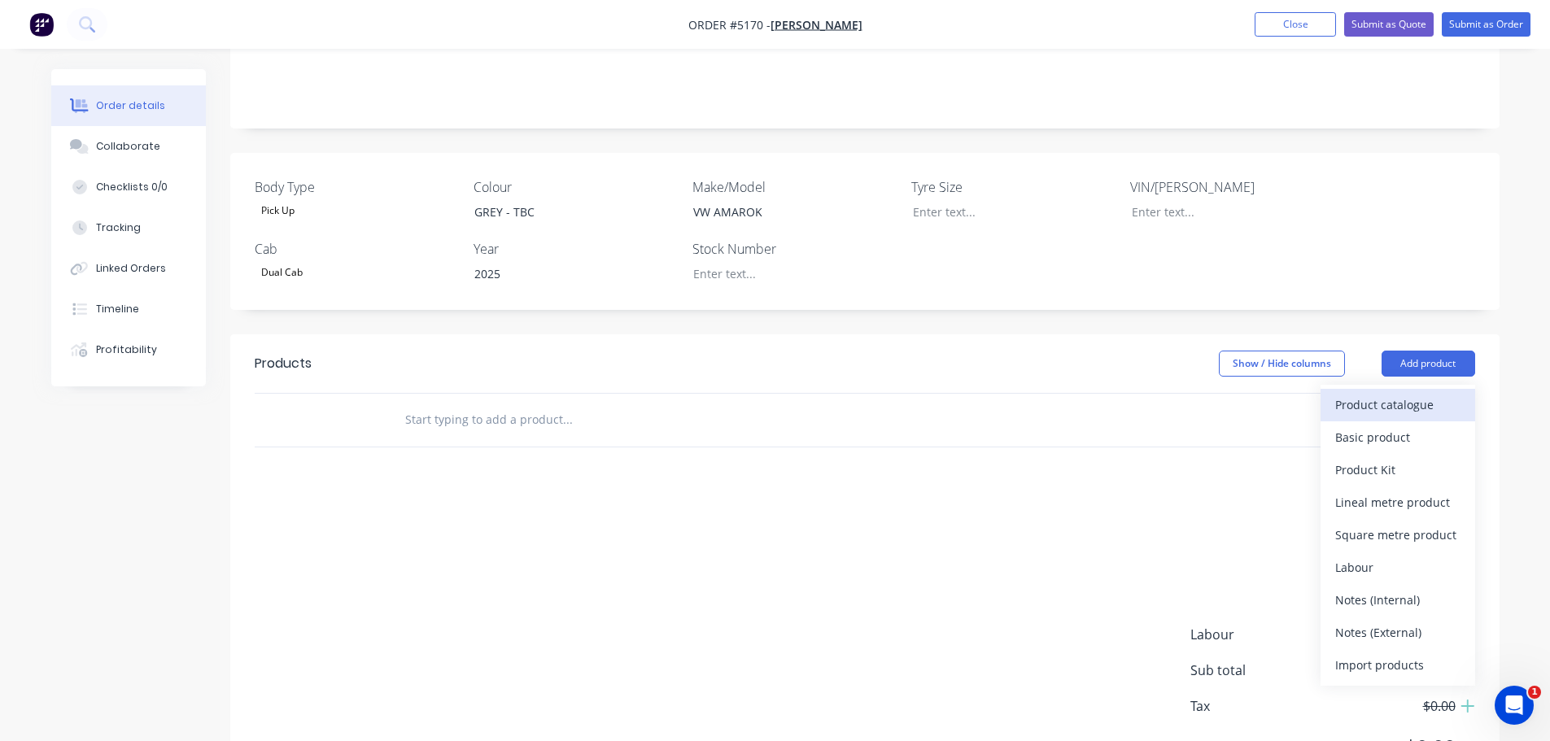
click at [1406, 393] on div "Product catalogue" at bounding box center [1397, 405] width 125 height 24
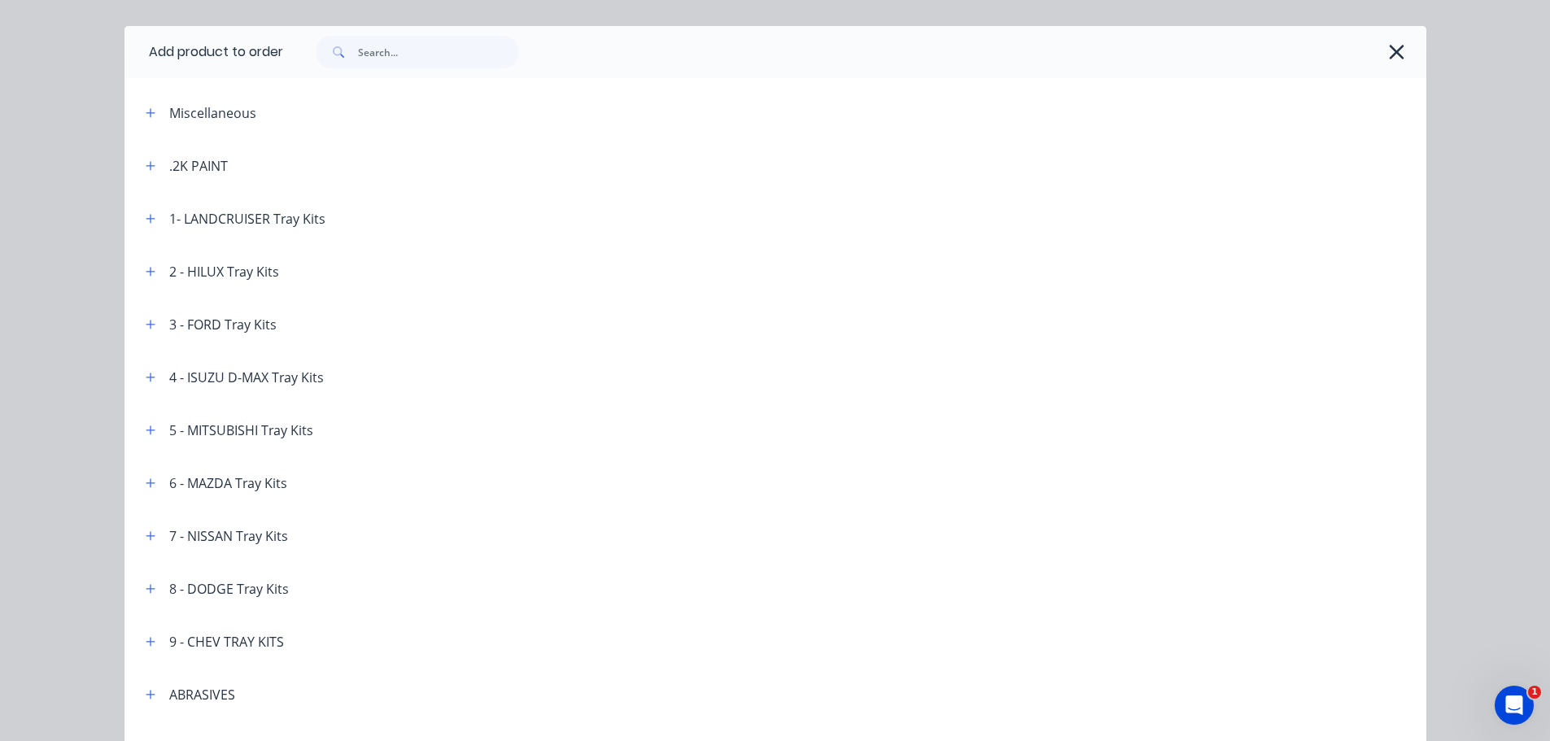
scroll to position [0, 0]
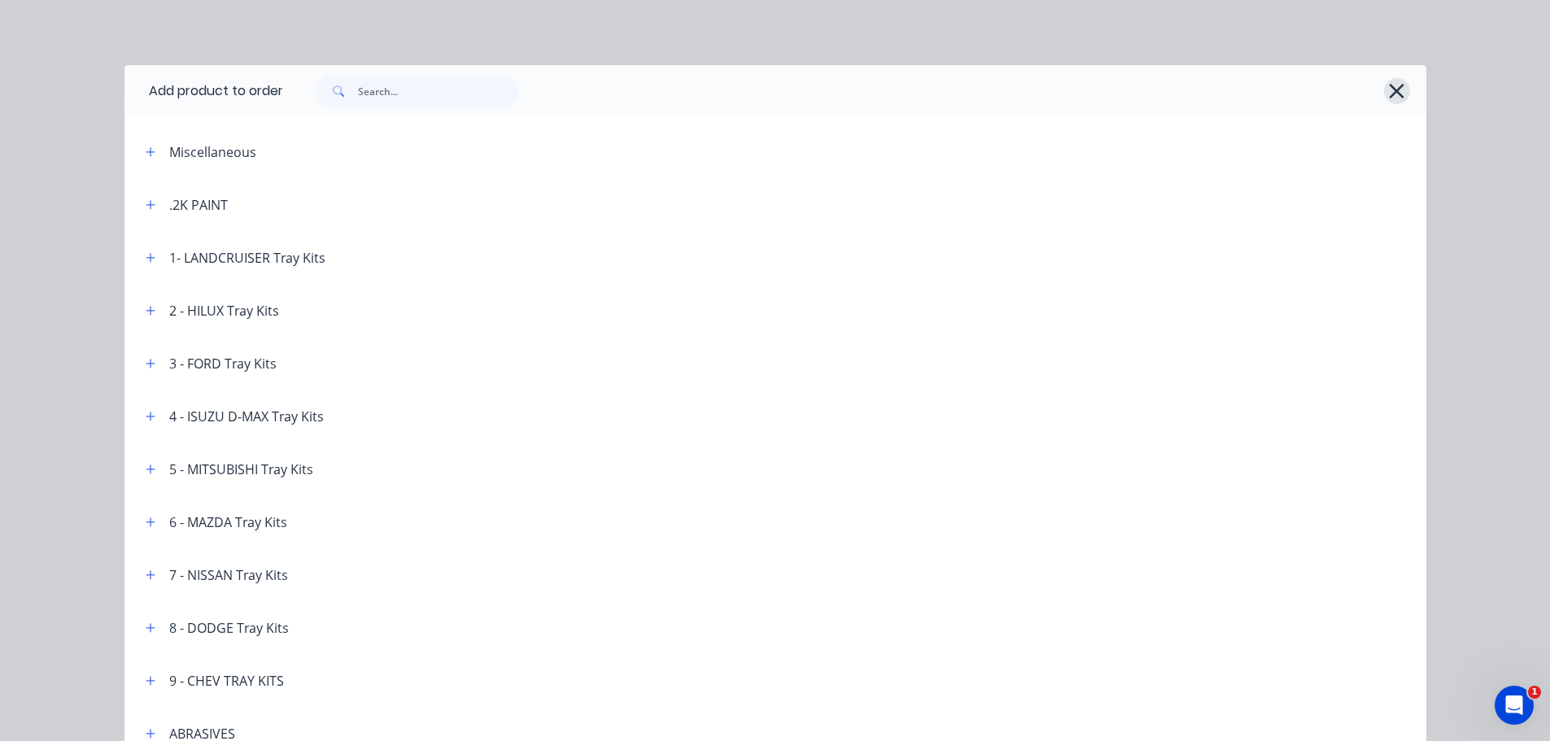
click at [1392, 96] on icon "button" at bounding box center [1396, 91] width 17 height 23
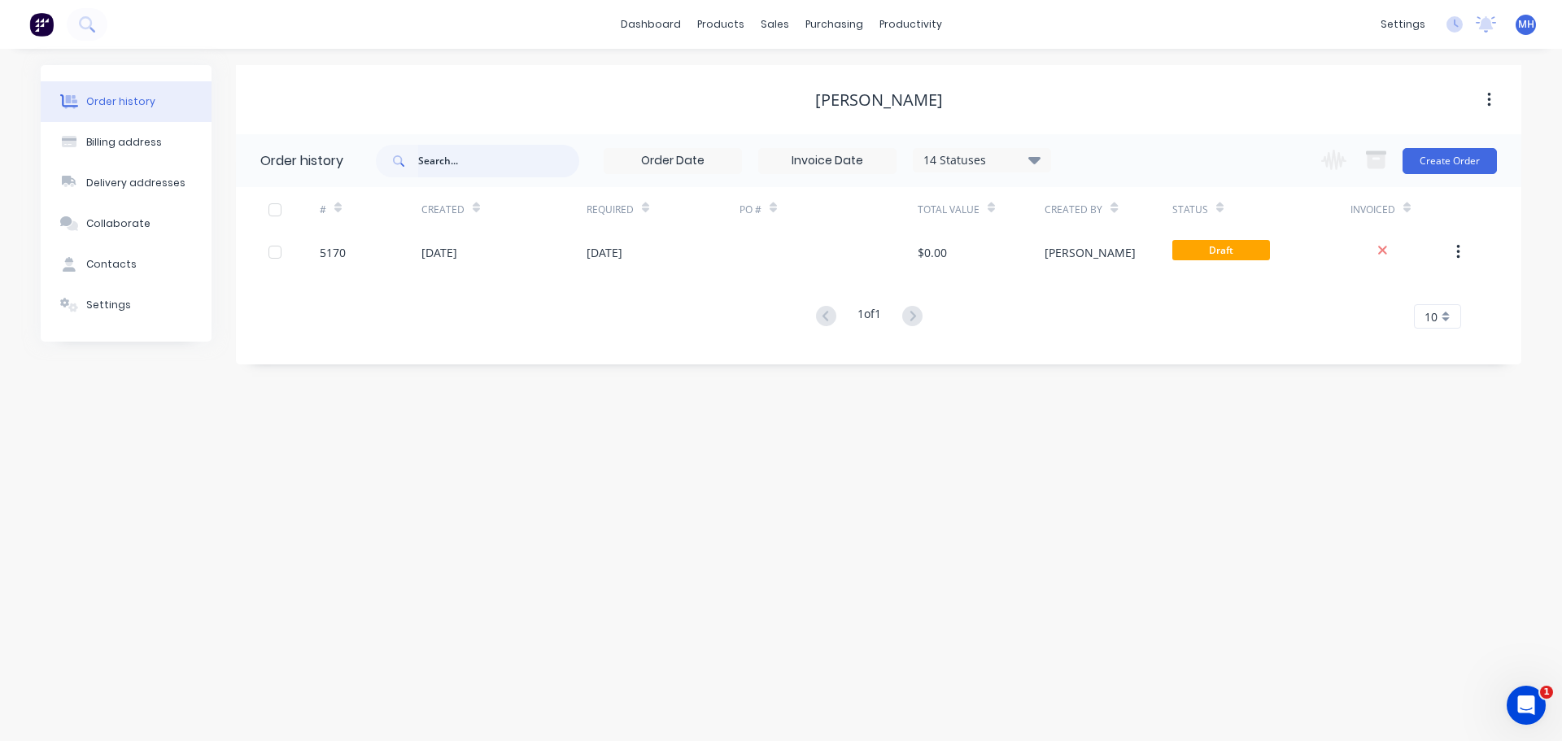
click at [489, 161] on input "text" at bounding box center [498, 161] width 161 height 33
click at [783, 23] on div "sales" at bounding box center [774, 24] width 45 height 24
click at [803, 76] on div "Sales Orders" at bounding box center [834, 78] width 67 height 15
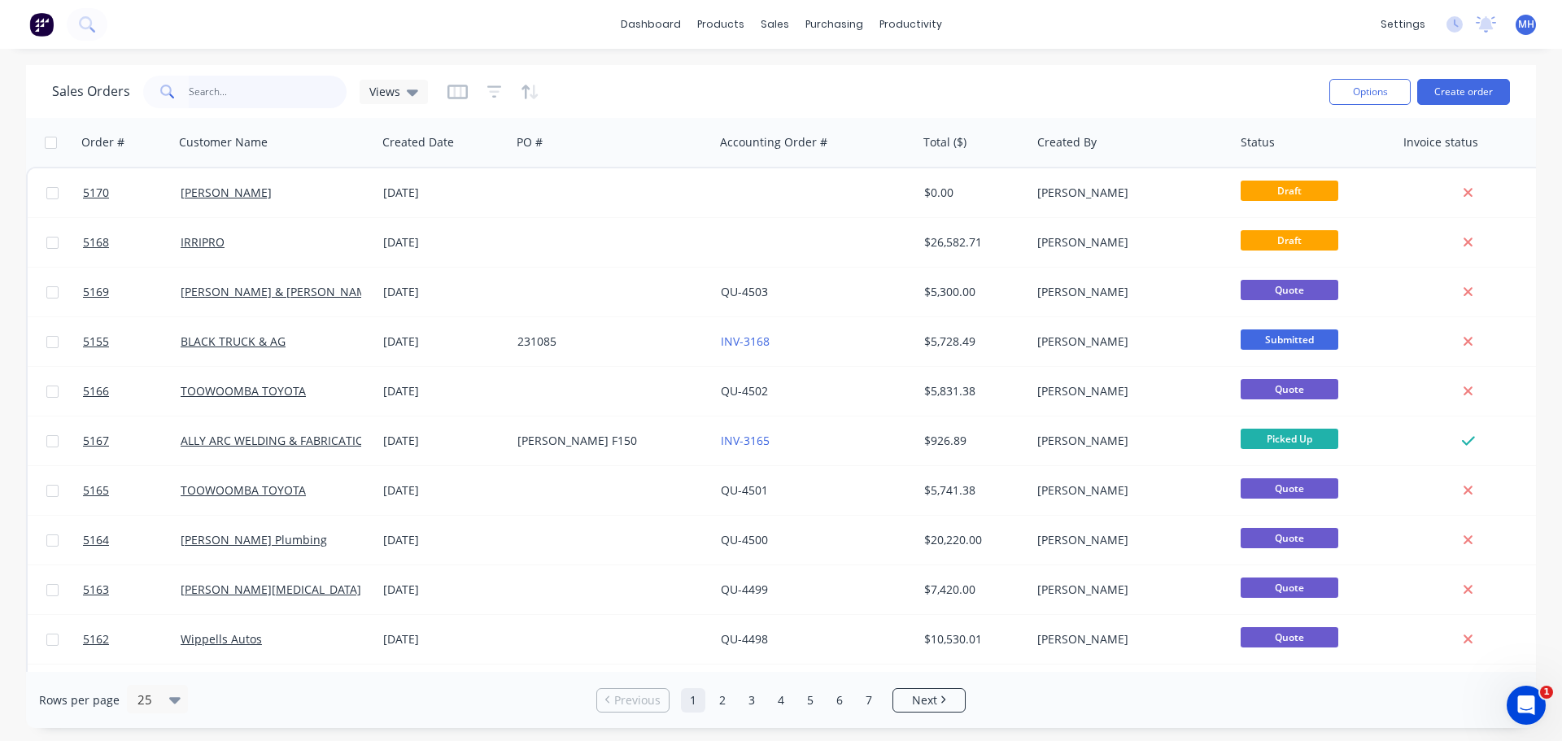
click at [283, 94] on input "text" at bounding box center [268, 92] width 159 height 33
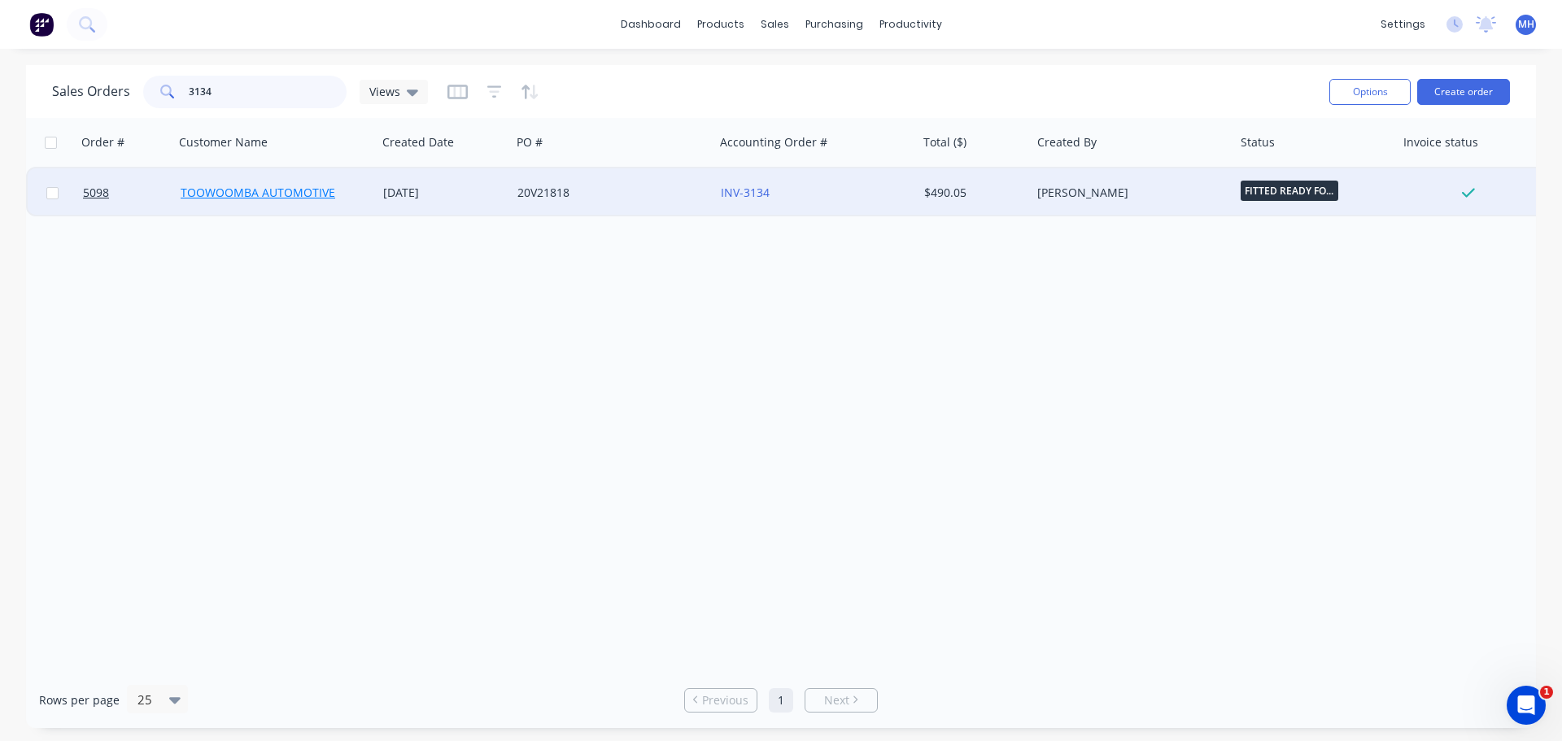
type input "3134"
click at [299, 190] on link "TOOWOOMBA AUTOMOTIVE" at bounding box center [258, 192] width 155 height 15
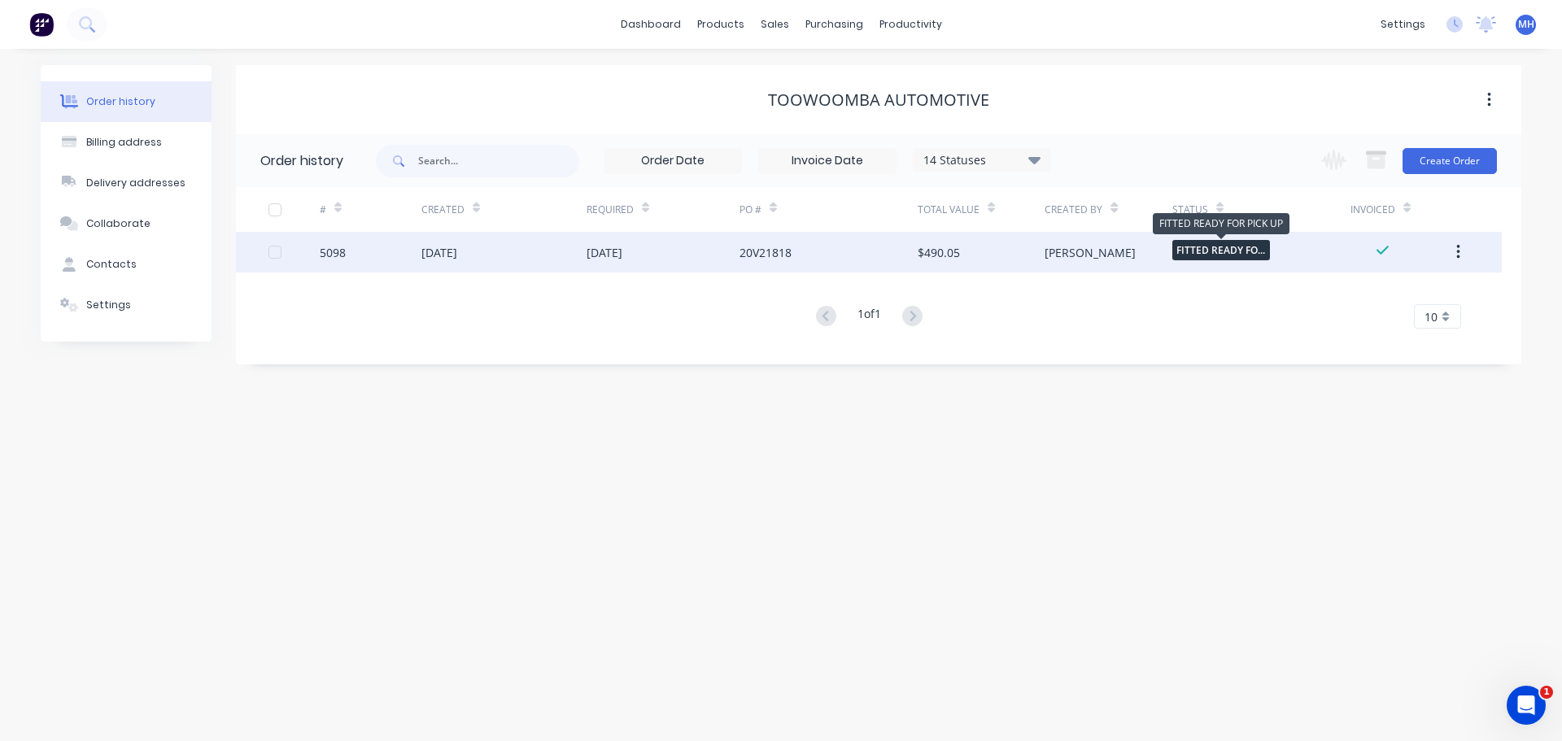
click at [1256, 250] on span "FITTED READY FO..." at bounding box center [1221, 250] width 98 height 20
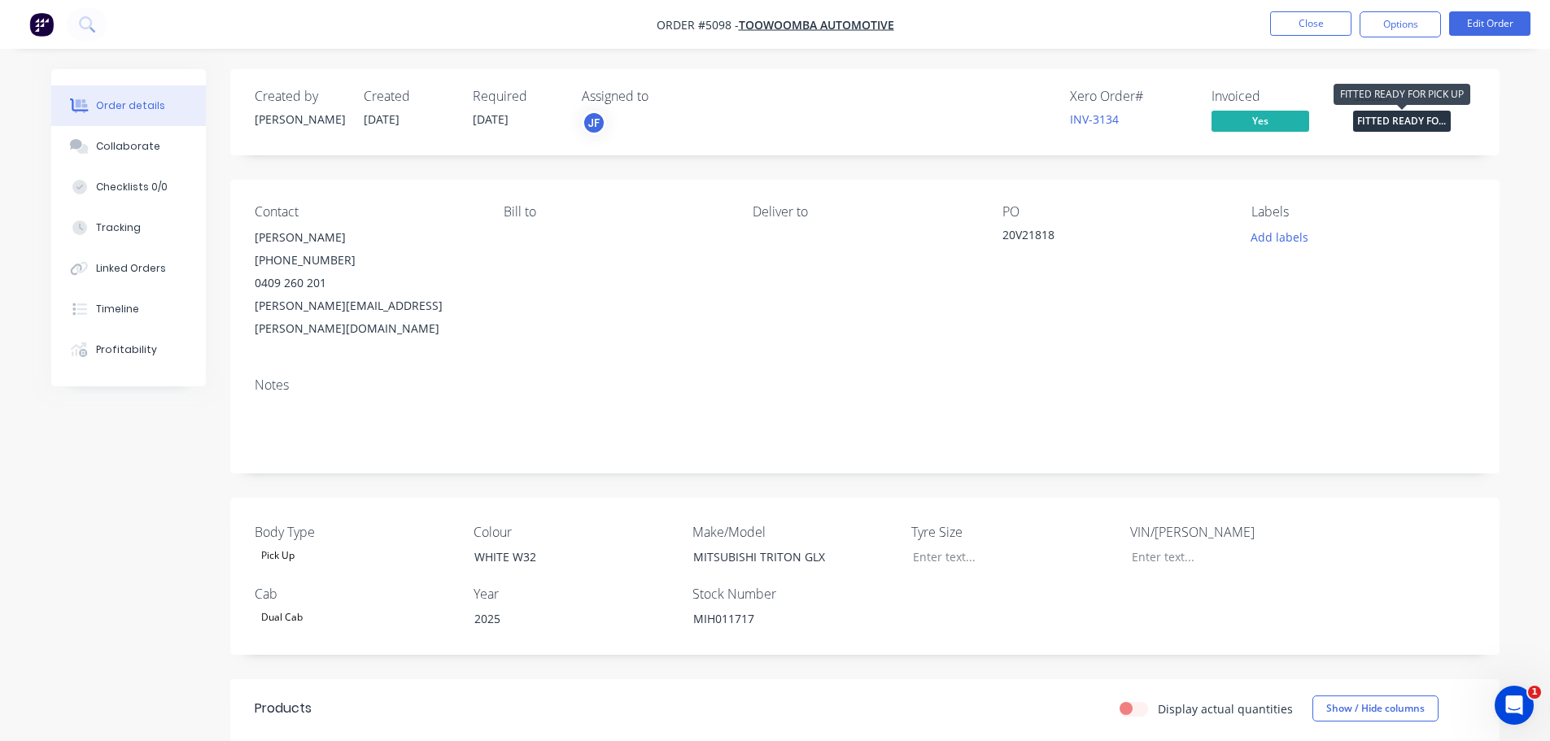
click at [1407, 121] on span "FITTED READY FO..." at bounding box center [1402, 121] width 98 height 20
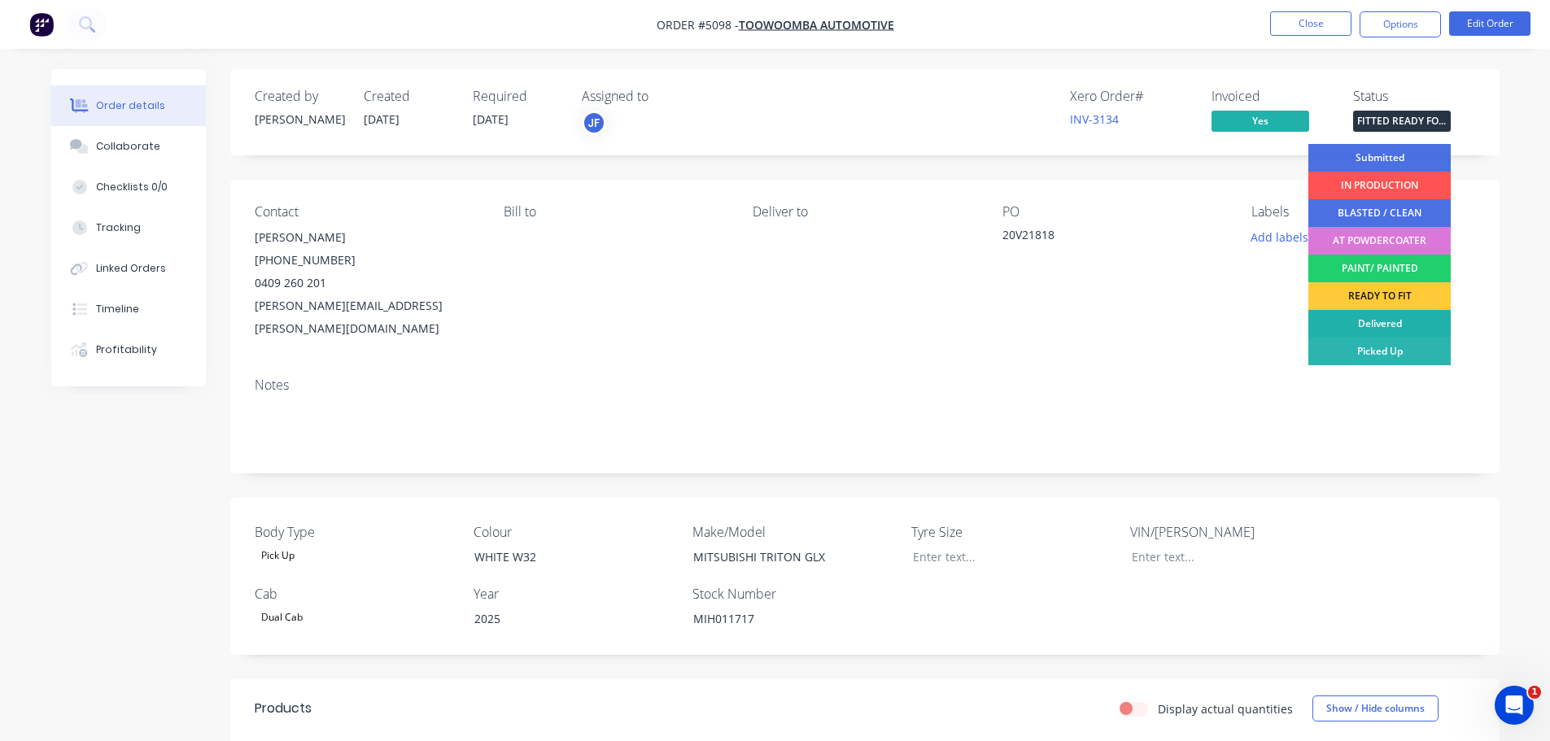
click at [1402, 323] on div "Delivered" at bounding box center [1379, 324] width 142 height 28
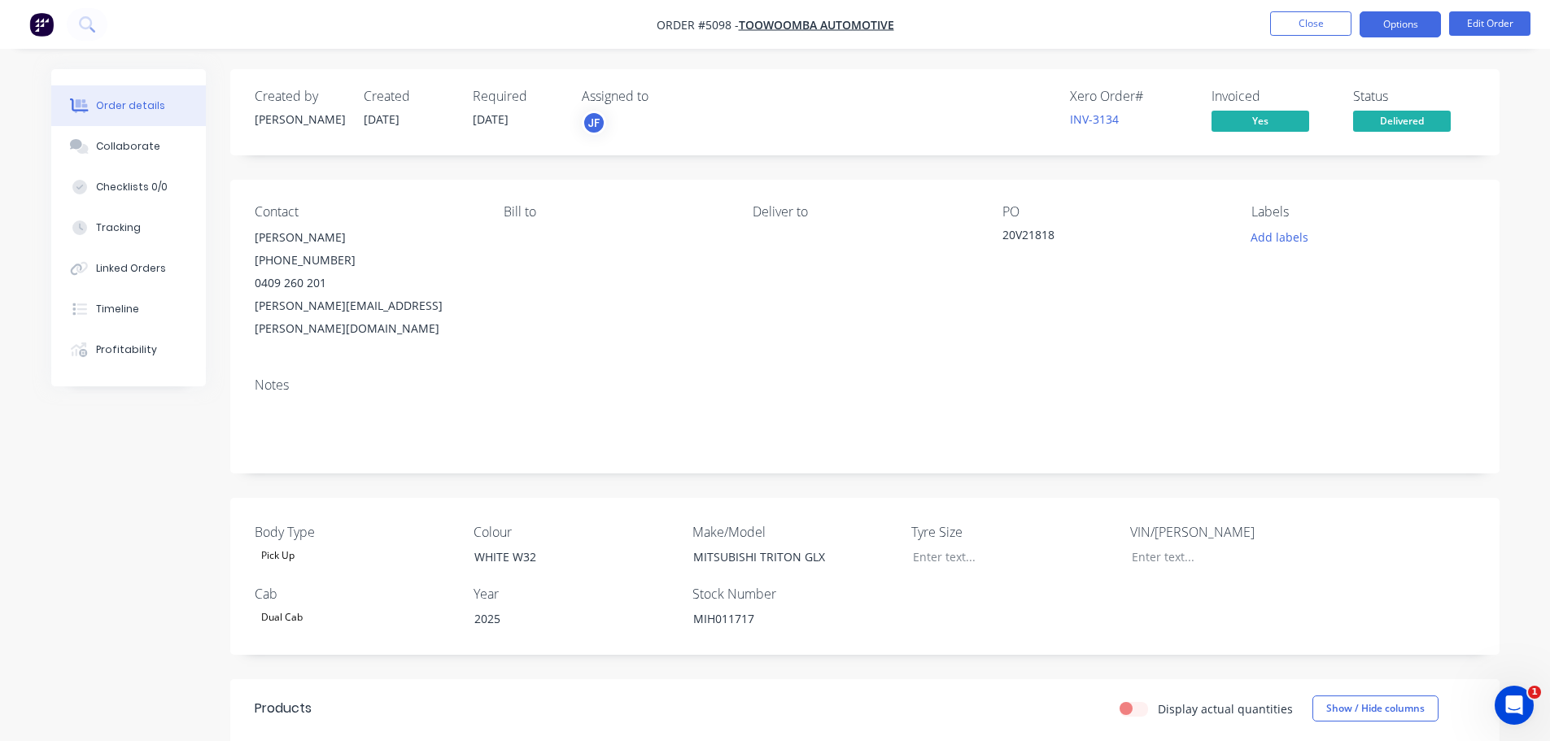
click at [1384, 27] on button "Options" at bounding box center [1399, 24] width 81 height 26
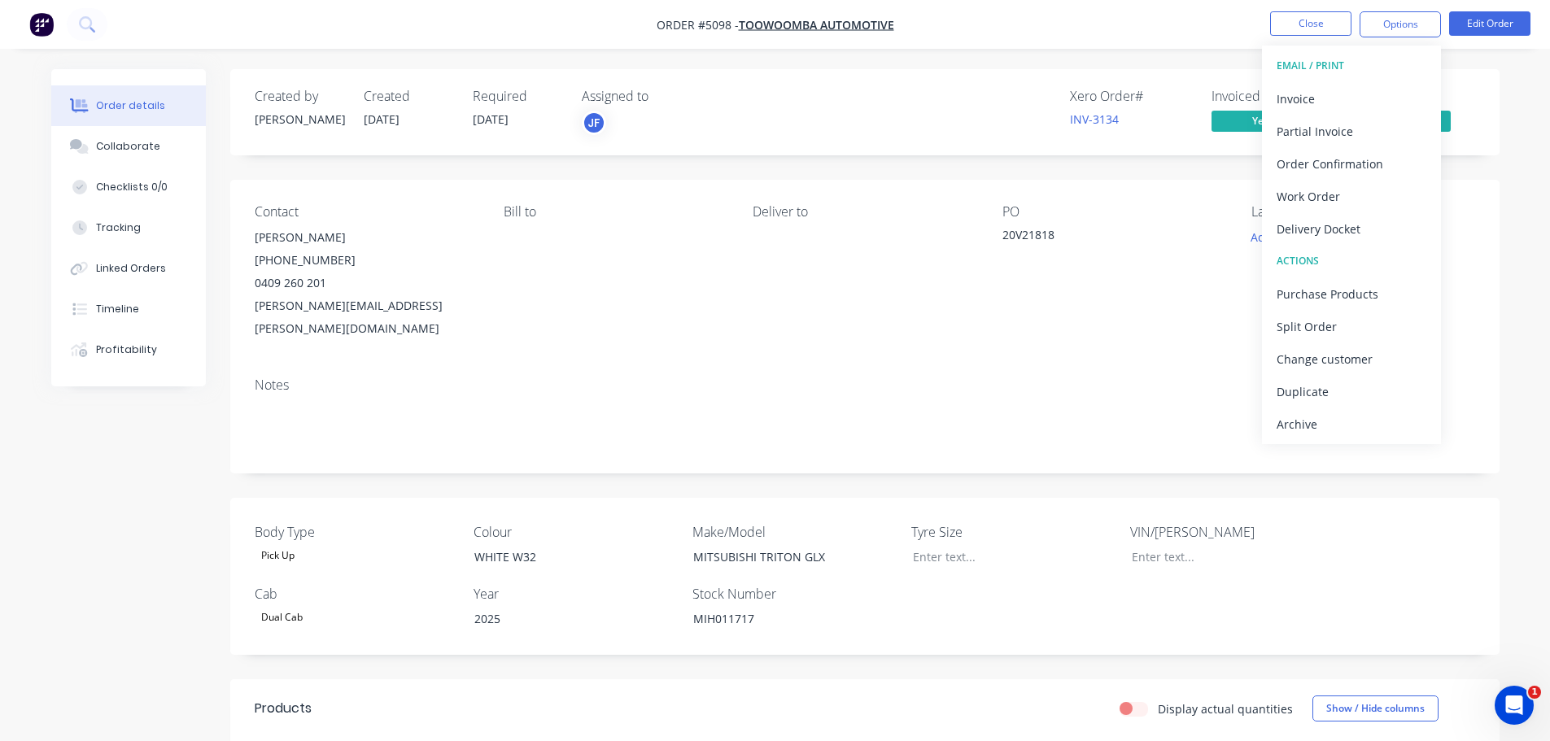
click at [1152, 330] on div "Contact PETER HICKMOTT (07) 4690 0921 0409 260 201 peter.hickmott@toowoombaauto…" at bounding box center [864, 272] width 1269 height 185
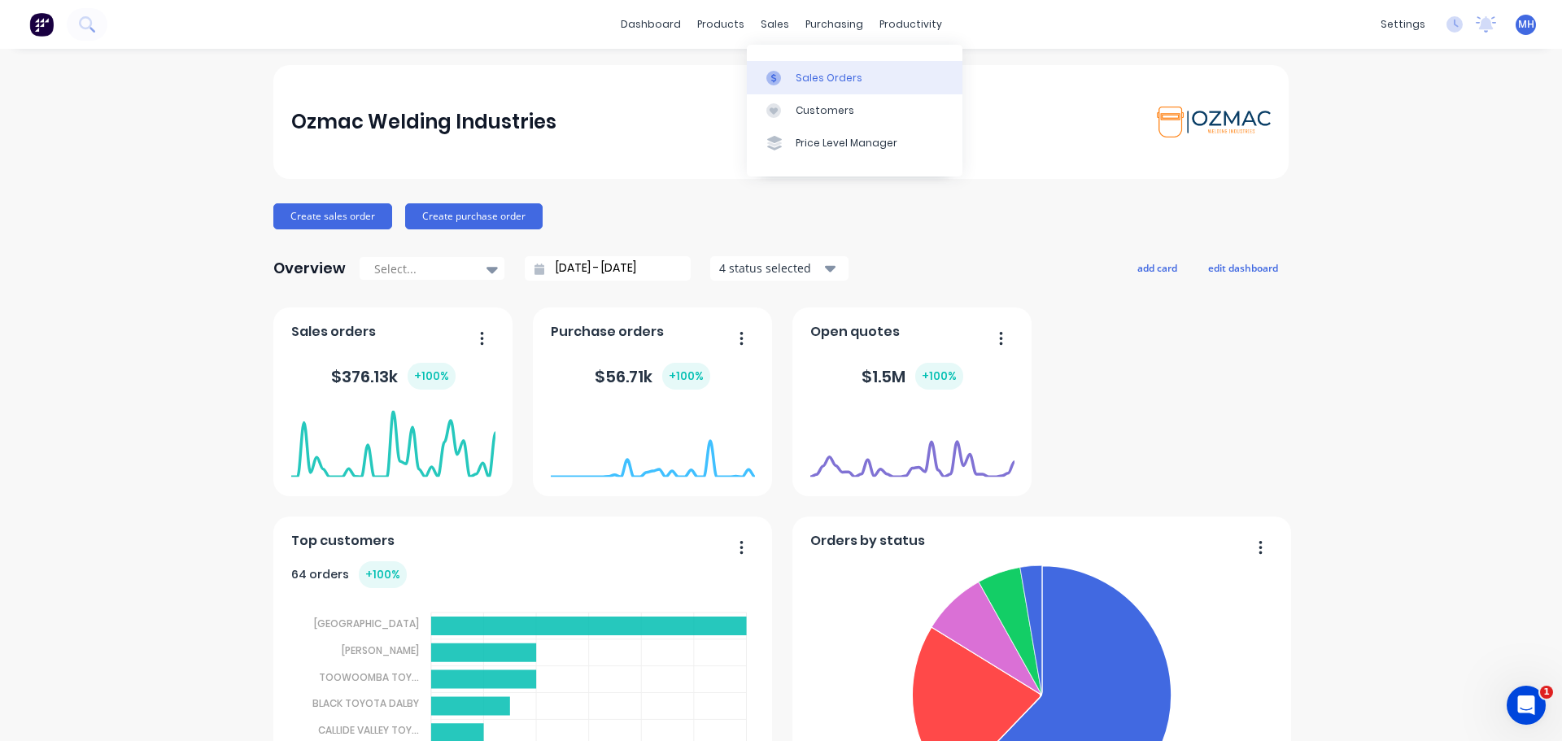
click at [770, 85] on link "Sales Orders" at bounding box center [855, 77] width 216 height 33
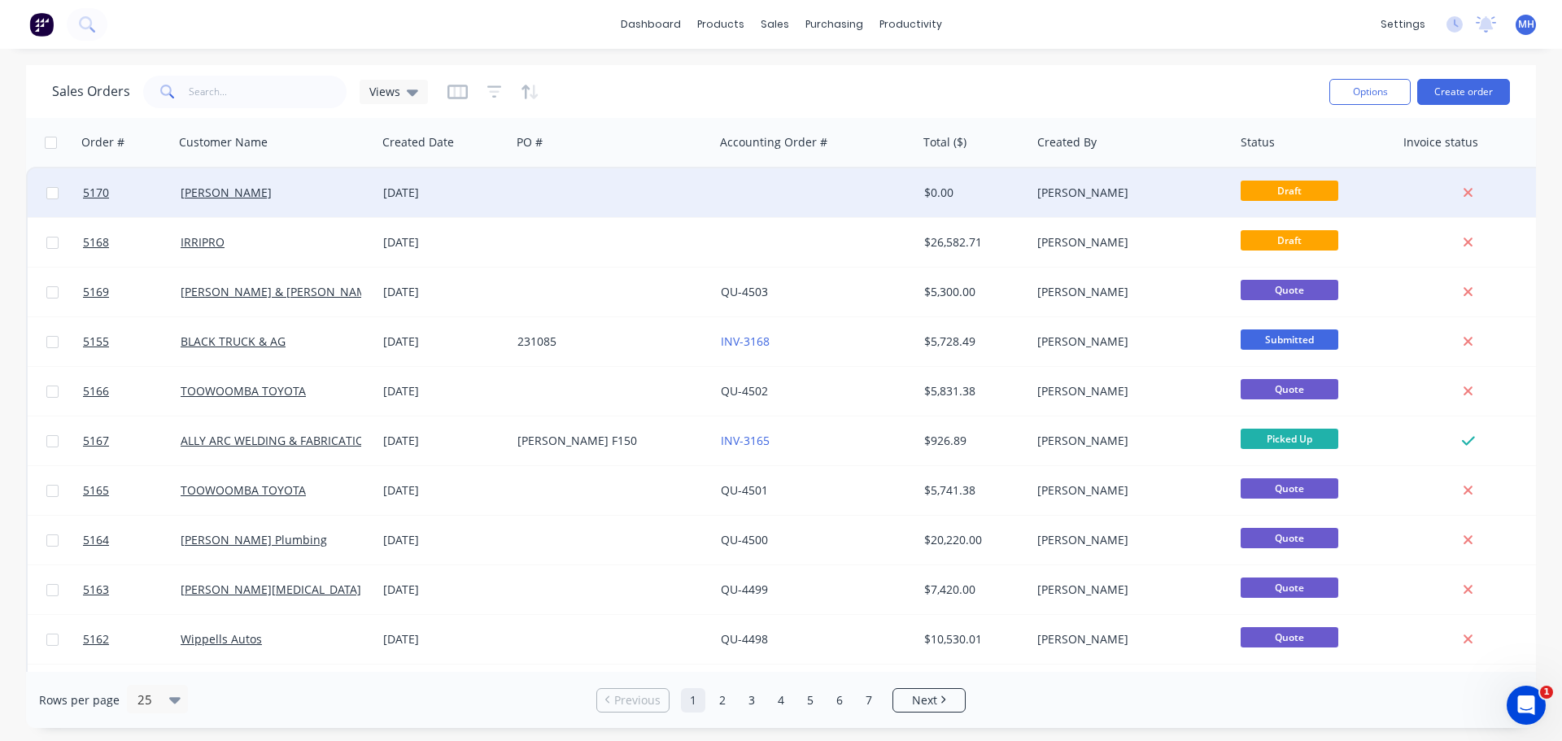
click at [421, 196] on div "[DATE]" at bounding box center [443, 193] width 121 height 16
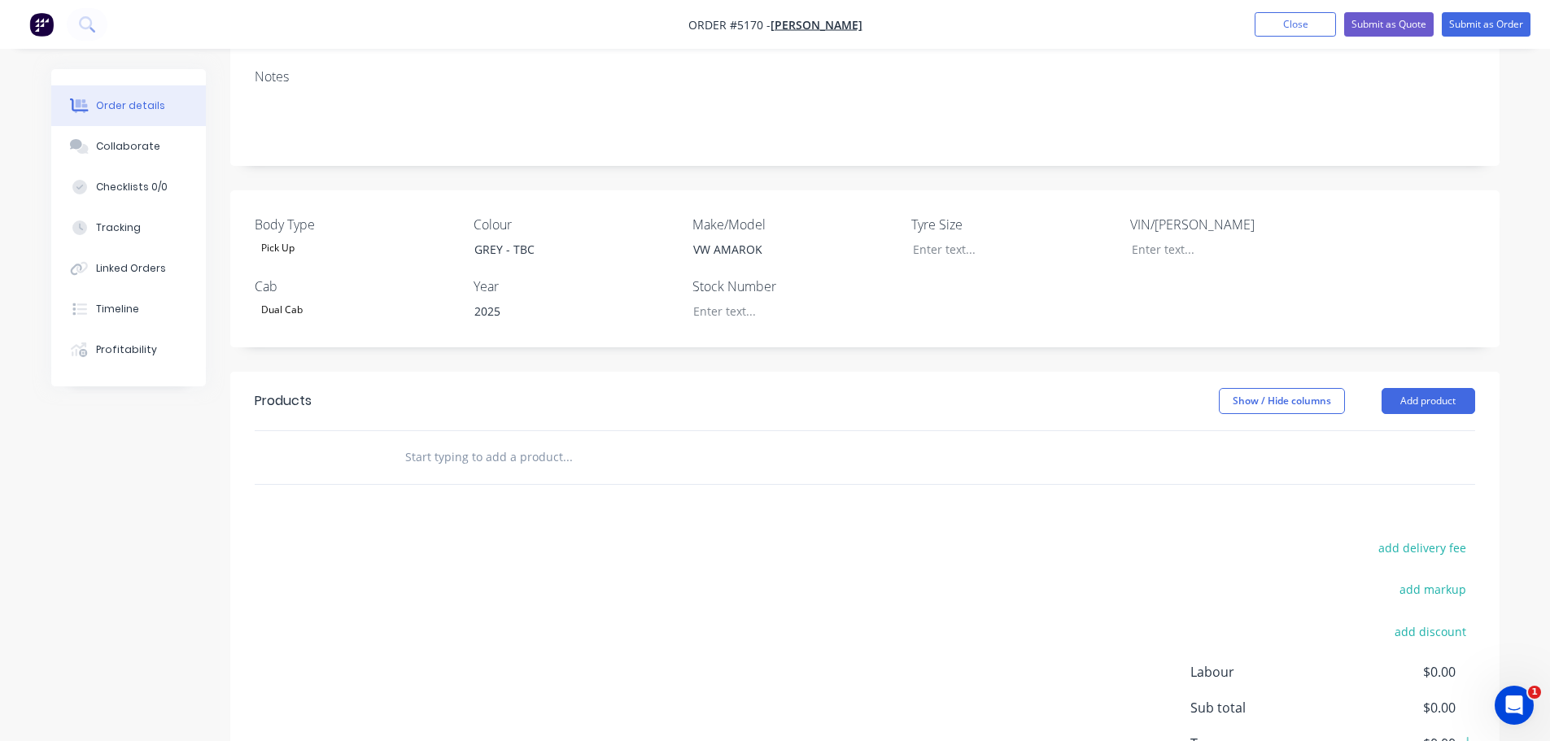
scroll to position [325, 0]
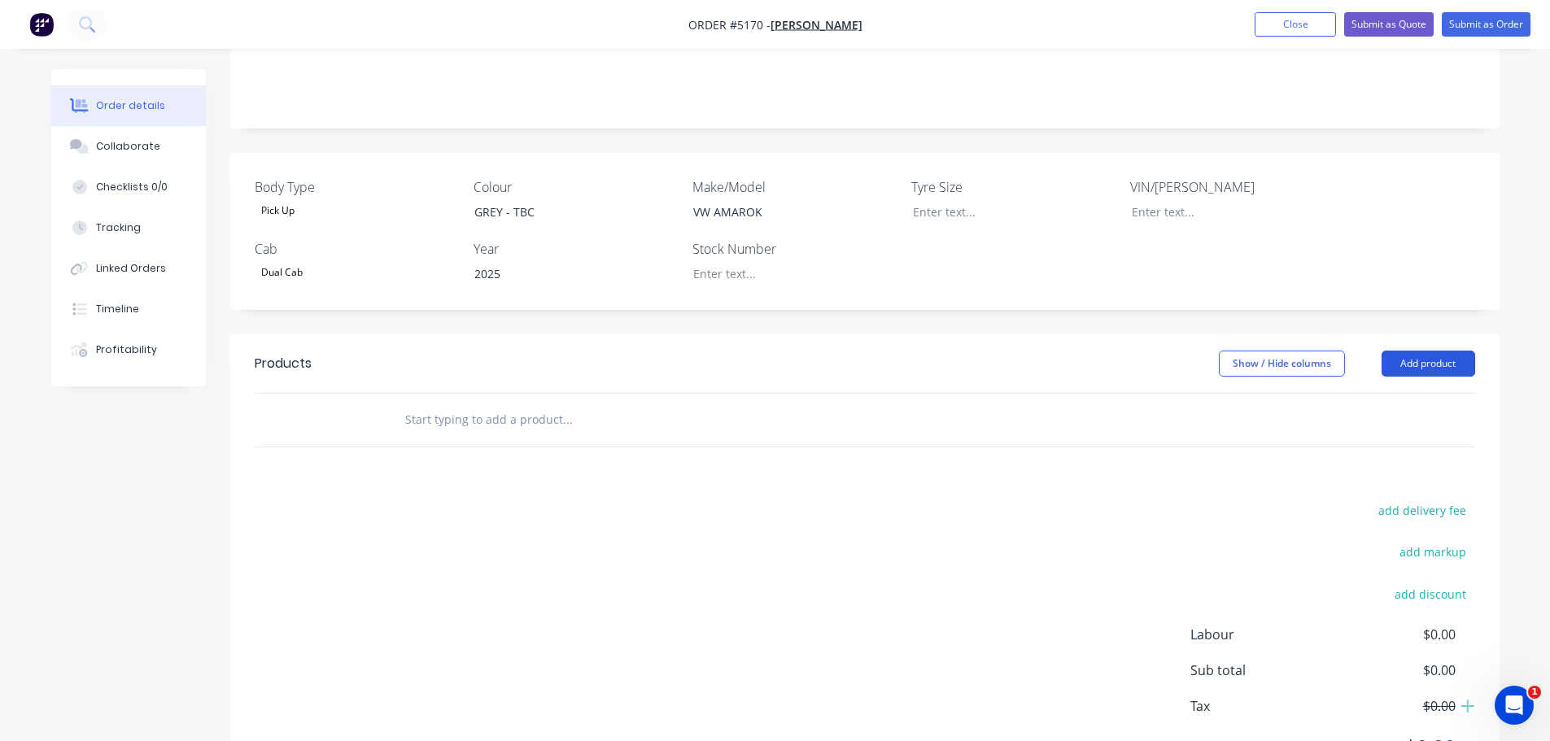
click at [1420, 351] on button "Add product" at bounding box center [1428, 364] width 94 height 26
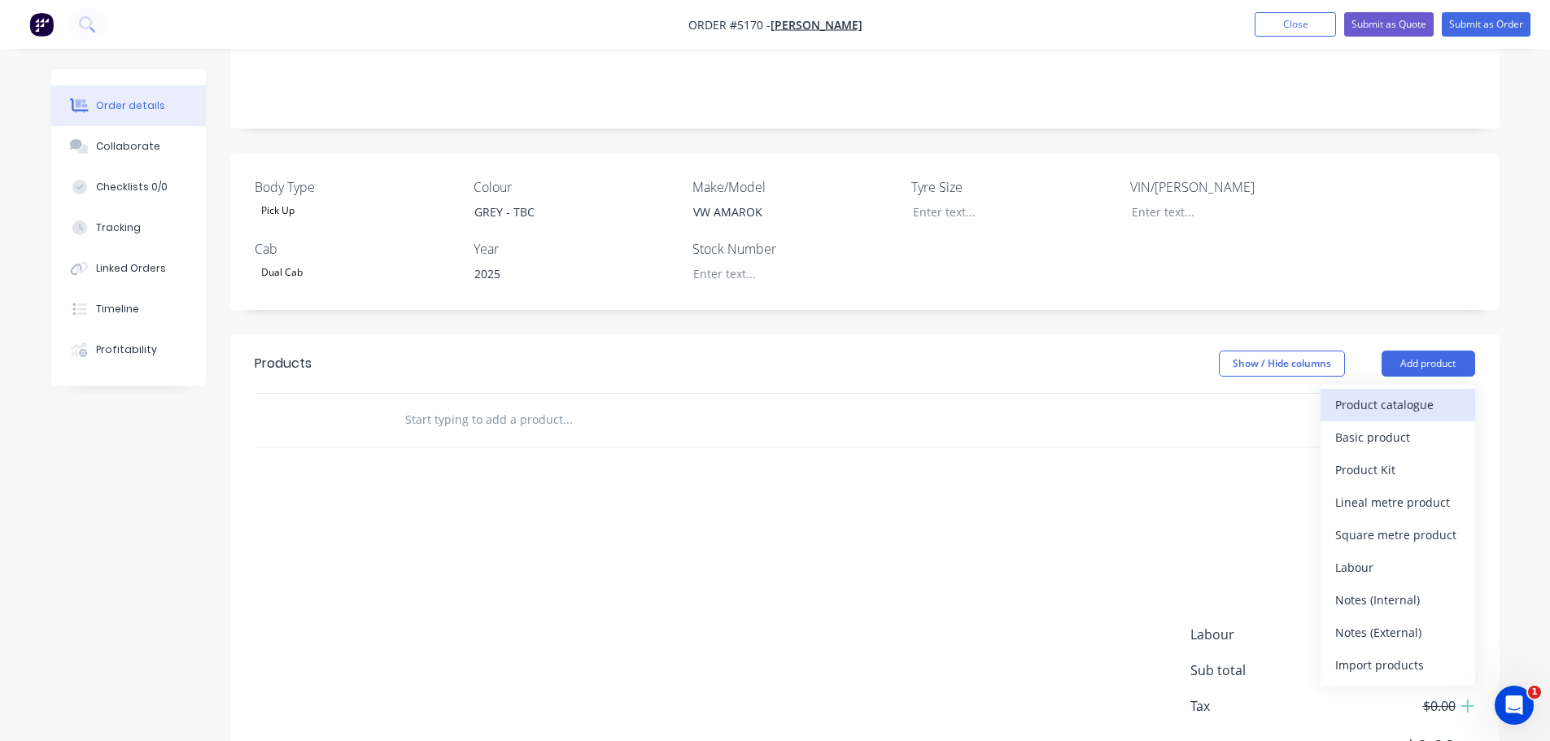
click at [1403, 393] on div "Product catalogue" at bounding box center [1397, 405] width 125 height 24
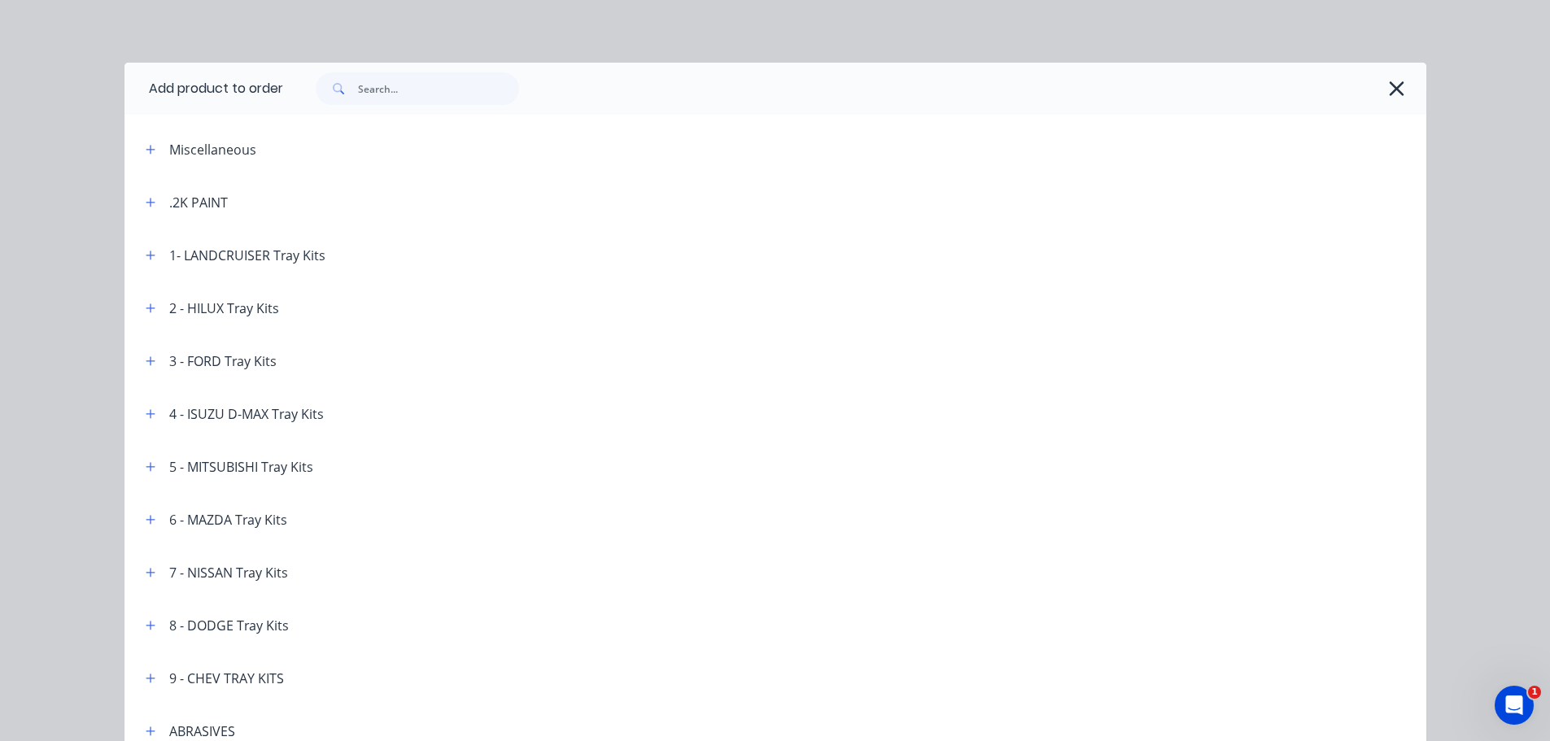
scroll to position [0, 0]
click at [203, 150] on div "Miscellaneous" at bounding box center [212, 152] width 87 height 20
click at [1389, 89] on icon "button" at bounding box center [1396, 91] width 15 height 15
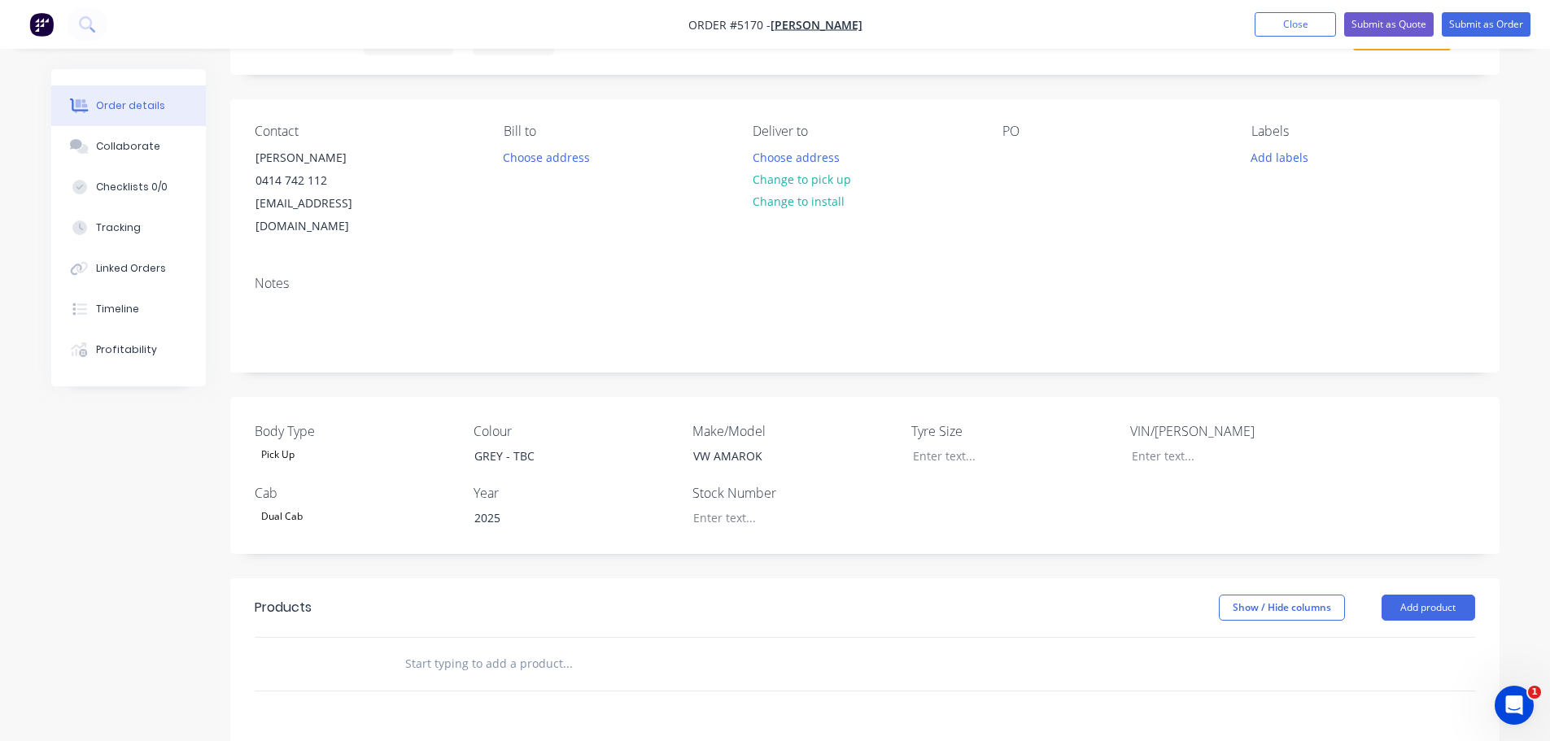
click at [499, 647] on input "text" at bounding box center [566, 663] width 325 height 33
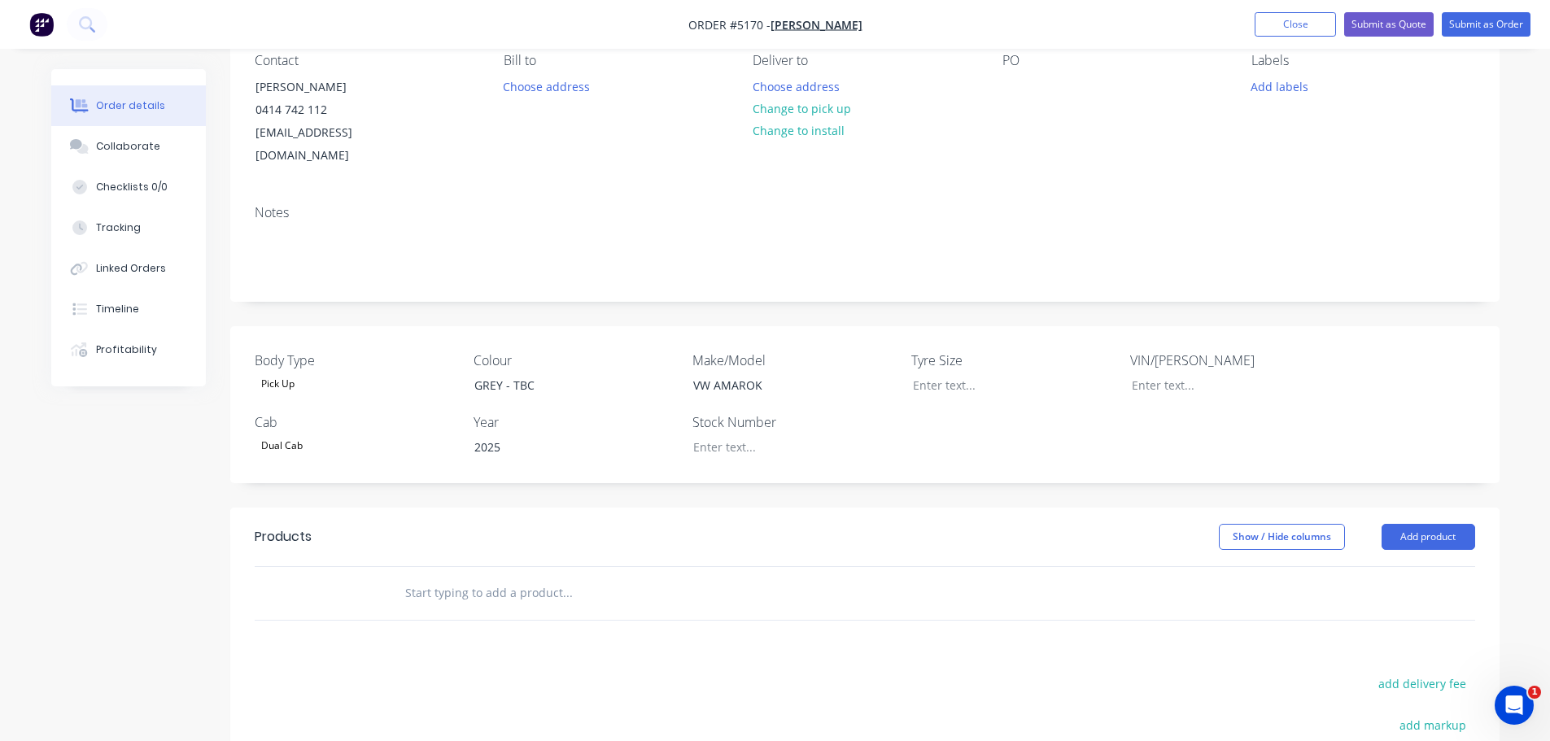
scroll to position [244, 0]
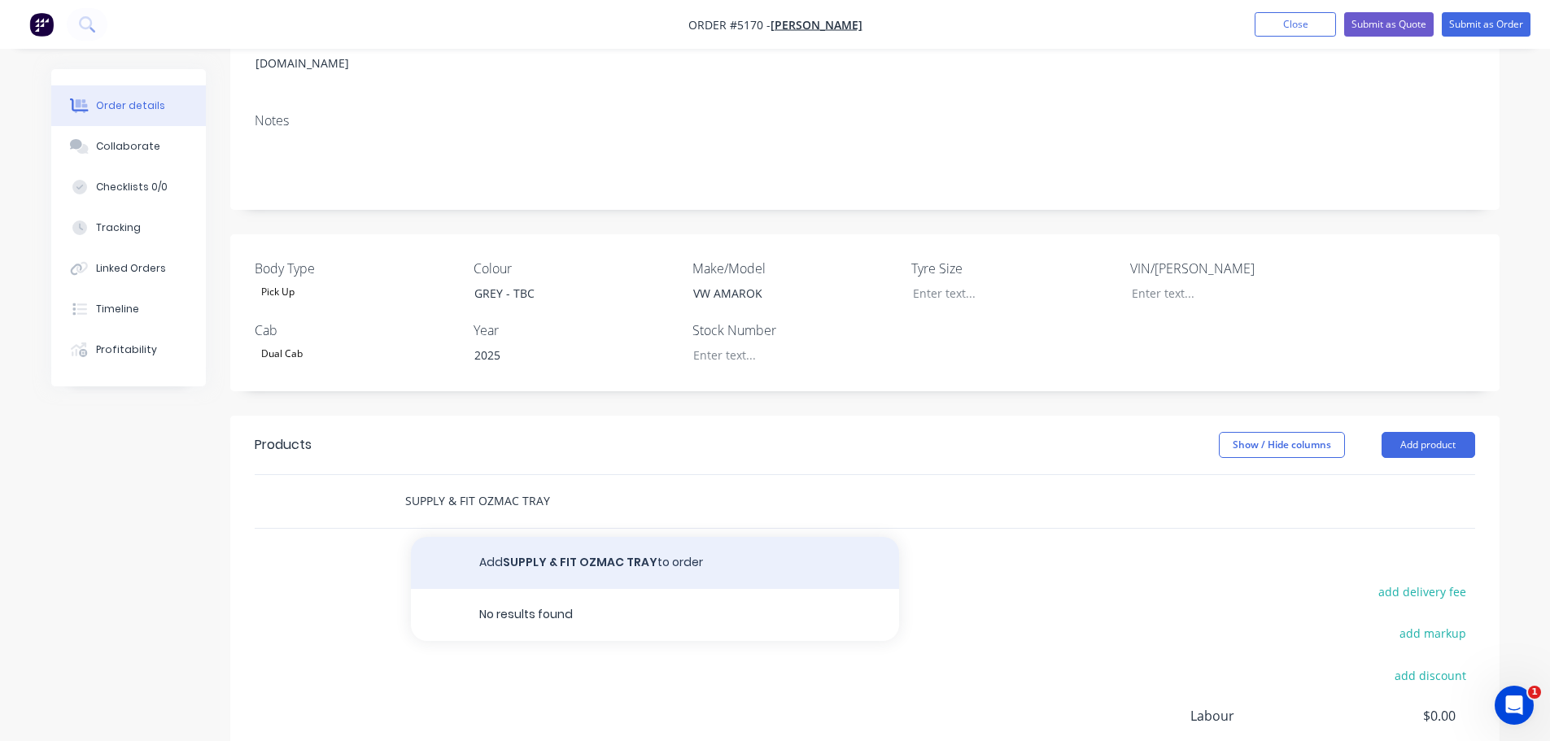
type input "SUPPLY & FIT OZMAC TRAY"
click at [564, 541] on button "Add SUPPLY & FIT OZMAC TRAY to order" at bounding box center [655, 563] width 488 height 52
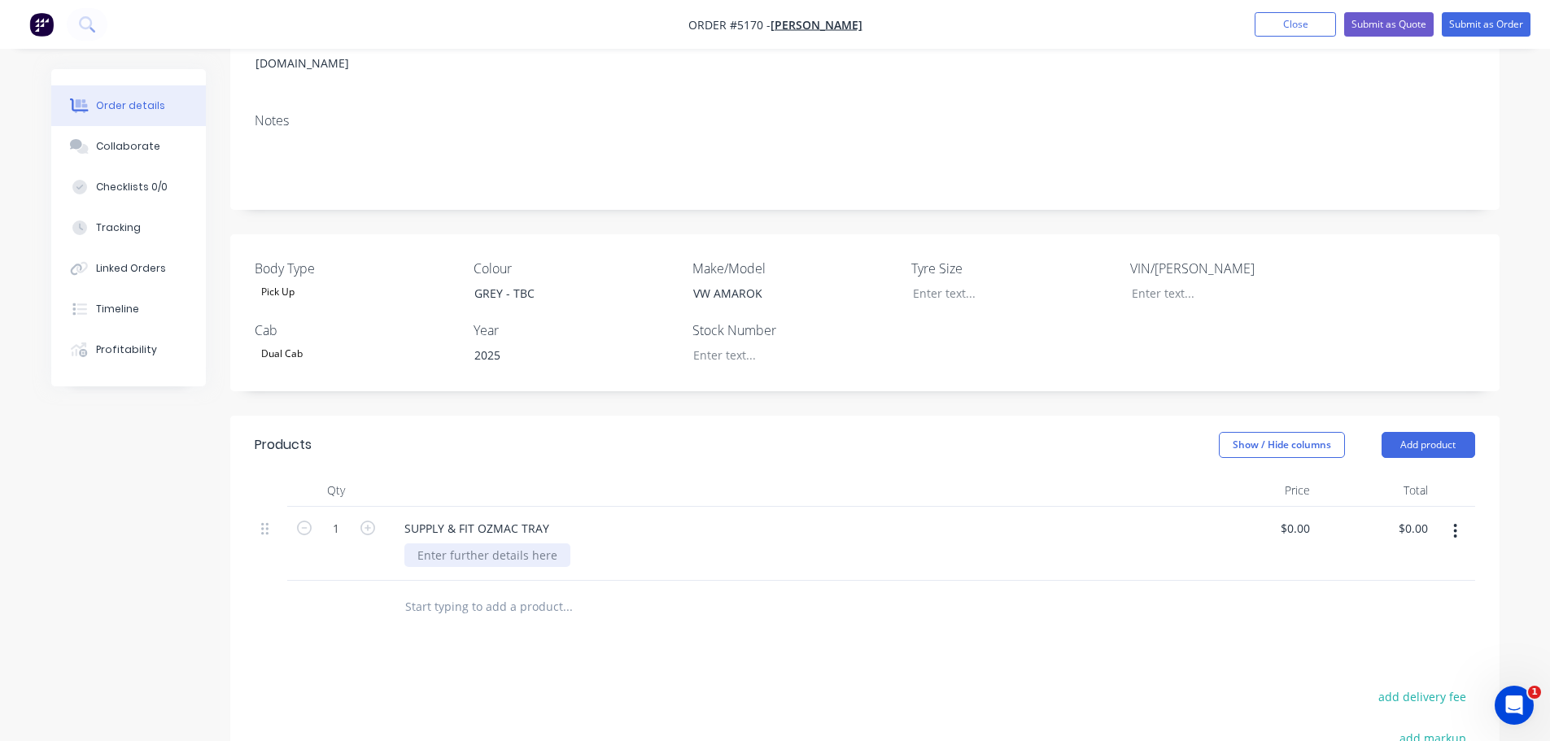
click at [548, 543] on div at bounding box center [487, 555] width 166 height 24
click at [1312, 517] on input "0" at bounding box center [1306, 529] width 19 height 24
type input "$5,454.54"
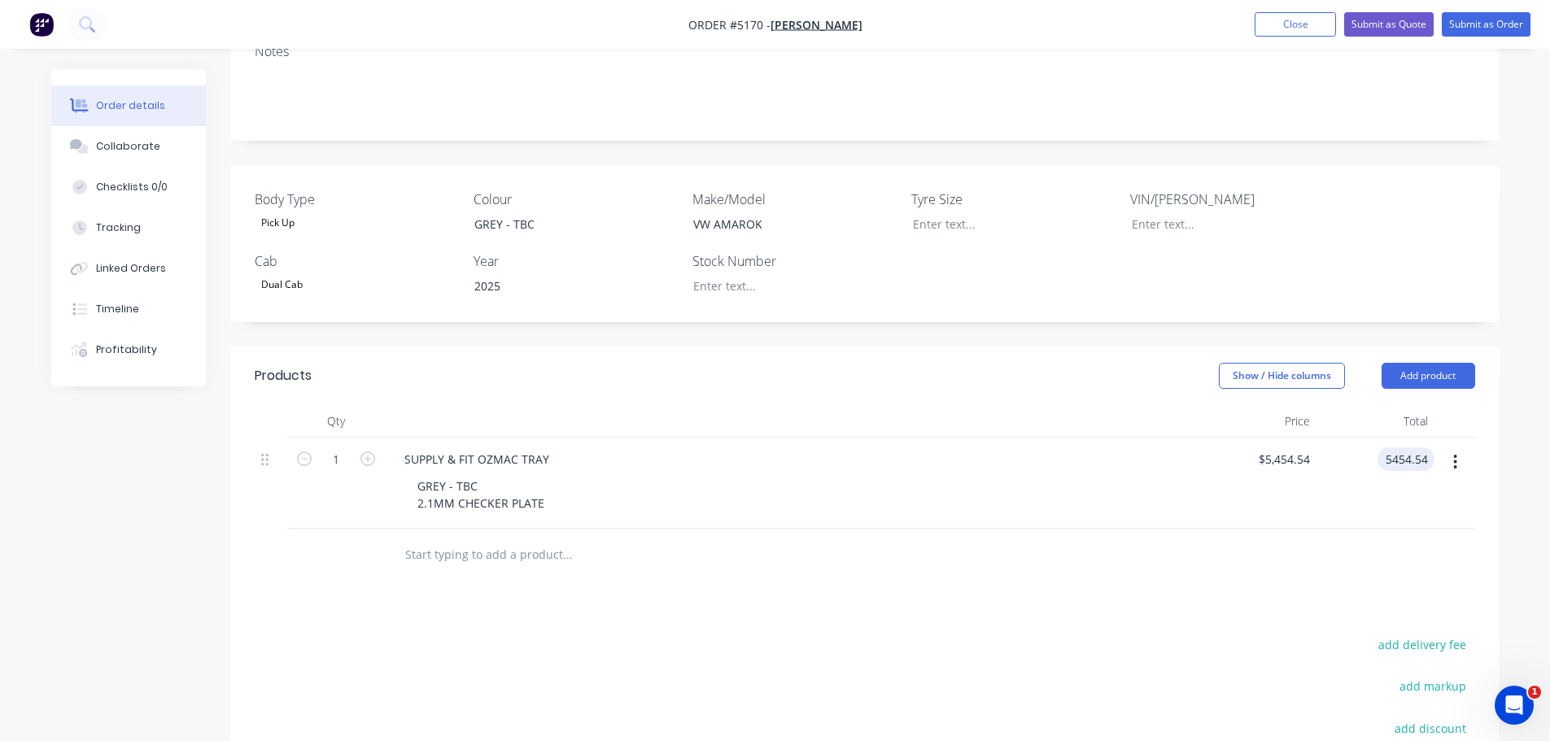
scroll to position [407, 0]
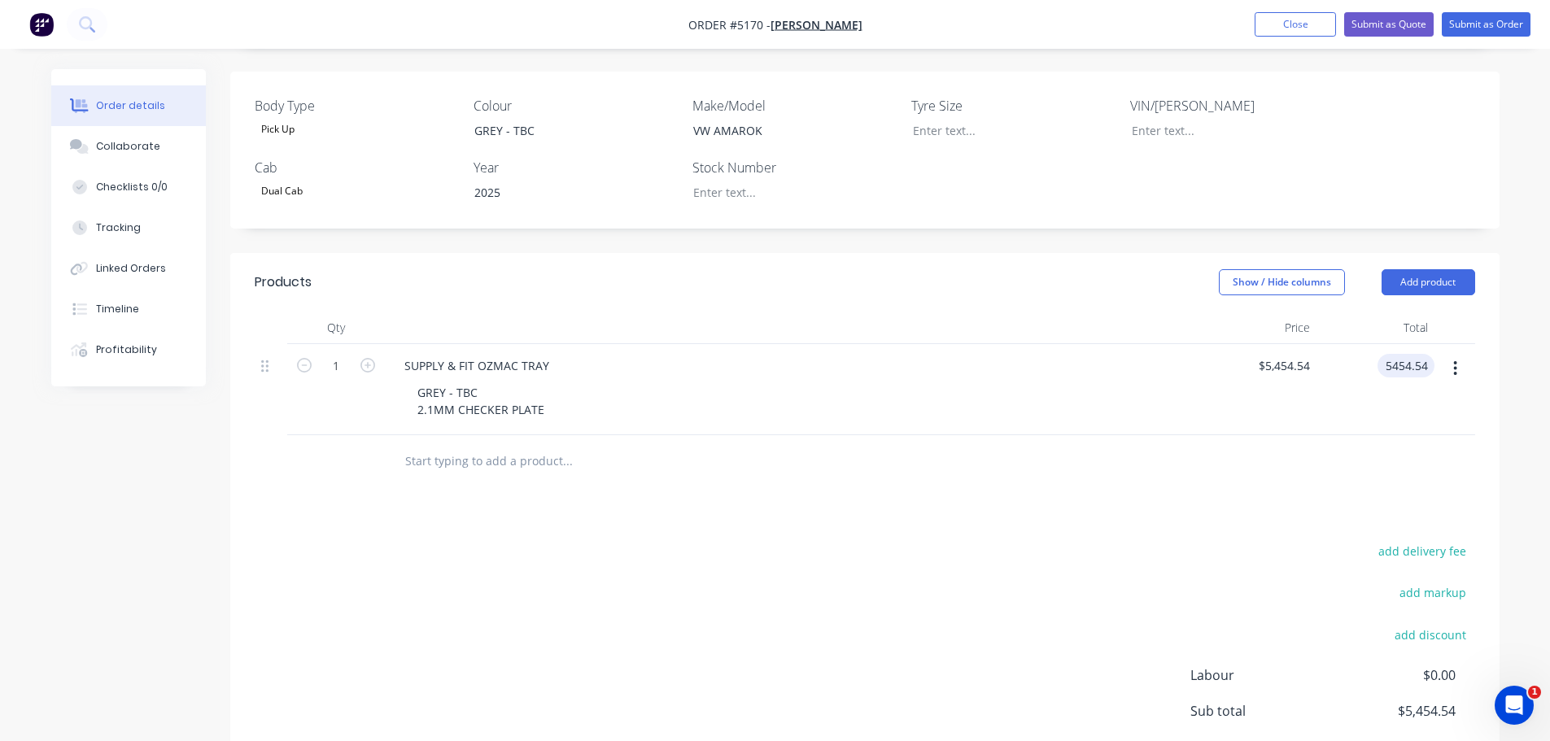
type input "$5,454.54"
click at [463, 448] on input "text" at bounding box center [566, 461] width 325 height 33
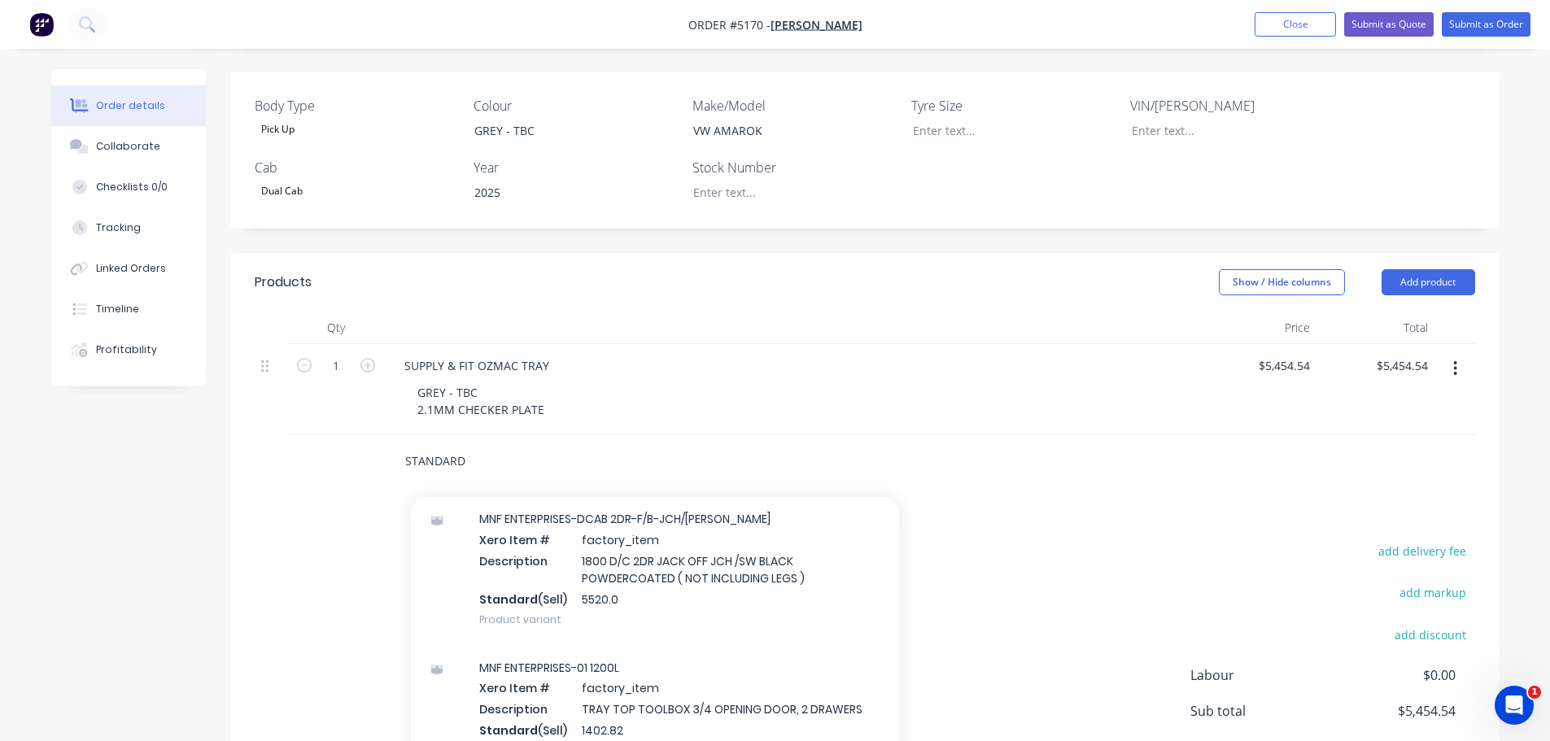
scroll to position [6344, 0]
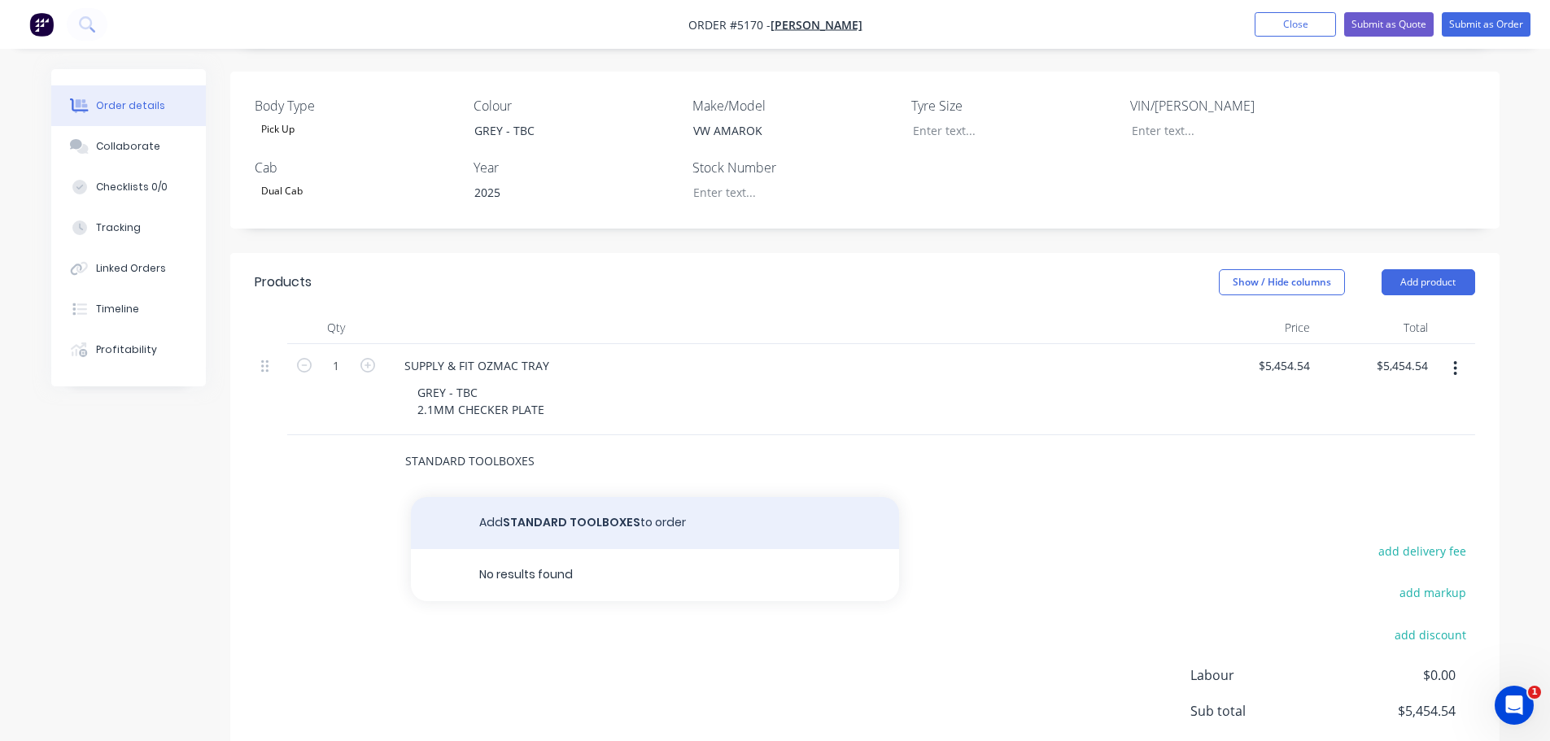
type input "STANDARD TOOLBOXES"
click at [569, 499] on button "Add STANDARD TOOLBOXES to order" at bounding box center [655, 523] width 488 height 52
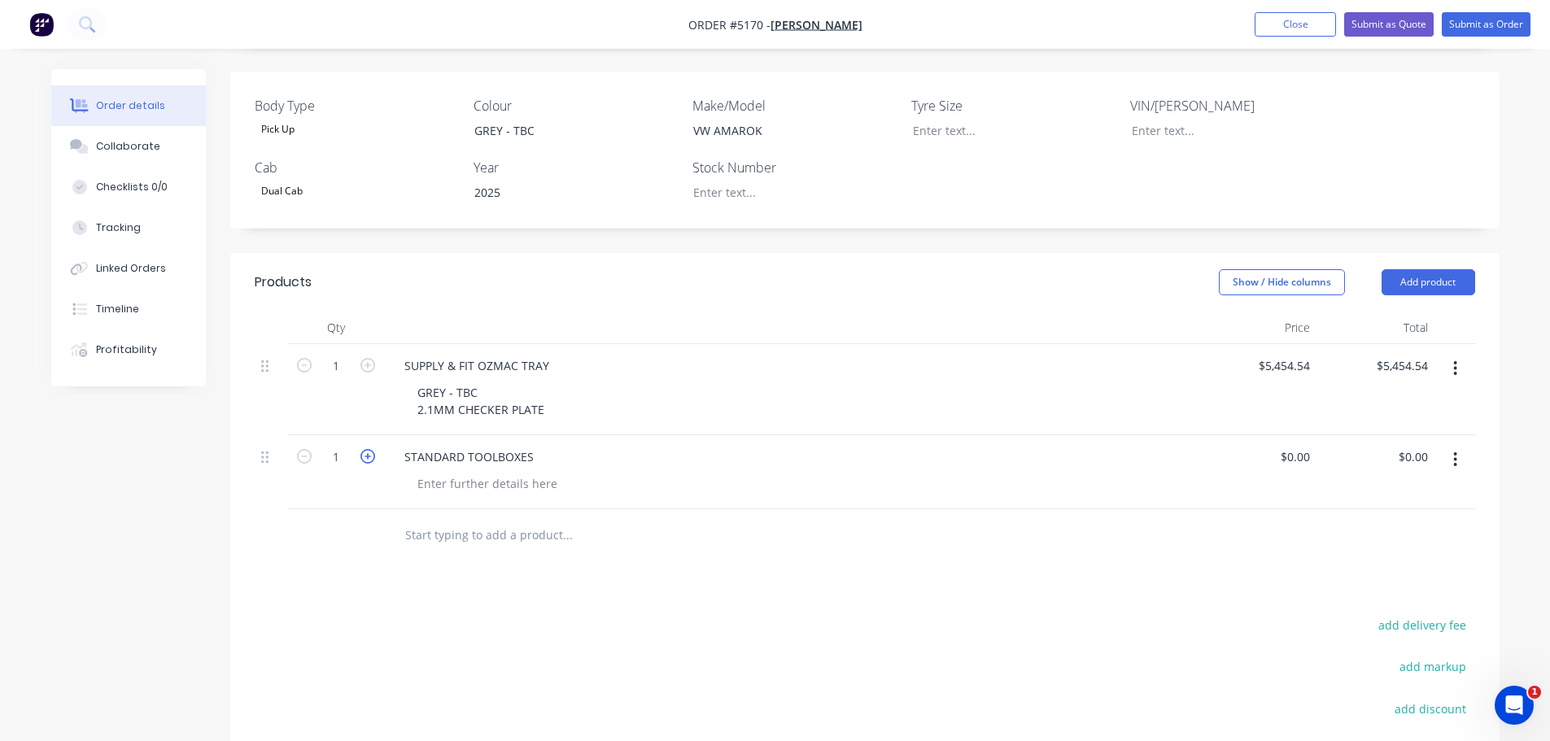
click at [372, 449] on icon "button" at bounding box center [367, 456] width 15 height 15
type input "2"
click at [539, 445] on div "STANDARD TOOLBOXES" at bounding box center [468, 457] width 155 height 24
click at [1279, 435] on div "0 0" at bounding box center [1257, 472] width 118 height 74
type input "$545.45"
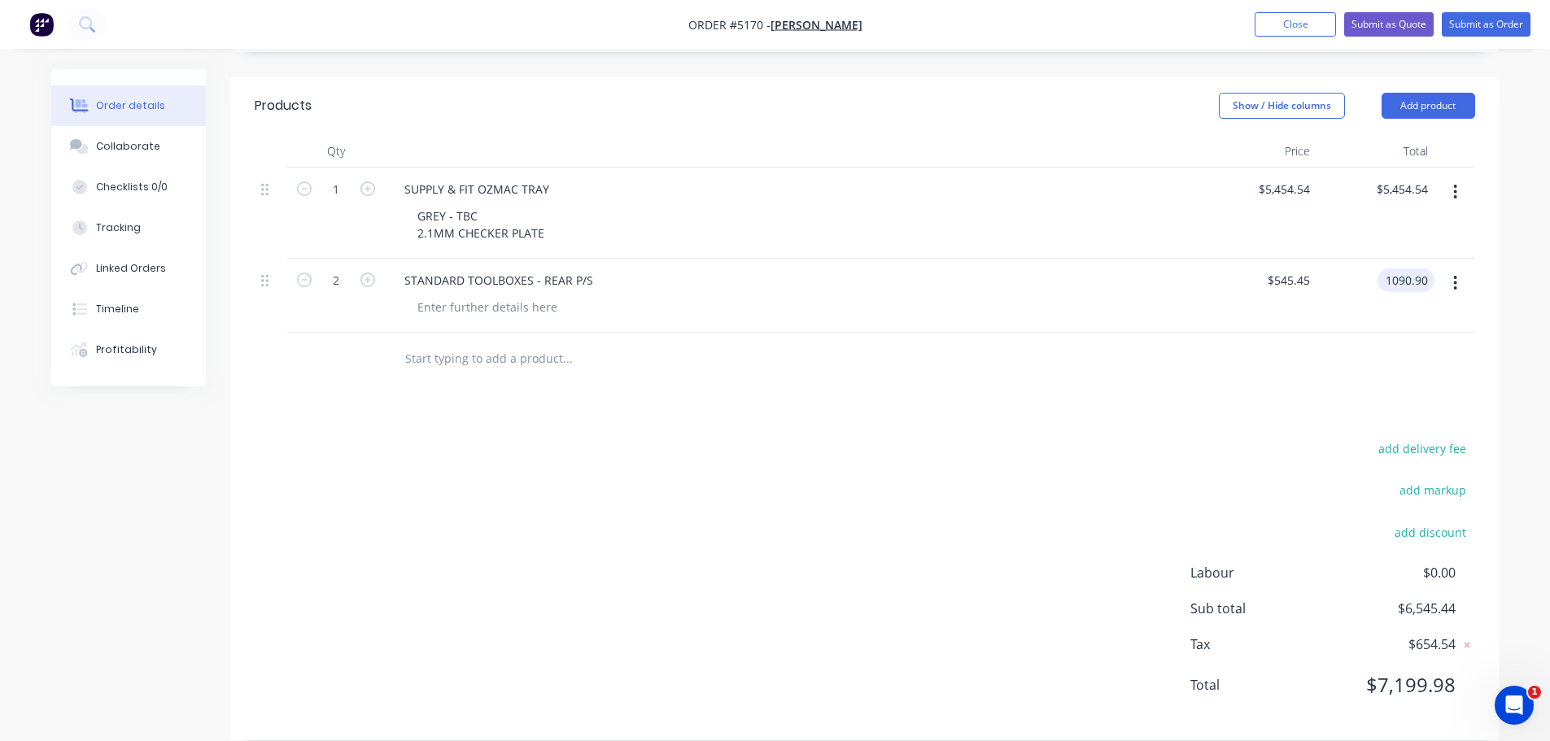
scroll to position [584, 0]
type input "$1,090.90"
click at [476, 342] on input "text" at bounding box center [566, 358] width 325 height 33
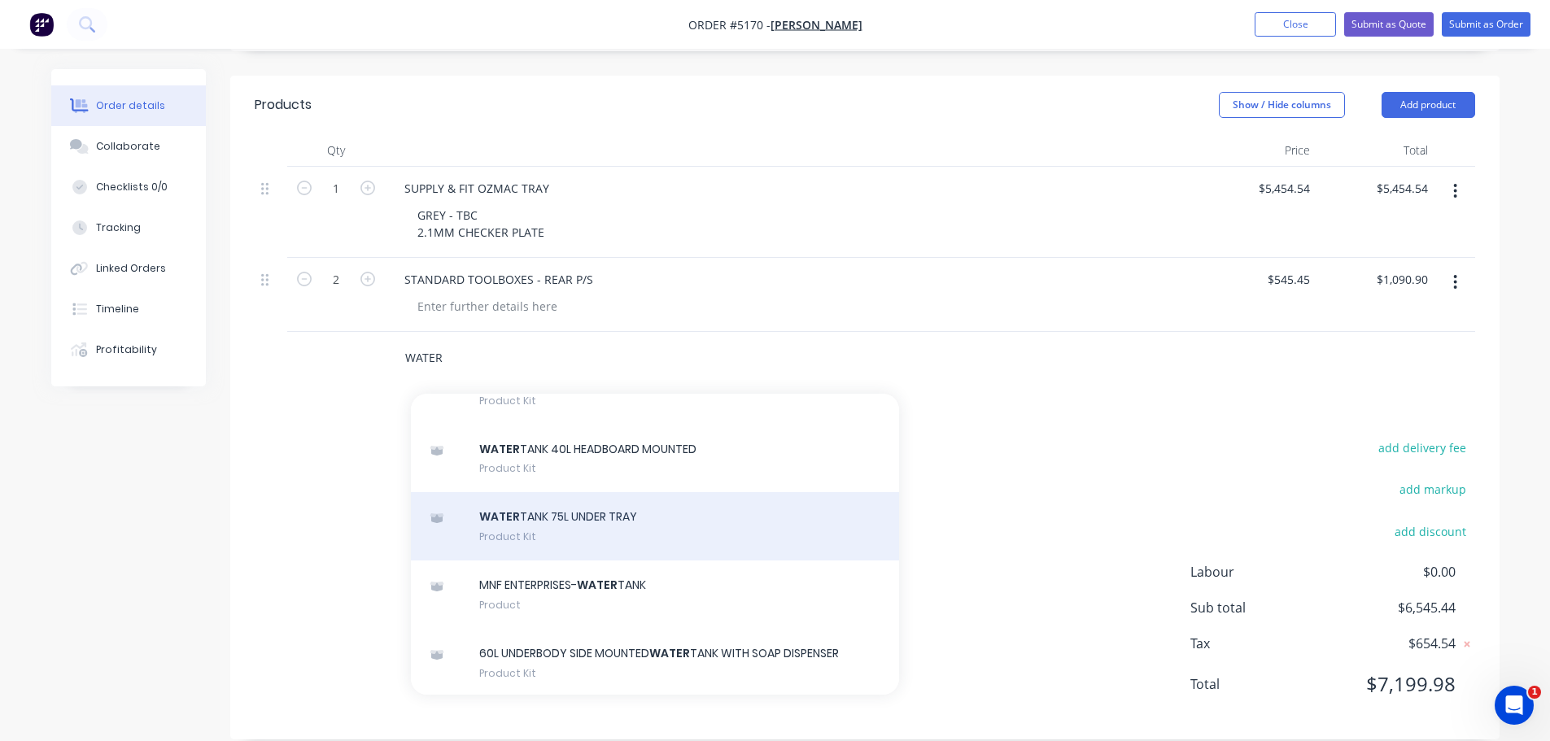
scroll to position [732, 0]
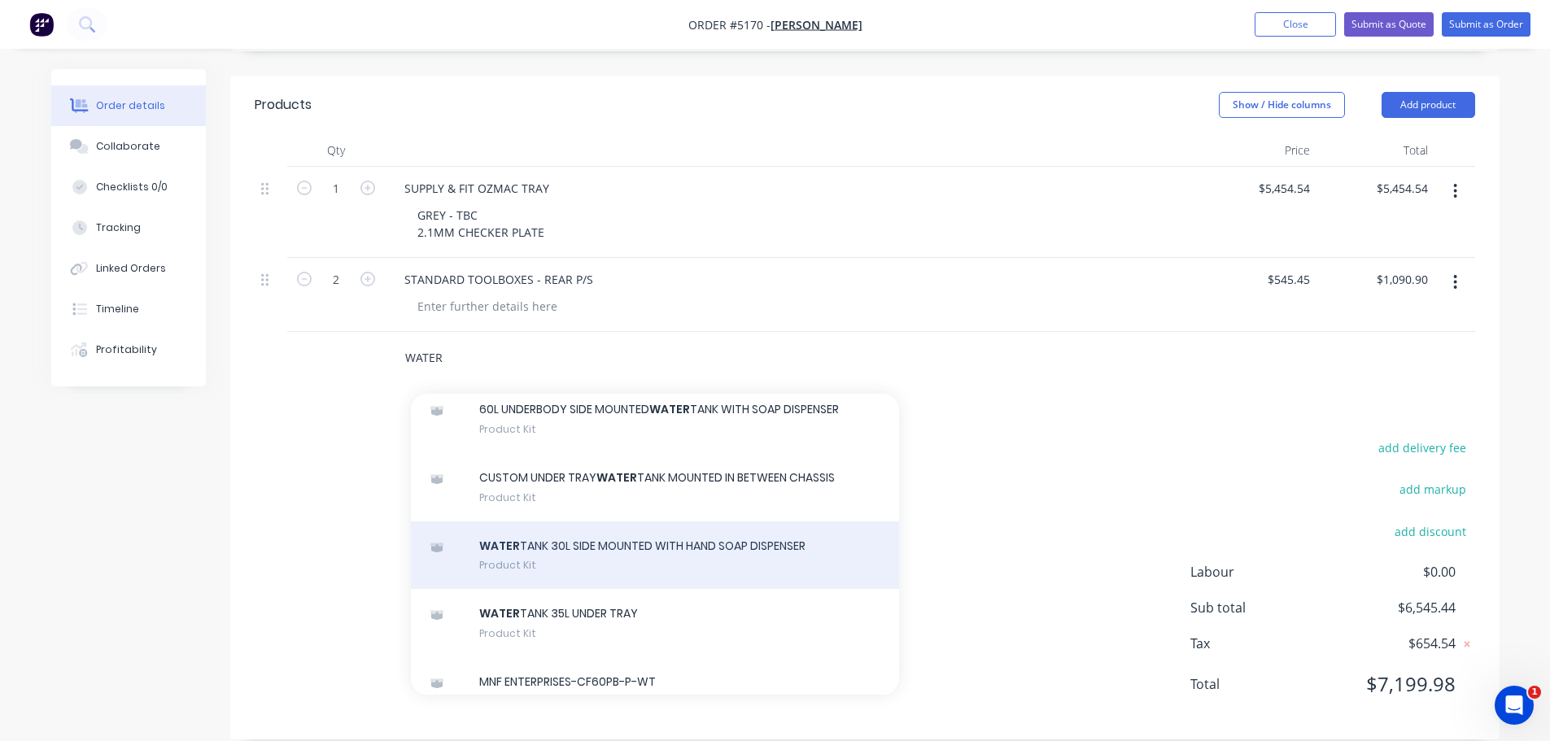
type input "WATER"
click at [599, 533] on div "WATER TANK 30L SIDE MOUNTED WITH HAND SOAP DISPENSER Product Kit" at bounding box center [655, 555] width 488 height 68
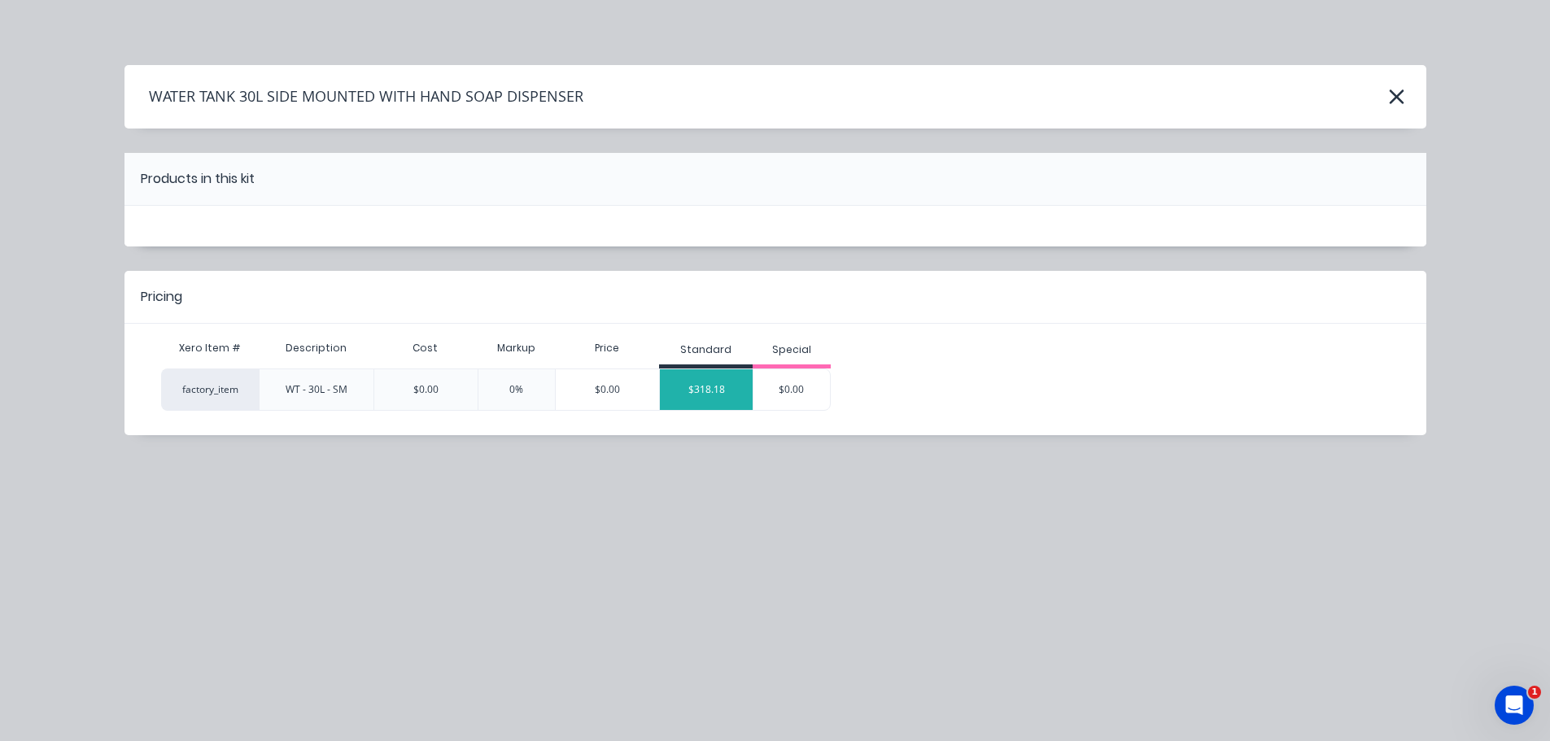
click at [718, 399] on div "$318.18" at bounding box center [706, 389] width 93 height 41
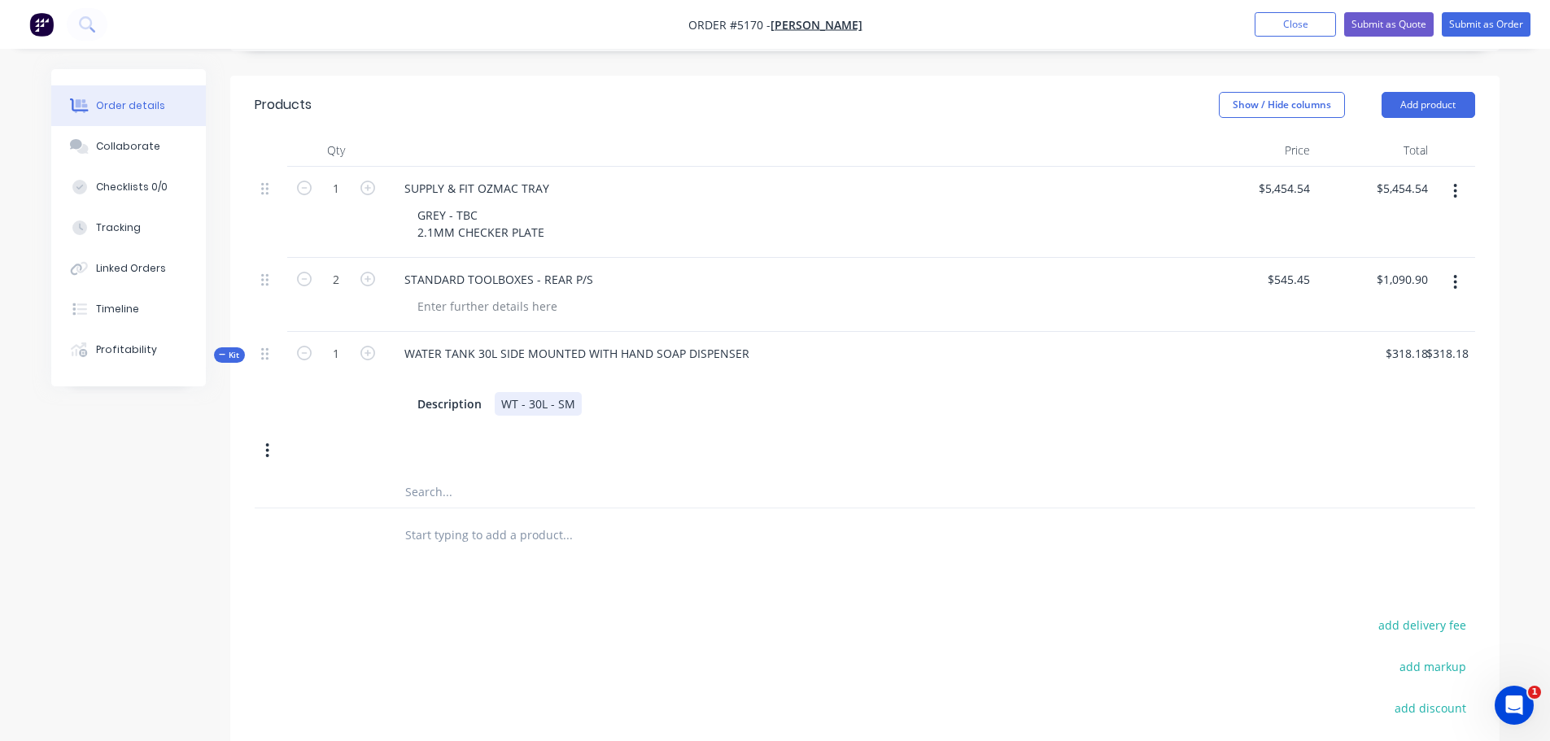
click at [574, 392] on div "WT - 30L - SM" at bounding box center [538, 404] width 87 height 24
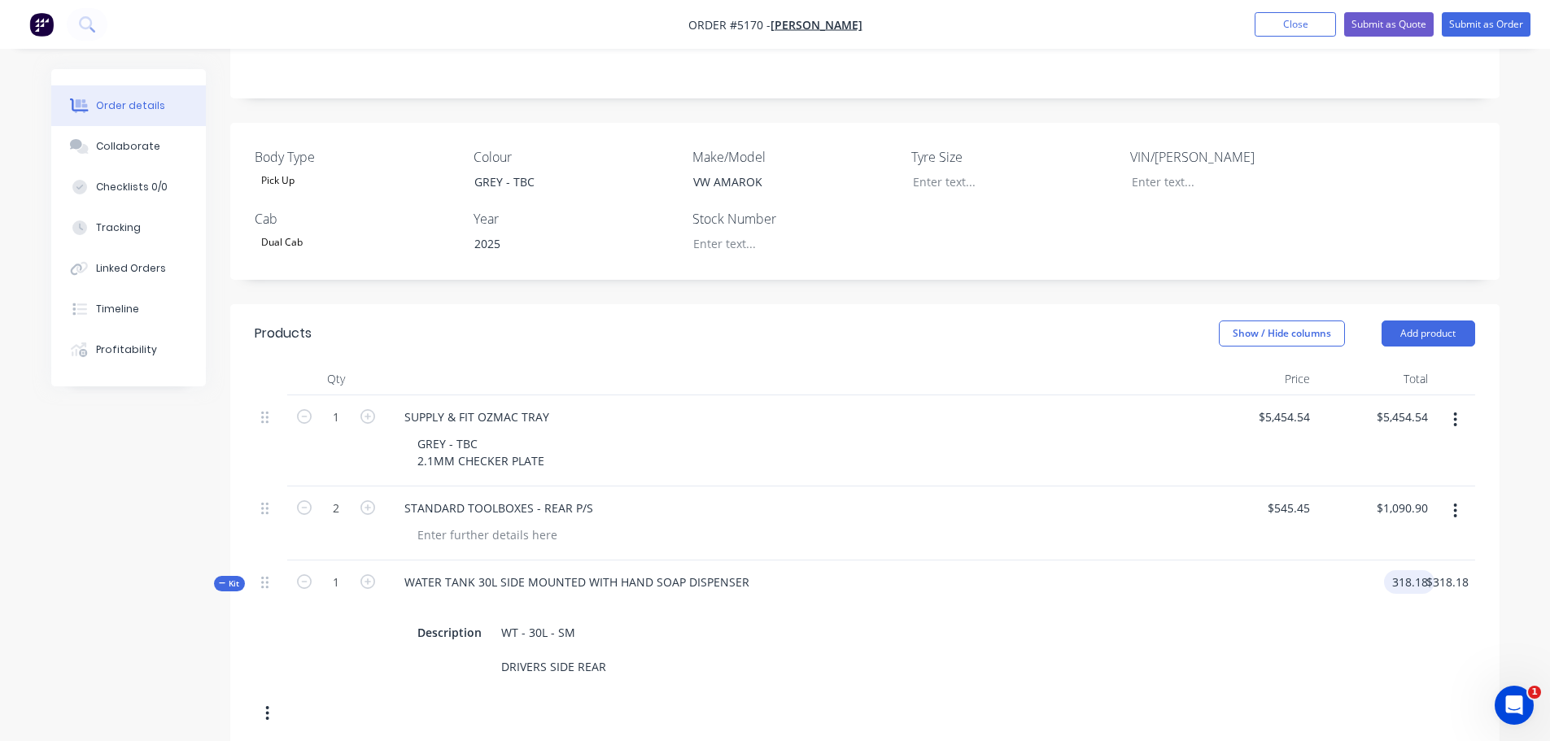
scroll to position [340, 0]
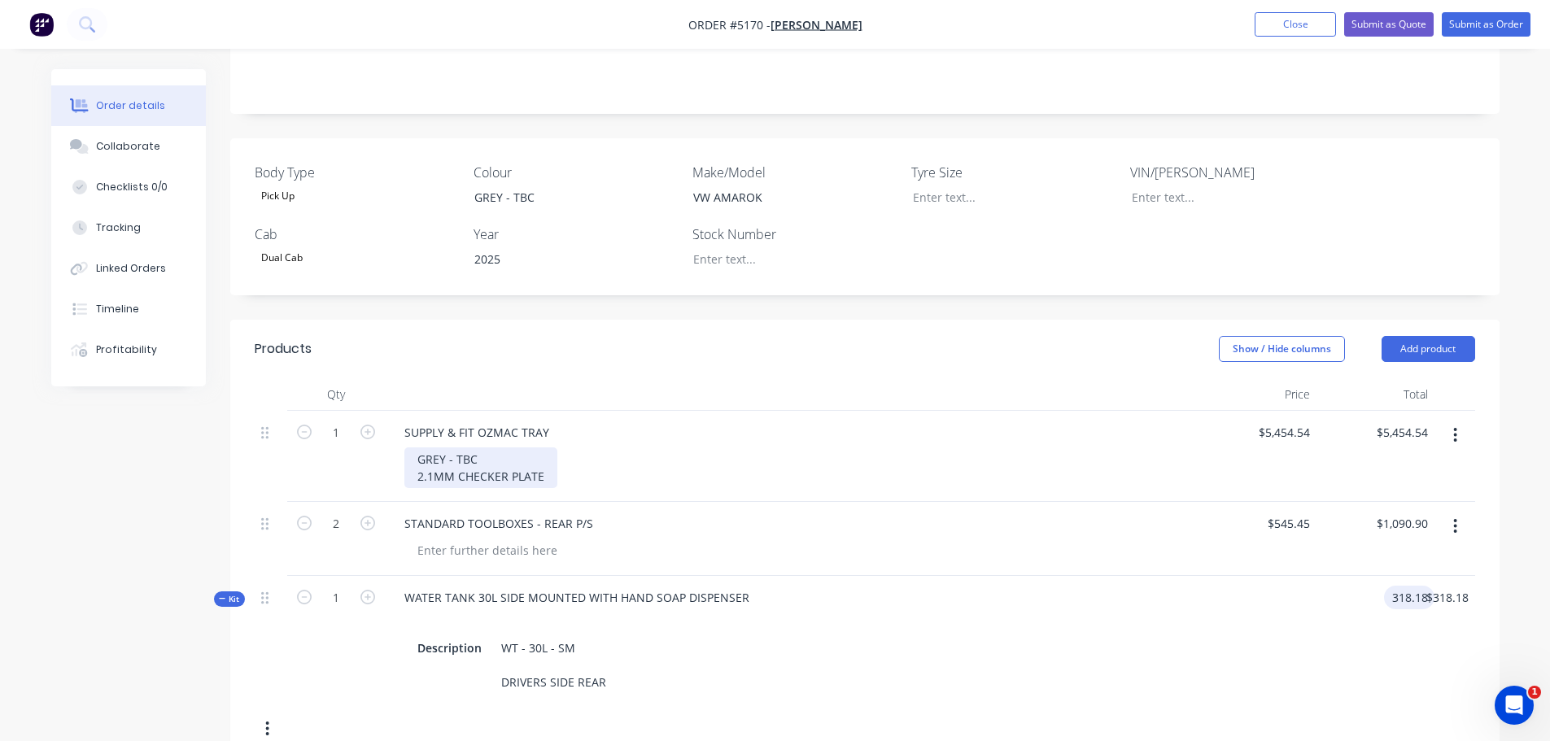
type input "$318.18"
click at [543, 453] on div "GREY - TBC 2.1MM CHECKER PLATE" at bounding box center [480, 467] width 153 height 41
click at [540, 456] on div "GREY - TBC 2.1MM CHECKER PLATE" at bounding box center [480, 467] width 153 height 41
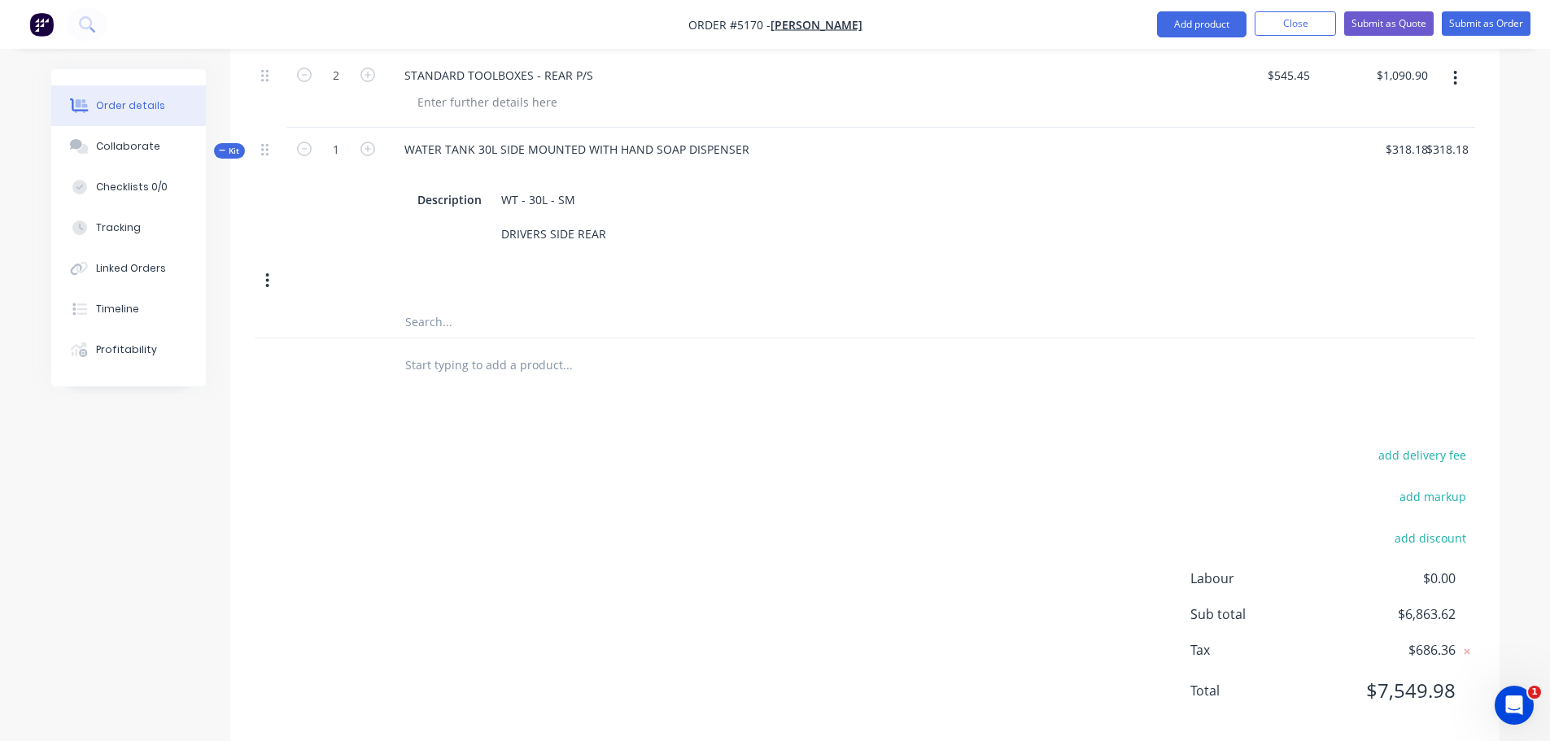
scroll to position [828, 0]
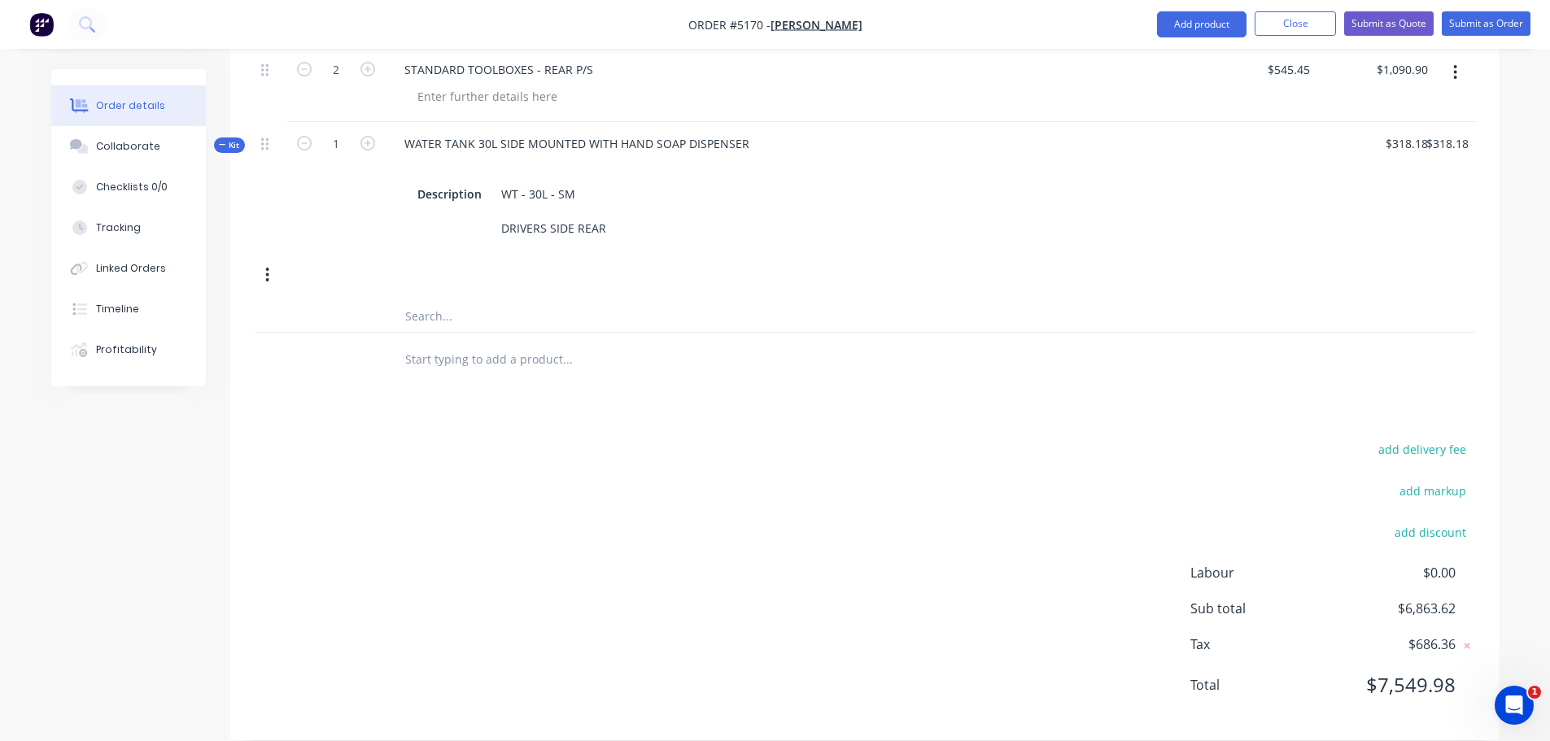
click at [453, 342] on input "text" at bounding box center [566, 358] width 325 height 33
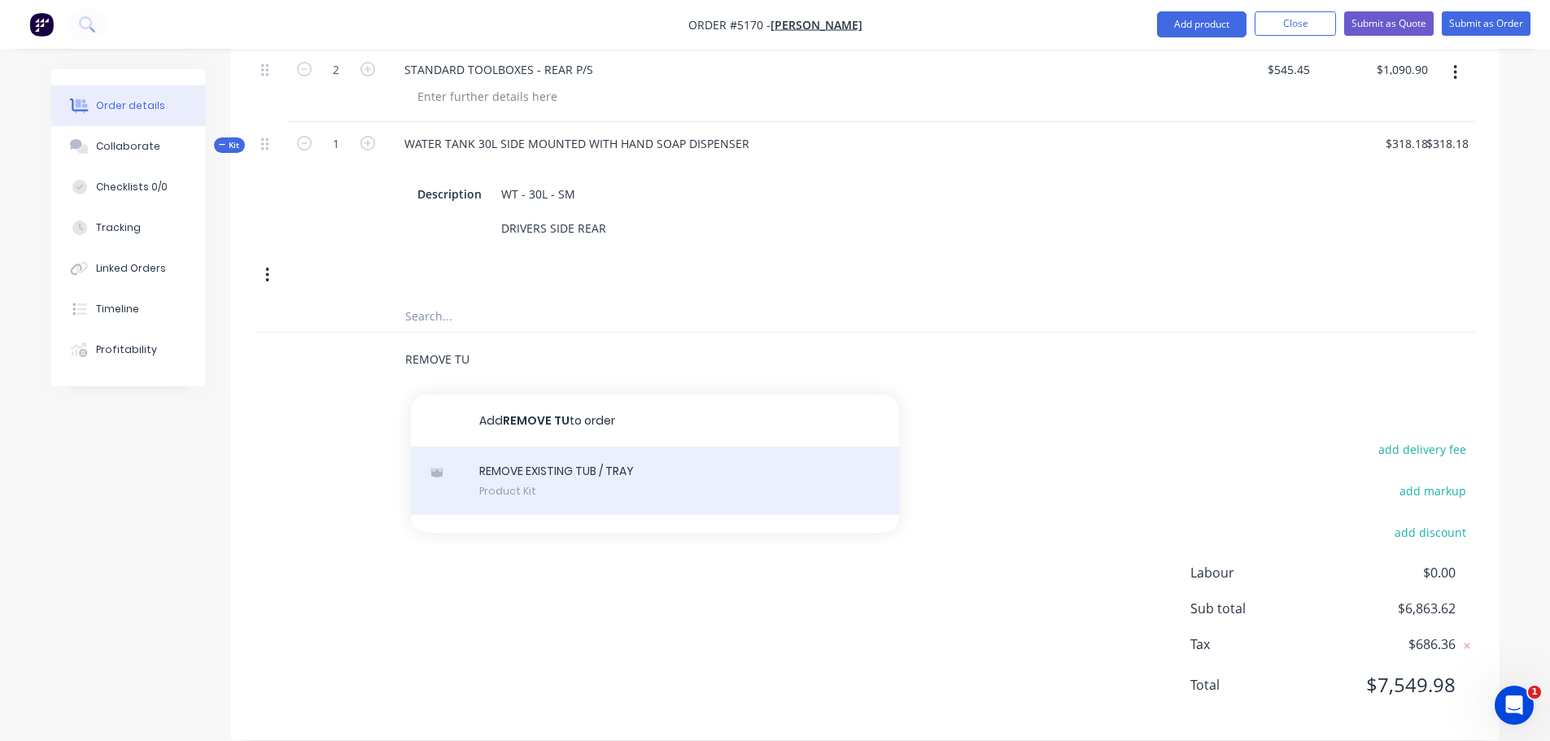
type input "REMOVE TU"
click at [608, 459] on div "REMOVE EXISTING TUB / TRAY Product Kit" at bounding box center [655, 481] width 488 height 68
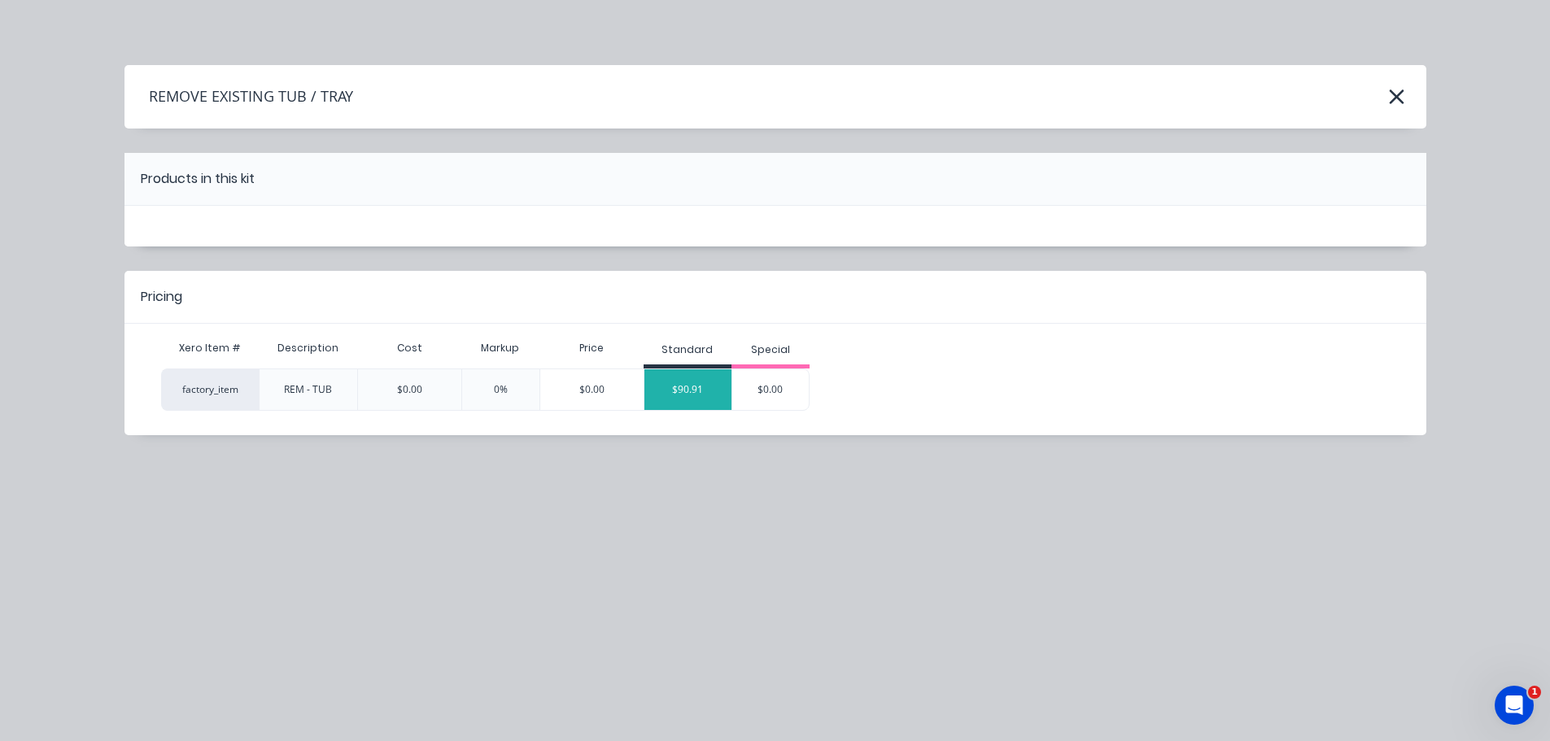
click at [700, 391] on div "$90.91" at bounding box center [688, 389] width 88 height 41
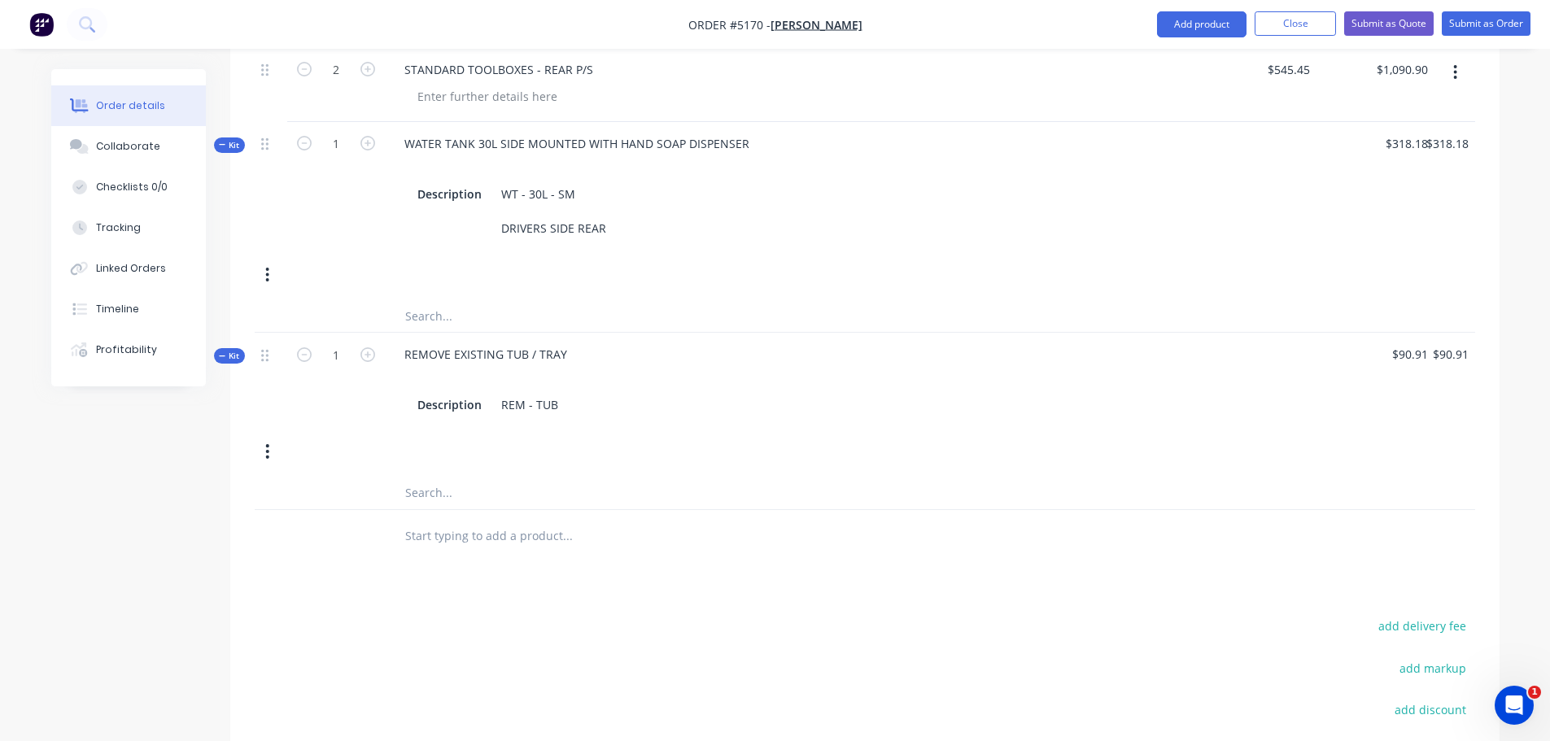
click at [505, 520] on input "text" at bounding box center [566, 536] width 325 height 33
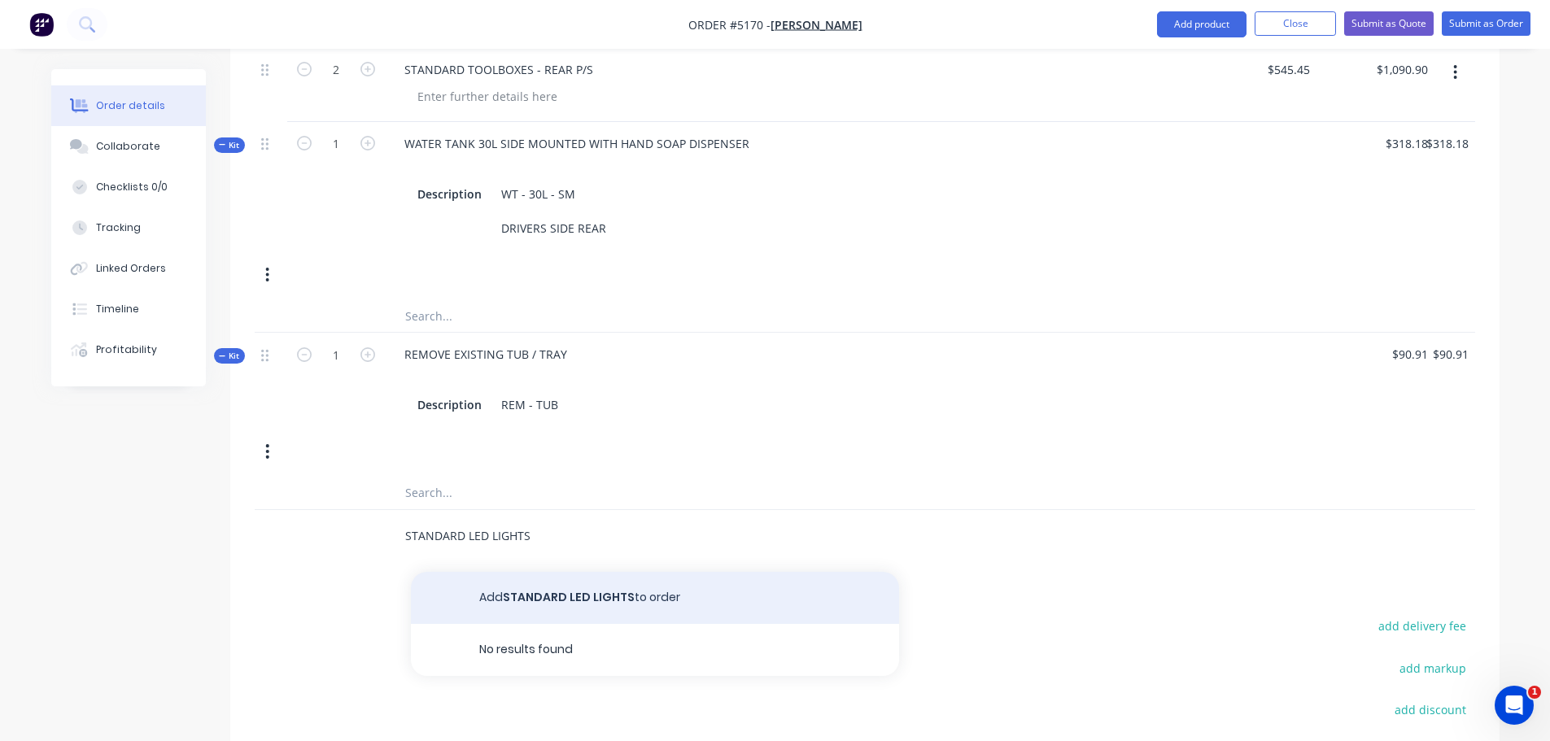
type input "STANDARD LED LIGHTS"
click at [505, 586] on button "Add STANDARD LED LIGHTS to order" at bounding box center [655, 598] width 488 height 52
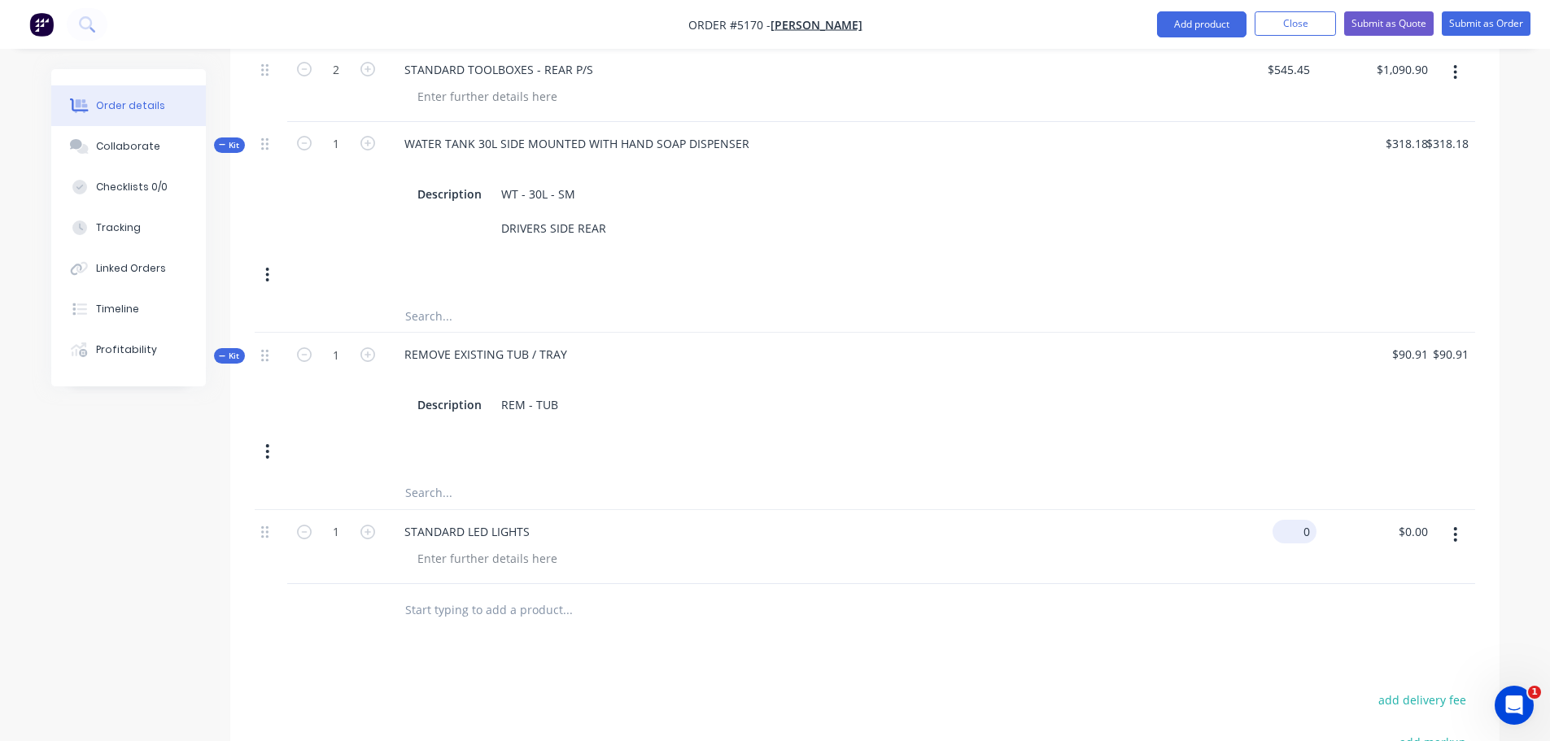
click at [1286, 510] on div "0 $0.00" at bounding box center [1257, 547] width 118 height 74
type input "$272.73"
click at [443, 594] on input "text" at bounding box center [566, 610] width 325 height 33
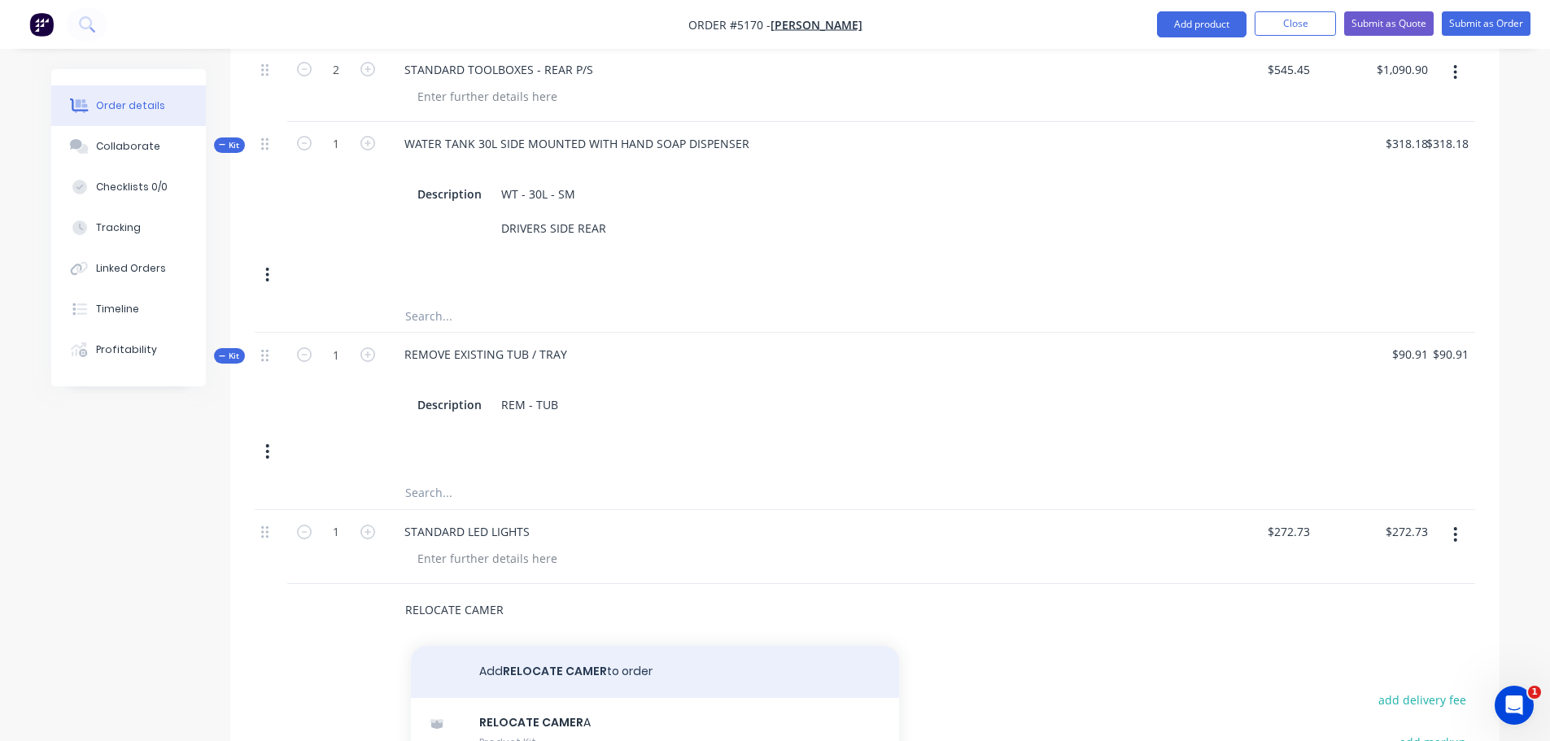
type input "RELOCATE CAMER"
click at [551, 649] on button "Add RELOCATE CAMER to order" at bounding box center [655, 672] width 488 height 52
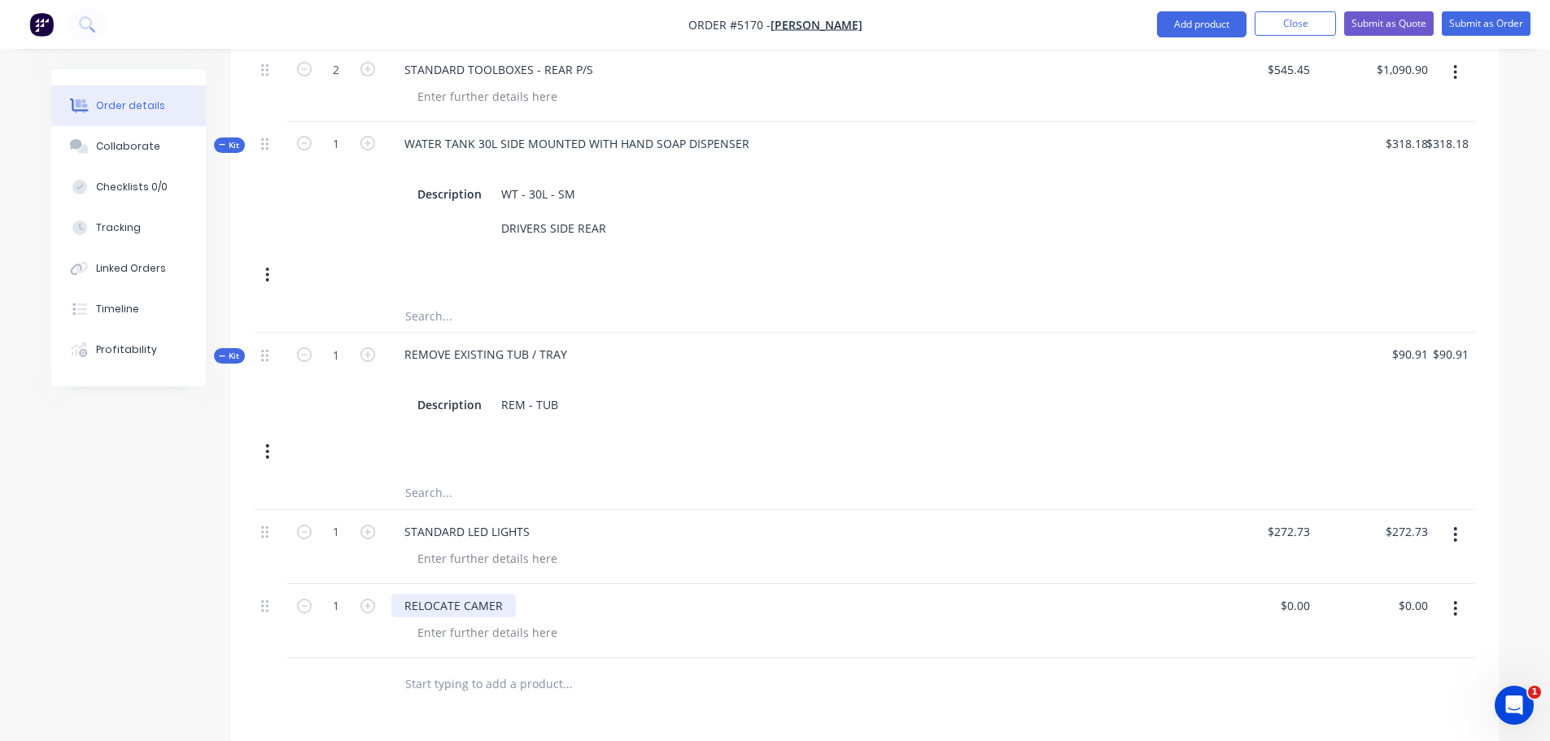
click at [474, 594] on div "RELOCATE CAMER" at bounding box center [453, 606] width 124 height 24
click at [508, 594] on div "RELOCATE CAMER" at bounding box center [453, 606] width 124 height 24
click at [1284, 584] on div "0 0" at bounding box center [1257, 621] width 118 height 74
type input "$45.45"
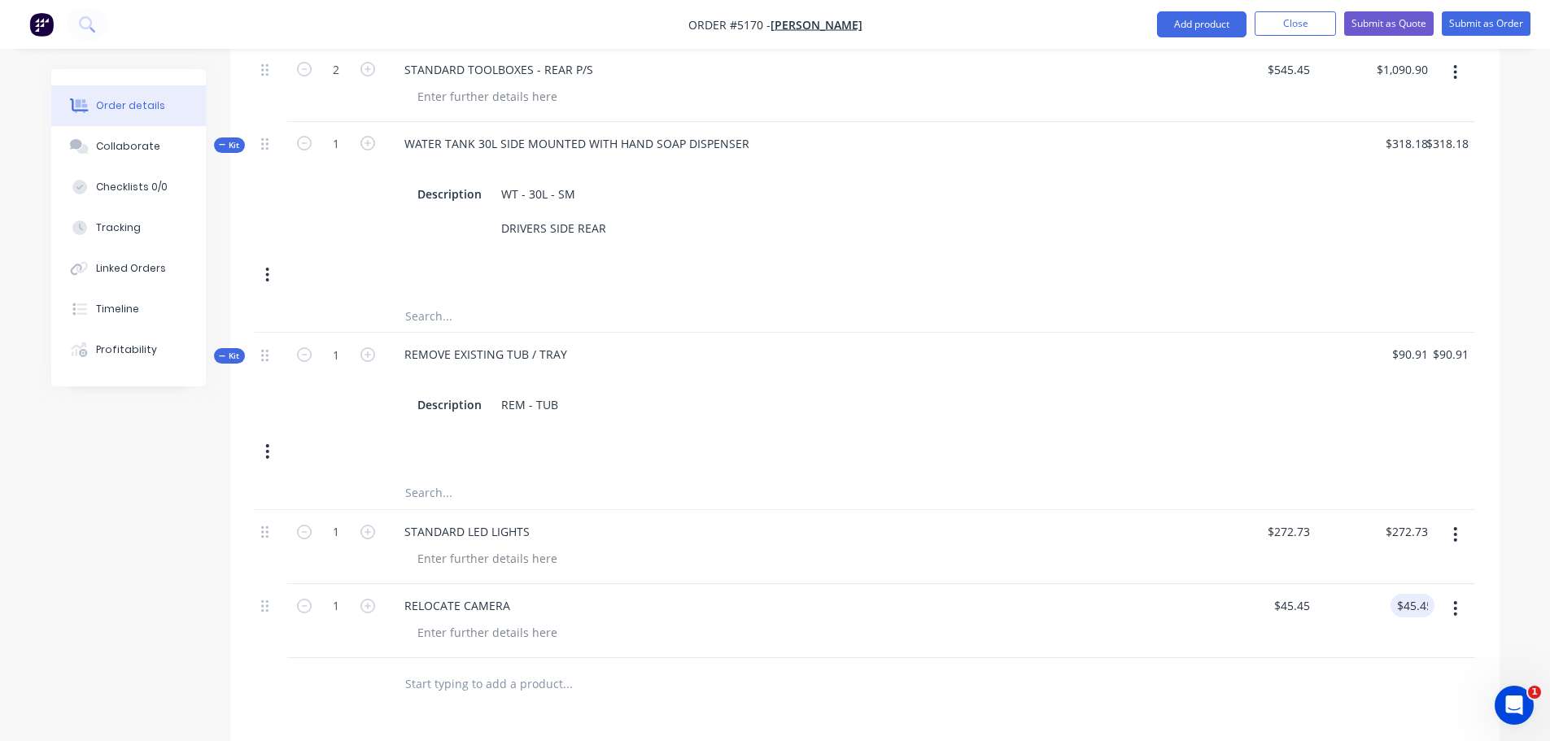
click at [487, 668] on input "text" at bounding box center [566, 684] width 325 height 33
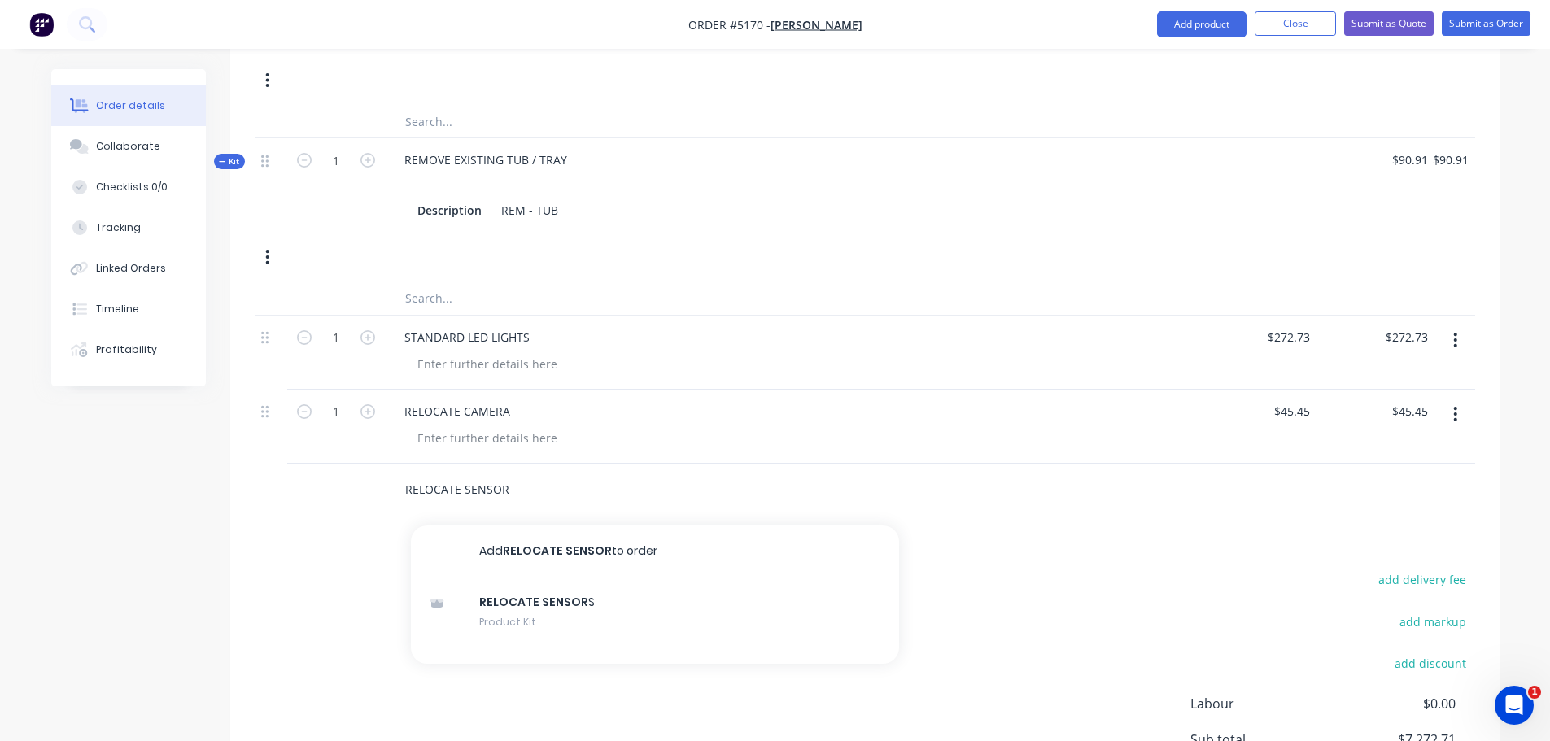
scroll to position [1072, 0]
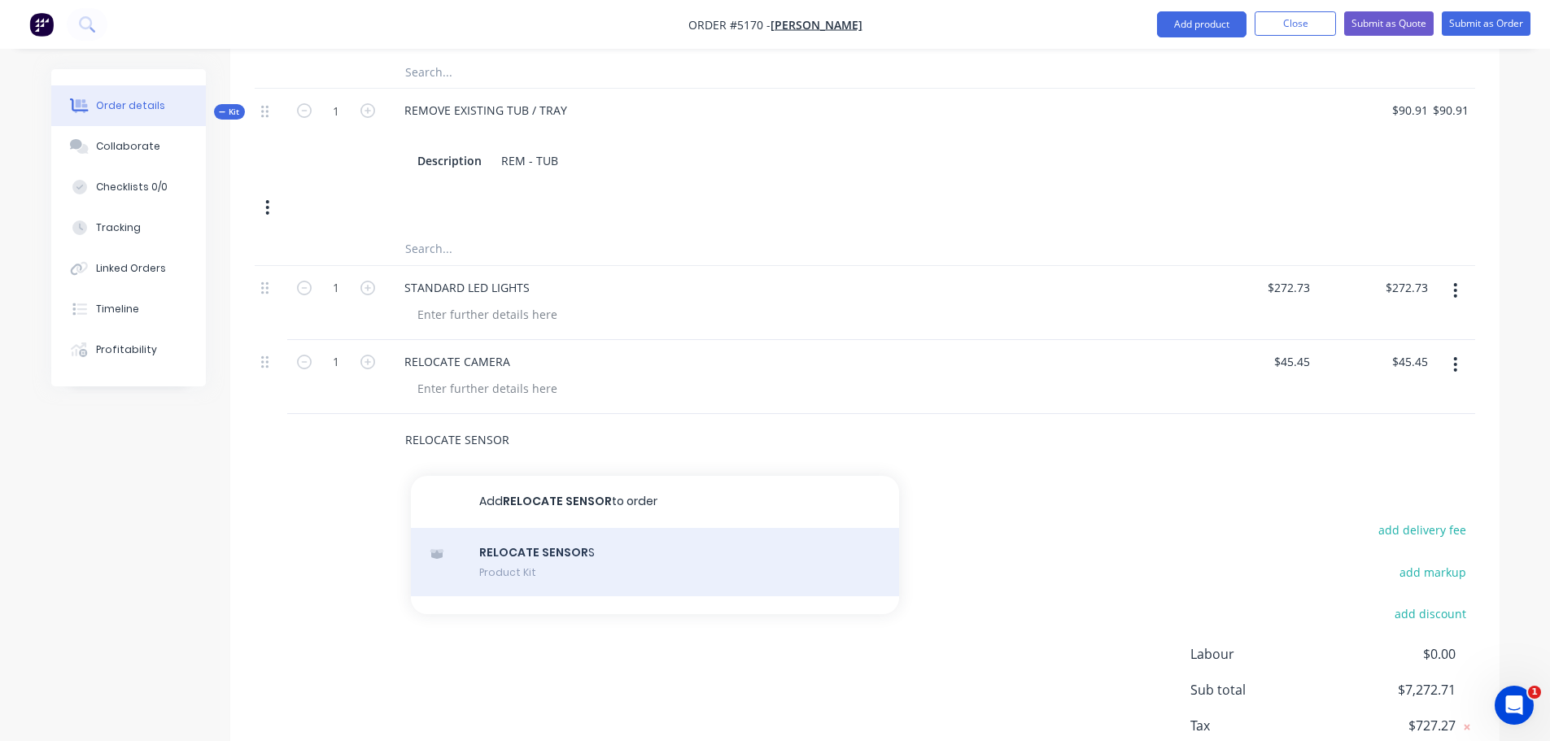
type input "RELOCATE SENSOR"
click at [560, 547] on div "RELOCATE SENSOR S Product Kit" at bounding box center [655, 562] width 488 height 68
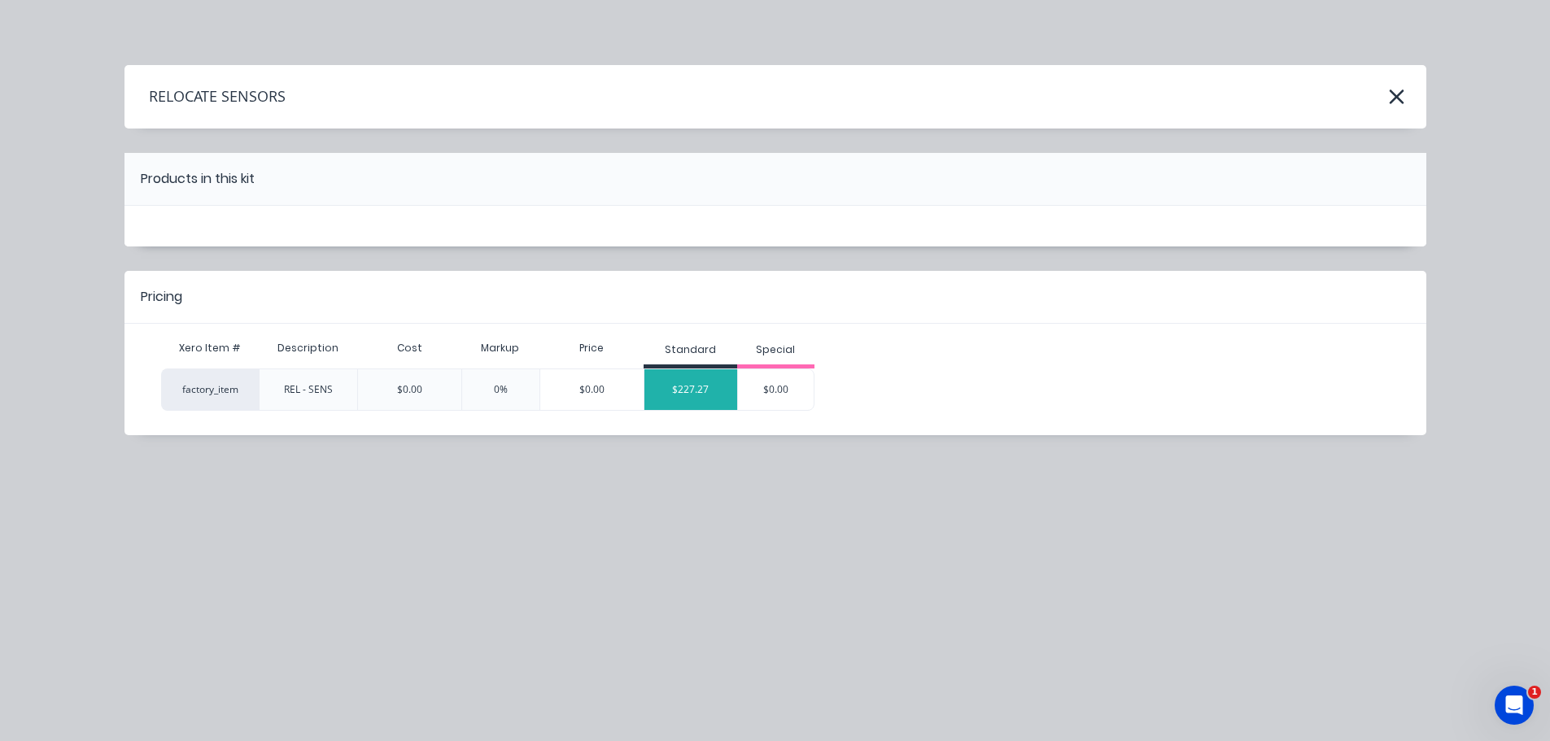
click at [705, 394] on div "$227.27" at bounding box center [690, 389] width 93 height 41
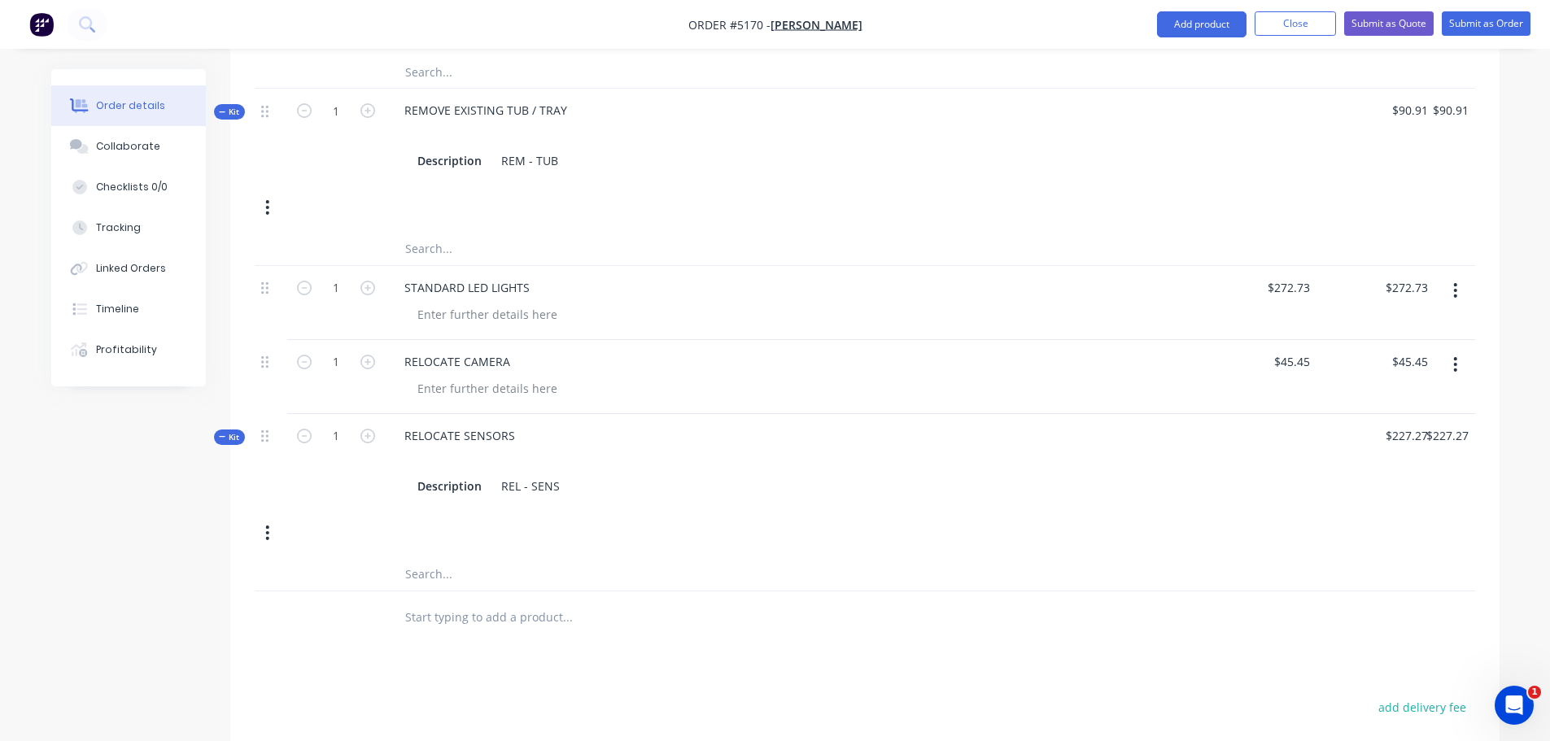
click at [445, 601] on input "text" at bounding box center [566, 617] width 325 height 33
click at [557, 474] on div "REL - SENS" at bounding box center [531, 486] width 72 height 24
click at [490, 640] on input "text" at bounding box center [566, 651] width 325 height 33
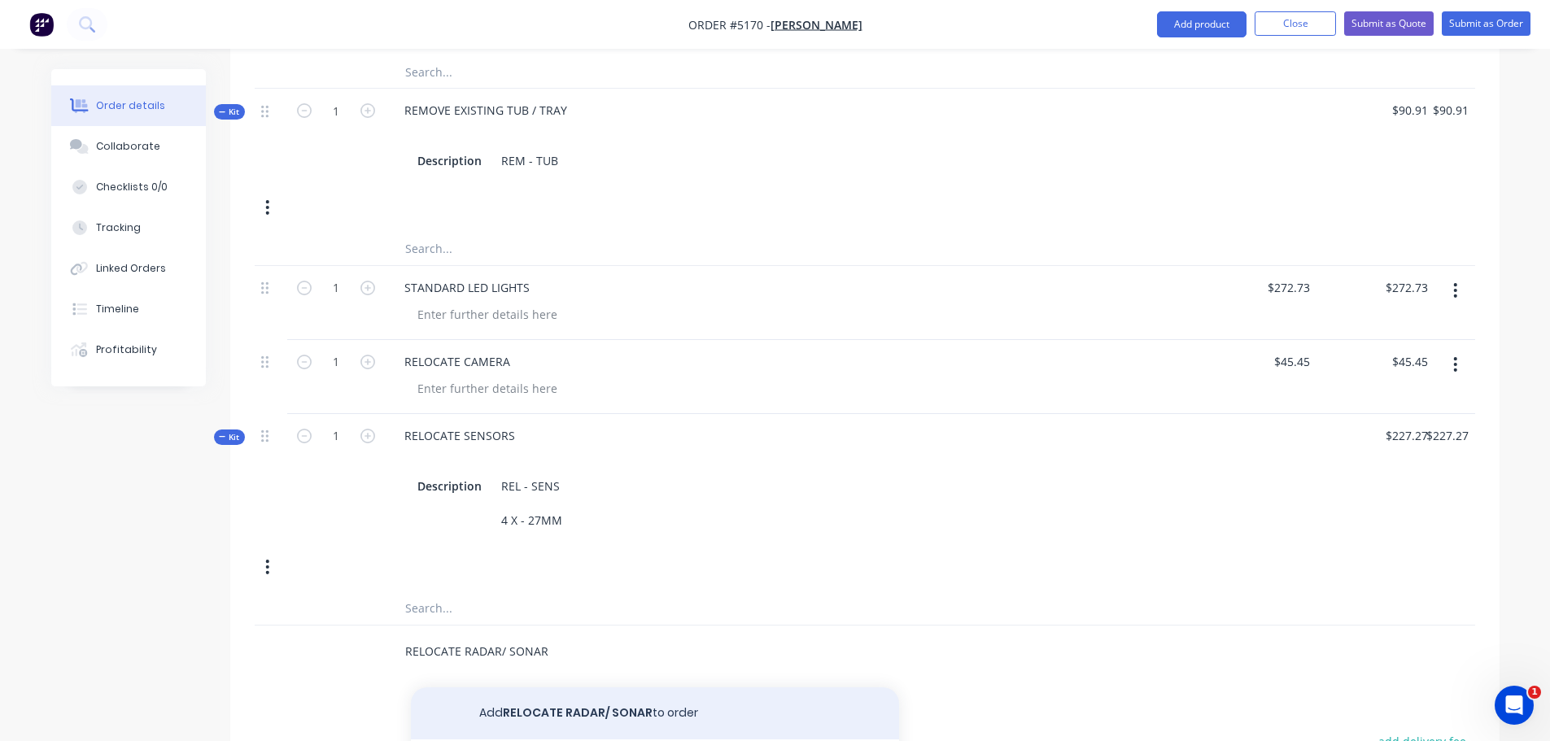
scroll to position [1235, 0]
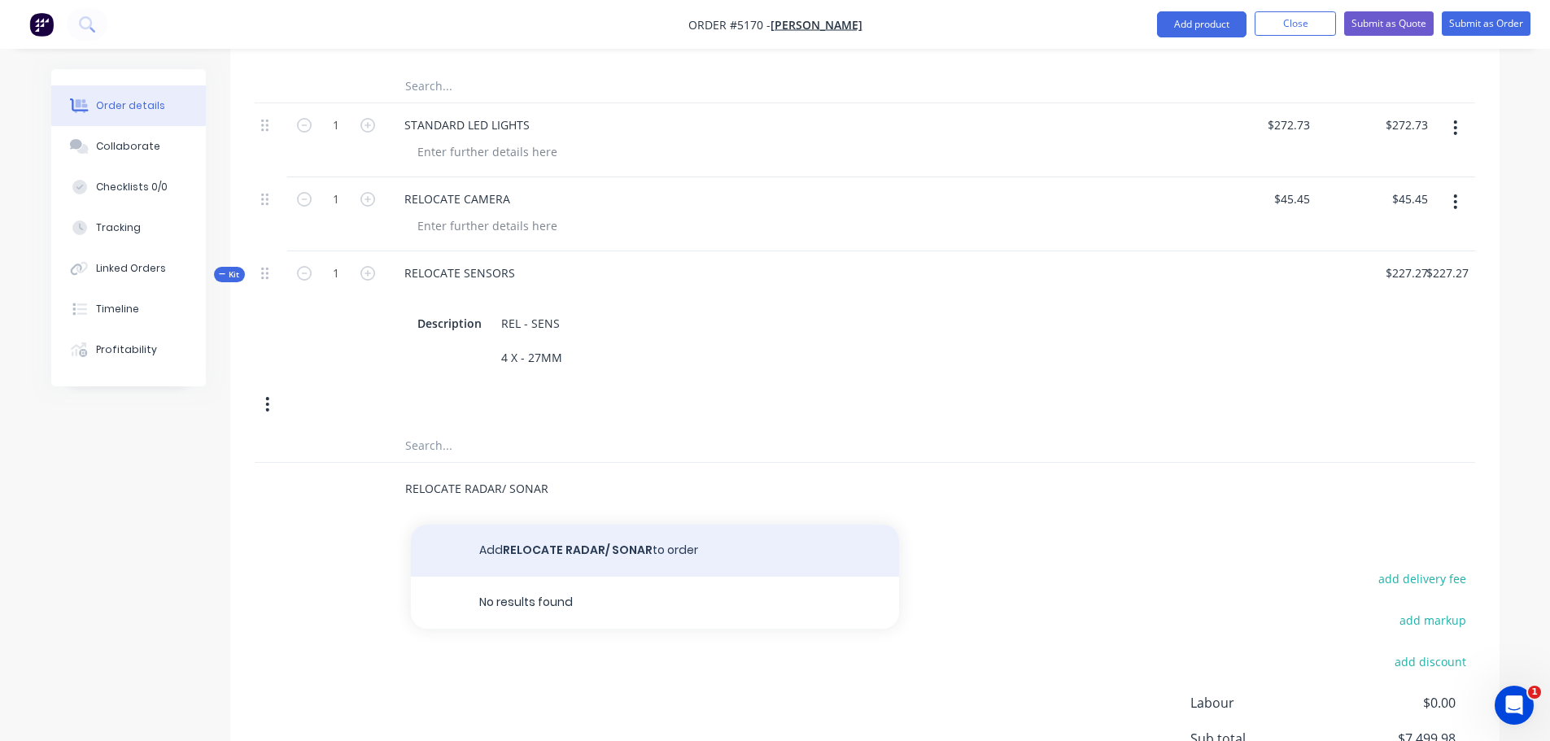
type input "RELOCATE RADAR/ SONAR"
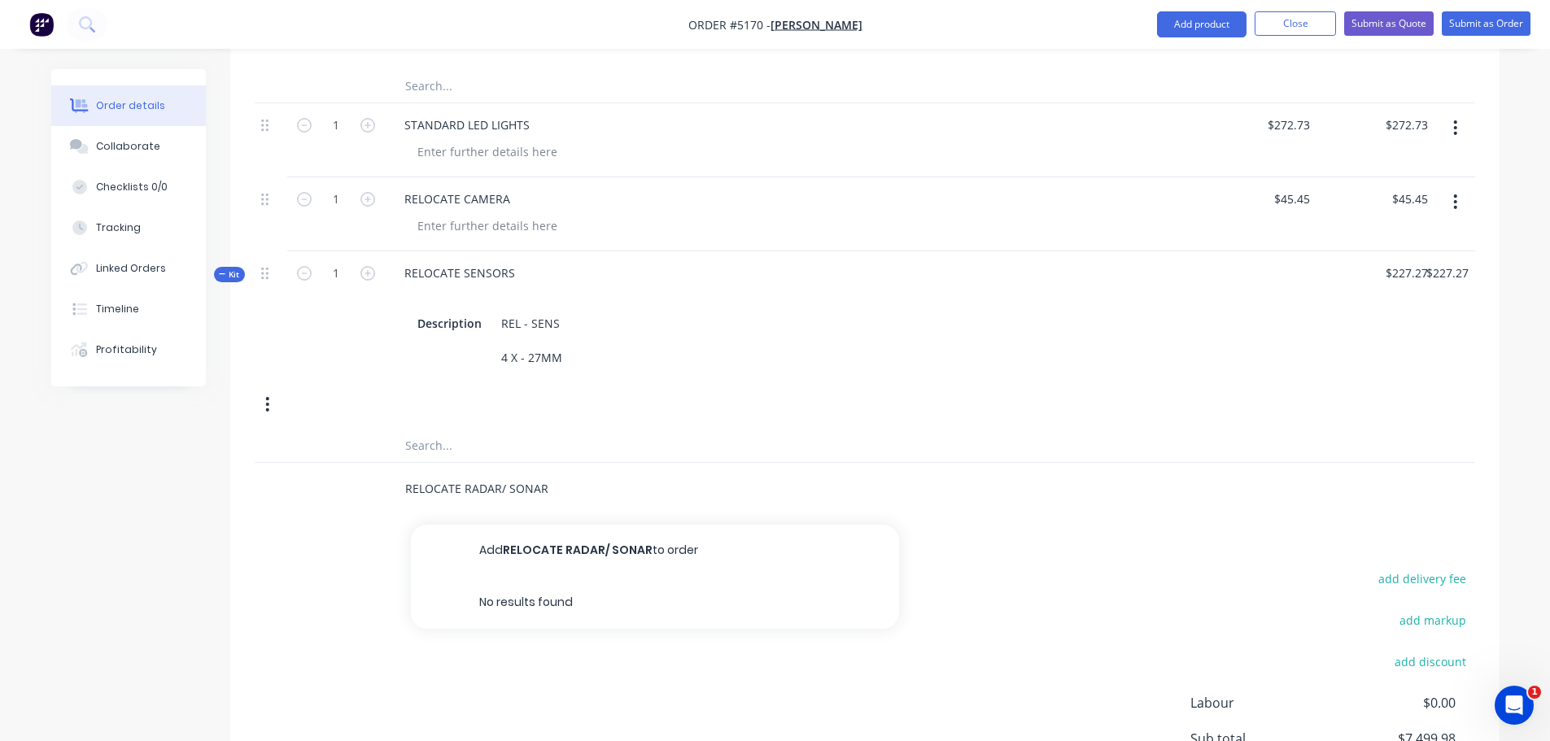
click at [596, 525] on button "Add RELOCATE RADAR/ SONAR to order" at bounding box center [655, 551] width 488 height 52
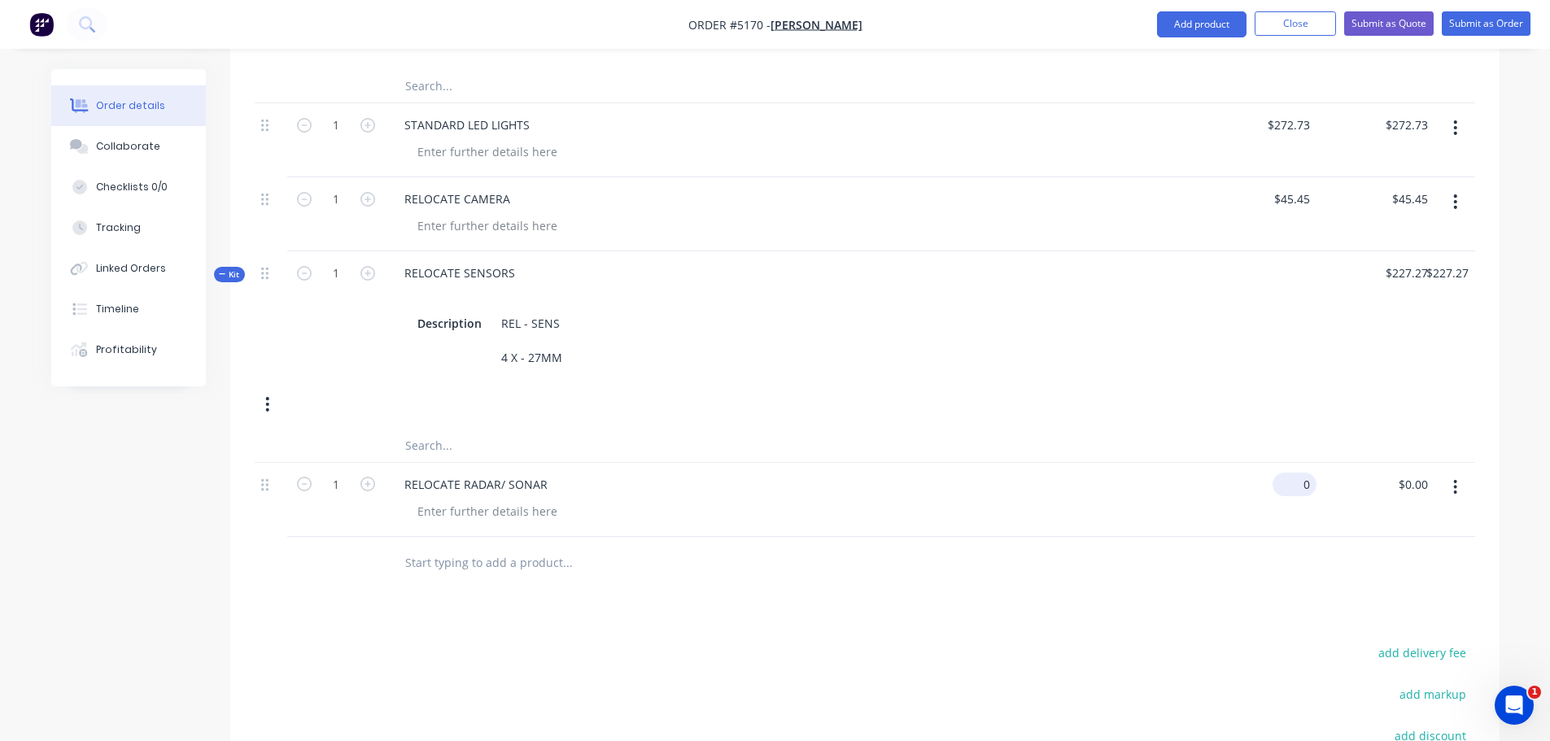
click at [1297, 473] on input "0" at bounding box center [1297, 485] width 37 height 24
type input "$227.27"
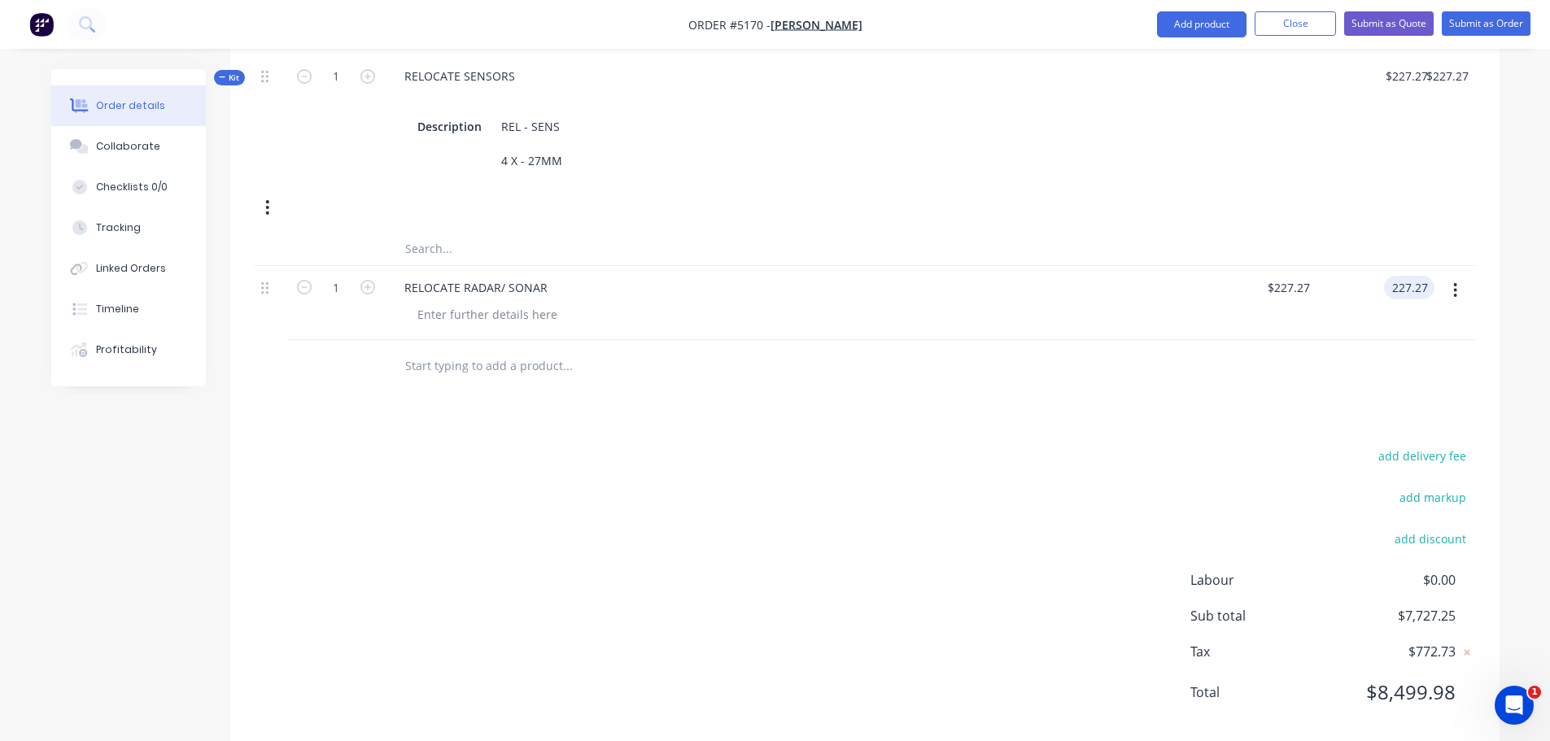
scroll to position [1440, 0]
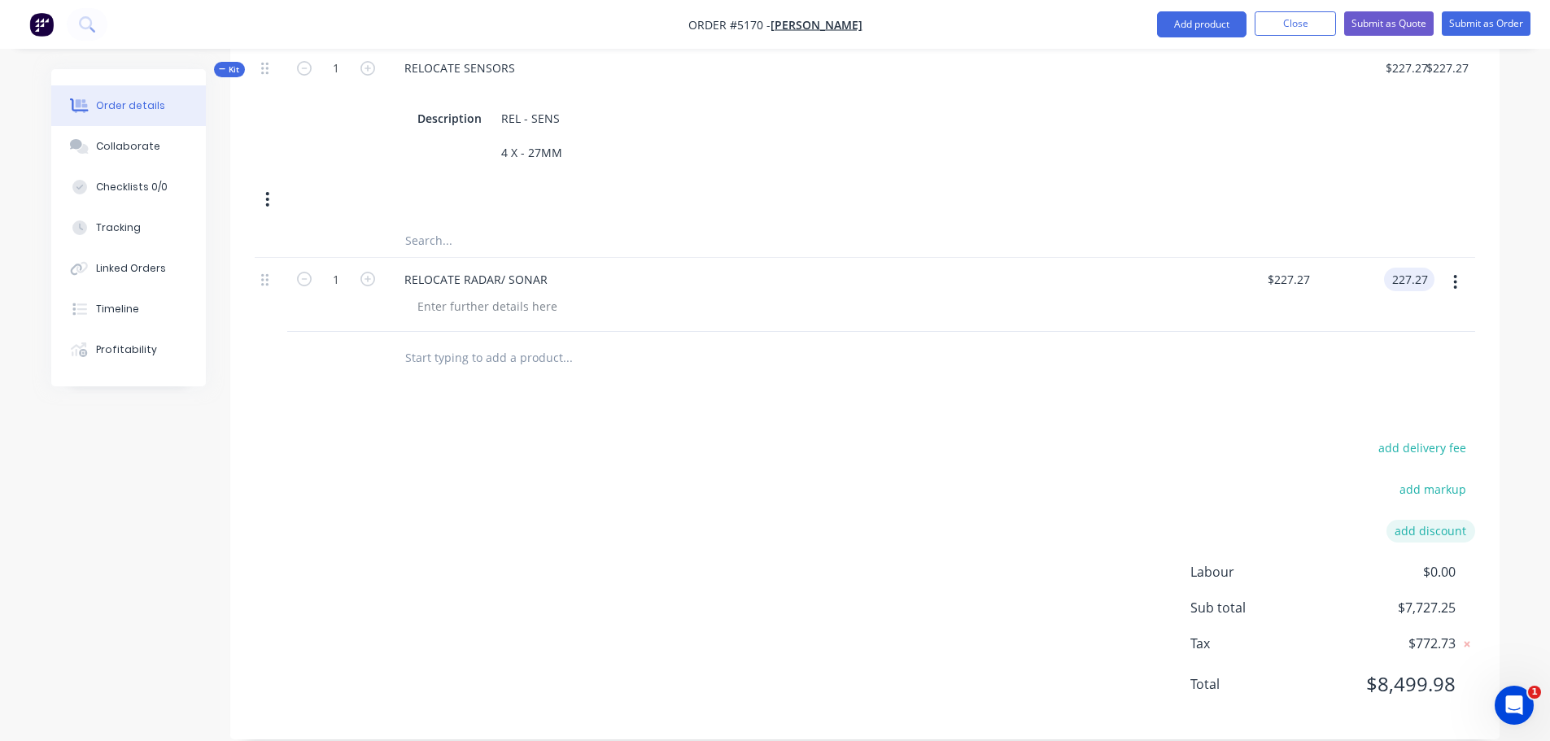
type input "$227.27"
click at [1429, 520] on button "add discount" at bounding box center [1430, 531] width 89 height 22
drag, startPoint x: 1403, startPoint y: 511, endPoint x: 1439, endPoint y: 511, distance: 35.8
click at [1439, 525] on input at bounding box center [1411, 537] width 73 height 24
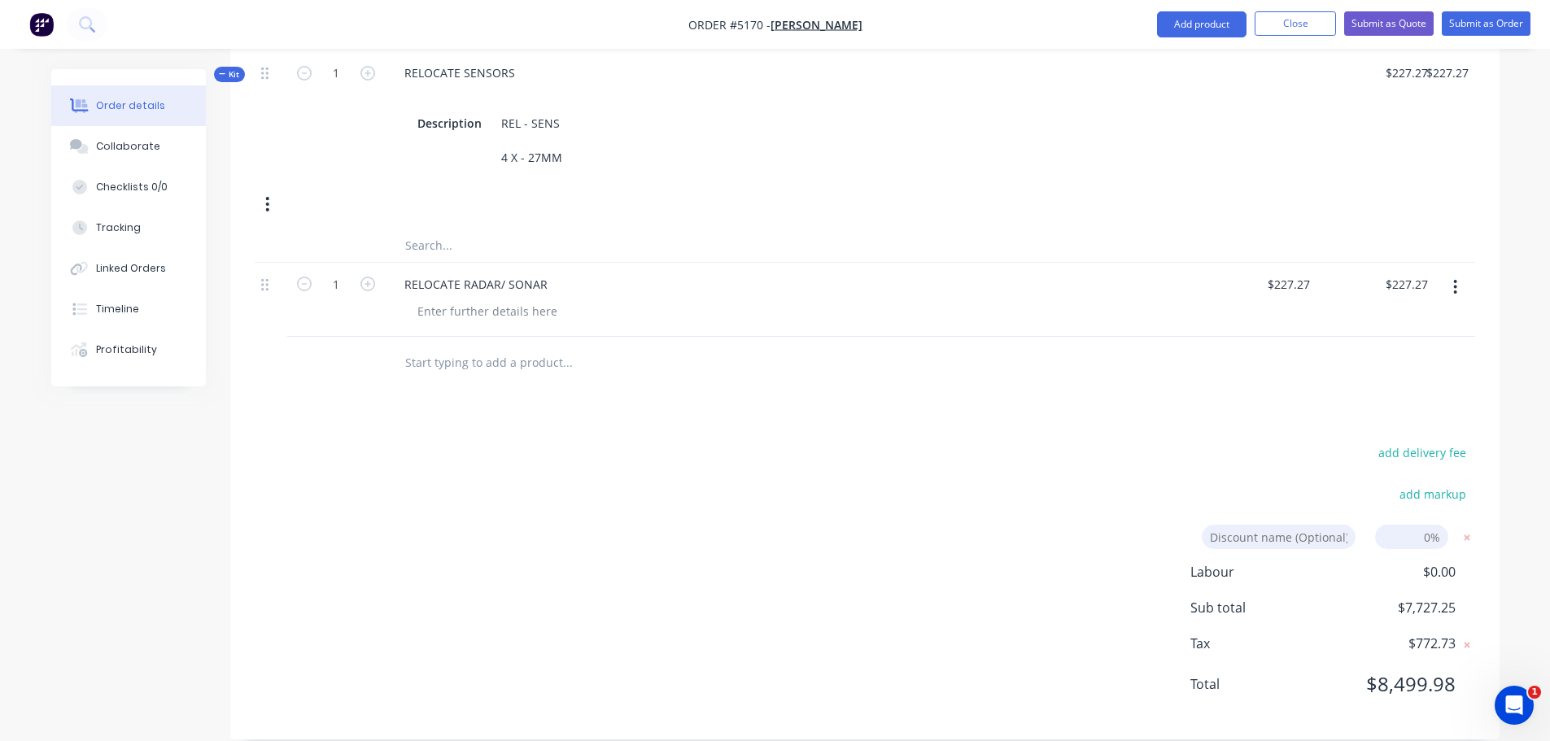
click at [1162, 482] on div "add delivery fee add markup Discount name (Optional) 0% Labour $0.00 Sub total …" at bounding box center [865, 579] width 1220 height 274
click at [541, 355] on input "text" at bounding box center [566, 363] width 325 height 33
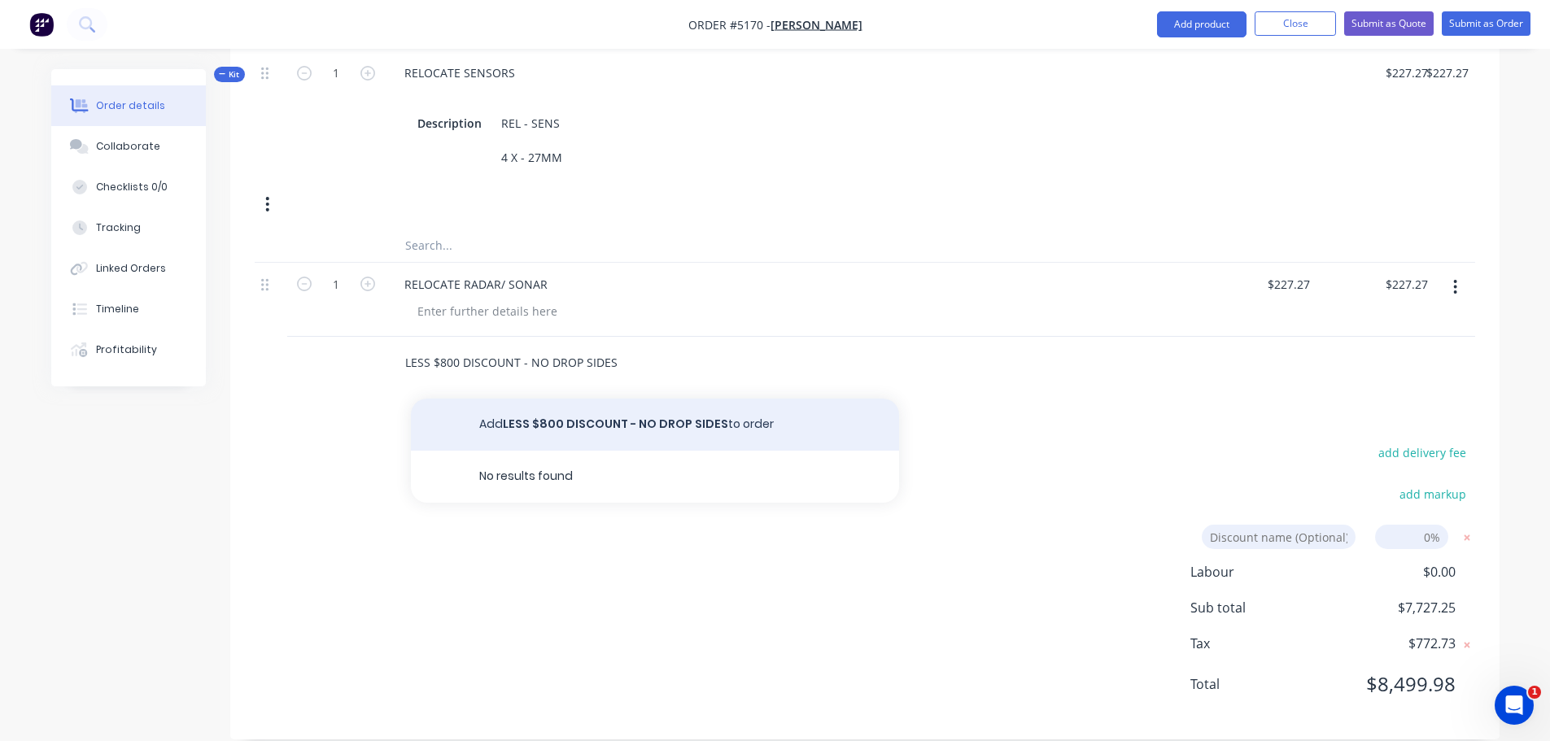
type input "LESS $800 DISCOUNT - NO DROP SIDES"
click at [681, 399] on button "Add LESS $800 DISCOUNT - NO DROP SIDES to order" at bounding box center [655, 425] width 488 height 52
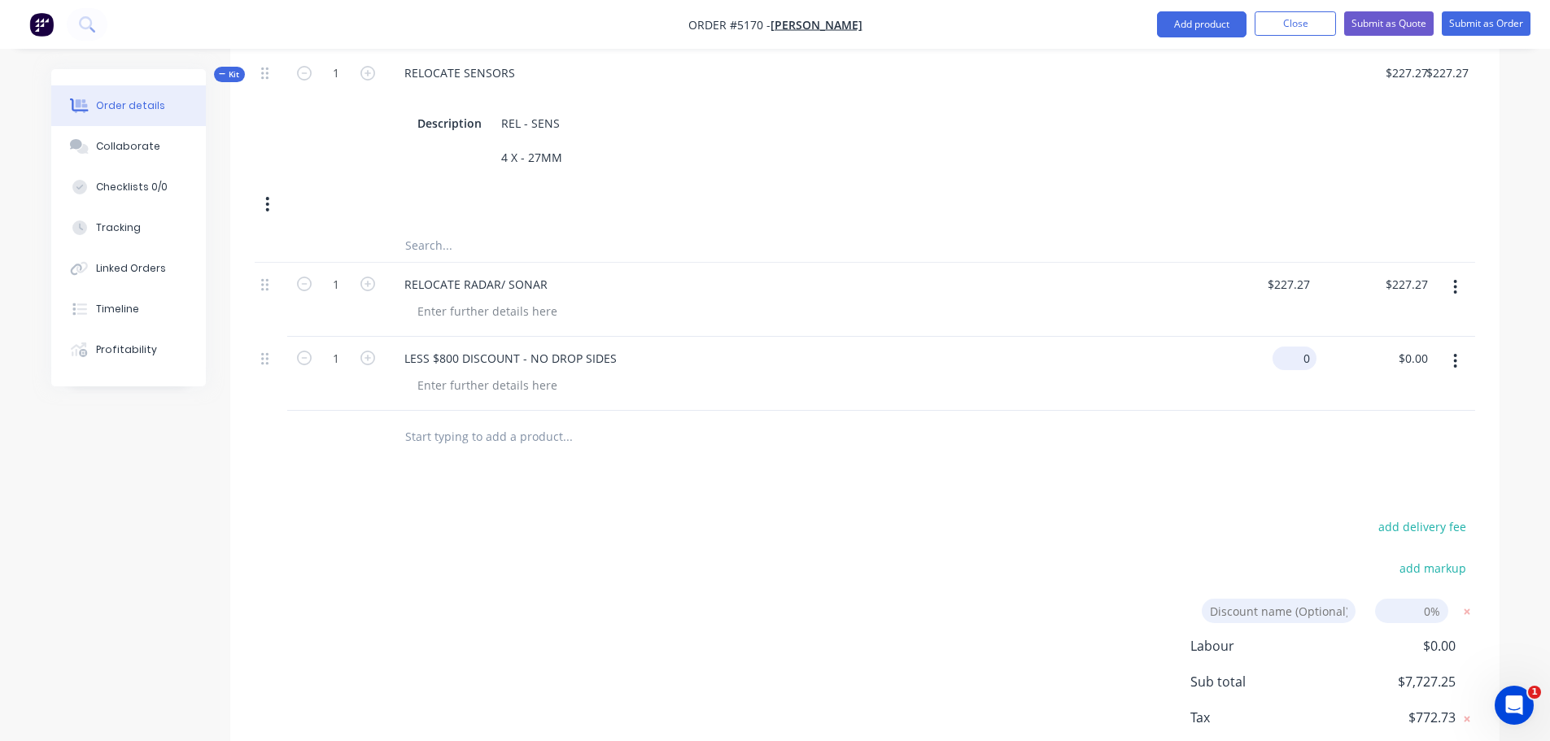
click at [1280, 337] on div "0 $0.00" at bounding box center [1257, 374] width 118 height 74
type input "$-800.00"
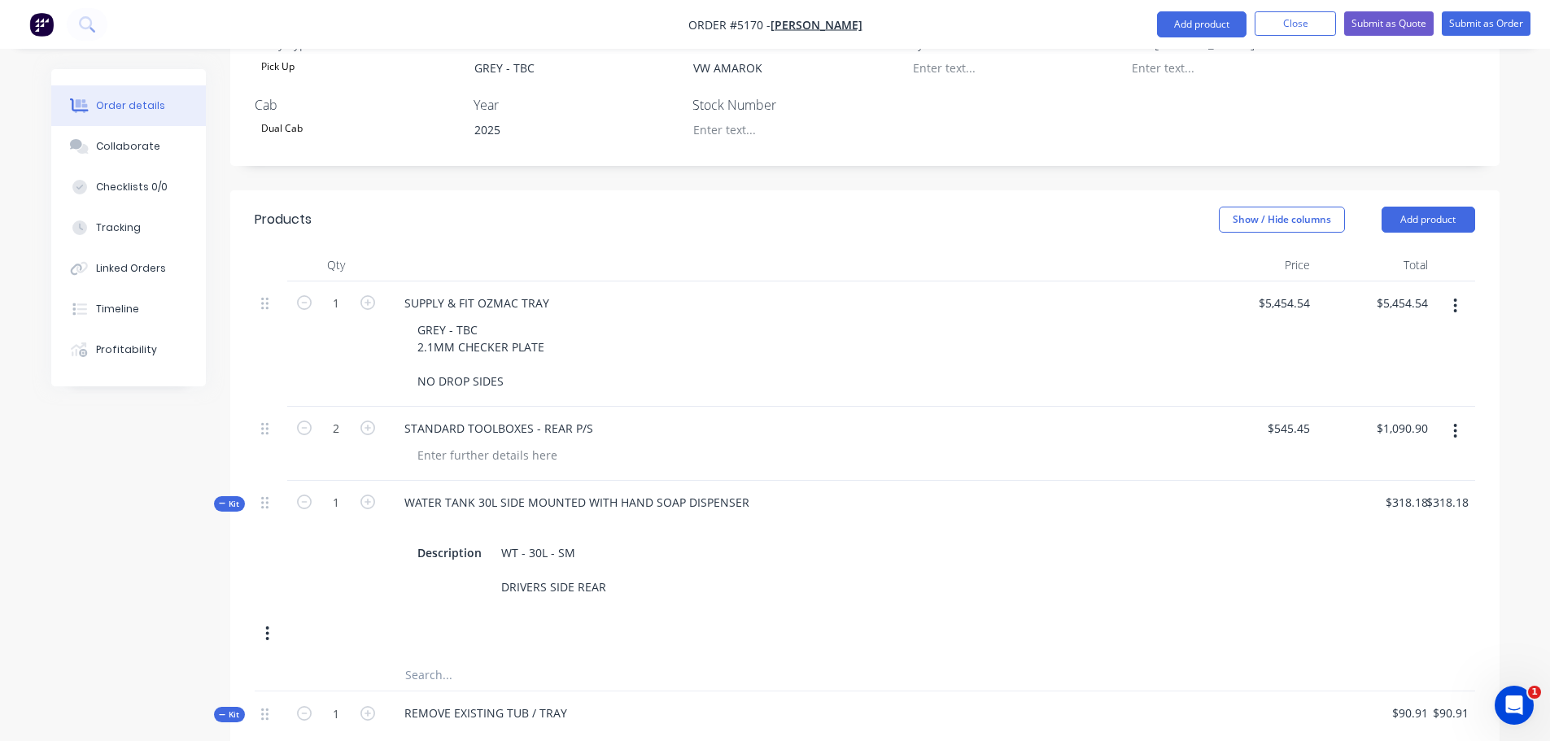
scroll to position [451, 0]
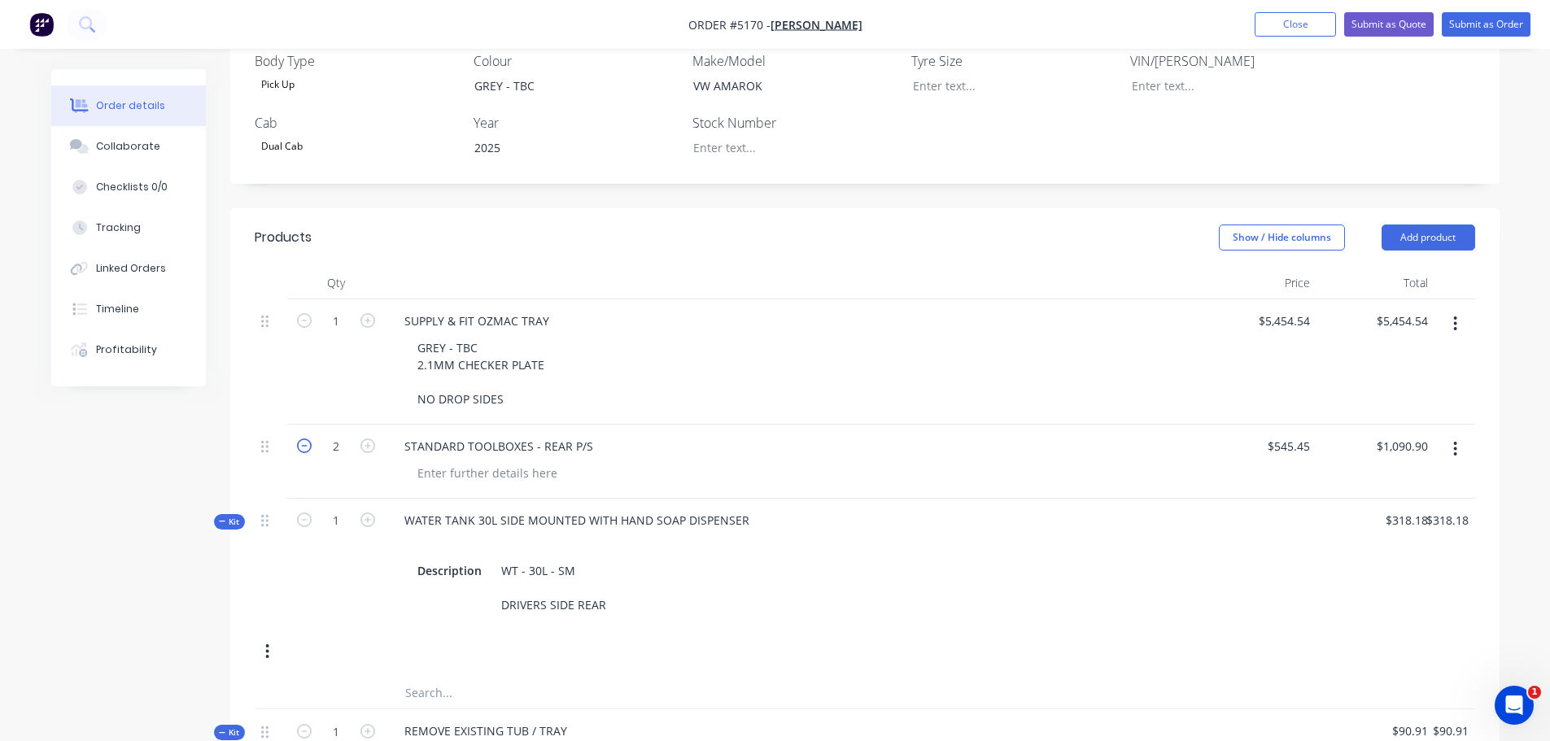
type input "$-800.00"
click at [307, 438] on icon "button" at bounding box center [304, 445] width 15 height 15
type input "1"
type input "$545.45"
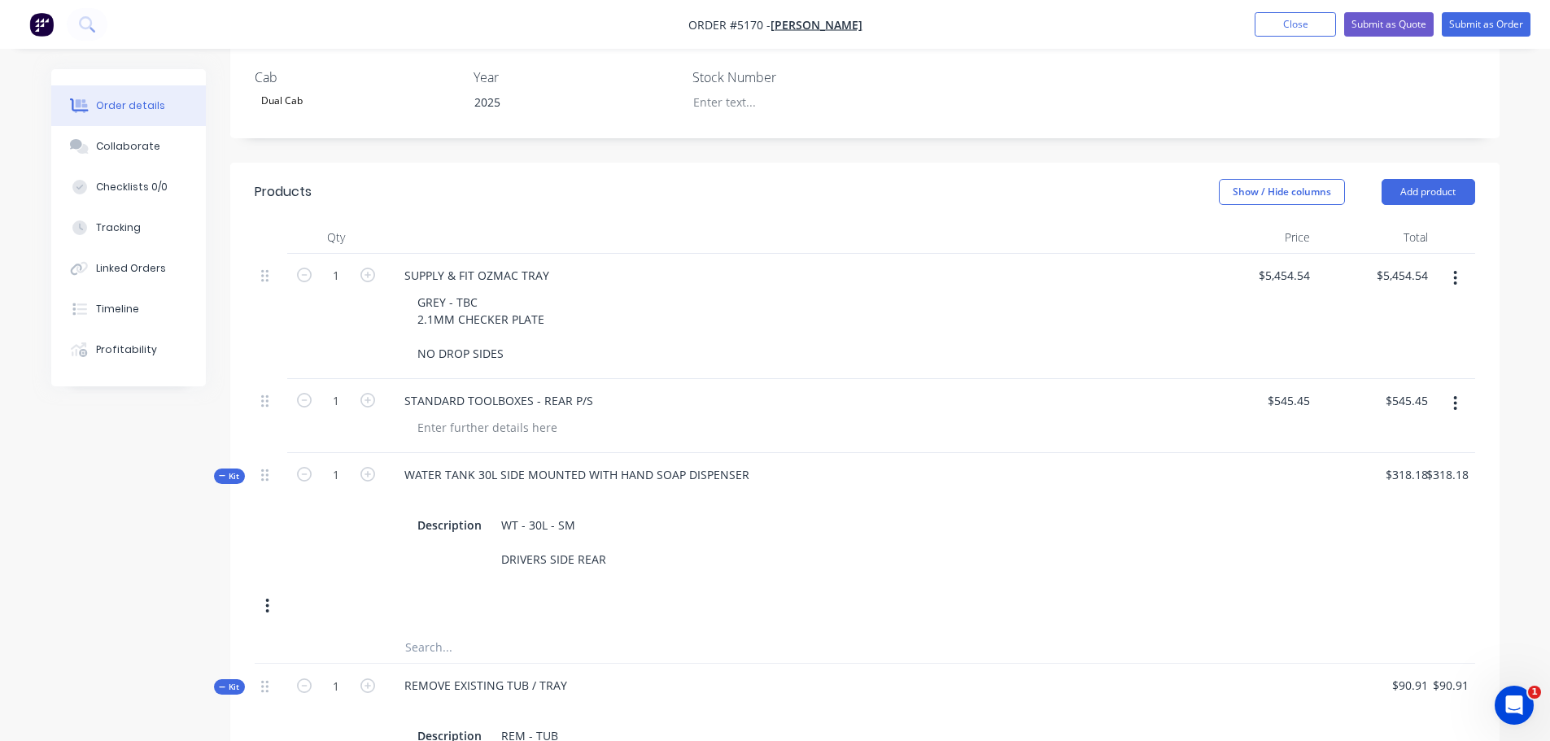
scroll to position [289, 0]
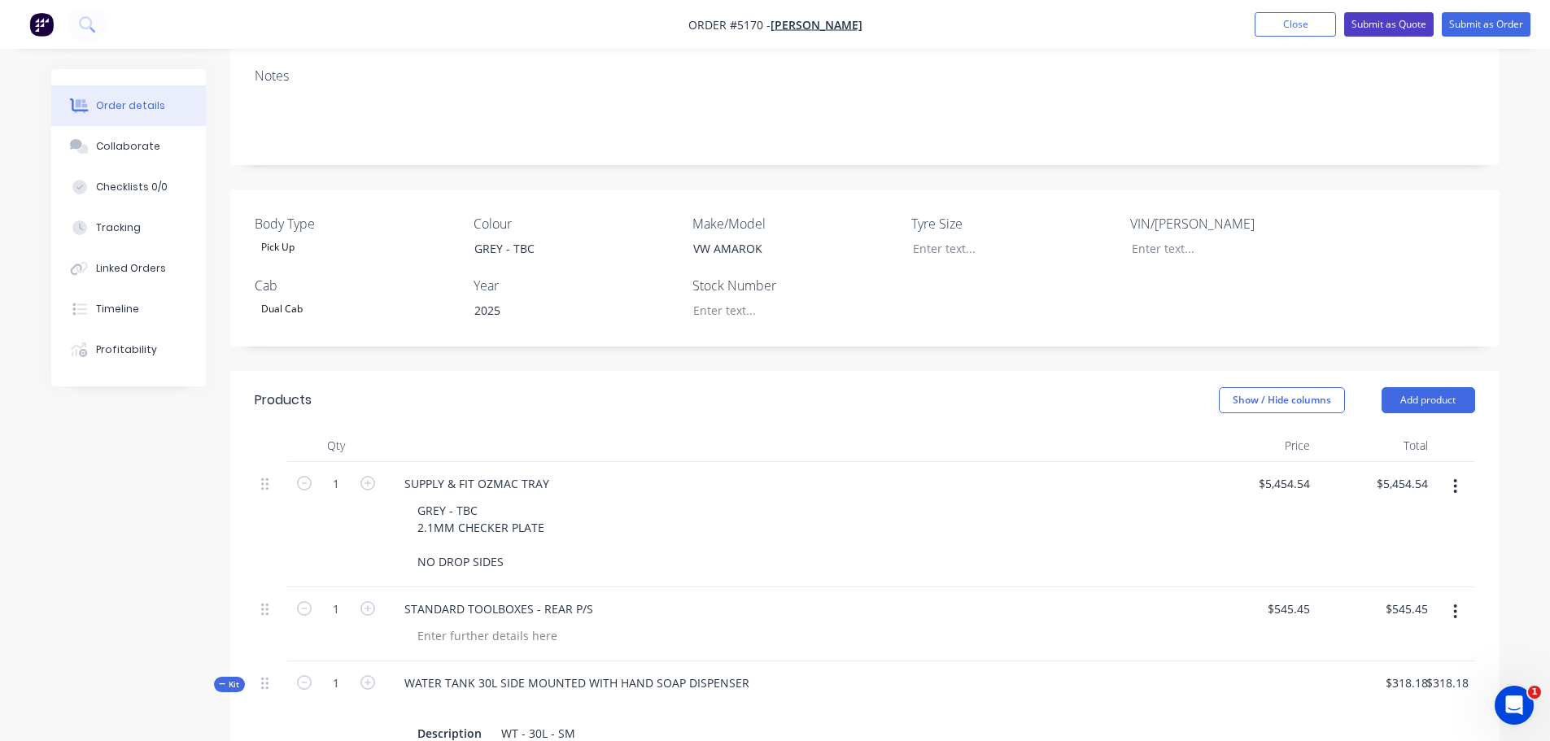
click at [1381, 21] on button "Submit as Quote" at bounding box center [1388, 24] width 89 height 24
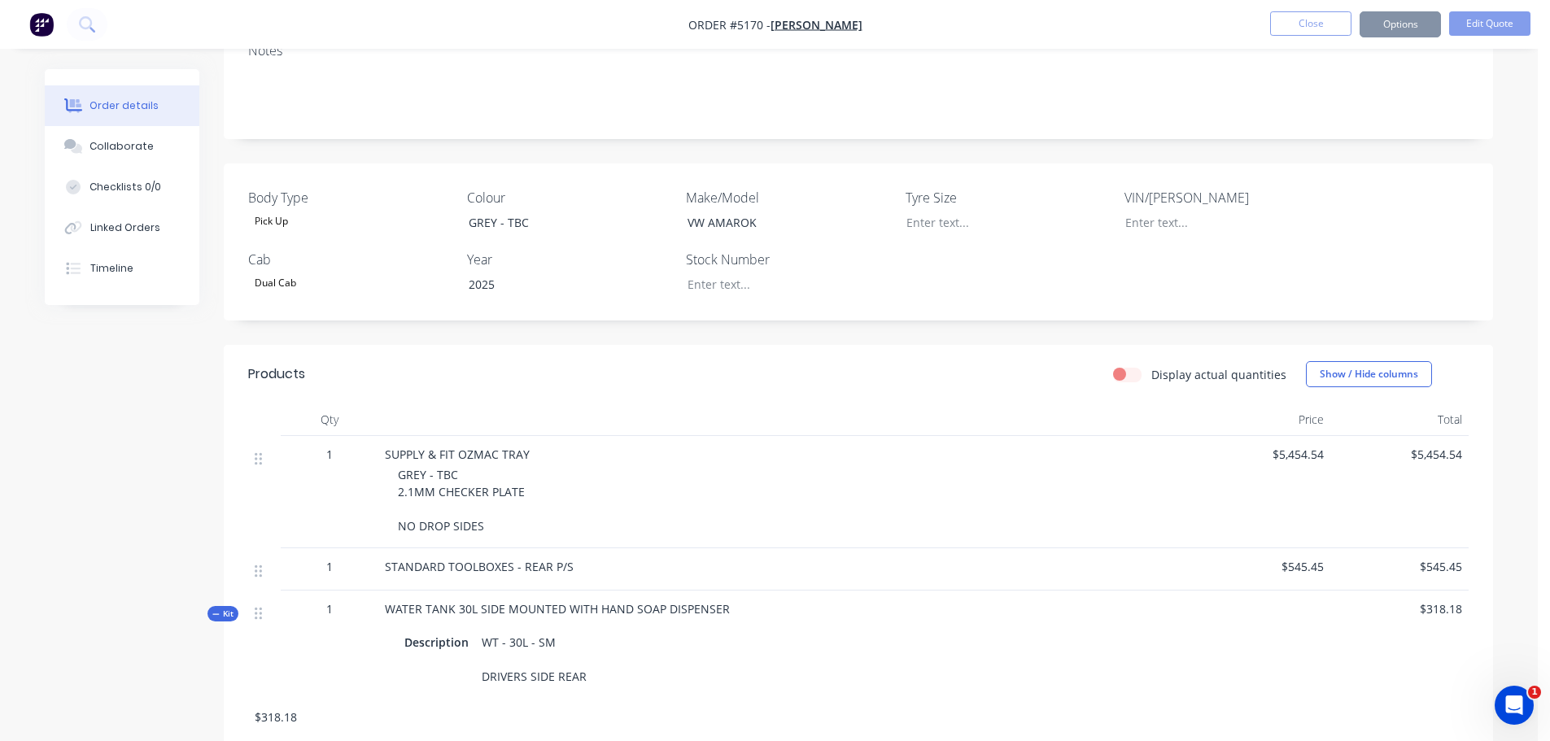
scroll to position [0, 0]
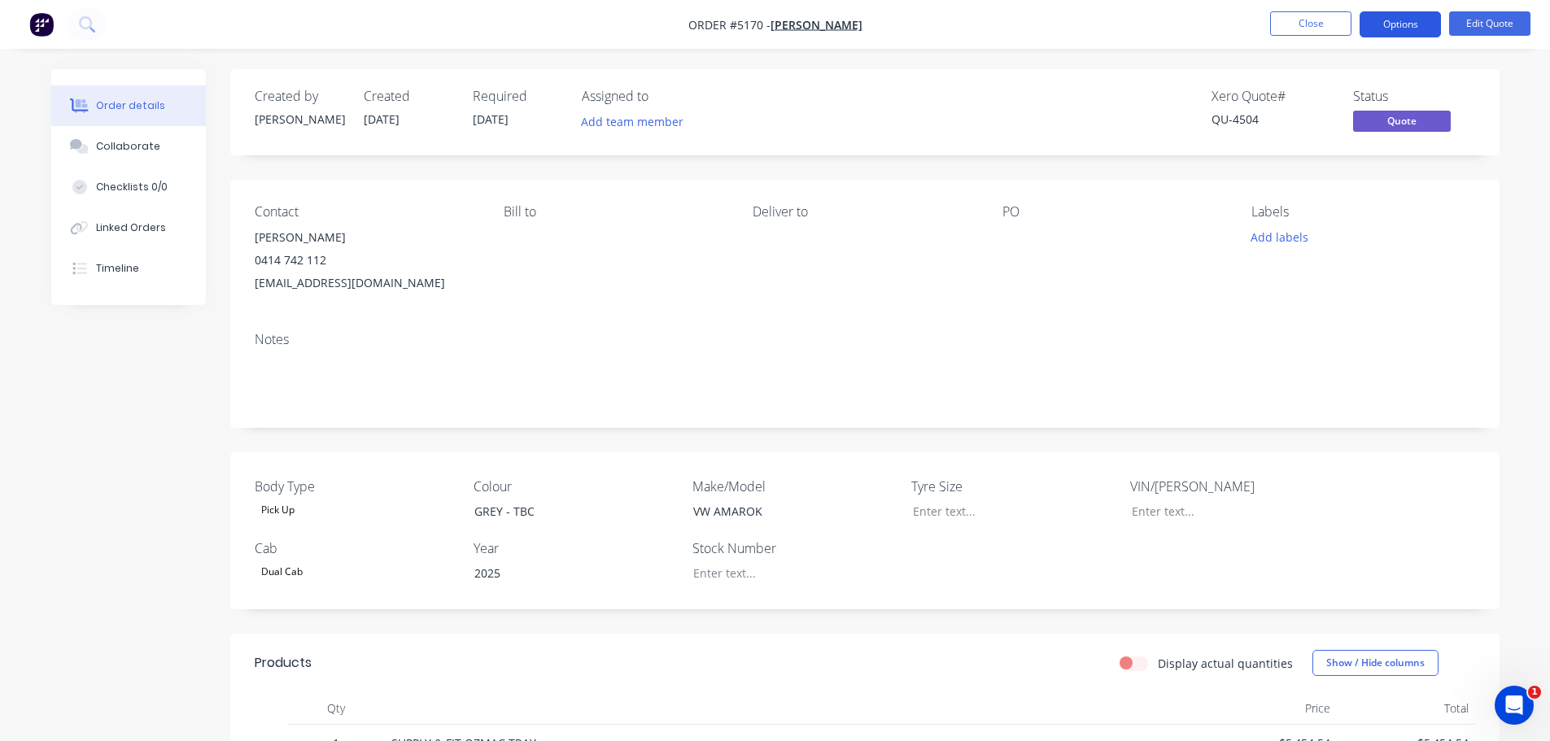
click at [1403, 14] on button "Options" at bounding box center [1399, 24] width 81 height 26
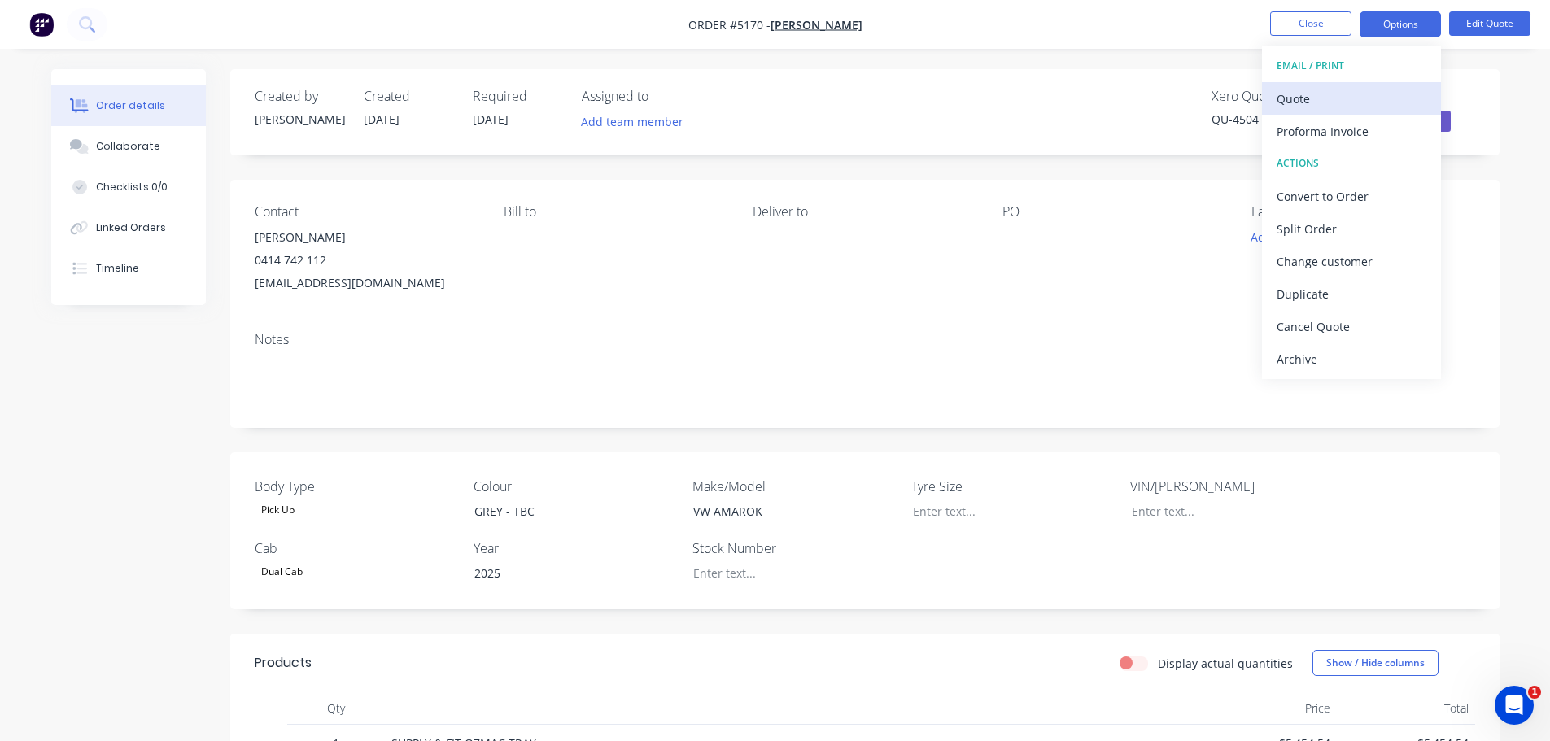
click at [1332, 99] on div "Quote" at bounding box center [1351, 99] width 150 height 24
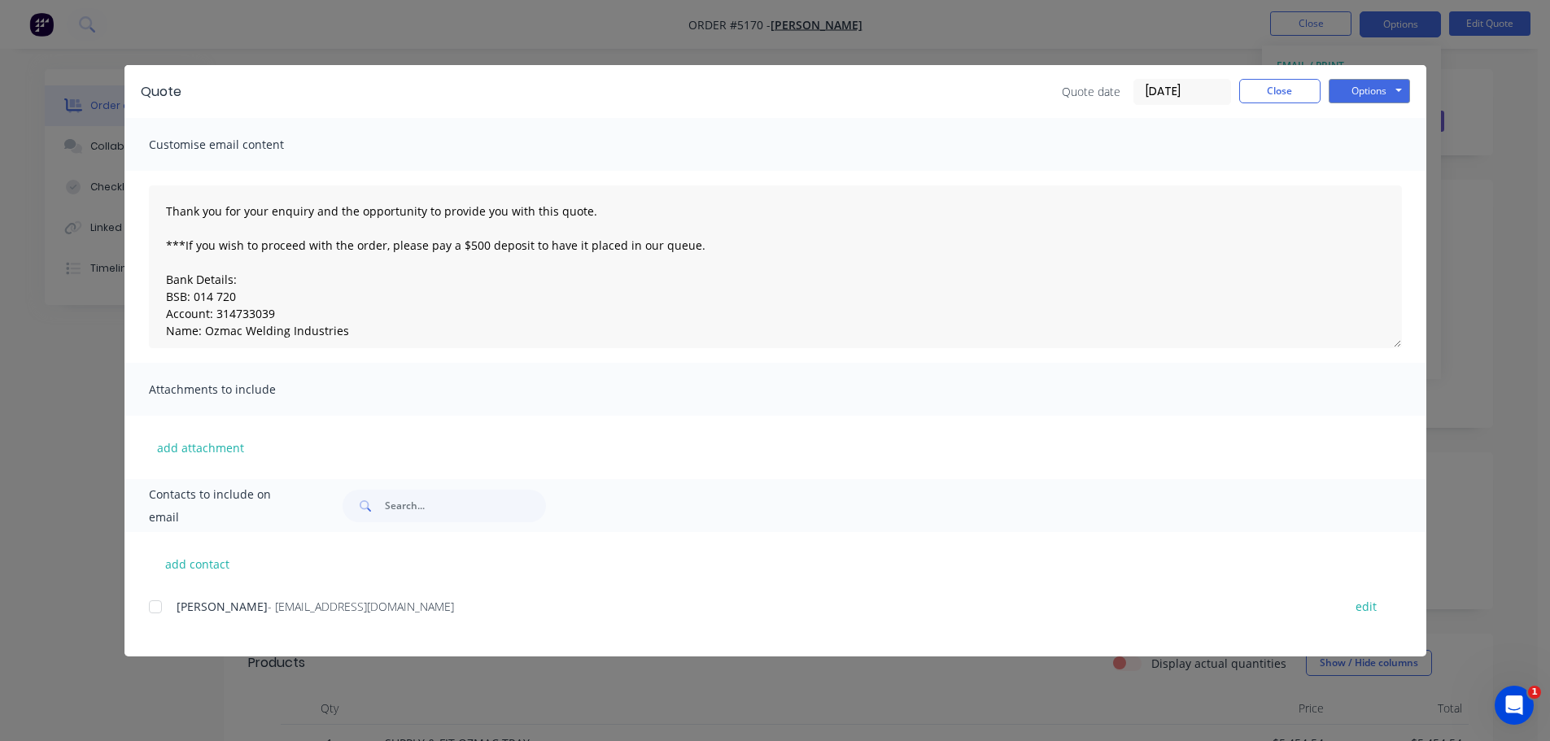
click at [162, 605] on div at bounding box center [155, 607] width 33 height 33
click at [1362, 87] on button "Options" at bounding box center [1368, 91] width 81 height 24
click at [1361, 172] on button "Email" at bounding box center [1380, 173] width 104 height 27
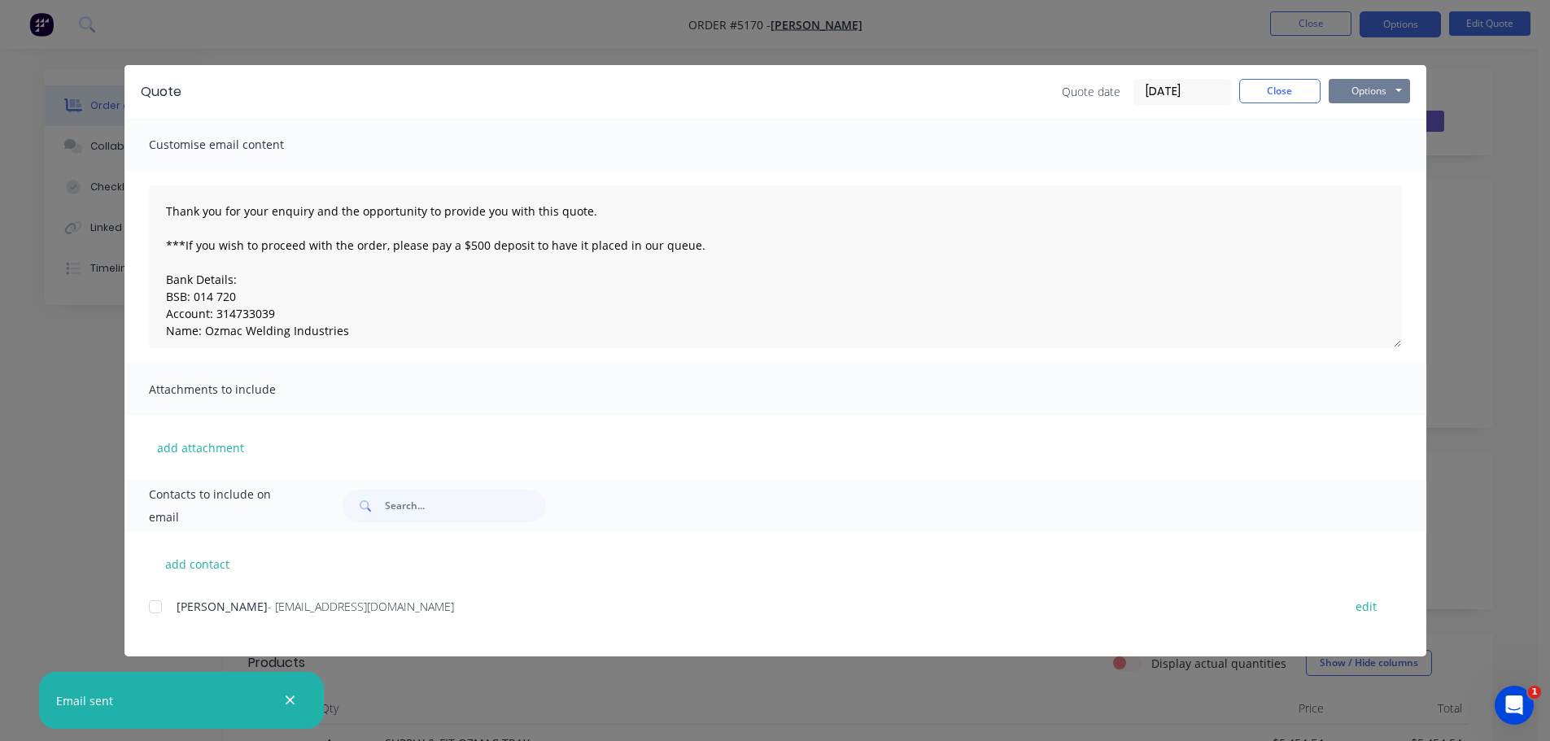
click at [1366, 89] on button "Options" at bounding box center [1368, 91] width 81 height 24
click at [1365, 144] on button "Print" at bounding box center [1380, 146] width 104 height 27
click at [1279, 90] on button "Close" at bounding box center [1279, 91] width 81 height 24
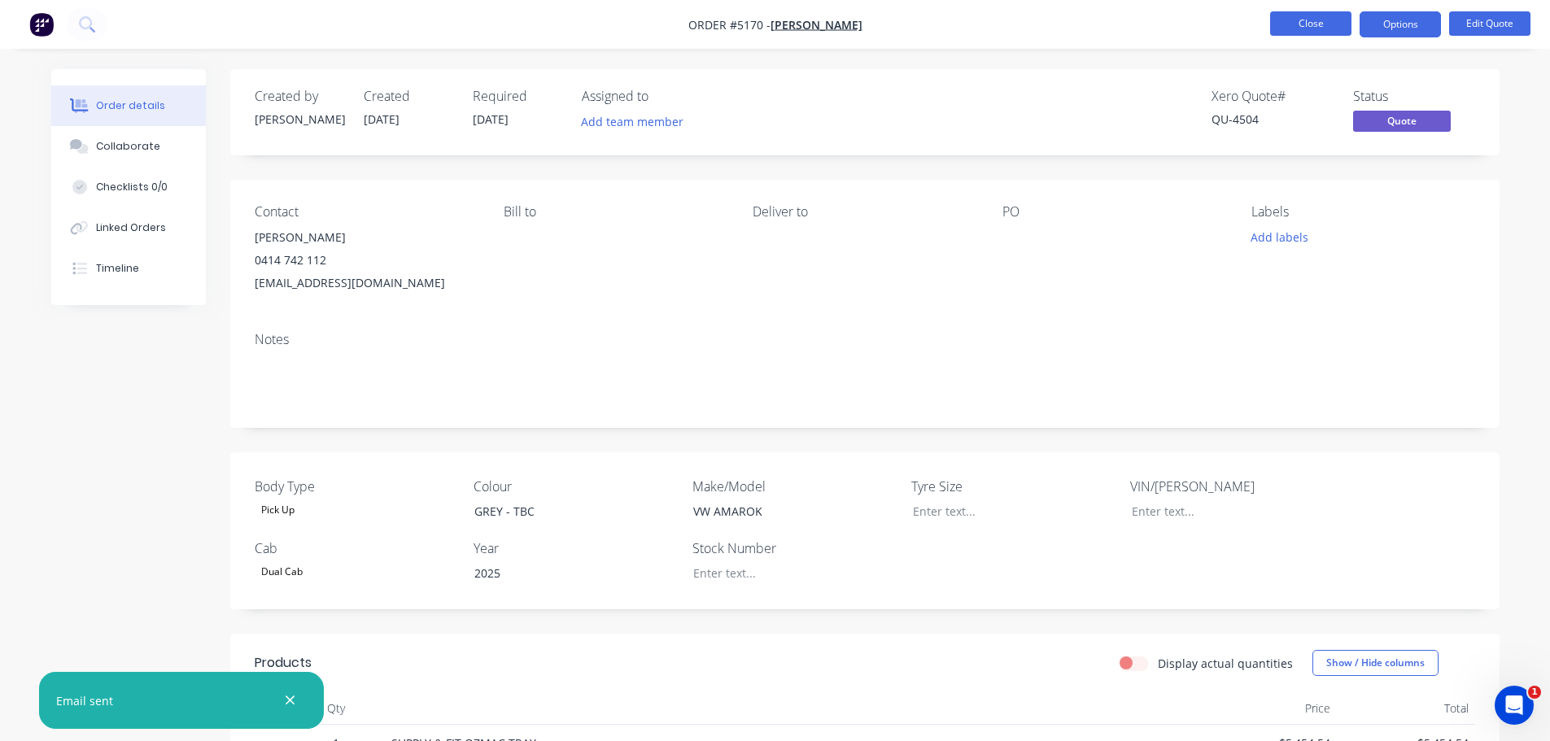
click at [1339, 28] on button "Close" at bounding box center [1310, 23] width 81 height 24
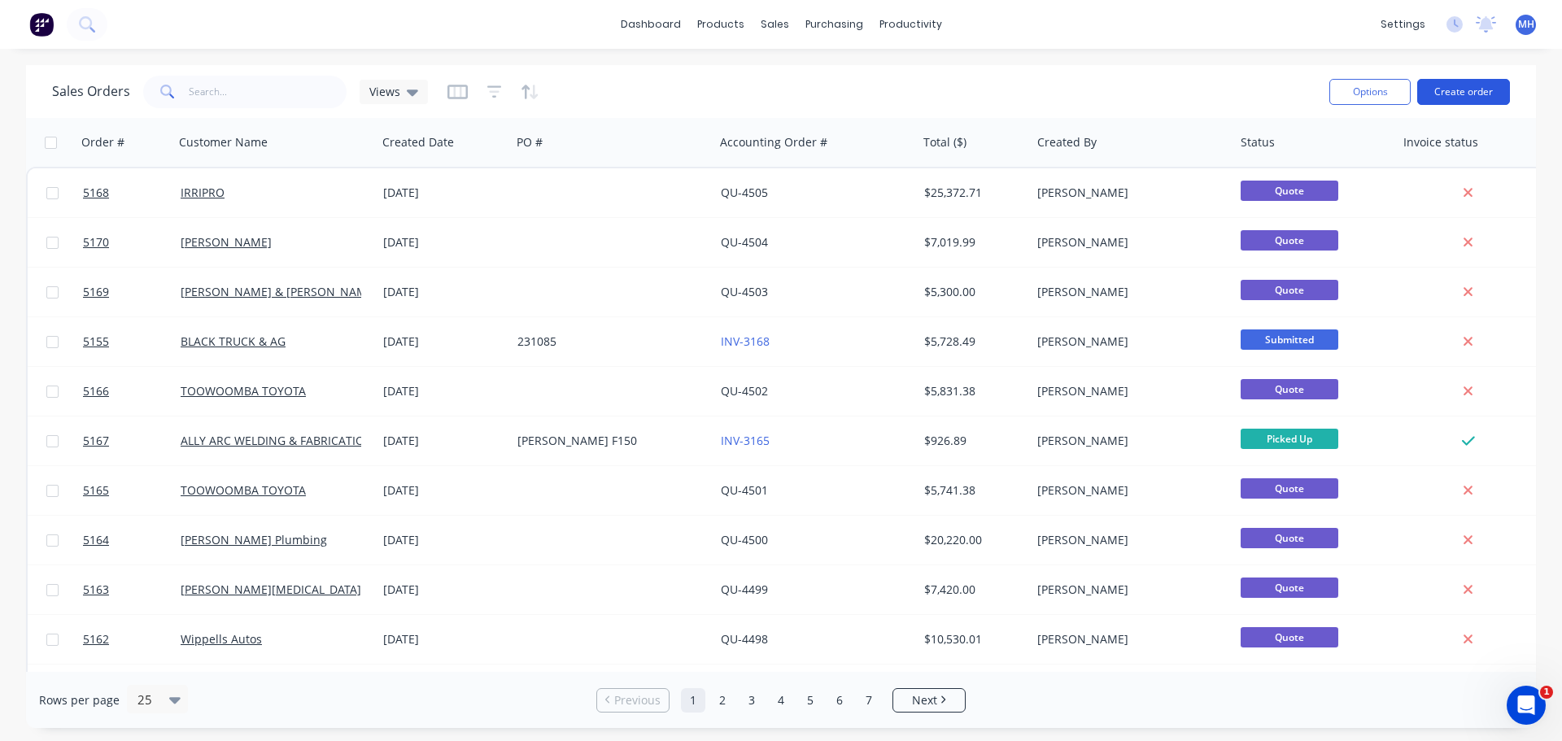
click at [1491, 94] on button "Create order" at bounding box center [1463, 92] width 93 height 26
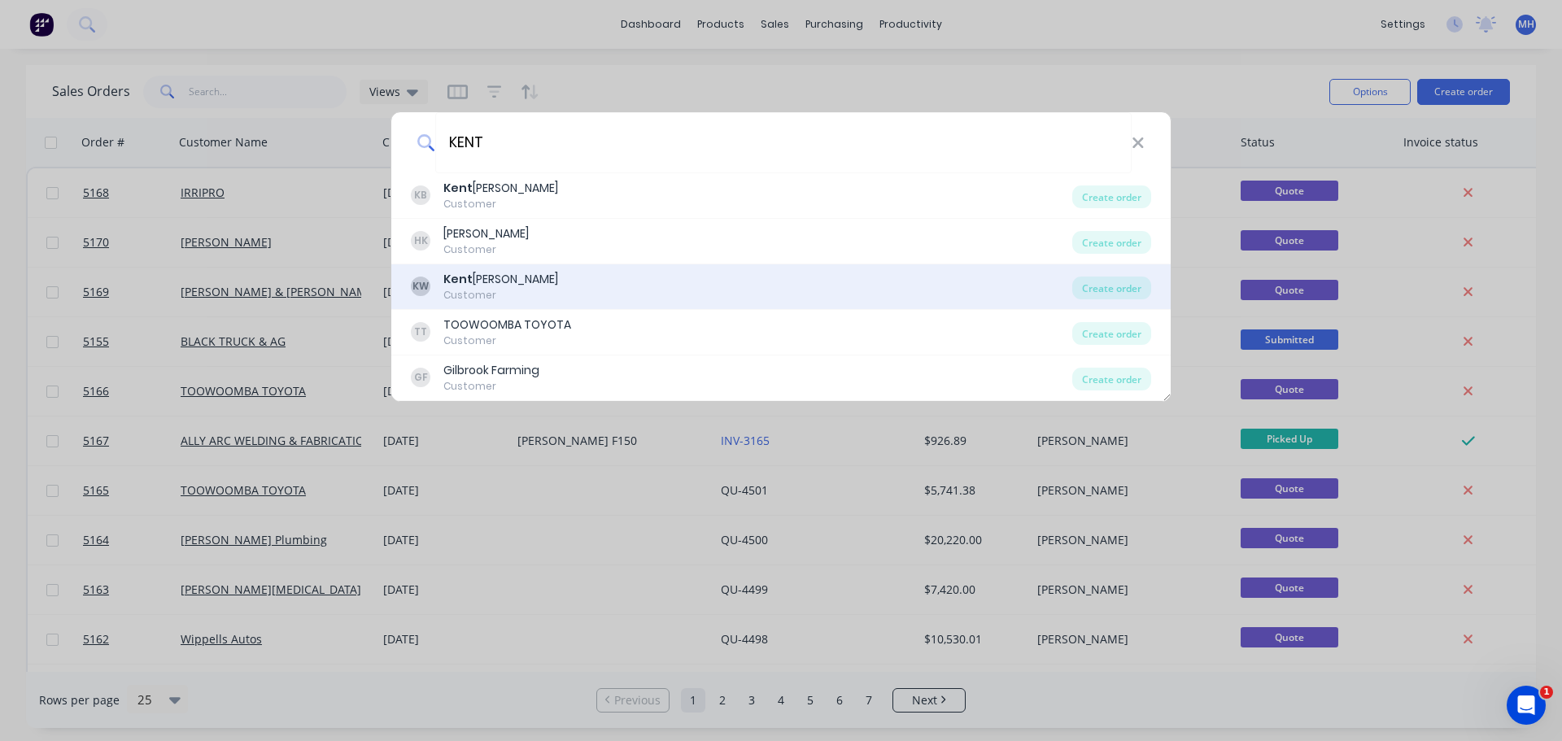
type input "KENT"
click at [521, 294] on div "KW Kent Wells Customer" at bounding box center [741, 287] width 661 height 32
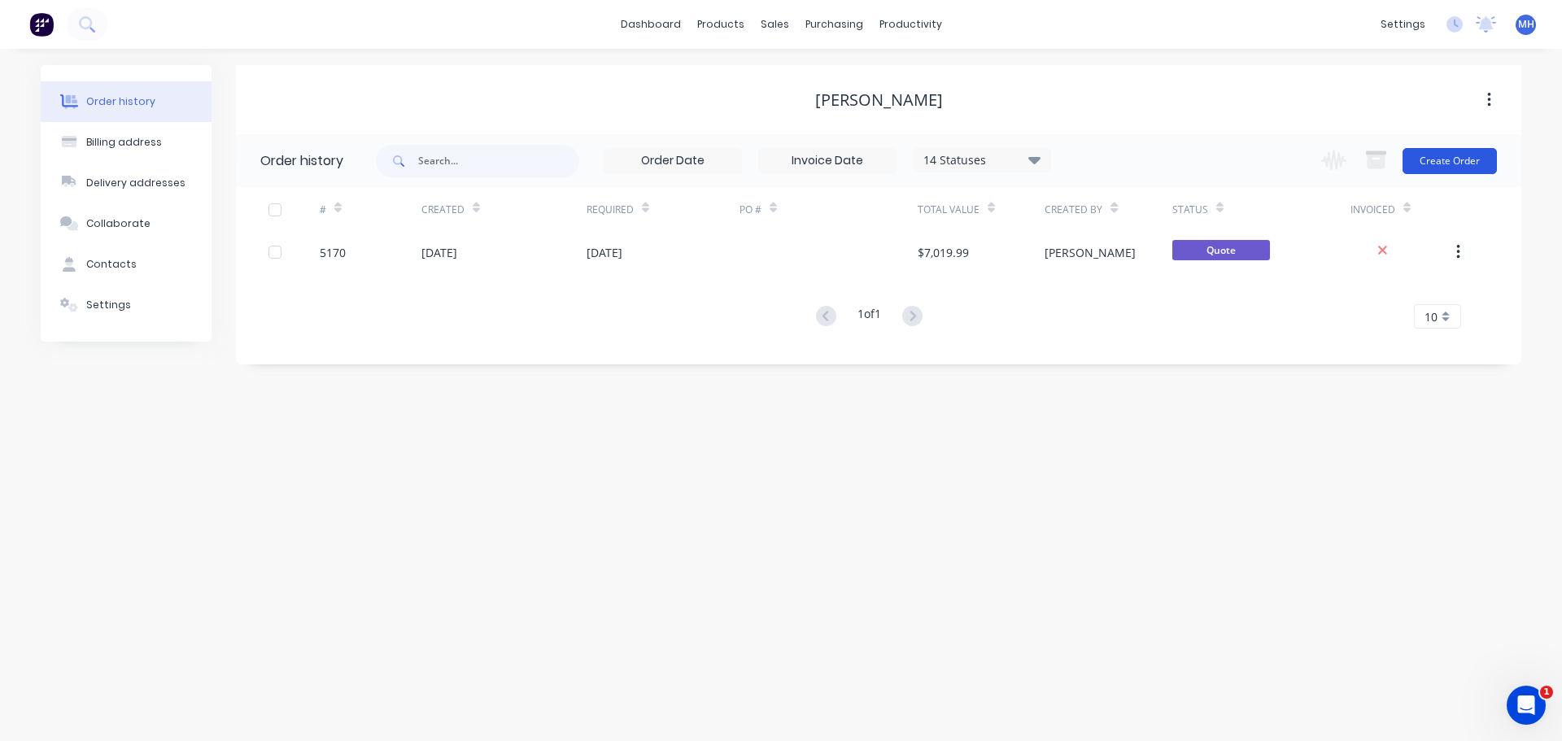
click at [1445, 164] on button "Create Order" at bounding box center [1449, 161] width 94 height 26
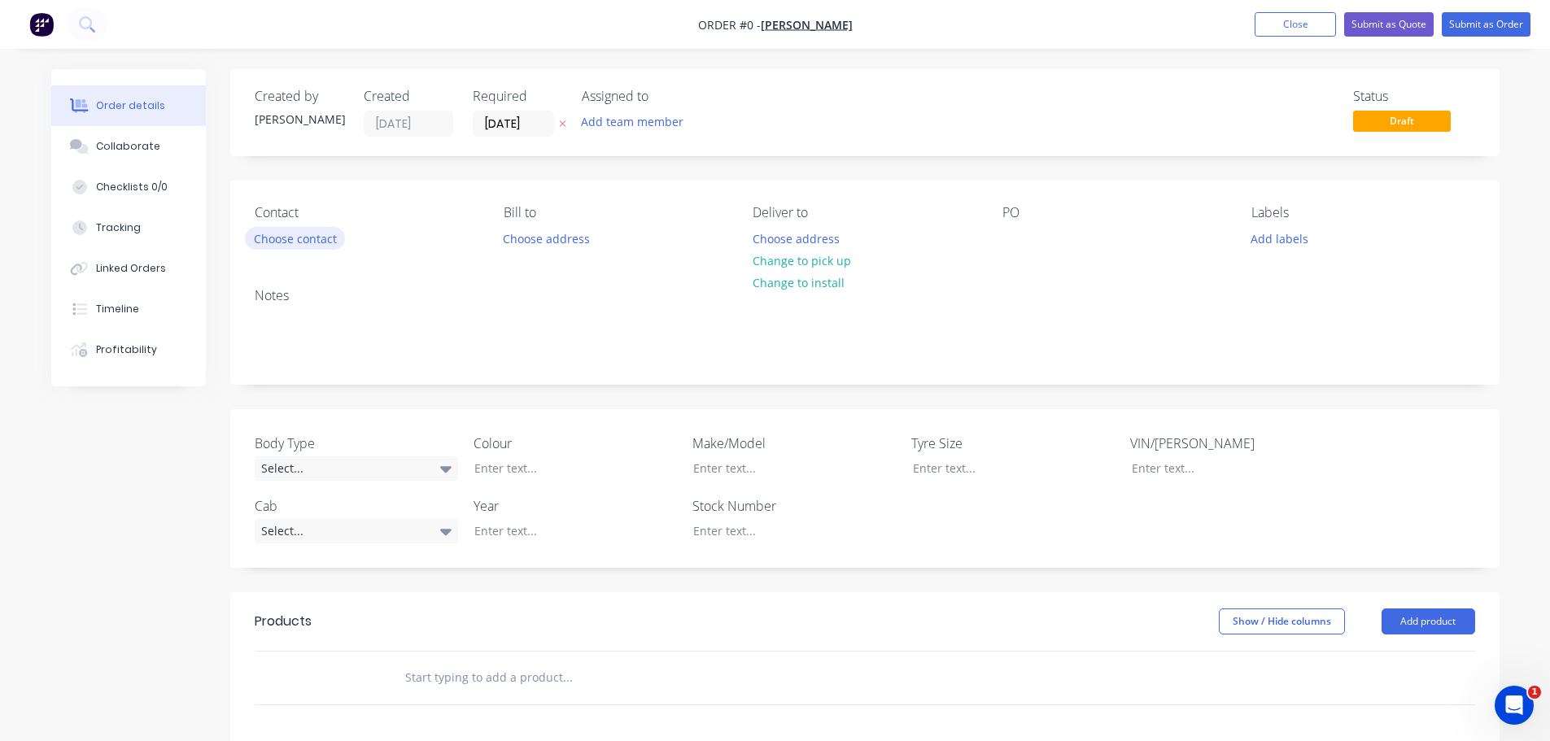
click at [325, 245] on button "Choose contact" at bounding box center [295, 238] width 100 height 22
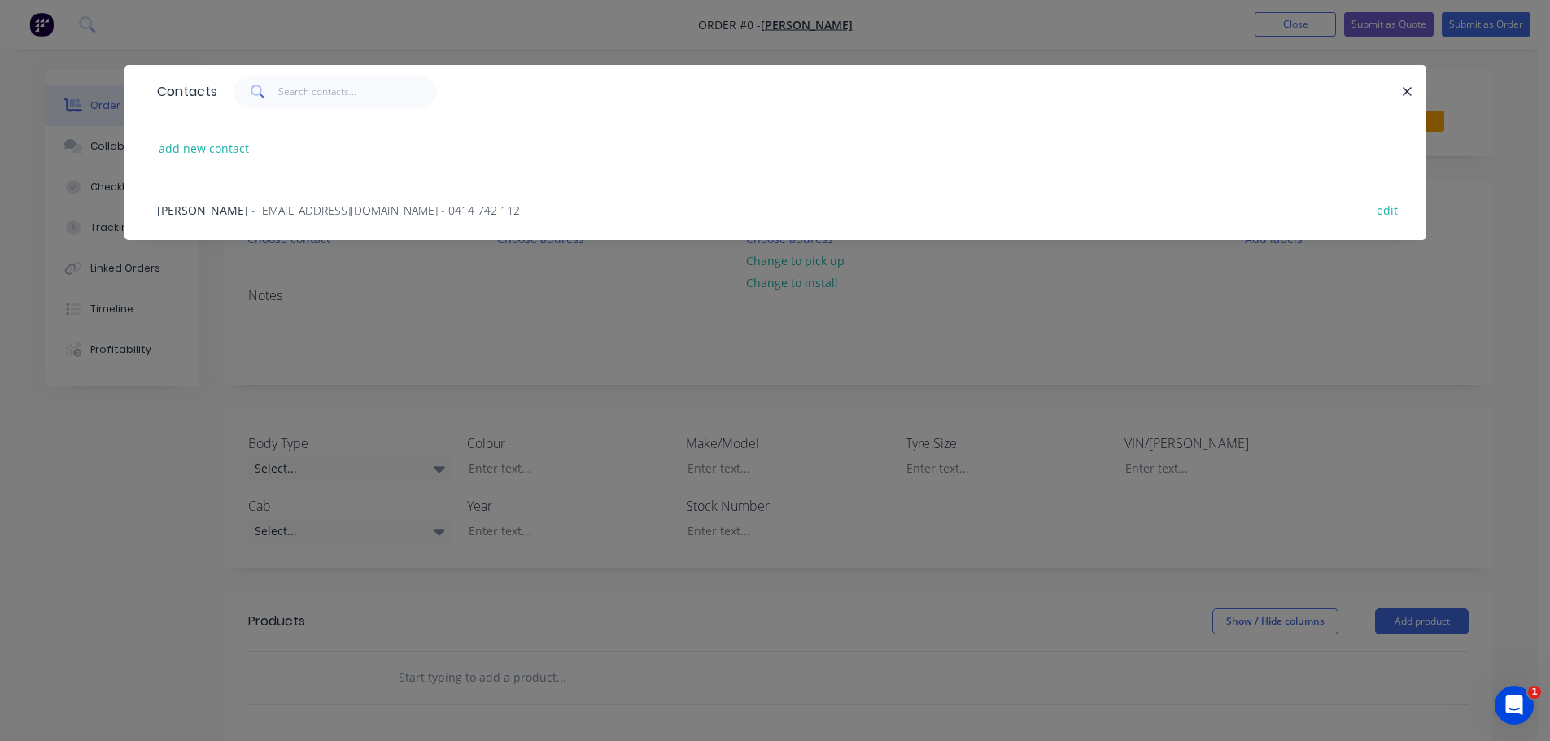
click at [251, 207] on span "- kw@hawthornestud.com.au - 0414 742 112" at bounding box center [385, 210] width 268 height 15
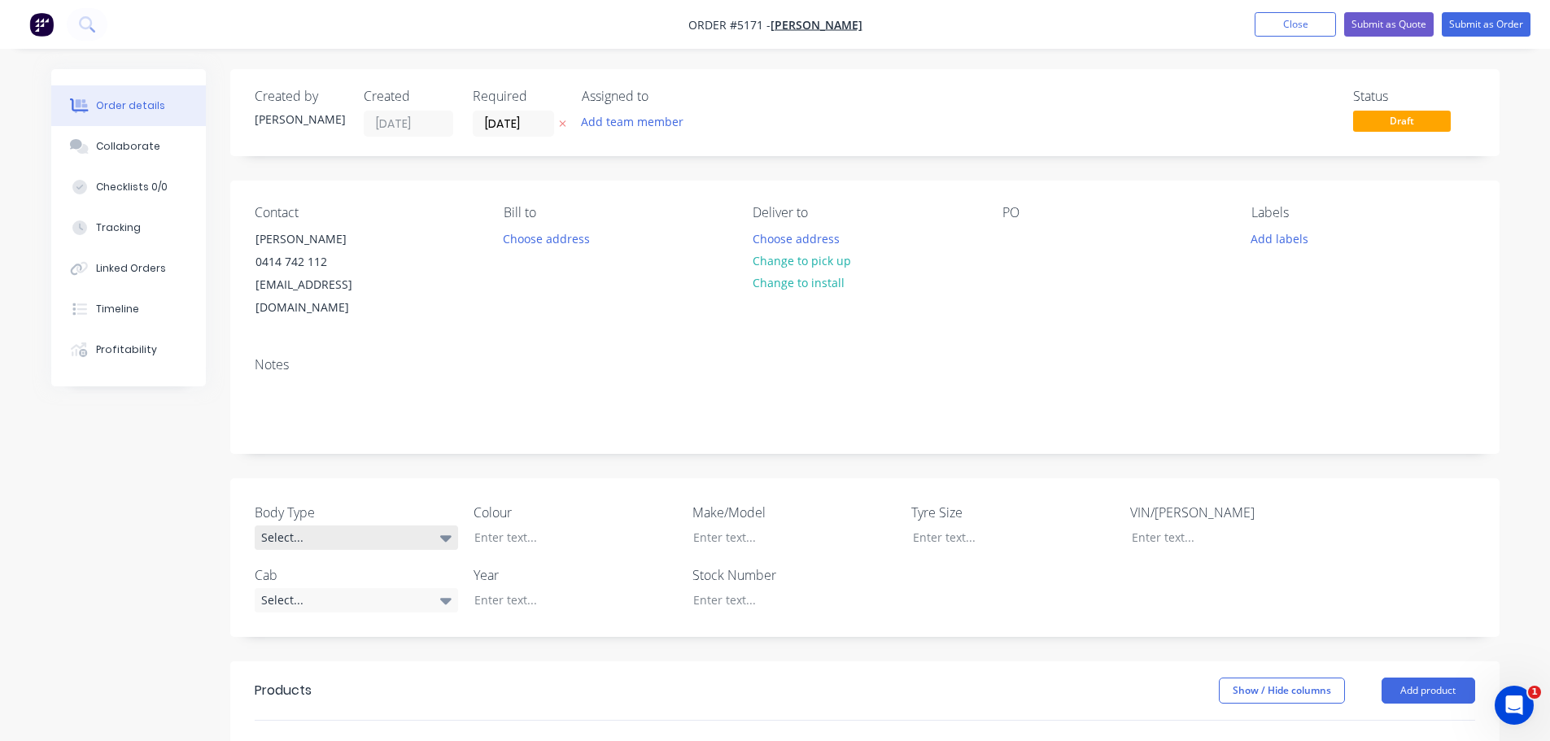
click at [381, 525] on div "Select..." at bounding box center [356, 537] width 203 height 24
click at [357, 613] on button "Pick Up" at bounding box center [377, 614] width 244 height 33
click at [534, 525] on div at bounding box center [562, 537] width 203 height 24
click at [733, 525] on div at bounding box center [781, 537] width 203 height 24
click at [338, 587] on div "Select..." at bounding box center [356, 599] width 203 height 24
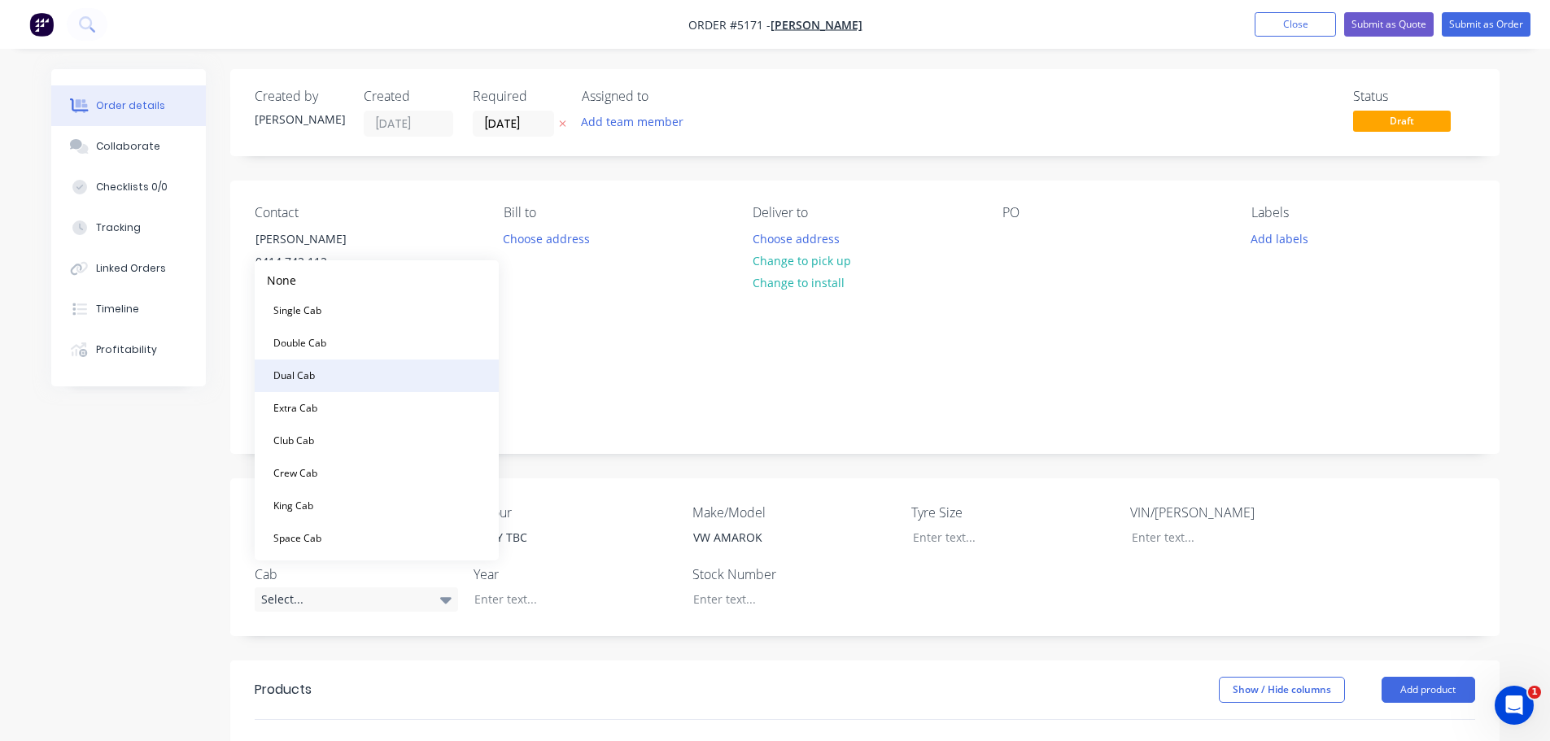
click at [344, 377] on button "Dual Cab" at bounding box center [377, 376] width 244 height 33
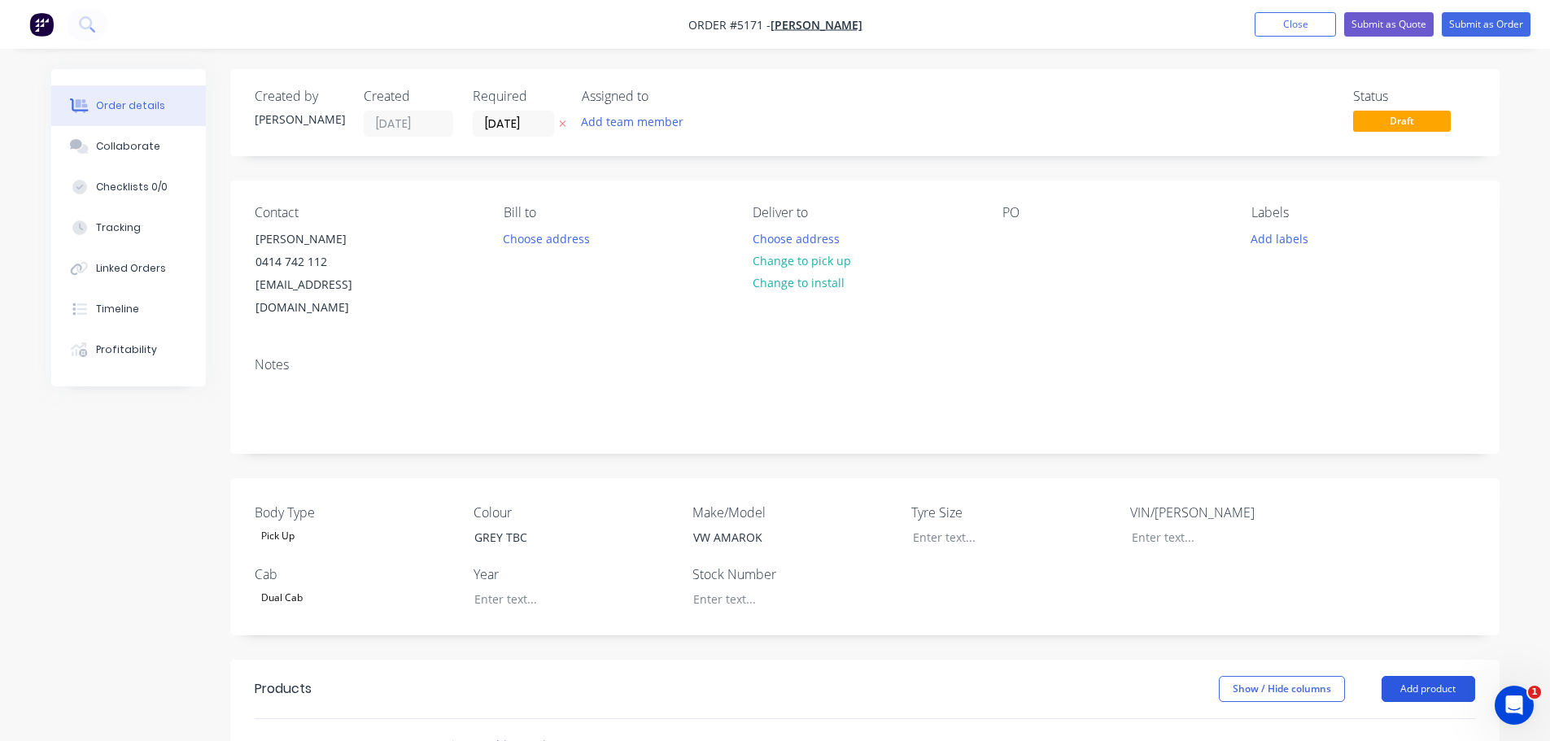
click at [1399, 676] on button "Add product" at bounding box center [1428, 689] width 94 height 26
click at [1385, 718] on div "Product catalogue" at bounding box center [1397, 730] width 125 height 24
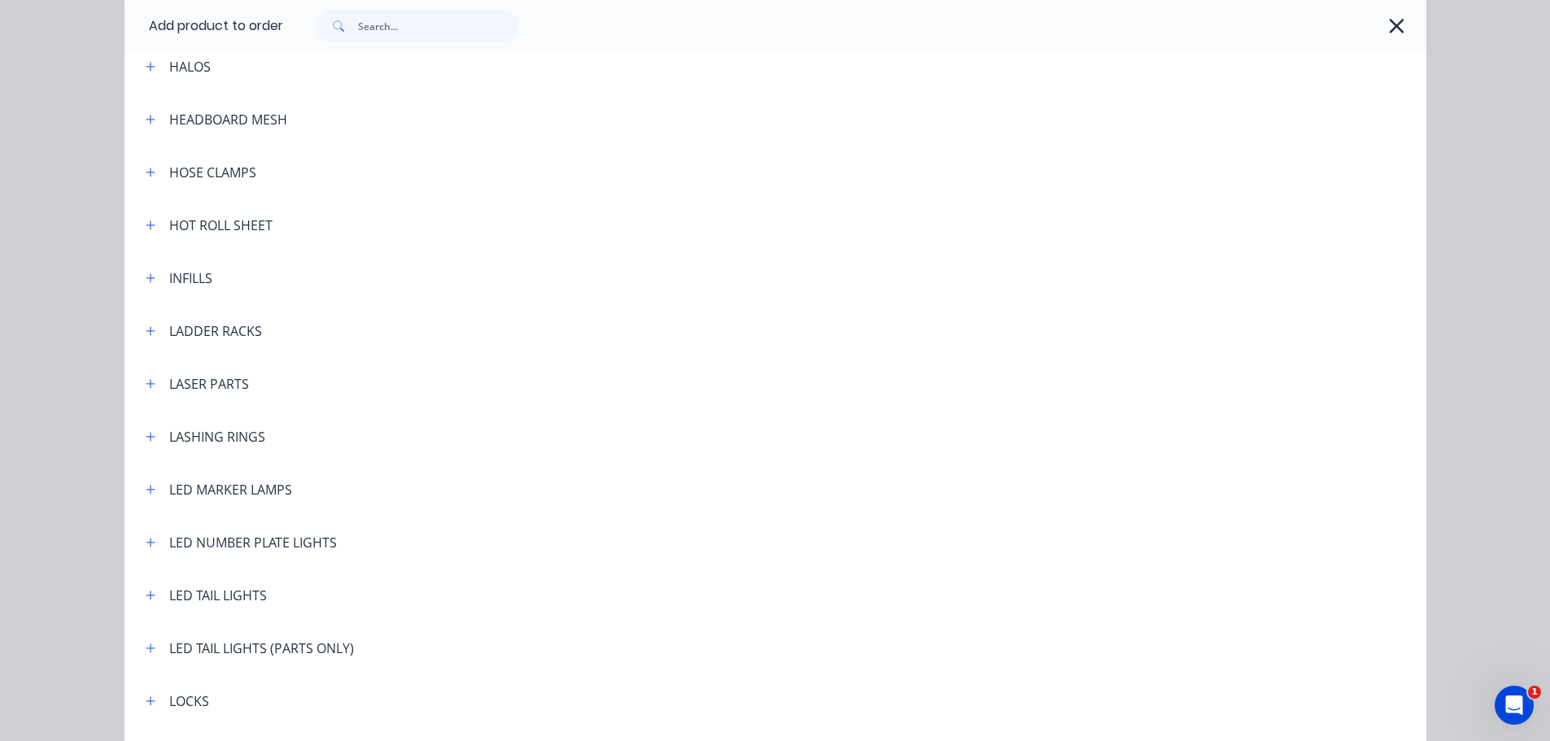
scroll to position [2684, 0]
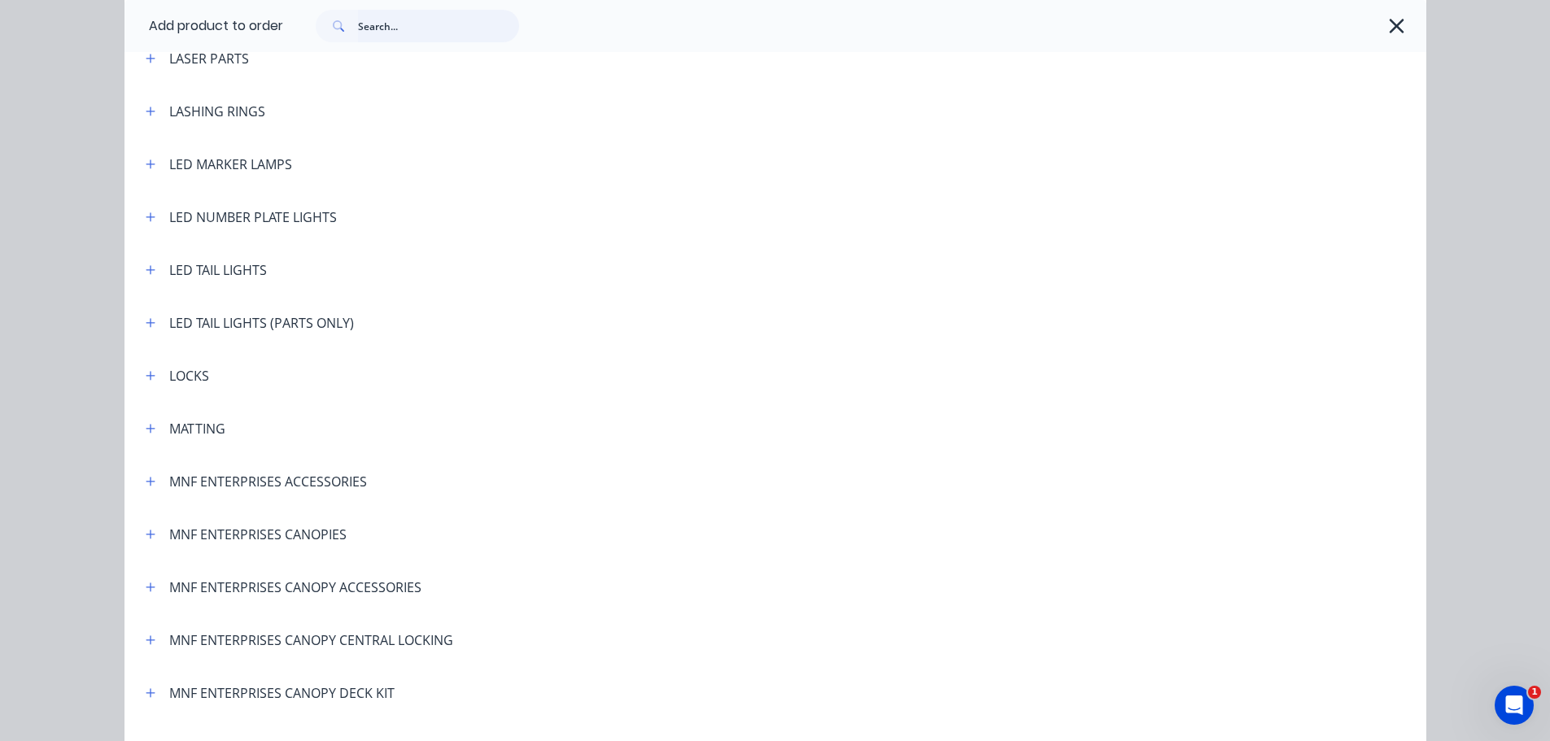
click at [395, 33] on input "text" at bounding box center [438, 26] width 161 height 33
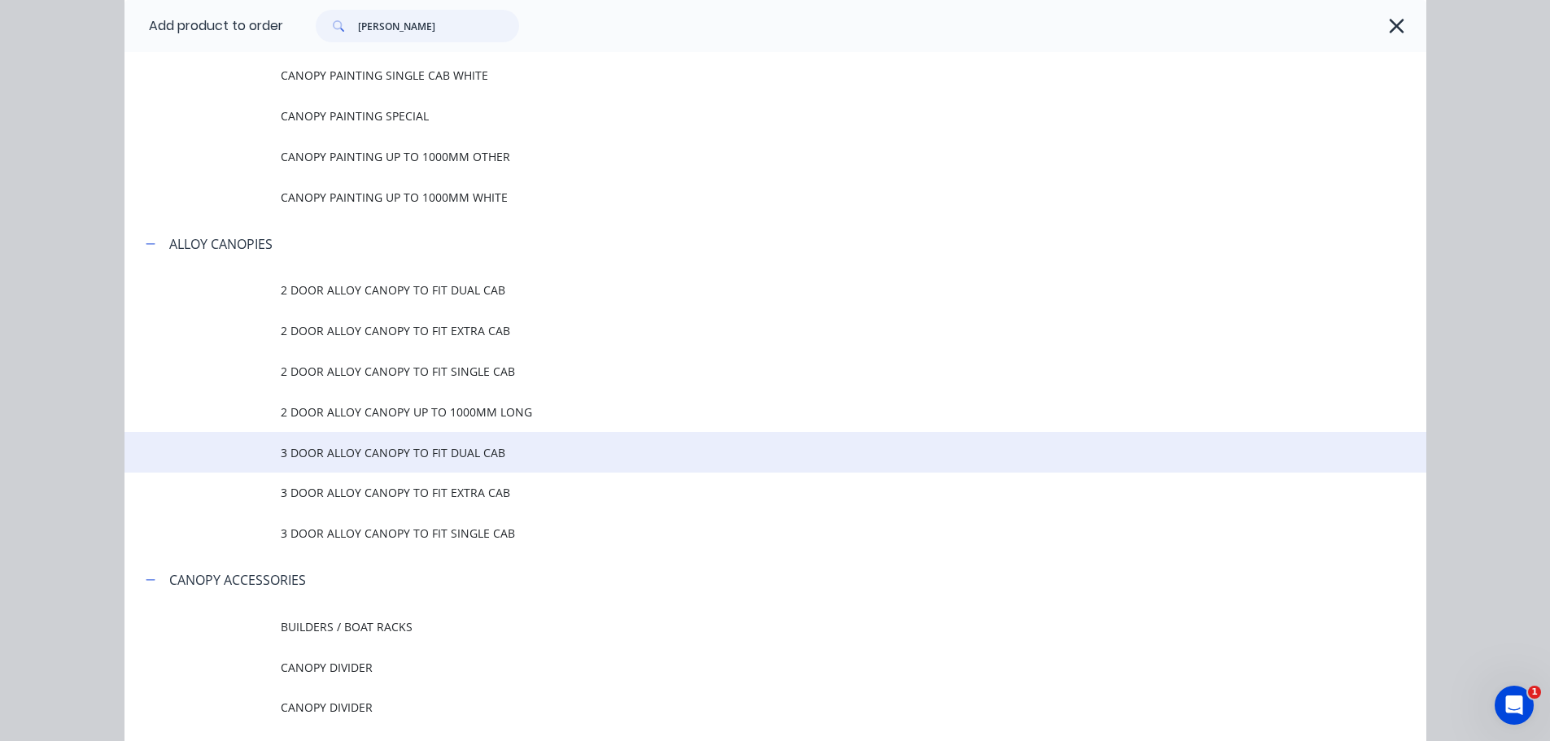
scroll to position [407, 0]
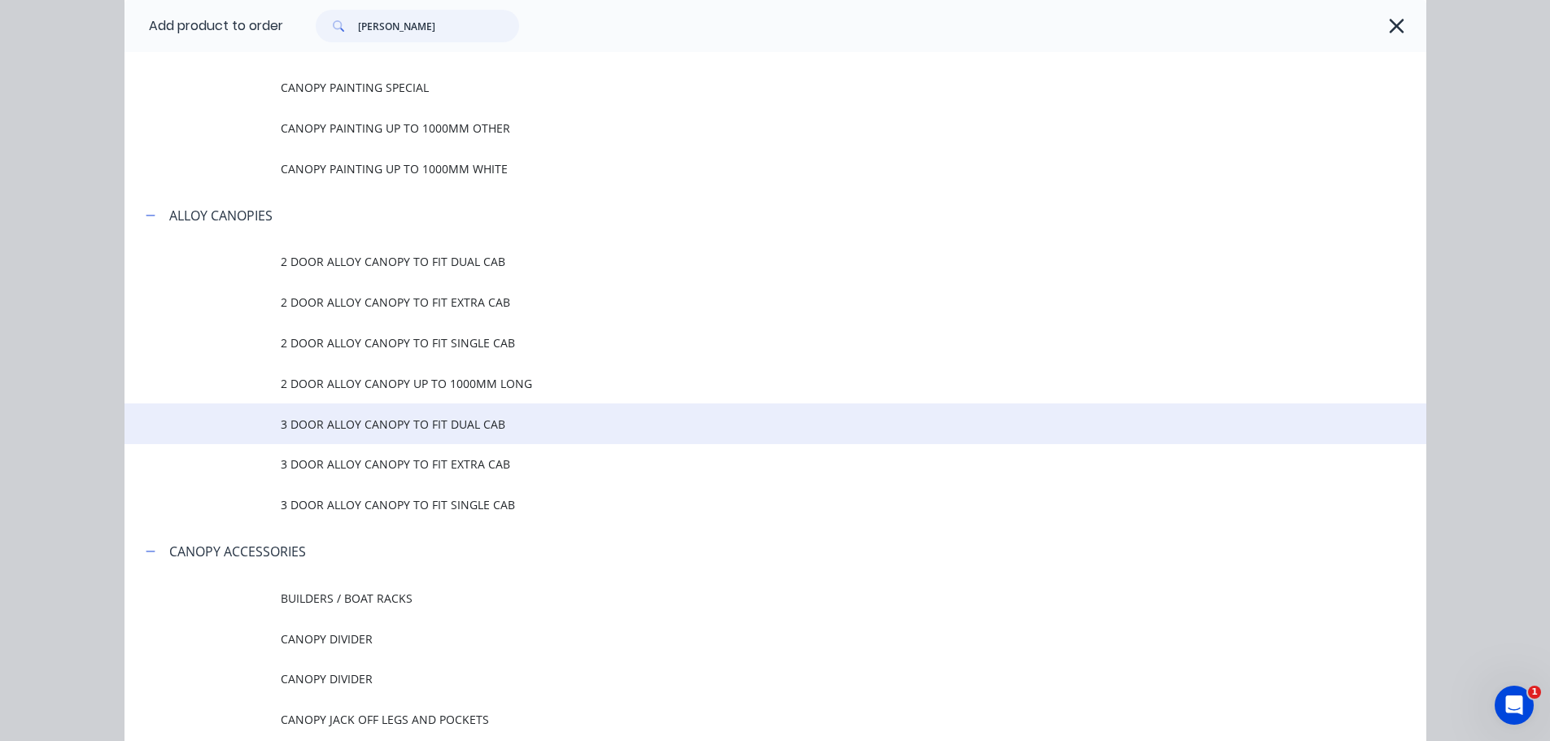
type input "CANO"
click at [394, 427] on span "3 DOOR ALLOY CANOPY TO FIT DUAL CAB" at bounding box center [739, 424] width 916 height 17
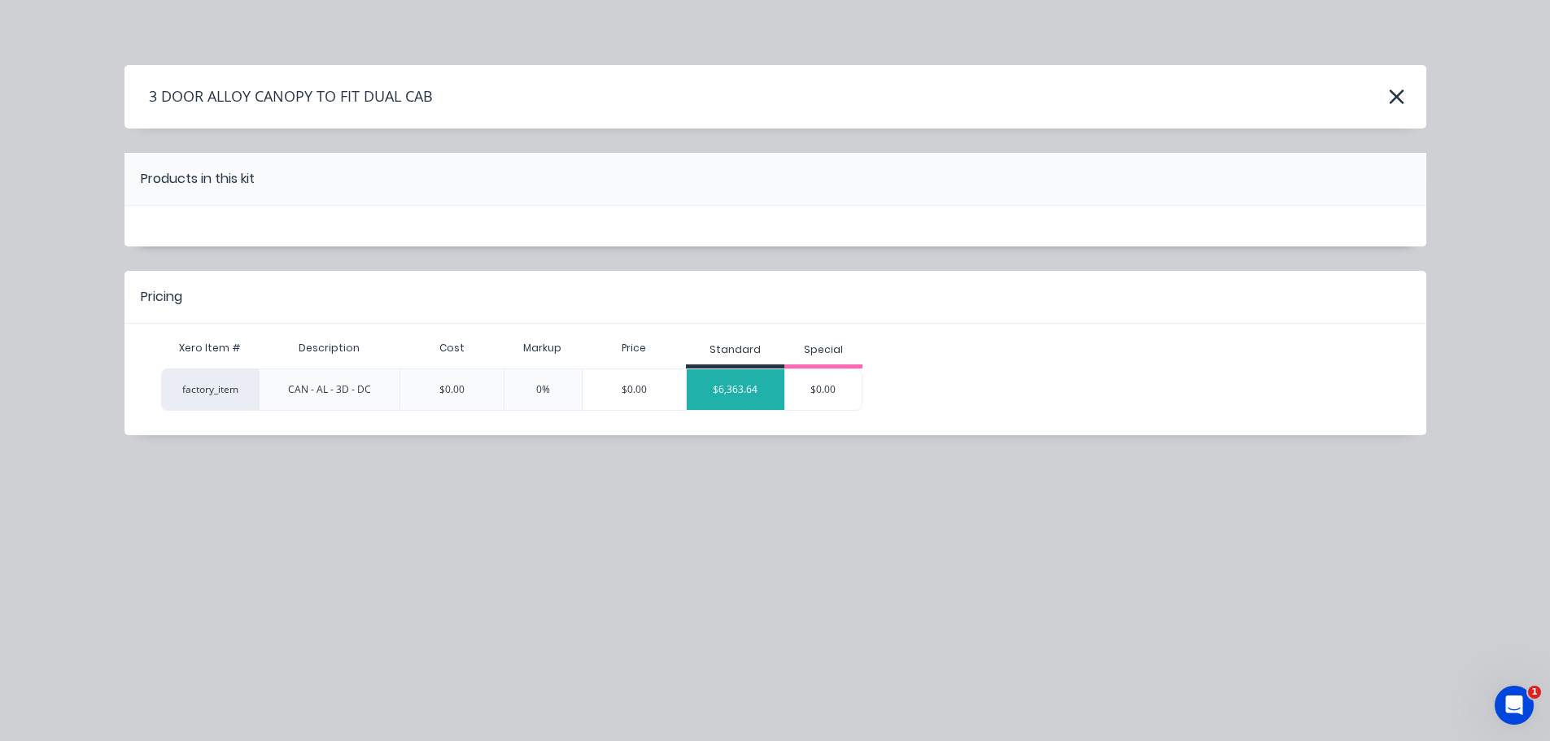
click at [762, 394] on div "$6,363.64" at bounding box center [736, 389] width 98 height 41
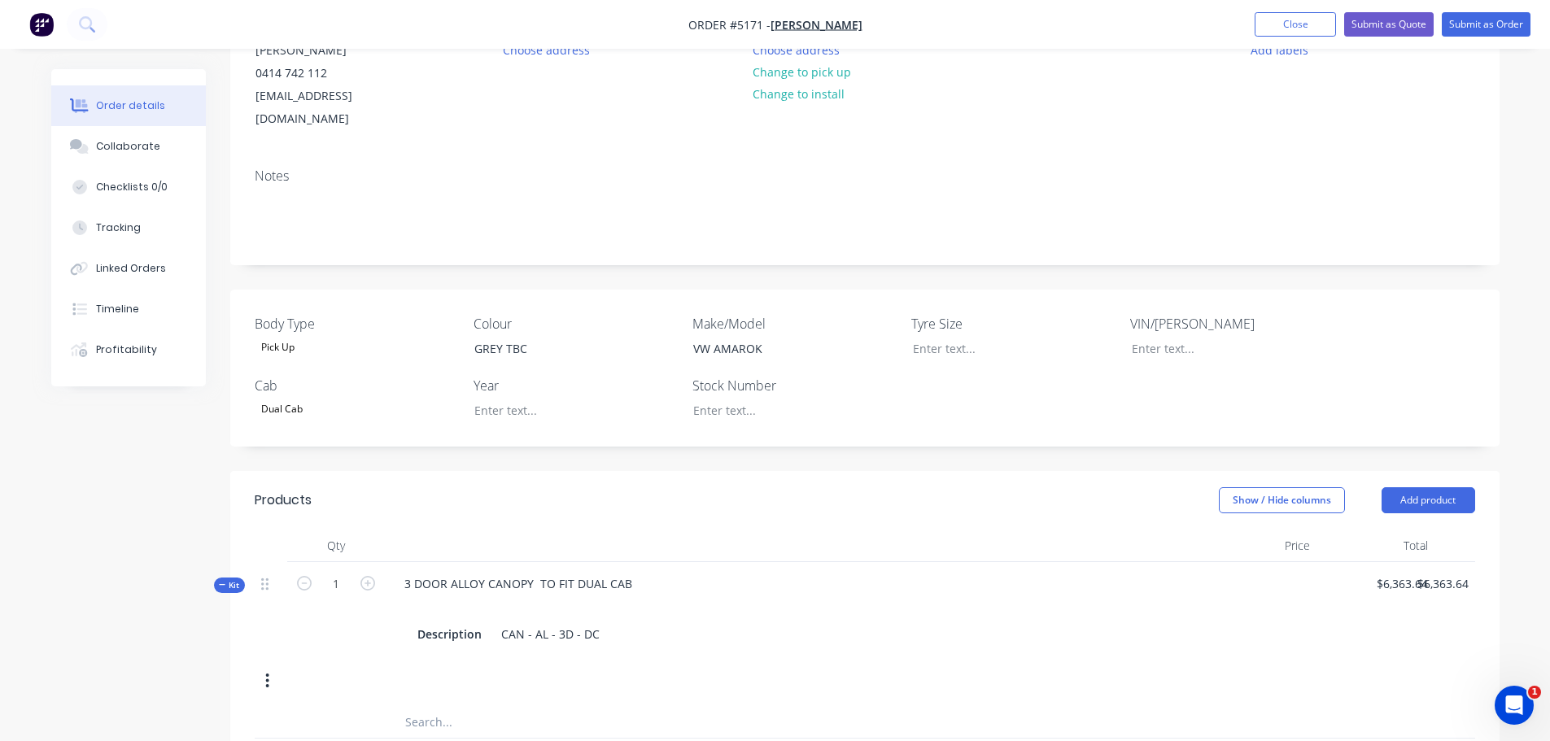
scroll to position [407, 0]
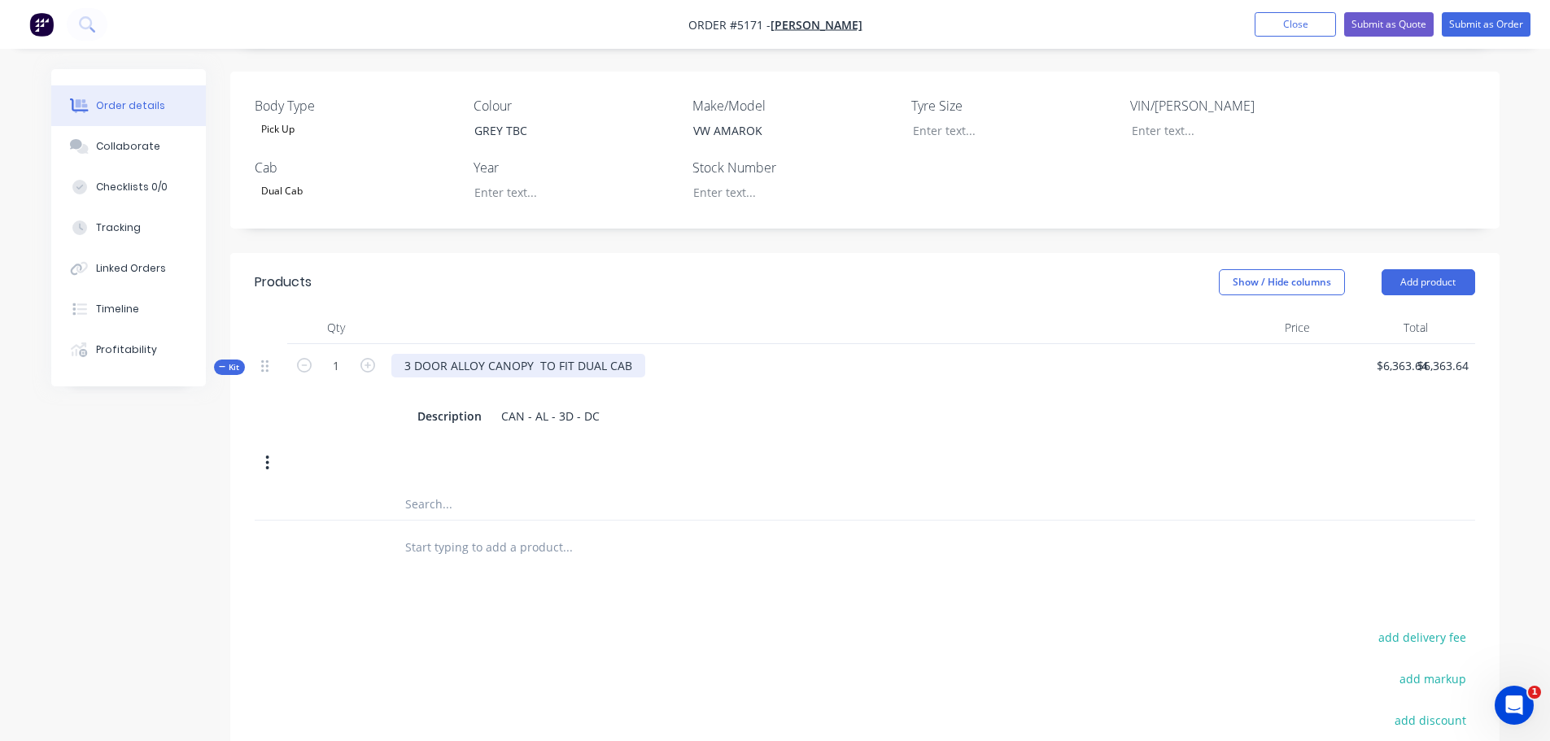
click at [412, 354] on div "3 DOOR ALLOY CANOPY TO FIT DUAL CAB" at bounding box center [518, 366] width 254 height 24
click at [634, 354] on div "4 DOOR ALLOY CANOPY TO FIT DUAL CAB" at bounding box center [518, 366] width 254 height 24
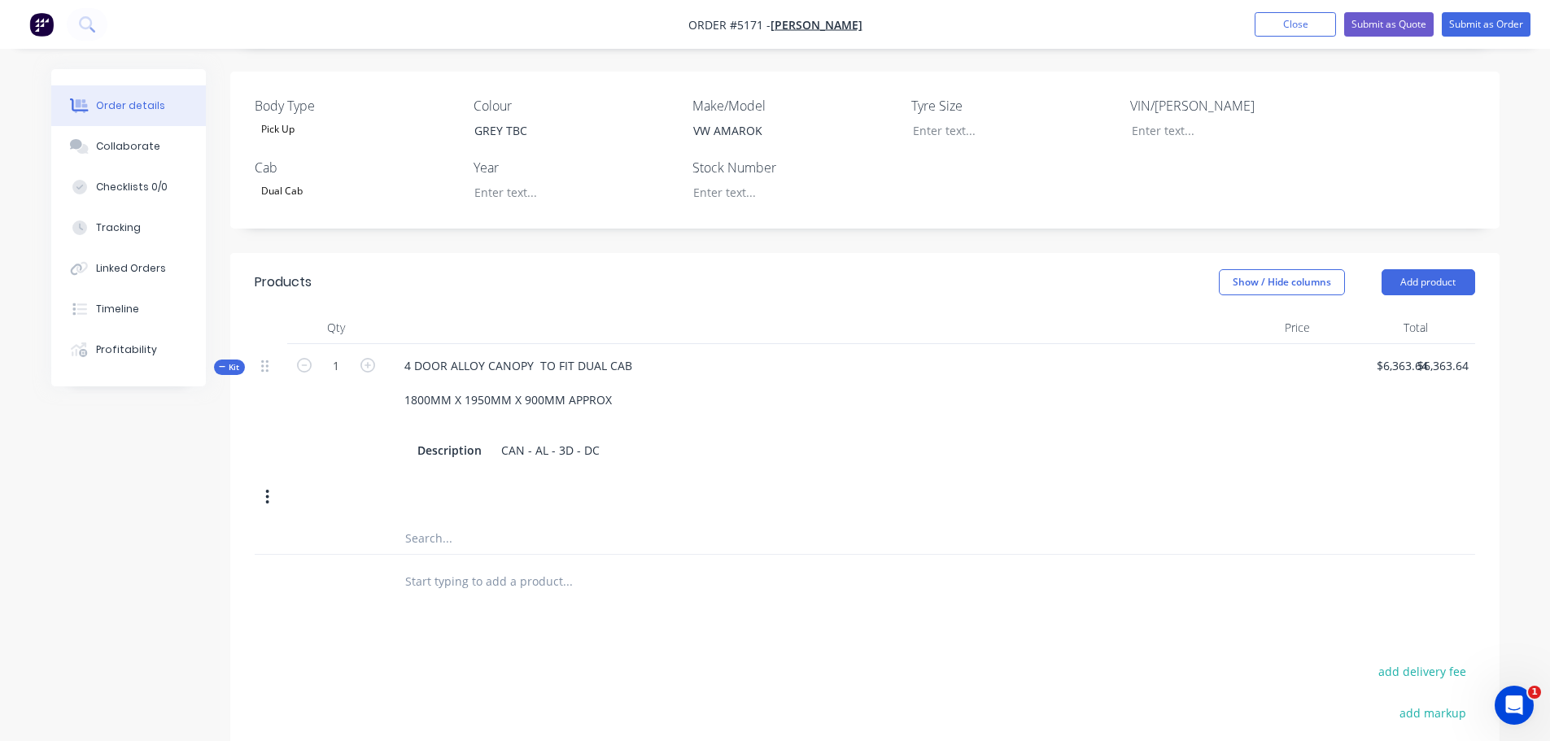
drag, startPoint x: 492, startPoint y: 560, endPoint x: 716, endPoint y: 482, distance: 236.9
click at [492, 564] on input "text" at bounding box center [566, 580] width 325 height 33
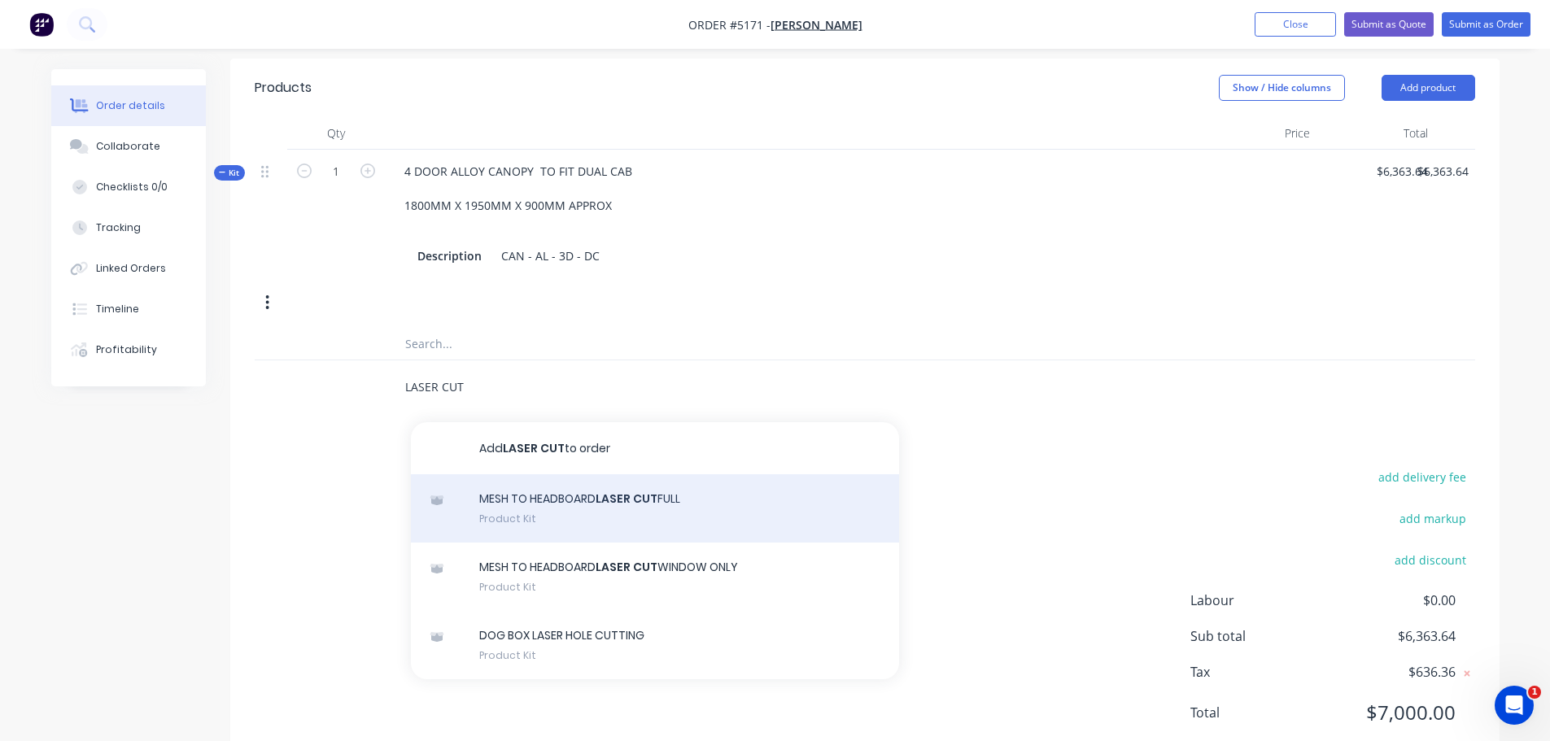
scroll to position [630, 0]
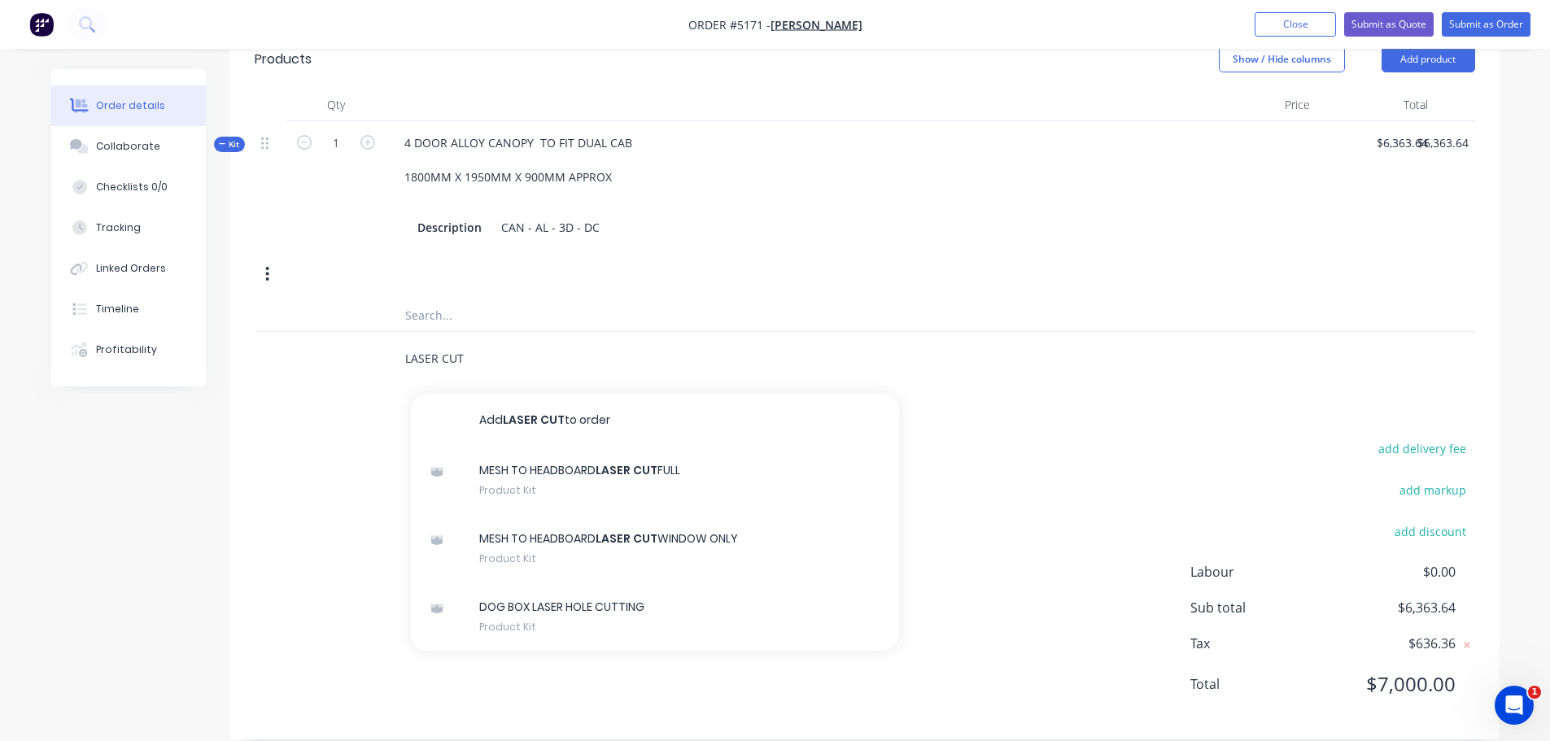
click at [512, 344] on input "LASER CUT" at bounding box center [566, 358] width 325 height 33
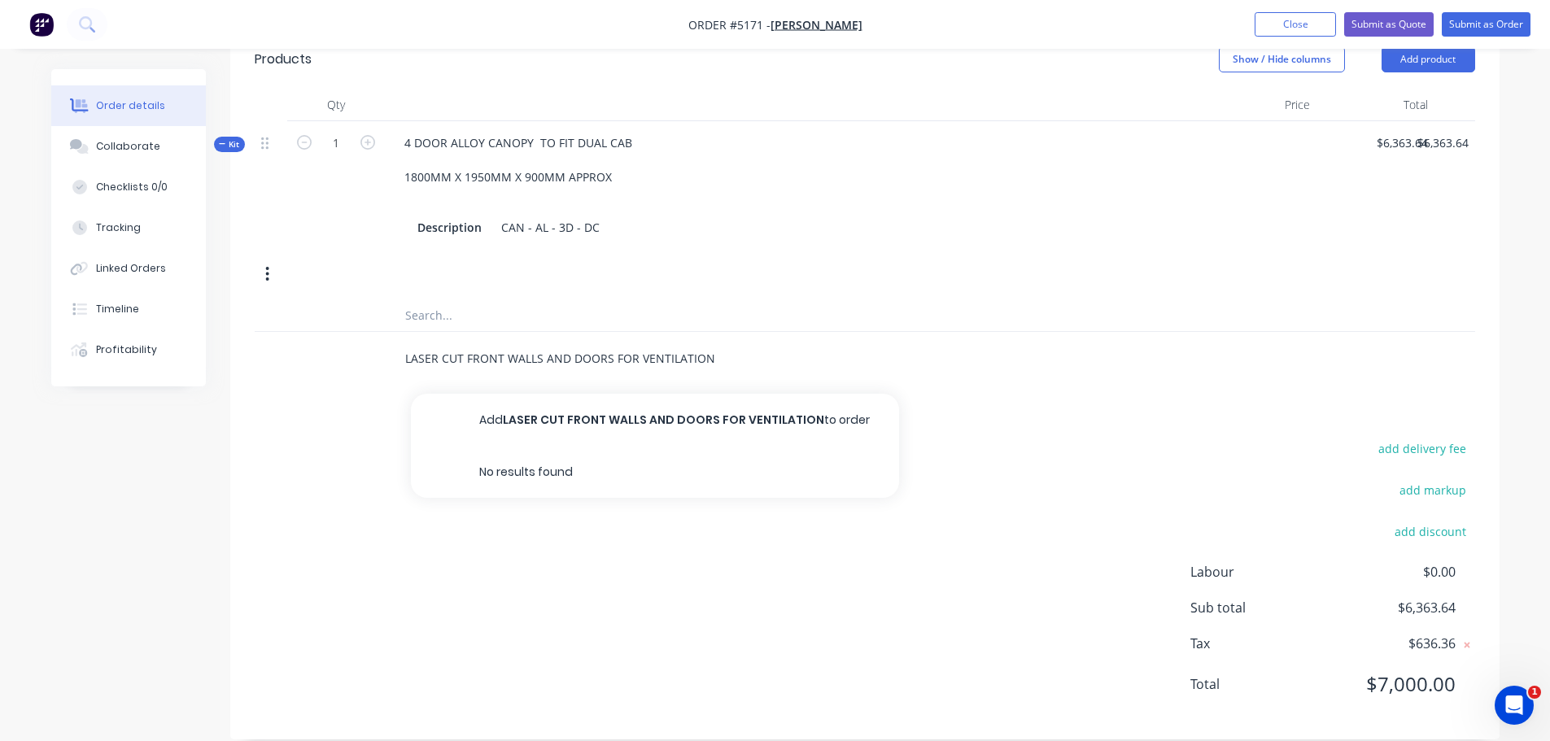
type input "LASER CUT FRONT WALLS AND DOORS FOR VENTILATION"
click at [559, 403] on button "Add LASER CUT FRONT WALLS AND DOORS FOR VENTILATION to order" at bounding box center [655, 420] width 488 height 52
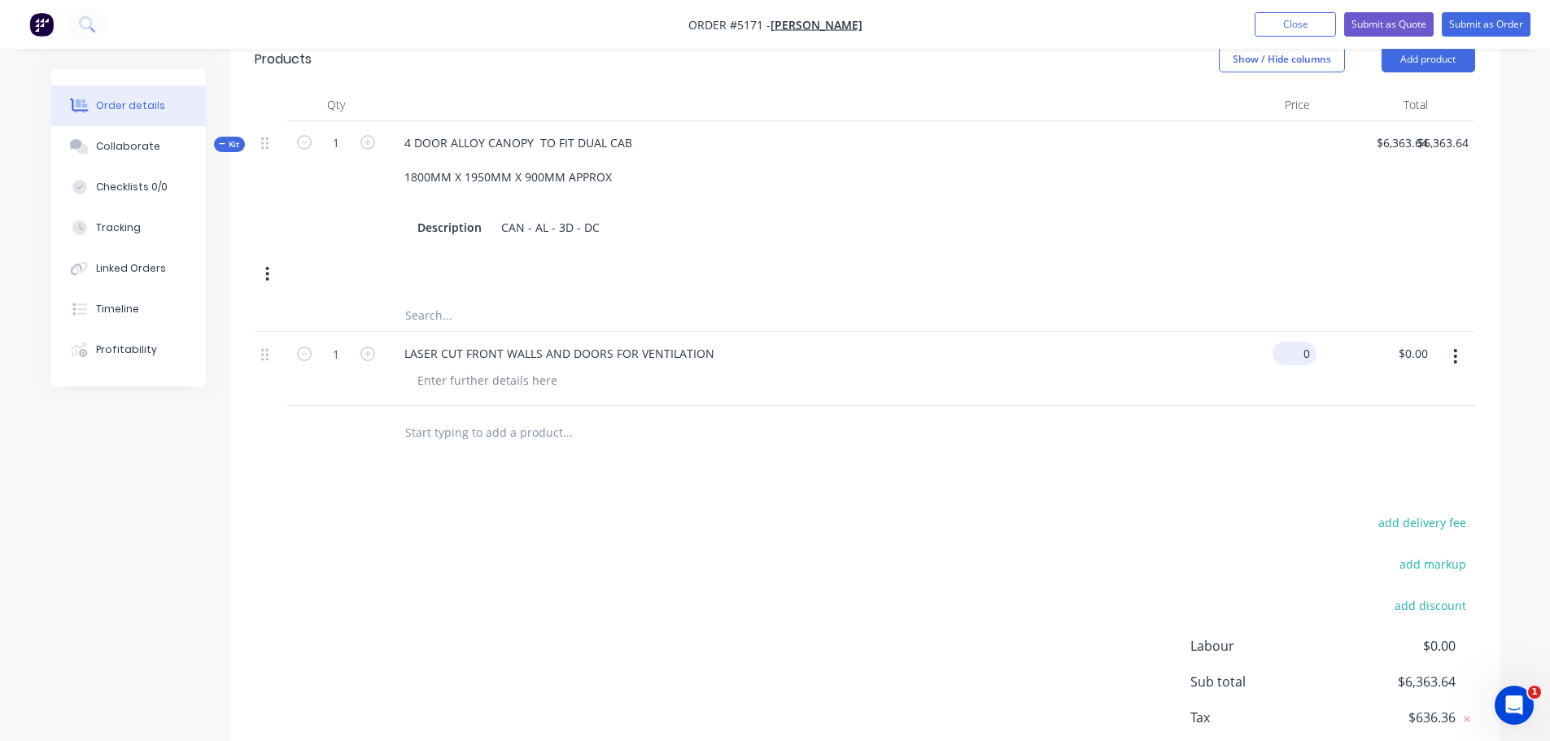
click at [1295, 342] on div "0 $0.00" at bounding box center [1294, 354] width 44 height 24
type input "$136.36"
click at [366, 347] on icon "button" at bounding box center [367, 354] width 15 height 15
type input "2"
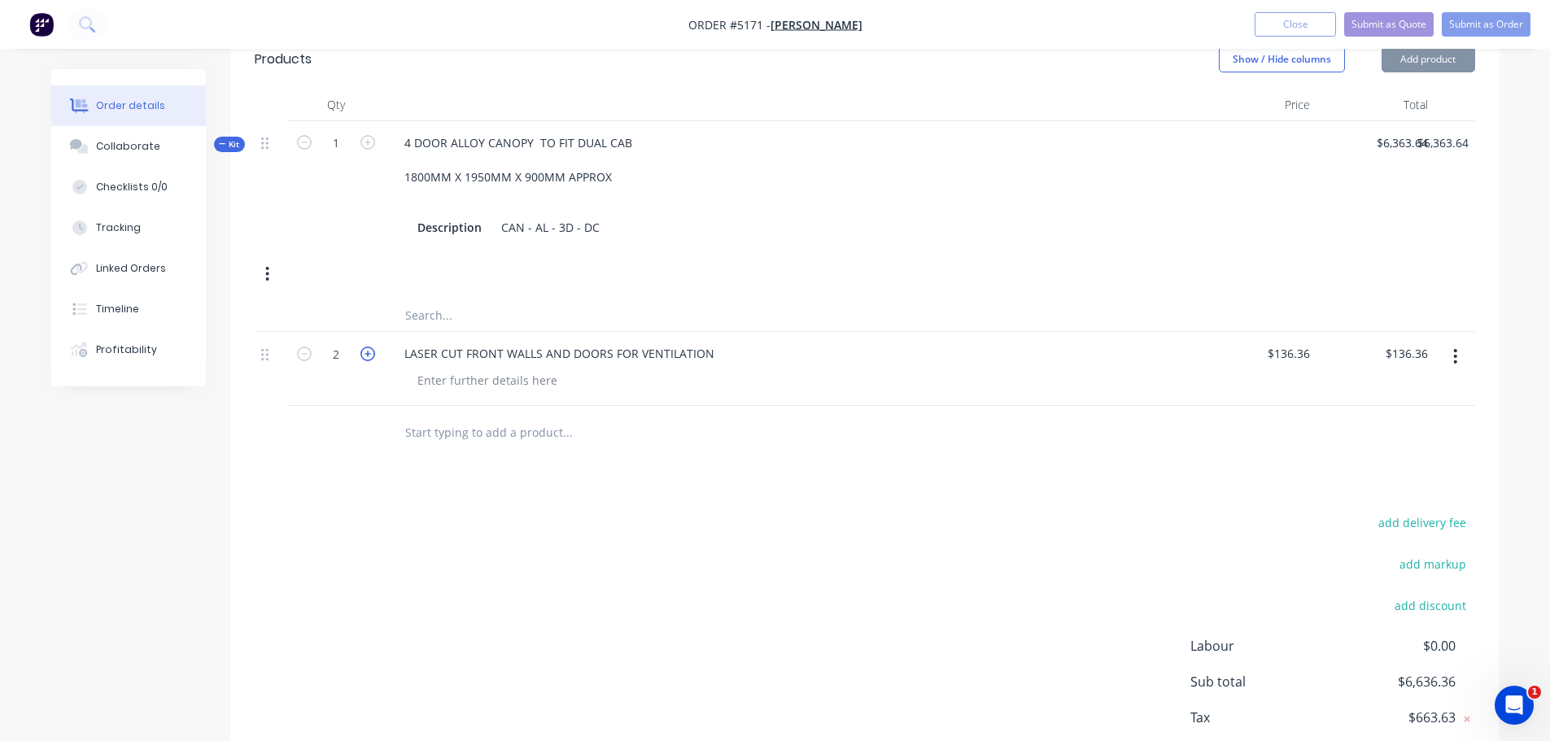
type input "$272.72"
click at [366, 347] on icon "button" at bounding box center [367, 354] width 15 height 15
type input "3"
type input "$409.08"
click at [366, 347] on icon "button" at bounding box center [367, 354] width 15 height 15
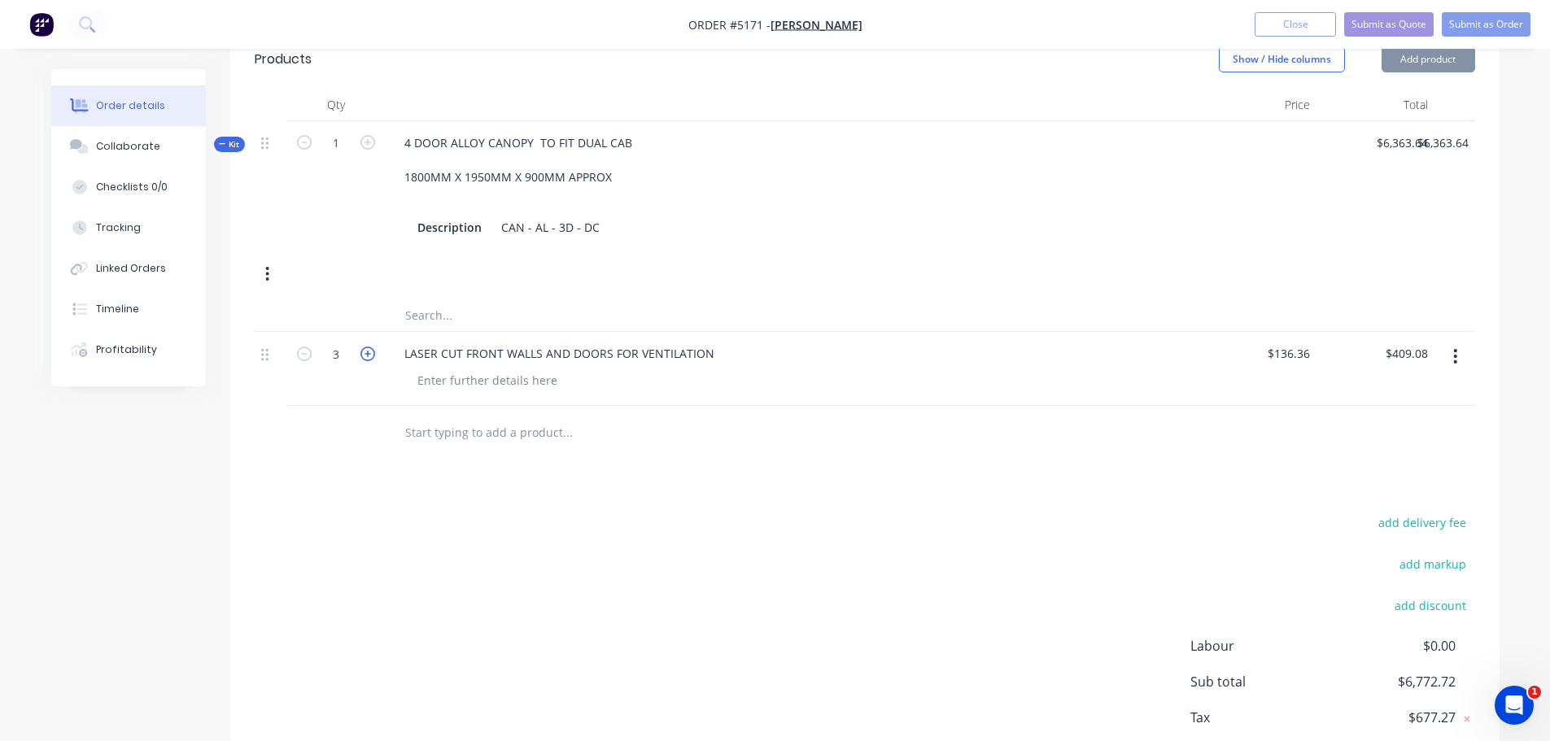
type input "4"
type input "$545.44"
click at [305, 347] on icon "button" at bounding box center [304, 354] width 15 height 15
type input "3"
type input "$409.08"
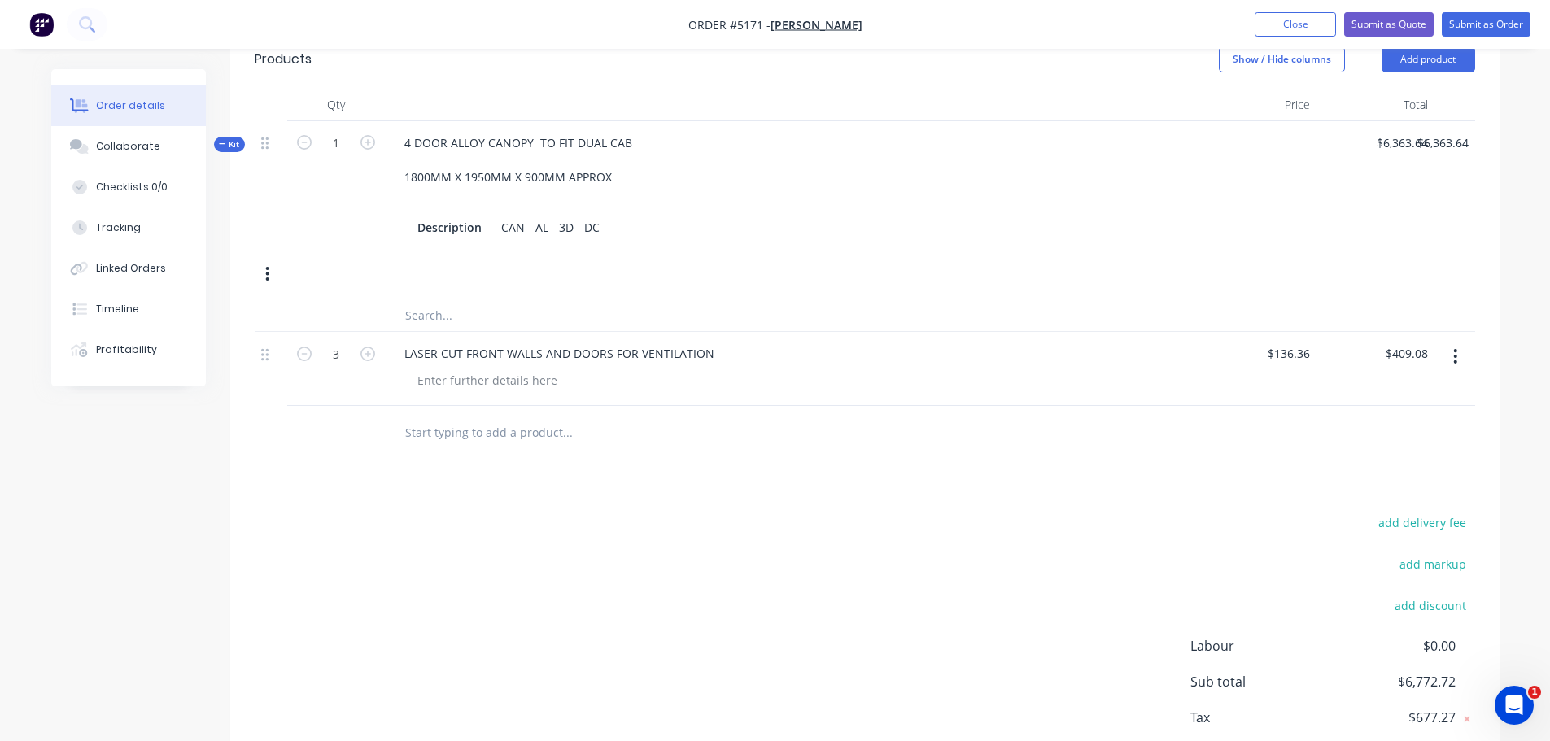
click at [445, 416] on input "text" at bounding box center [566, 432] width 325 height 33
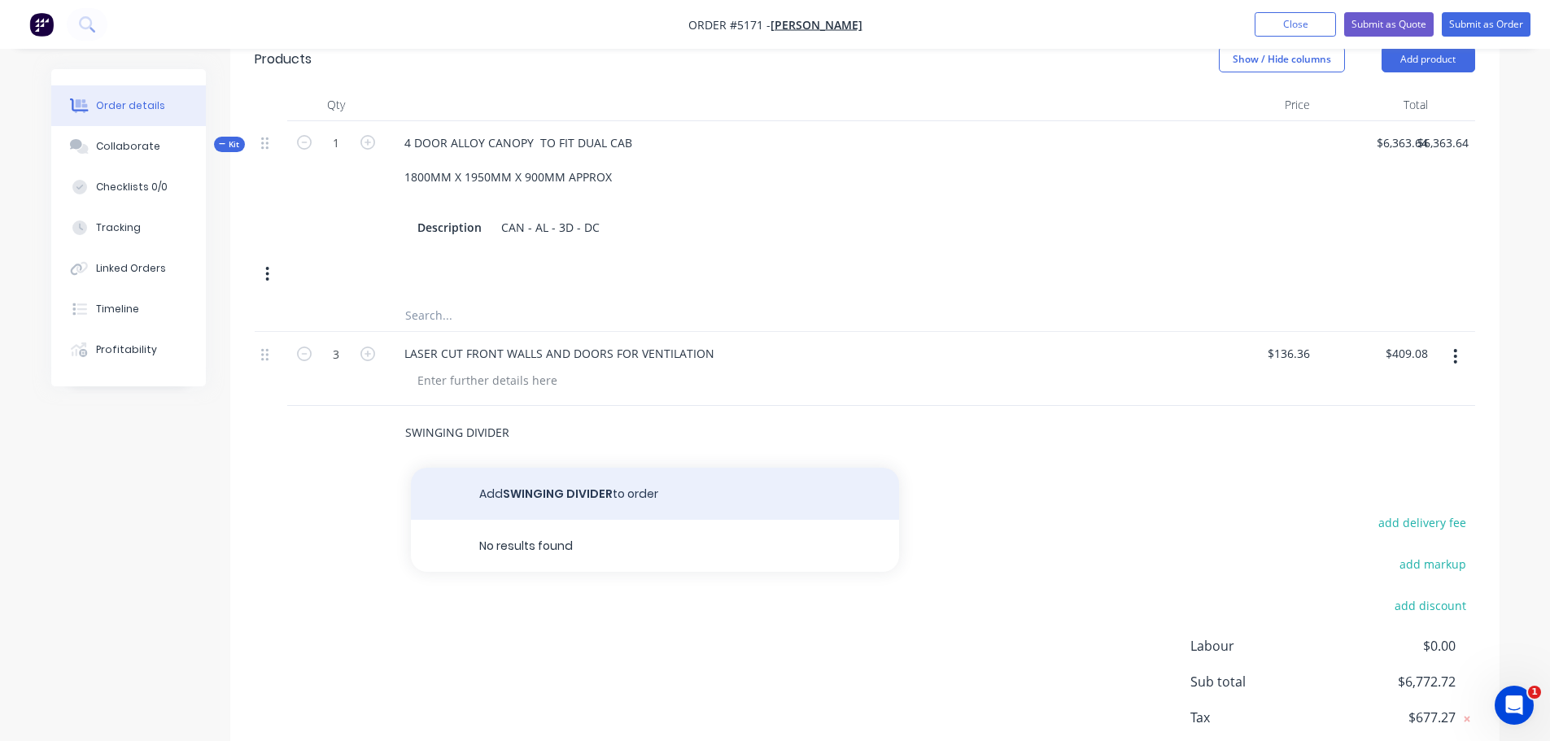
type input "SWINGING DIVIDER"
click at [611, 477] on button "Add SWINGING DIVIDER to order" at bounding box center [655, 494] width 488 height 52
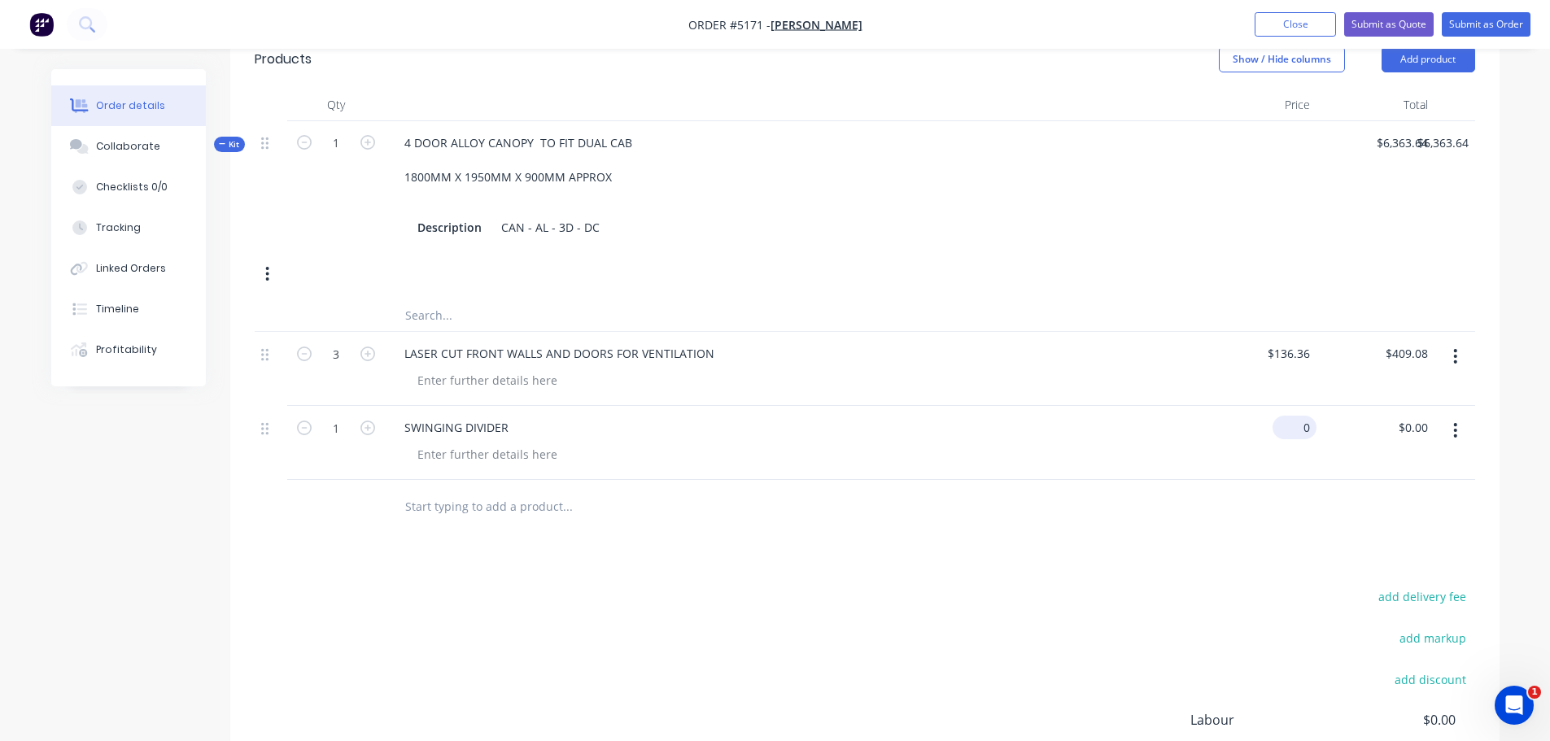
click at [1299, 416] on input "0" at bounding box center [1297, 428] width 37 height 24
type input "$318.18"
click at [448, 490] on input "text" at bounding box center [566, 506] width 325 height 33
type input "PAINTED GREY TBC"
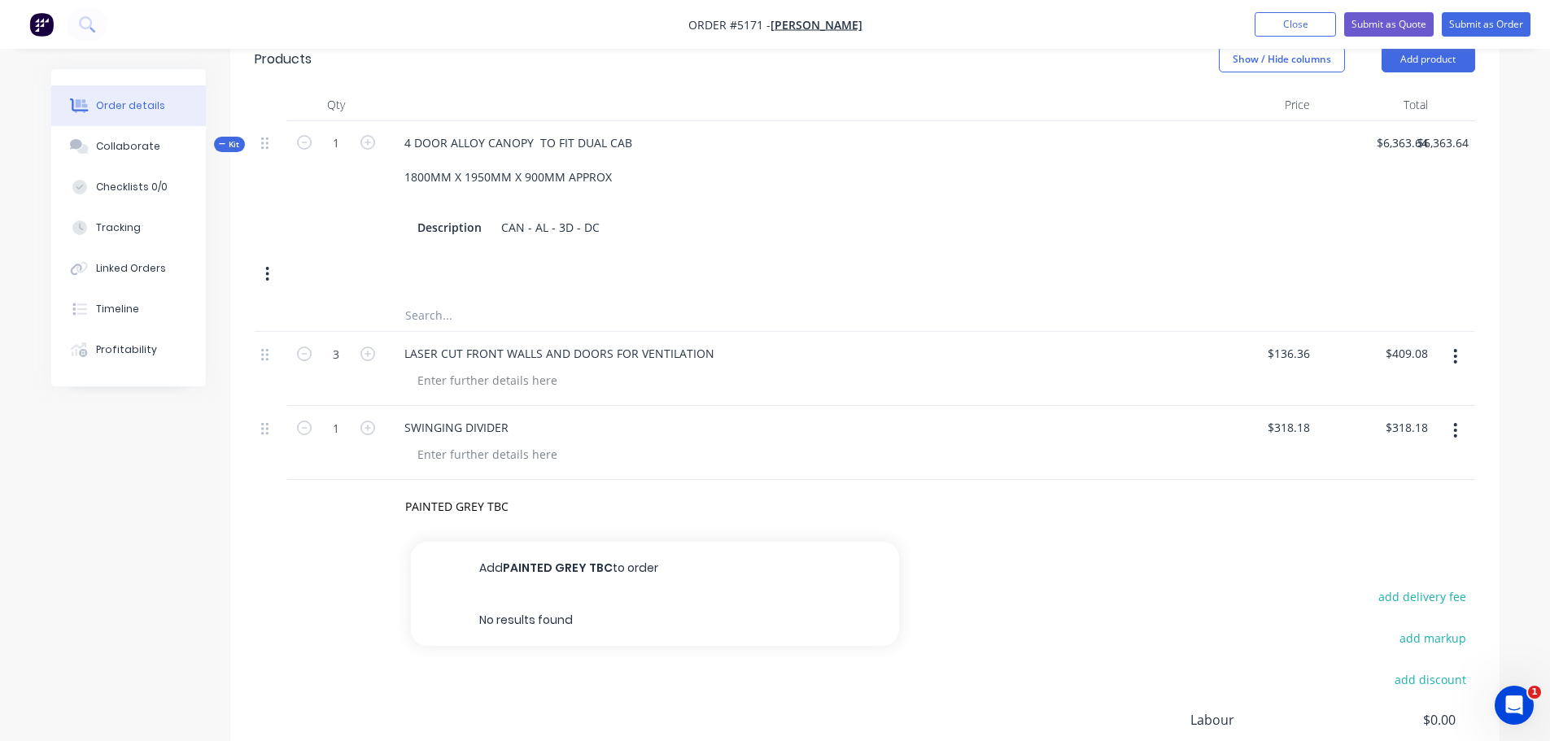
click at [594, 542] on button "Add PAINTED GREY TBC to order" at bounding box center [655, 568] width 488 height 52
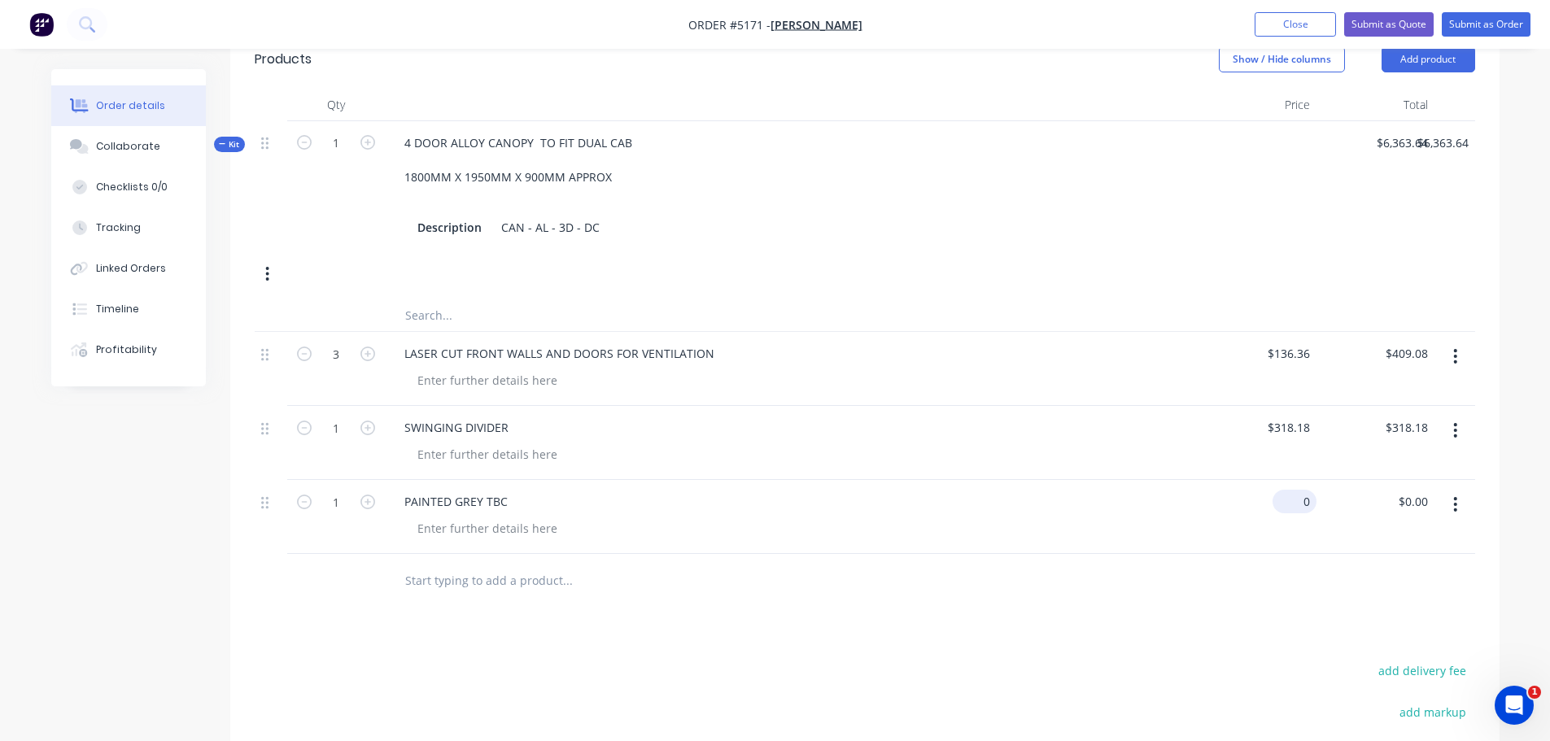
click at [1294, 490] on div "0 $0.00" at bounding box center [1294, 502] width 44 height 24
type input "$909.09"
click at [464, 564] on input "text" at bounding box center [566, 580] width 325 height 33
type input "O"
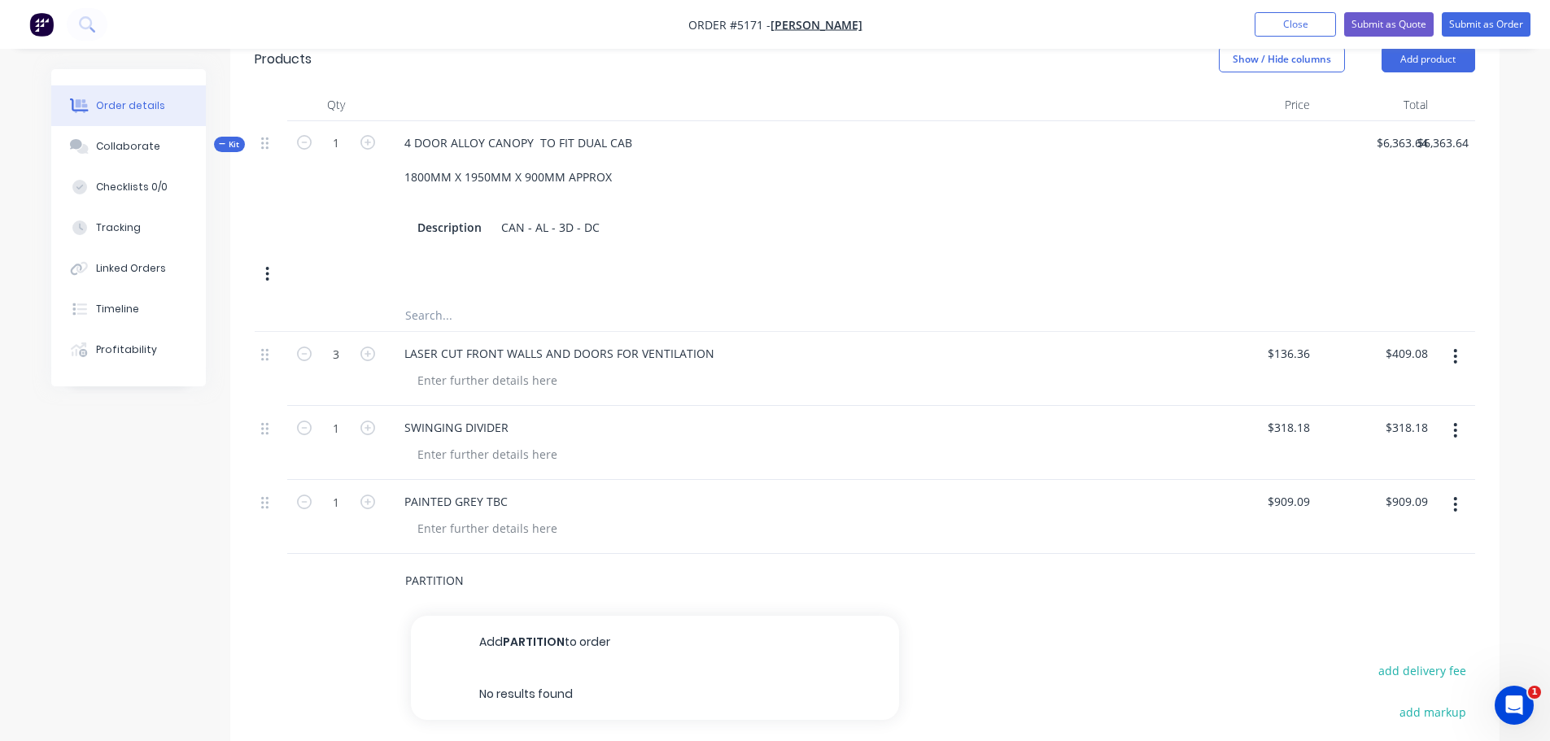
type input "PARTITION"
click at [526, 616] on button "Add PARTITION to order" at bounding box center [655, 642] width 488 height 52
click at [1292, 564] on div "0 0" at bounding box center [1303, 576] width 25 height 24
type input "$227.27"
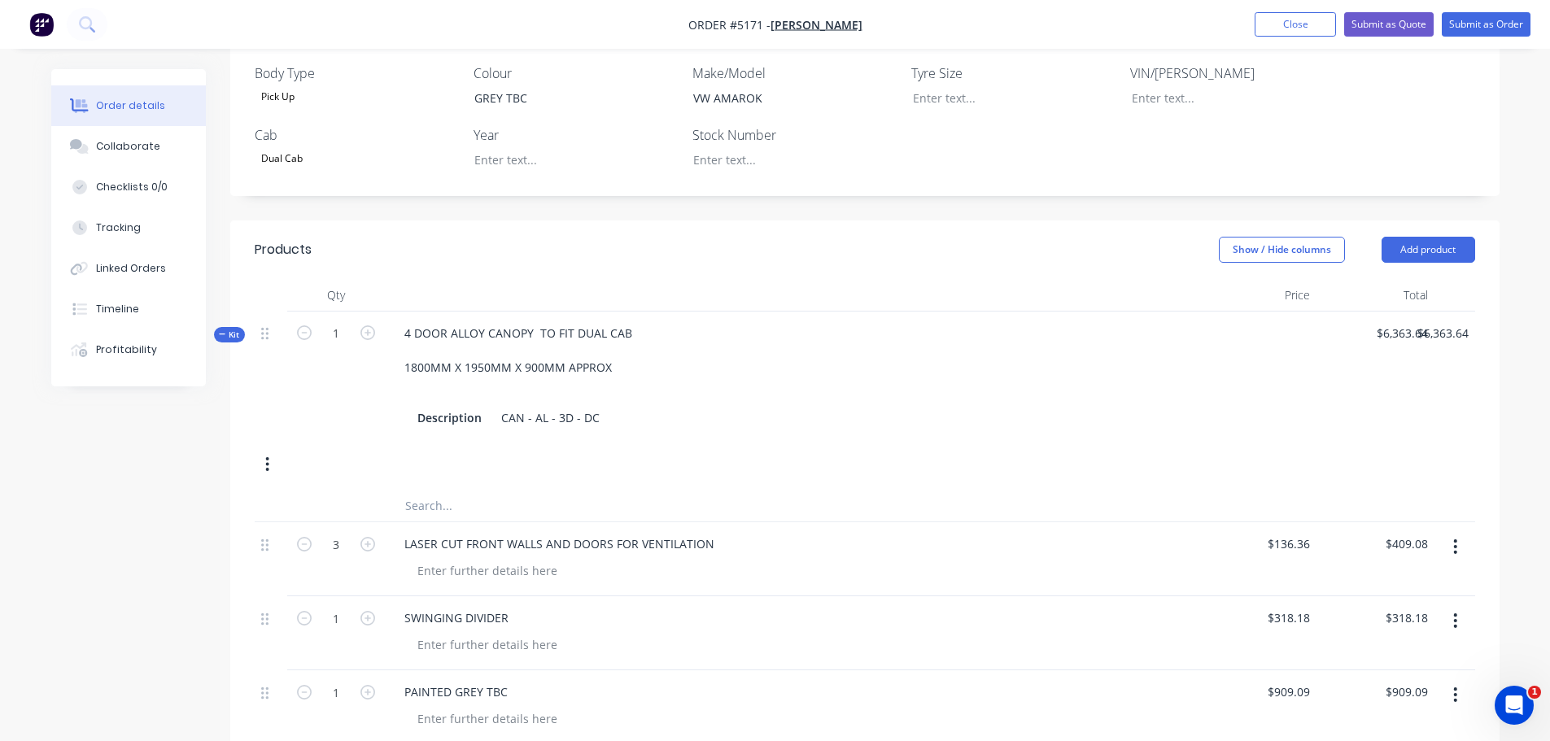
scroll to position [438, 0]
type input "$227.27"
click at [1376, 24] on button "Submit as Quote" at bounding box center [1388, 24] width 89 height 24
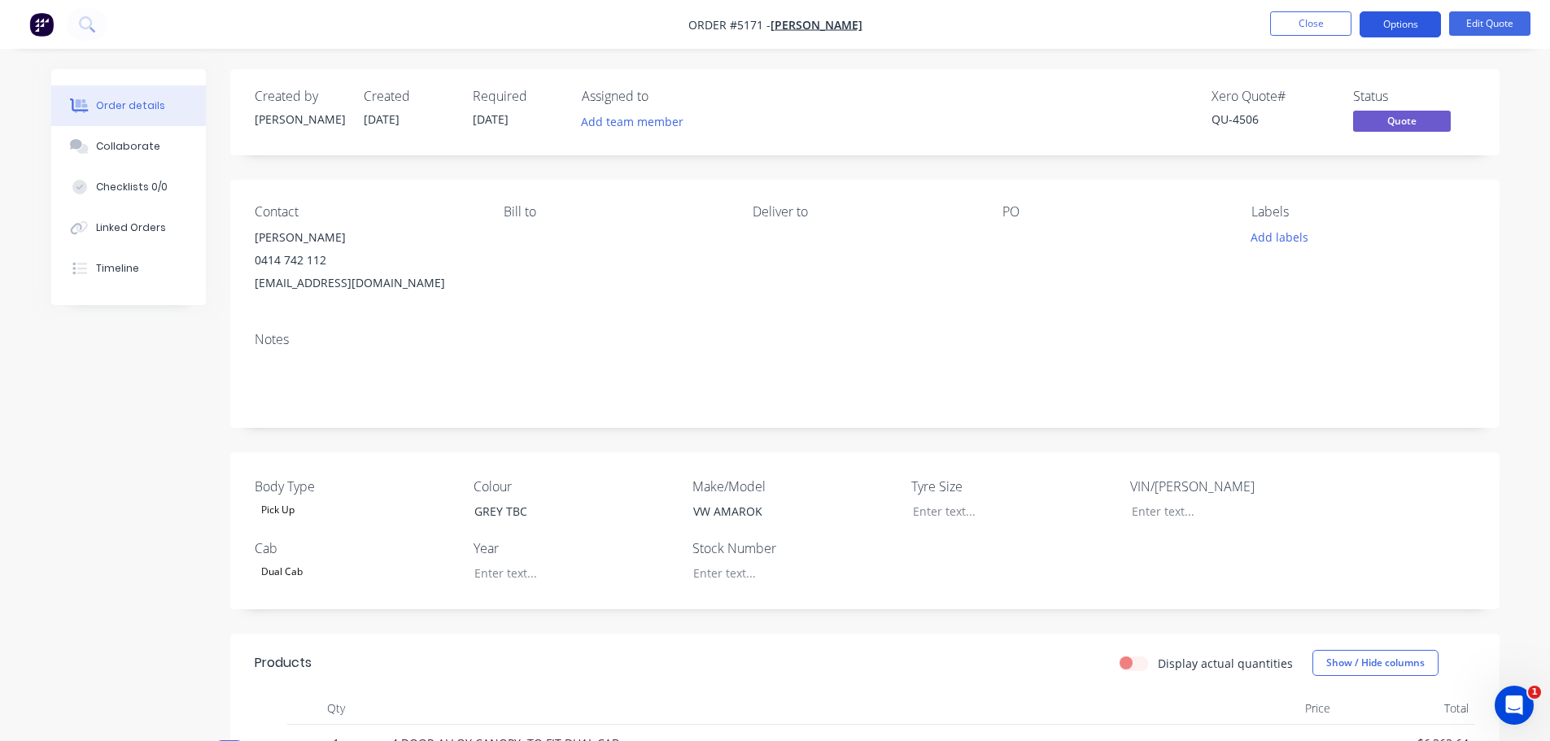
click at [1395, 19] on button "Options" at bounding box center [1399, 24] width 81 height 26
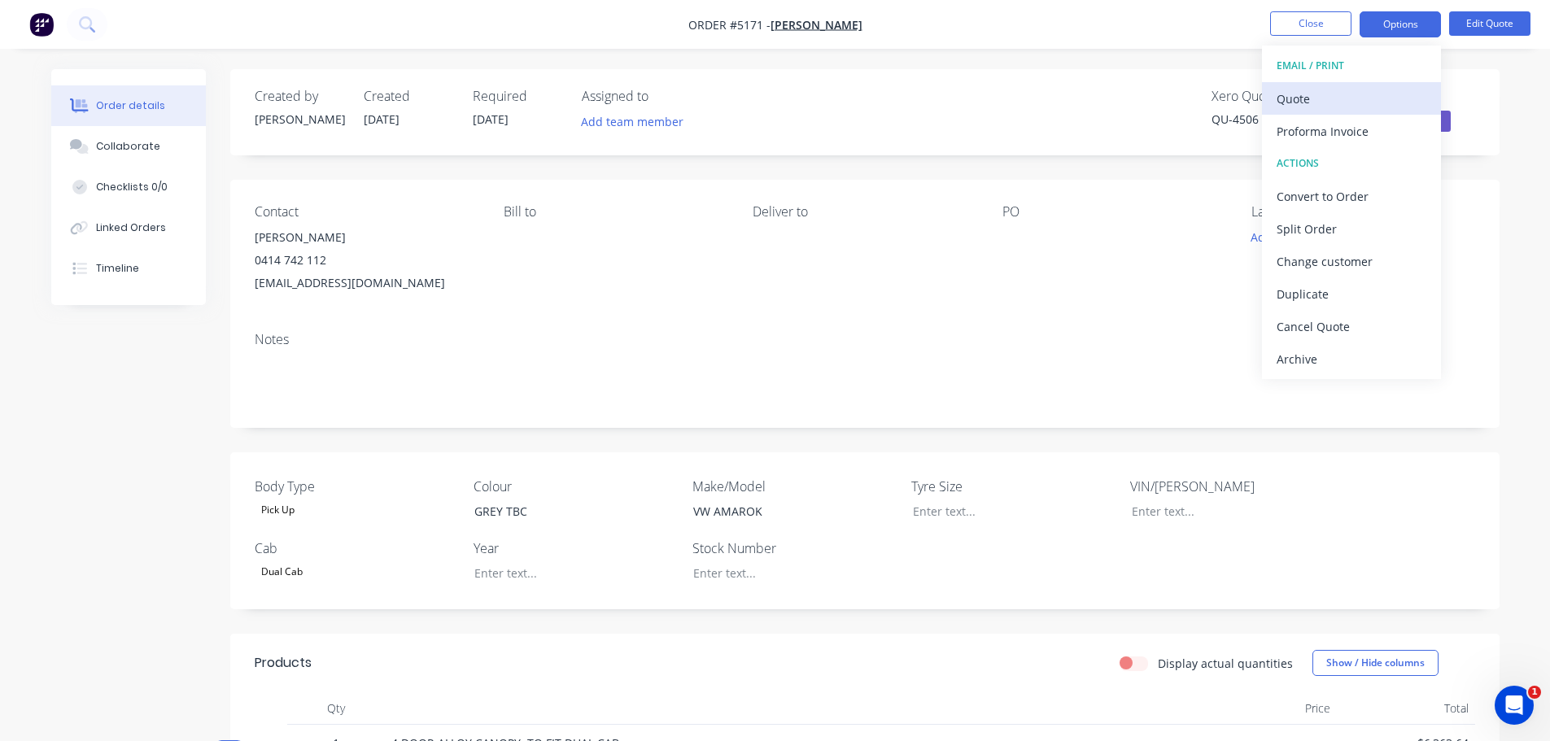
click at [1355, 95] on div "Quote" at bounding box center [1351, 99] width 150 height 24
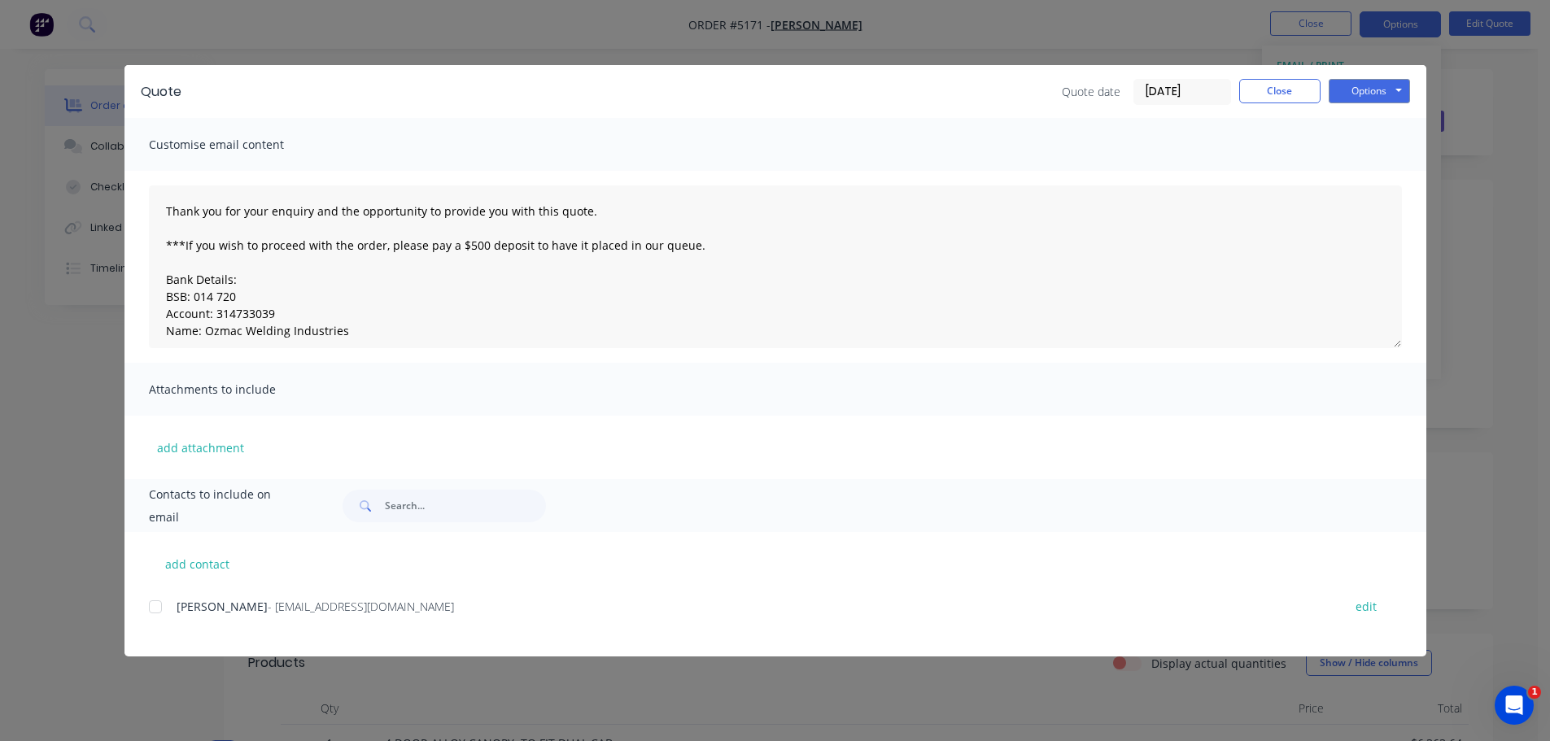
click at [159, 608] on div at bounding box center [155, 607] width 33 height 33
click at [1348, 82] on button "Options" at bounding box center [1368, 91] width 81 height 24
click at [1358, 177] on button "Email" at bounding box center [1380, 173] width 104 height 27
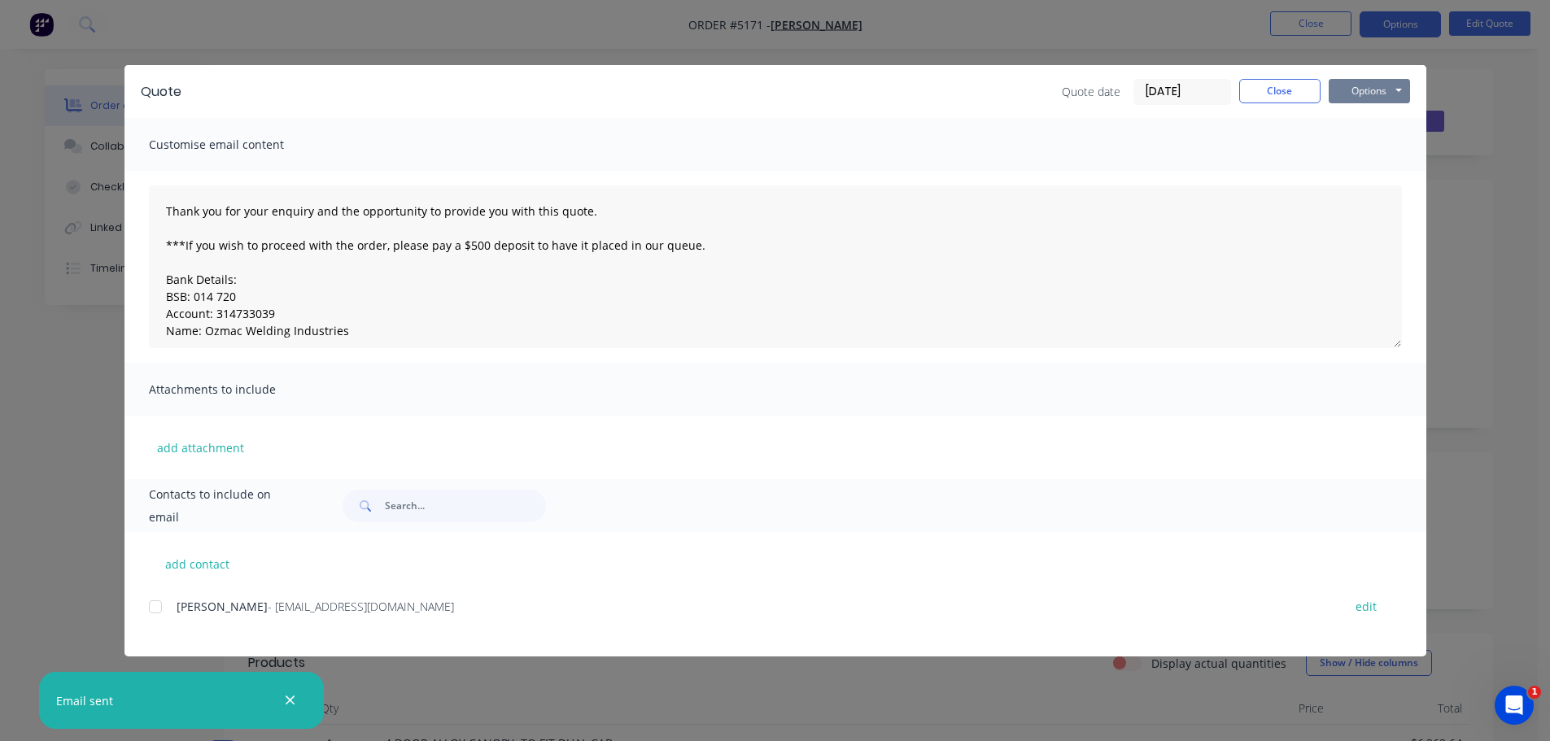
click at [1374, 92] on button "Options" at bounding box center [1368, 91] width 81 height 24
click at [1371, 144] on button "Print" at bounding box center [1380, 146] width 104 height 27
click at [1272, 92] on button "Close" at bounding box center [1279, 91] width 81 height 24
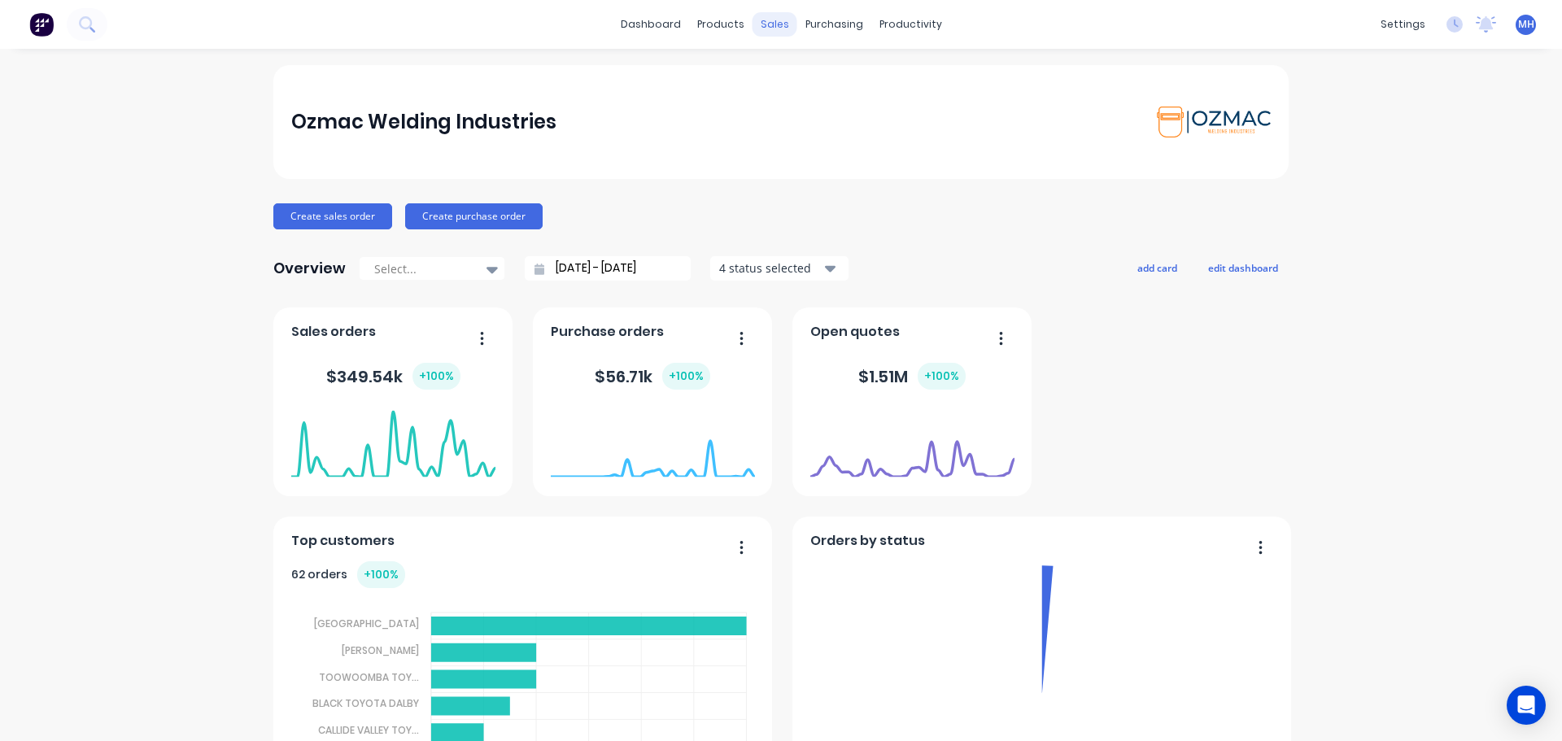
click at [761, 26] on div "sales" at bounding box center [774, 24] width 45 height 24
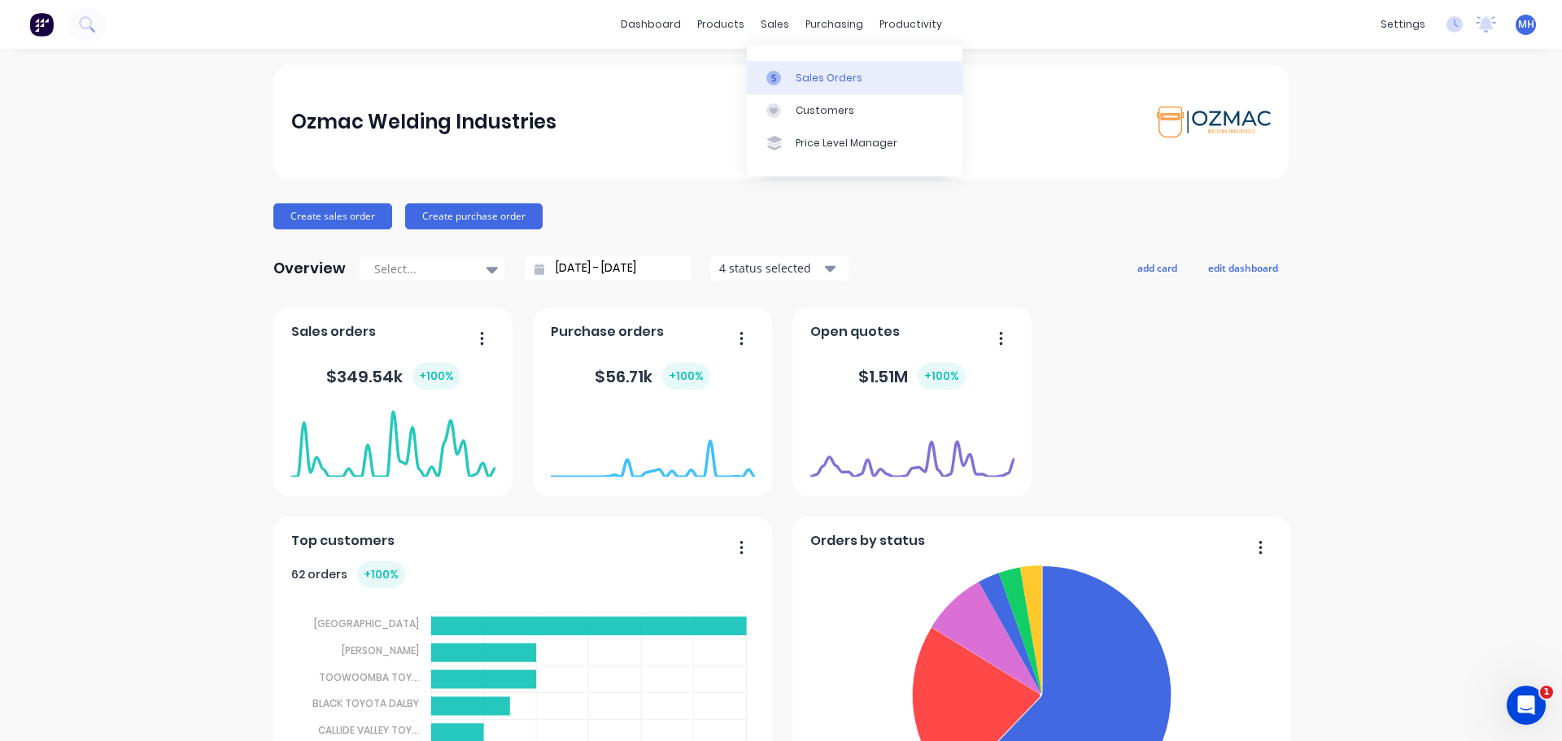
click at [782, 79] on div at bounding box center [778, 78] width 24 height 15
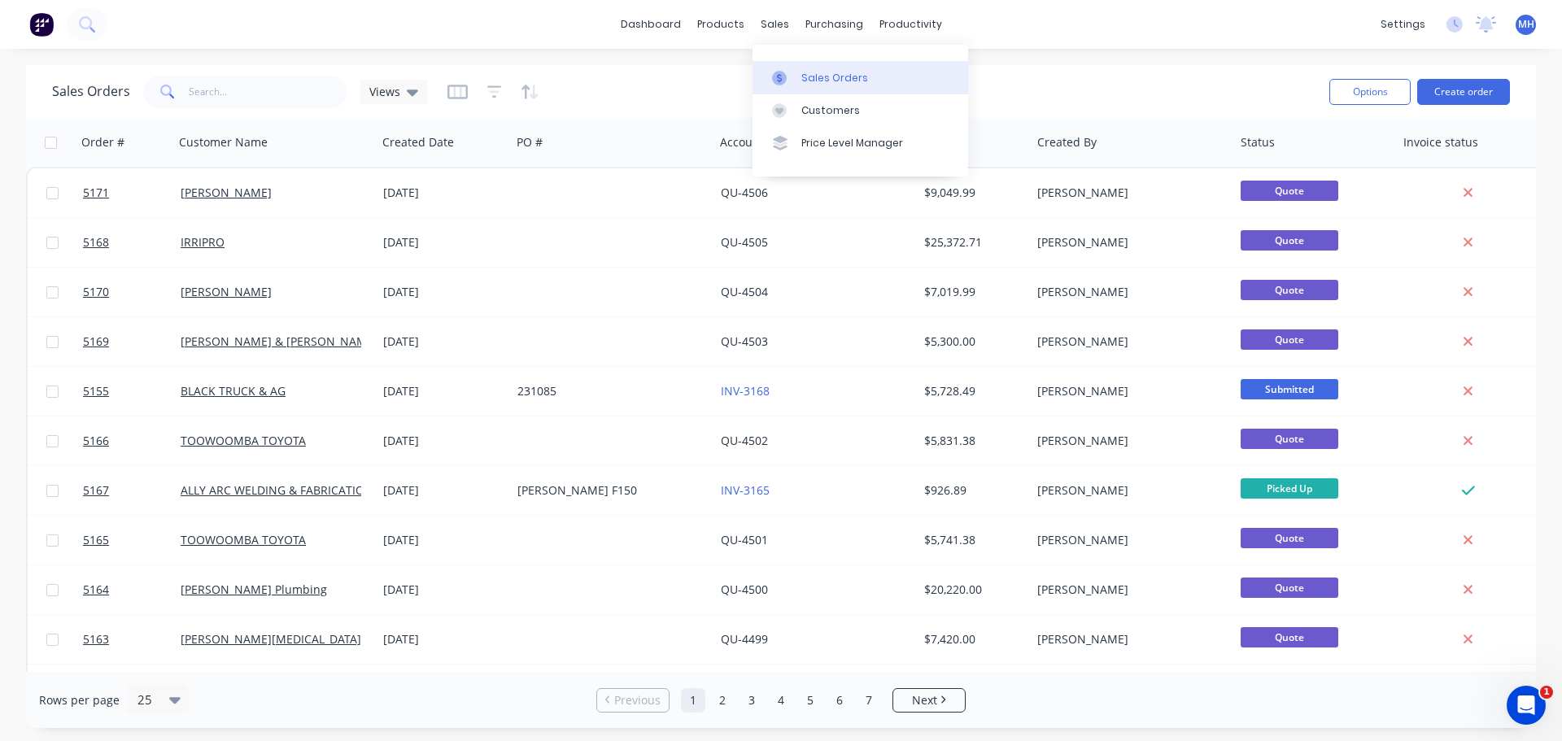
click at [809, 79] on div "Sales Orders" at bounding box center [834, 78] width 67 height 15
click at [804, 82] on div "Sales Orders" at bounding box center [834, 78] width 67 height 15
click at [1464, 89] on button "Create order" at bounding box center [1463, 92] width 93 height 26
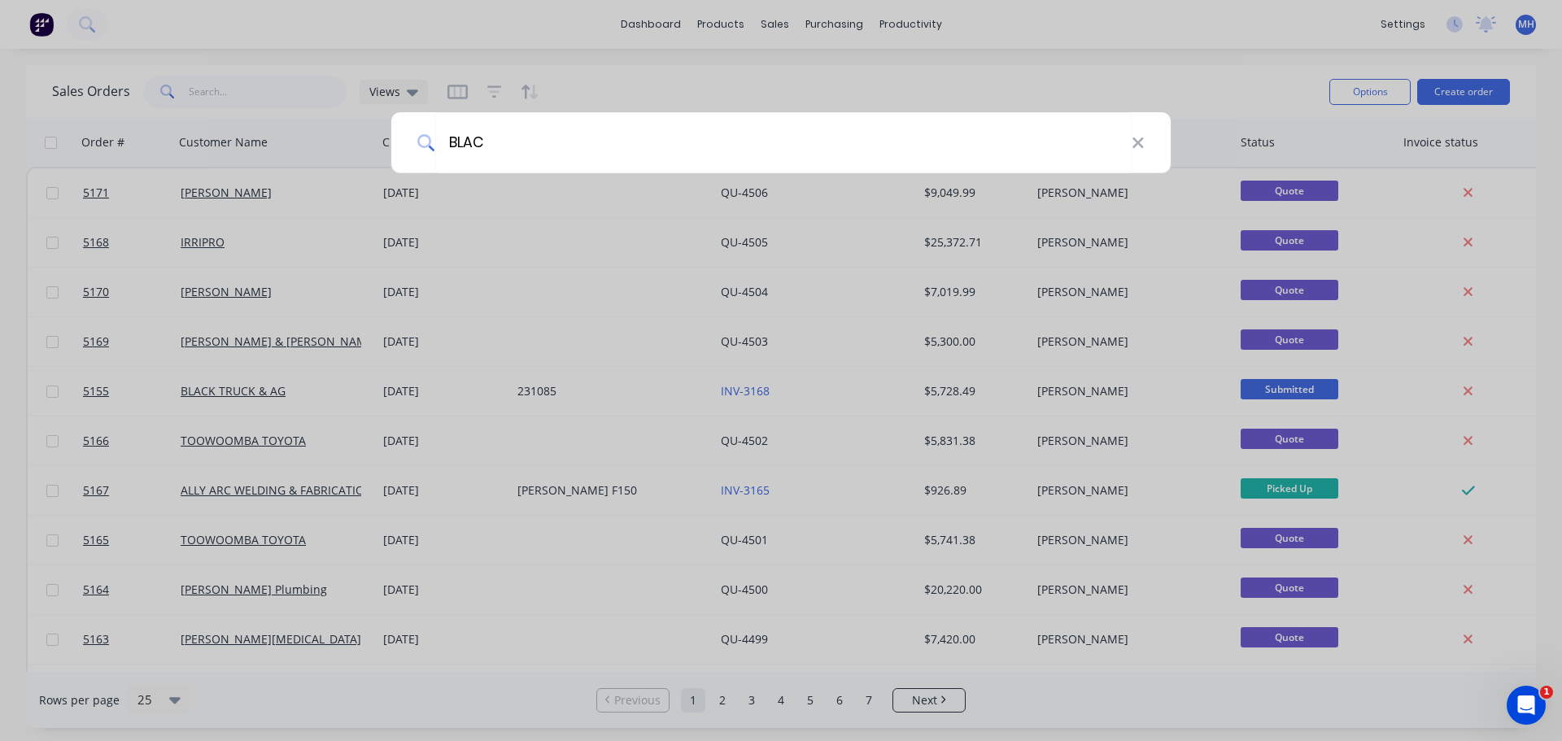
type input "BLACK"
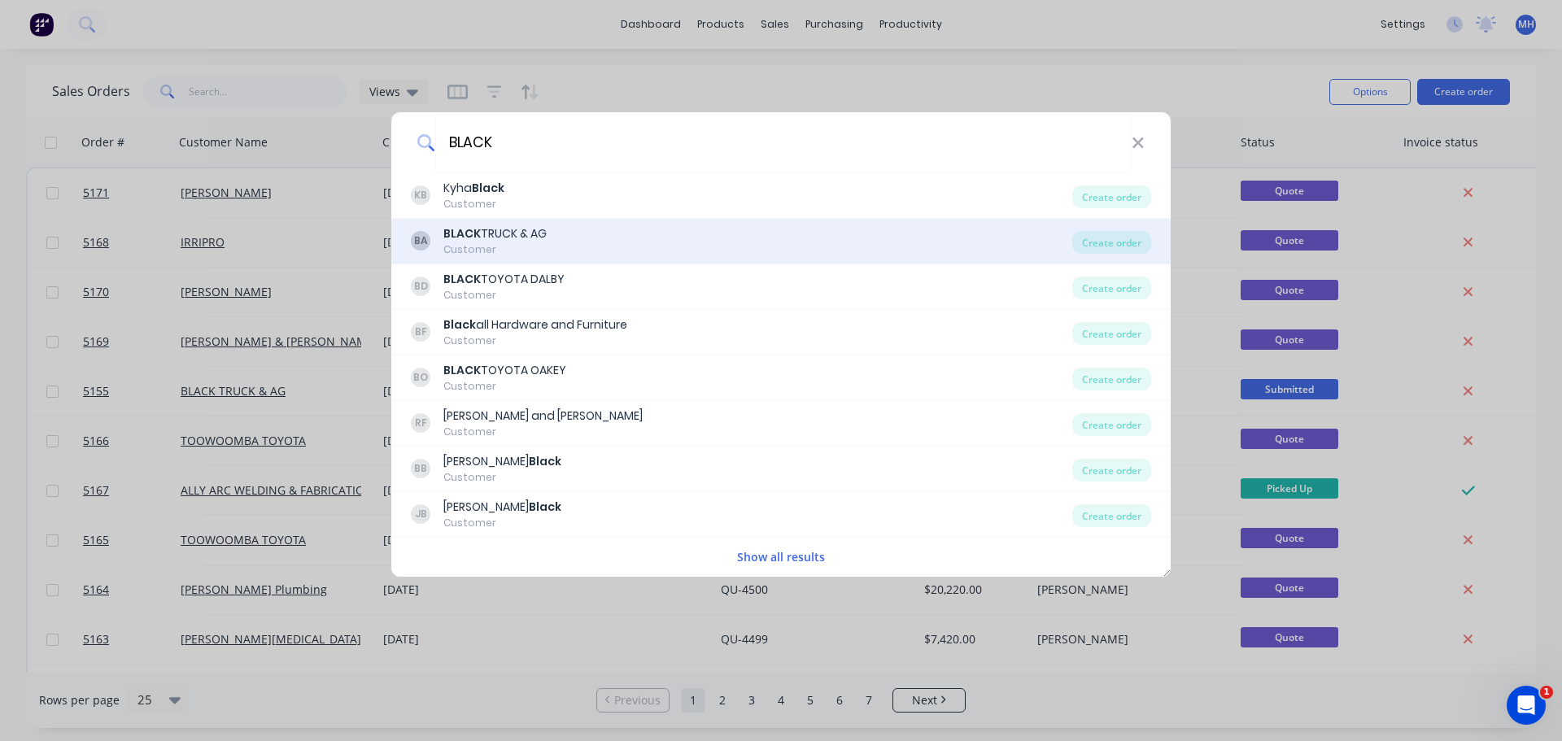
click at [490, 240] on div "BLACK TRUCK & AG" at bounding box center [494, 233] width 103 height 17
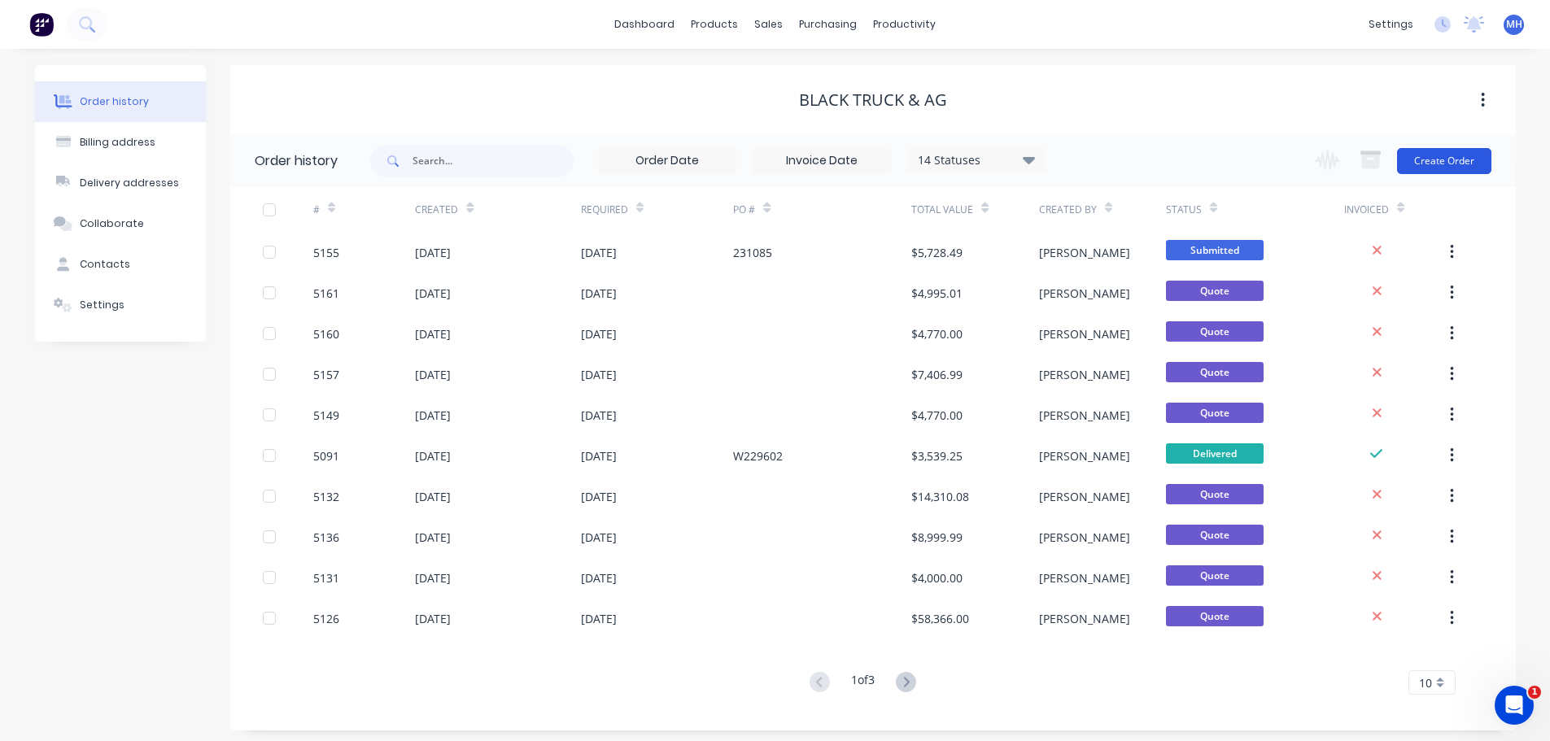
click at [1435, 152] on button "Create Order" at bounding box center [1444, 161] width 94 height 26
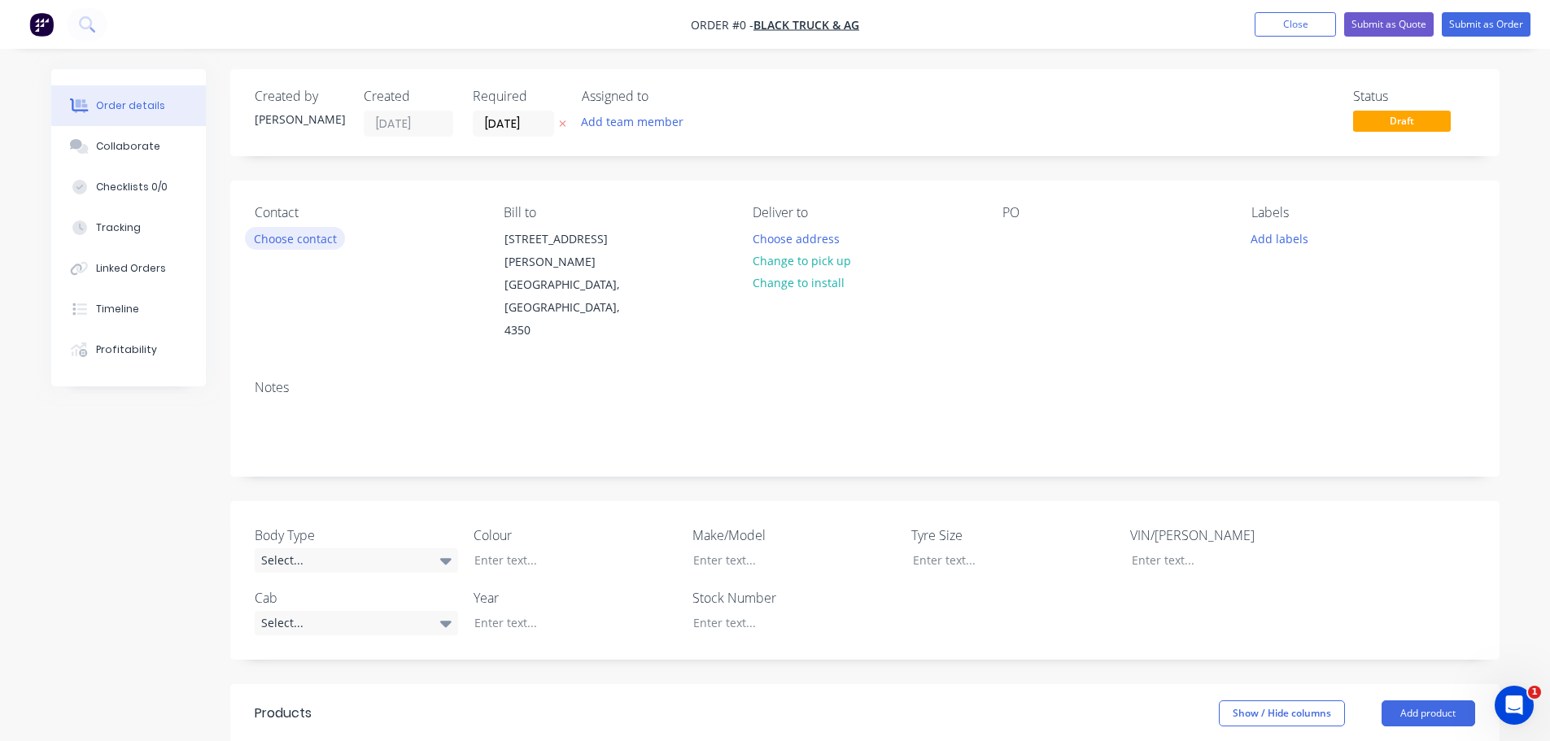
click at [321, 238] on button "Choose contact" at bounding box center [295, 238] width 100 height 22
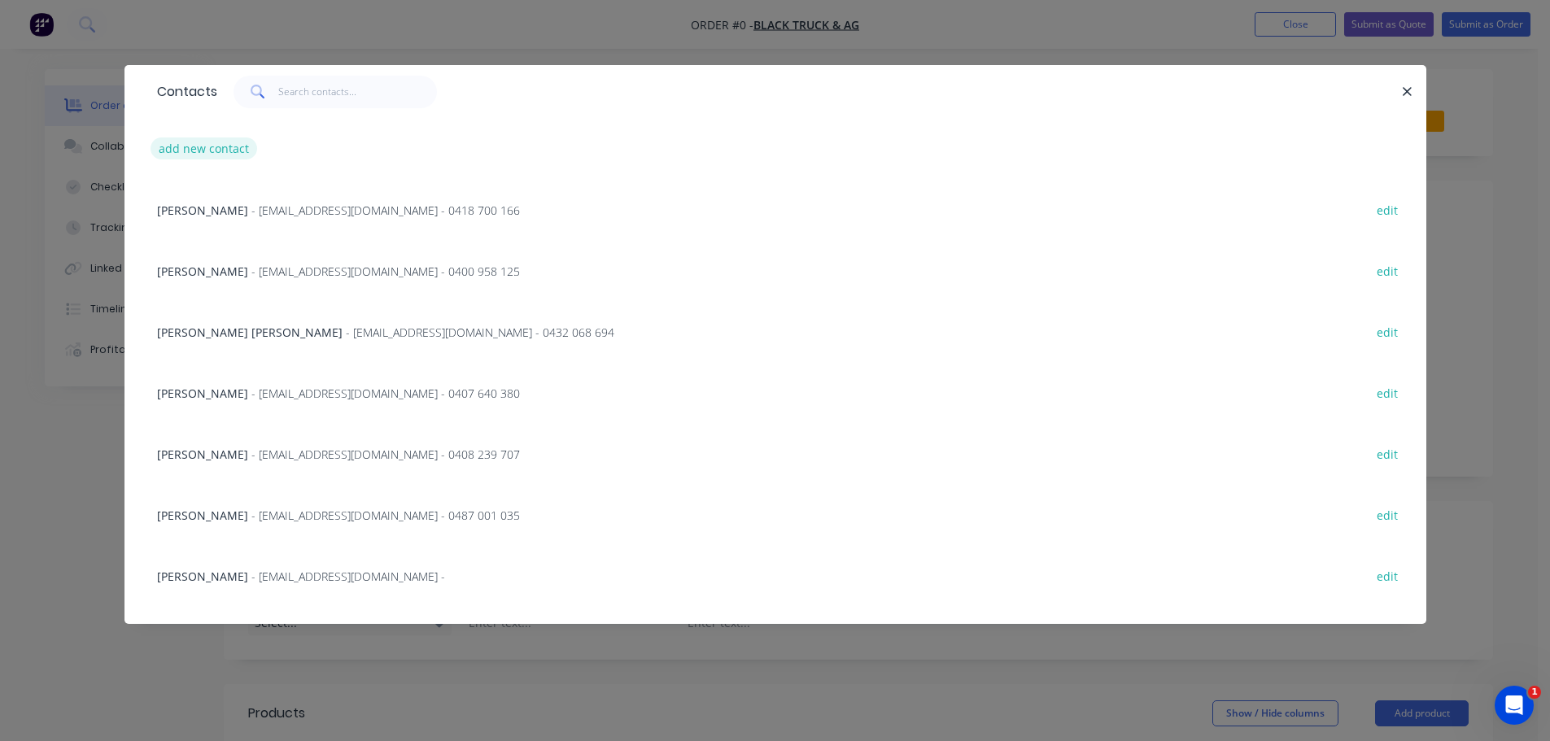
click at [238, 146] on button "add new contact" at bounding box center [203, 148] width 107 height 22
select select "AU"
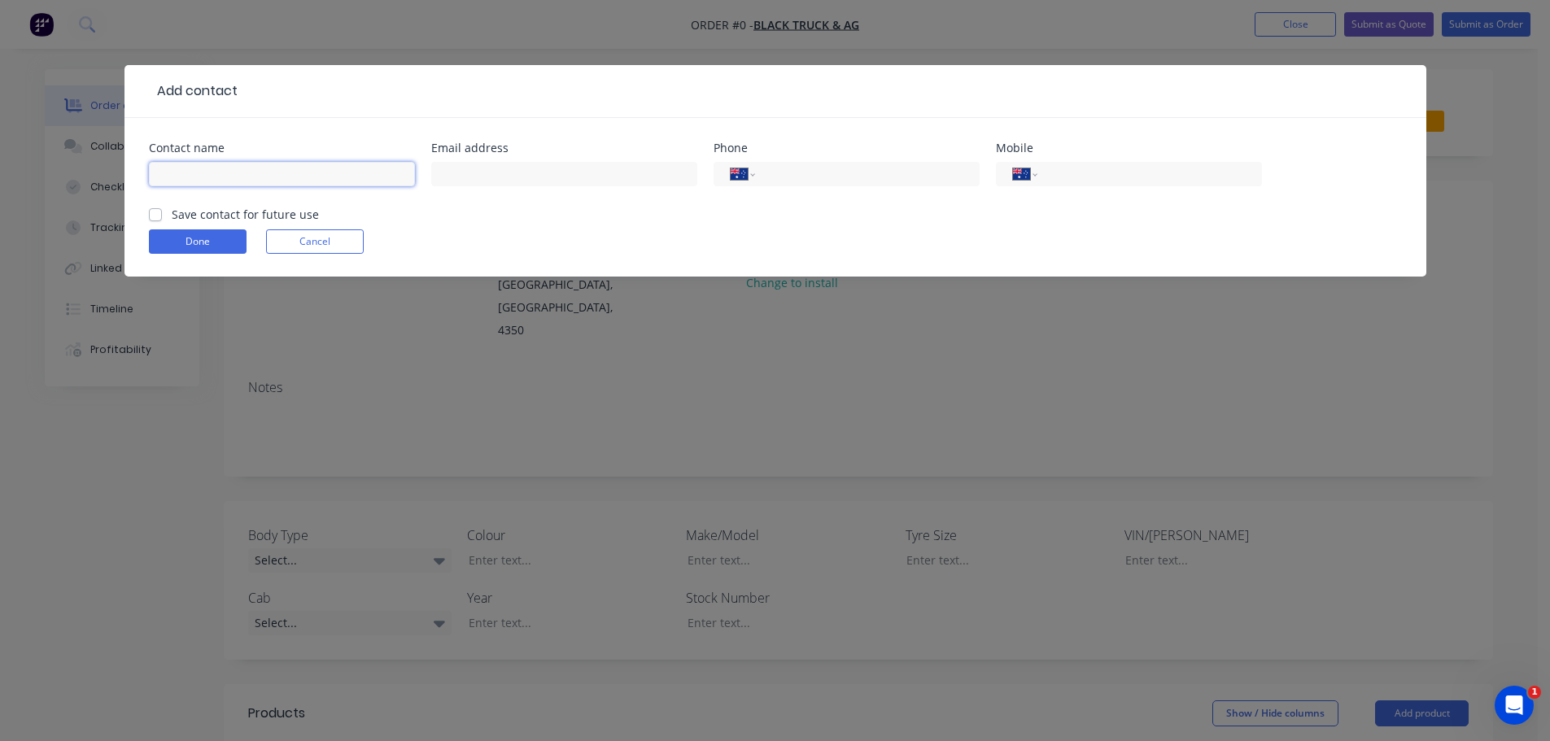
click at [358, 175] on input "text" at bounding box center [282, 174] width 266 height 24
type input "J"
type input "j"
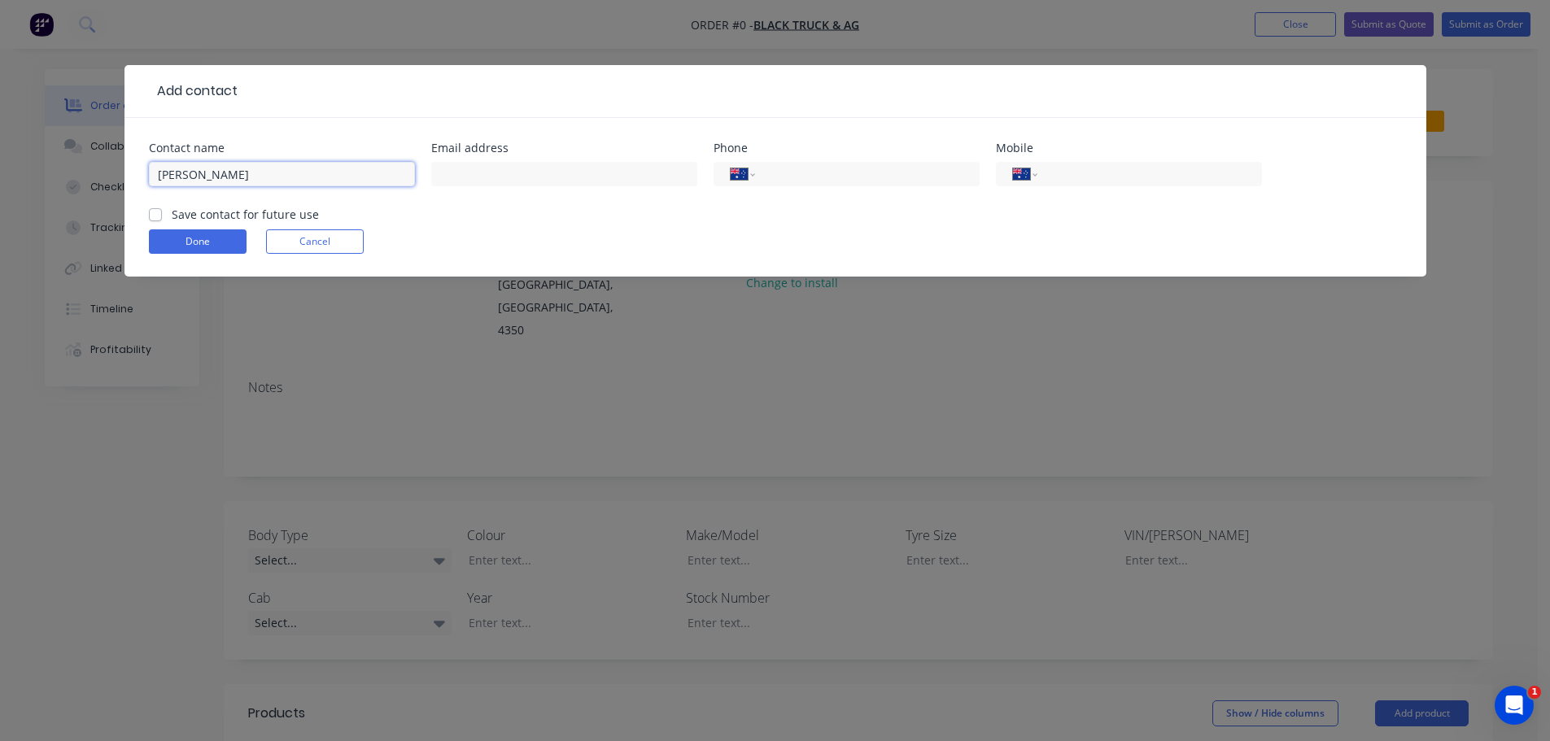
type input "[PERSON_NAME]"
type input "[EMAIL_ADDRESS][DOMAIN_NAME]"
click at [1118, 176] on input "tel" at bounding box center [1145, 174] width 195 height 19
type input "0413 225 848"
click at [172, 216] on label "Save contact for future use" at bounding box center [245, 214] width 147 height 17
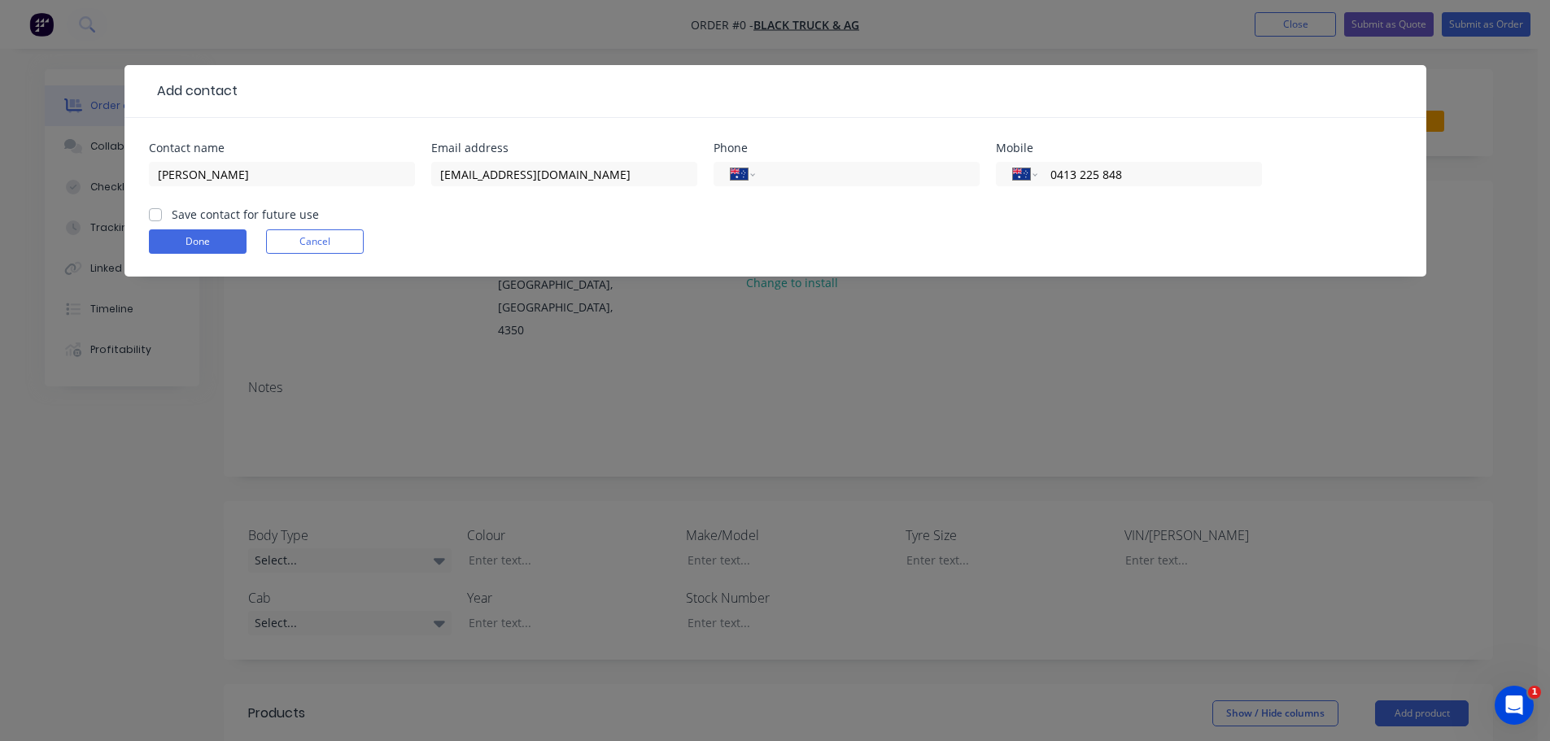
click at [150, 216] on input "Save contact for future use" at bounding box center [155, 213] width 13 height 15
checkbox input "true"
click at [181, 241] on button "Done" at bounding box center [198, 241] width 98 height 24
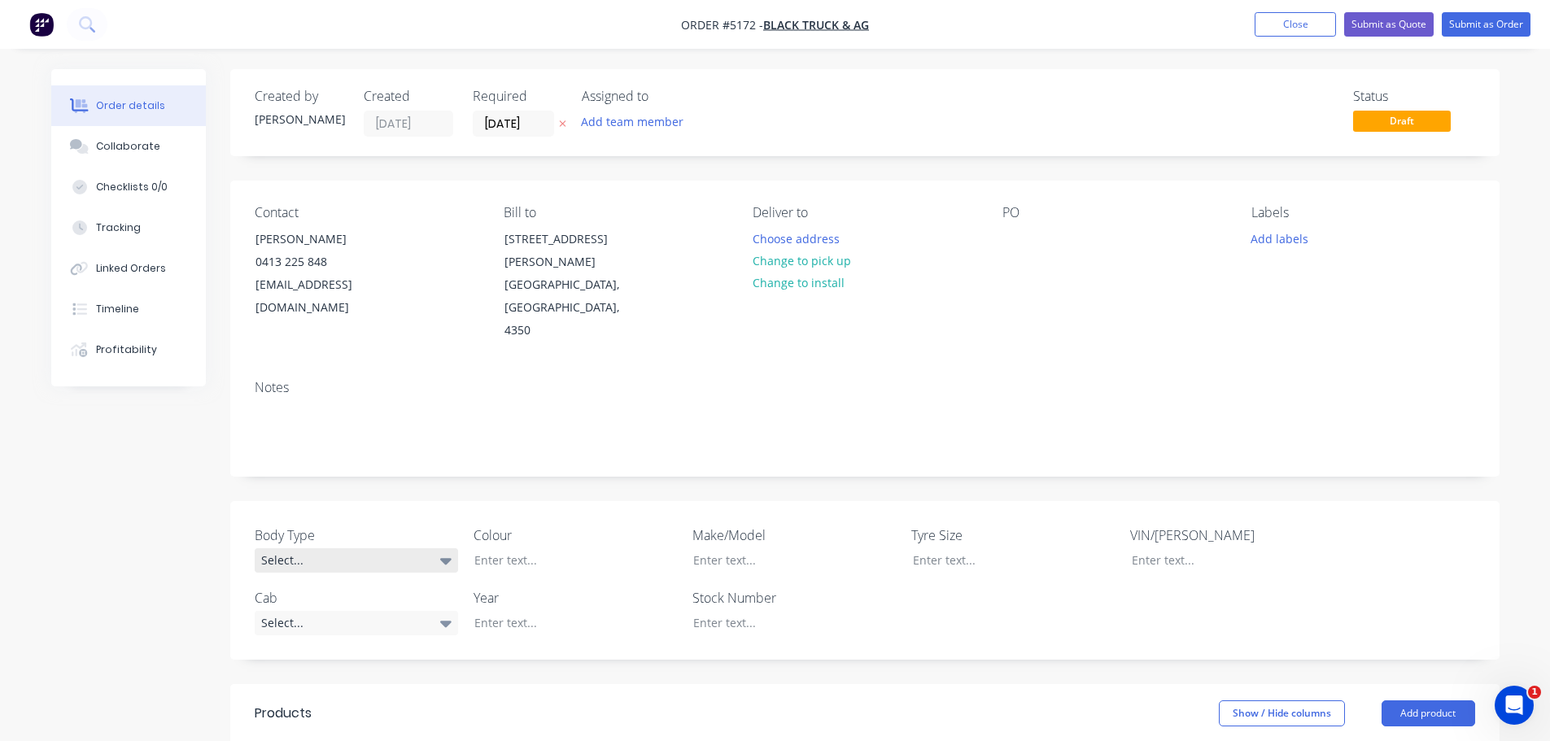
click at [334, 548] on div "Select..." at bounding box center [356, 560] width 203 height 24
click at [351, 586] on button "Cab Chassis" at bounding box center [377, 581] width 244 height 33
click at [362, 610] on div "Select..." at bounding box center [356, 622] width 203 height 24
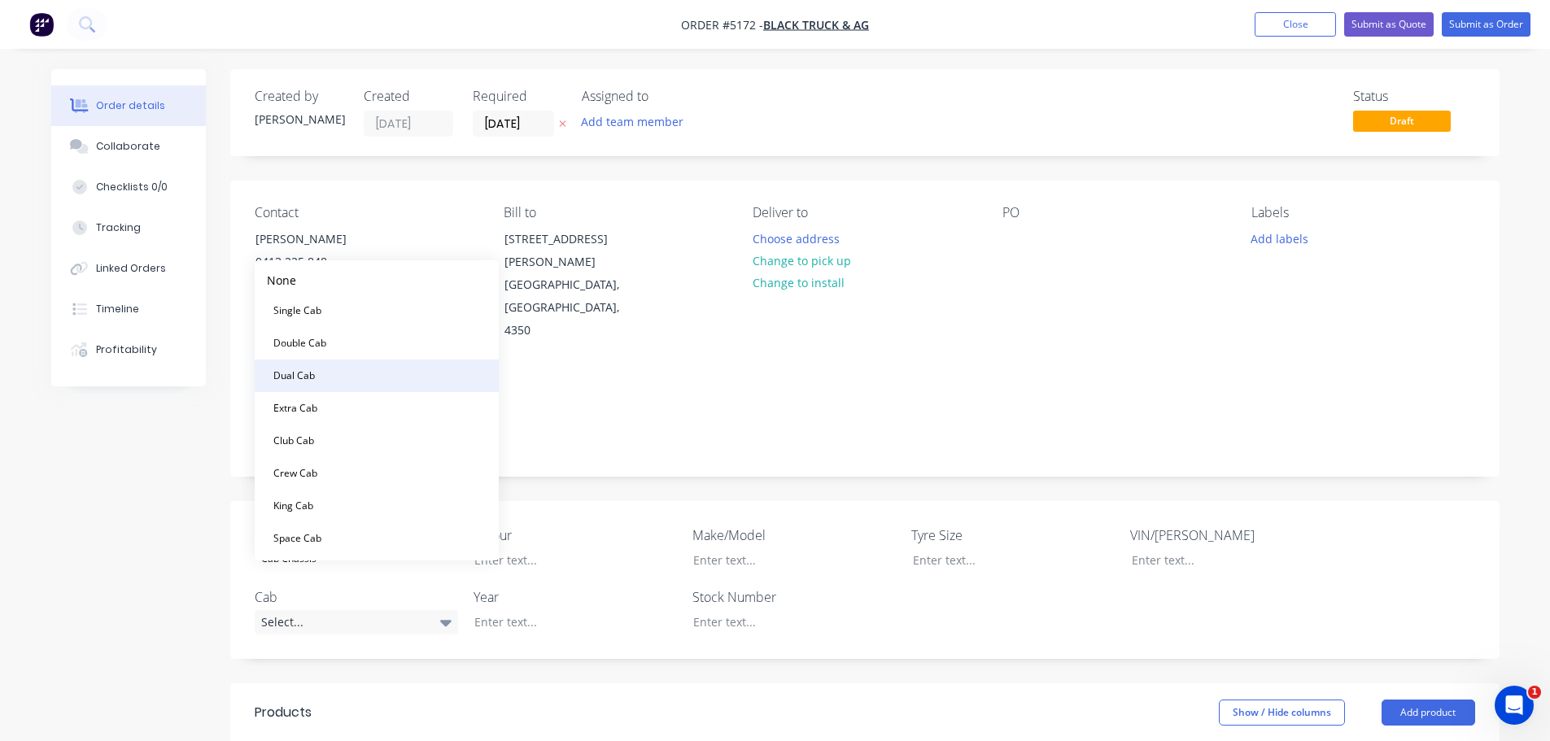
click at [353, 377] on button "Dual Cab" at bounding box center [377, 376] width 244 height 33
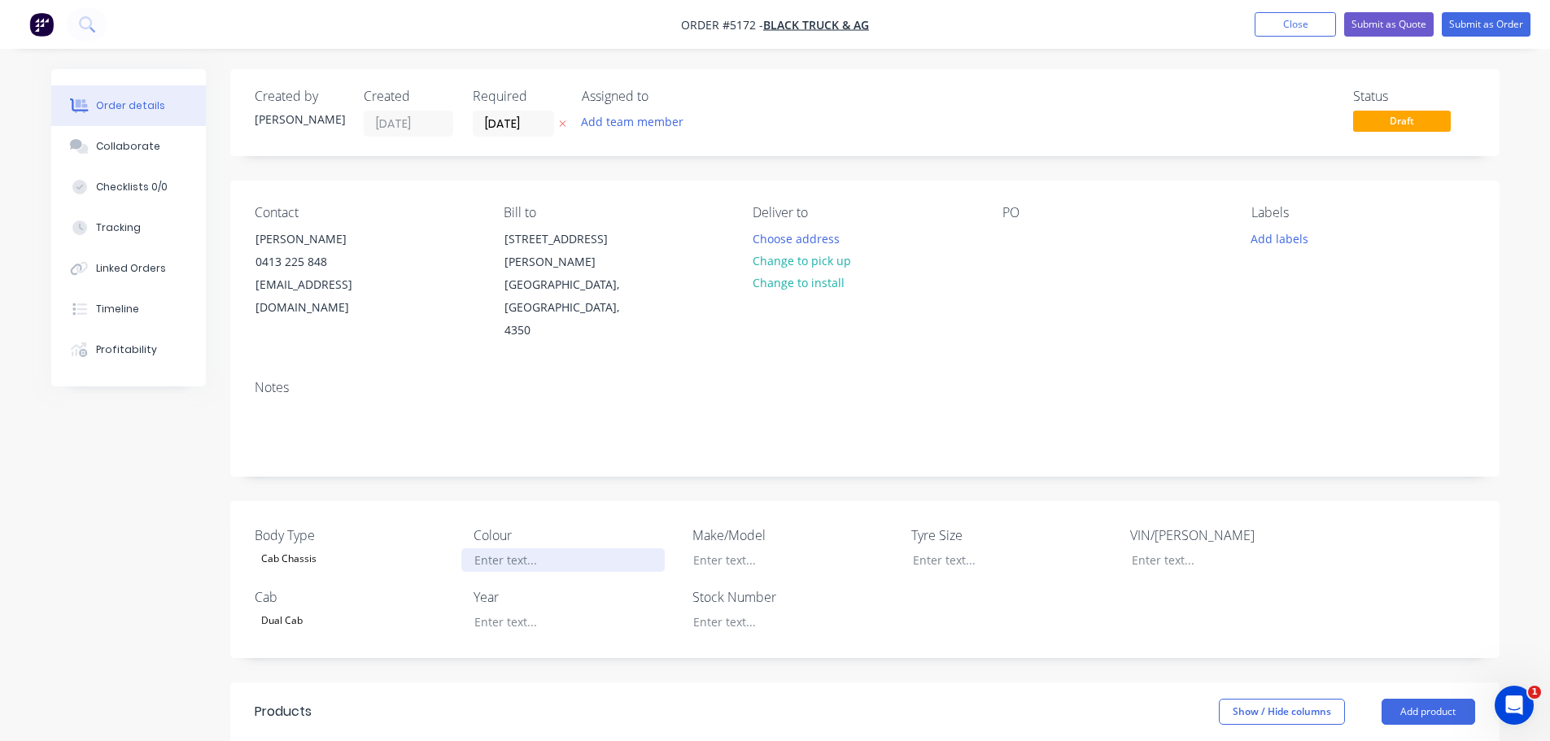
click at [527, 548] on div at bounding box center [562, 560] width 203 height 24
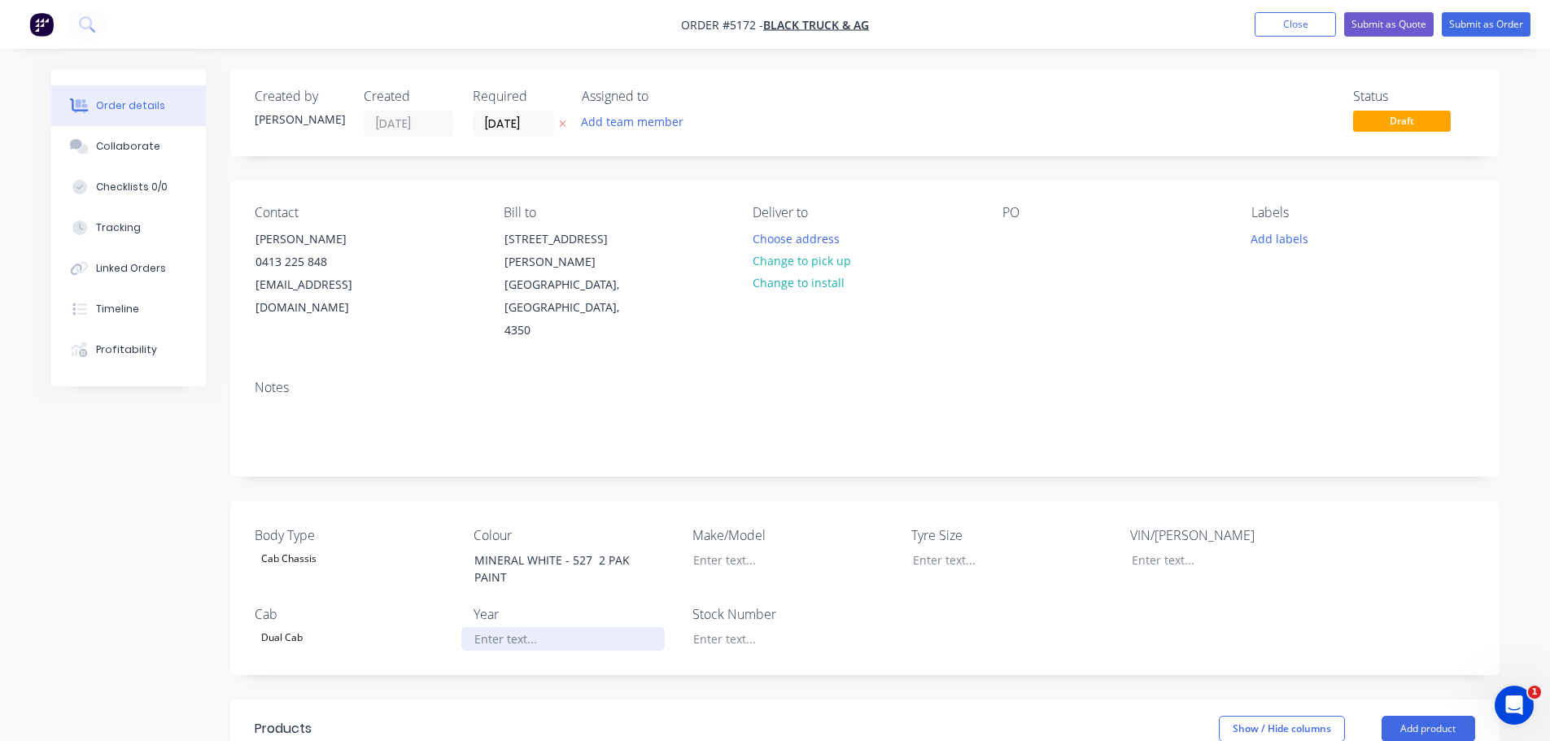
click at [515, 627] on div at bounding box center [562, 639] width 203 height 24
click at [769, 548] on div at bounding box center [781, 560] width 203 height 24
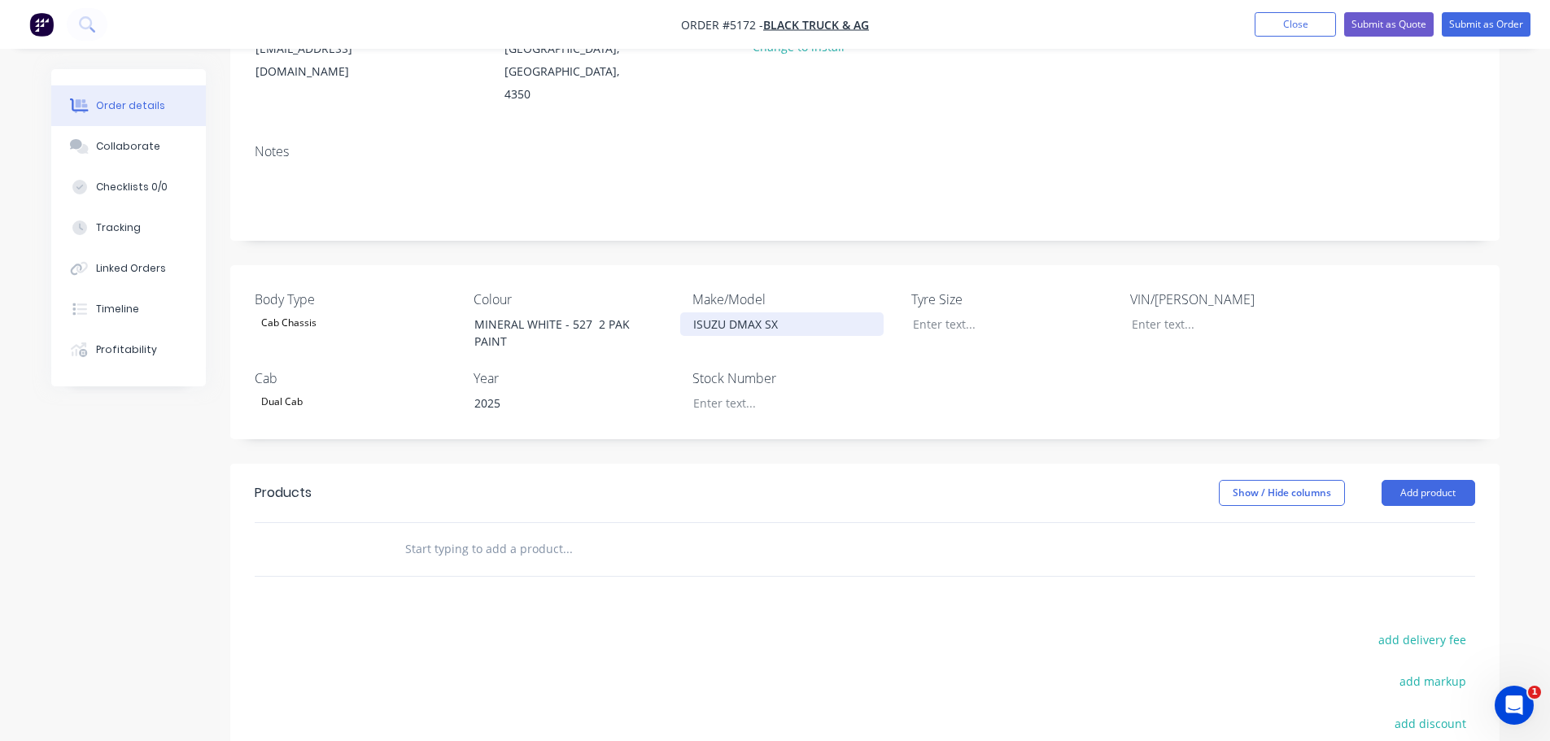
scroll to position [244, 0]
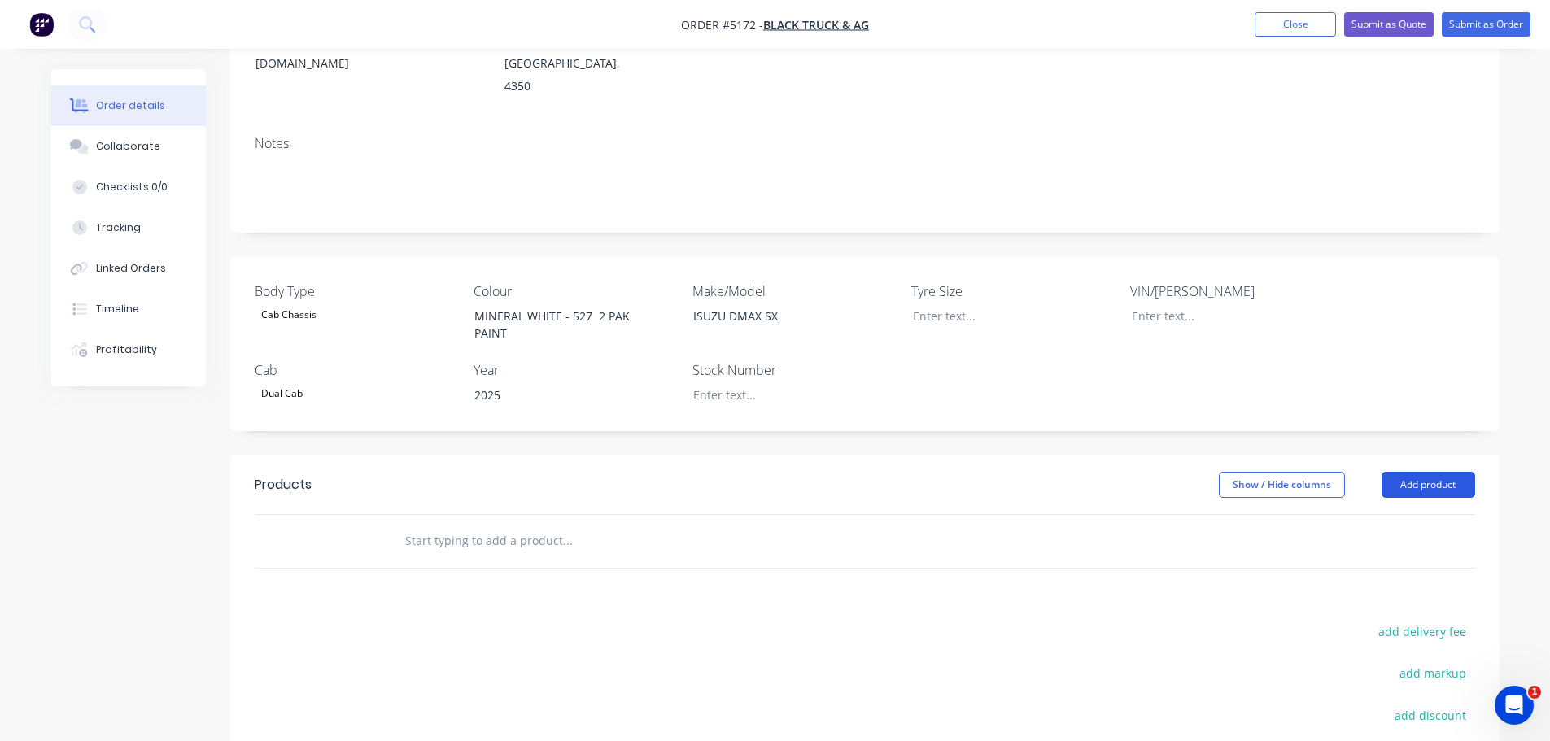
click at [1438, 472] on button "Add product" at bounding box center [1428, 485] width 94 height 26
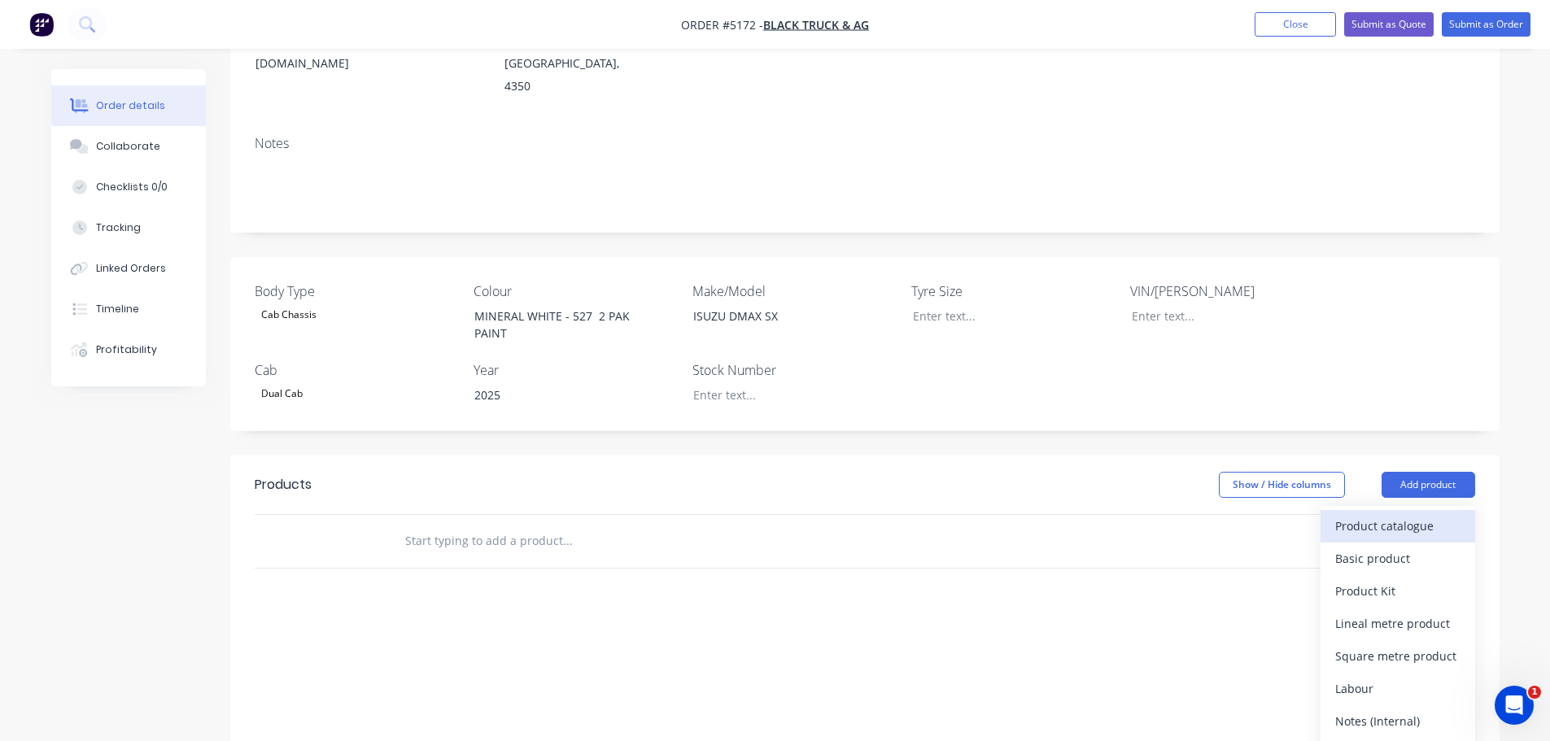
click at [1414, 514] on div "Product catalogue" at bounding box center [1397, 526] width 125 height 24
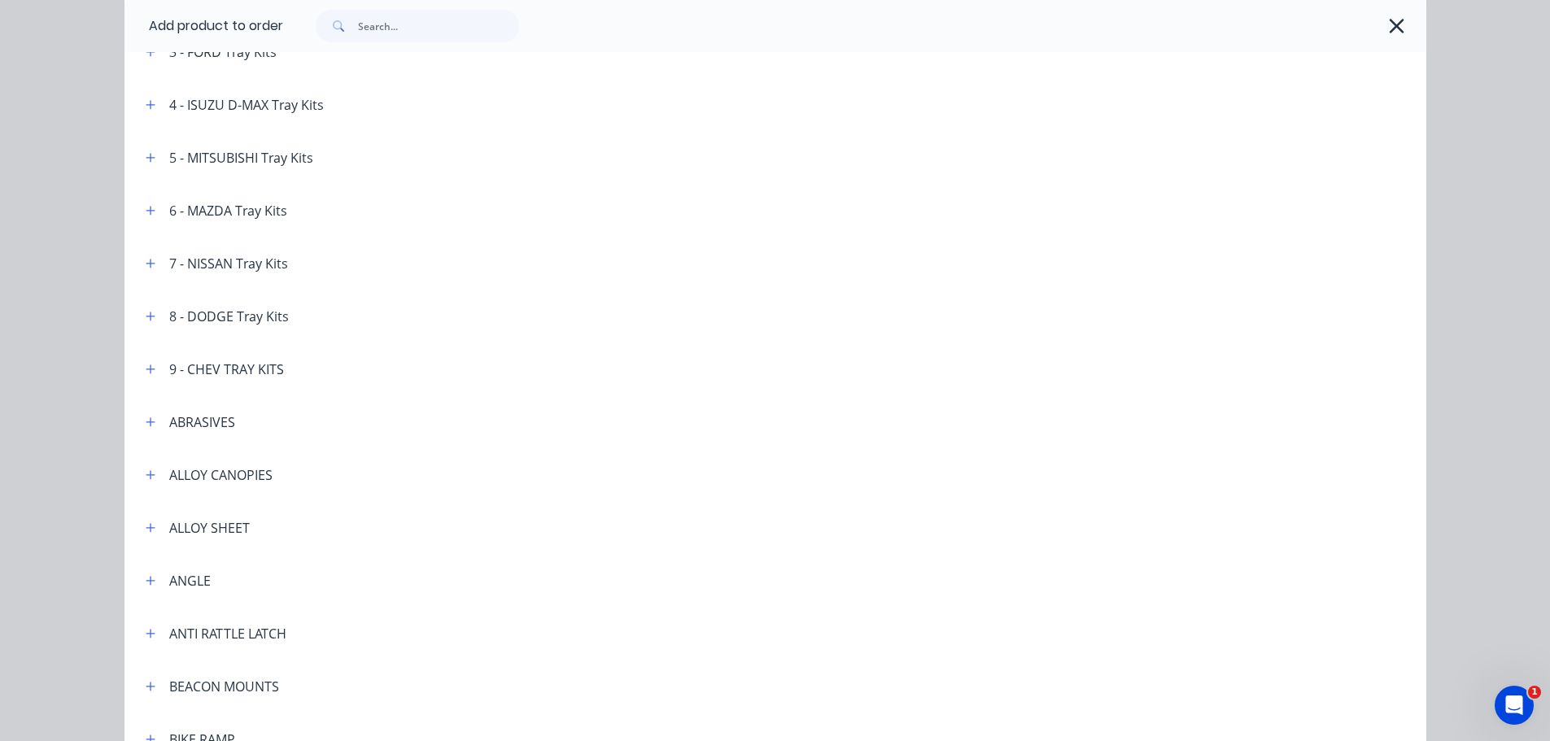
scroll to position [325, 0]
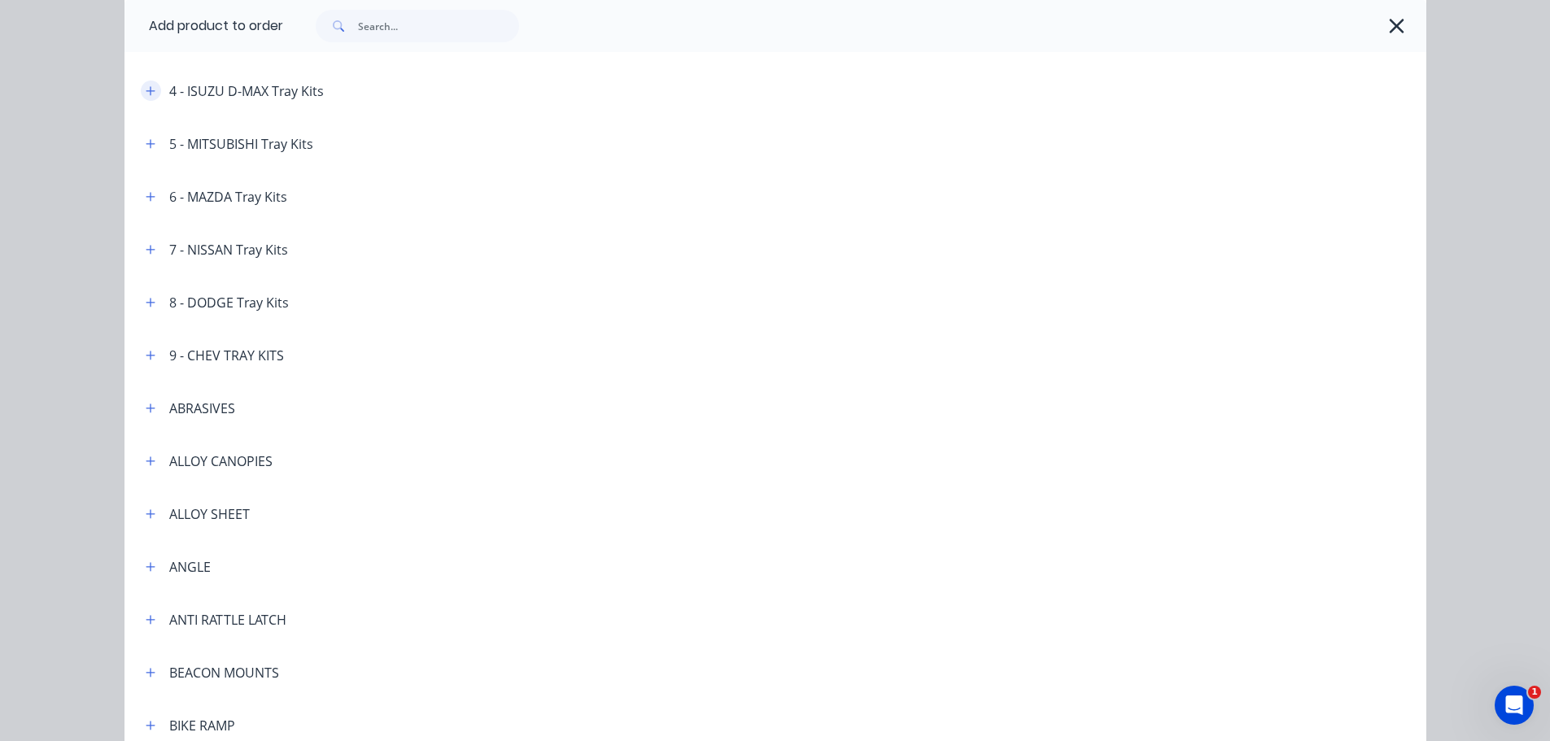
click at [146, 96] on icon "button" at bounding box center [151, 90] width 10 height 11
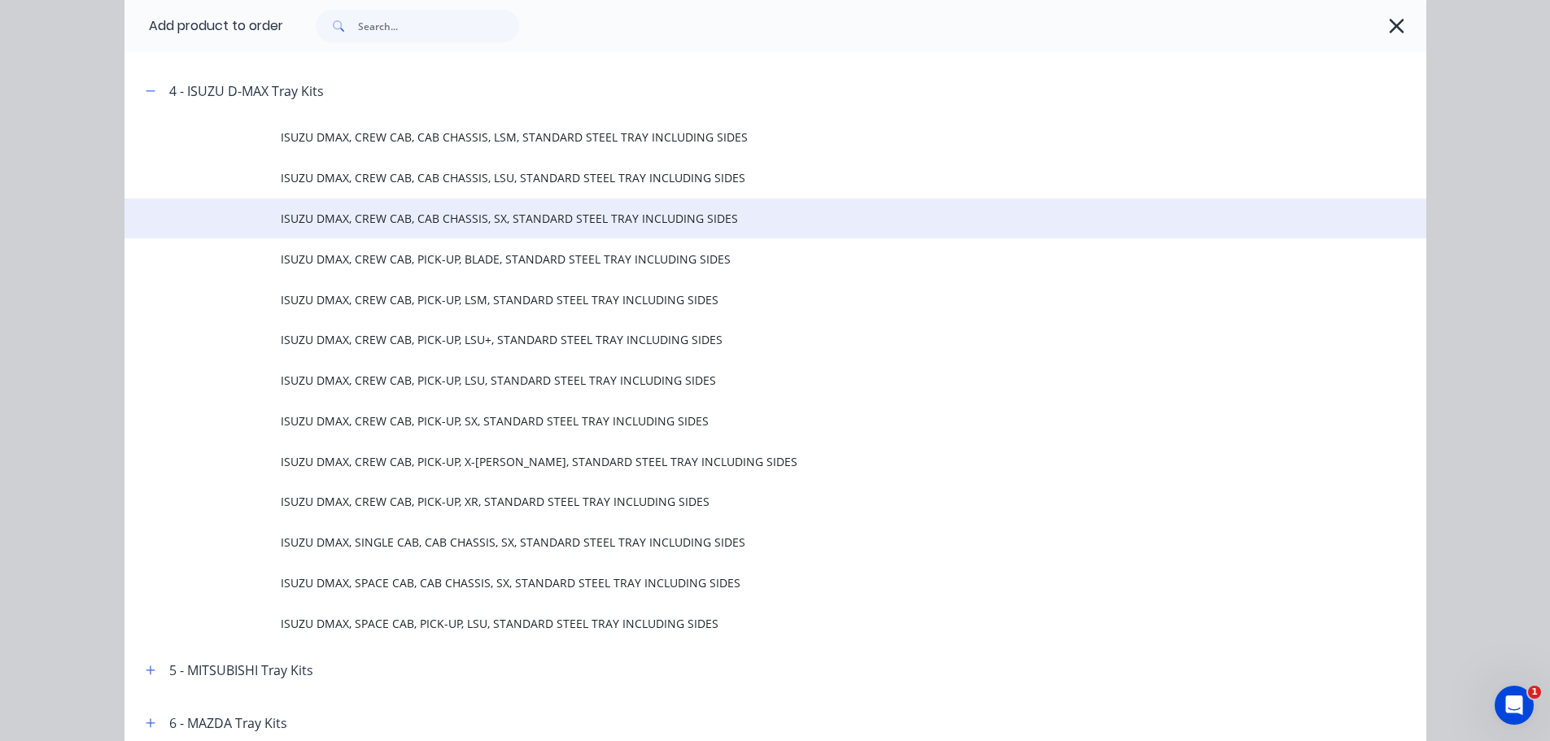
click at [451, 228] on td "ISUZU DMAX, CREW CAB, CAB CHASSIS, SX, STANDARD STEEL TRAY INCLUDING SIDES" at bounding box center [853, 218] width 1145 height 41
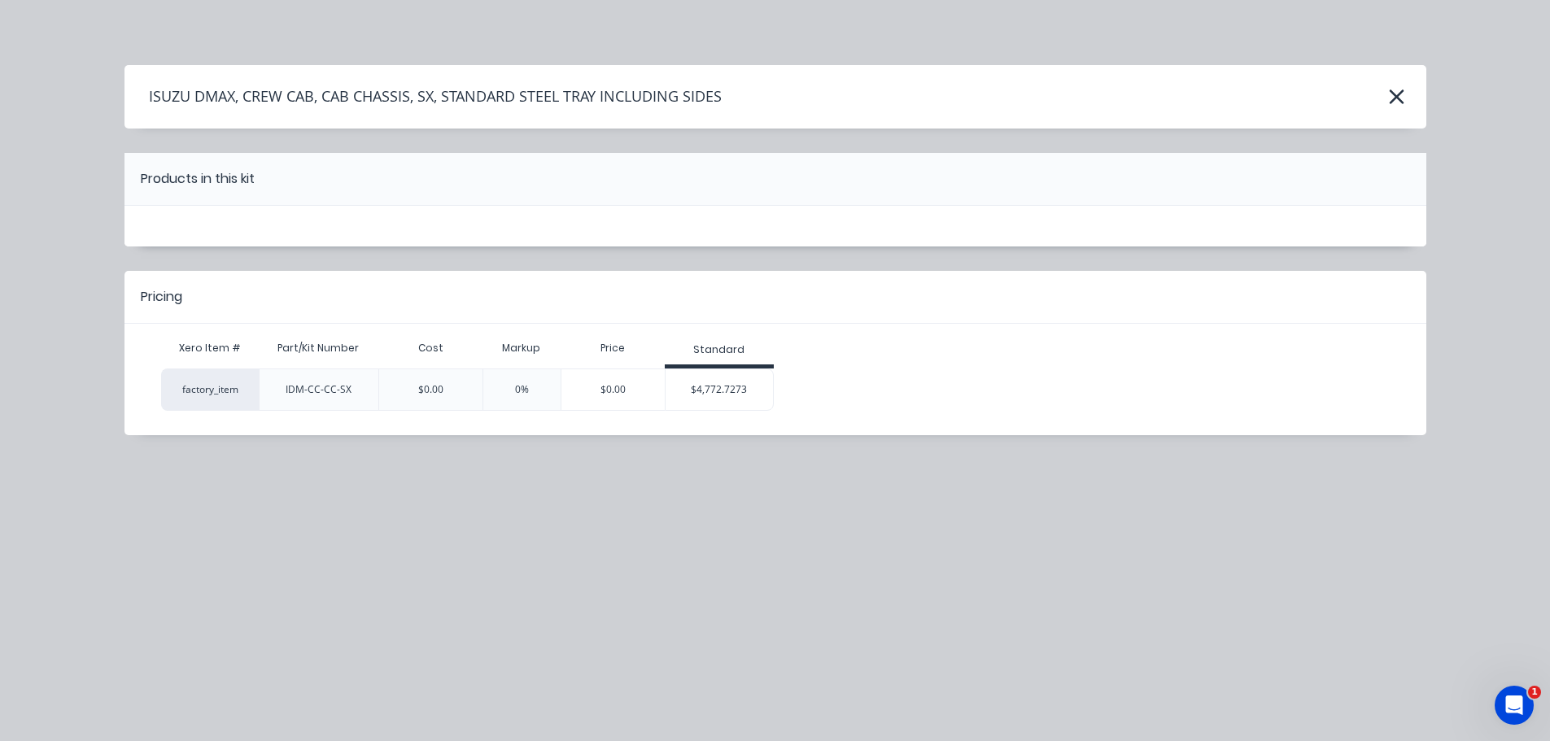
scroll to position [0, 0]
click at [743, 396] on div "$4,772.7273" at bounding box center [719, 389] width 108 height 41
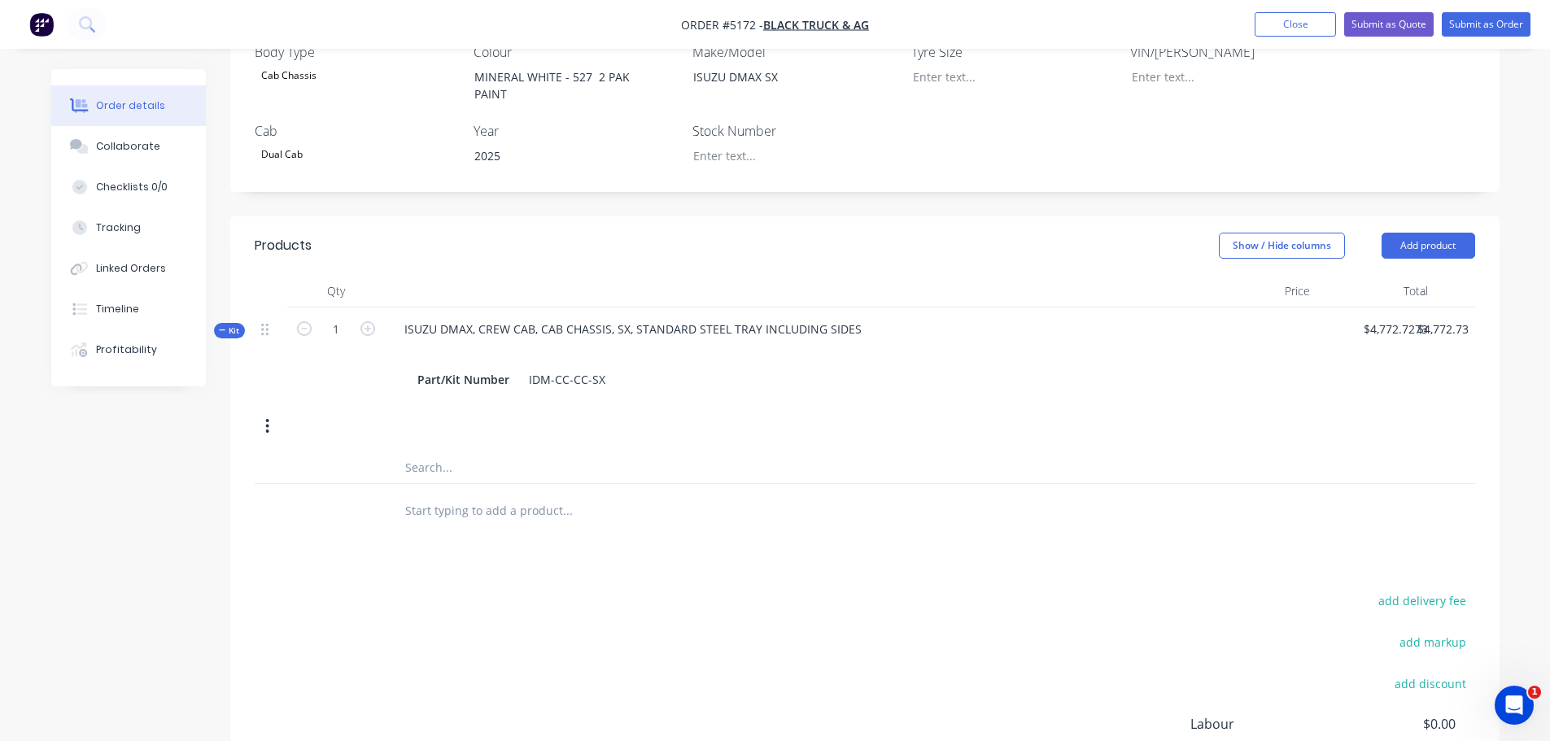
scroll to position [488, 0]
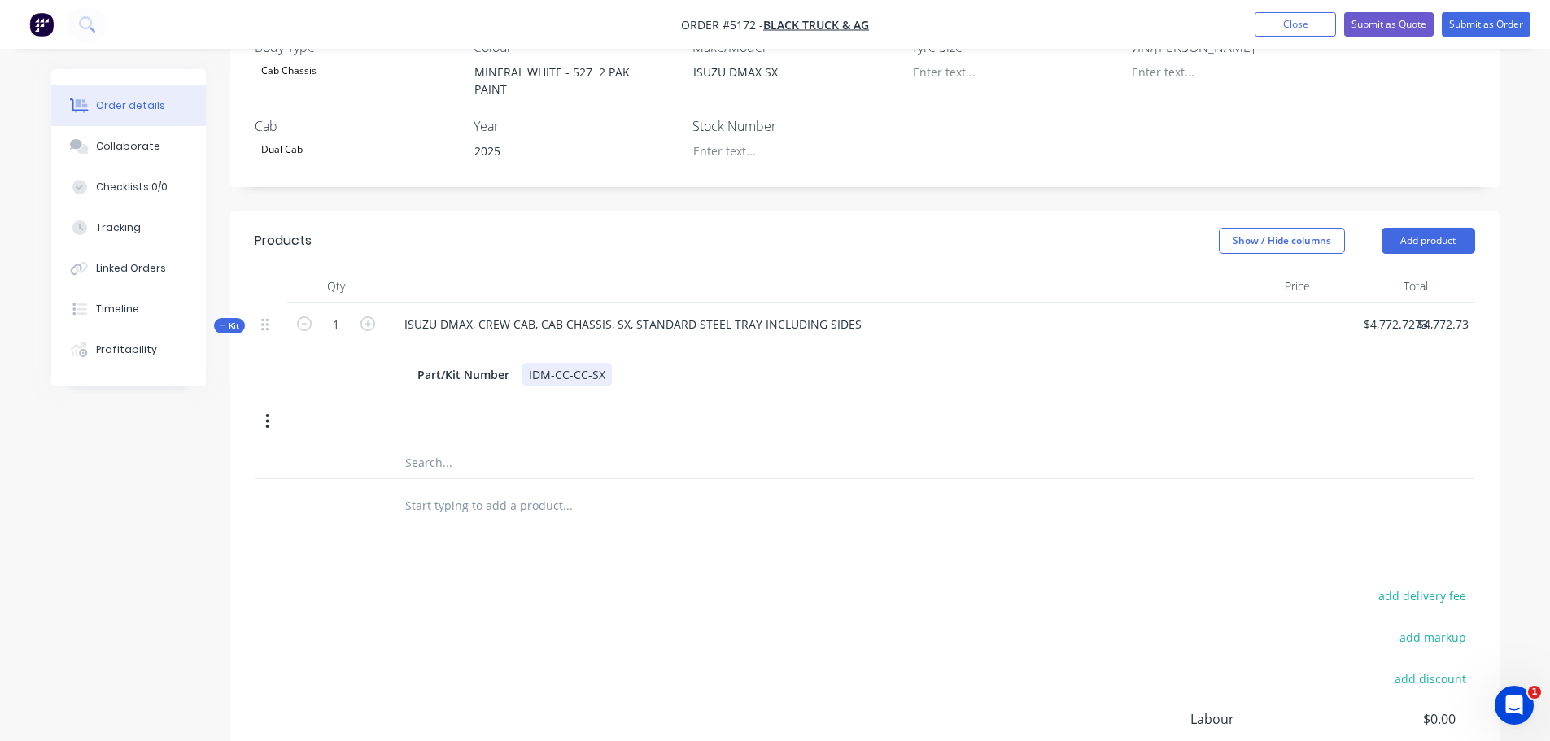
click at [604, 363] on div "IDM-CC-CC-SX" at bounding box center [566, 375] width 89 height 24
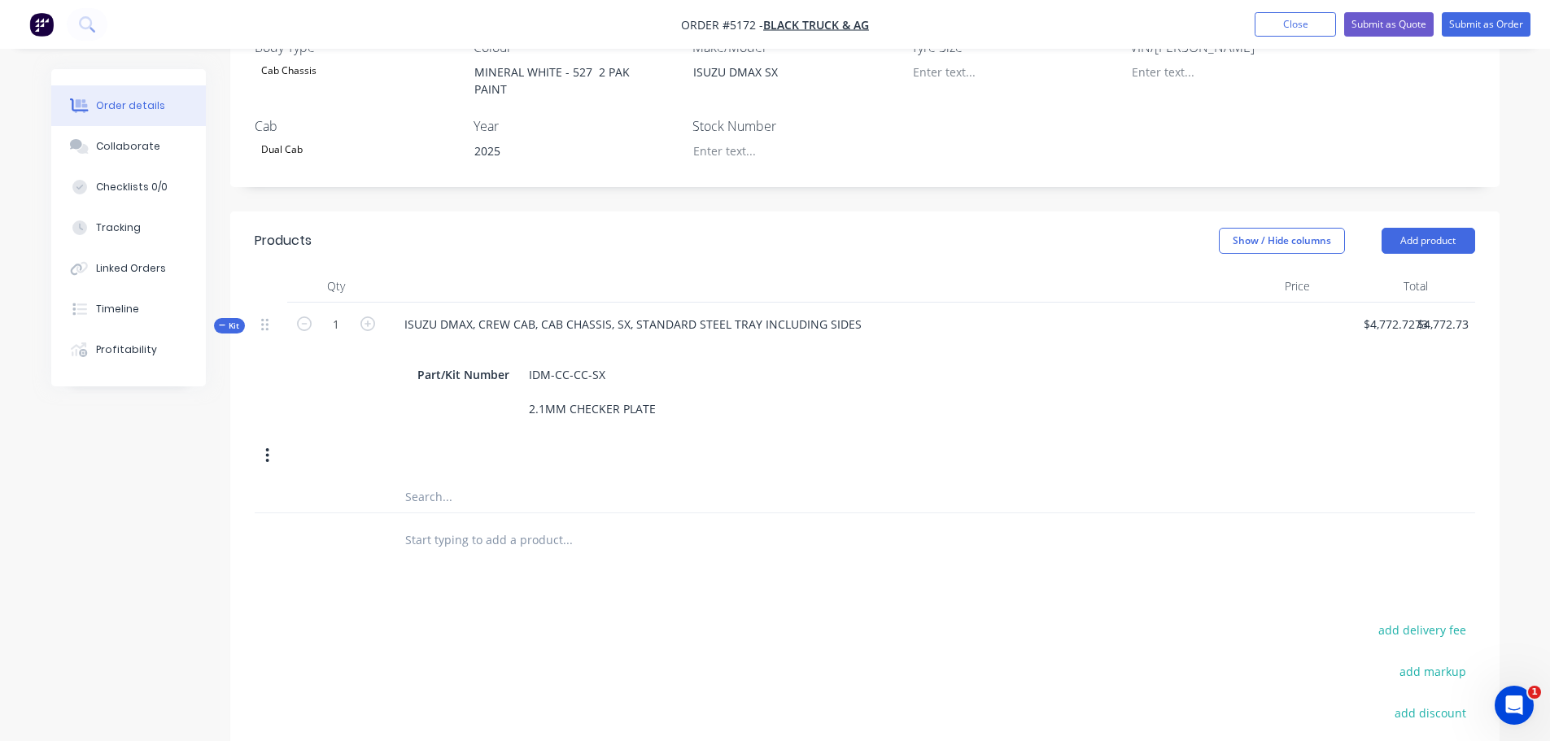
click at [451, 523] on input "text" at bounding box center [566, 539] width 325 height 33
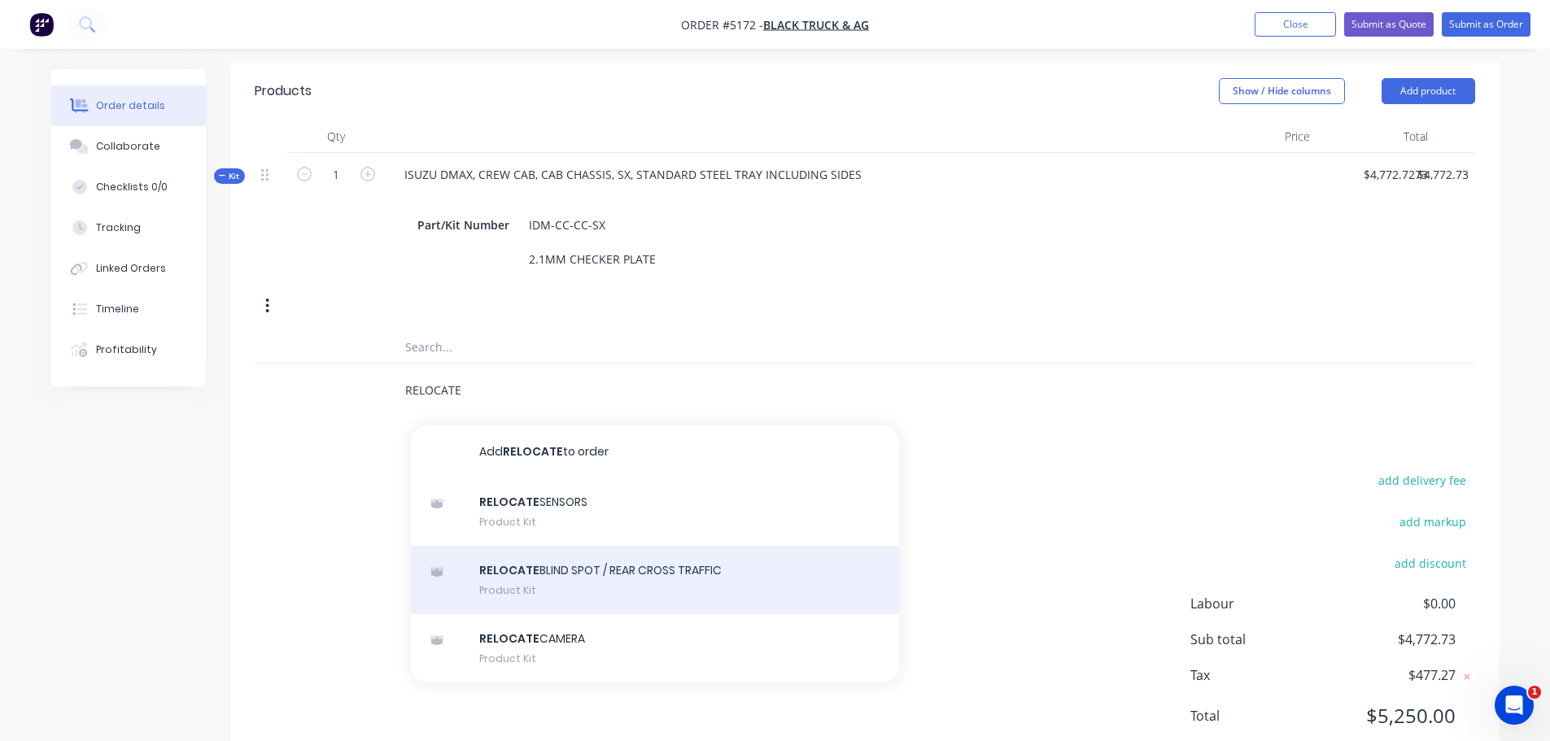
scroll to position [647, 0]
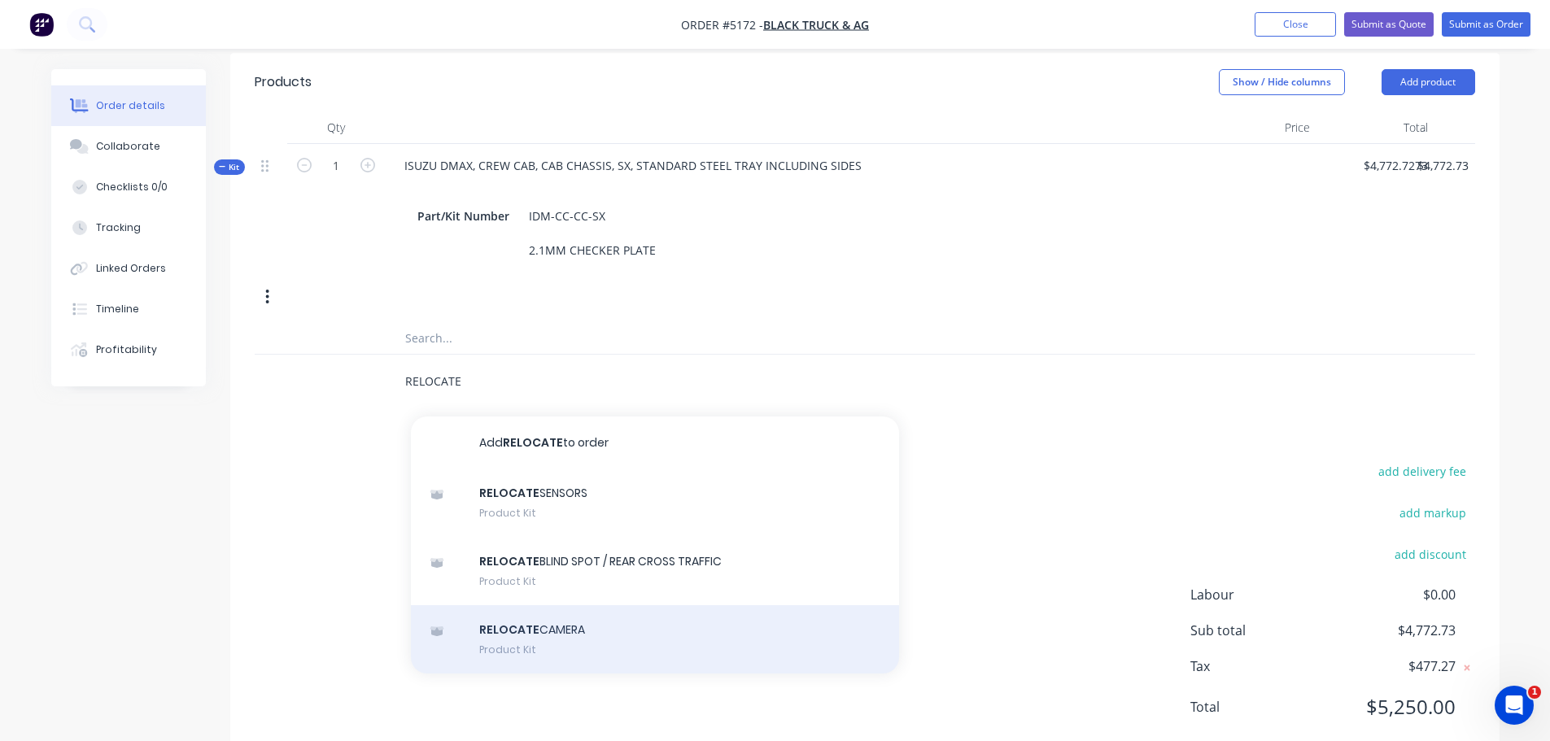
type input "RELOCATE"
click at [548, 605] on div "RELOCATE CAMERA Product Kit" at bounding box center [655, 639] width 488 height 68
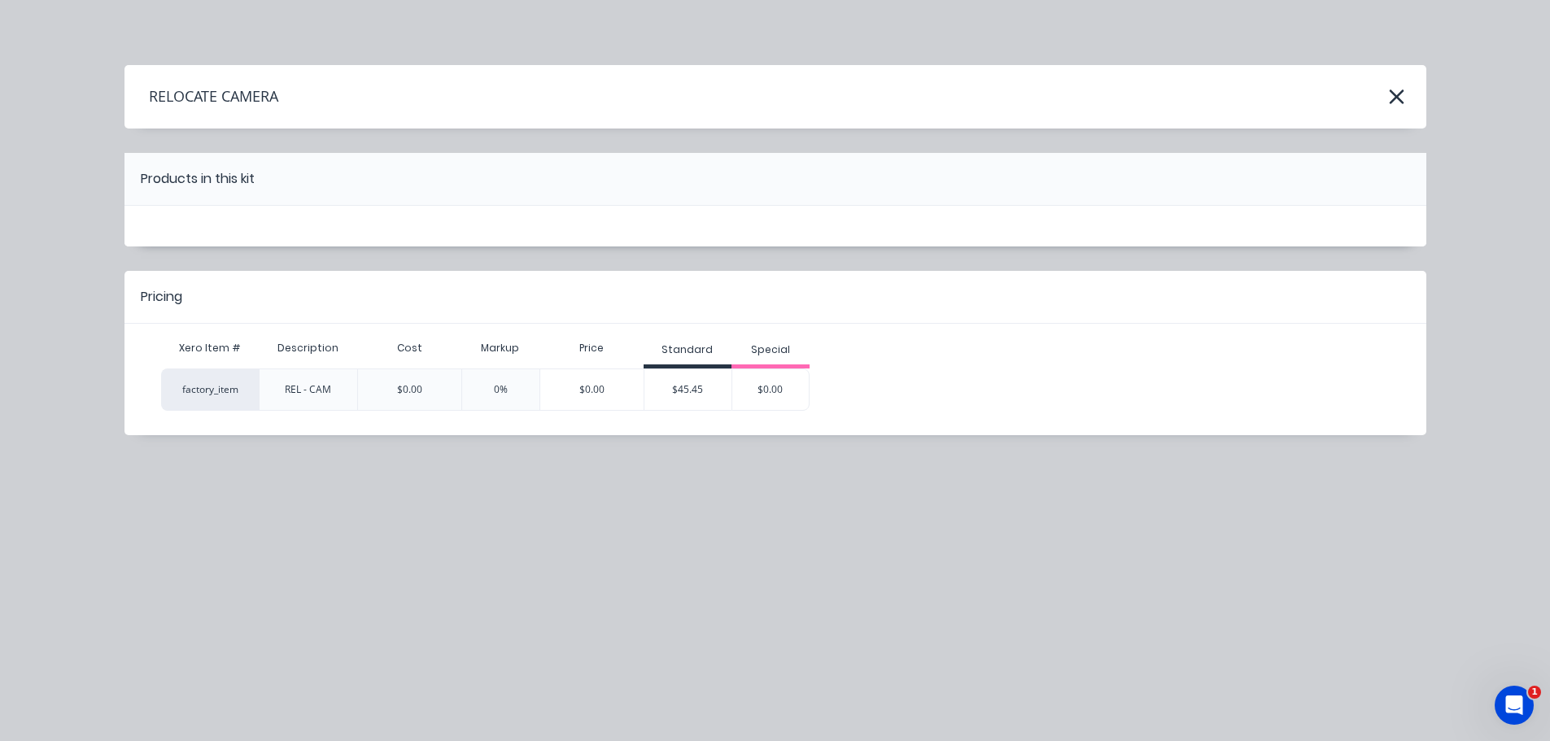
click at [682, 384] on div "$45.45" at bounding box center [688, 389] width 88 height 41
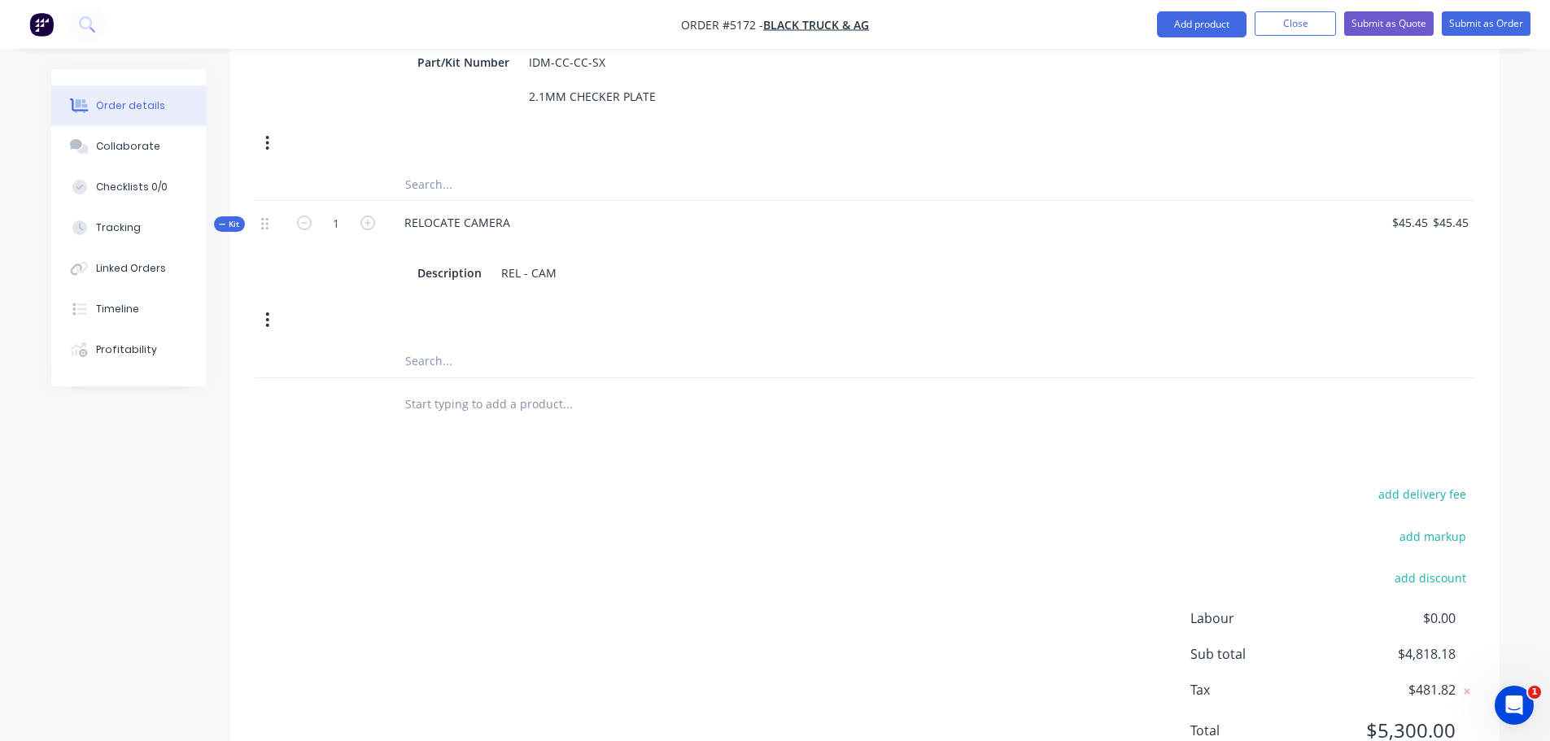
scroll to position [824, 0]
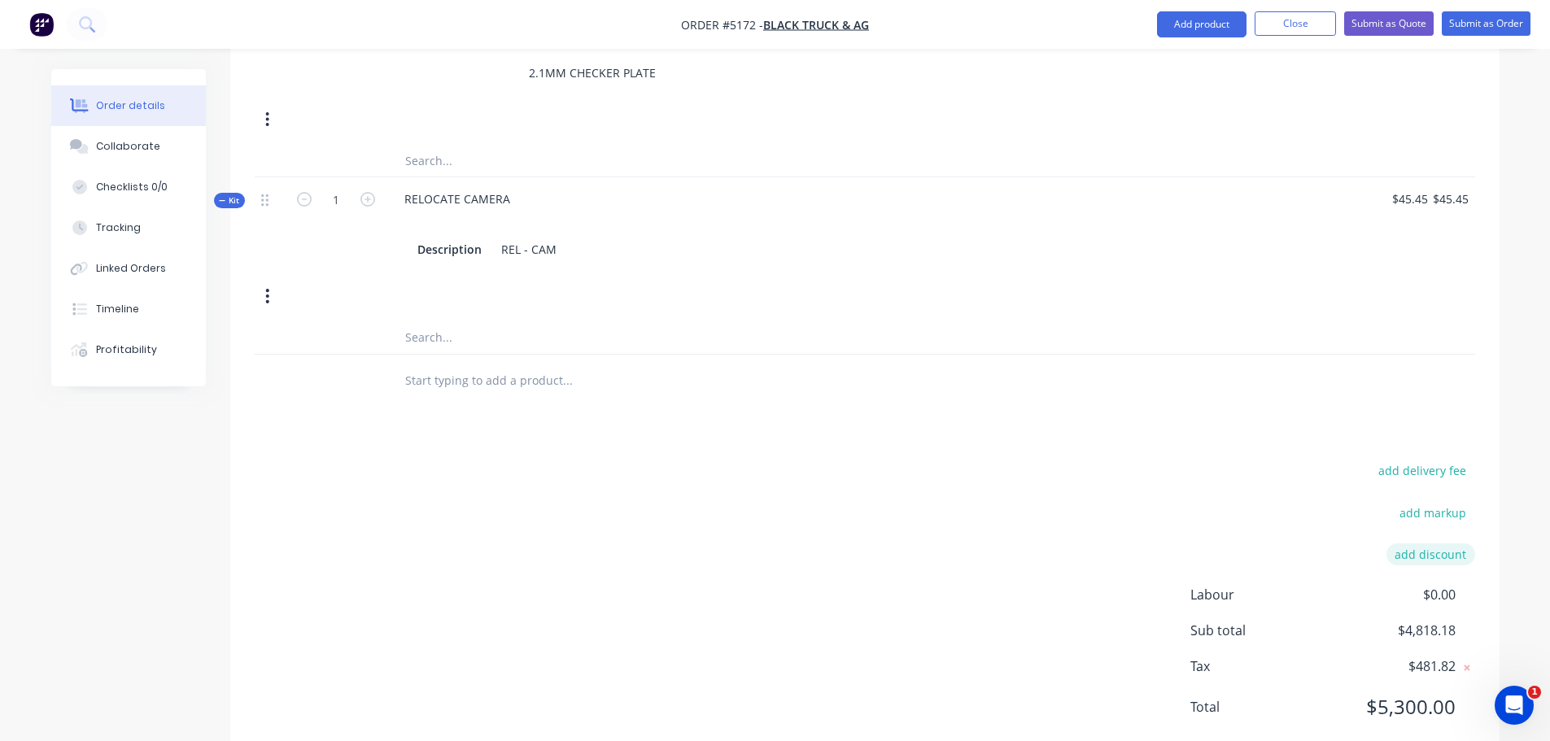
click at [1422, 543] on button "add discount" at bounding box center [1430, 554] width 89 height 22
type input "DEALER DISCOUNT"
click at [1410, 547] on input at bounding box center [1411, 559] width 73 height 24
type input "10%"
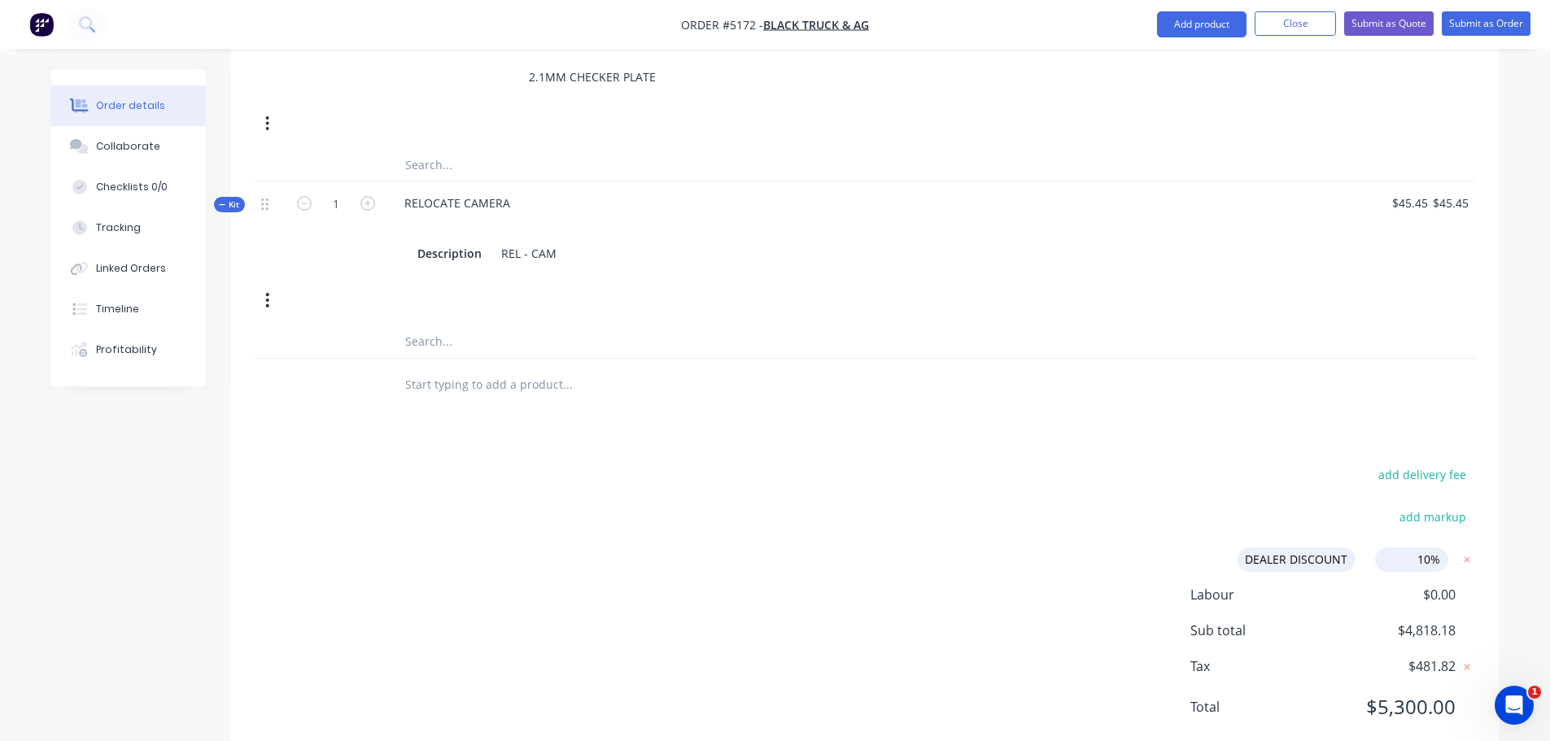
click at [1362, 551] on div "add delivery fee add markup DEALER DISCOUNT DEALER DISCOUNT Discount name (Opti…" at bounding box center [865, 601] width 1220 height 274
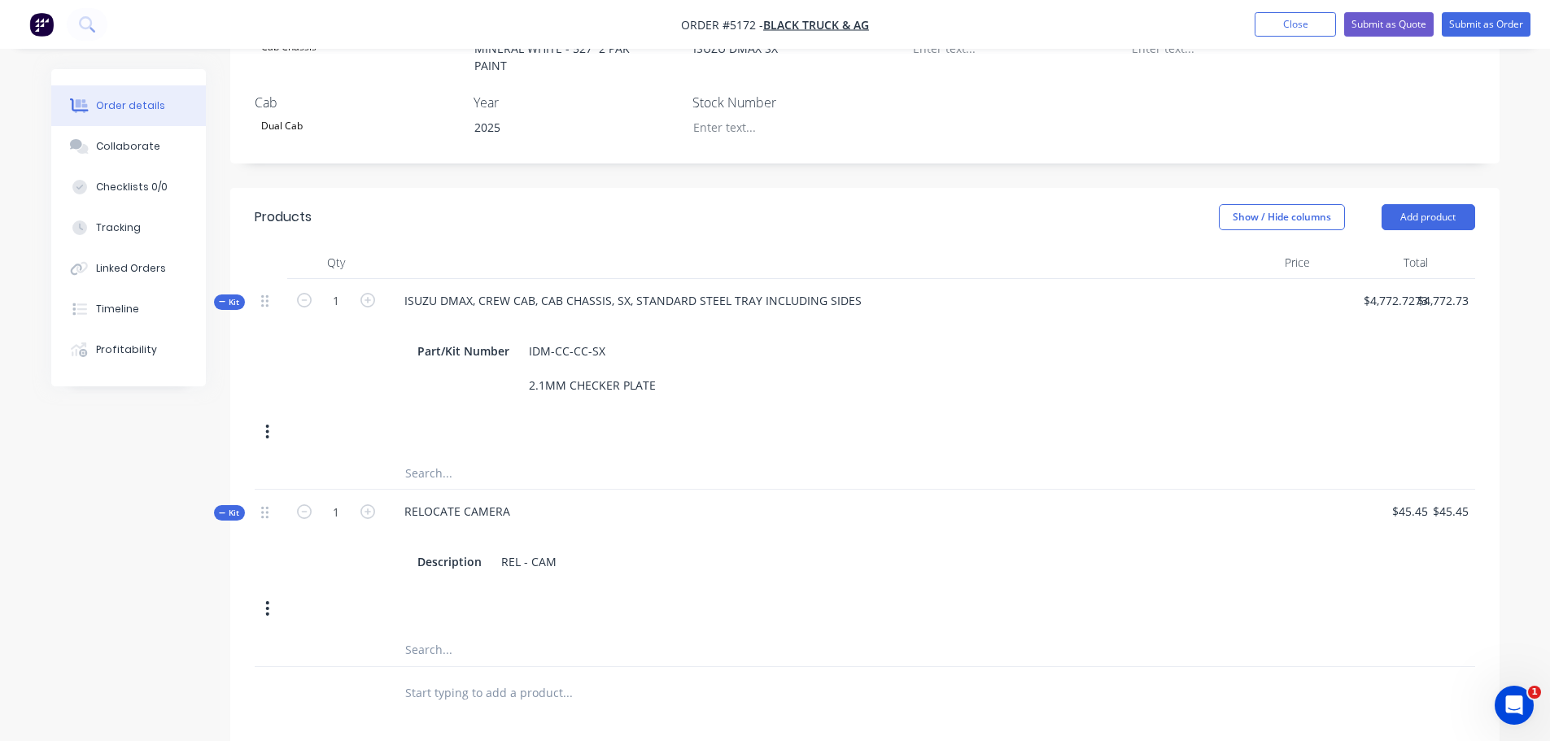
scroll to position [373, 0]
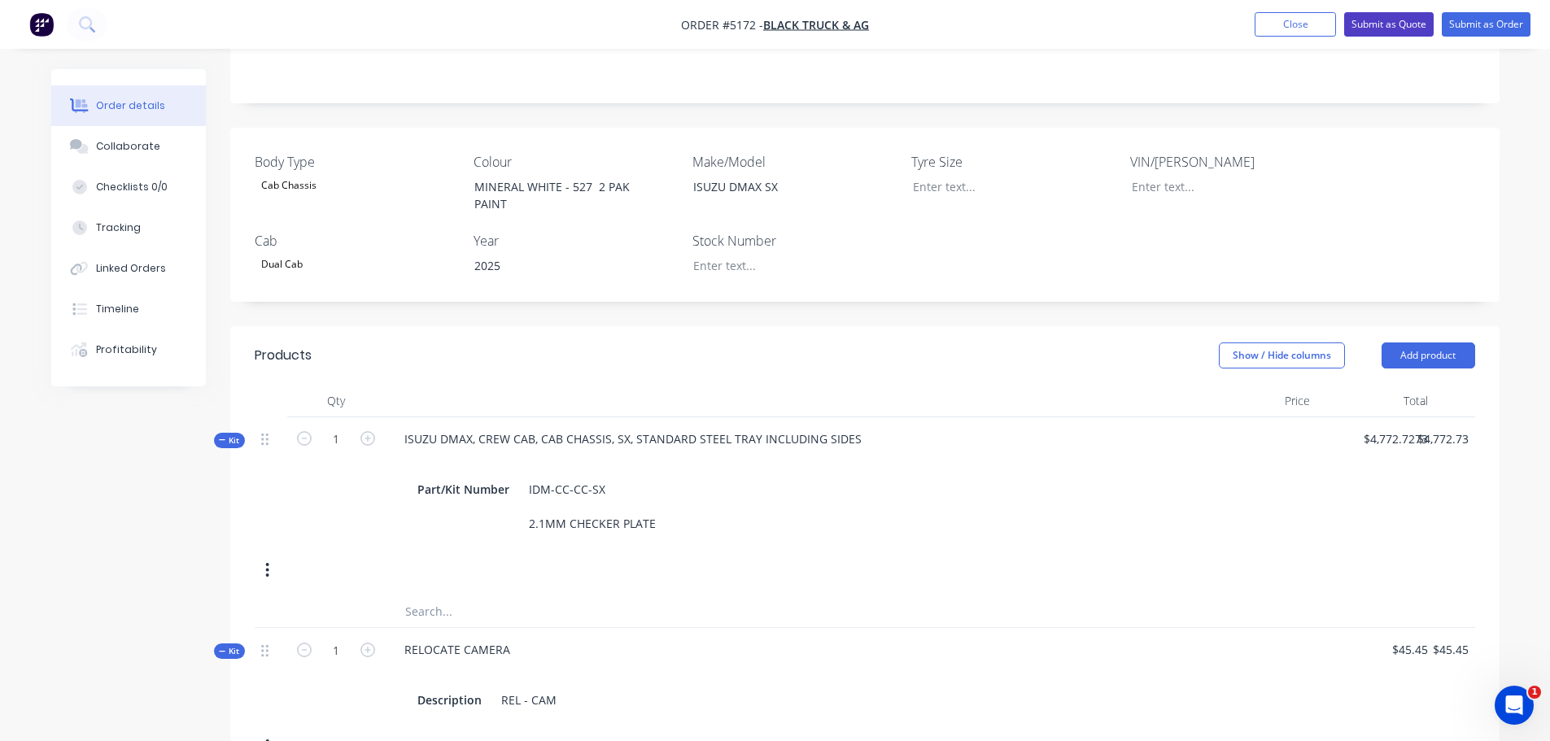
click at [1391, 22] on button "Submit as Quote" at bounding box center [1388, 24] width 89 height 24
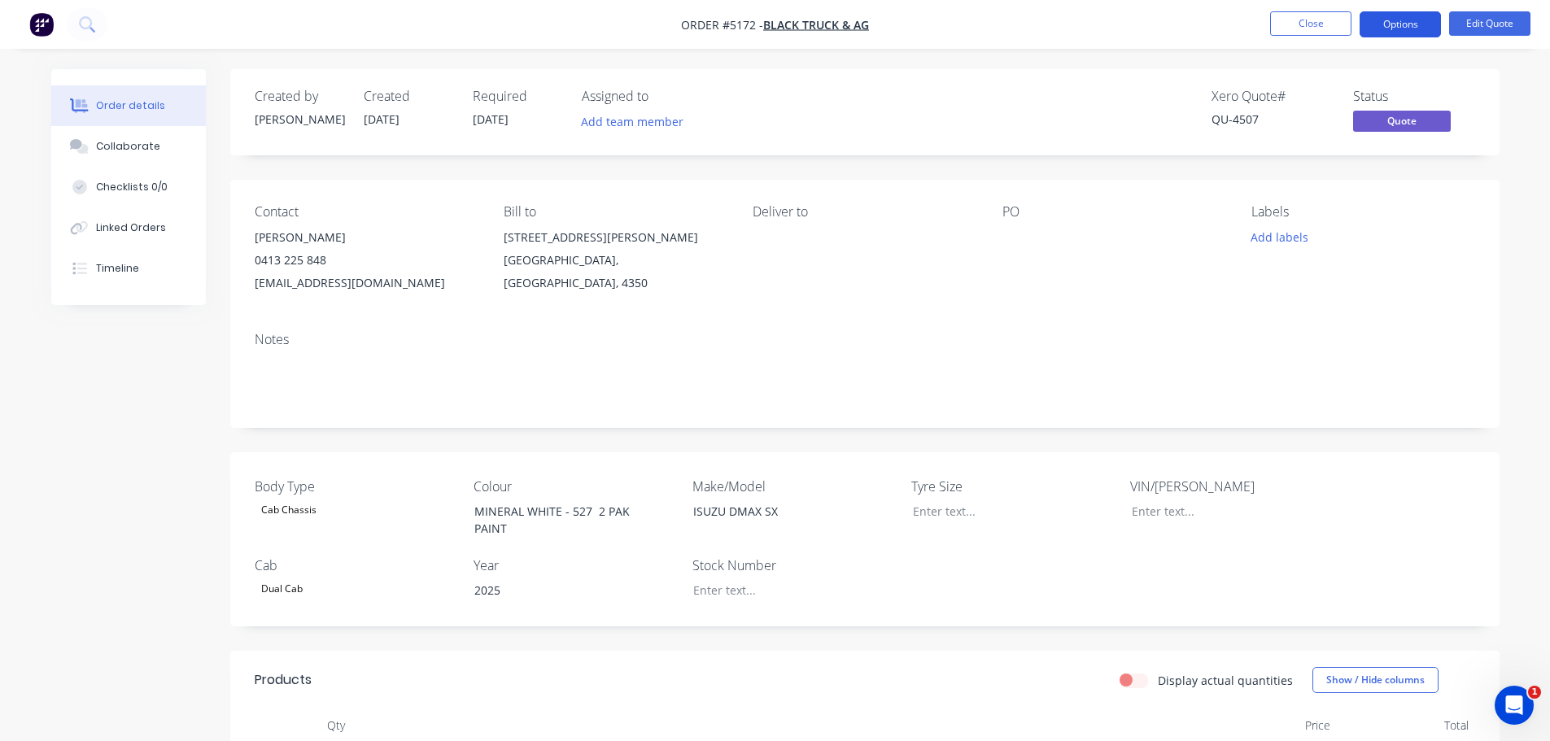
click at [1386, 22] on button "Options" at bounding box center [1399, 24] width 81 height 26
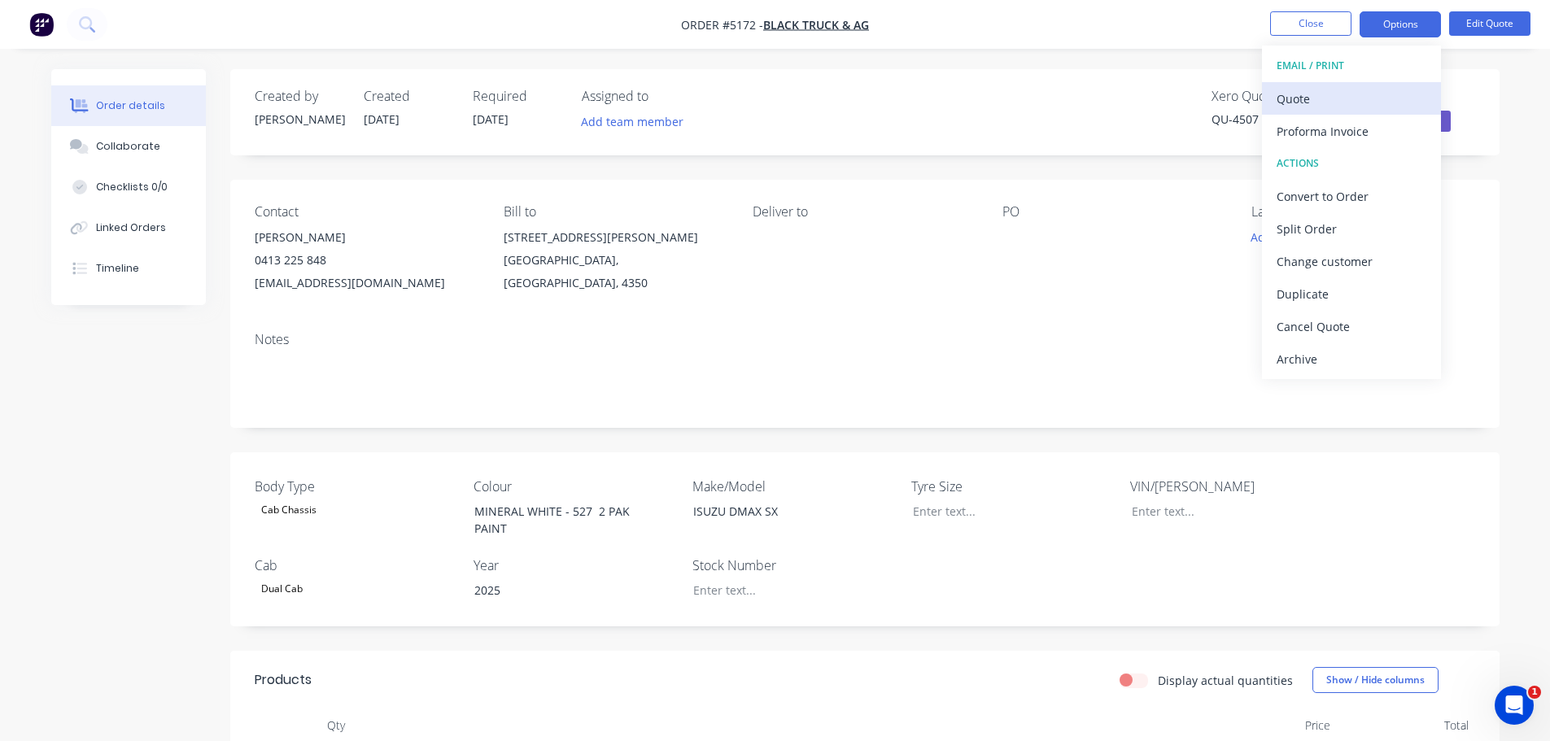
click at [1321, 102] on div "Quote" at bounding box center [1351, 99] width 150 height 24
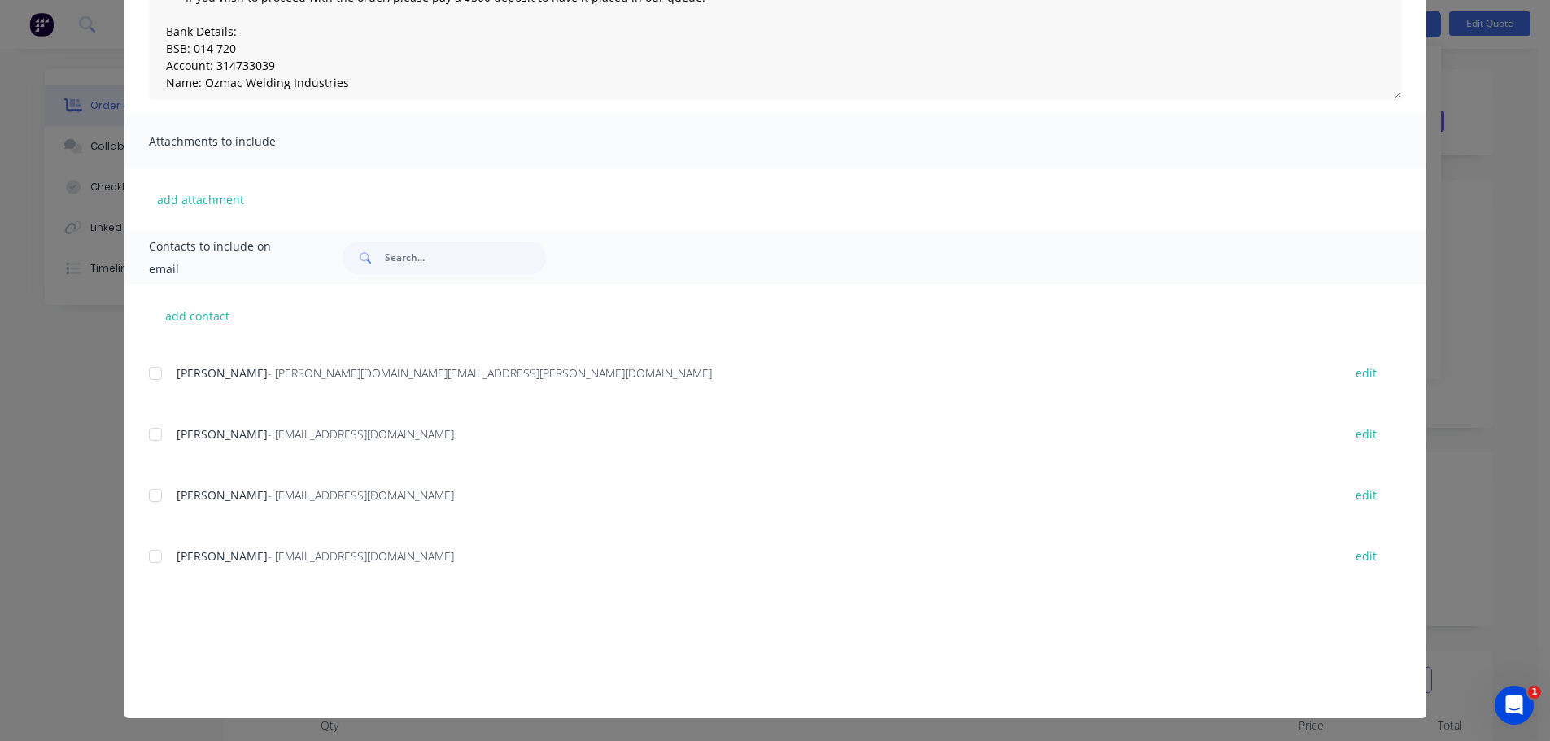
scroll to position [544, 0]
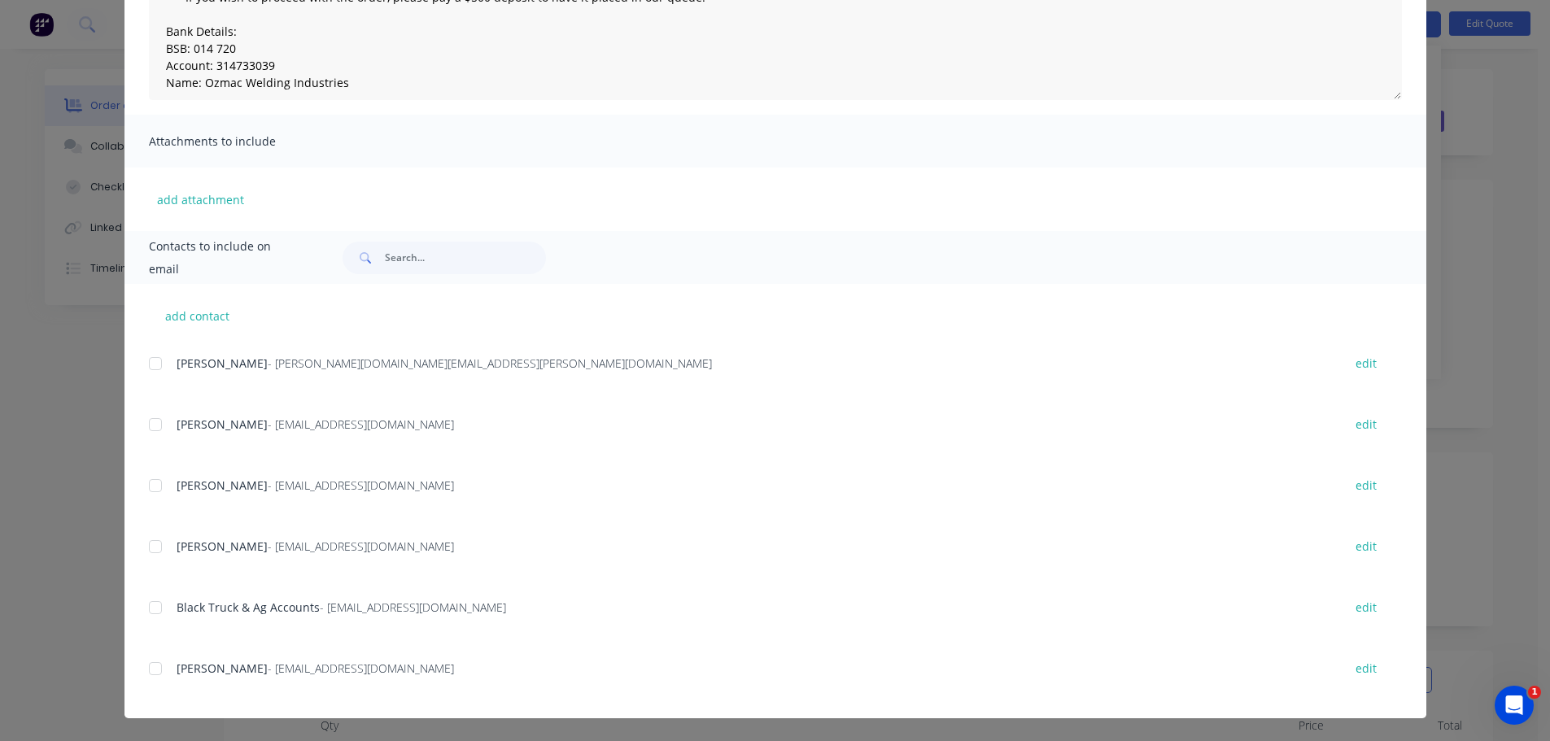
click at [155, 672] on div at bounding box center [155, 668] width 33 height 33
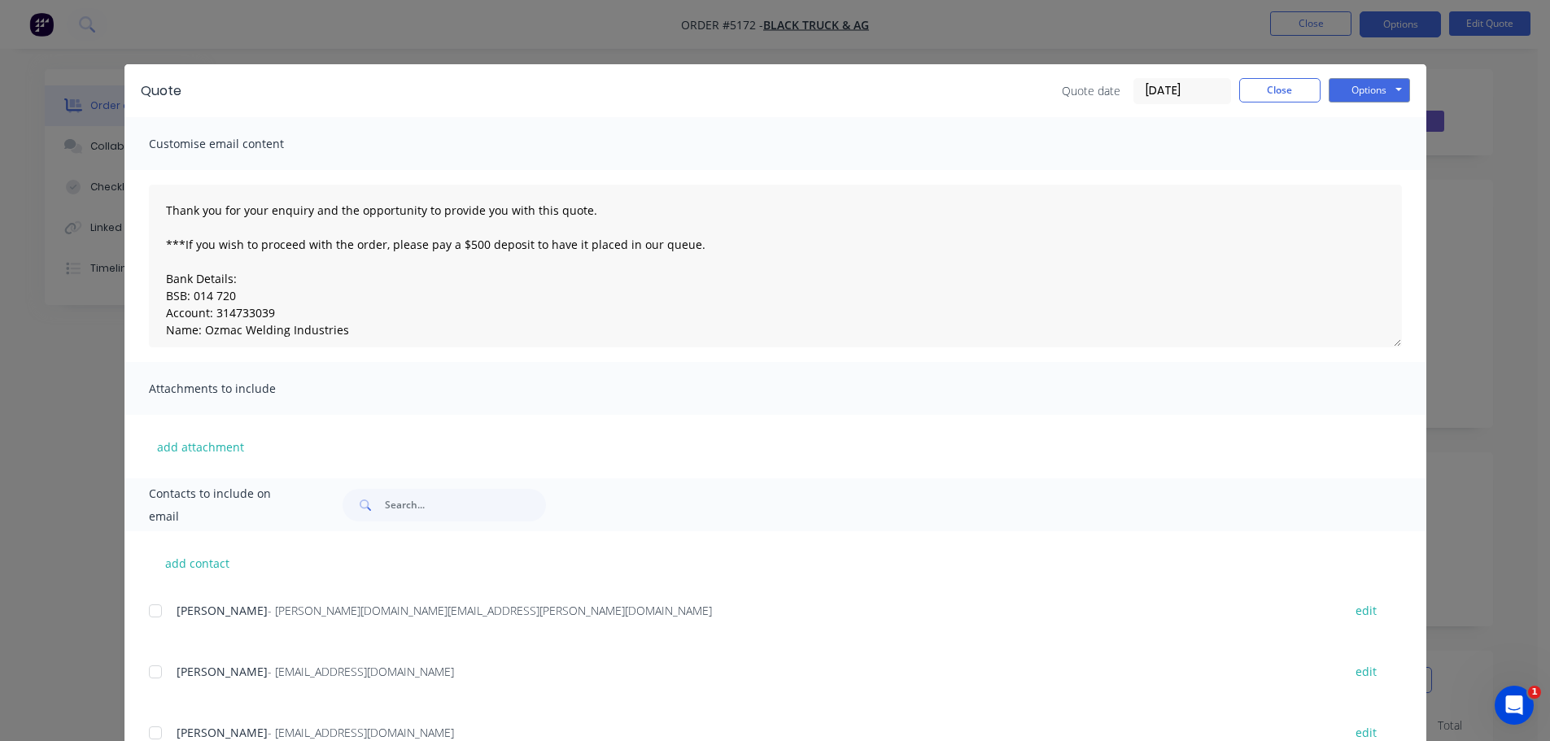
scroll to position [0, 0]
click at [1375, 92] on button "Options" at bounding box center [1368, 91] width 81 height 24
click at [1373, 170] on button "Email" at bounding box center [1380, 173] width 104 height 27
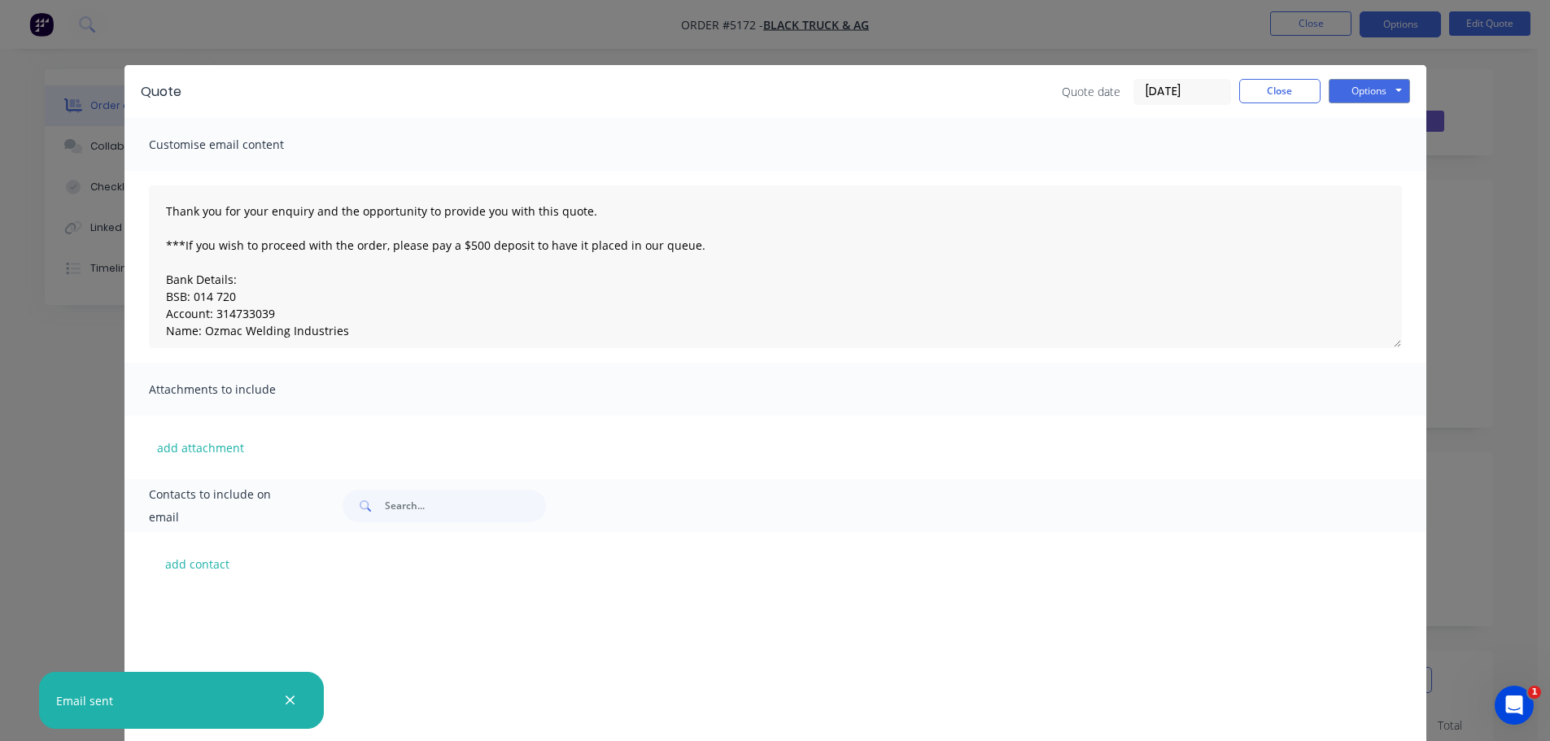
scroll to position [544, 0]
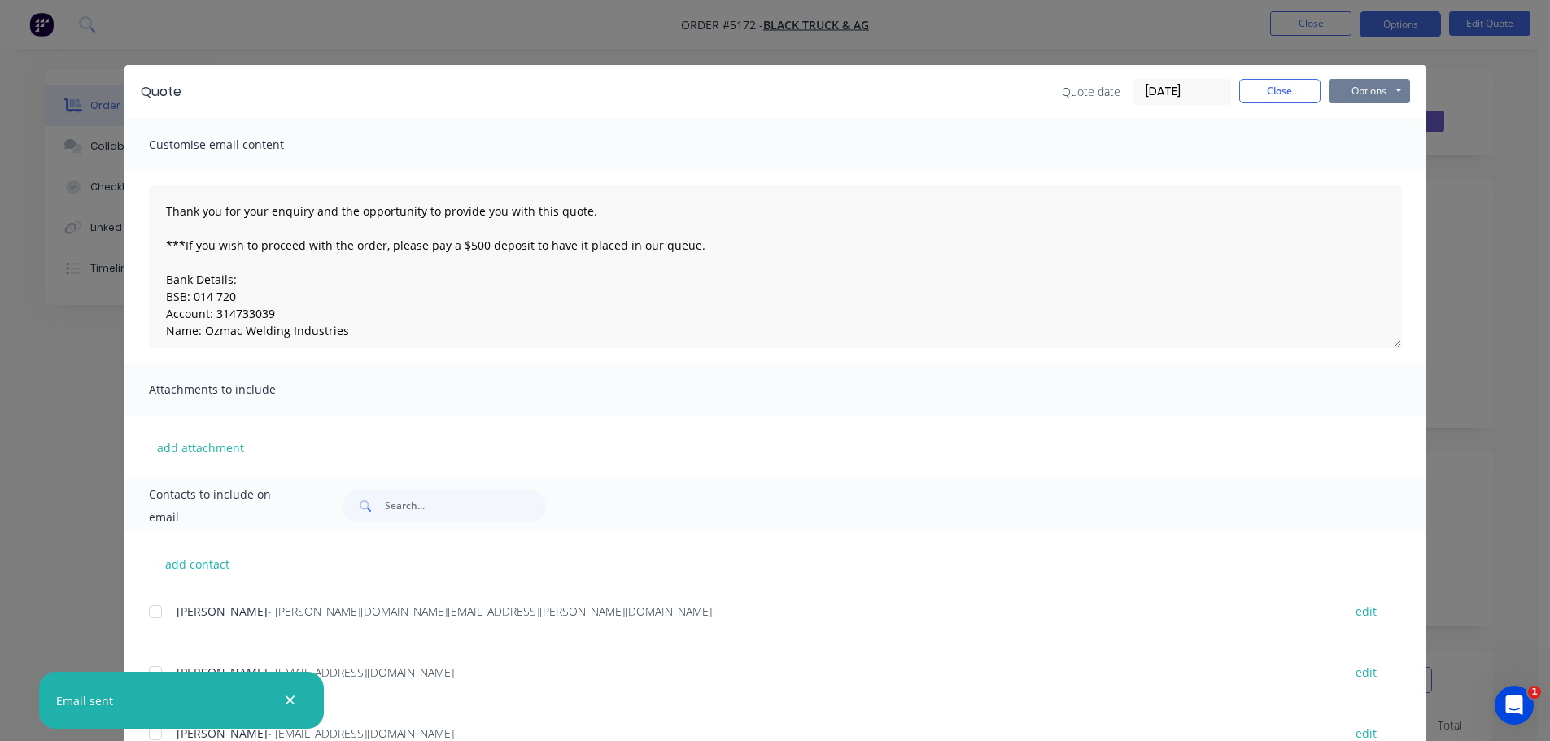
click at [1361, 94] on button "Options" at bounding box center [1368, 91] width 81 height 24
click at [1363, 142] on button "Print" at bounding box center [1380, 146] width 104 height 27
click at [1273, 89] on button "Close" at bounding box center [1279, 91] width 81 height 24
